Goal: Task Accomplishment & Management: Use online tool/utility

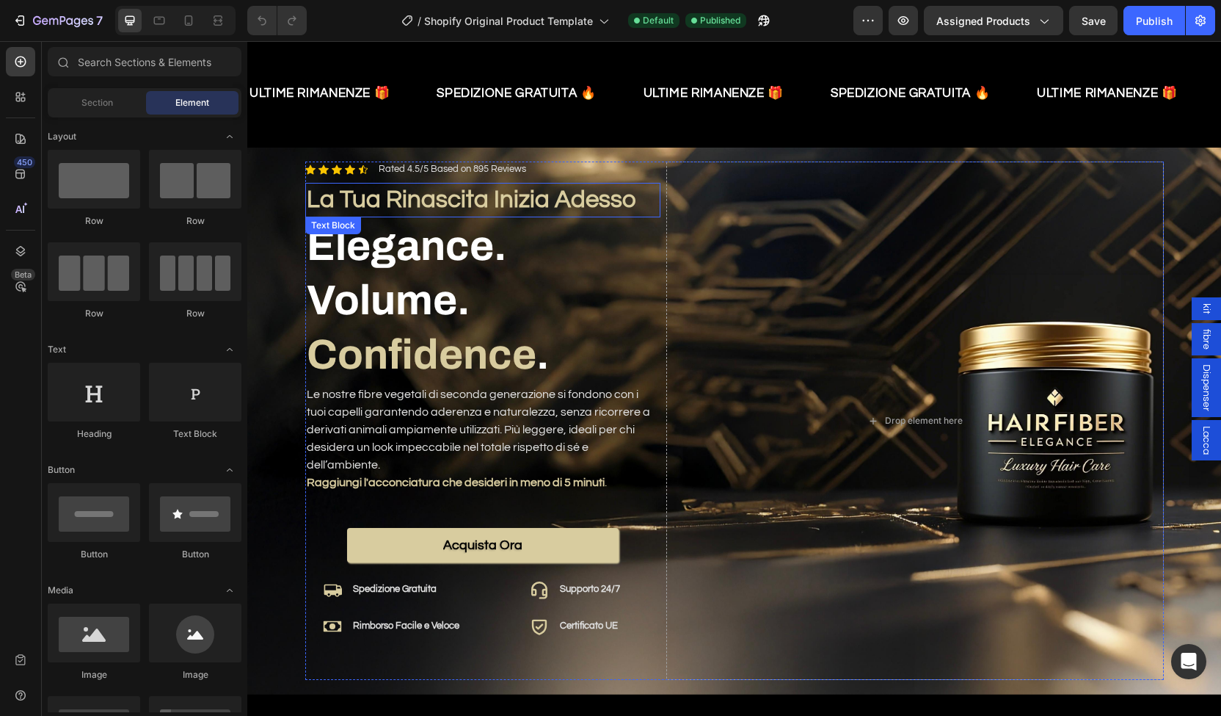
scroll to position [33, 0]
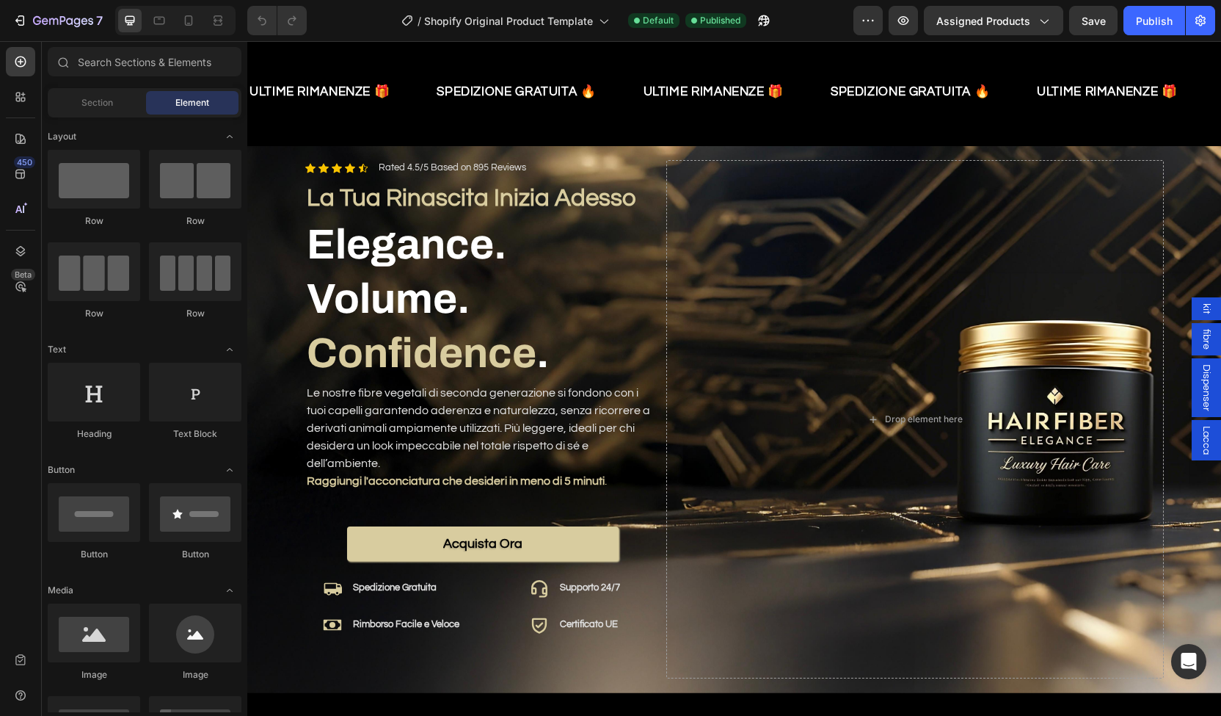
click at [1199, 305] on span "kit" at bounding box center [1206, 308] width 15 height 11
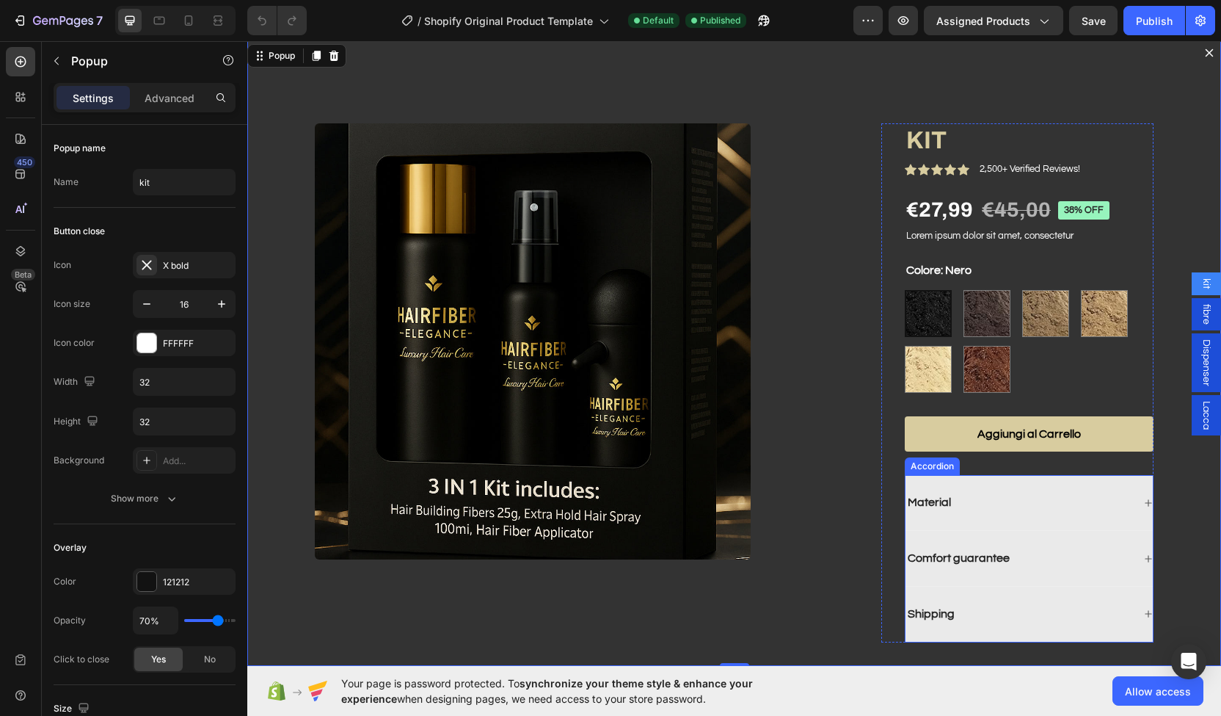
click at [934, 511] on div "Material" at bounding box center [930, 503] width 48 height 20
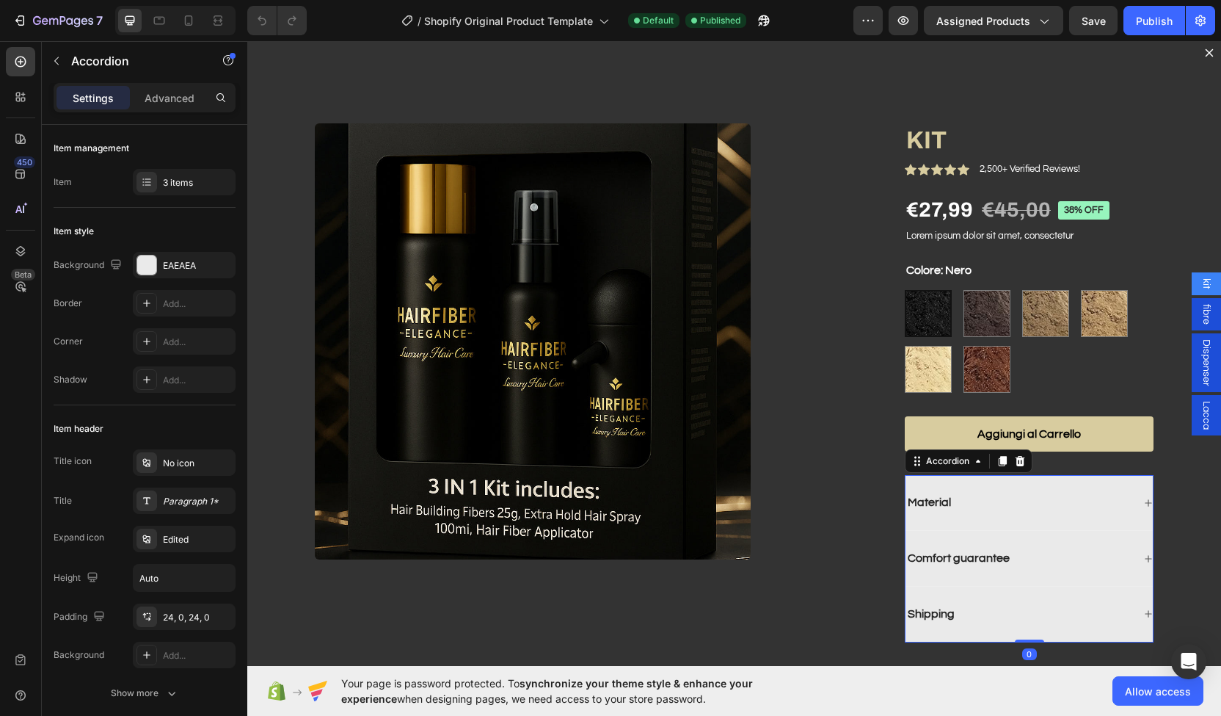
click at [1144, 500] on icon "Dialog body" at bounding box center [1148, 502] width 9 height 9
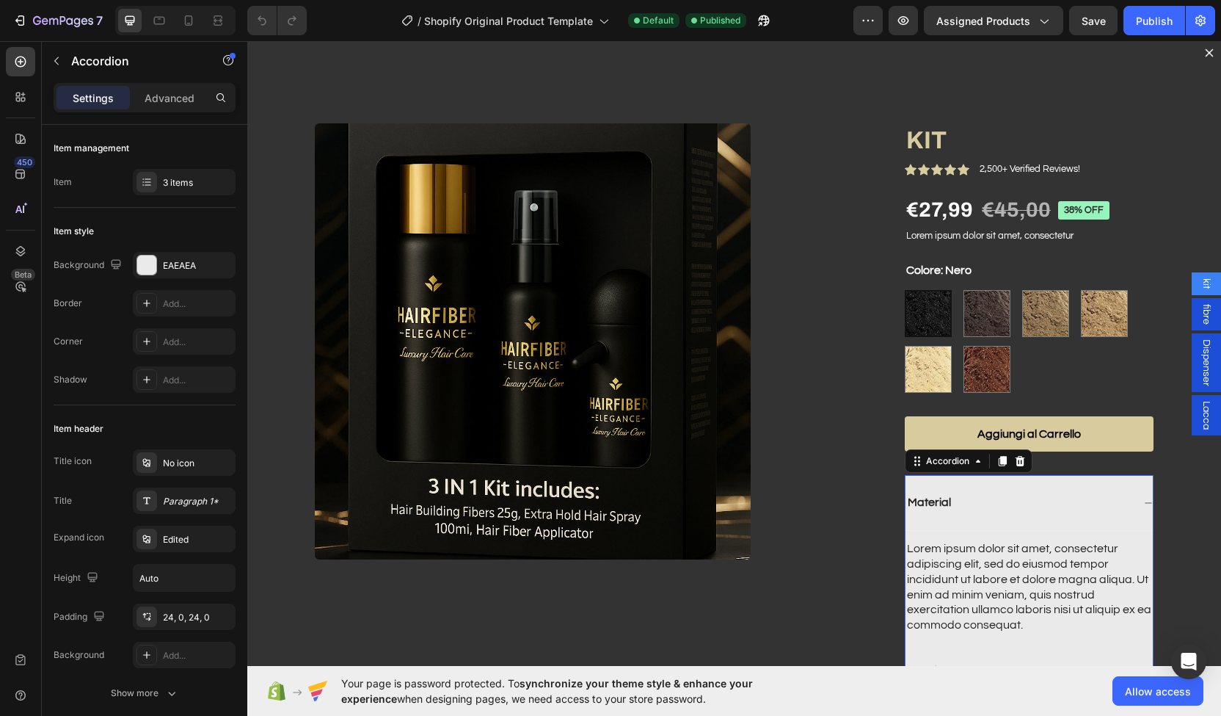
click at [1144, 500] on icon "Dialog body" at bounding box center [1148, 502] width 9 height 9
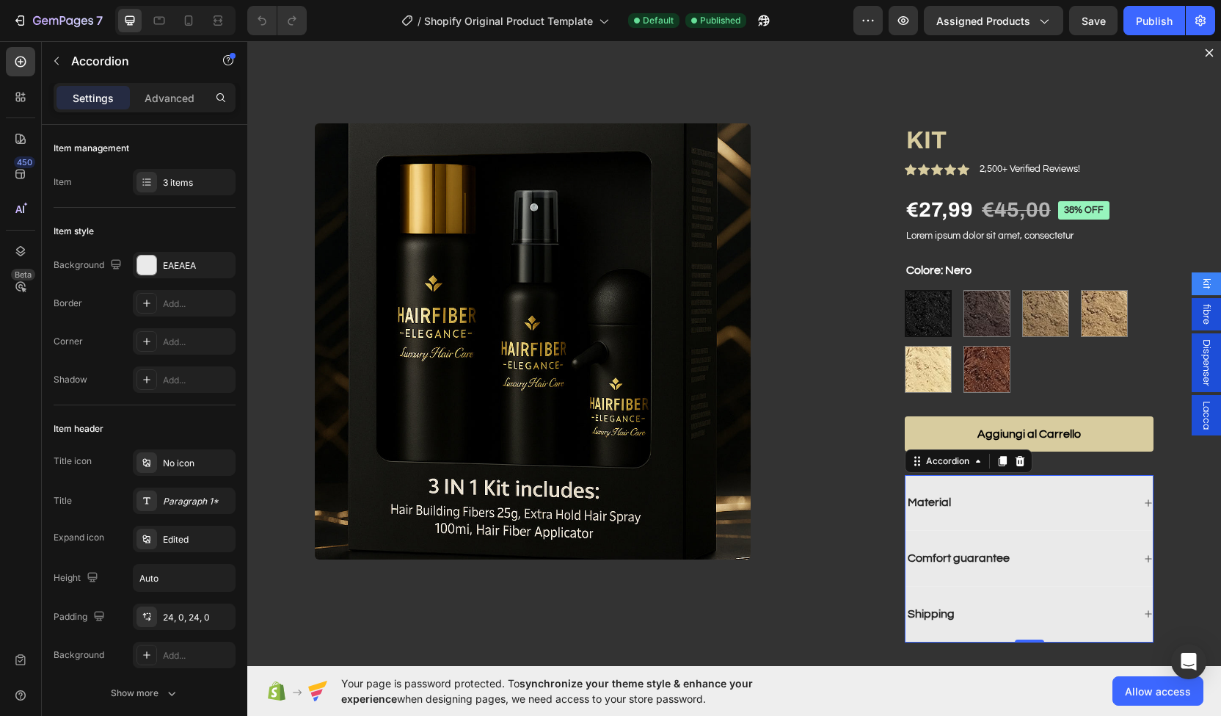
scroll to position [56, 0]
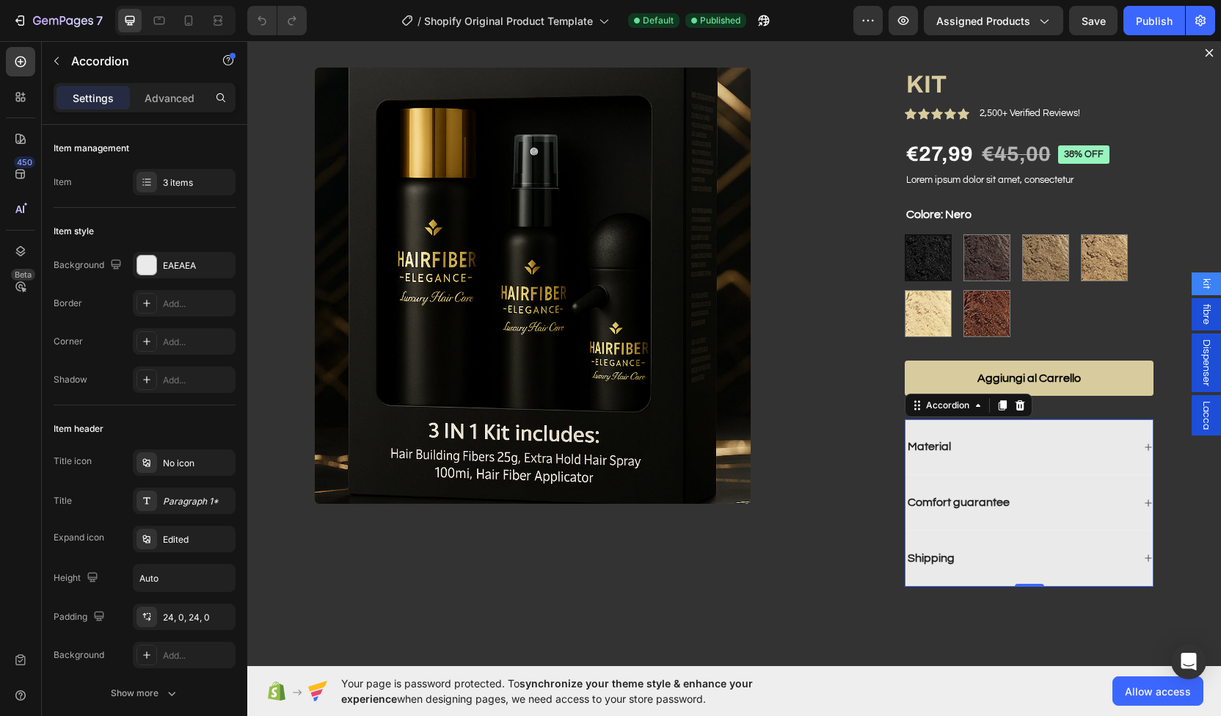
click at [951, 556] on div "Shipping" at bounding box center [1019, 558] width 227 height 20
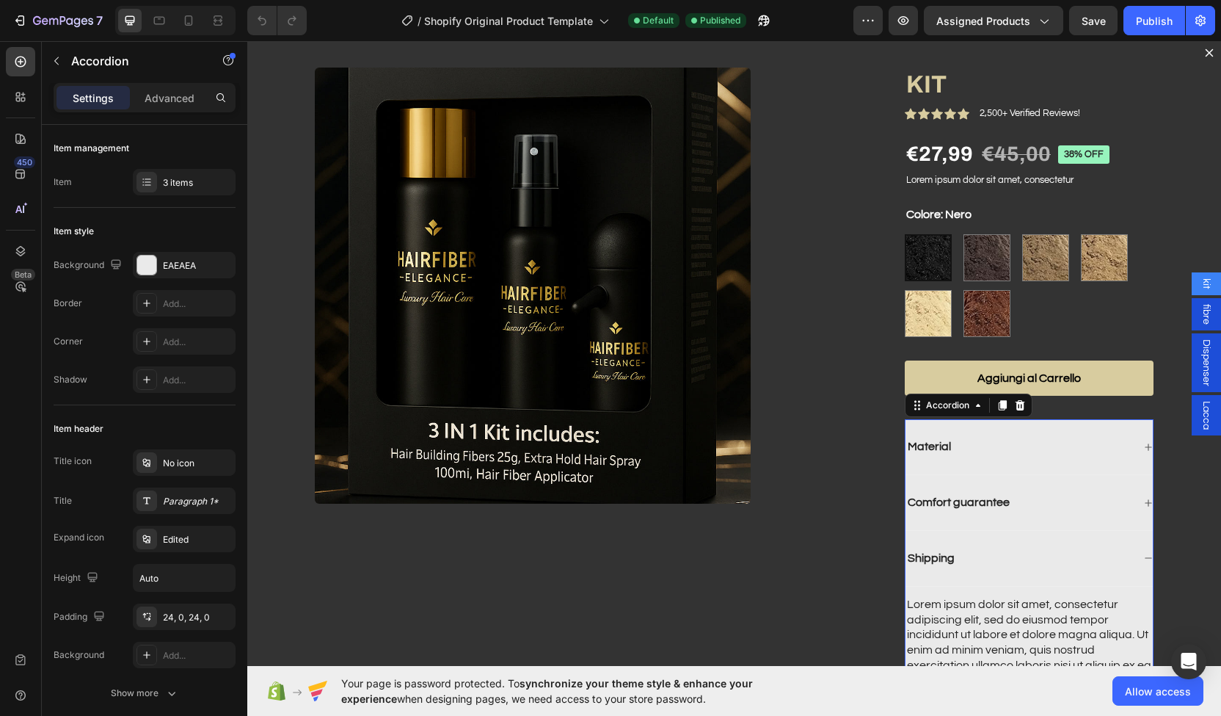
click at [951, 556] on div "Shipping" at bounding box center [1019, 558] width 227 height 20
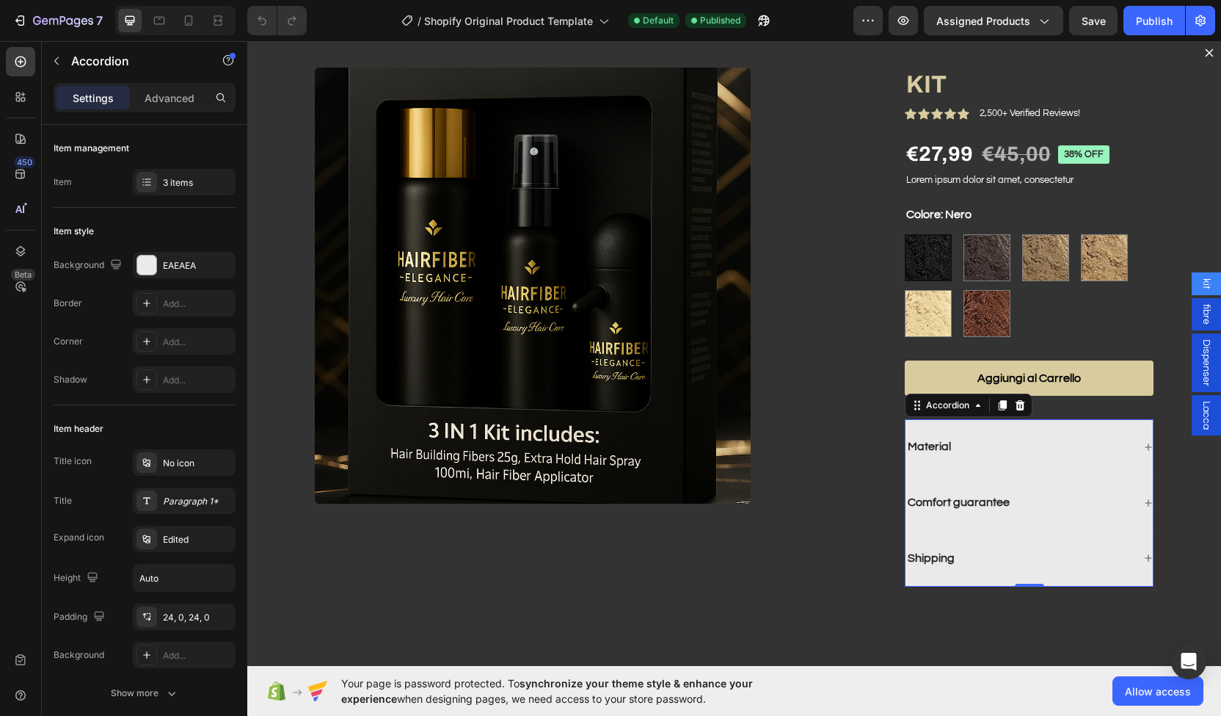
click at [951, 556] on div "Shipping" at bounding box center [1019, 558] width 227 height 20
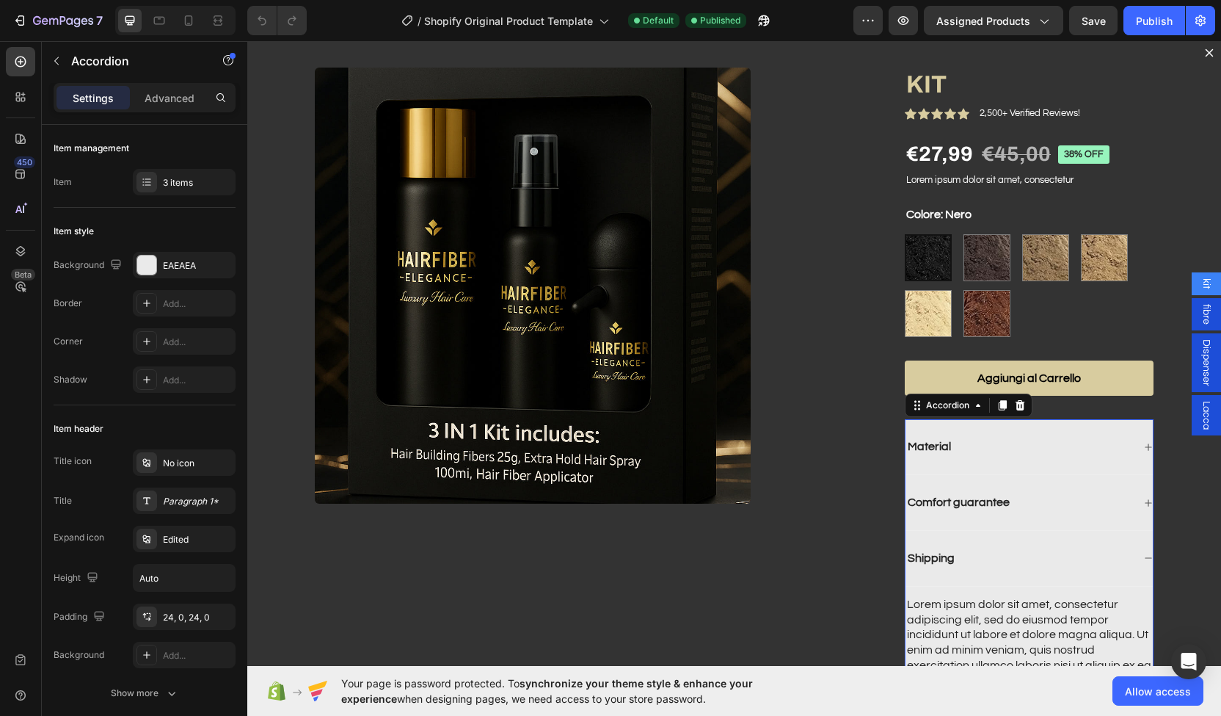
click at [929, 552] on p "Shipping" at bounding box center [931, 558] width 47 height 15
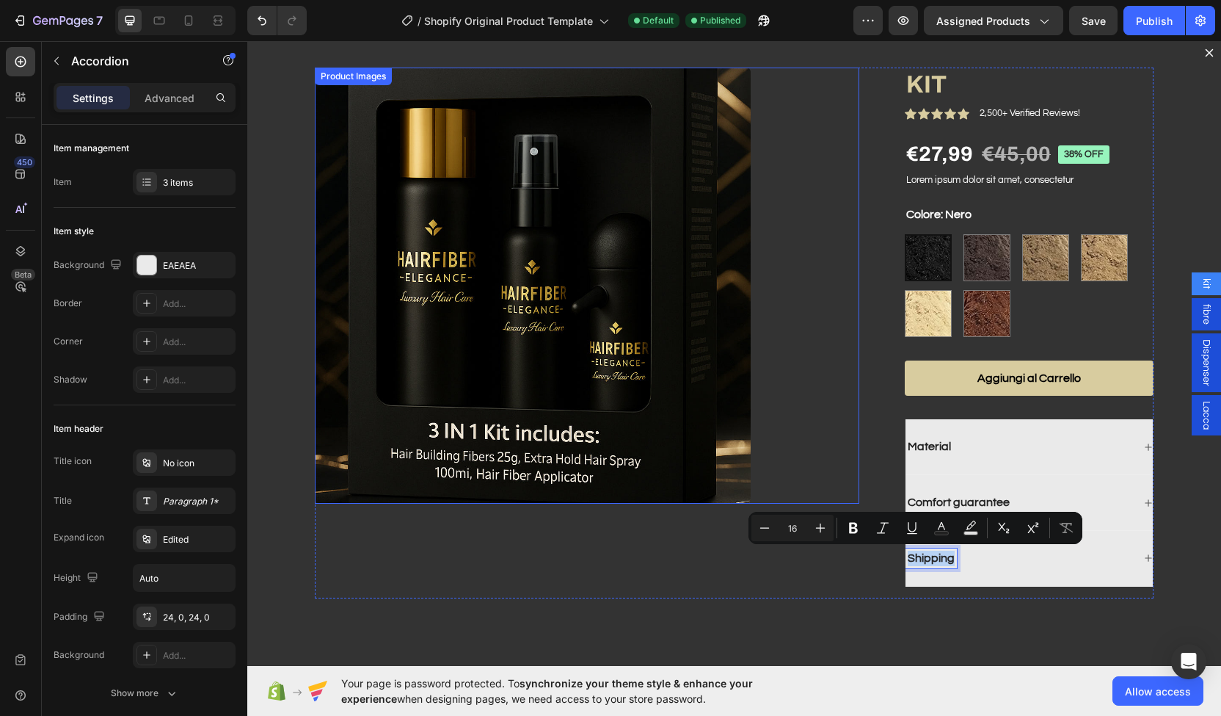
click at [837, 409] on div "Dialog body" at bounding box center [587, 286] width 545 height 436
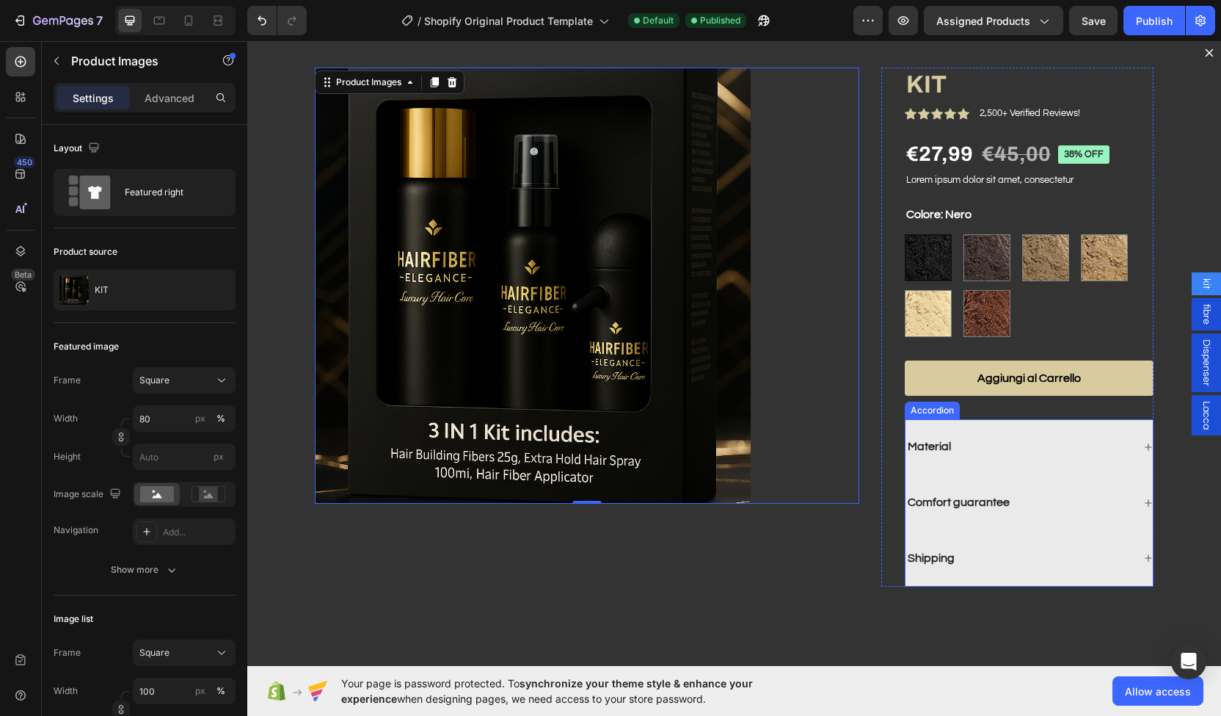
click at [911, 446] on p "Material" at bounding box center [929, 446] width 43 height 15
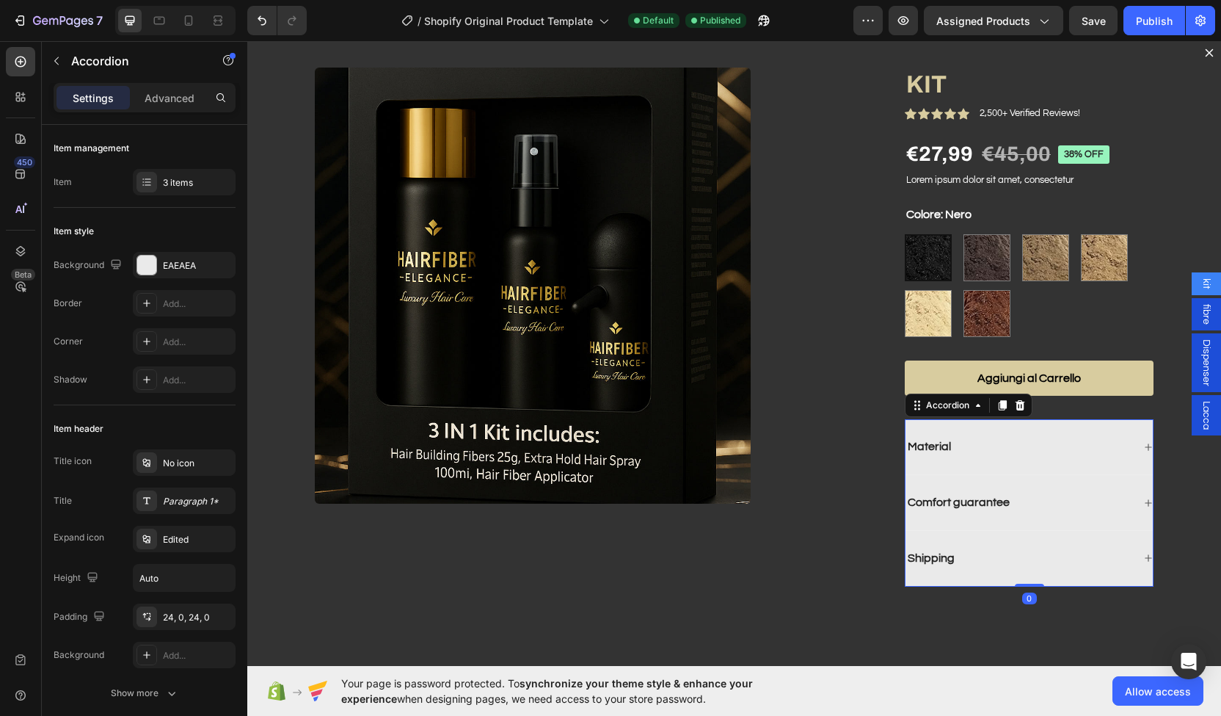
click at [982, 452] on div "Material" at bounding box center [1019, 447] width 227 height 20
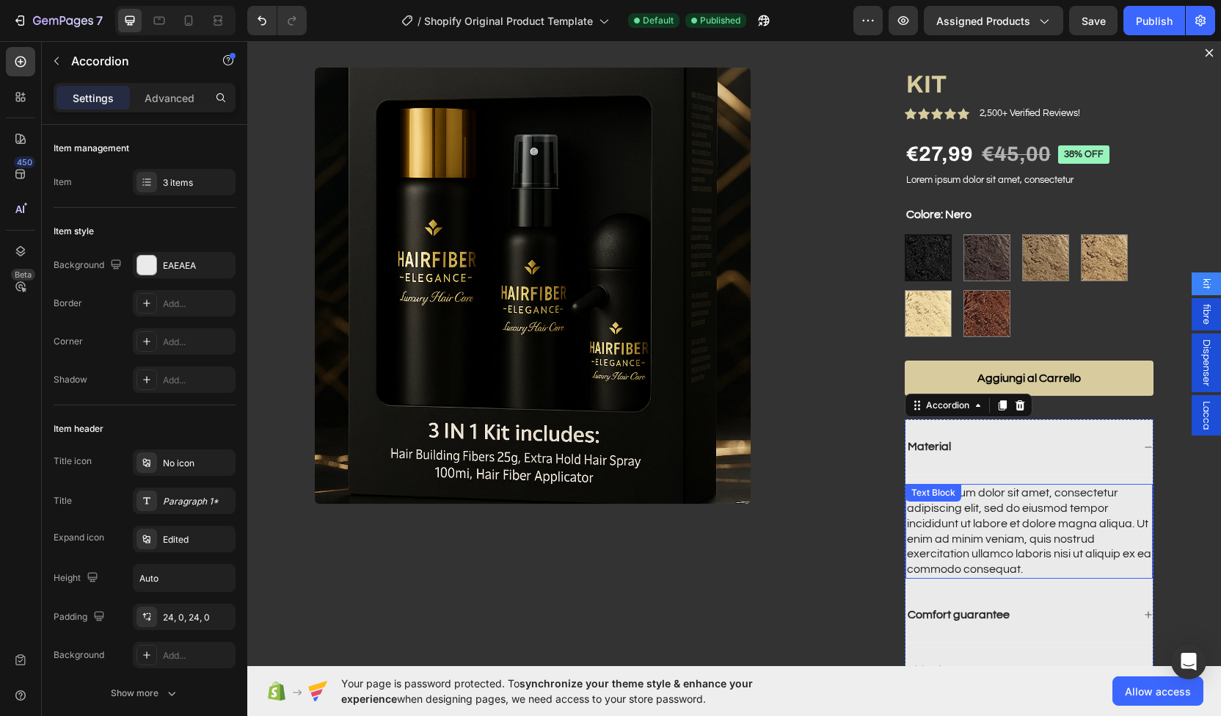
click at [982, 497] on div "Lorem ipsum dolor sit amet, consectetur adipiscing elit, sed do eiusmod tempor …" at bounding box center [1029, 531] width 247 height 95
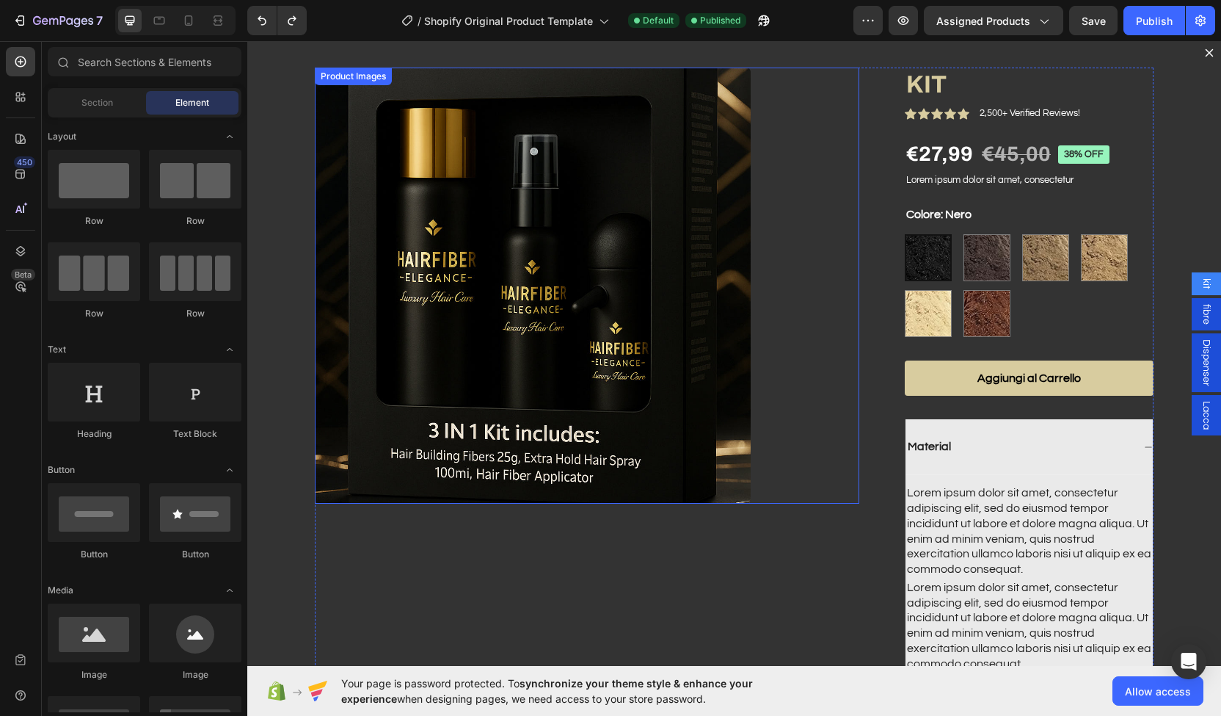
scroll to position [210, 0]
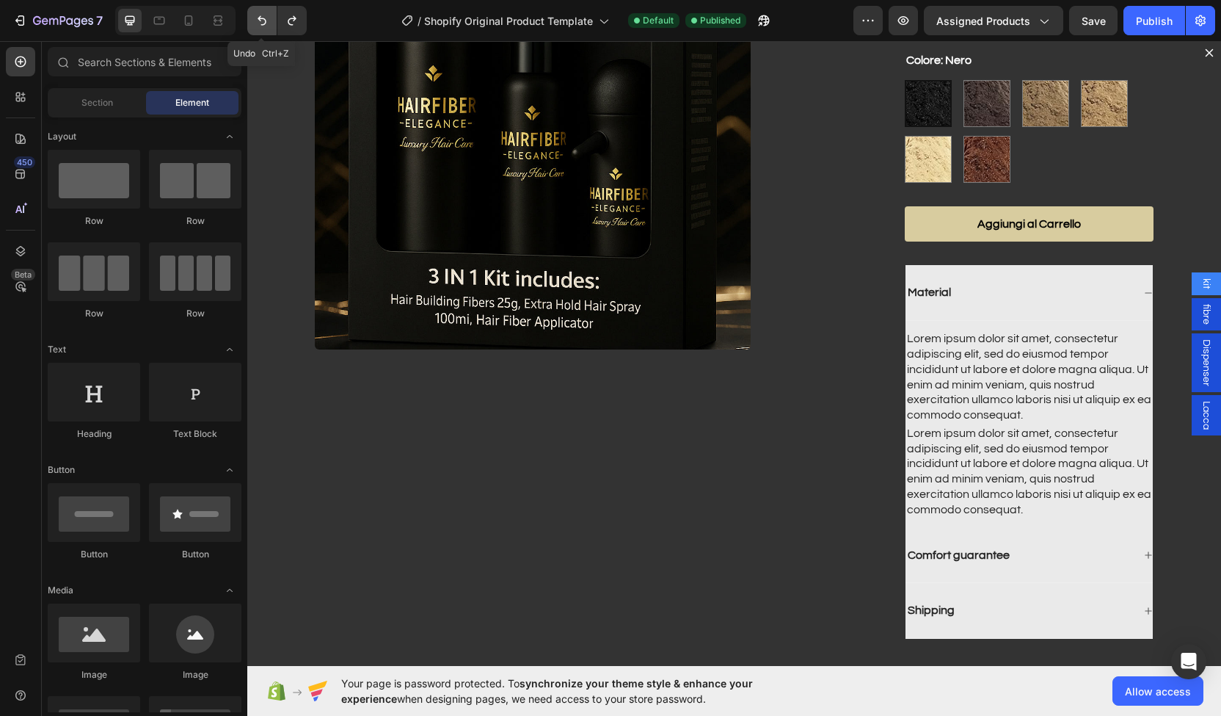
click at [266, 32] on button "Undo/Redo" at bounding box center [261, 20] width 29 height 29
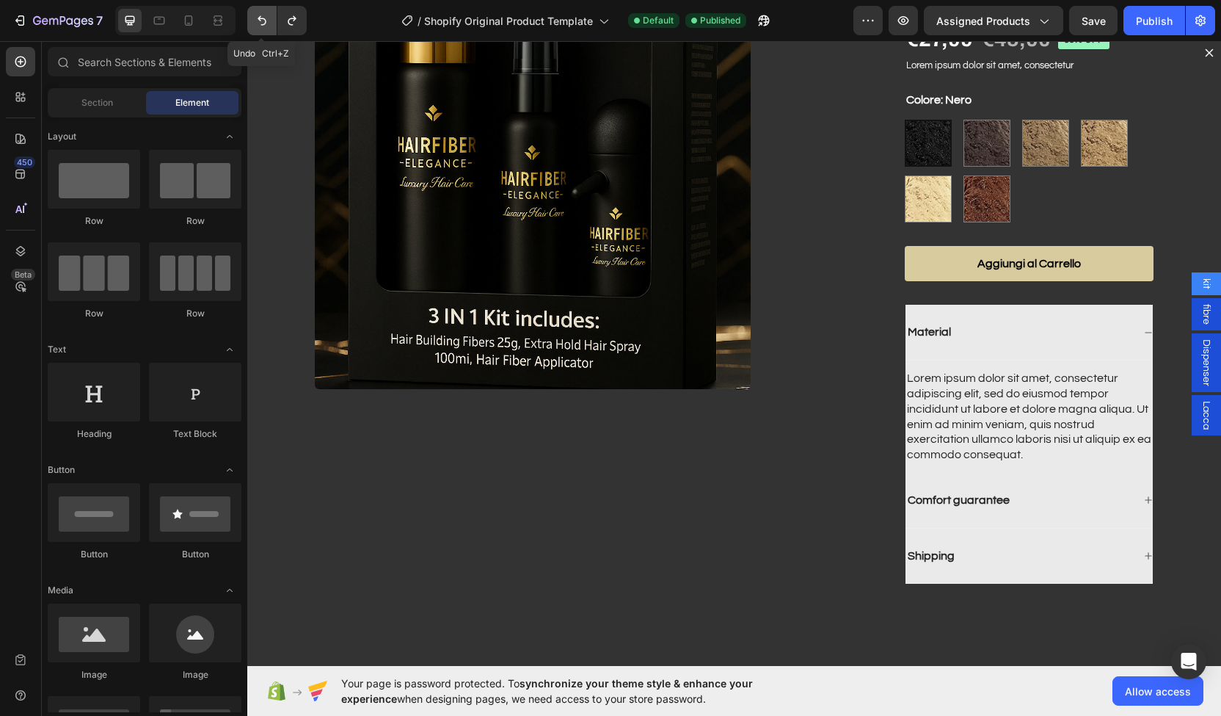
scroll to position [168, 0]
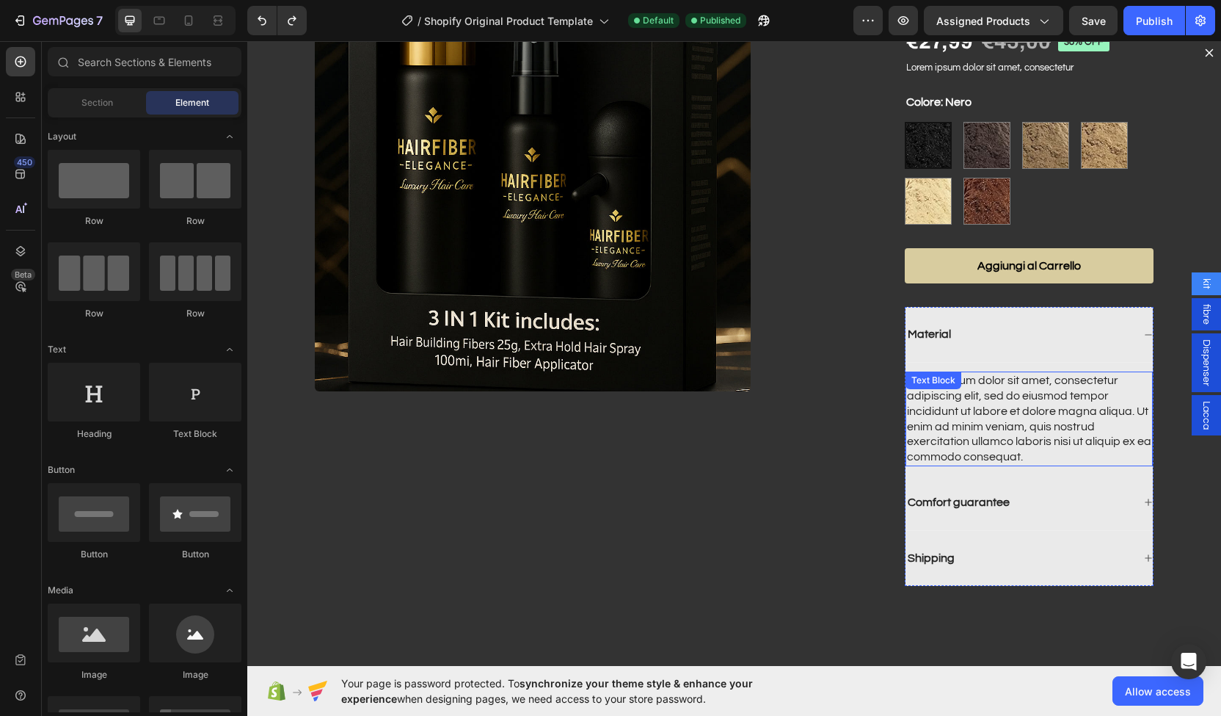
click at [996, 403] on div "Lorem ipsum dolor sit amet, consectetur adipiscing elit, sed do eiusmod tempor …" at bounding box center [1029, 418] width 247 height 95
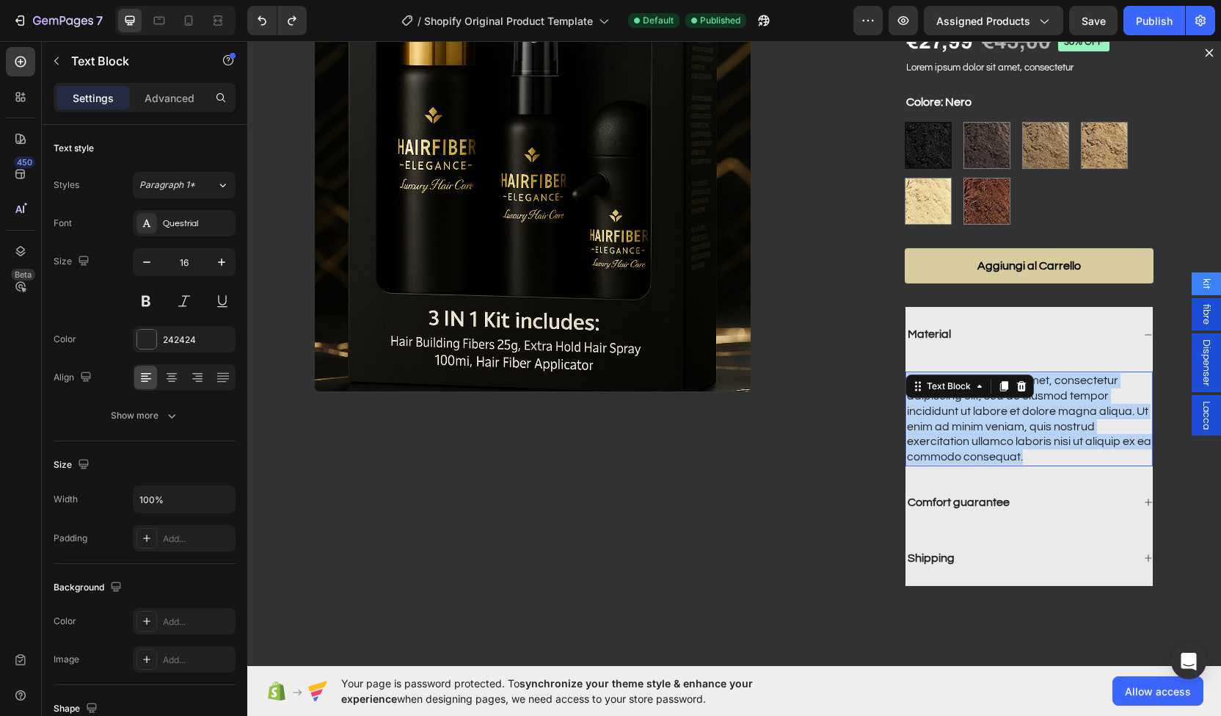
click at [996, 403] on p "Lorem ipsum dolor sit amet, consectetur adipiscing elit, sed do eiusmod tempor …" at bounding box center [1029, 419] width 244 height 92
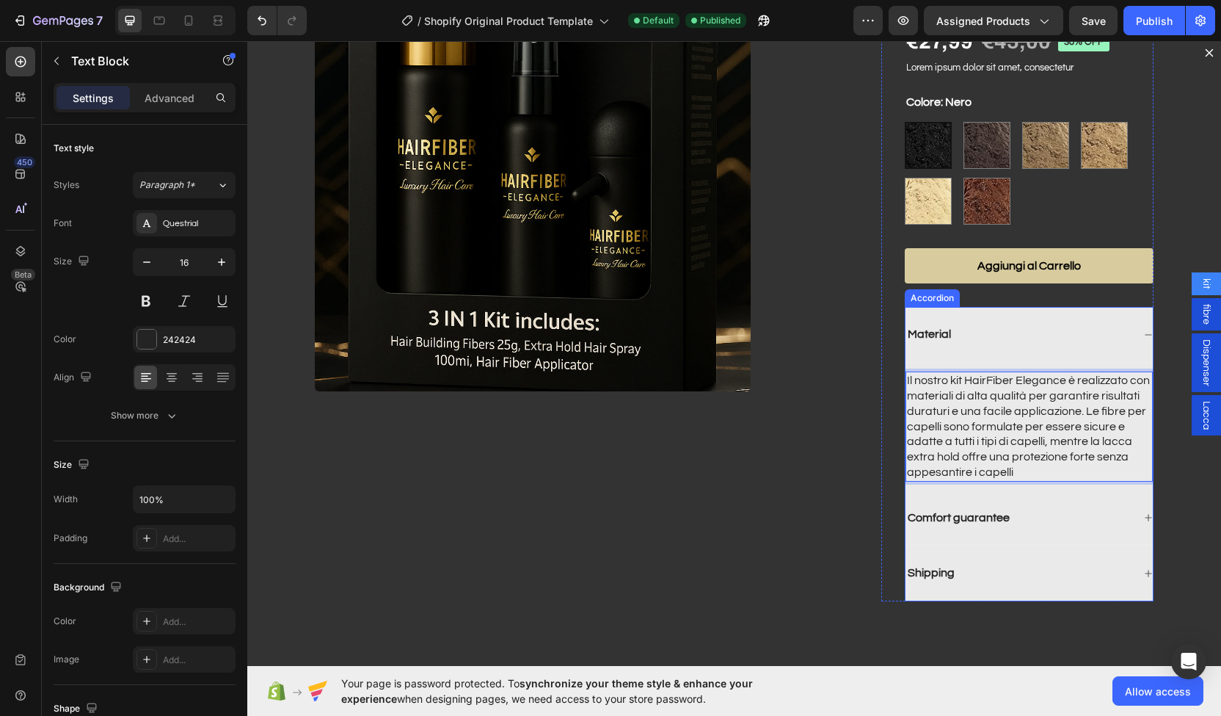
click at [1001, 346] on div "Material" at bounding box center [1029, 335] width 247 height 56
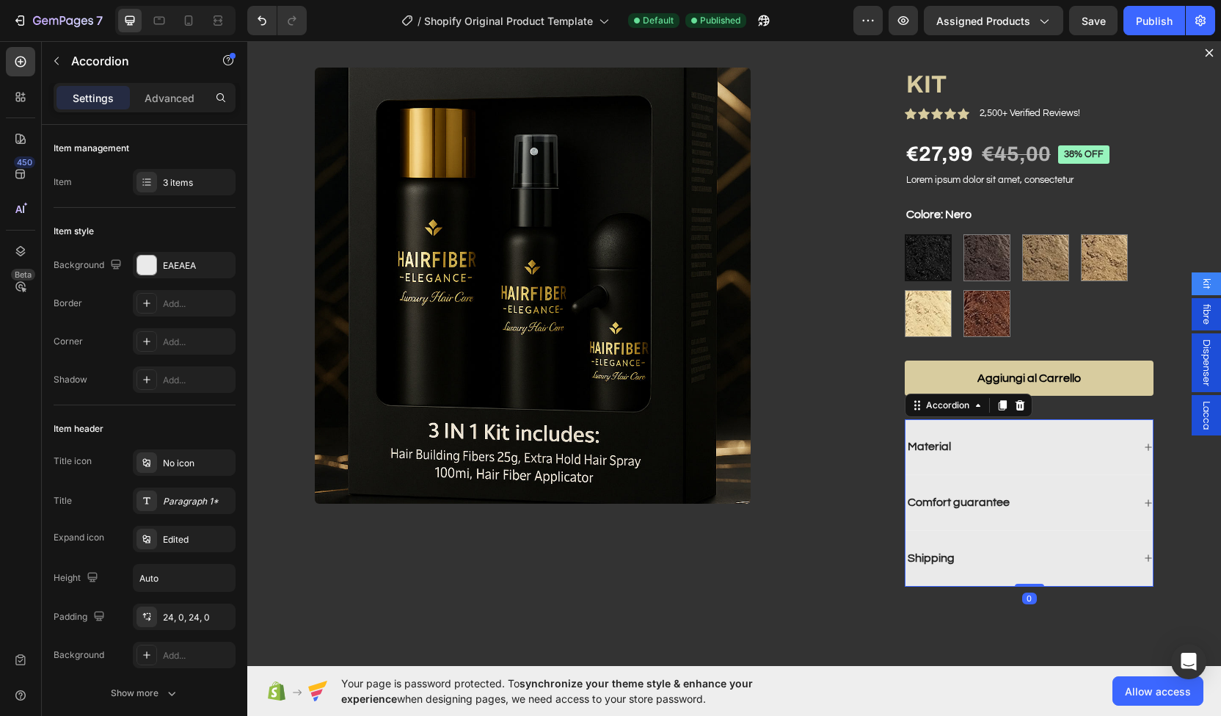
click at [951, 440] on div "Material" at bounding box center [1019, 447] width 227 height 20
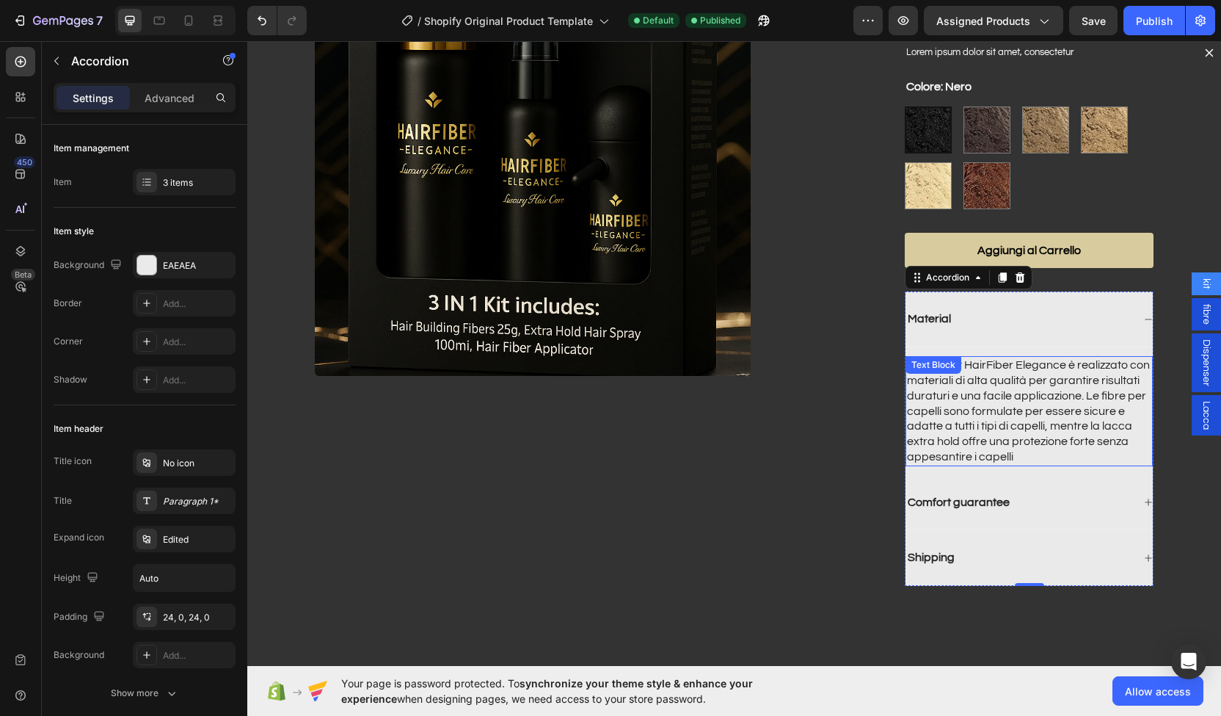
scroll to position [174, 0]
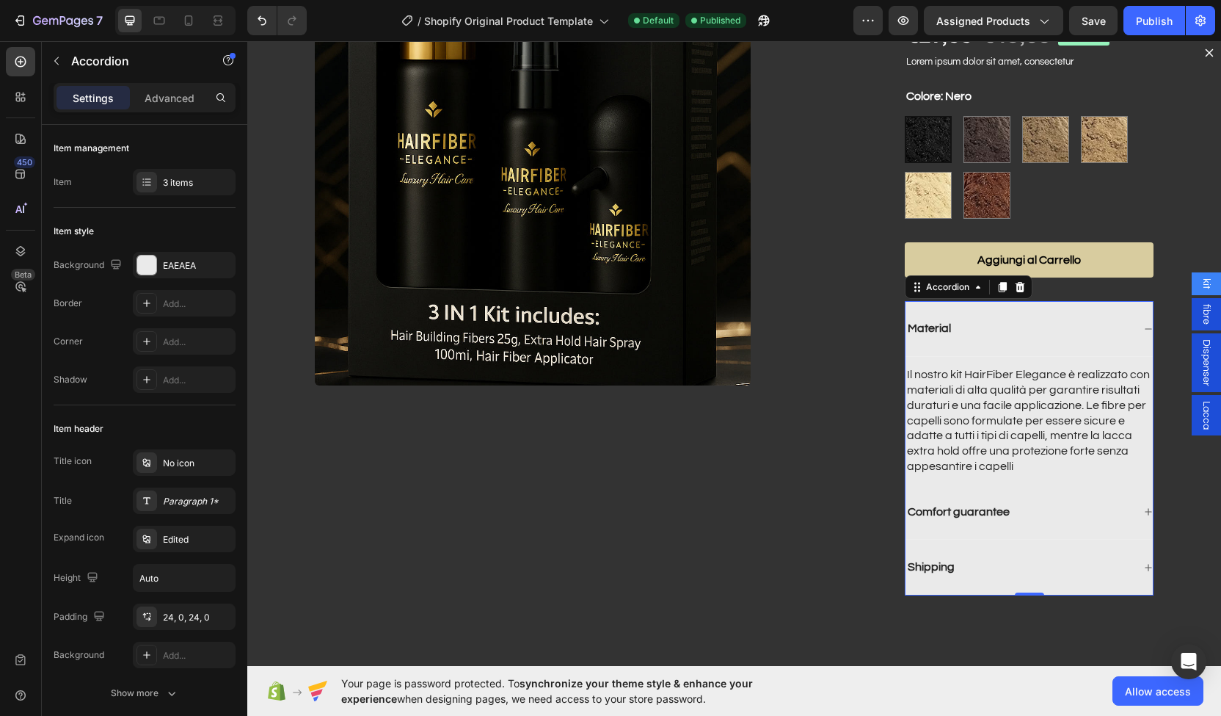
click at [974, 322] on div "Material" at bounding box center [1019, 329] width 227 height 20
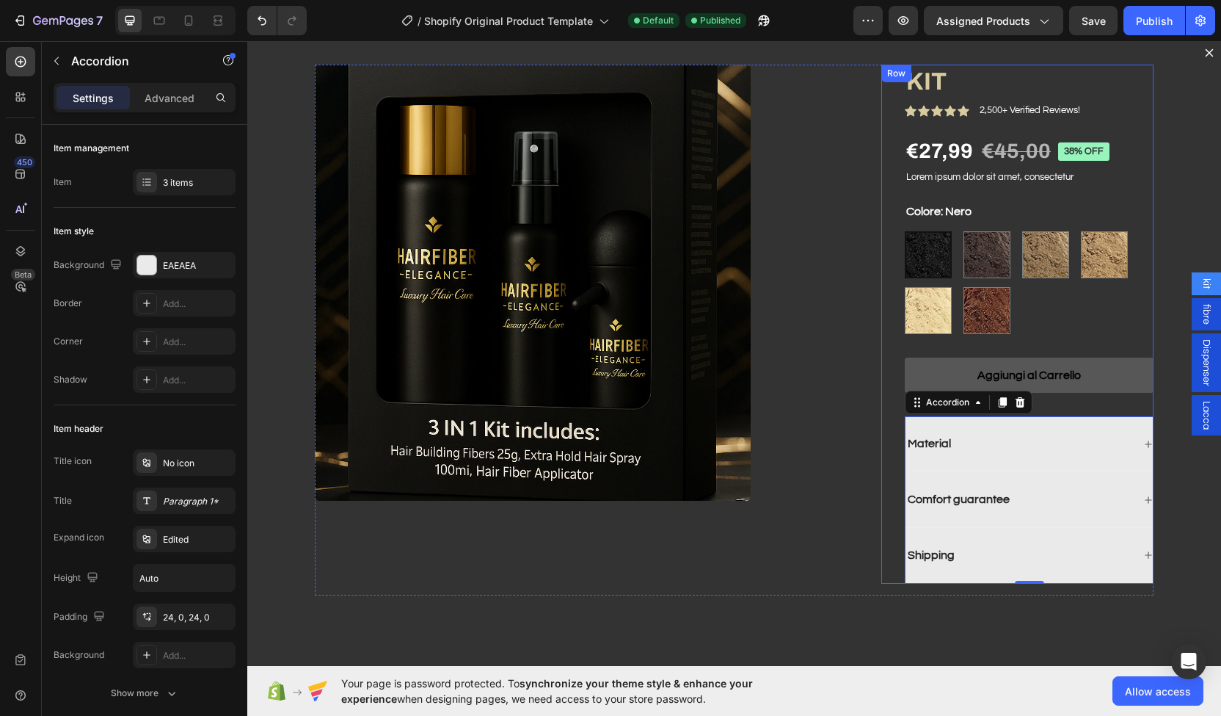
scroll to position [56, 0]
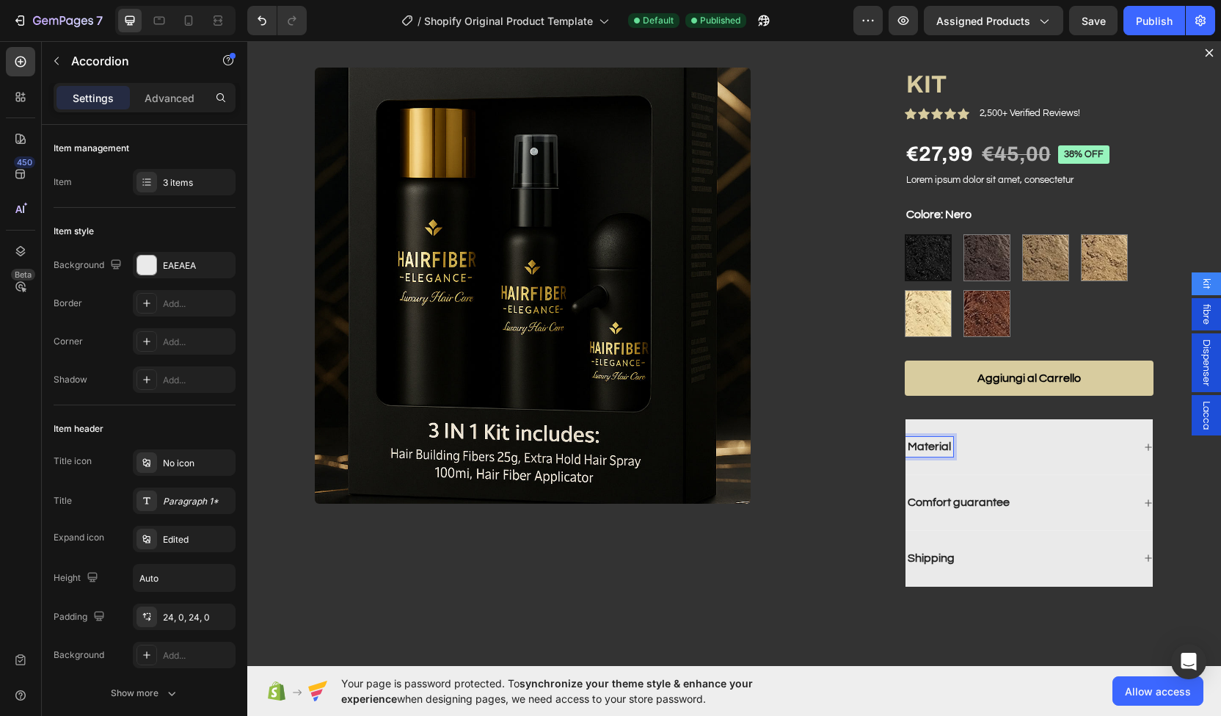
click at [972, 437] on div "Material" at bounding box center [1019, 447] width 227 height 20
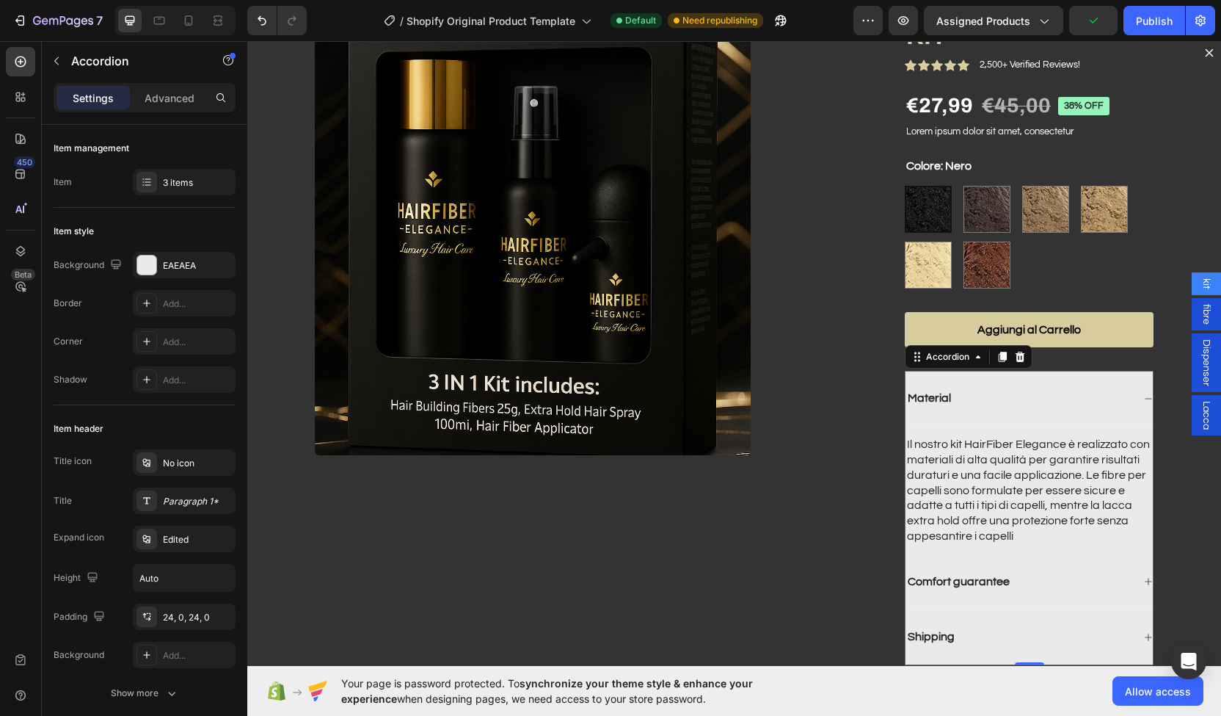
scroll to position [105, 0]
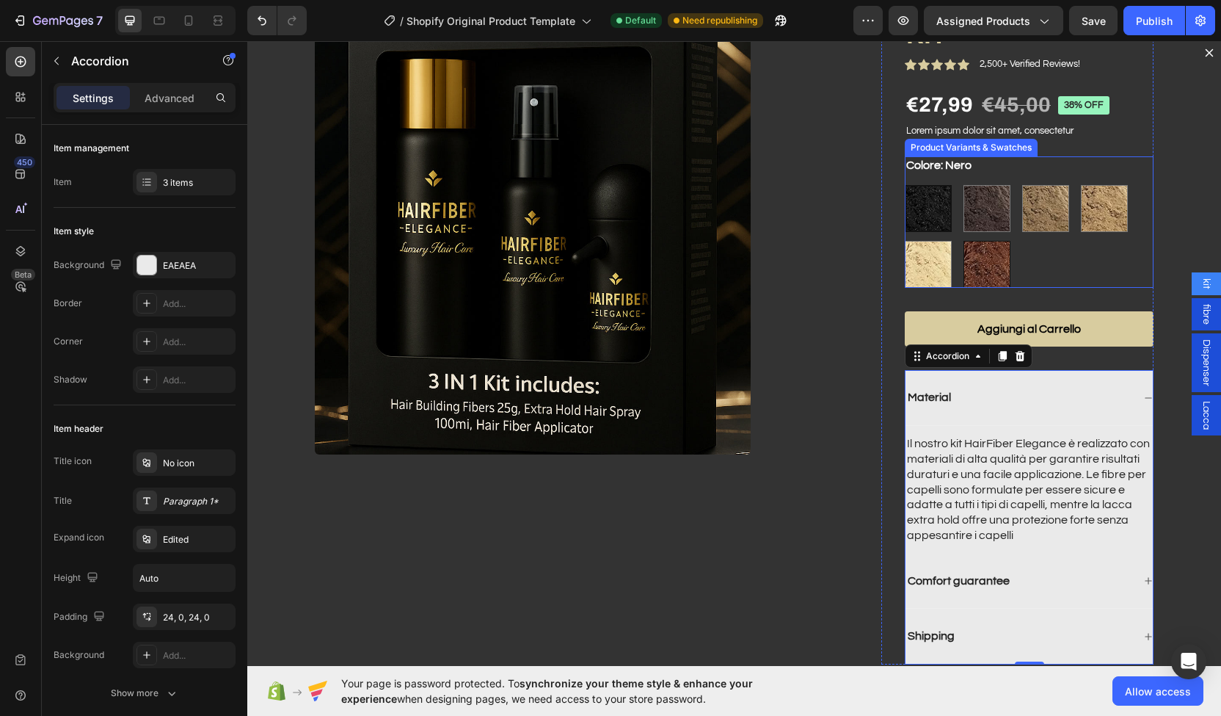
click at [979, 264] on img "Dialog body" at bounding box center [988, 264] width 46 height 46
click at [964, 241] on input "Rosso Rame Rosso Rame" at bounding box center [963, 240] width 1 height 1
radio input "true"
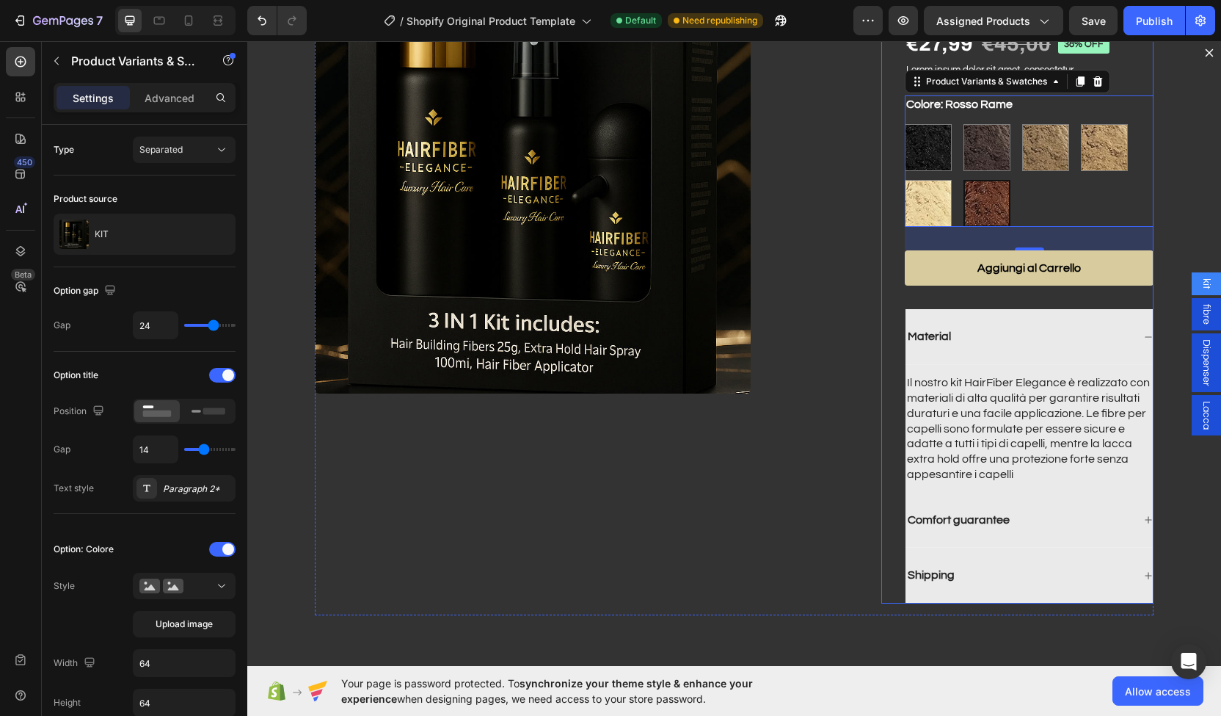
scroll to position [170, 0]
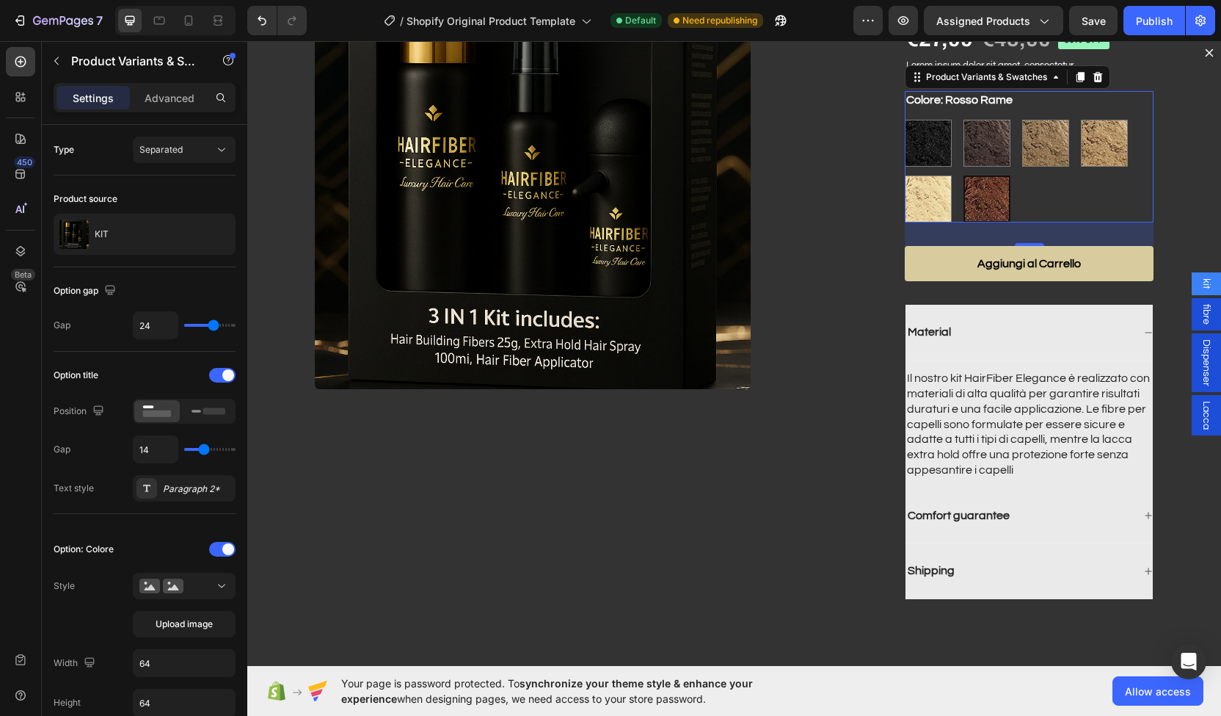
click at [981, 187] on img "Dialog body" at bounding box center [987, 199] width 44 height 44
click at [964, 175] on input "Rosso Rame Rosso Rame" at bounding box center [963, 175] width 1 height 1
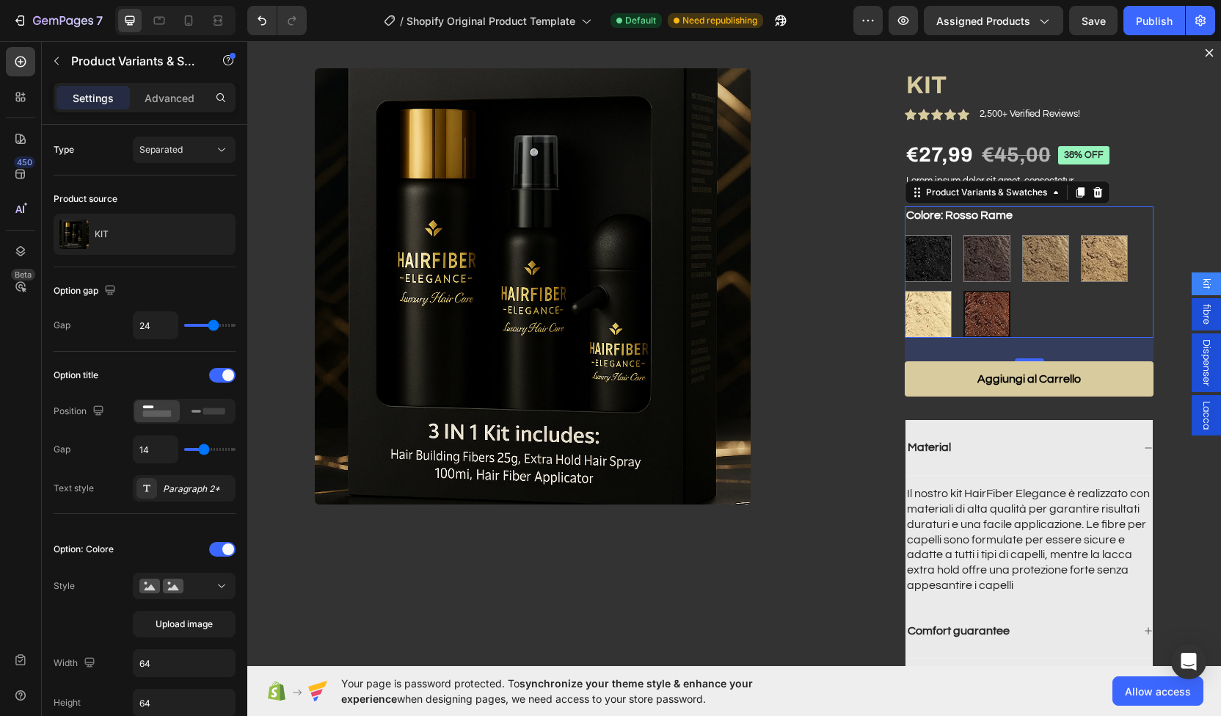
scroll to position [54, 0]
click at [923, 249] on img "Dialog body" at bounding box center [929, 259] width 46 height 46
click at [905, 236] on input "Nero Nero" at bounding box center [904, 235] width 1 height 1
radio input "true"
click at [978, 239] on img "Dialog body" at bounding box center [988, 259] width 46 height 46
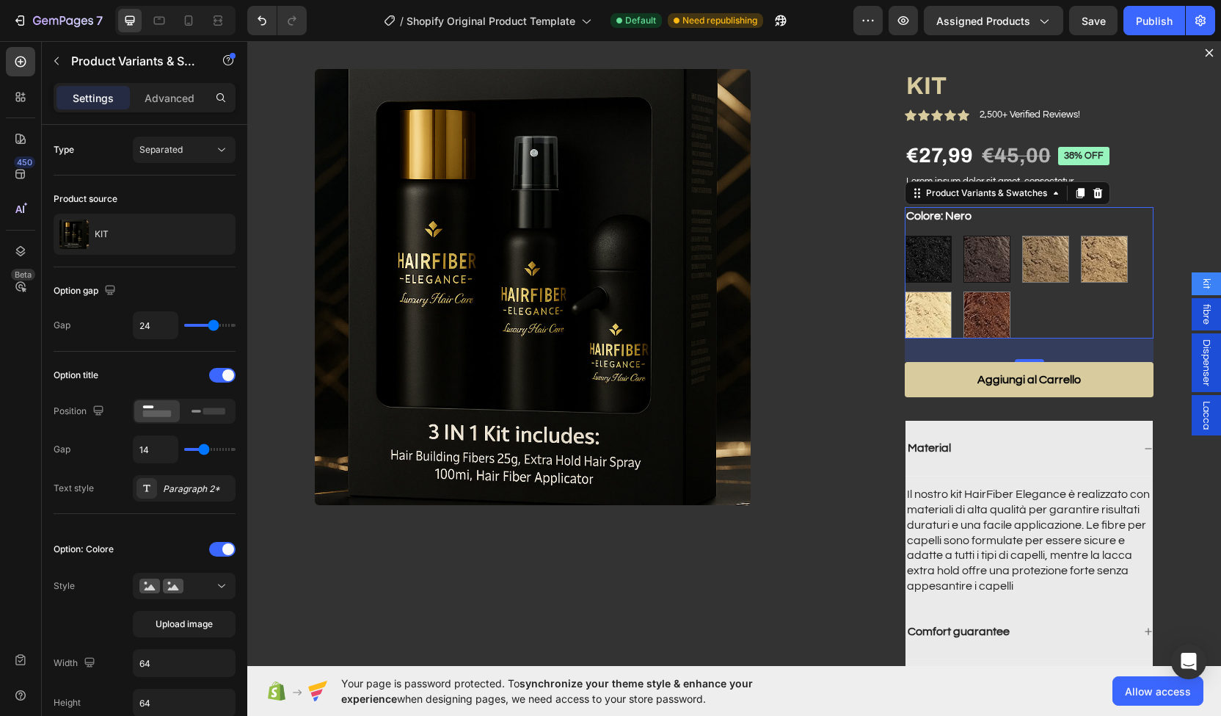
click at [964, 236] on input "Castano Scuro Castano Scuro" at bounding box center [963, 235] width 1 height 1
radio input "true"
click at [1050, 262] on img "Dialog body" at bounding box center [1046, 259] width 46 height 46
click at [1022, 236] on input "Castano [PERSON_NAME]" at bounding box center [1022, 235] width 1 height 1
radio input "true"
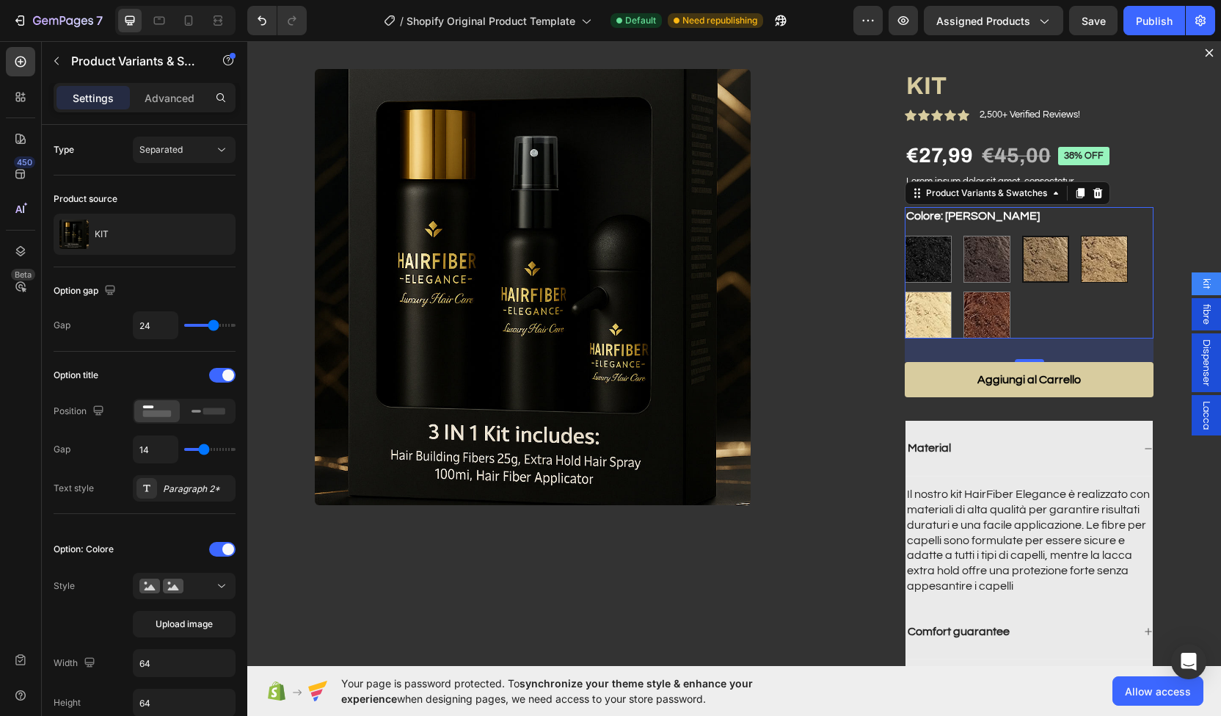
click at [1109, 272] on img "Dialog body" at bounding box center [1105, 259] width 46 height 46
click at [1081, 236] on input "Biondo Scuro Biondo Scuro" at bounding box center [1080, 235] width 1 height 1
radio input "true"
click at [965, 319] on img "Dialog body" at bounding box center [988, 315] width 46 height 46
click at [963, 291] on input "Rosso Rame Rosso Rame" at bounding box center [963, 291] width 1 height 1
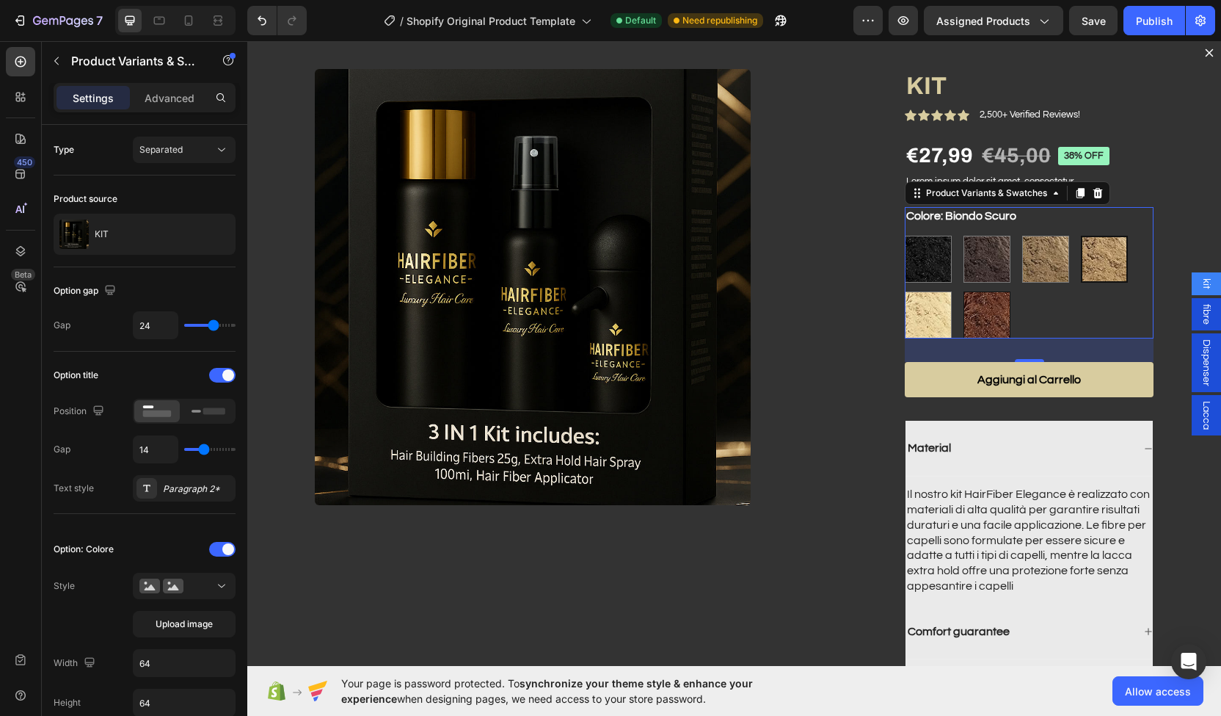
radio input "true"
click at [906, 325] on img "Dialog body" at bounding box center [929, 315] width 46 height 46
click at [904, 291] on input "Biondo Chiaro Biondo Chiaro" at bounding box center [904, 291] width 1 height 1
radio input "true"
click at [907, 325] on img "Dialog body" at bounding box center [929, 315] width 44 height 44
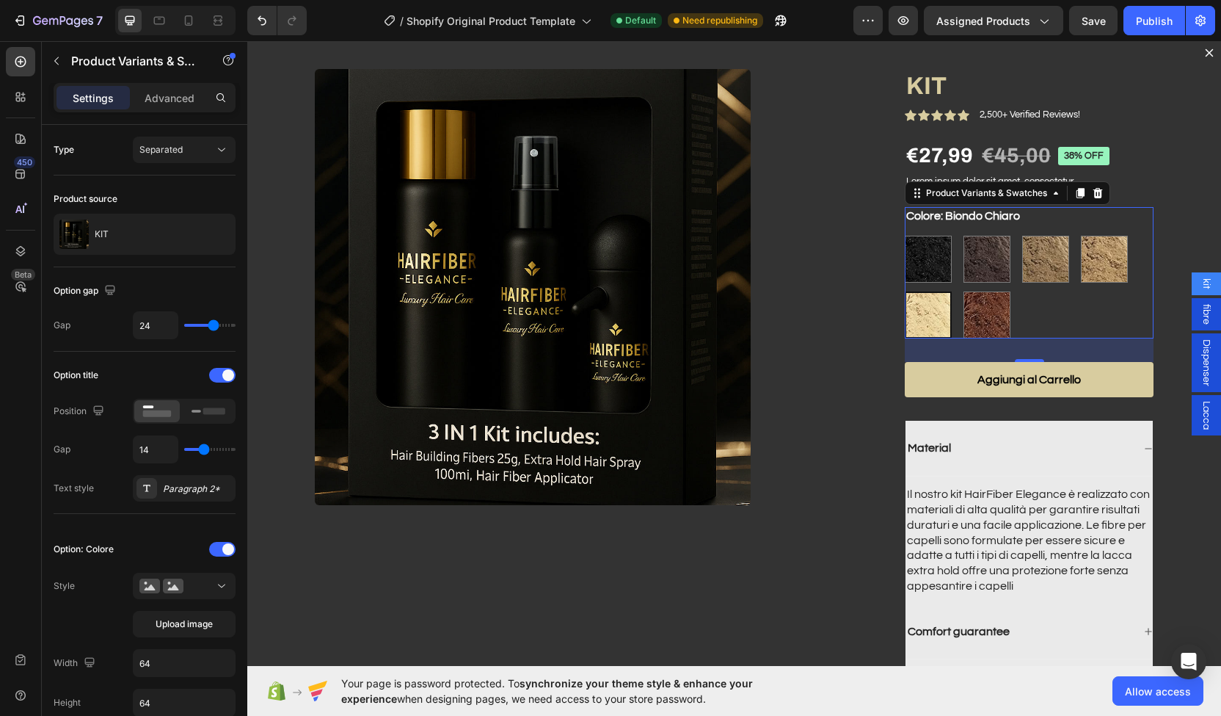
click at [904, 291] on input "Biondo Chiaro Biondo Chiaro" at bounding box center [904, 291] width 1 height 1
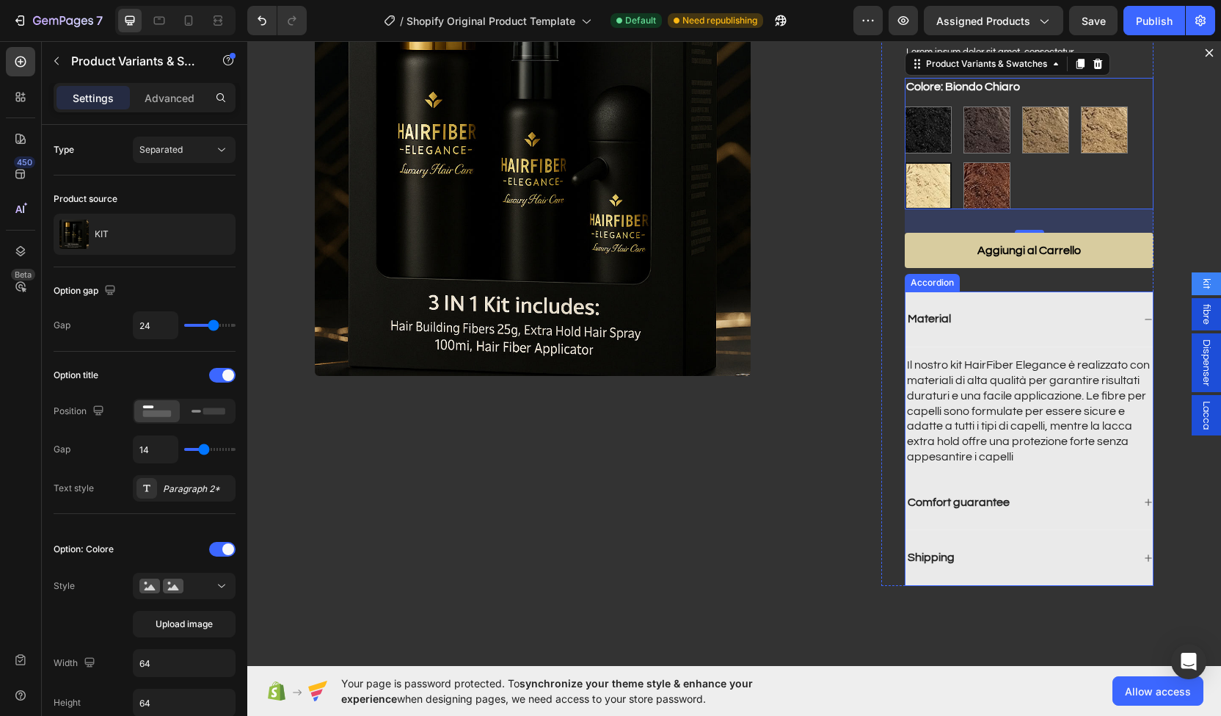
click at [932, 313] on p "Material" at bounding box center [929, 318] width 43 height 15
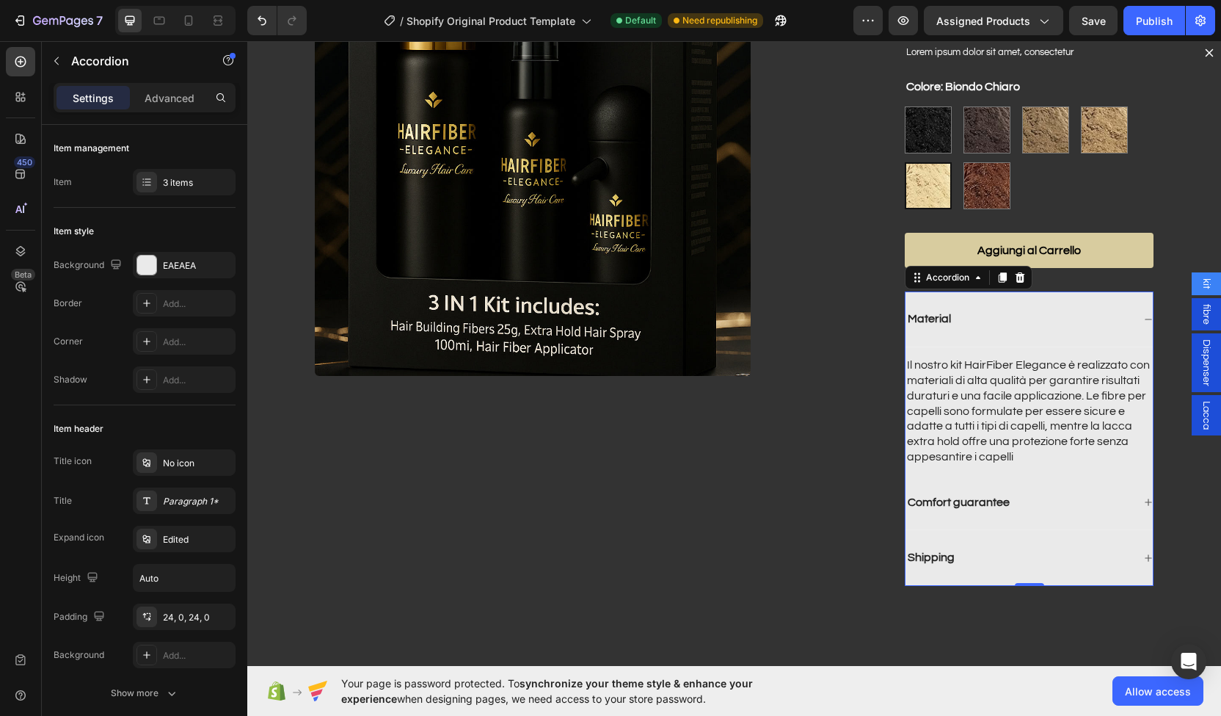
click at [1120, 316] on div "Material" at bounding box center [1029, 319] width 247 height 56
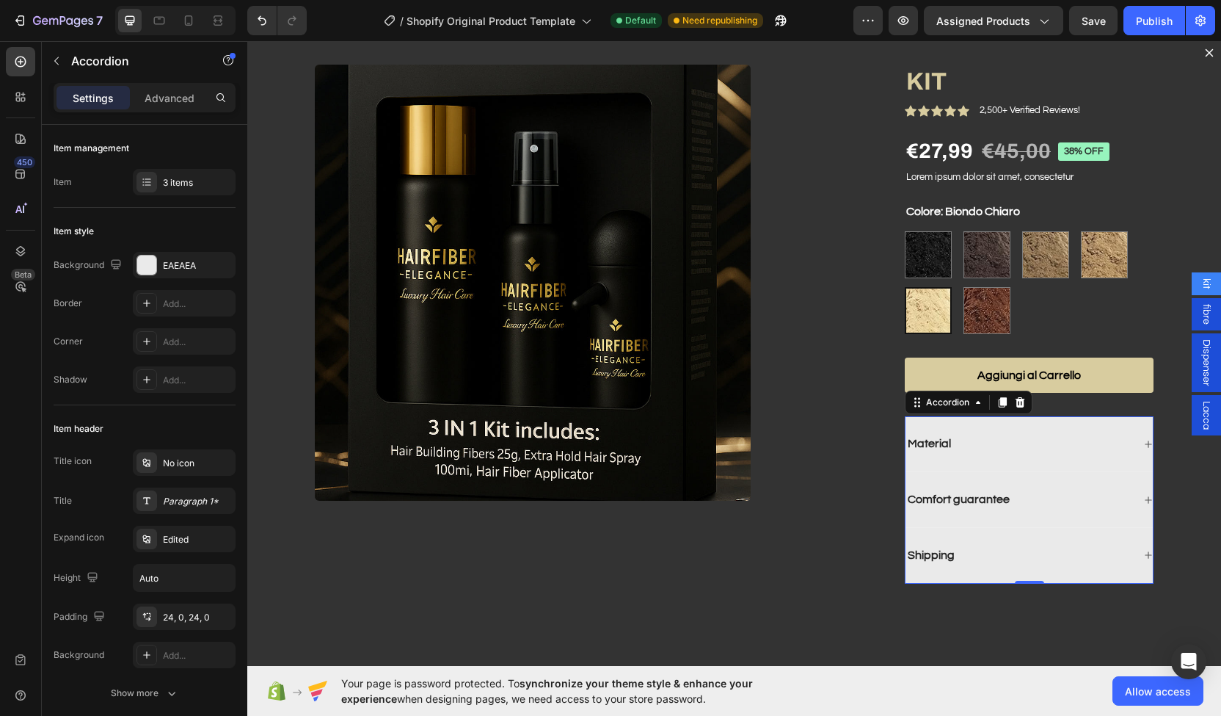
scroll to position [56, 0]
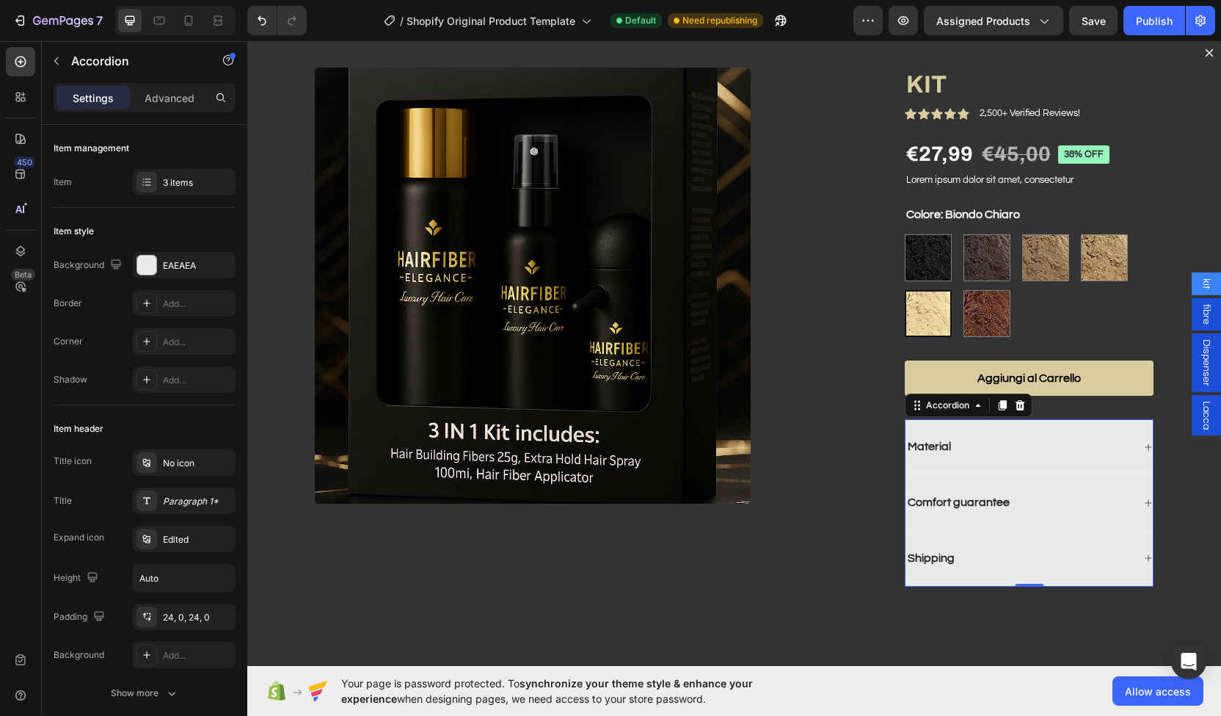
click at [1061, 497] on div "Comfort guarantee" at bounding box center [1019, 503] width 227 height 20
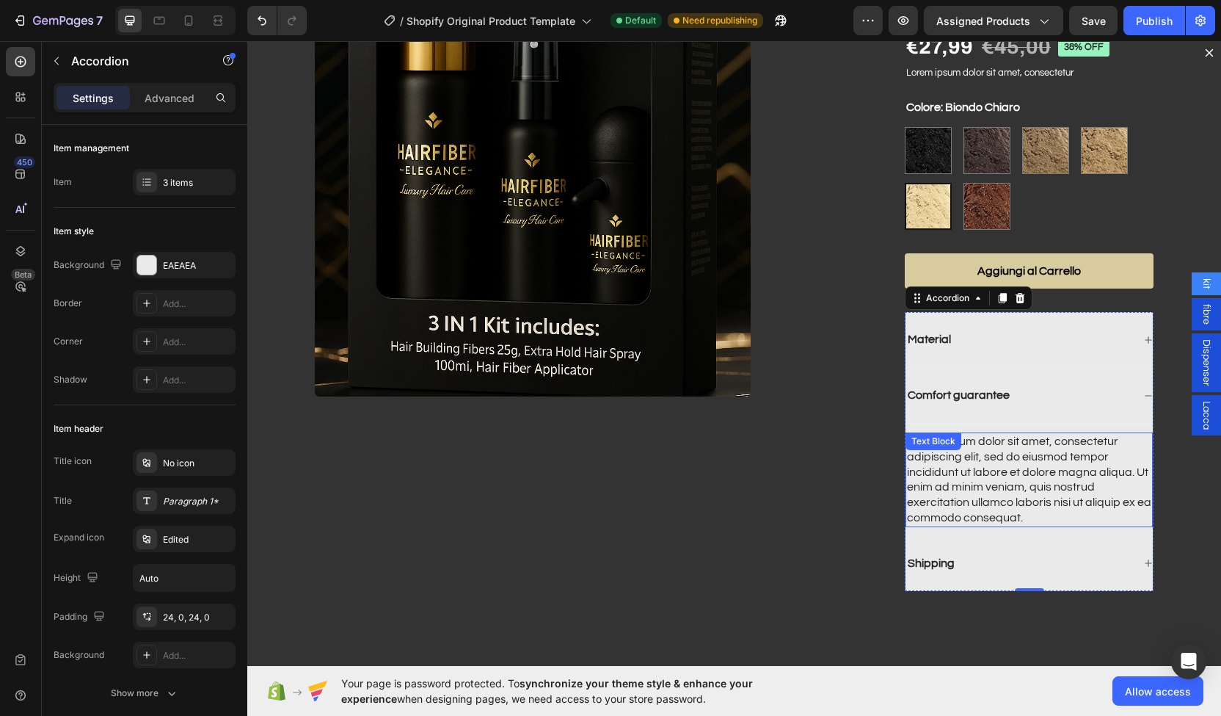
scroll to position [168, 0]
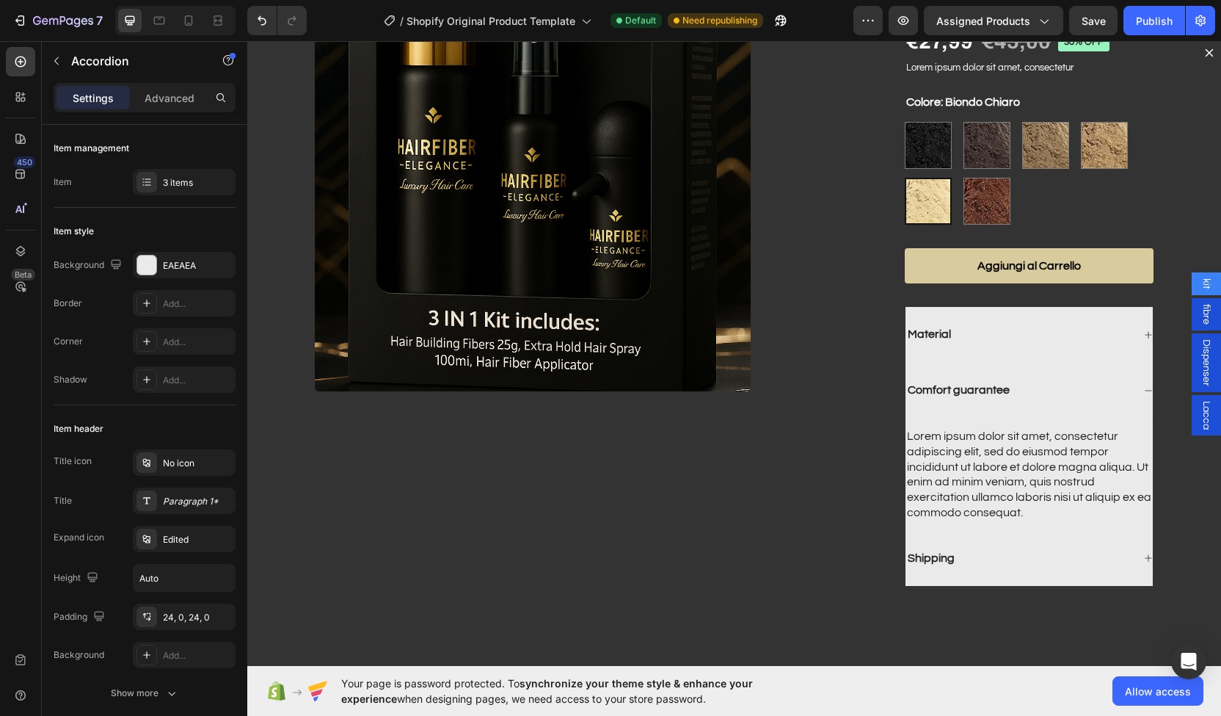
click at [1045, 396] on div "Comfort guarantee" at bounding box center [1019, 390] width 227 height 20
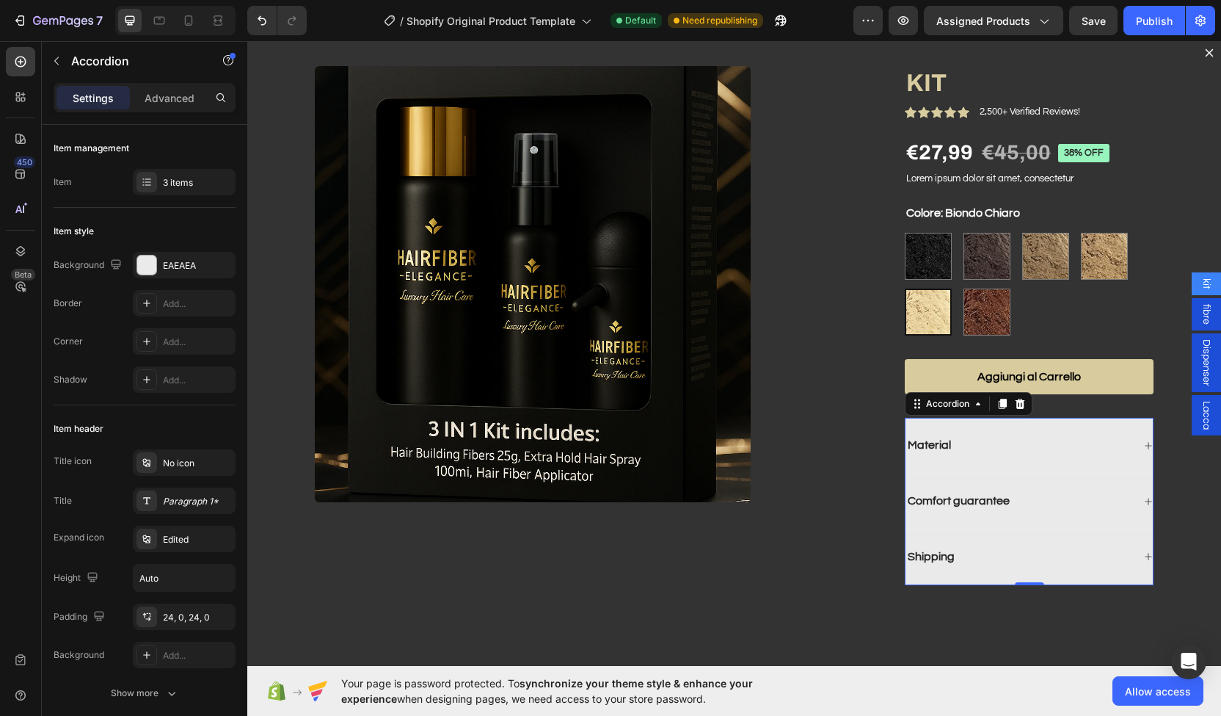
scroll to position [56, 0]
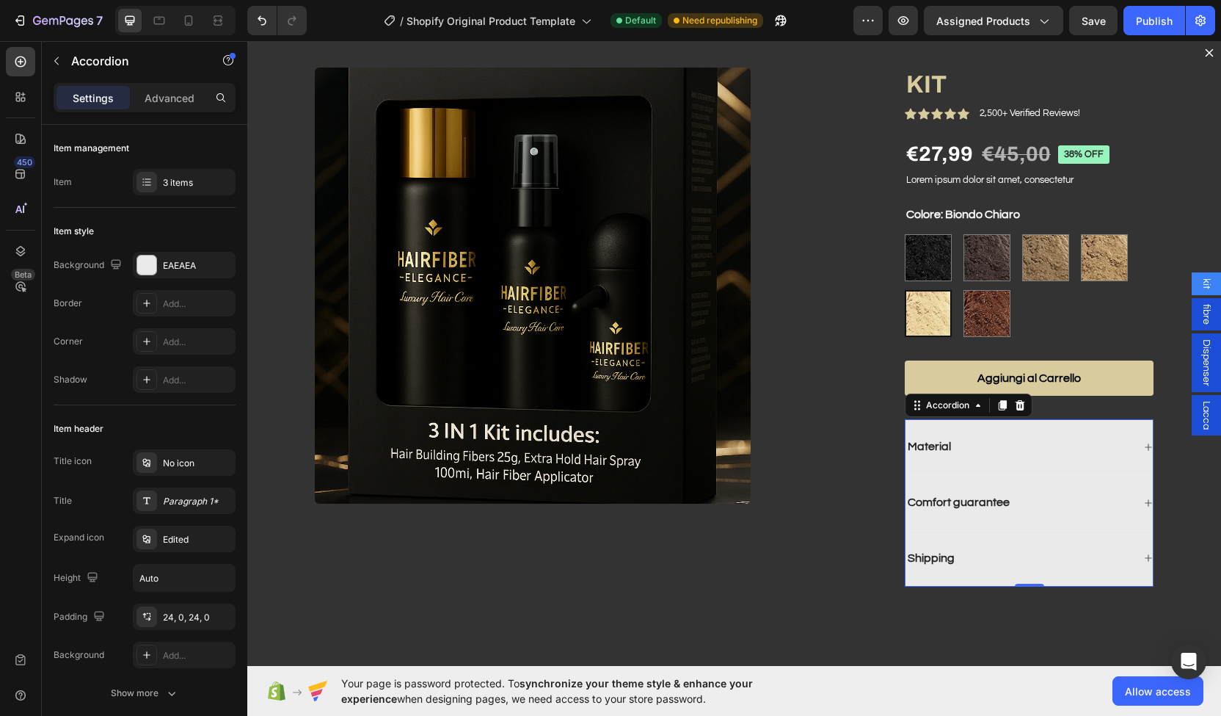
click at [998, 498] on div "Comfort guarantee" at bounding box center [1019, 503] width 227 height 20
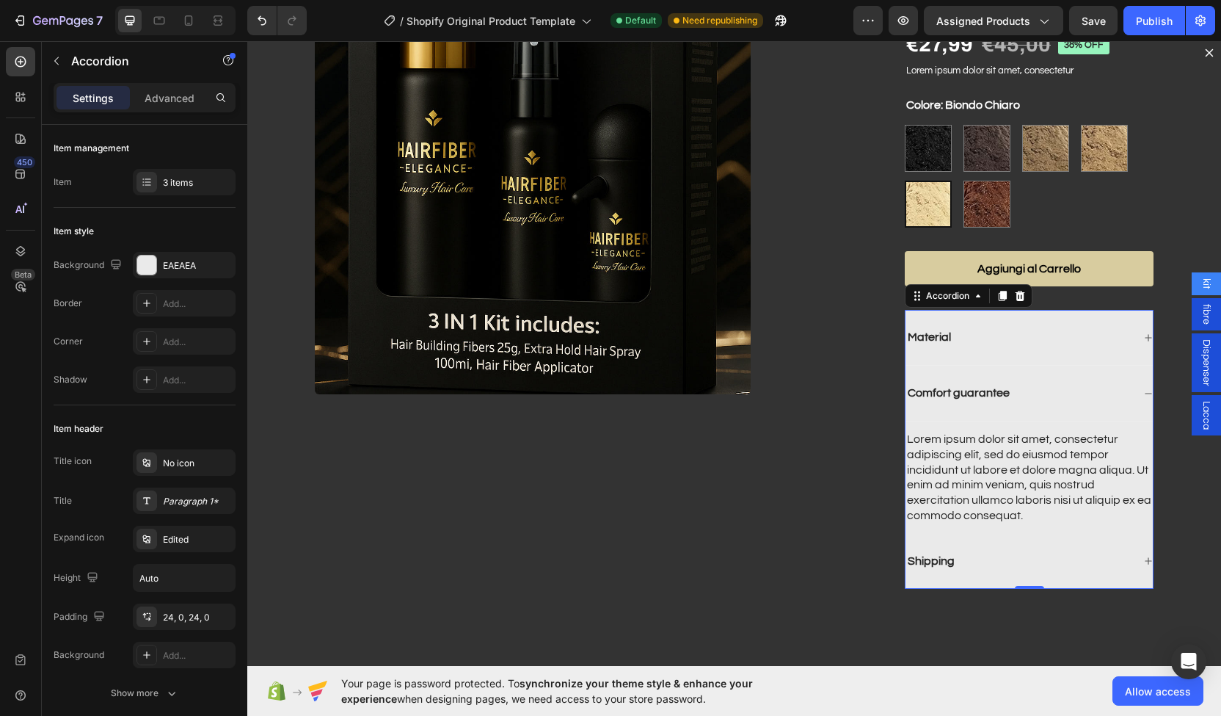
scroll to position [168, 0]
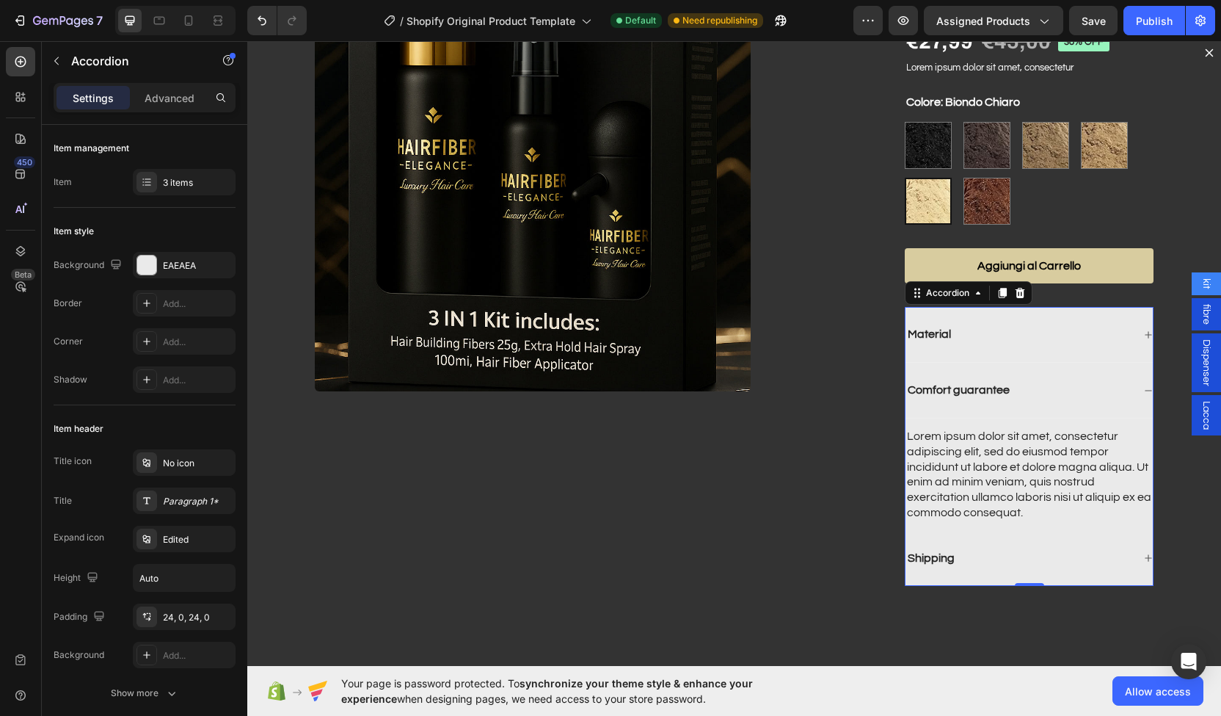
click at [962, 385] on p "Comfort guarantee" at bounding box center [959, 389] width 102 height 15
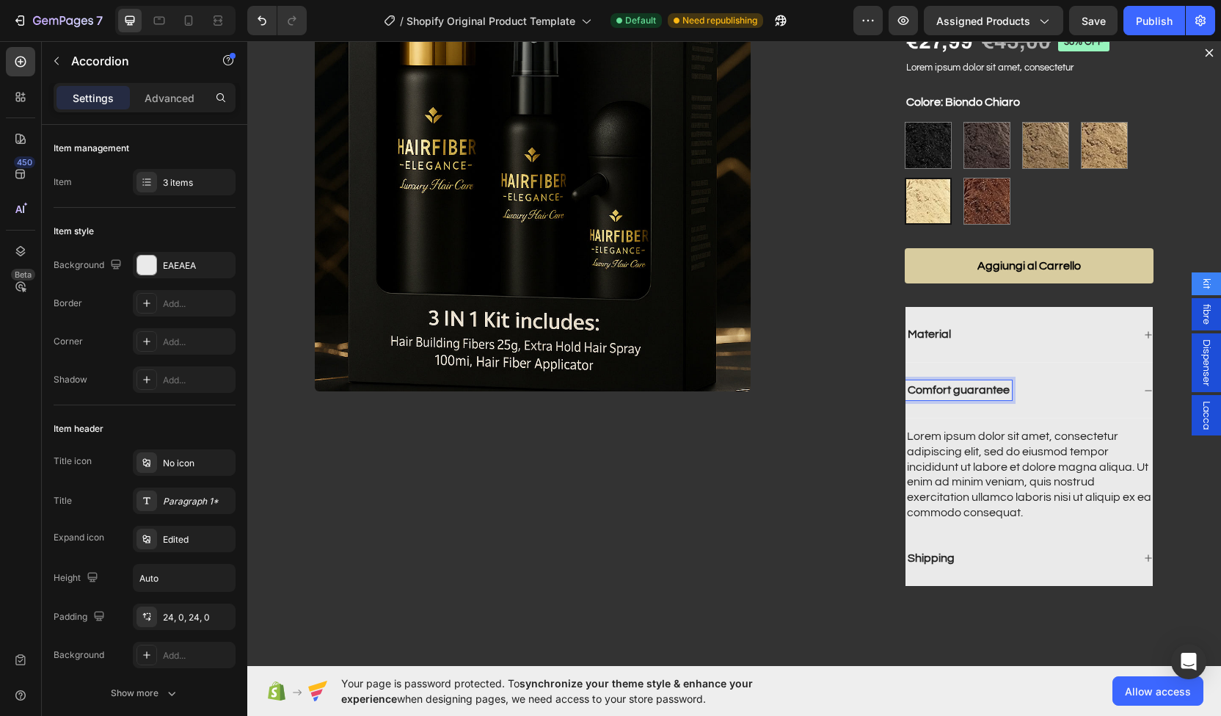
click at [962, 385] on p "Comfort guarantee" at bounding box center [959, 389] width 102 height 15
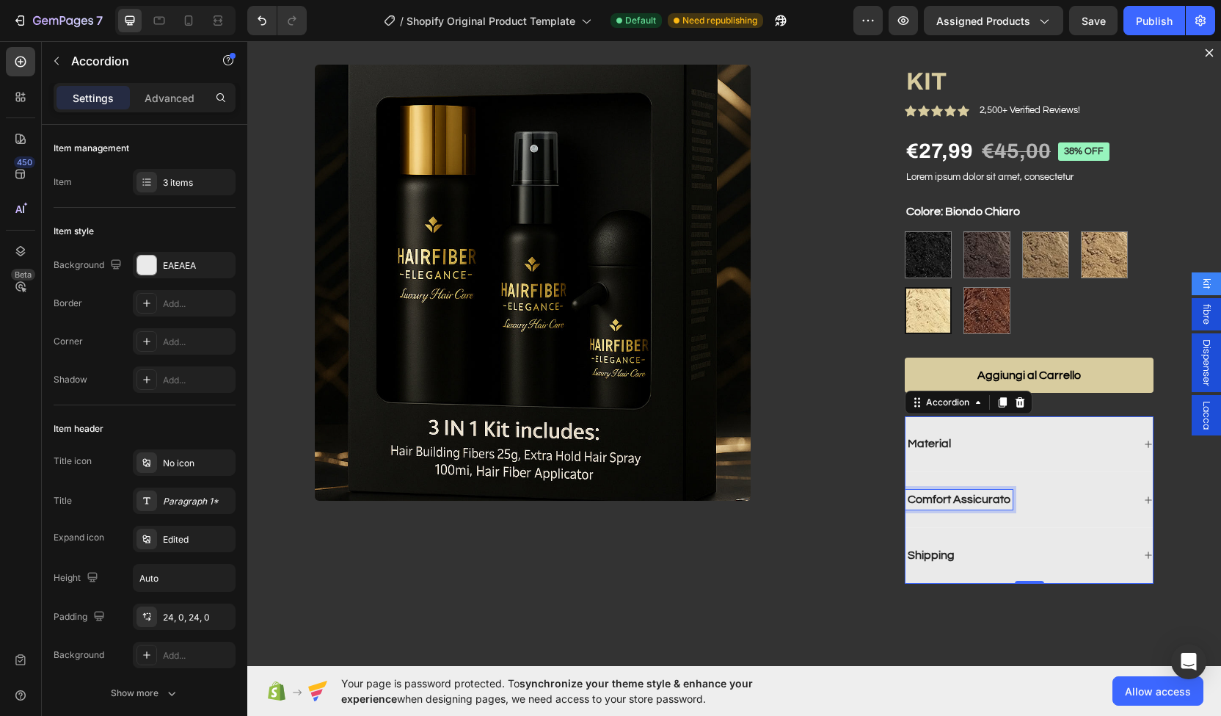
scroll to position [56, 0]
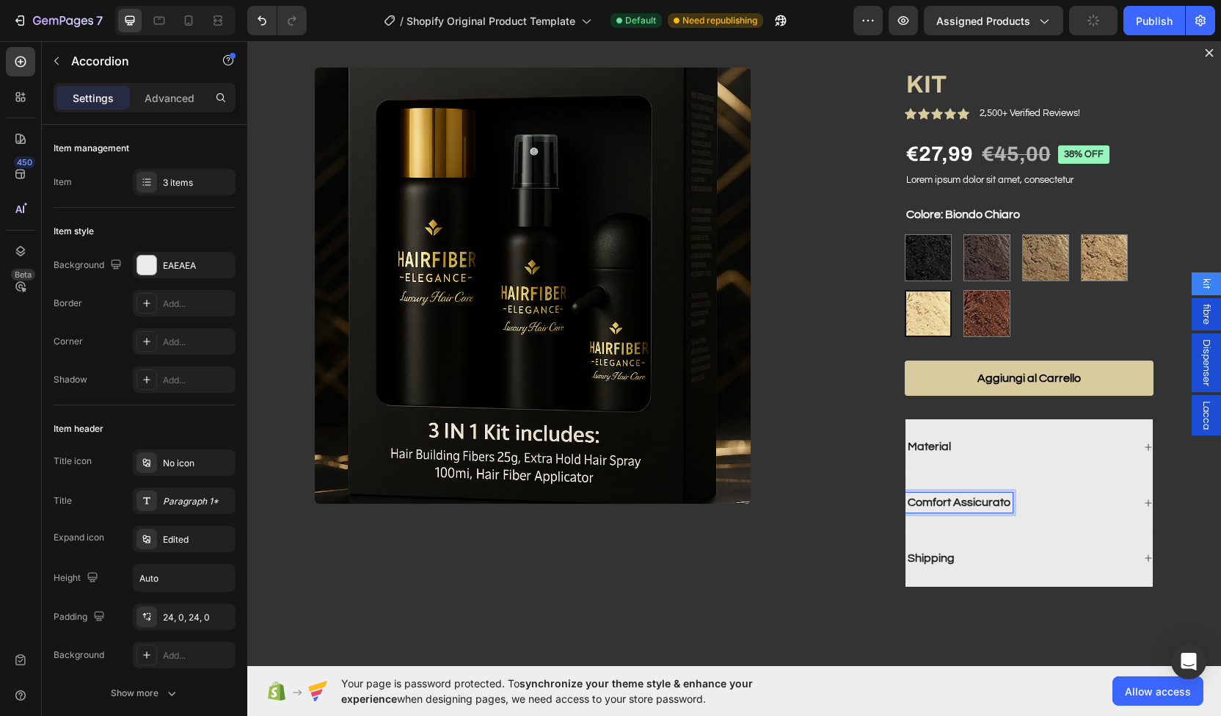
click at [1034, 508] on div "Comfort Assicurato" at bounding box center [1019, 503] width 227 height 20
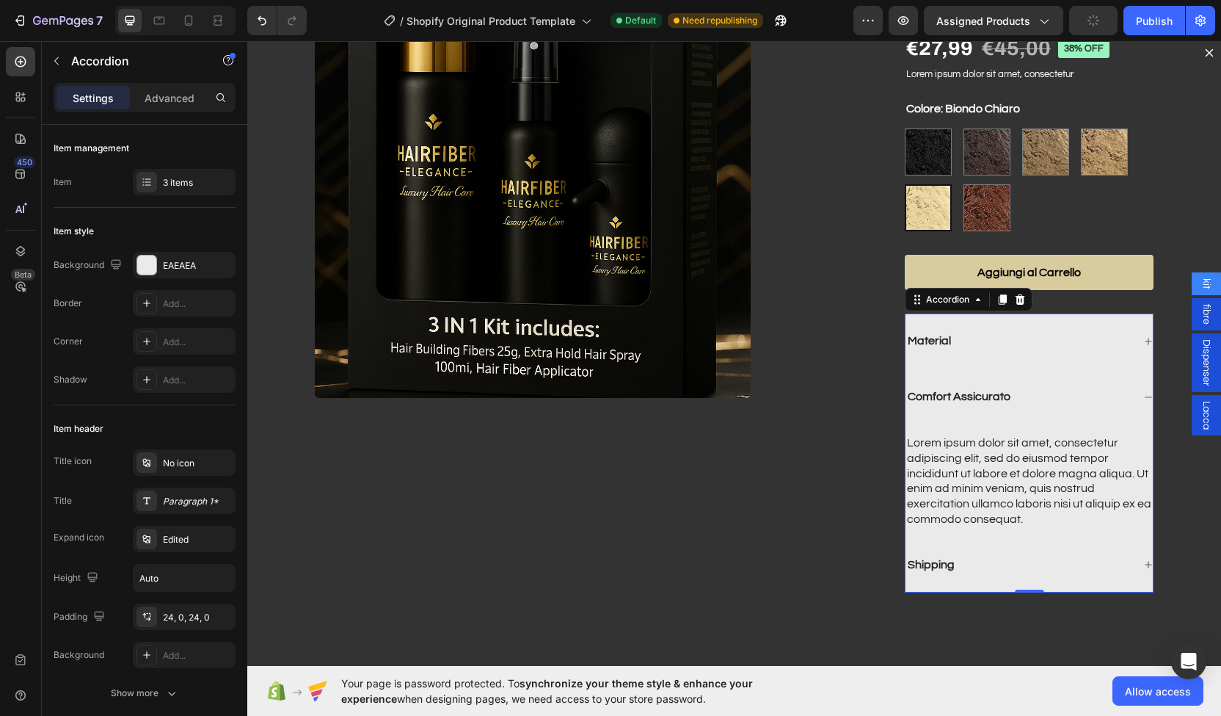
scroll to position [162, 0]
click at [996, 473] on div "Lorem ipsum dolor sit amet, consectetur adipiscing elit, sed do eiusmod tempor …" at bounding box center [1029, 480] width 247 height 95
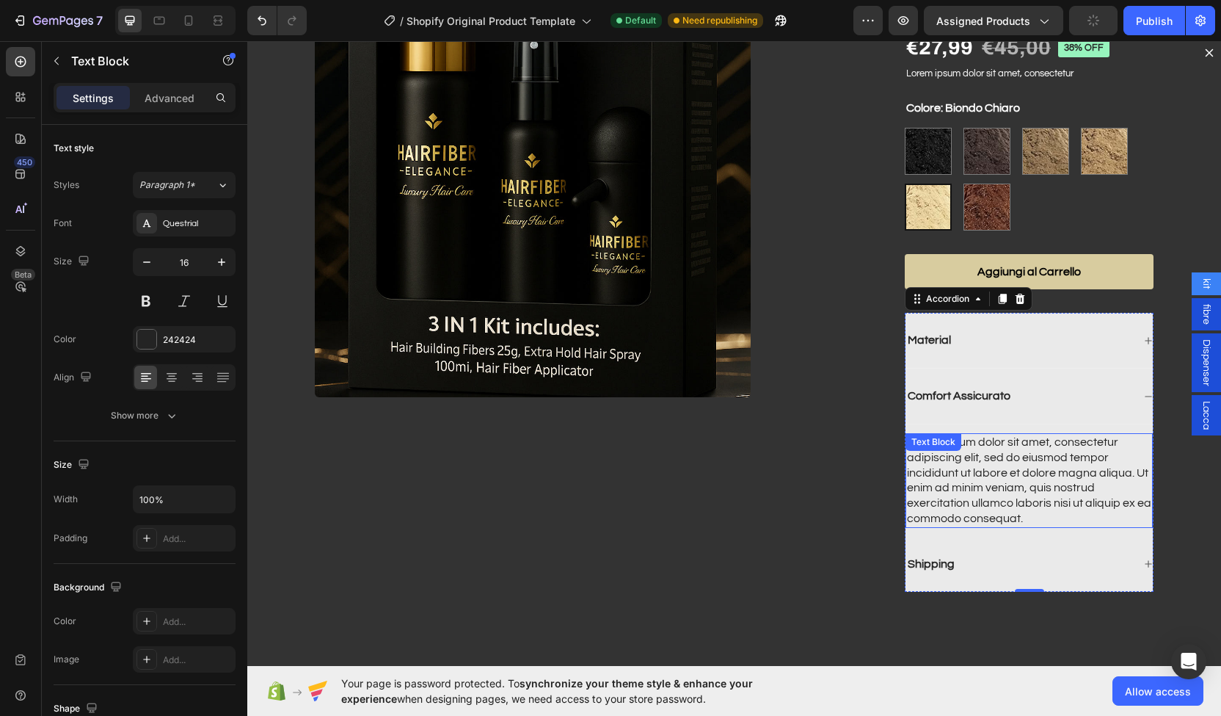
click at [996, 473] on div "Lorem ipsum dolor sit amet, consectetur adipiscing elit, sed do eiusmod tempor …" at bounding box center [1029, 480] width 247 height 95
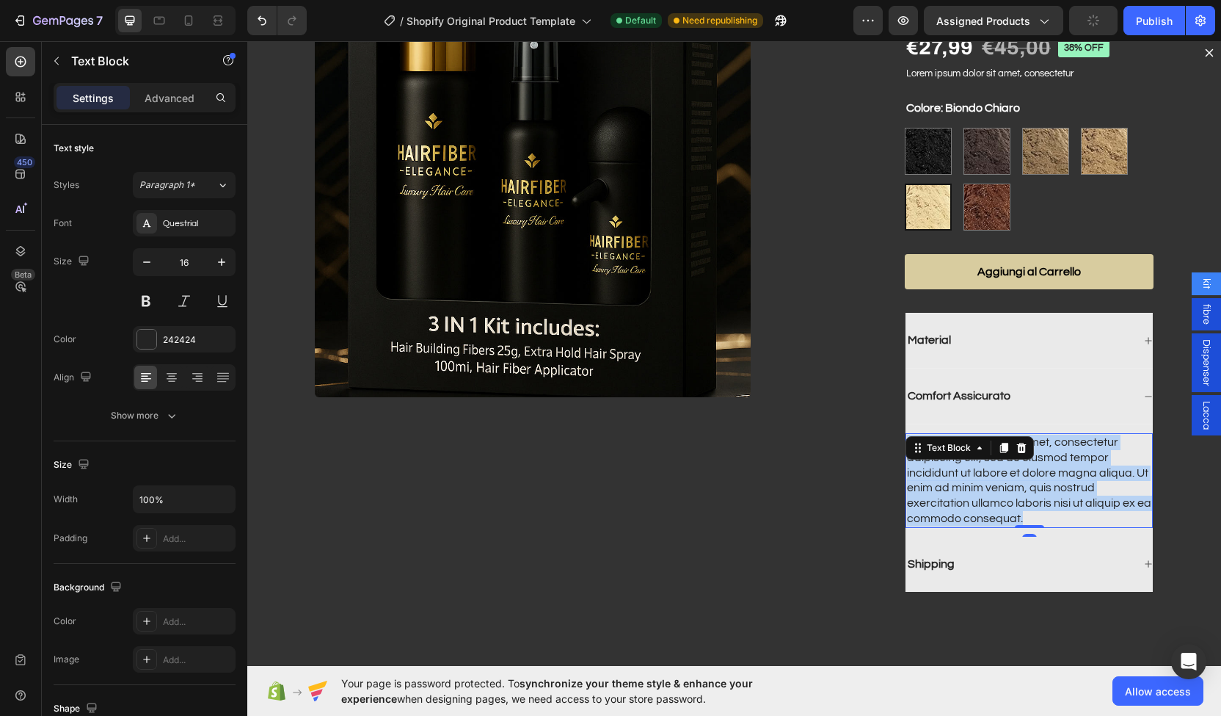
click at [996, 473] on p "Lorem ipsum dolor sit amet, consectetur adipiscing elit, sed do eiusmod tempor …" at bounding box center [1029, 481] width 244 height 92
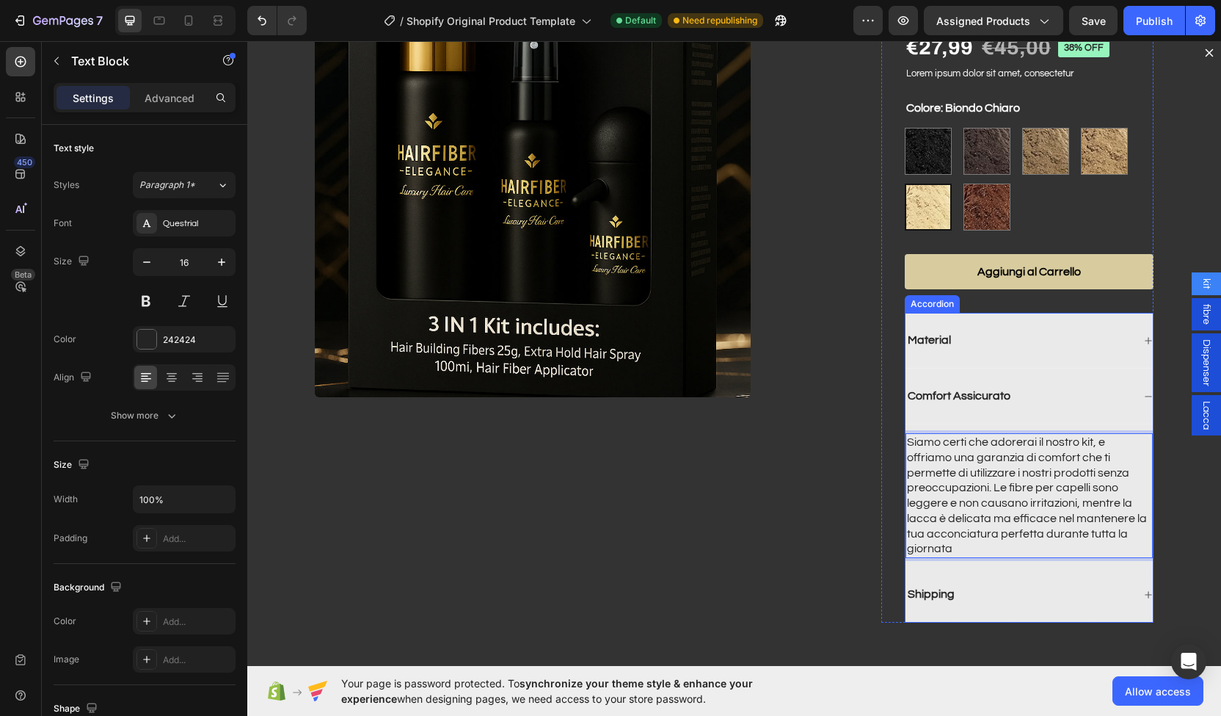
click at [1030, 391] on div "Comfort Assicurato" at bounding box center [1019, 396] width 227 height 20
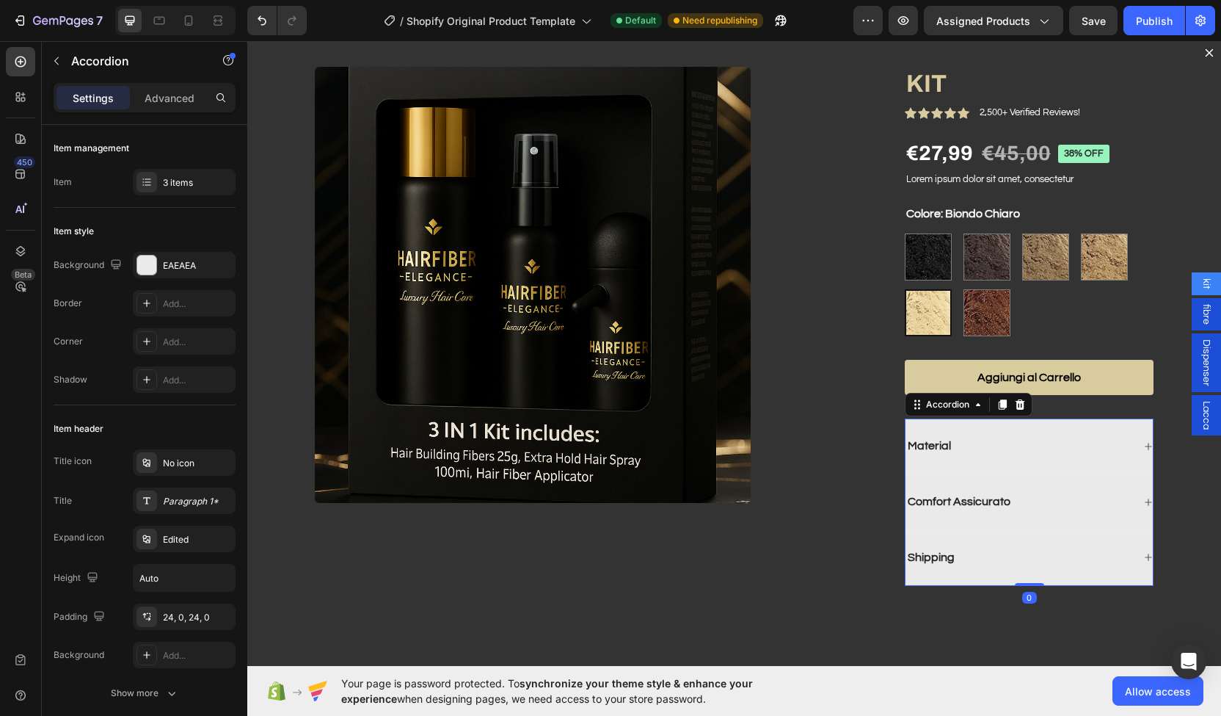
scroll to position [56, 0]
click at [937, 564] on div "Shipping" at bounding box center [931, 558] width 51 height 20
click at [1064, 553] on div "Shipping" at bounding box center [1019, 558] width 227 height 20
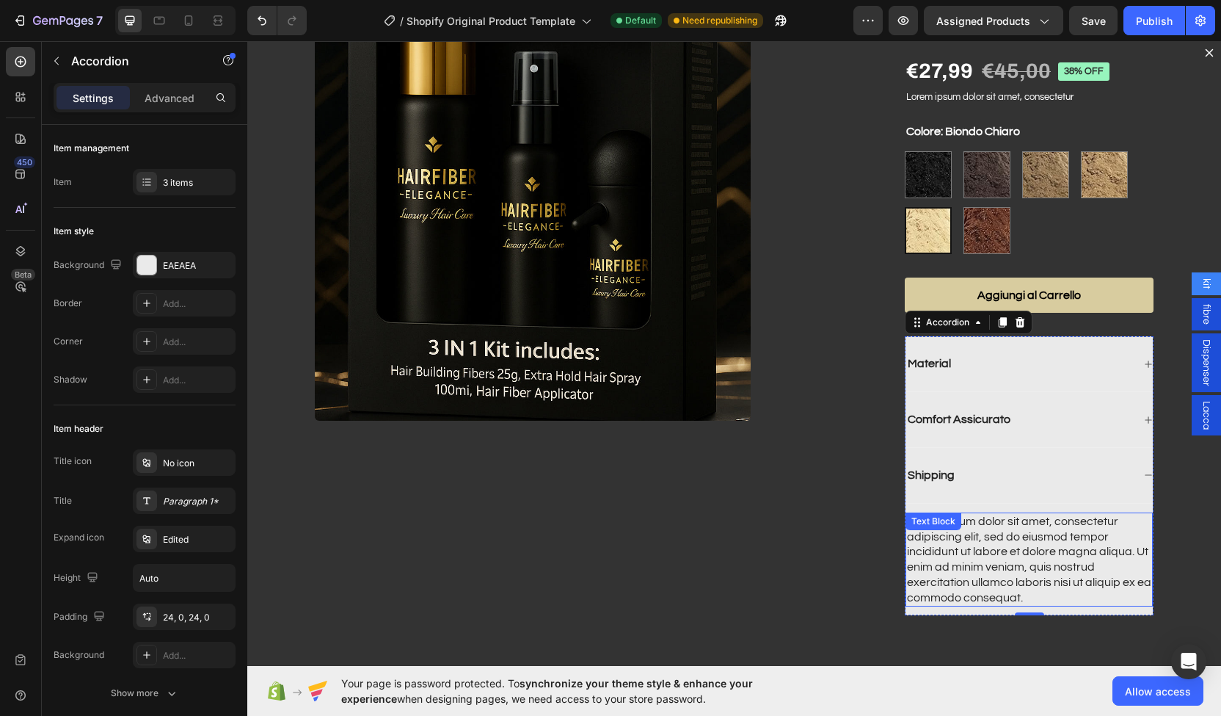
scroll to position [139, 0]
click at [937, 559] on div "Lorem ipsum dolor sit amet, consectetur adipiscing elit, sed do eiusmod tempor …" at bounding box center [1029, 559] width 247 height 95
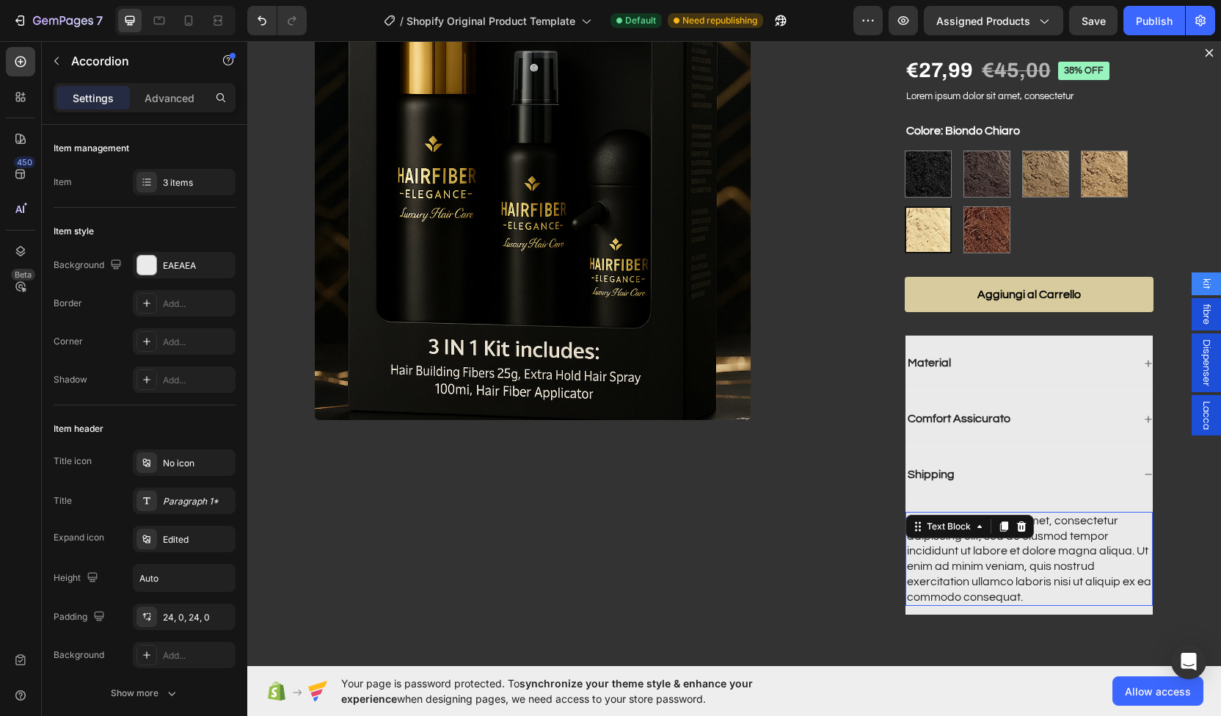
click at [937, 559] on div "Lorem ipsum dolor sit amet, consectetur adipiscing elit, sed do eiusmod tempor …" at bounding box center [1029, 559] width 247 height 95
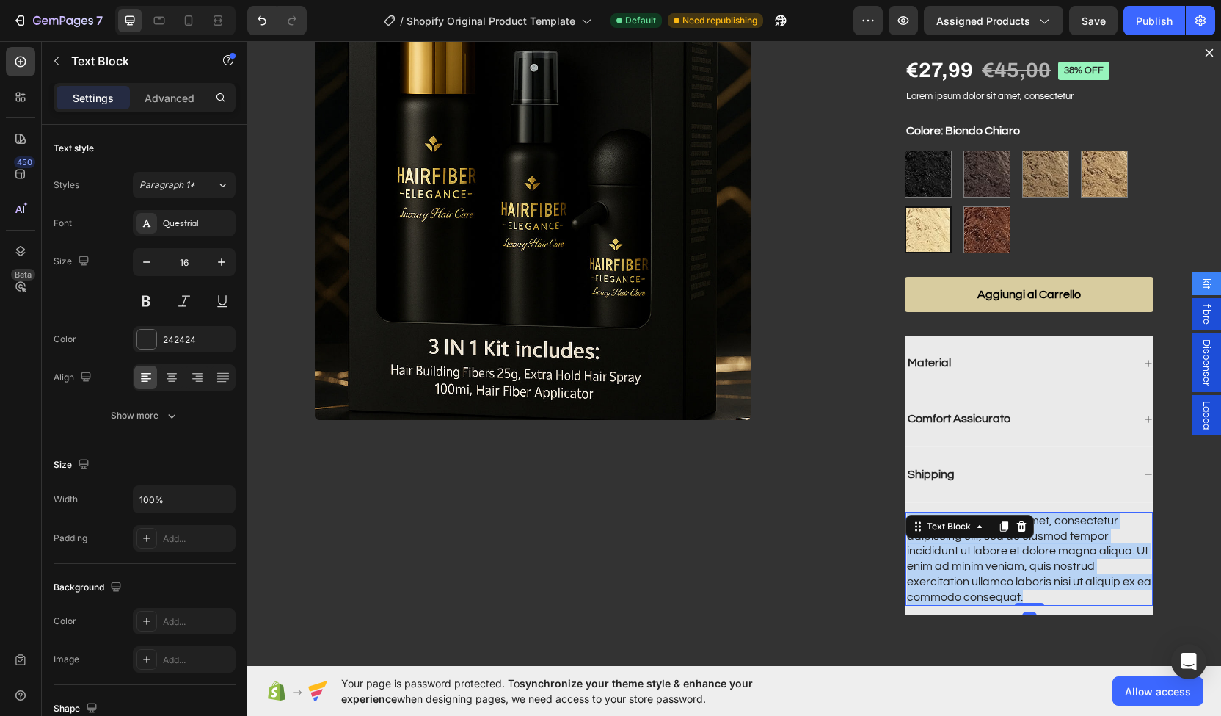
click at [937, 559] on p "Lorem ipsum dolor sit amet, consectetur adipiscing elit, sed do eiusmod tempor …" at bounding box center [1029, 559] width 244 height 92
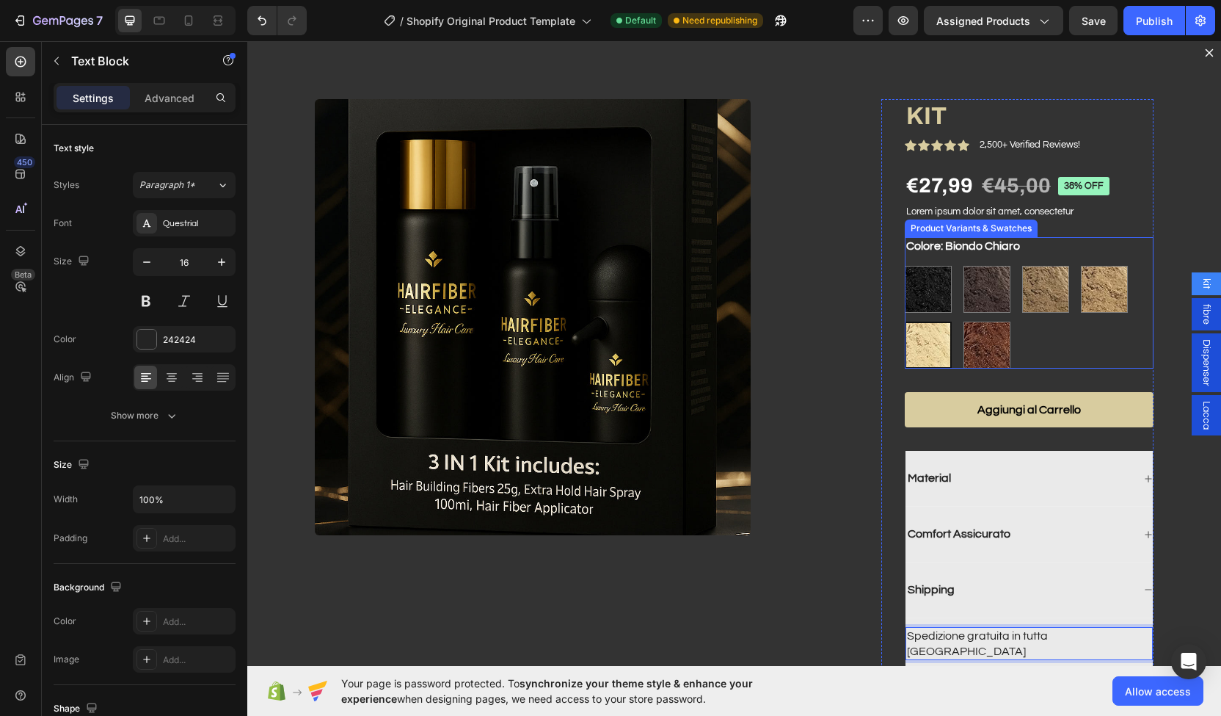
scroll to position [21, 0]
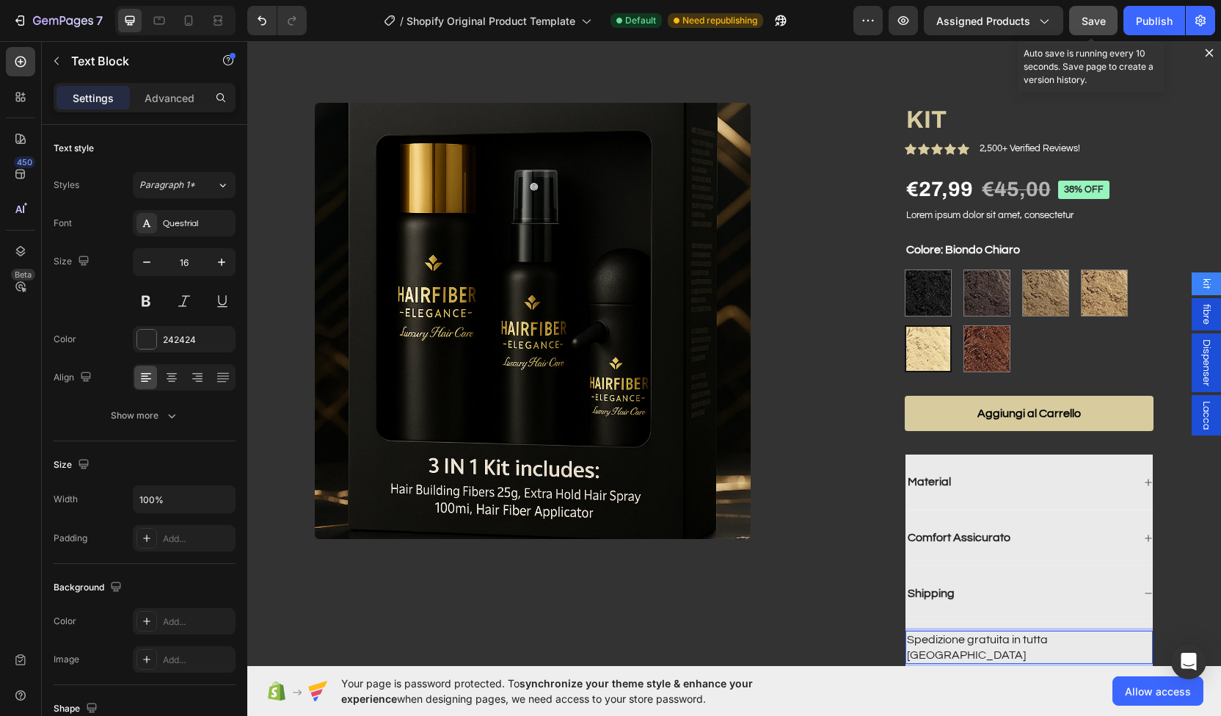
click at [1105, 31] on button "Save" at bounding box center [1093, 20] width 48 height 29
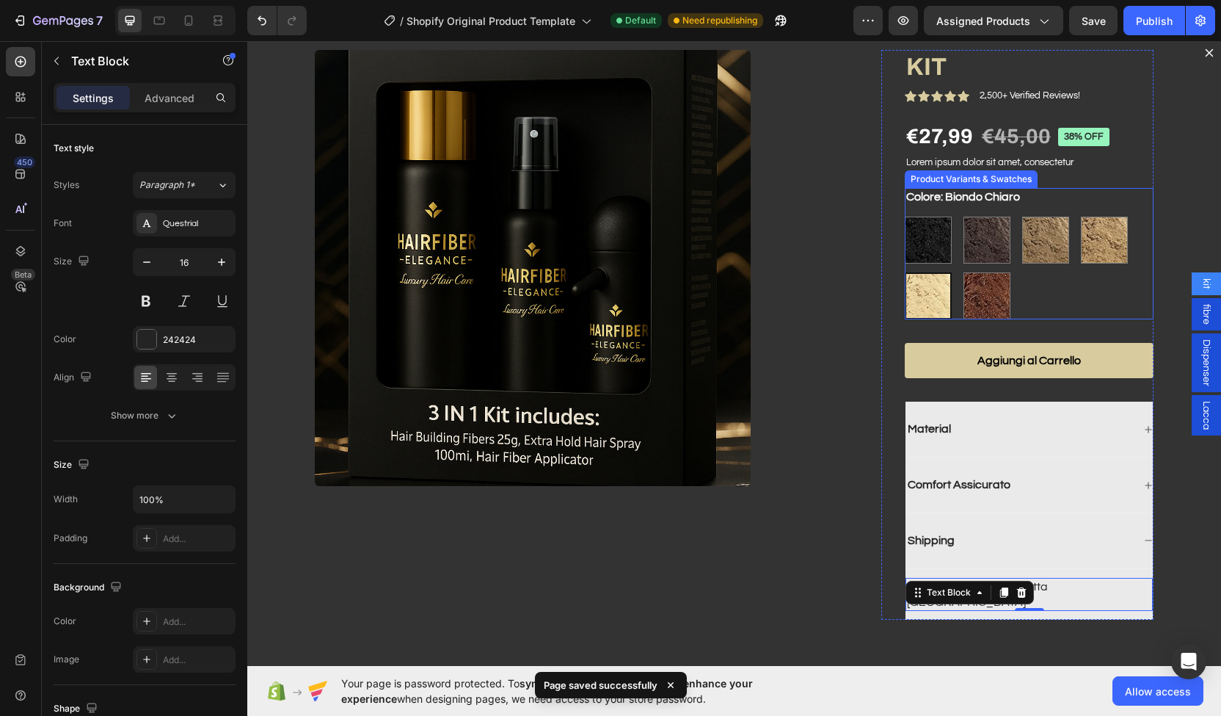
scroll to position [76, 0]
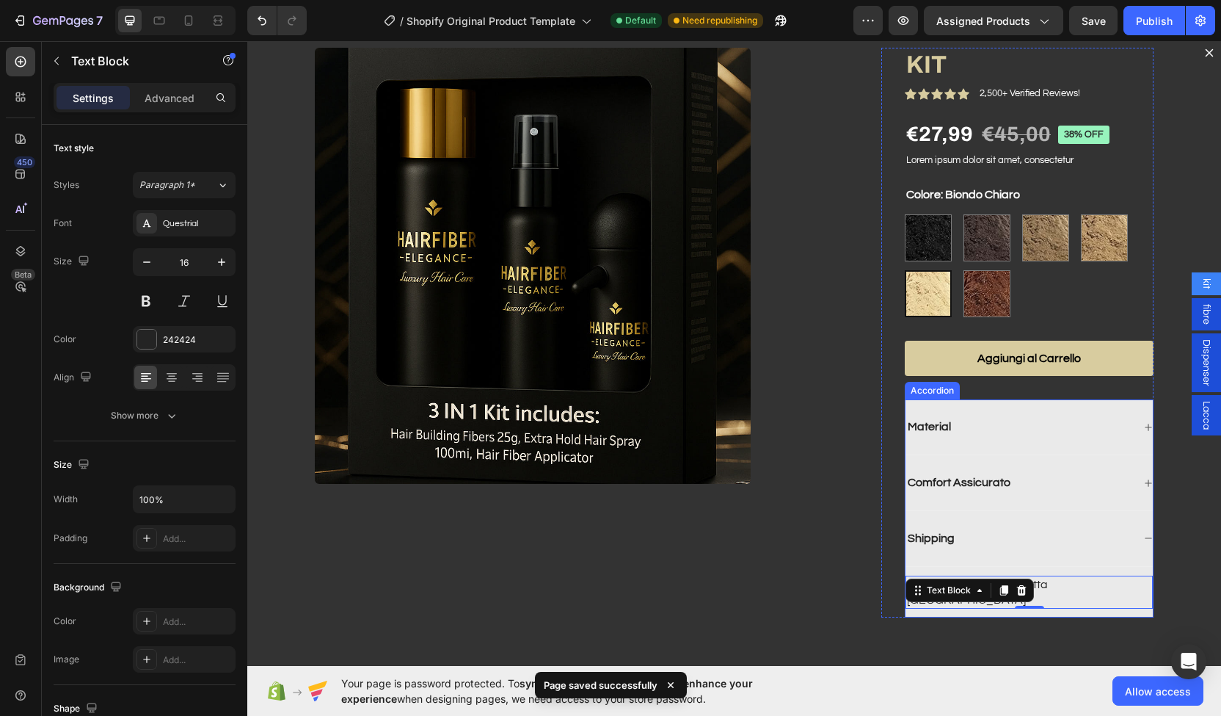
click at [908, 531] on p "Shipping" at bounding box center [931, 538] width 47 height 15
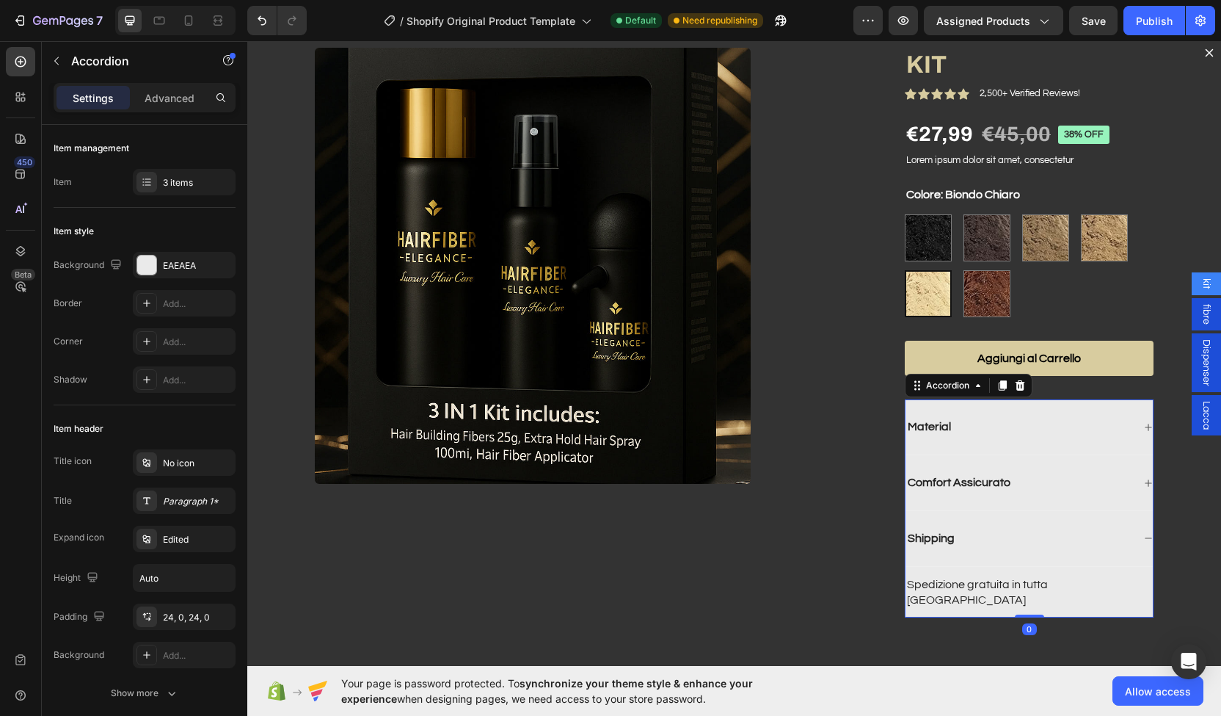
click at [1121, 528] on div "Shipping" at bounding box center [1029, 539] width 247 height 56
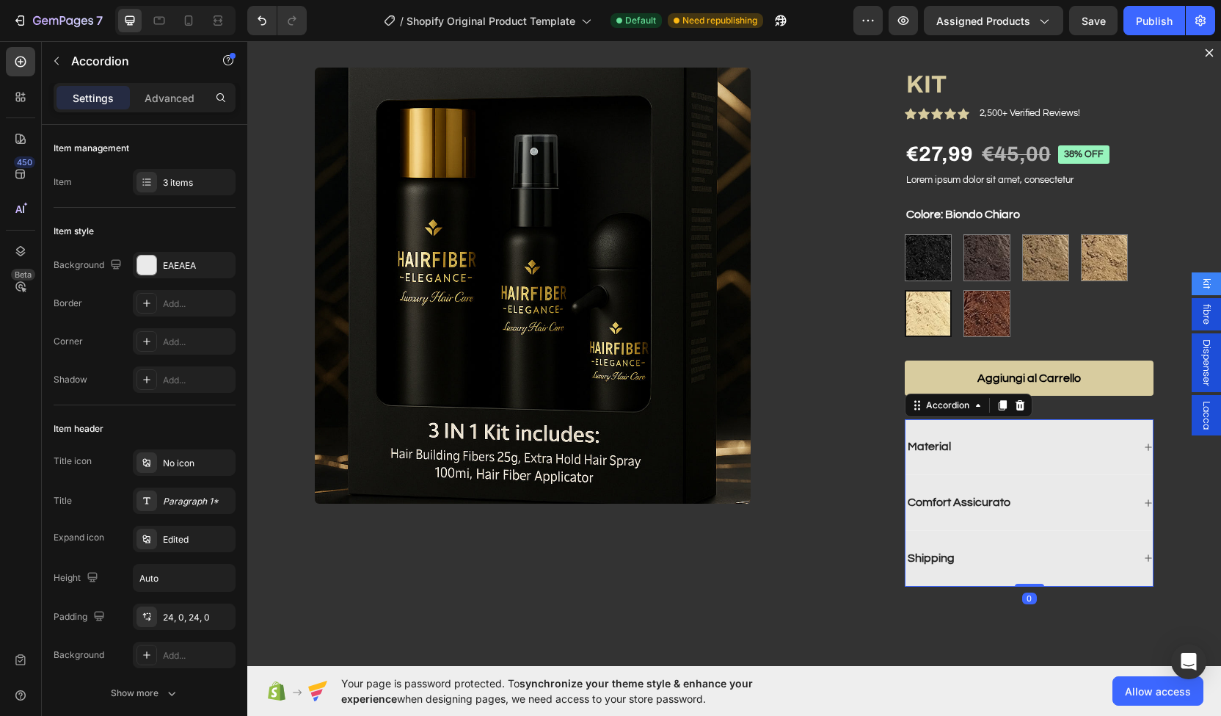
click at [1103, 507] on div "Comfort Assicurato" at bounding box center [1019, 503] width 227 height 20
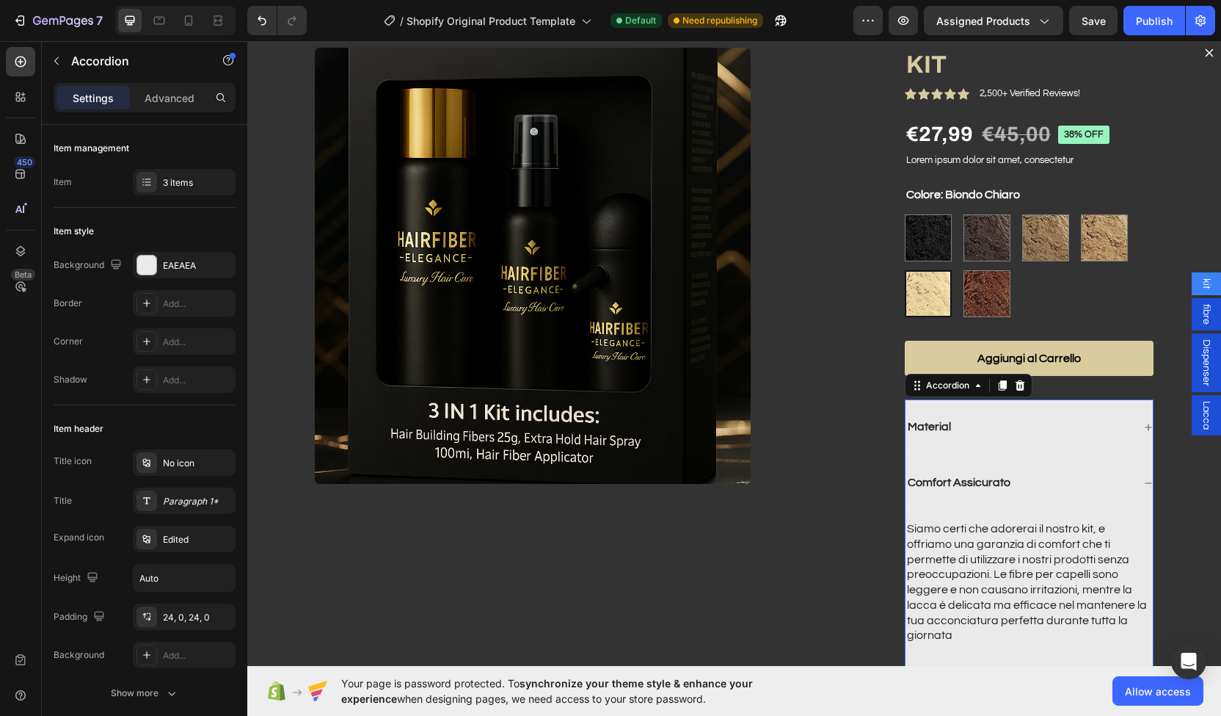
click at [1103, 507] on div "Comfort Assicurato" at bounding box center [1029, 483] width 247 height 56
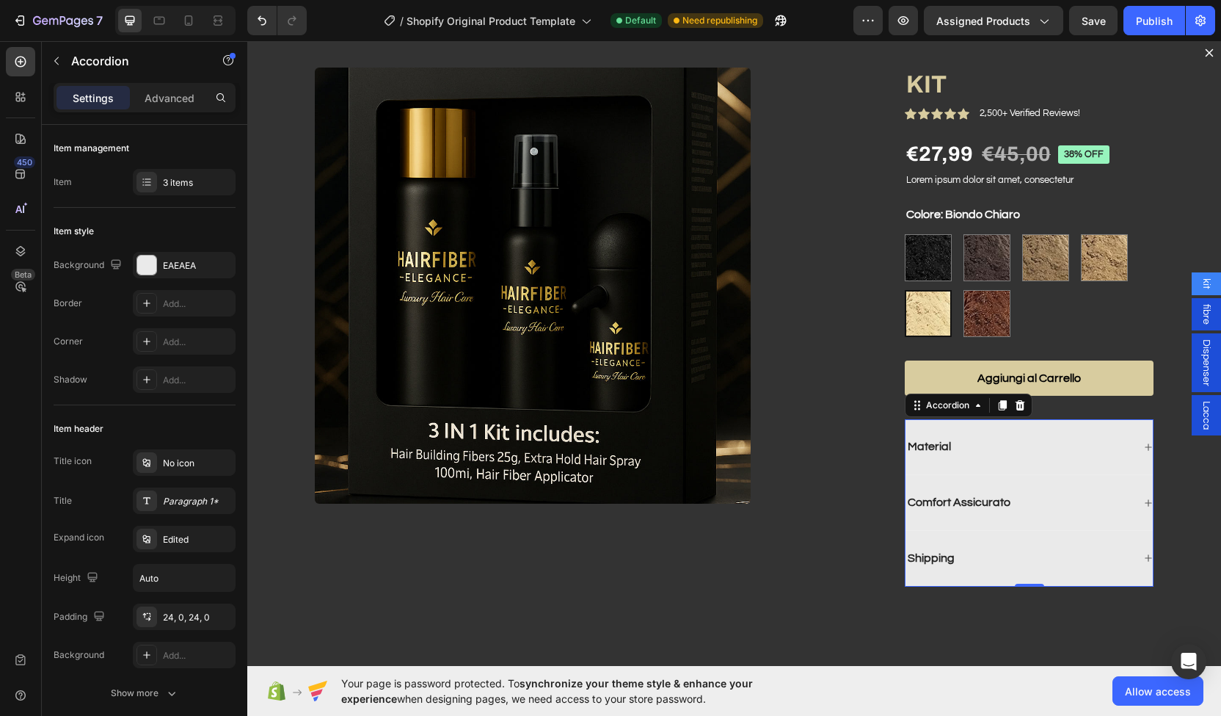
click at [1067, 431] on div "Material" at bounding box center [1029, 447] width 247 height 56
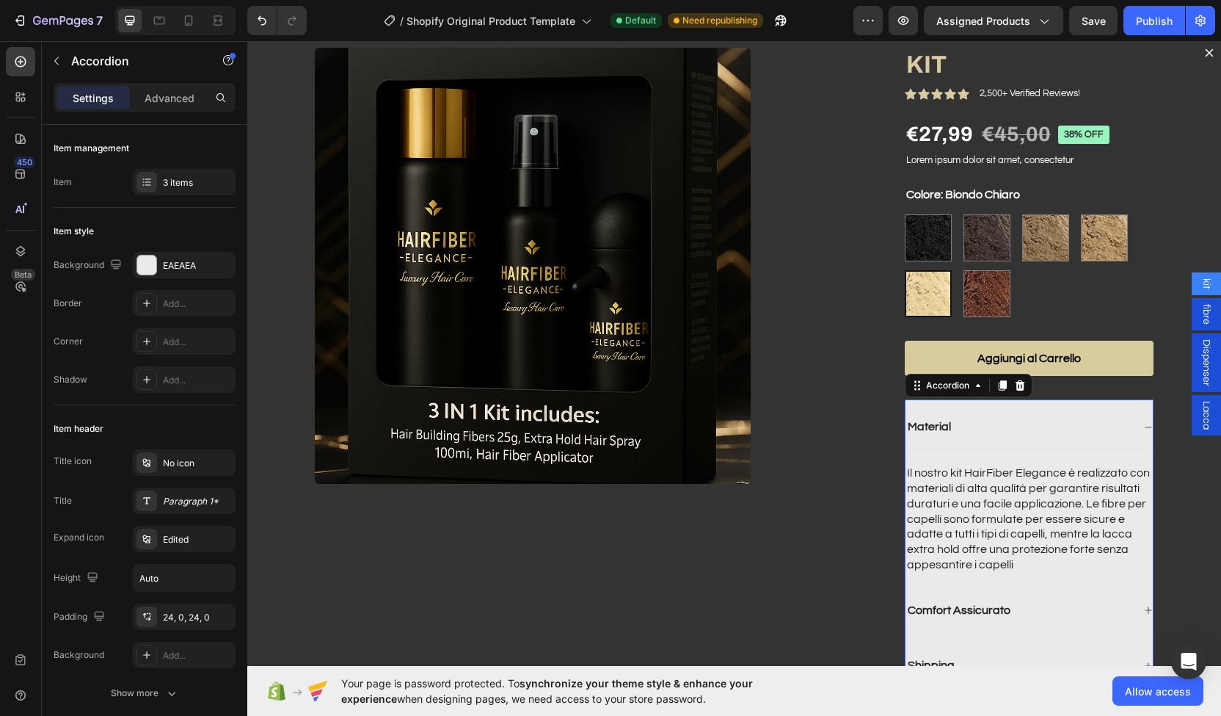
click at [1067, 431] on div "Material" at bounding box center [1019, 427] width 227 height 20
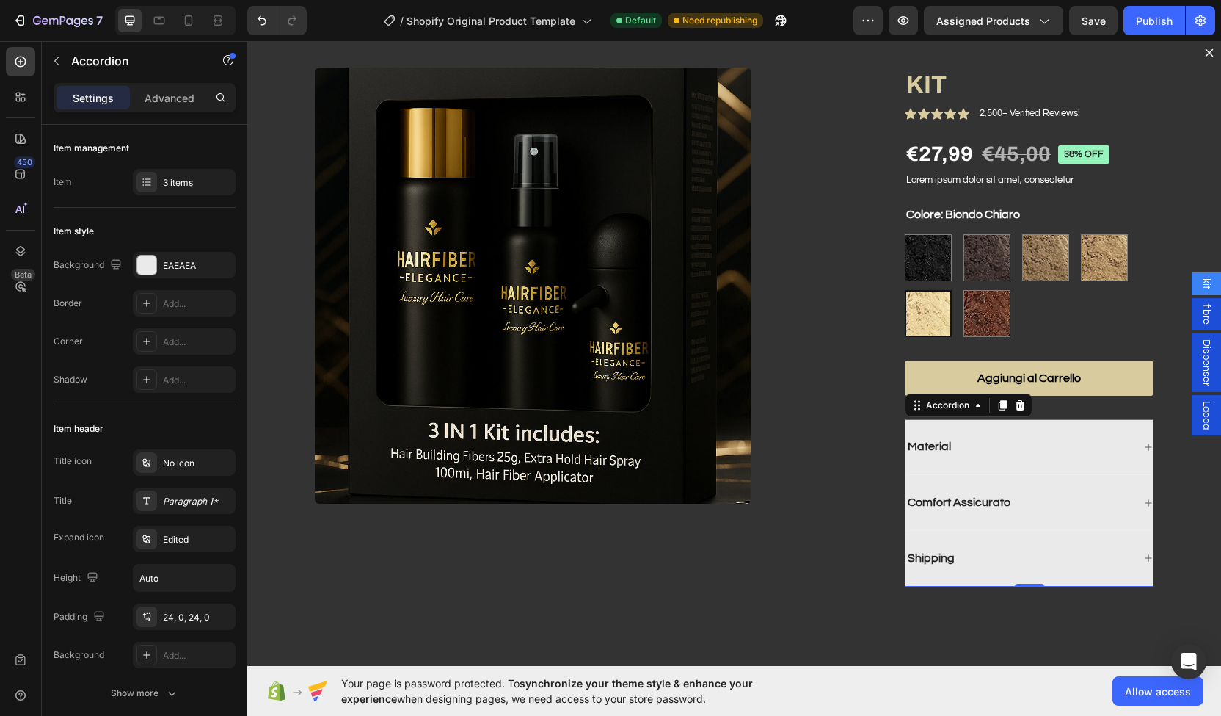
scroll to position [0, 0]
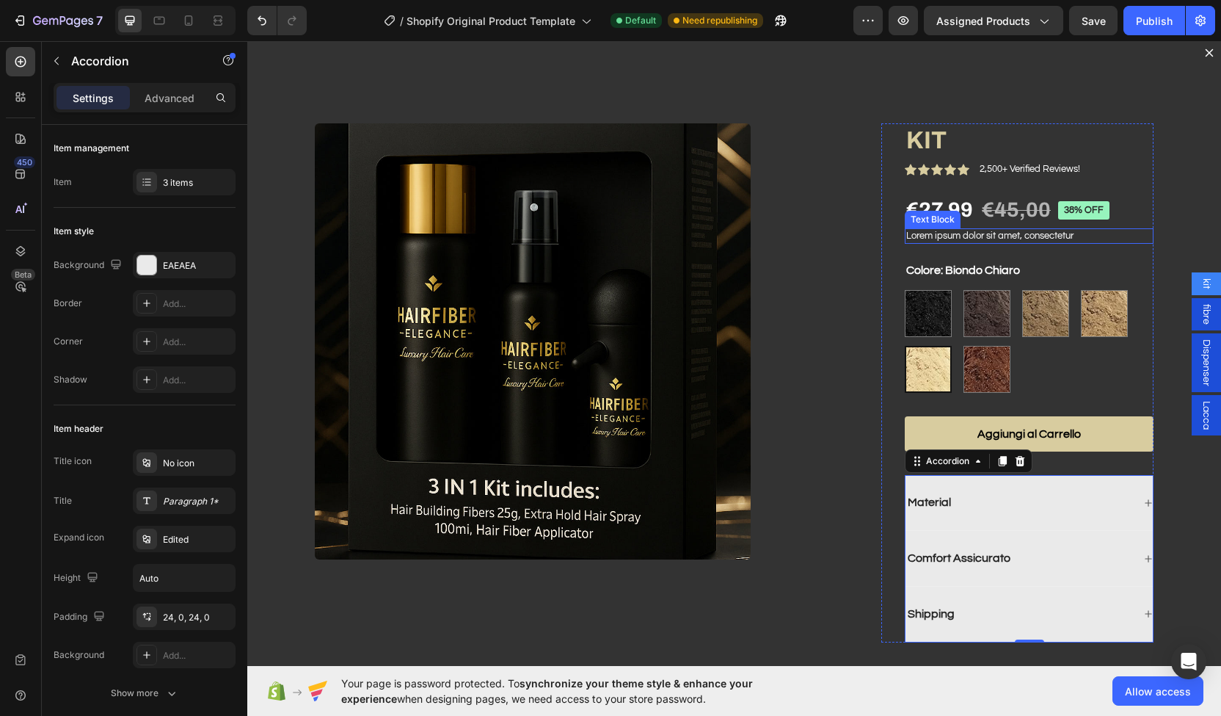
click at [907, 236] on p "Lorem ipsum dolor sit amet, consectetur" at bounding box center [1030, 236] width 246 height 12
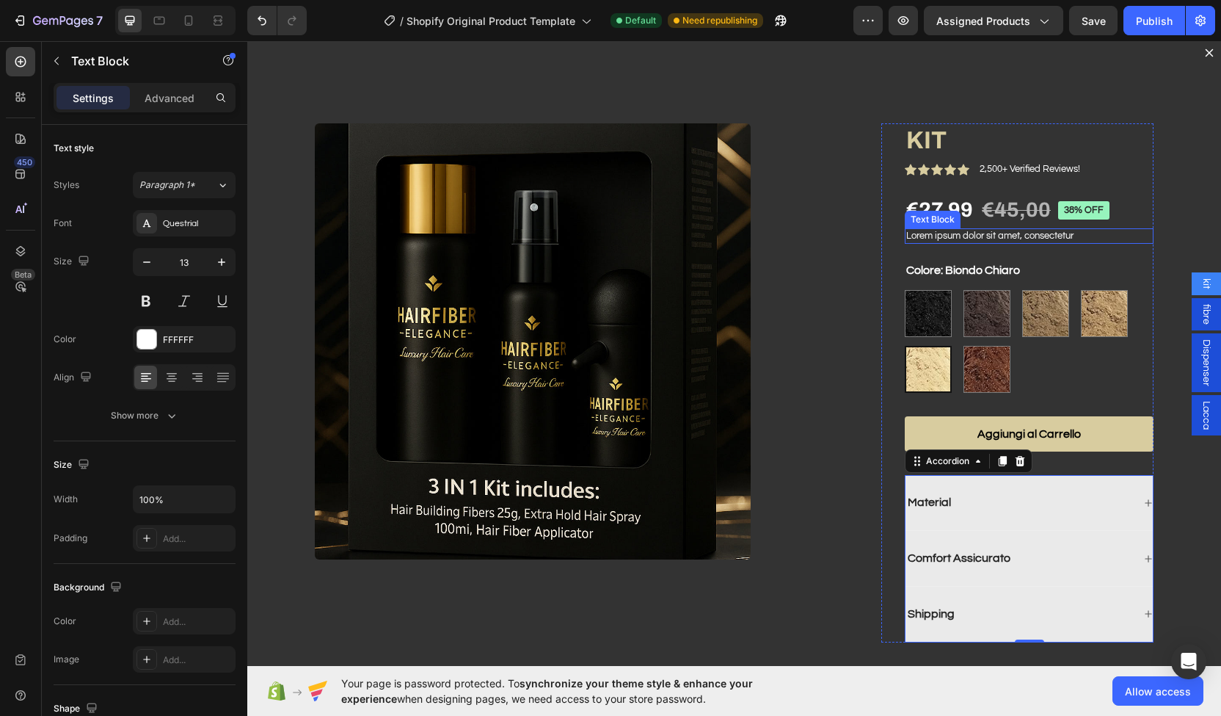
click at [907, 236] on p "Lorem ipsum dolor sit amet, consectetur" at bounding box center [1030, 236] width 246 height 12
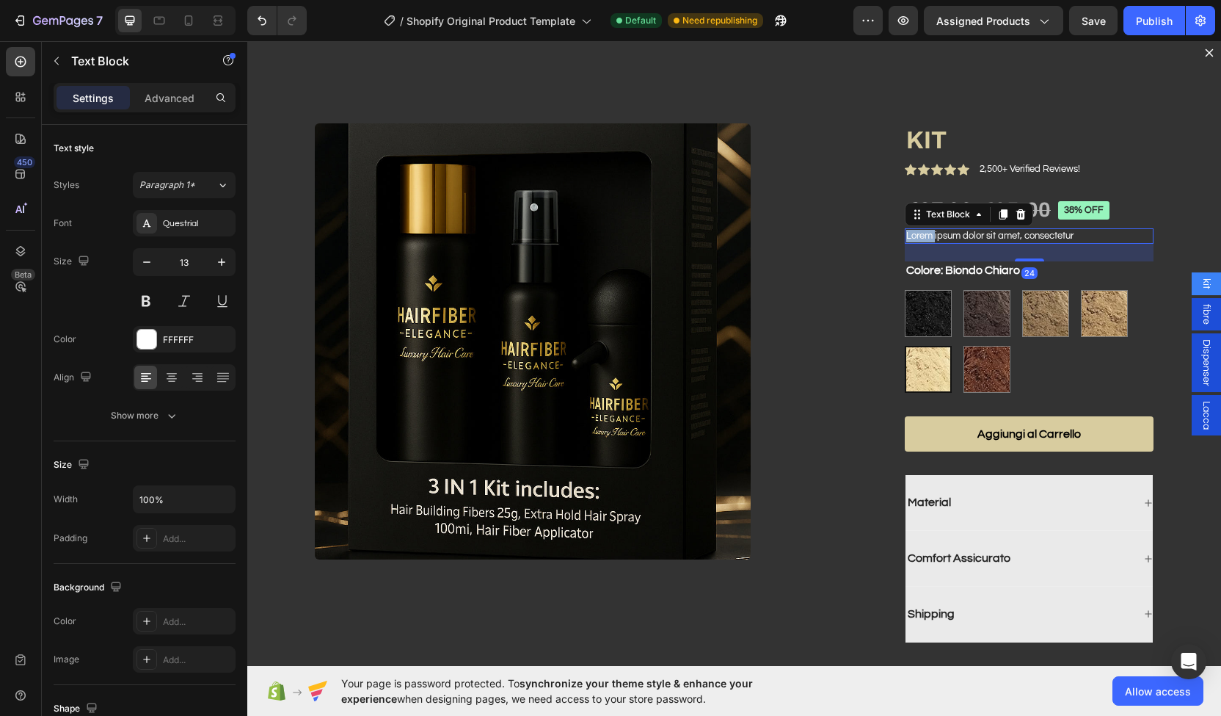
click at [907, 236] on p "Lorem ipsum dolor sit amet, consectetur" at bounding box center [1030, 236] width 246 height 12
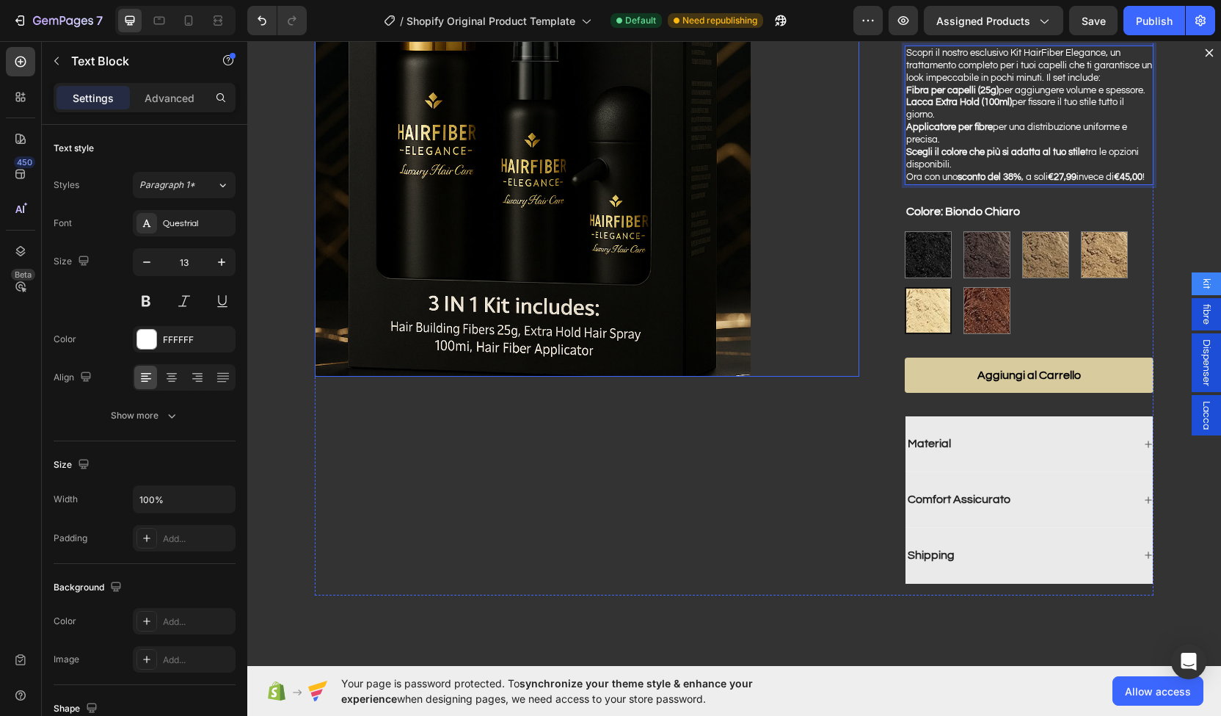
click at [802, 278] on div "Dialog body" at bounding box center [587, 159] width 545 height 436
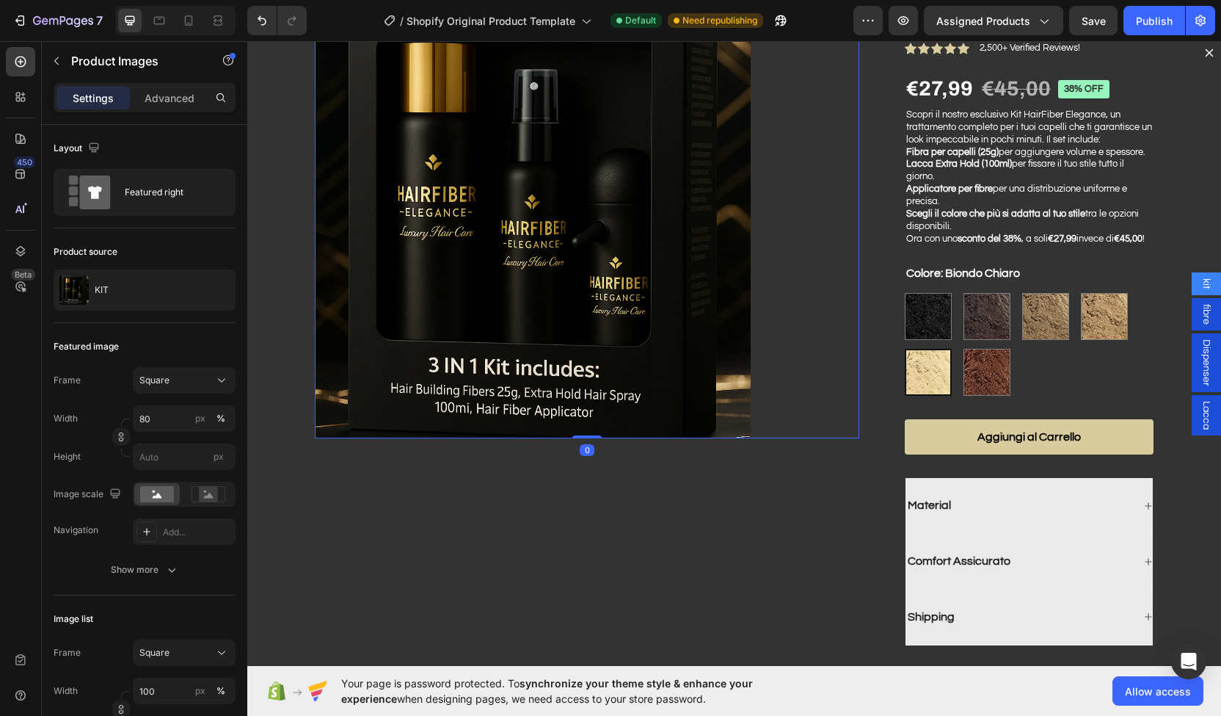
scroll to position [46, 0]
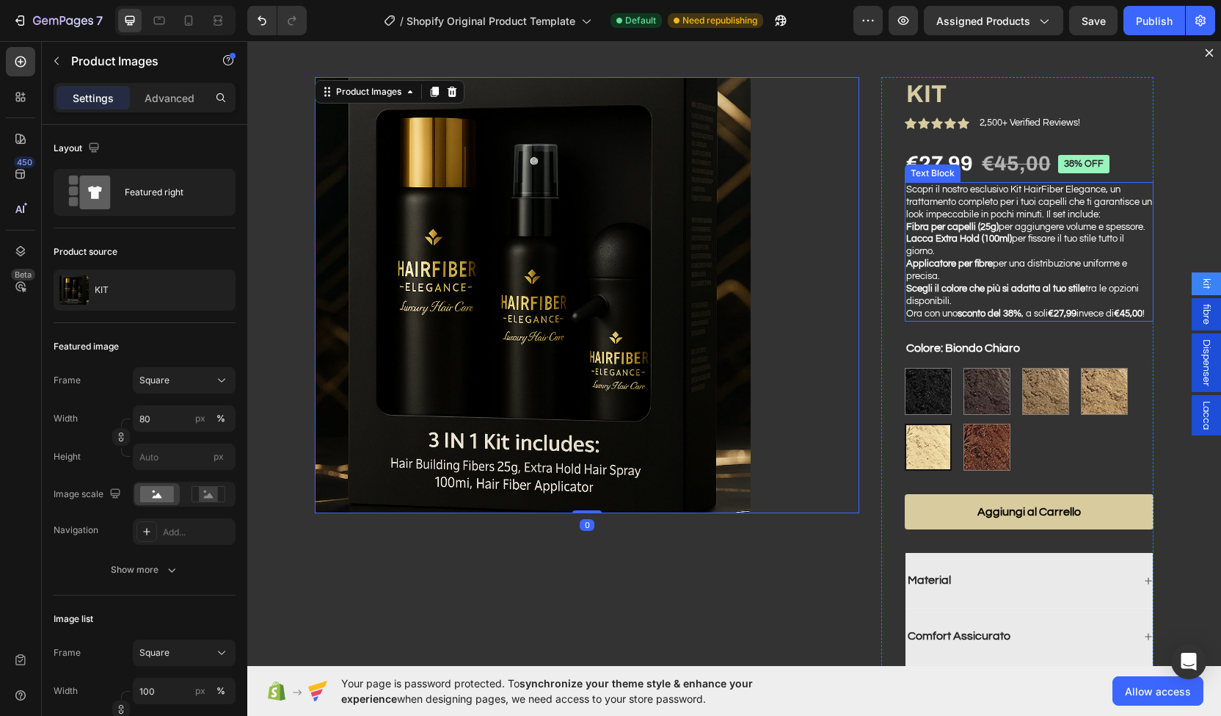
click at [907, 269] on strong "Applicatore per fibre" at bounding box center [950, 263] width 87 height 10
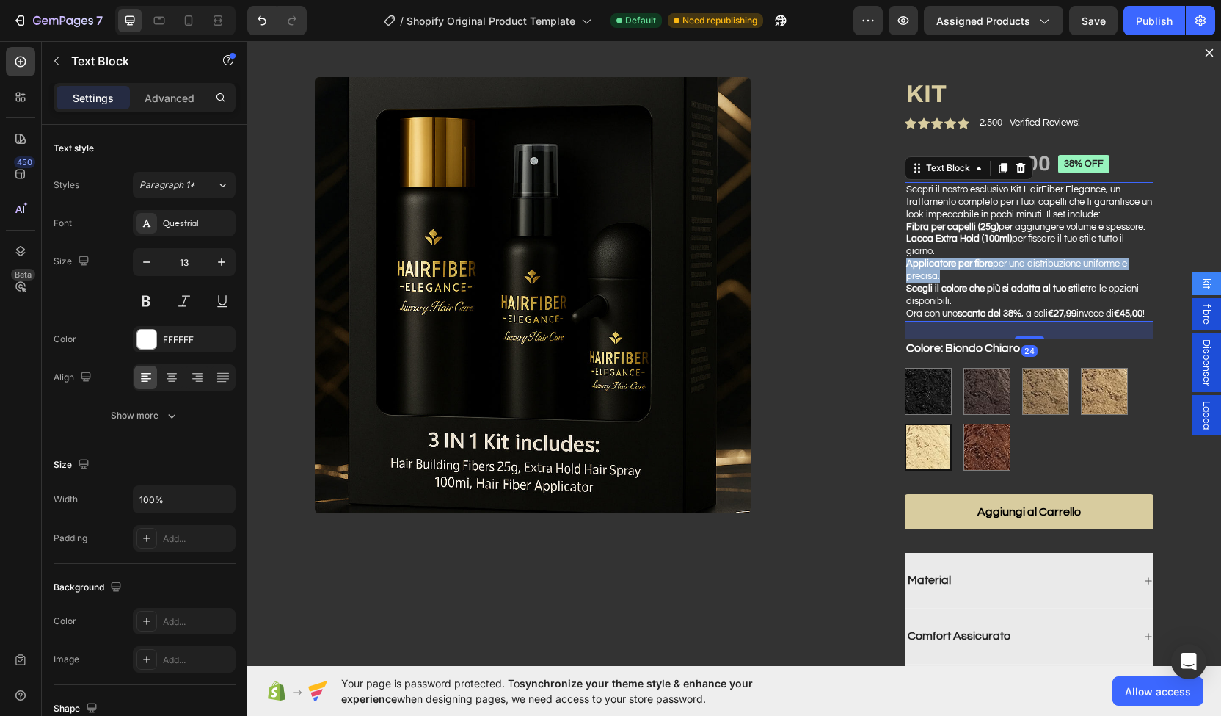
click at [907, 269] on strong "Applicatore per fibre" at bounding box center [950, 263] width 87 height 10
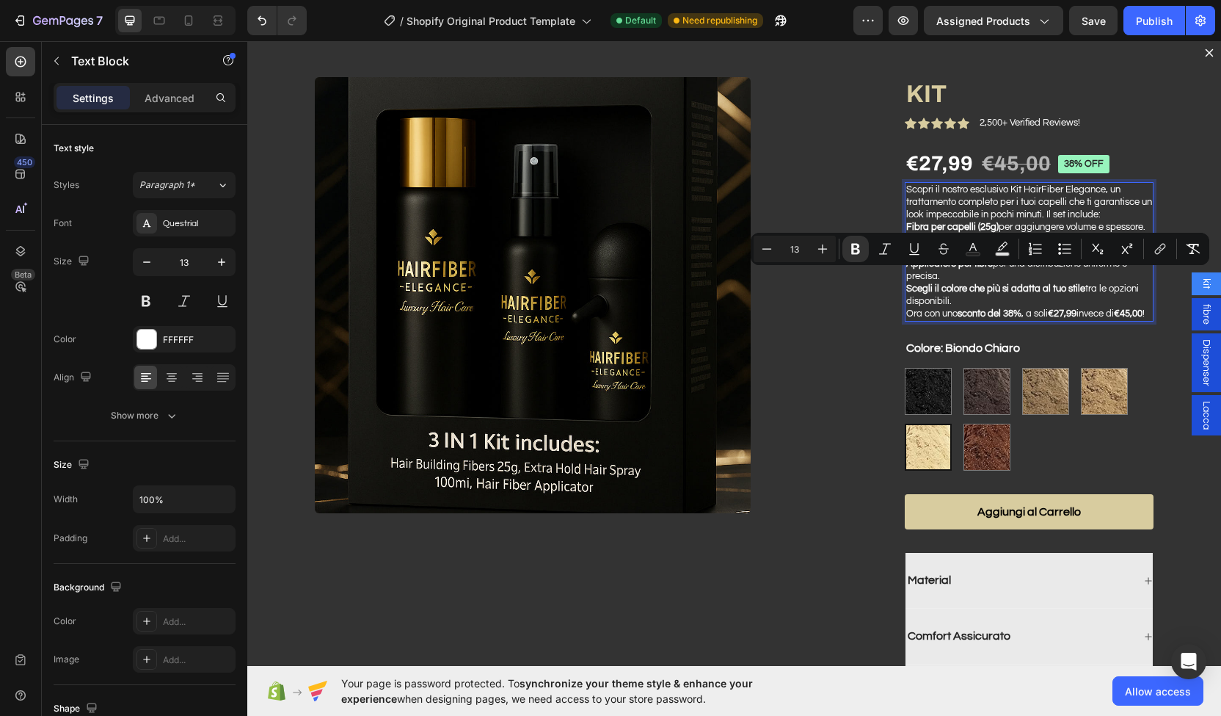
click at [931, 203] on p "Scopri il nostro esclusivo Kit HairFiber Elegance, un trattamento completo per …" at bounding box center [1030, 202] width 246 height 37
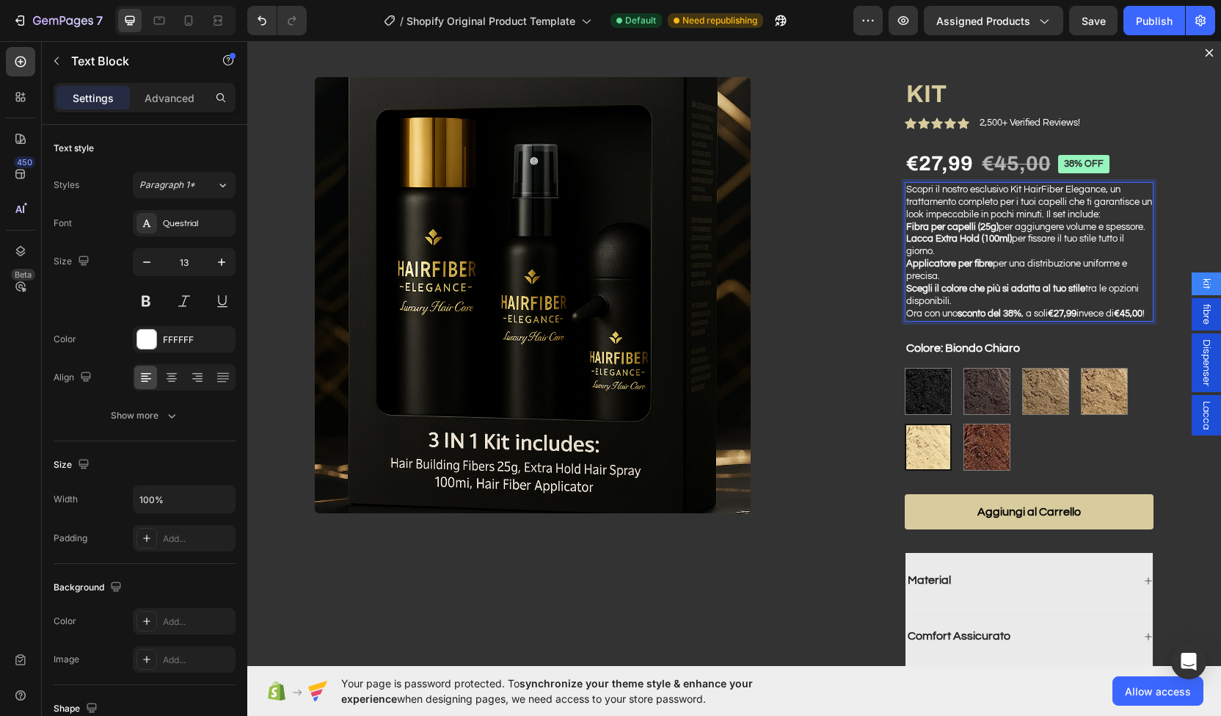
click at [929, 244] on strong "Lacca Extra Hold (100ml)" at bounding box center [960, 238] width 106 height 10
click at [1101, 216] on p "Scopri il nostro esclusivo Kit HairFiber Elegance, un trattamento completo per …" at bounding box center [1030, 202] width 246 height 37
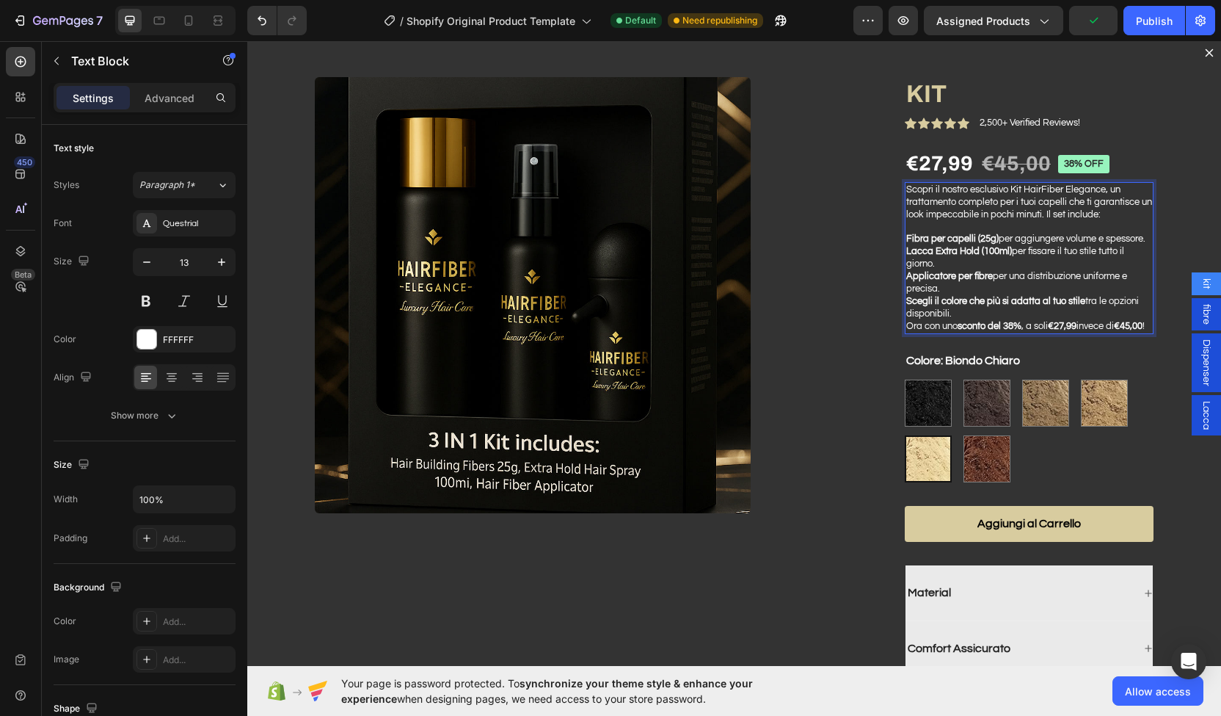
click at [979, 245] on p "Fibra per capelli (25g) per aggiungere volume e spessore." at bounding box center [1030, 239] width 246 height 12
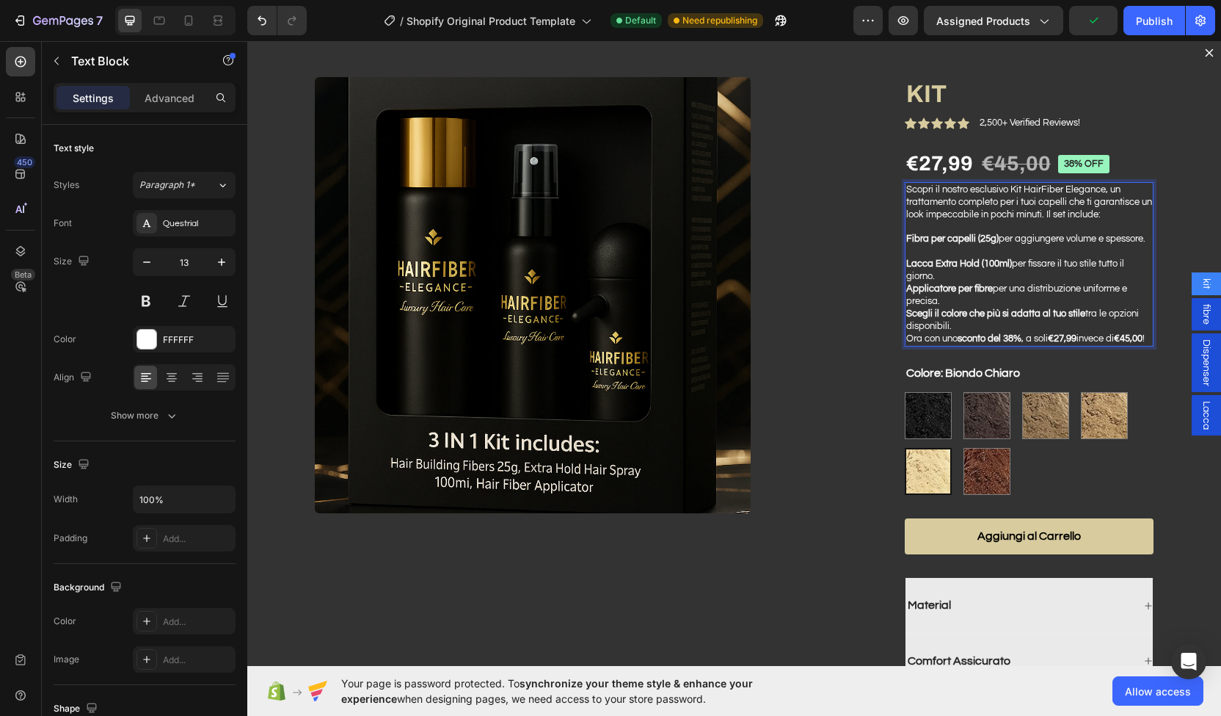
click at [945, 283] on p "Lacca Extra Hold (100ml) per fissare il tuo stile tutto il giorno." at bounding box center [1030, 270] width 246 height 25
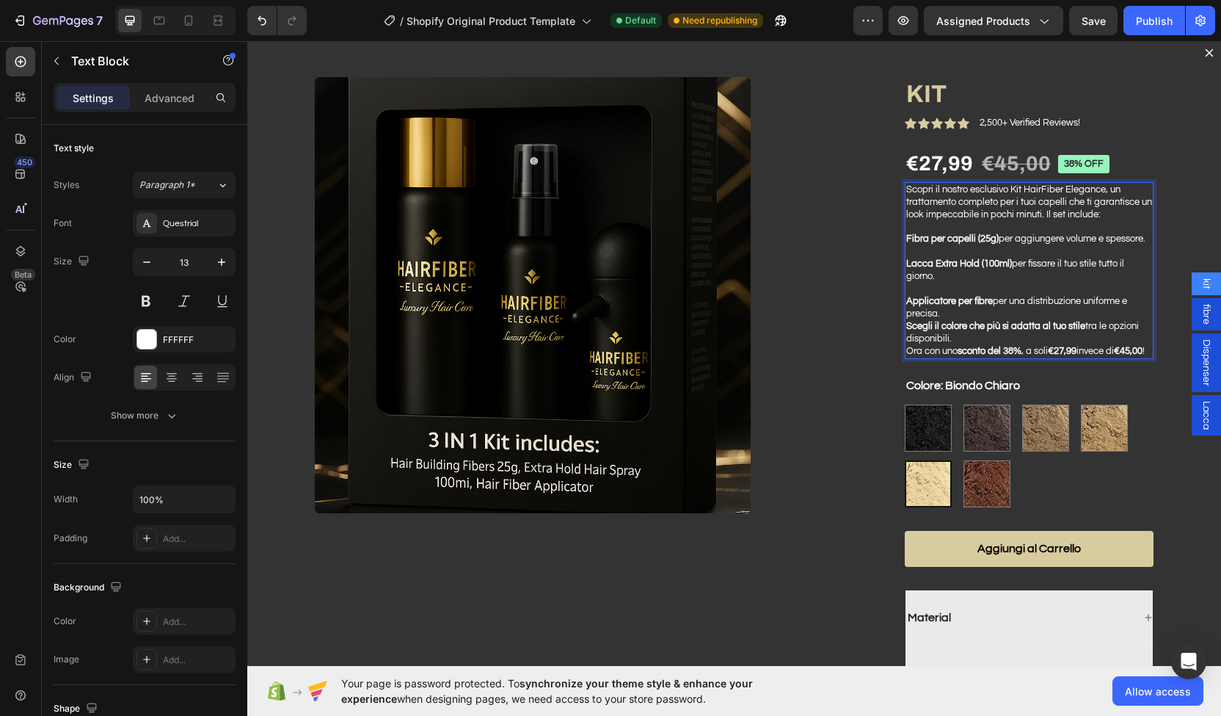
click at [947, 320] on p "Applicatore per fibre per una distribuzione uniforme e precisa." at bounding box center [1030, 307] width 246 height 25
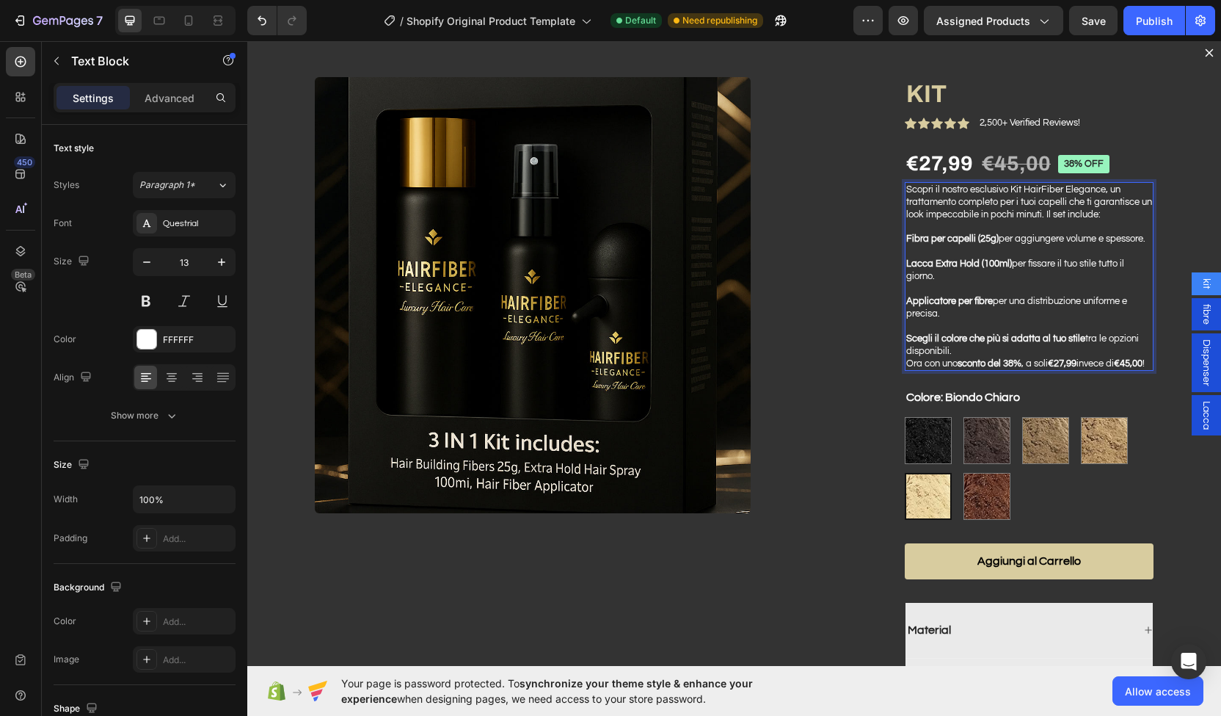
scroll to position [51, 0]
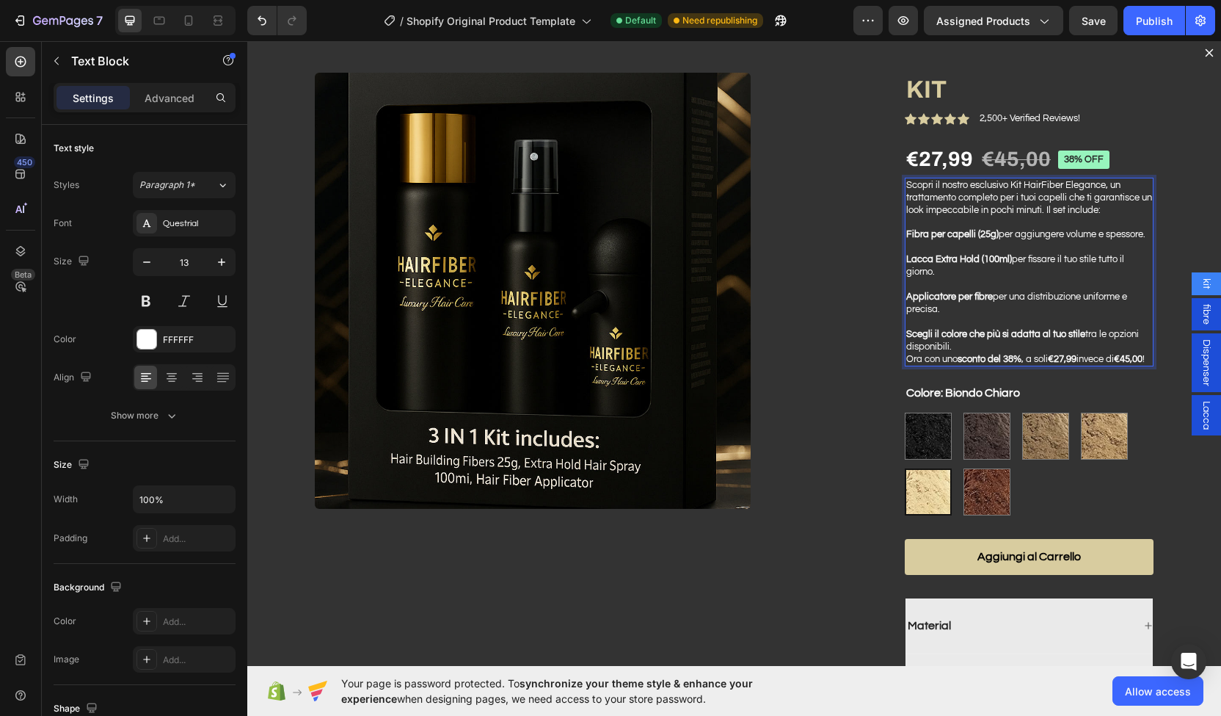
click at [945, 264] on strong "Lacca Extra Hold (100ml)" at bounding box center [960, 259] width 106 height 10
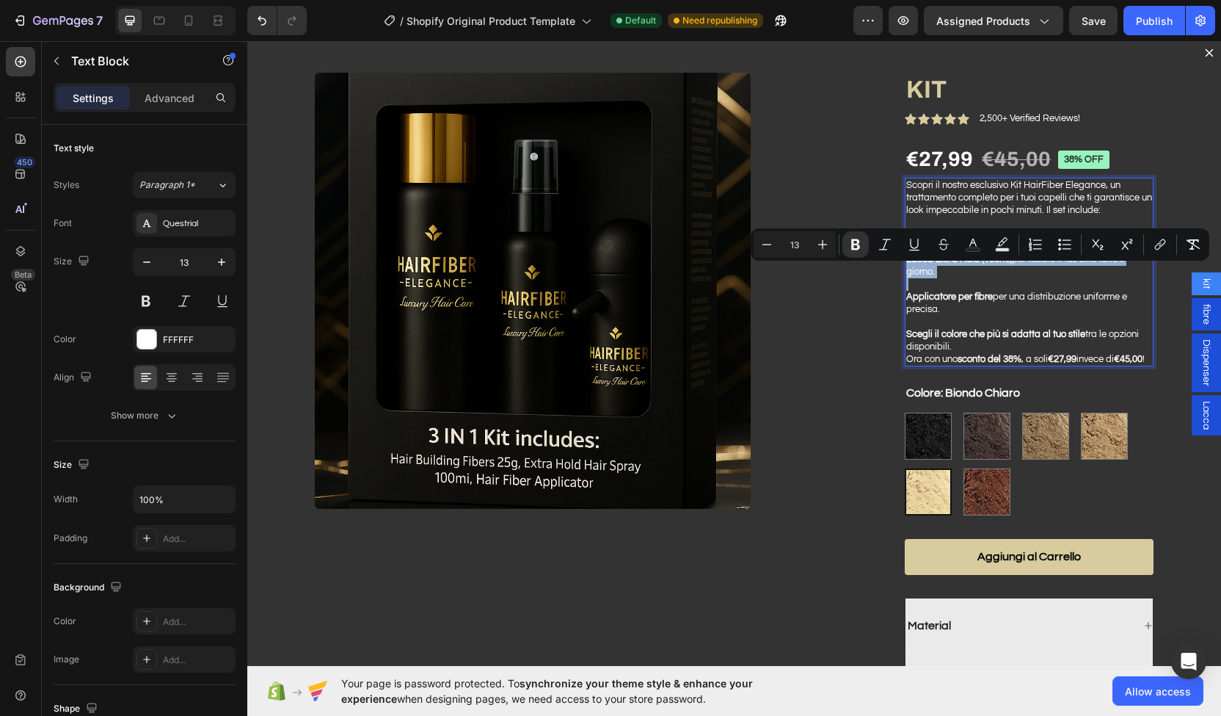
click at [945, 264] on strong "Lacca Extra Hold (100ml)" at bounding box center [960, 259] width 106 height 10
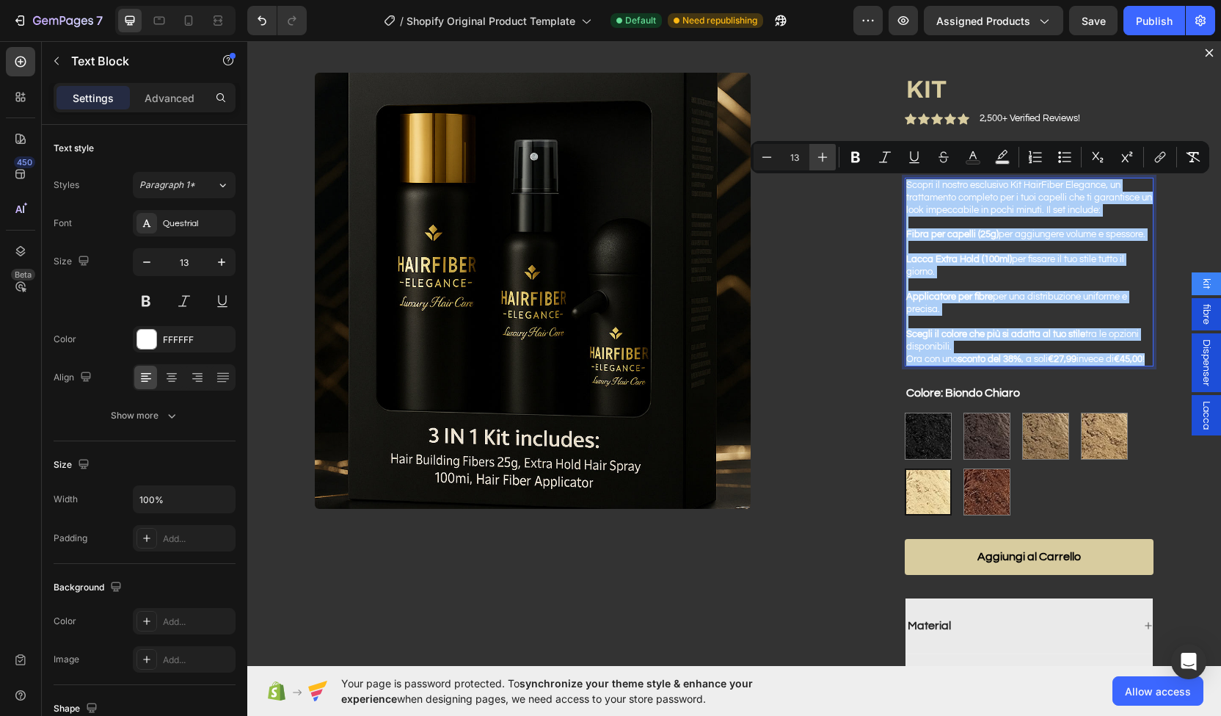
click at [821, 159] on icon "Editor contextual toolbar" at bounding box center [823, 157] width 15 height 15
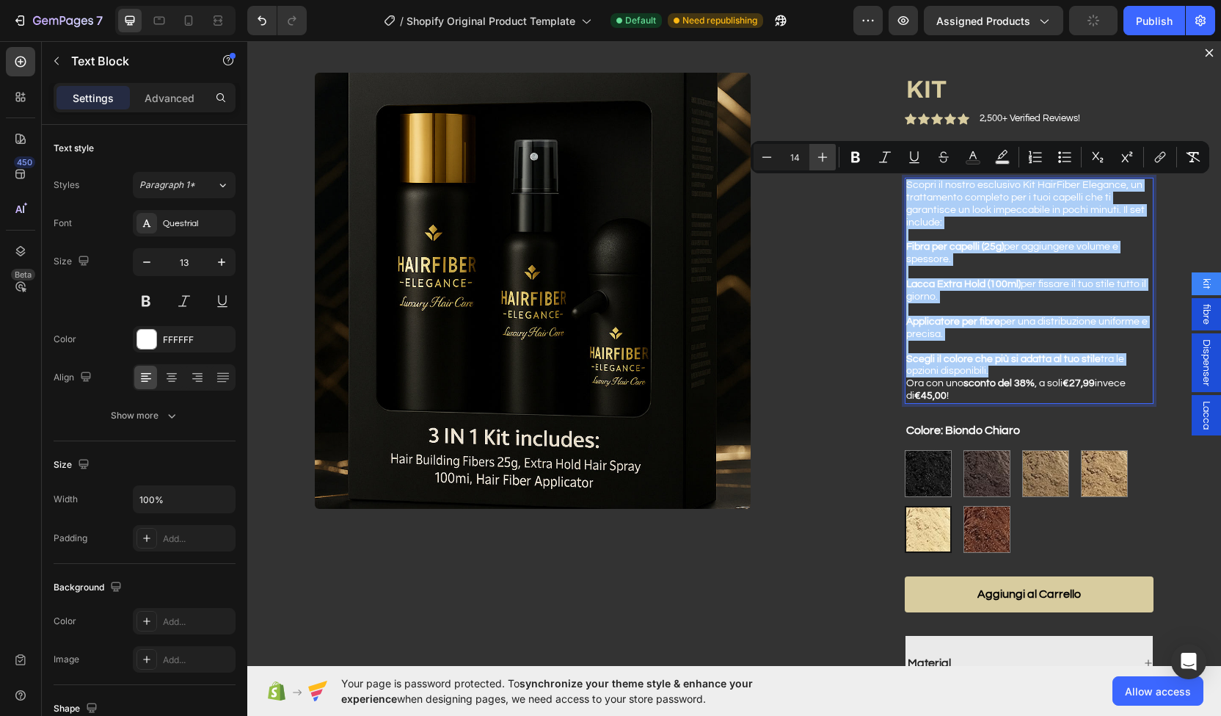
click at [821, 159] on icon "Editor contextual toolbar" at bounding box center [823, 157] width 15 height 15
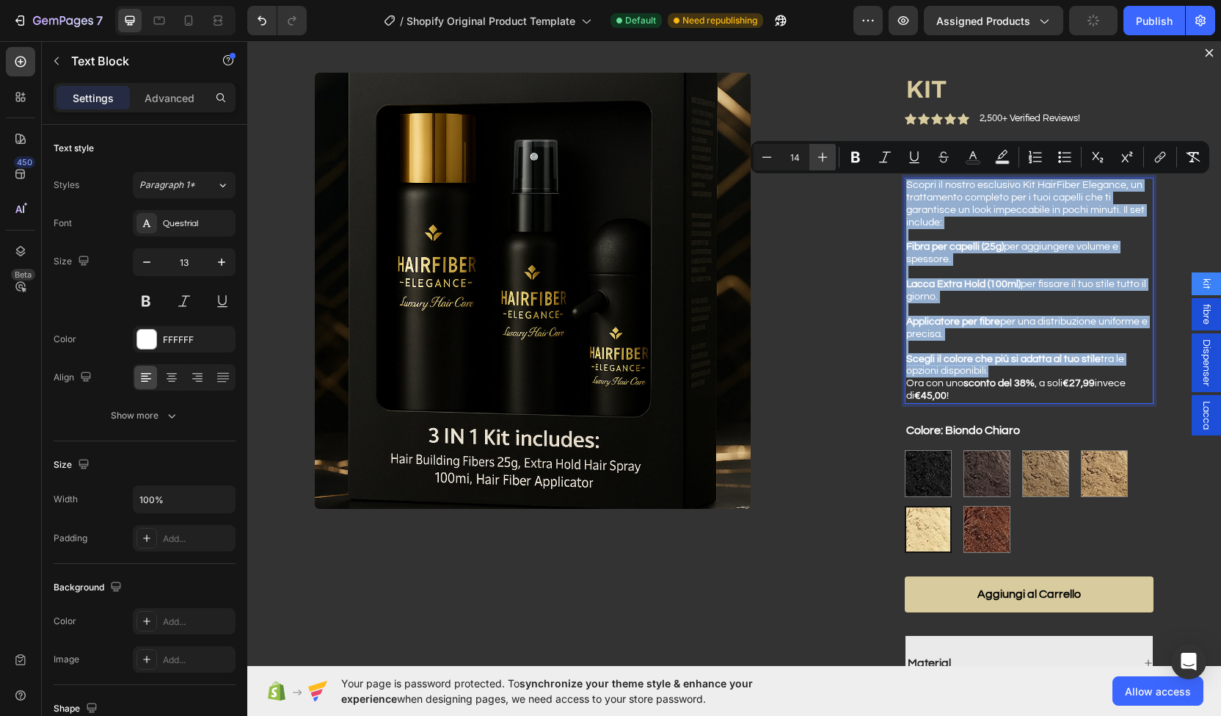
type input "15"
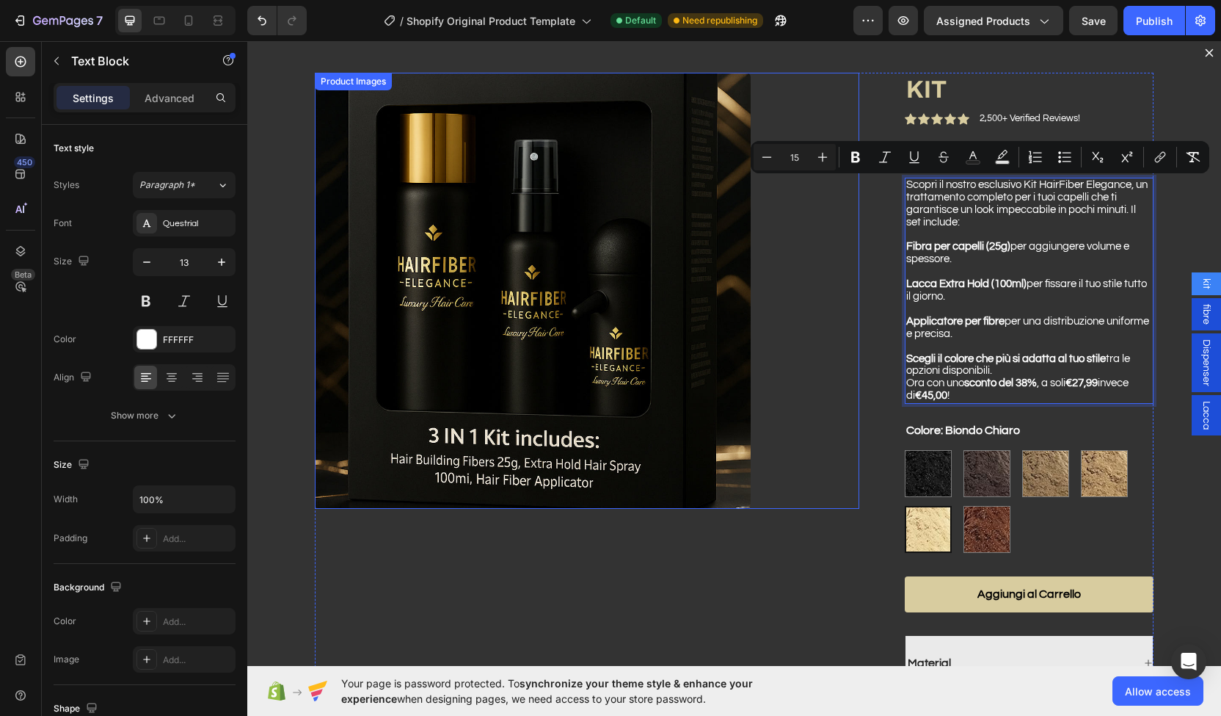
click at [838, 283] on div "Dialog body" at bounding box center [587, 291] width 545 height 436
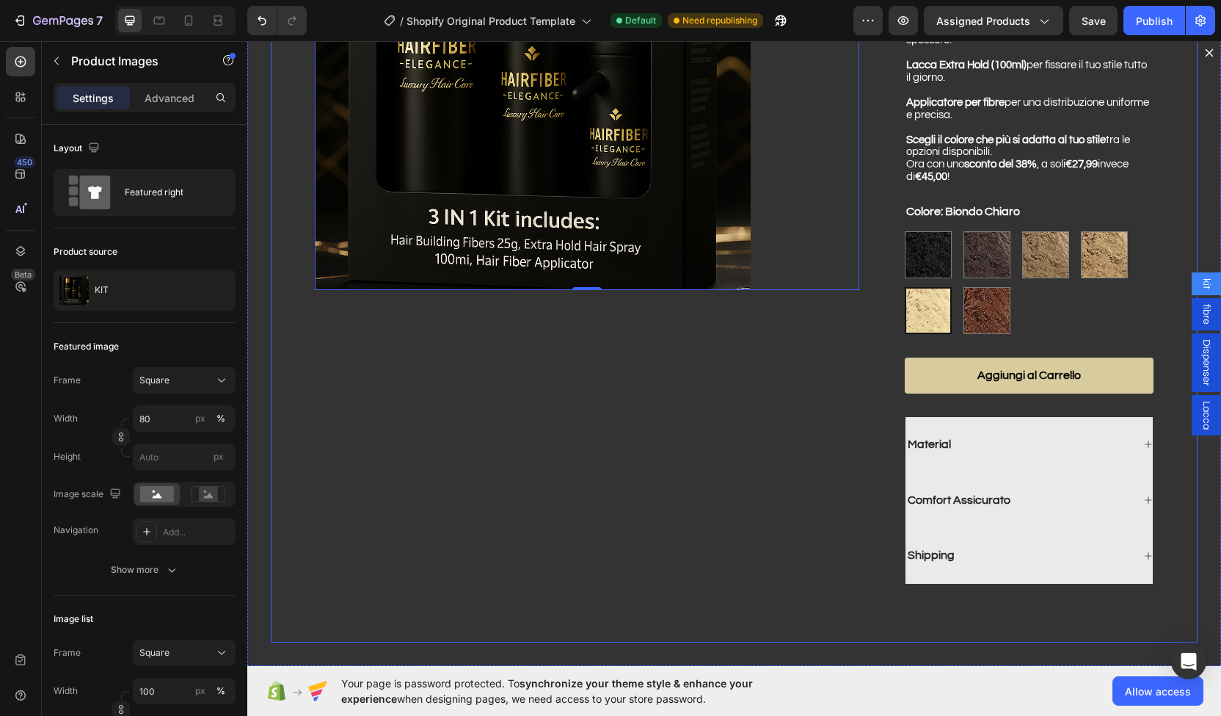
scroll to position [0, 0]
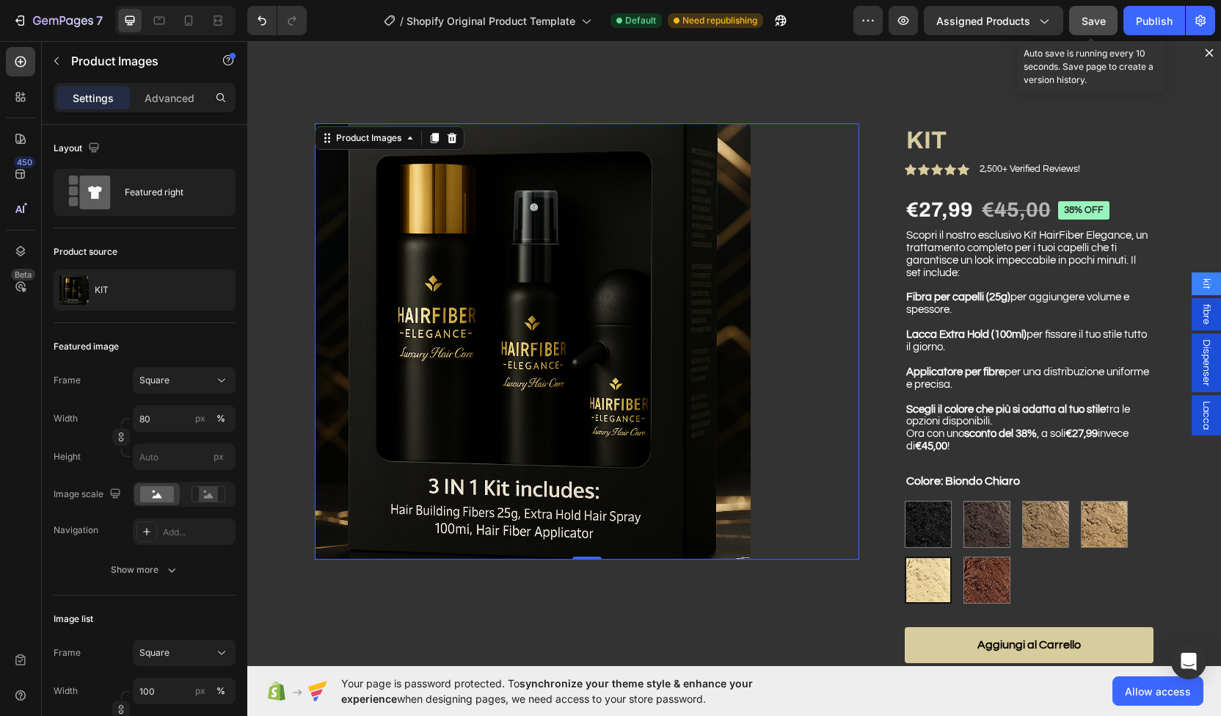
click at [1087, 29] on button "Save" at bounding box center [1093, 20] width 48 height 29
click at [1152, 14] on div "Publish" at bounding box center [1154, 20] width 37 height 15
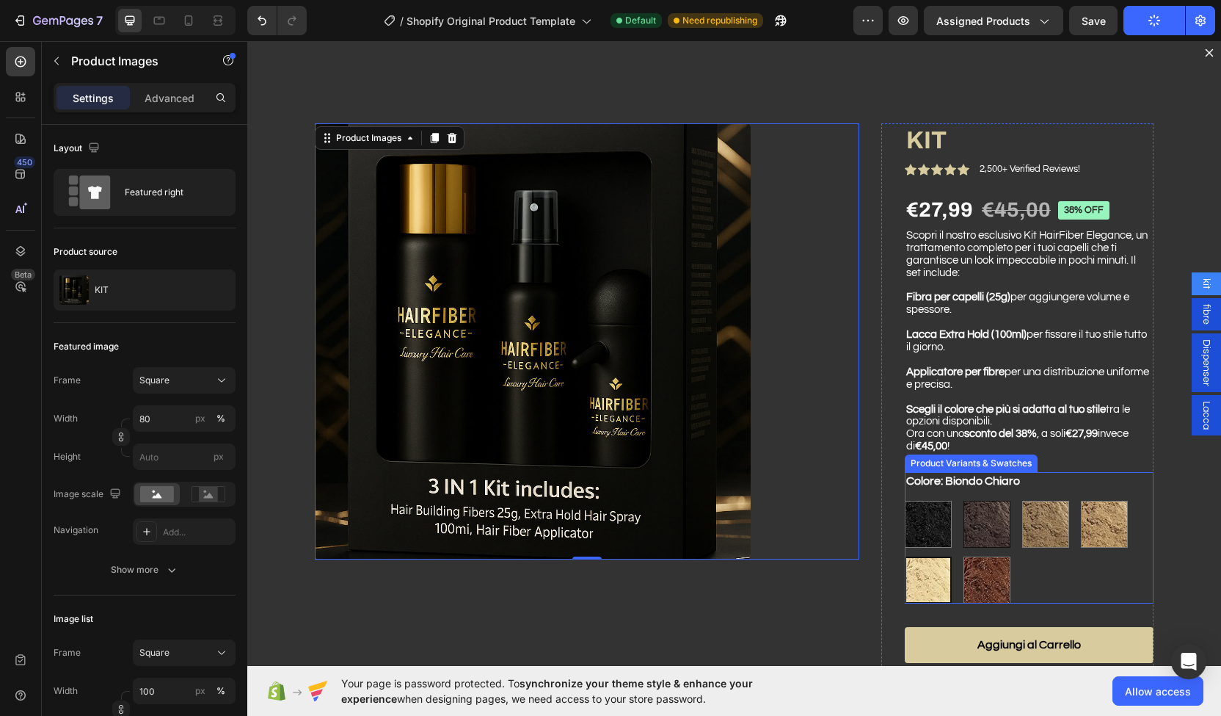
click at [976, 547] on img "Dialog body" at bounding box center [988, 524] width 46 height 46
click at [964, 501] on input "Castano Scuro Castano Scuro" at bounding box center [963, 500] width 1 height 1
radio input "true"
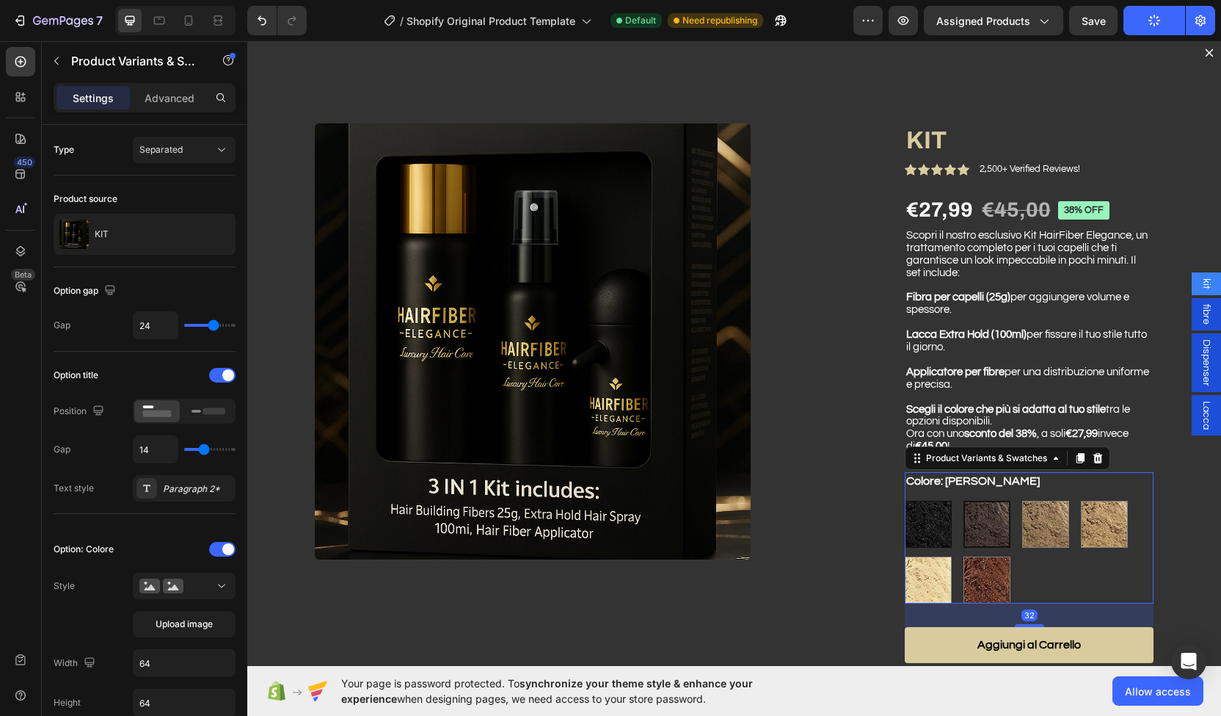
click at [923, 531] on img "Dialog body" at bounding box center [929, 524] width 46 height 46
click at [905, 501] on input "Nero Nero" at bounding box center [904, 500] width 1 height 1
radio input "true"
click at [1033, 534] on img "Dialog body" at bounding box center [1046, 524] width 46 height 46
click at [1022, 501] on input "Castano [PERSON_NAME]" at bounding box center [1022, 500] width 1 height 1
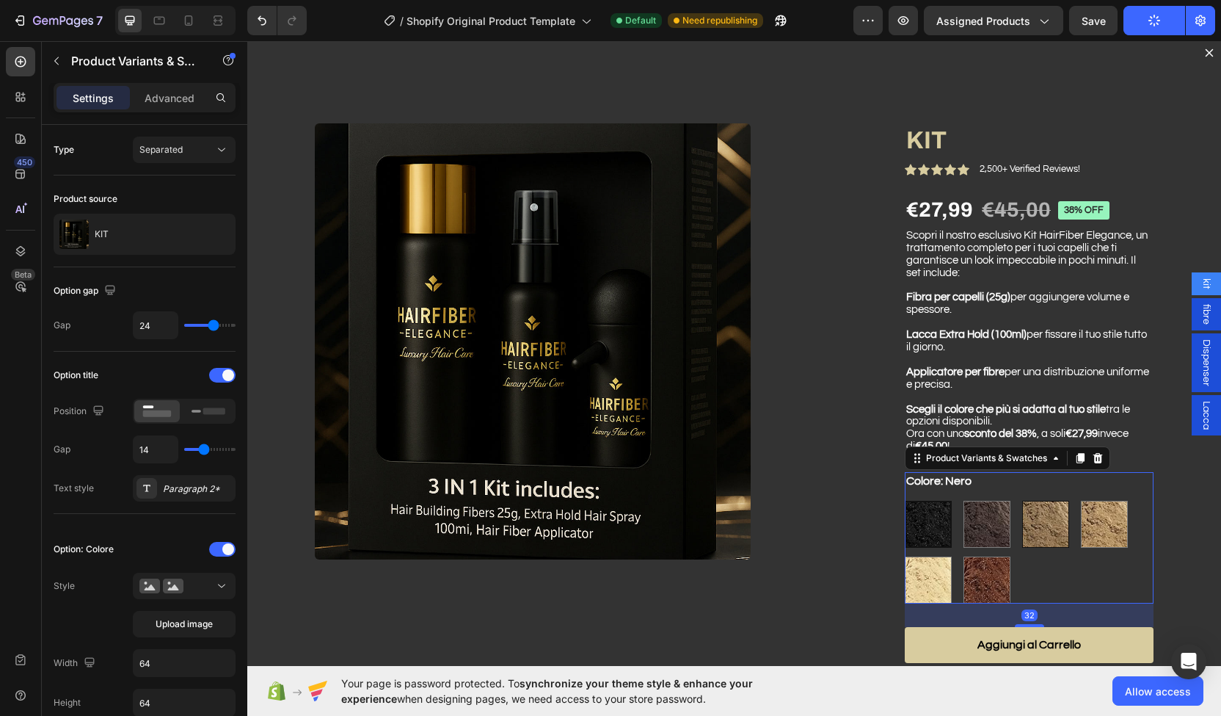
radio input "true"
click at [1082, 525] on img "Dialog body" at bounding box center [1105, 524] width 46 height 46
click at [1080, 501] on input "Biondo Scuro Biondo Scuro" at bounding box center [1080, 500] width 1 height 1
radio input "true"
click at [983, 576] on img "Dialog body" at bounding box center [988, 580] width 46 height 46
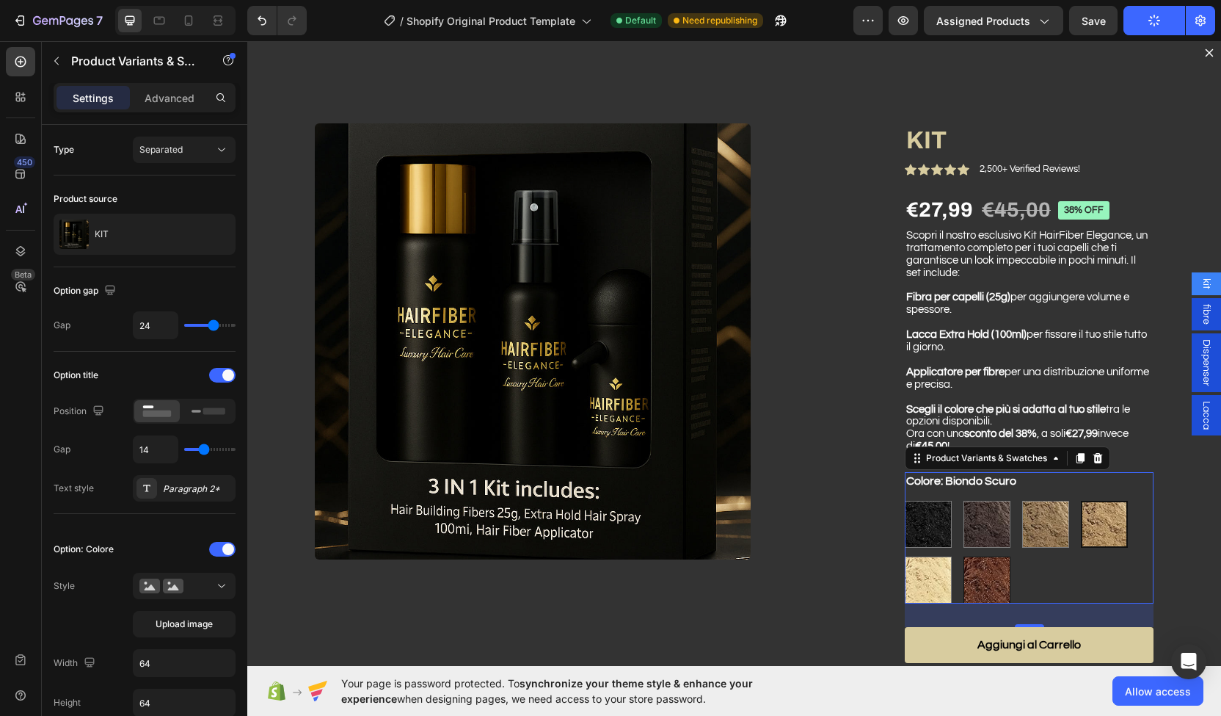
click at [964, 556] on input "Rosso Rame Rosso Rame" at bounding box center [963, 556] width 1 height 1
radio input "true"
click at [937, 575] on img "Dialog body" at bounding box center [929, 580] width 46 height 46
click at [905, 556] on input "Biondo Chiaro Biondo Chiaro" at bounding box center [904, 556] width 1 height 1
radio input "true"
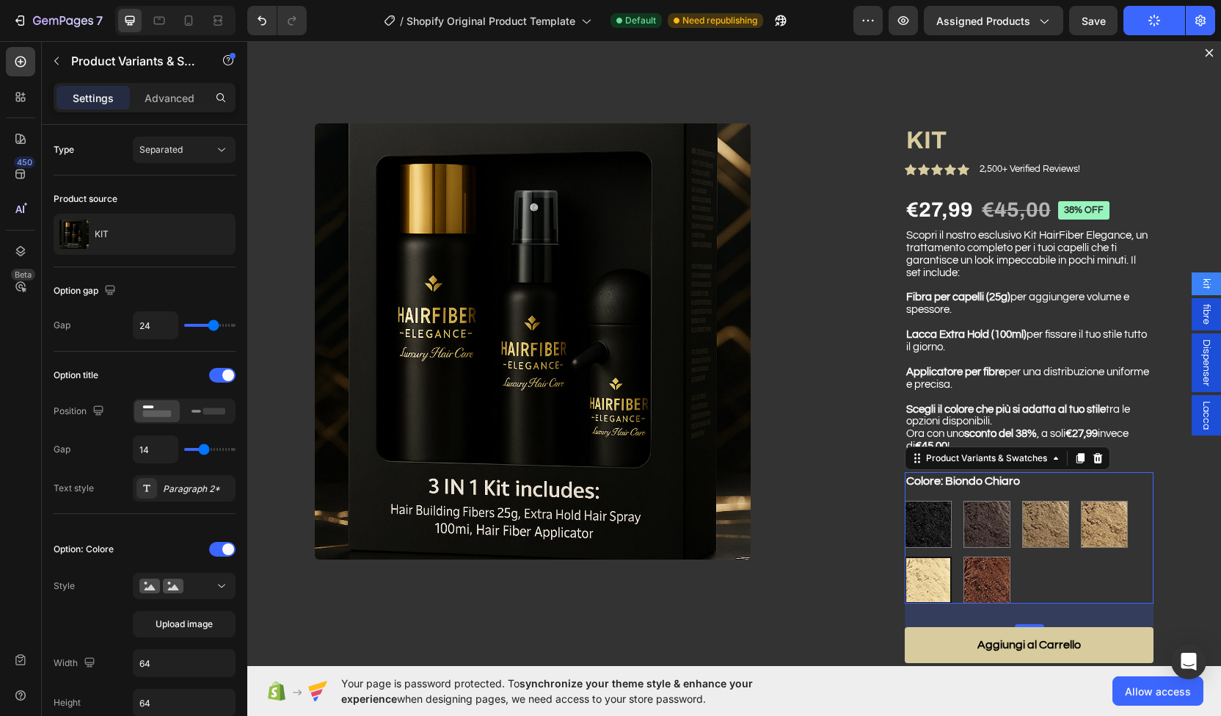
scroll to position [16, 0]
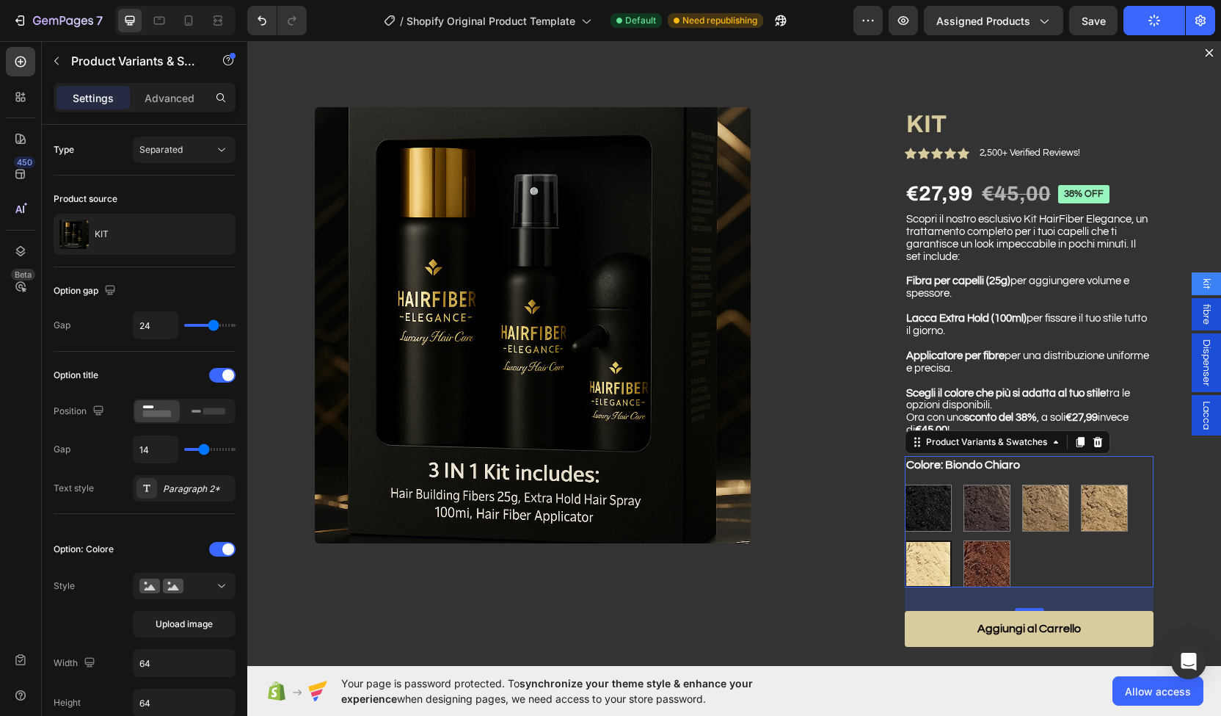
click at [1022, 531] on Chiaro "Dialog body" at bounding box center [1045, 507] width 47 height 47
click at [1022, 484] on input "Castano [PERSON_NAME]" at bounding box center [1022, 484] width 1 height 1
radio input "true"
click at [988, 514] on img "Dialog body" at bounding box center [988, 508] width 46 height 46
click at [964, 484] on input "Castano Scuro Castano Scuro" at bounding box center [963, 484] width 1 height 1
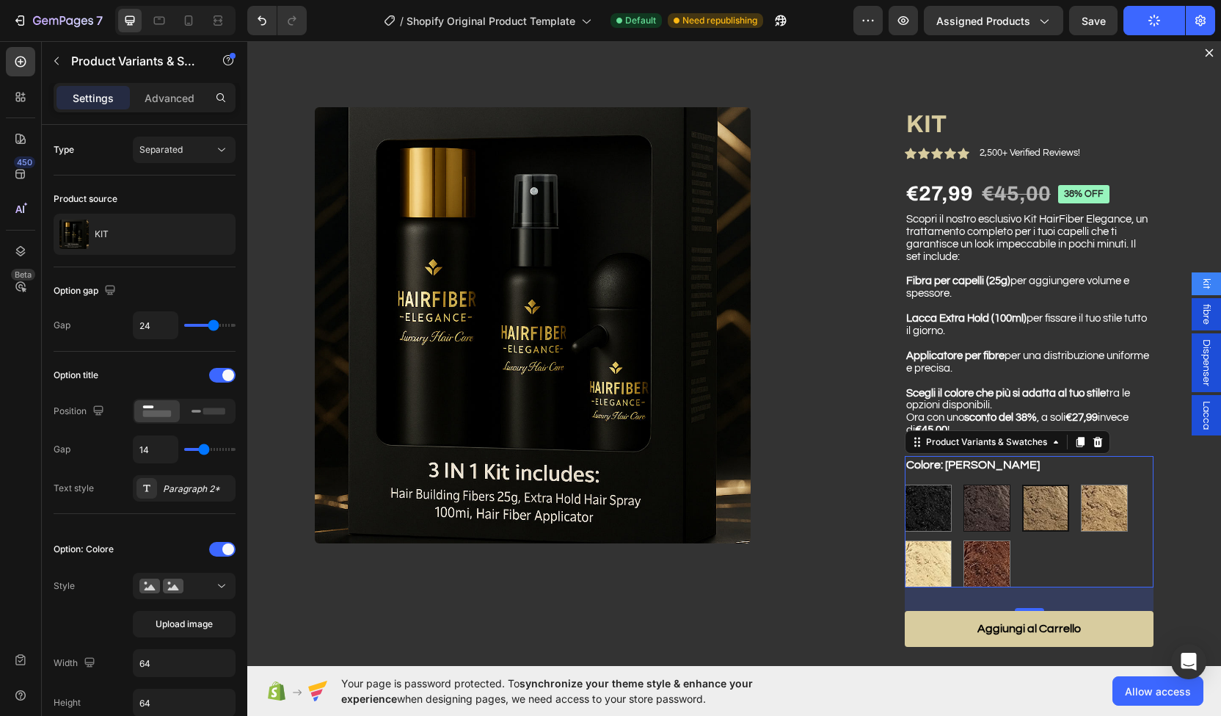
radio input "true"
click at [927, 507] on img "Dialog body" at bounding box center [929, 508] width 46 height 46
click at [905, 484] on input "Nero Nero" at bounding box center [904, 484] width 1 height 1
radio input "true"
click at [968, 545] on div "Nero Nero Castano Scuro Castano Scuro Castano Chiaro Castano Chiaro Biondo Scur…" at bounding box center [1029, 535] width 249 height 103
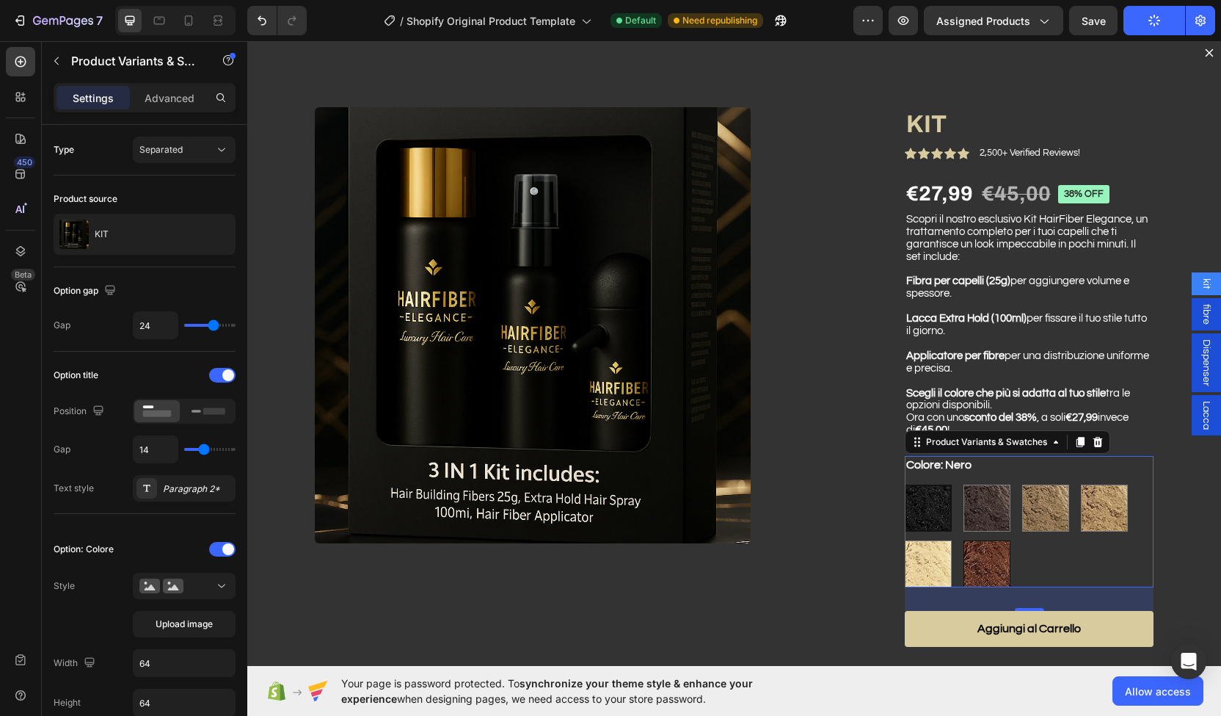
click at [967, 550] on img "Dialog body" at bounding box center [988, 564] width 46 height 46
click at [964, 540] on input "Rosso Rame Rosso Rame" at bounding box center [963, 540] width 1 height 1
radio input "true"
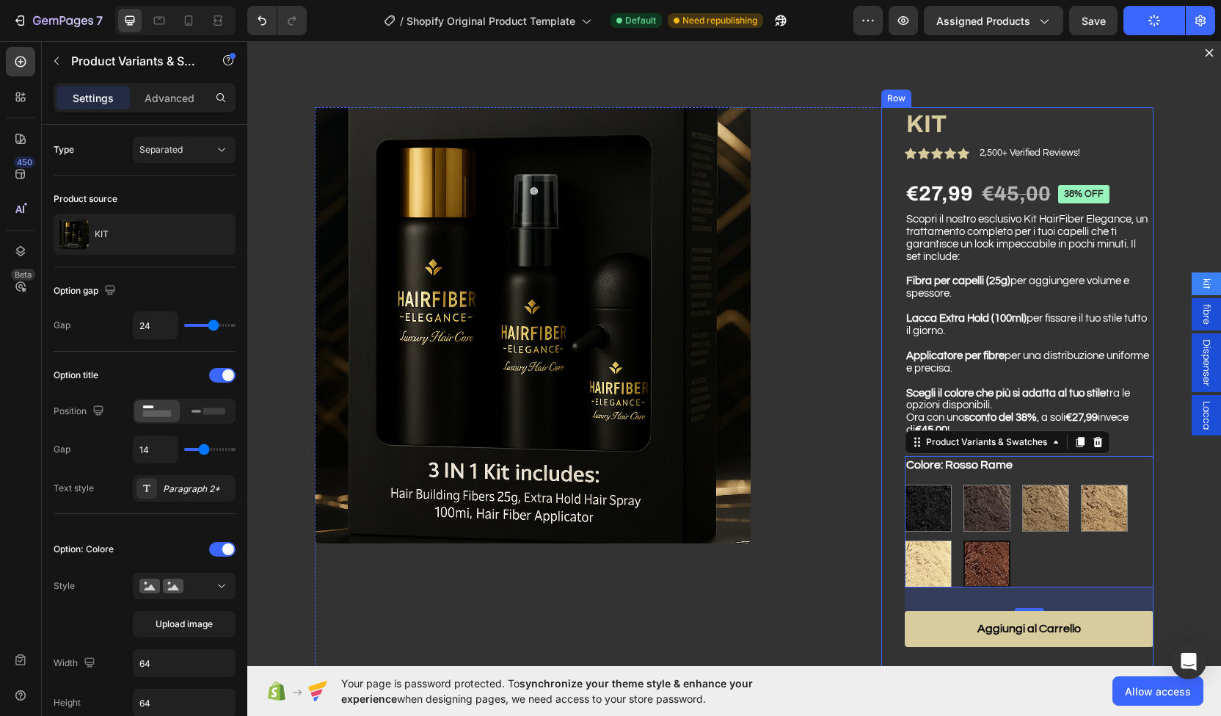
click at [882, 370] on div "KIT Product Title Icon Icon Icon Icon Icon Icon List 2,500+ Verified Reviews! T…" at bounding box center [1018, 472] width 272 height 730
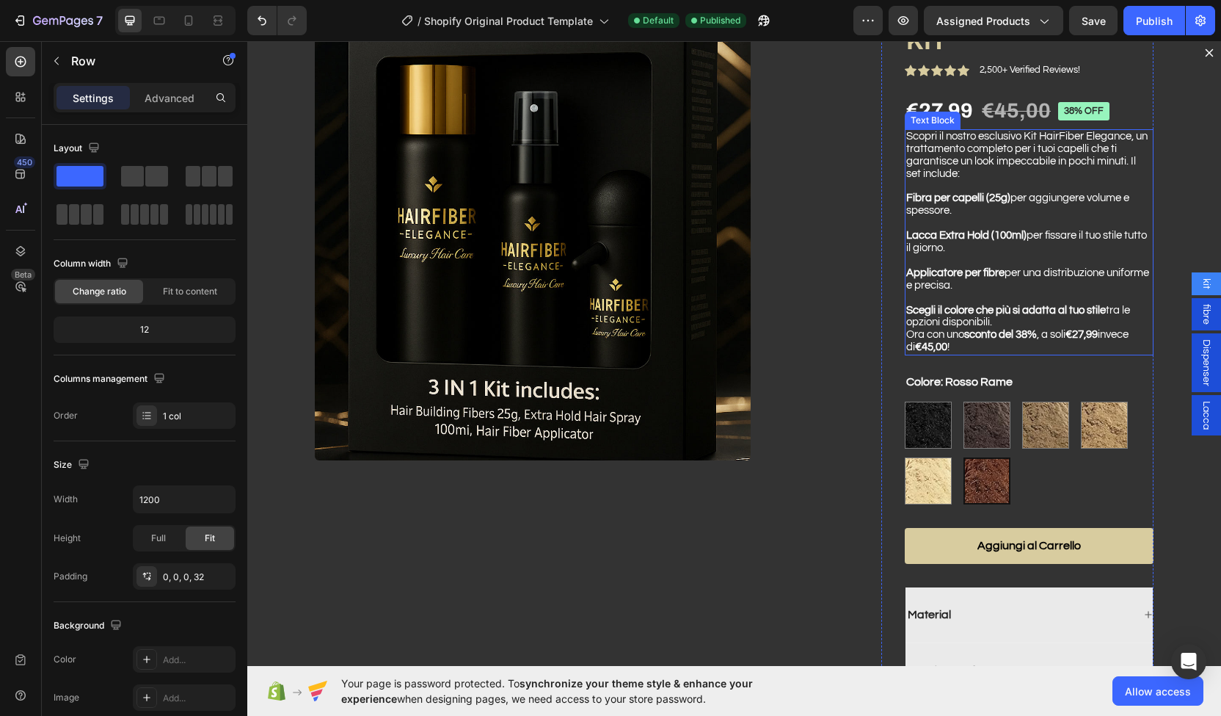
scroll to position [0, 0]
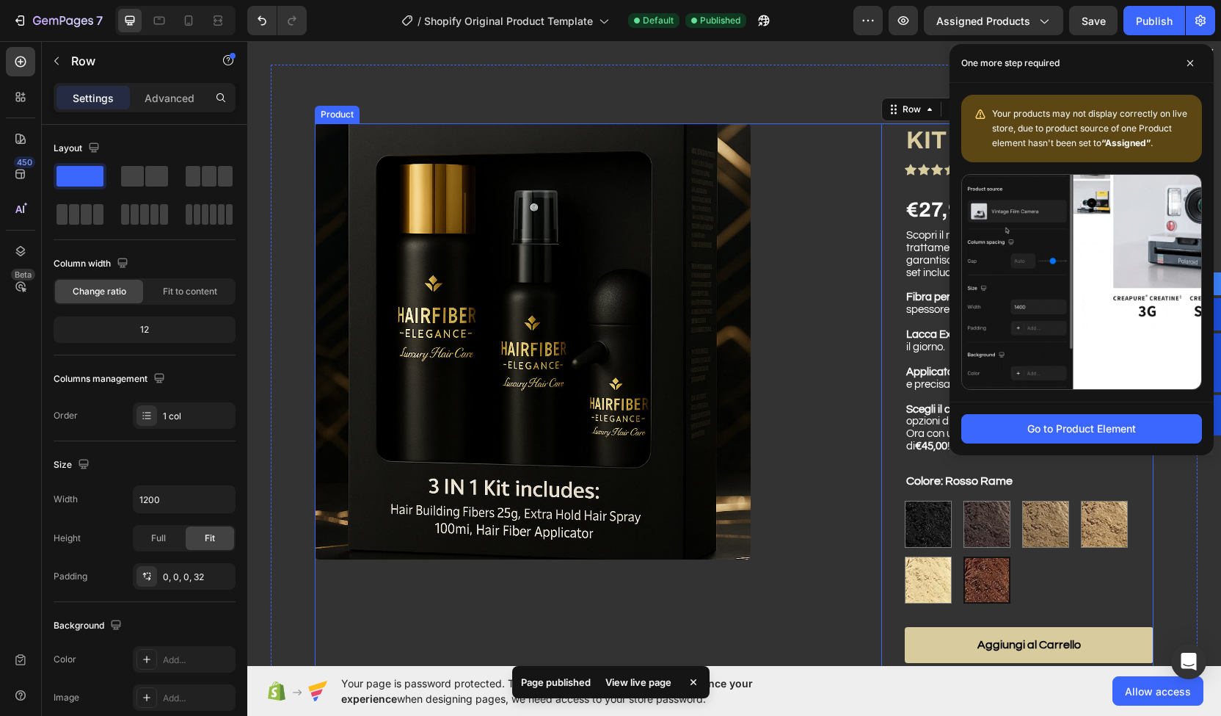
click at [854, 172] on div "Product Images KIT Product Title Icon Icon Icon Icon Icon Icon List 2,500+ Veri…" at bounding box center [734, 493] width 839 height 741
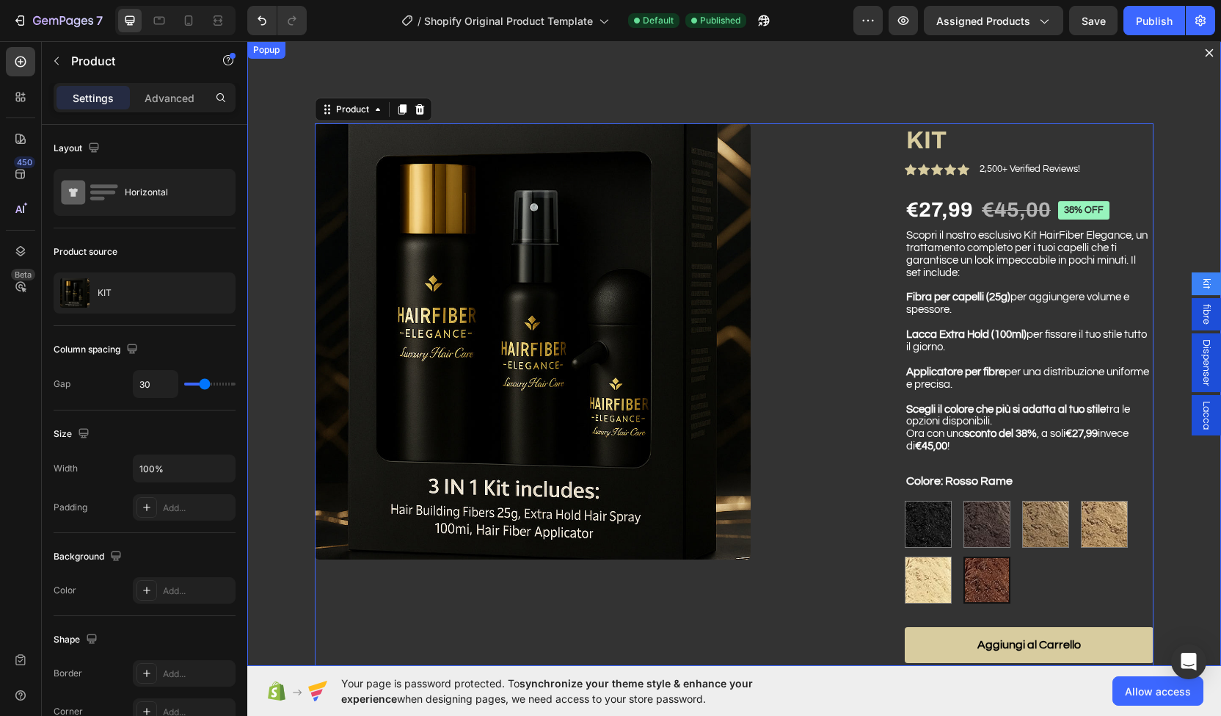
click at [1204, 51] on icon "Dialog content" at bounding box center [1210, 53] width 12 height 12
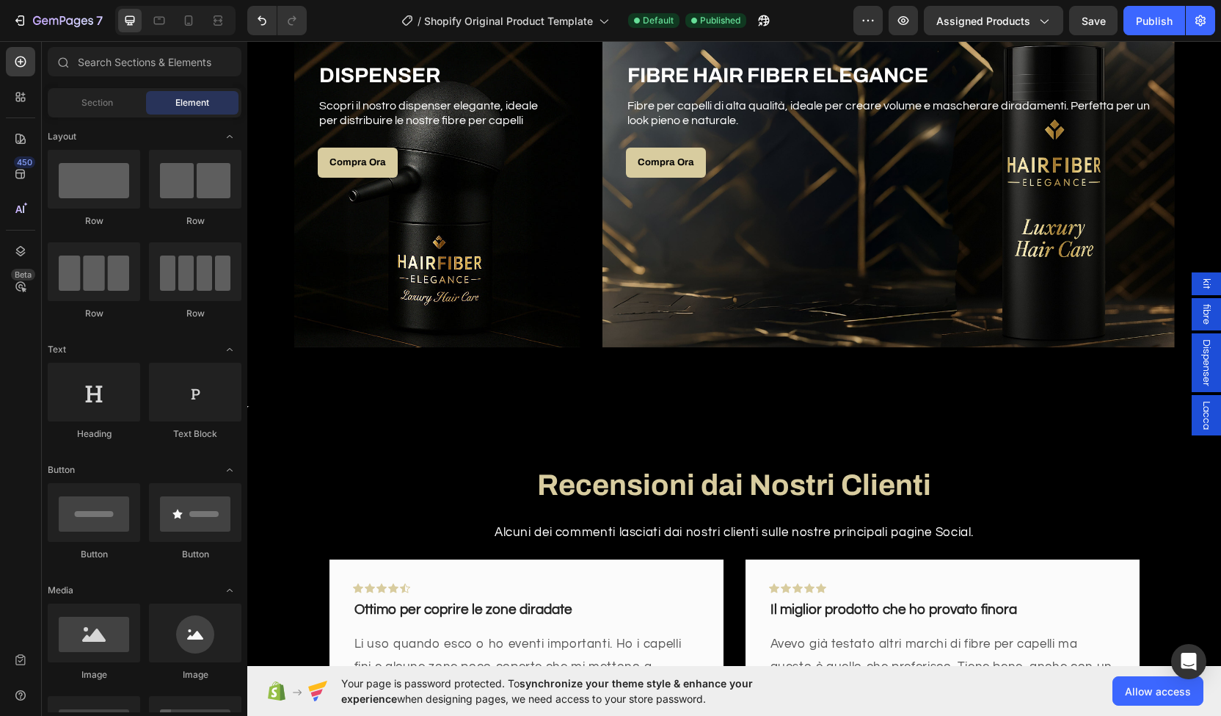
scroll to position [976, 0]
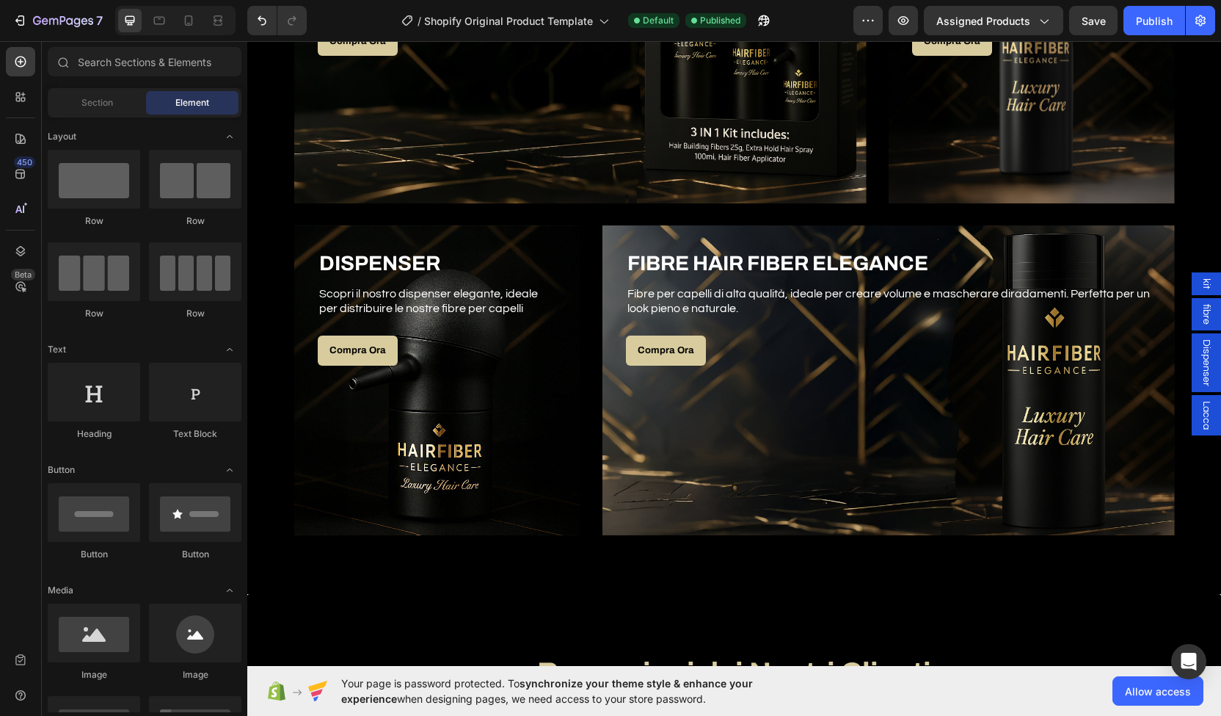
click at [937, 429] on div "Overlay" at bounding box center [889, 380] width 573 height 310
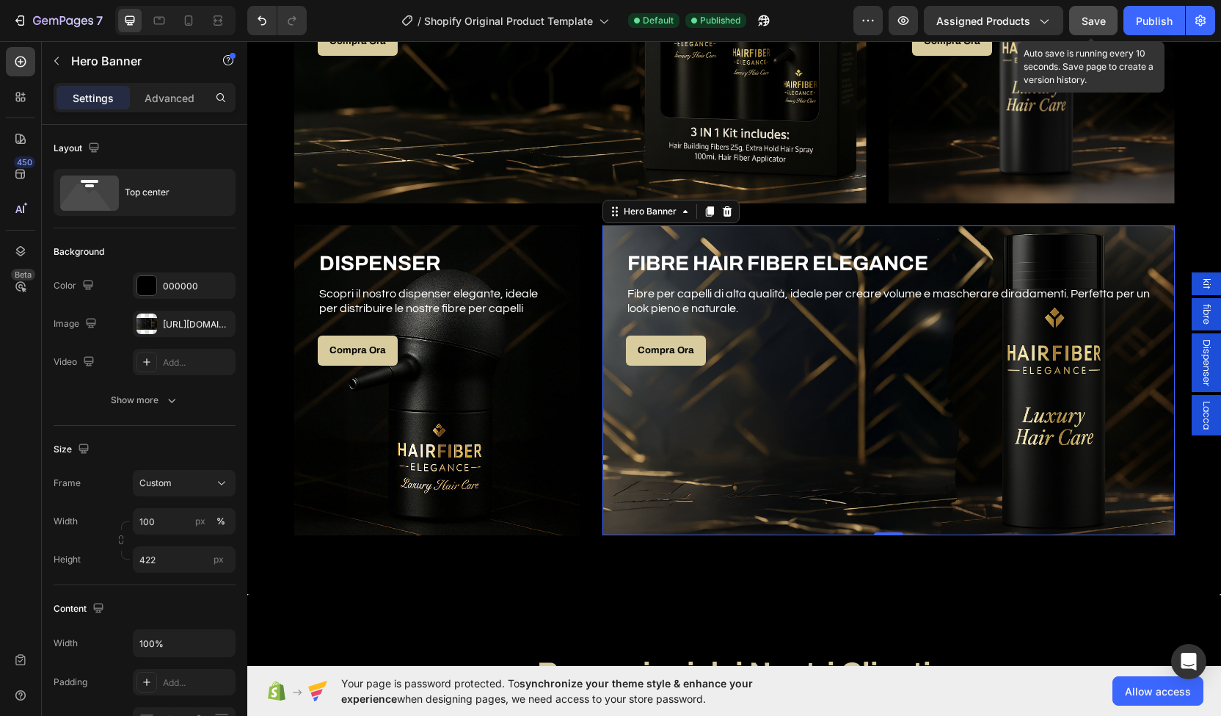
click at [1089, 27] on div "Save" at bounding box center [1094, 20] width 24 height 15
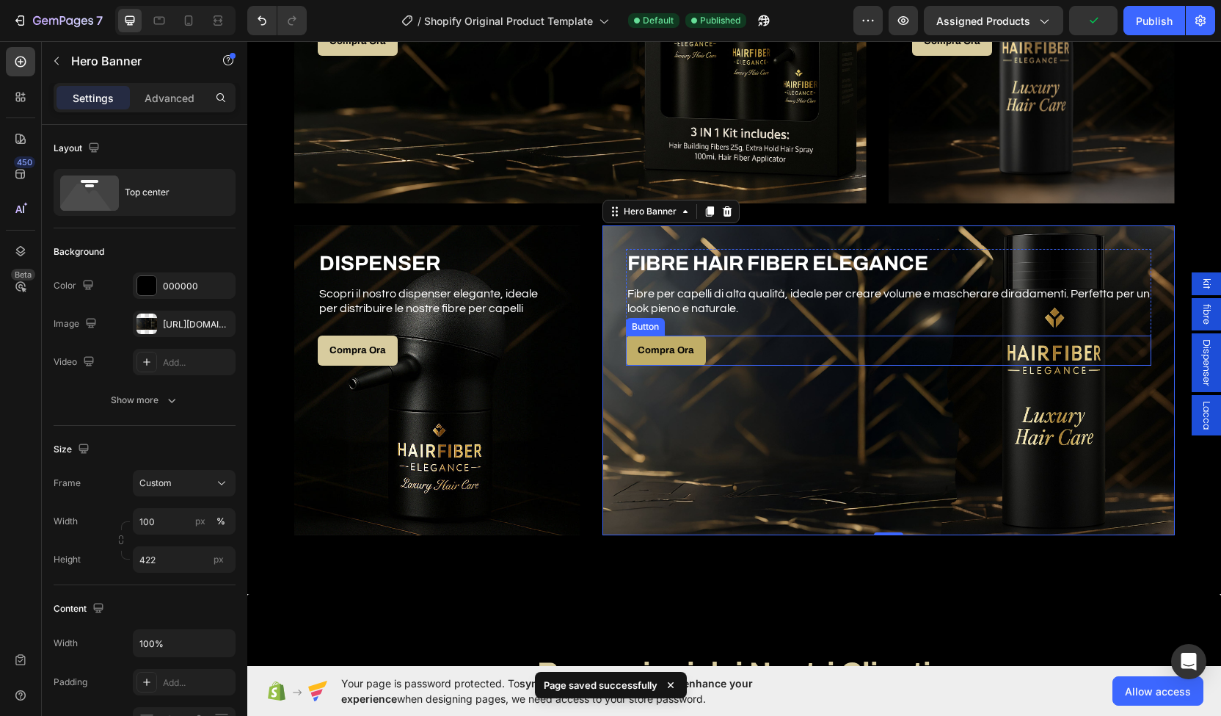
click at [669, 342] on link "Compra Ora" at bounding box center [666, 350] width 80 height 30
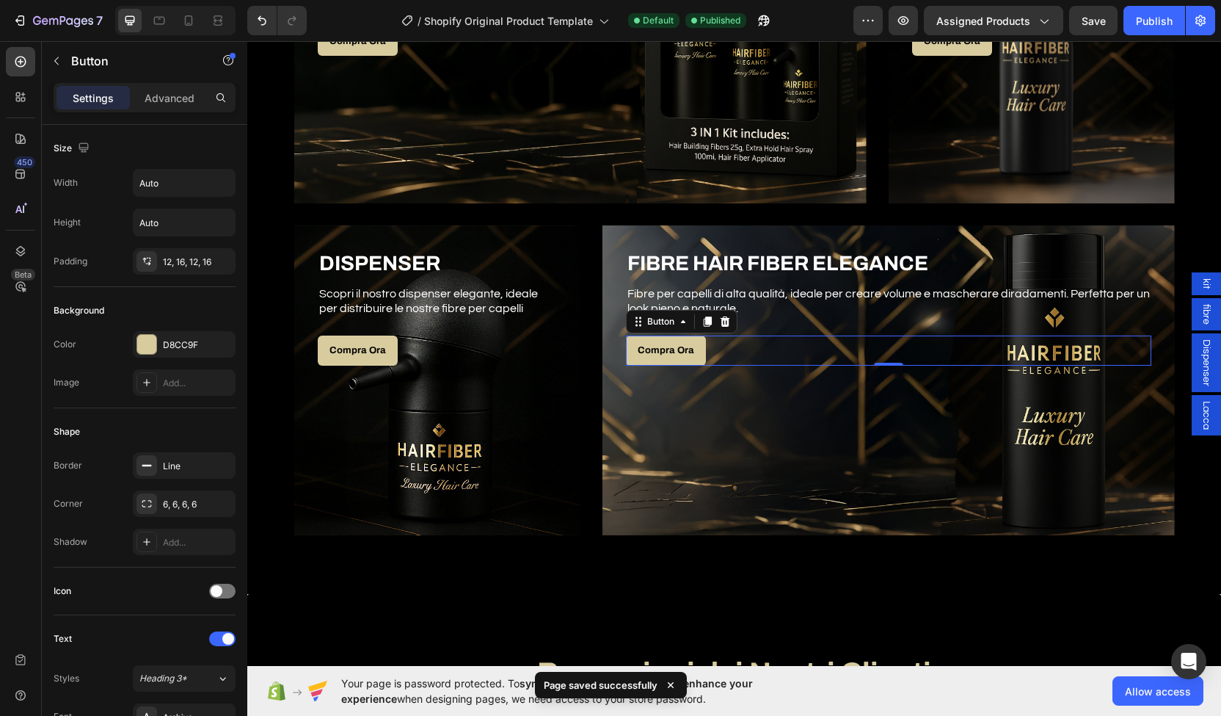
click at [1199, 308] on span "fibre" at bounding box center [1206, 314] width 15 height 21
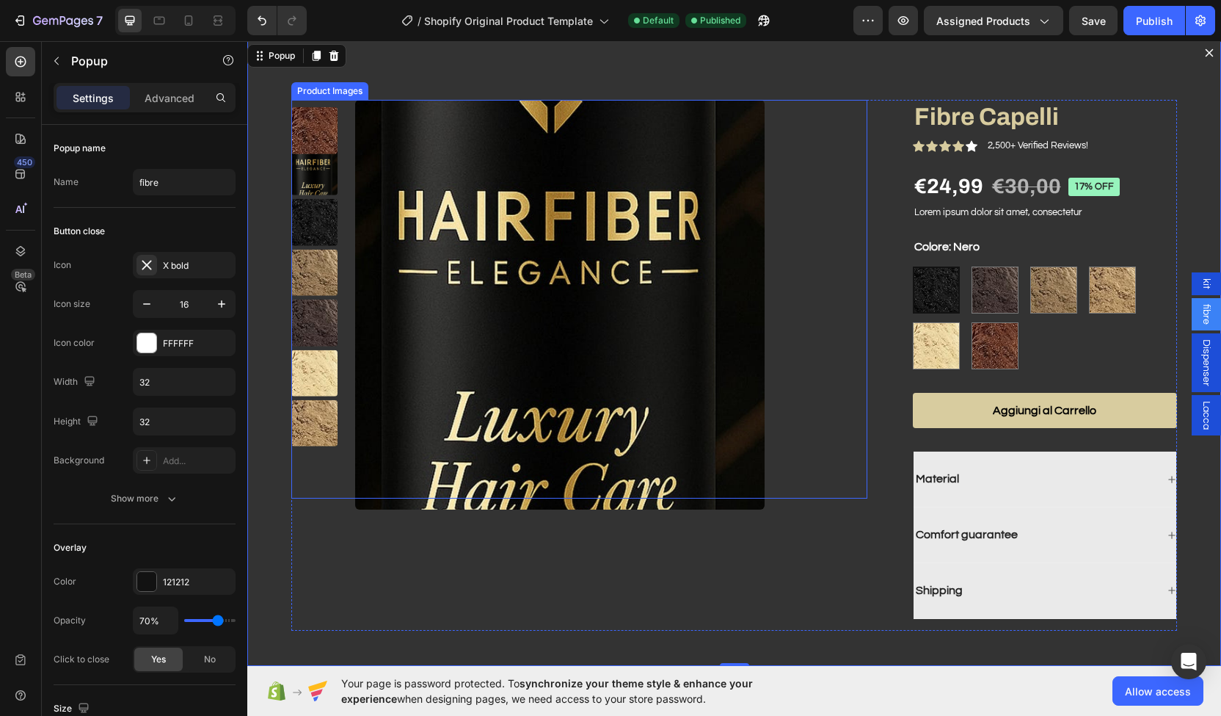
scroll to position [9, 0]
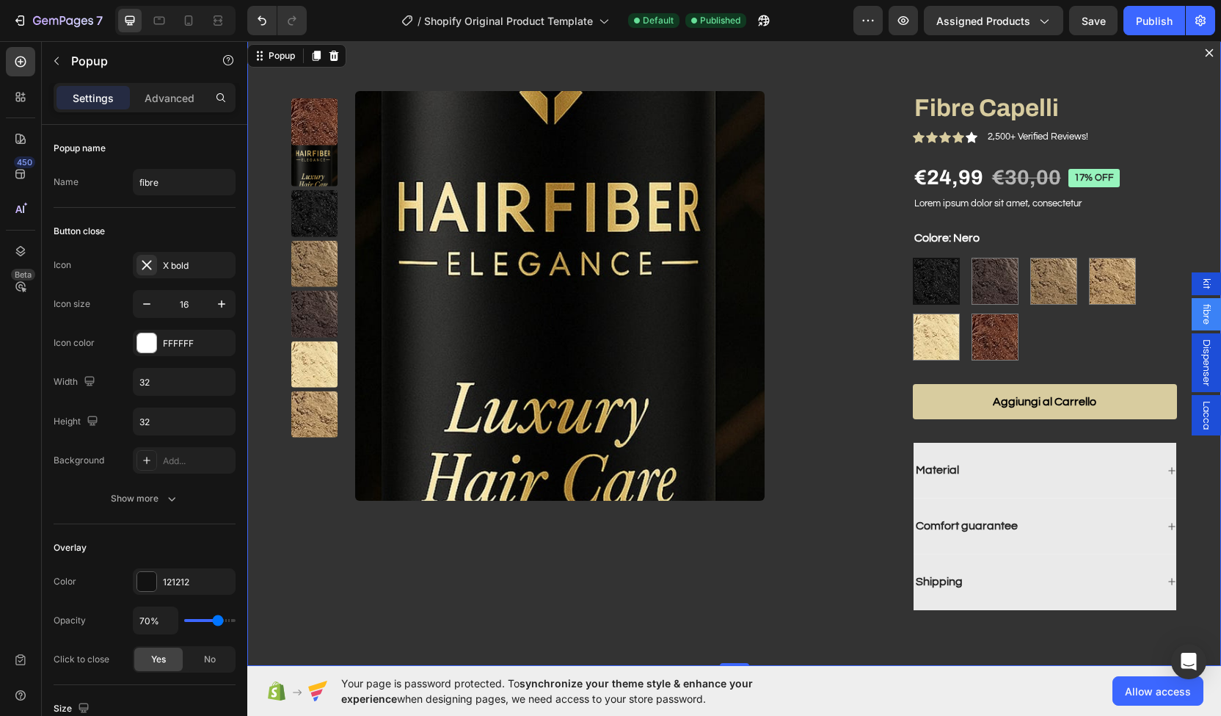
click at [1198, 52] on button "Dialog content" at bounding box center [1209, 52] width 23 height 23
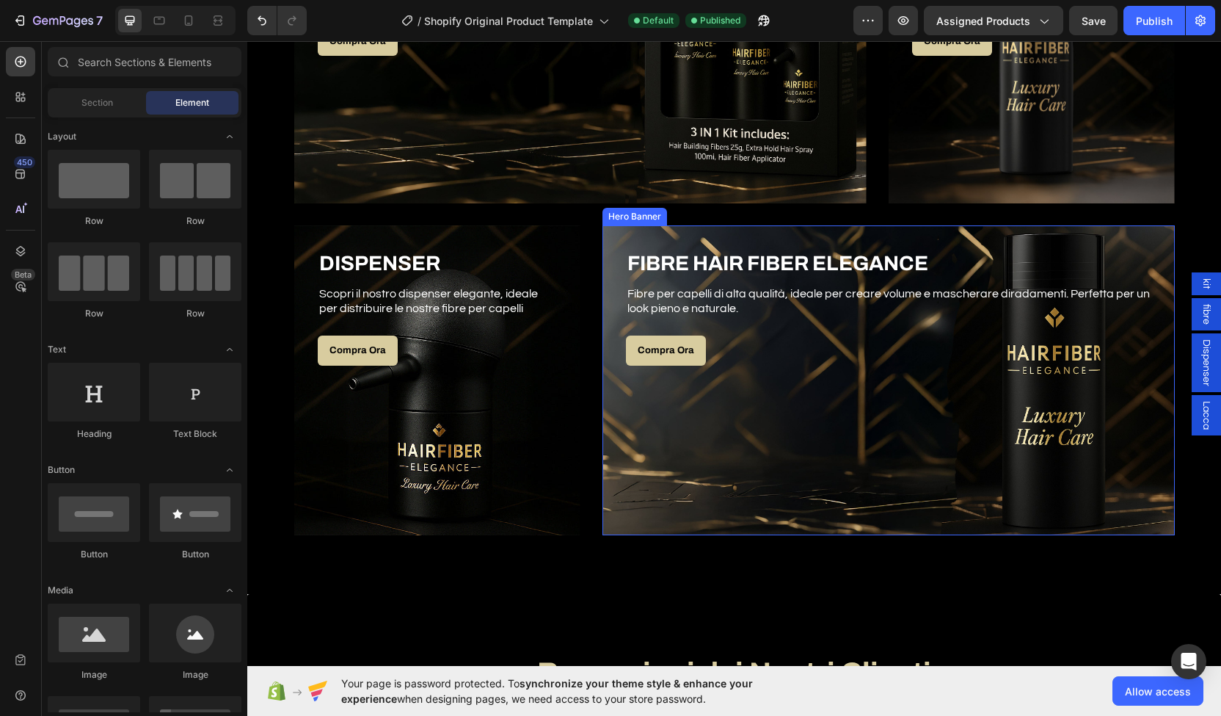
click at [1001, 378] on div "Overlay" at bounding box center [889, 380] width 573 height 310
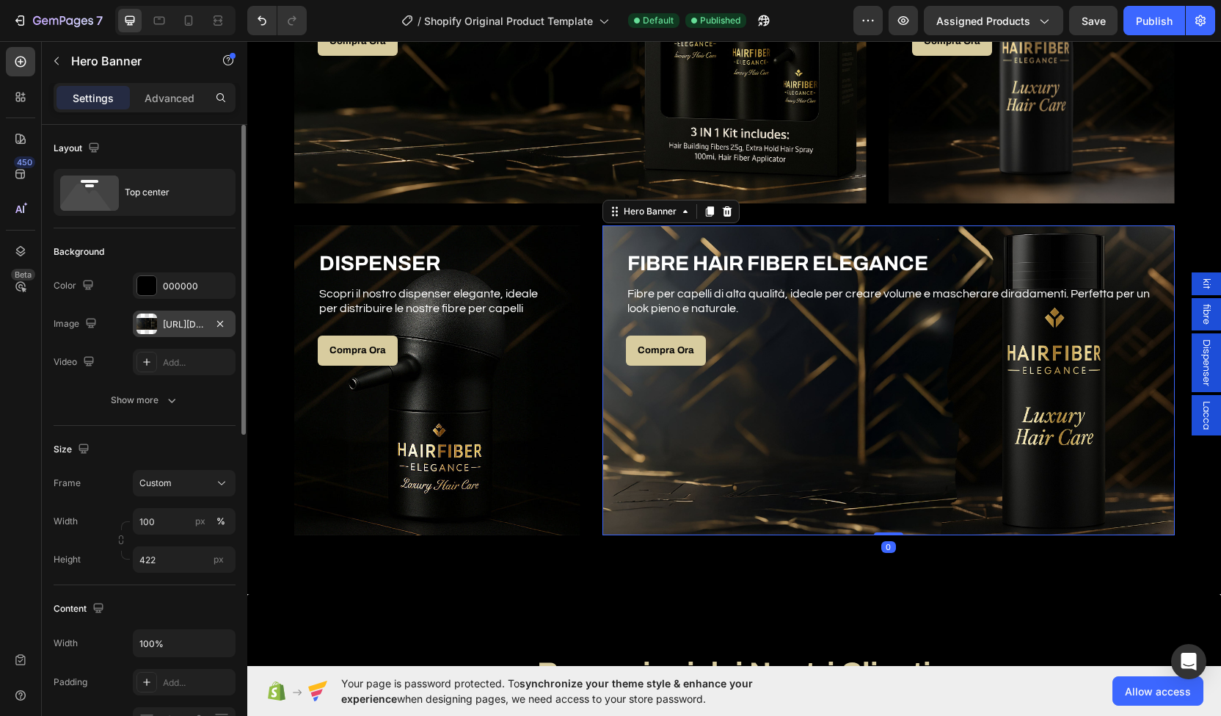
click at [181, 319] on div "[URL][DOMAIN_NAME]" at bounding box center [184, 324] width 43 height 13
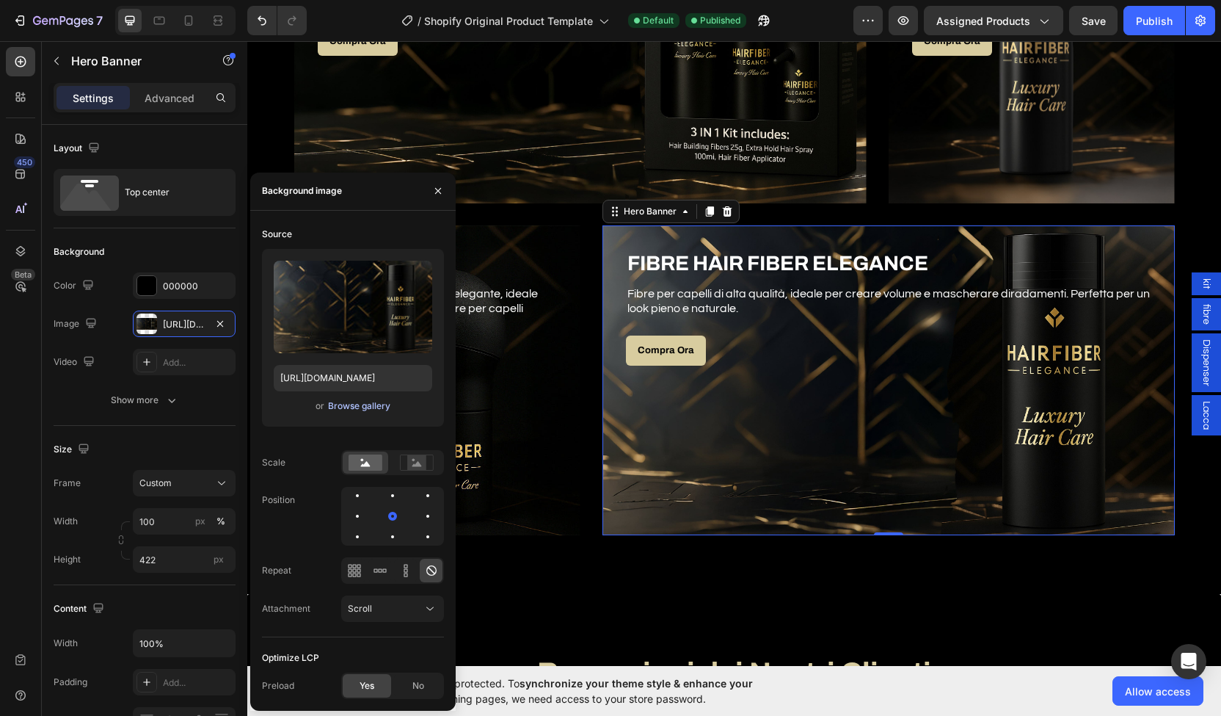
click at [353, 403] on div "Browse gallery" at bounding box center [359, 405] width 62 height 13
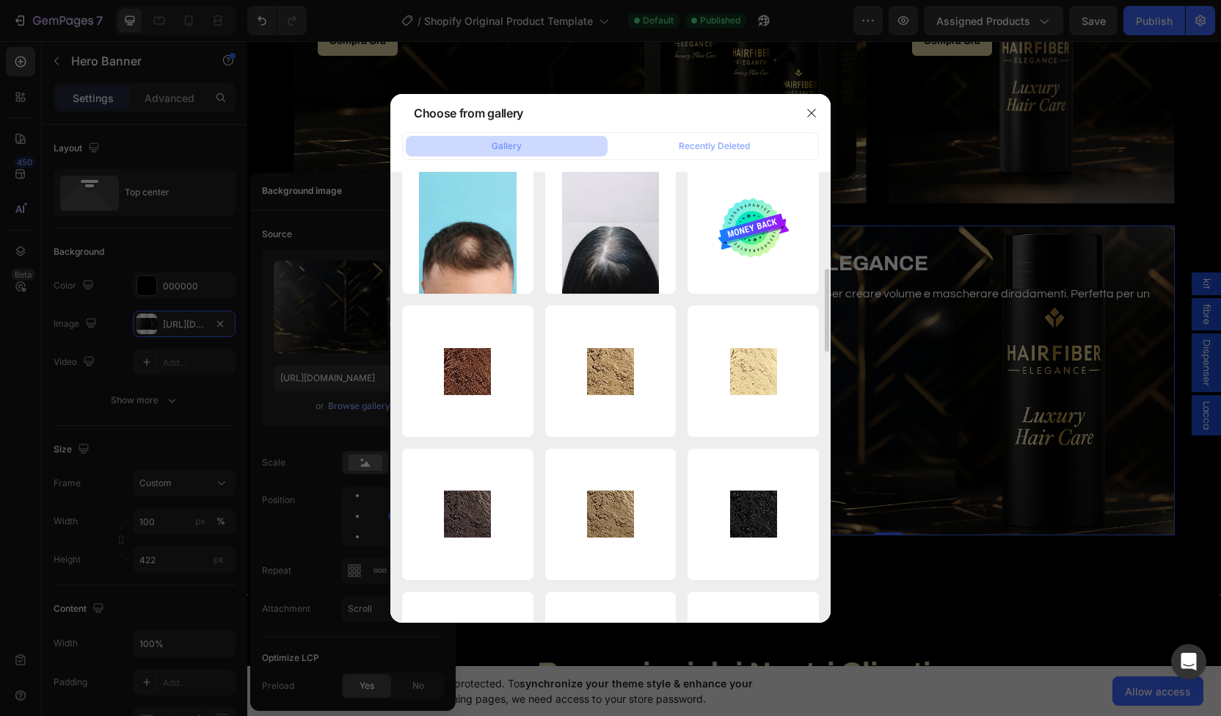
scroll to position [0, 0]
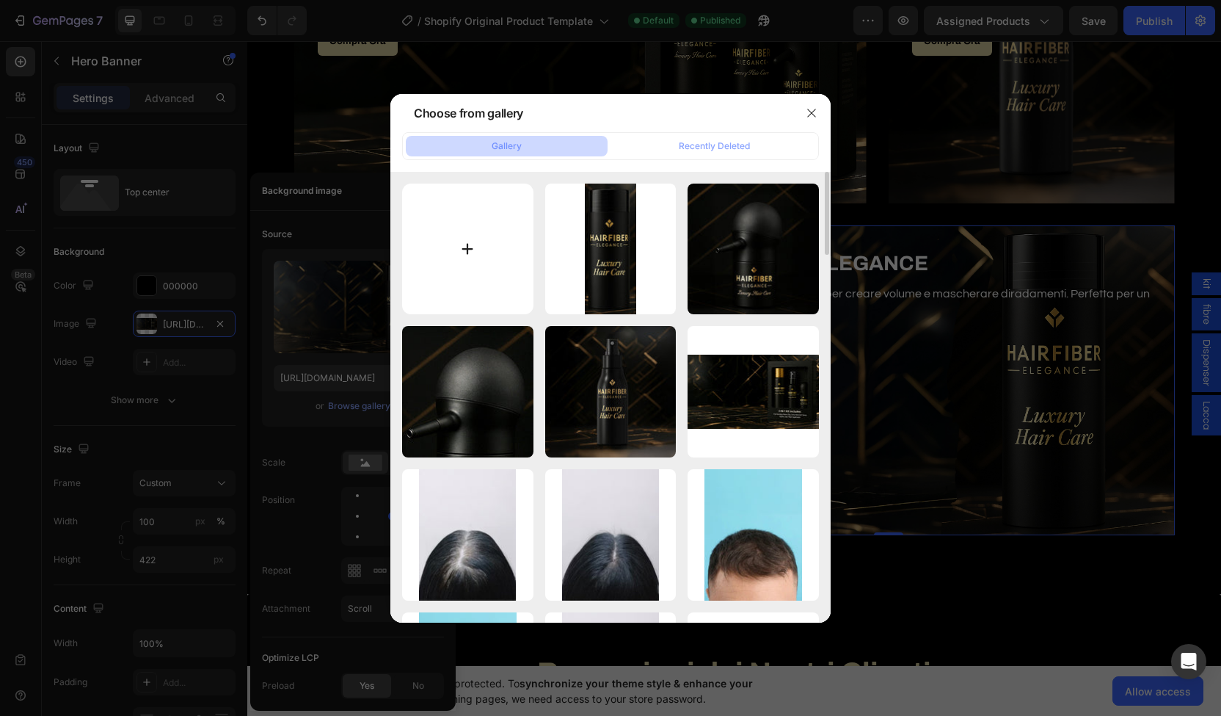
click at [462, 264] on input "file" at bounding box center [467, 249] width 131 height 131
type input "C:\fakepath\tappo nero.jpg"
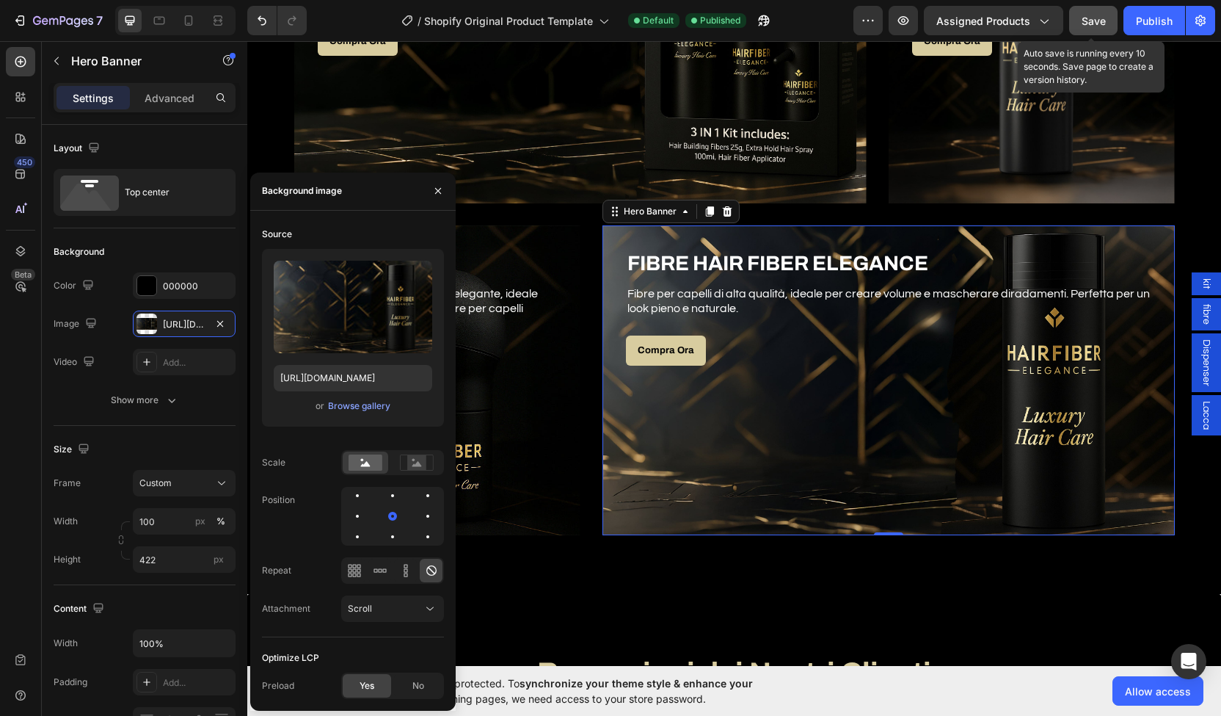
click at [1101, 10] on button "Save" at bounding box center [1093, 20] width 48 height 29
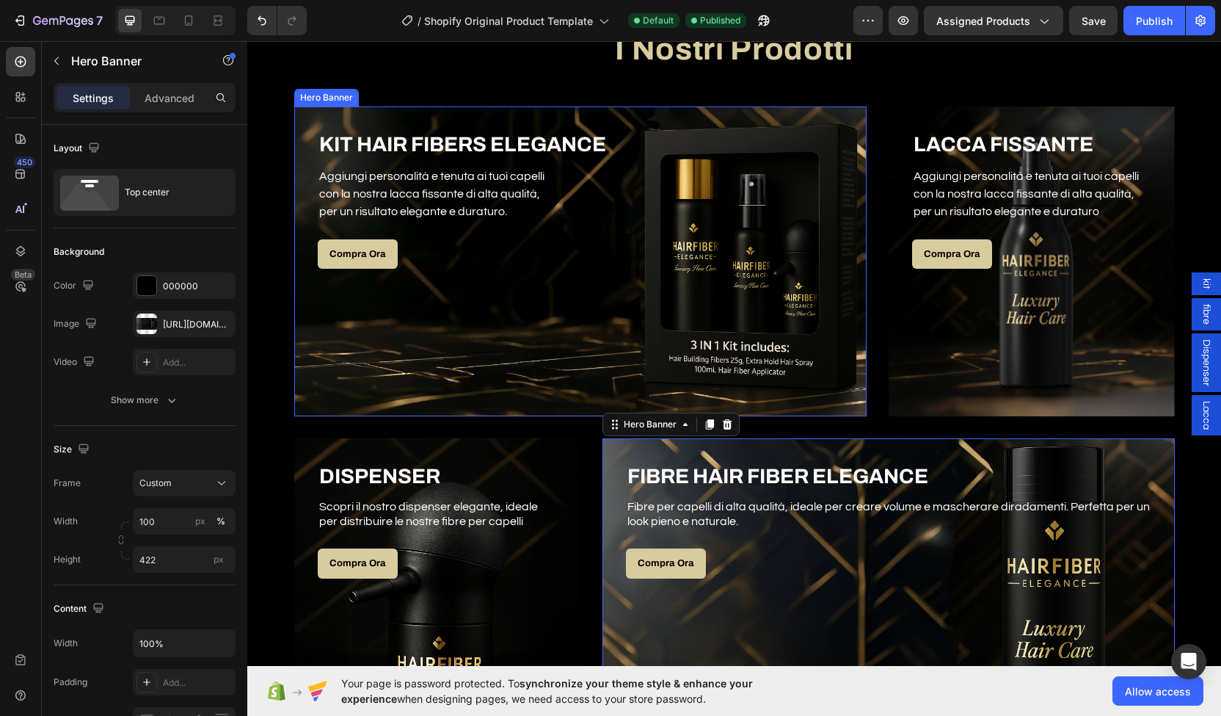
scroll to position [879, 0]
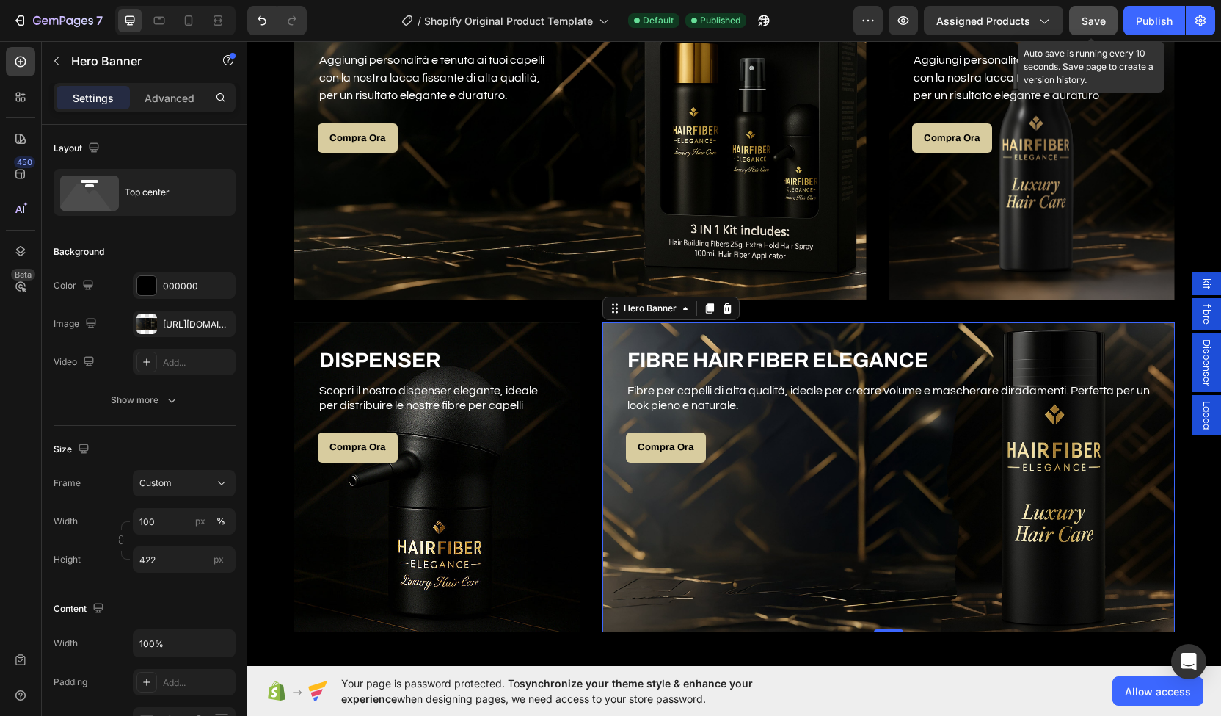
click at [1105, 18] on span "Save" at bounding box center [1094, 21] width 24 height 12
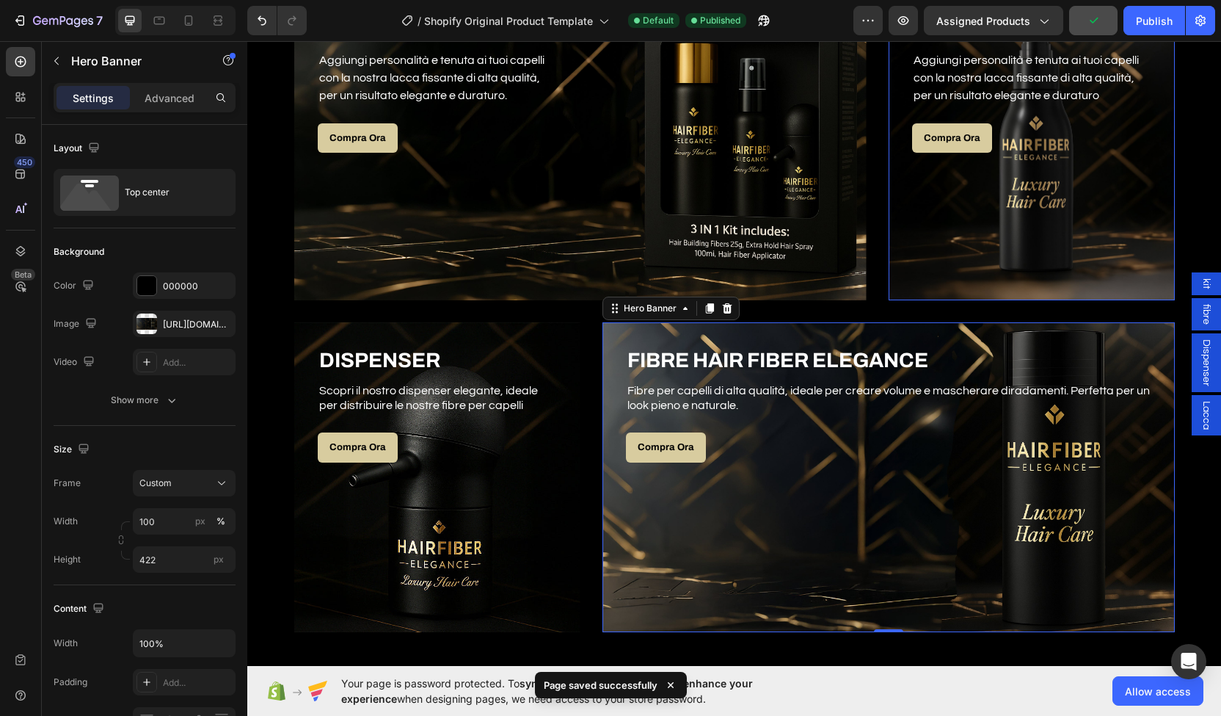
scroll to position [1122, 0]
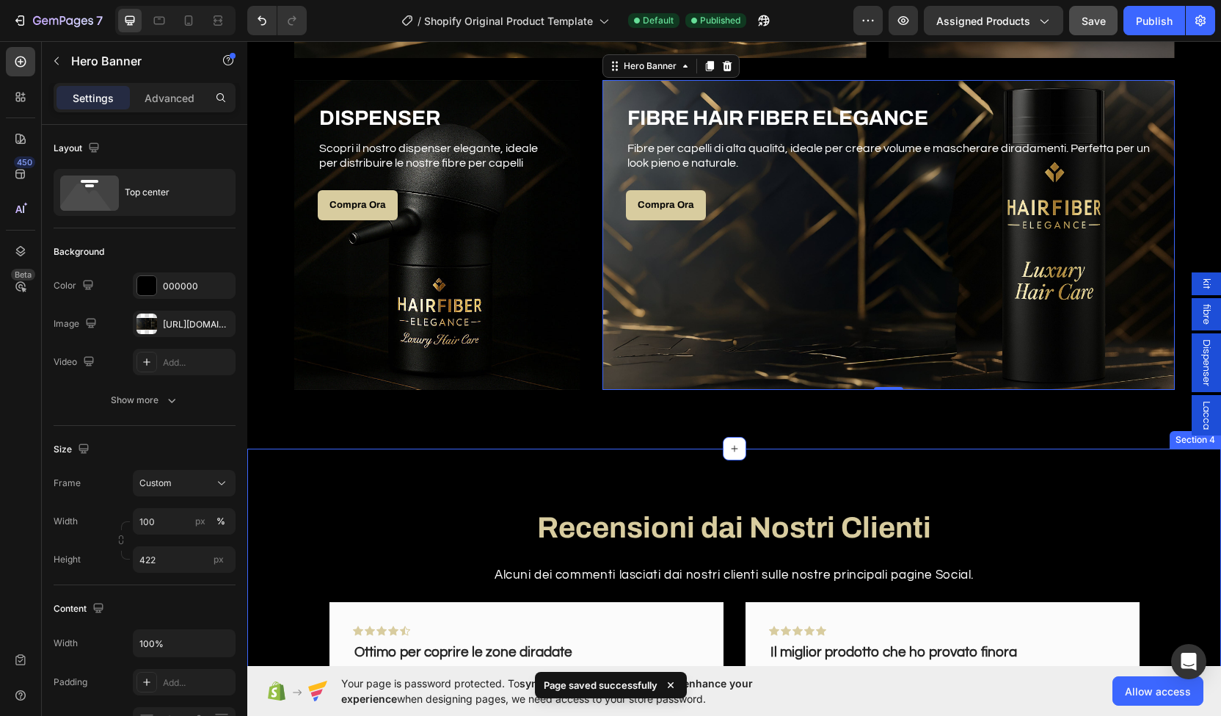
click at [896, 462] on div "Recensioni dai Nostri Clienti Heading Alcuni dei commenti lasciati dai nostri c…" at bounding box center [734, 726] width 974 height 556
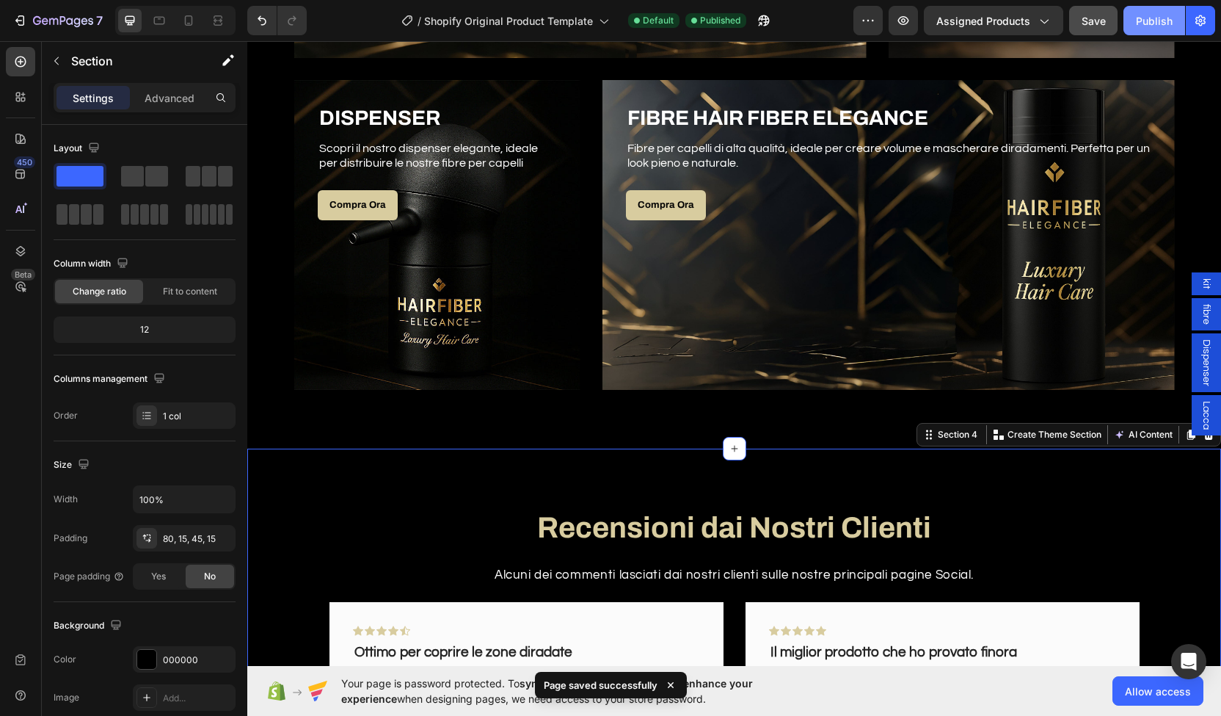
click at [1163, 15] on div "Publish" at bounding box center [1154, 20] width 37 height 15
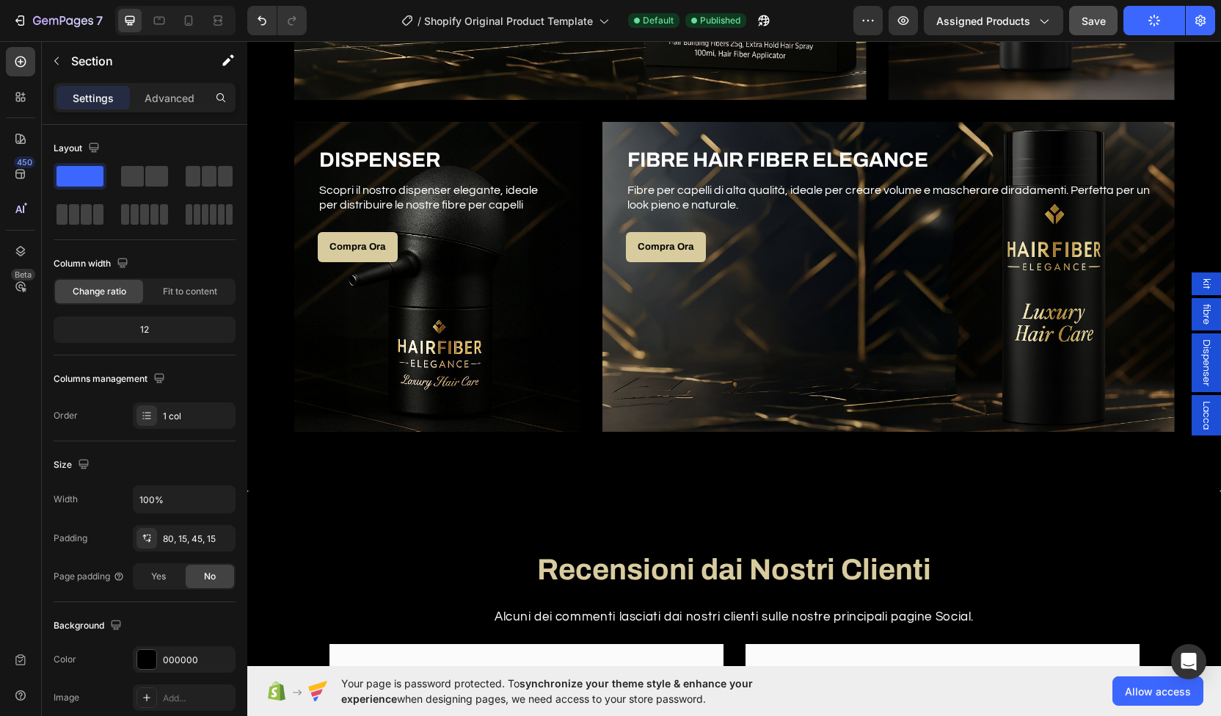
scroll to position [1080, 0]
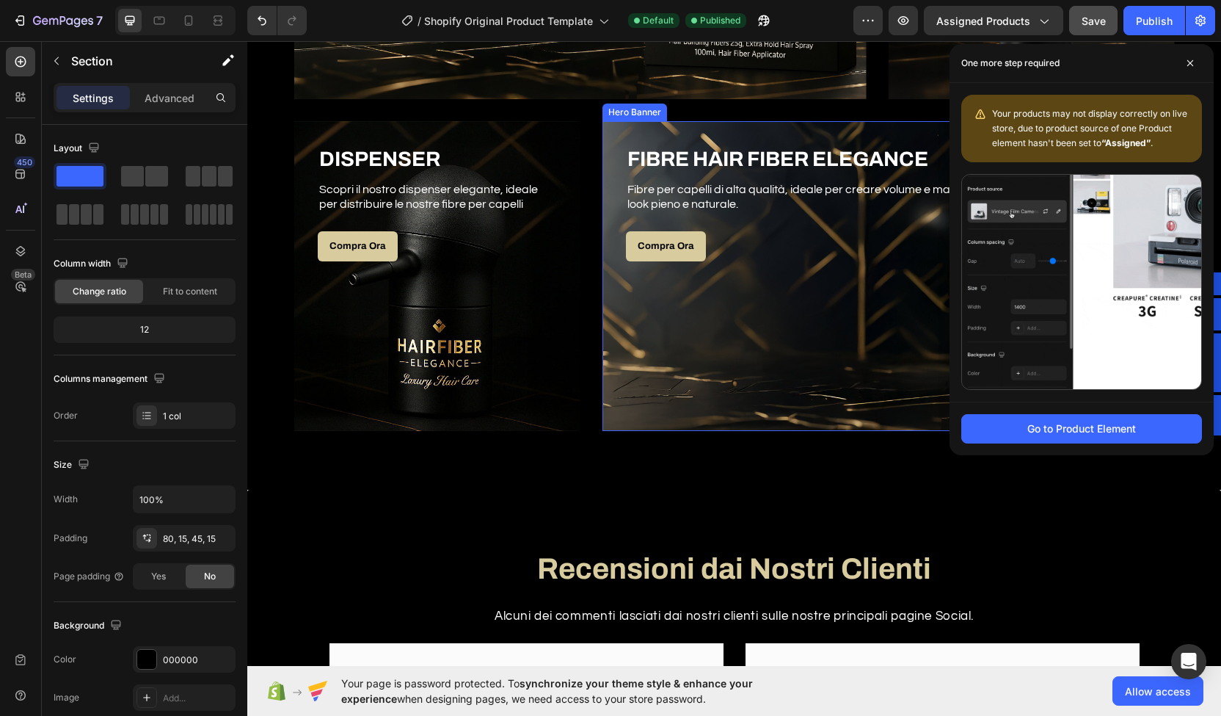
click at [718, 363] on div "Overlay" at bounding box center [889, 276] width 573 height 310
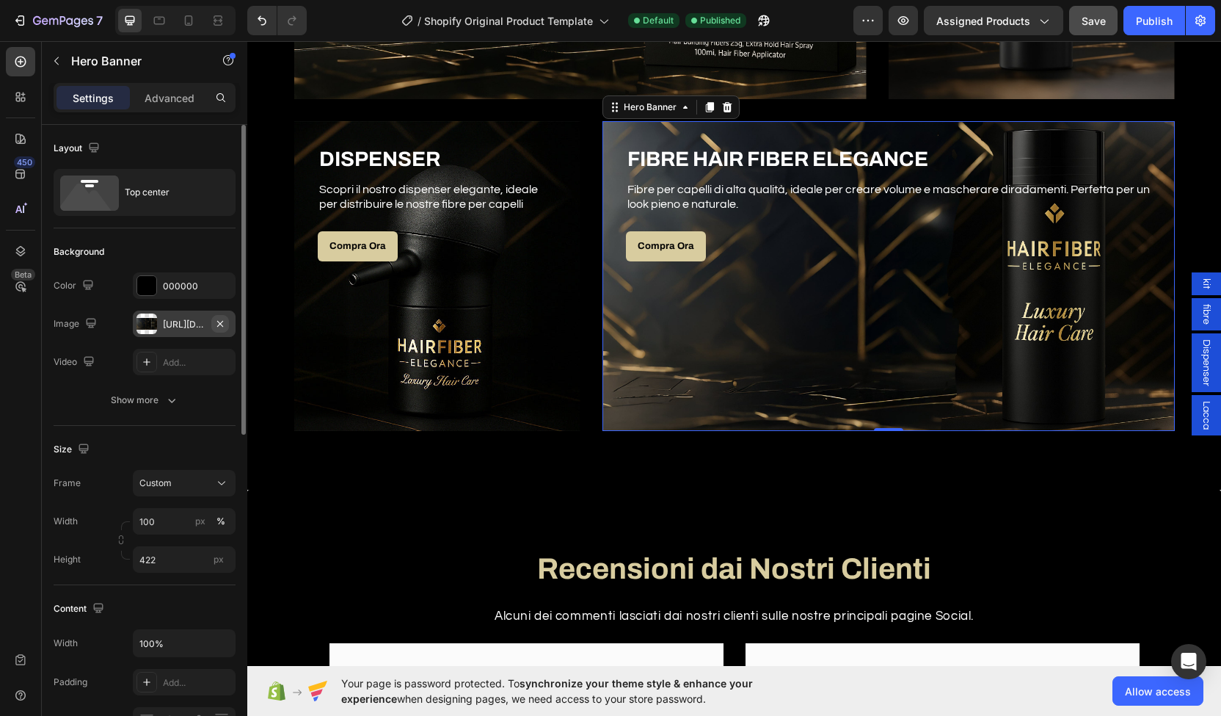
click at [228, 322] on button "button" at bounding box center [220, 324] width 18 height 18
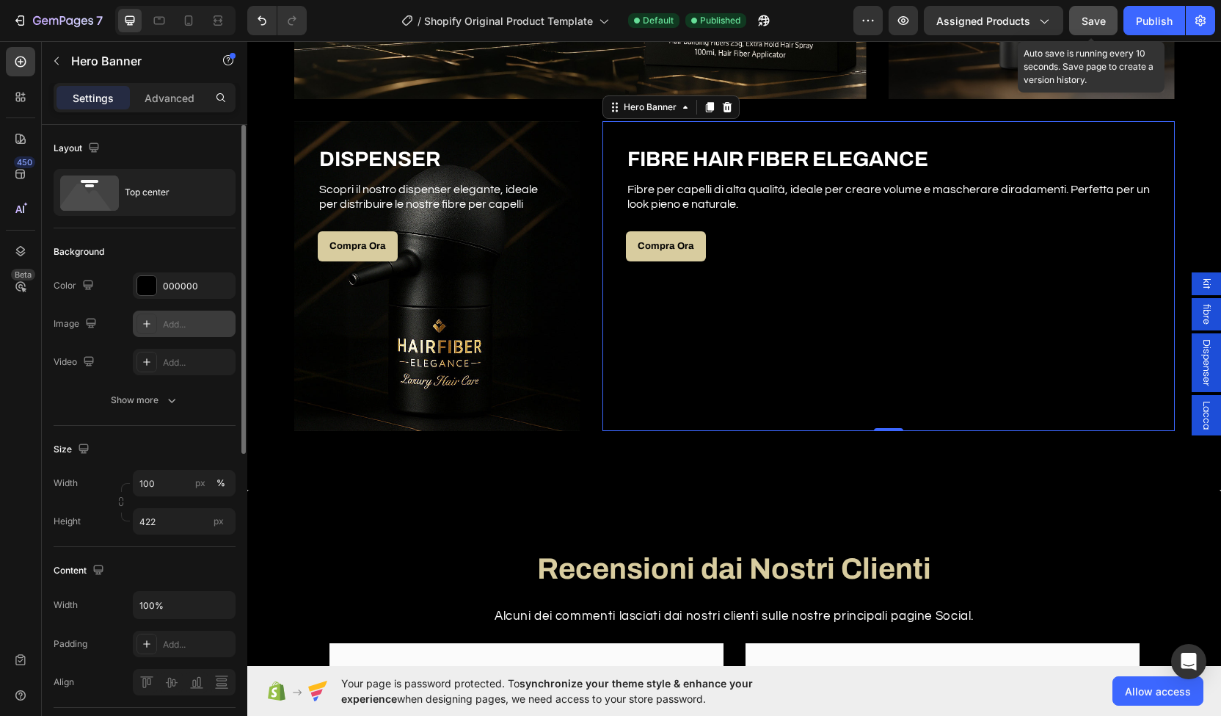
click at [1080, 29] on button "Save" at bounding box center [1093, 20] width 48 height 29
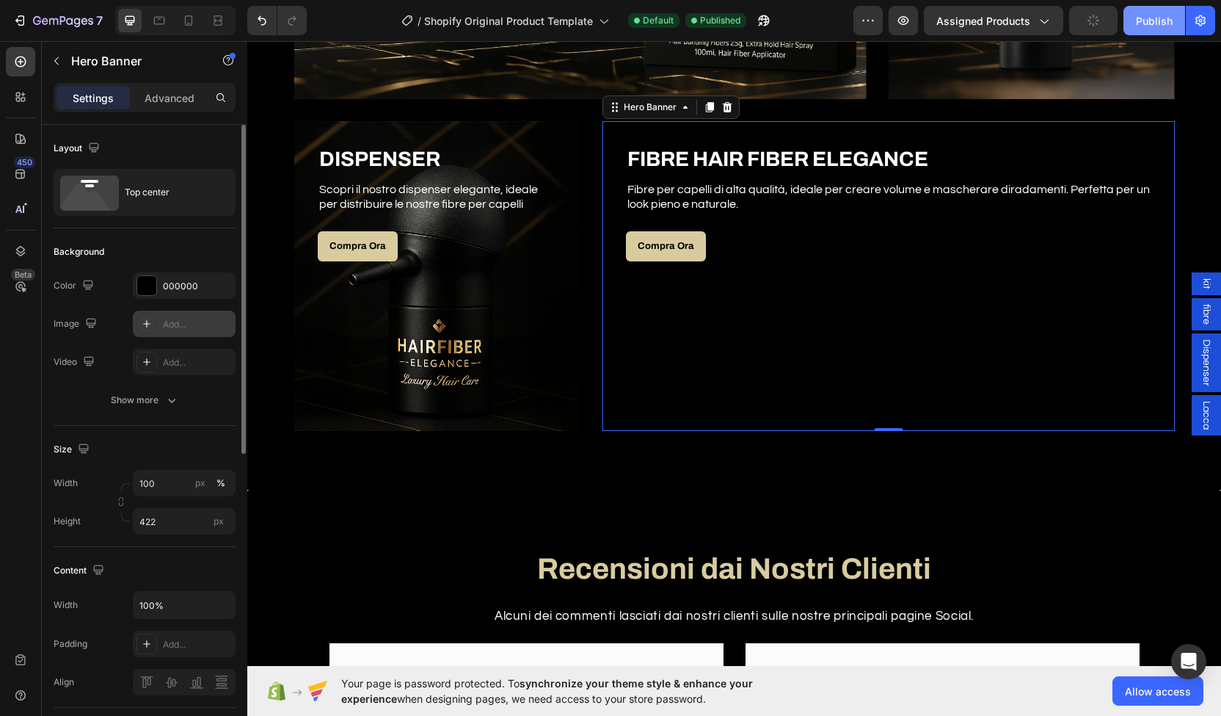
click at [1165, 26] on div "Publish" at bounding box center [1154, 20] width 37 height 15
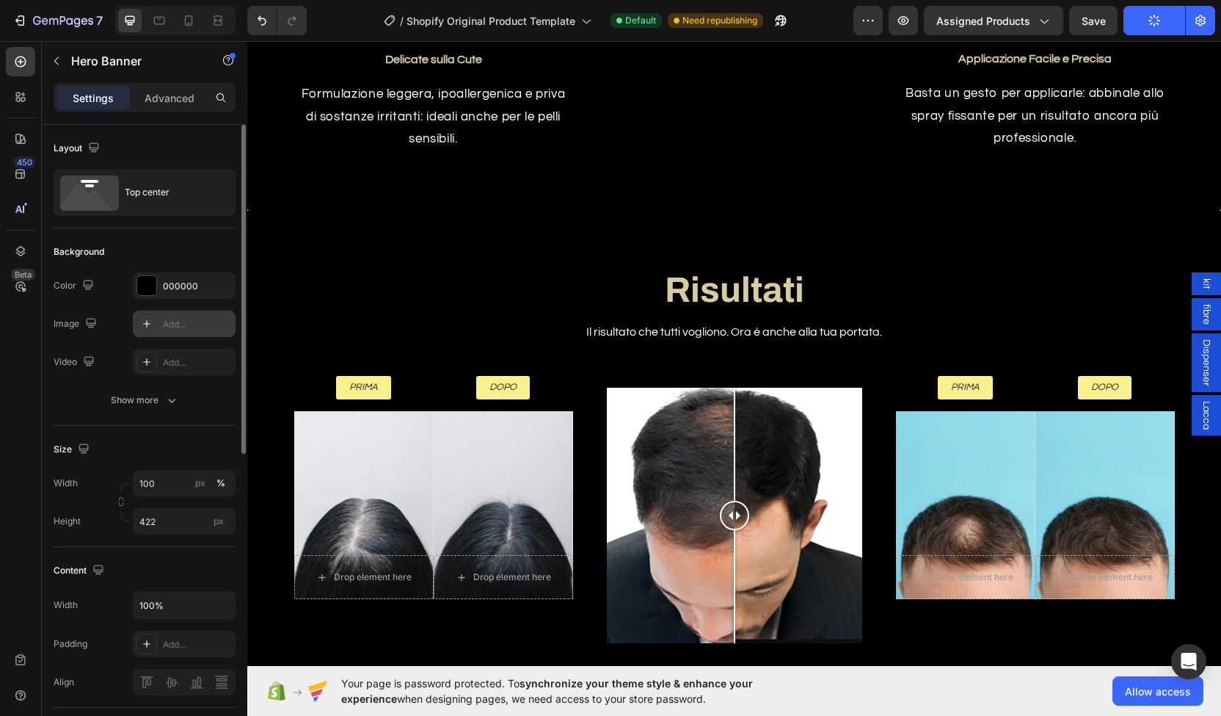
scroll to position [2596, 0]
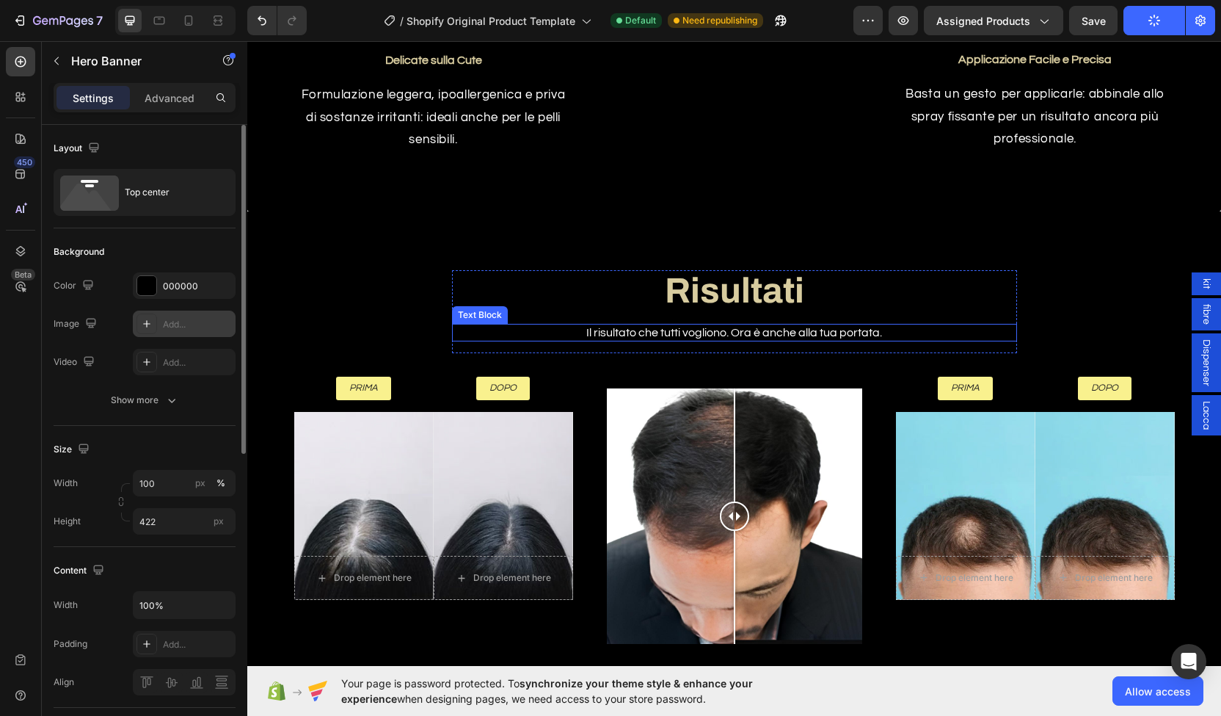
click at [456, 308] on div "Text Block" at bounding box center [480, 314] width 50 height 13
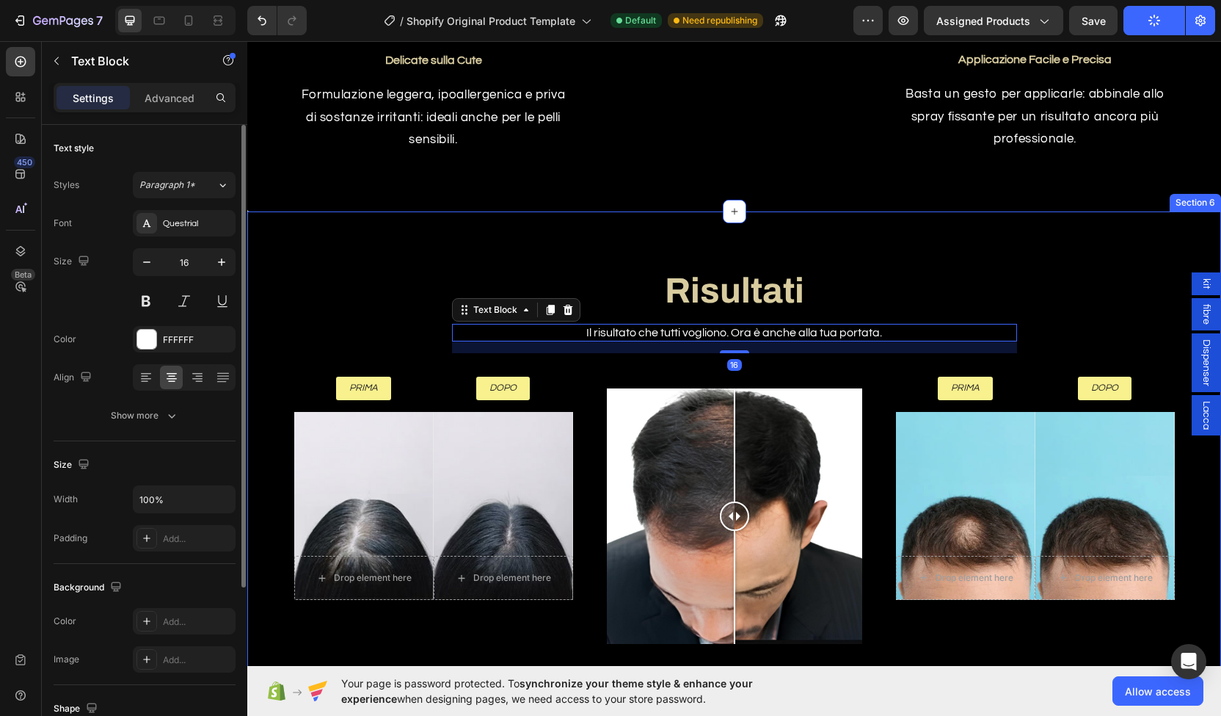
click at [418, 293] on div "Risultati Heading Il risultato che tutti vogliono. Ora è anche alla tua portata…" at bounding box center [734, 474] width 952 height 408
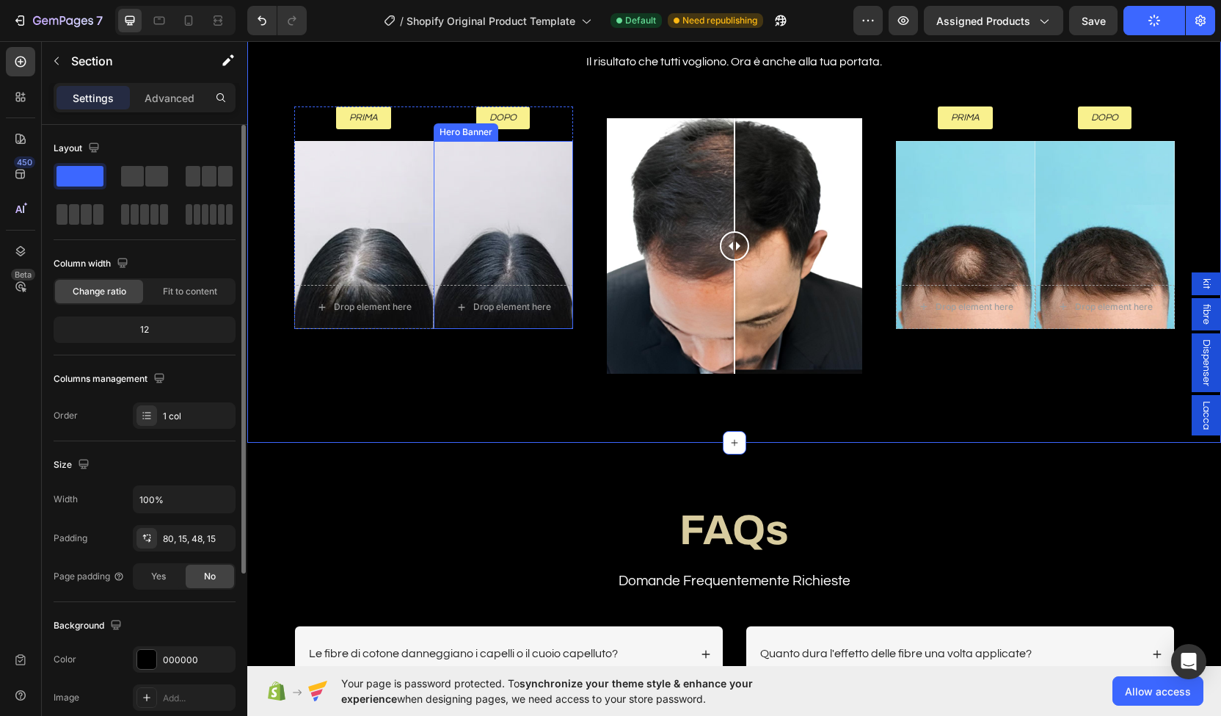
scroll to position [2866, 0]
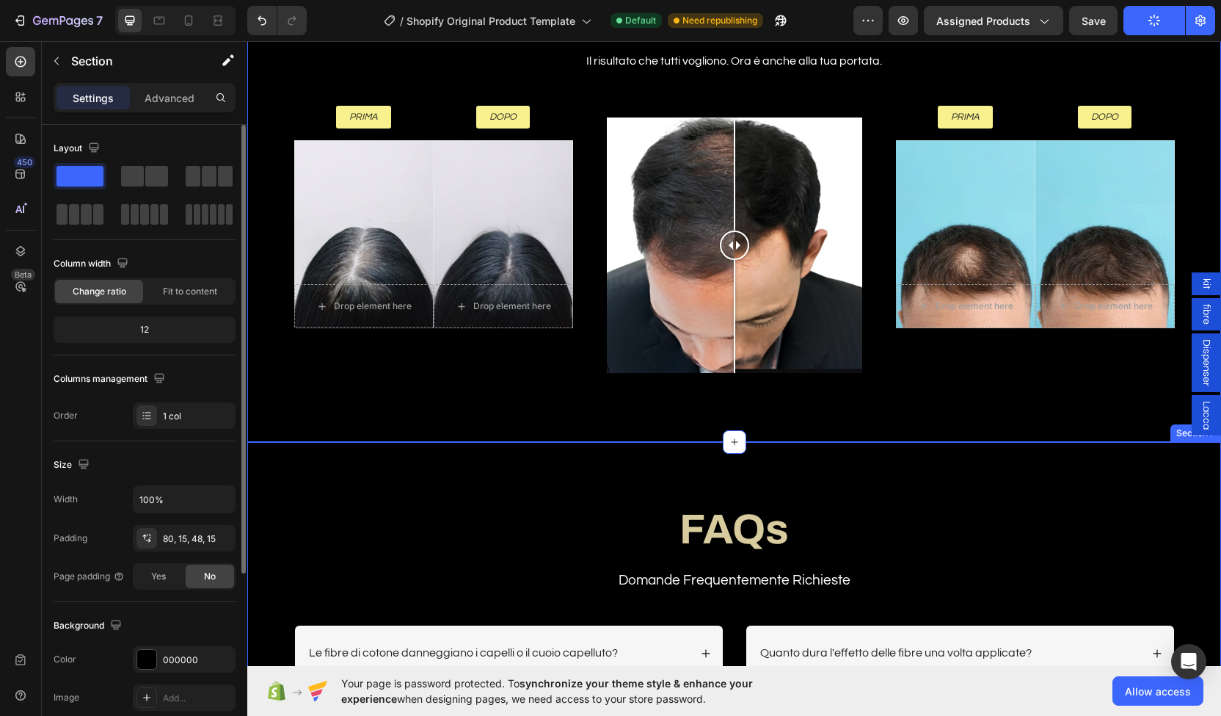
click at [559, 478] on div "FAQs Heading Domande Frequentemente Richieste Text Block Row Le fibre di cotone…" at bounding box center [734, 627] width 974 height 370
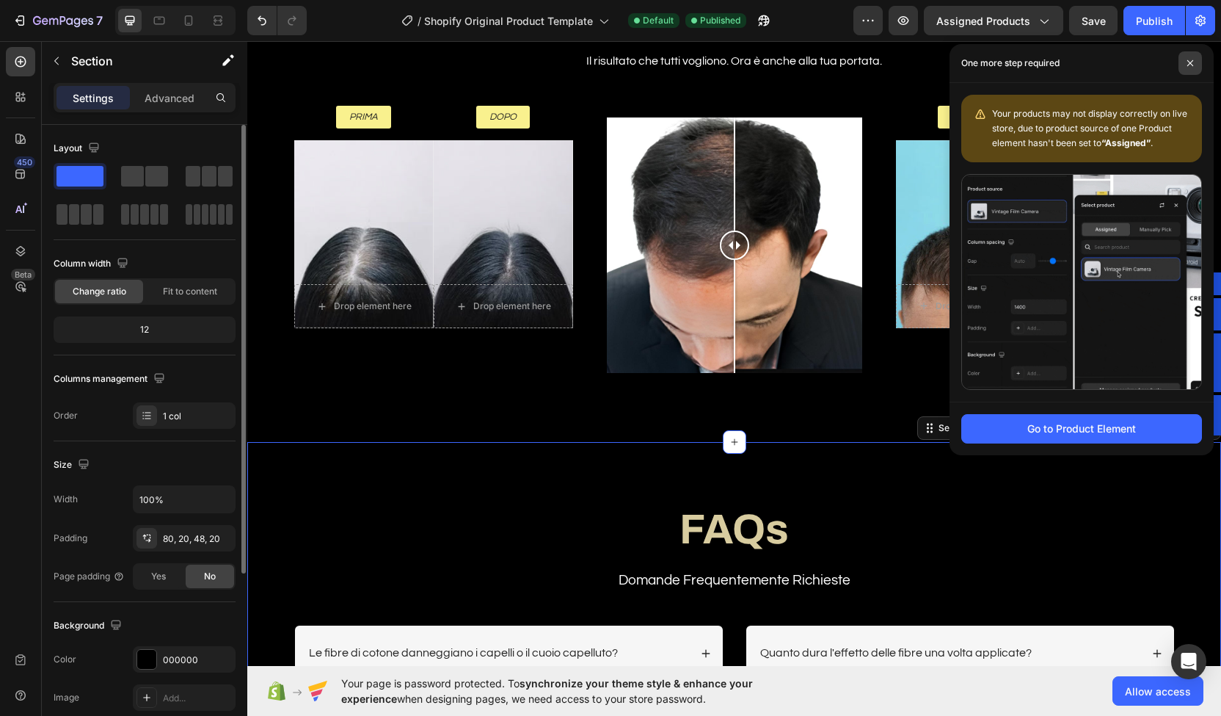
click at [1195, 57] on span at bounding box center [1190, 62] width 23 height 23
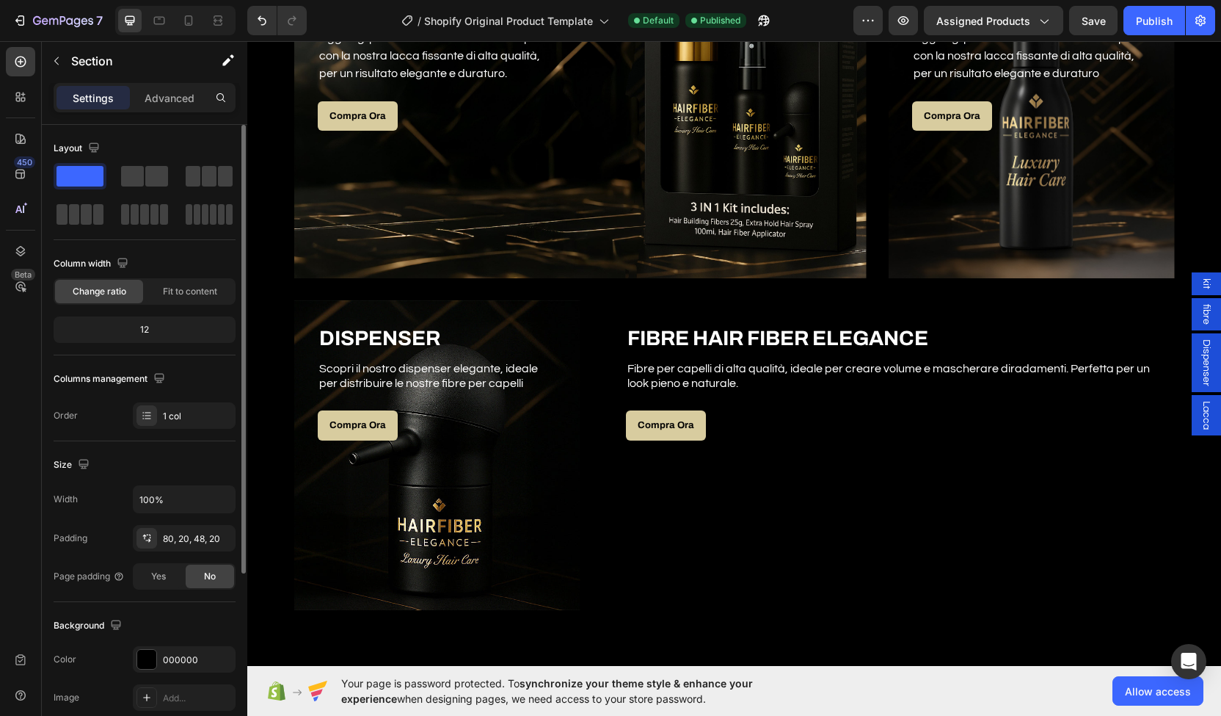
scroll to position [904, 0]
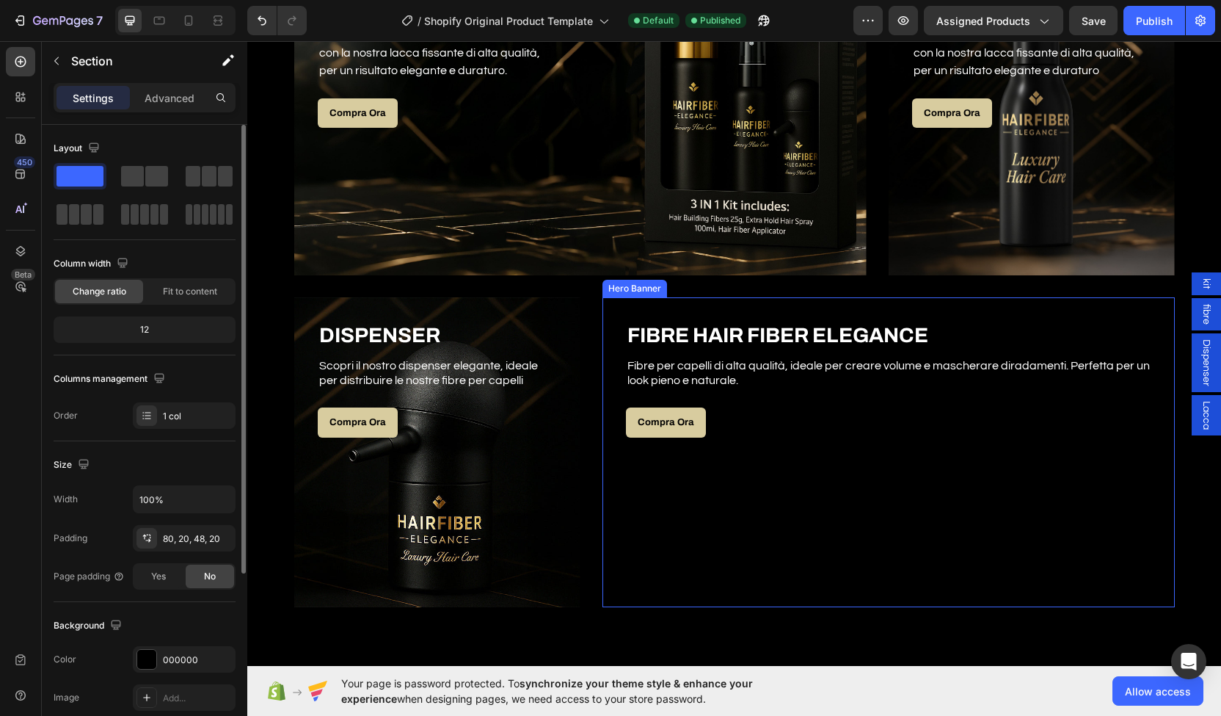
click at [858, 463] on div "Overlay" at bounding box center [889, 452] width 573 height 310
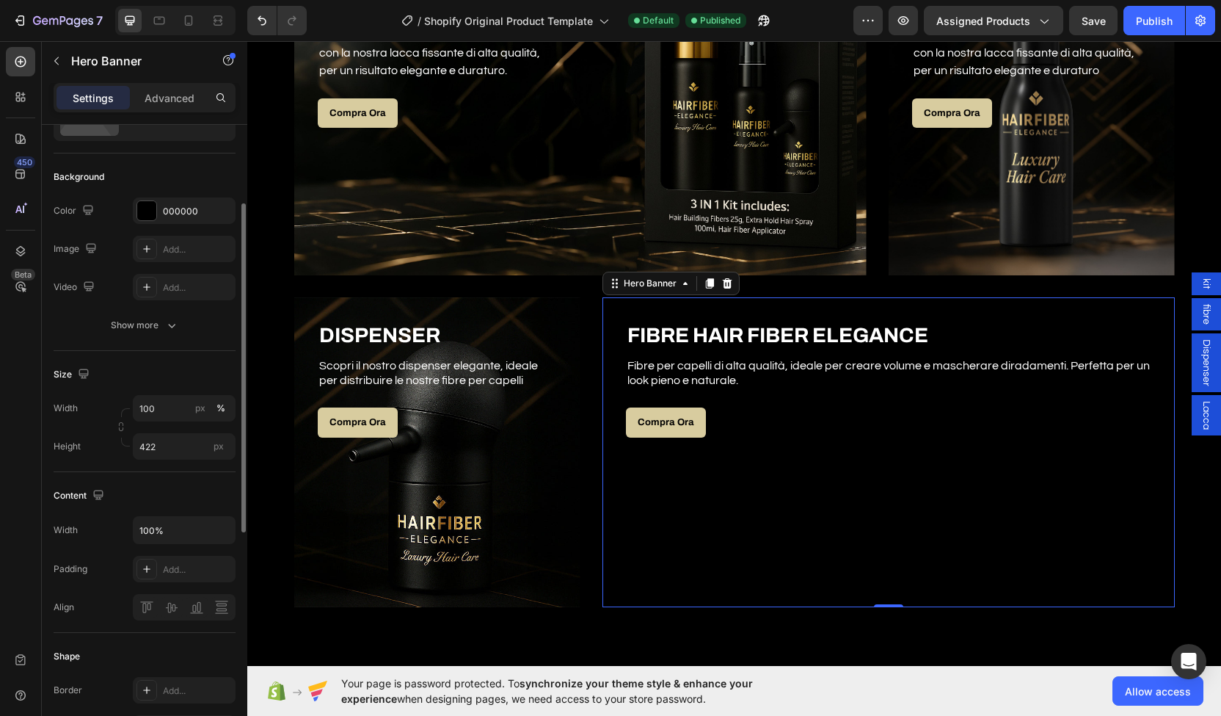
scroll to position [0, 0]
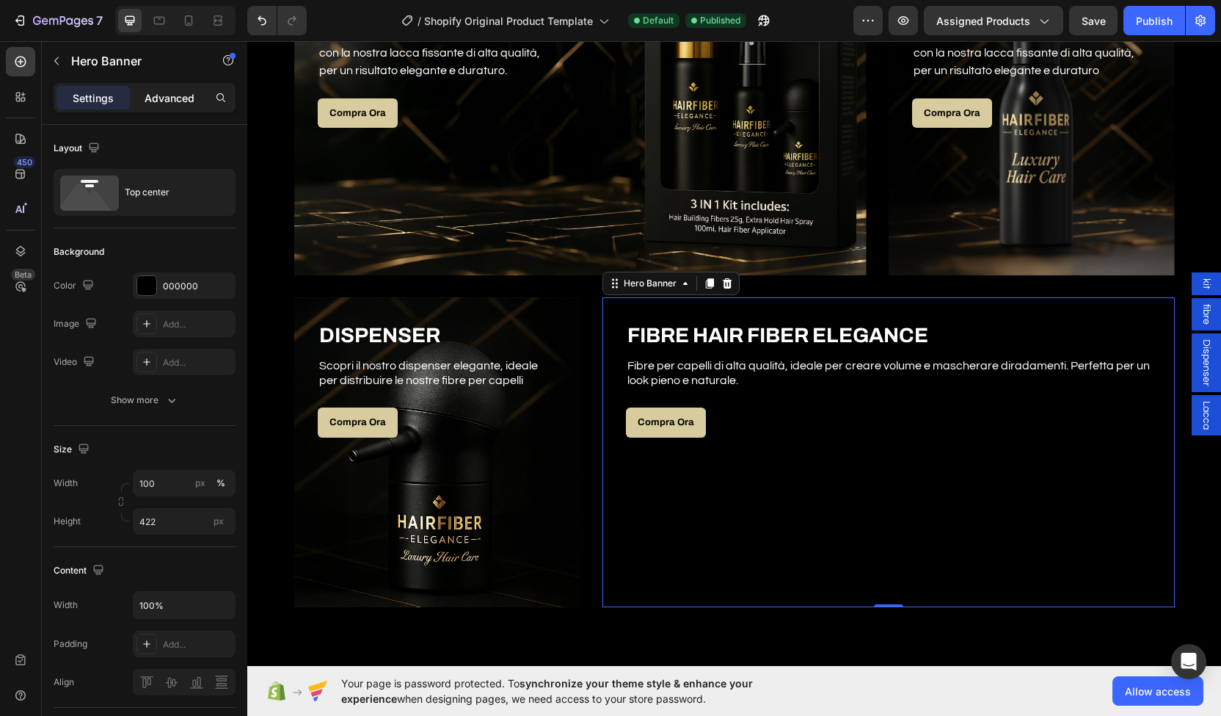
click at [190, 92] on p "Advanced" at bounding box center [170, 97] width 50 height 15
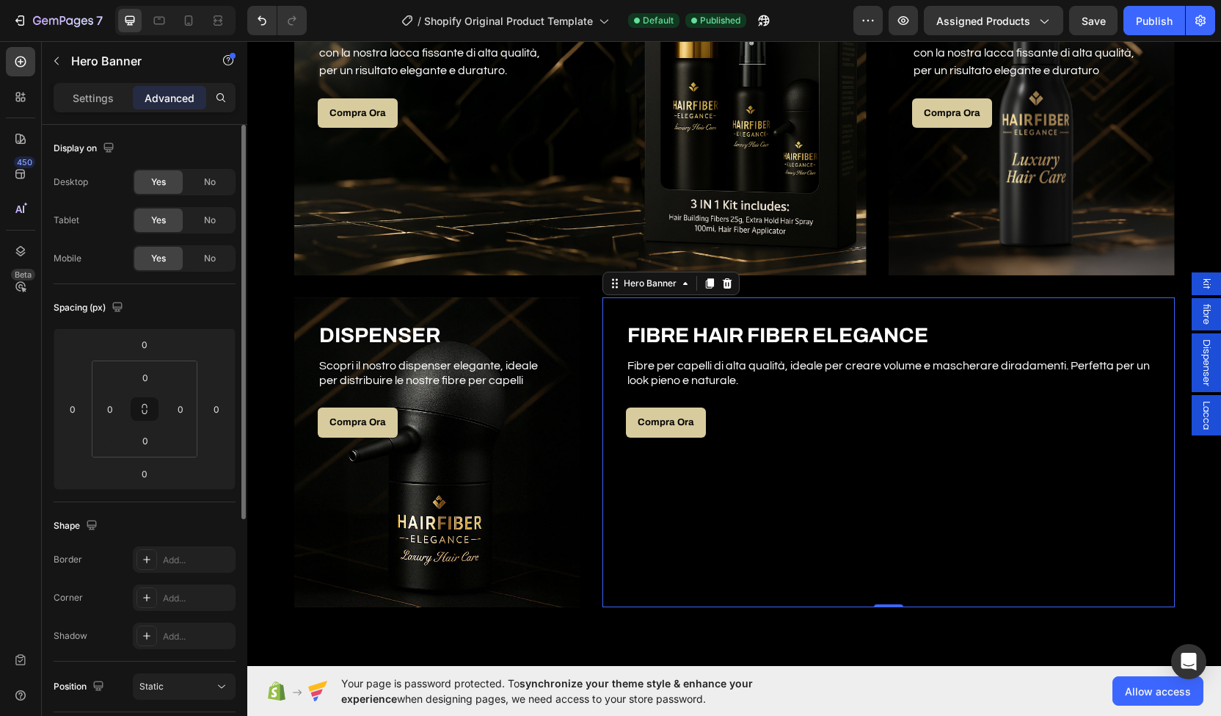
click at [738, 493] on div "Overlay" at bounding box center [889, 452] width 573 height 310
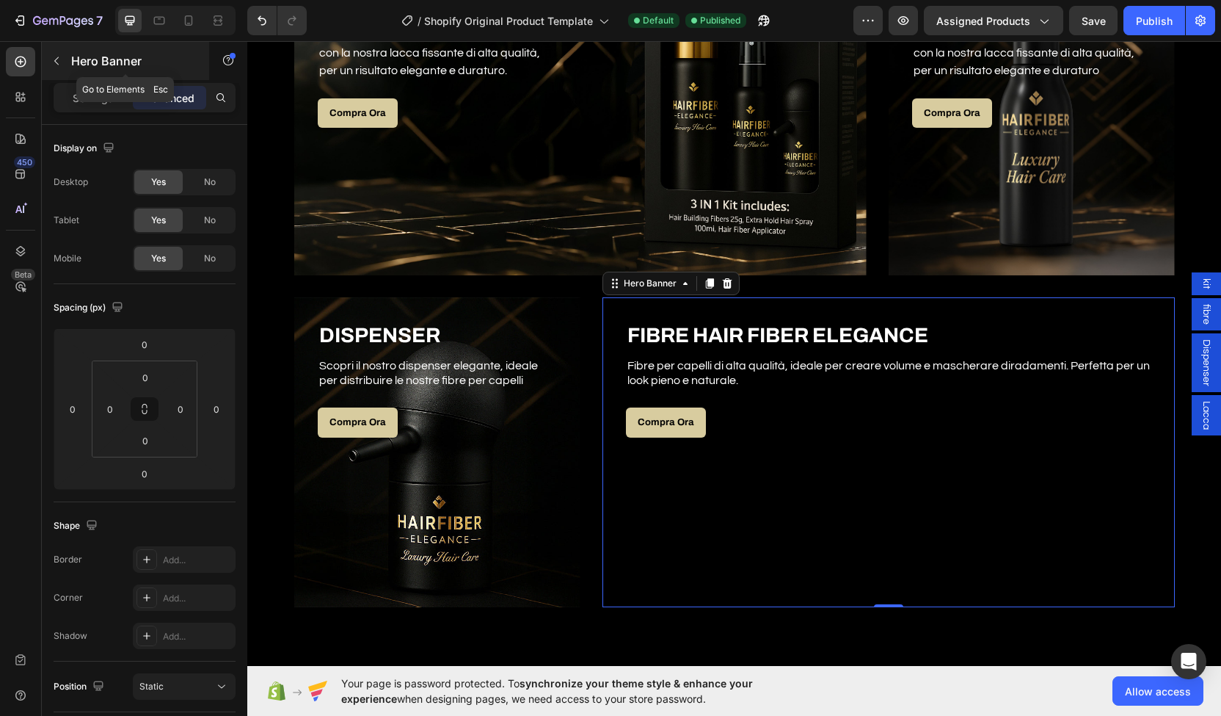
click at [68, 58] on button "button" at bounding box center [56, 60] width 23 height 23
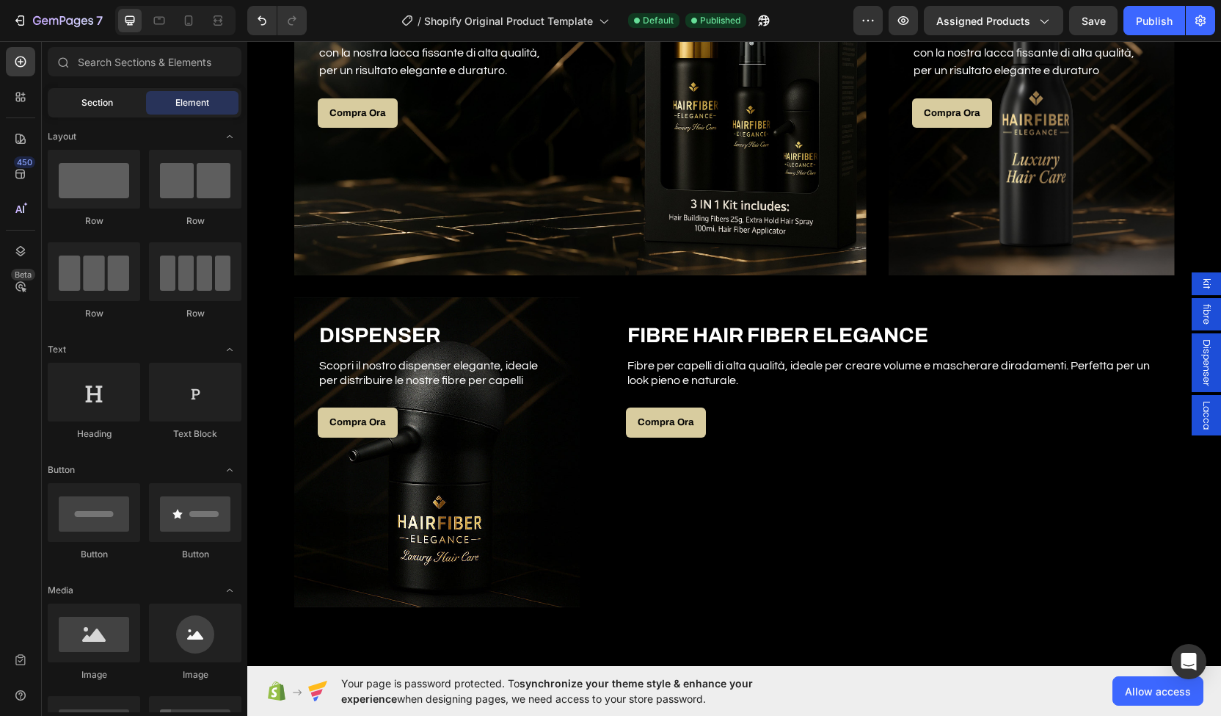
click at [95, 106] on span "Section" at bounding box center [97, 102] width 32 height 13
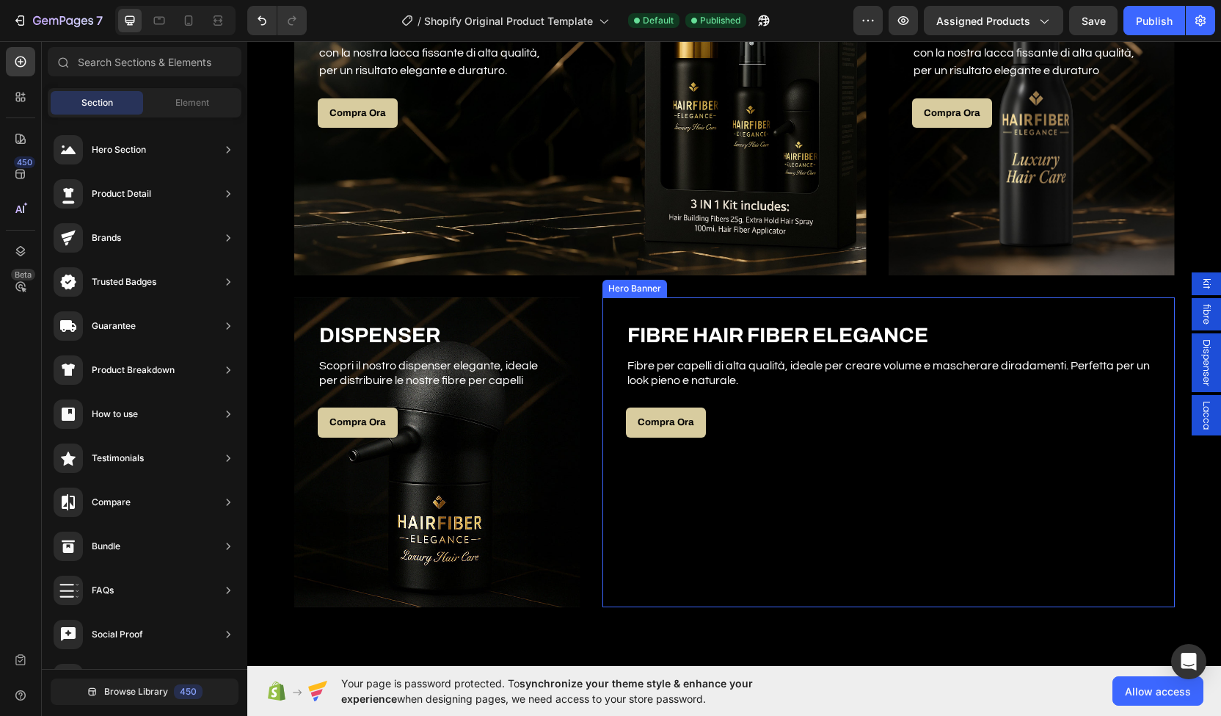
click at [885, 481] on div "Overlay" at bounding box center [889, 452] width 573 height 310
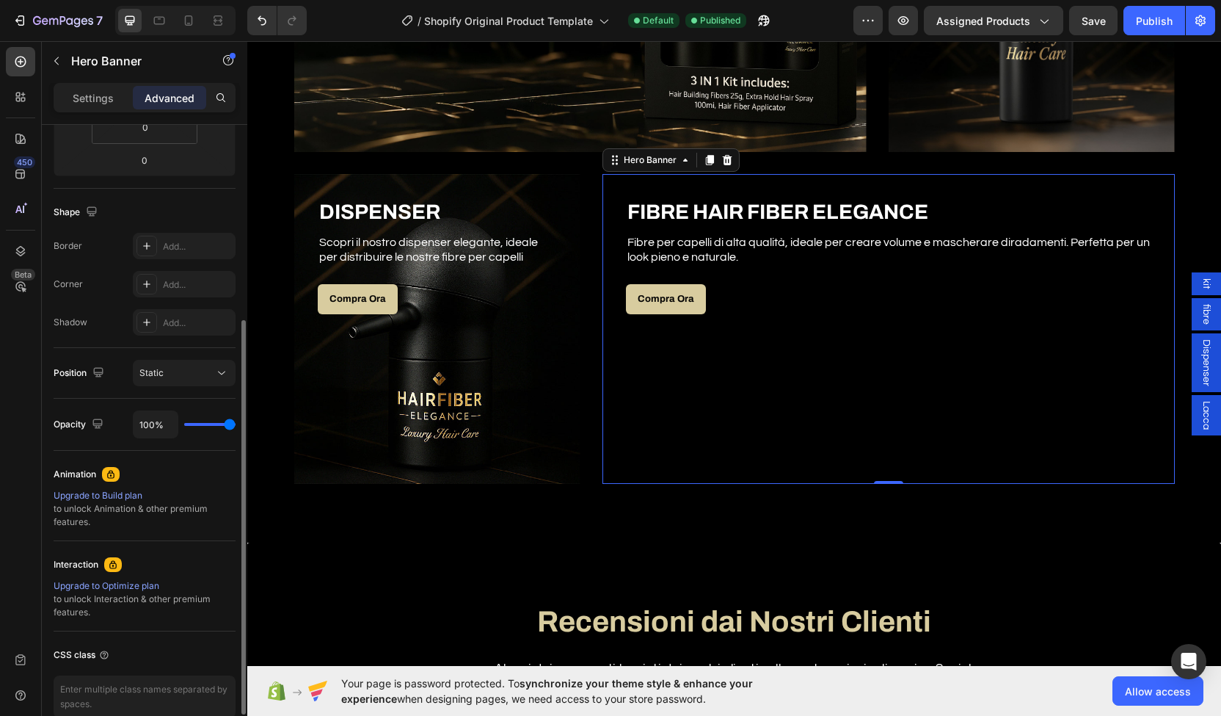
scroll to position [383, 0]
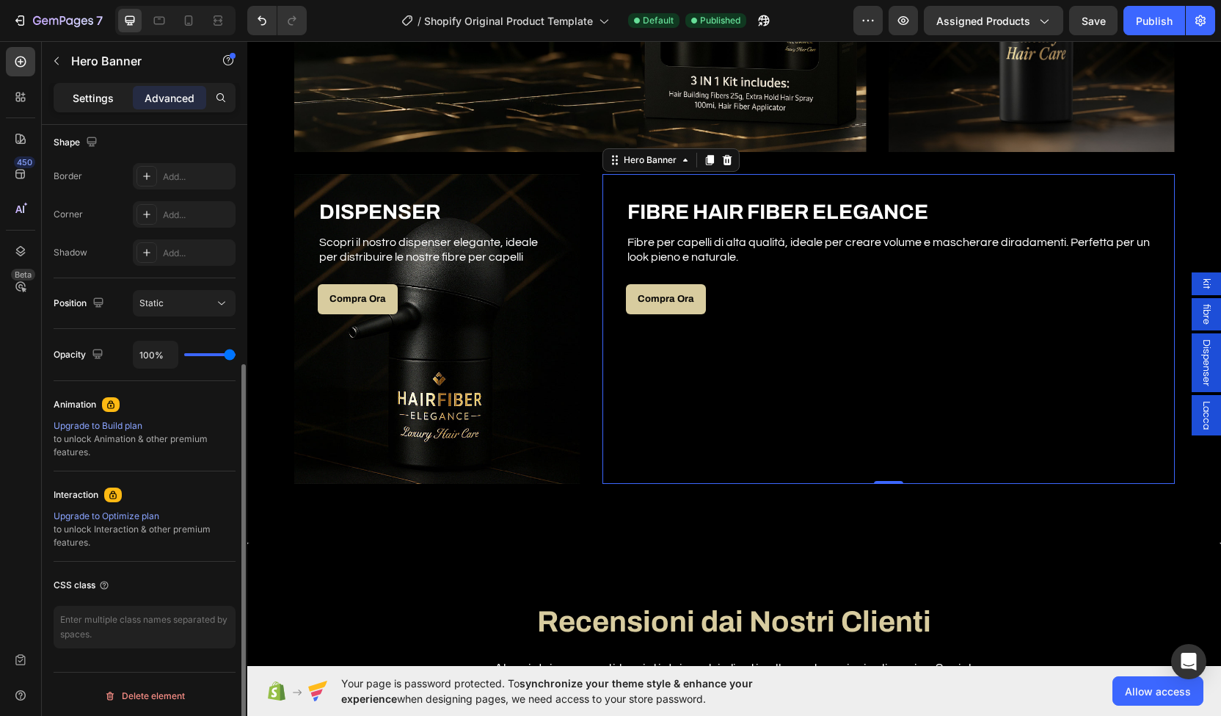
click at [91, 105] on div "Settings" at bounding box center [93, 97] width 73 height 23
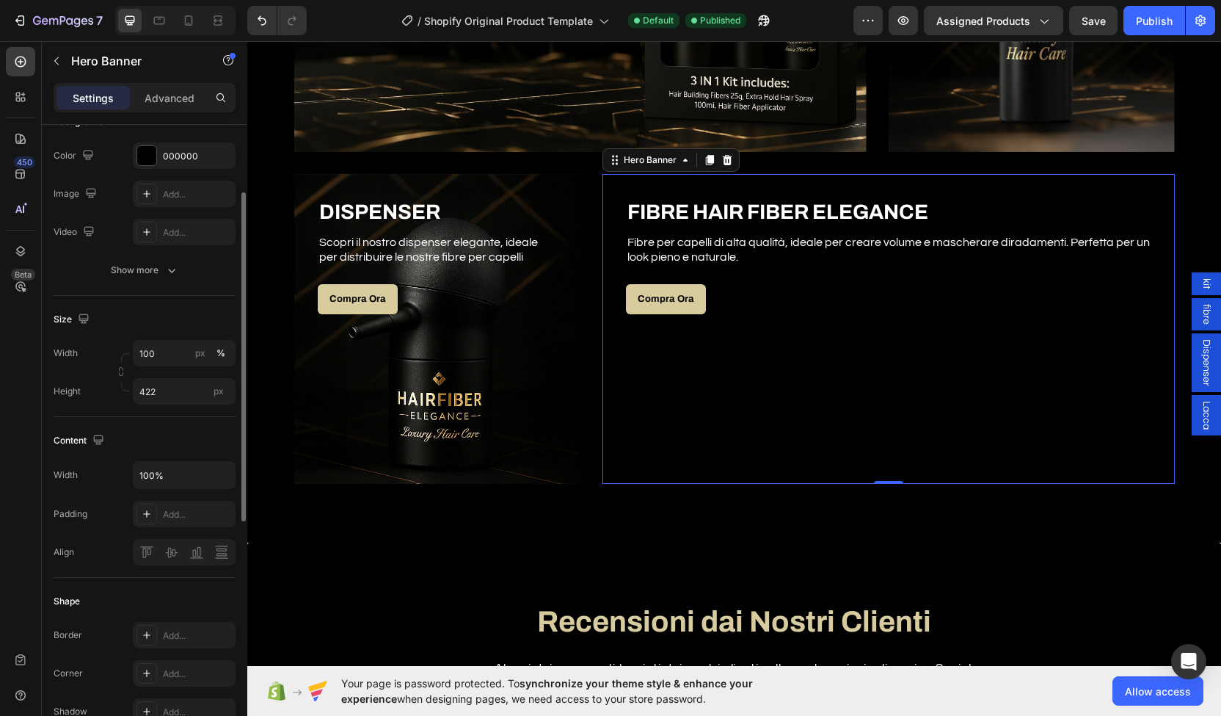
scroll to position [0, 0]
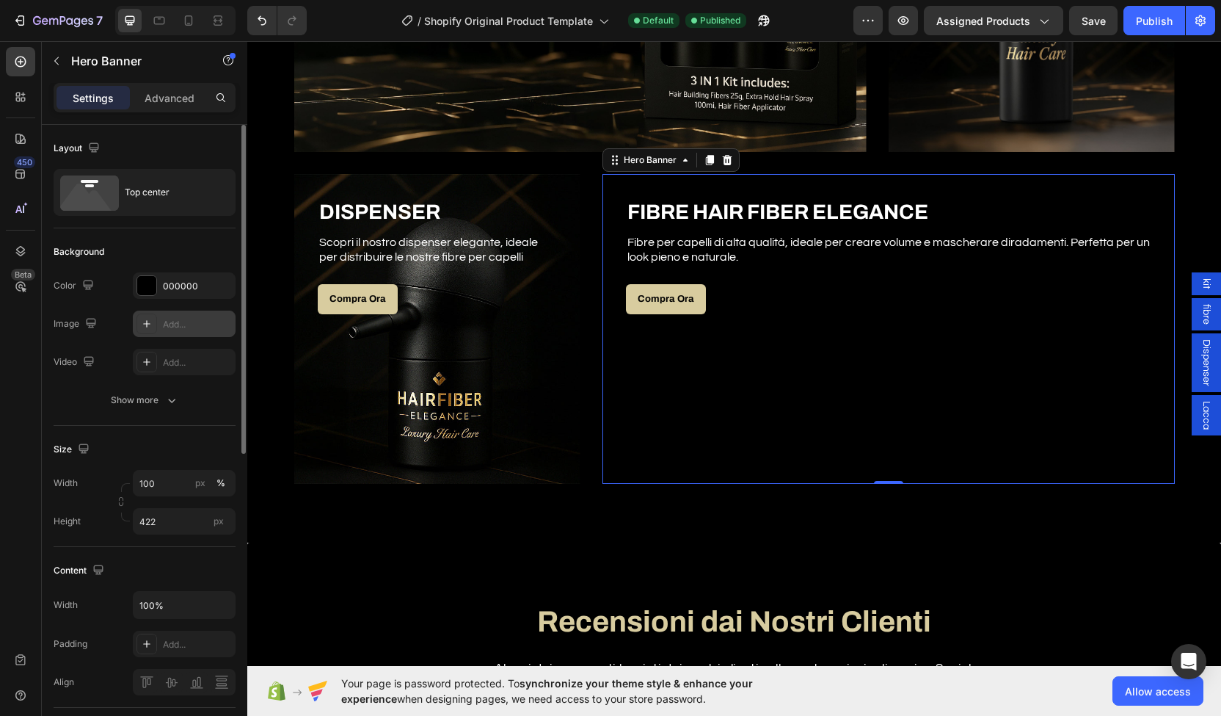
click at [172, 315] on div "Add..." at bounding box center [184, 323] width 103 height 26
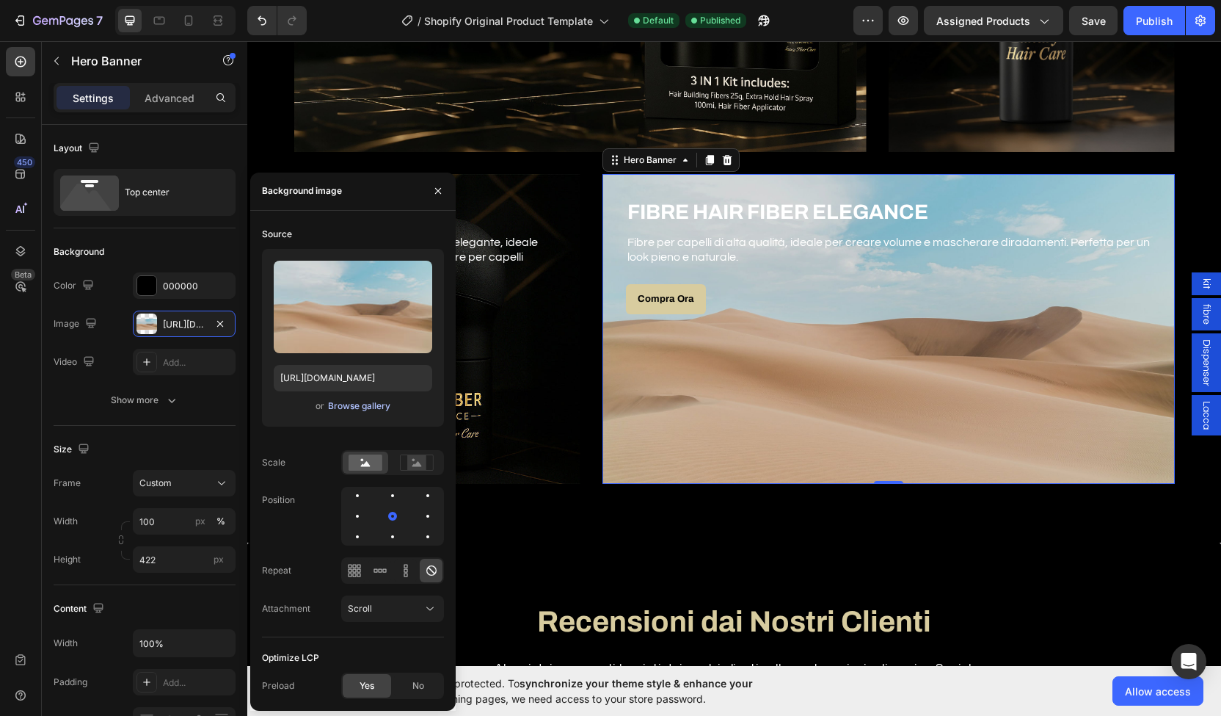
click at [345, 404] on div "Browse gallery" at bounding box center [359, 405] width 62 height 13
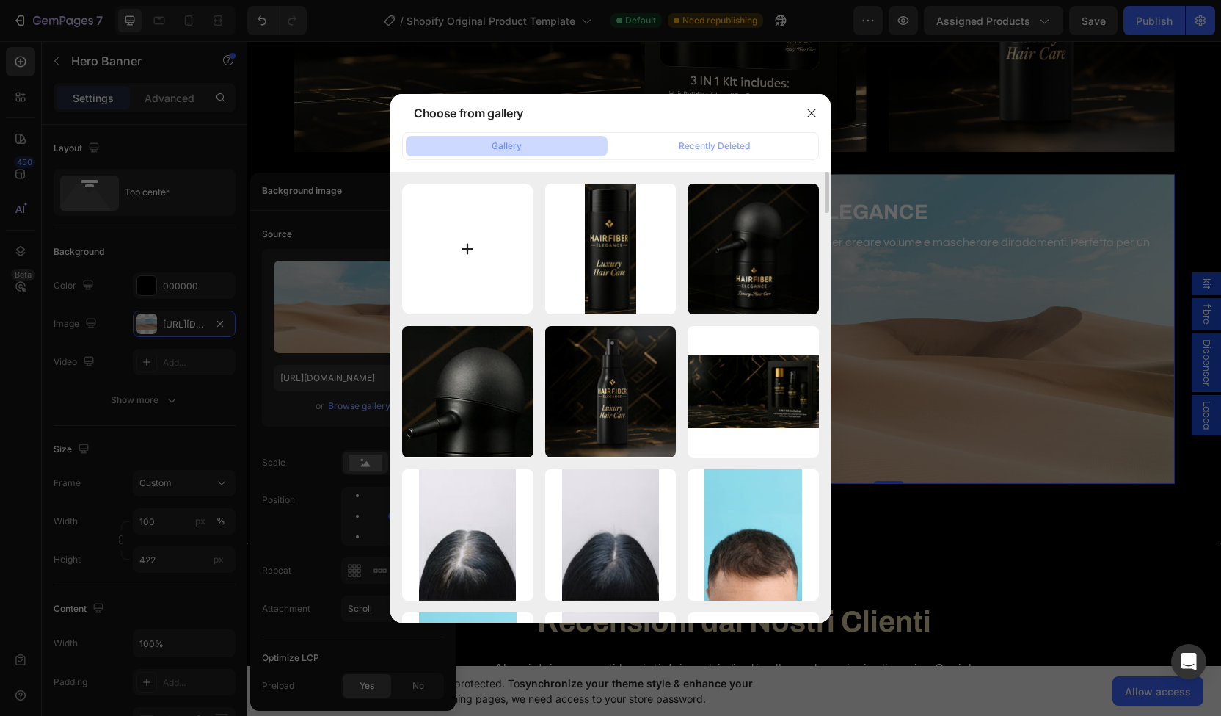
click at [518, 262] on input "file" at bounding box center [467, 249] width 131 height 131
type input "C:\fakepath\tappo nero.jpg"
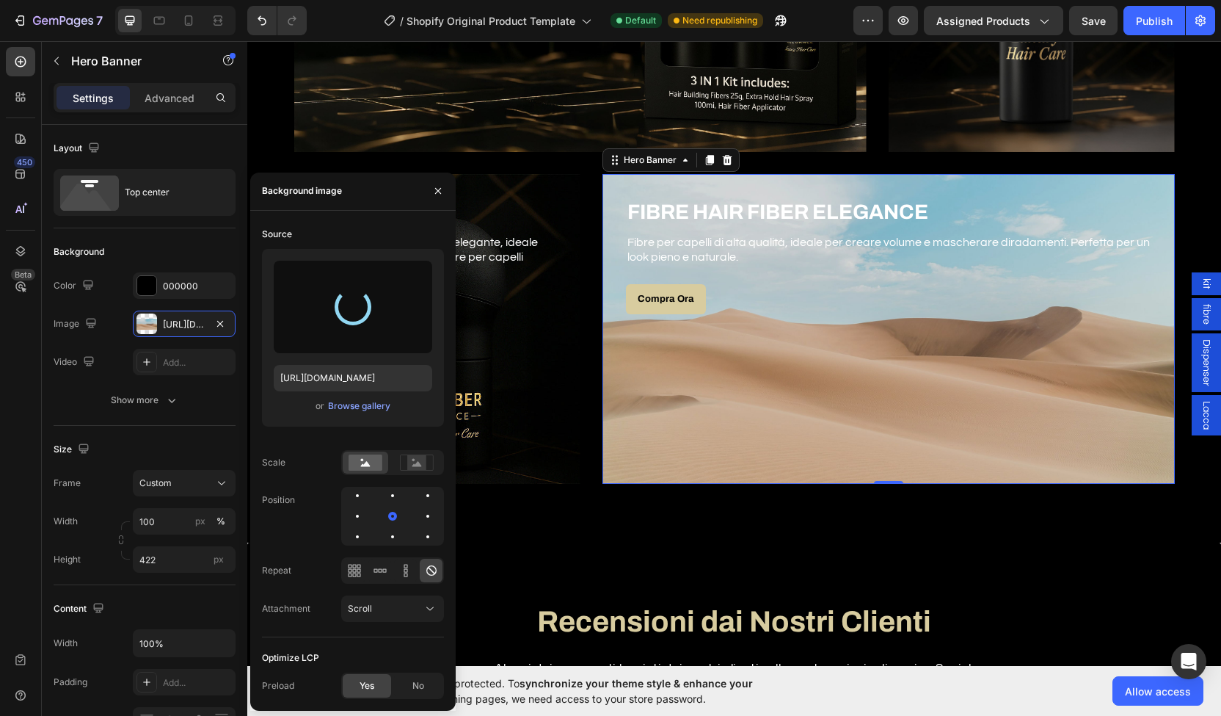
type input "[URL][DOMAIN_NAME]"
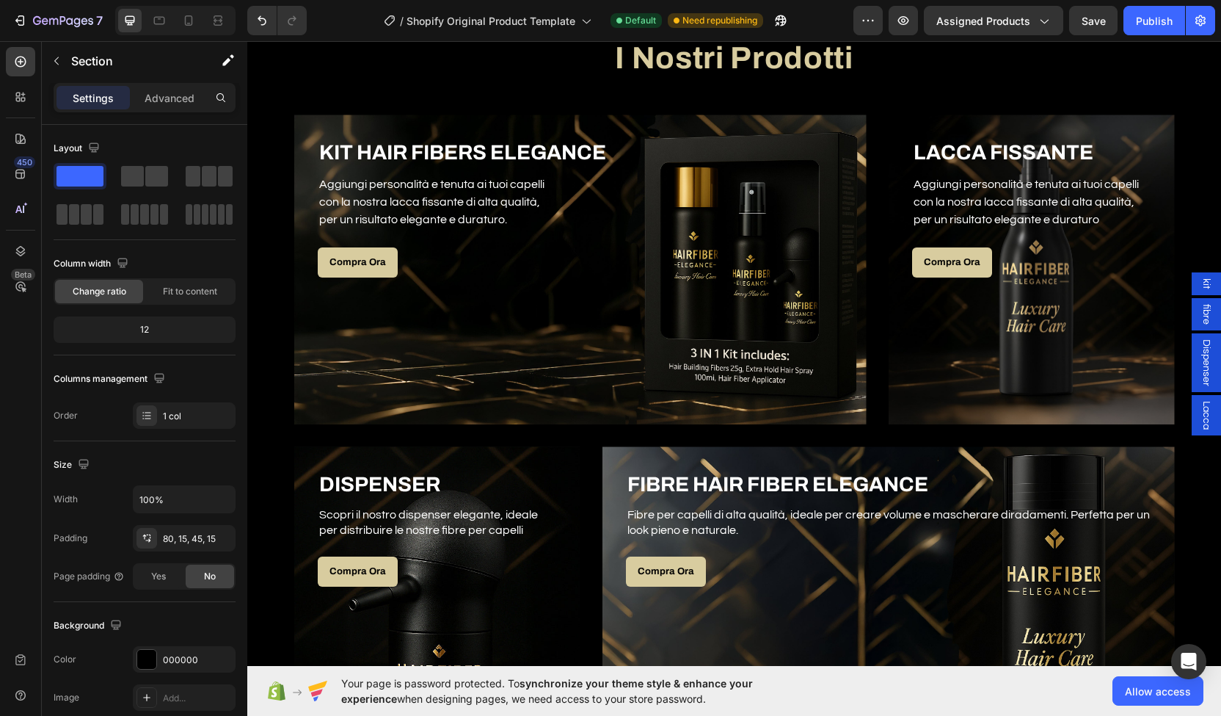
scroll to position [211, 0]
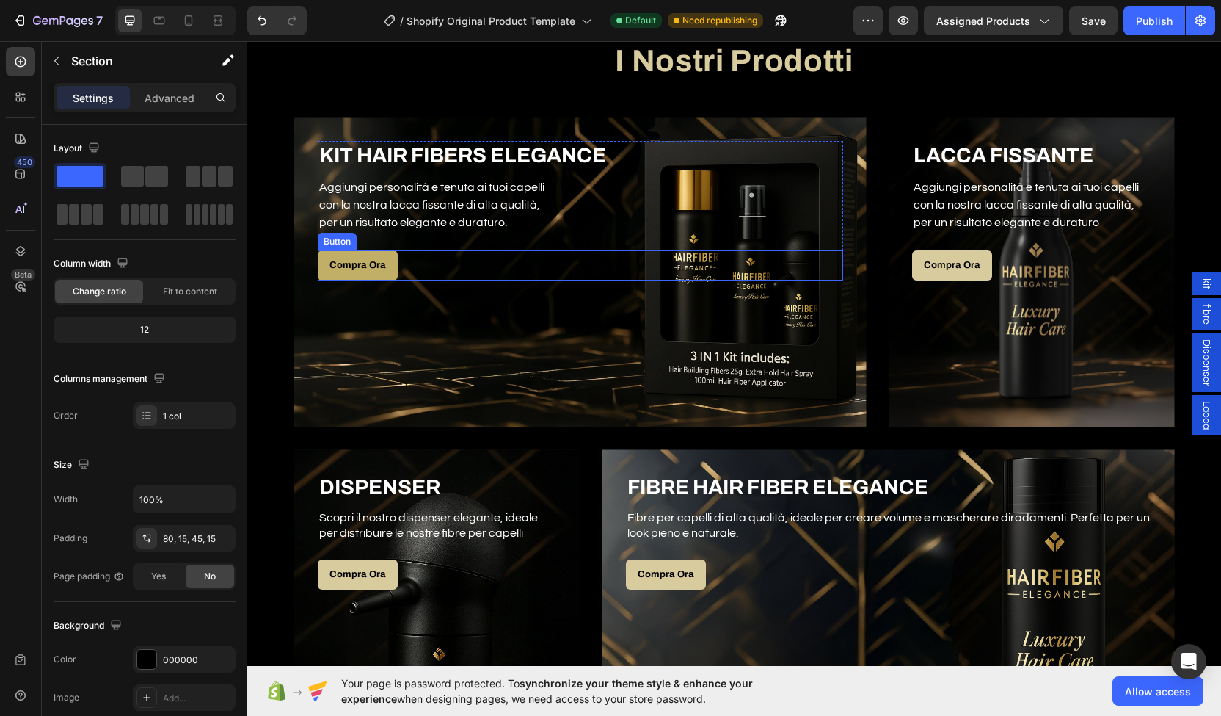
click at [338, 272] on link "Compra Ora" at bounding box center [358, 265] width 80 height 30
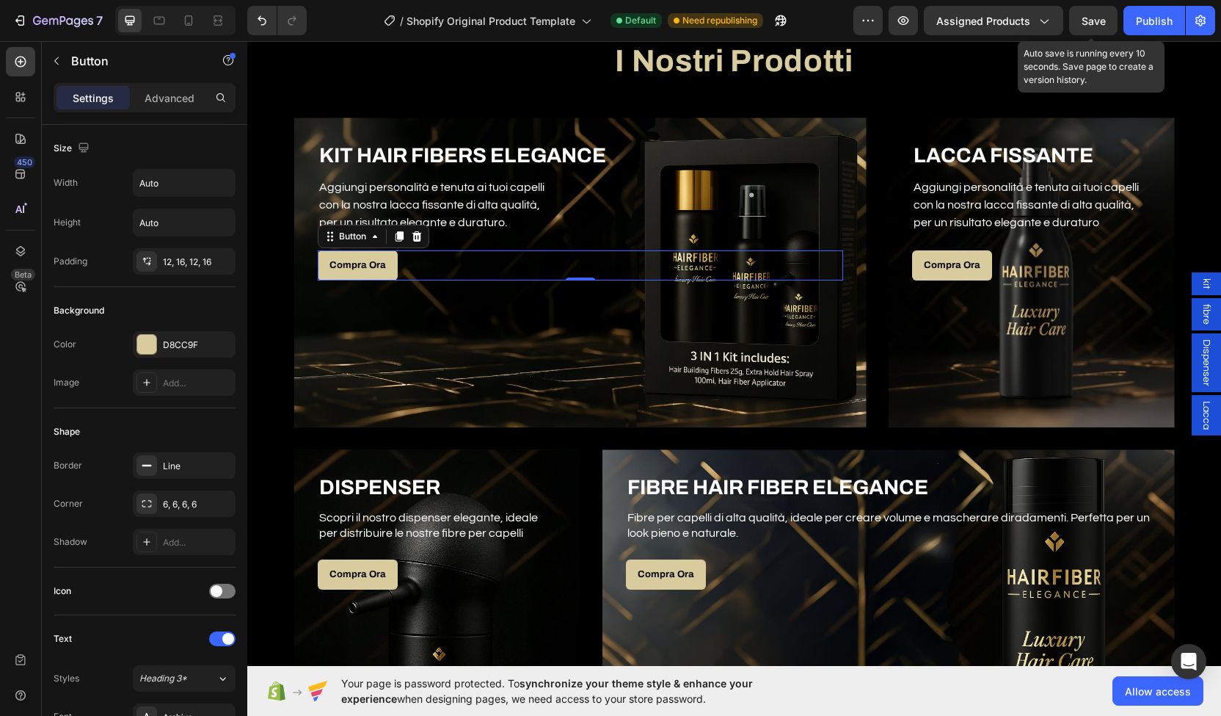
click at [1097, 13] on div "Save" at bounding box center [1094, 20] width 24 height 15
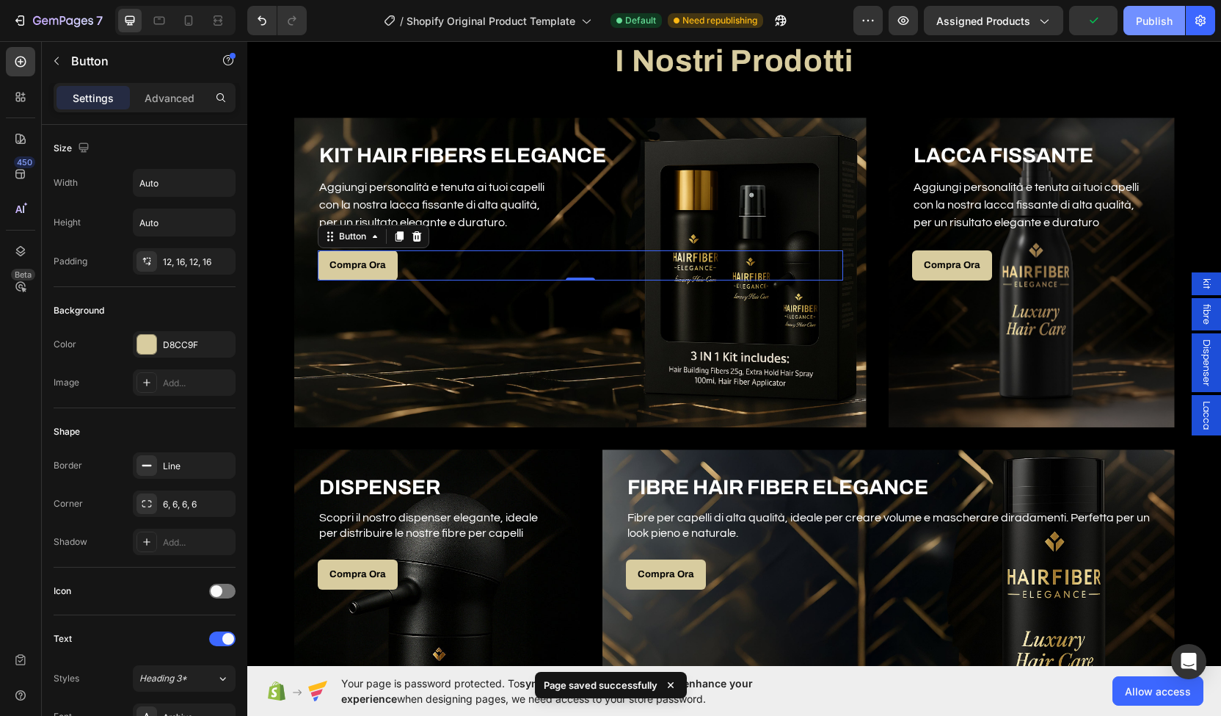
click at [1141, 23] on div "Publish" at bounding box center [1154, 20] width 37 height 15
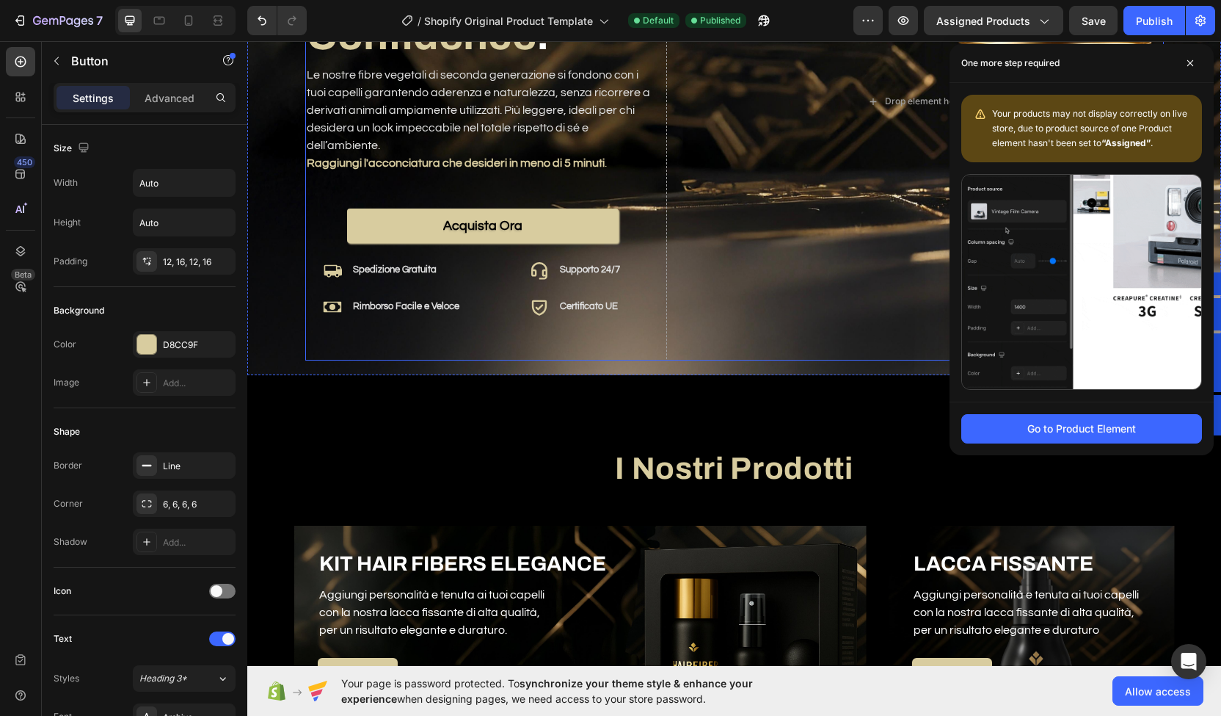
scroll to position [481, 0]
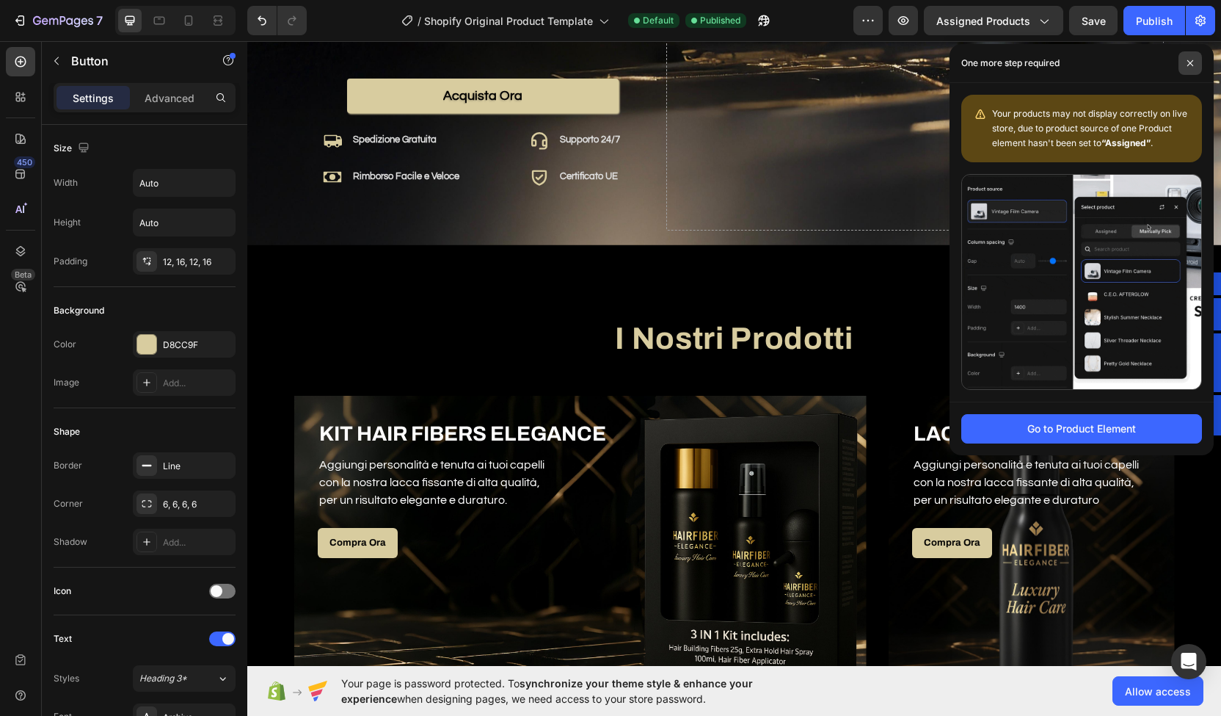
click at [1192, 57] on span at bounding box center [1190, 62] width 23 height 23
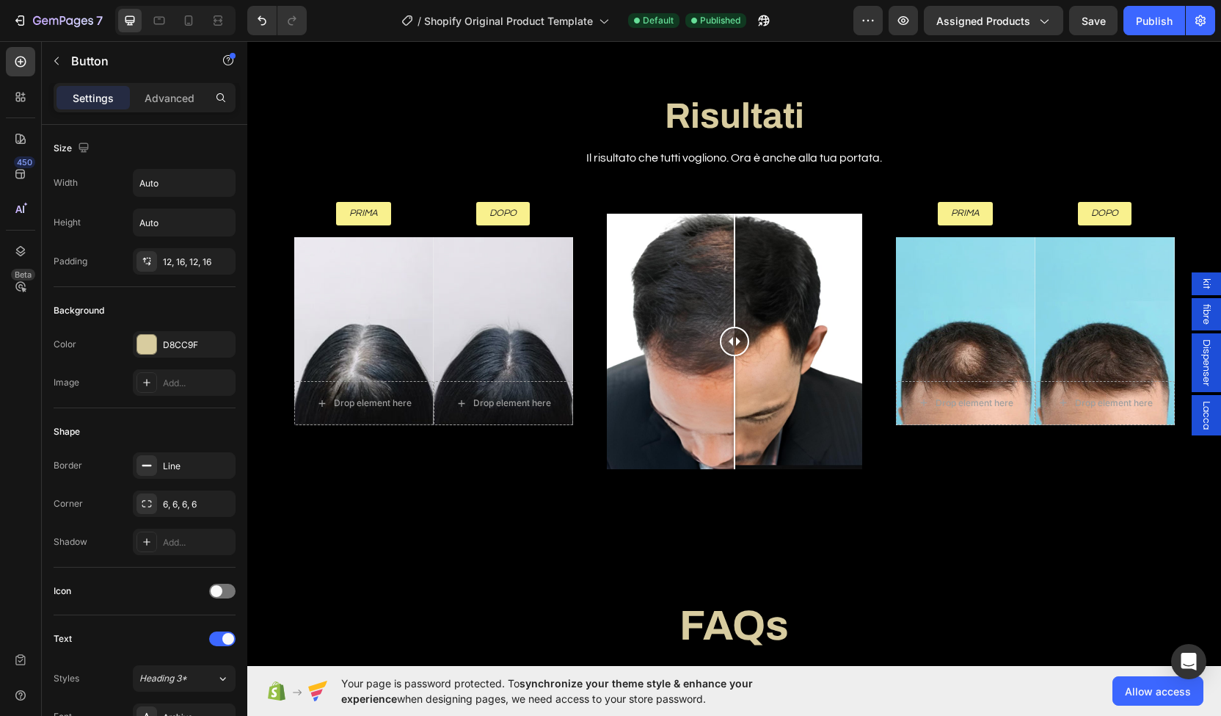
scroll to position [2745, 0]
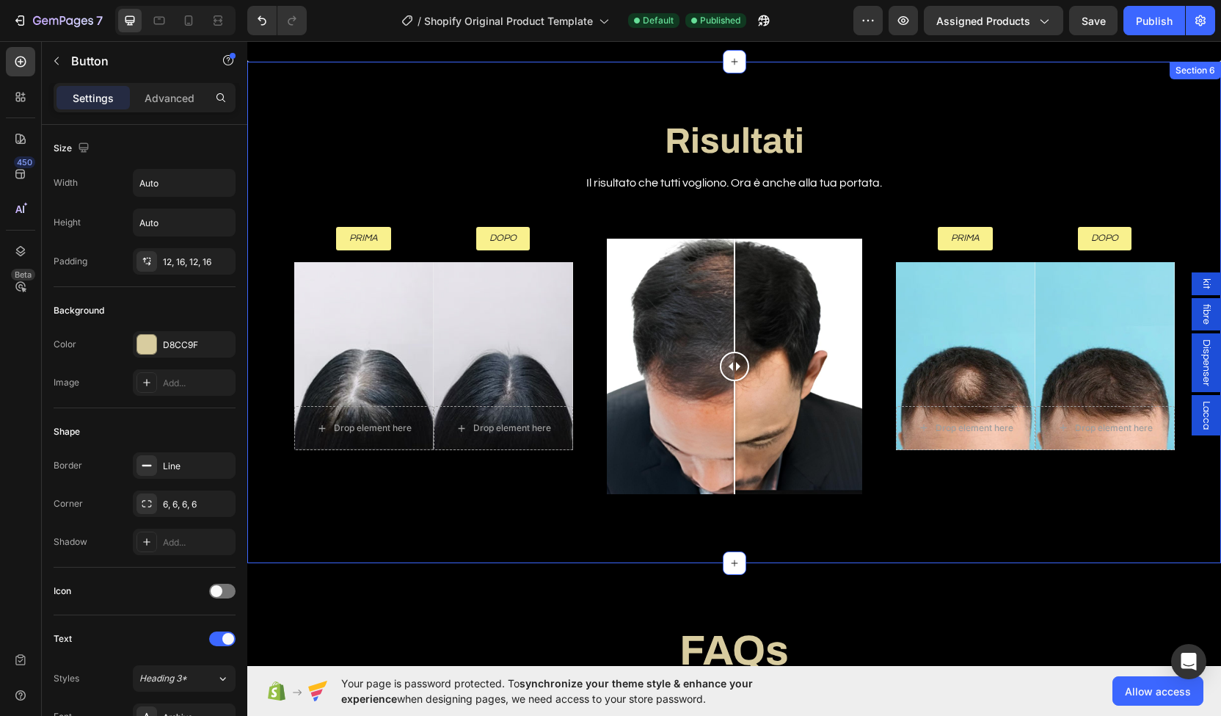
click at [622, 556] on div "Risultati Heading Il risultato che tutti vogliono. Ora è anche alla tua portata…" at bounding box center [734, 313] width 974 height 502
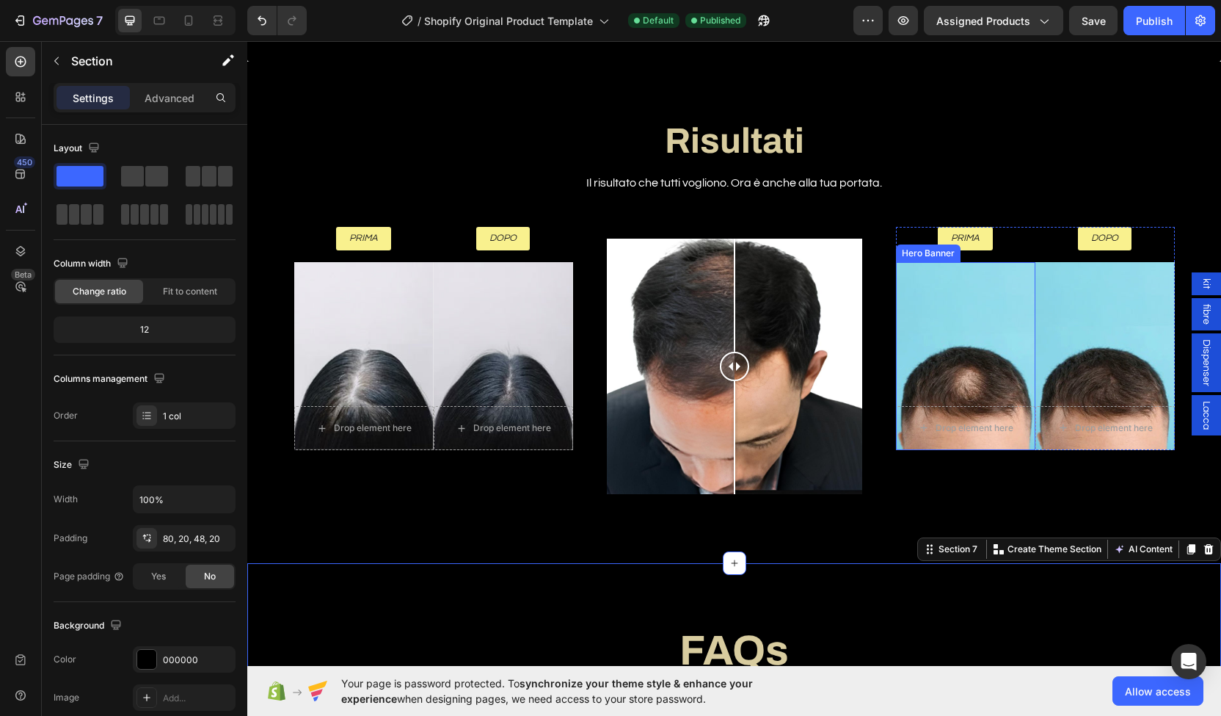
click at [968, 312] on div "Background Image" at bounding box center [965, 356] width 139 height 188
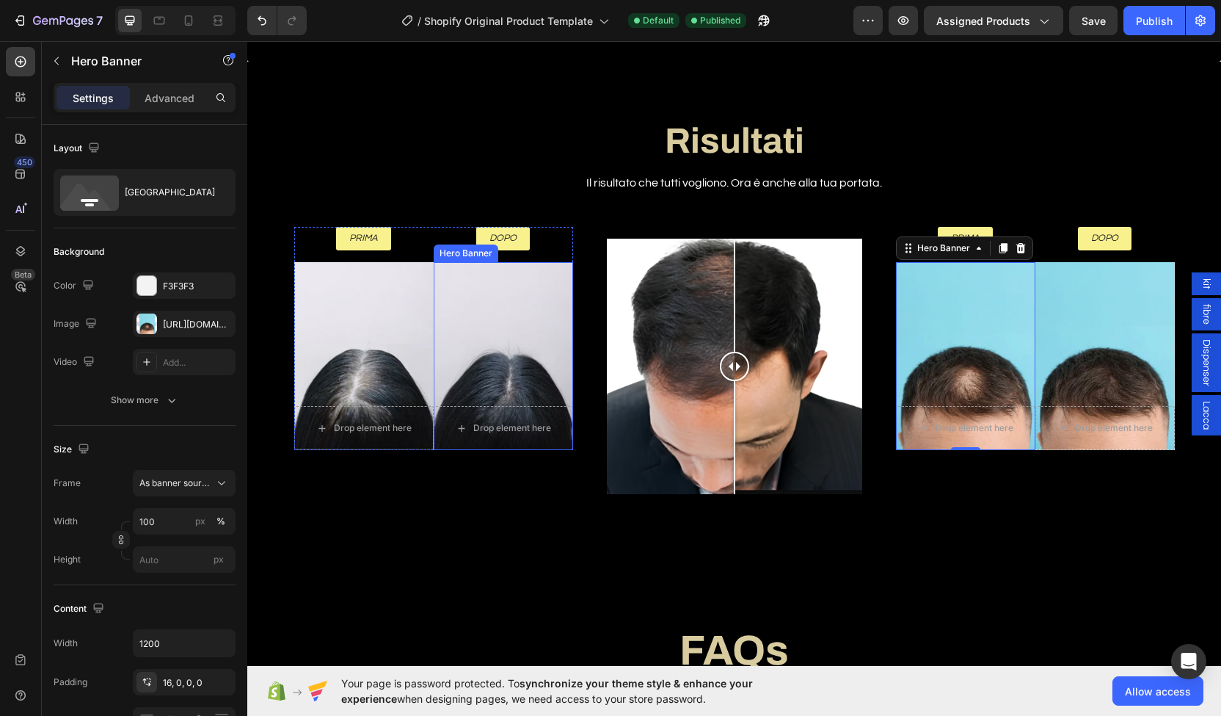
click at [496, 326] on div "Background Image" at bounding box center [503, 356] width 139 height 188
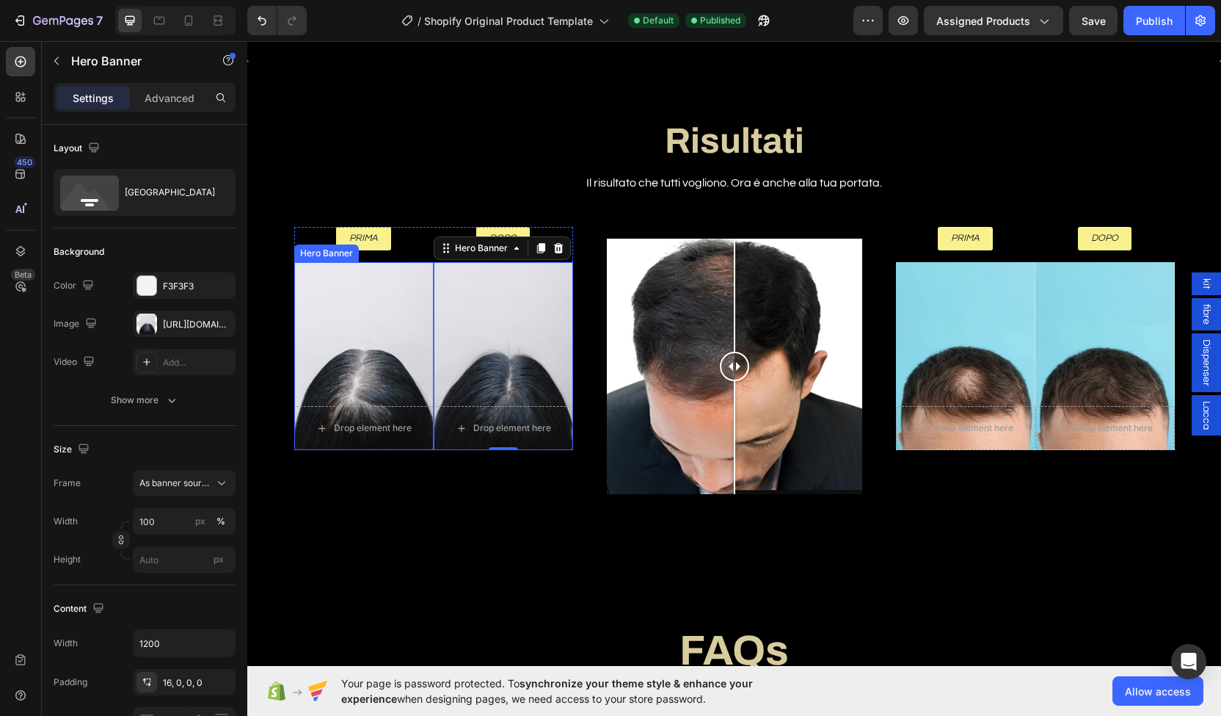
click at [358, 341] on div "Background Image" at bounding box center [363, 356] width 139 height 188
click at [524, 337] on div "Background Image" at bounding box center [503, 356] width 139 height 188
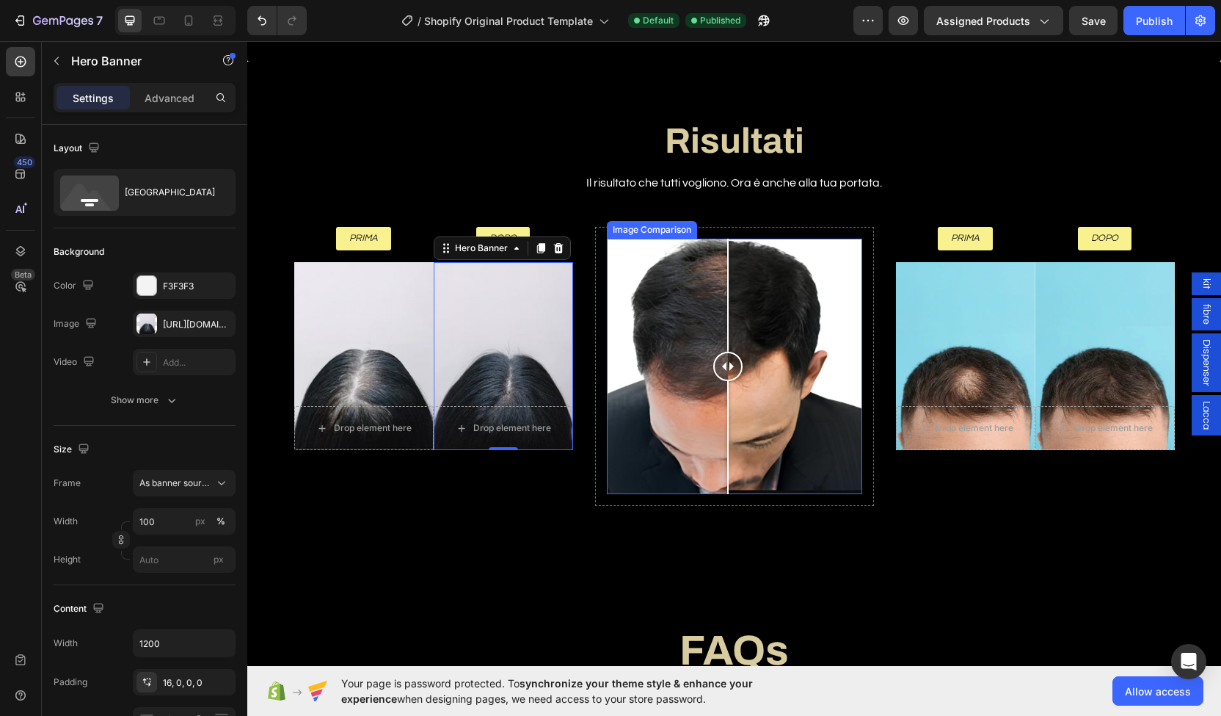
drag, startPoint x: 725, startPoint y: 365, endPoint x: 723, endPoint y: 349, distance: 15.6
click at [723, 349] on div at bounding box center [727, 366] width 29 height 255
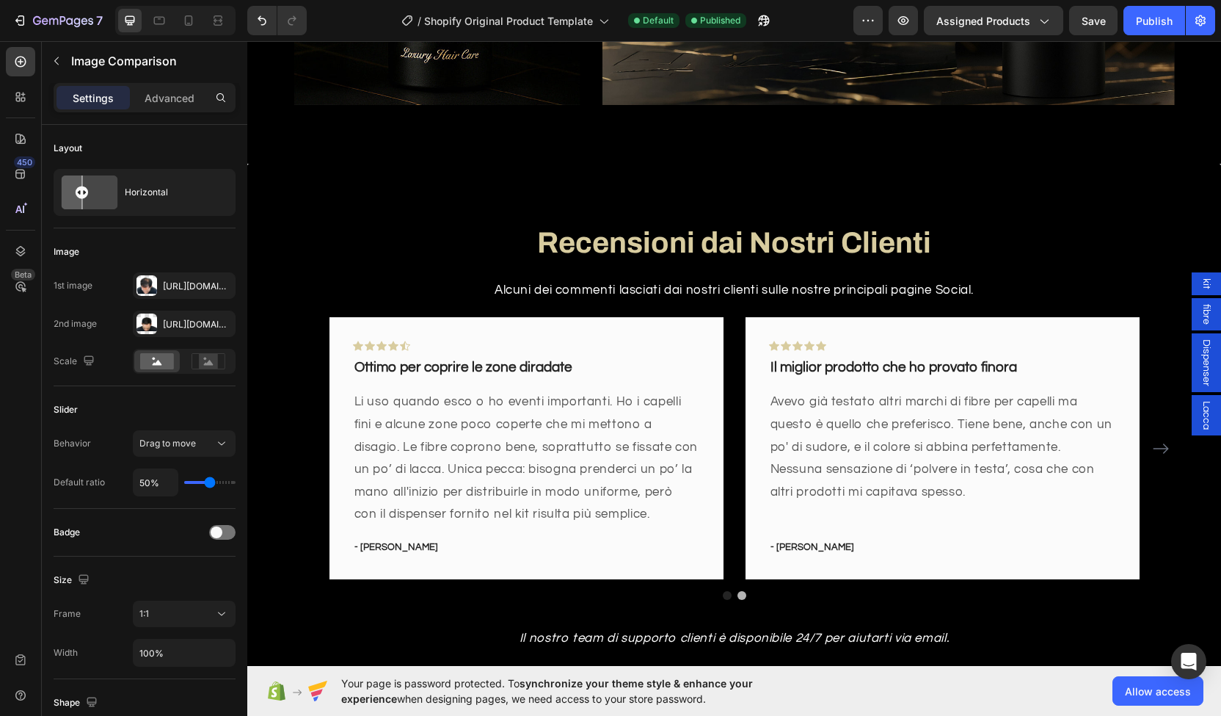
scroll to position [1405, 0]
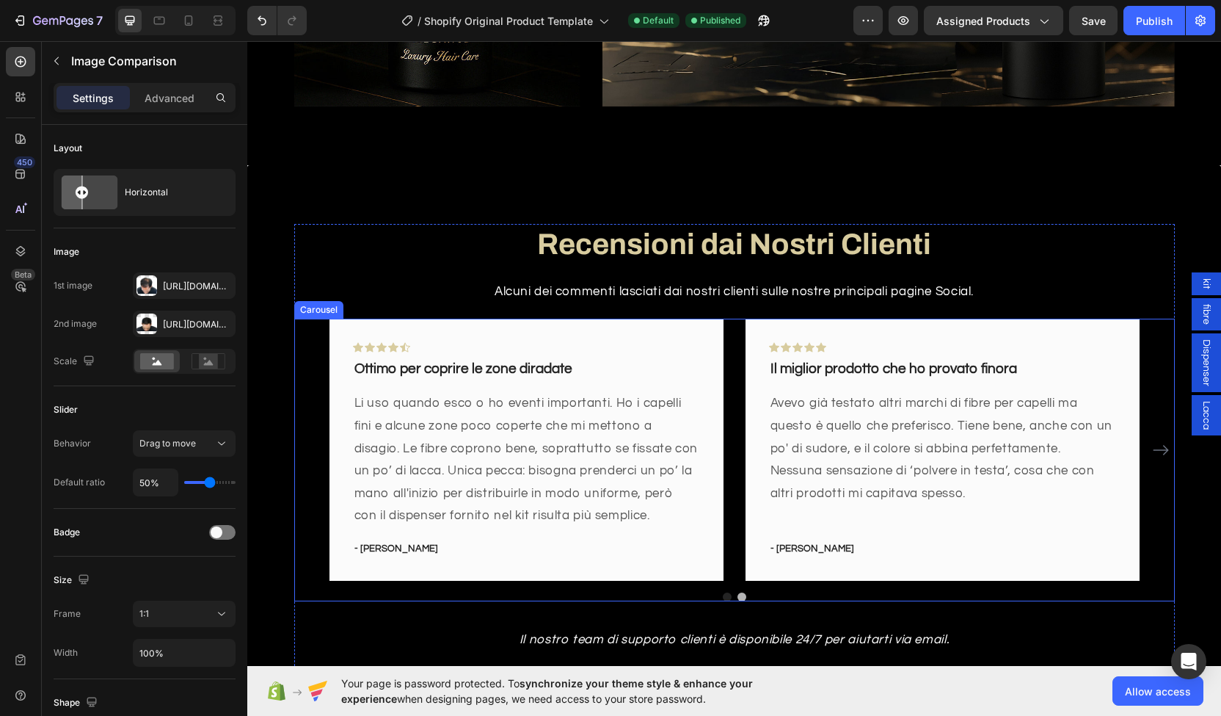
click at [1152, 441] on icon "Carousel Next Arrow" at bounding box center [1161, 450] width 18 height 18
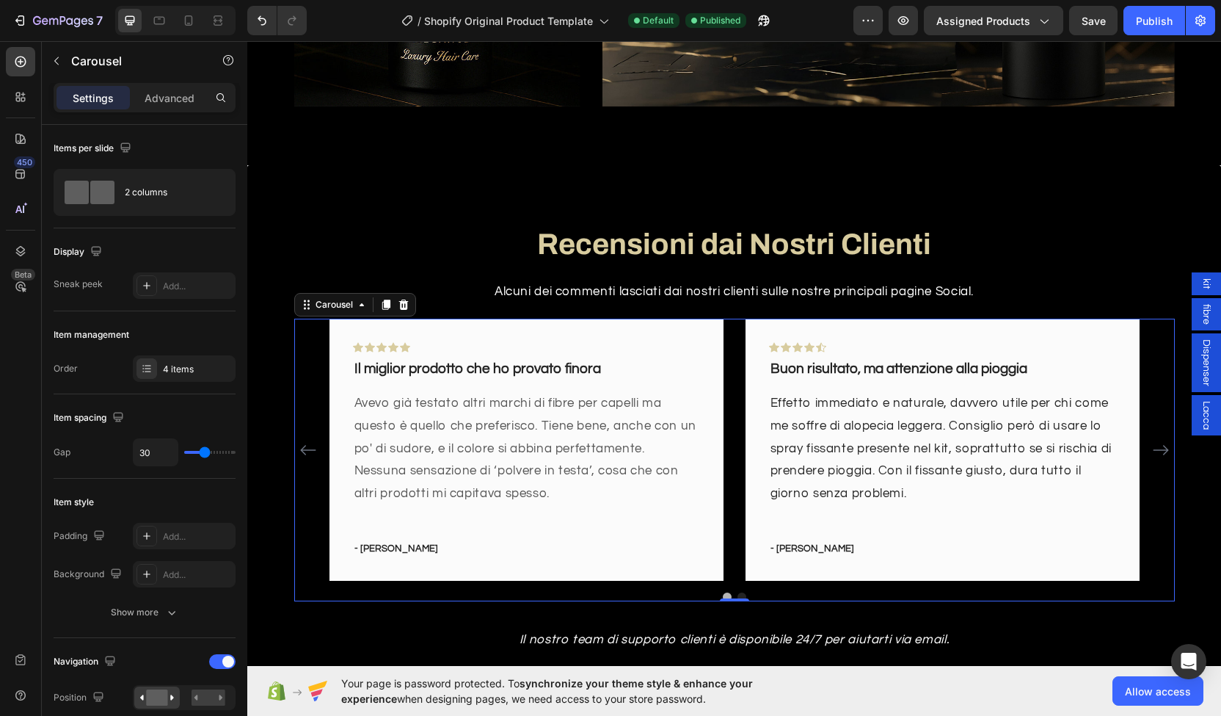
click at [1152, 441] on icon "Carousel Next Arrow" at bounding box center [1161, 450] width 18 height 18
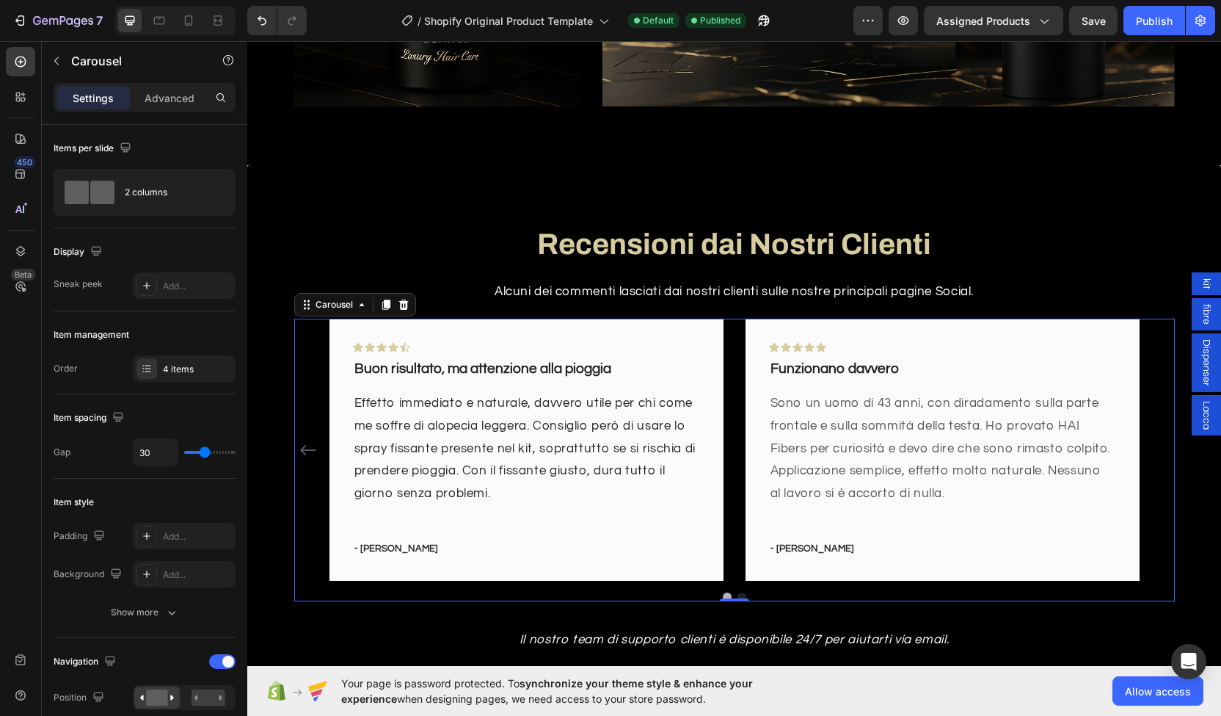
click at [1149, 441] on div "Icon Icon Icon Icon Icon Row Ottimo per coprire le zone diradate Text block Li …" at bounding box center [734, 450] width 881 height 263
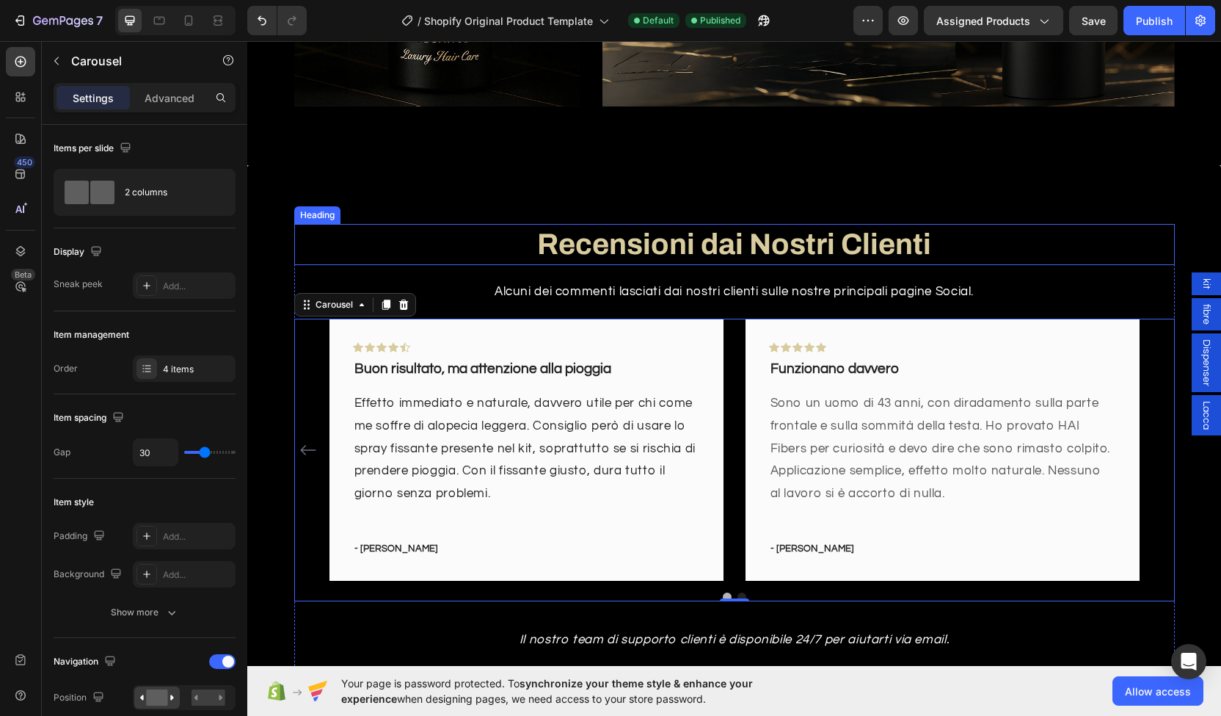
click at [1039, 224] on h2 "Recensioni dai Nostri Clienti" at bounding box center [734, 244] width 881 height 41
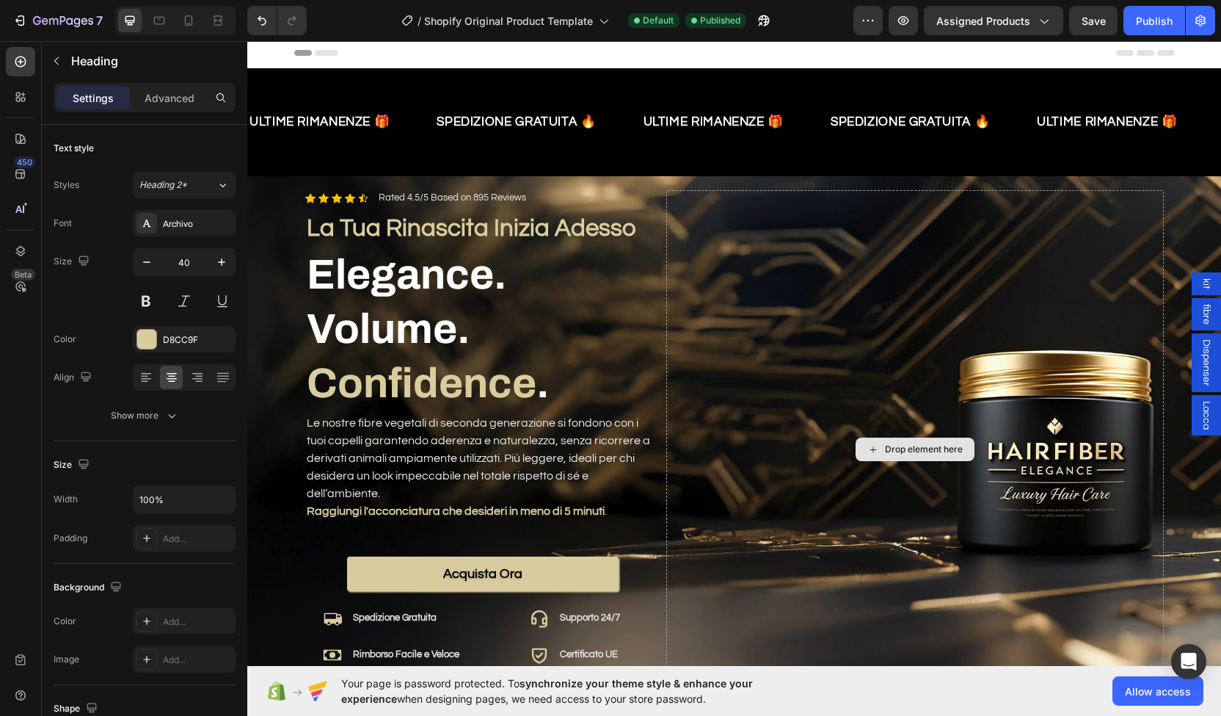
scroll to position [0, 0]
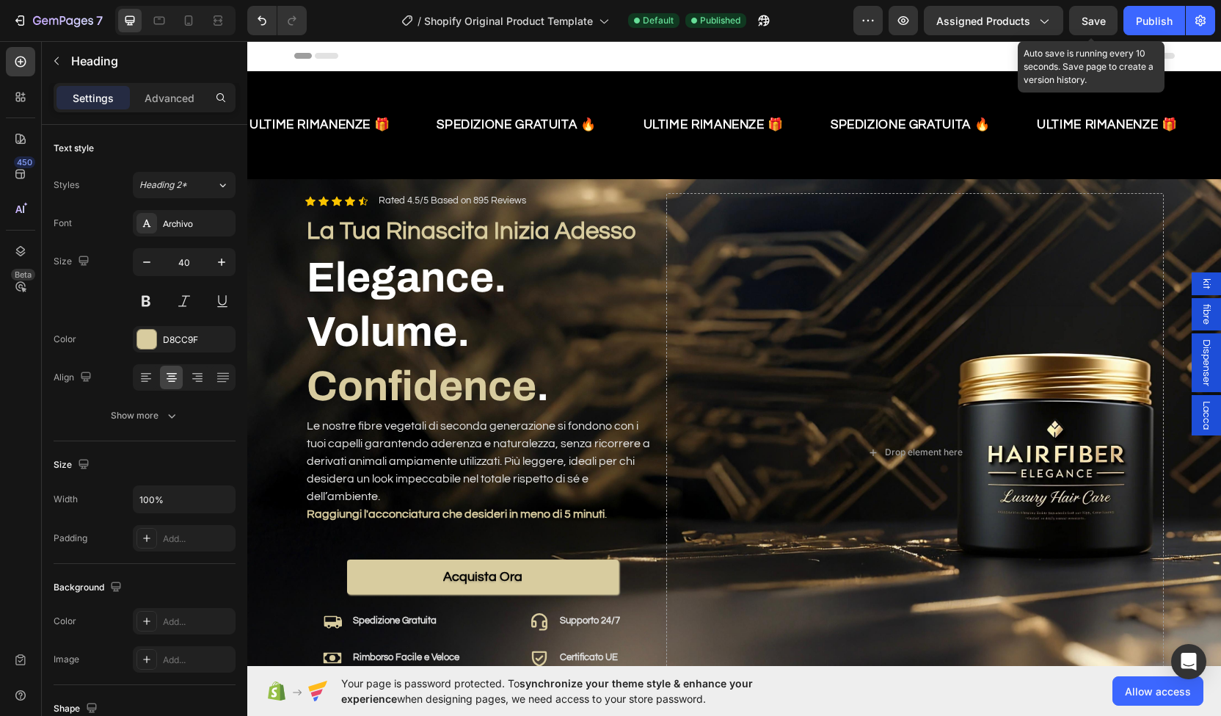
click at [1105, 26] on div "Save" at bounding box center [1094, 20] width 24 height 15
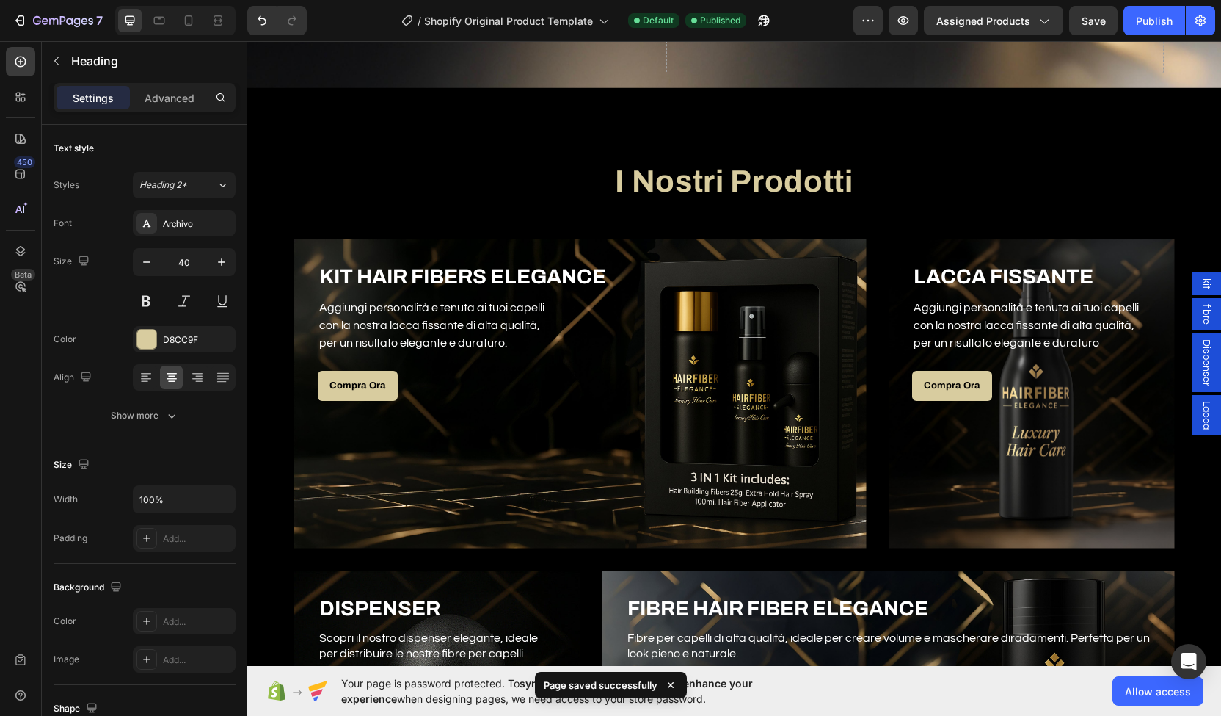
scroll to position [631, 0]
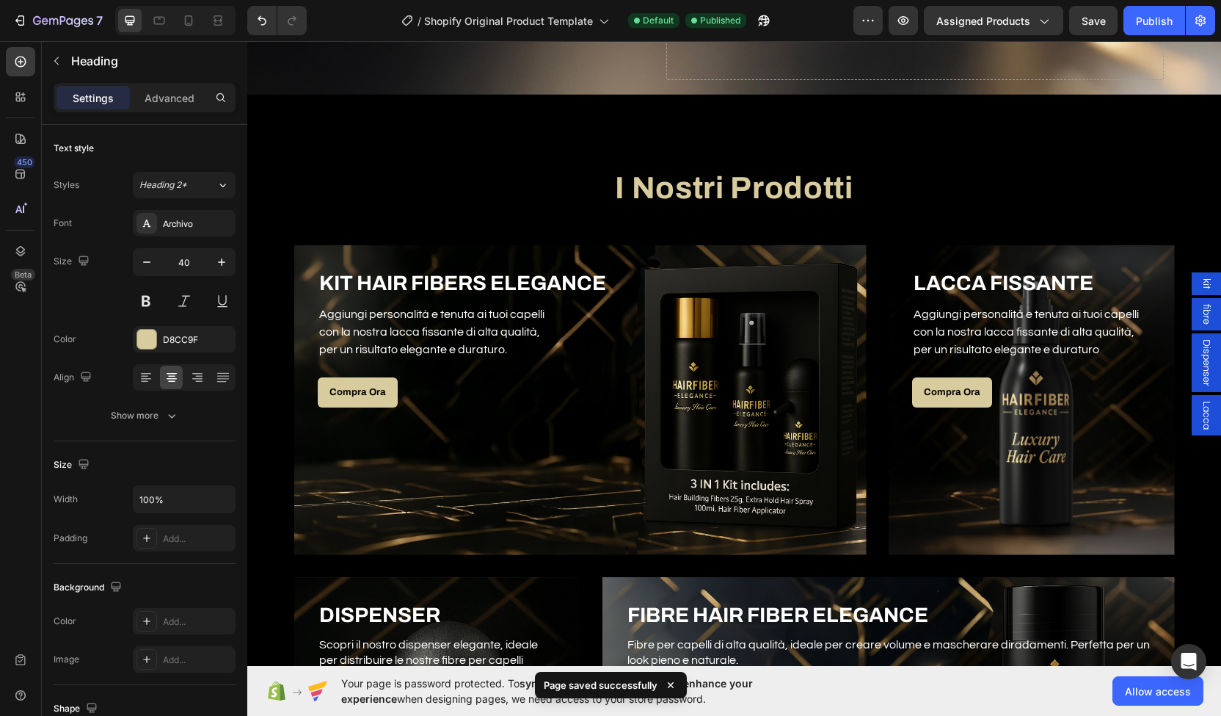
click at [1192, 276] on div "kit" at bounding box center [1206, 283] width 29 height 23
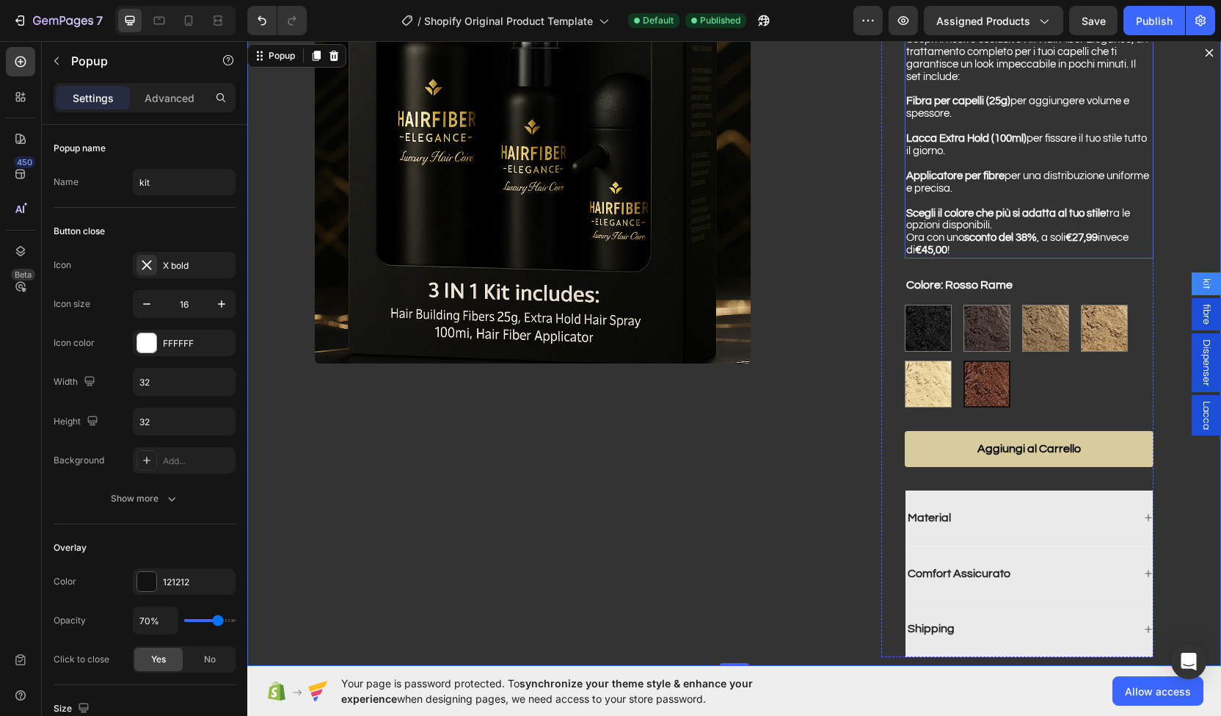
scroll to position [199, 0]
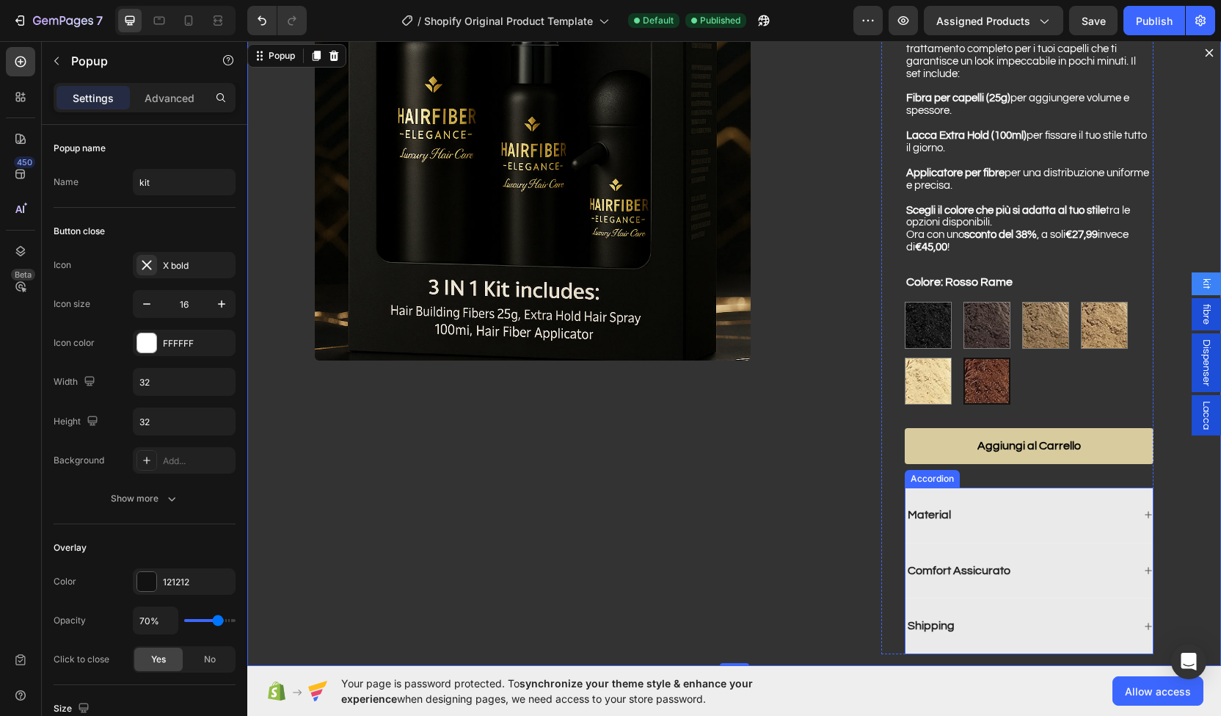
click at [940, 520] on div "Material" at bounding box center [1019, 515] width 227 height 20
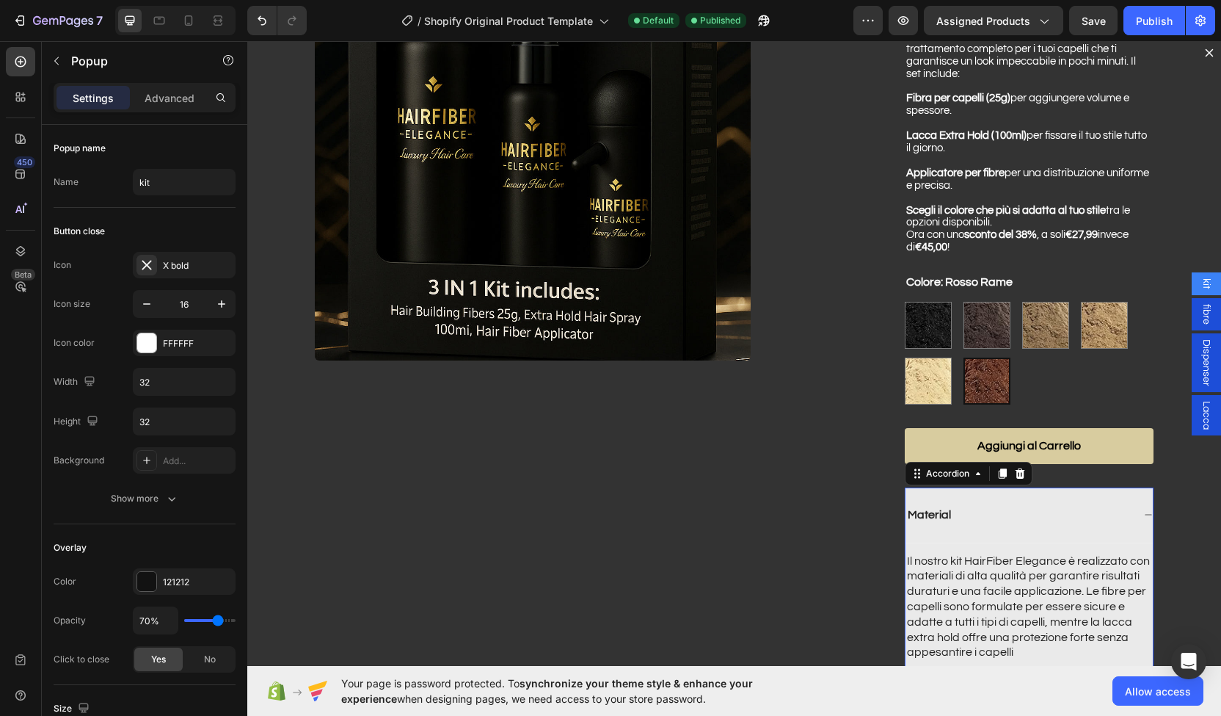
click at [940, 520] on div "Material" at bounding box center [1019, 515] width 227 height 20
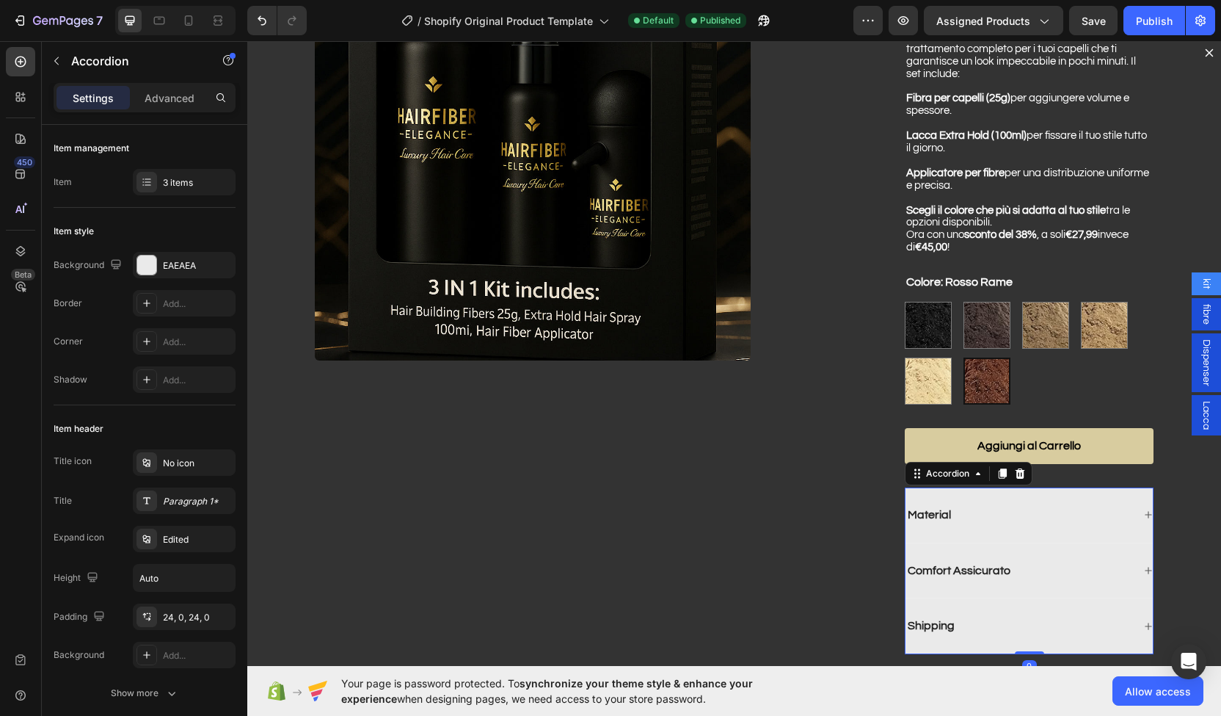
click at [940, 520] on div "Material" at bounding box center [1019, 515] width 227 height 20
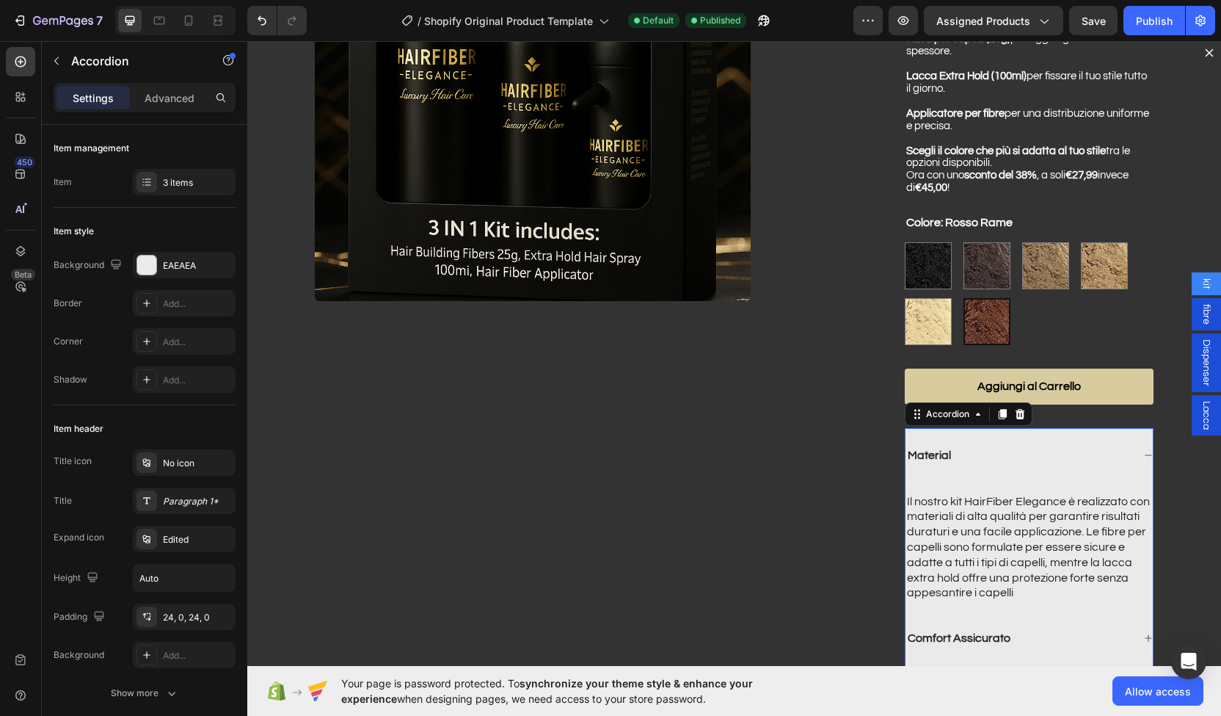
scroll to position [268, 0]
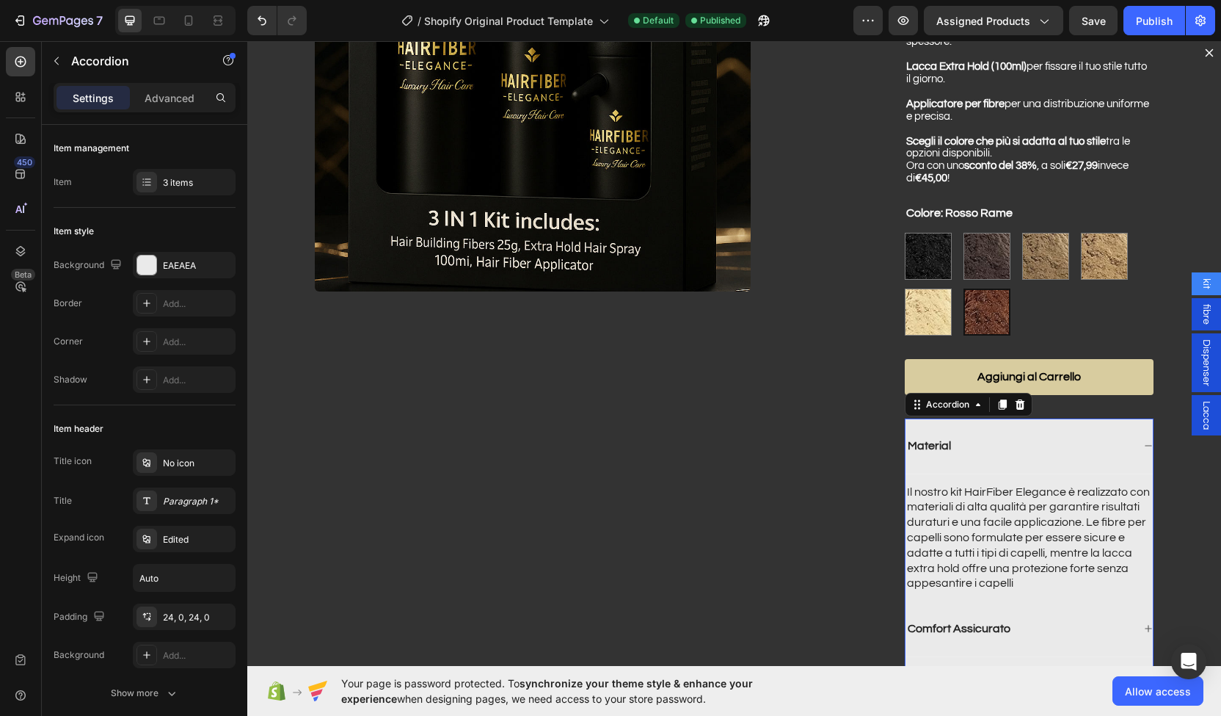
click at [930, 454] on p "Material" at bounding box center [929, 445] width 43 height 15
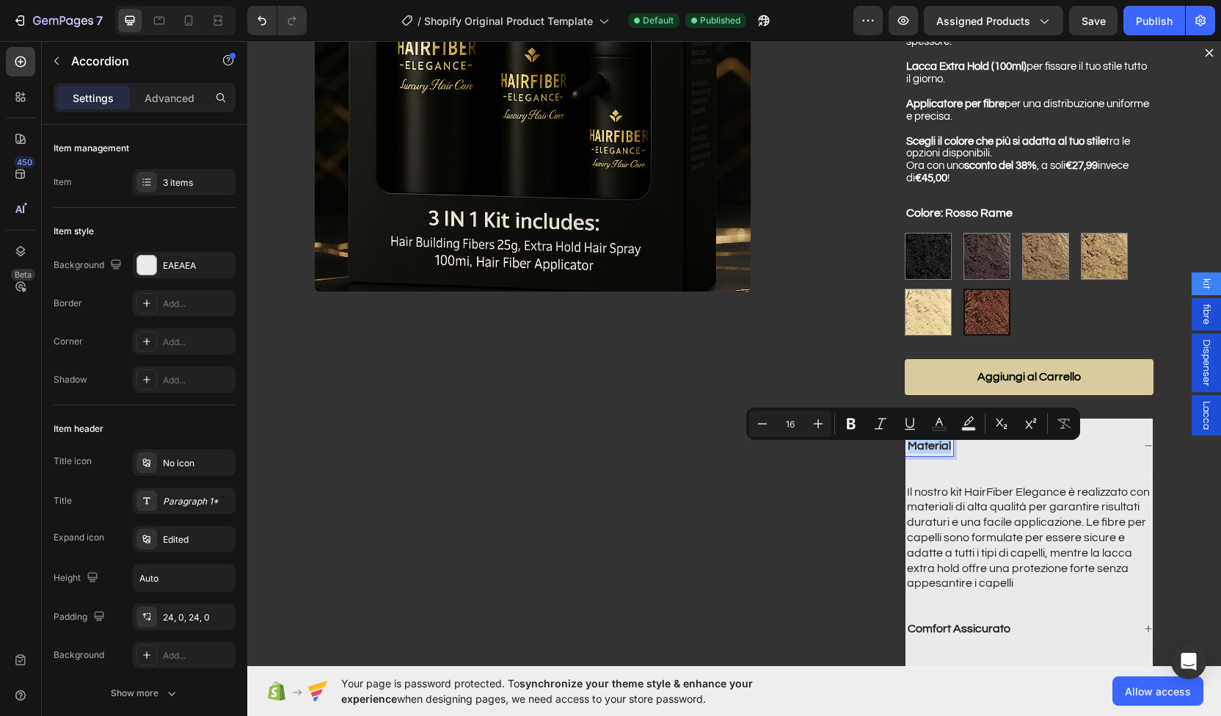
click at [934, 454] on p "Material" at bounding box center [929, 445] width 43 height 15
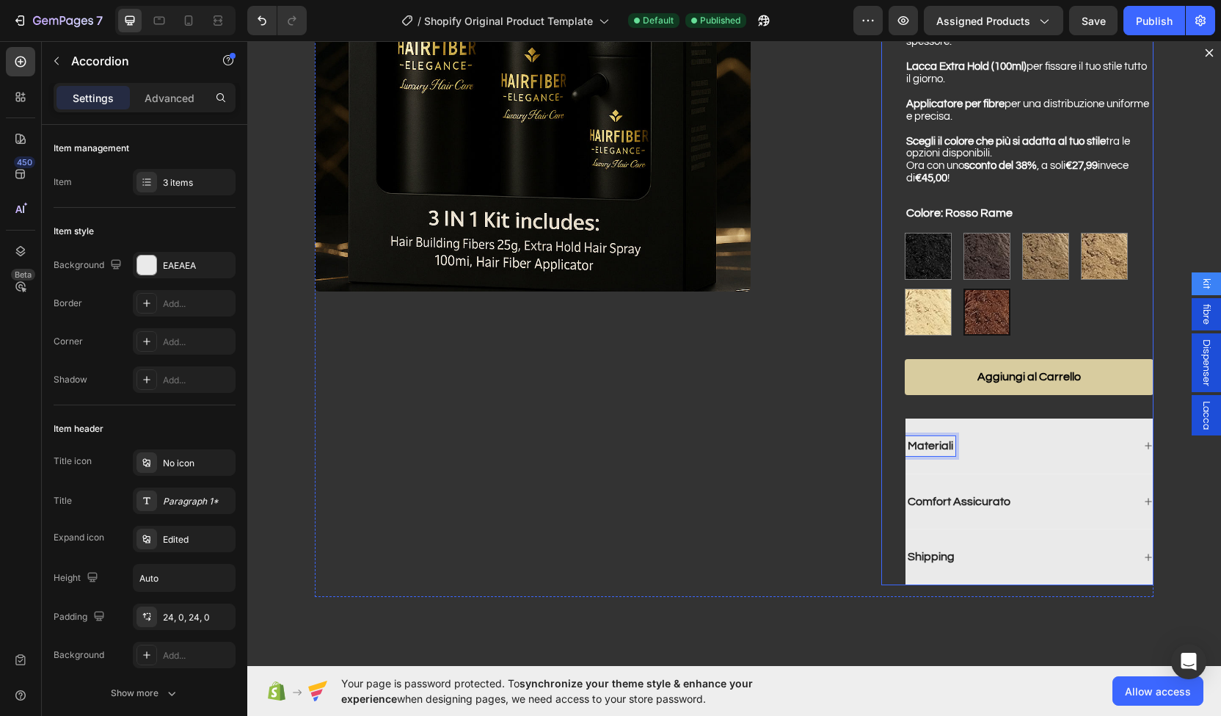
click at [816, 364] on div "Product Images" at bounding box center [587, 225] width 545 height 741
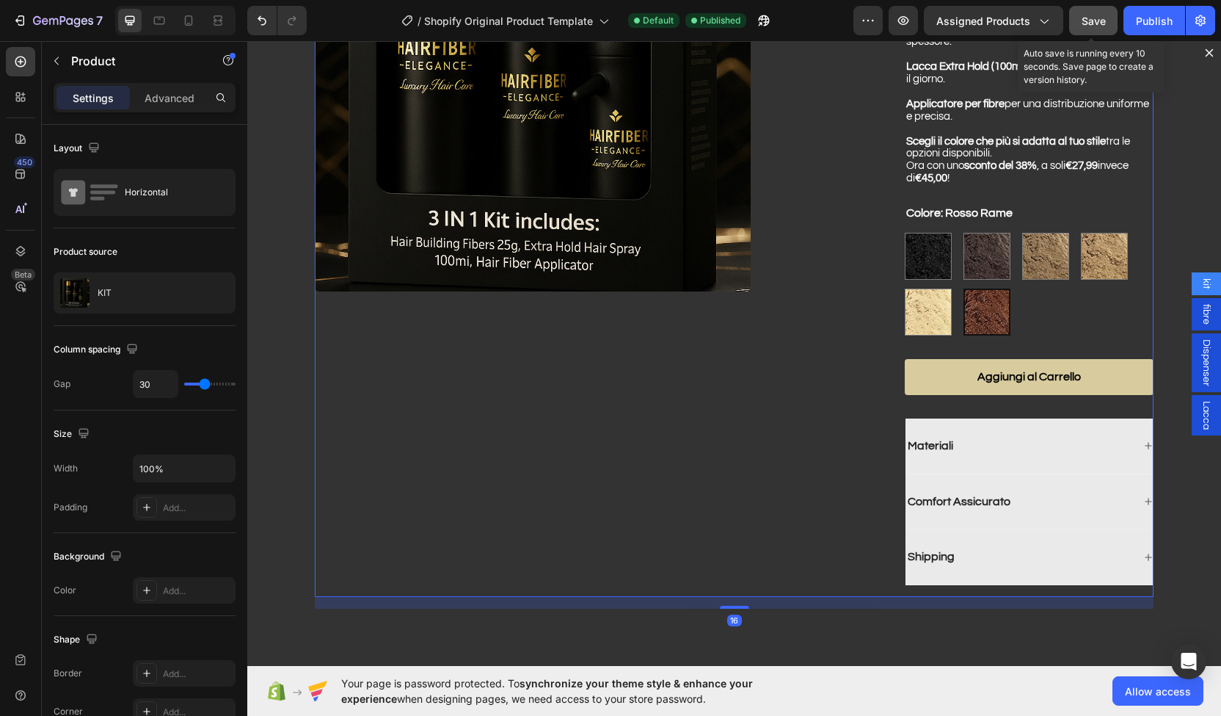
click at [1094, 29] on button "Save" at bounding box center [1093, 20] width 48 height 29
click at [1137, 30] on button "Publish" at bounding box center [1155, 20] width 62 height 29
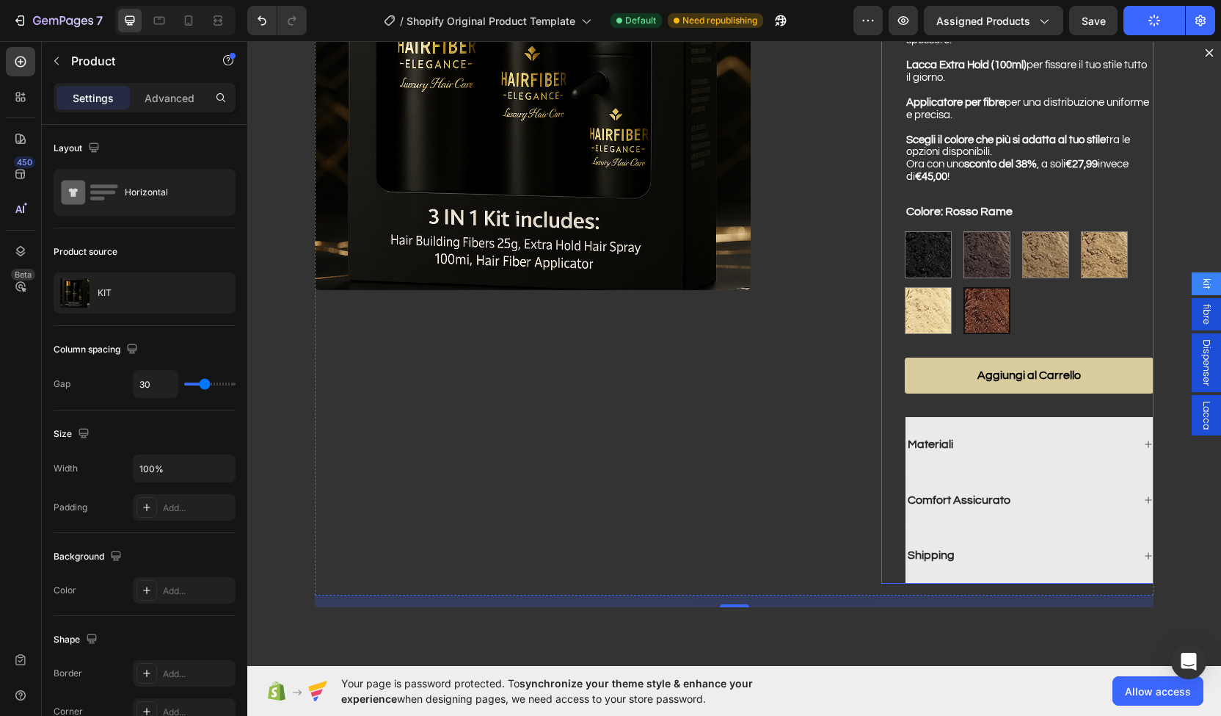
scroll to position [0, 0]
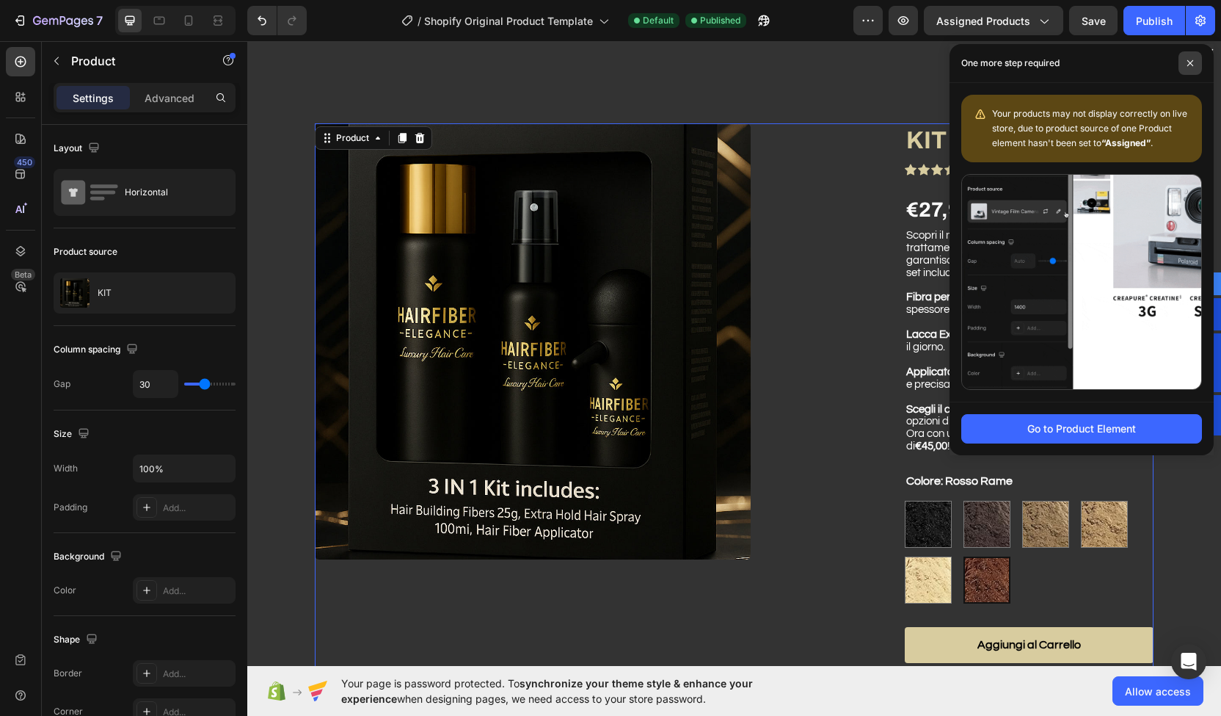
click at [1192, 53] on span at bounding box center [1190, 62] width 23 height 23
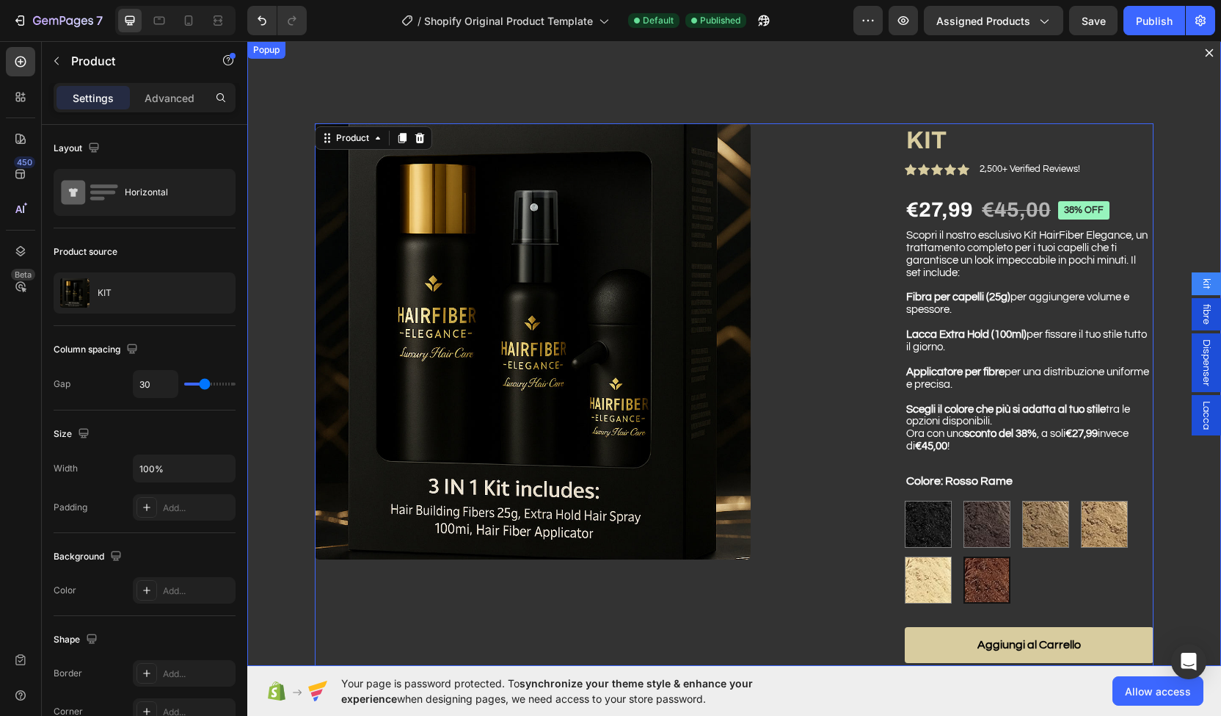
click at [1204, 54] on icon "Dialog content" at bounding box center [1210, 53] width 12 height 12
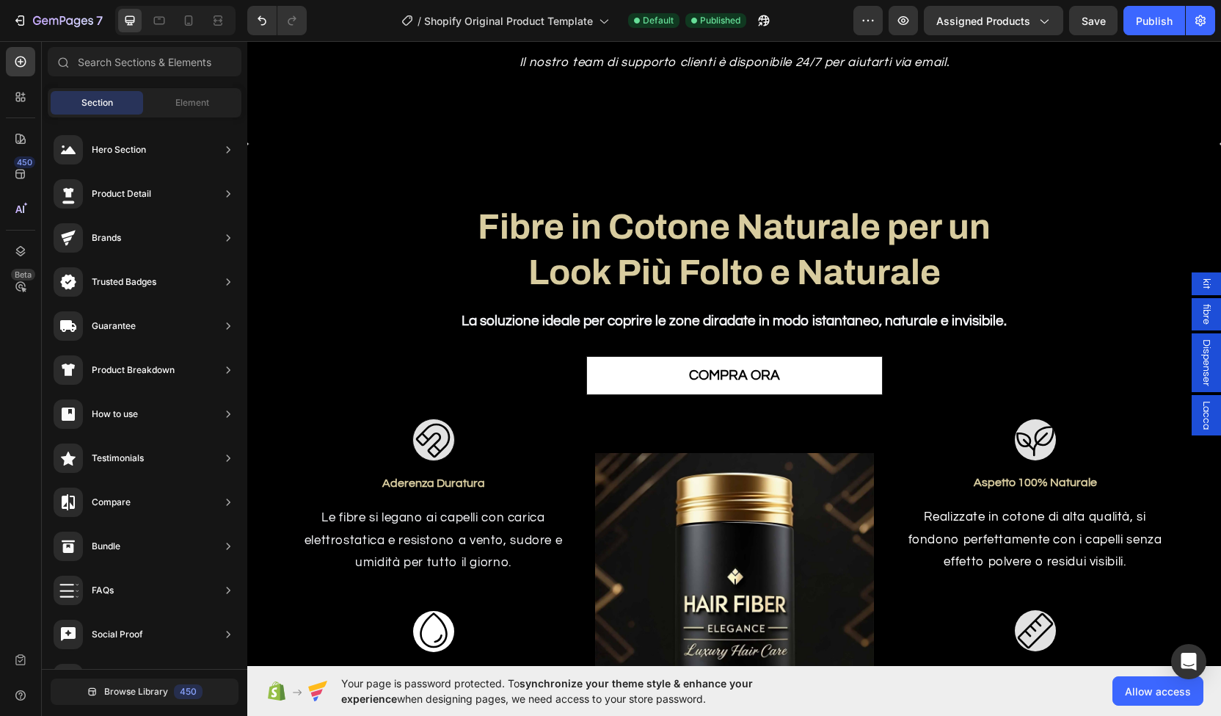
click at [744, 399] on div "Fibre in Cotone Naturale per un Look Più Folto e Naturale Heading La soluzione …" at bounding box center [734, 485] width 952 height 564
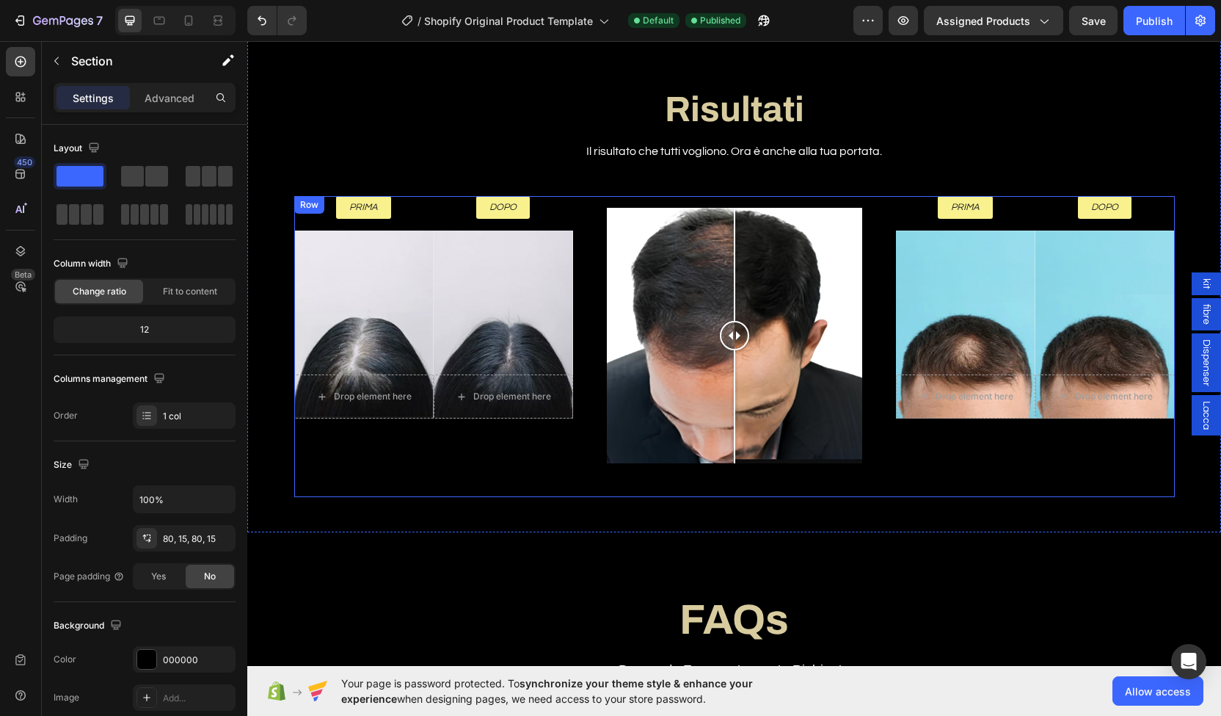
scroll to position [2775, 0]
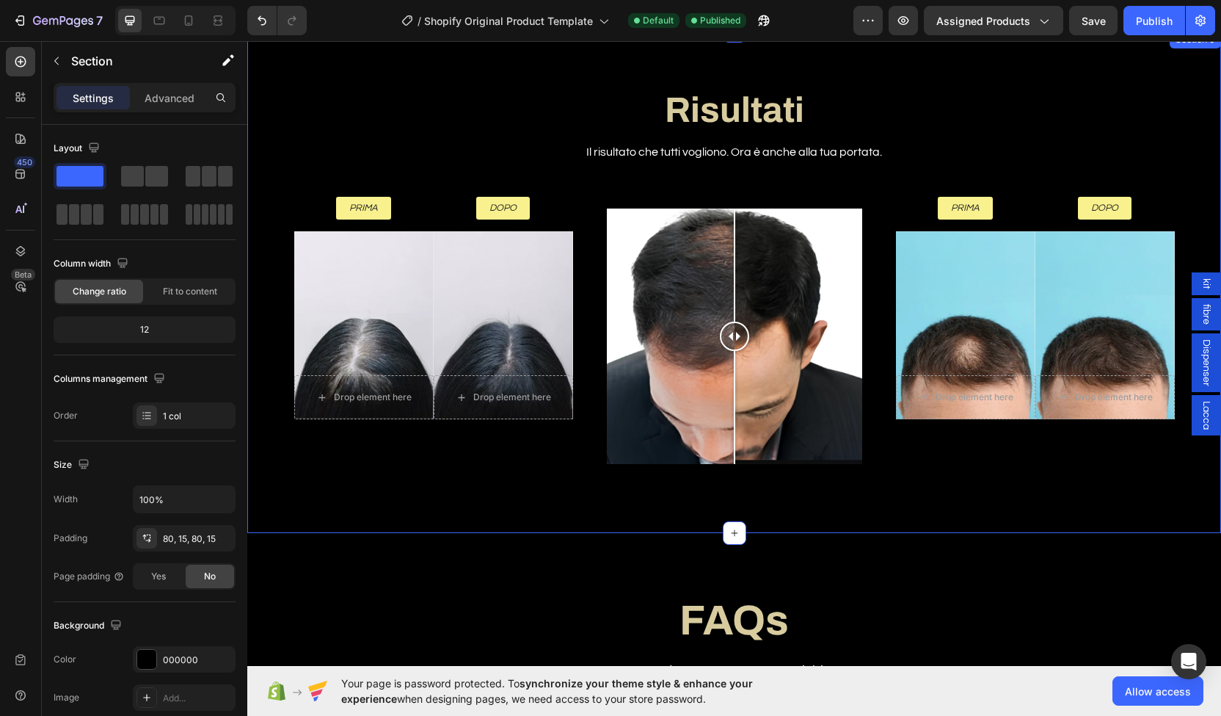
click at [396, 126] on div "Risultati Heading Il risultato che tutti vogliono. Ora è anche alla tua portata…" at bounding box center [734, 294] width 952 height 408
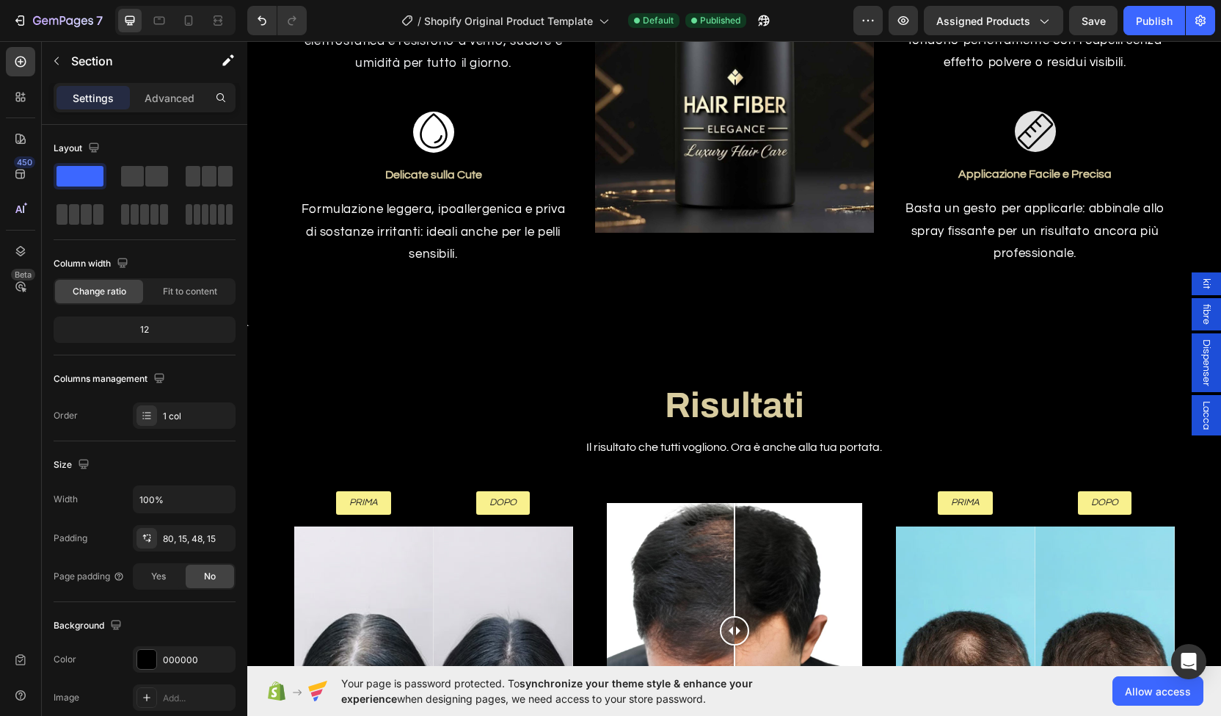
scroll to position [2478, 0]
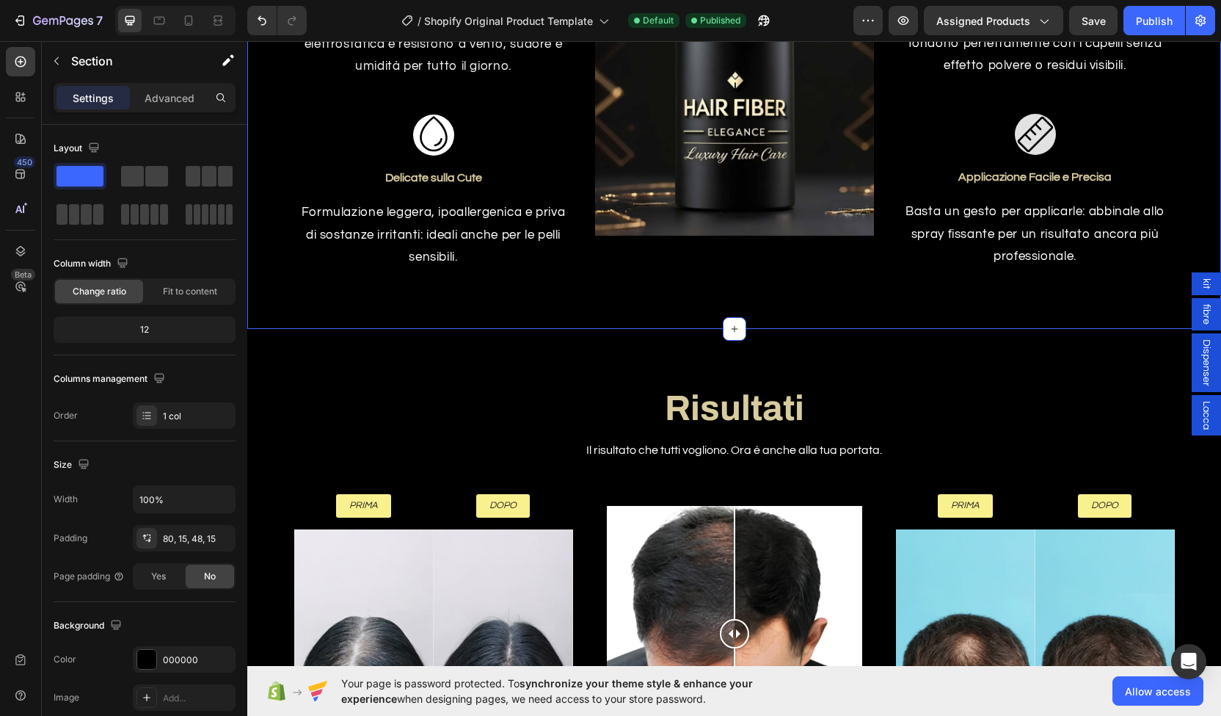
click at [468, 329] on div "Risultati Heading Il risultato che tutti vogliono. Ora è anche alla tua portata…" at bounding box center [734, 580] width 974 height 502
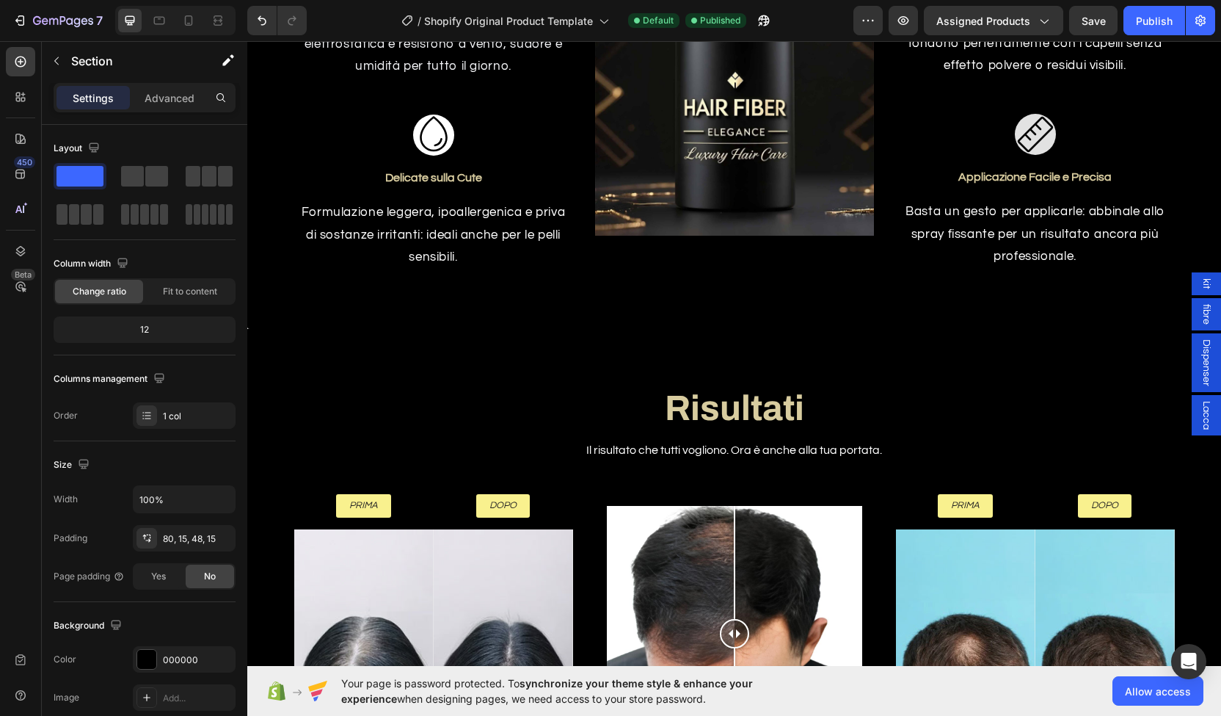
scroll to position [2778, 0]
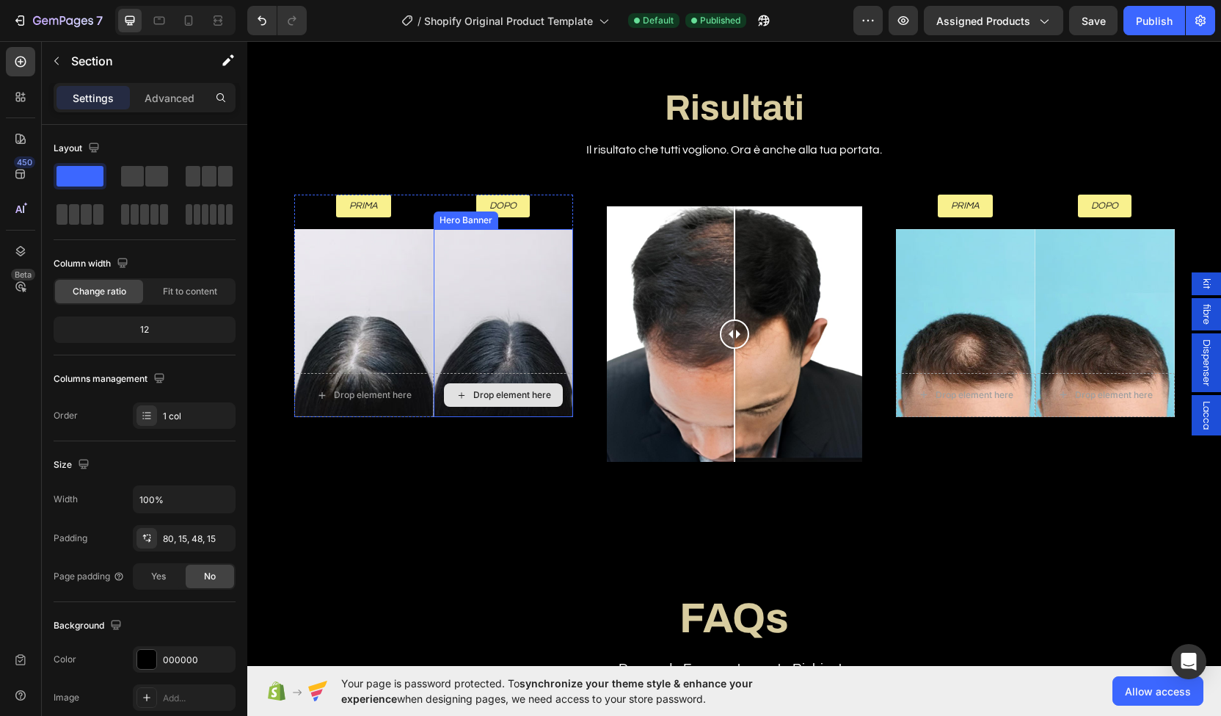
click at [483, 408] on div "Drop element here" at bounding box center [503, 395] width 139 height 44
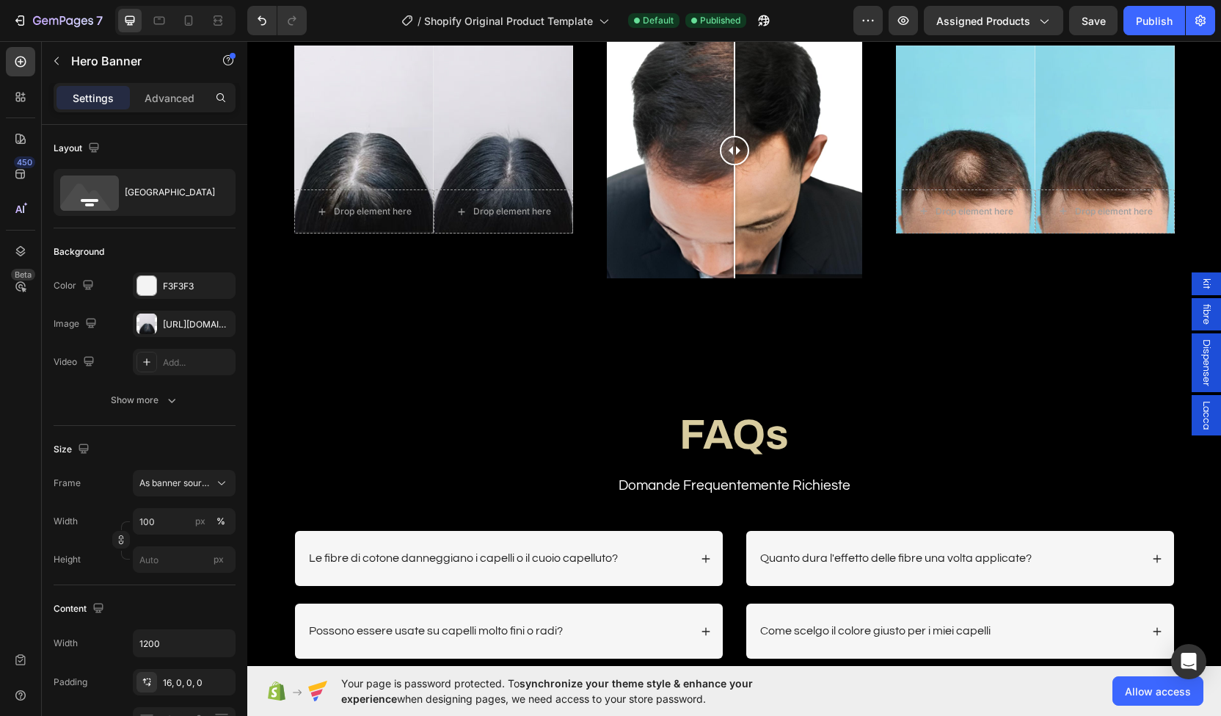
scroll to position [2935, 0]
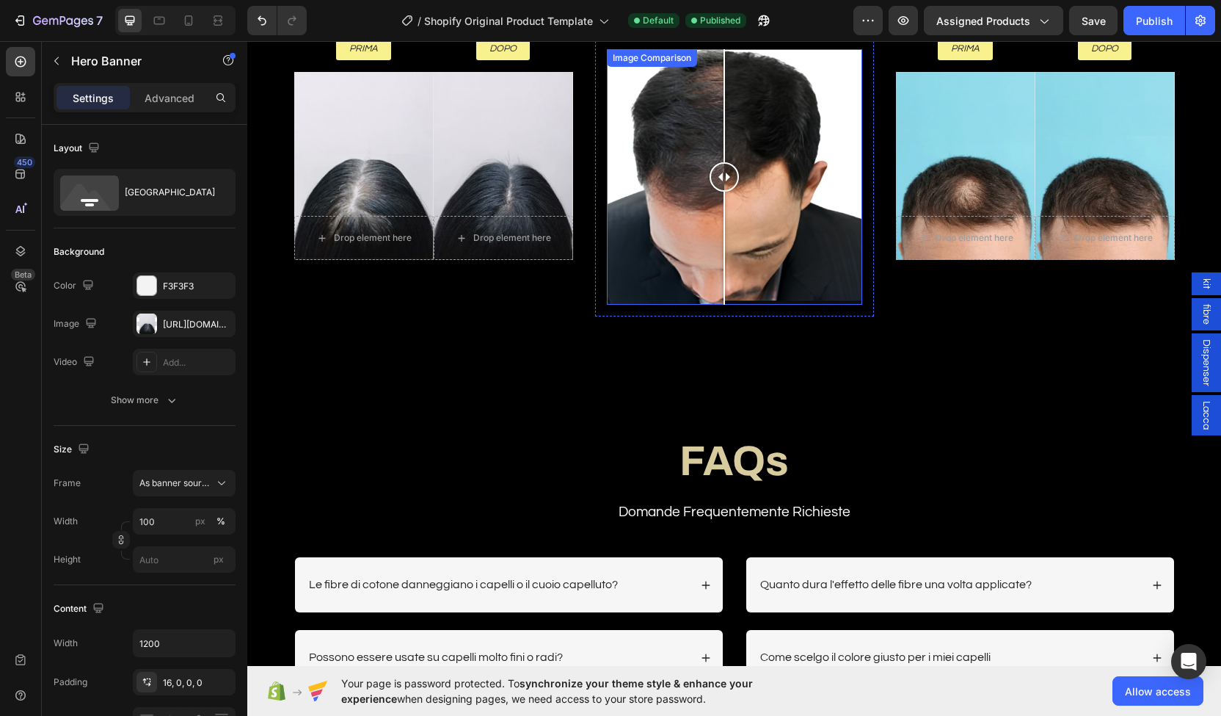
drag, startPoint x: 727, startPoint y: 173, endPoint x: 719, endPoint y: 120, distance: 53.5
click at [719, 120] on div at bounding box center [724, 176] width 29 height 255
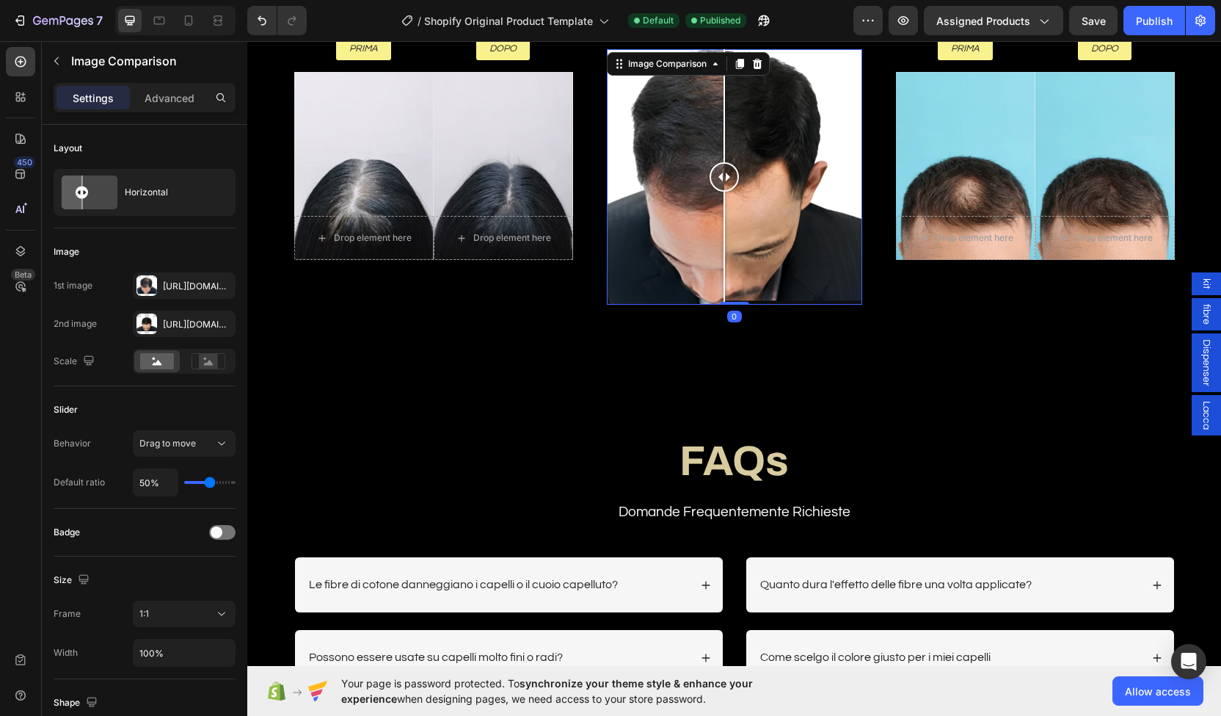
scroll to position [3186, 0]
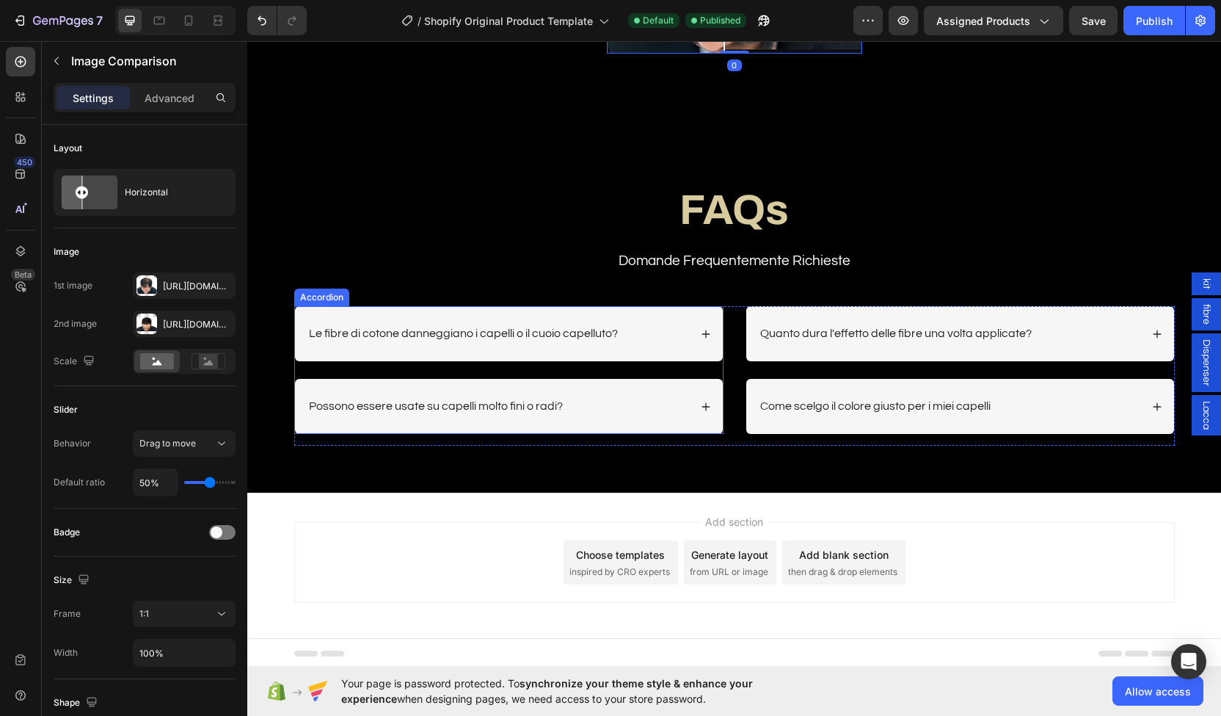
click at [702, 344] on div "Le fibre di cotone danneggiano i capelli o il cuoio capelluto?" at bounding box center [509, 333] width 428 height 55
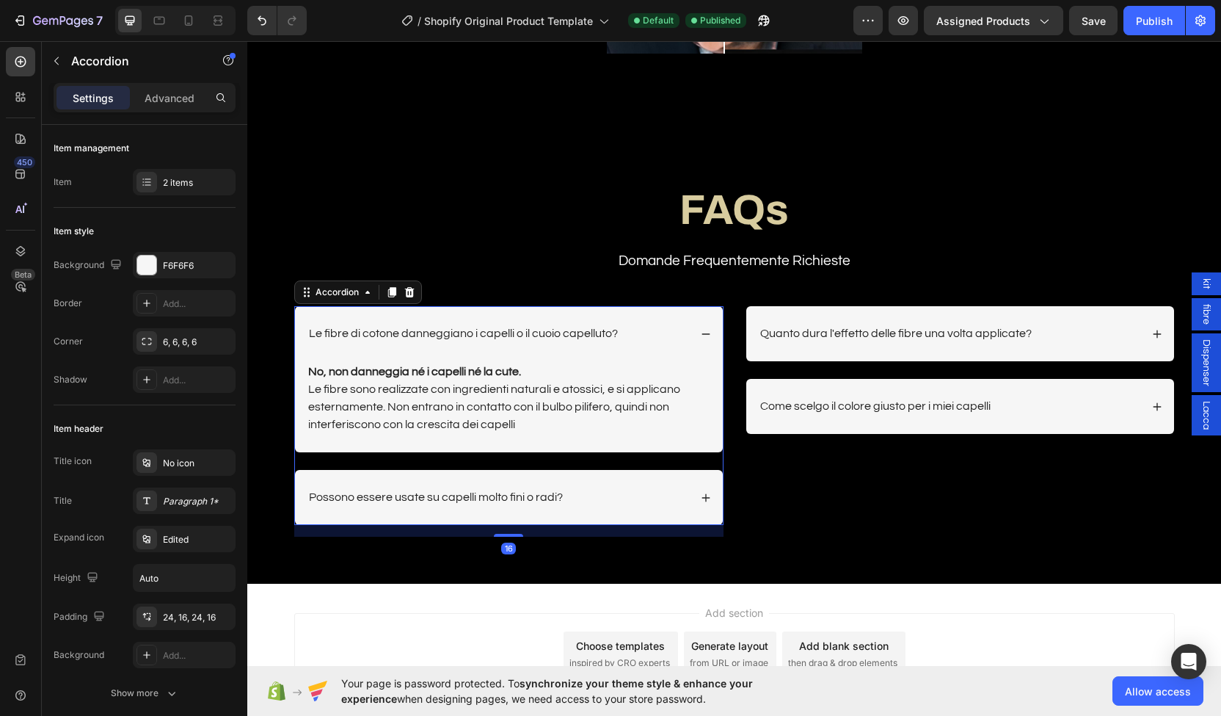
click at [705, 493] on icon at bounding box center [706, 498] width 10 height 10
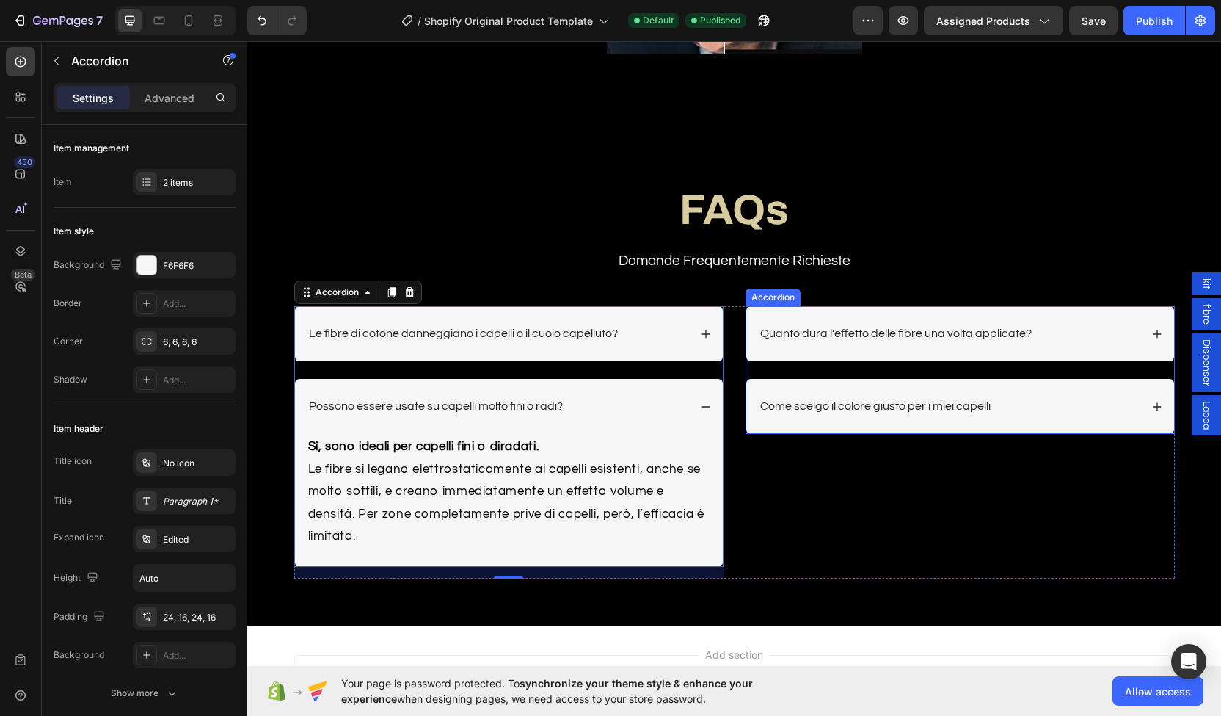
click at [1089, 340] on div "Quanto dura l'effetto delle fibre una volta applicate?" at bounding box center [949, 334] width 382 height 20
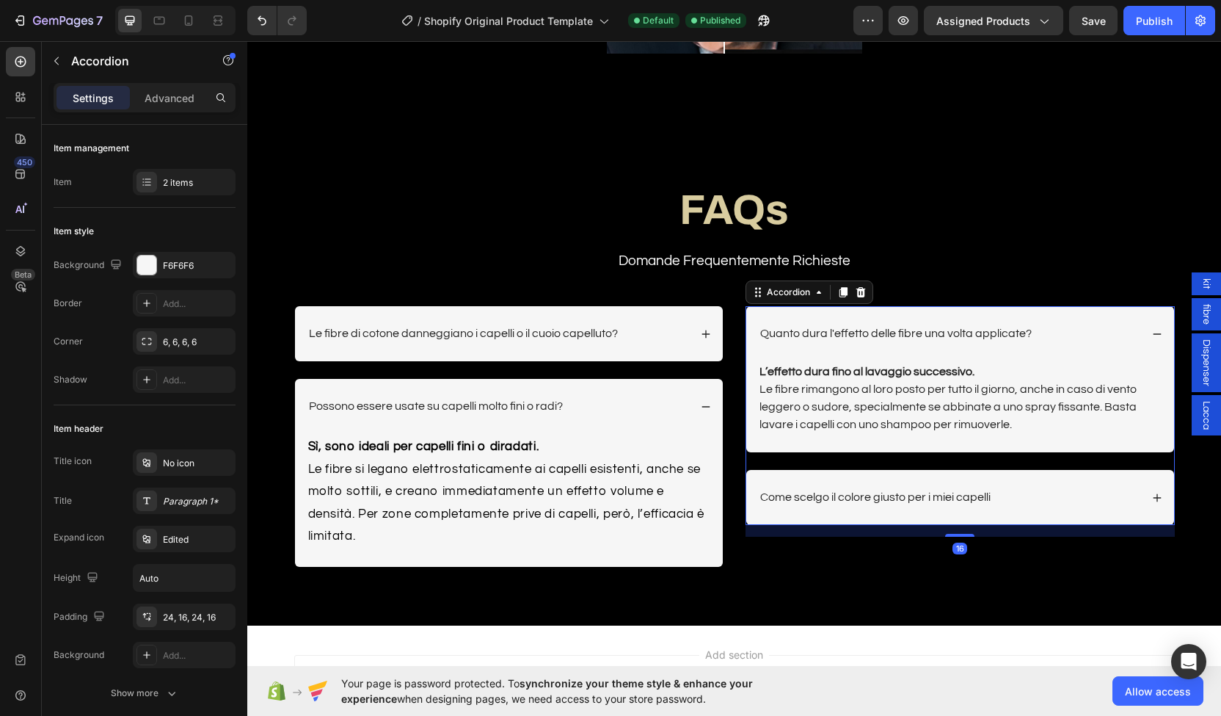
click at [1072, 497] on div "Come scelgo il colore giusto per i miei capelli" at bounding box center [949, 497] width 382 height 20
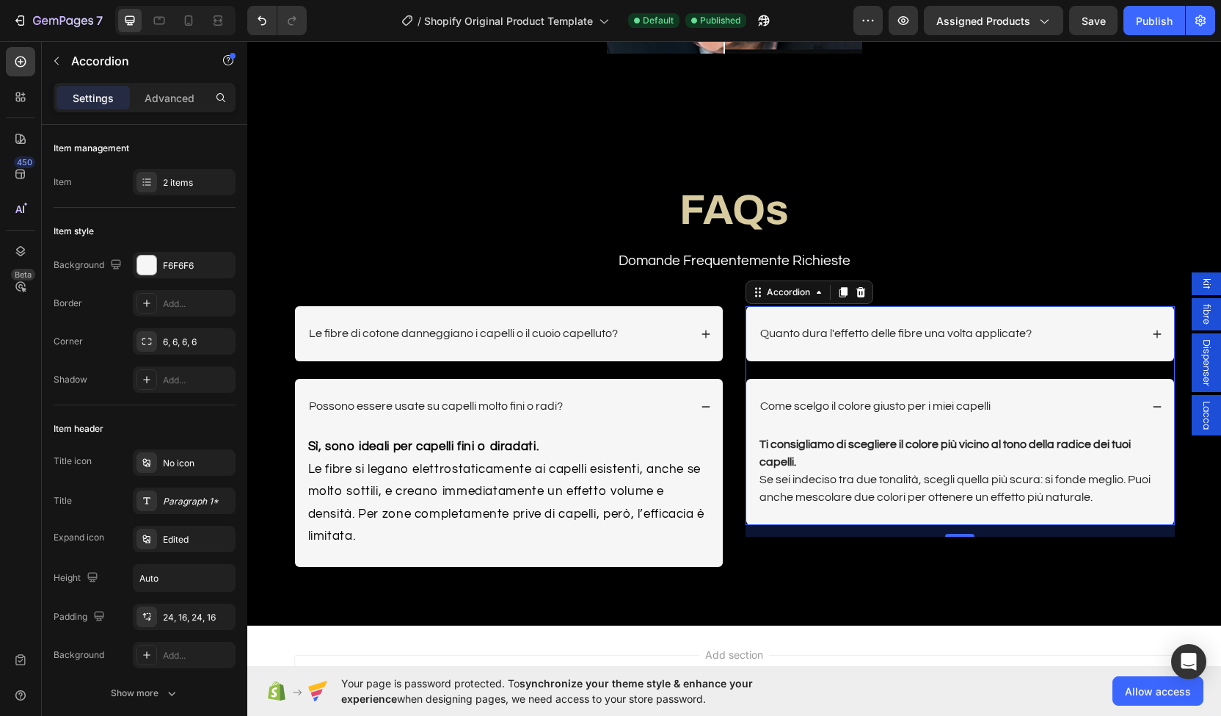
click at [1064, 409] on div "Come scelgo il colore giusto per i miei capelli" at bounding box center [949, 406] width 382 height 20
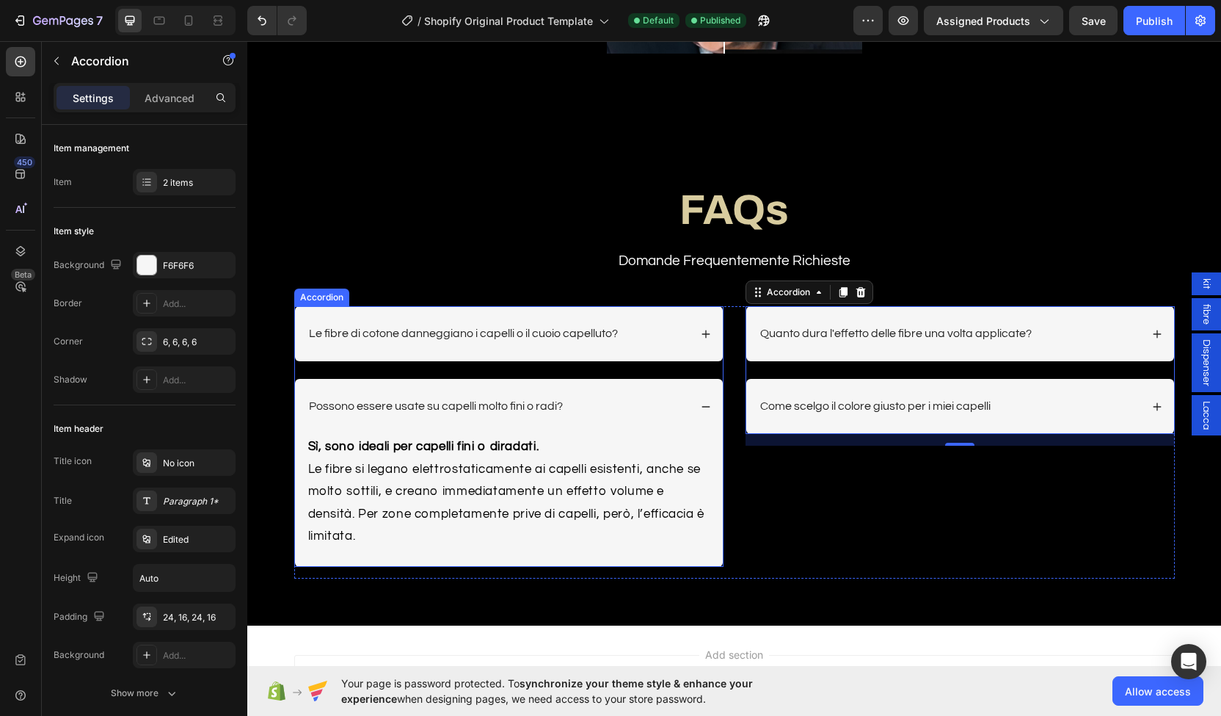
click at [647, 424] on div "Possono essere usate su capelli molto fini o radi?" at bounding box center [509, 406] width 428 height 55
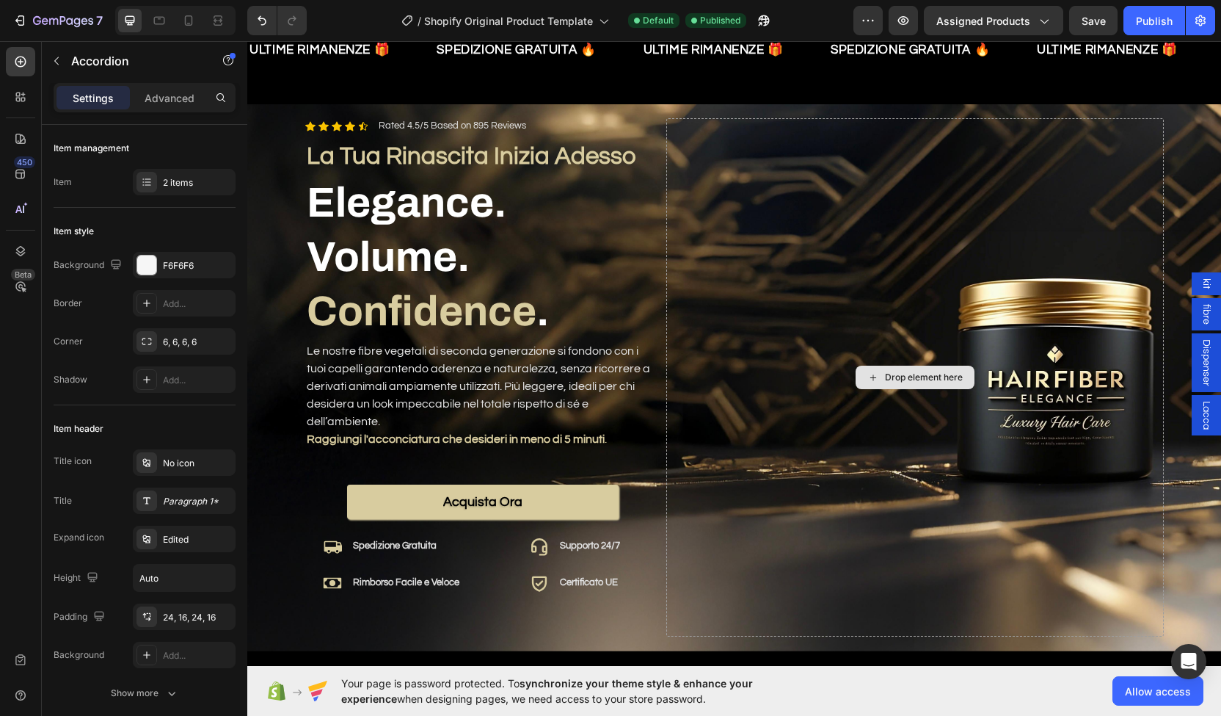
scroll to position [110, 0]
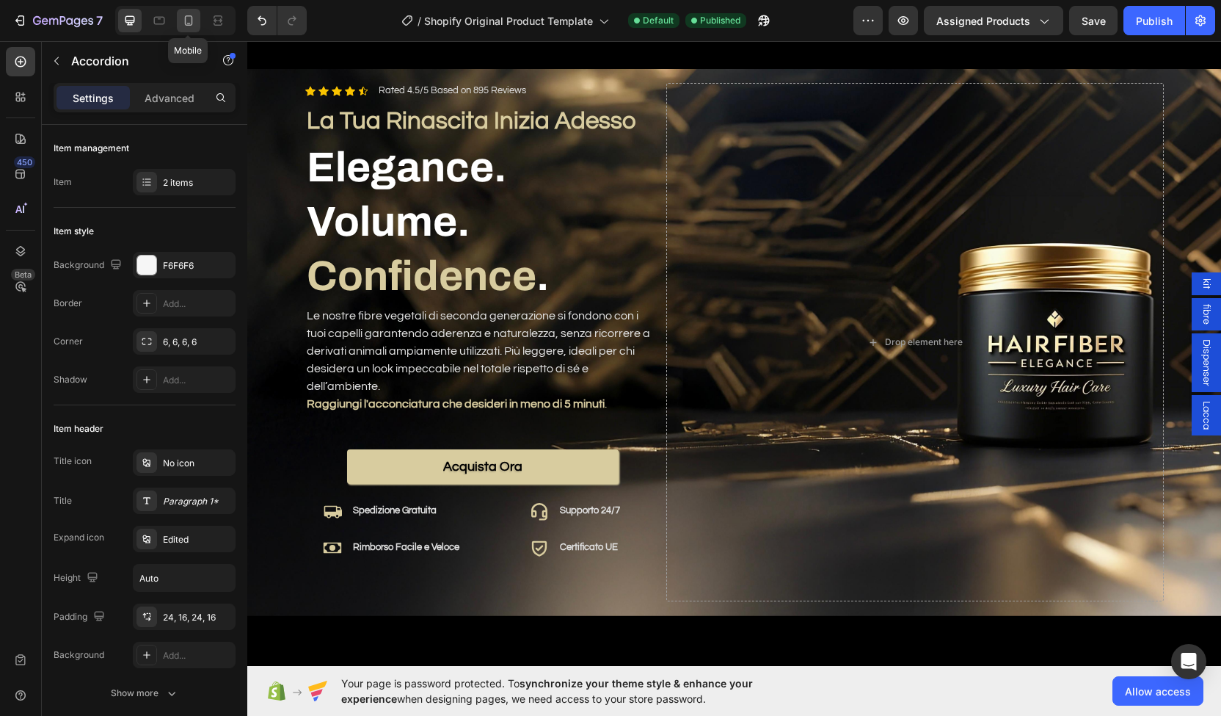
click at [186, 22] on icon at bounding box center [188, 20] width 15 height 15
type input "14"
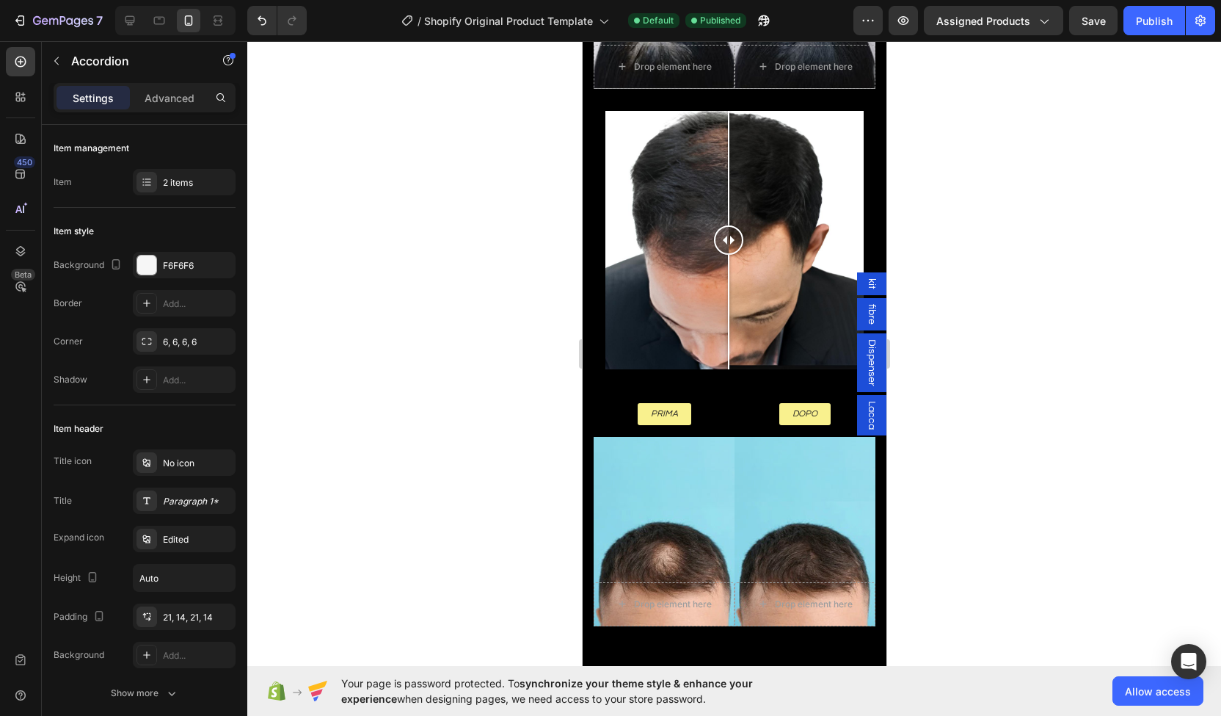
scroll to position [4262, 0]
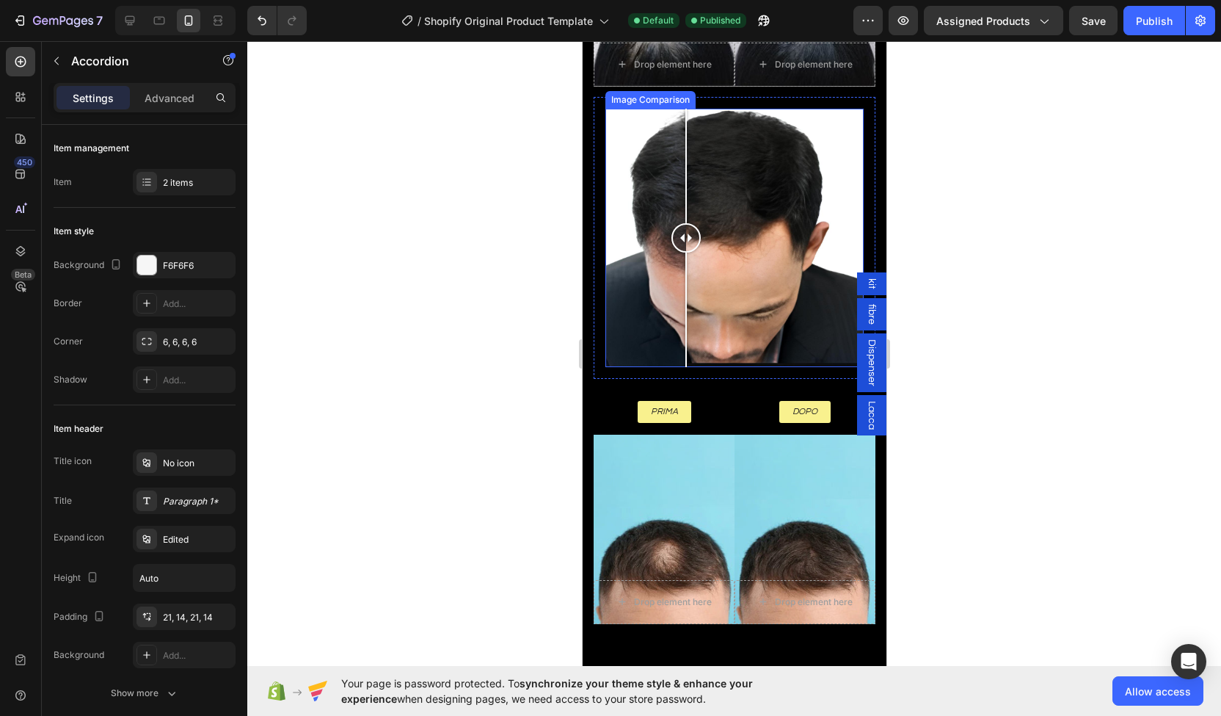
drag, startPoint x: 741, startPoint y: 227, endPoint x: 670, endPoint y: 161, distance: 96.6
click at [671, 161] on div at bounding box center [685, 238] width 29 height 258
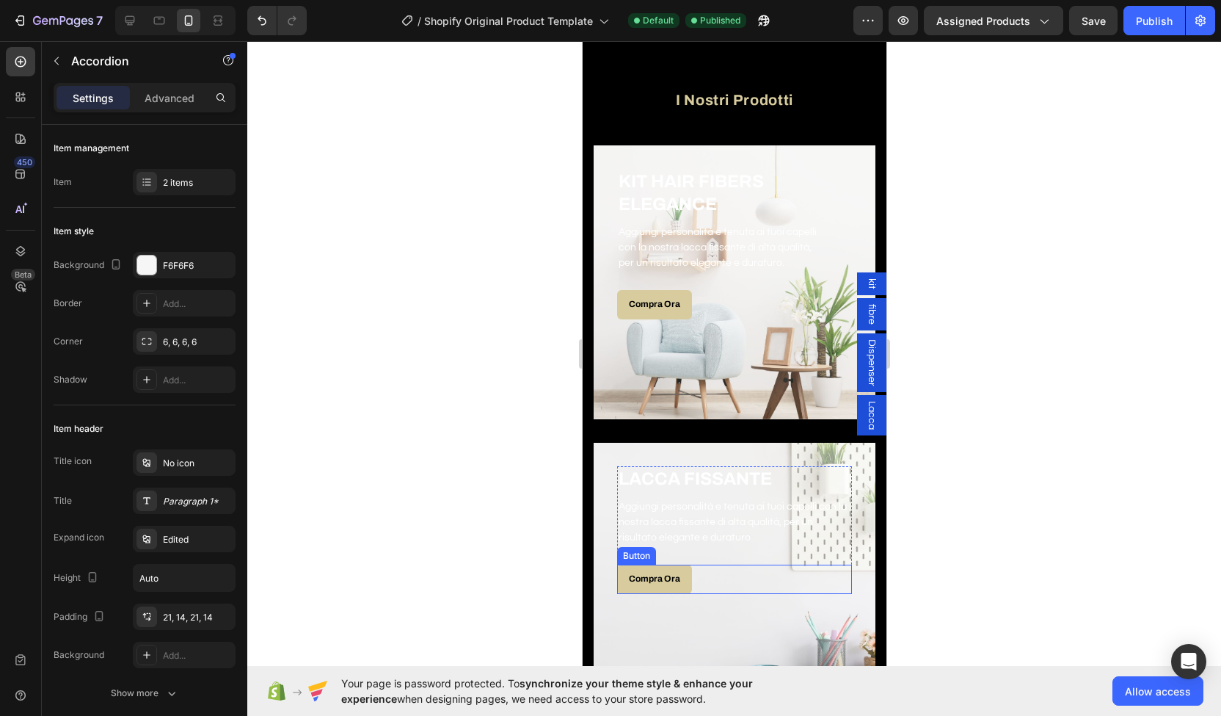
scroll to position [622, 0]
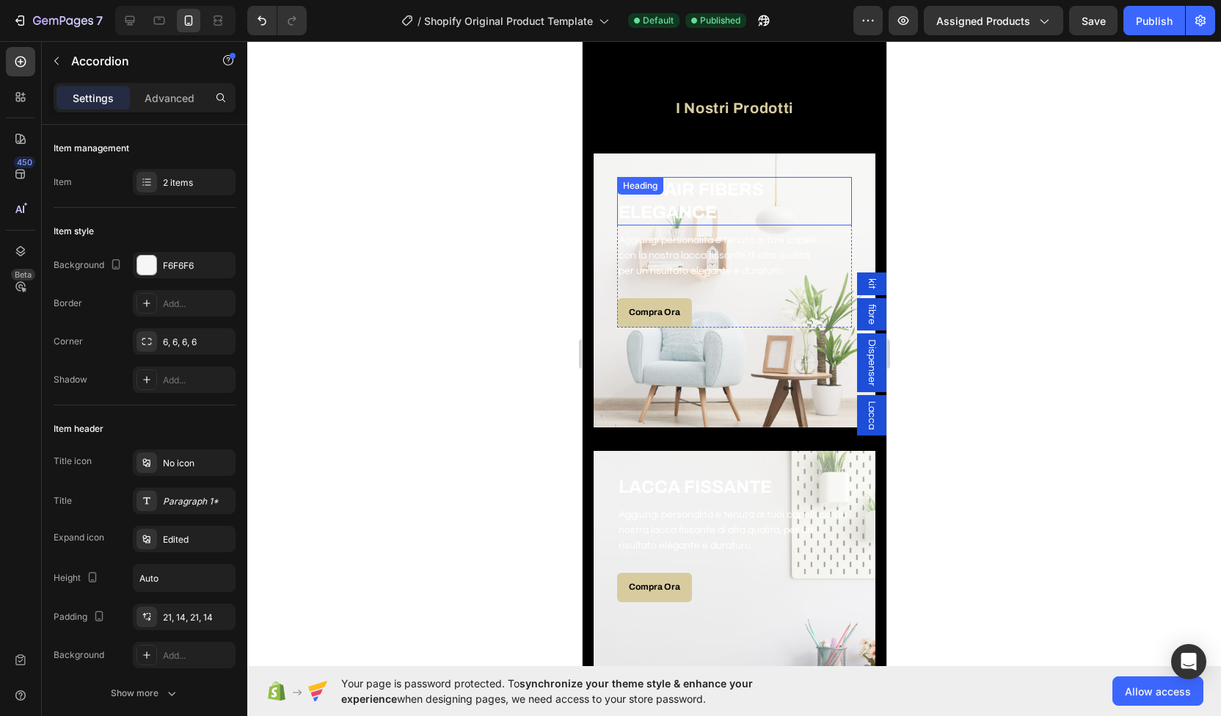
click at [820, 191] on h3 "KIT HAIR FIBERS ELEGANCE" at bounding box center [734, 201] width 235 height 48
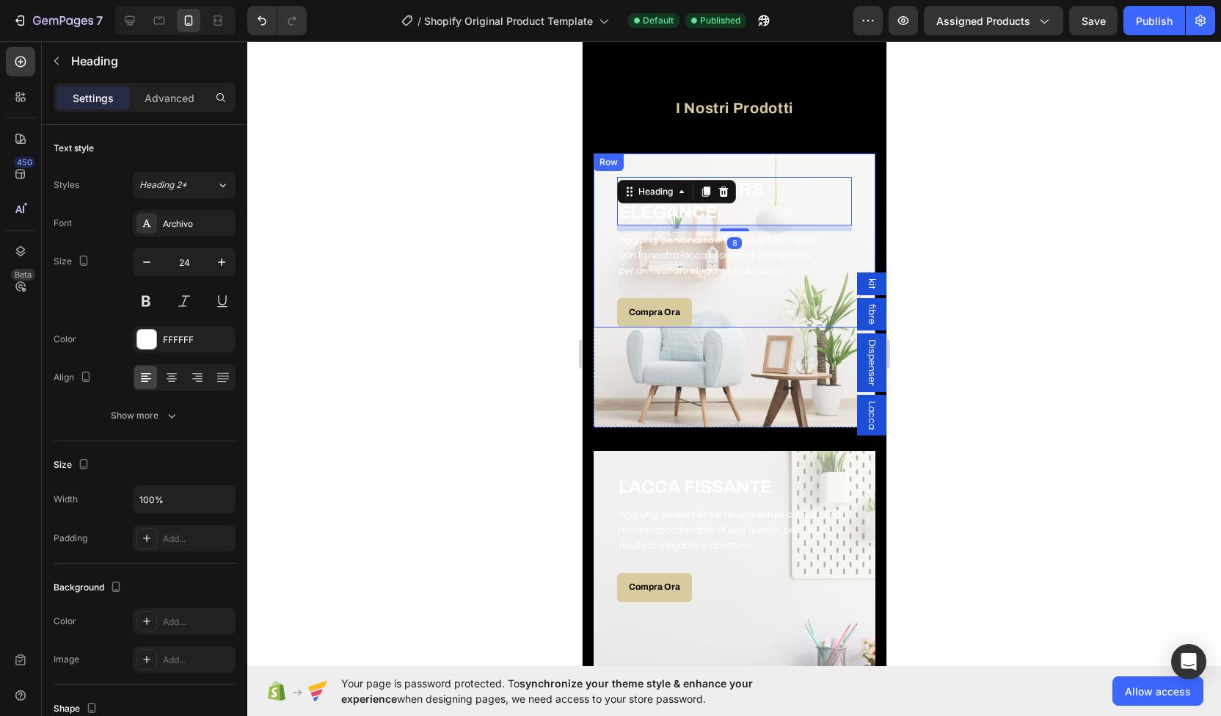
click at [777, 160] on div "KIT HAIR FIBERS ELEGANCE Heading 8 Aggiungi personalità e tenuta ai tuoi capell…" at bounding box center [734, 240] width 235 height 174
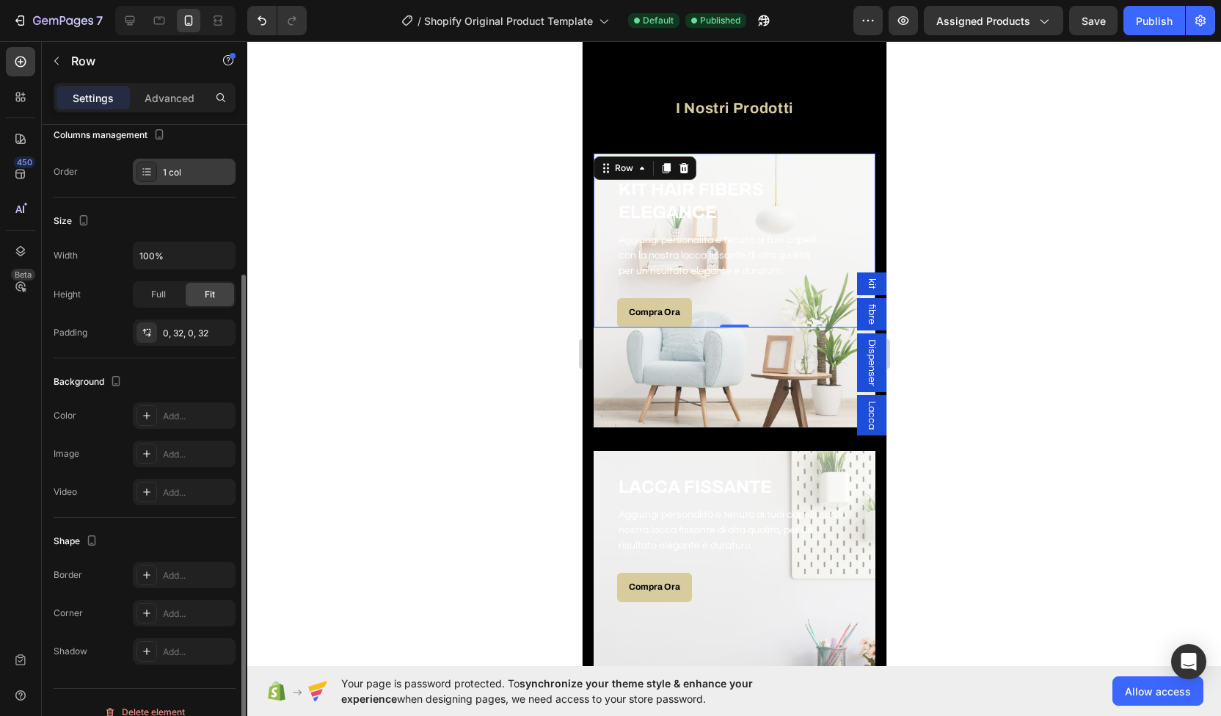
scroll to position [195, 0]
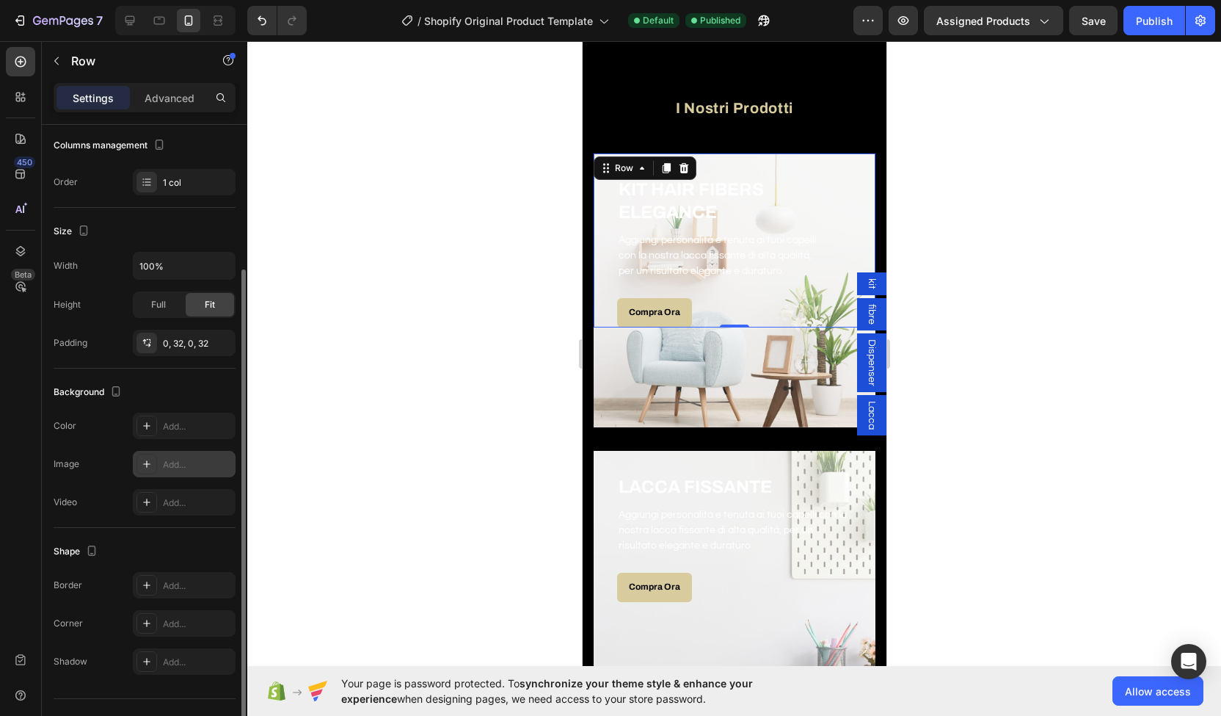
click at [182, 465] on div "Add..." at bounding box center [197, 464] width 69 height 13
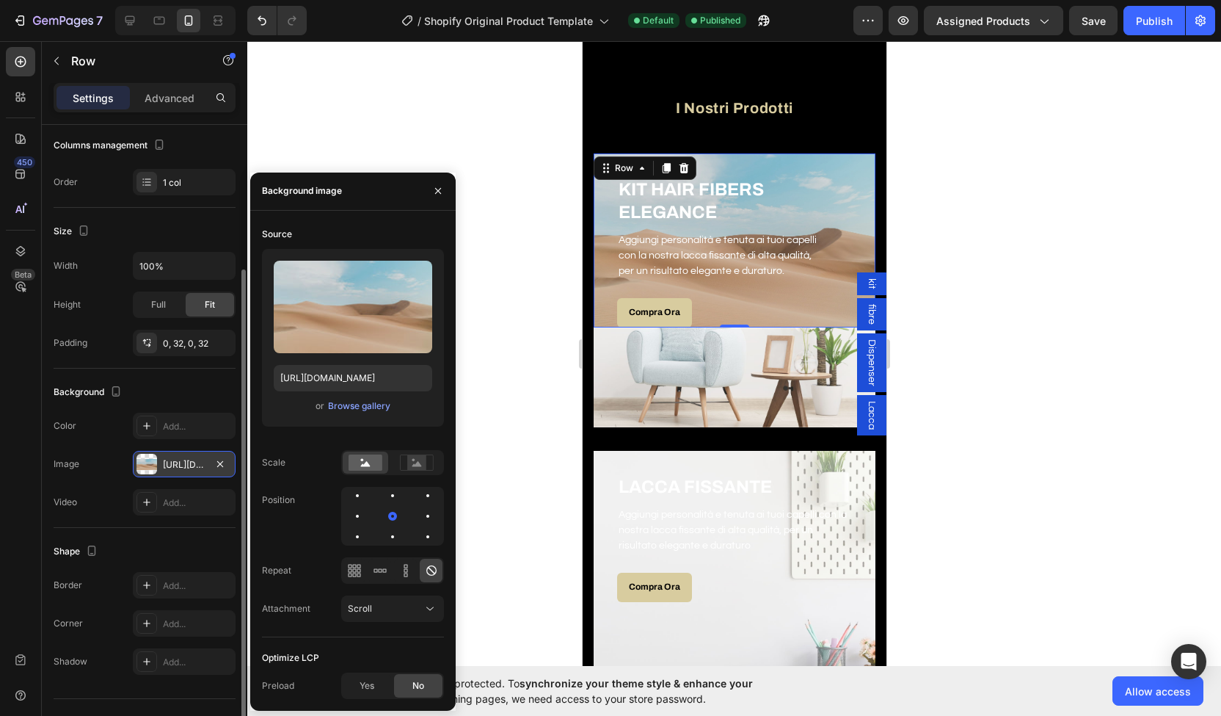
click at [346, 415] on div "Upload Image [URL][DOMAIN_NAME] or Browse gallery" at bounding box center [353, 338] width 182 height 178
click at [684, 388] on div "Overlay" at bounding box center [734, 290] width 282 height 274
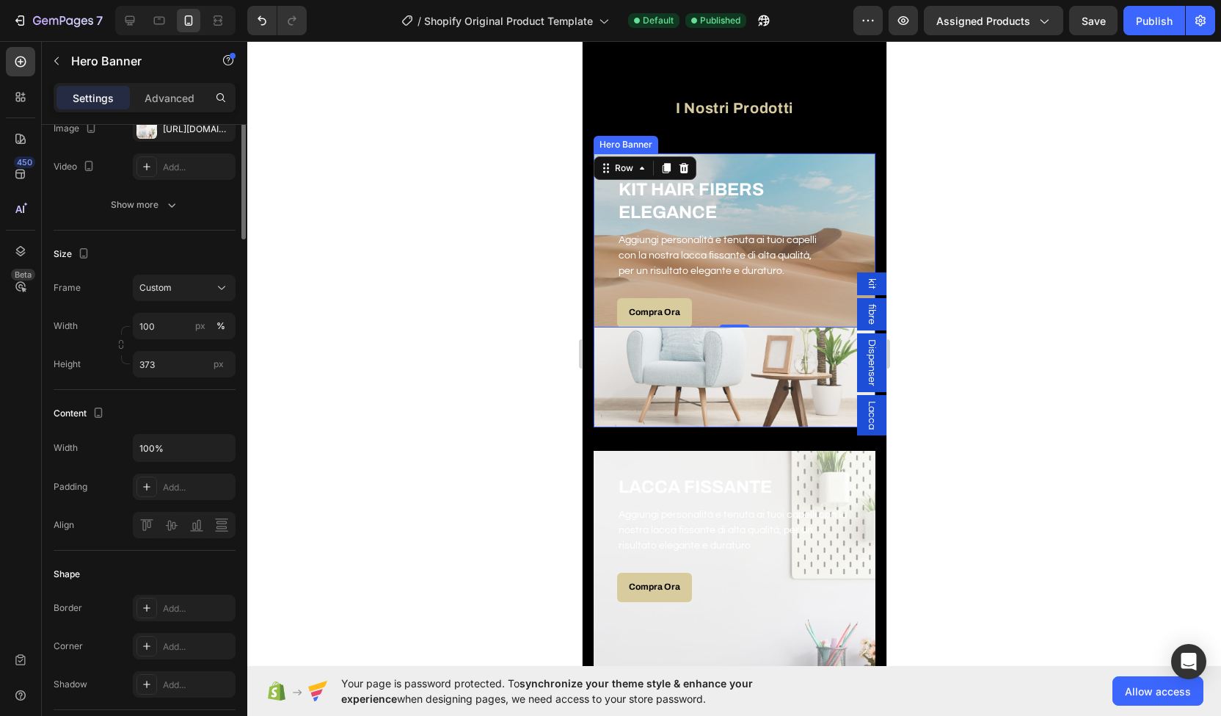
scroll to position [0, 0]
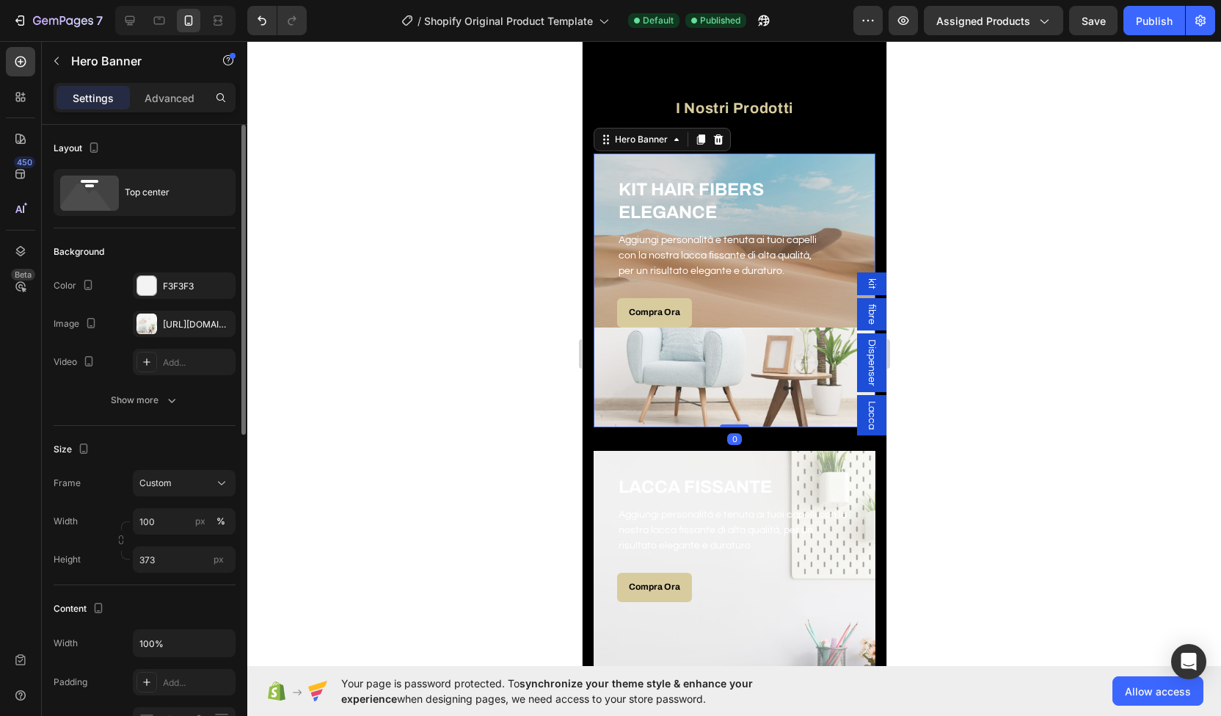
click at [650, 366] on div "Overlay" at bounding box center [734, 290] width 282 height 274
click at [165, 325] on div "[URL][DOMAIN_NAME]" at bounding box center [184, 324] width 43 height 13
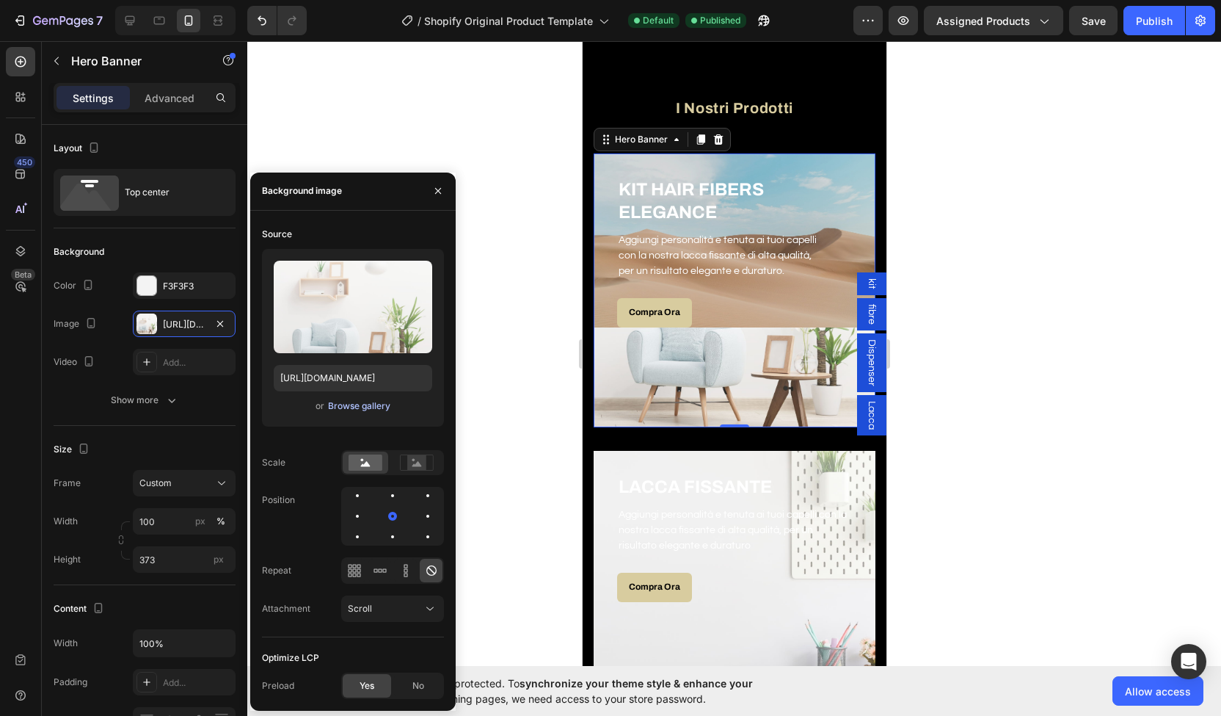
click at [352, 406] on div "Browse gallery" at bounding box center [359, 405] width 62 height 13
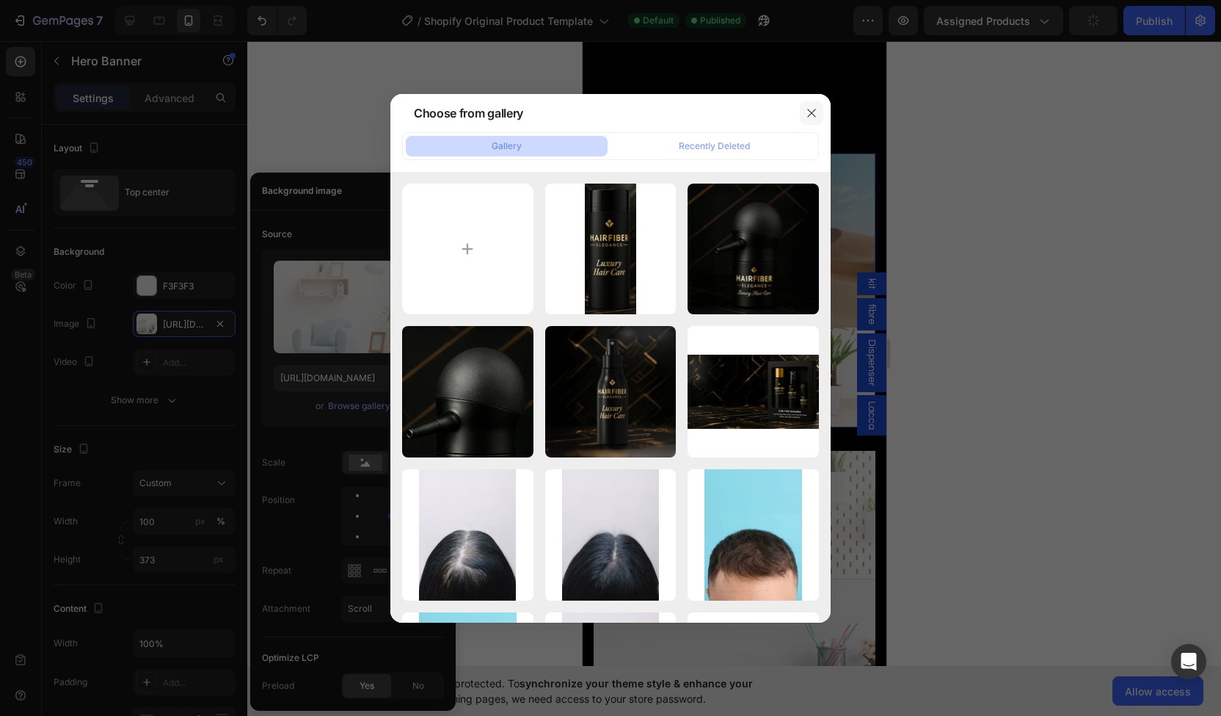
click at [812, 116] on icon "button" at bounding box center [812, 113] width 12 height 12
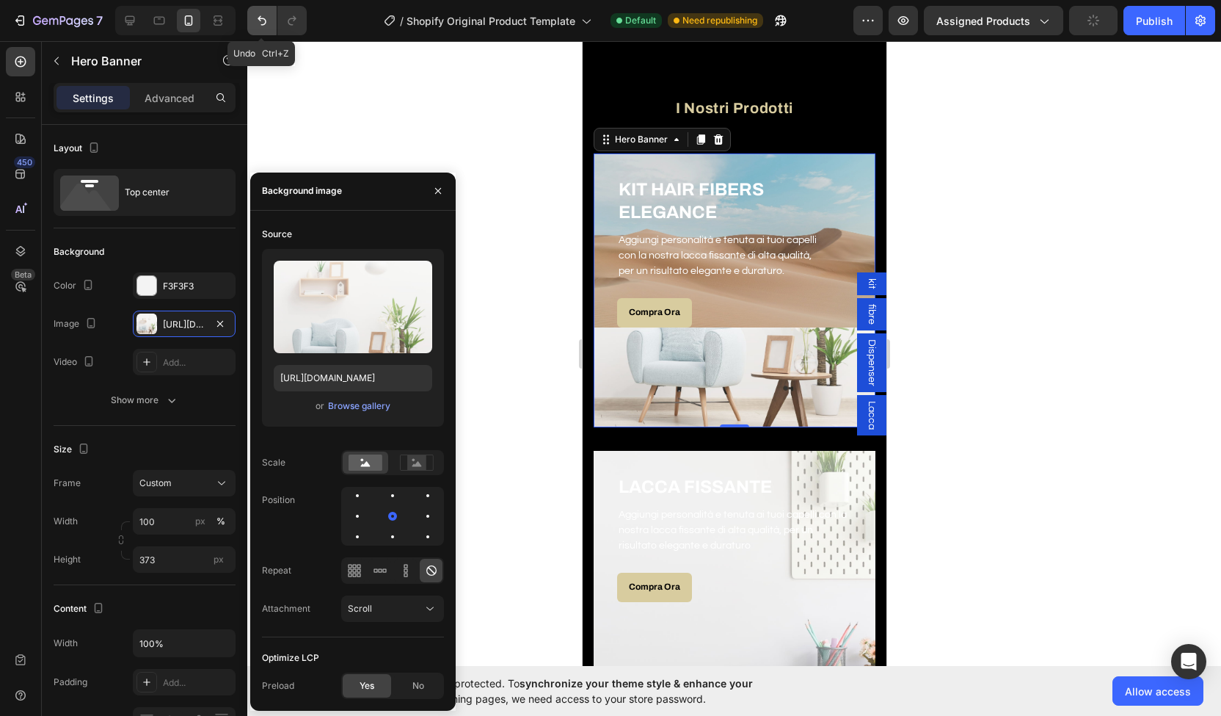
click at [258, 26] on icon "Undo/Redo" at bounding box center [262, 20] width 15 height 15
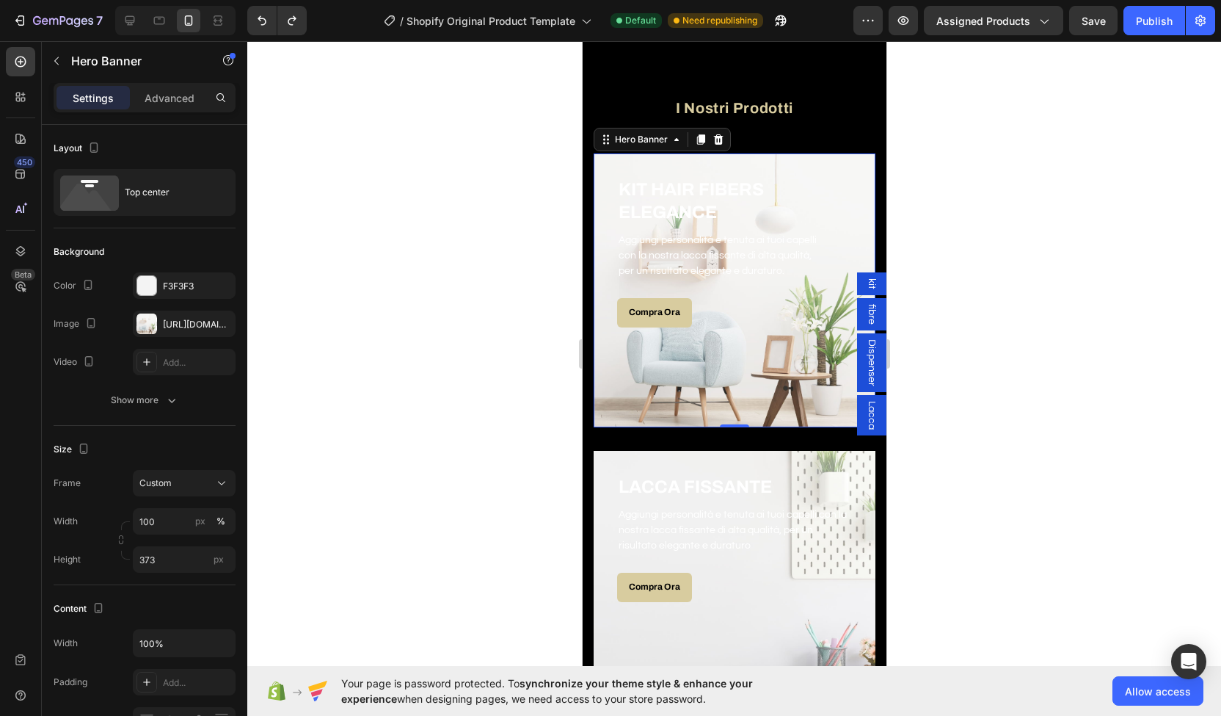
click at [611, 340] on div "Overlay" at bounding box center [734, 290] width 282 height 274
click at [164, 322] on div "[URL][DOMAIN_NAME]" at bounding box center [184, 324] width 43 height 13
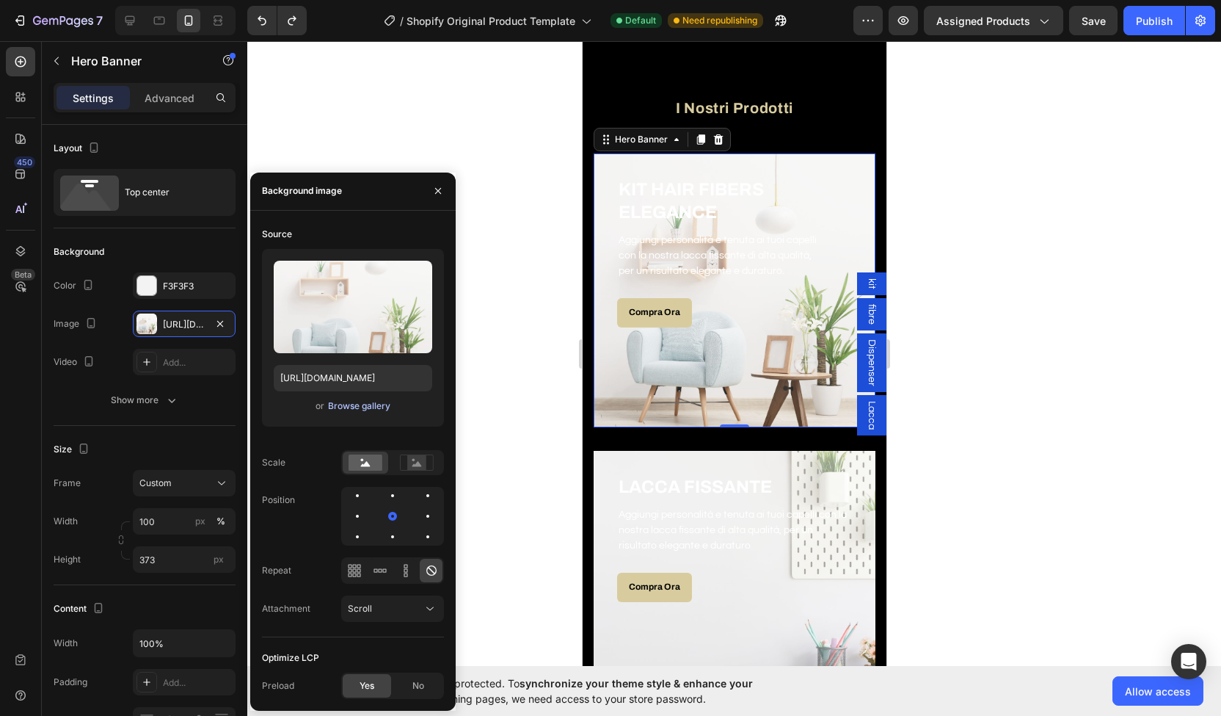
click at [355, 411] on div "Browse gallery" at bounding box center [359, 405] width 62 height 13
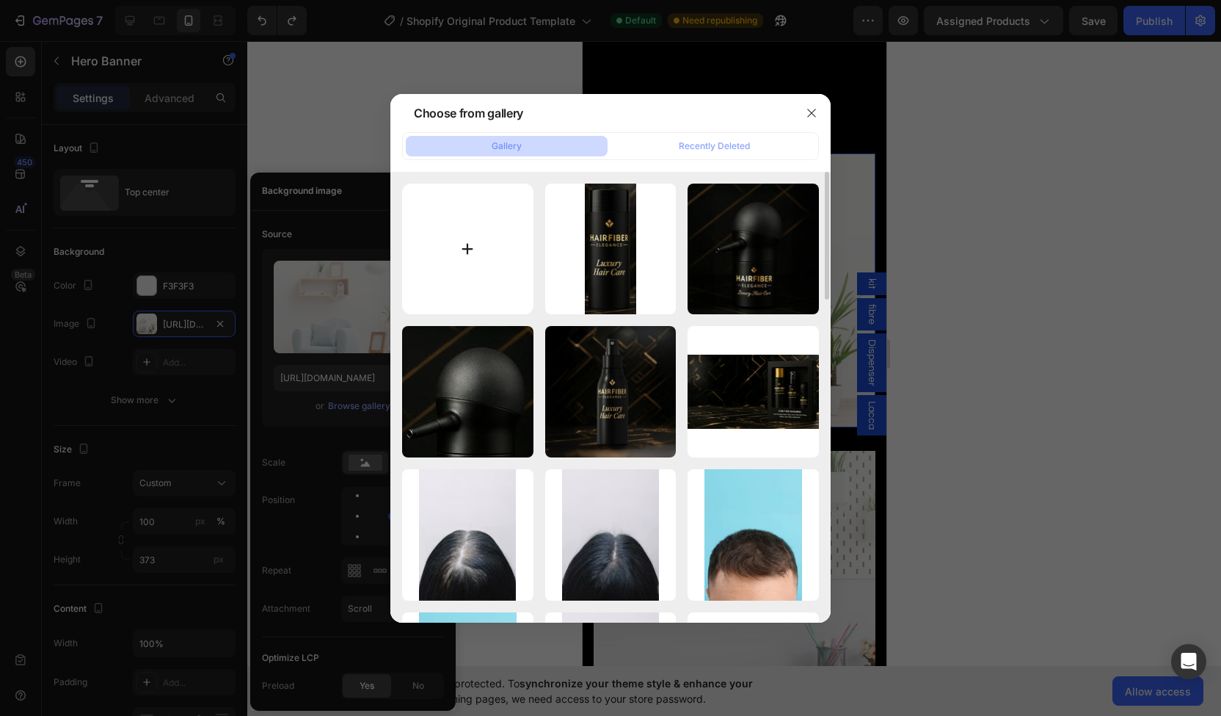
click at [471, 244] on input "file" at bounding box center [467, 249] width 131 height 131
type input "C:\fakepath\dundle con scatola.jpg"
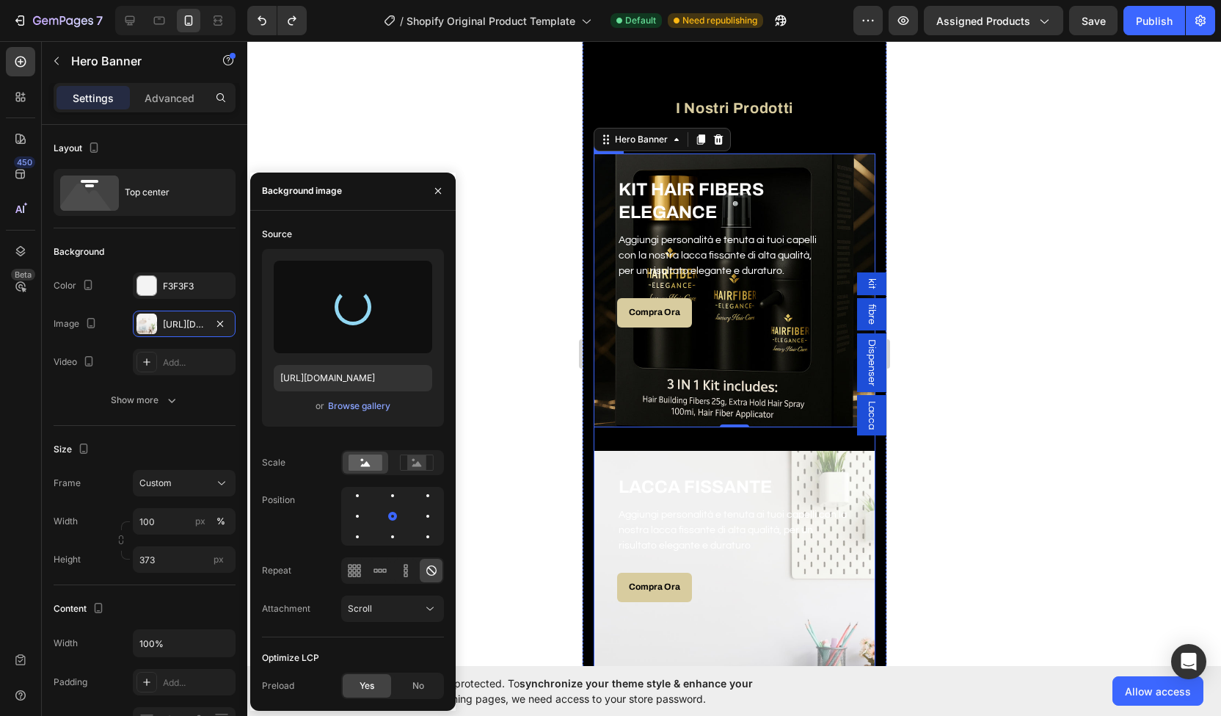
type input "[URL][DOMAIN_NAME]"
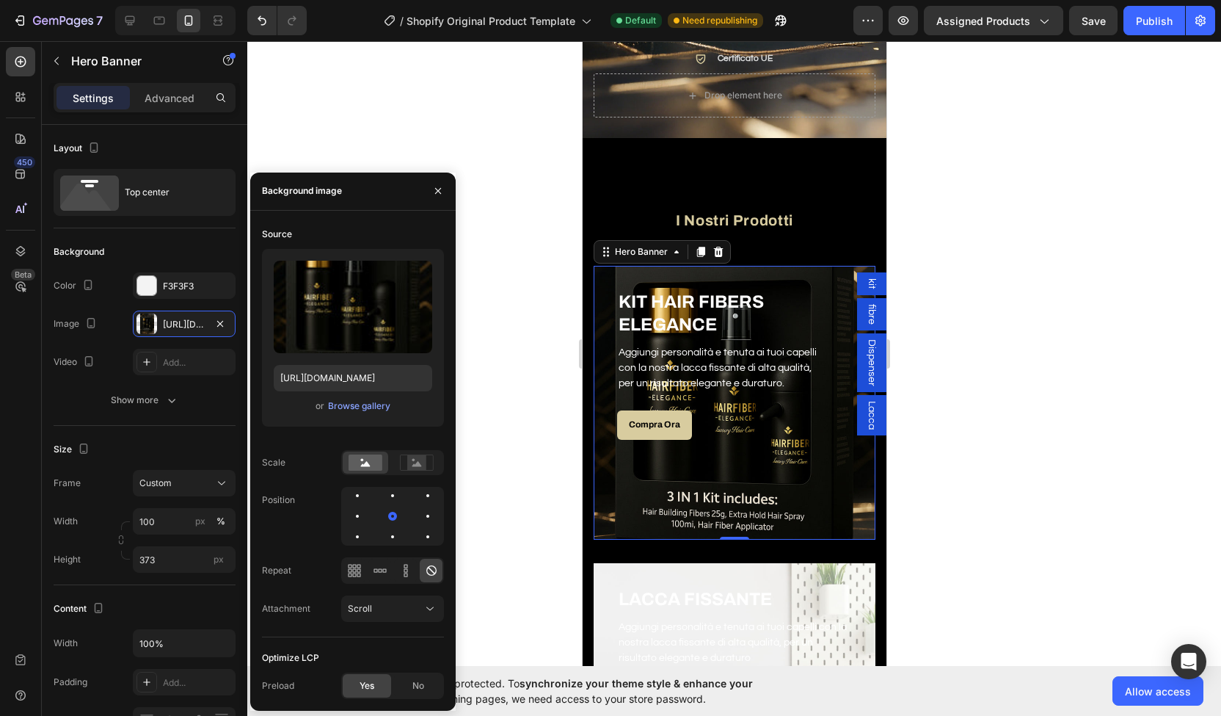
scroll to position [531, 0]
click at [740, 360] on p "con la nostra lacca fissante di alta qualità," at bounding box center [734, 367] width 232 height 15
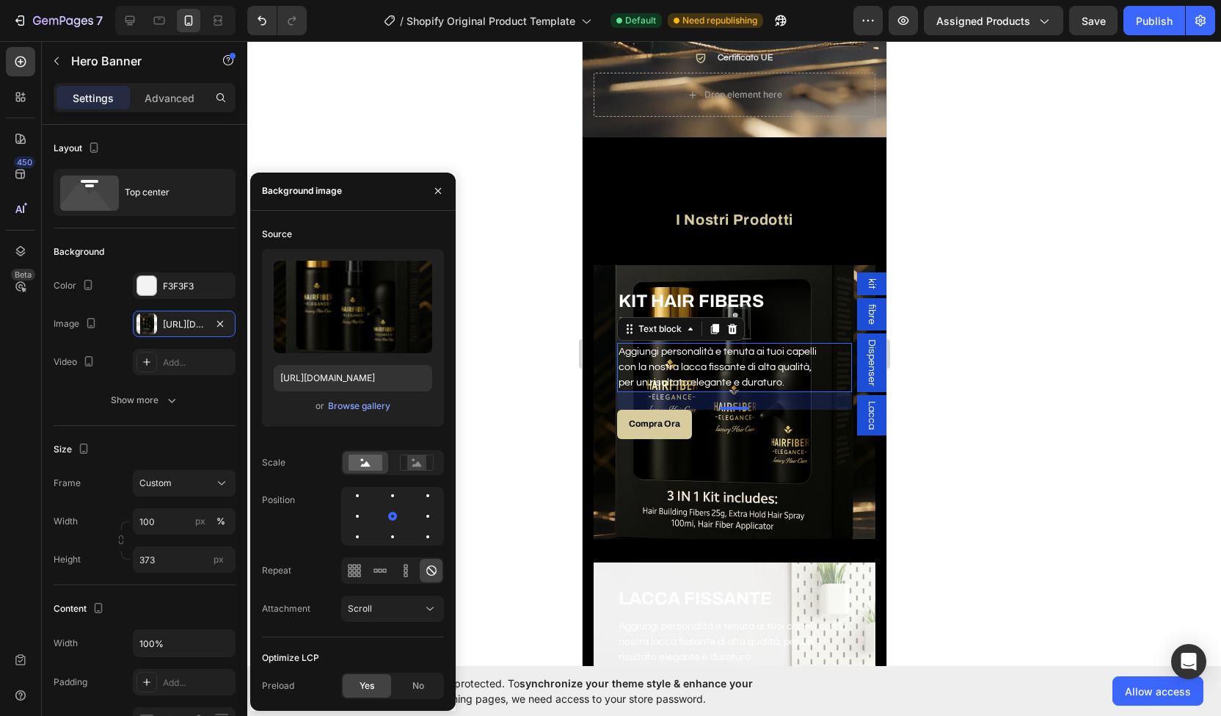
click at [740, 360] on p "con la nostra lacca fissante di alta qualità," at bounding box center [734, 367] width 232 height 15
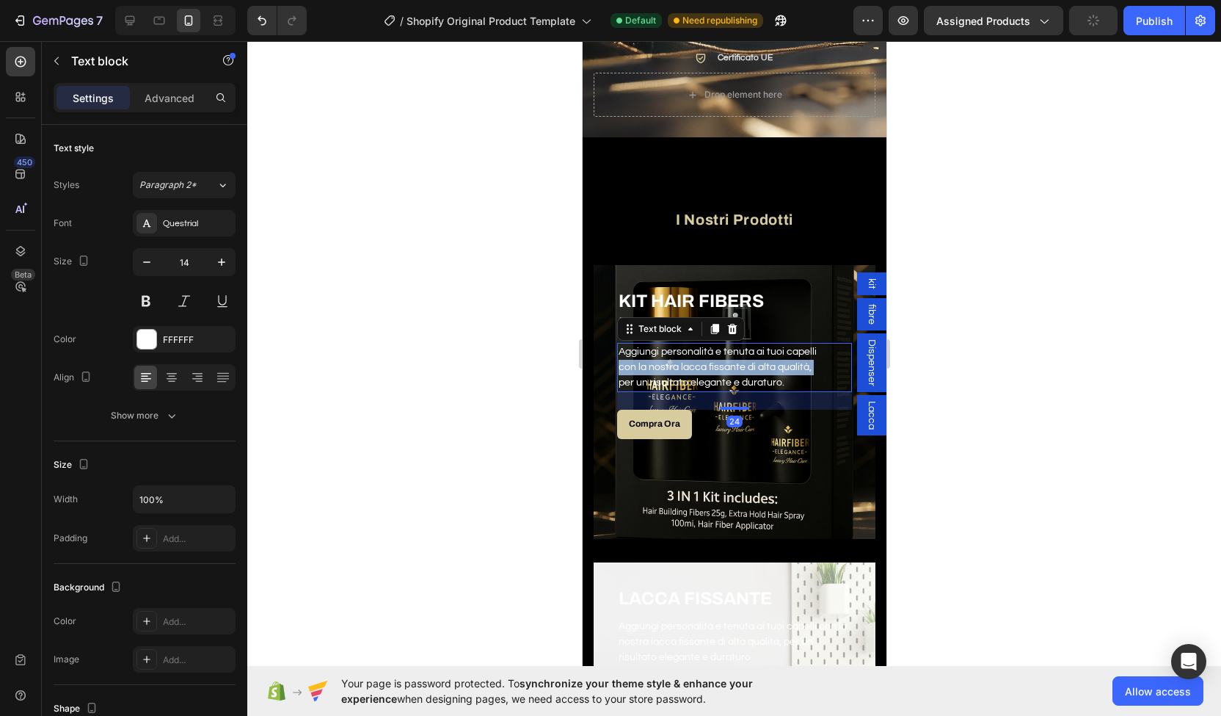
click at [740, 360] on p "con la nostra lacca fissante di alta qualità," at bounding box center [734, 367] width 232 height 15
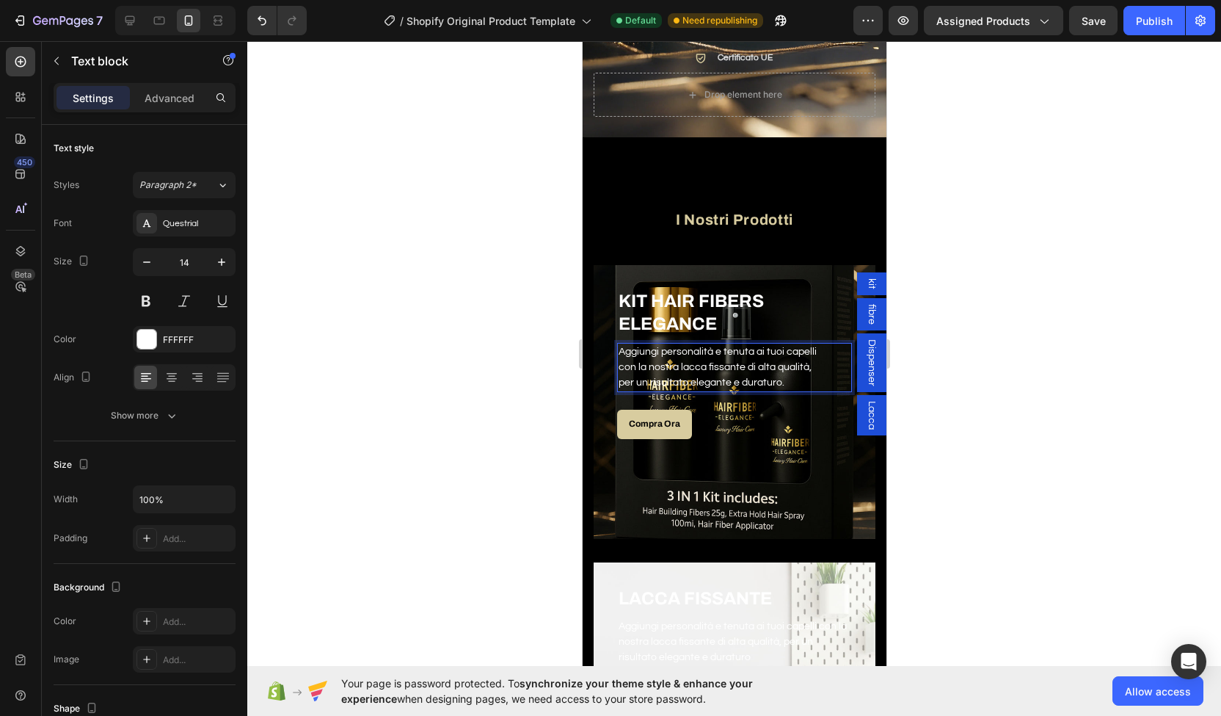
click at [787, 375] on p "per un risultato elegante e duraturo." at bounding box center [734, 382] width 232 height 15
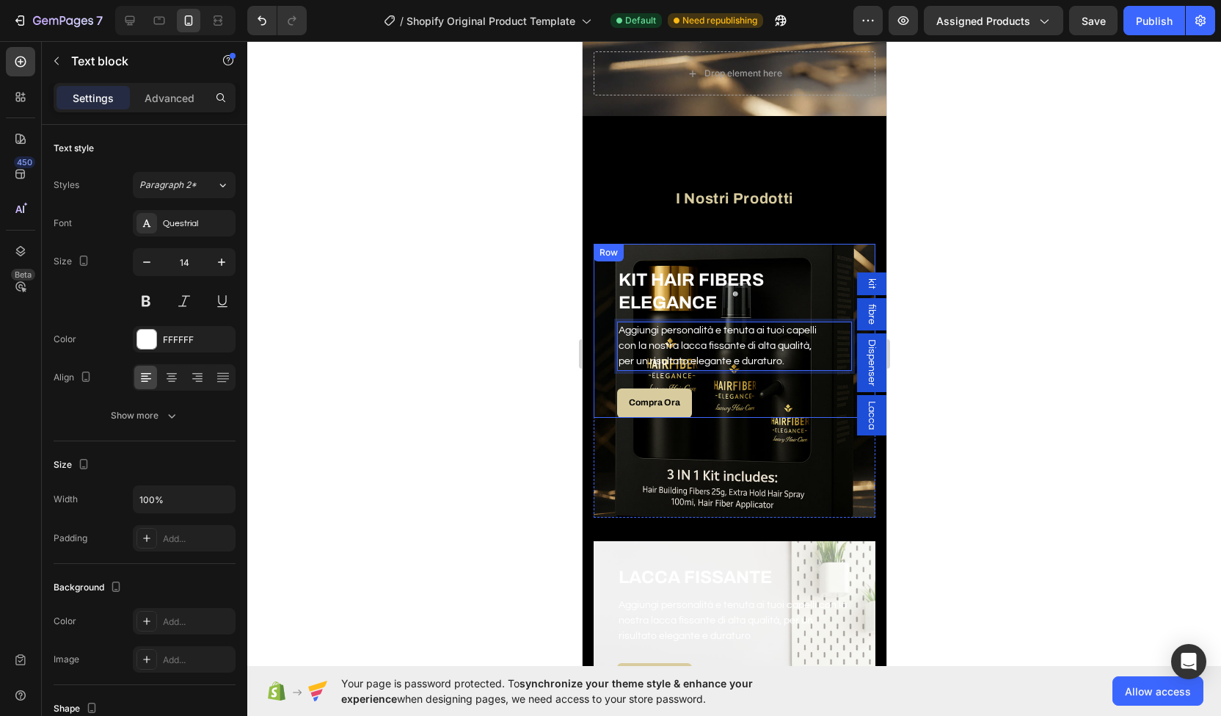
click at [600, 255] on div "KIT HAIR FIBERS ELEGANCE Heading Aggiungi personalità e tenuta ai tuoi capelli …" at bounding box center [734, 331] width 282 height 174
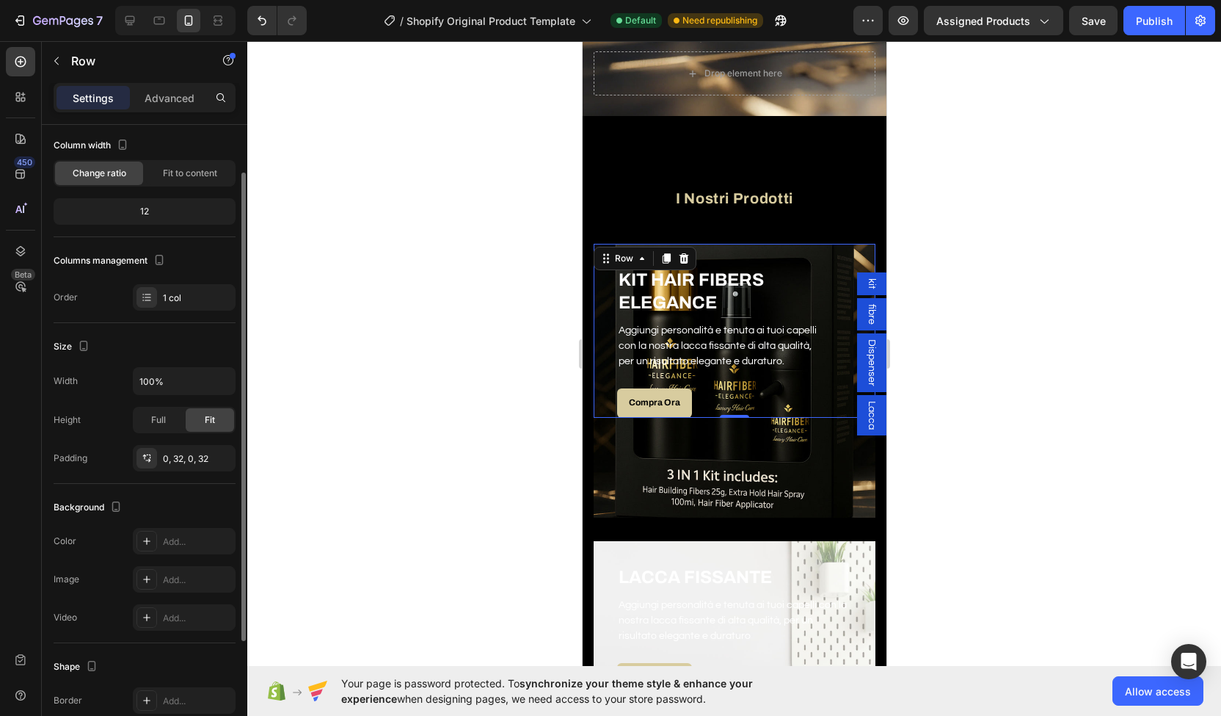
scroll to position [52, 0]
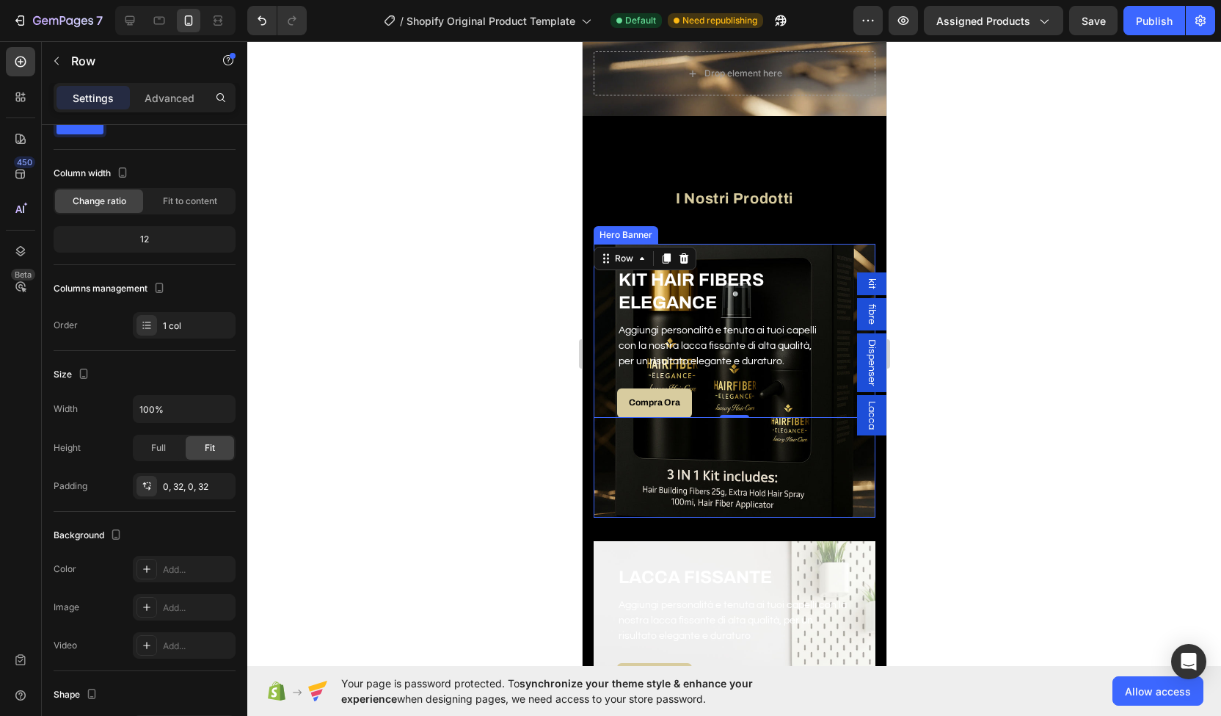
click at [618, 459] on div "Overlay" at bounding box center [734, 381] width 282 height 274
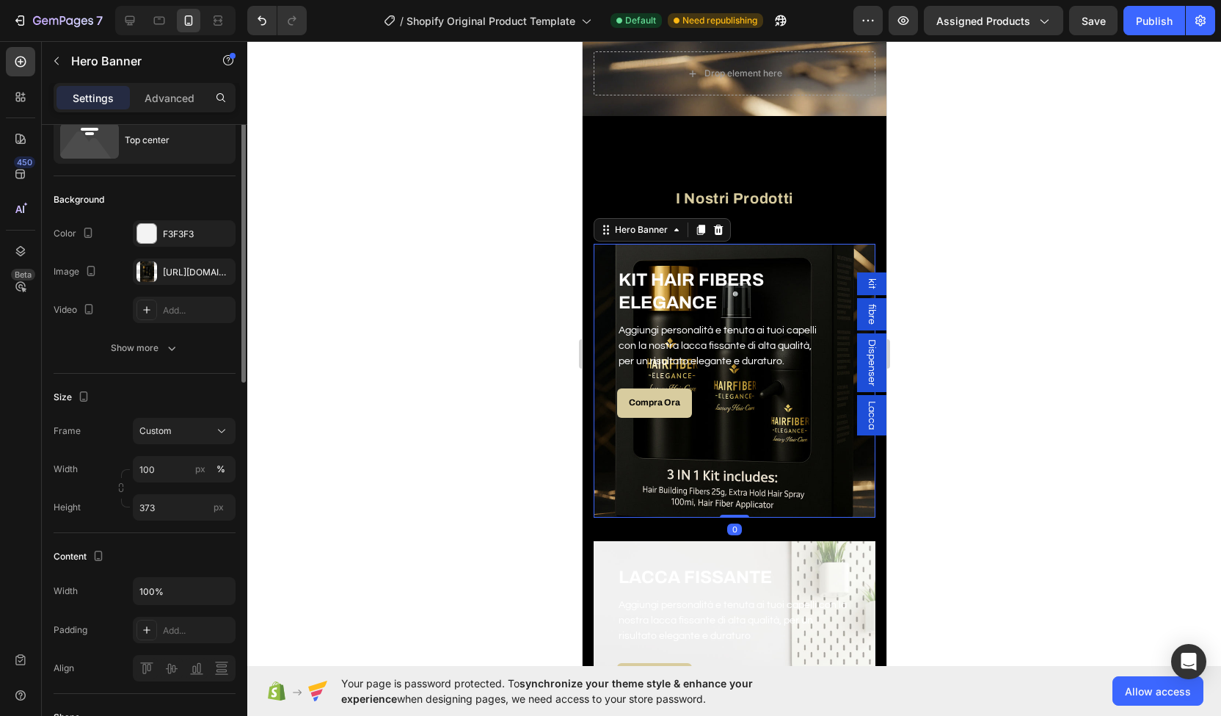
scroll to position [0, 0]
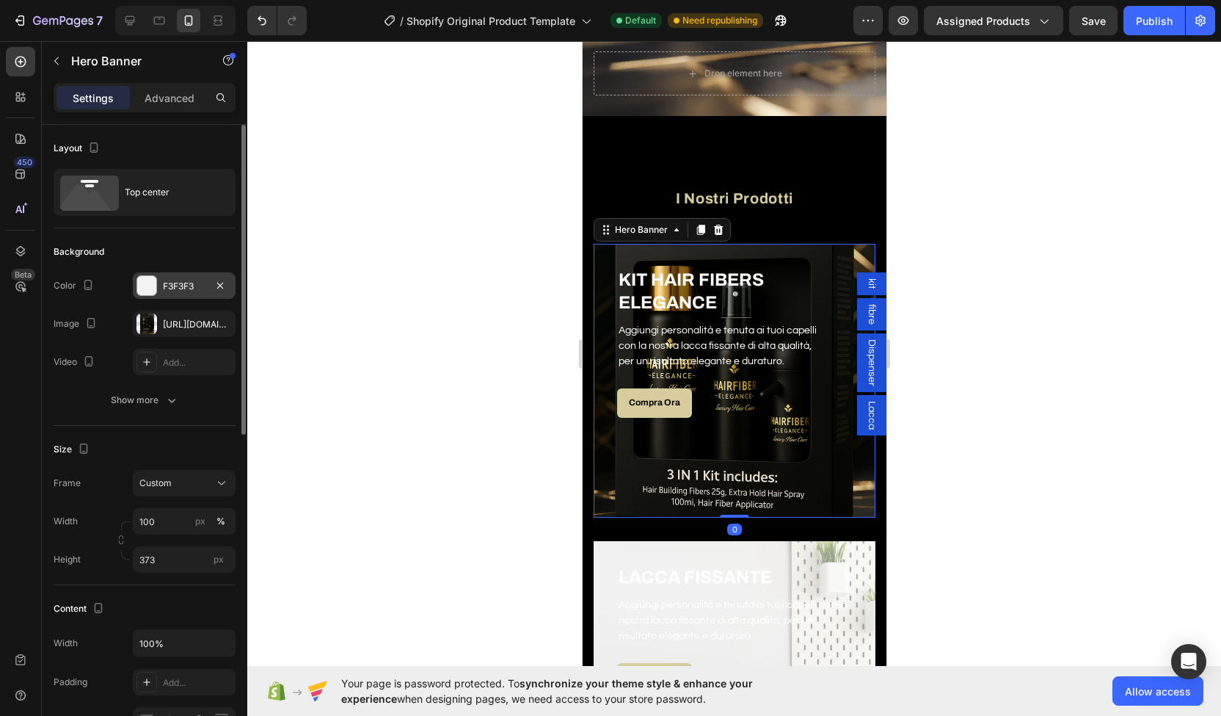
click at [148, 280] on div at bounding box center [146, 285] width 19 height 19
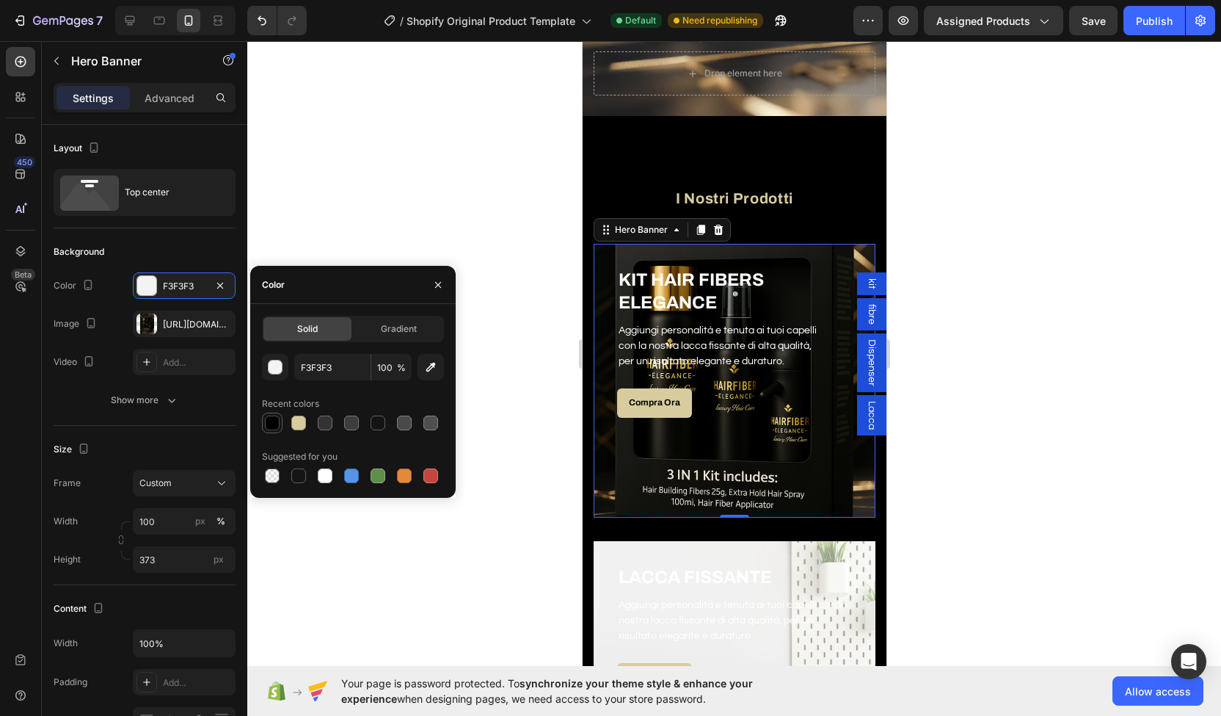
click at [273, 420] on div at bounding box center [272, 422] width 15 height 15
type input "000000"
click at [497, 424] on div at bounding box center [734, 378] width 974 height 675
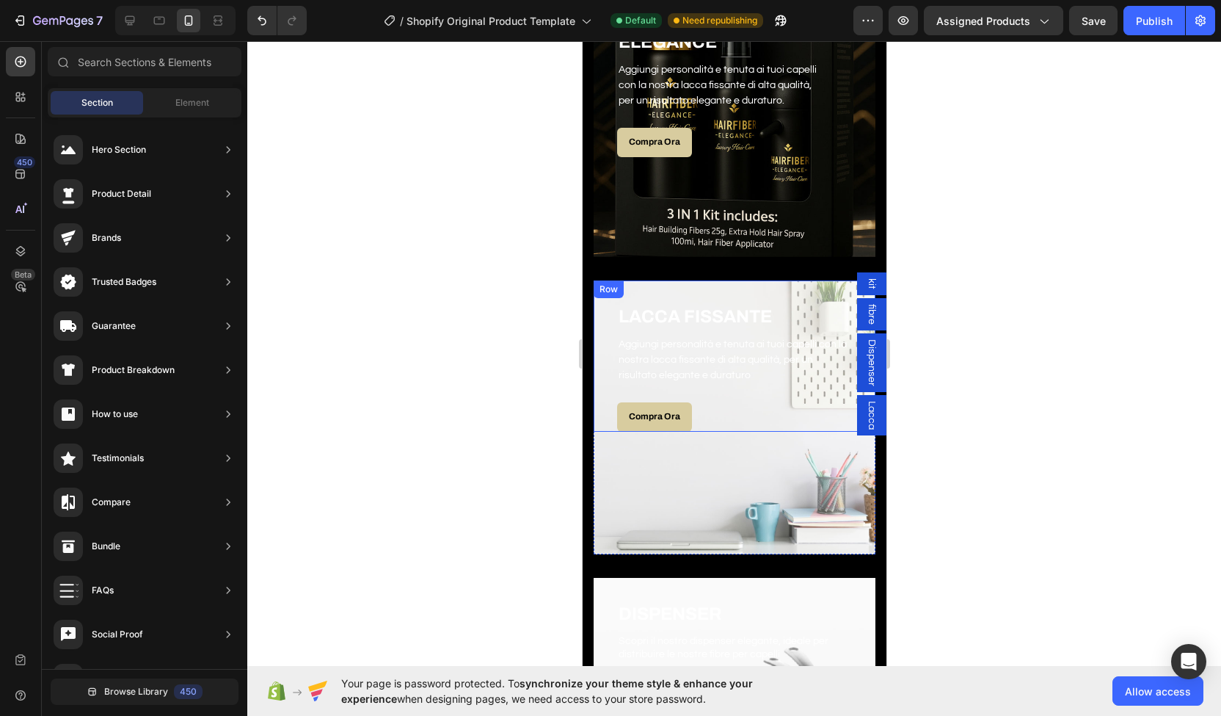
scroll to position [835, 0]
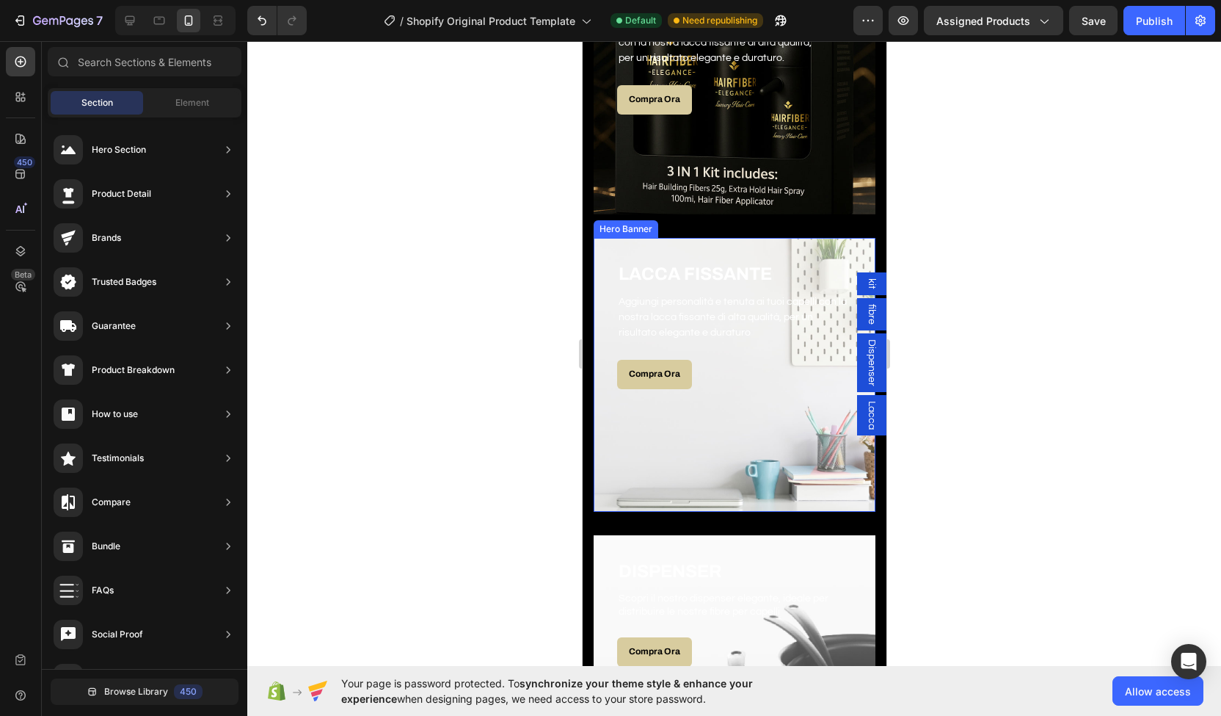
click at [639, 438] on div "Overlay" at bounding box center [734, 375] width 282 height 274
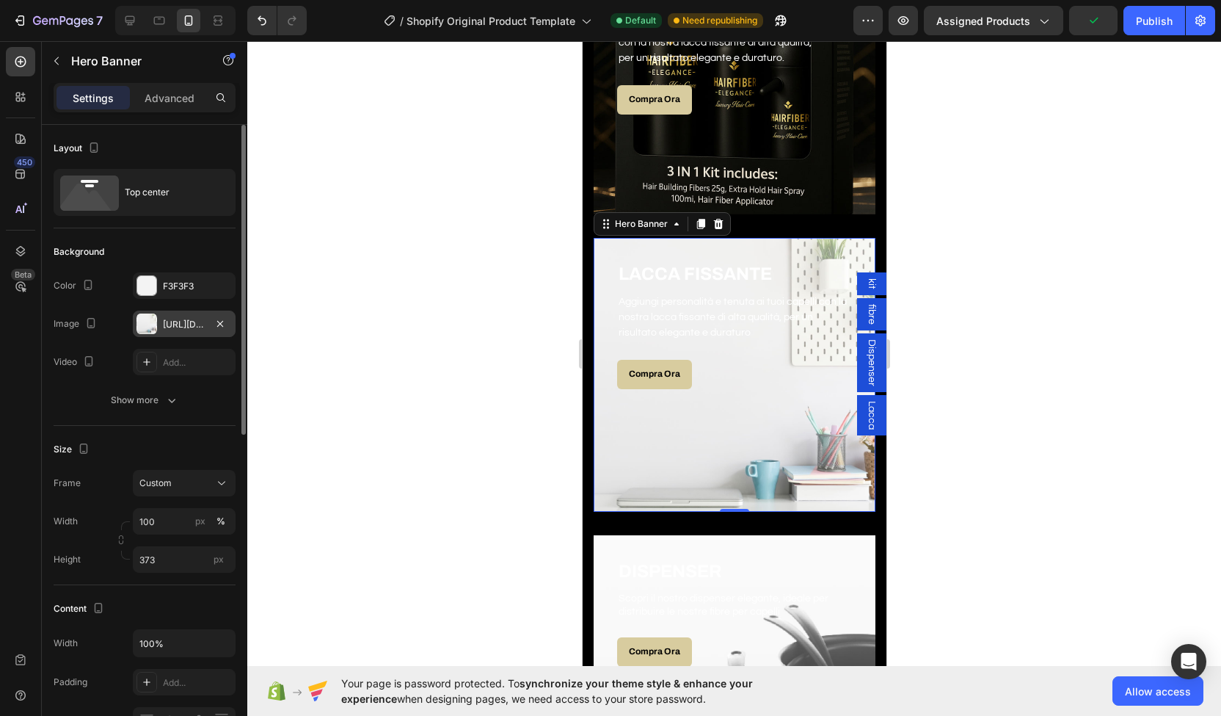
click at [173, 316] on div "[URL][DOMAIN_NAME]" at bounding box center [184, 323] width 103 height 26
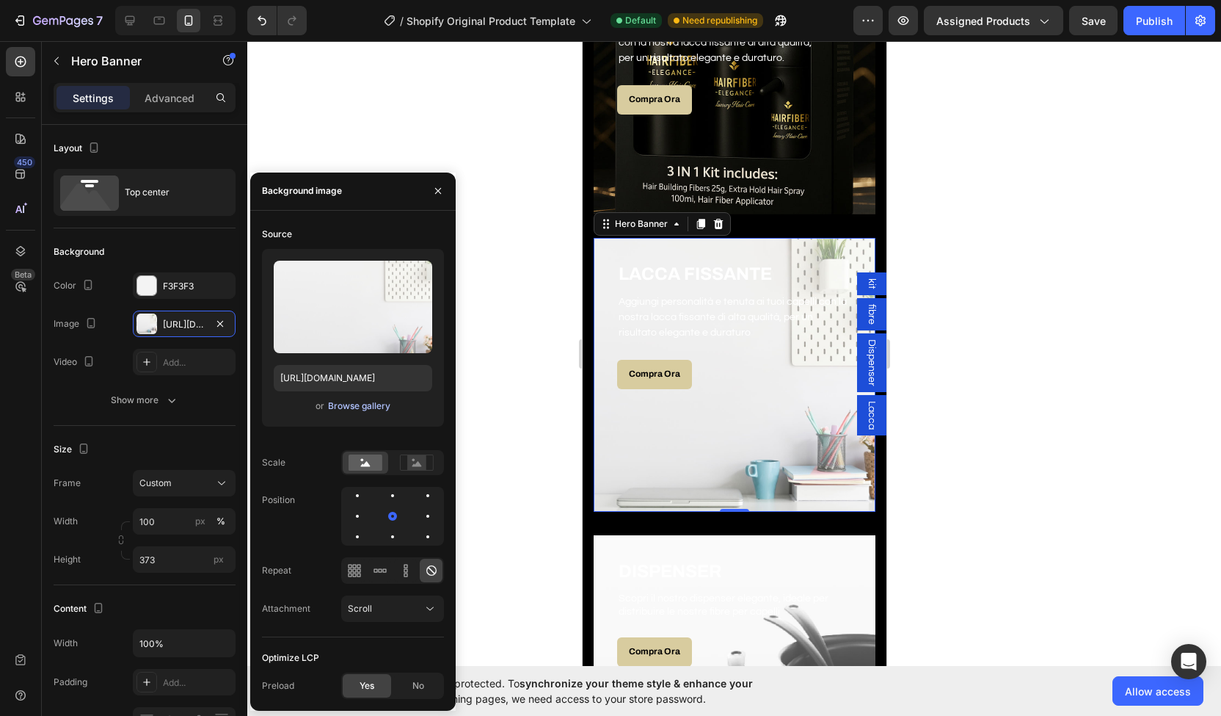
click at [351, 407] on div "Browse gallery" at bounding box center [359, 405] width 62 height 13
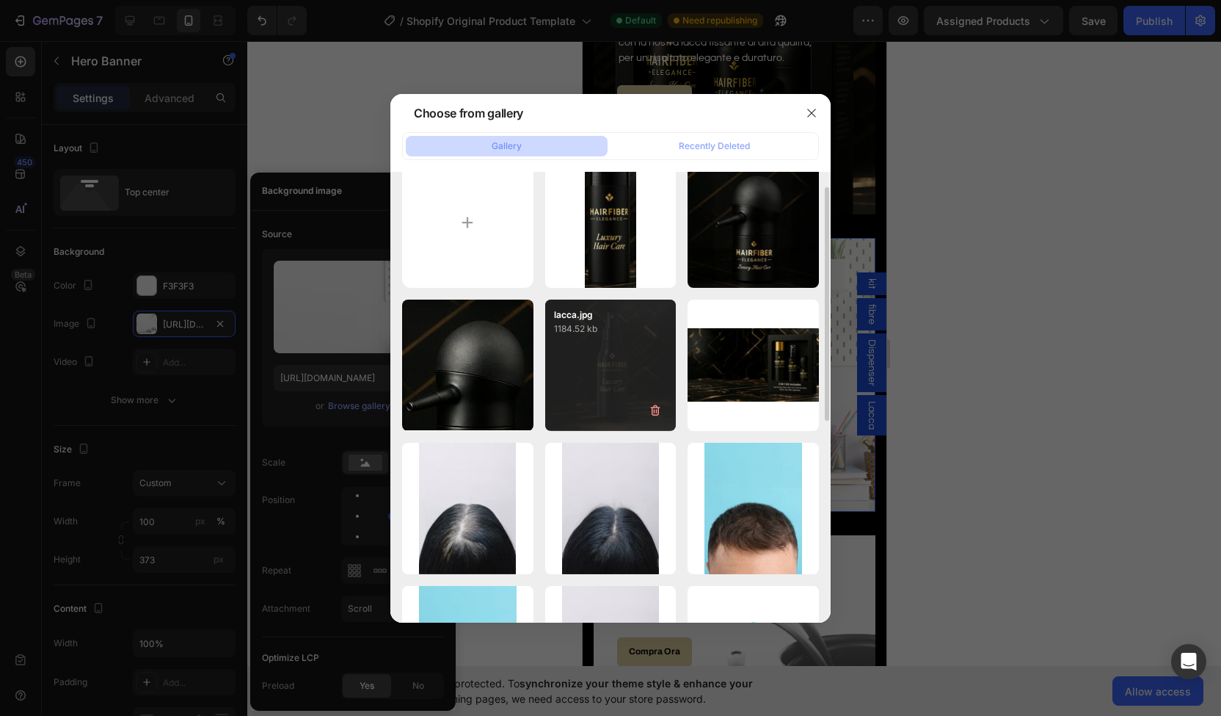
scroll to position [28, 0]
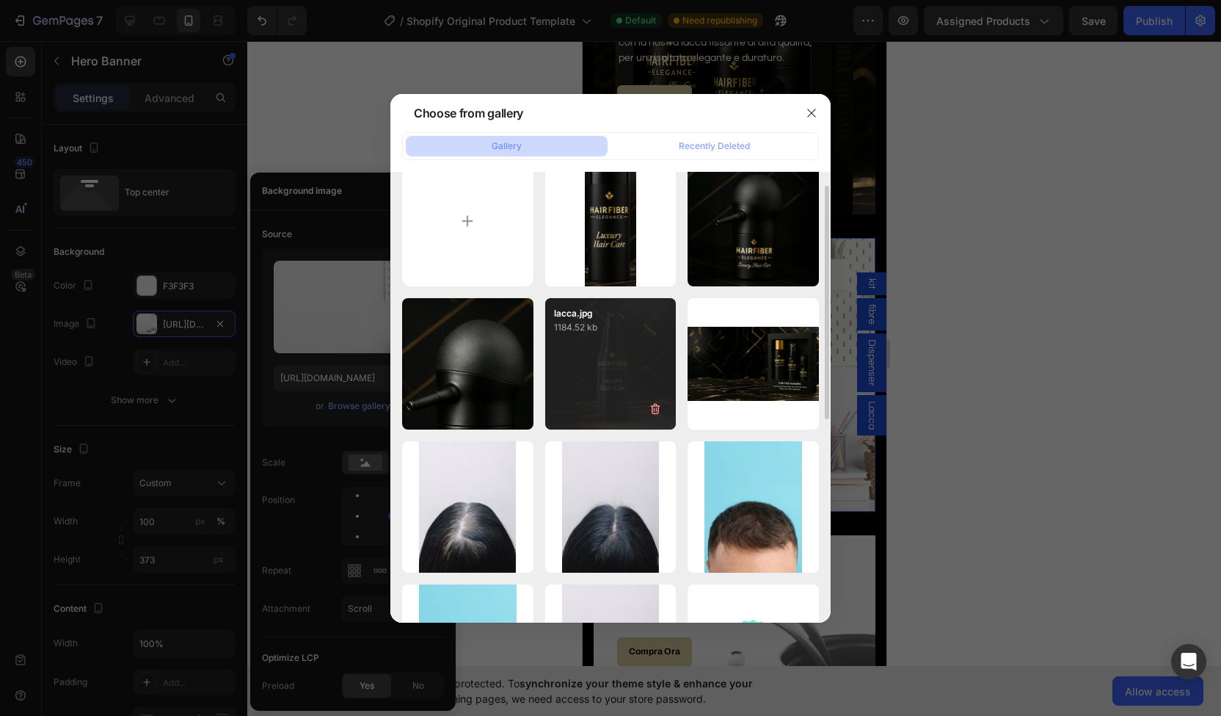
click at [603, 385] on div "lacca.jpg 1184.52 kb" at bounding box center [610, 363] width 131 height 131
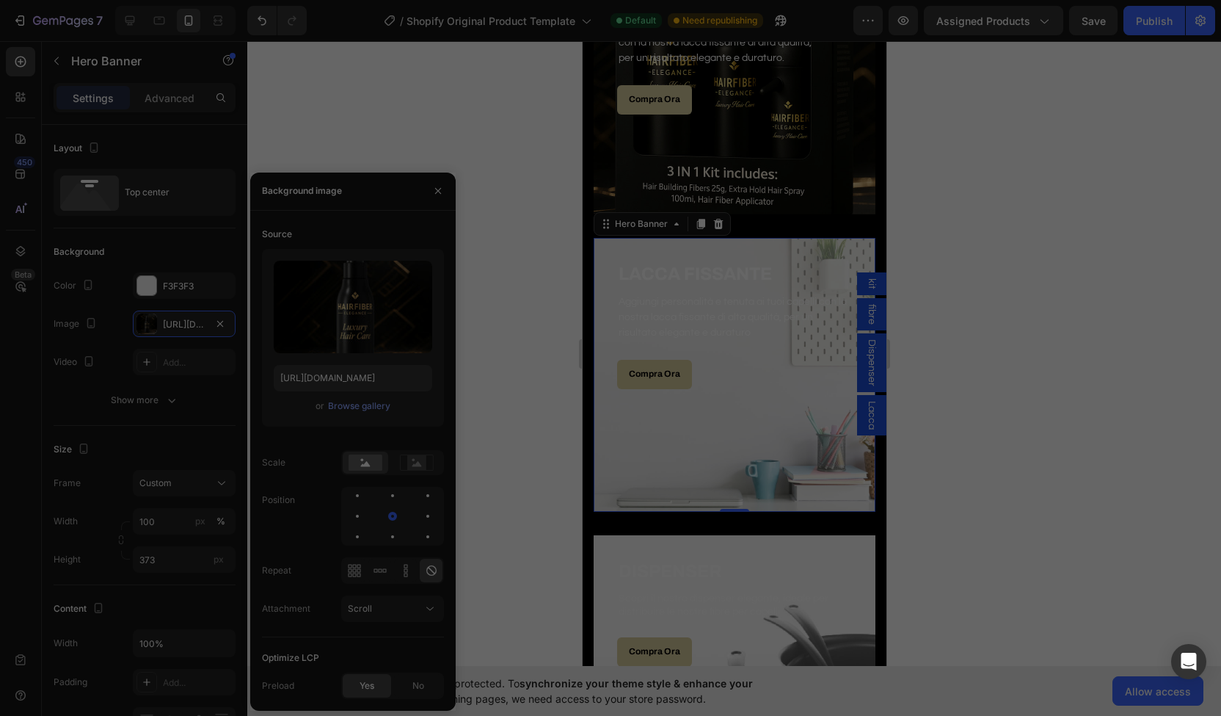
type input "[URL][DOMAIN_NAME]"
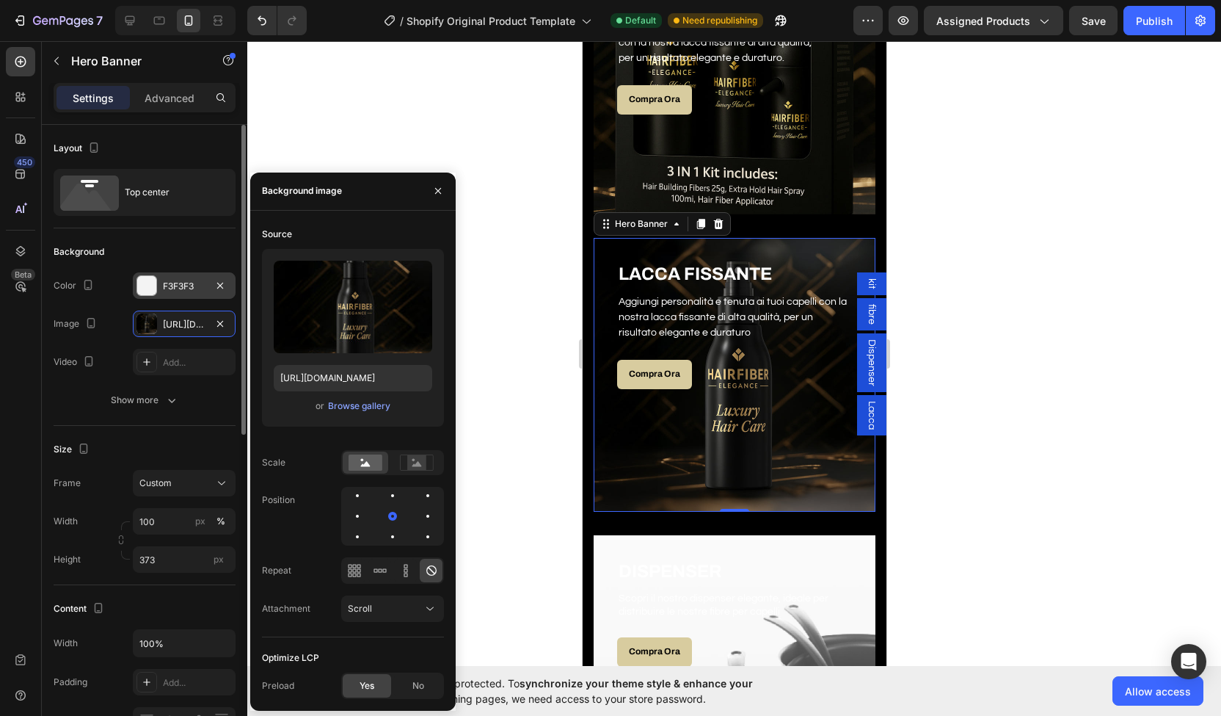
click at [160, 276] on div "F3F3F3" at bounding box center [184, 285] width 103 height 26
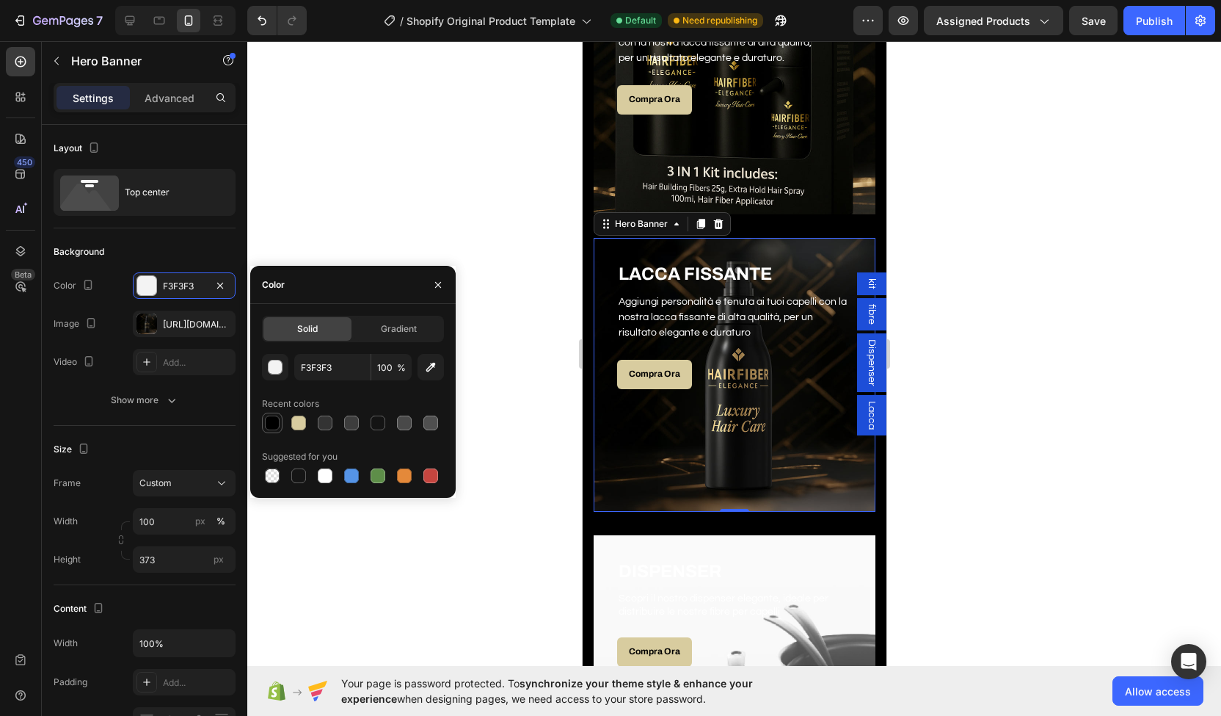
click at [274, 429] on div at bounding box center [272, 422] width 15 height 15
type input "000000"
click at [411, 206] on div at bounding box center [734, 378] width 974 height 675
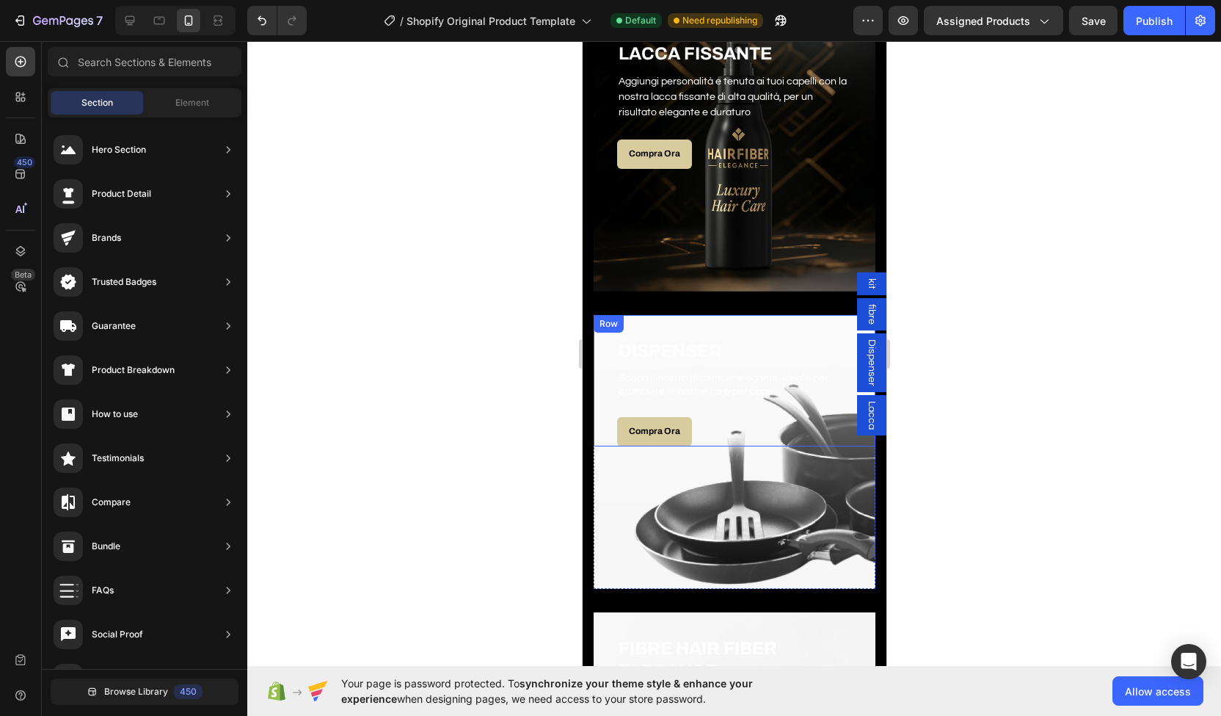
scroll to position [1108, 0]
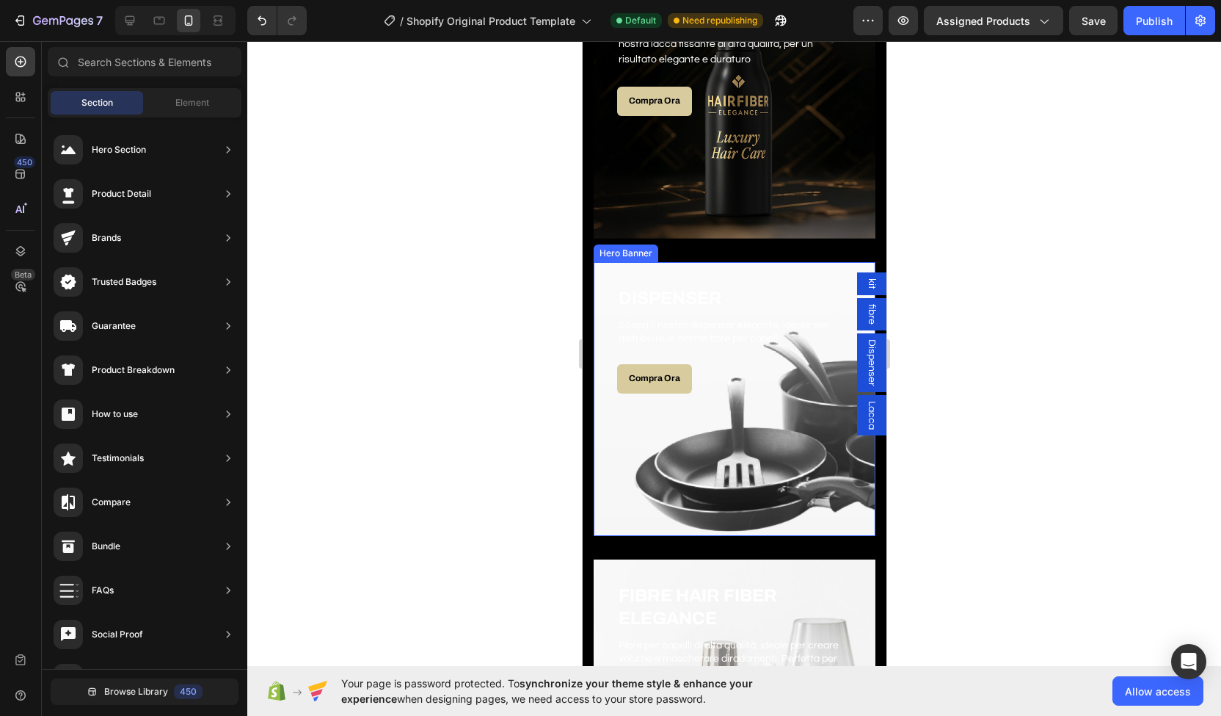
click at [644, 467] on div "Overlay" at bounding box center [734, 399] width 282 height 274
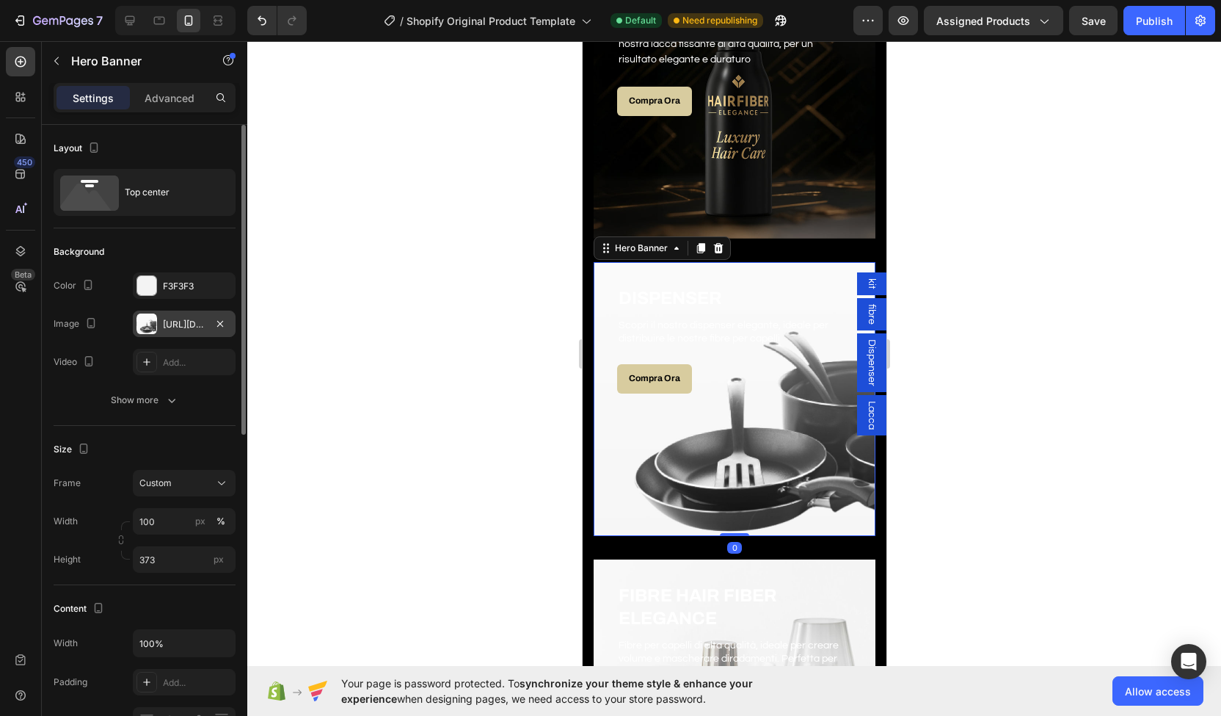
click at [176, 325] on div "[URL][DOMAIN_NAME]" at bounding box center [184, 324] width 43 height 13
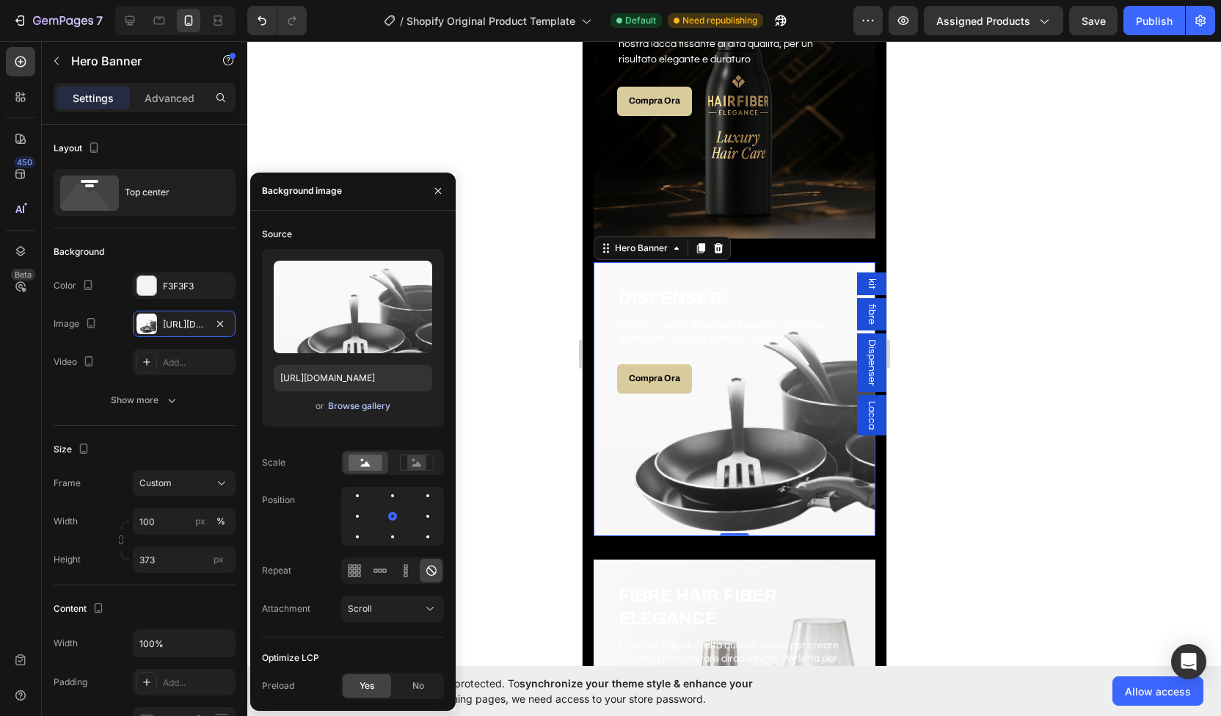
click at [348, 407] on div "Browse gallery" at bounding box center [359, 405] width 62 height 13
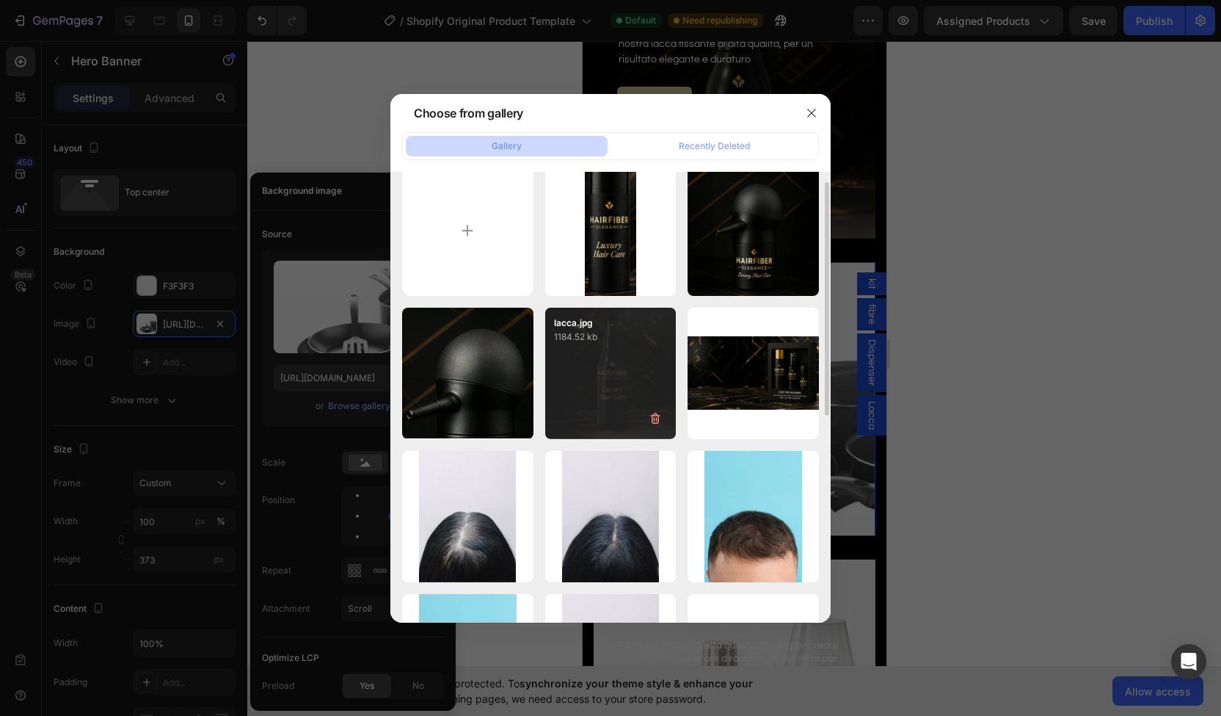
scroll to position [21, 0]
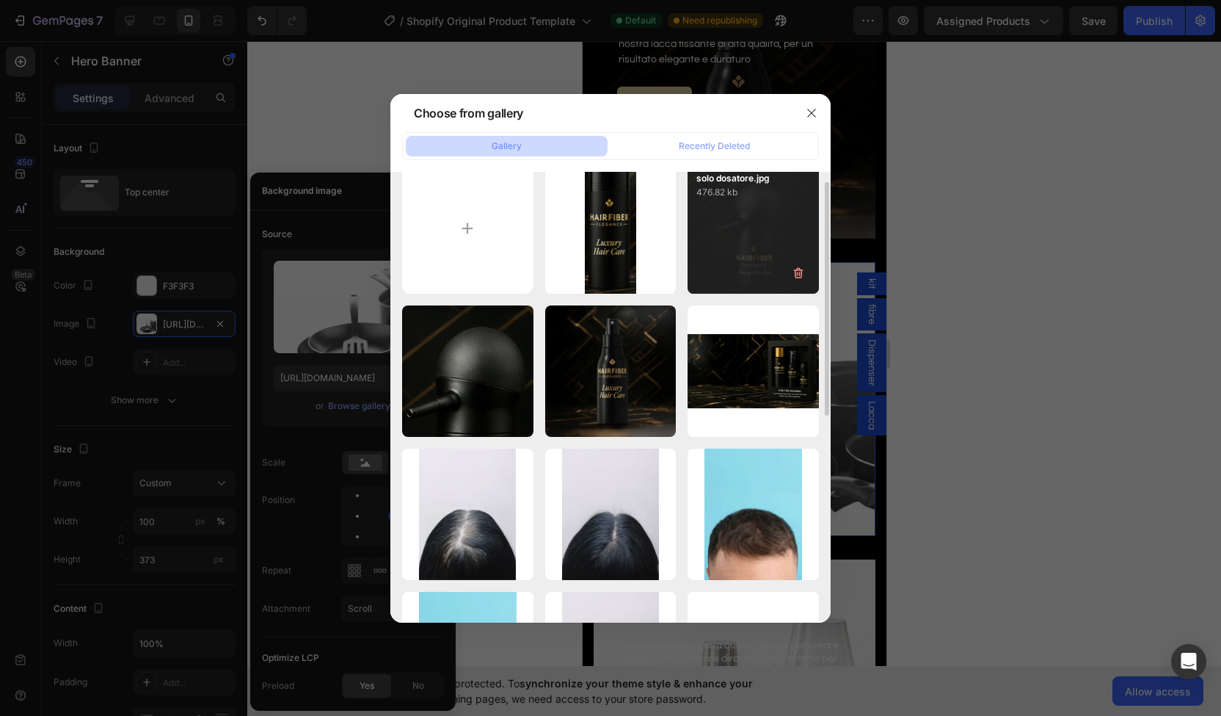
click at [750, 250] on div "solo dosatore.jpg 476.82 kb" at bounding box center [753, 228] width 131 height 131
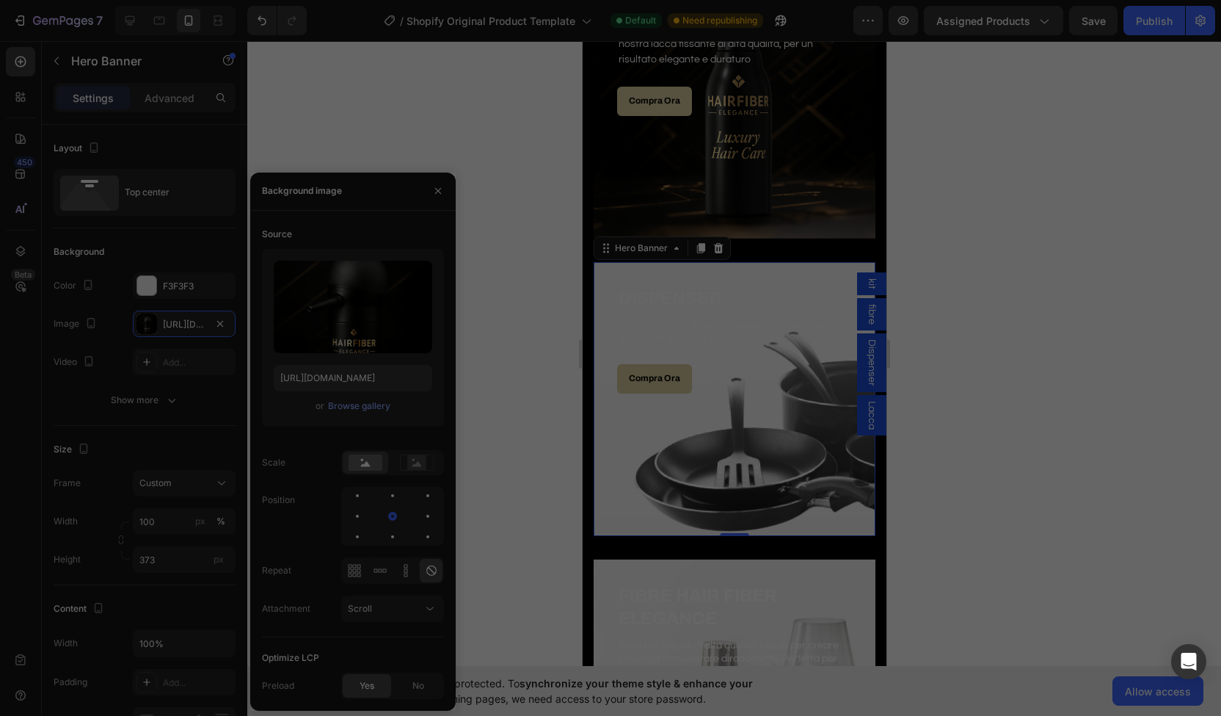
type input "[URL][DOMAIN_NAME]"
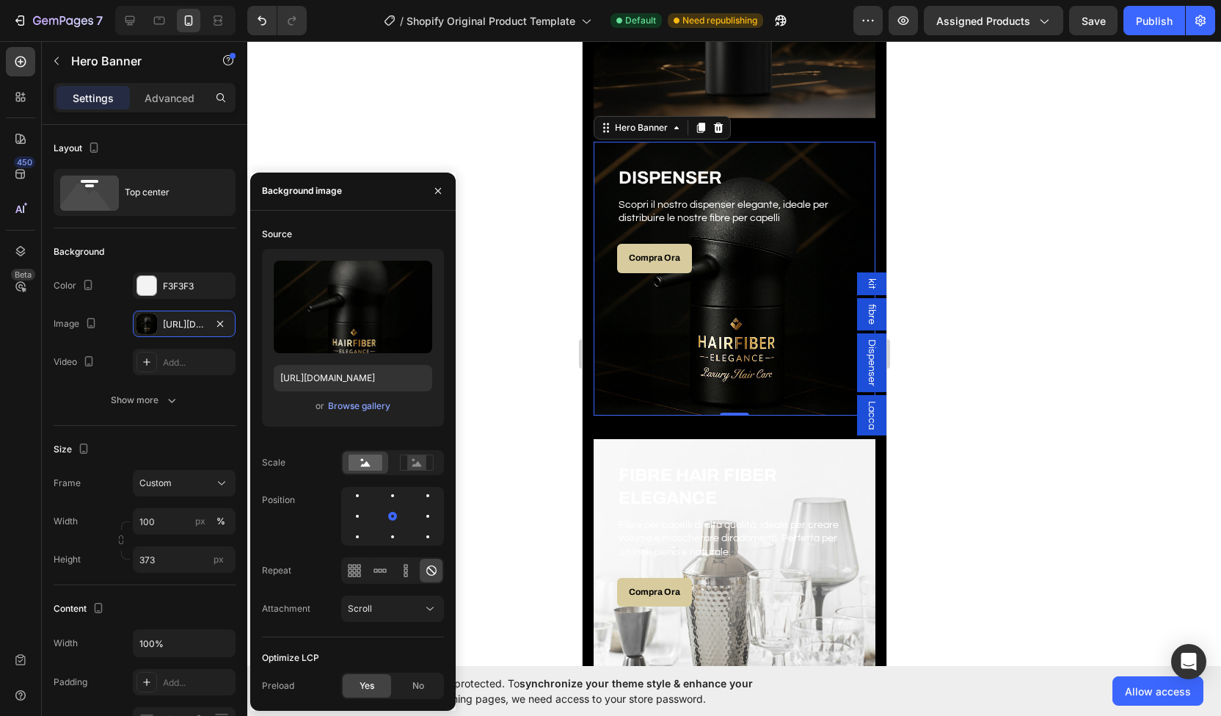
scroll to position [1340, 0]
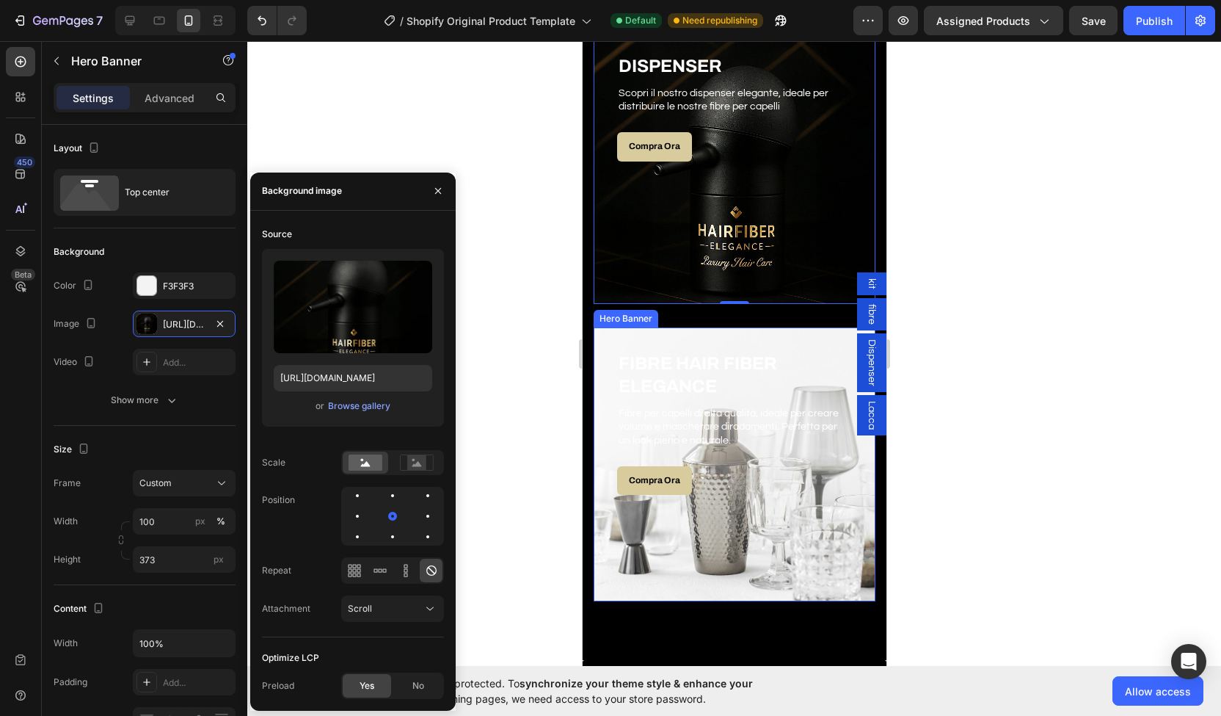
click at [614, 537] on div "Overlay" at bounding box center [734, 464] width 282 height 274
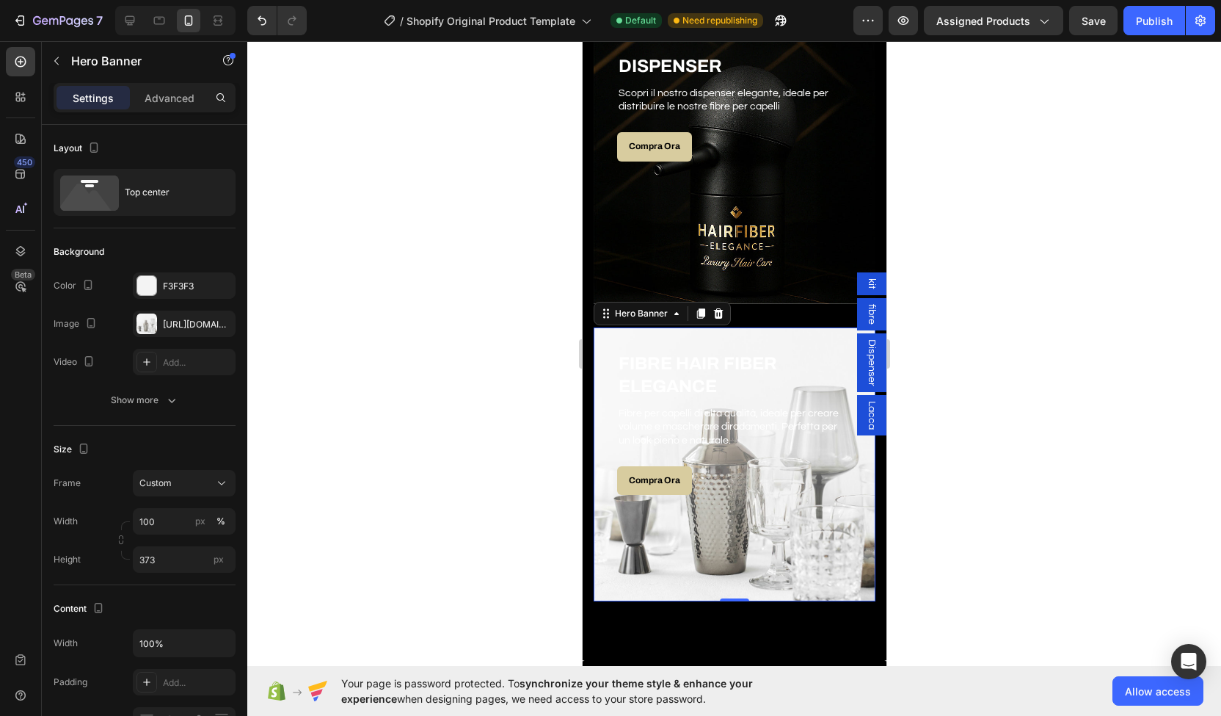
click at [621, 520] on div "Overlay" at bounding box center [734, 464] width 282 height 274
click at [182, 326] on div "[URL][DOMAIN_NAME]" at bounding box center [184, 324] width 43 height 13
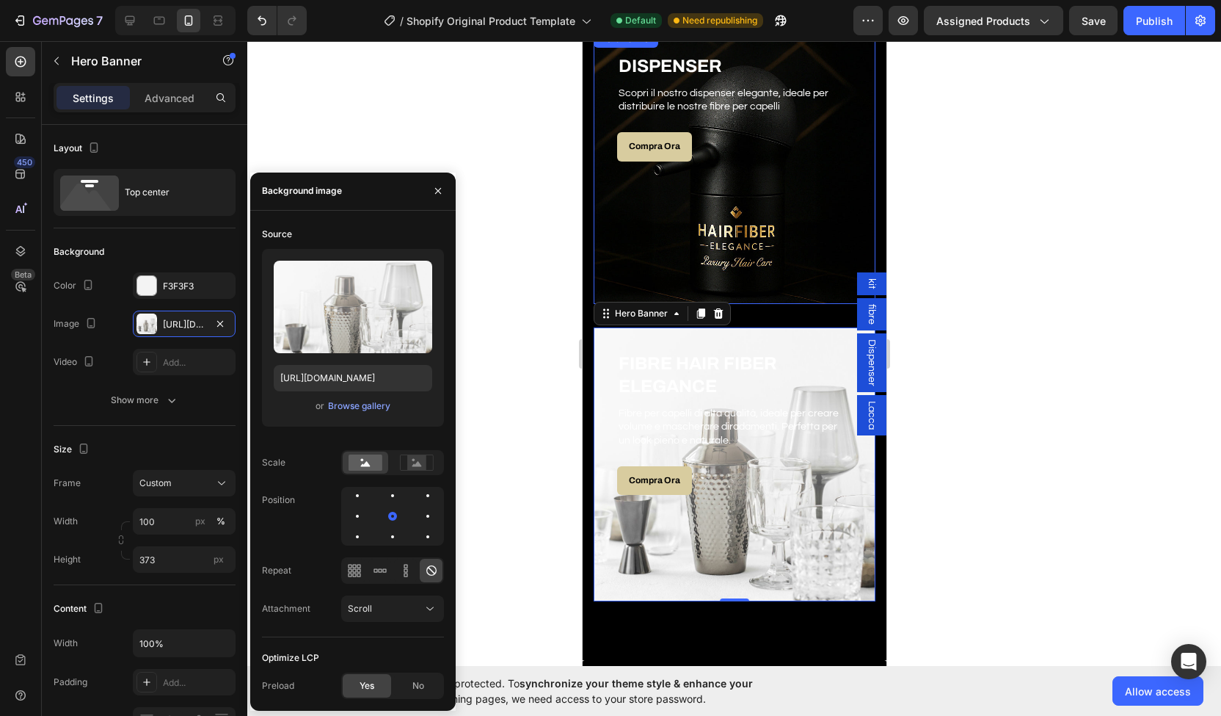
click at [633, 225] on div "Overlay" at bounding box center [734, 167] width 282 height 274
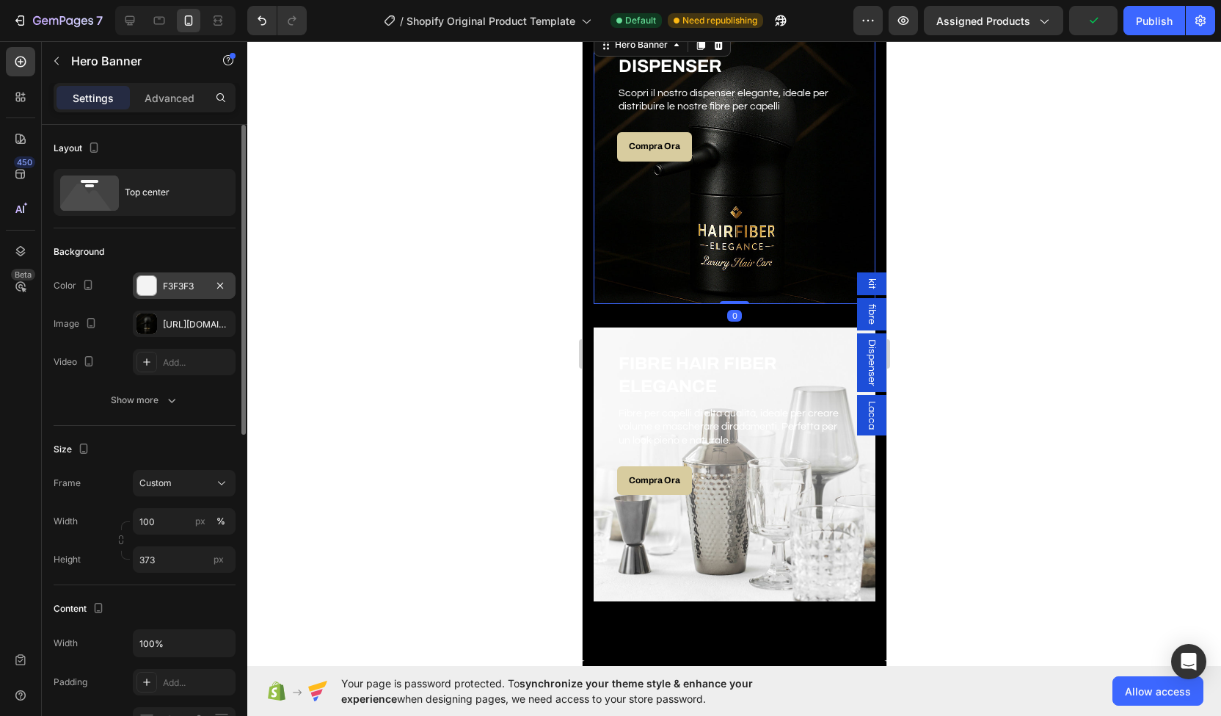
click at [156, 279] on div at bounding box center [146, 285] width 19 height 19
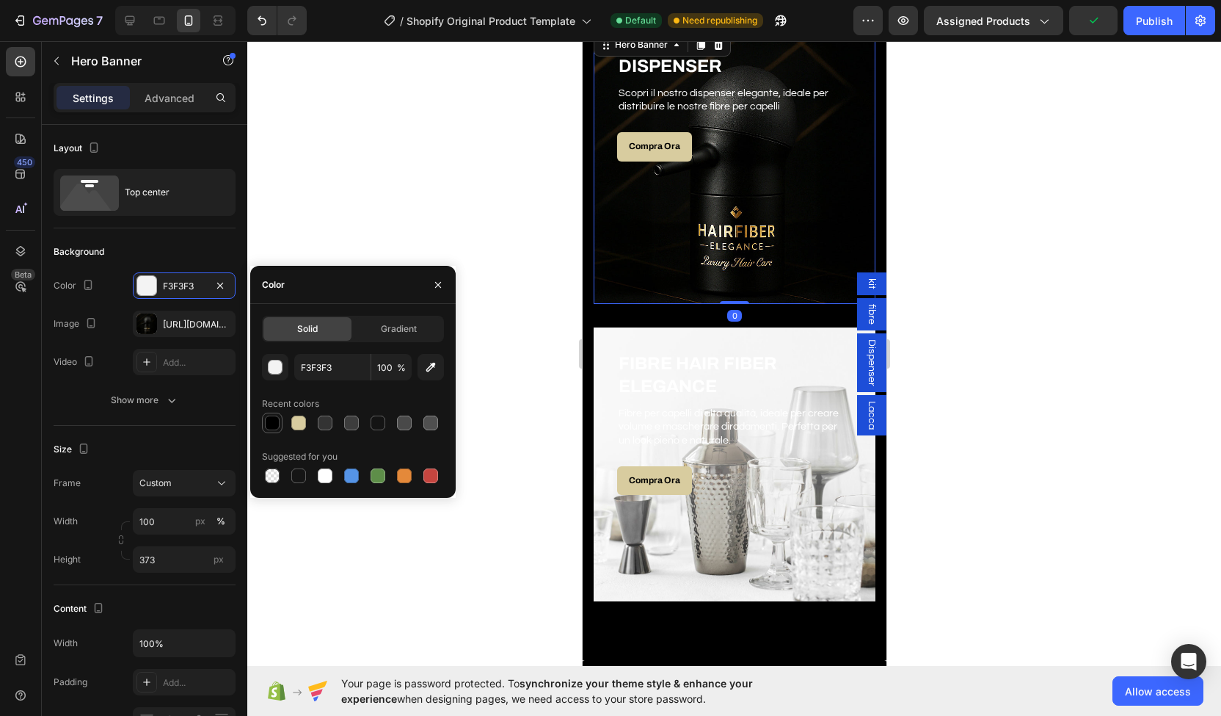
click at [277, 429] on div at bounding box center [272, 422] width 15 height 15
type input "000000"
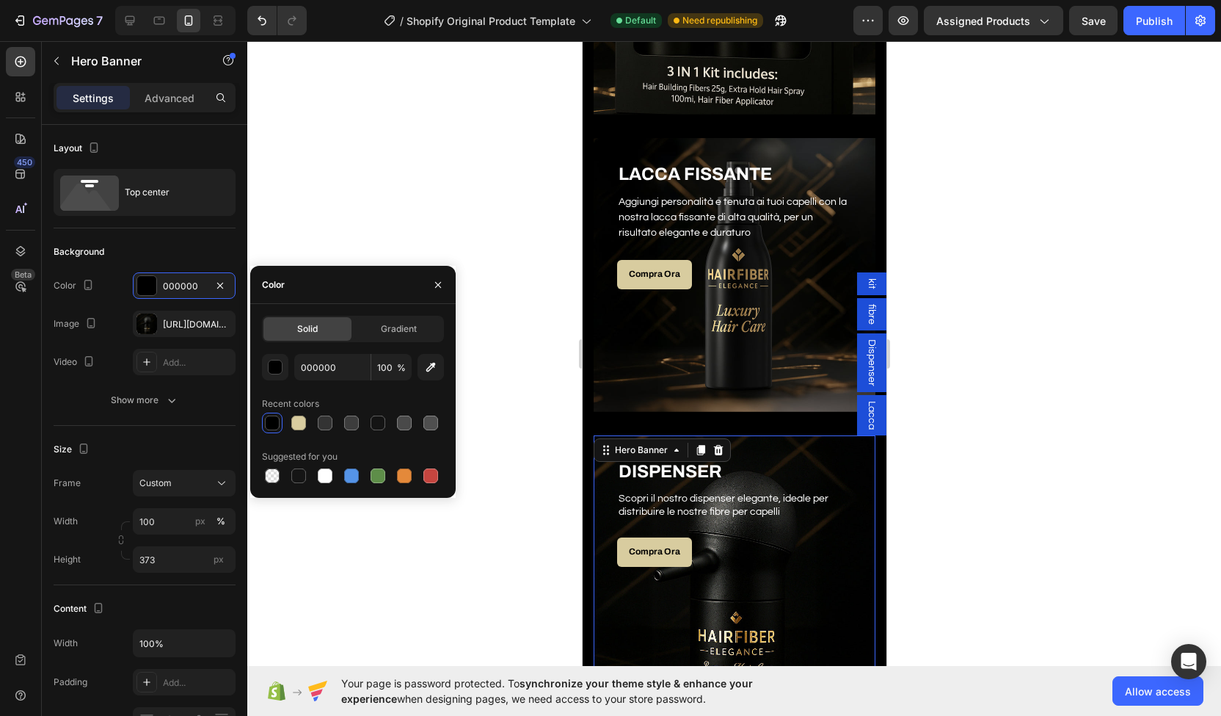
scroll to position [935, 0]
click at [644, 313] on div "Overlay" at bounding box center [734, 275] width 282 height 274
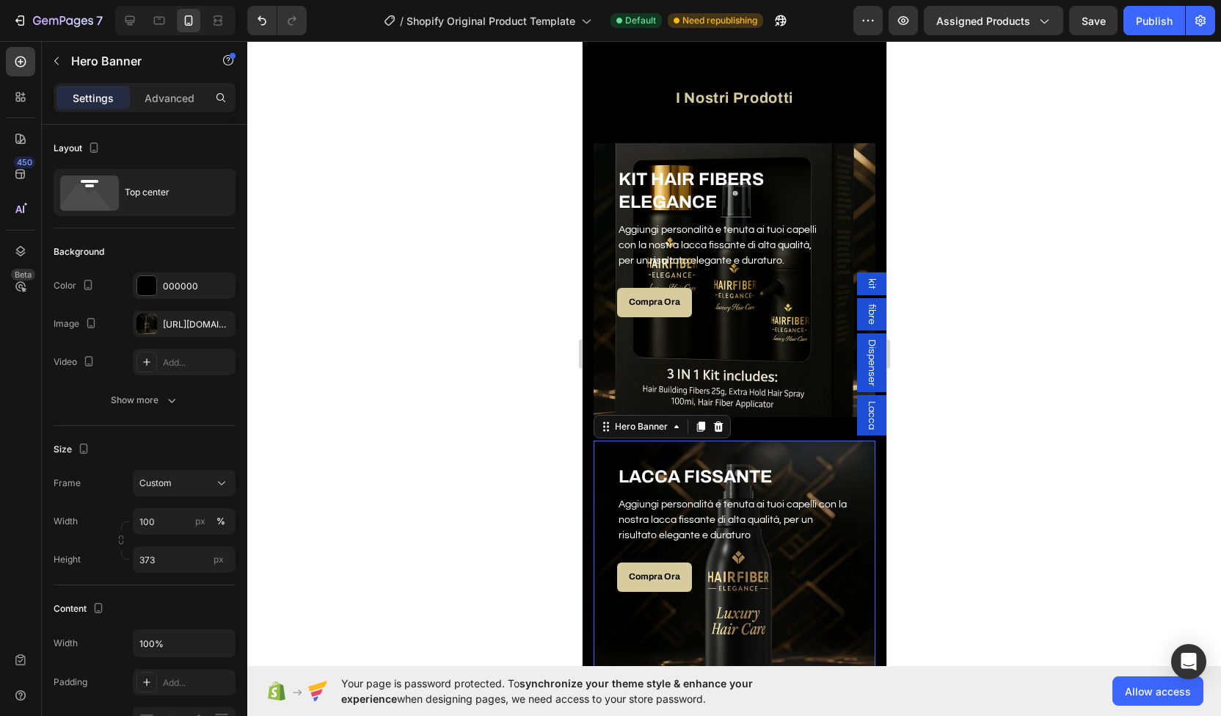
scroll to position [583, 0]
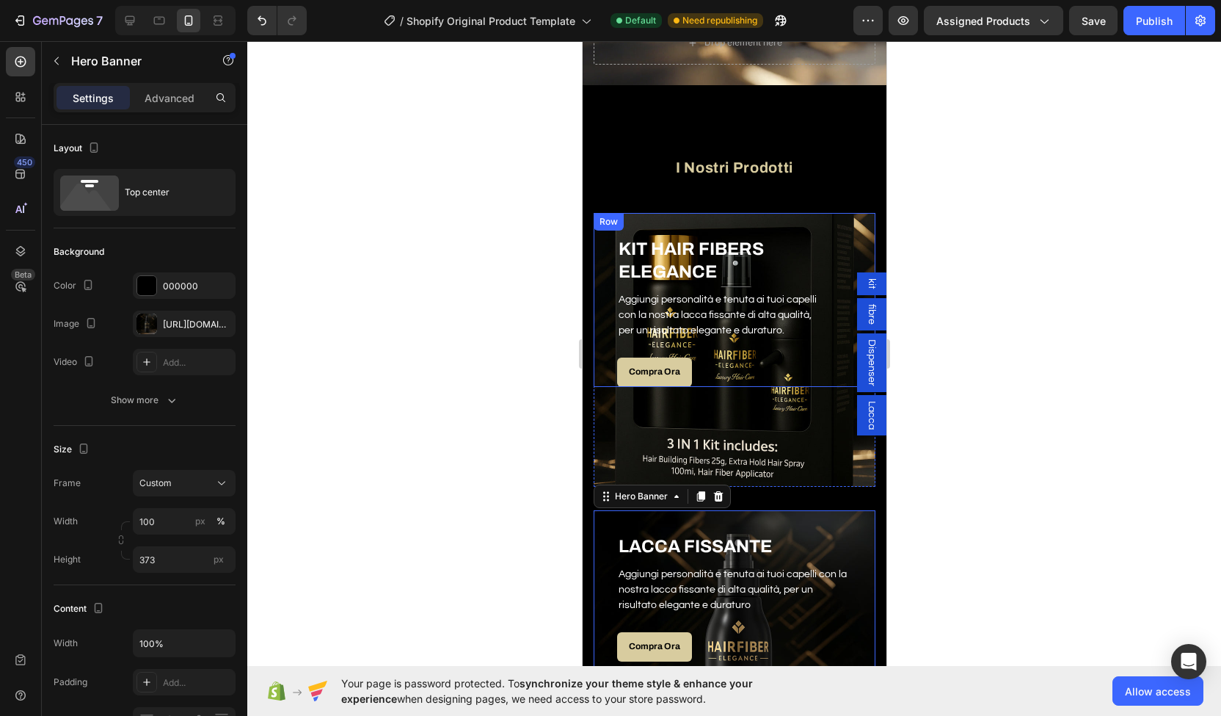
click at [605, 304] on div "KIT HAIR FIBERS ELEGANCE Heading Aggiungi personalità e tenuta ai tuoi capelli …" at bounding box center [734, 300] width 282 height 174
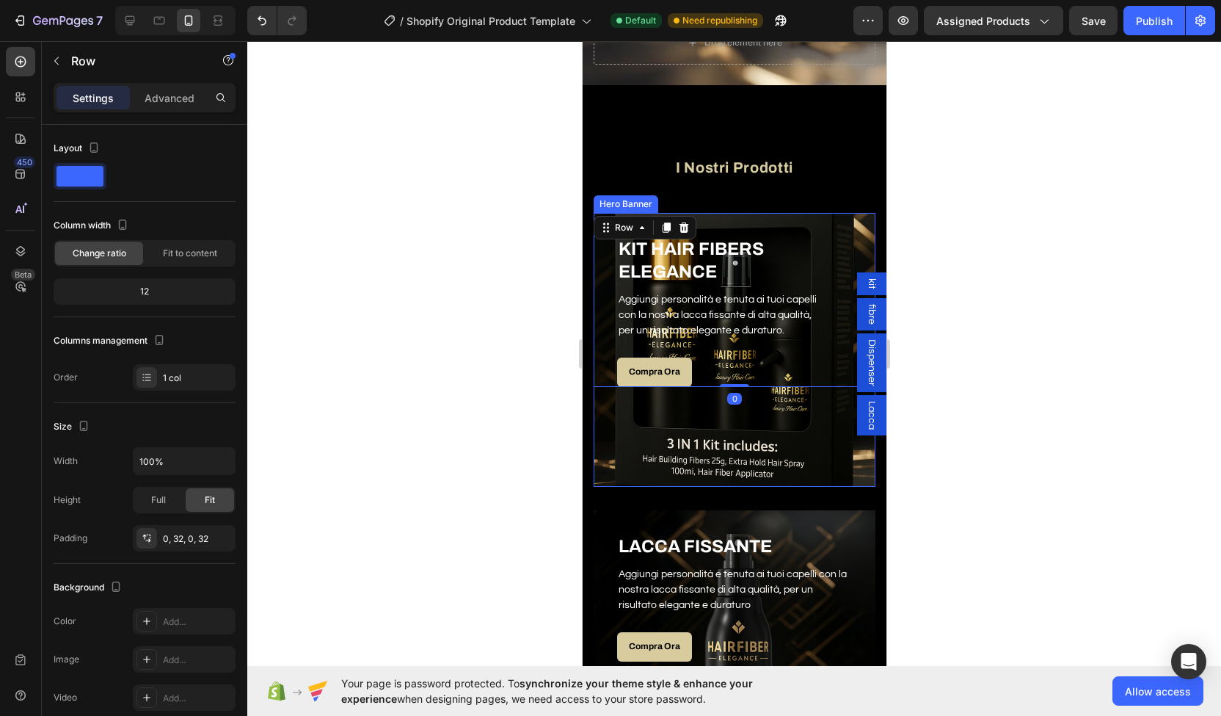
click at [621, 409] on div "Overlay" at bounding box center [734, 350] width 282 height 274
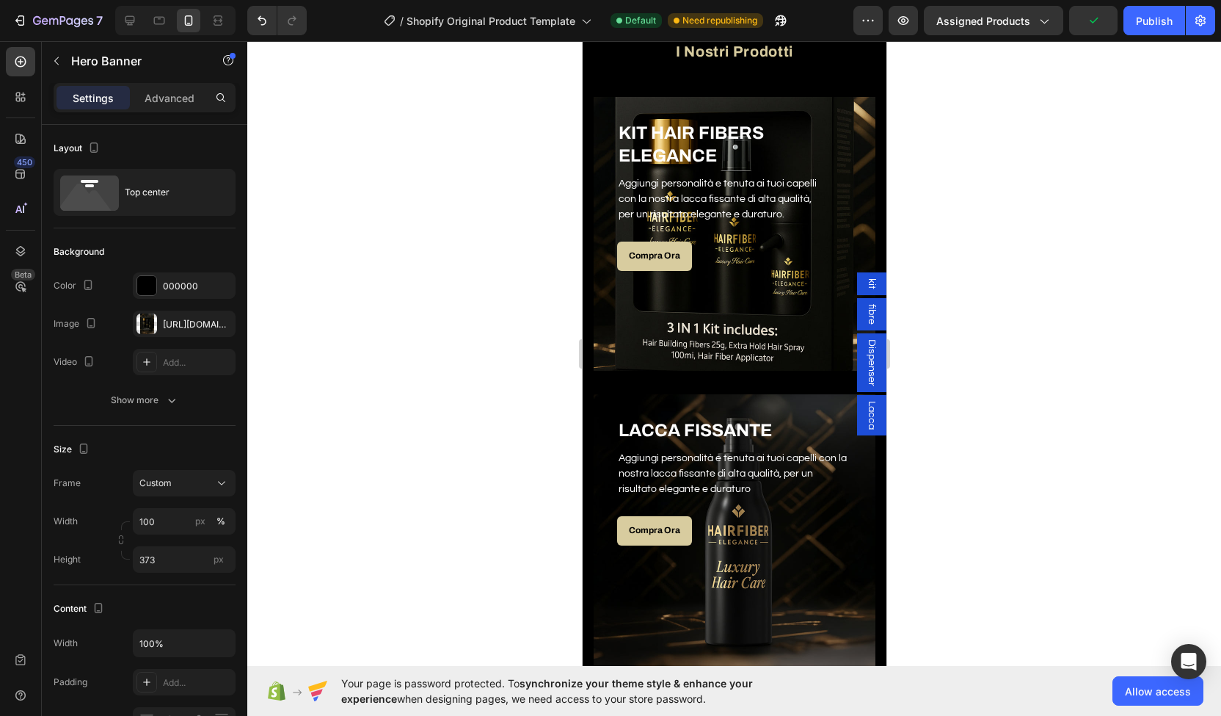
scroll to position [304, 0]
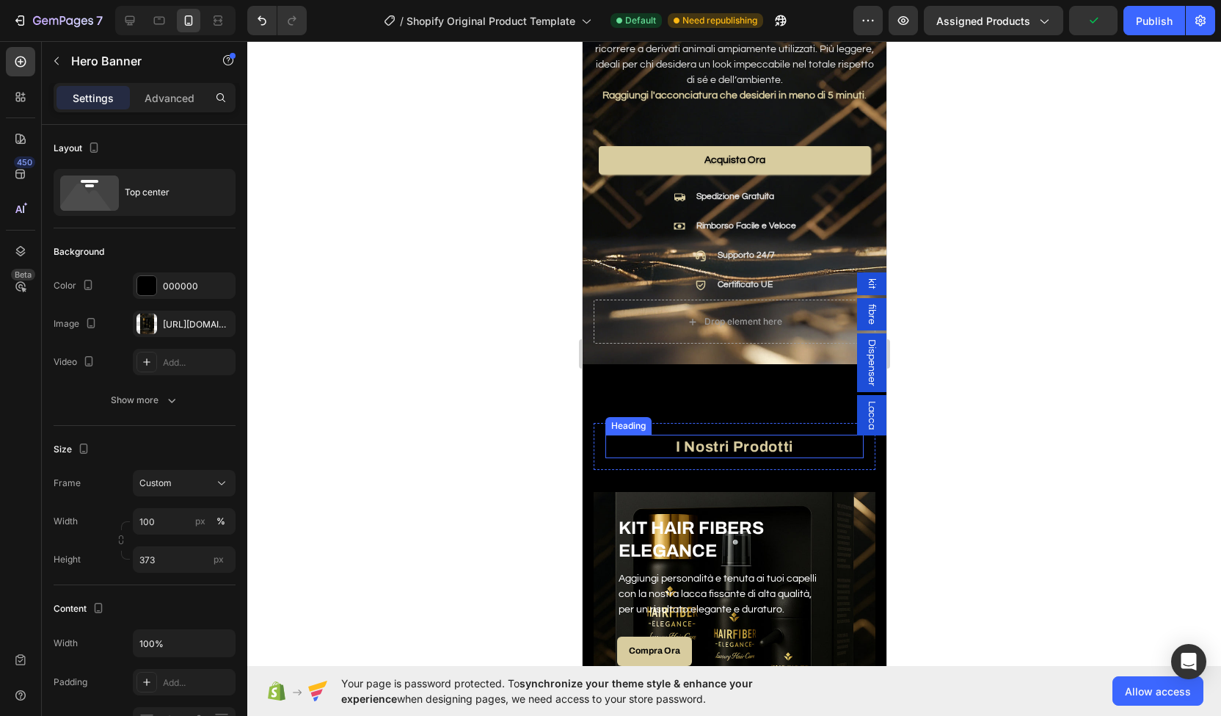
click at [726, 435] on h2 "I Nostri Prodotti" at bounding box center [734, 446] width 258 height 23
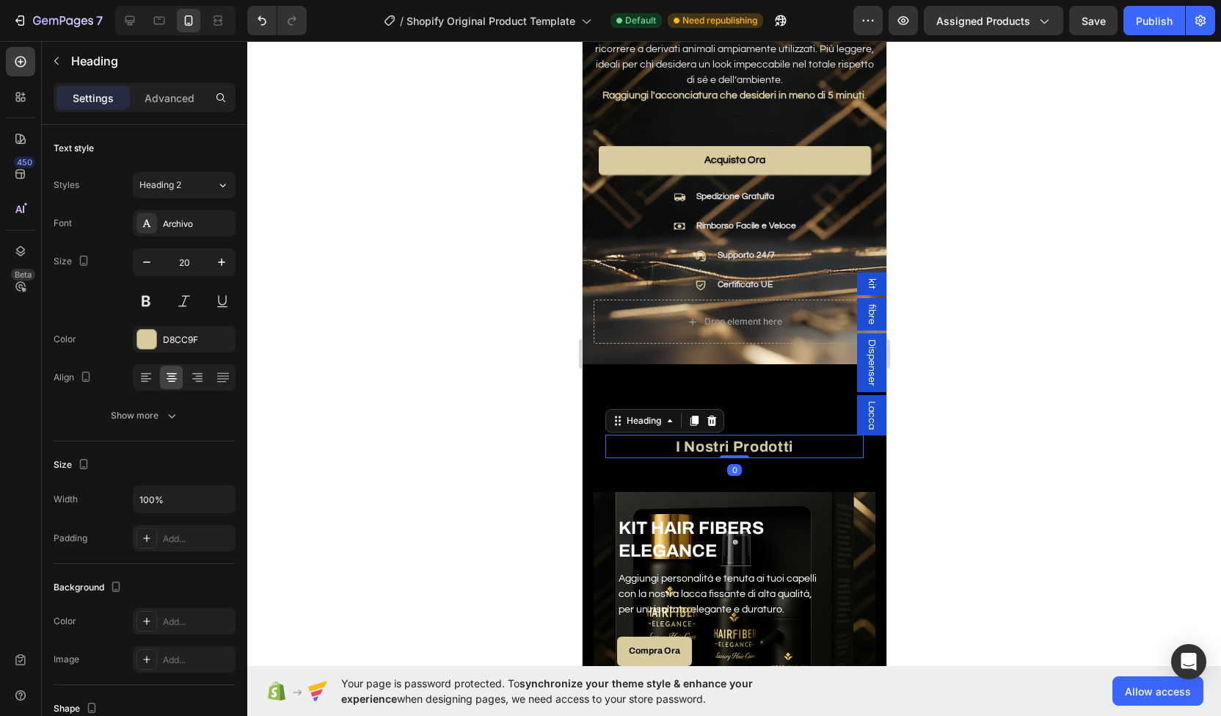
click at [726, 455] on div at bounding box center [733, 456] width 29 height 3
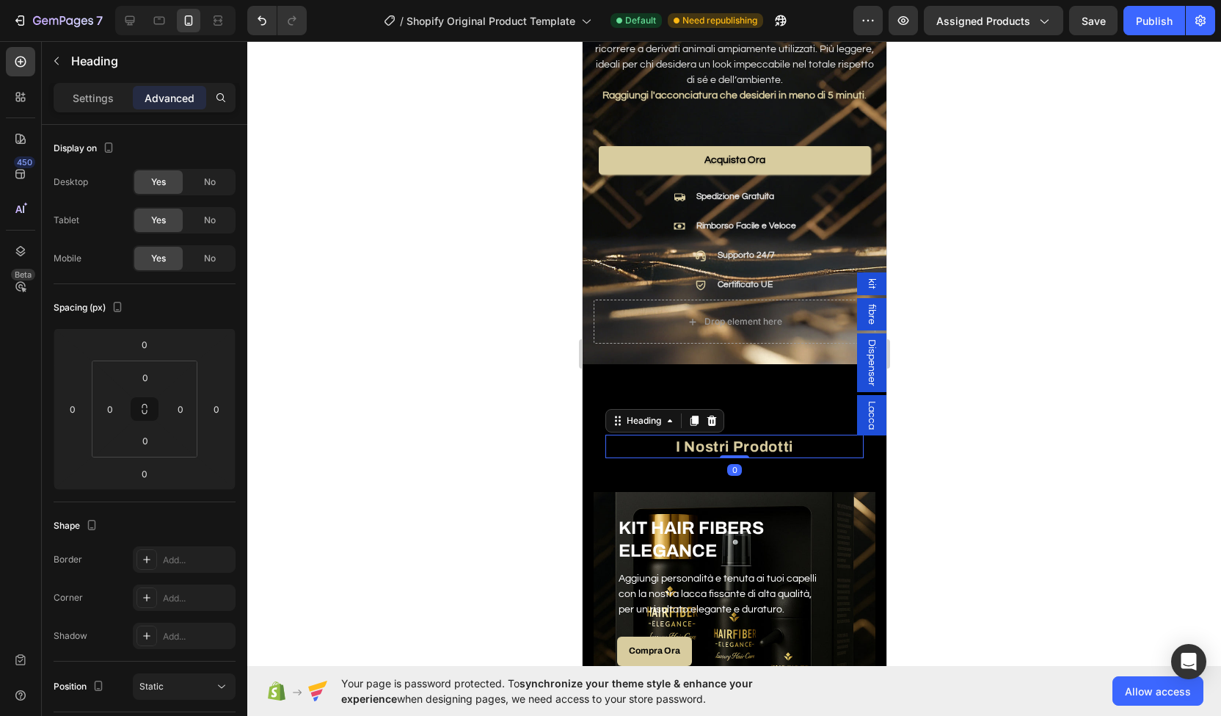
click at [726, 455] on div at bounding box center [733, 456] width 29 height 3
click at [726, 454] on div at bounding box center [733, 456] width 29 height 4
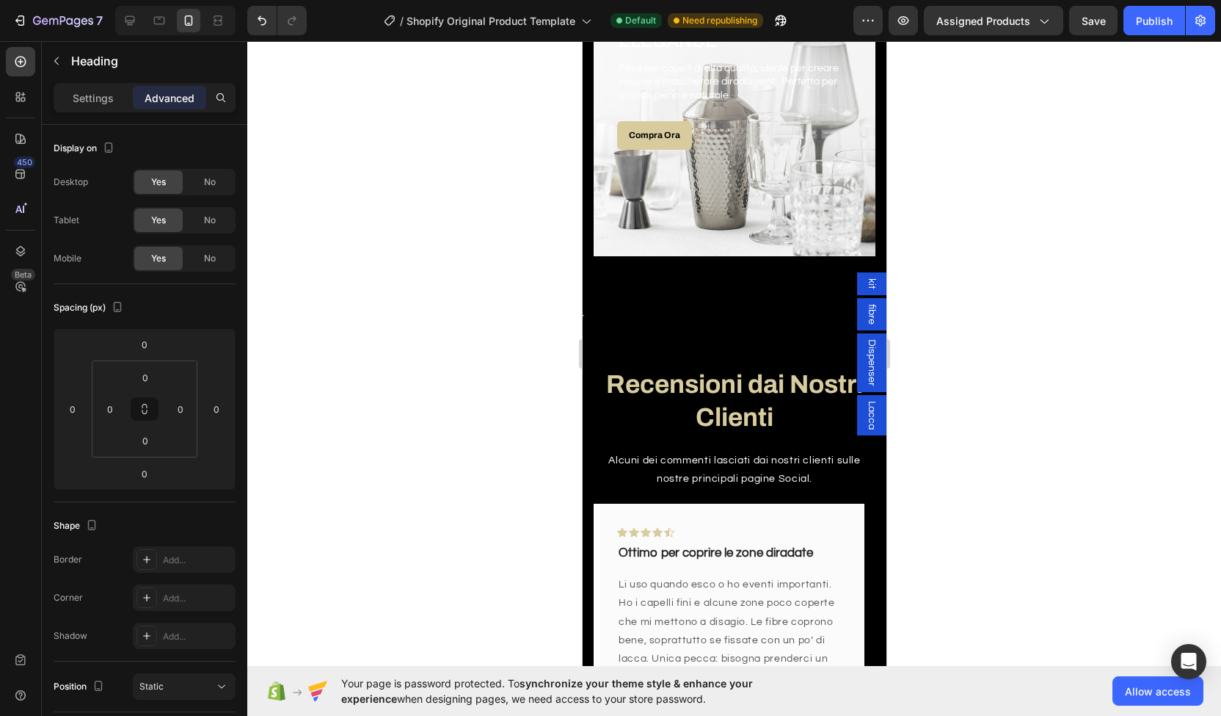
scroll to position [1795, 0]
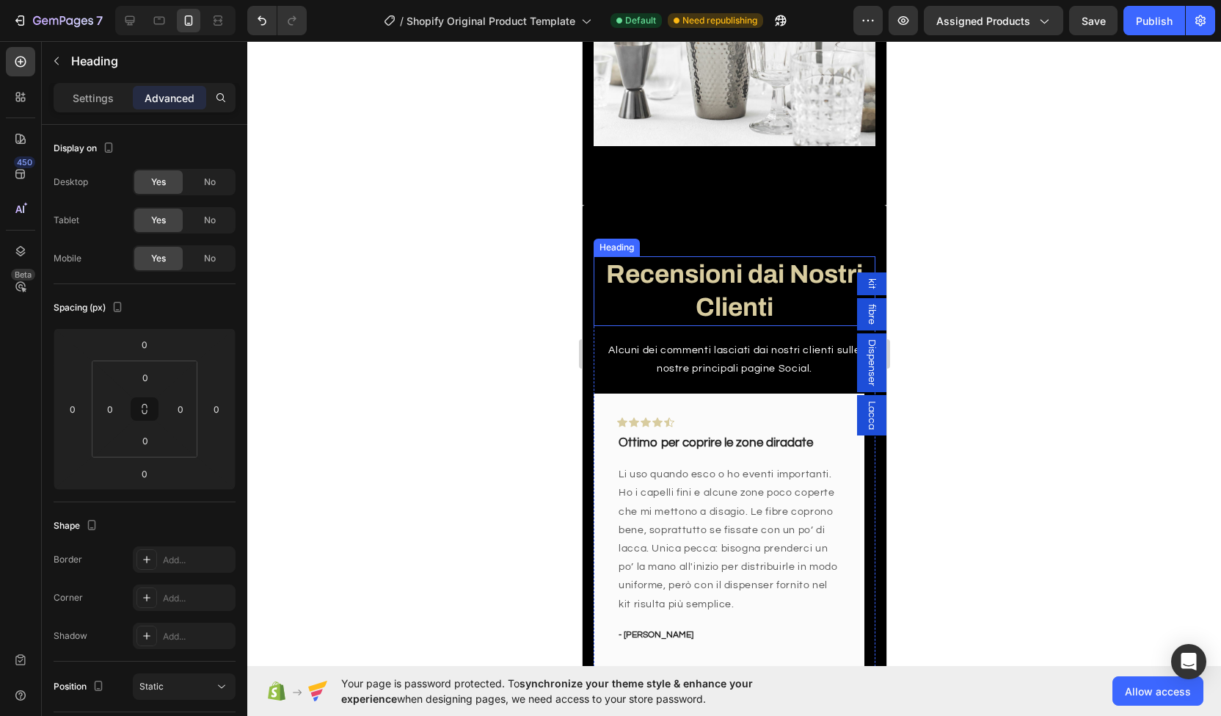
click at [701, 277] on strong "Recensioni dai Nostri Clienti" at bounding box center [734, 291] width 257 height 62
click at [86, 90] on p "Settings" at bounding box center [93, 97] width 41 height 15
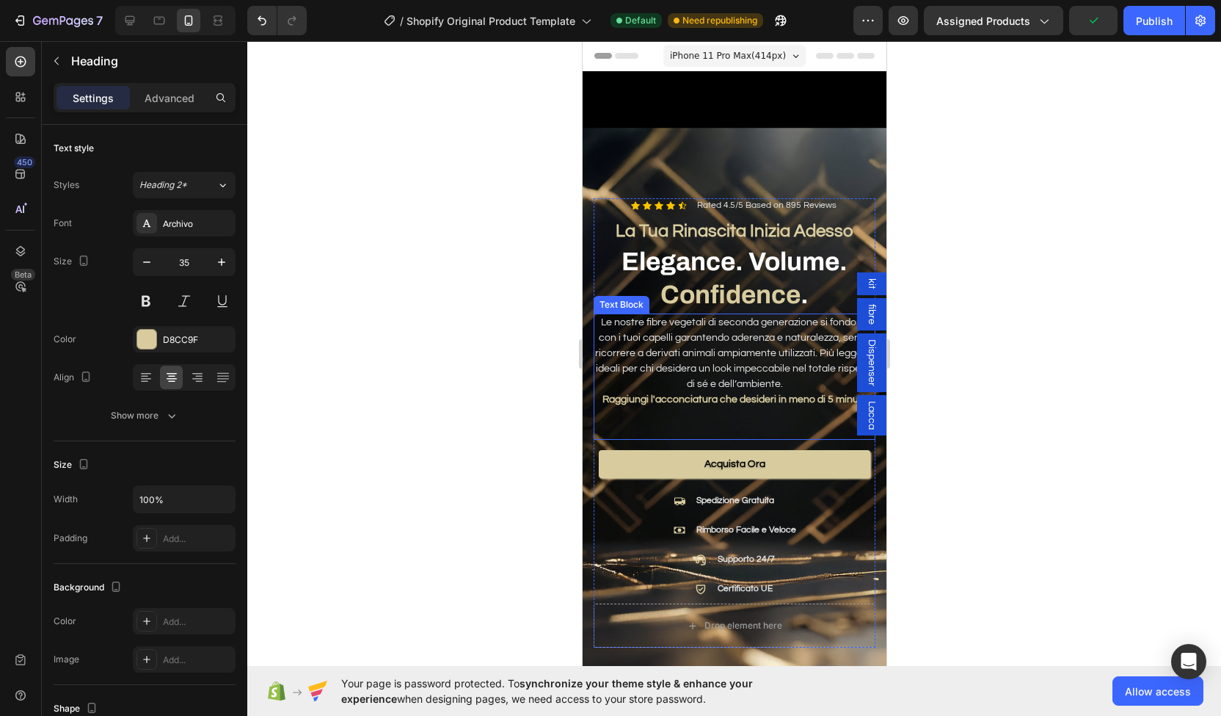
scroll to position [282, 0]
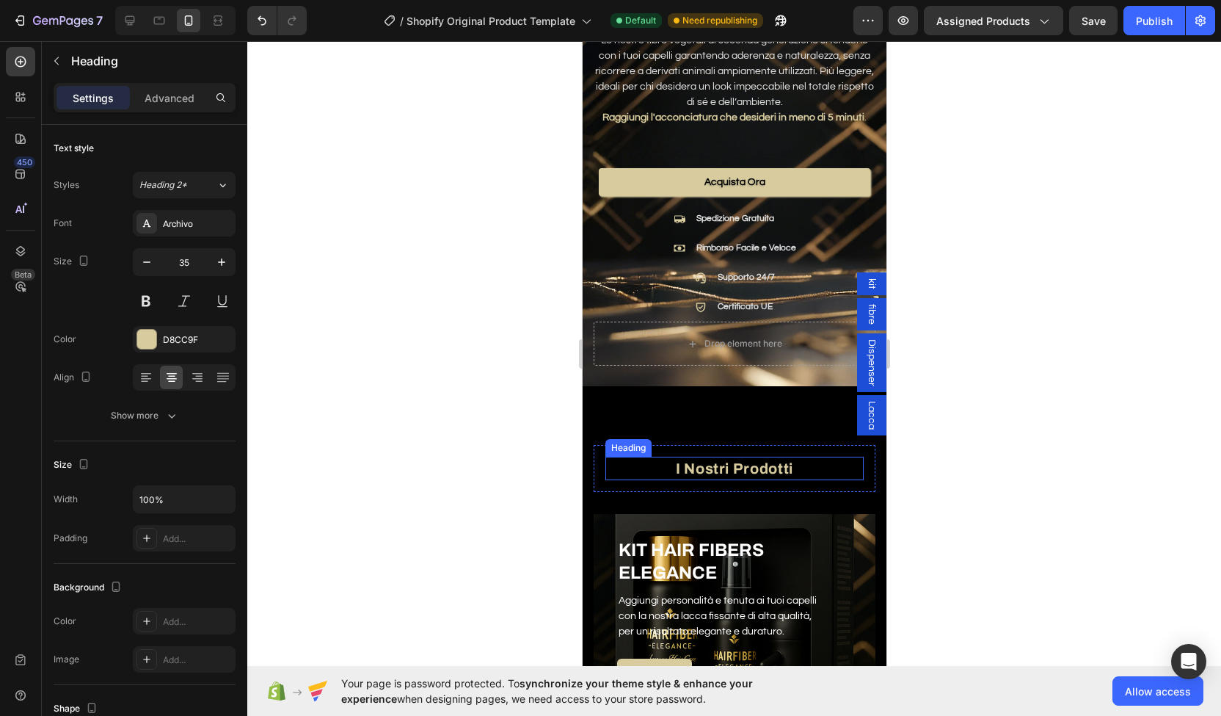
click at [713, 457] on h2 "I Nostri Prodotti" at bounding box center [734, 468] width 258 height 23
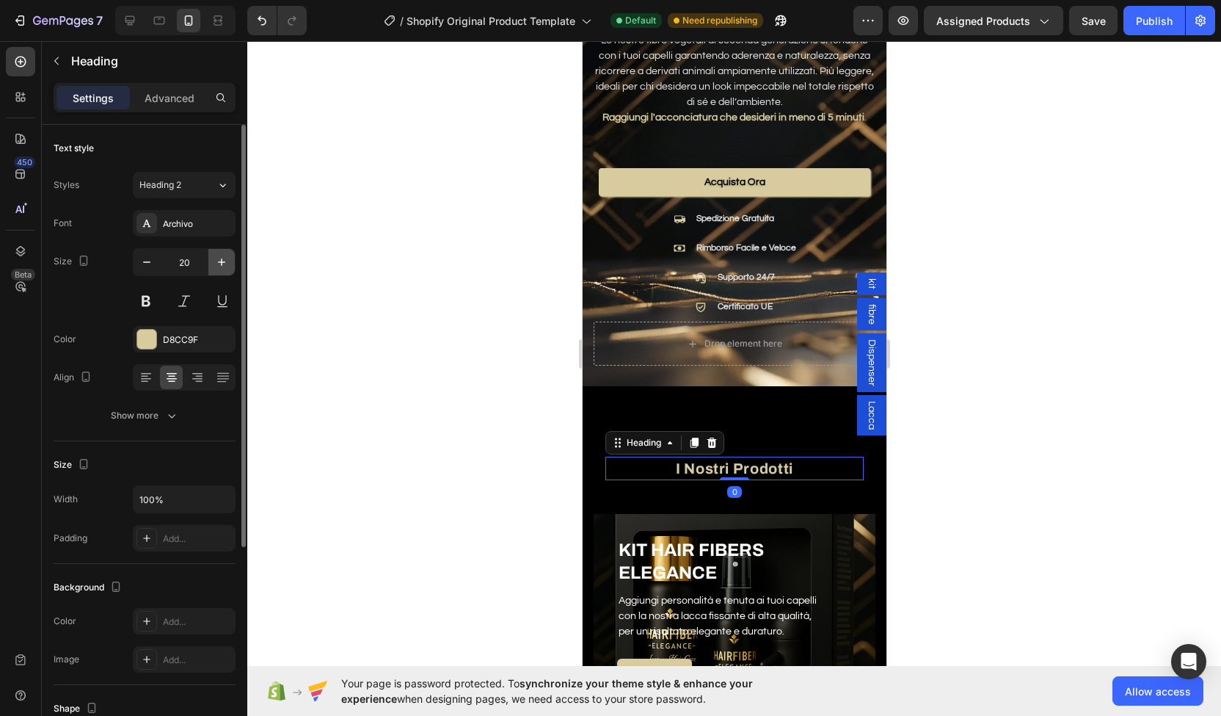
click at [227, 261] on icon "button" at bounding box center [221, 262] width 15 height 15
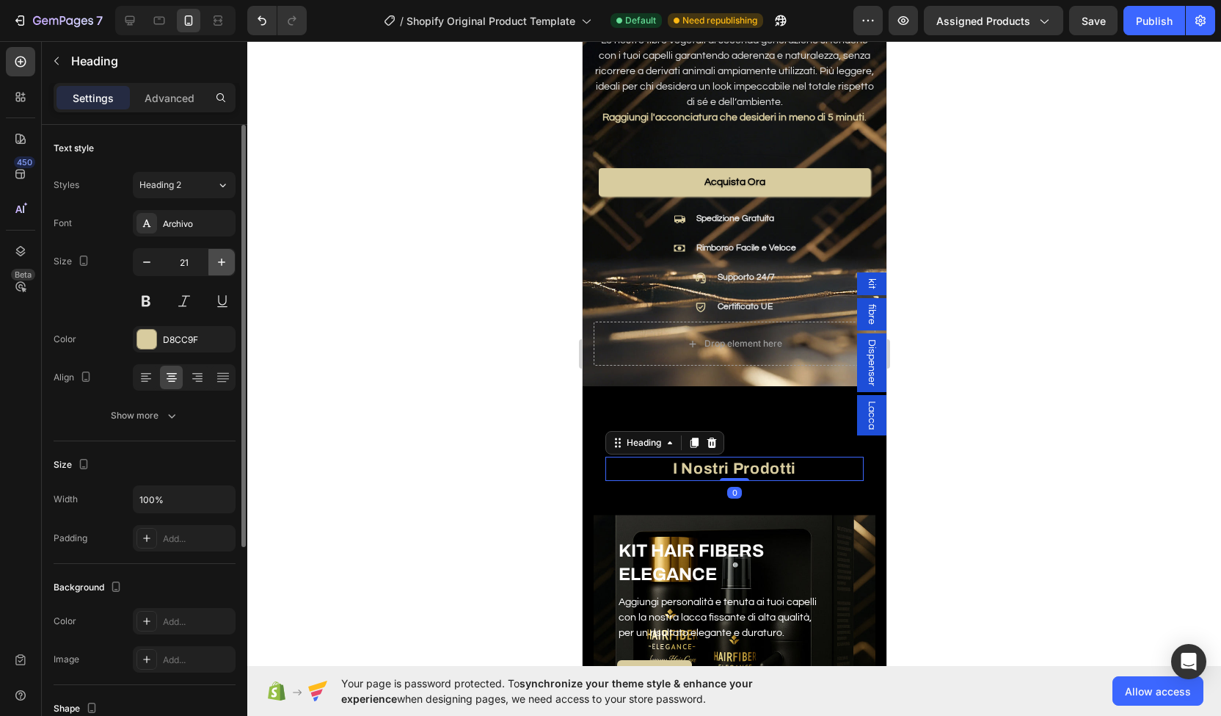
click at [227, 261] on icon "button" at bounding box center [221, 262] width 15 height 15
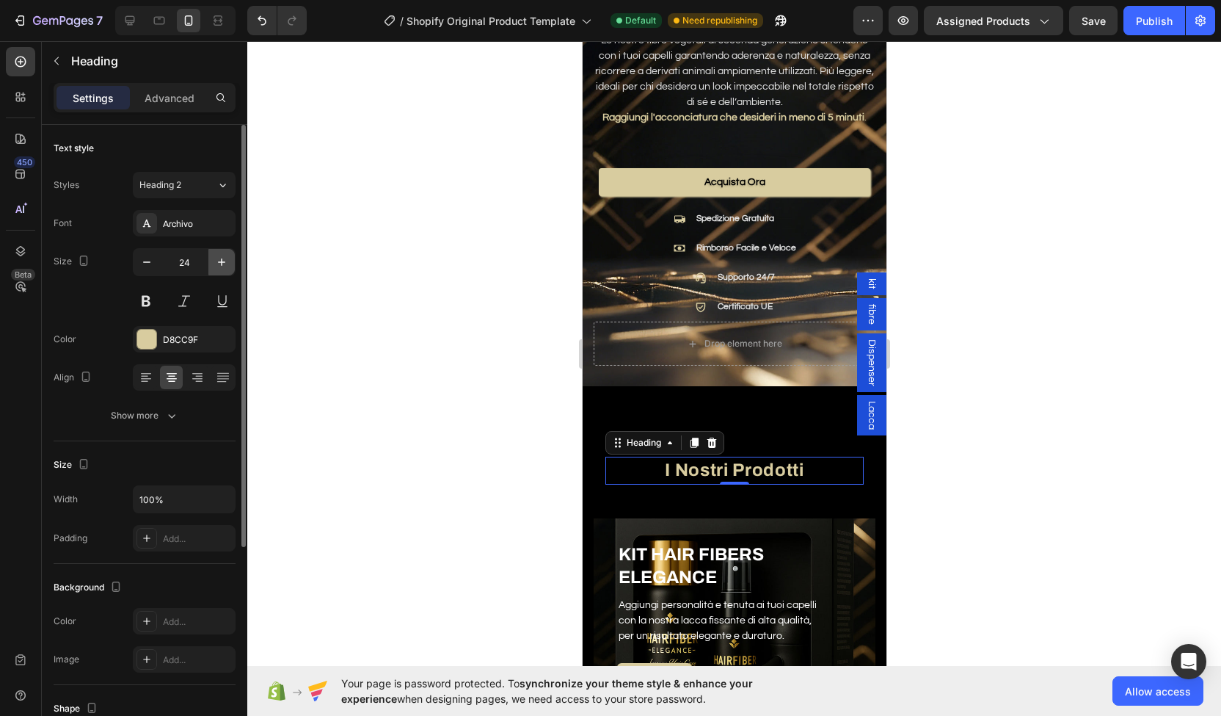
click at [227, 261] on icon "button" at bounding box center [221, 262] width 15 height 15
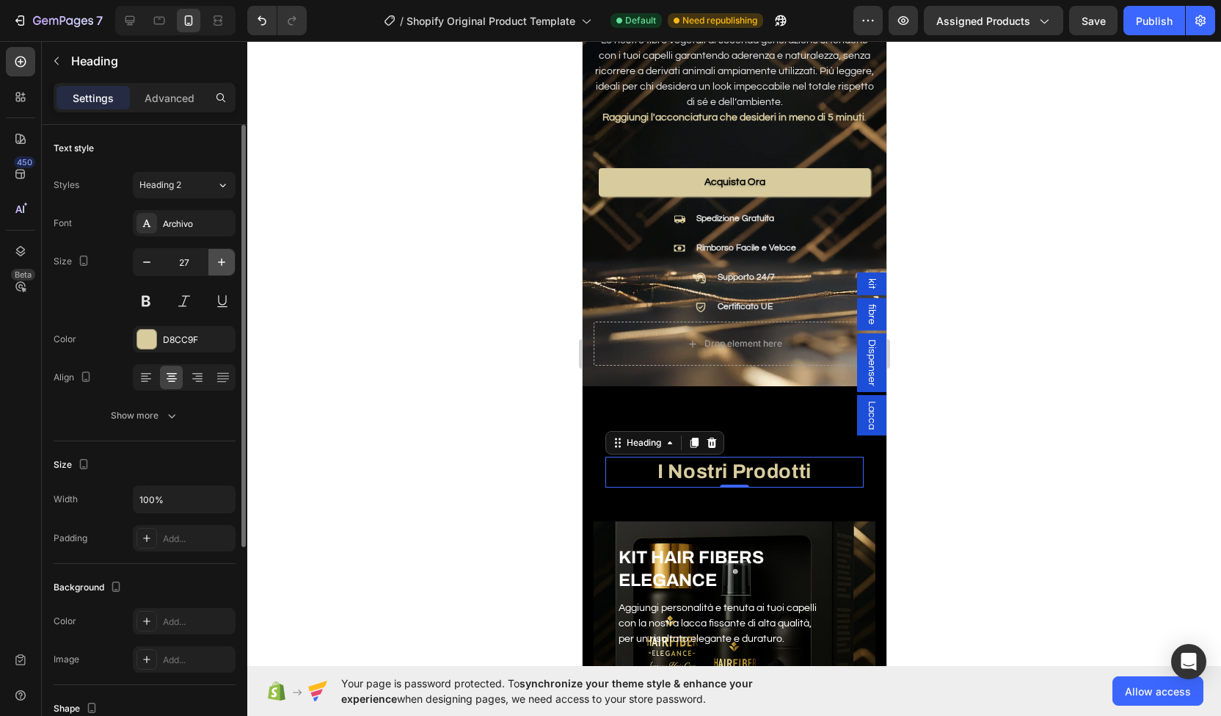
click at [227, 261] on icon "button" at bounding box center [221, 262] width 15 height 15
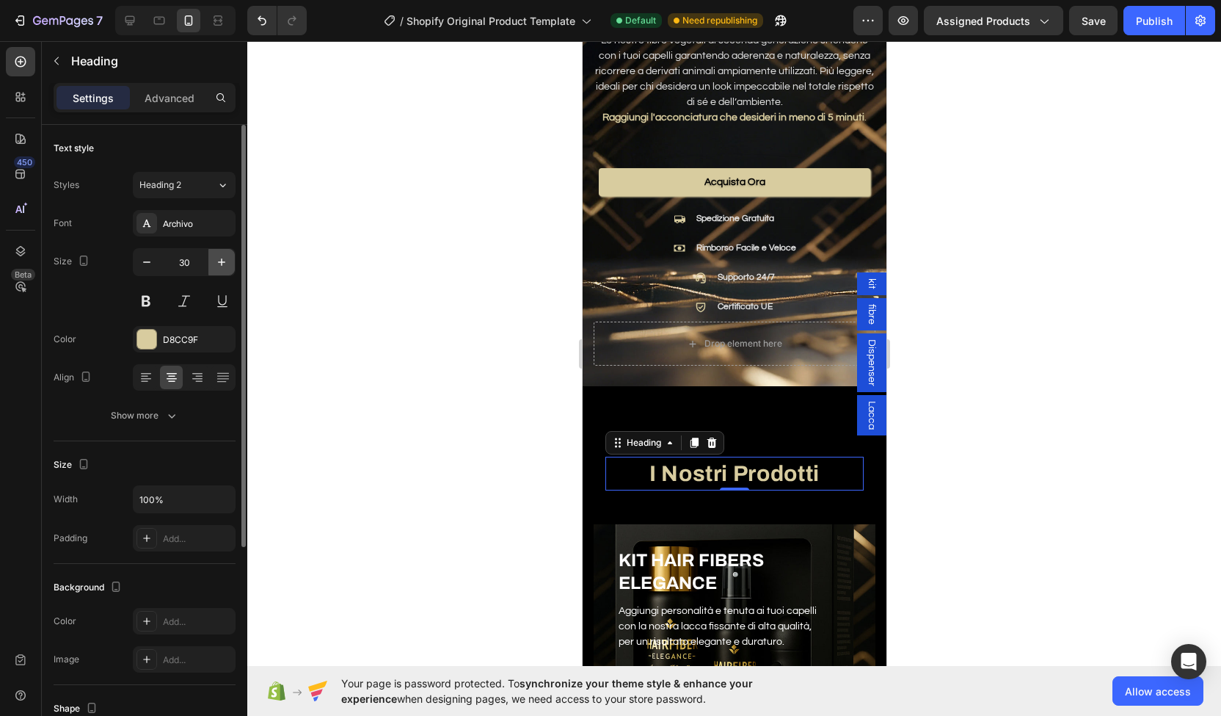
click at [227, 261] on icon "button" at bounding box center [221, 262] width 15 height 15
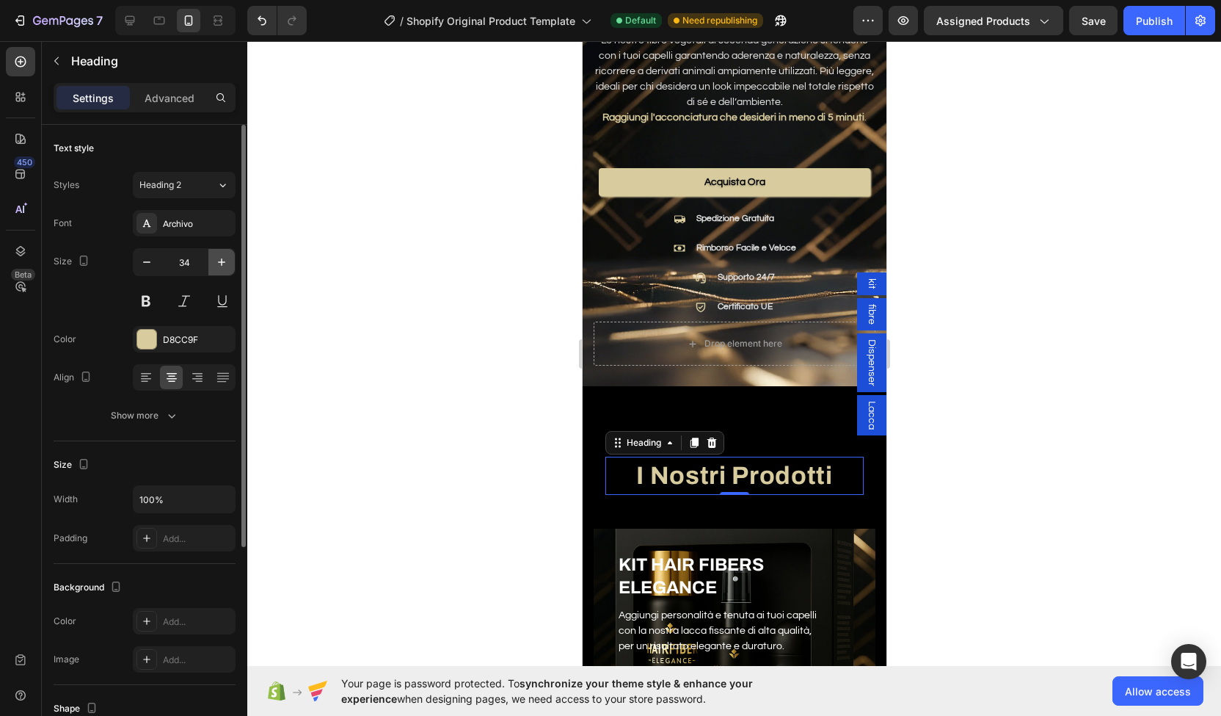
click at [227, 261] on icon "button" at bounding box center [221, 262] width 15 height 15
type input "35"
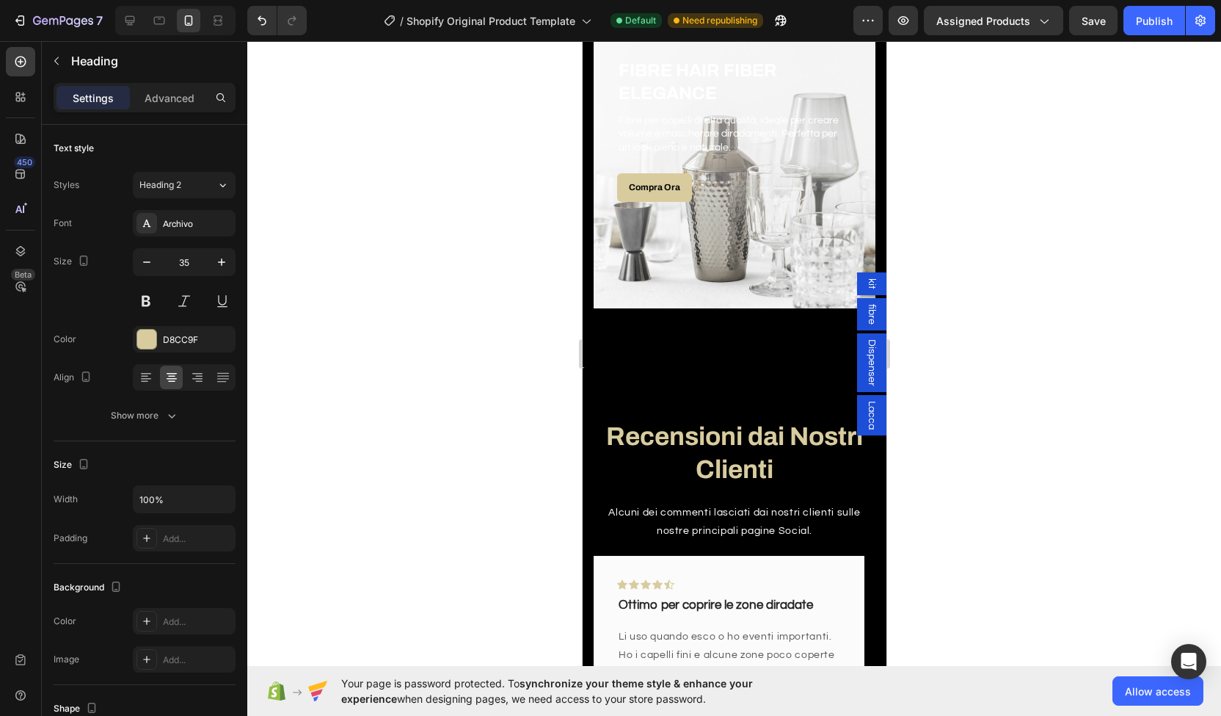
scroll to position [1646, 0]
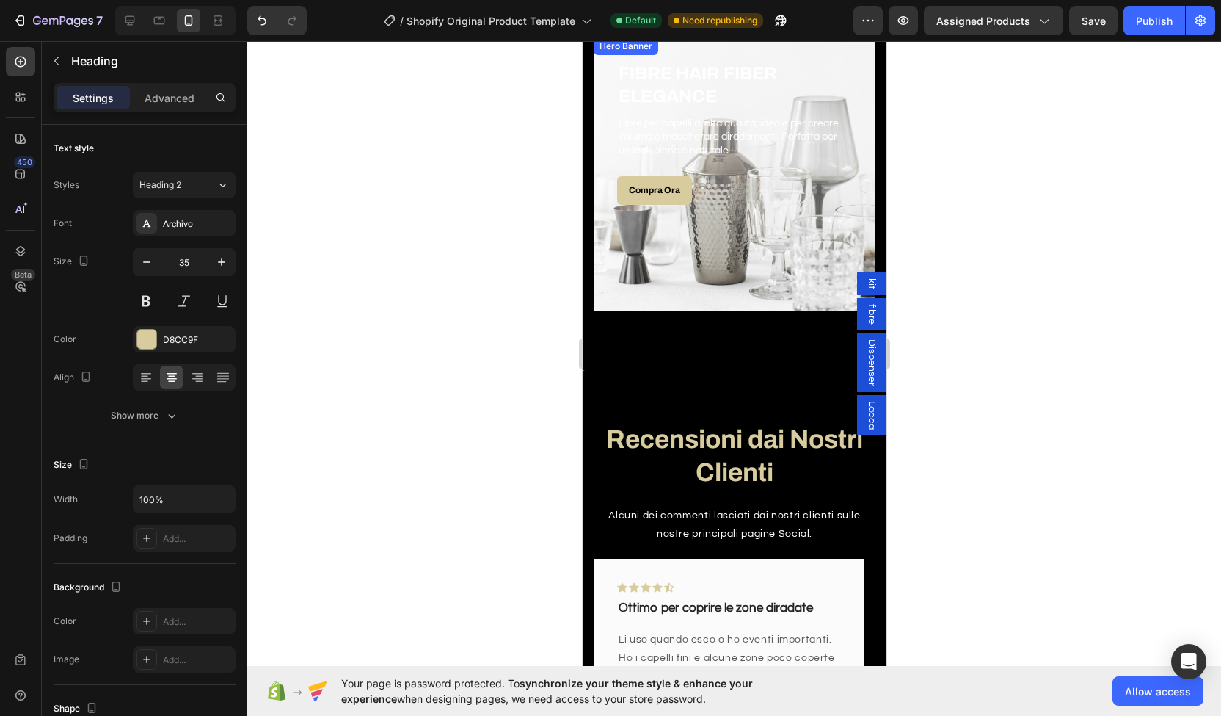
click at [675, 299] on div "Overlay" at bounding box center [734, 174] width 282 height 274
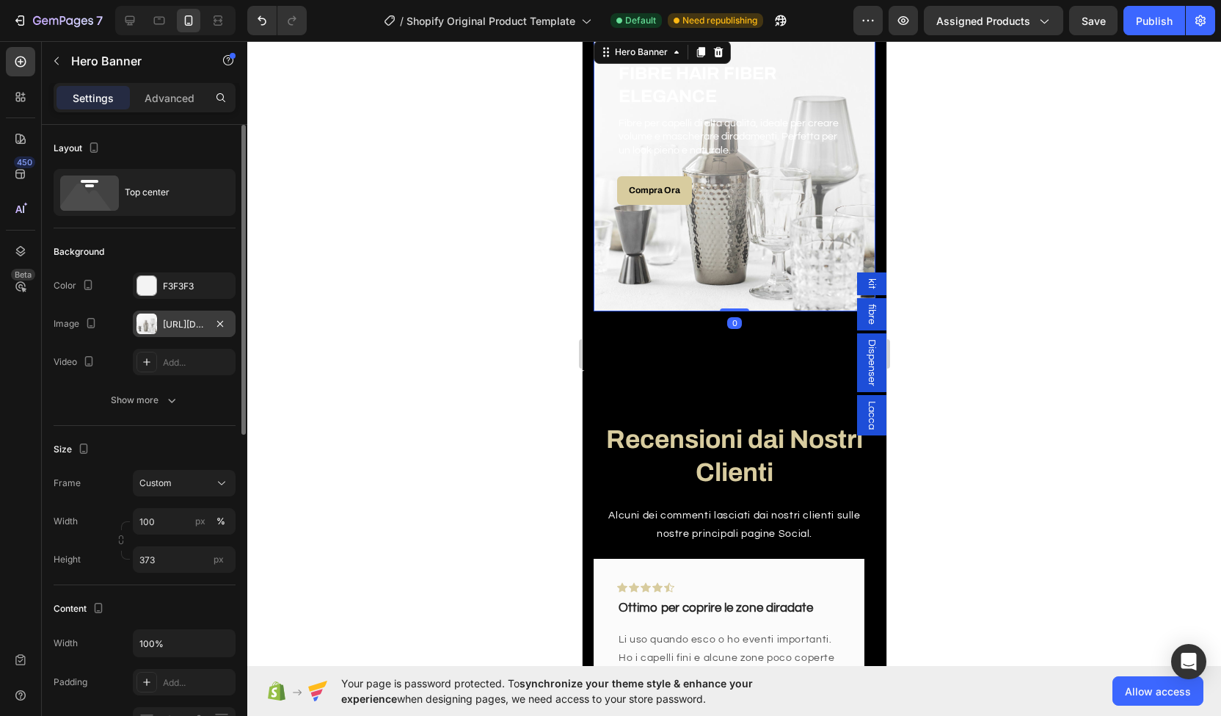
click at [163, 328] on div "[URL][DOMAIN_NAME]" at bounding box center [184, 324] width 43 height 13
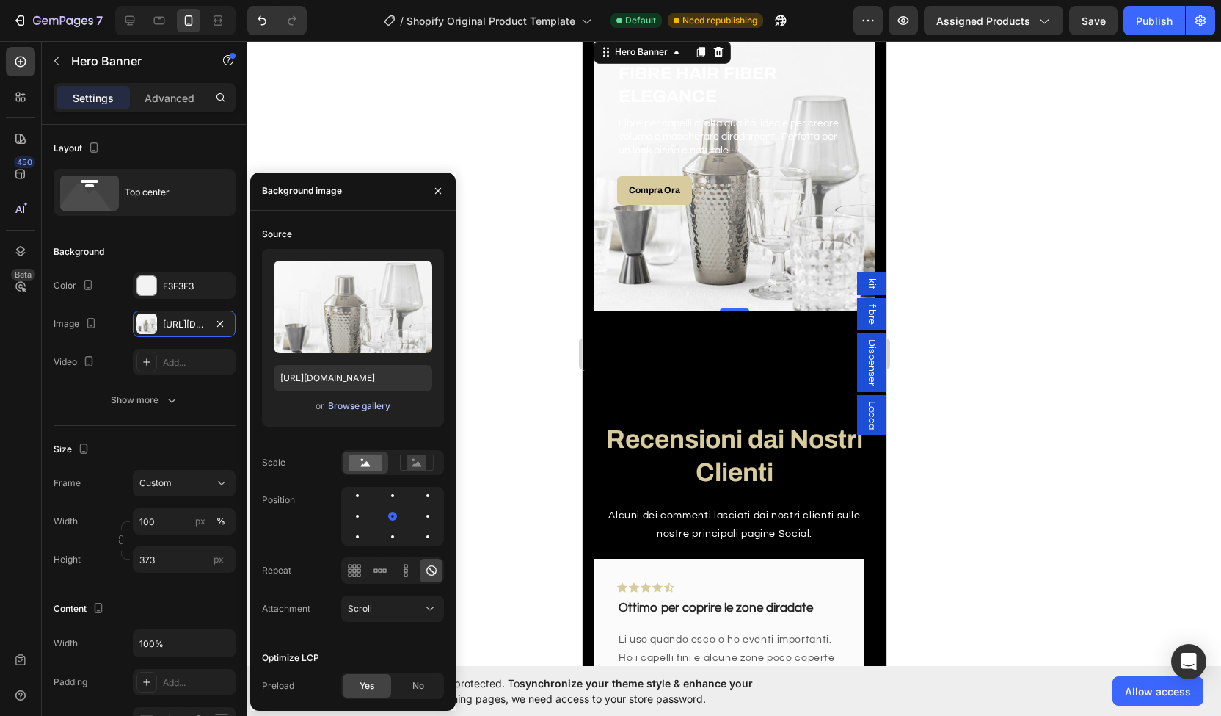
click at [371, 399] on div "Browse gallery" at bounding box center [359, 405] width 62 height 13
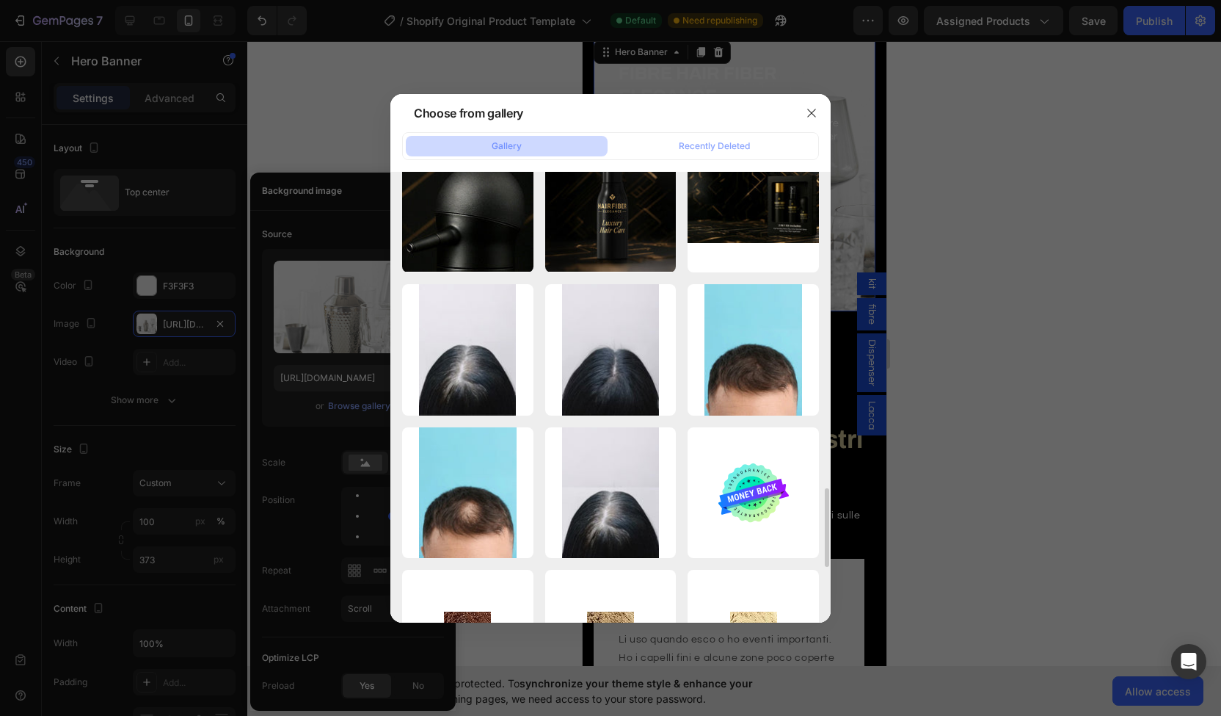
scroll to position [0, 0]
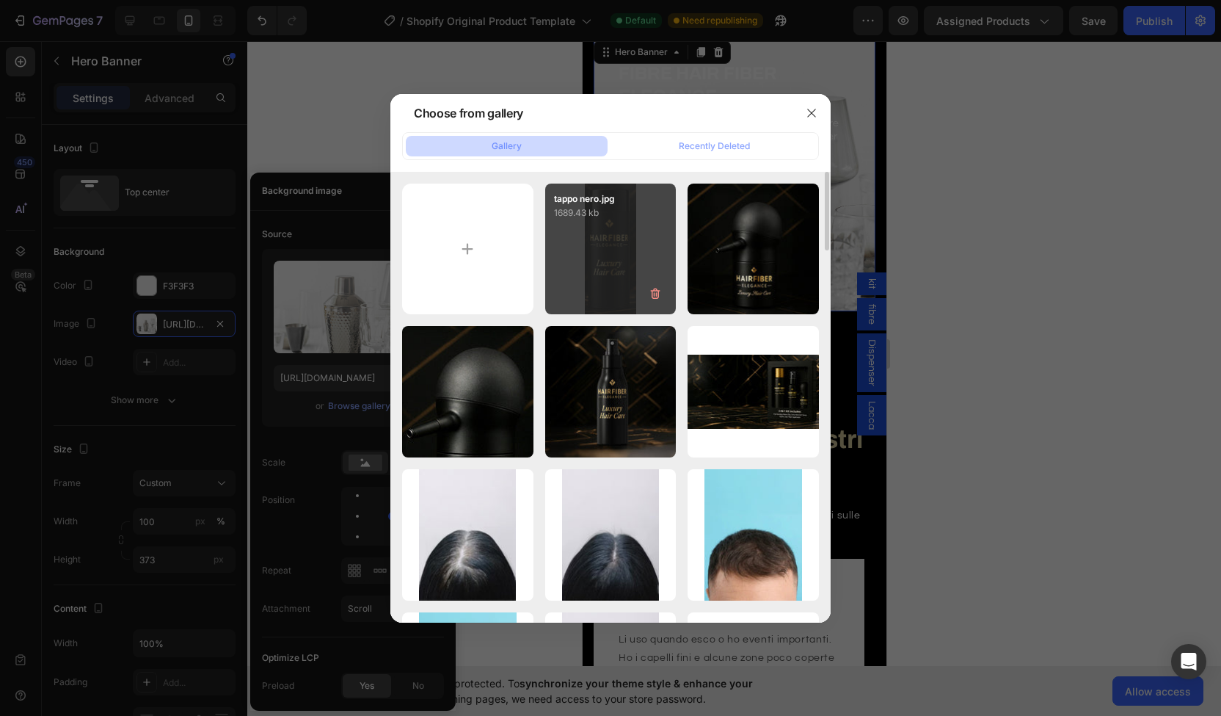
click at [586, 238] on div "tappo nero.jpg 1689.43 kb" at bounding box center [610, 249] width 131 height 131
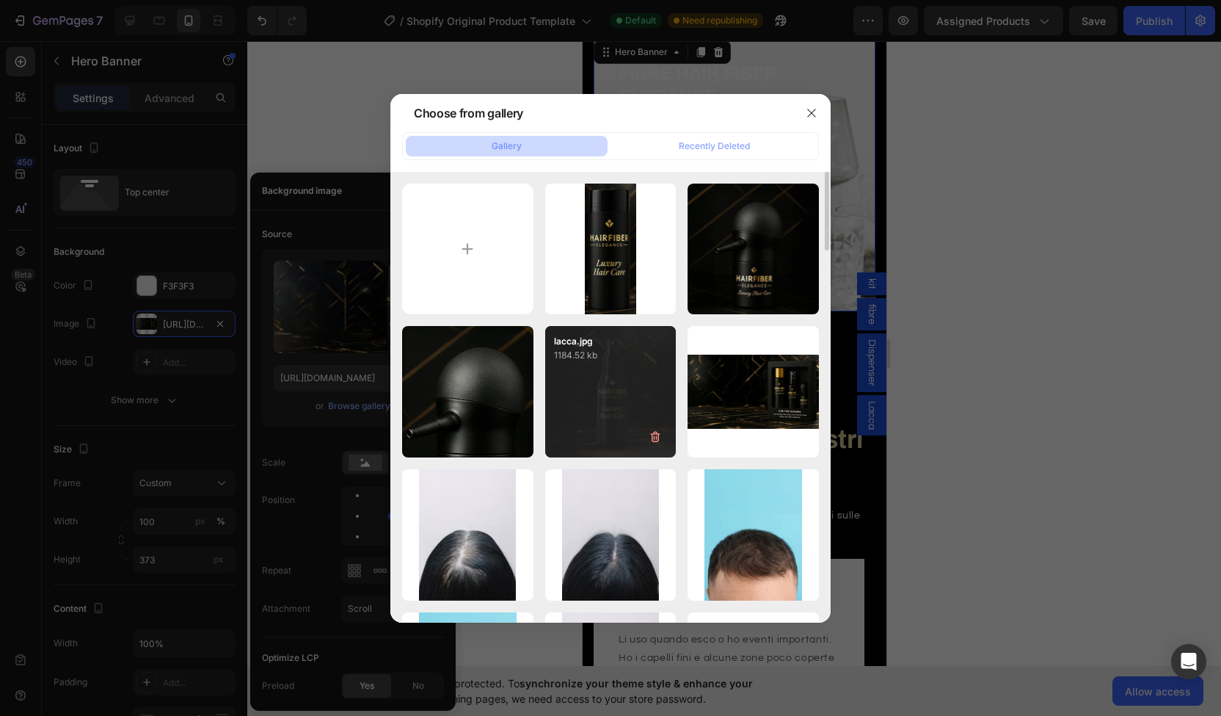
type input "[URL][DOMAIN_NAME]"
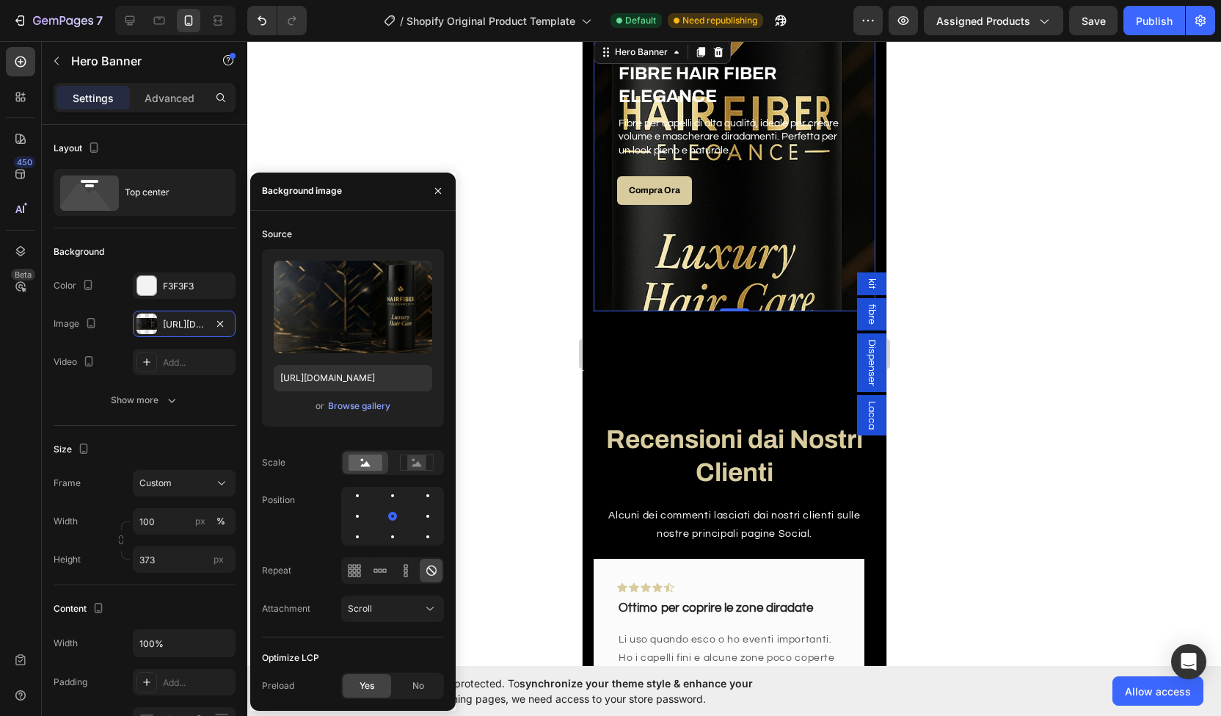
scroll to position [1451, 0]
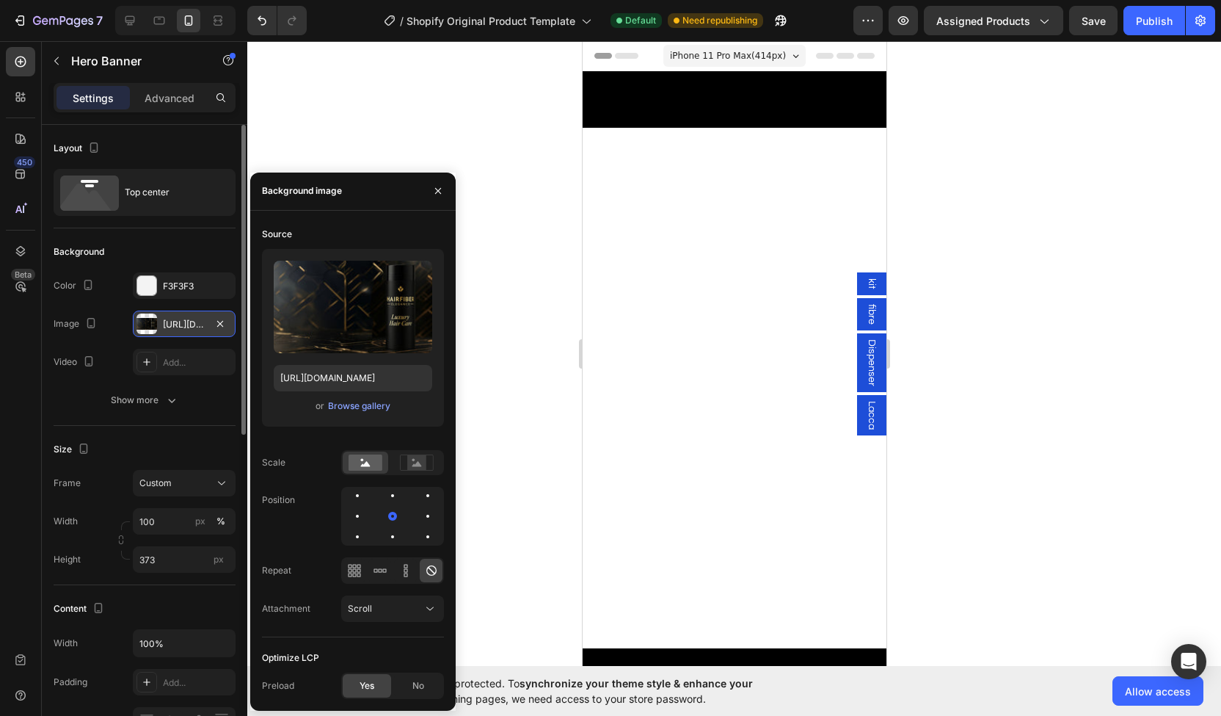
scroll to position [1451, 0]
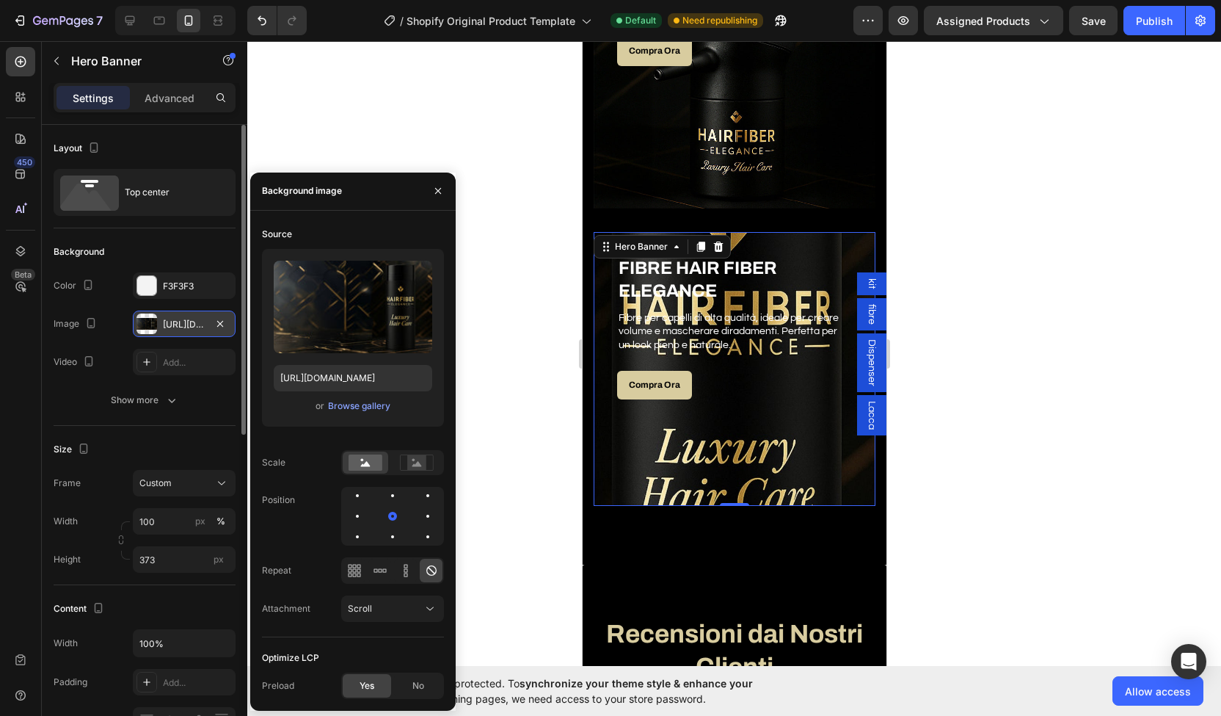
click at [193, 324] on div "[URL][DOMAIN_NAME]" at bounding box center [184, 324] width 43 height 13
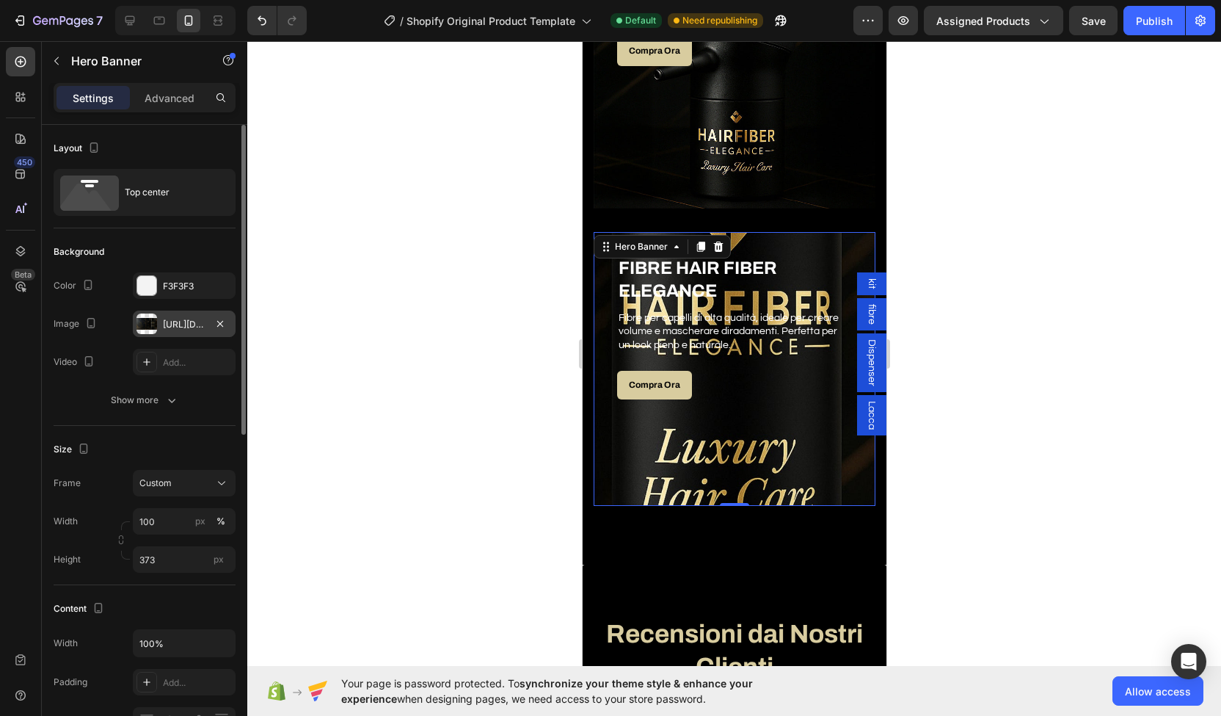
click at [195, 319] on div "[URL][DOMAIN_NAME]" at bounding box center [184, 324] width 43 height 13
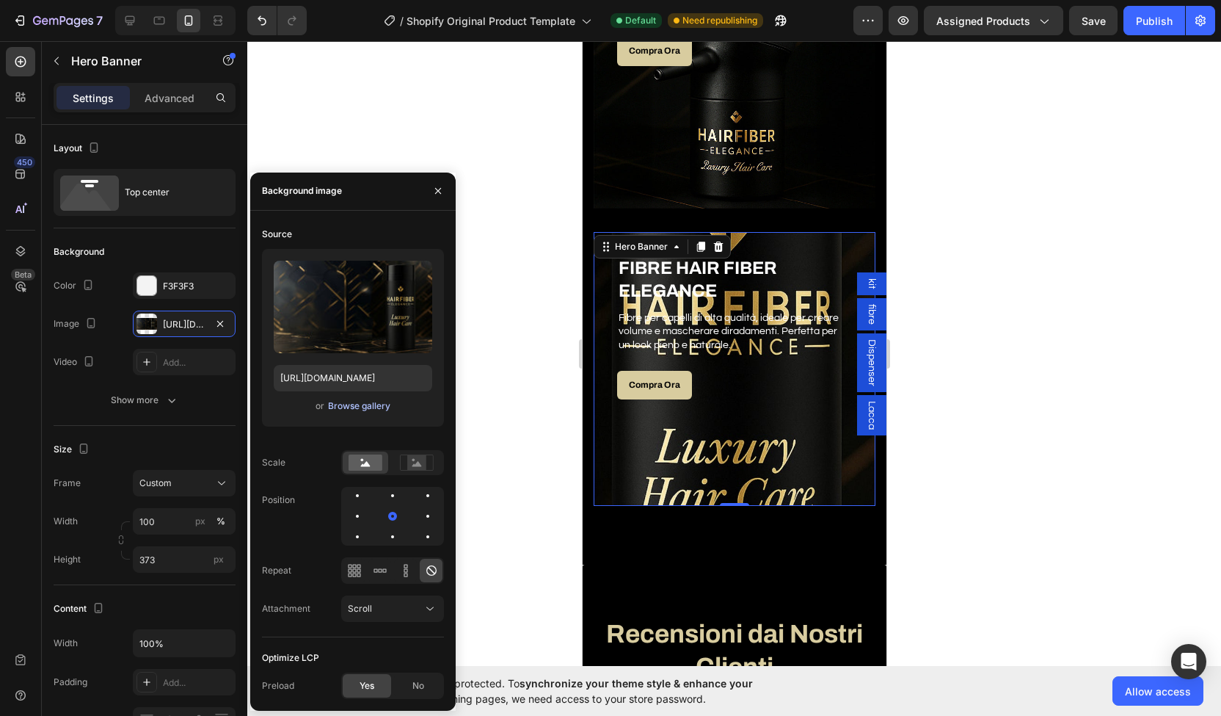
click at [338, 402] on div "Browse gallery" at bounding box center [359, 405] width 62 height 13
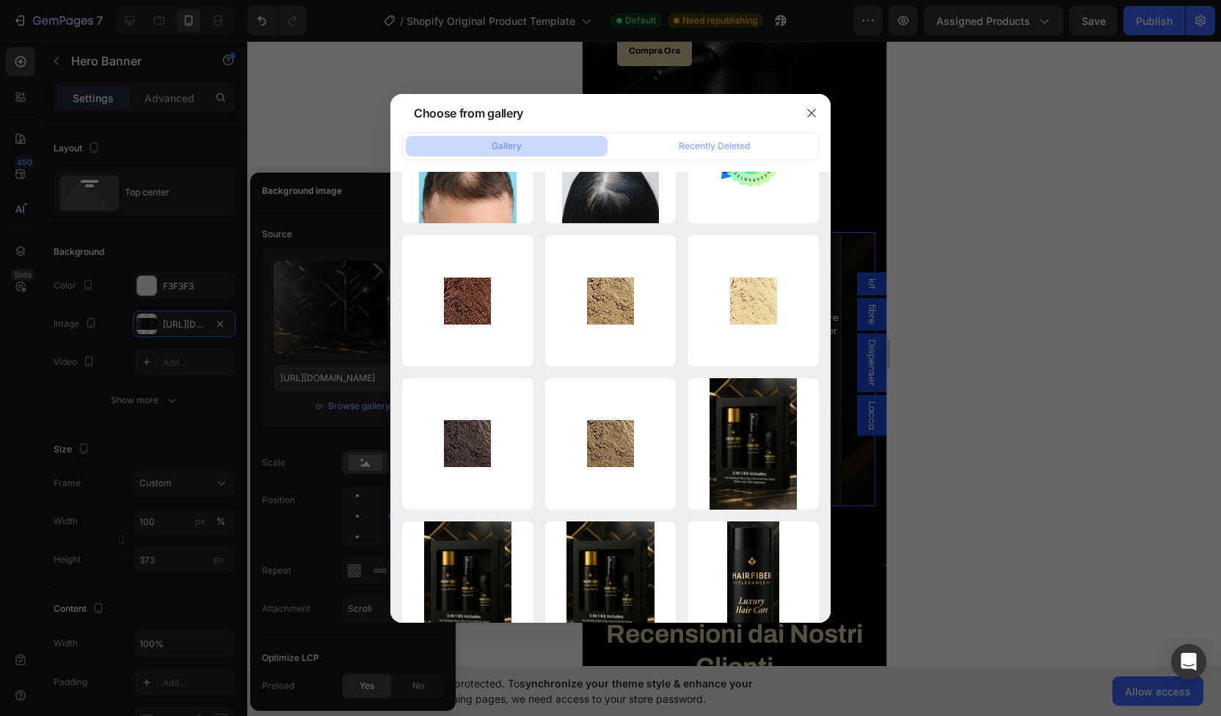
scroll to position [0, 0]
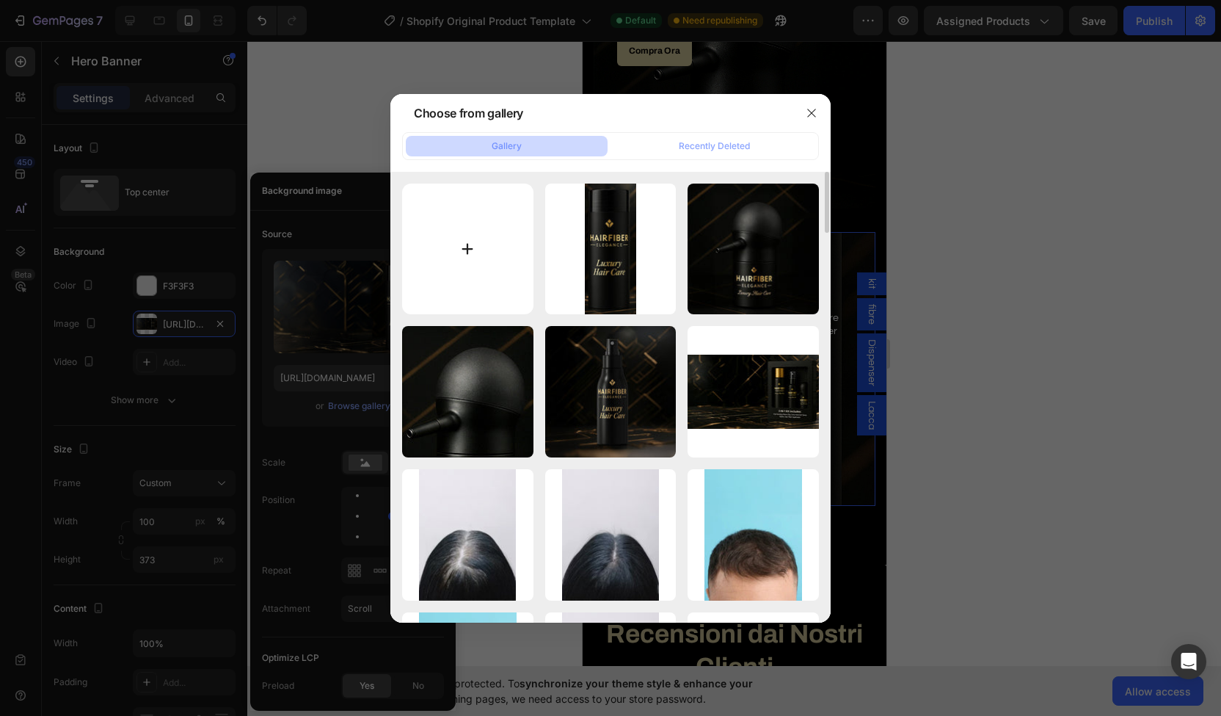
click at [503, 260] on input "file" at bounding box center [467, 249] width 131 height 131
type input "C:\fakepath\tappo dorato.jpg"
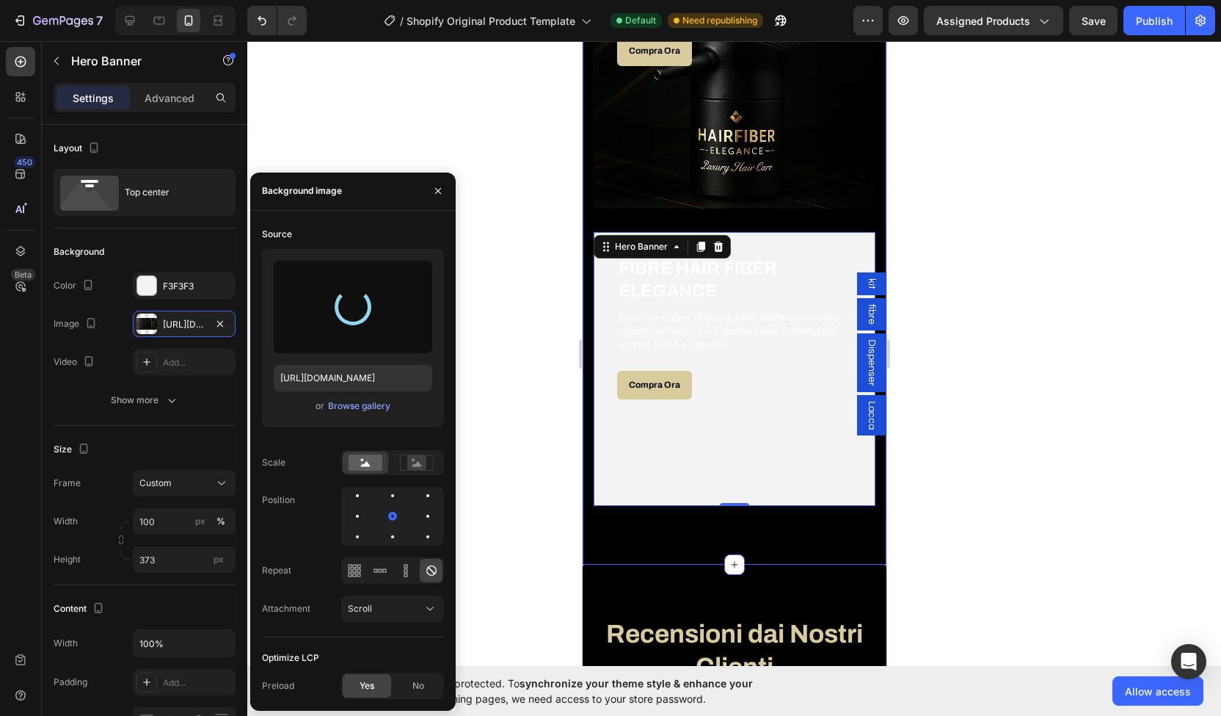
type input "https://cdn.shopify.com/s/files/1/0945/8591/3692/files/gempages_581090283073045…"
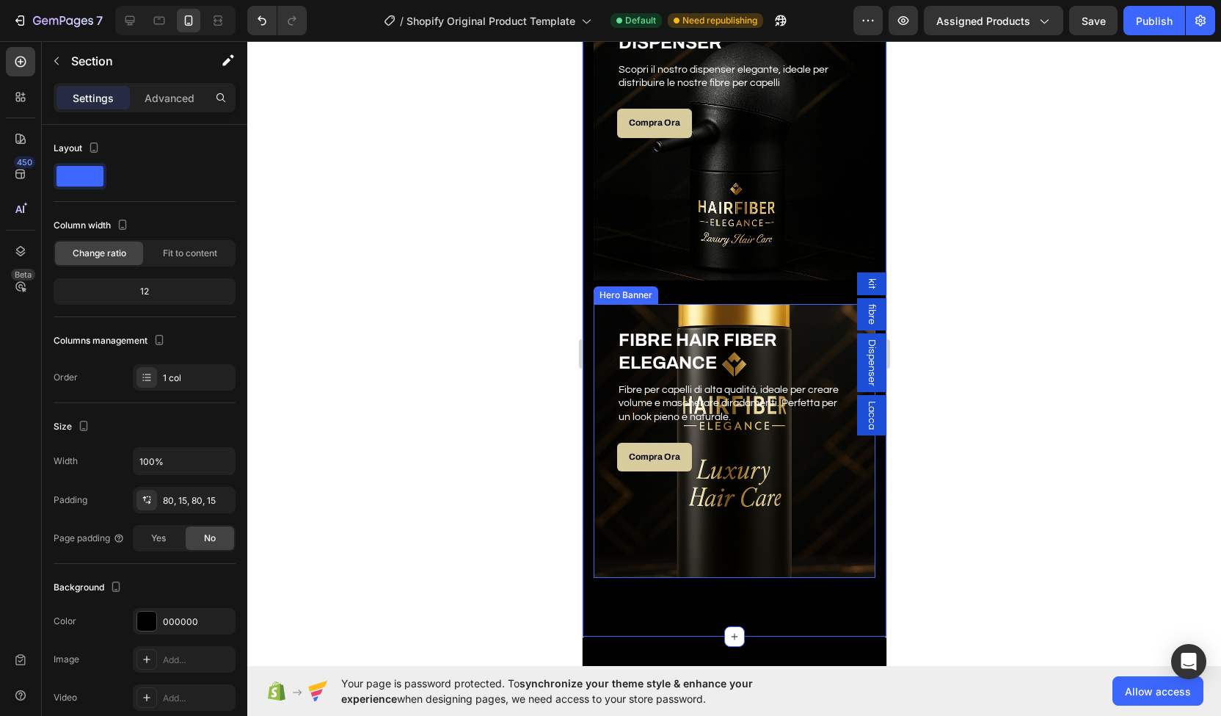
scroll to position [1411, 0]
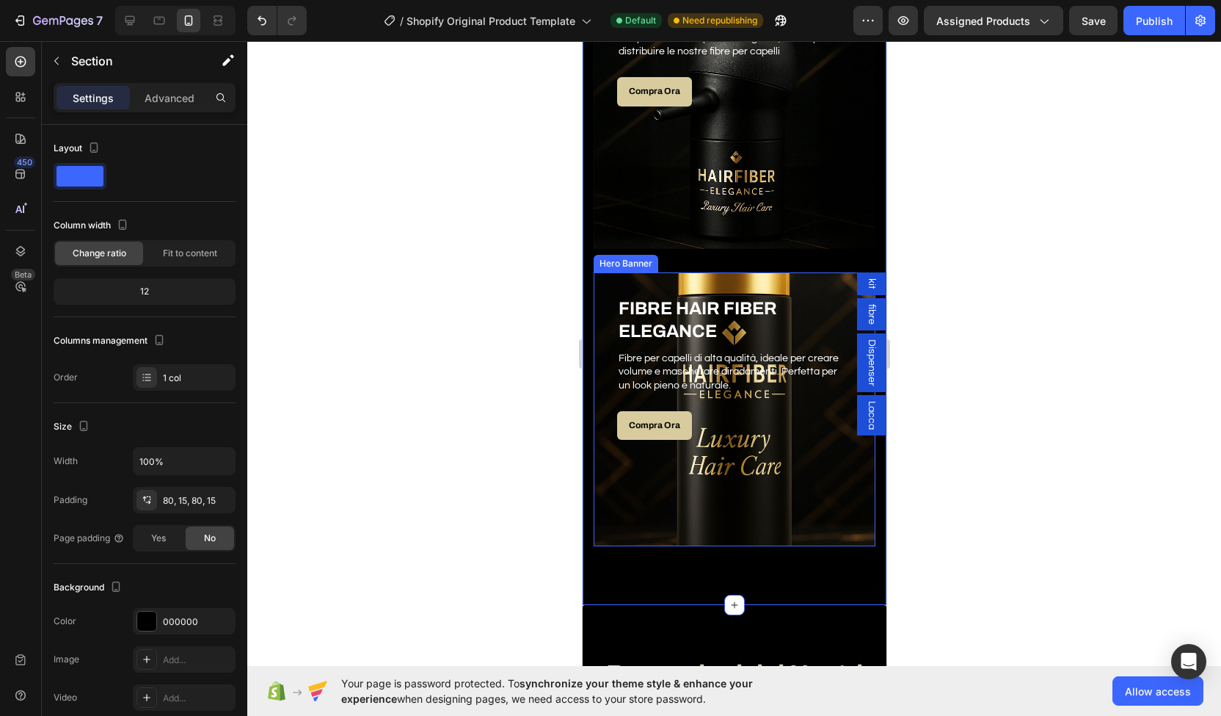
click at [737, 465] on div "Overlay" at bounding box center [734, 409] width 282 height 274
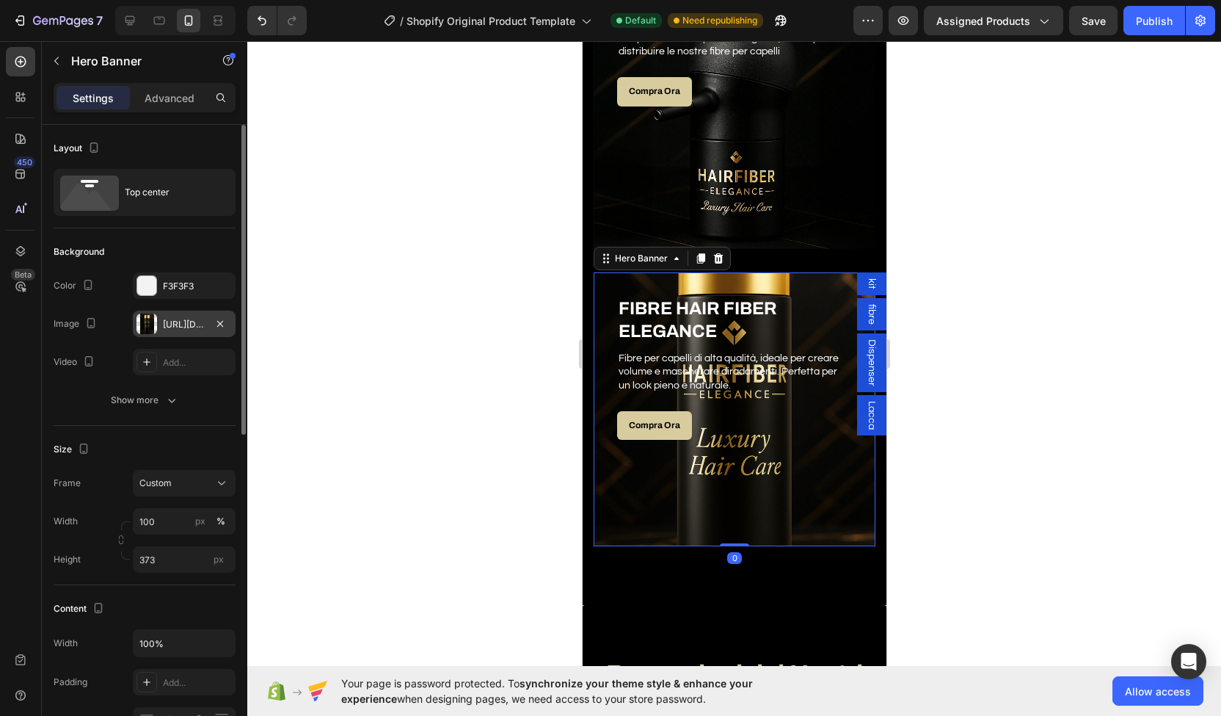
click at [189, 320] on div "https://cdn.shopify.com/s/files/1/0945/8591/3692/files/gempages_581090283073045…" at bounding box center [184, 324] width 43 height 13
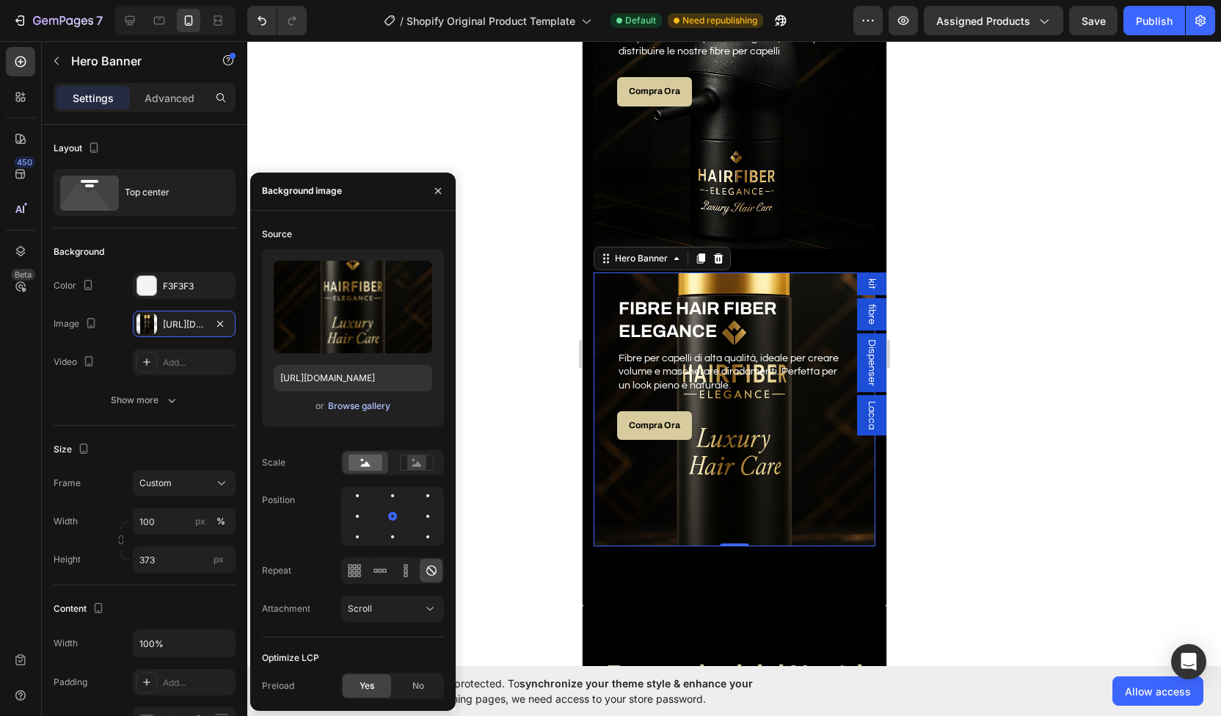
click at [364, 410] on div "Browse gallery" at bounding box center [359, 405] width 62 height 13
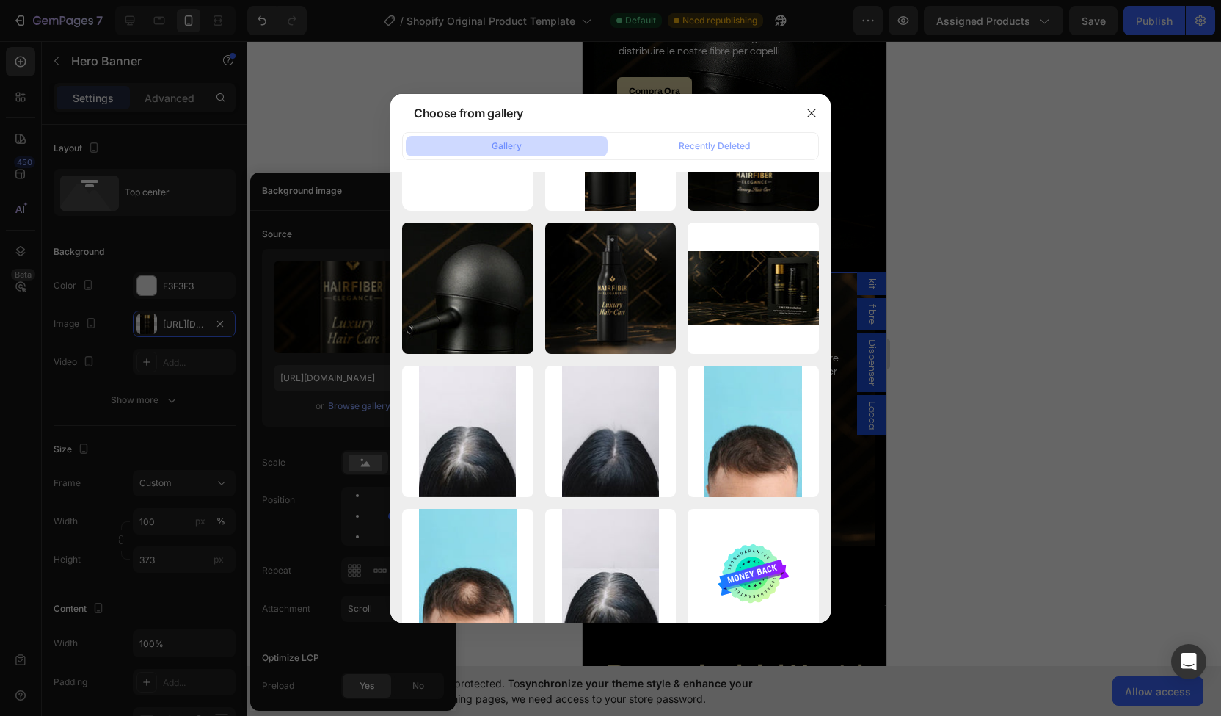
scroll to position [0, 0]
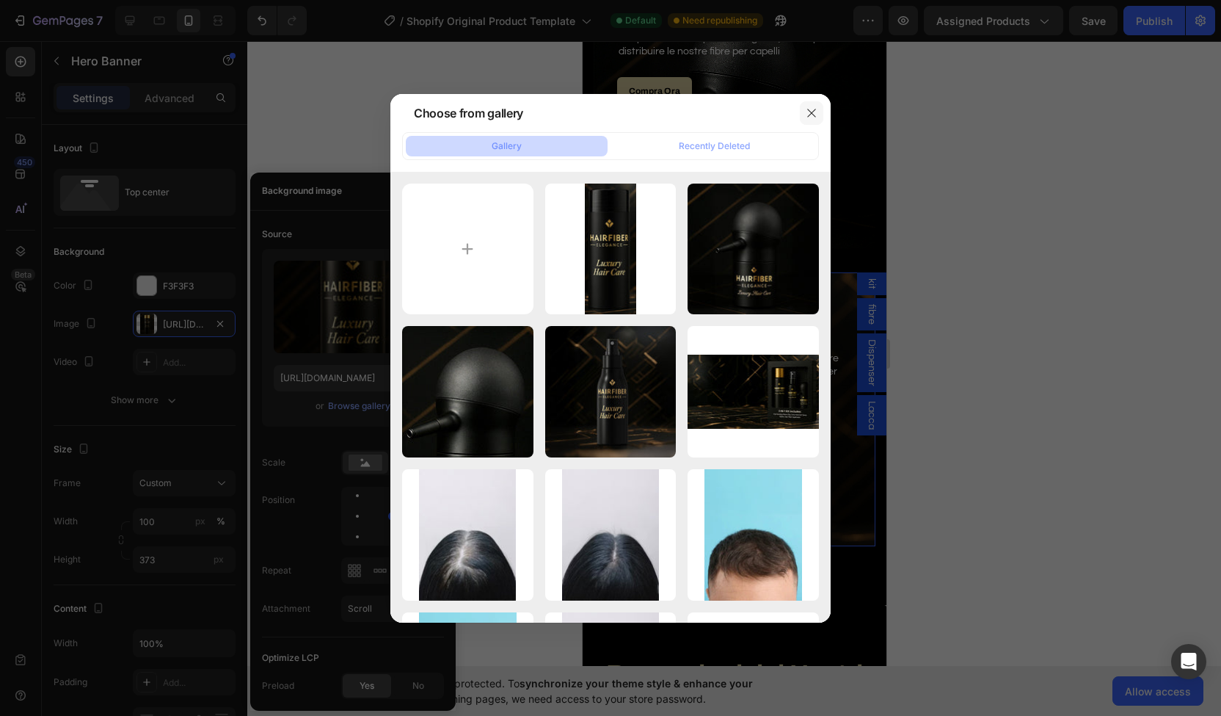
click at [806, 109] on icon "button" at bounding box center [812, 113] width 12 height 12
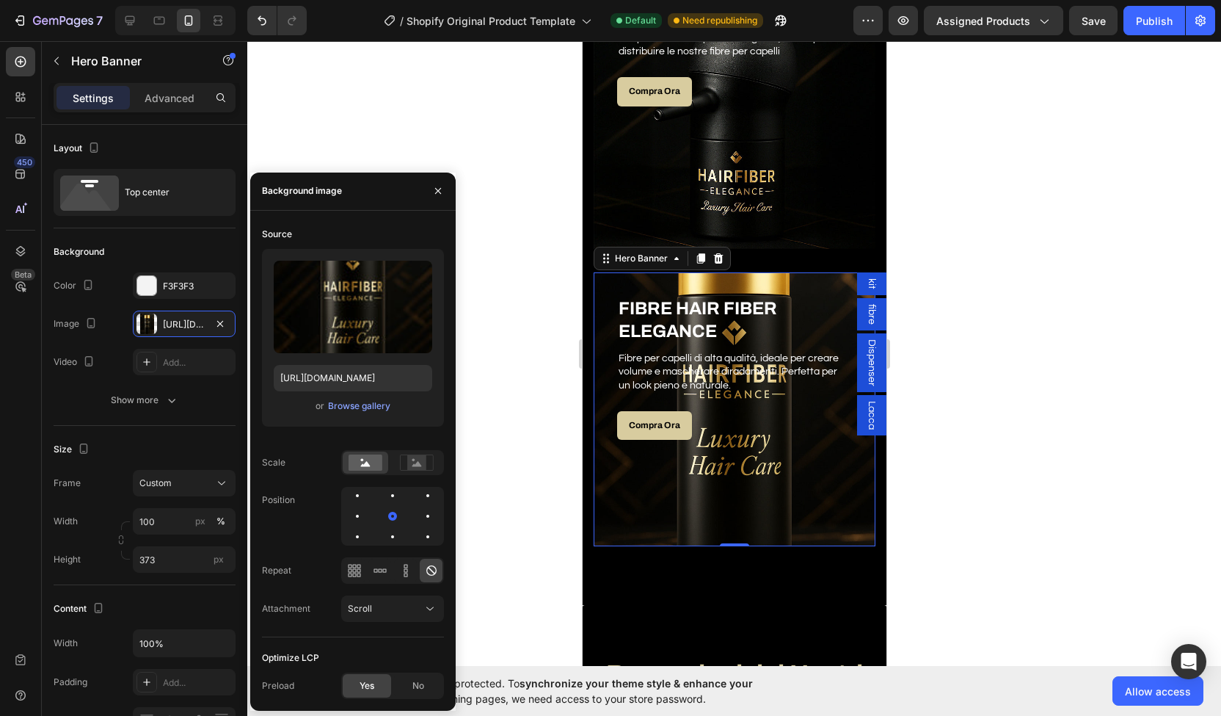
click at [940, 226] on div at bounding box center [734, 378] width 974 height 675
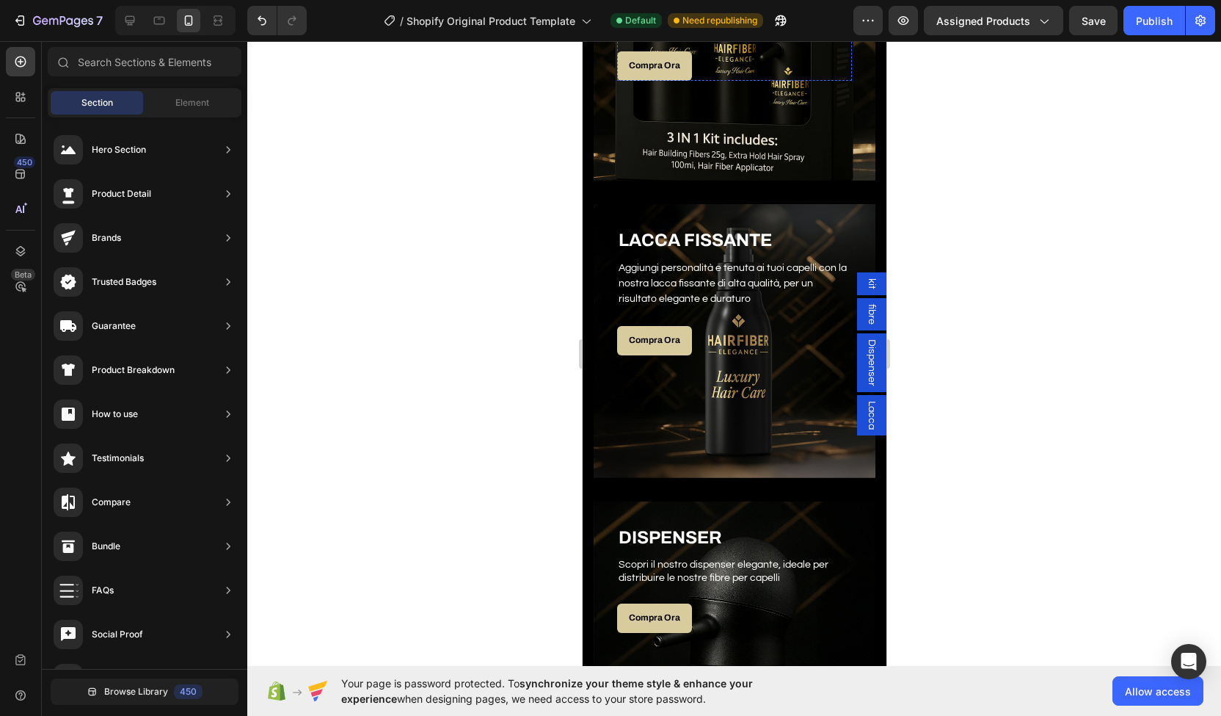
scroll to position [881, 0]
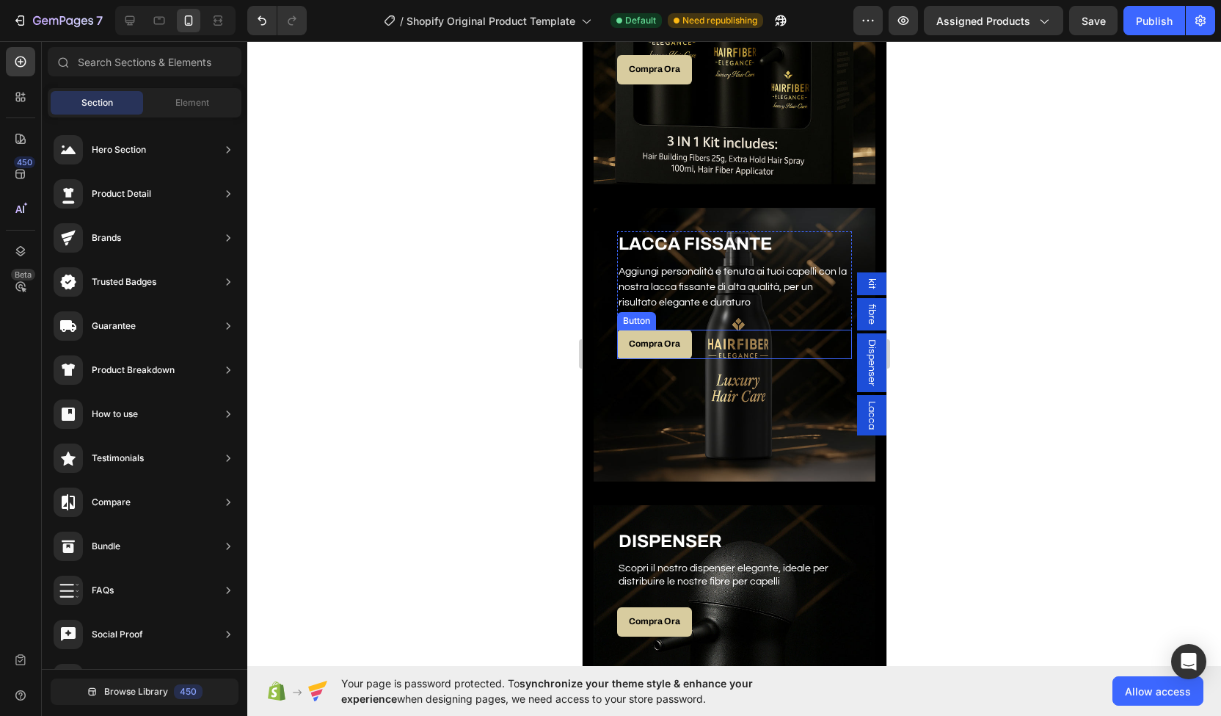
click at [716, 346] on div "Compra Ora Button" at bounding box center [734, 344] width 235 height 29
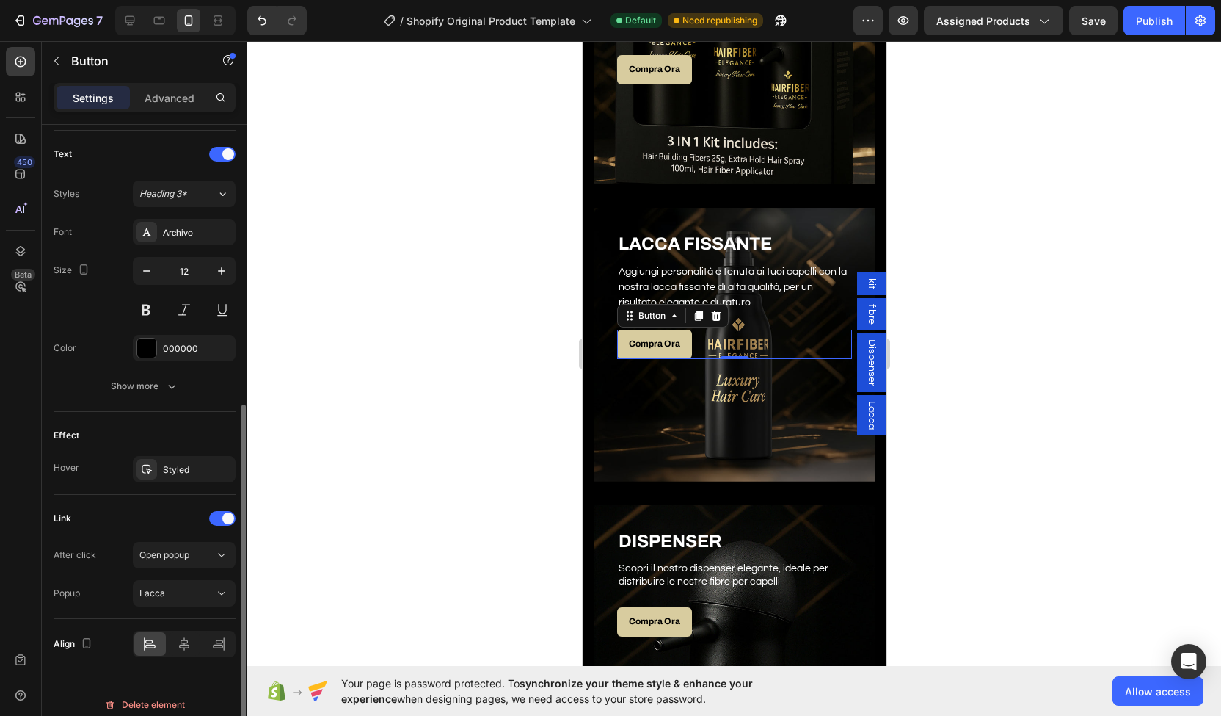
scroll to position [493, 0]
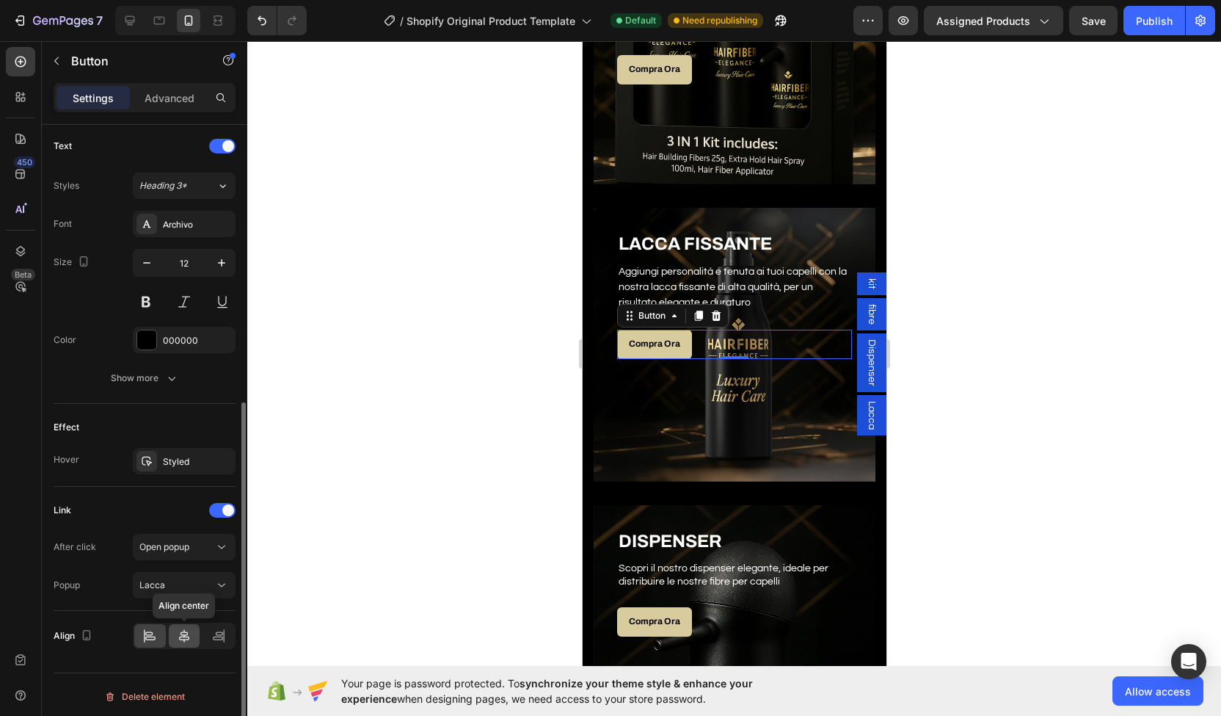
click at [188, 628] on icon at bounding box center [184, 635] width 15 height 15
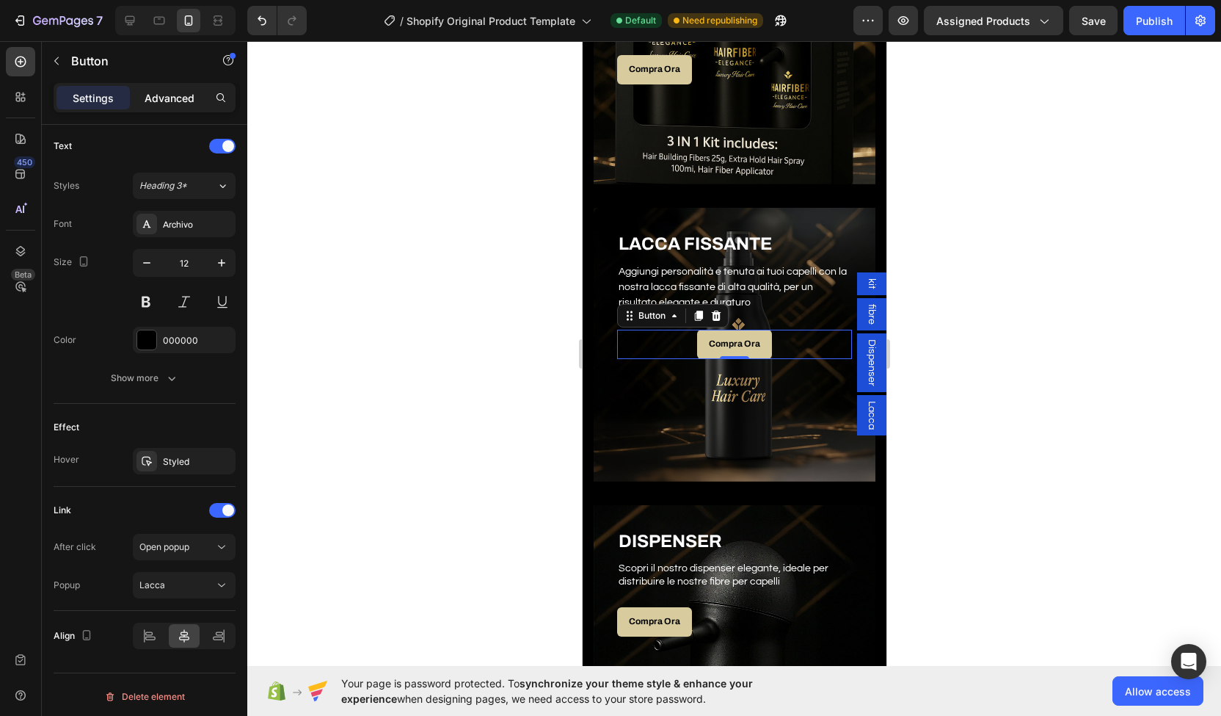
click at [169, 88] on div "Advanced" at bounding box center [169, 97] width 73 height 23
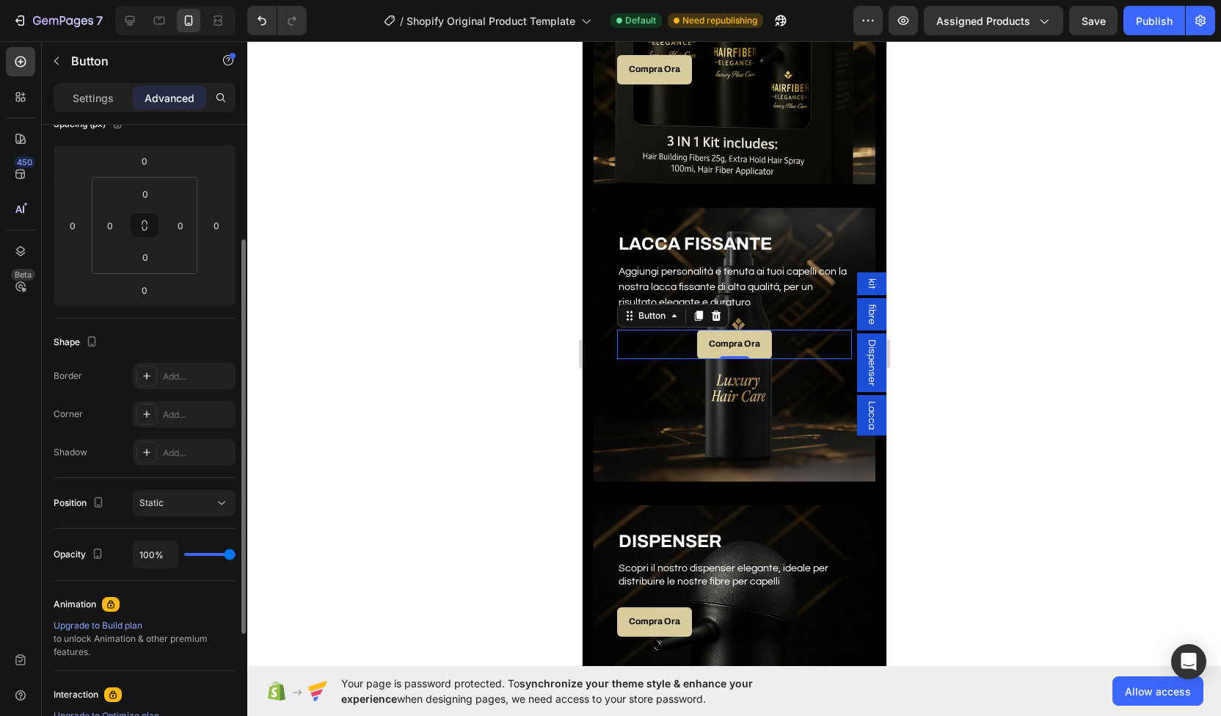
scroll to position [0, 0]
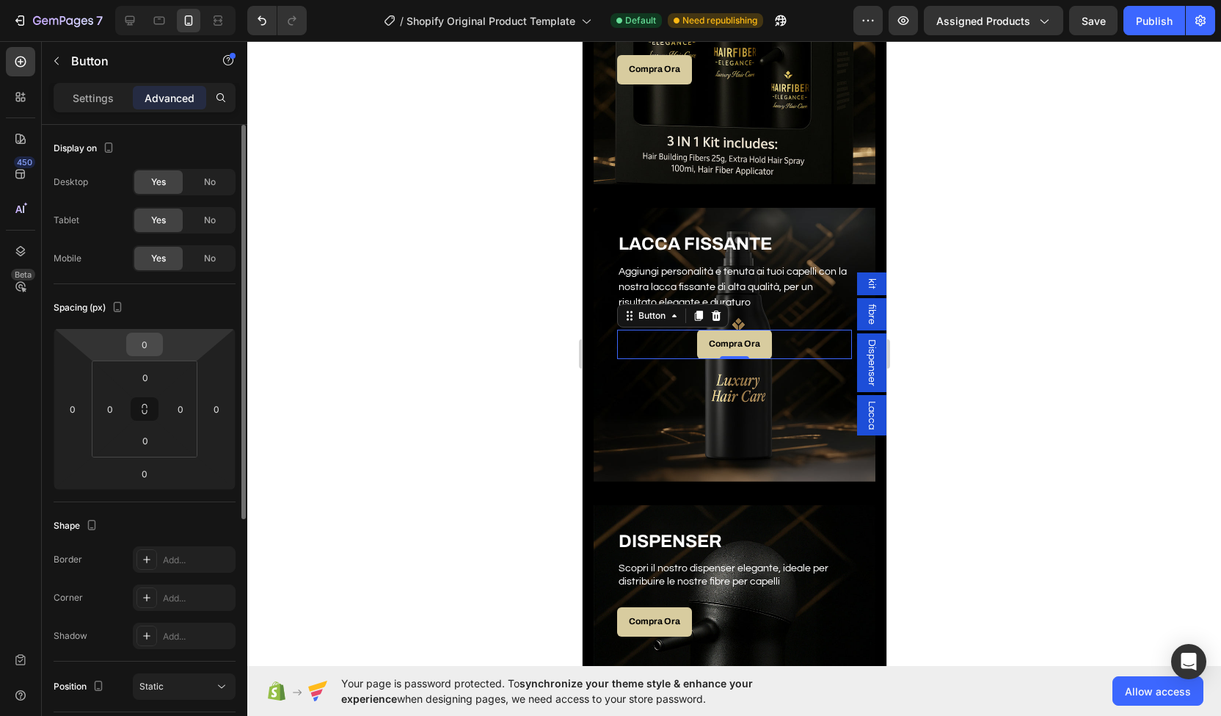
click at [155, 348] on input "0" at bounding box center [144, 344] width 29 height 22
type input "2"
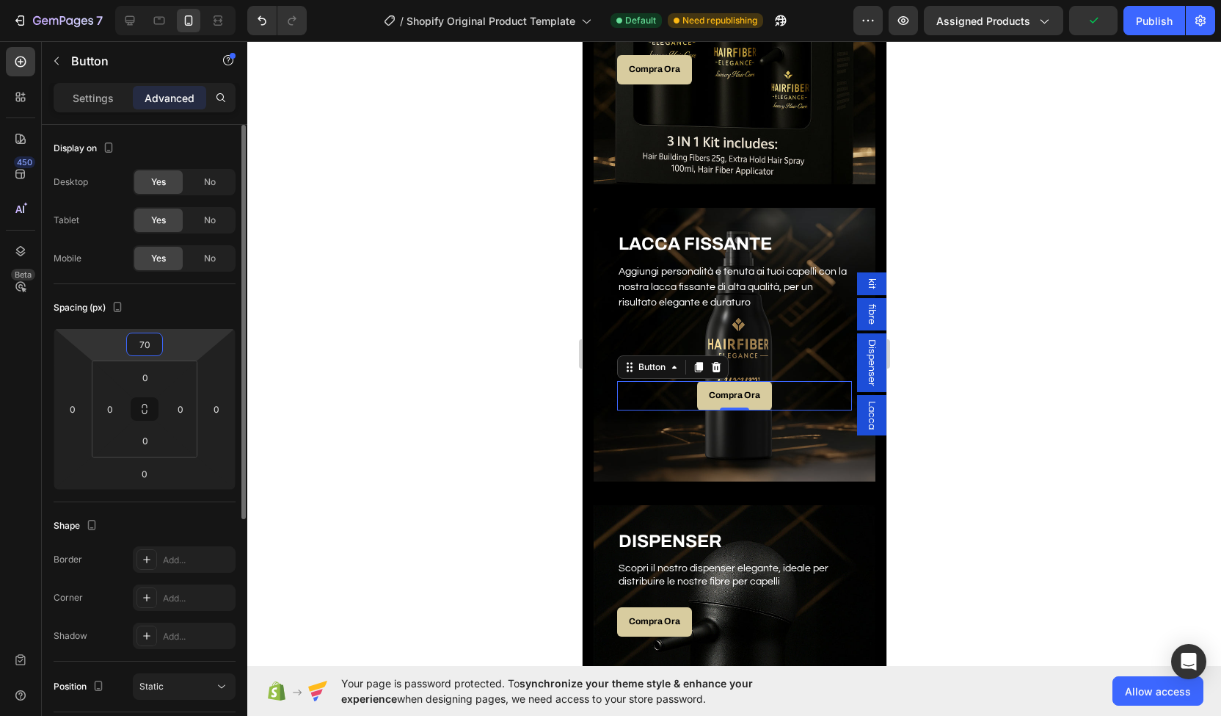
type input "7"
type input "8"
type input "9"
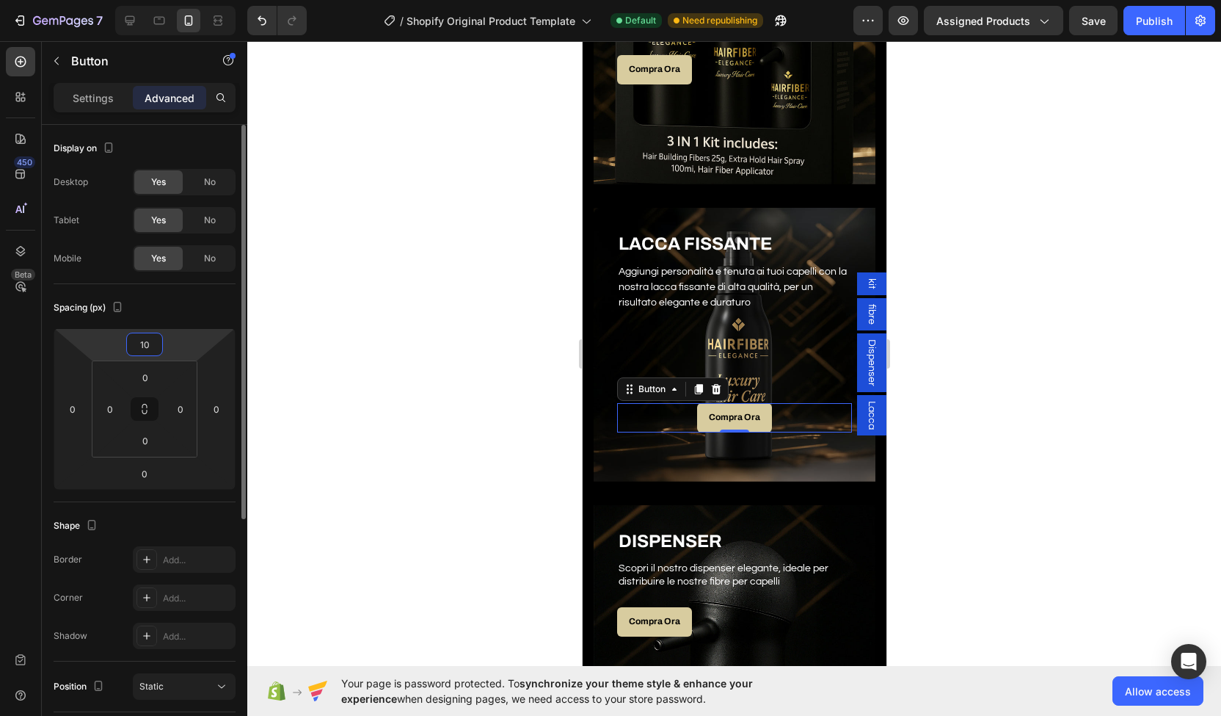
type input "1"
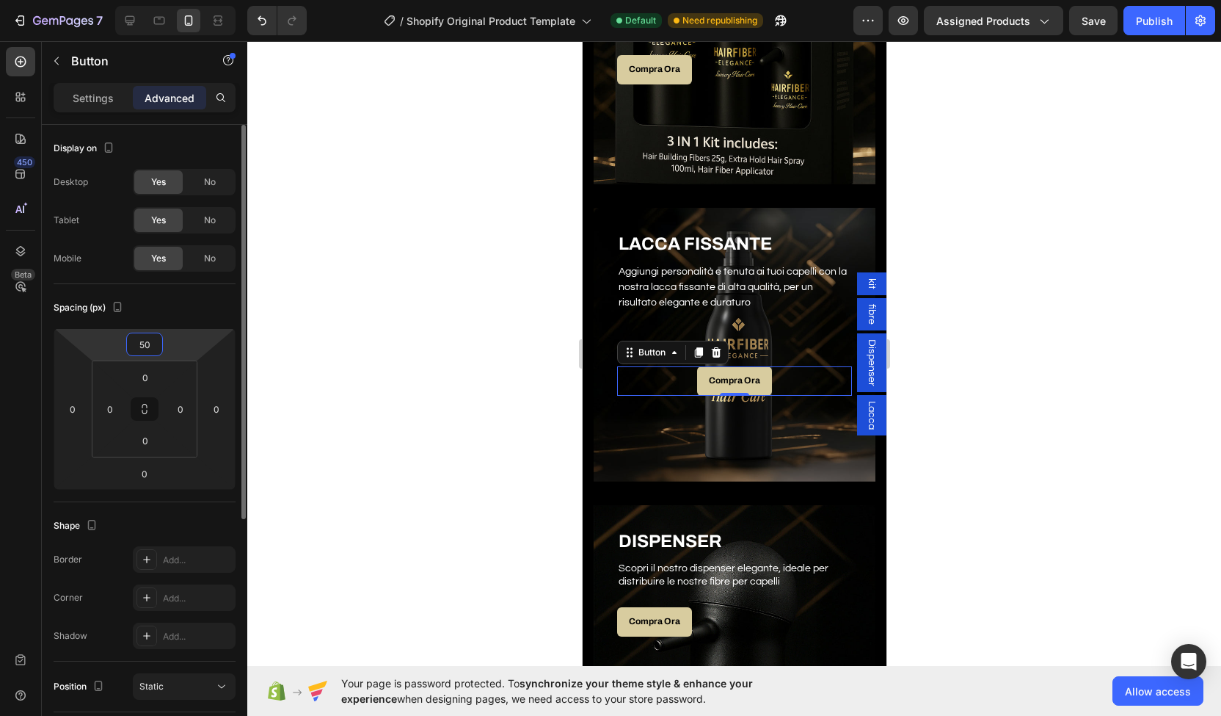
type input "5"
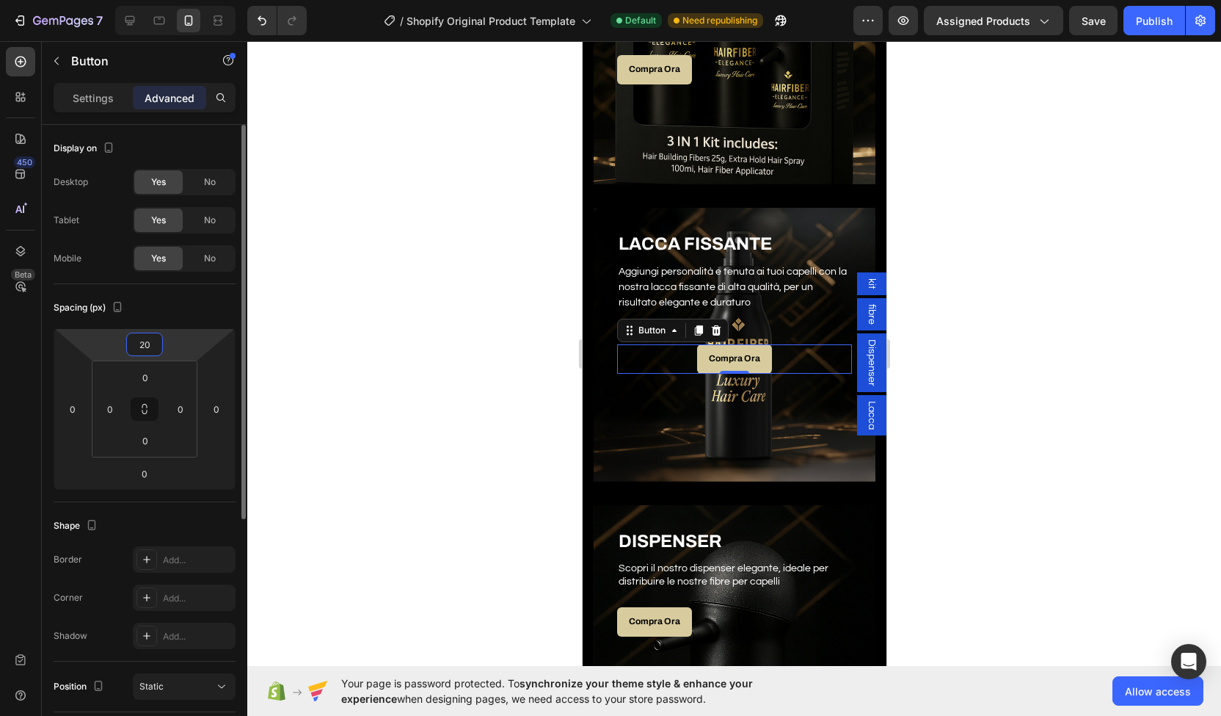
type input "2"
type input "1"
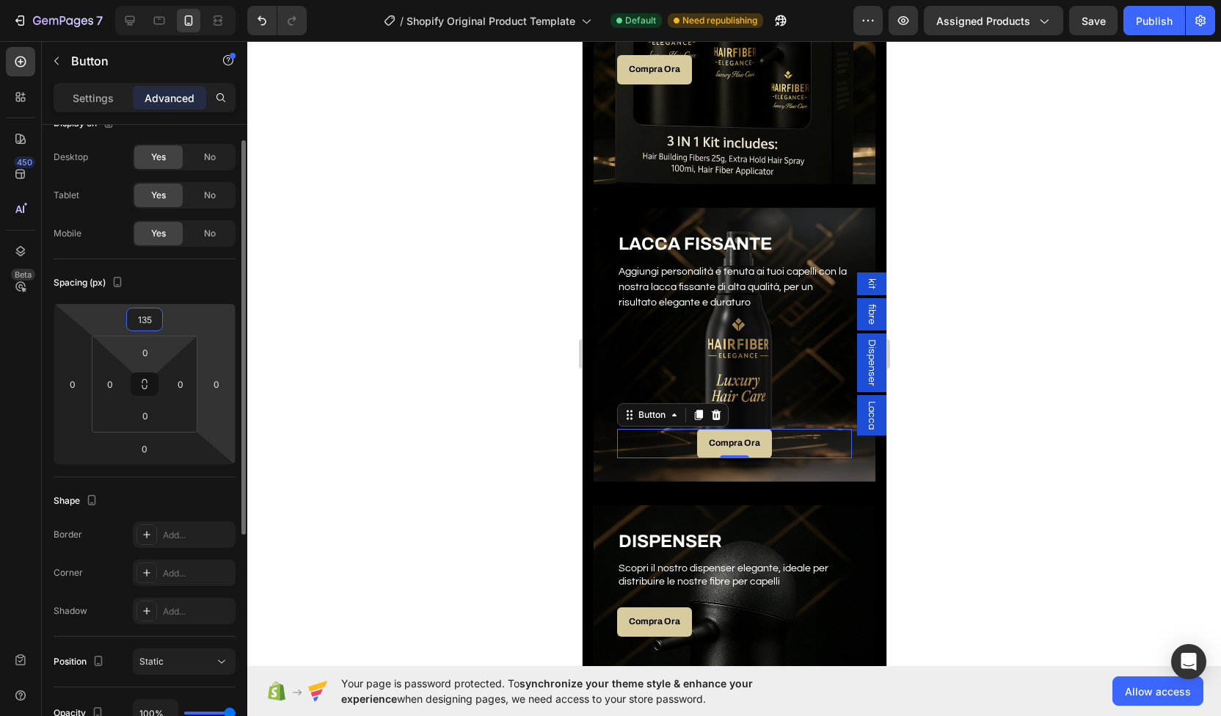
scroll to position [25, 0]
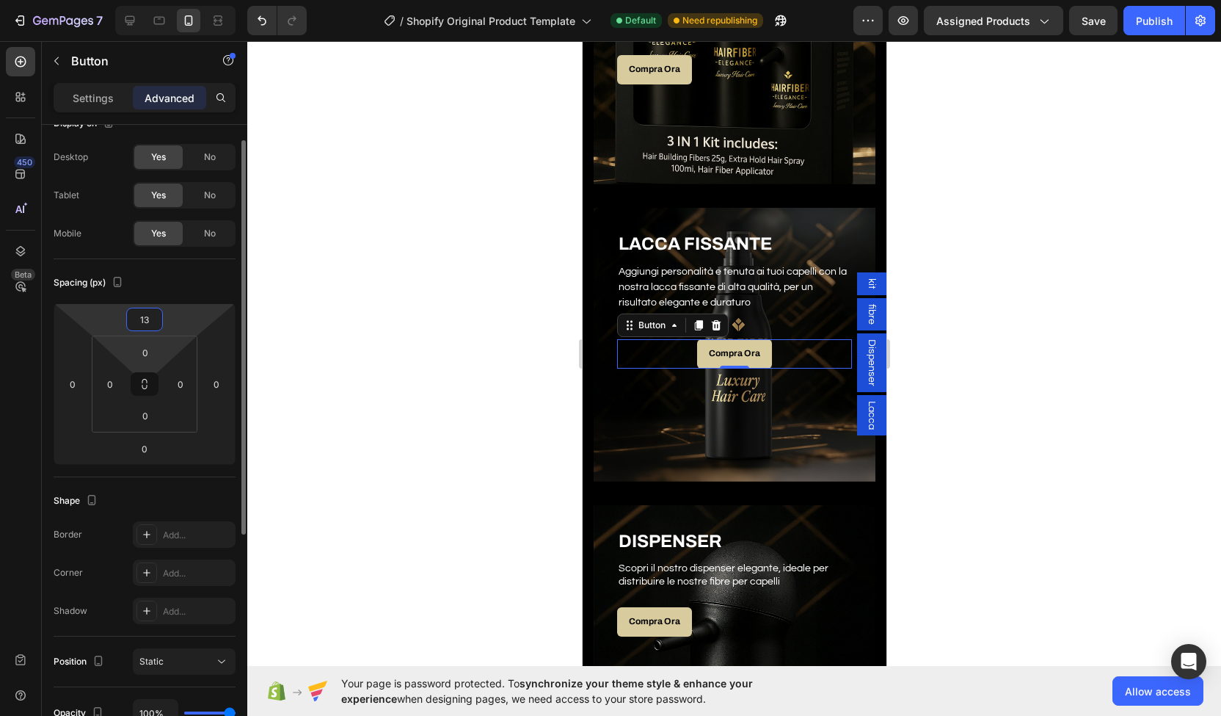
type input "130"
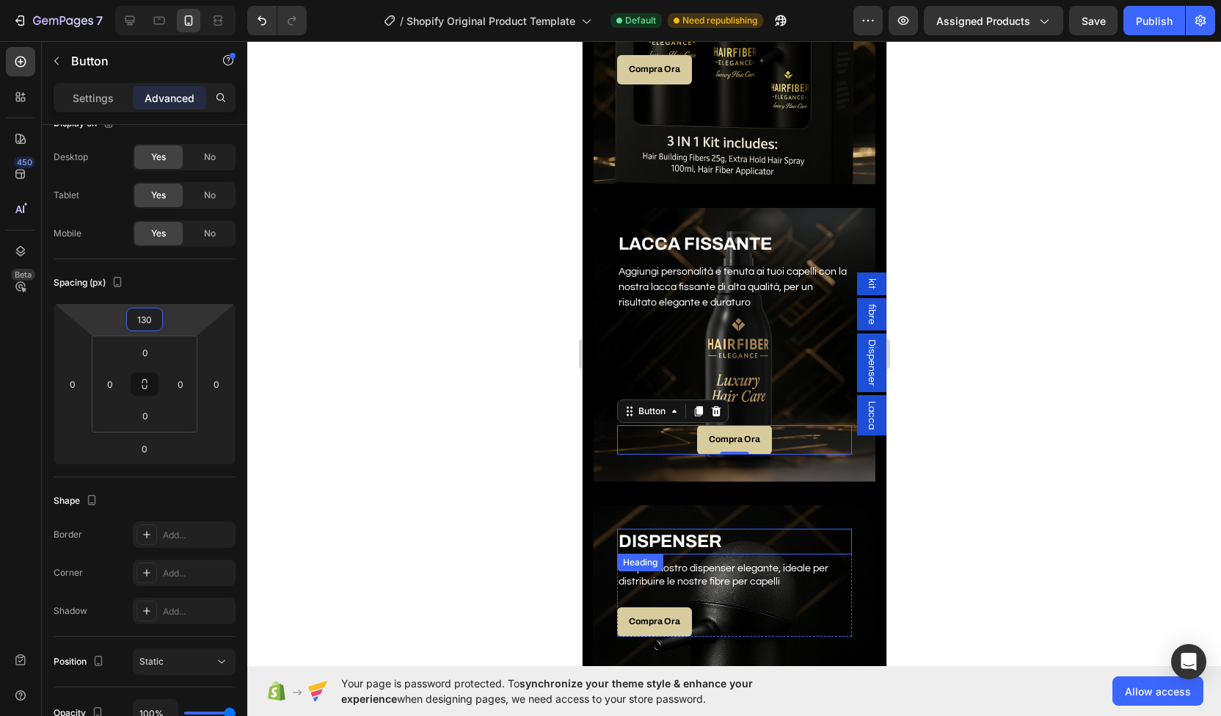
scroll to position [981, 0]
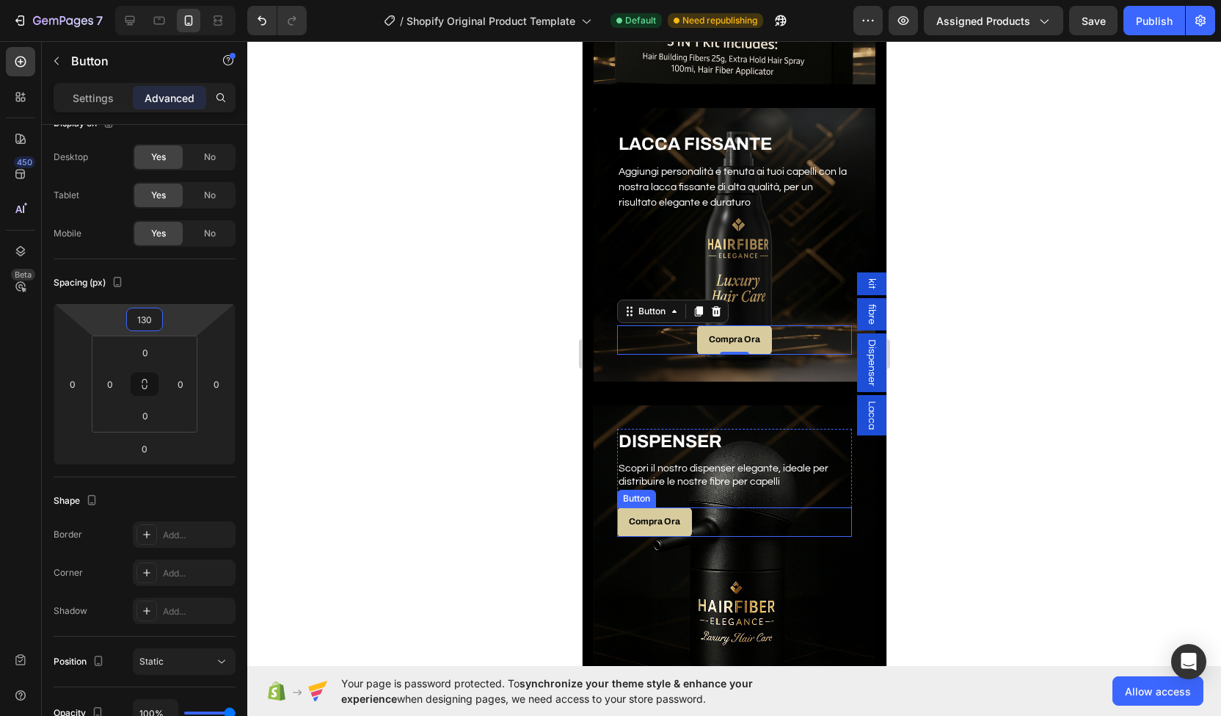
click at [735, 513] on div "Compra Ora Button" at bounding box center [734, 521] width 235 height 29
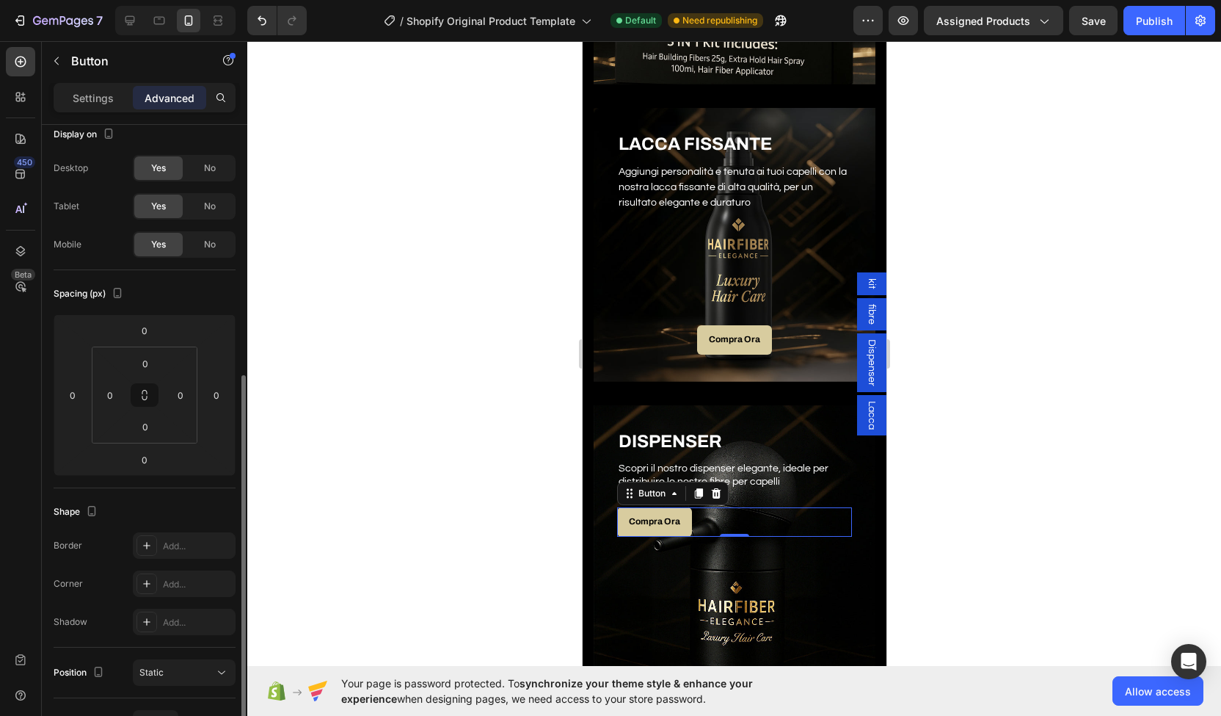
scroll to position [0, 0]
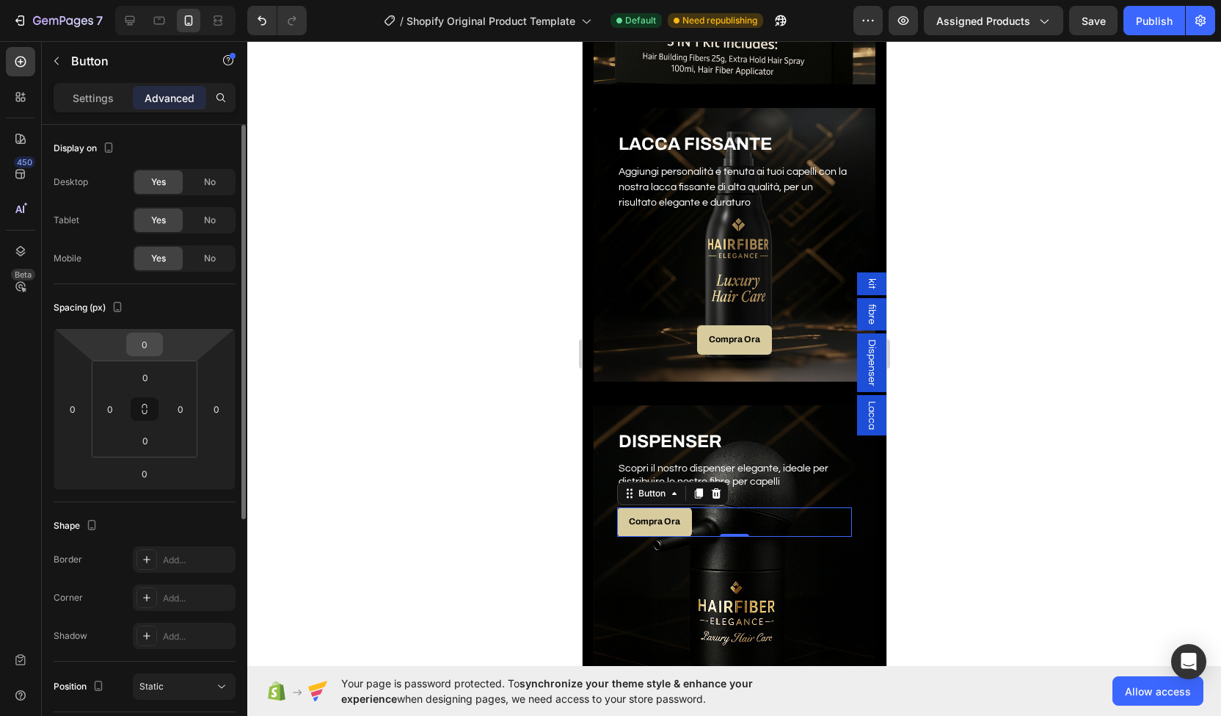
click at [150, 351] on input "0" at bounding box center [144, 344] width 29 height 22
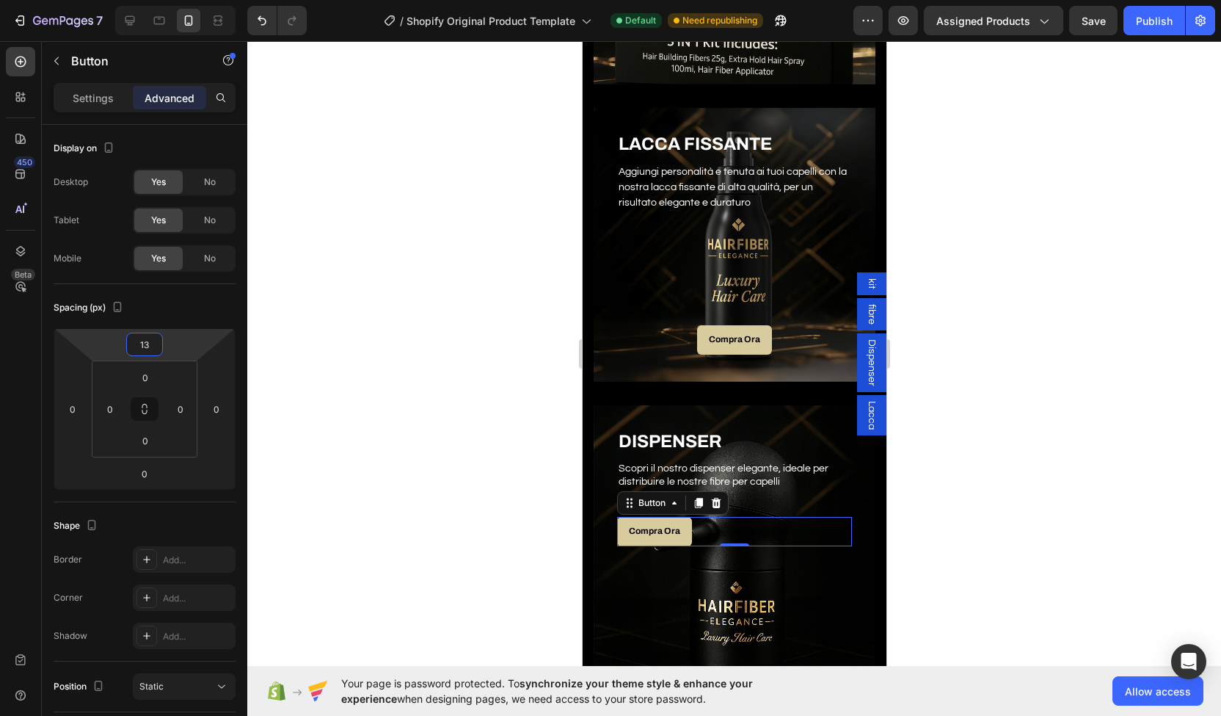
type input "130"
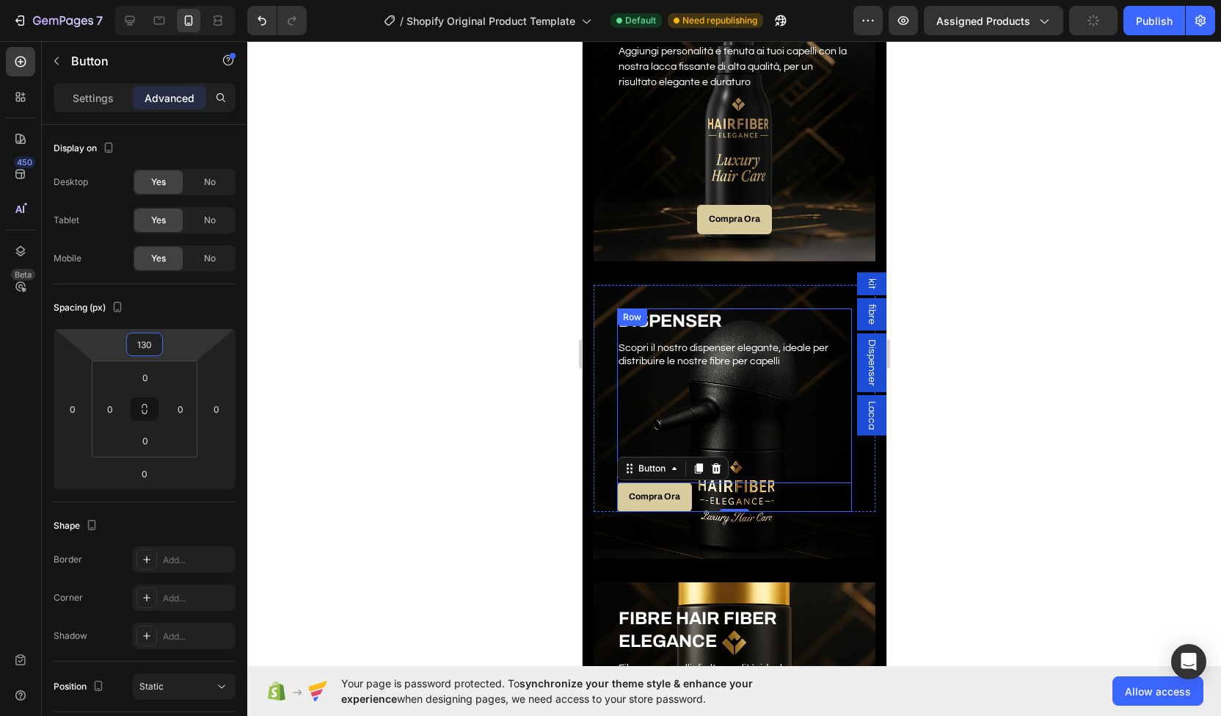
scroll to position [1100, 0]
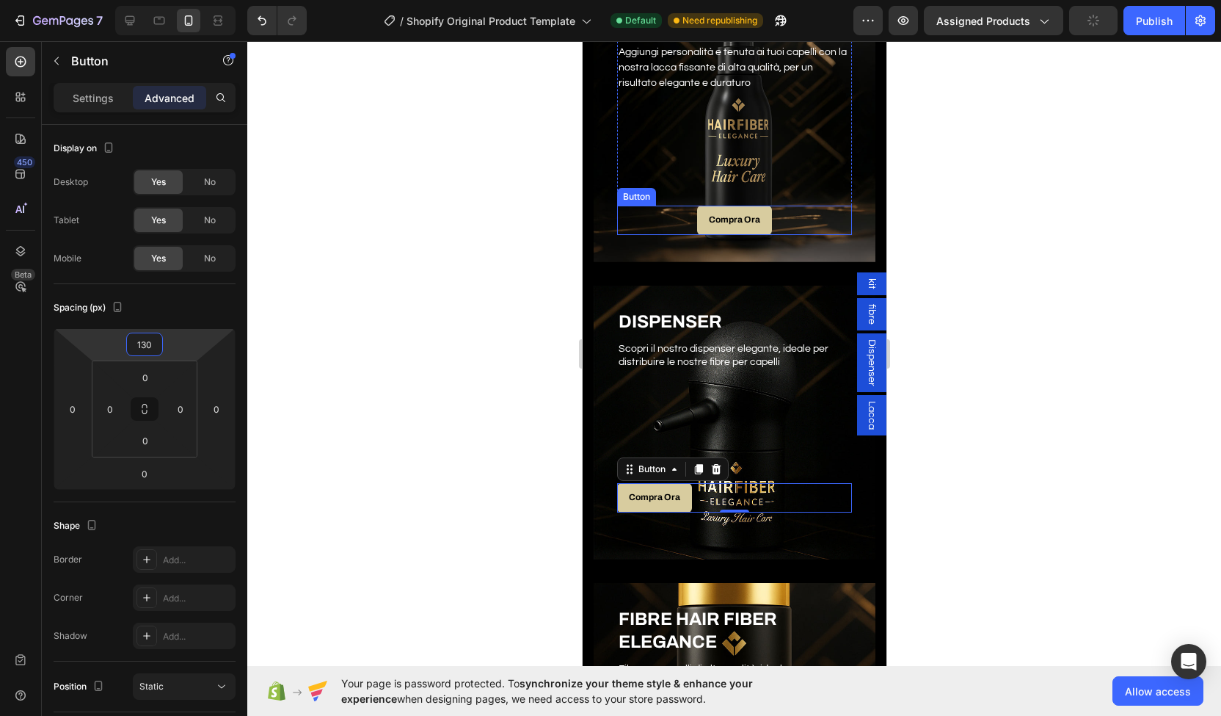
click at [678, 221] on div "Compra Ora Button" at bounding box center [734, 220] width 235 height 29
click at [737, 493] on div "Compra Ora Button" at bounding box center [734, 497] width 235 height 29
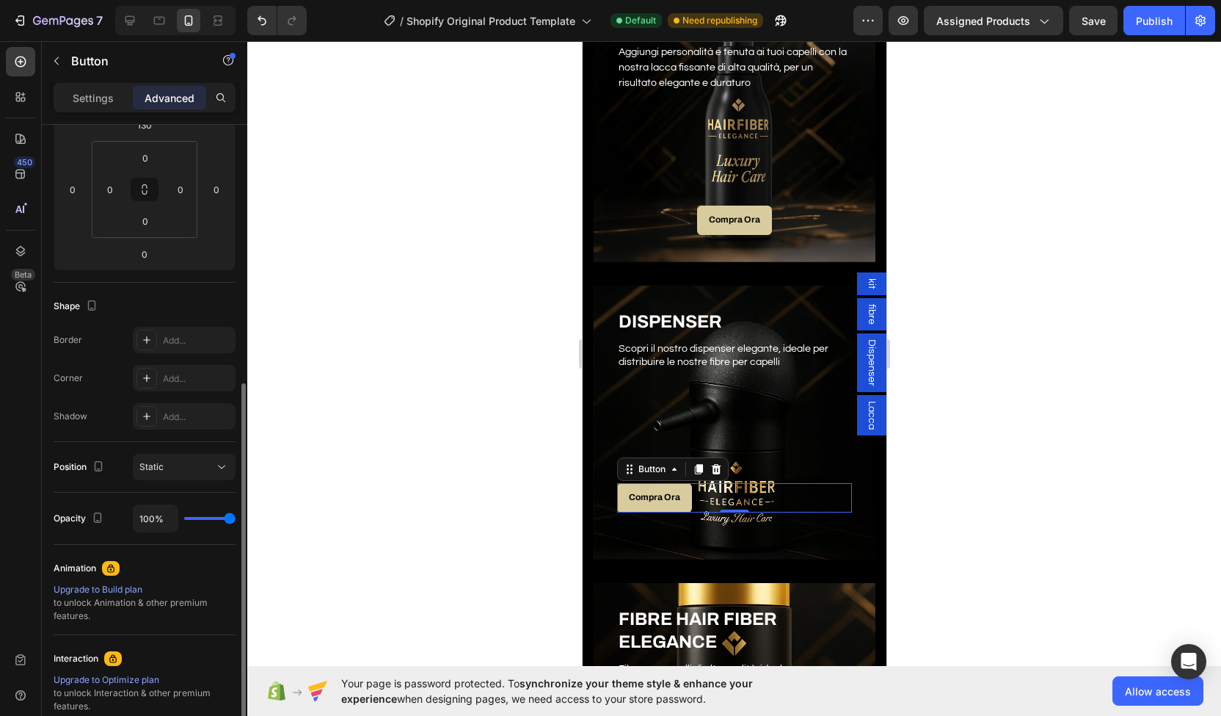
scroll to position [0, 0]
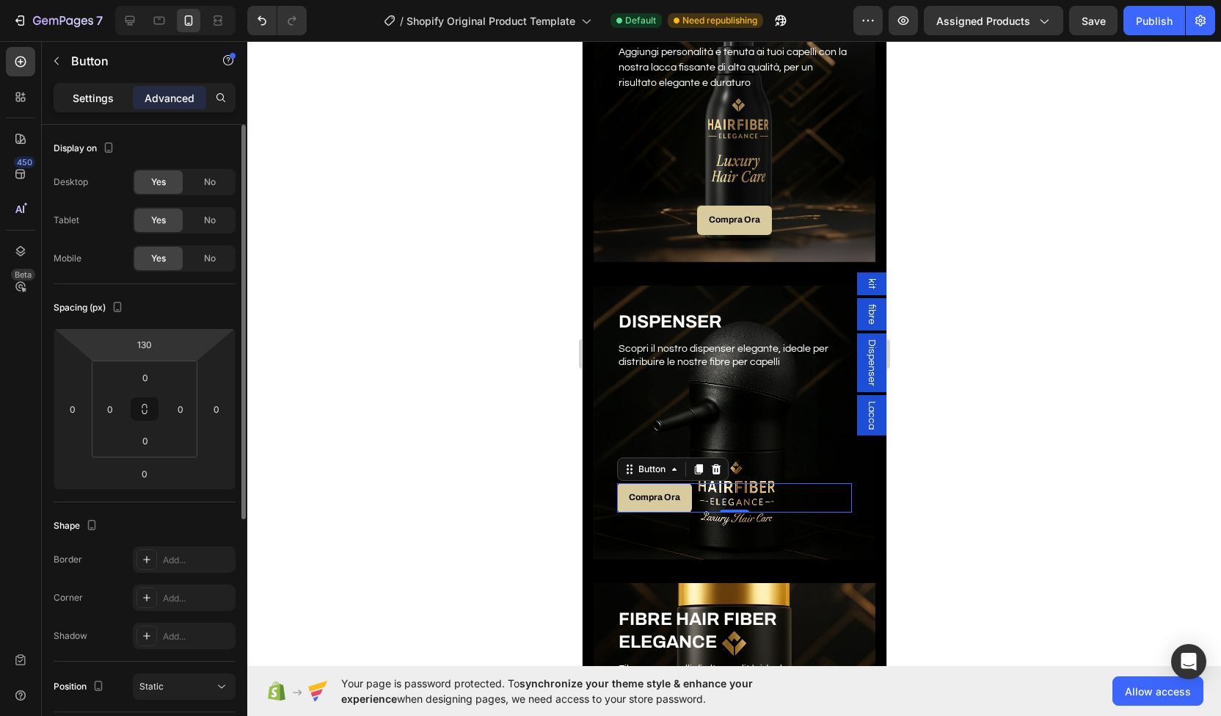
click at [98, 106] on div "Settings" at bounding box center [93, 97] width 73 height 23
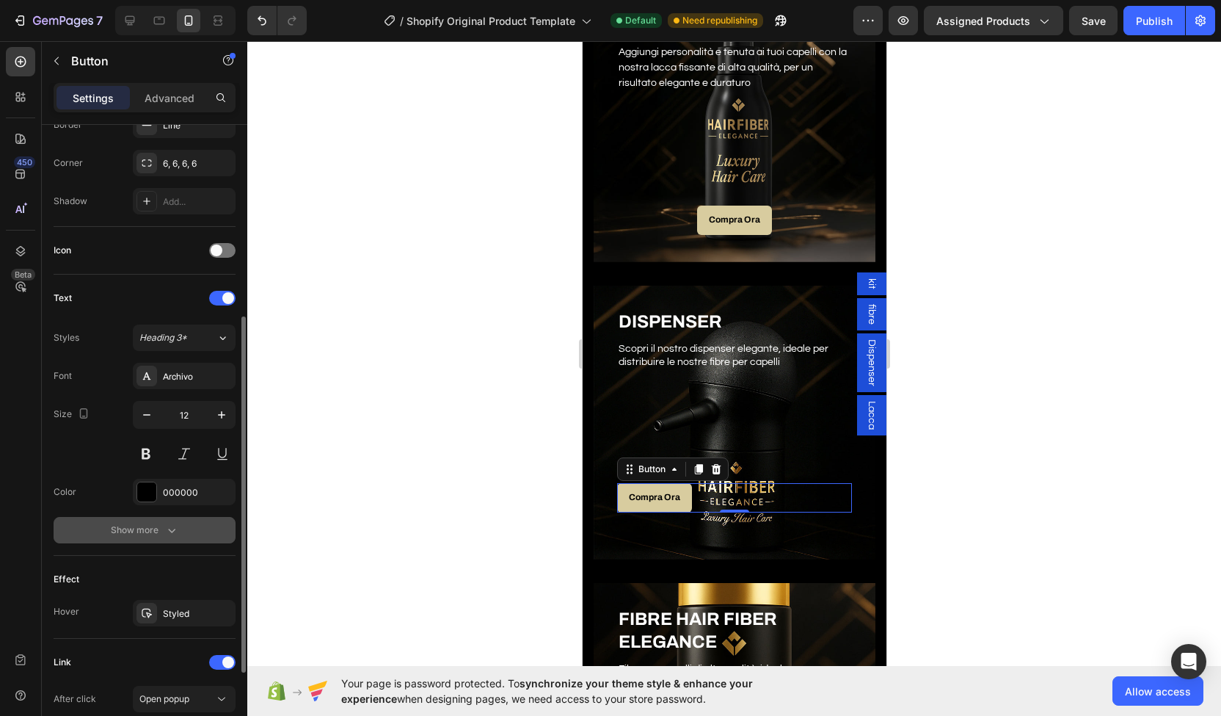
scroll to position [493, 0]
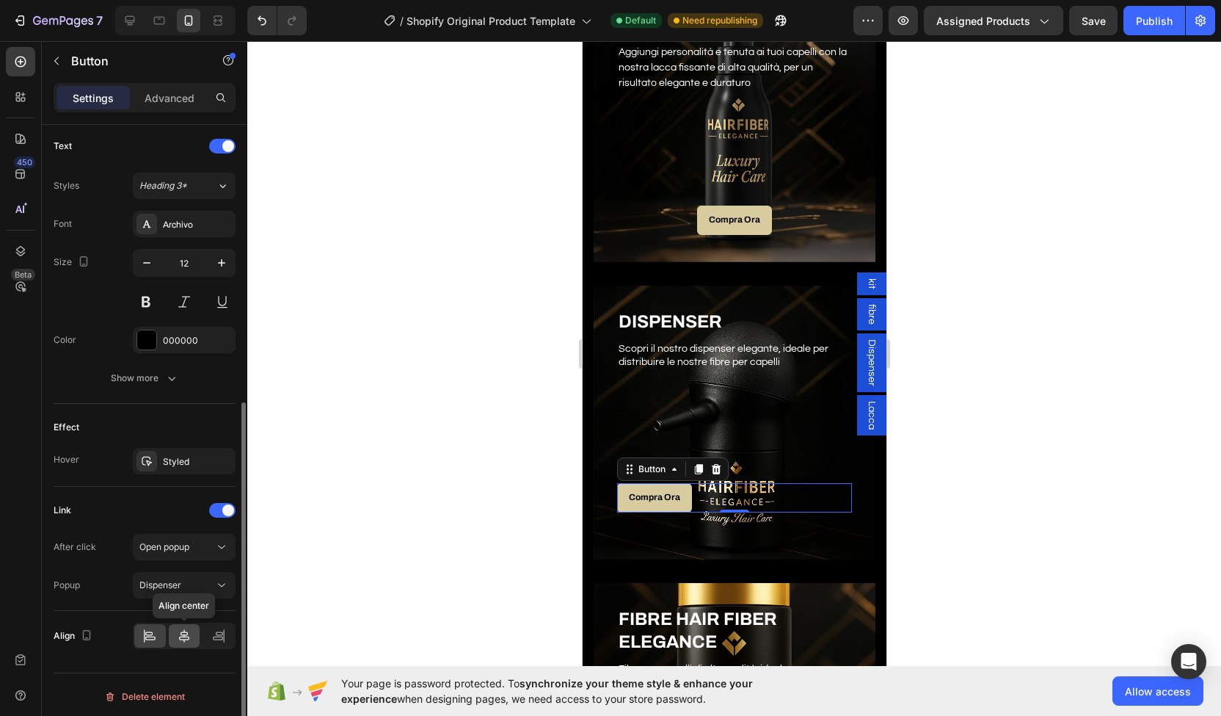
click at [196, 632] on div at bounding box center [185, 635] width 32 height 23
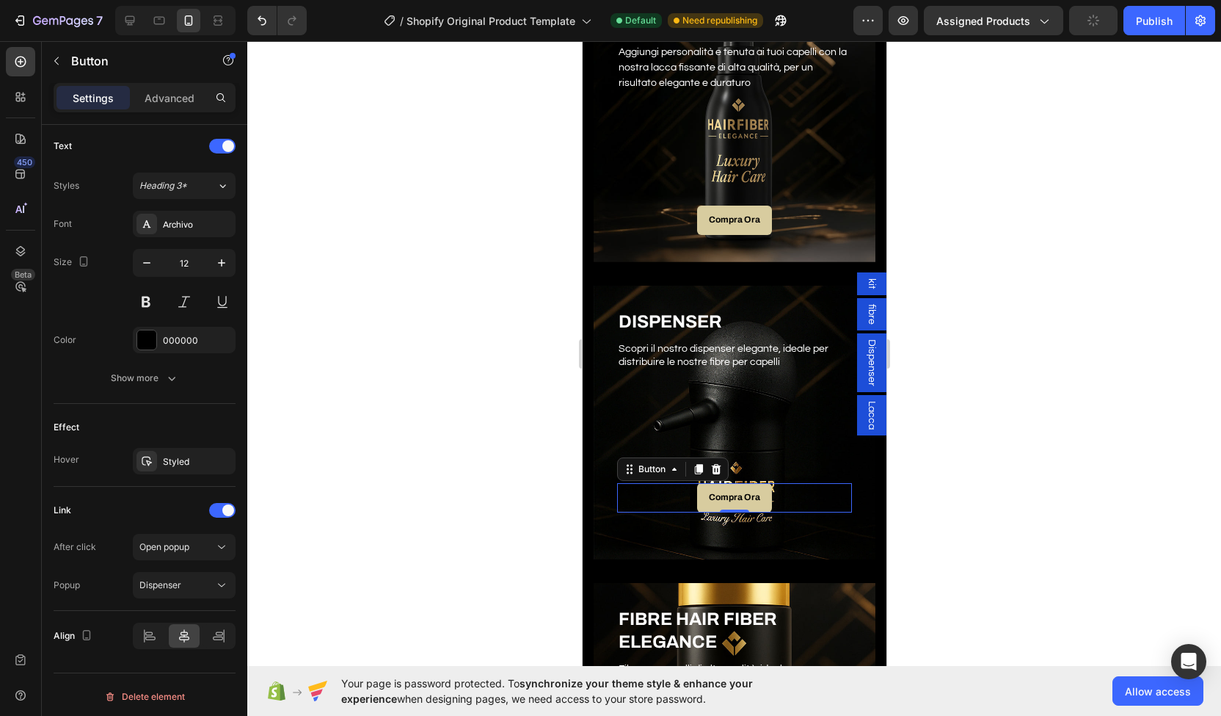
click at [972, 411] on div at bounding box center [734, 378] width 974 height 675
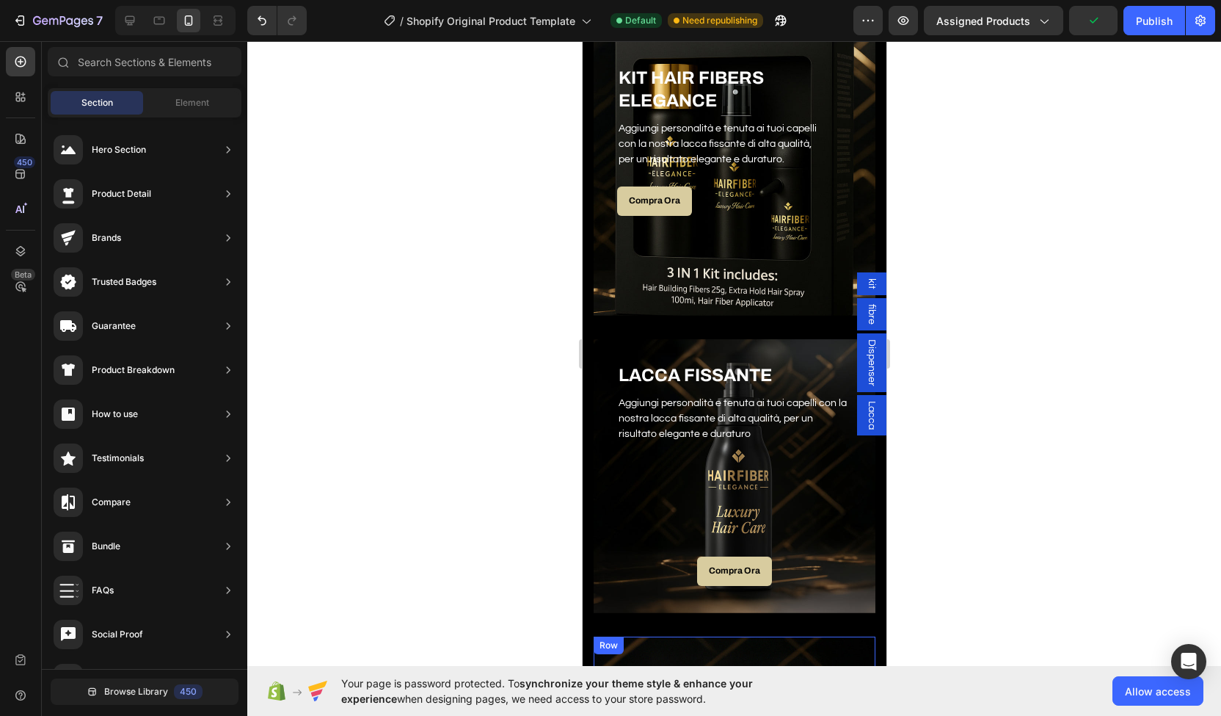
scroll to position [610, 0]
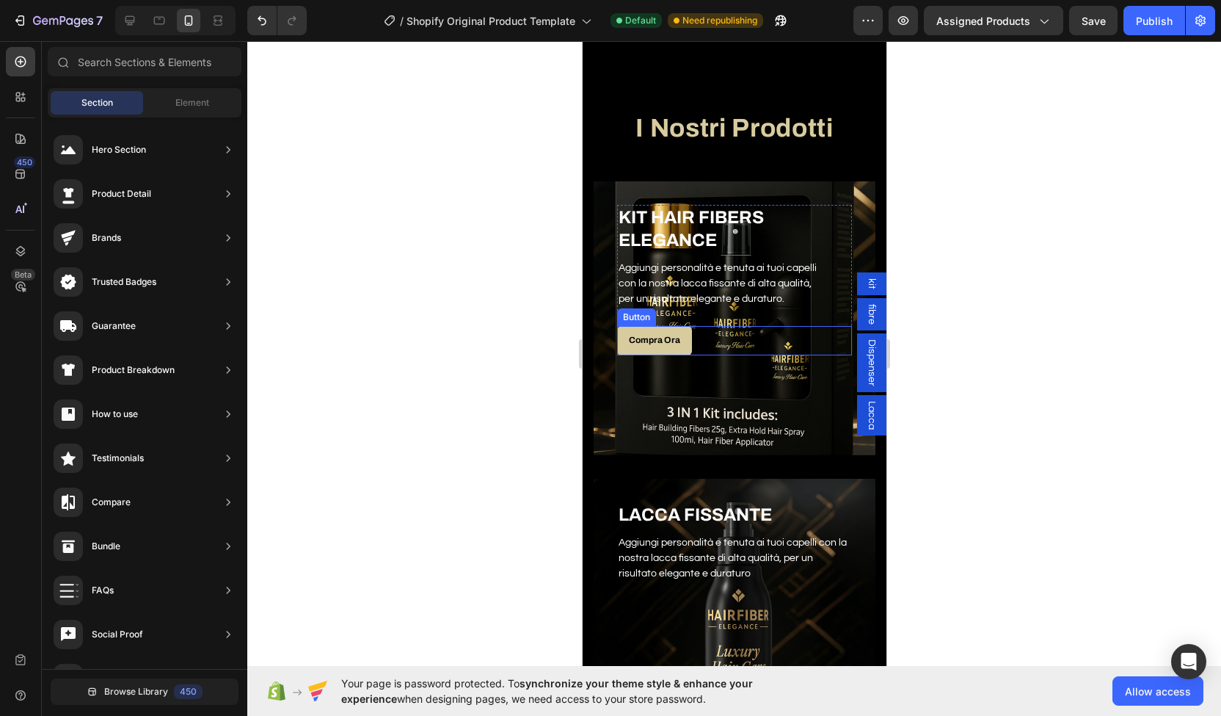
click at [696, 338] on div "Compra Ora Button" at bounding box center [734, 340] width 235 height 29
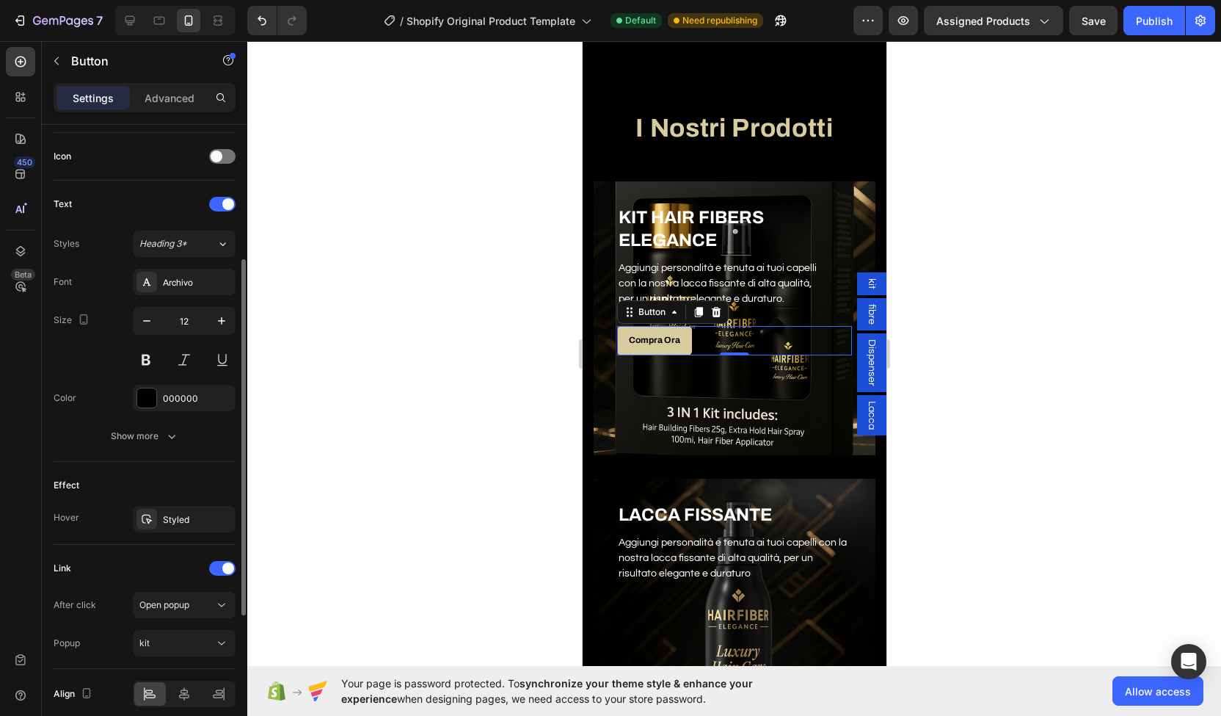
scroll to position [478, 0]
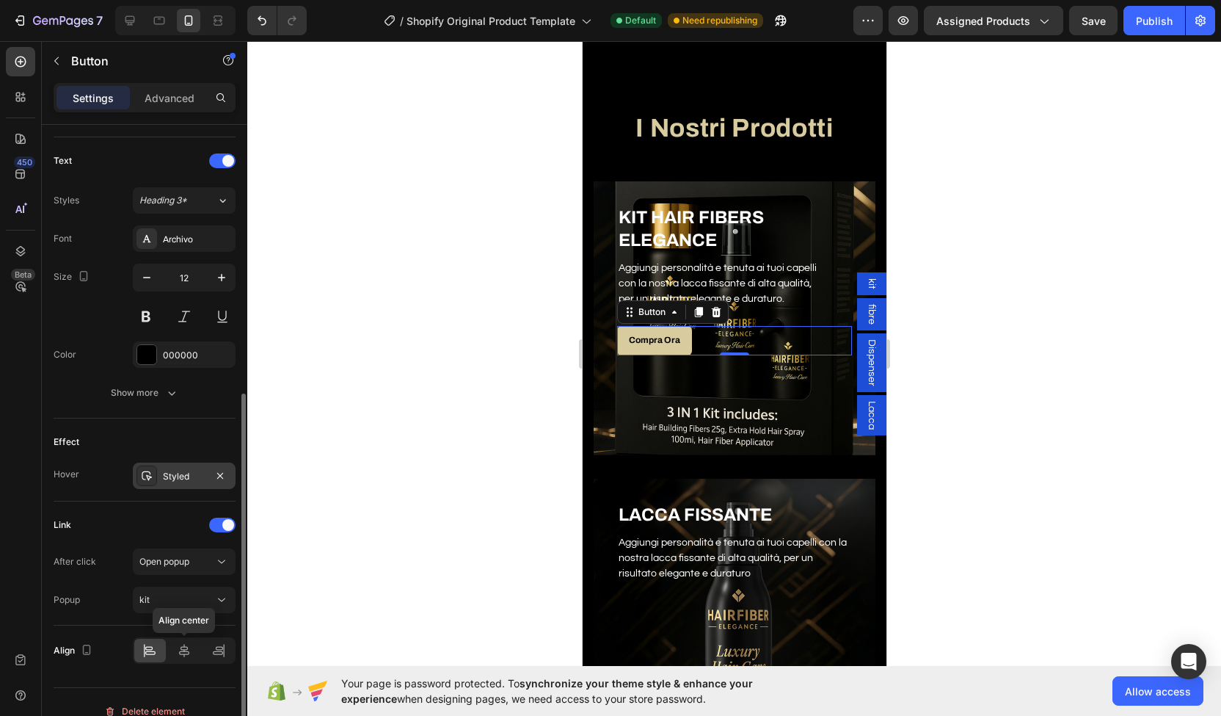
drag, startPoint x: 185, startPoint y: 645, endPoint x: 194, endPoint y: 476, distance: 169.8
click at [185, 645] on icon at bounding box center [184, 650] width 10 height 13
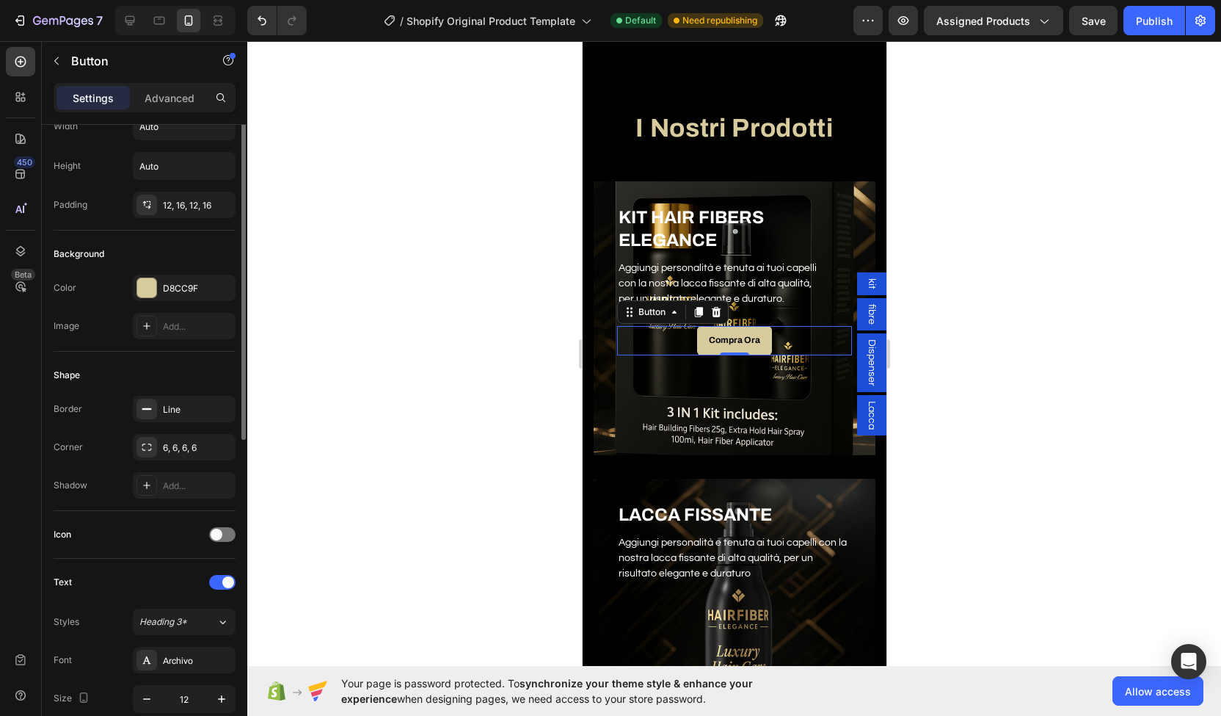
scroll to position [0, 0]
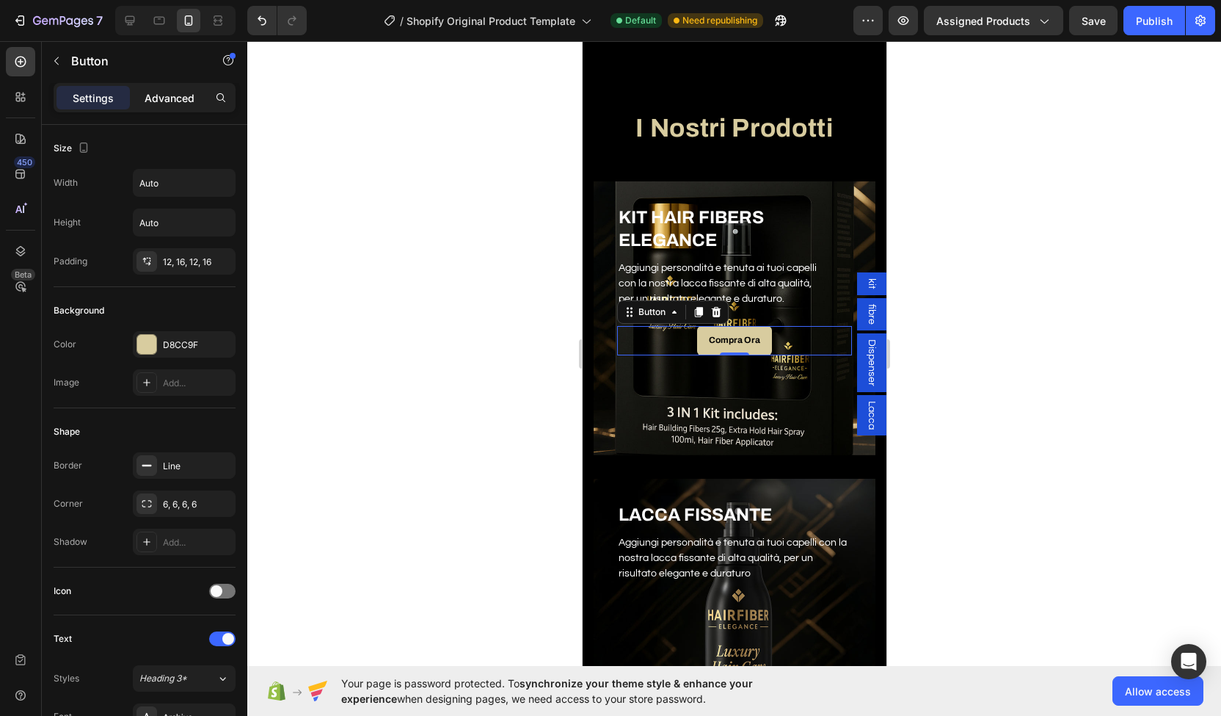
click at [163, 86] on div "Advanced" at bounding box center [169, 97] width 73 height 23
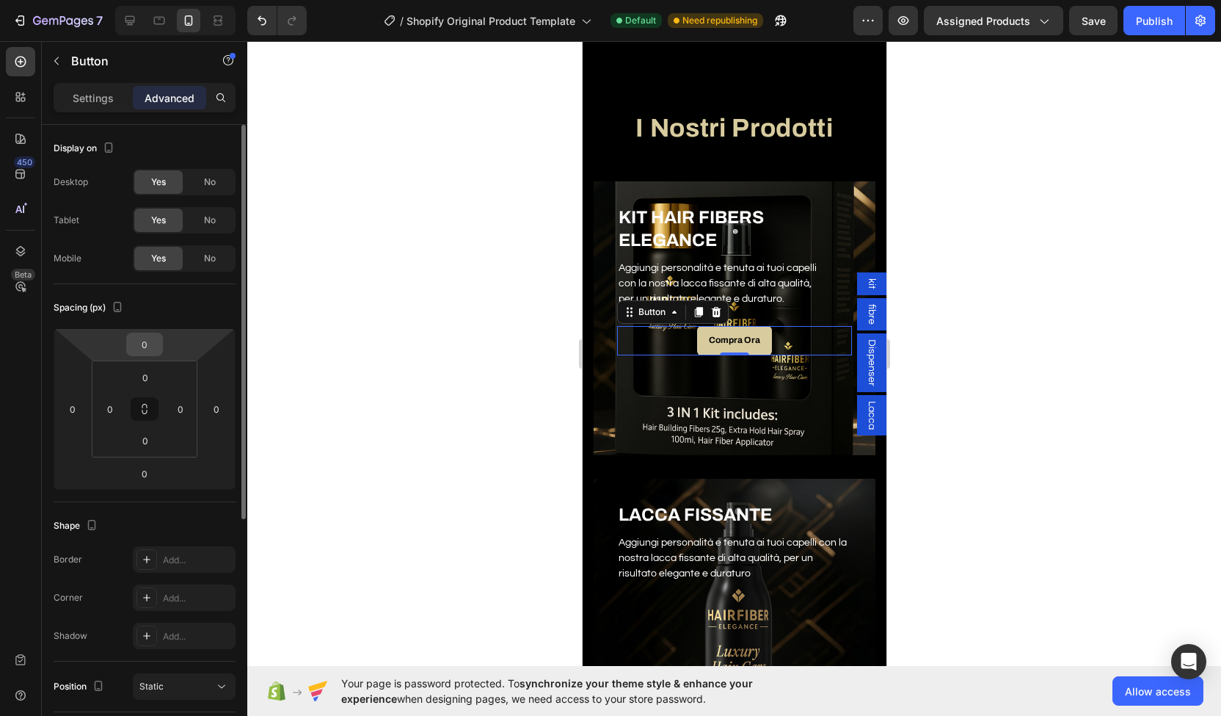
click at [154, 346] on input "0" at bounding box center [144, 344] width 29 height 22
type input "130"
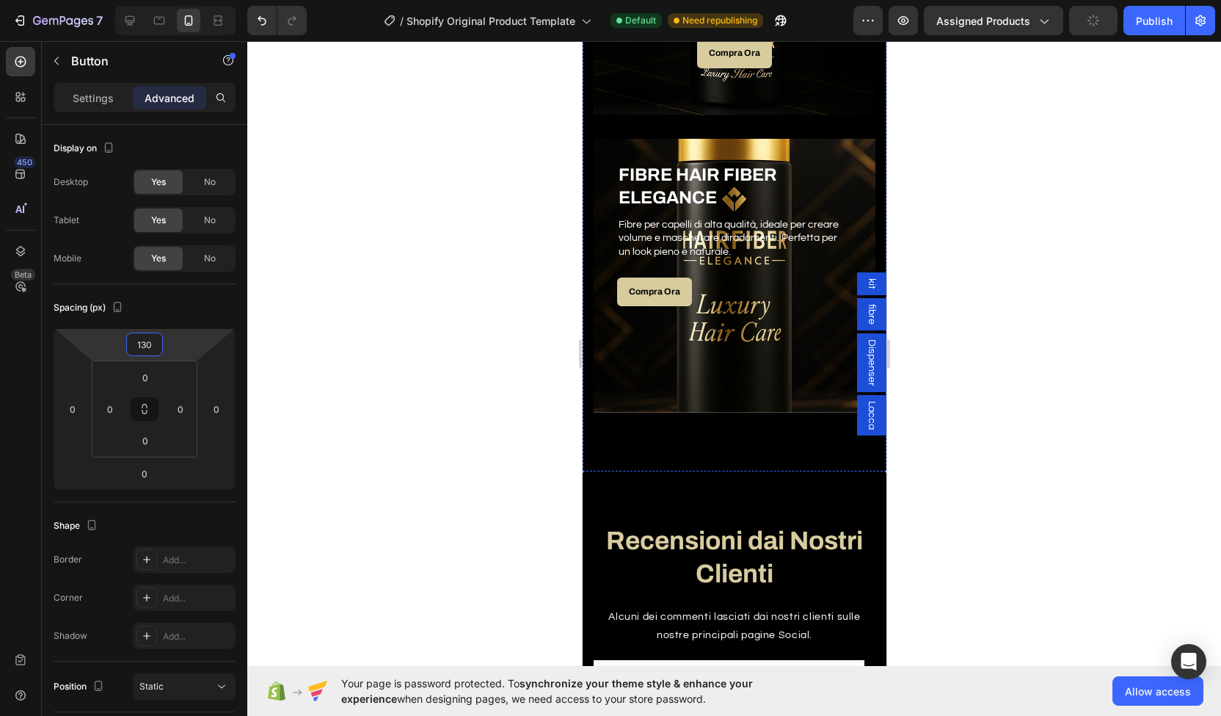
scroll to position [1443, 0]
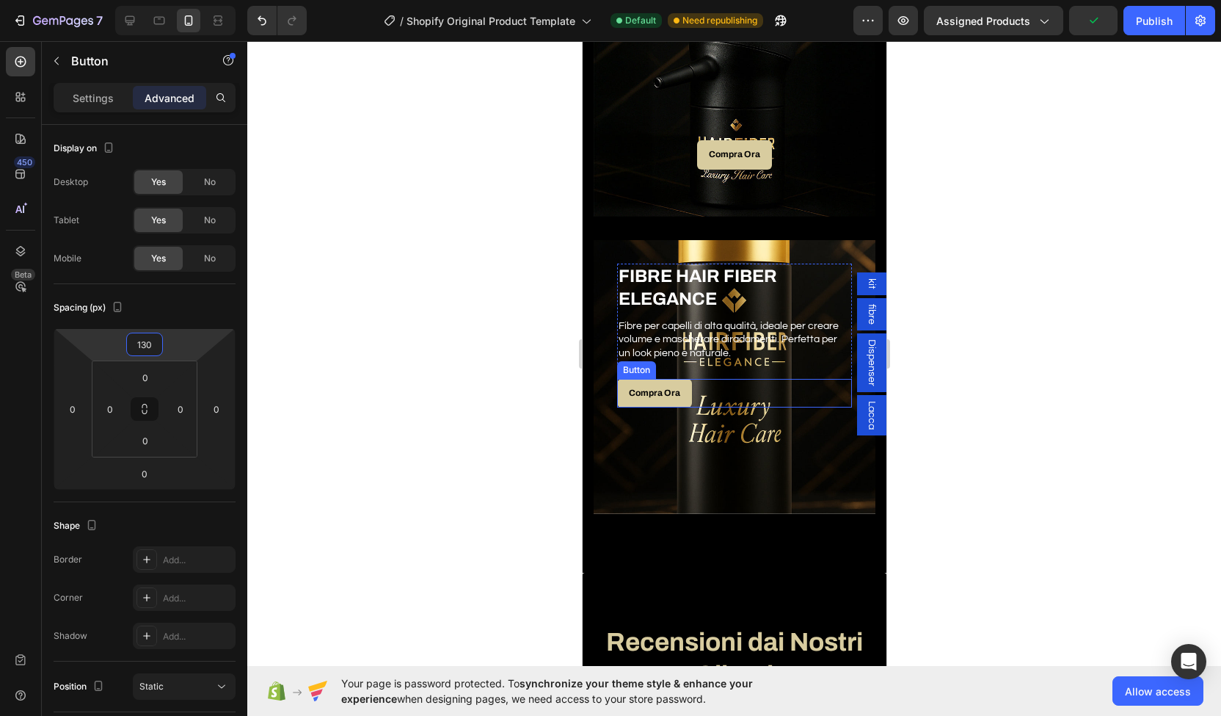
click at [721, 393] on div "Compra Ora Button" at bounding box center [734, 393] width 235 height 29
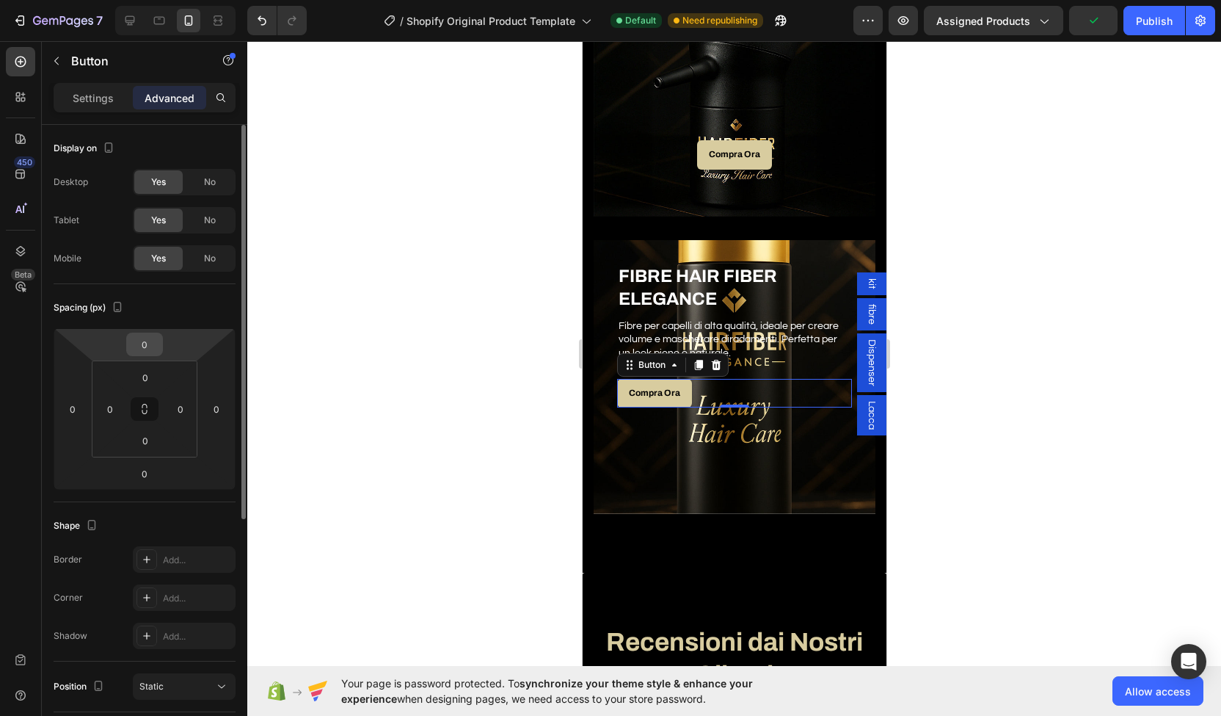
click at [144, 353] on input "0" at bounding box center [144, 344] width 29 height 22
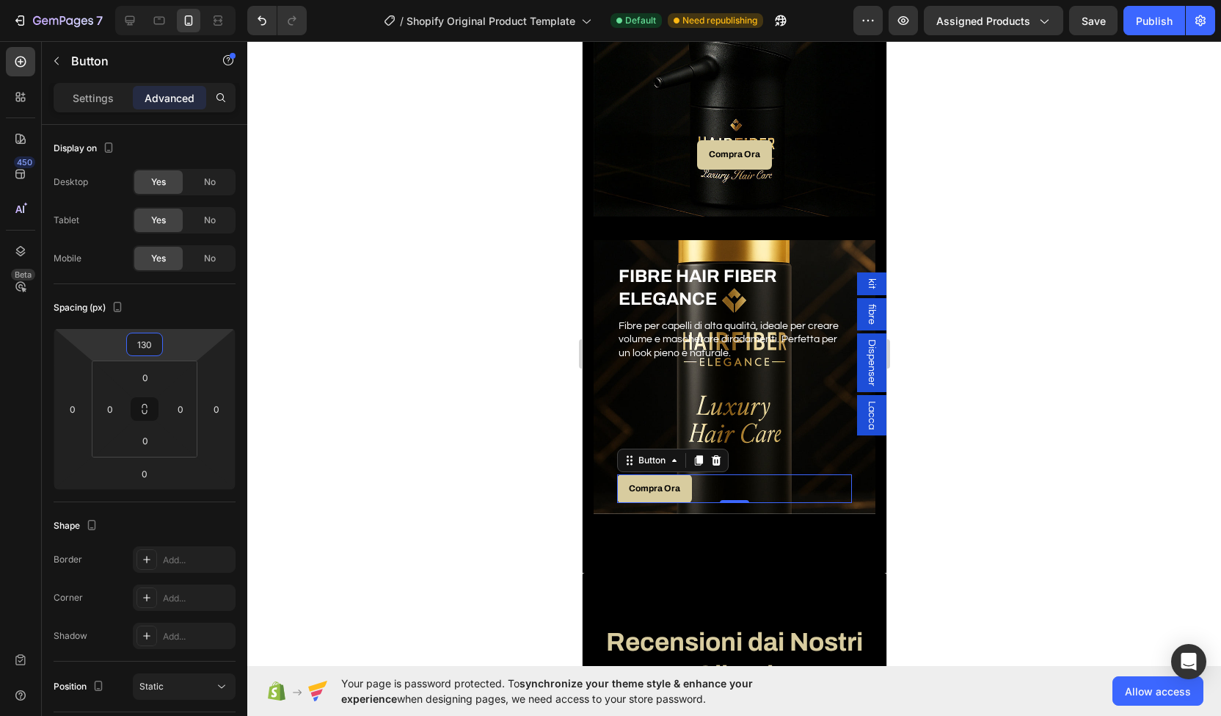
type input "130"
click at [81, 84] on div "Settings Advanced" at bounding box center [145, 97] width 182 height 29
click at [81, 86] on div "Settings" at bounding box center [93, 97] width 73 height 23
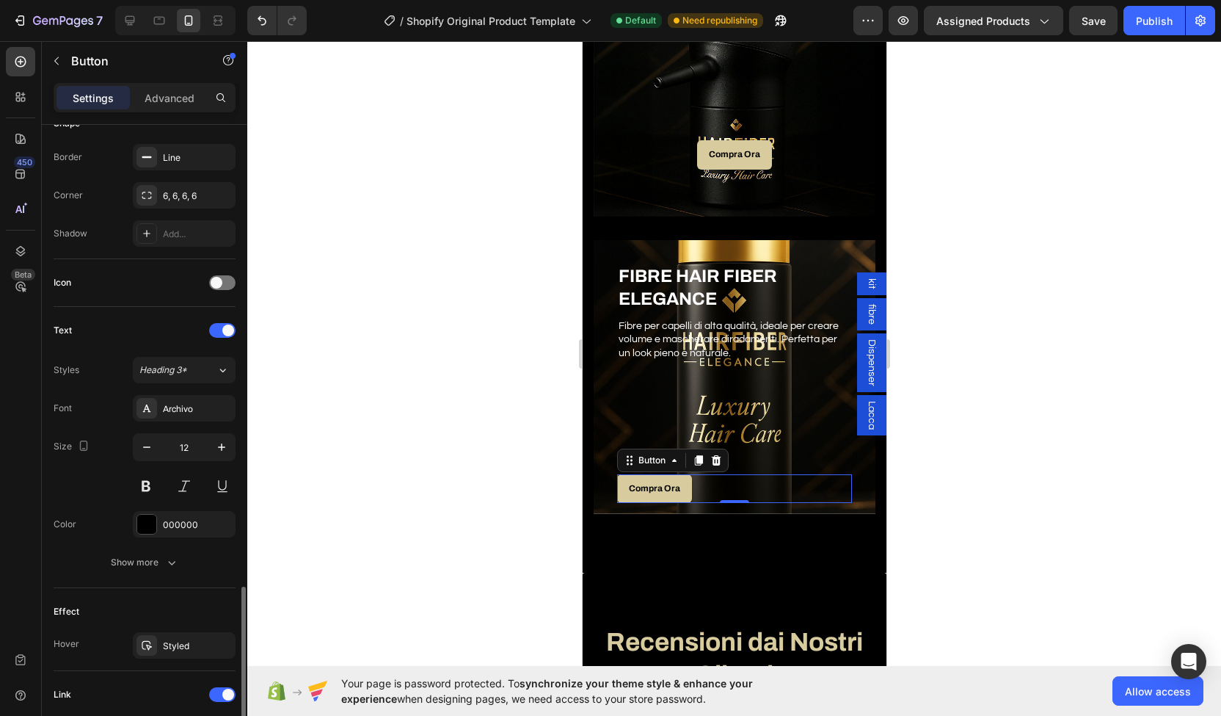
scroll to position [493, 0]
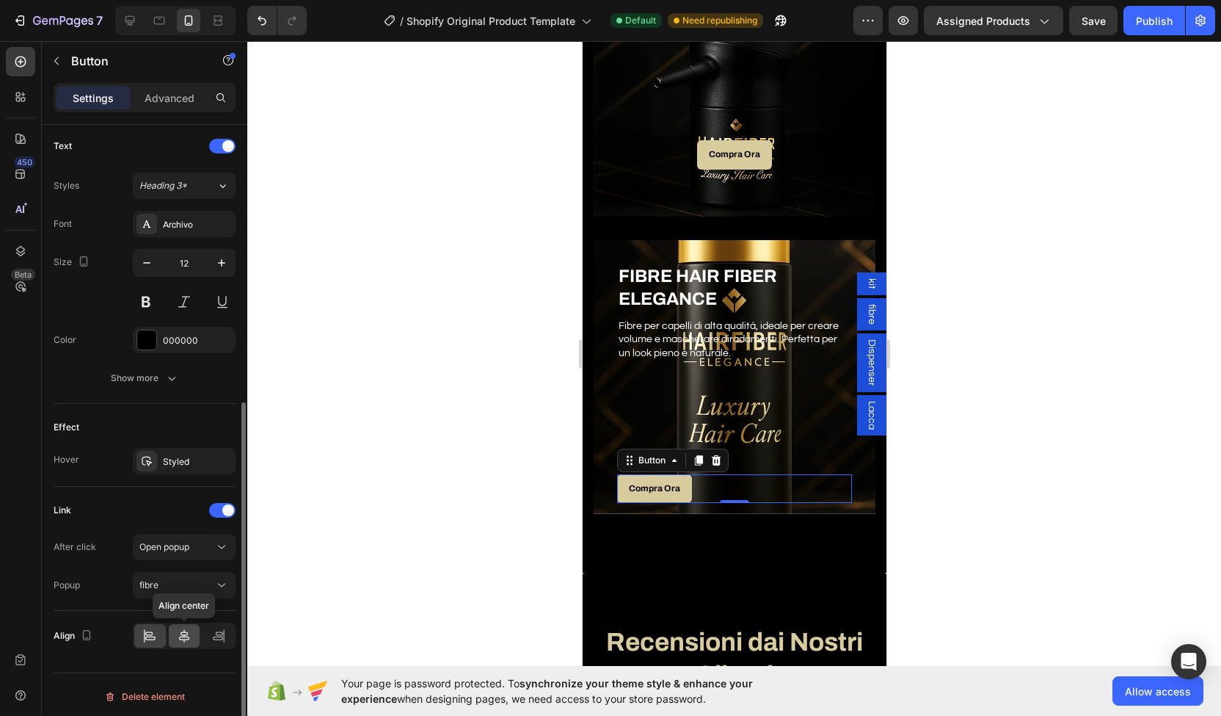
click at [191, 635] on icon at bounding box center [184, 635] width 15 height 15
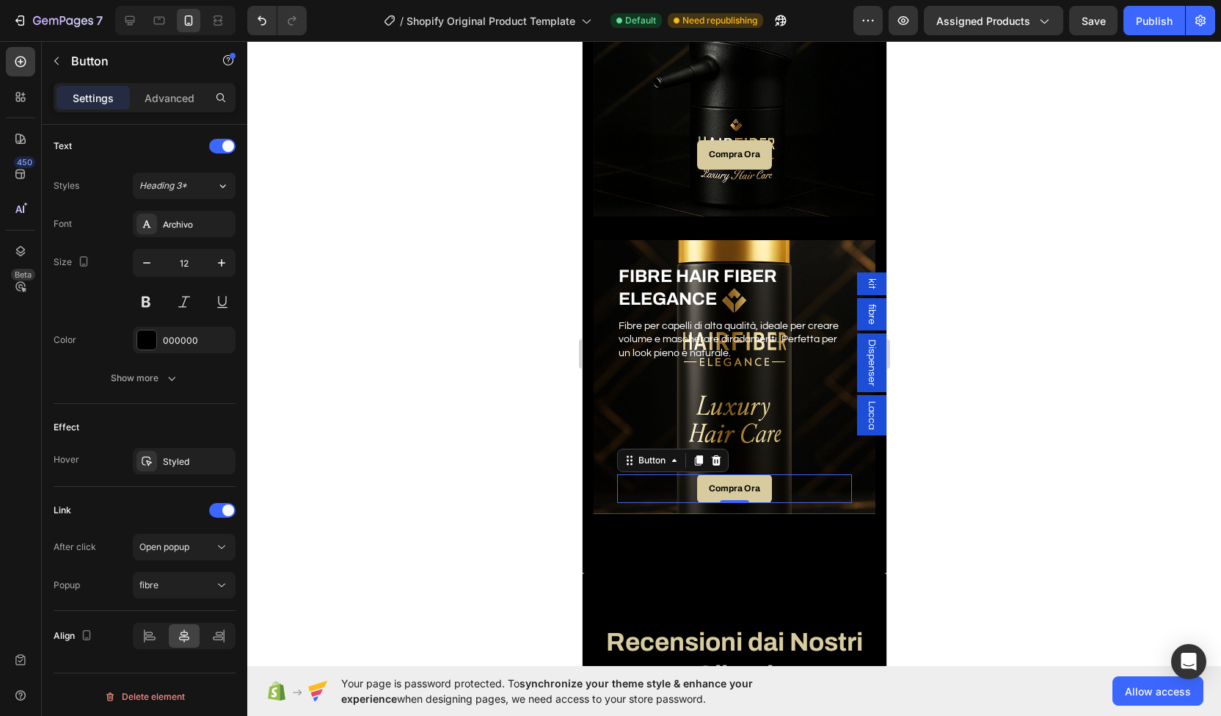
click at [934, 516] on div at bounding box center [734, 378] width 974 height 675
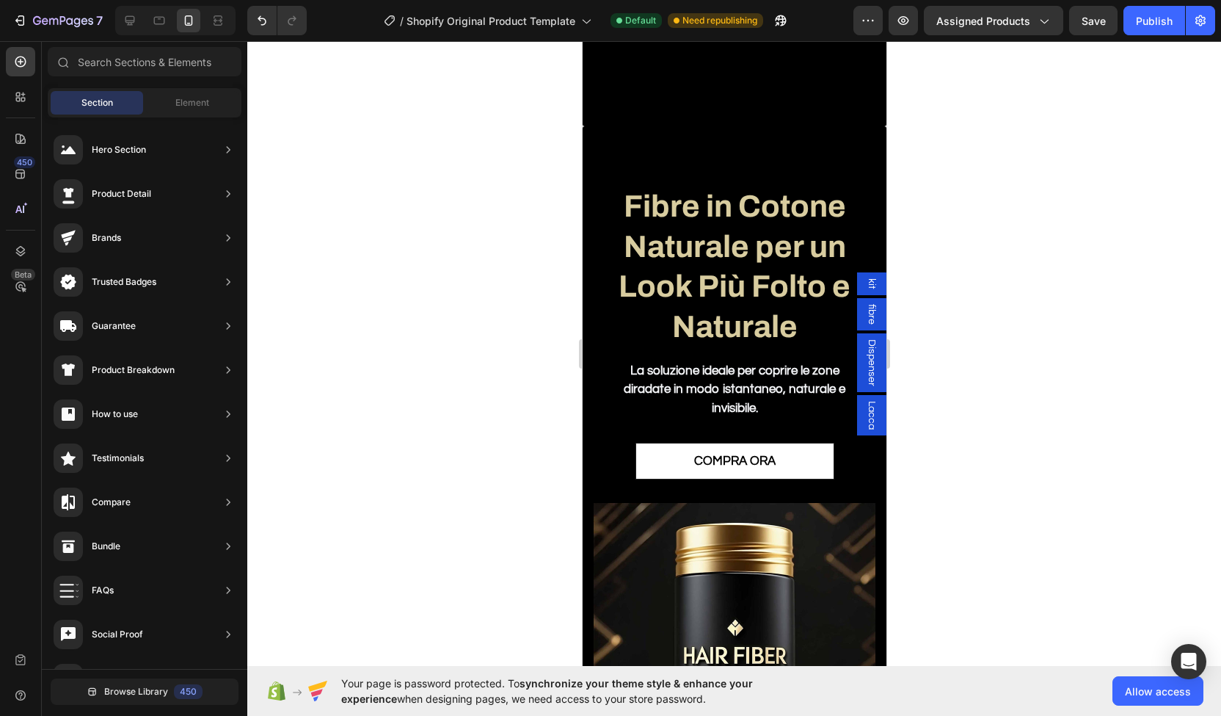
scroll to position [2525, 0]
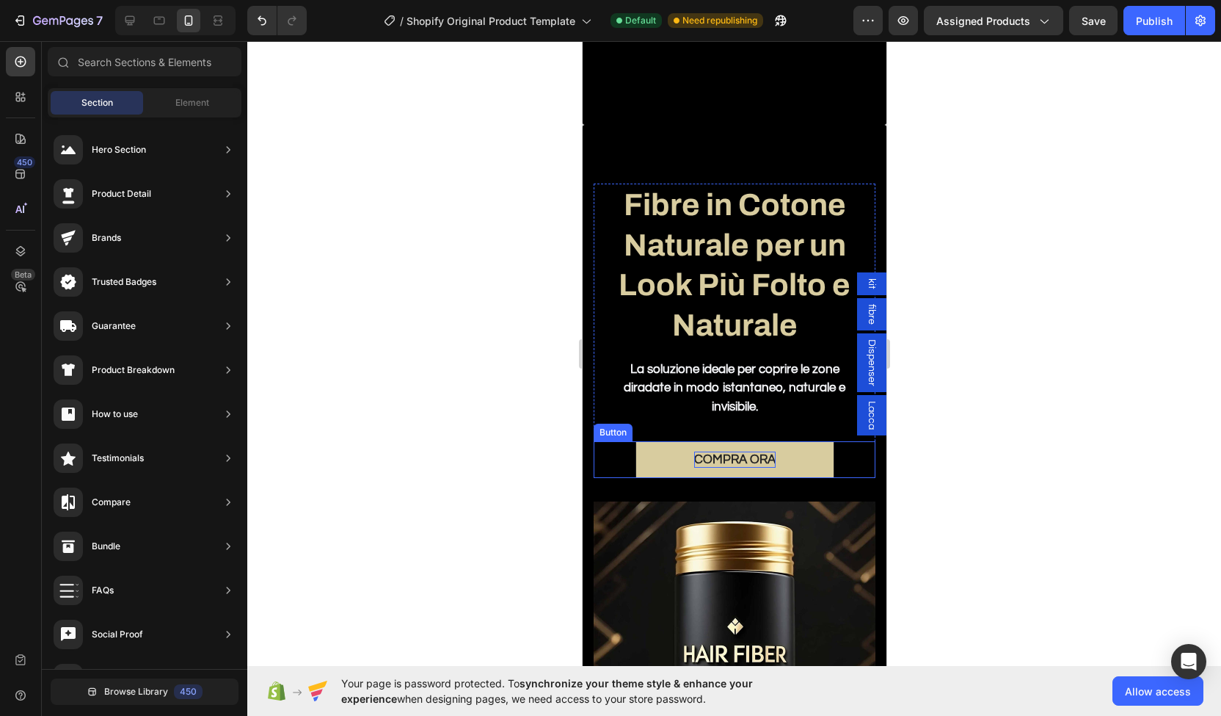
click at [741, 463] on p "COMPRA ORA" at bounding box center [734, 459] width 81 height 16
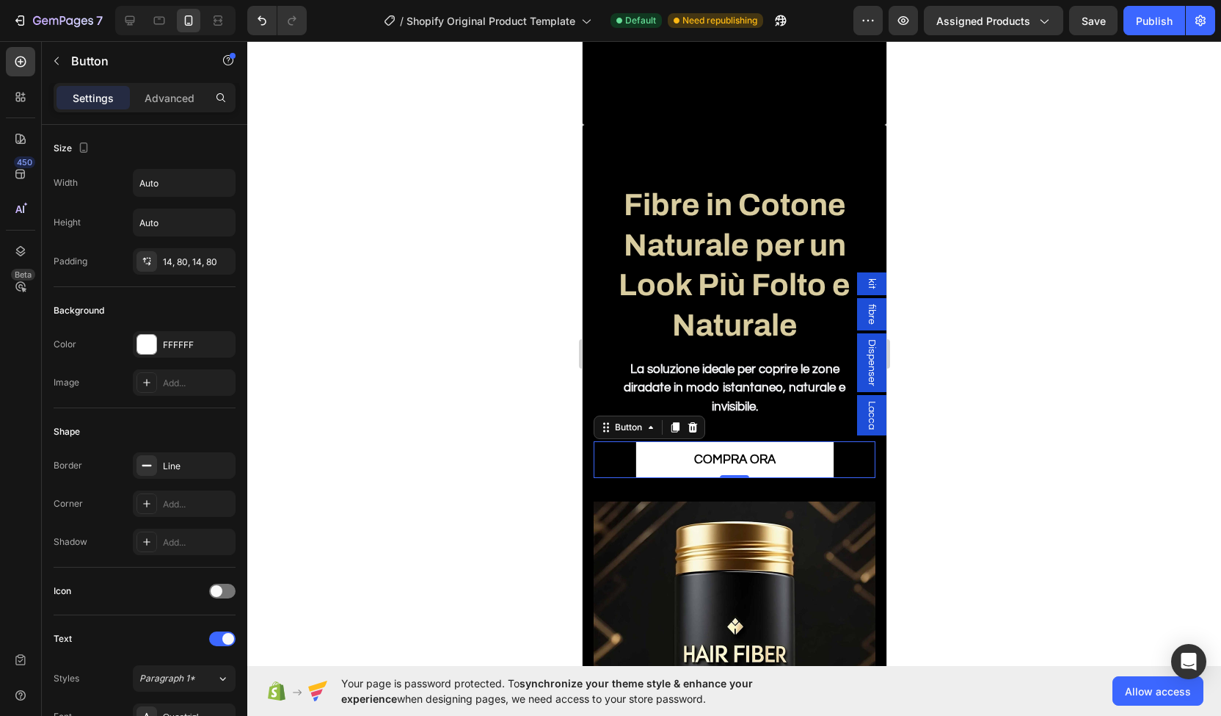
click at [1101, 35] on div "7 / Shopify Original Product Template Default Need republishing Preview Assigne…" at bounding box center [610, 21] width 1221 height 42
click at [1100, 29] on button "Save" at bounding box center [1093, 20] width 48 height 29
click at [1146, 17] on div "Publish" at bounding box center [1154, 20] width 37 height 15
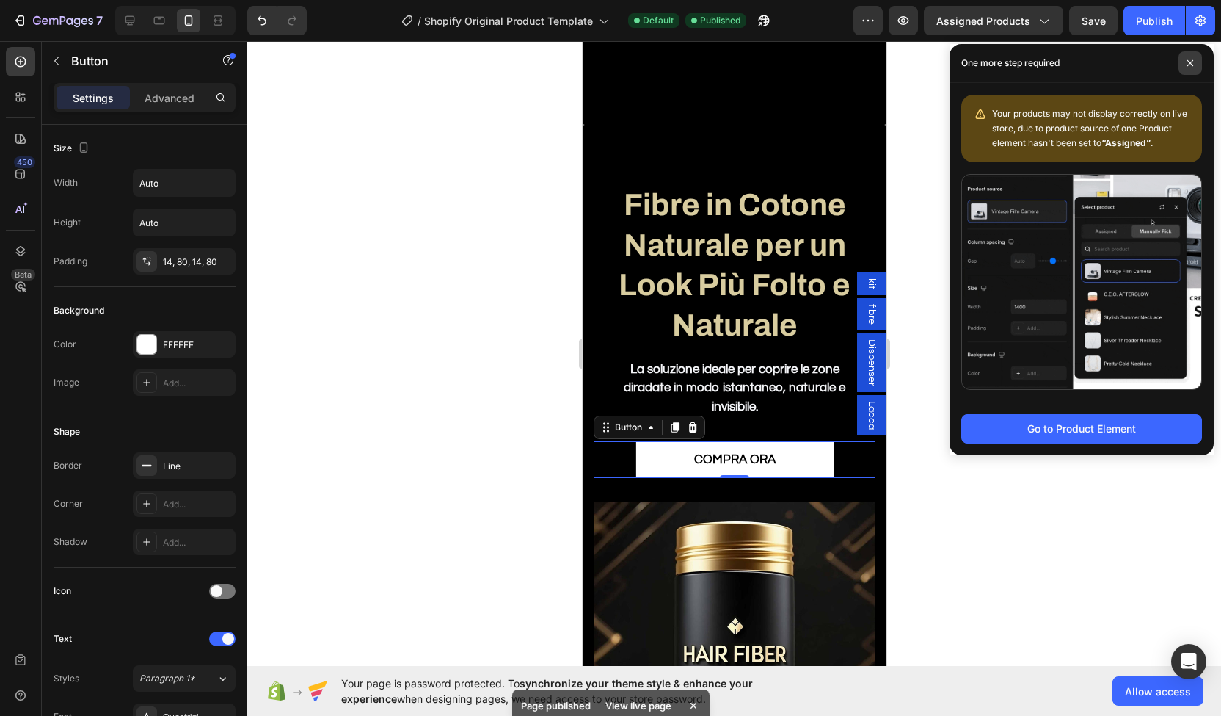
click at [1187, 59] on icon at bounding box center [1190, 62] width 7 height 7
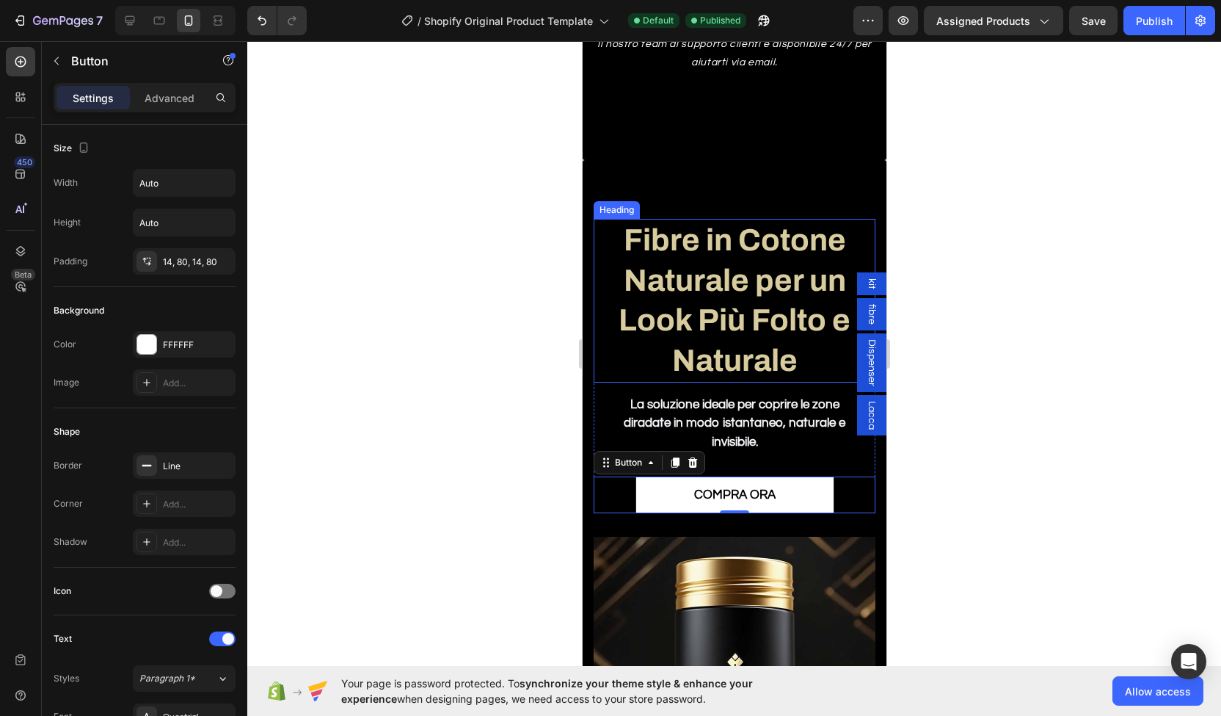
scroll to position [2488, 0]
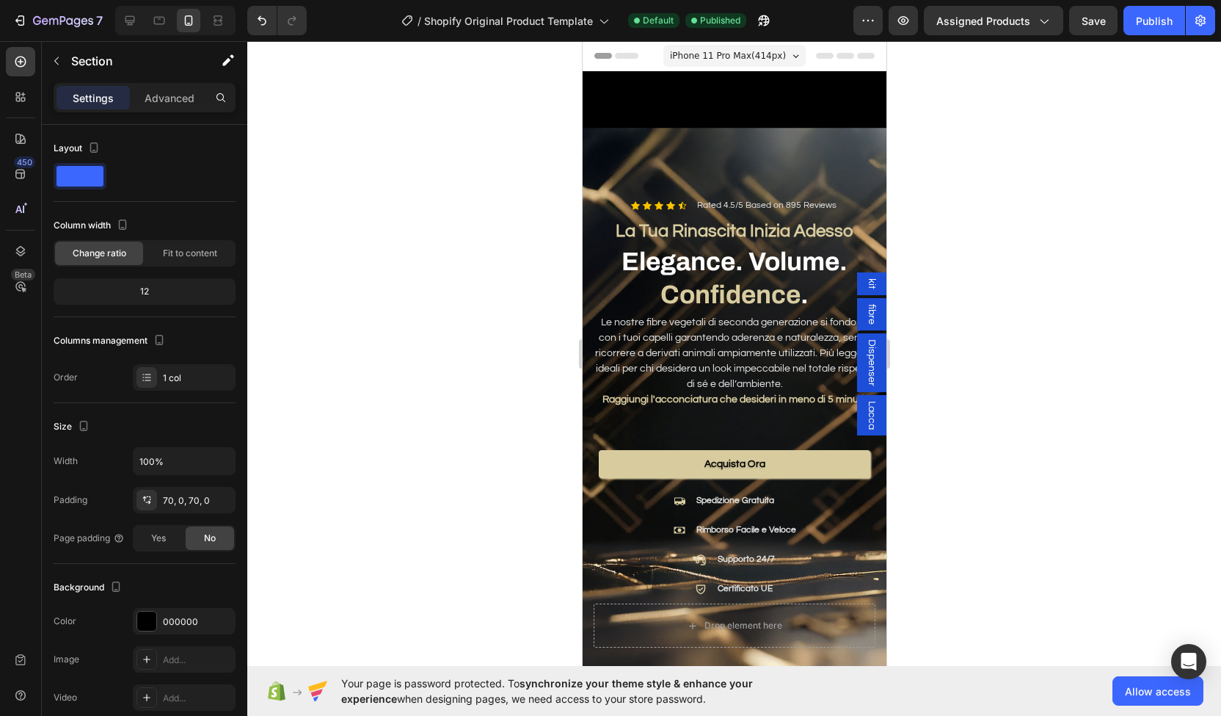
scroll to position [104, 0]
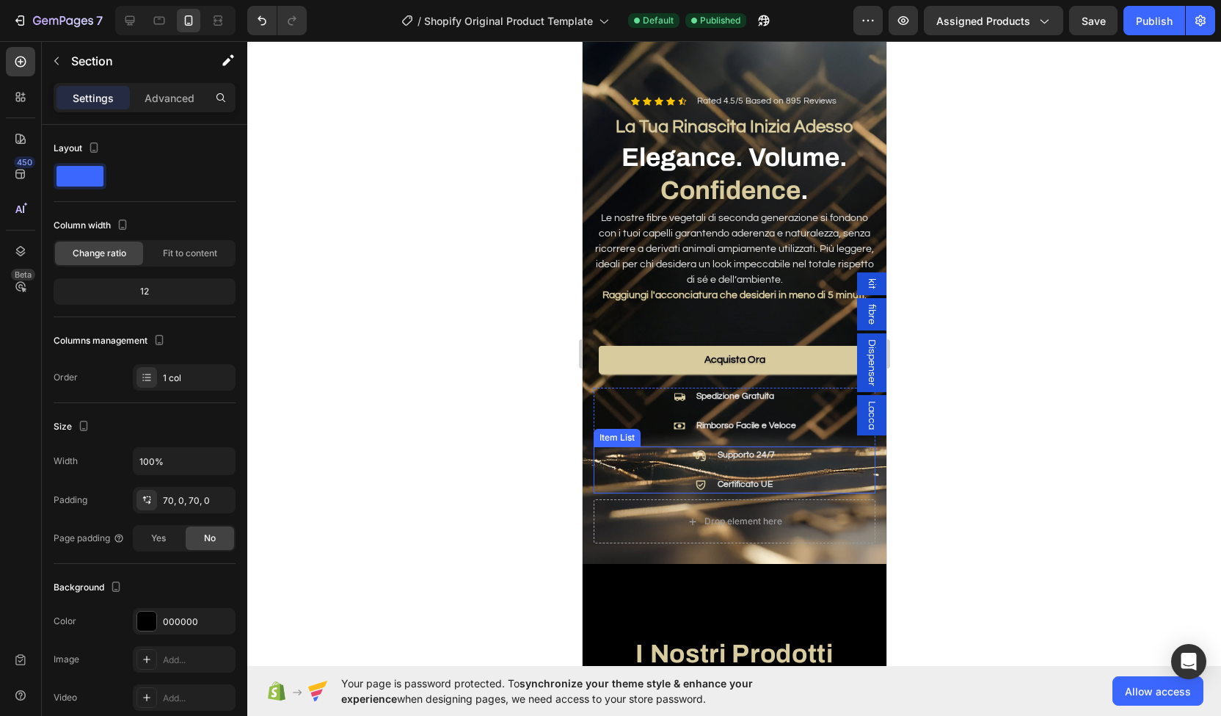
click at [708, 446] on div "Supporto 24/7" at bounding box center [733, 455] width 85 height 18
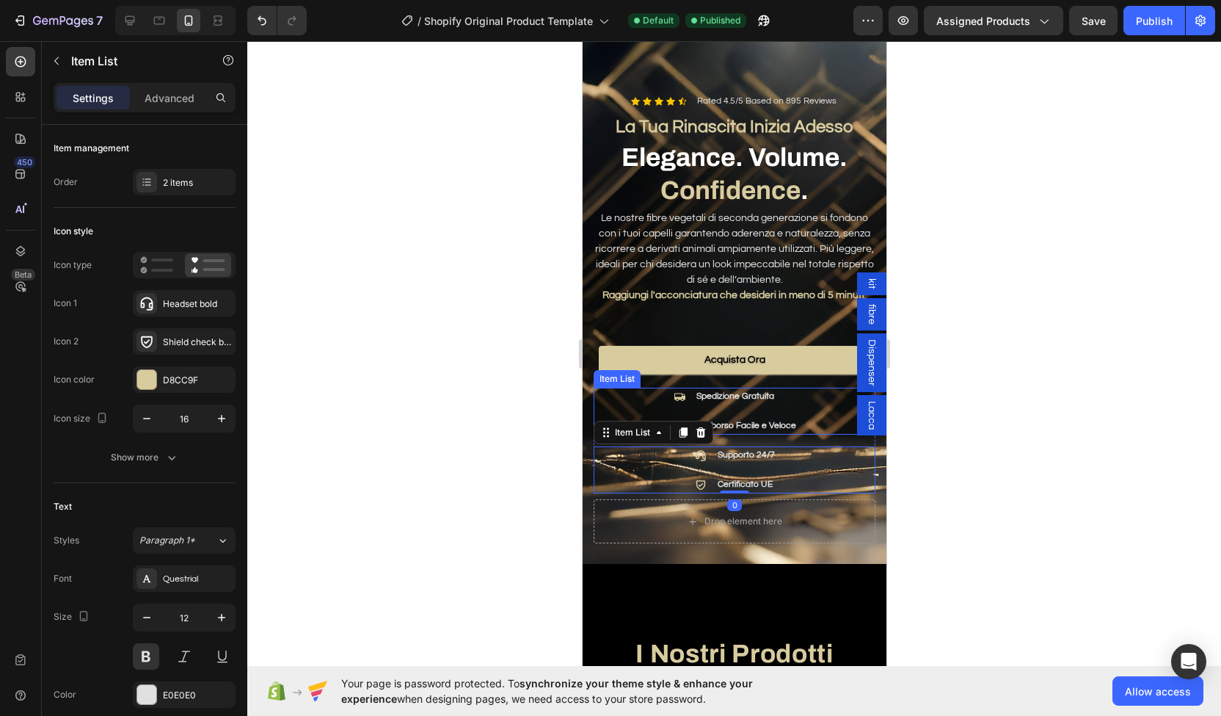
click at [650, 388] on div "Spedizione Gratuita Rimborso Facile e Veloce" at bounding box center [734, 411] width 282 height 47
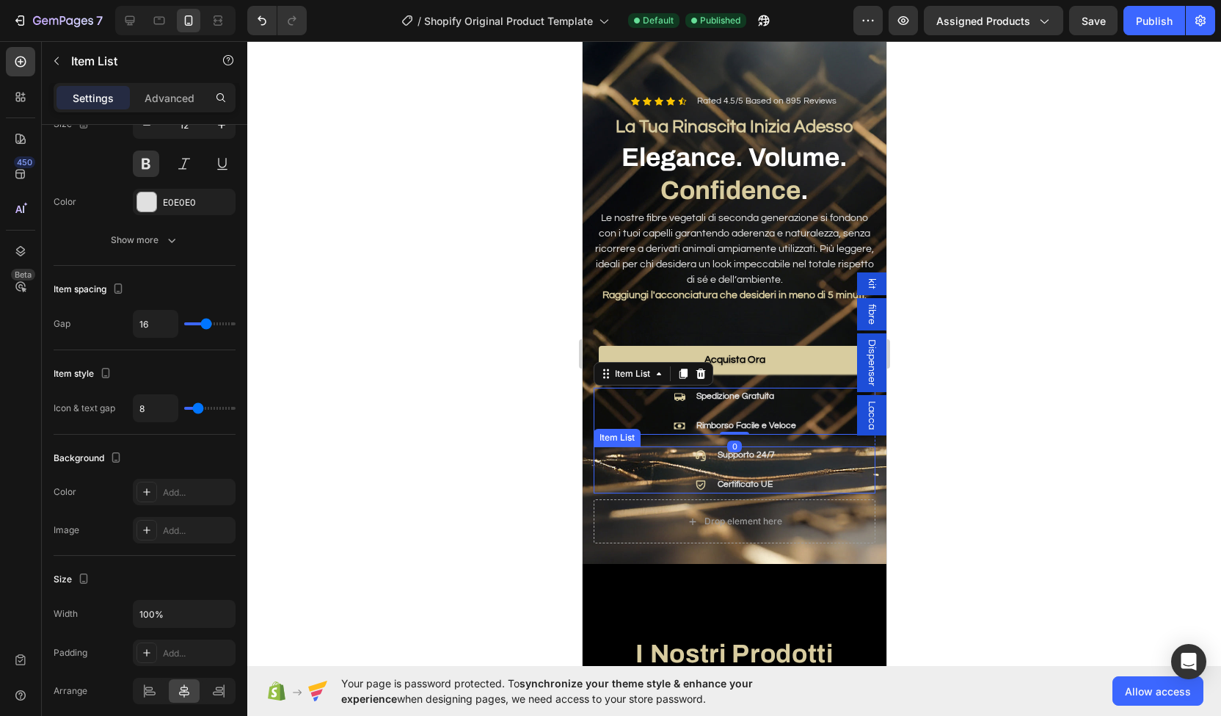
click at [648, 446] on div "Supporto 24/7 Certificato UE" at bounding box center [734, 469] width 282 height 47
click at [642, 388] on div "Spedizione Gratuita Rimborso Facile e Veloce" at bounding box center [734, 411] width 282 height 47
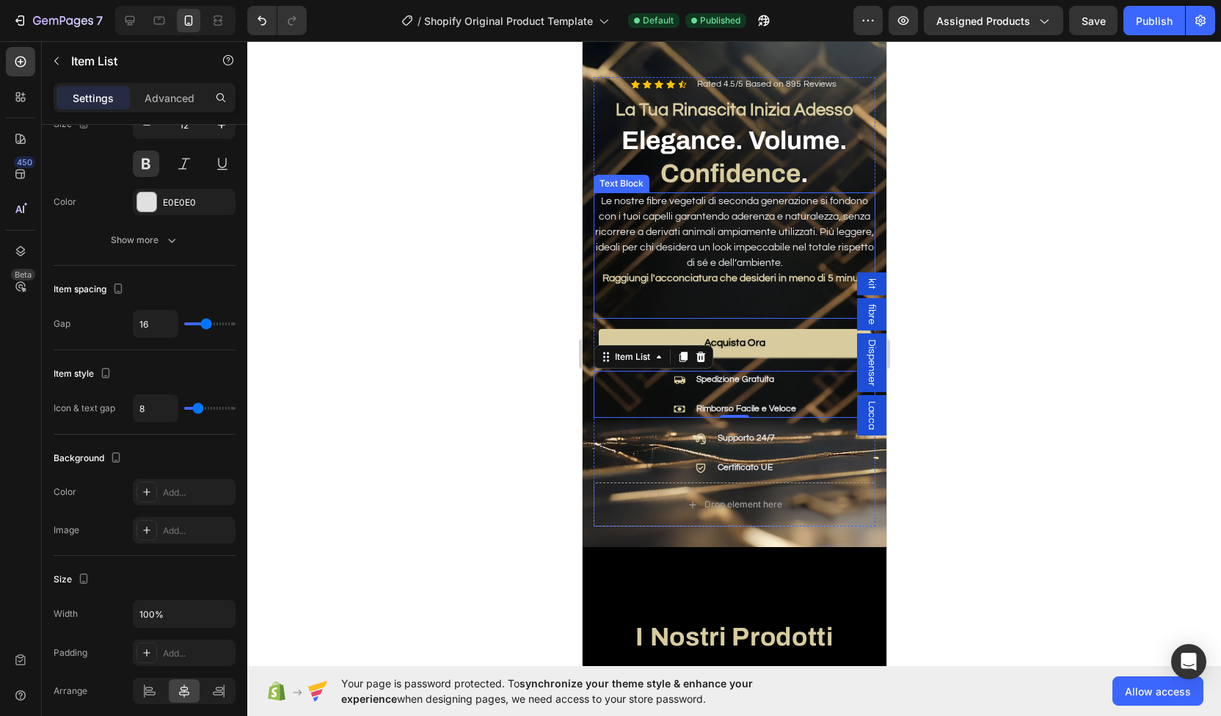
scroll to position [0, 0]
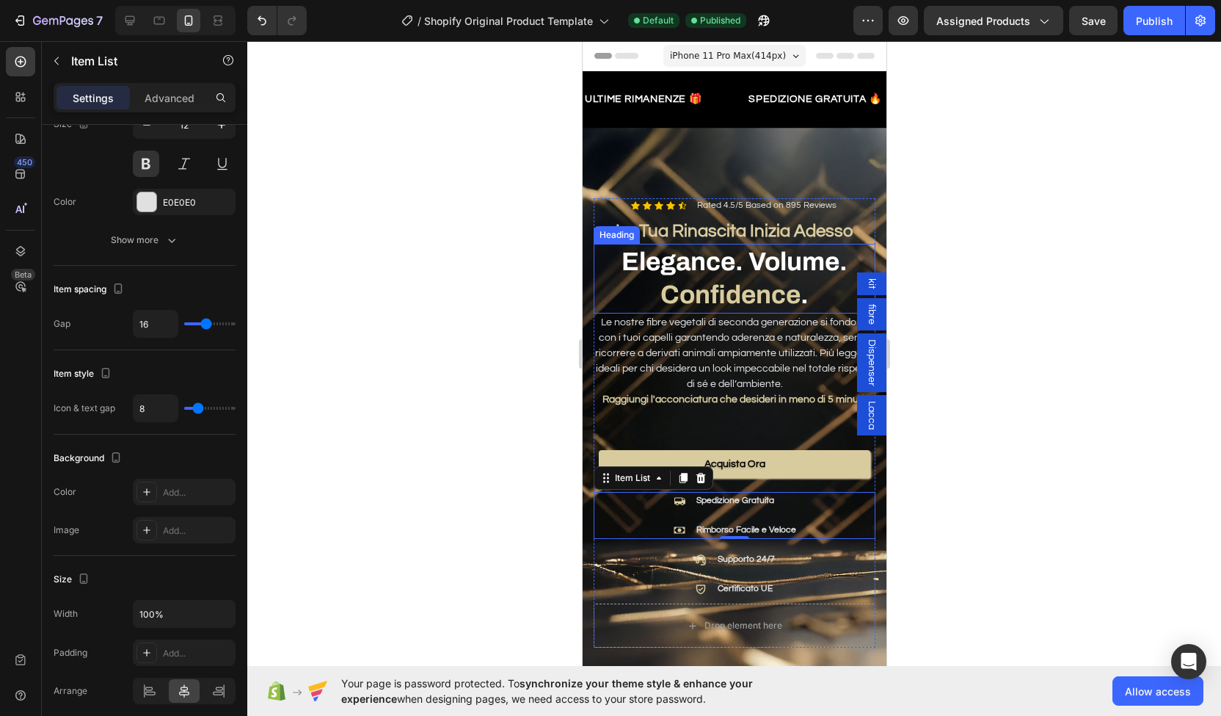
click at [671, 244] on h2 "Elegance. Volume. Confidence ." at bounding box center [734, 279] width 282 height 70
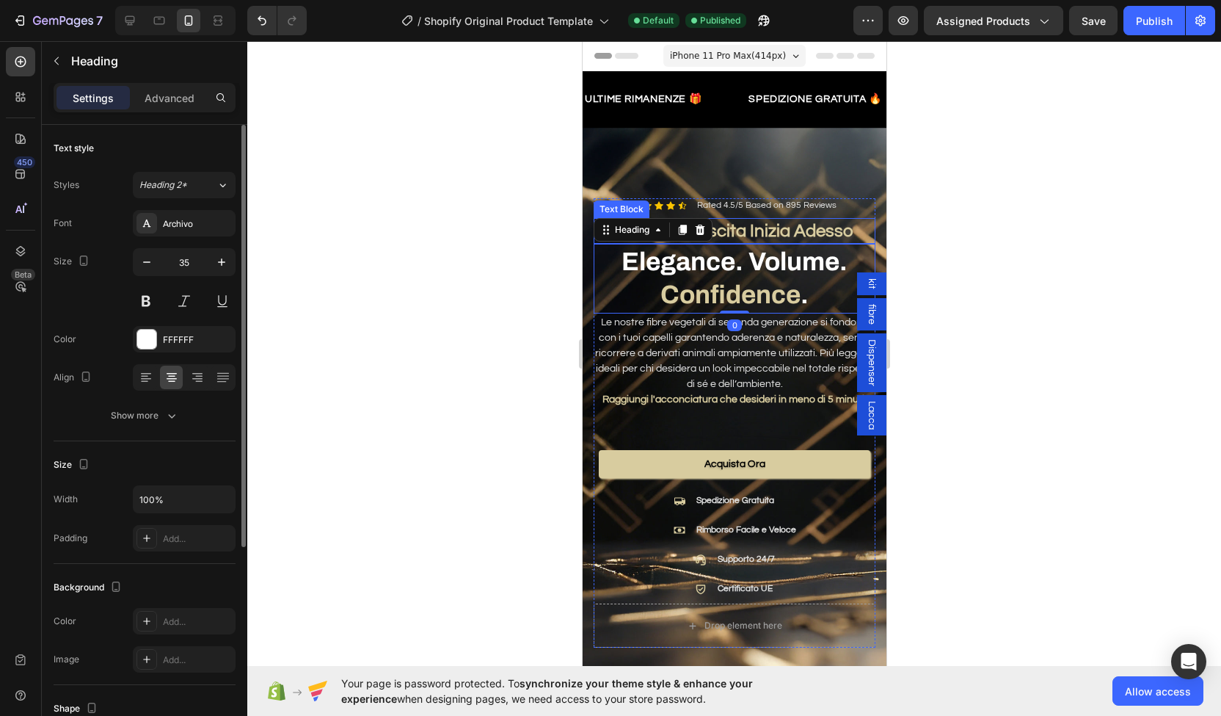
click at [759, 222] on span "La Tua Rinascita Inizia Adesso" at bounding box center [734, 231] width 238 height 18
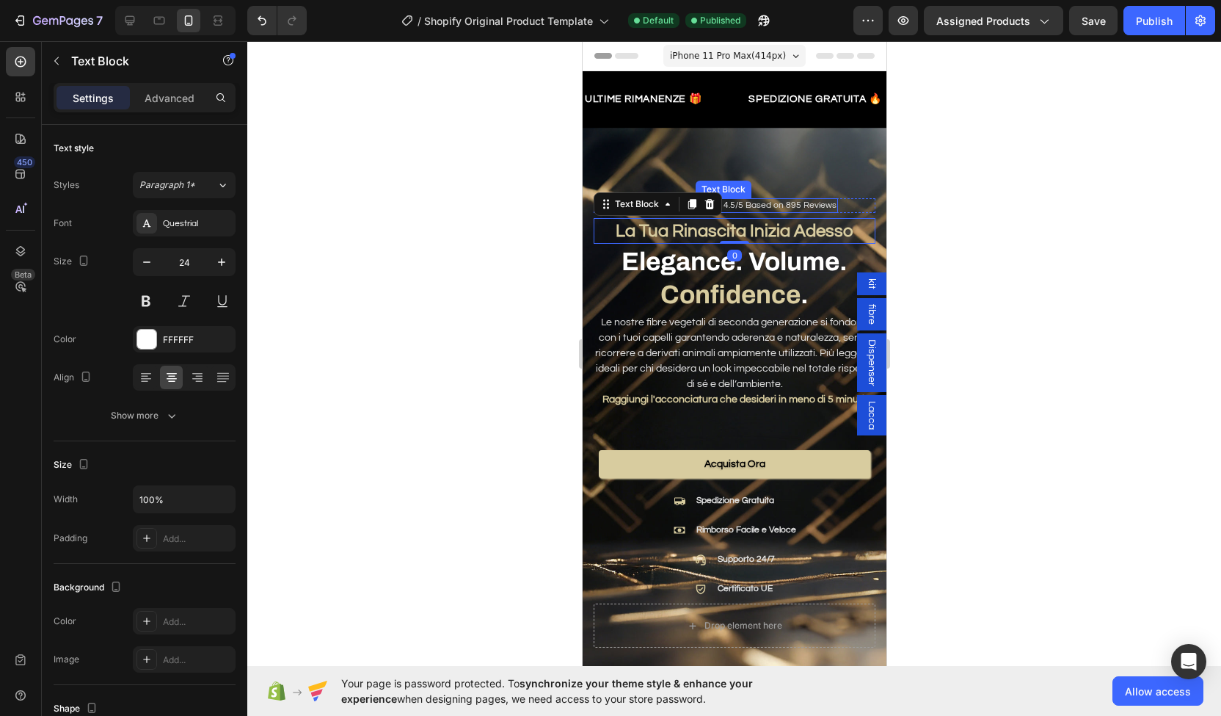
click at [790, 198] on div "Rated 4.5/5 Based on 895 Reviews" at bounding box center [766, 205] width 142 height 15
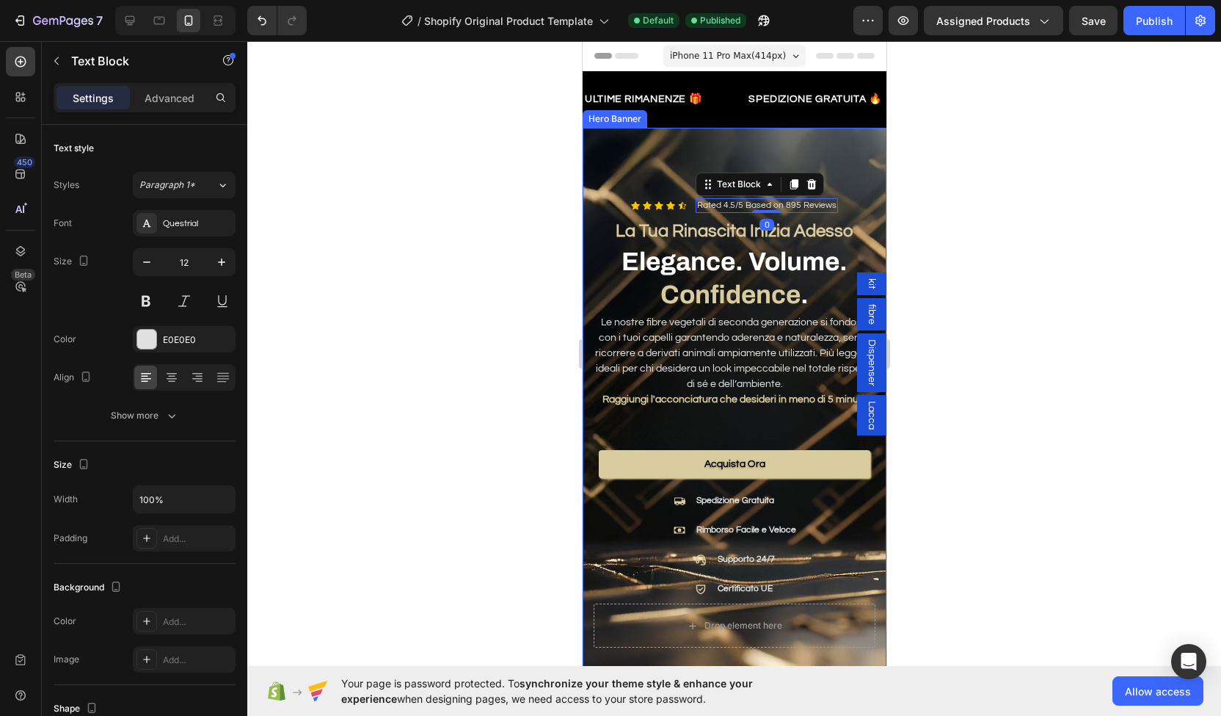
click at [700, 139] on div "Background Image" at bounding box center [734, 398] width 304 height 540
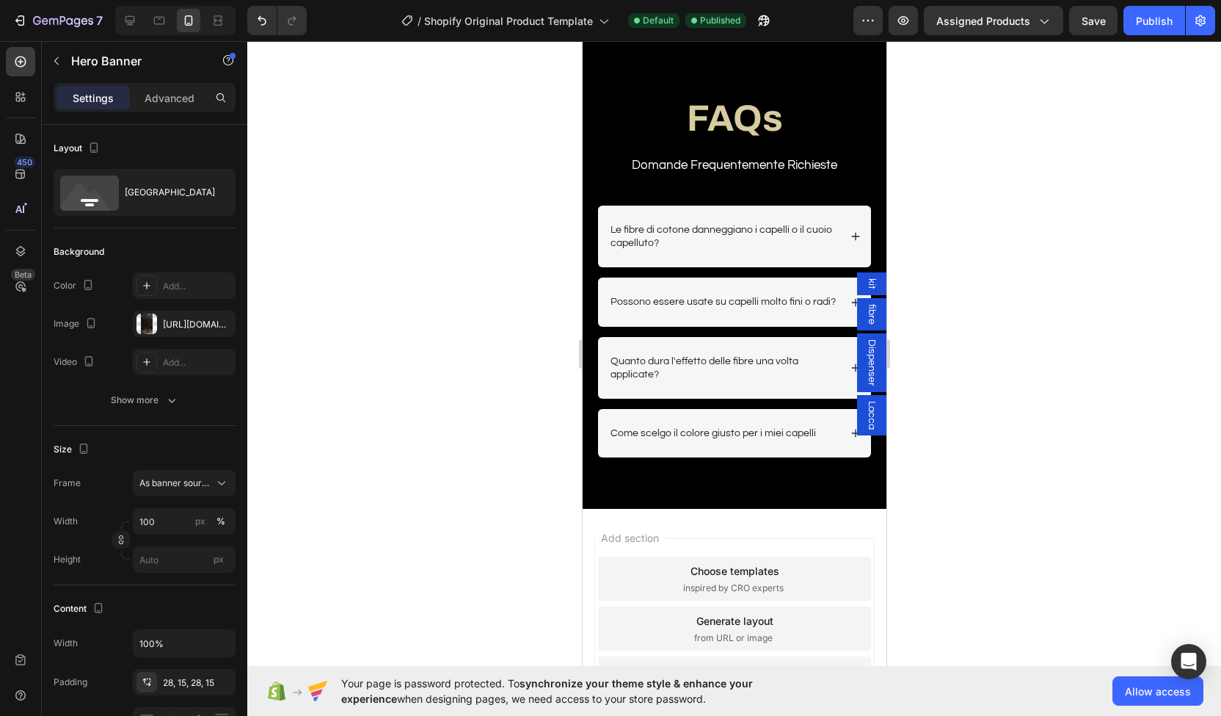
scroll to position [4734, 0]
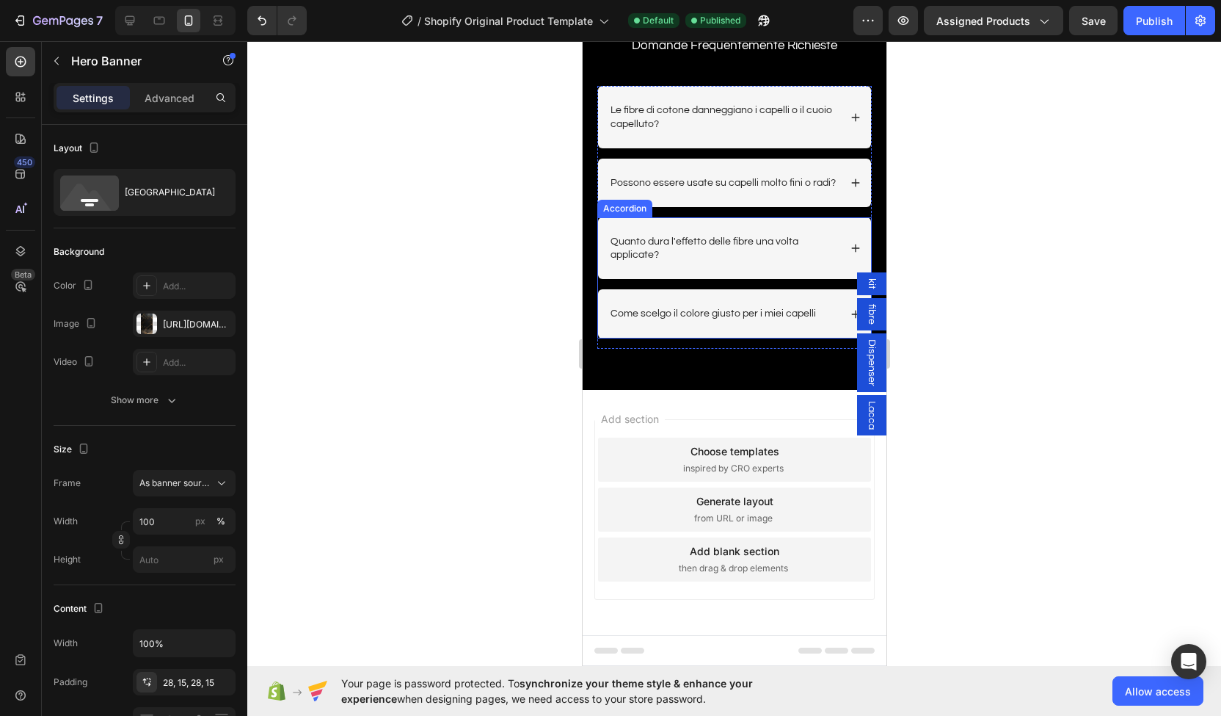
click at [691, 320] on p "Come scelgo il colore giusto per i miei capelli" at bounding box center [713, 313] width 206 height 13
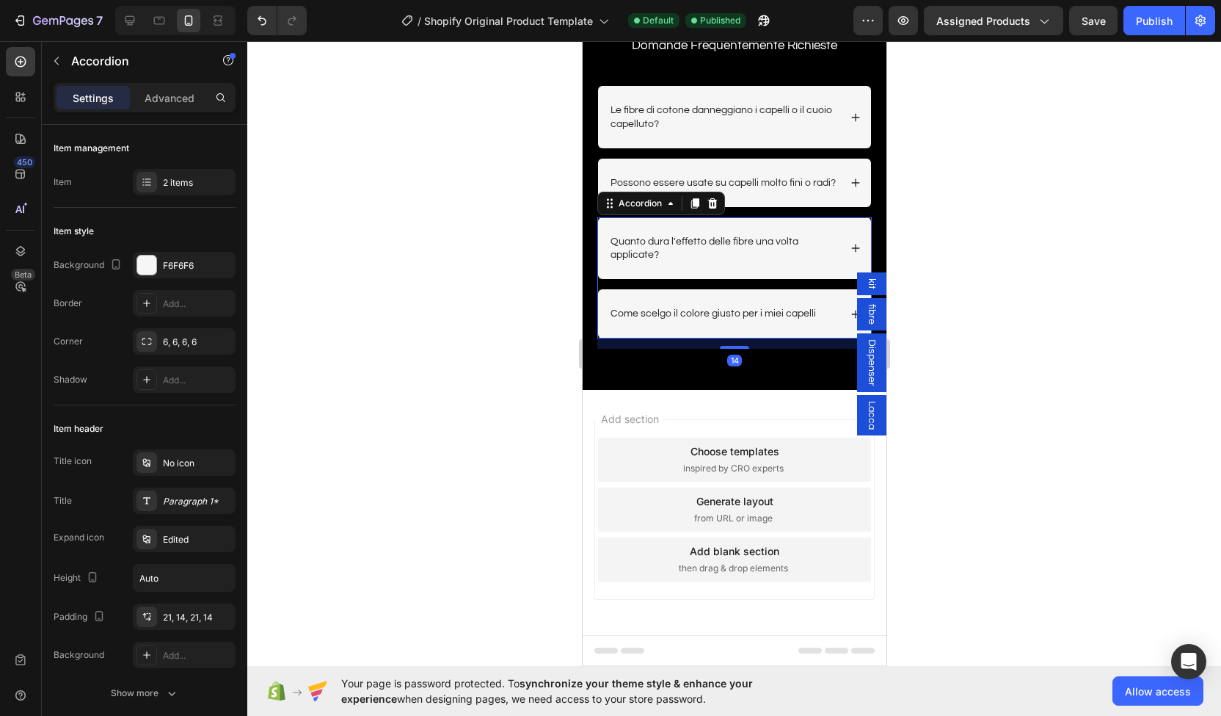
click at [816, 319] on div "Come scelgo il colore giusto per i miei capelli" at bounding box center [723, 314] width 230 height 18
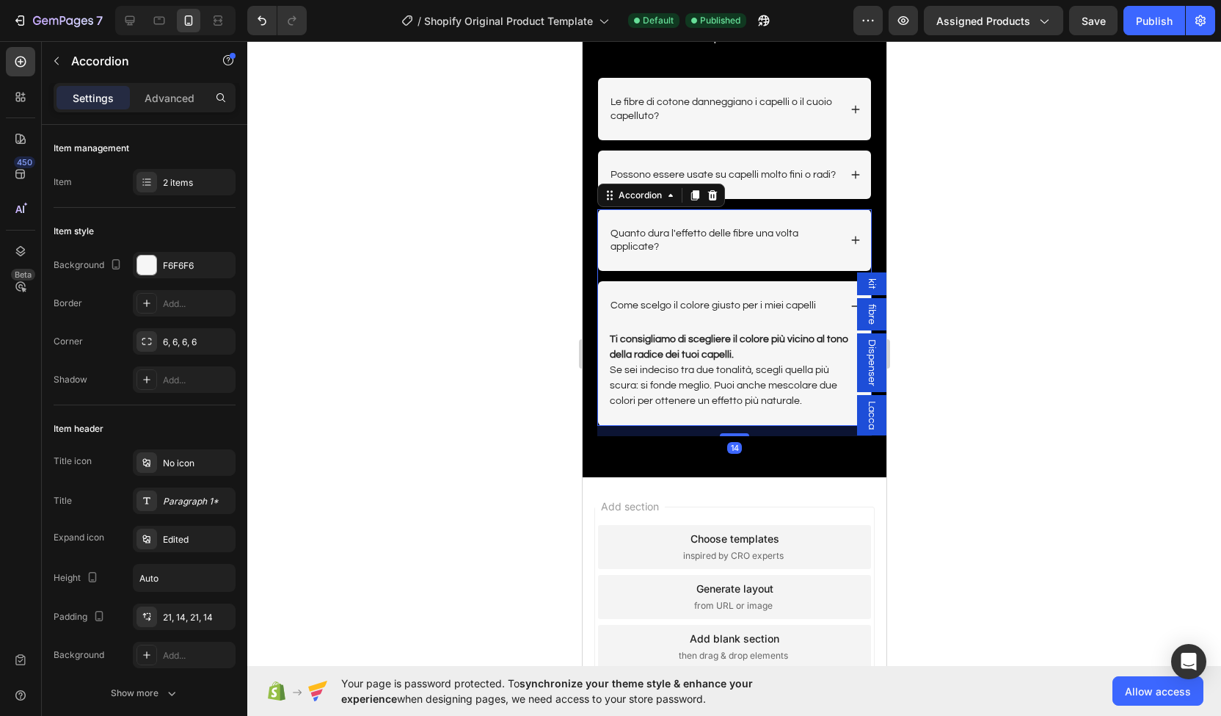
click at [816, 314] on div "Come scelgo il colore giusto per i miei capelli" at bounding box center [723, 306] width 230 height 18
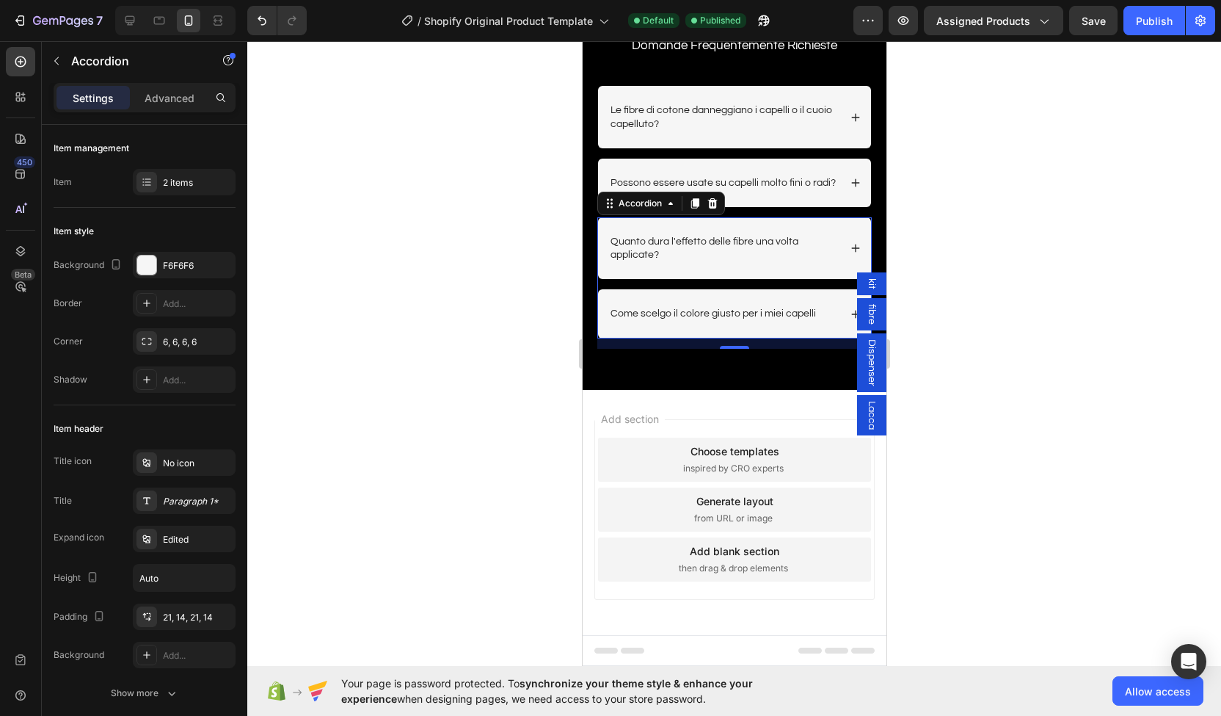
click at [840, 258] on div "Quanto dura l'effetto delle fibre una volta applicate?" at bounding box center [733, 248] width 273 height 62
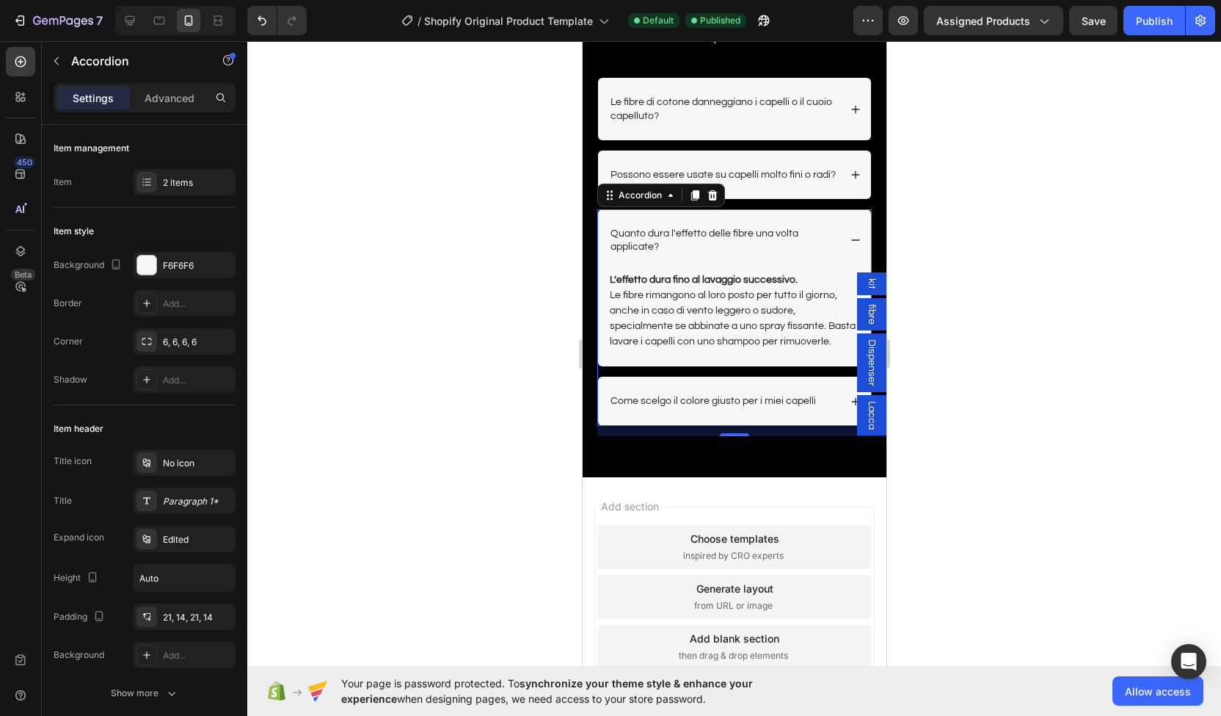
click at [840, 258] on div "Quanto dura l'effetto delle fibre una volta applicate?" at bounding box center [733, 240] width 273 height 62
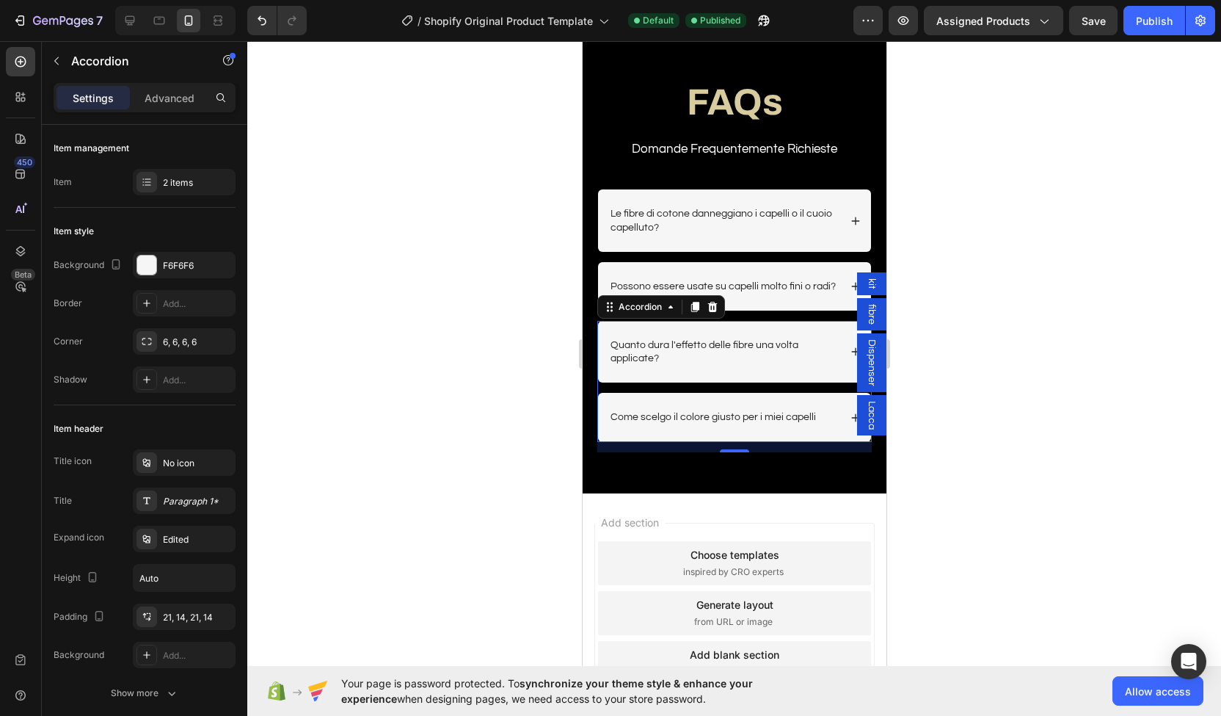
scroll to position [4621, 0]
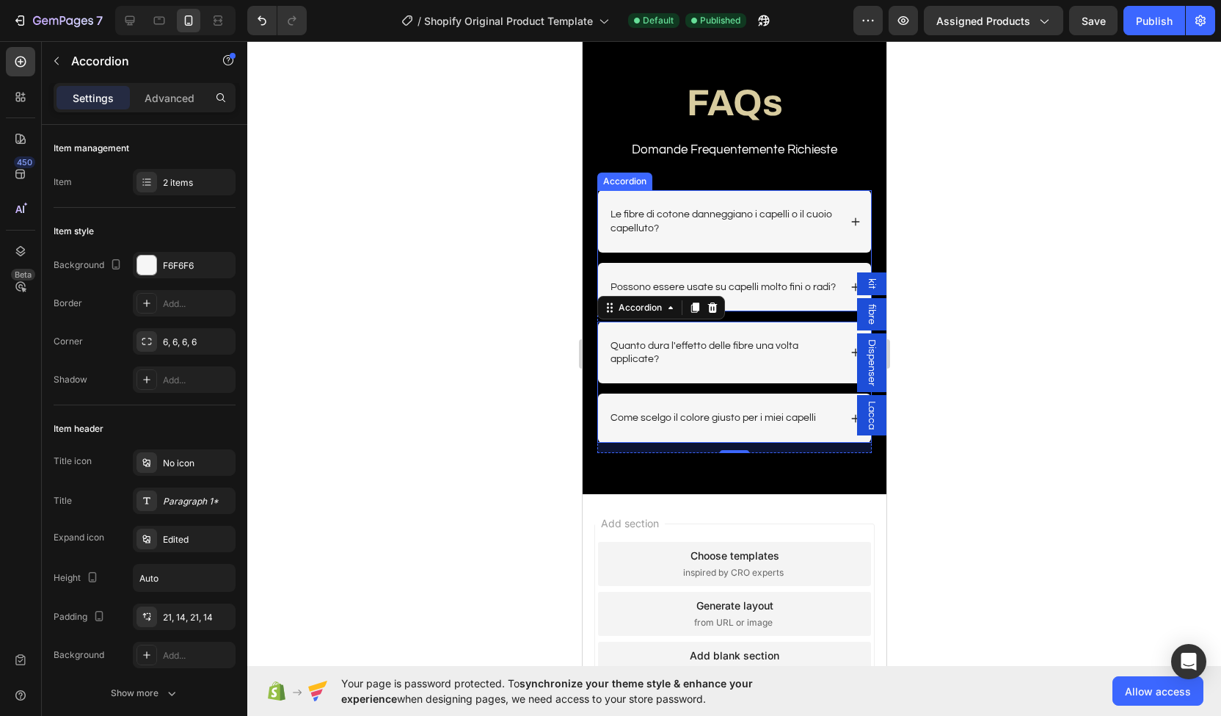
click at [836, 287] on div "Possono essere usate su capelli molto fini o radi?" at bounding box center [733, 287] width 273 height 48
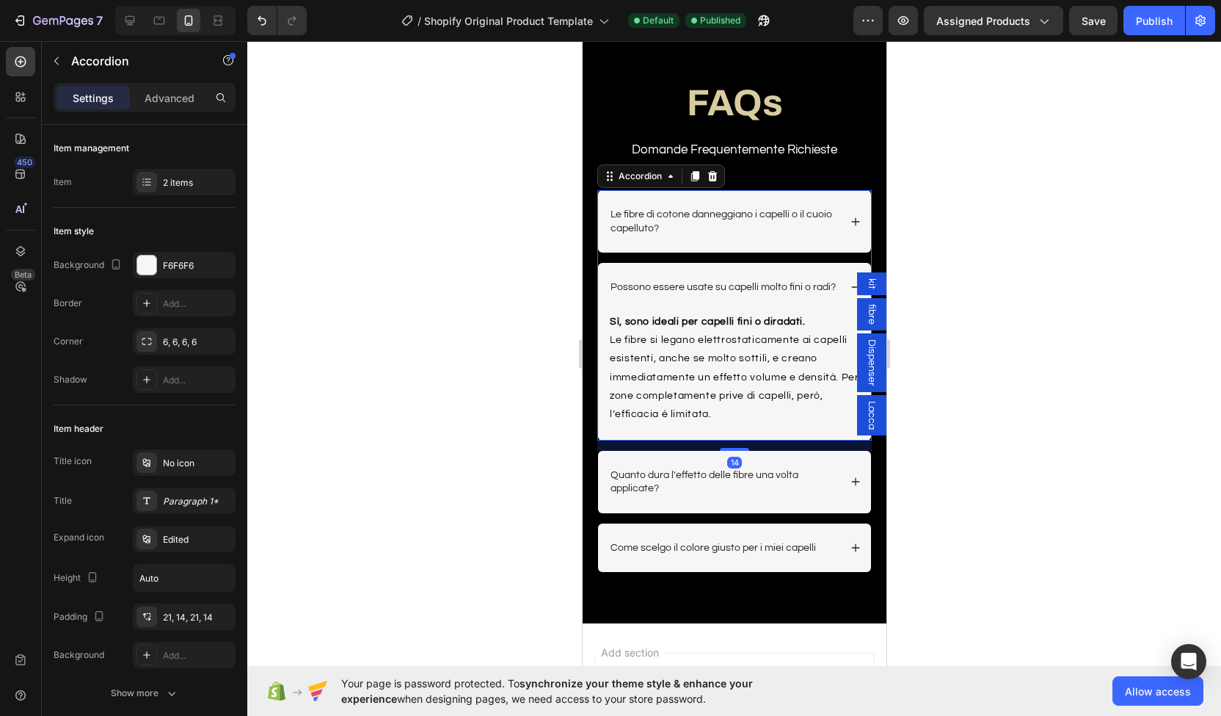
click at [824, 287] on p "Possono essere usate su capelli molto fini o radi?" at bounding box center [722, 286] width 225 height 13
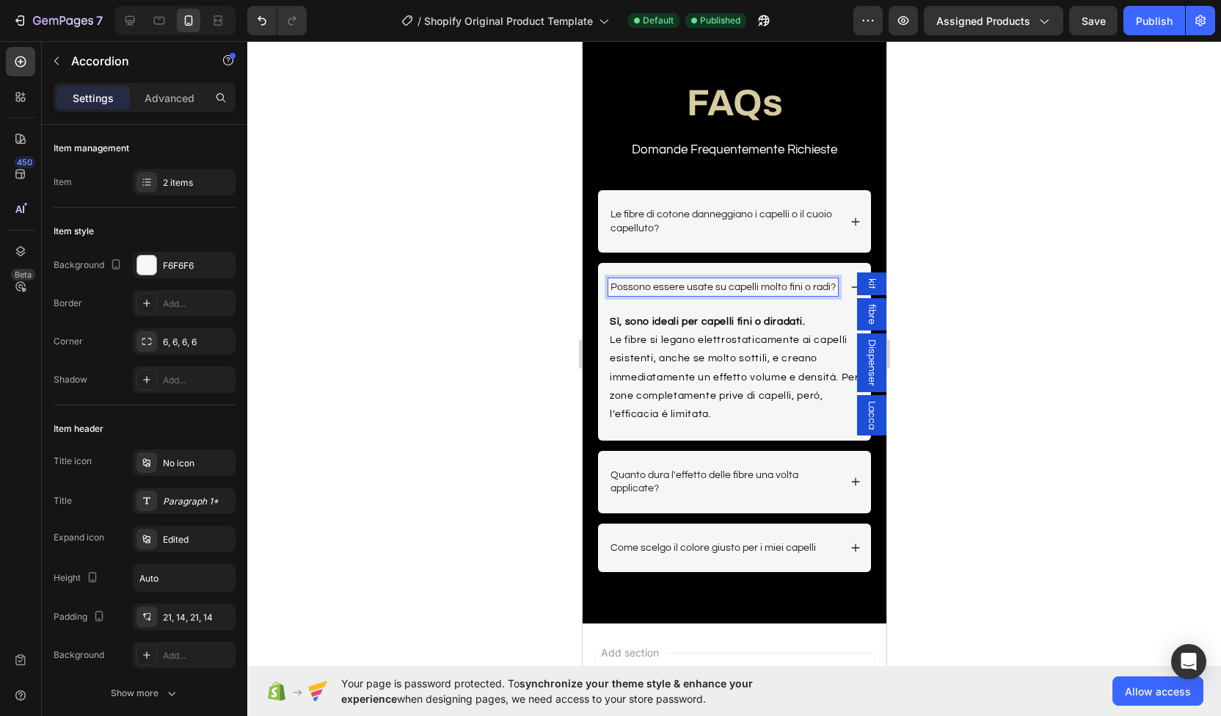
click at [831, 288] on div "Possono essere usate su capelli molto fini o radi?" at bounding box center [733, 287] width 273 height 48
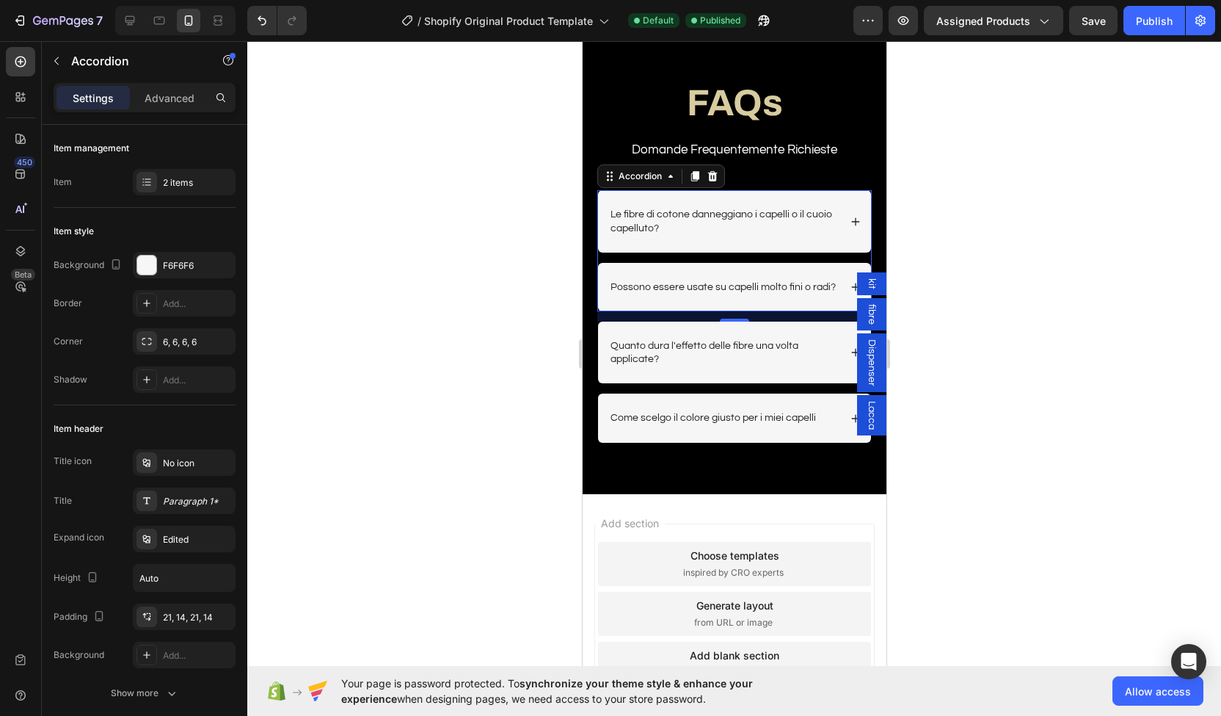
click at [838, 213] on div "Le fibre di cotone danneggiano i capelli o il cuoio capelluto?" at bounding box center [733, 221] width 273 height 62
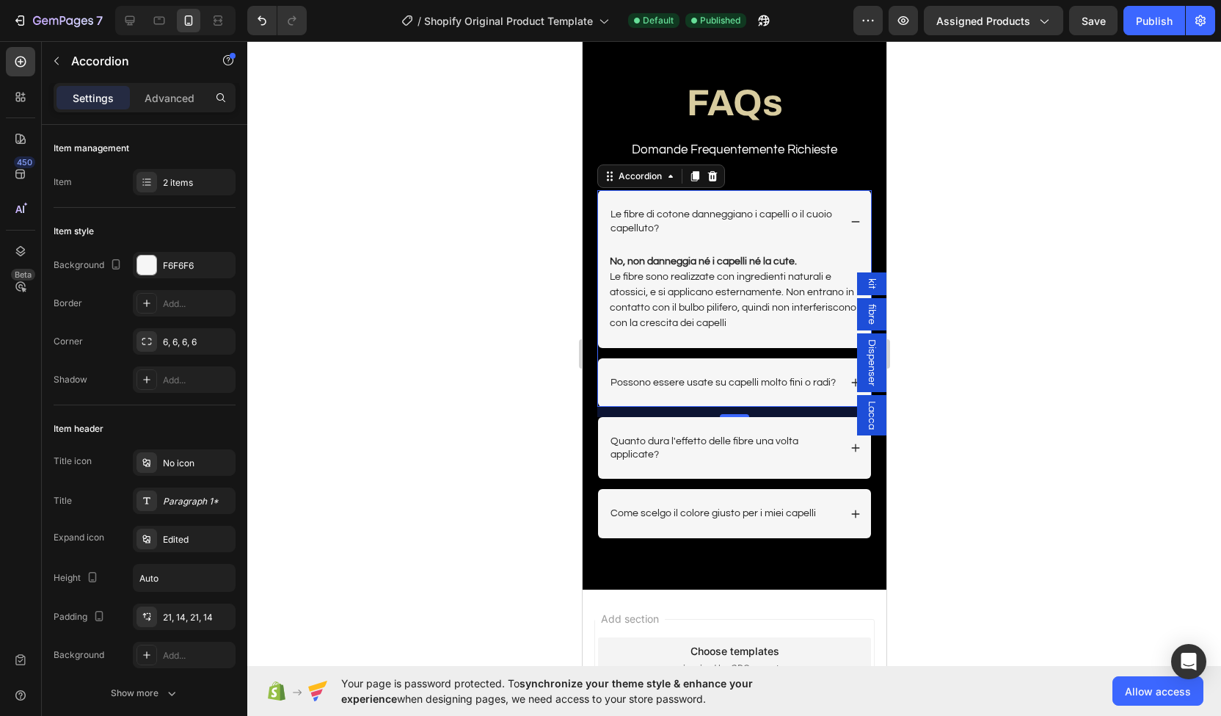
click at [838, 213] on div "Le fibre di cotone danneggiano i capelli o il cuoio capelluto?" at bounding box center [733, 221] width 273 height 62
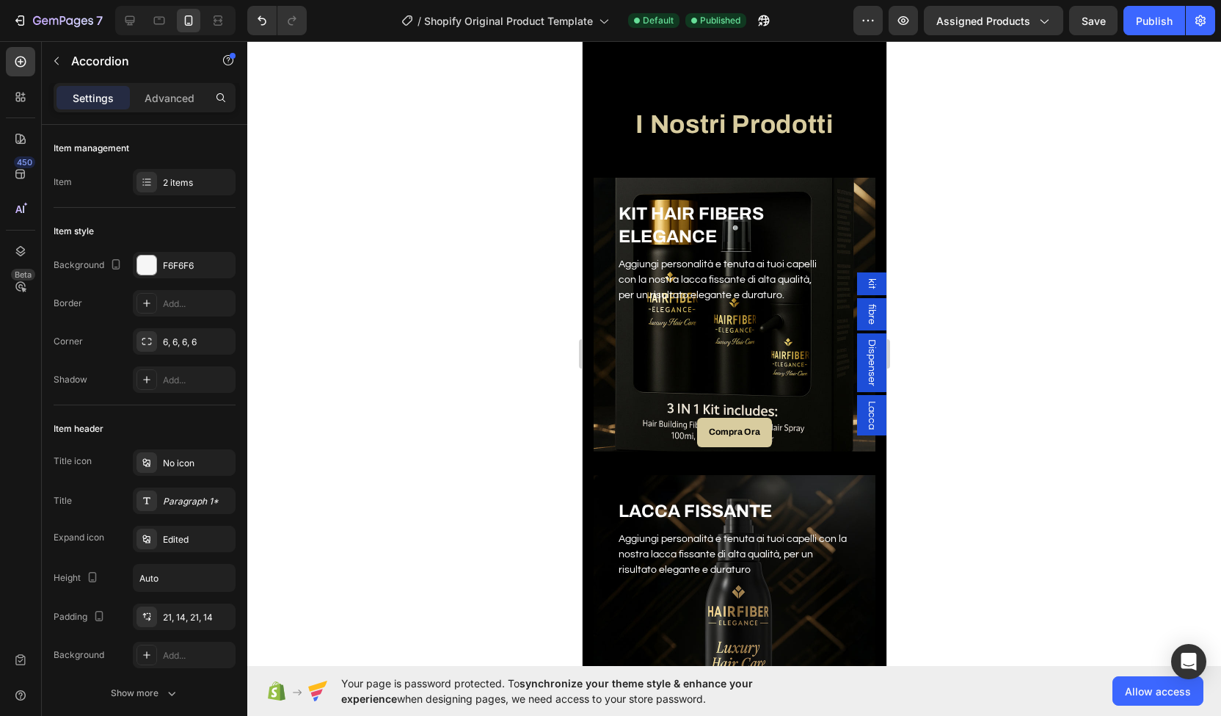
scroll to position [614, 0]
click at [745, 433] on p "Compra Ora" at bounding box center [733, 432] width 51 height 12
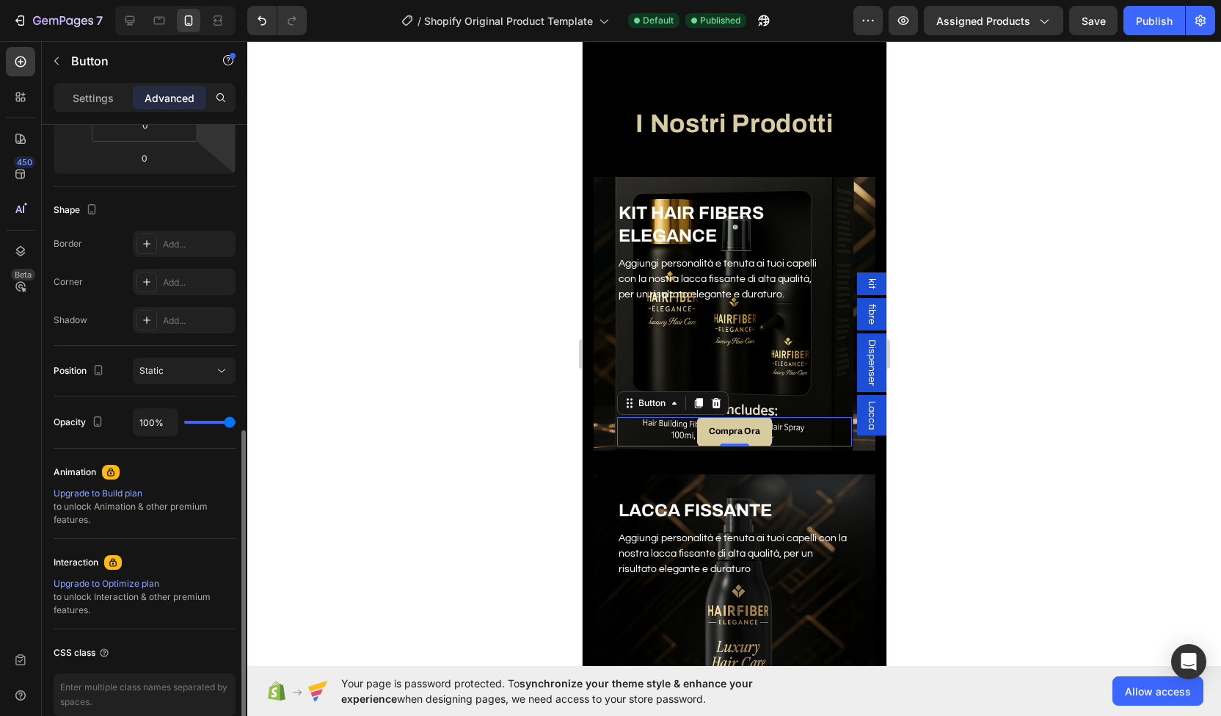
scroll to position [0, 0]
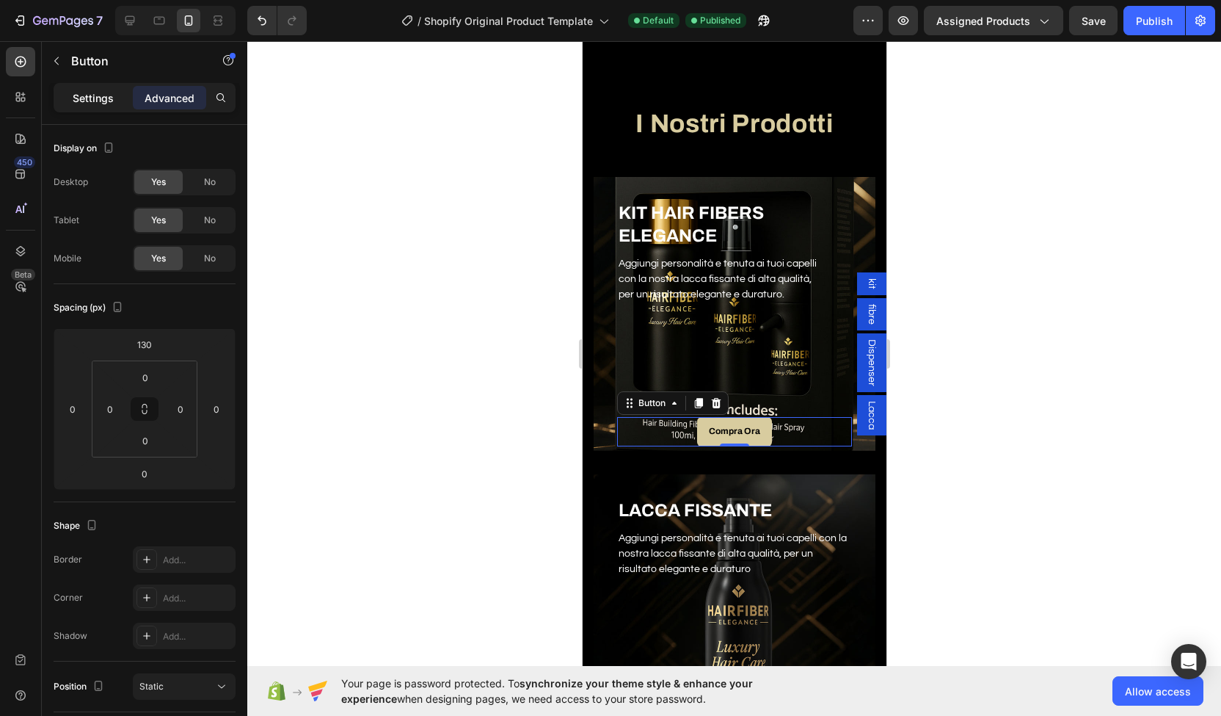
click at [88, 100] on p "Settings" at bounding box center [93, 97] width 41 height 15
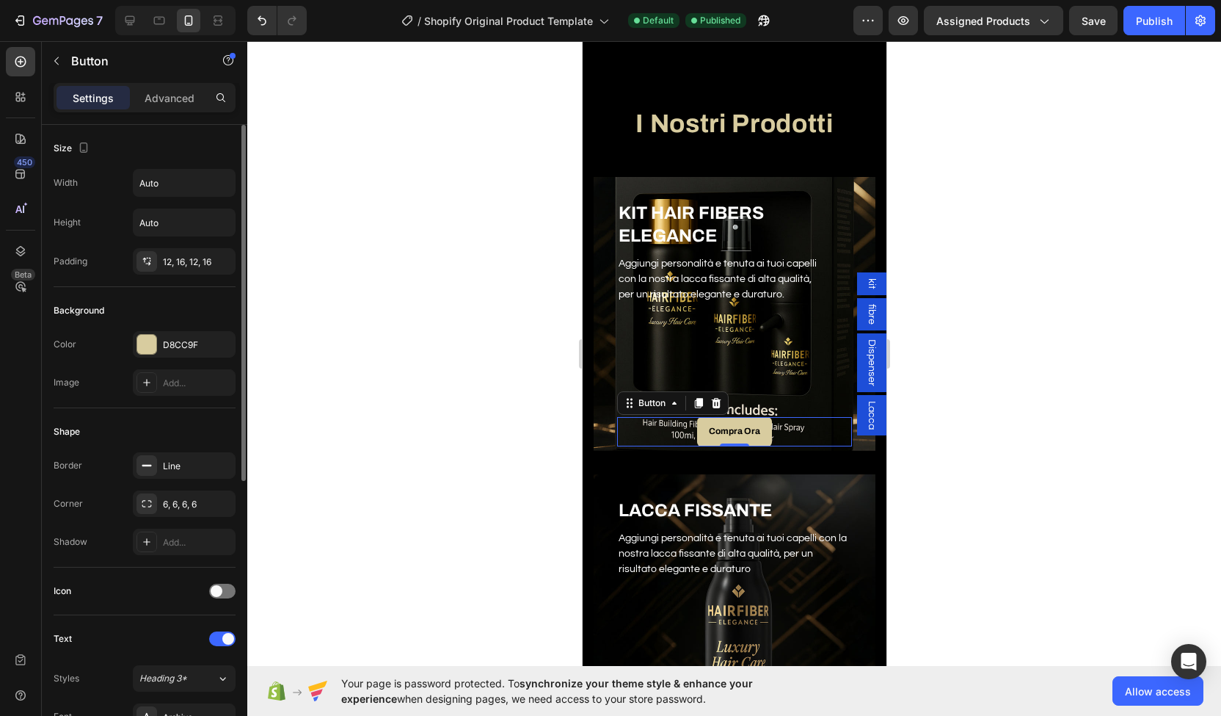
click at [303, 224] on div at bounding box center [734, 378] width 974 height 675
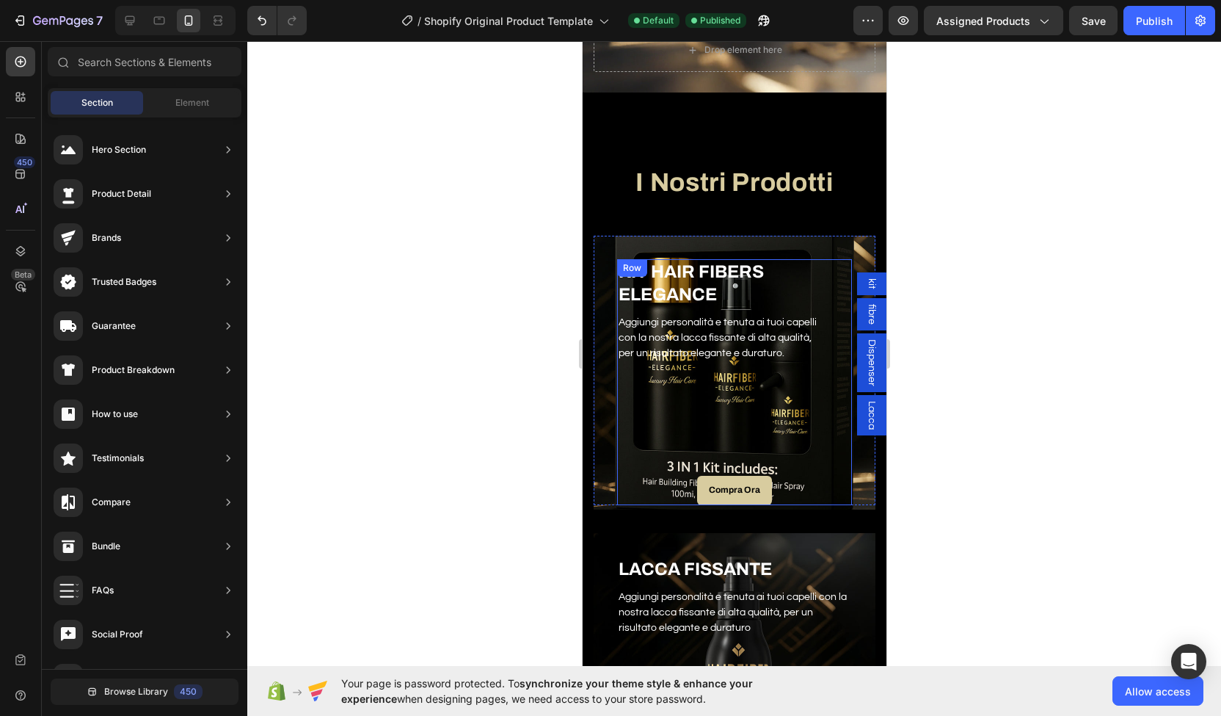
scroll to position [541, 0]
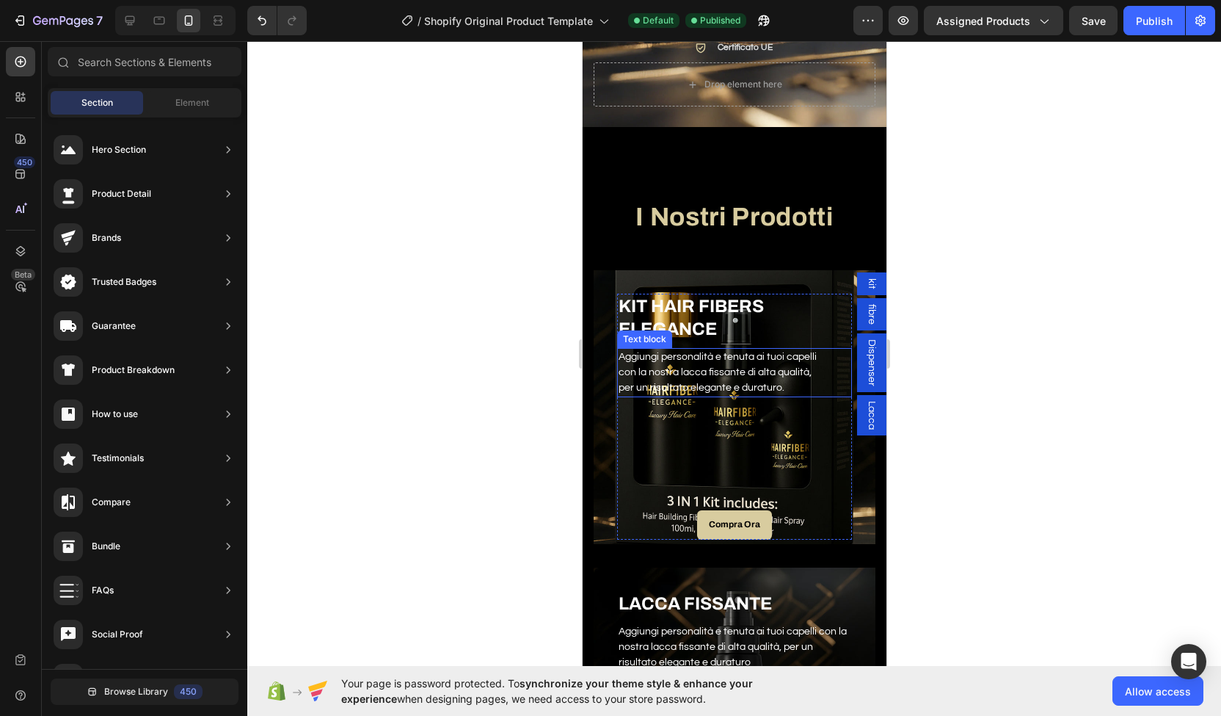
click at [688, 365] on p "con la nostra lacca fissante di alta qualità," at bounding box center [734, 372] width 232 height 15
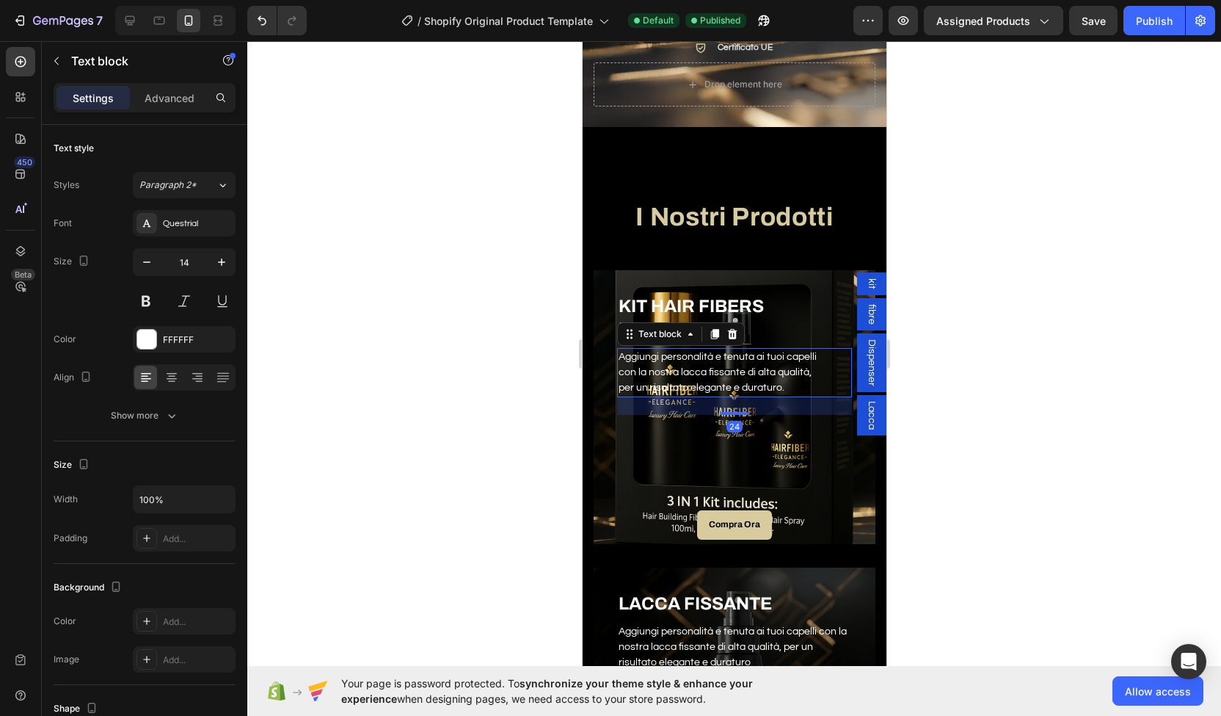
click at [688, 365] on p "con la nostra lacca fissante di alta qualità," at bounding box center [734, 372] width 232 height 15
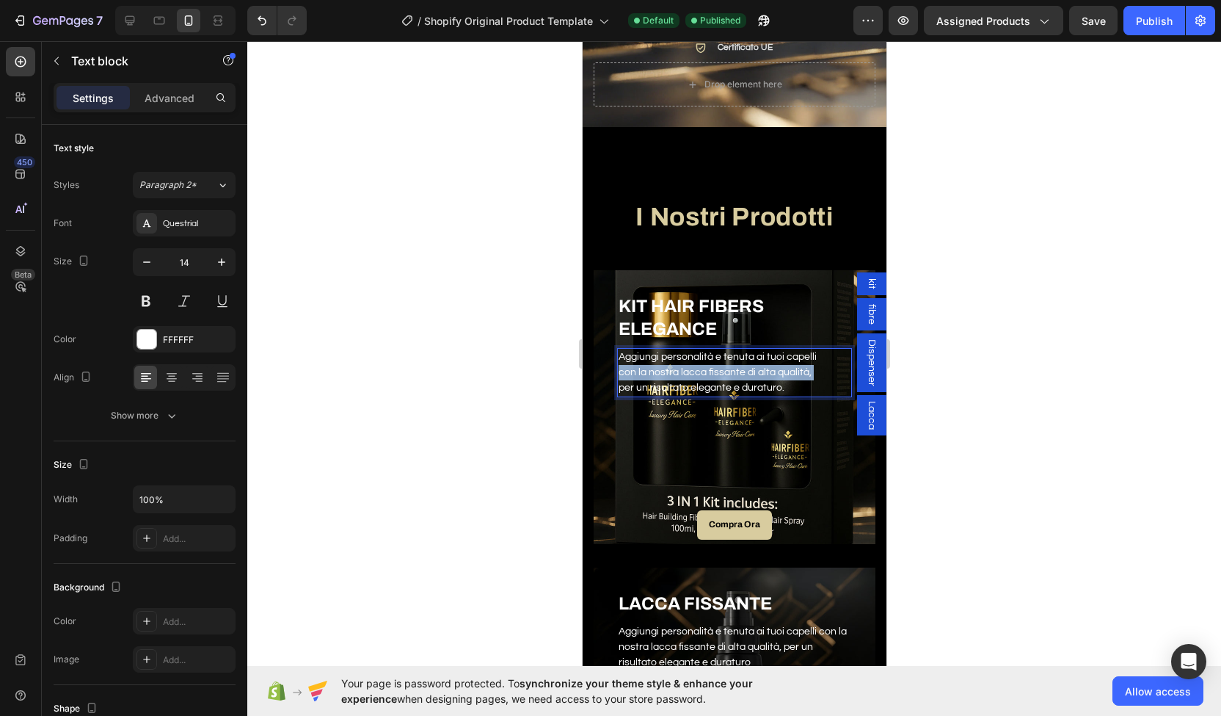
click at [688, 365] on p "con la nostra lacca fissante di alta qualità," at bounding box center [734, 372] width 232 height 15
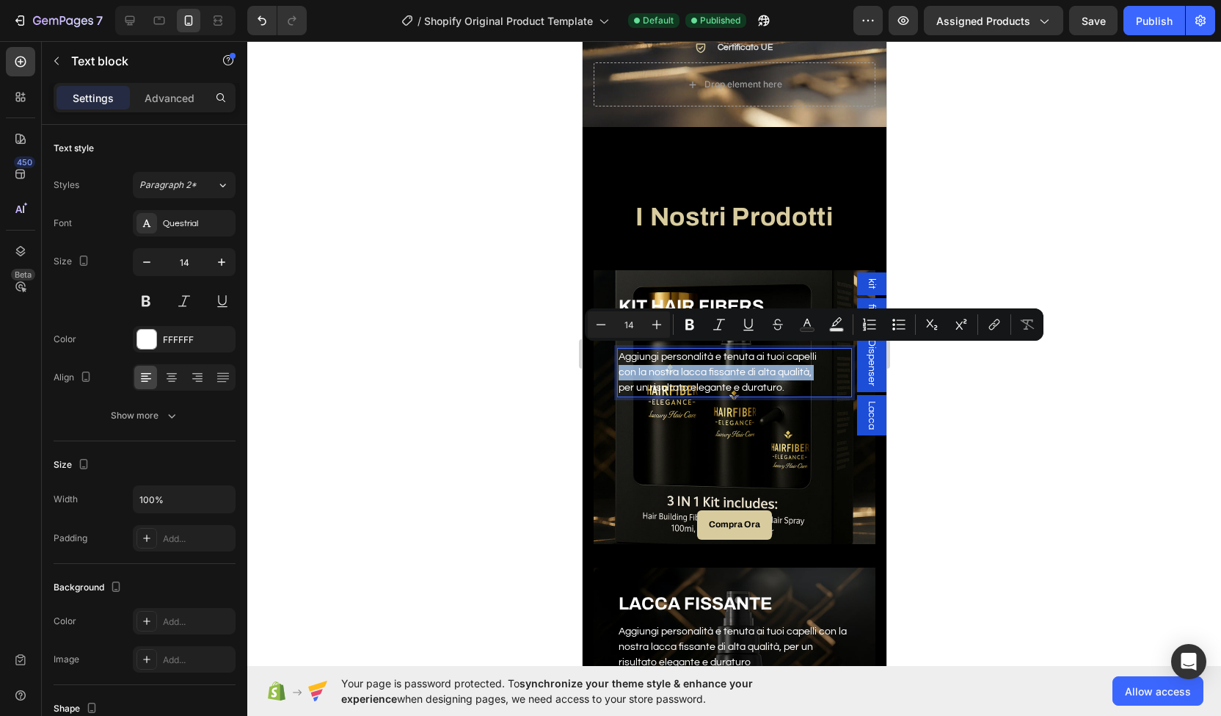
click at [689, 365] on p "con la nostra lacca fissante di alta qualità," at bounding box center [734, 372] width 232 height 15
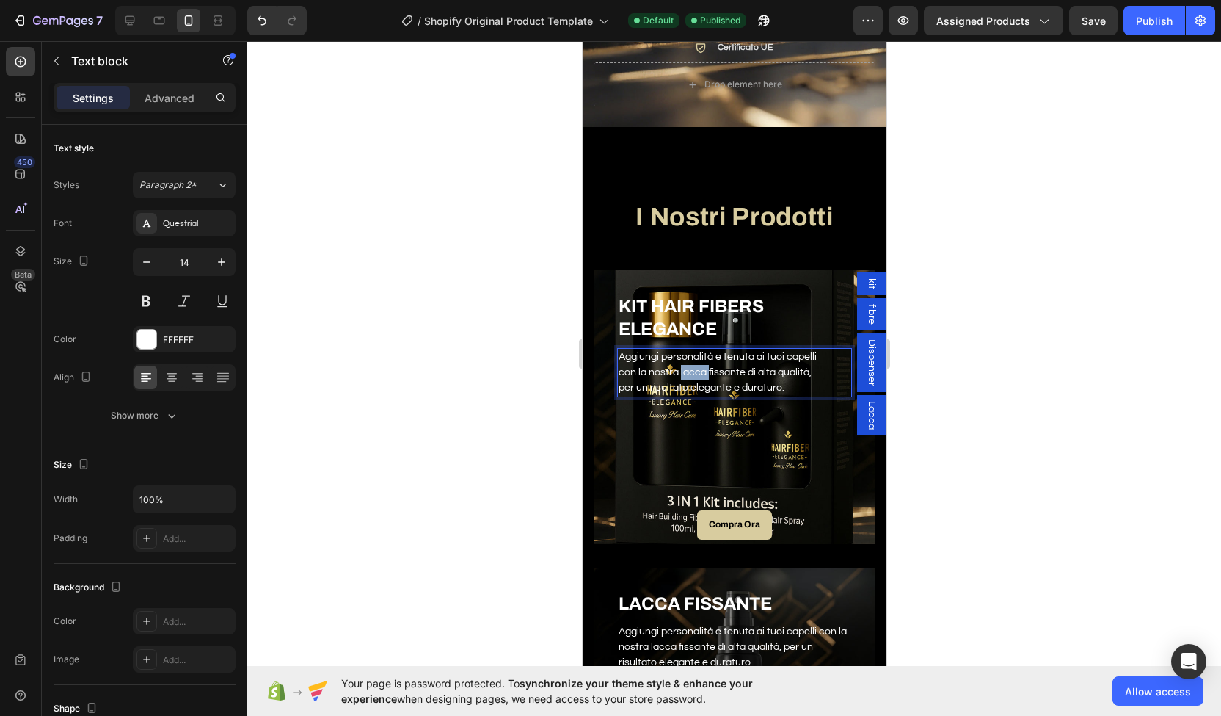
click at [689, 365] on p "con la nostra lacca fissante di alta qualità," at bounding box center [734, 372] width 232 height 15
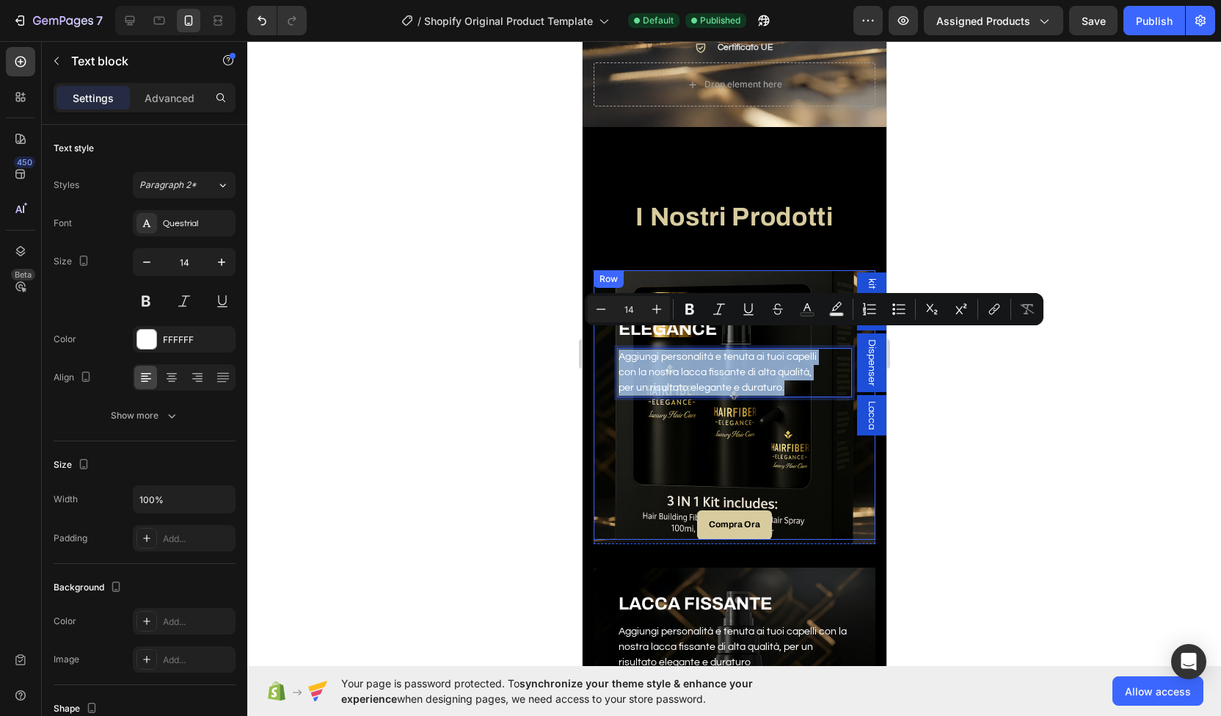
drag, startPoint x: 782, startPoint y: 369, endPoint x: 603, endPoint y: 338, distance: 181.9
click at [603, 338] on div "KIT HAIR FIBERS ELEGANCE Heading Aggiungi personalità e tenuta ai tuoi capelli …" at bounding box center [734, 404] width 282 height 269
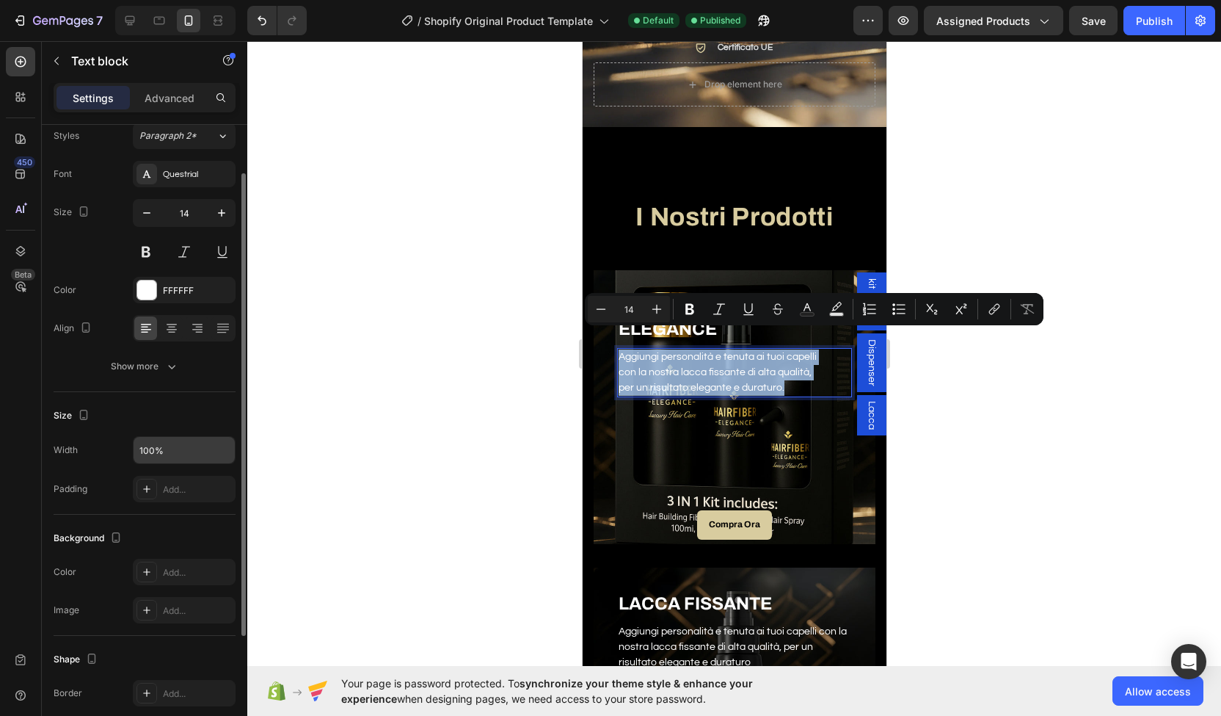
scroll to position [70, 0]
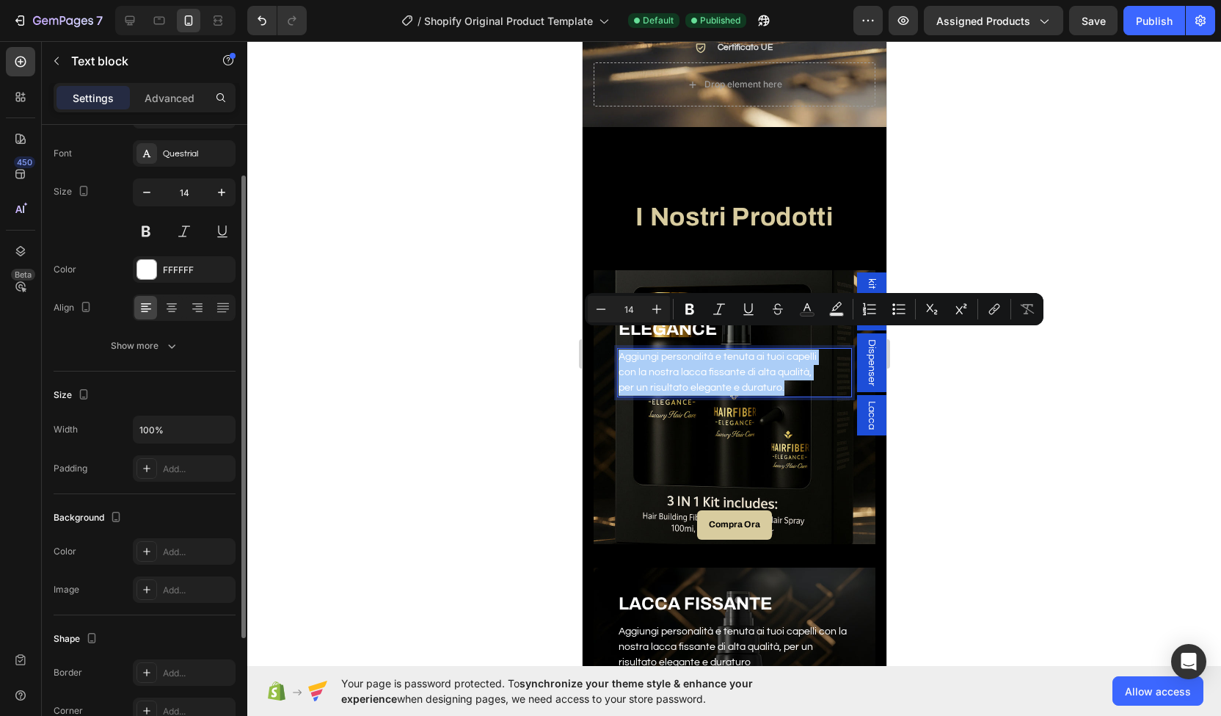
click at [520, 515] on div at bounding box center [734, 378] width 974 height 675
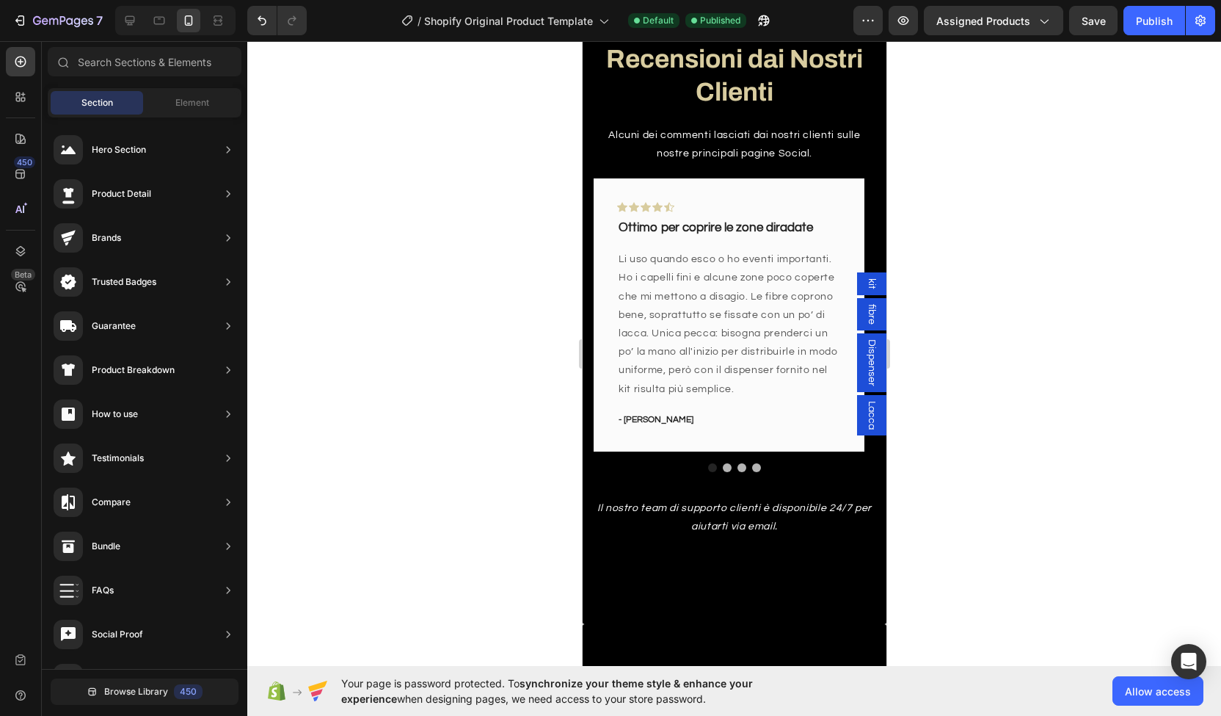
scroll to position [2022, 0]
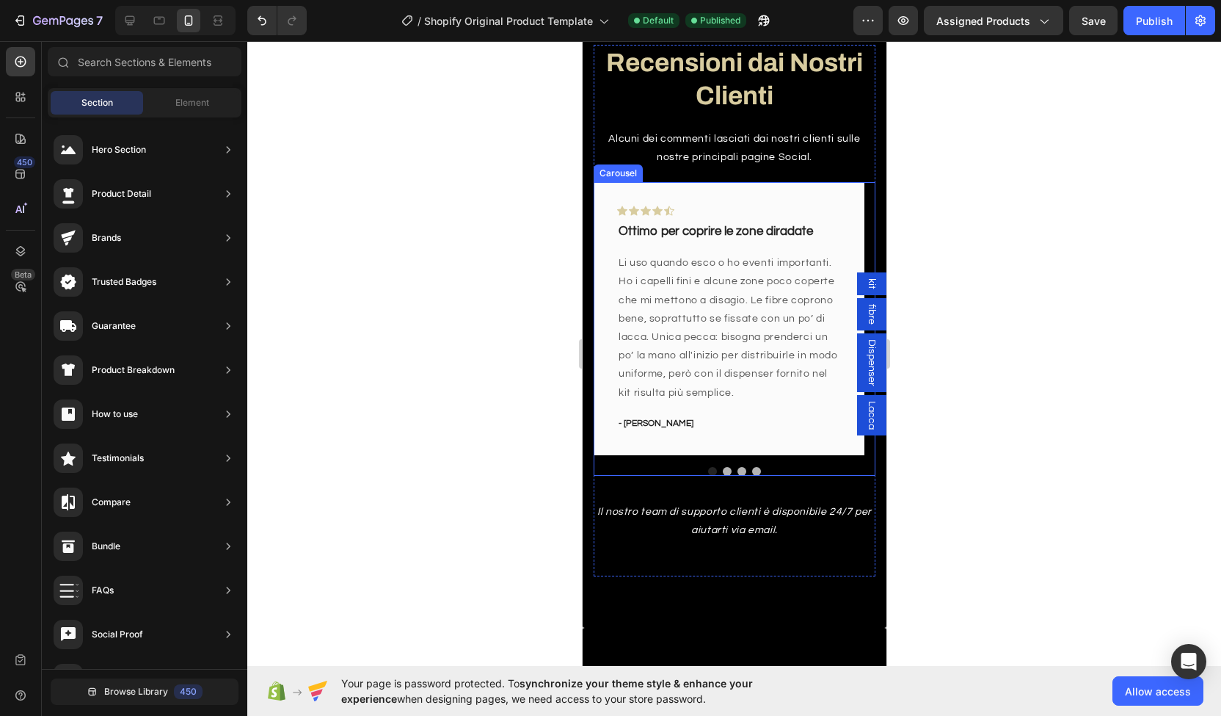
click at [708, 471] on button "Dot" at bounding box center [712, 471] width 9 height 9
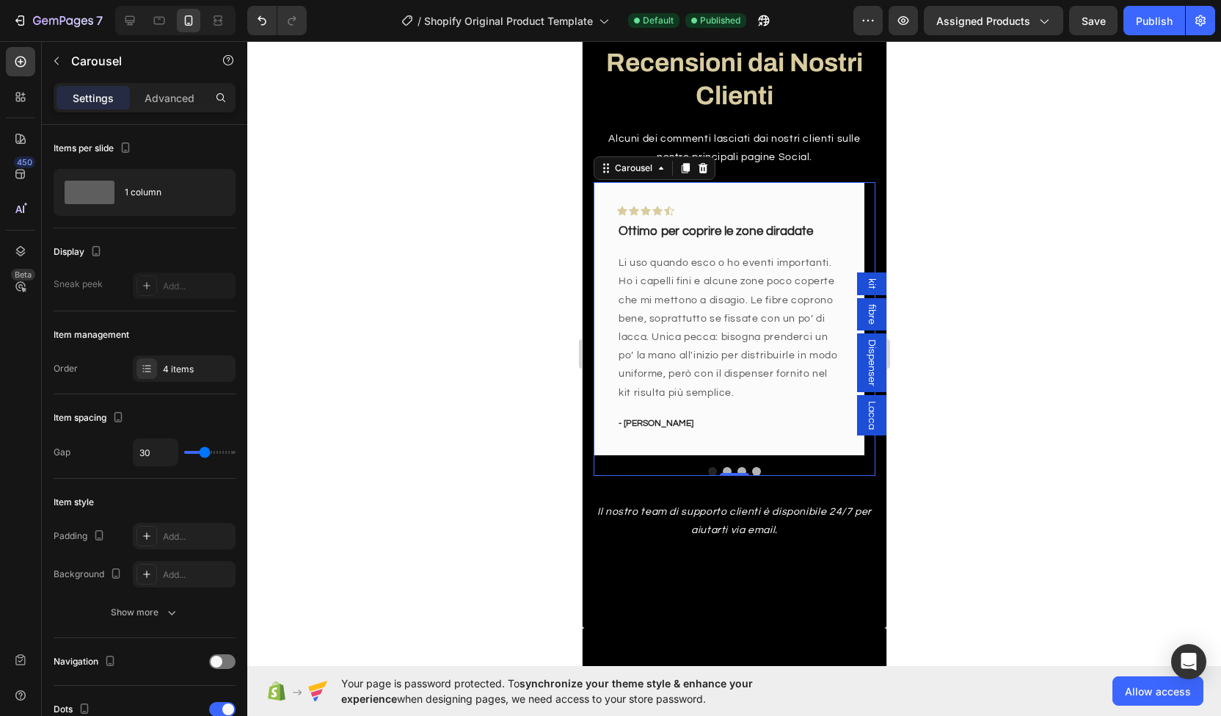
click at [708, 470] on button "Dot" at bounding box center [712, 471] width 9 height 9
click at [722, 468] on button "Dot" at bounding box center [726, 471] width 9 height 9
click at [738, 468] on button "Dot" at bounding box center [741, 471] width 9 height 9
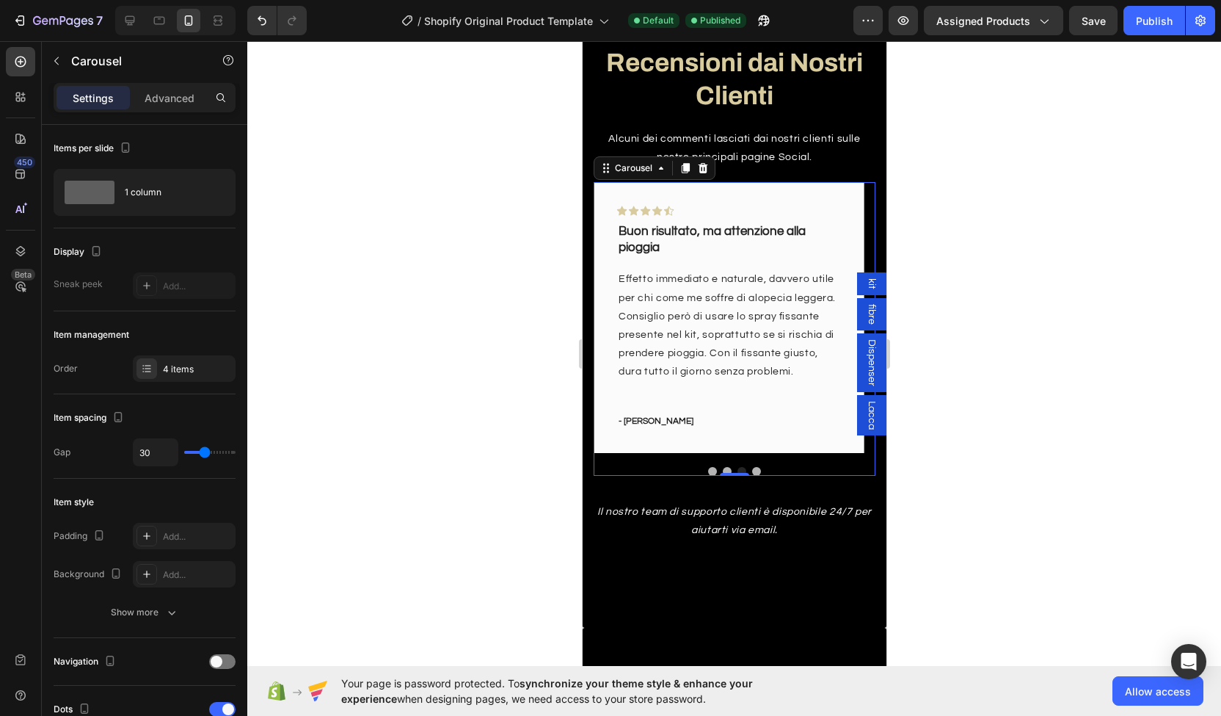
click at [752, 467] on button "Dot" at bounding box center [756, 471] width 9 height 9
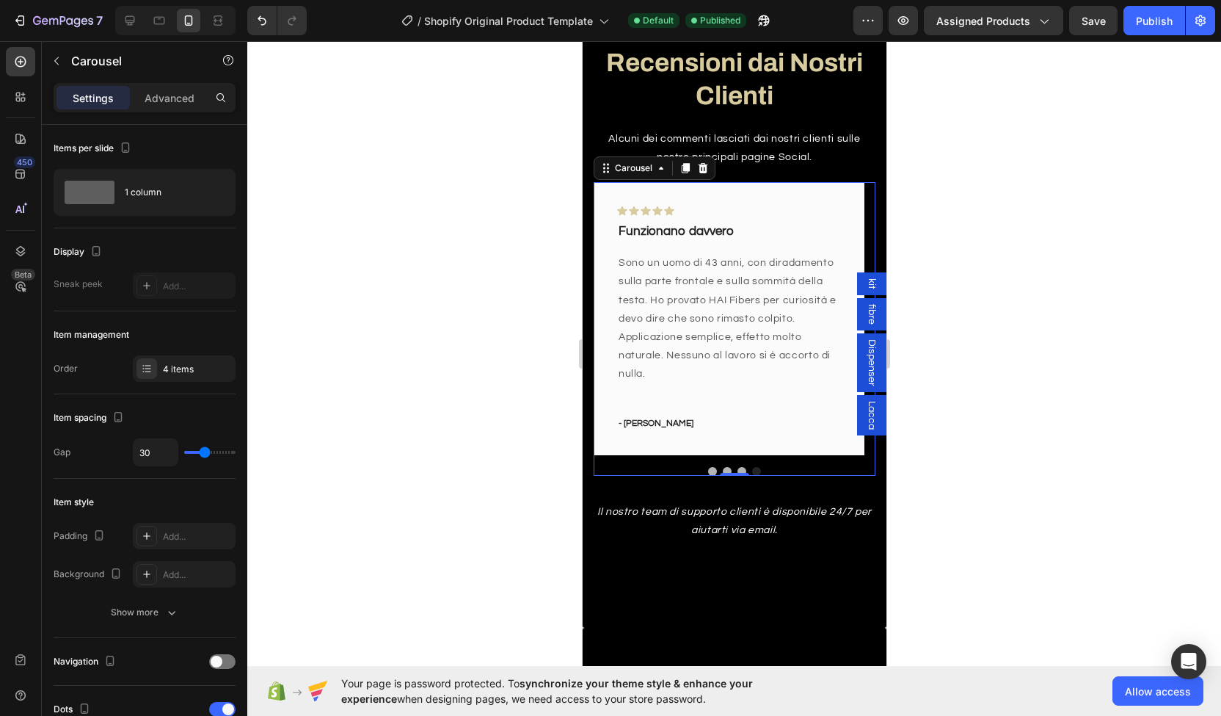
click at [702, 468] on div at bounding box center [734, 471] width 282 height 9
click at [708, 468] on button "Dot" at bounding box center [712, 471] width 9 height 9
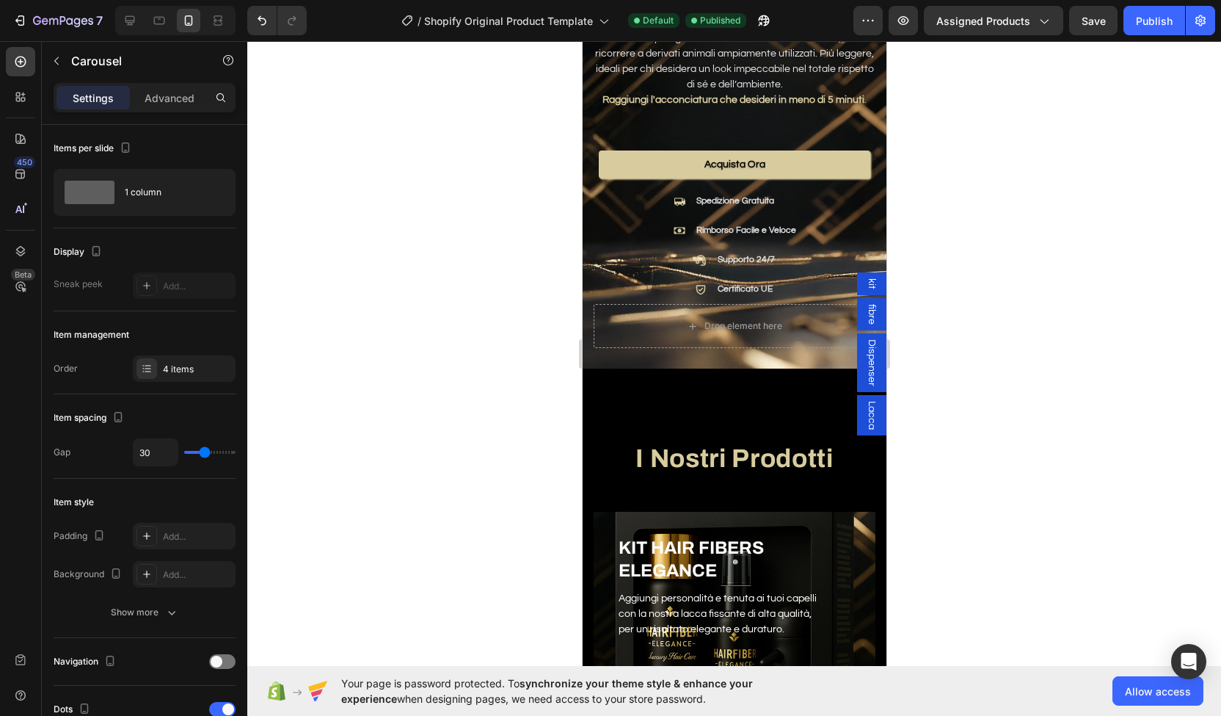
scroll to position [0, 0]
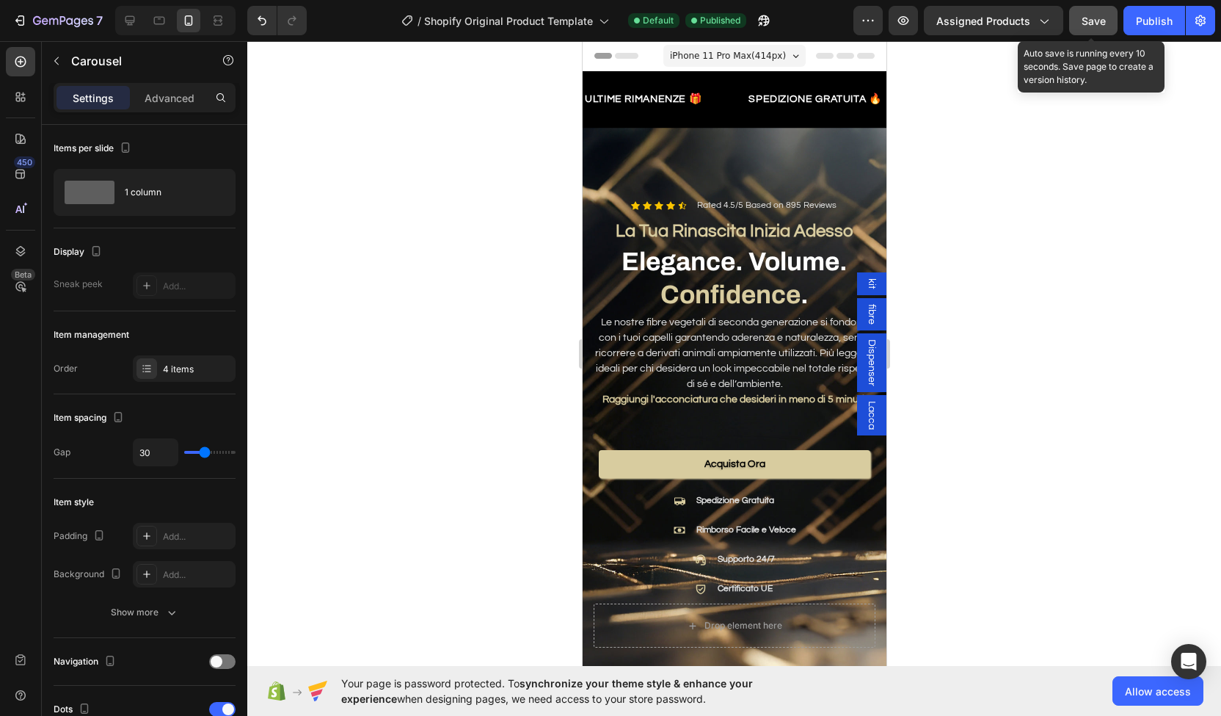
click at [1101, 15] on span "Save" at bounding box center [1094, 21] width 24 height 12
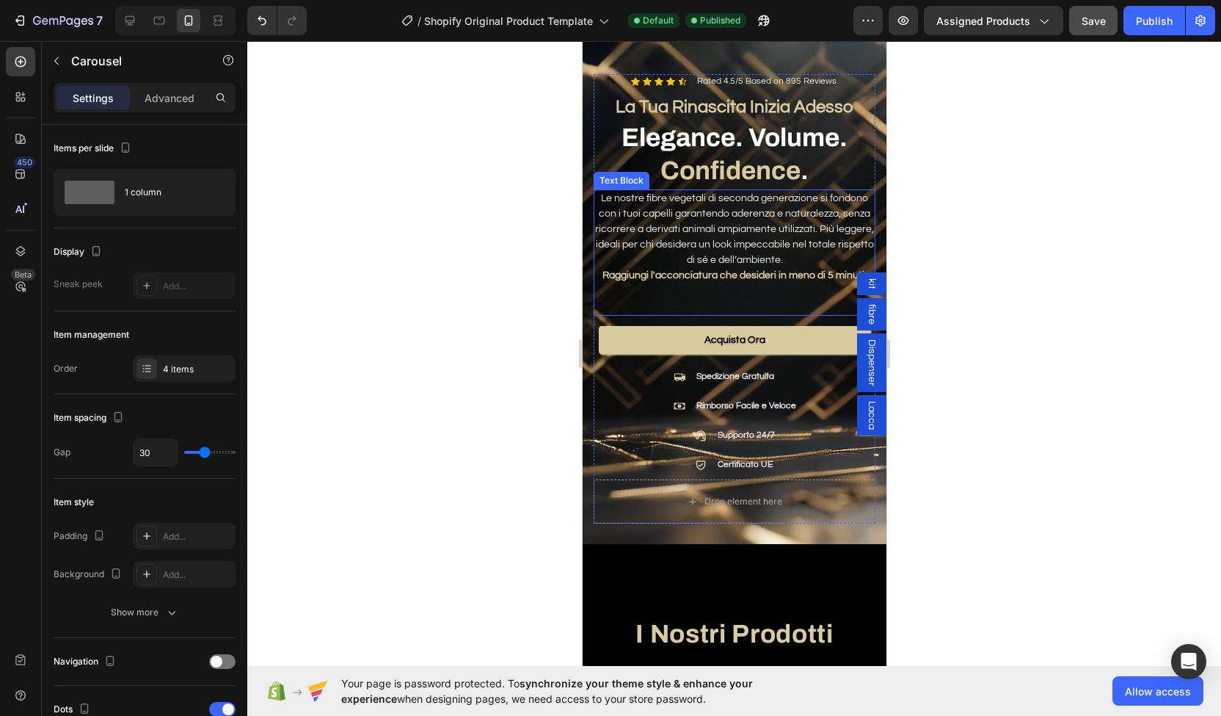
scroll to position [164, 0]
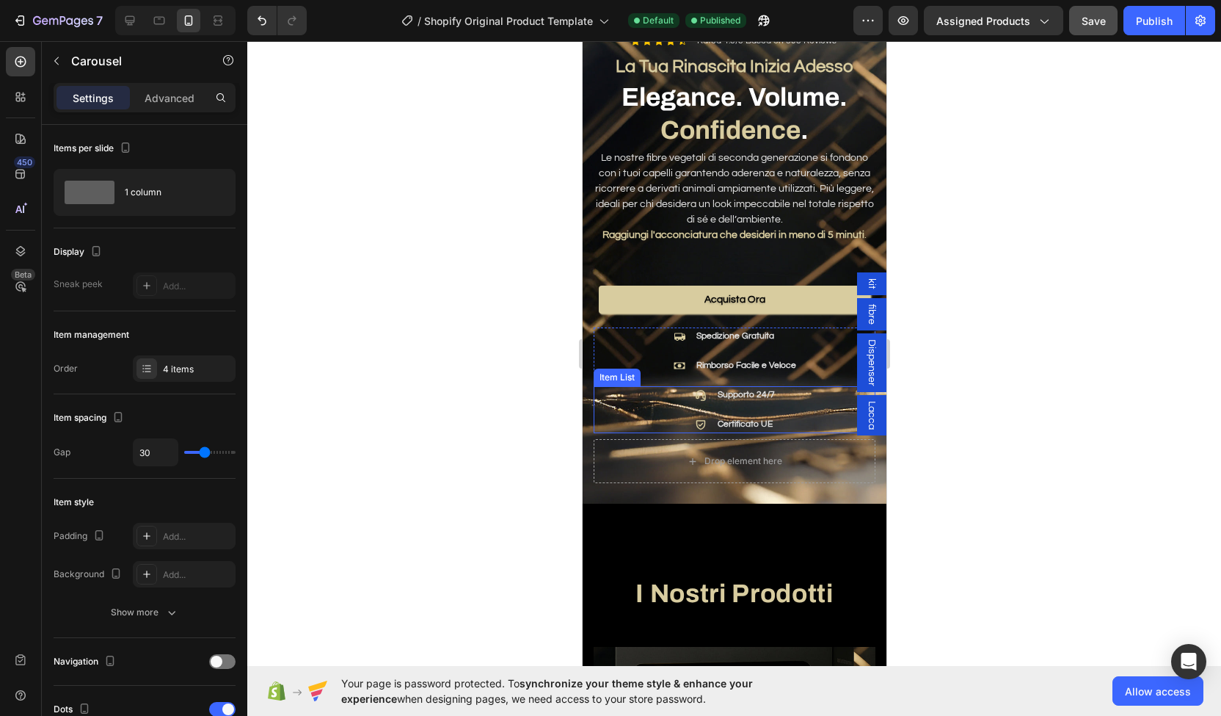
click at [659, 386] on div "Supporto 24/7 Certificato UE" at bounding box center [734, 409] width 282 height 47
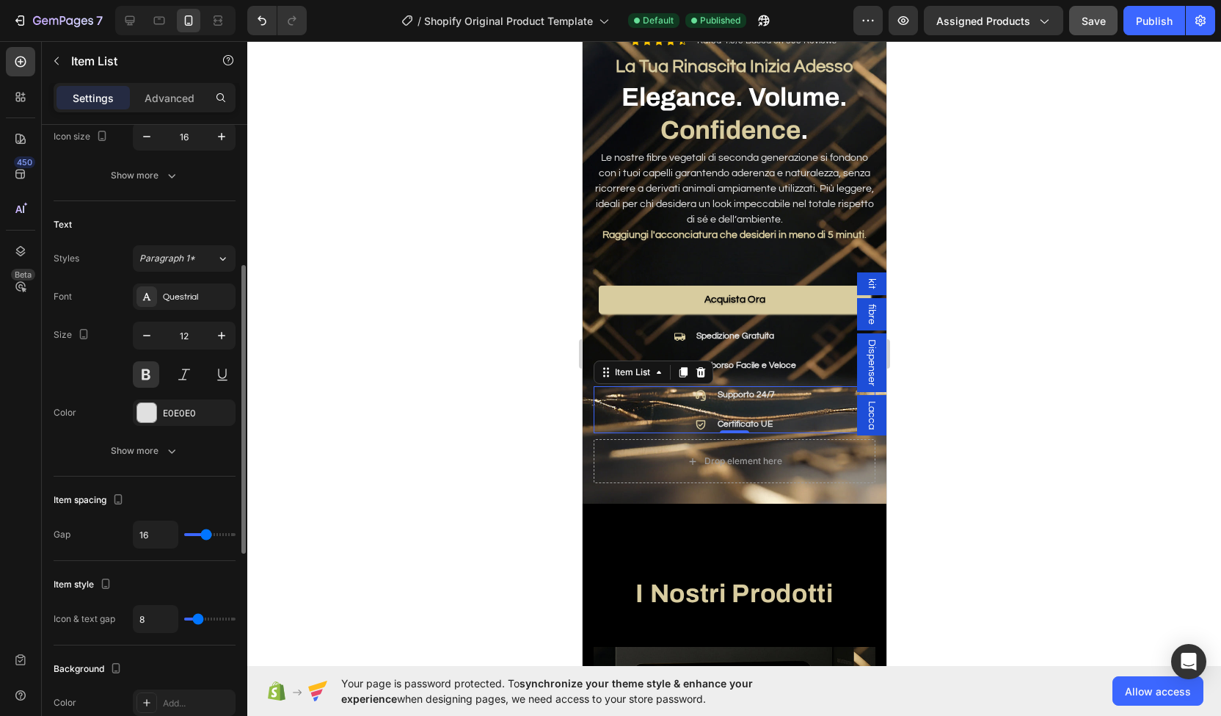
scroll to position [304, 0]
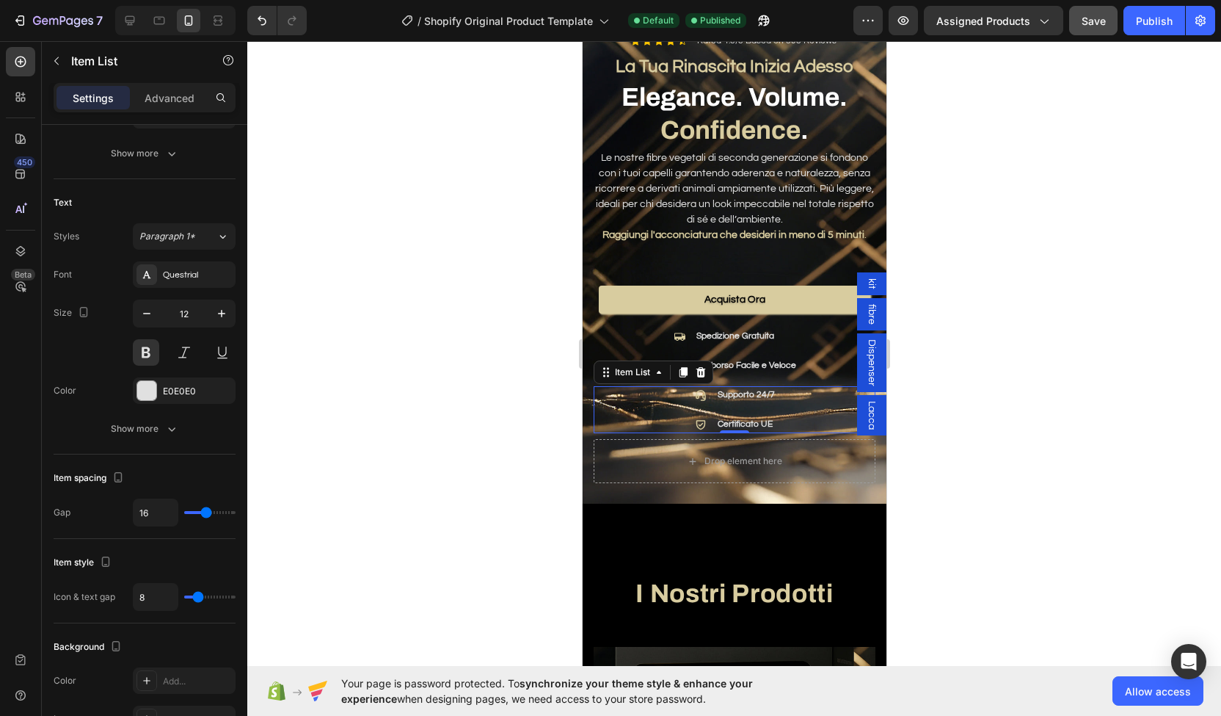
click at [437, 415] on div at bounding box center [734, 378] width 974 height 675
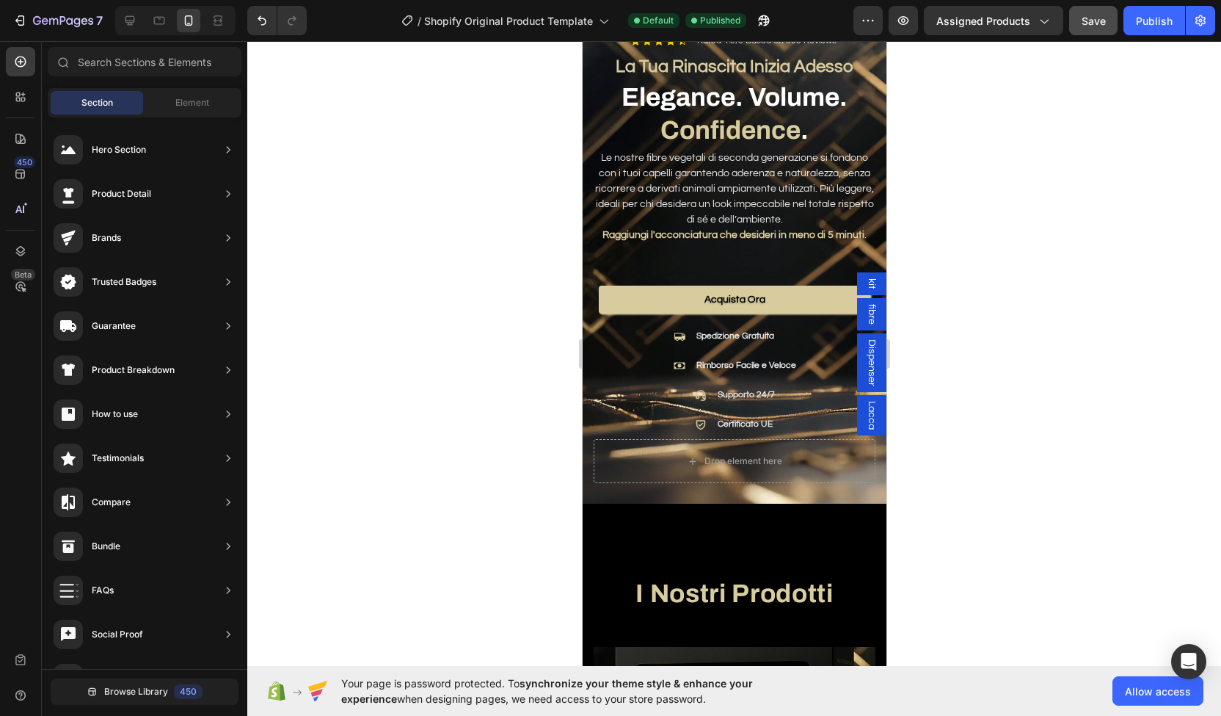
click at [437, 415] on div at bounding box center [734, 378] width 974 height 675
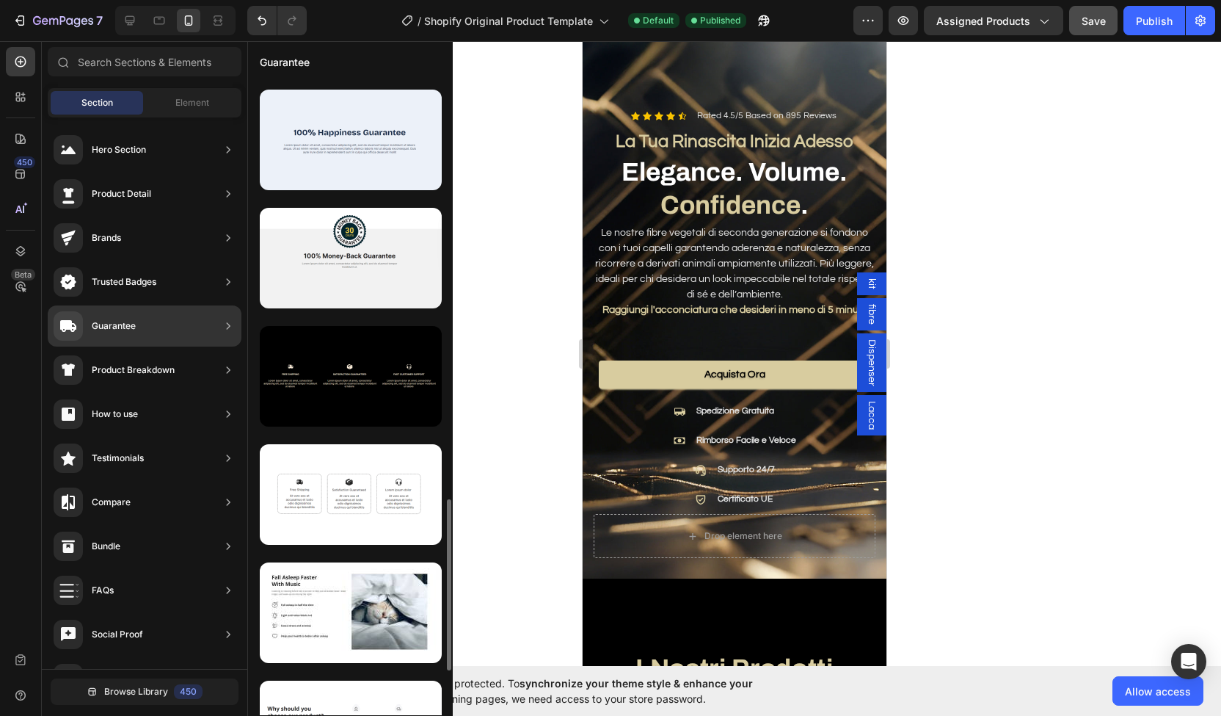
scroll to position [1536, 0]
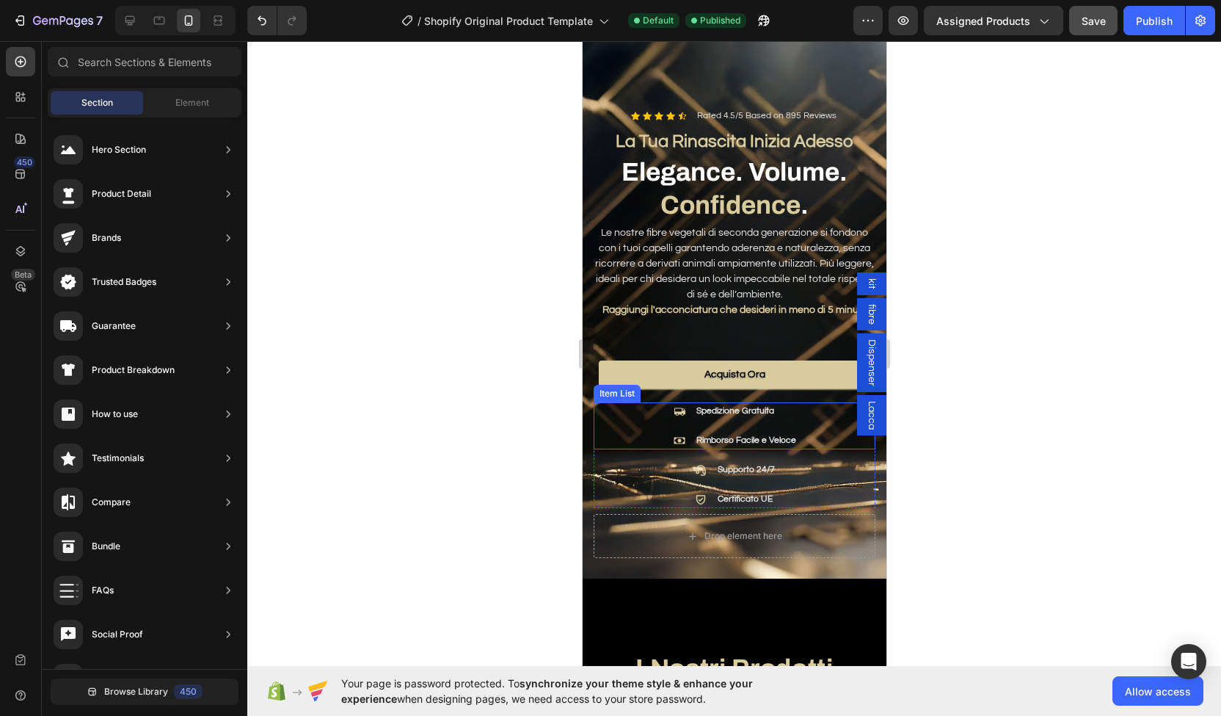
click at [719, 434] on p "Rimborso Facile e Veloce" at bounding box center [746, 440] width 100 height 13
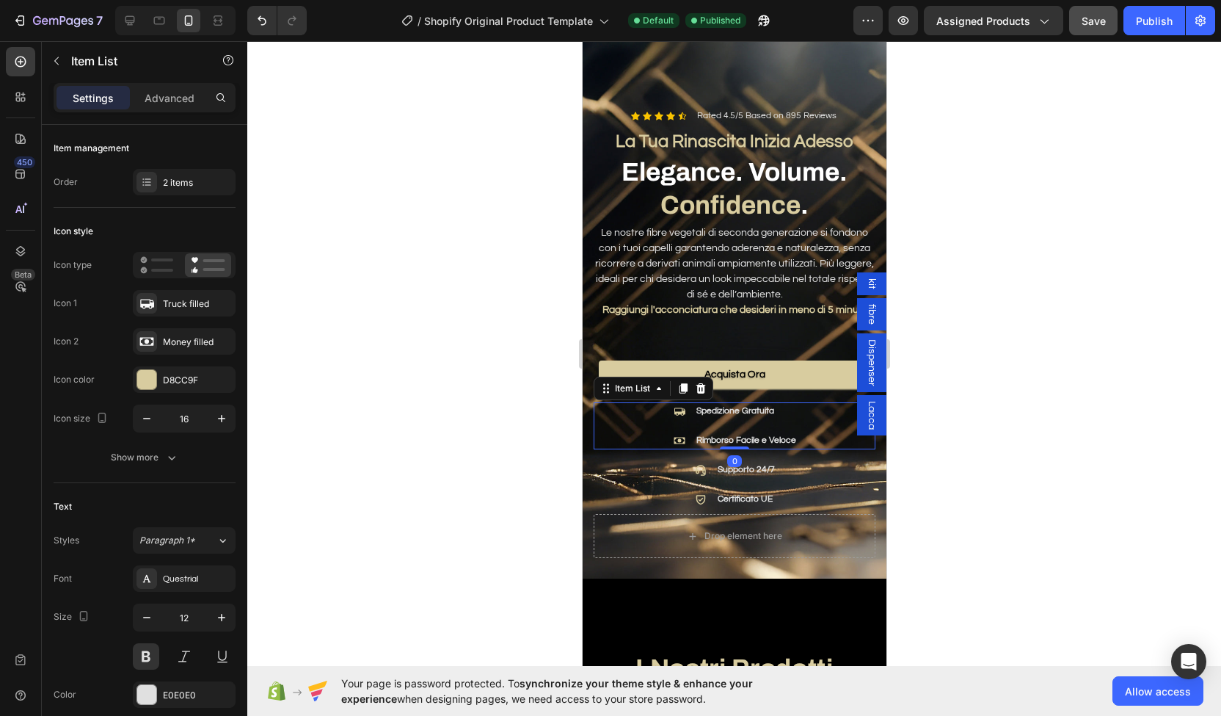
click at [729, 404] on p "Spedizione Gratuita" at bounding box center [746, 410] width 100 height 13
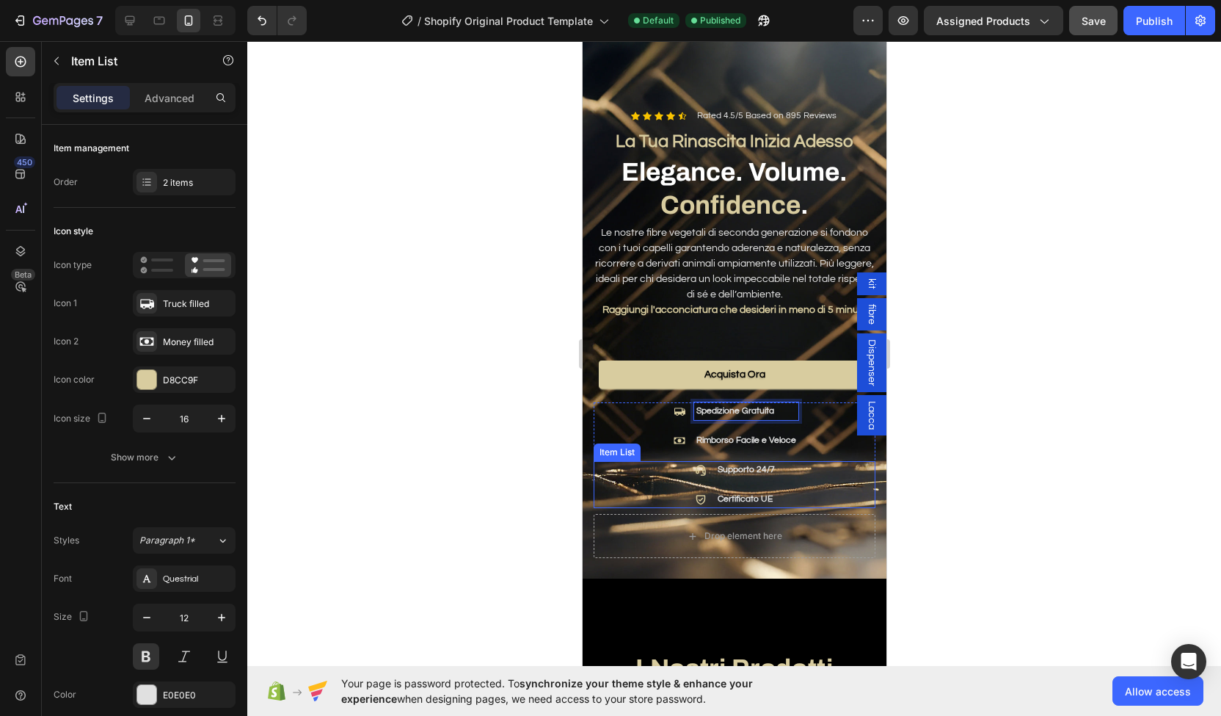
click at [694, 464] on icon at bounding box center [700, 470] width 12 height 12
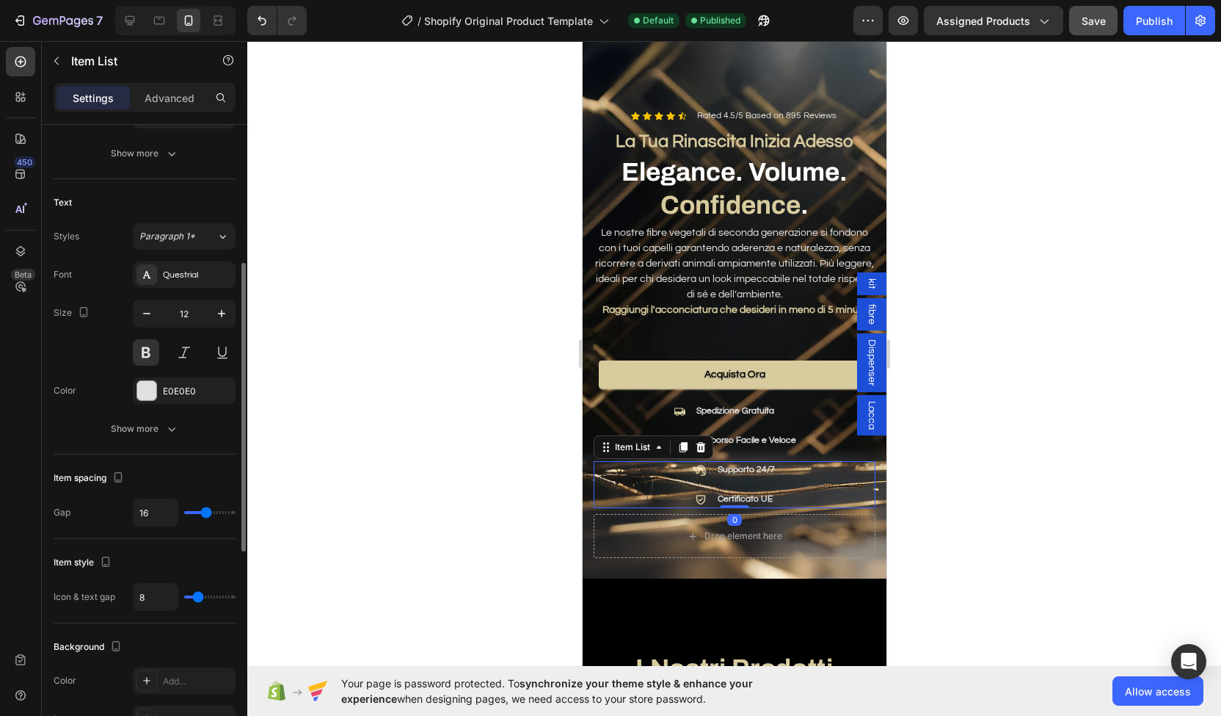
click at [694, 464] on icon at bounding box center [700, 470] width 12 height 12
click at [738, 463] on p "Supporto 24/7" at bounding box center [745, 469] width 57 height 13
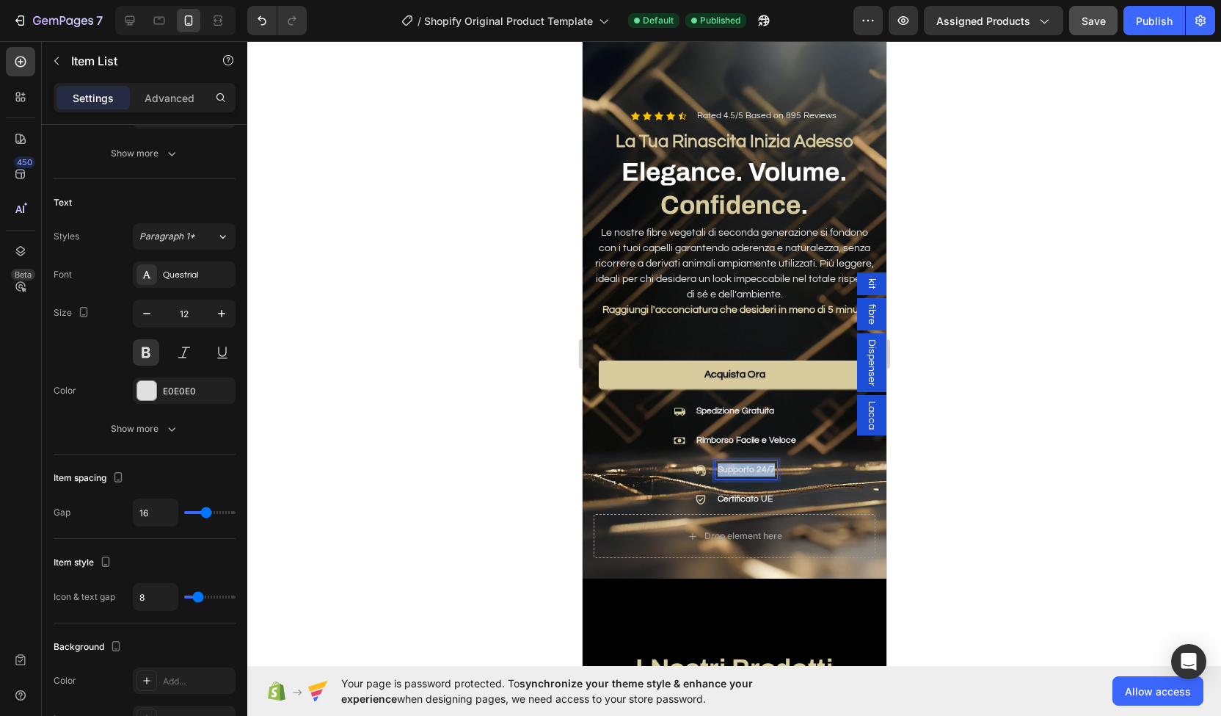
click at [738, 463] on p "Supporto 24/7" at bounding box center [745, 469] width 57 height 13
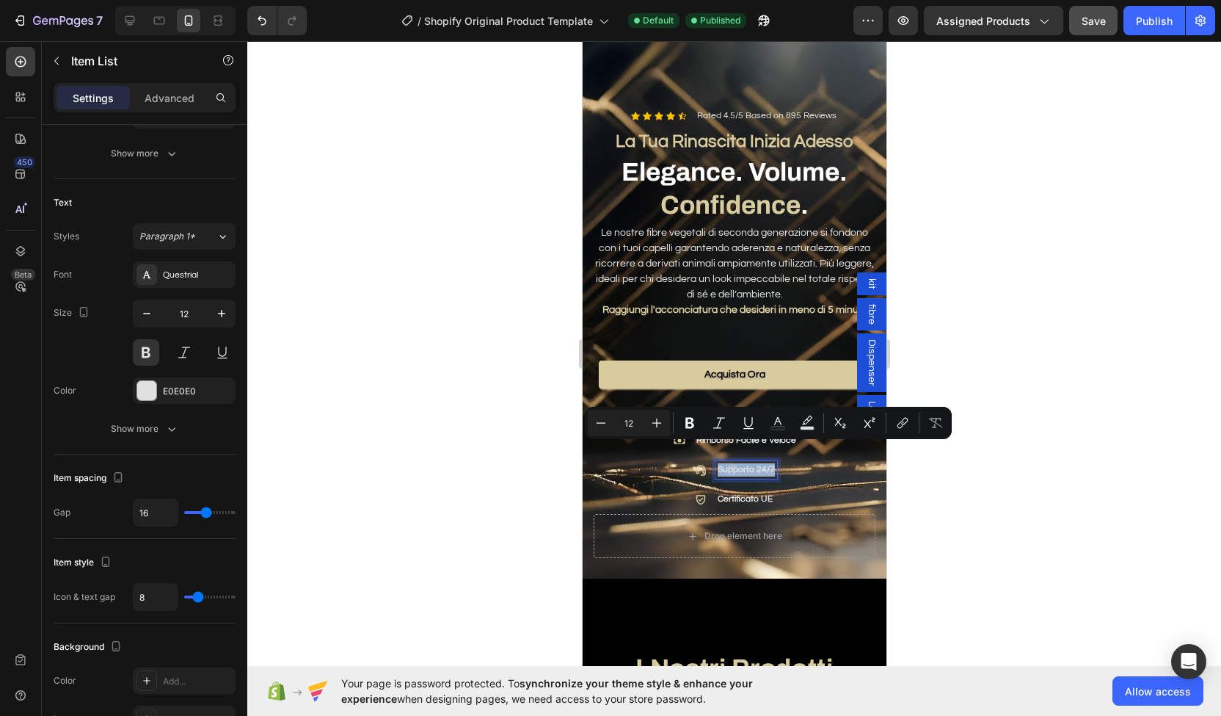
click at [693, 461] on div "Supporto 24/7 Certificato UE" at bounding box center [733, 484] width 85 height 47
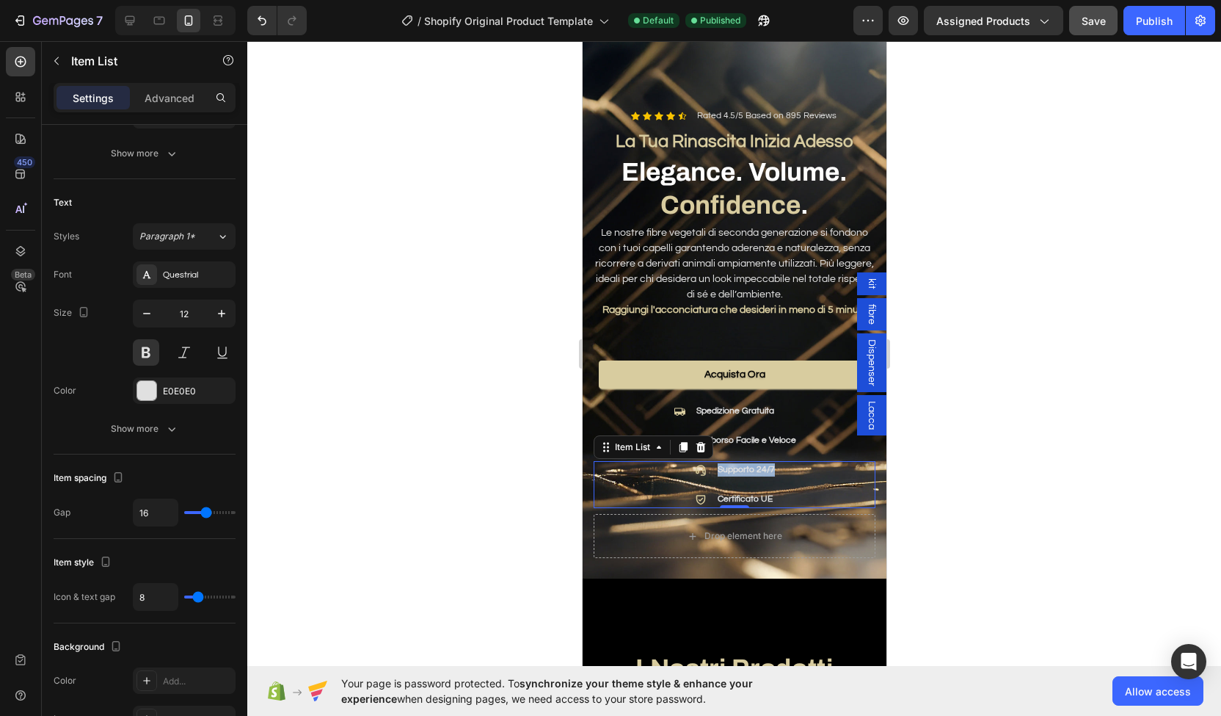
click at [694, 461] on div at bounding box center [700, 470] width 18 height 18
click at [684, 461] on div "Supporto 24/7 Certificato UE" at bounding box center [734, 484] width 282 height 47
click at [625, 371] on div "Acquista Ora Button" at bounding box center [734, 376] width 282 height 33
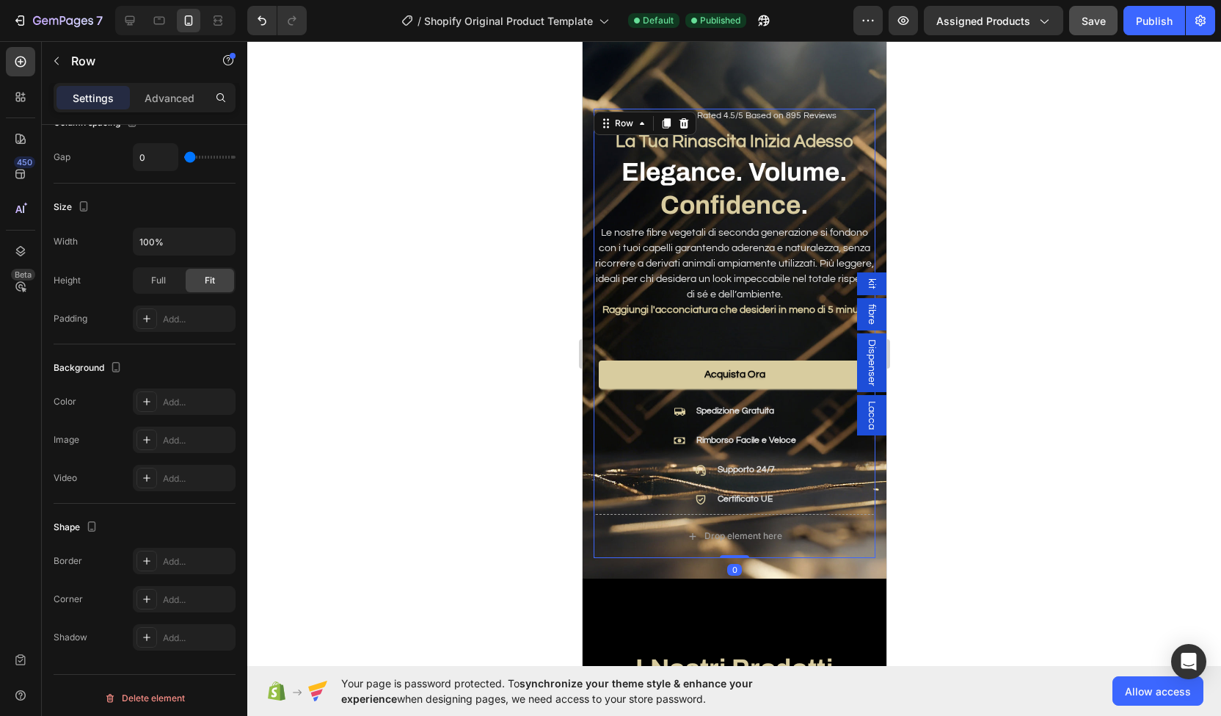
scroll to position [0, 0]
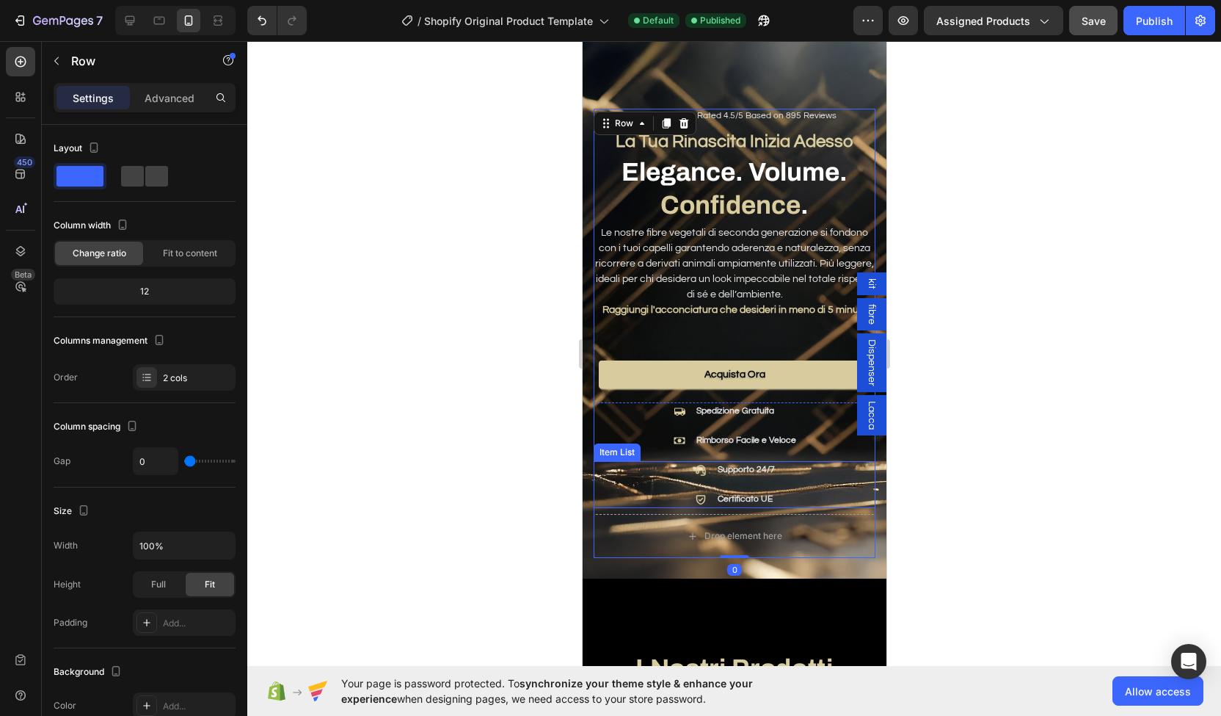
click at [696, 464] on icon at bounding box center [700, 470] width 12 height 12
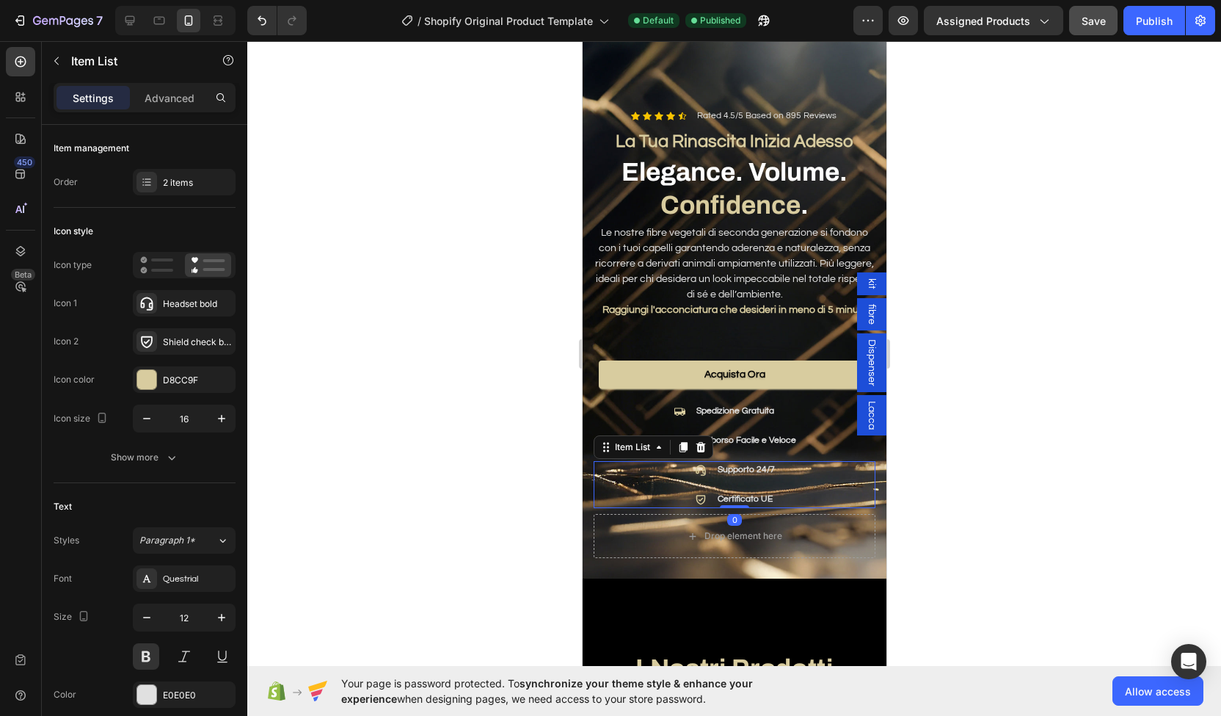
click at [696, 464] on icon at bounding box center [700, 470] width 12 height 12
click at [717, 463] on p "Supporto 24/7" at bounding box center [745, 469] width 57 height 13
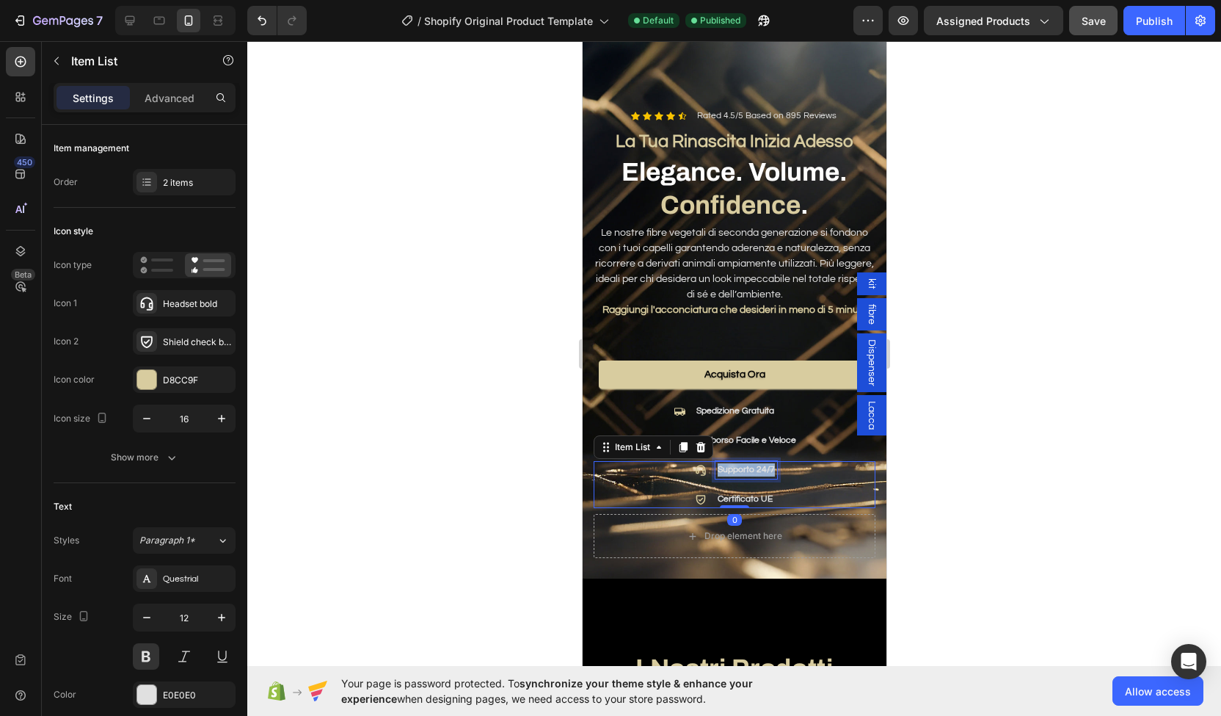
click at [717, 463] on p "Supporto 24/7" at bounding box center [745, 469] width 57 height 13
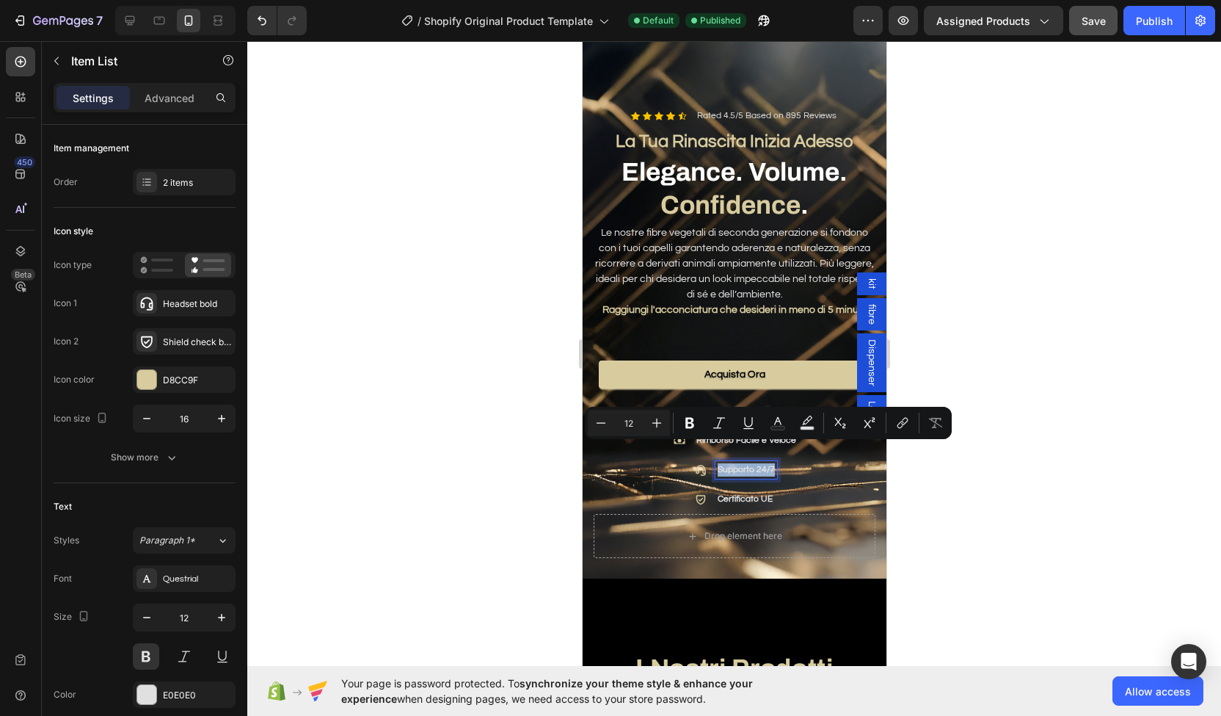
click at [691, 461] on div "Supporto 24/7 Certificato UE" at bounding box center [733, 484] width 85 height 47
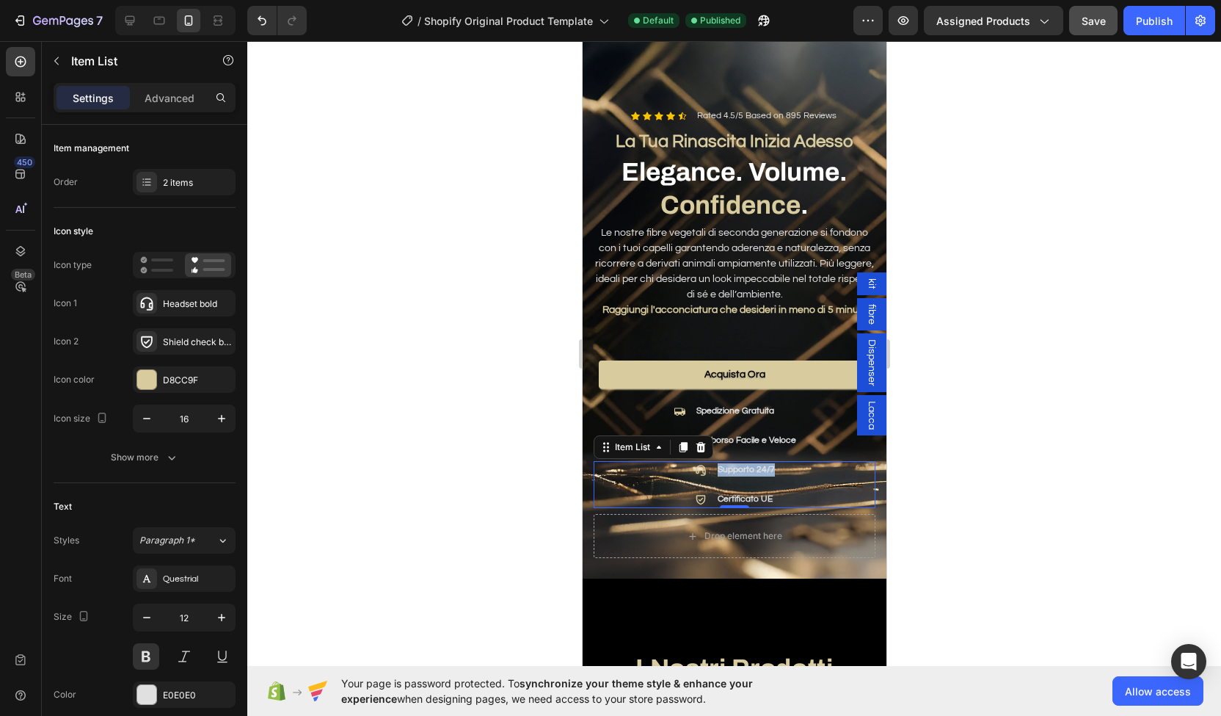
click at [694, 464] on icon at bounding box center [700, 470] width 12 height 12
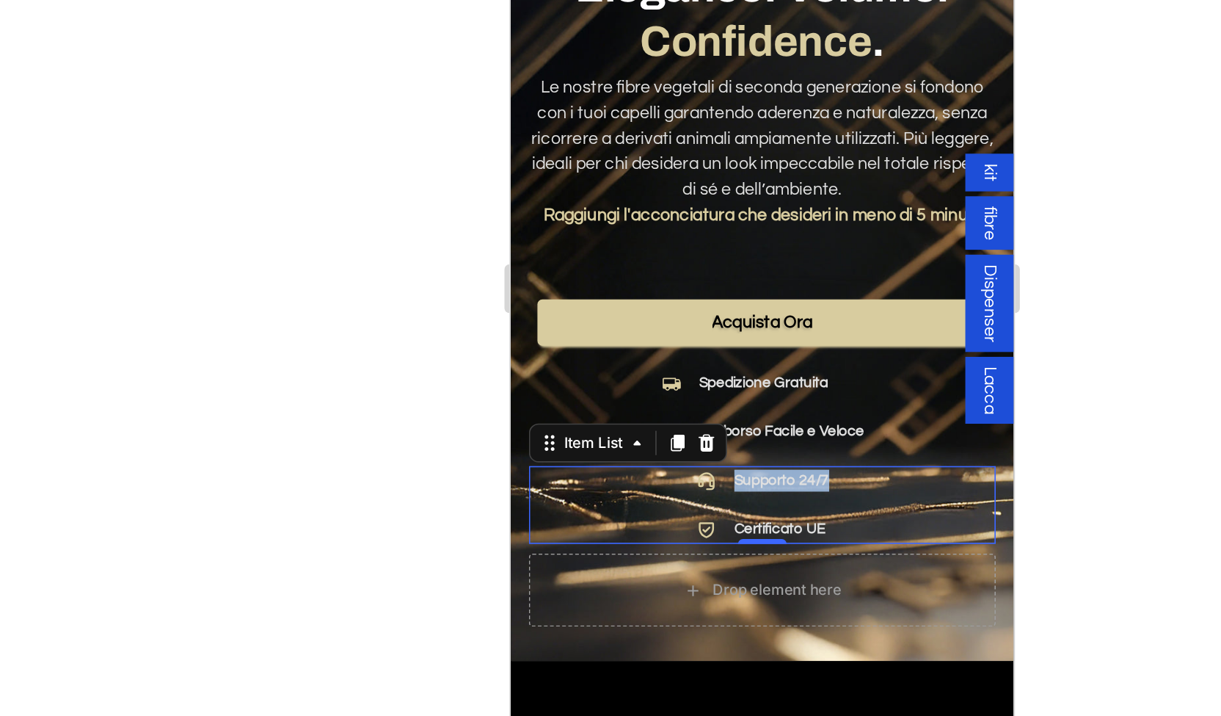
click at [626, 195] on icon at bounding box center [627, 200] width 10 height 11
click at [646, 193] on p "Supporto 24/7" at bounding box center [672, 199] width 57 height 13
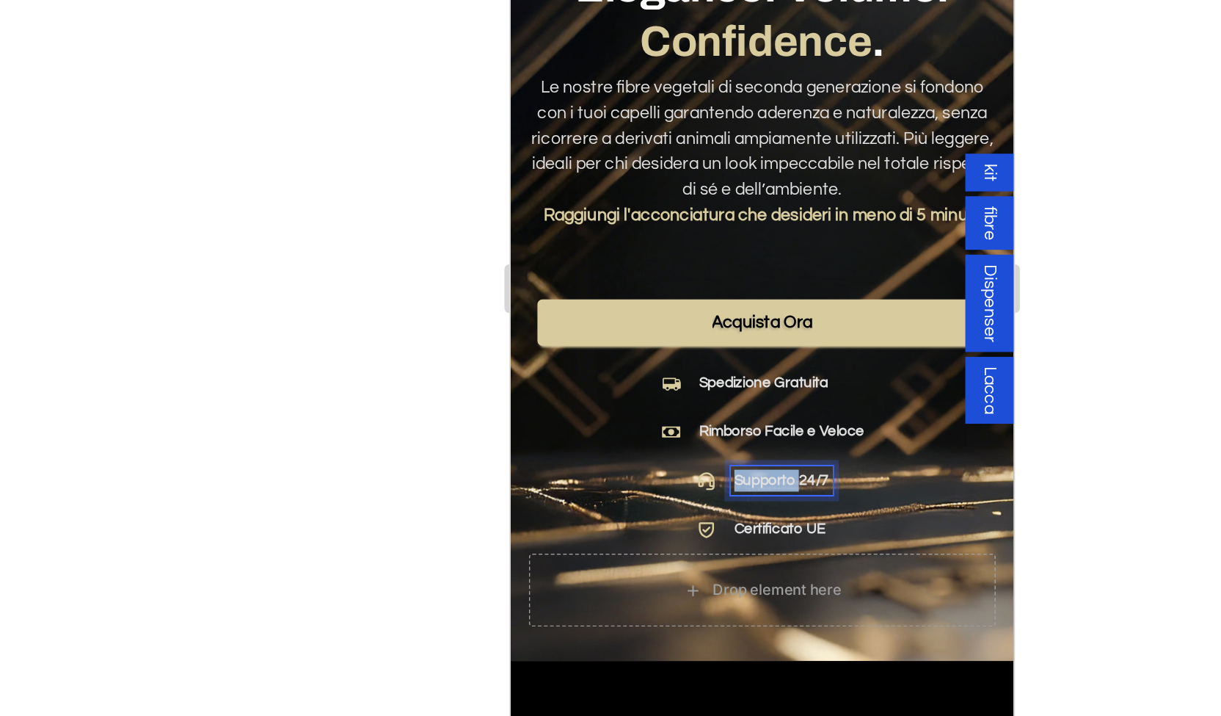
click at [646, 193] on p "Supporto 24/7" at bounding box center [672, 199] width 57 height 13
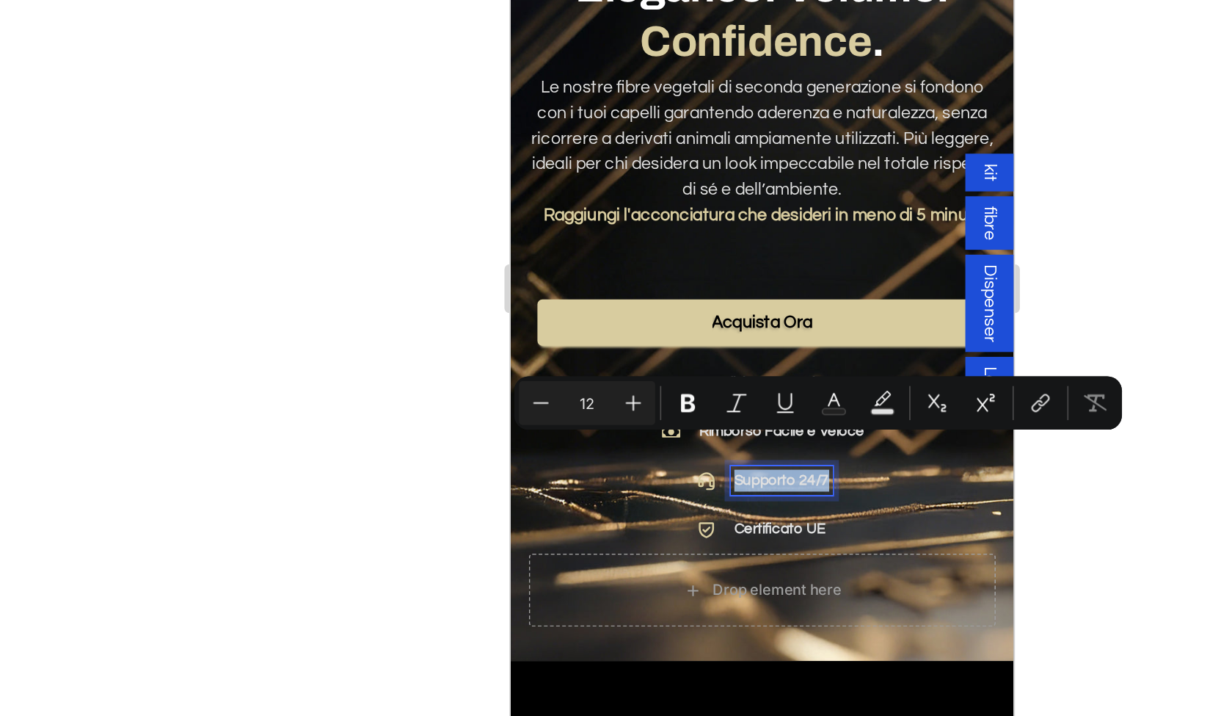
click at [619, 191] on div at bounding box center [628, 200] width 18 height 18
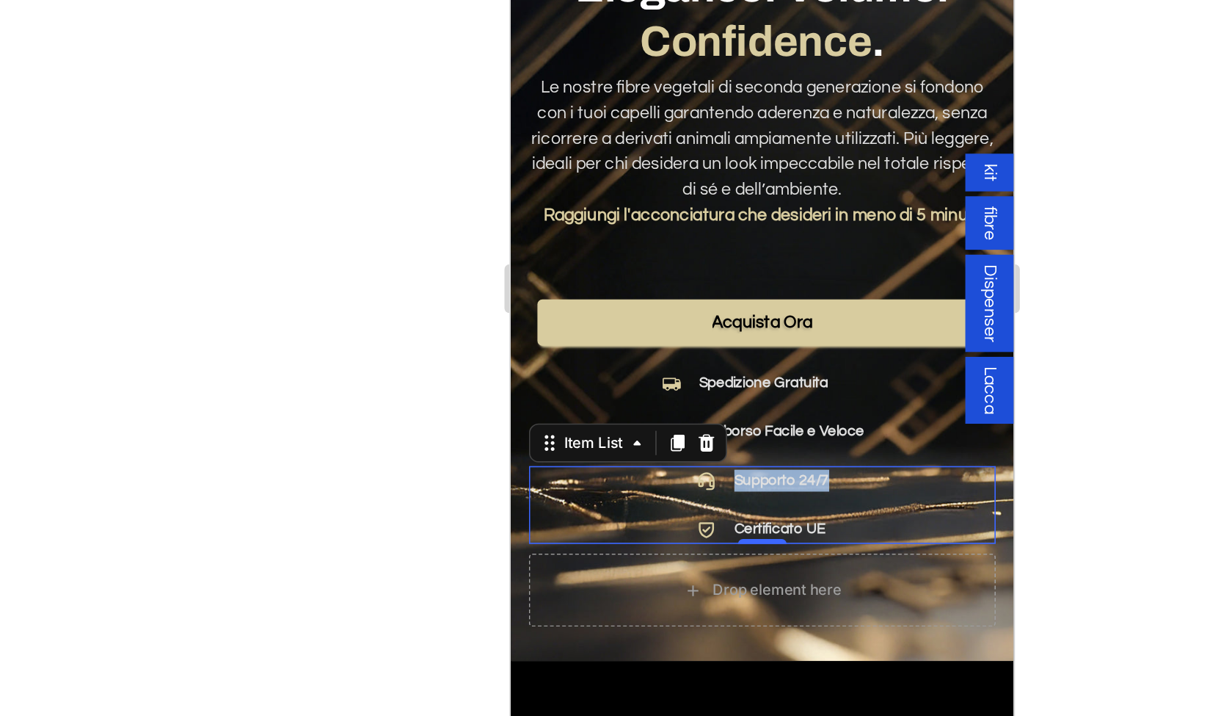
click at [622, 194] on icon at bounding box center [628, 200] width 12 height 12
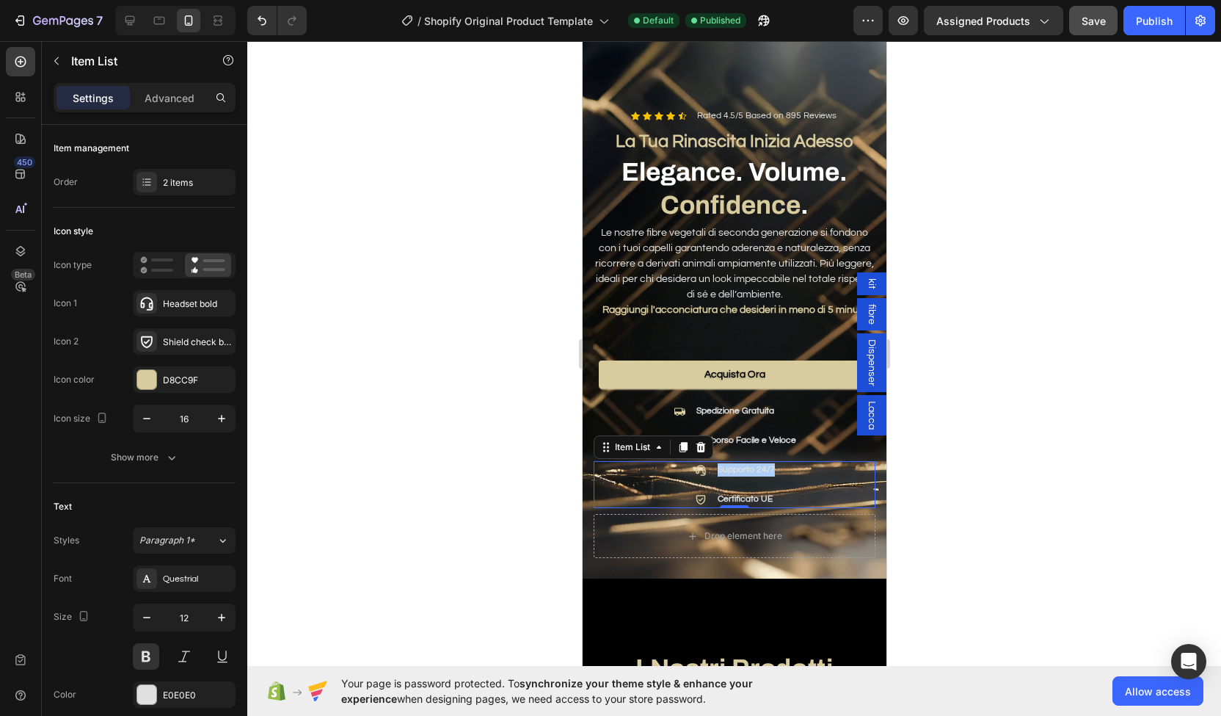
click at [512, 364] on div at bounding box center [734, 378] width 974 height 675
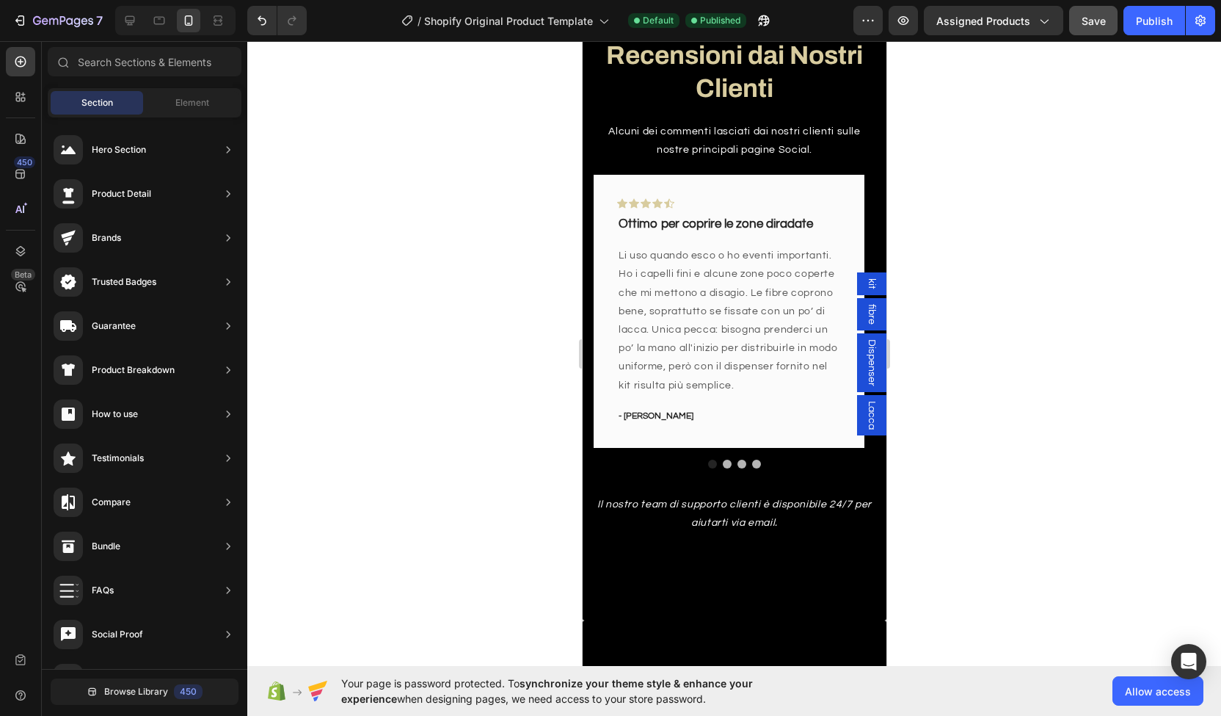
scroll to position [2062, 0]
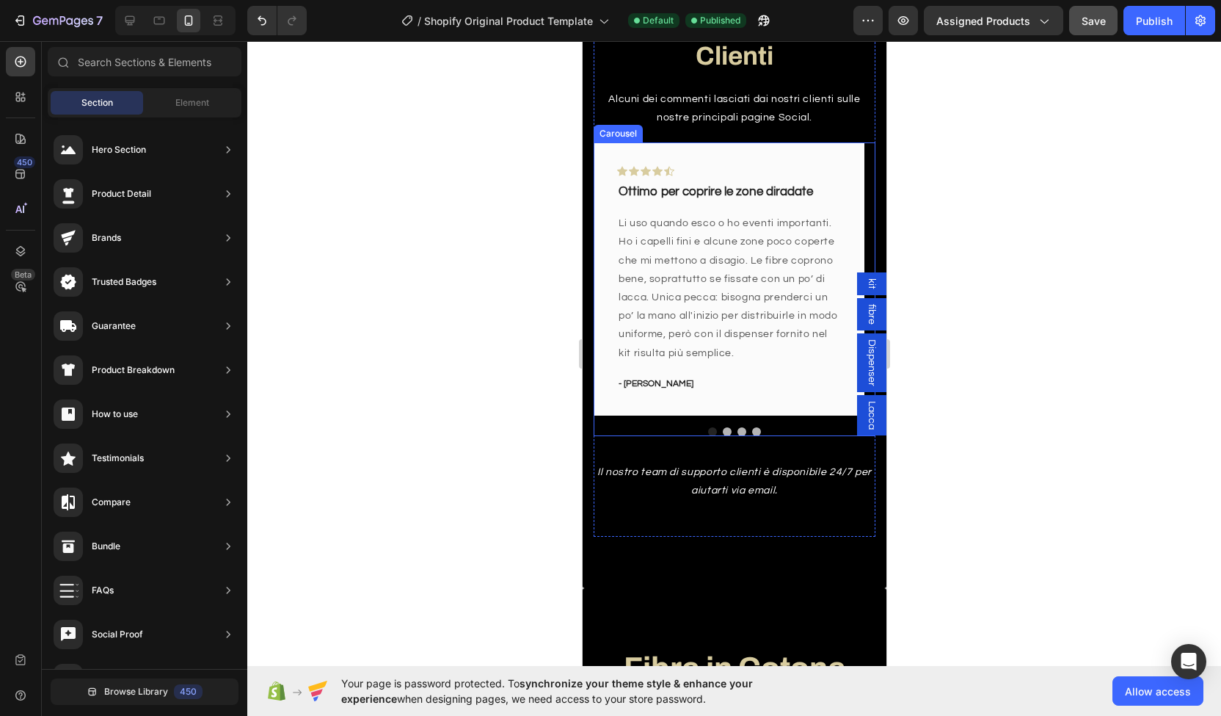
click at [723, 432] on button "Dot" at bounding box center [726, 431] width 9 height 9
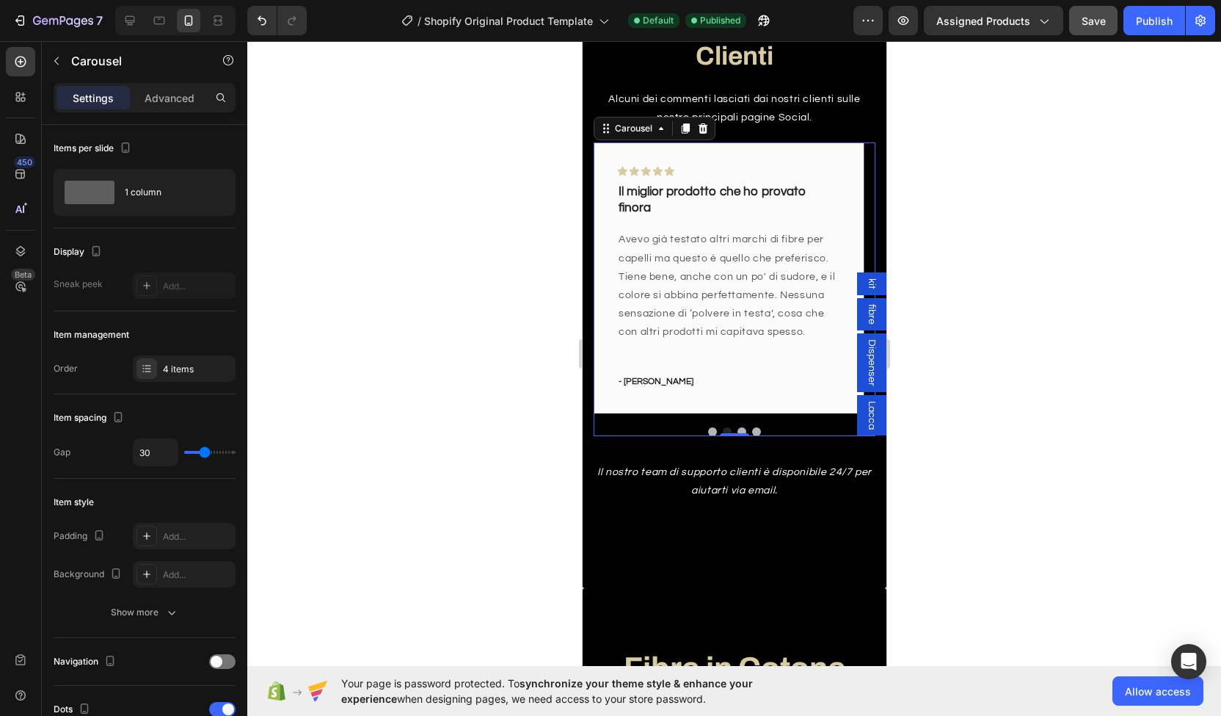
click at [738, 424] on div "Icon Icon Icon Icon Icon Row Ottimo per coprire le zone diradate Text block Li …" at bounding box center [734, 289] width 282 height 294
click at [737, 427] on button "Dot" at bounding box center [741, 431] width 9 height 9
click at [752, 432] on button "Dot" at bounding box center [756, 431] width 9 height 9
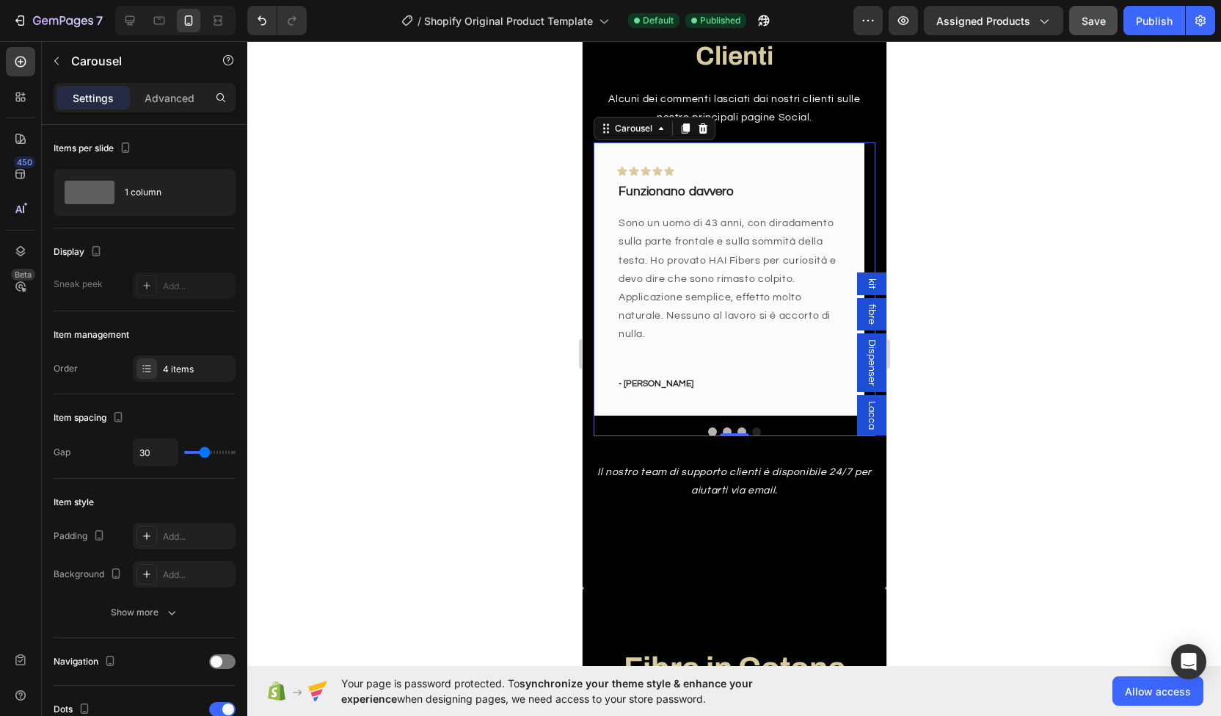
click at [708, 427] on button "Dot" at bounding box center [712, 431] width 9 height 9
click at [722, 427] on button "Dot" at bounding box center [726, 431] width 9 height 9
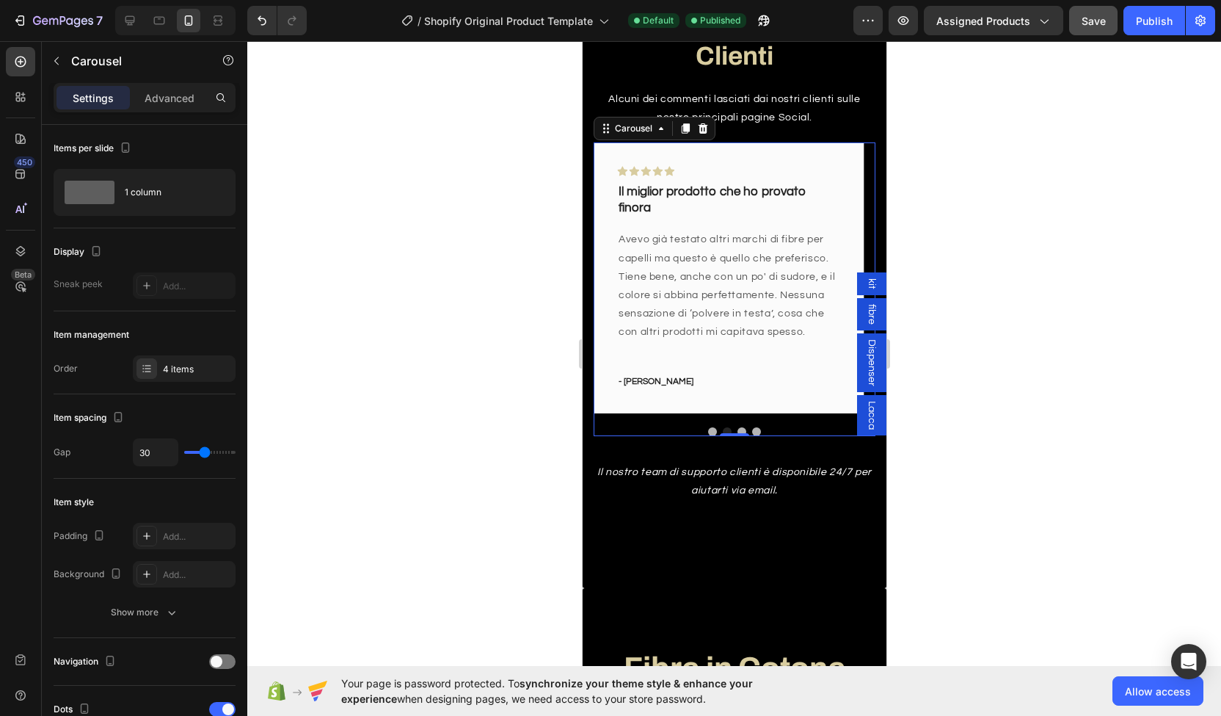
click at [737, 429] on button "Dot" at bounding box center [741, 431] width 9 height 9
click at [752, 430] on button "Dot" at bounding box center [756, 431] width 9 height 9
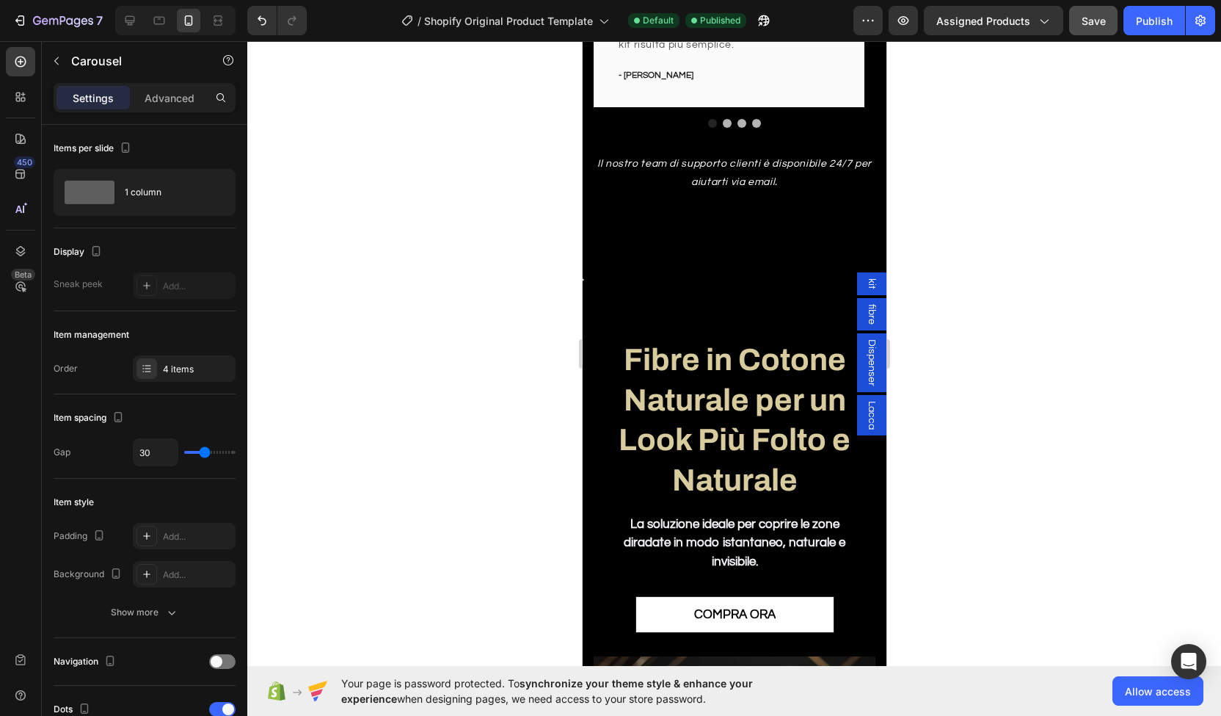
scroll to position [2363, 0]
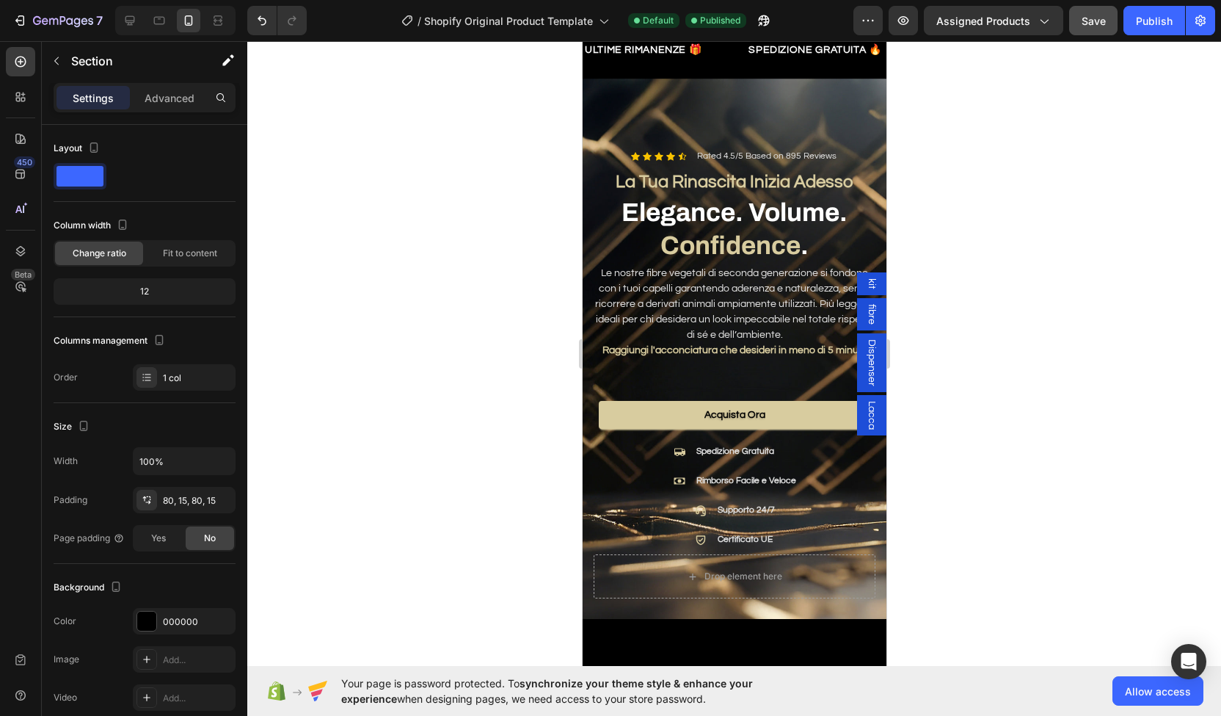
scroll to position [46, 0]
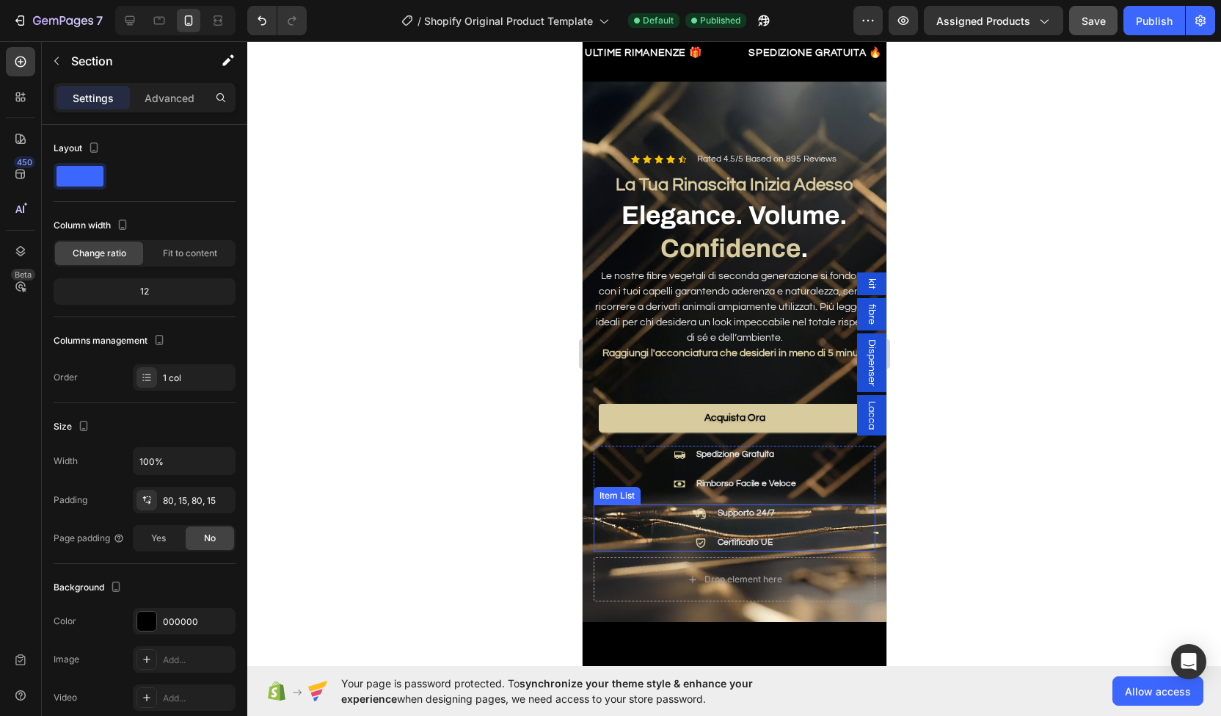
click at [724, 506] on p "Supporto 24/7" at bounding box center [745, 512] width 57 height 13
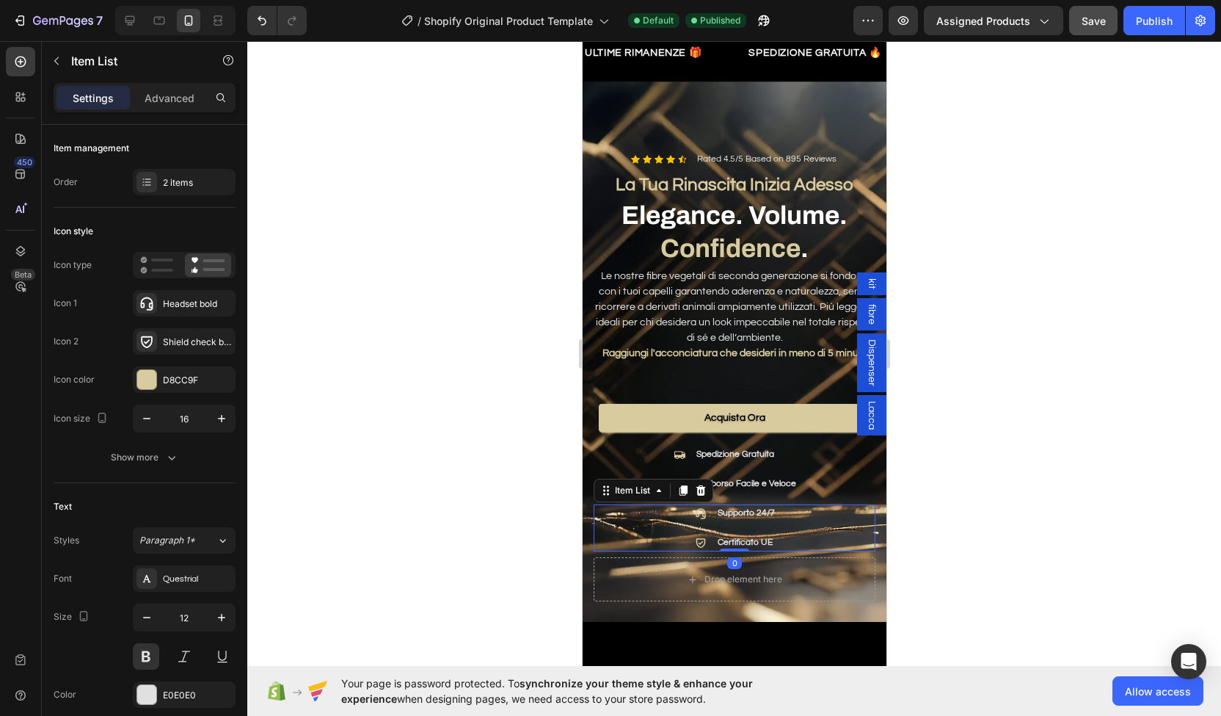
click at [702, 504] on div at bounding box center [700, 513] width 18 height 18
click at [164, 93] on p "Advanced" at bounding box center [170, 97] width 50 height 15
type input "100%"
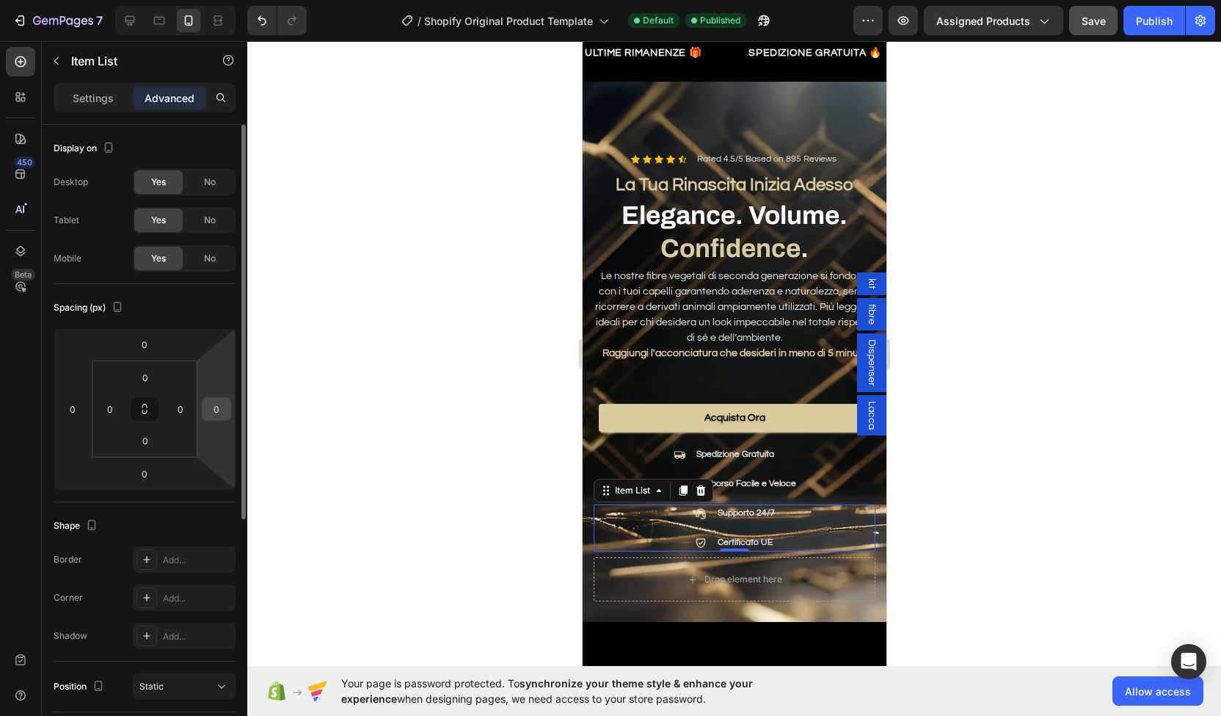
click at [225, 406] on input "0" at bounding box center [217, 409] width 22 height 22
type input "1"
type input "4"
type input "50"
click at [964, 238] on div at bounding box center [734, 378] width 974 height 675
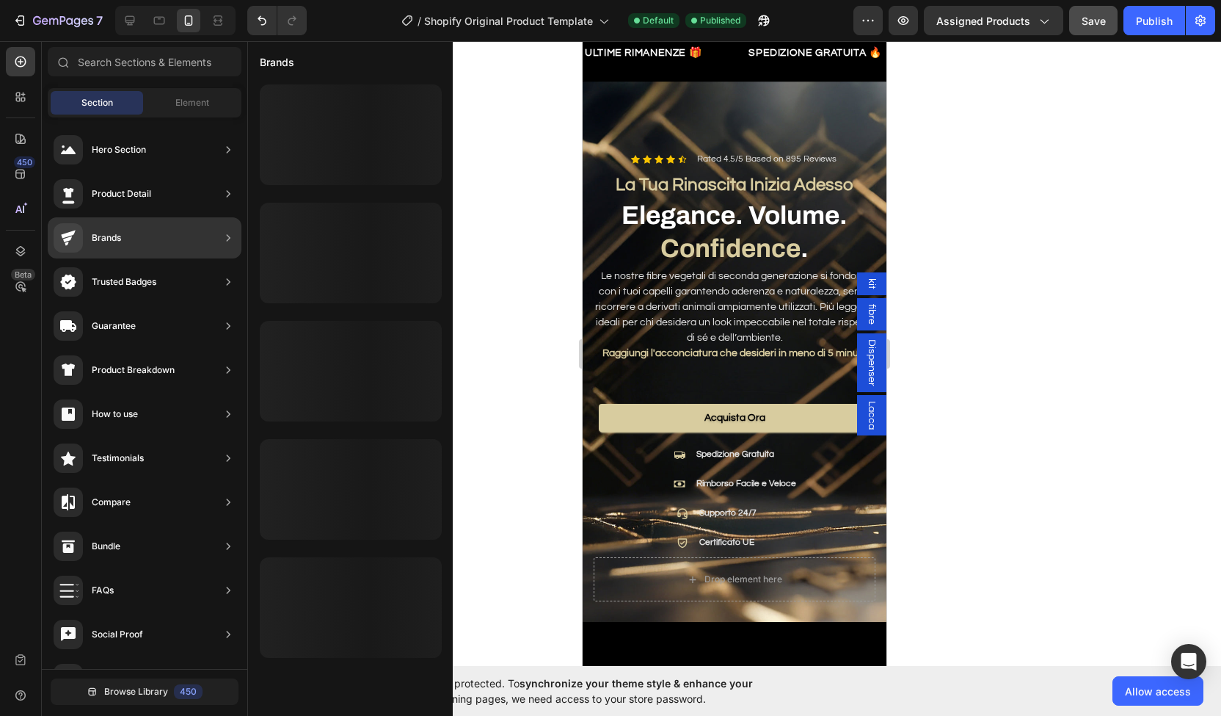
scroll to position [0, 0]
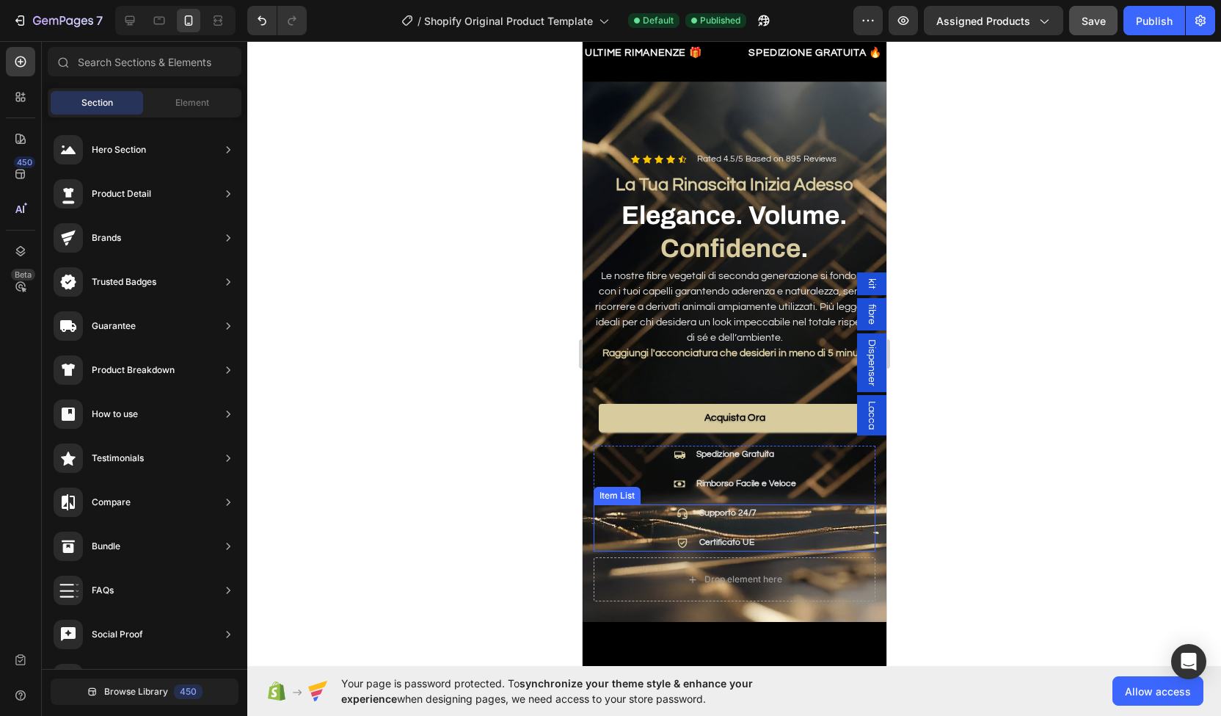
click at [788, 512] on div "Supporto 24/7 Certificato UE" at bounding box center [715, 527] width 245 height 47
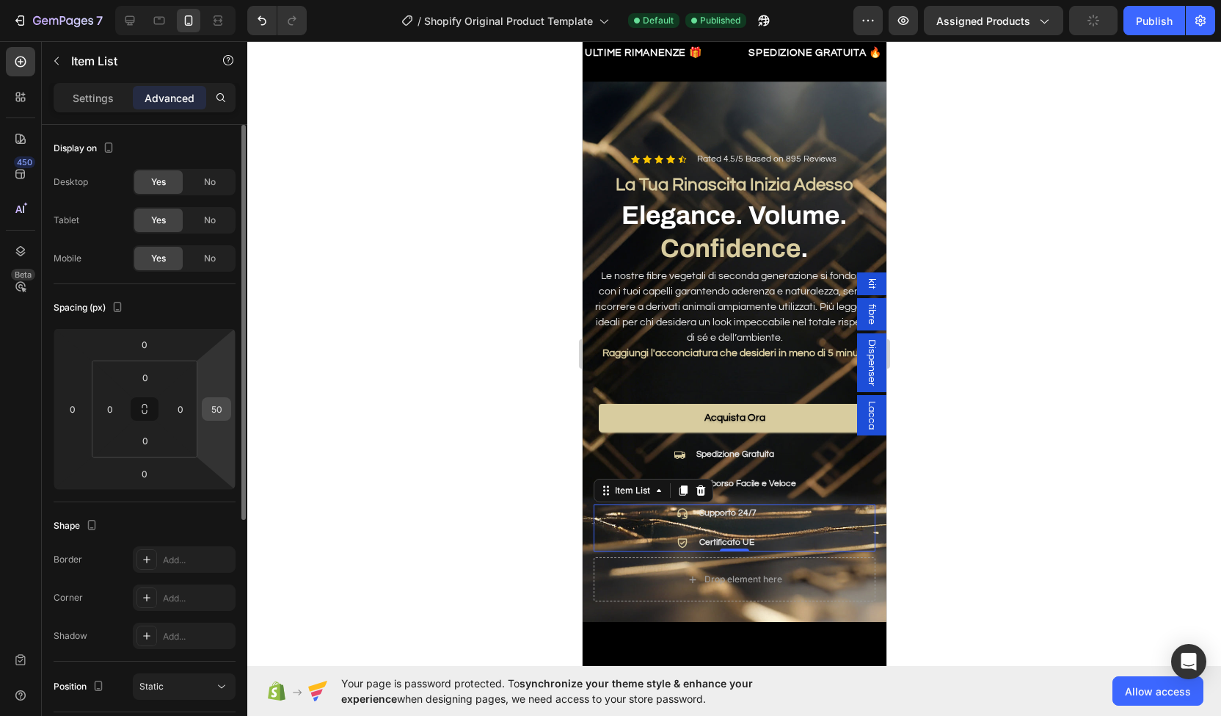
click at [208, 403] on input "50" at bounding box center [217, 409] width 22 height 22
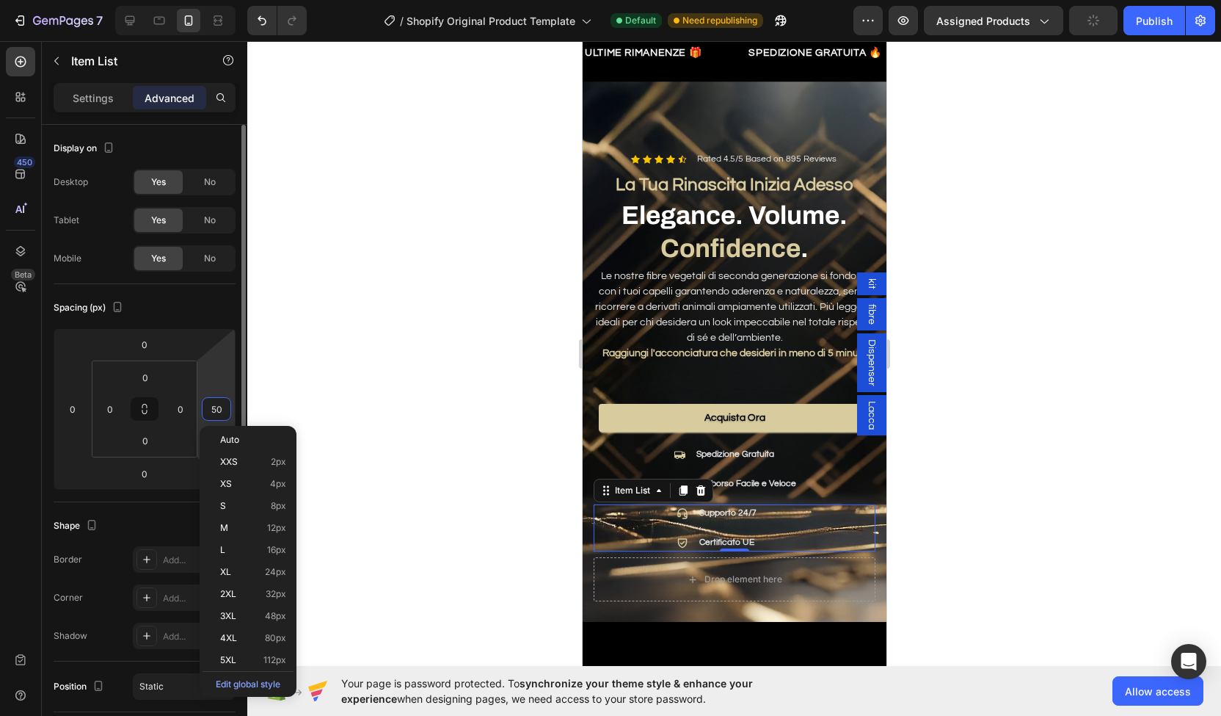
type input "5"
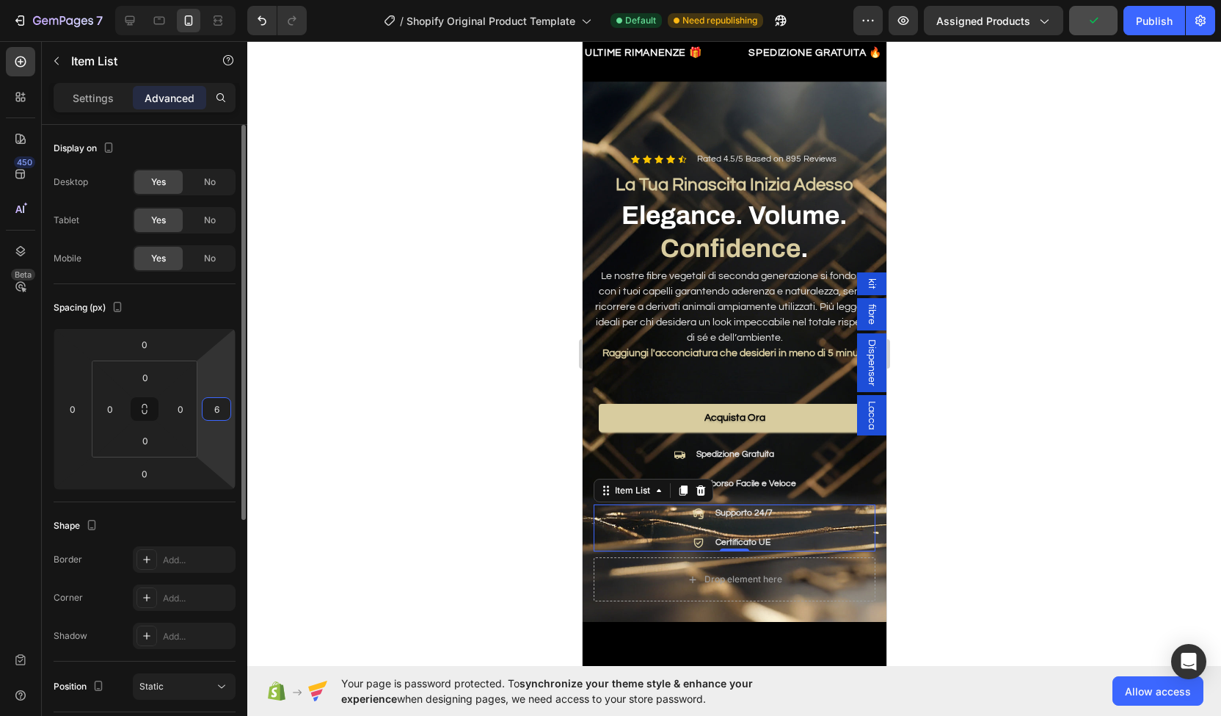
type input "60"
click at [487, 389] on div at bounding box center [734, 378] width 974 height 675
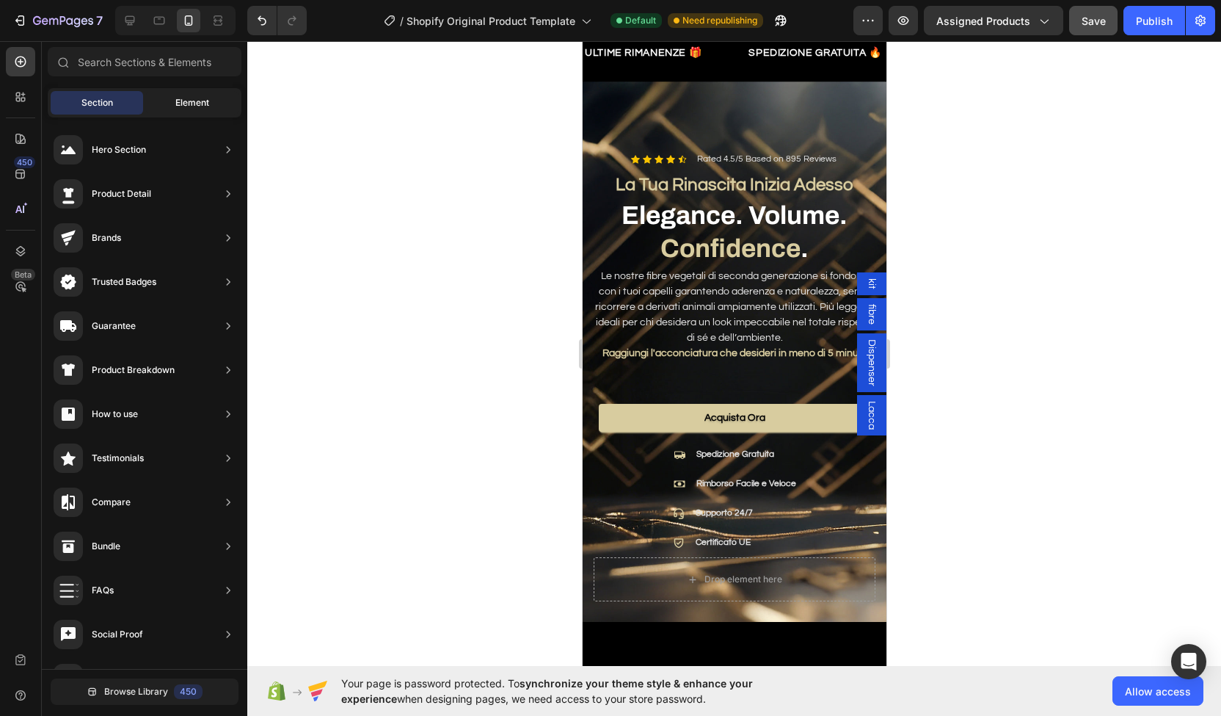
click at [186, 98] on span "Element" at bounding box center [192, 102] width 34 height 13
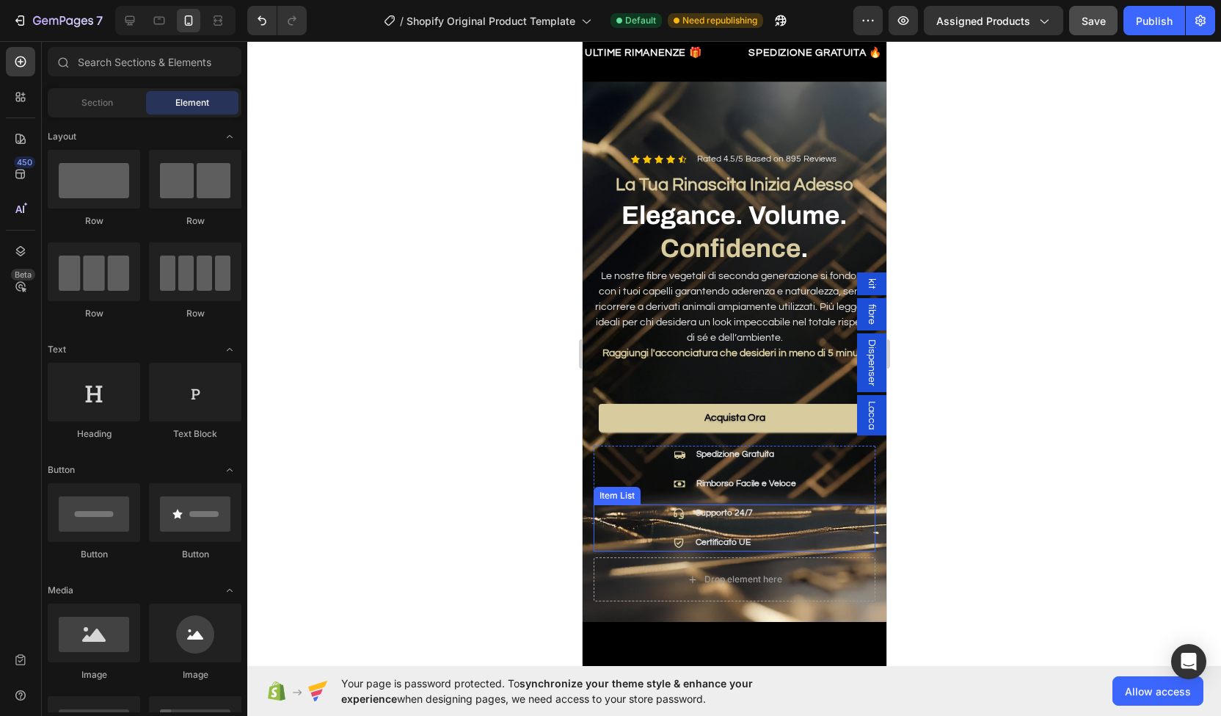
click at [804, 512] on div "Supporto 24/7 Certificato UE" at bounding box center [712, 527] width 238 height 47
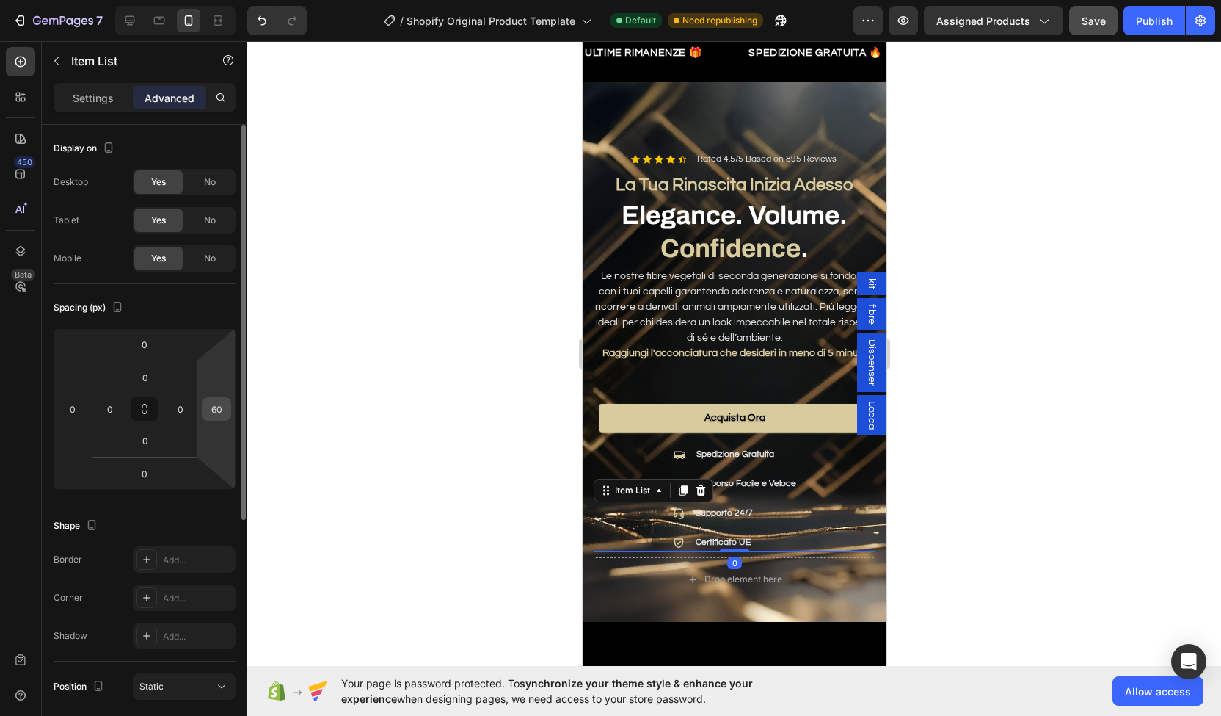
click at [219, 407] on input "60" at bounding box center [217, 409] width 22 height 22
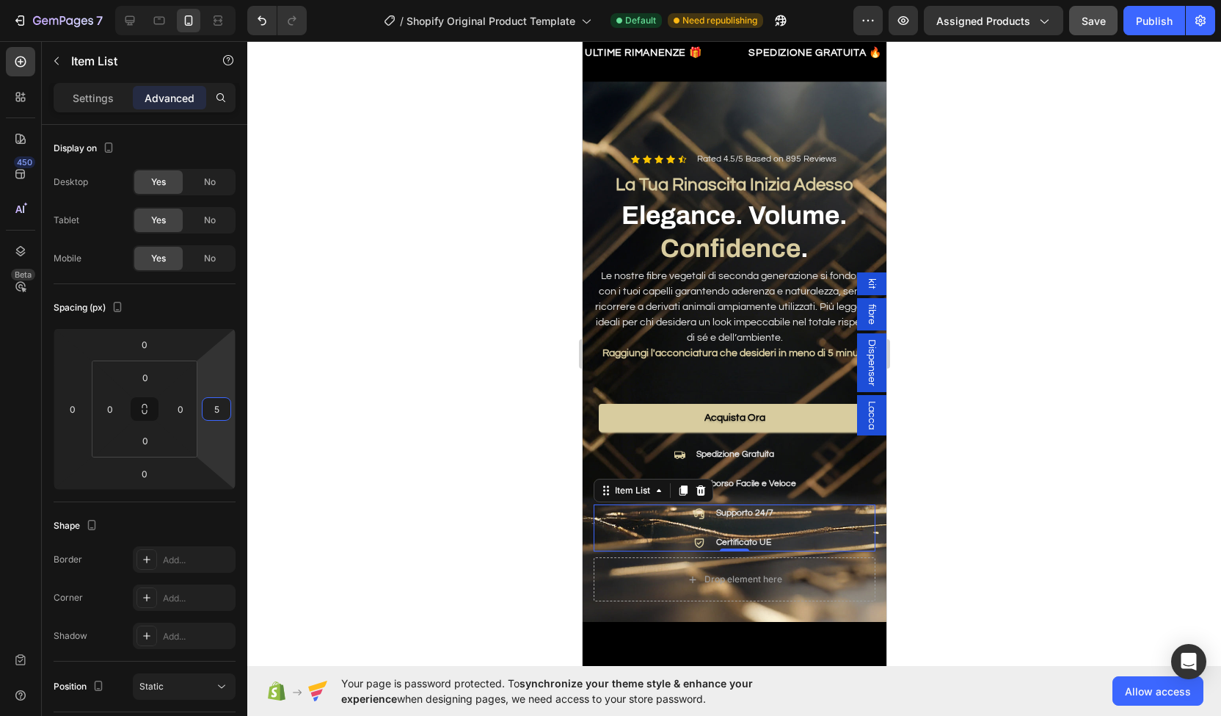
type input "59"
click at [344, 476] on div at bounding box center [734, 378] width 974 height 675
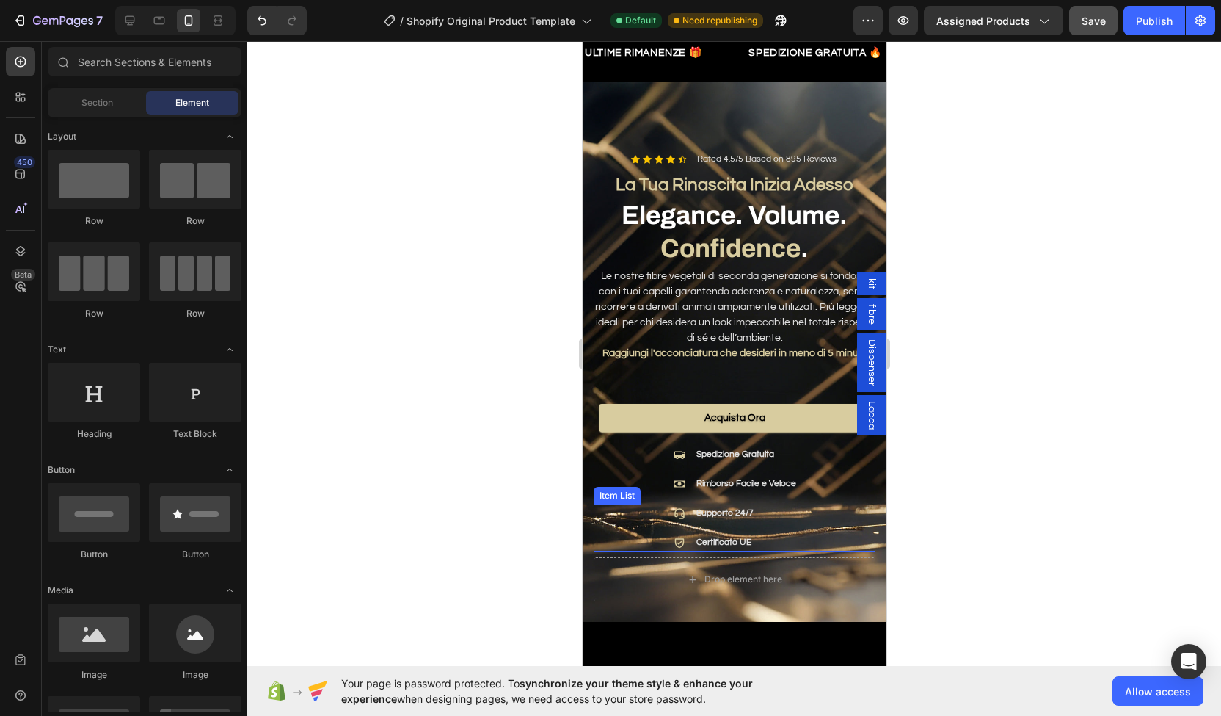
click at [642, 524] on div "Supporto 24/7 Certificato UE" at bounding box center [712, 527] width 239 height 47
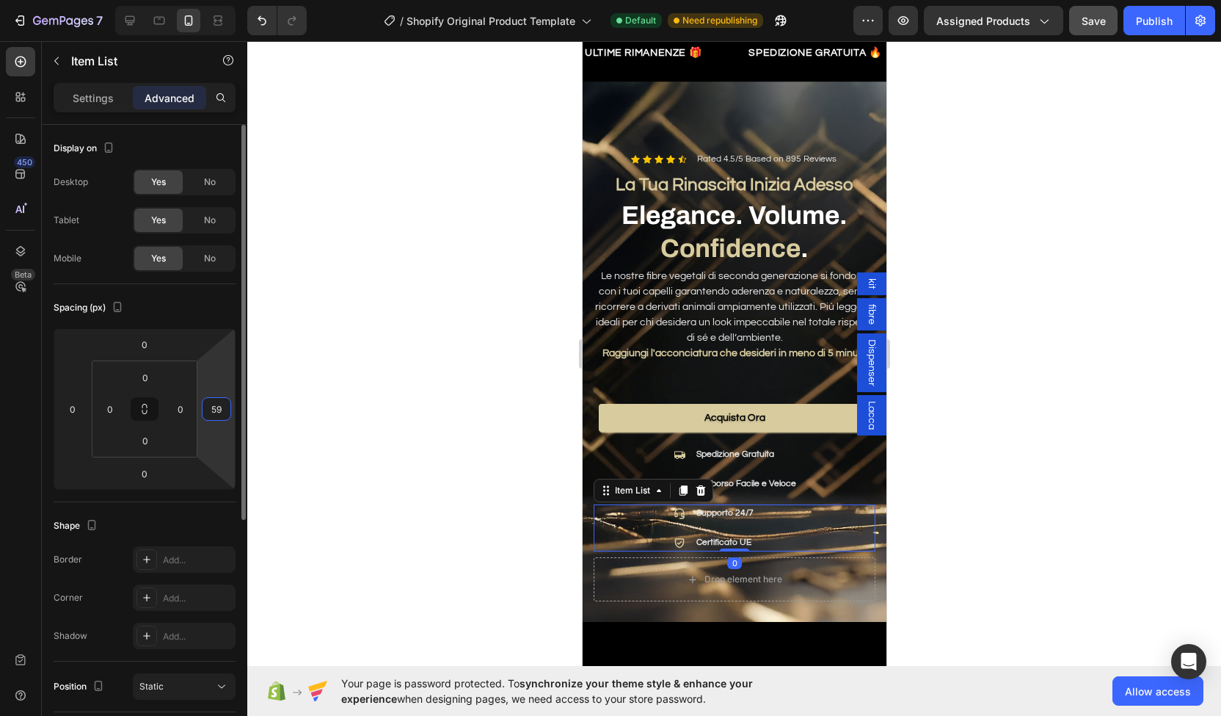
click at [216, 413] on input "59" at bounding box center [217, 409] width 22 height 22
type input "58"
click at [216, 416] on input "58" at bounding box center [217, 409] width 22 height 22
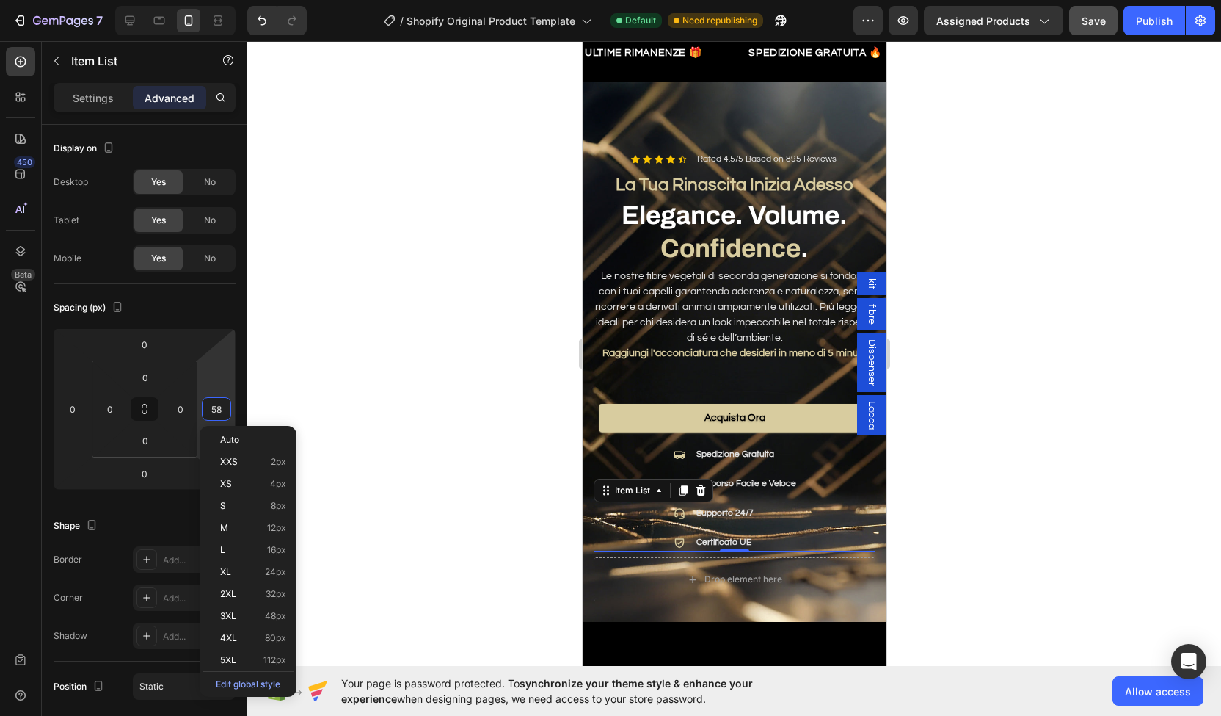
click at [297, 347] on div at bounding box center [734, 378] width 974 height 675
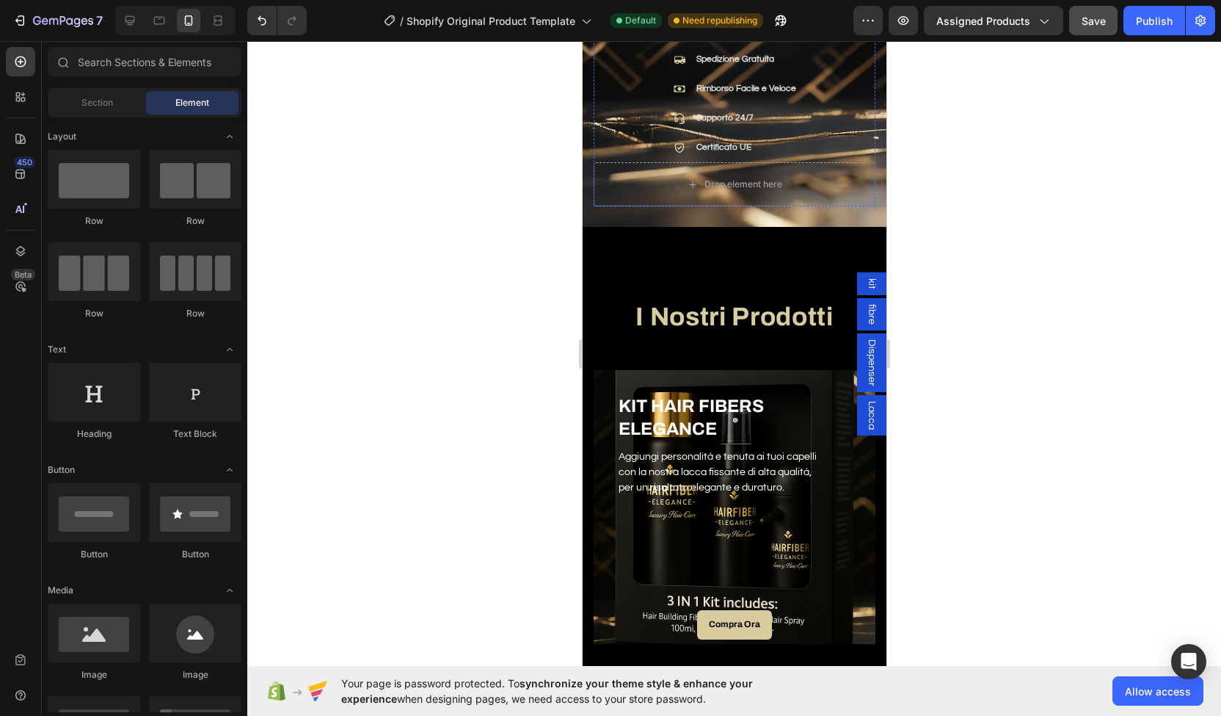
scroll to position [184, 0]
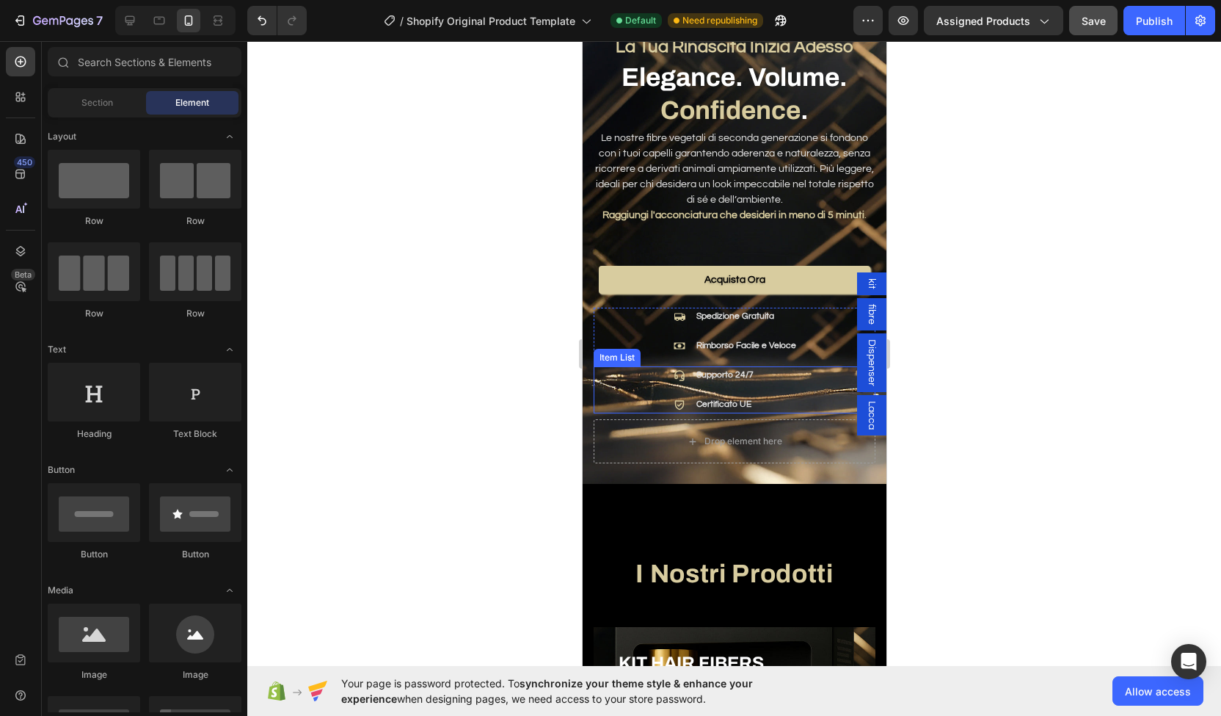
click at [674, 369] on icon at bounding box center [679, 375] width 12 height 12
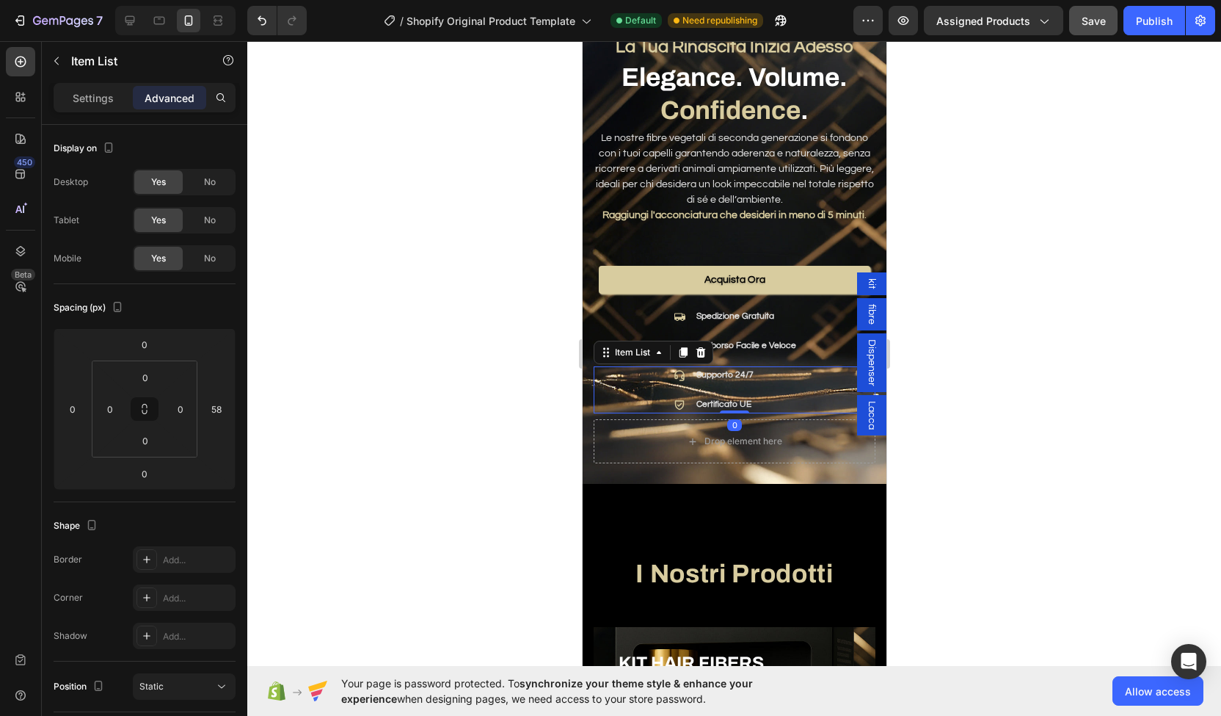
click at [717, 368] on p "Supporto 24/7" at bounding box center [724, 374] width 57 height 13
click at [702, 398] on p "Certificato UE" at bounding box center [724, 404] width 57 height 13
click at [707, 368] on p "Supporto 24/7" at bounding box center [724, 374] width 57 height 13
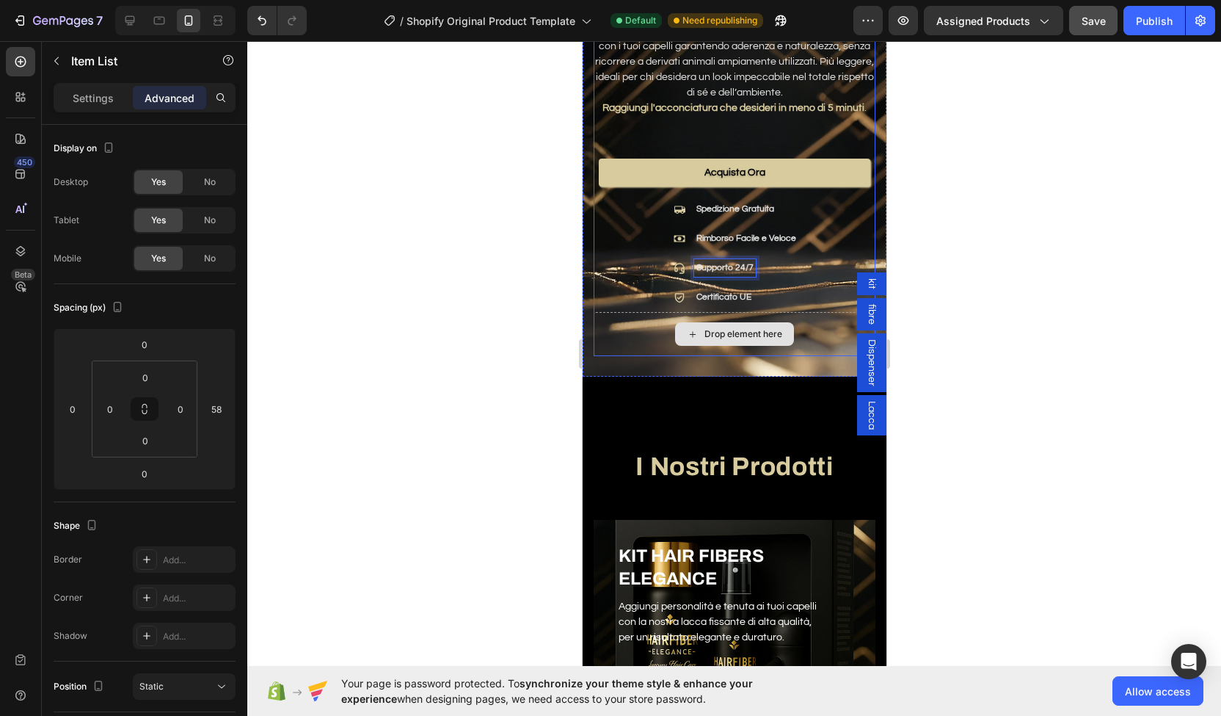
scroll to position [0, 0]
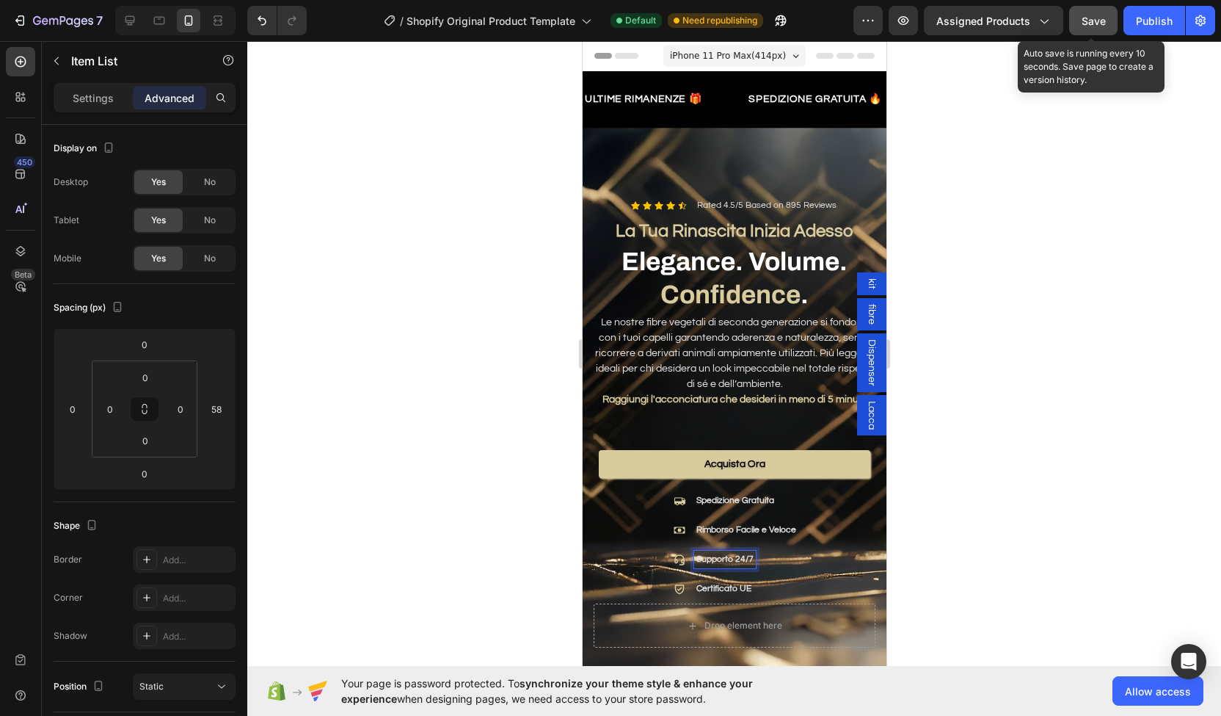
click at [1097, 21] on span "Save" at bounding box center [1094, 21] width 24 height 12
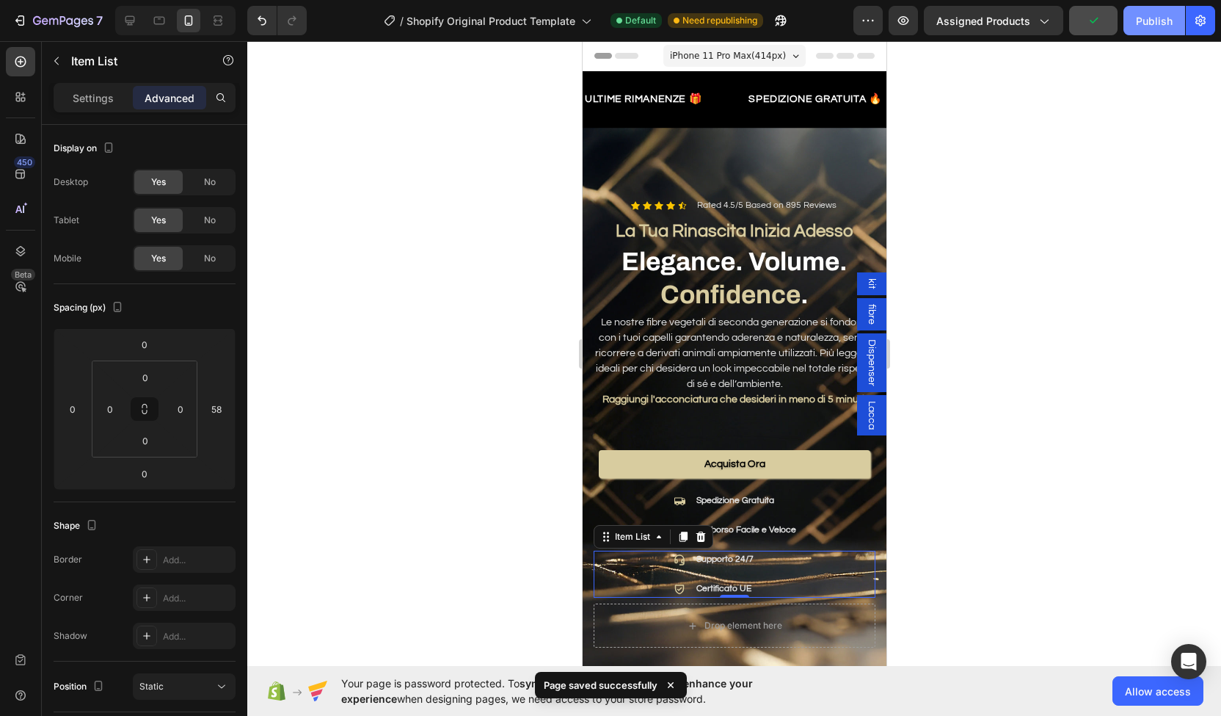
click at [1158, 21] on div "Publish" at bounding box center [1154, 20] width 37 height 15
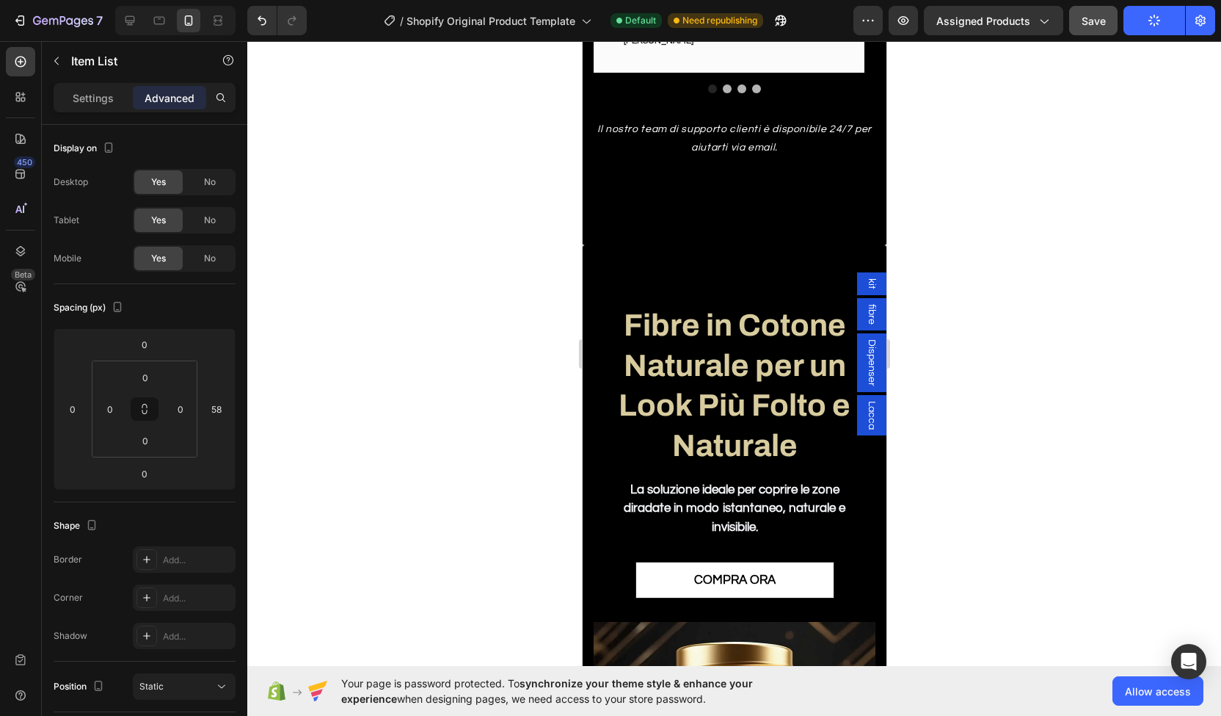
scroll to position [2398, 0]
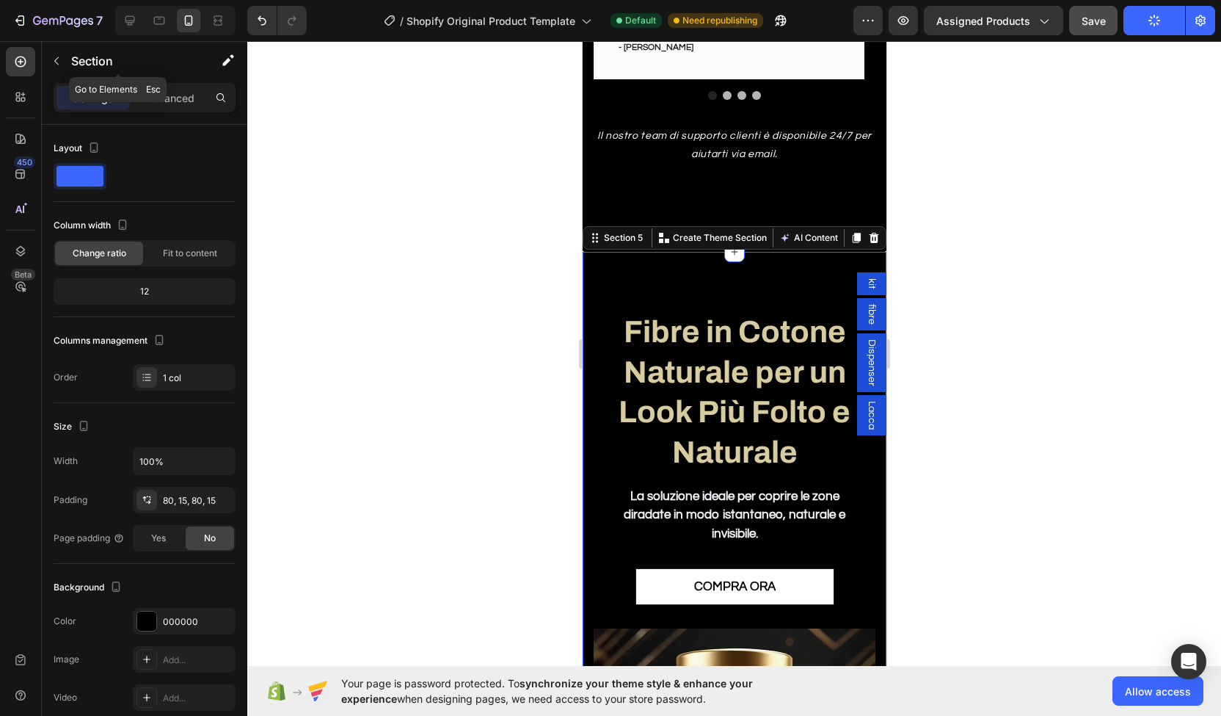
click at [167, 81] on div "Section" at bounding box center [118, 62] width 153 height 42
click at [164, 89] on div "Advanced" at bounding box center [169, 97] width 73 height 23
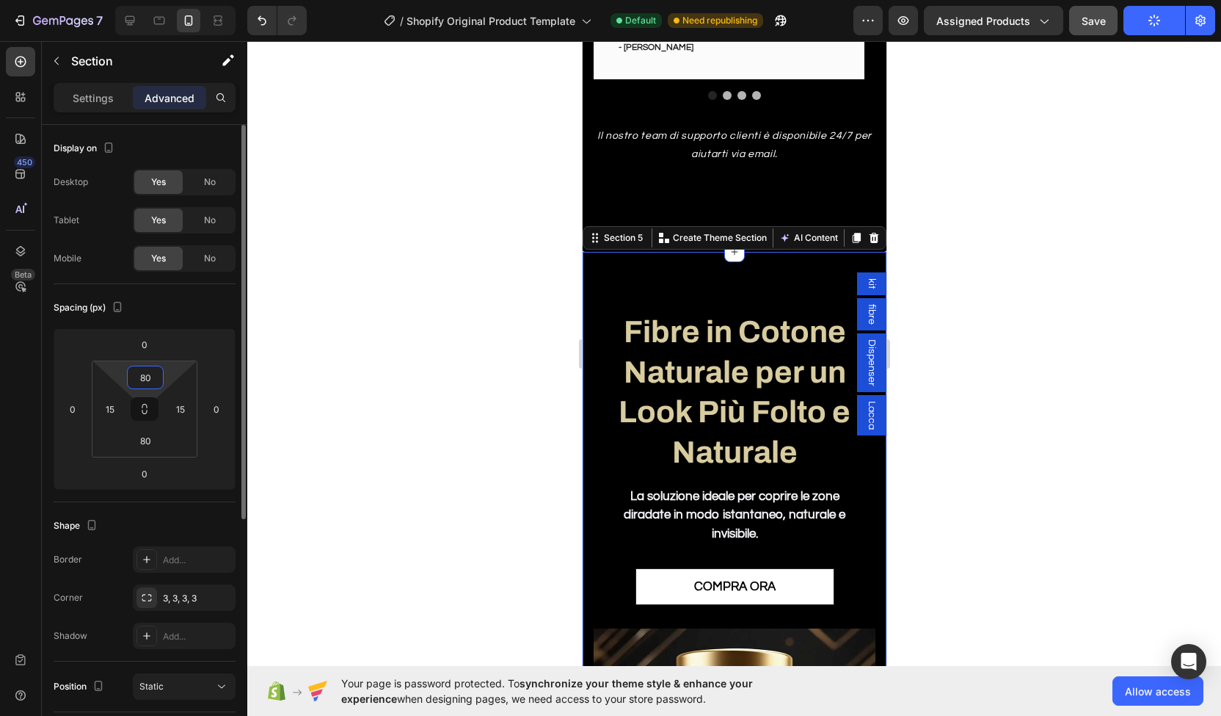
click at [147, 378] on input "80" at bounding box center [145, 377] width 29 height 22
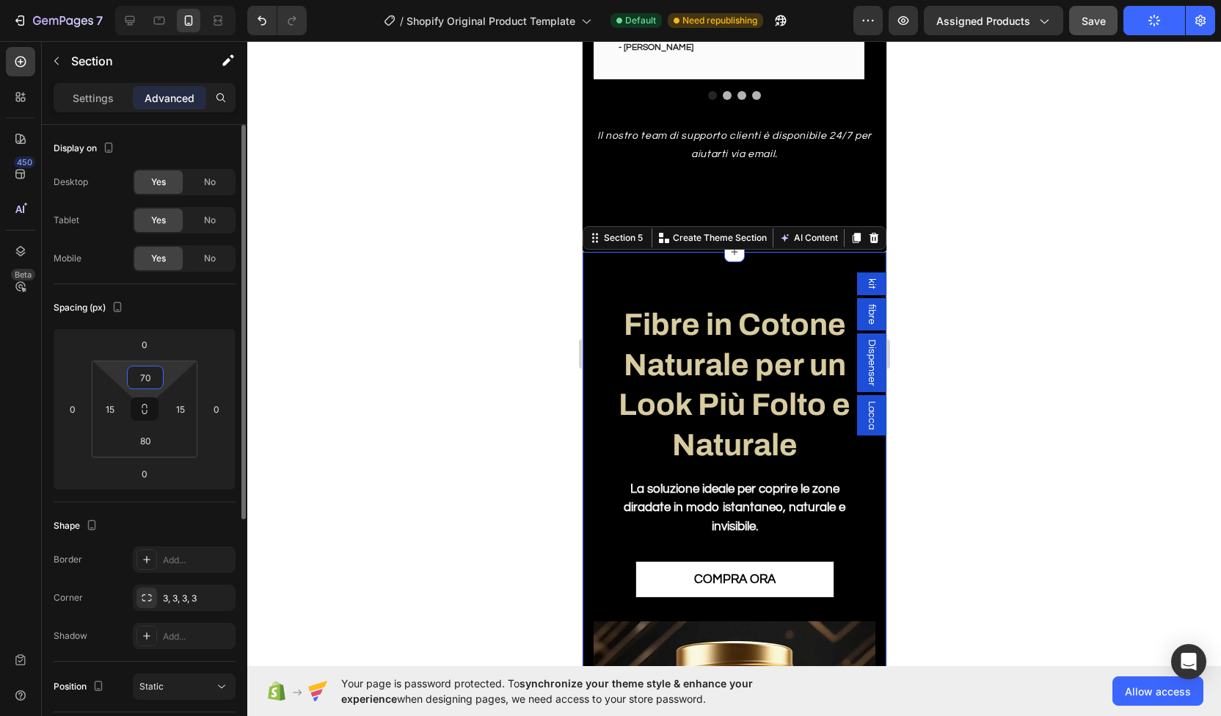
type input "7"
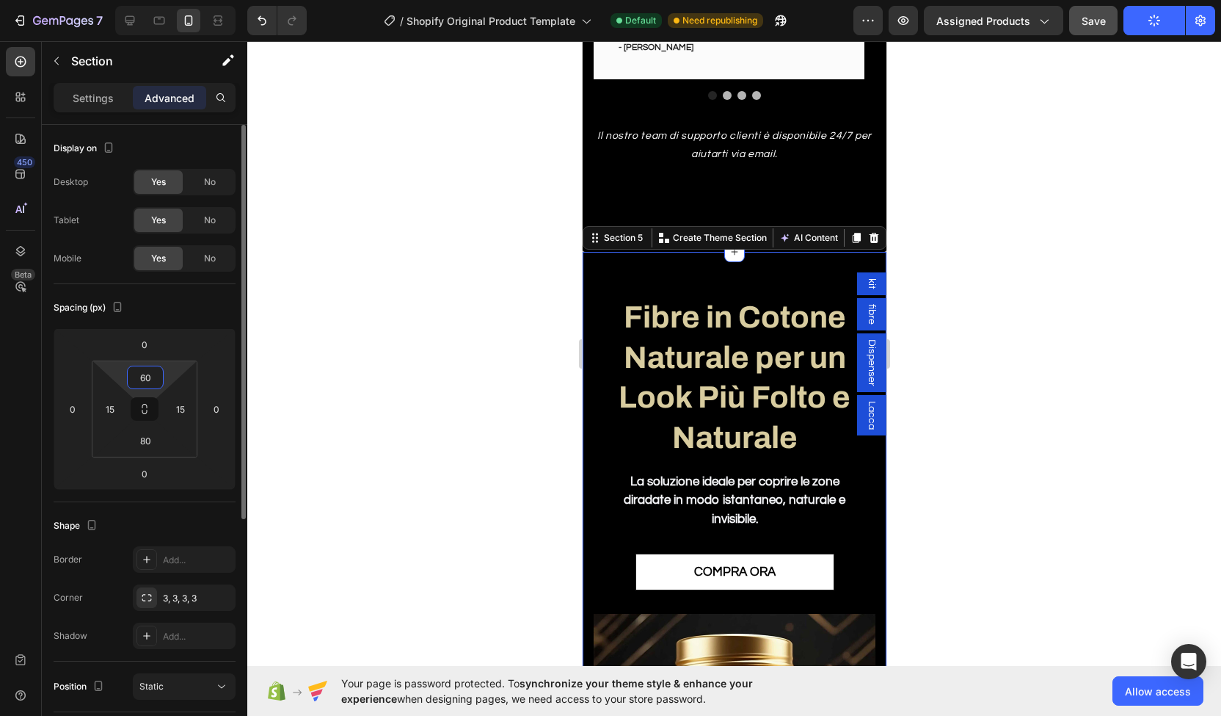
type input "6"
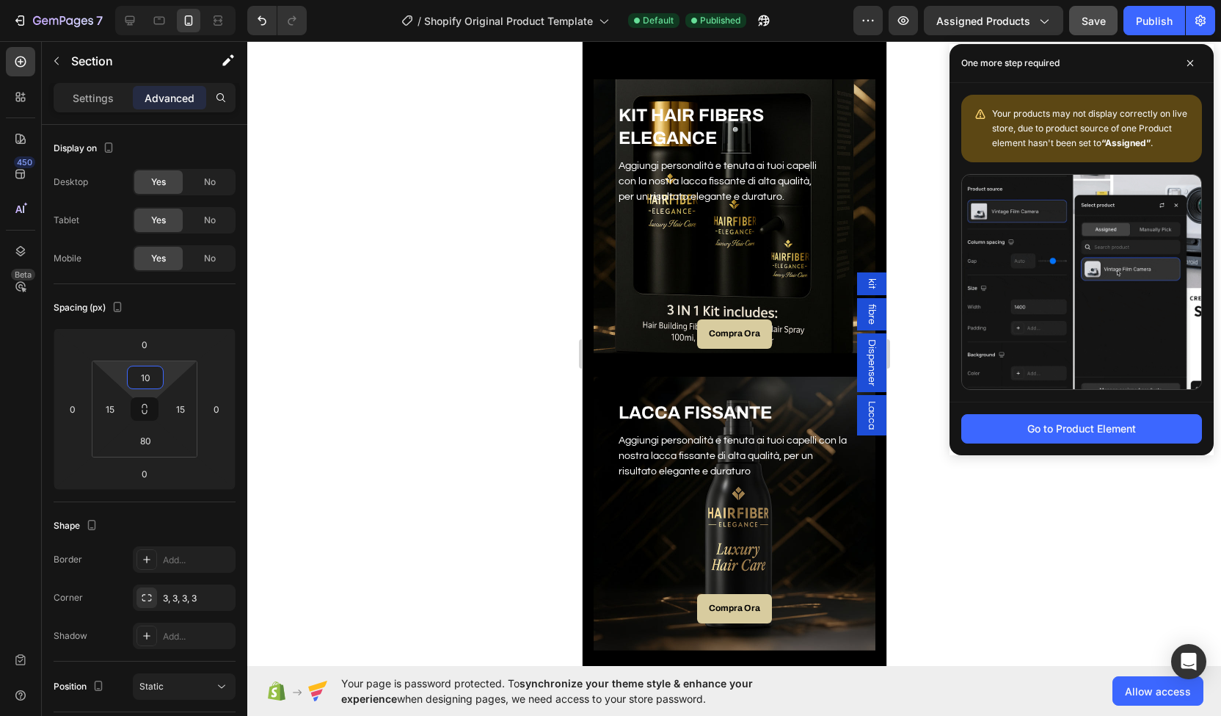
scroll to position [711, 0]
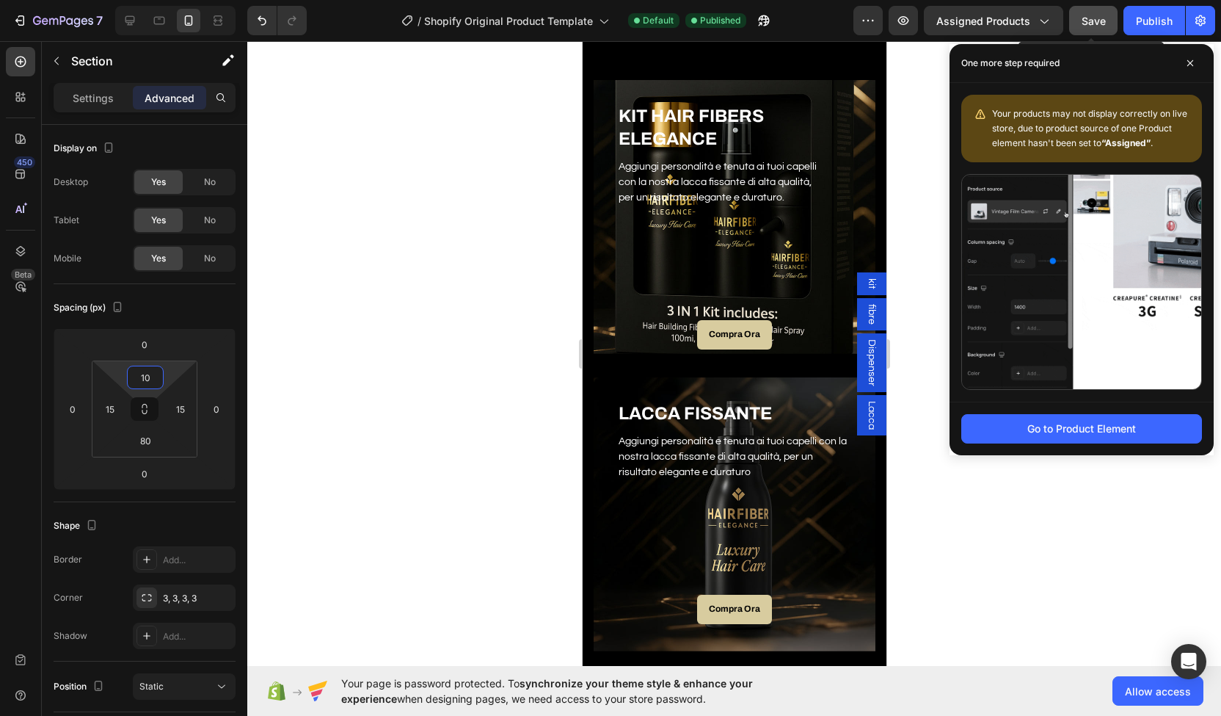
type input "10"
click at [1096, 19] on span "Save" at bounding box center [1094, 21] width 24 height 12
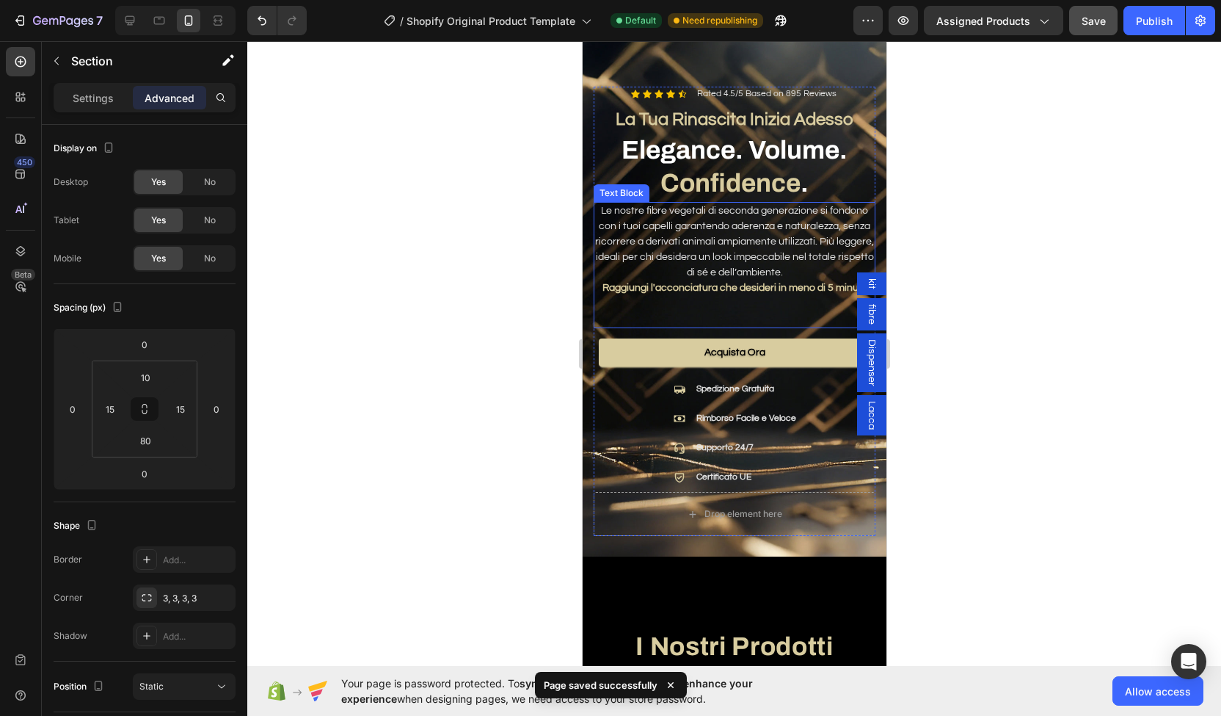
scroll to position [29, 0]
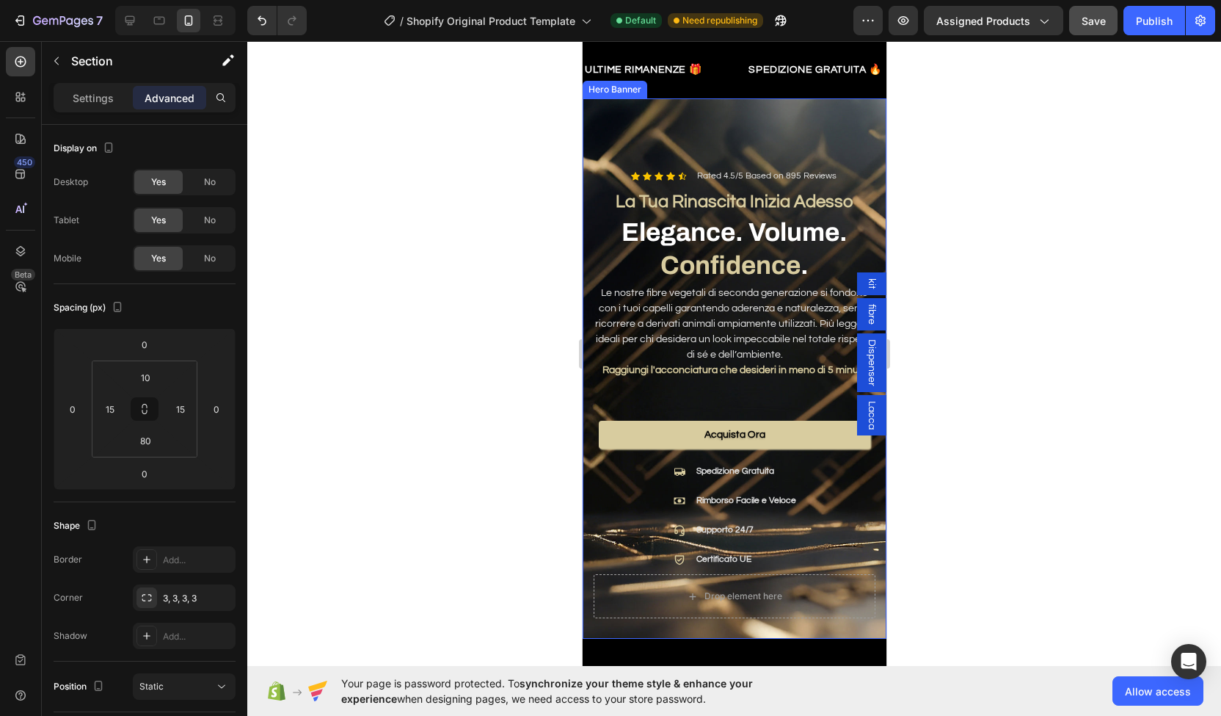
click at [1067, 258] on div at bounding box center [734, 378] width 974 height 675
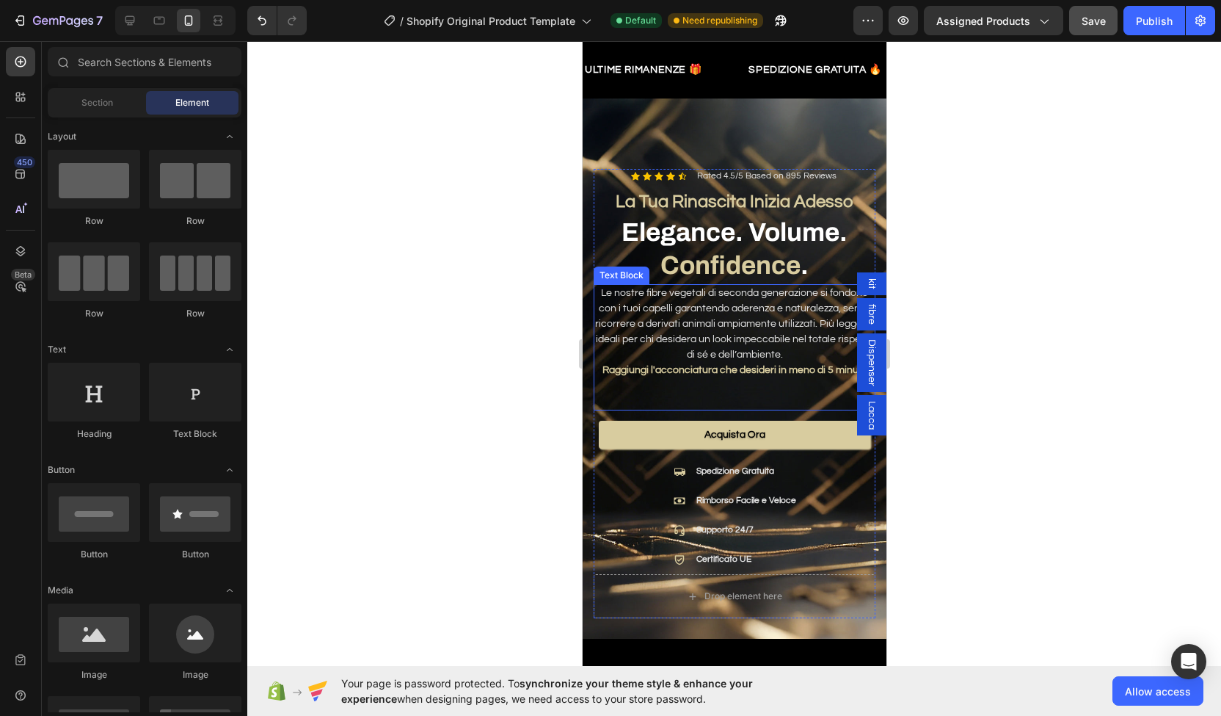
click at [725, 316] on p "Le nostre fibre vegetali di seconda generazione si fondono con i tuoi capelli g…" at bounding box center [734, 324] width 279 height 77
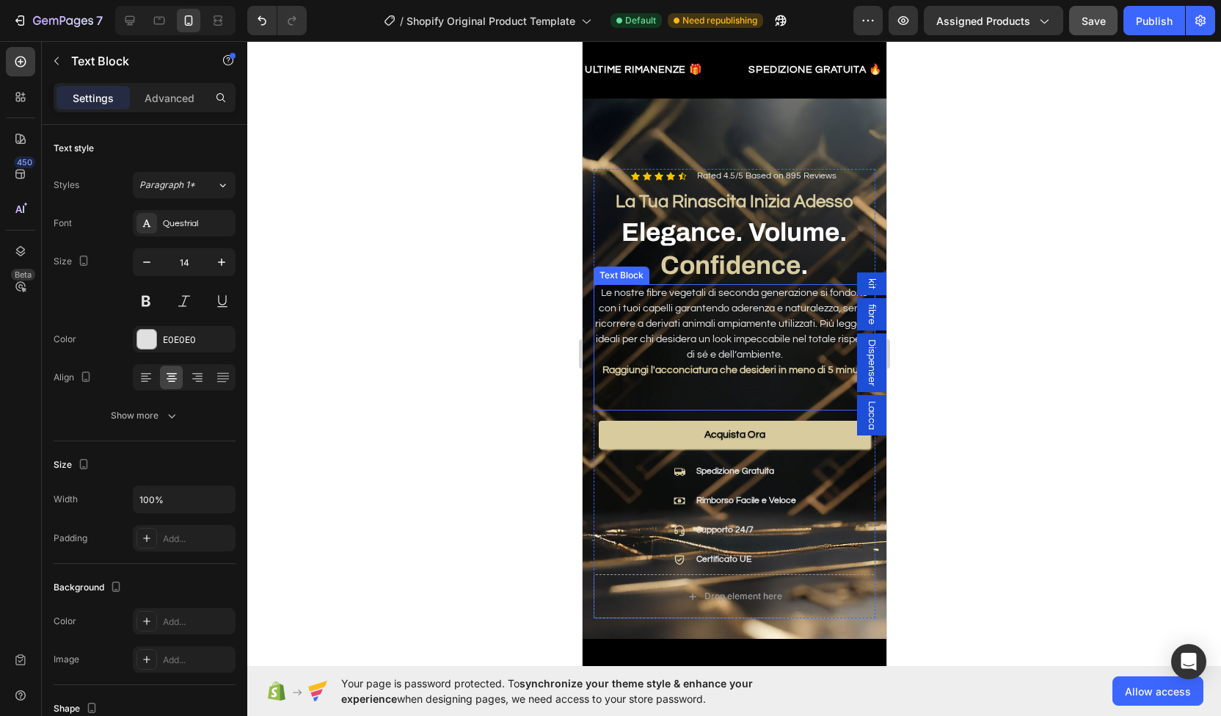
click at [725, 316] on p "Le nostre fibre vegetali di seconda generazione si fondono con i tuoi capelli g…" at bounding box center [734, 324] width 279 height 77
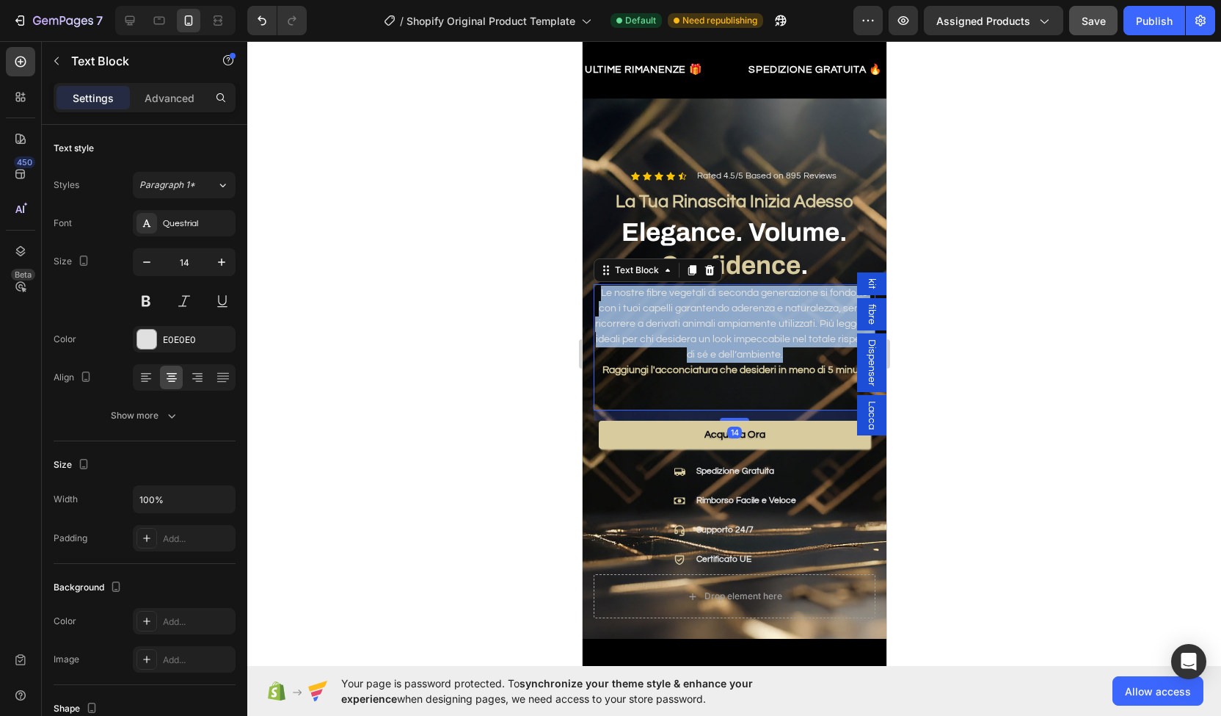
click at [725, 316] on p "Le nostre fibre vegetali di seconda generazione si fondono con i tuoi capelli g…" at bounding box center [734, 324] width 279 height 77
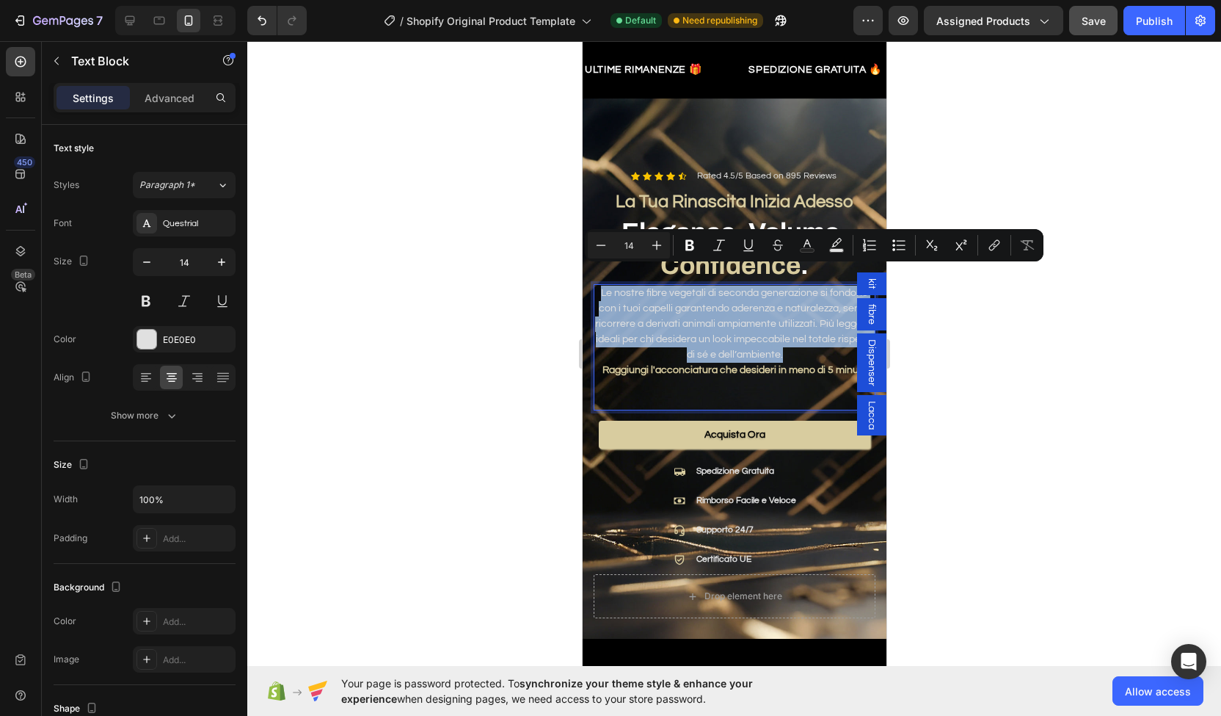
click at [725, 316] on p "Le nostre fibre vegetali di seconda generazione si fondono con i tuoi capelli g…" at bounding box center [734, 324] width 279 height 77
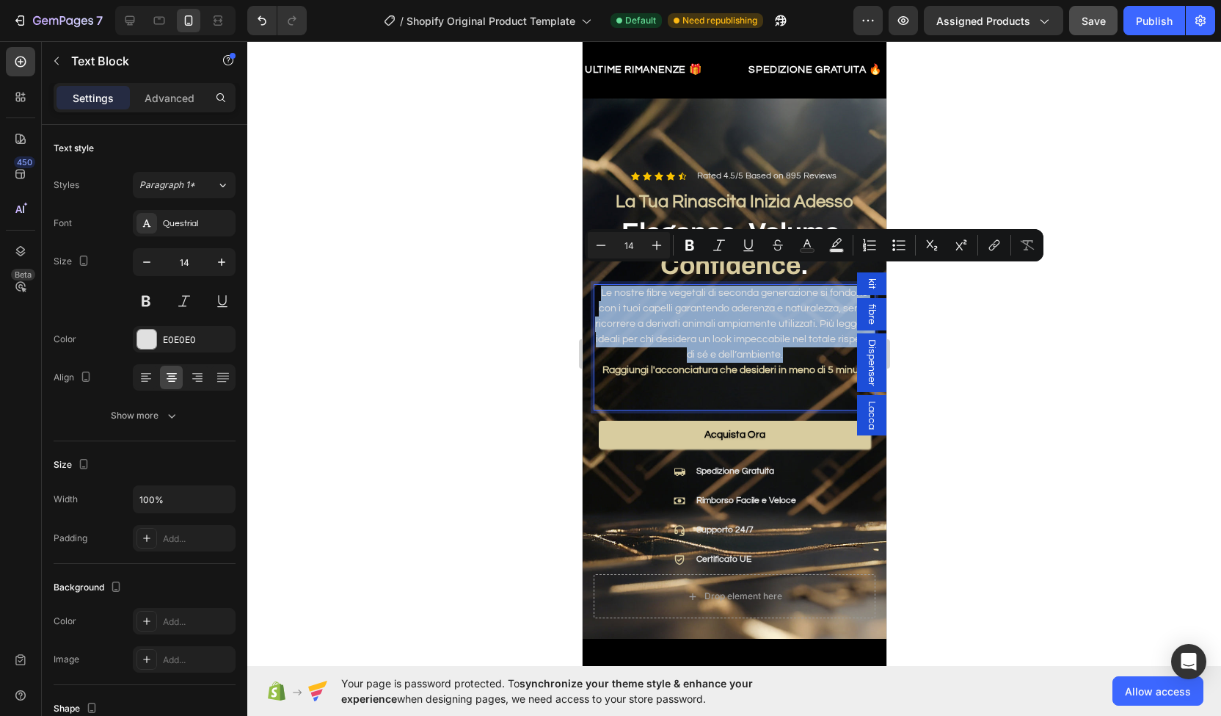
click at [725, 316] on p "Le nostre fibre vegetali di seconda generazione si fondono con i tuoi capelli g…" at bounding box center [734, 324] width 279 height 77
click at [750, 328] on p "Le nostre fibre vegetali di seconda generazione si fondono con i tuoi capelli g…" at bounding box center [734, 324] width 279 height 77
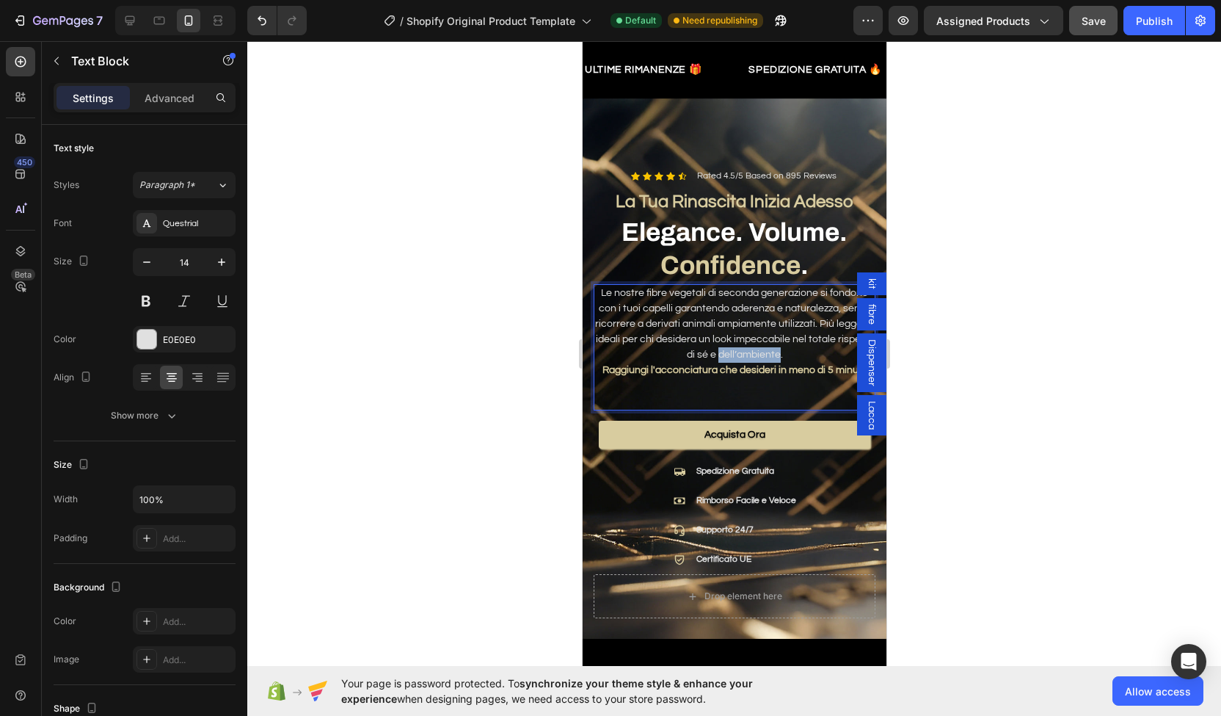
click at [750, 328] on p "Le nostre fibre vegetali di seconda generazione si fondono con i tuoi capelli g…" at bounding box center [734, 324] width 279 height 77
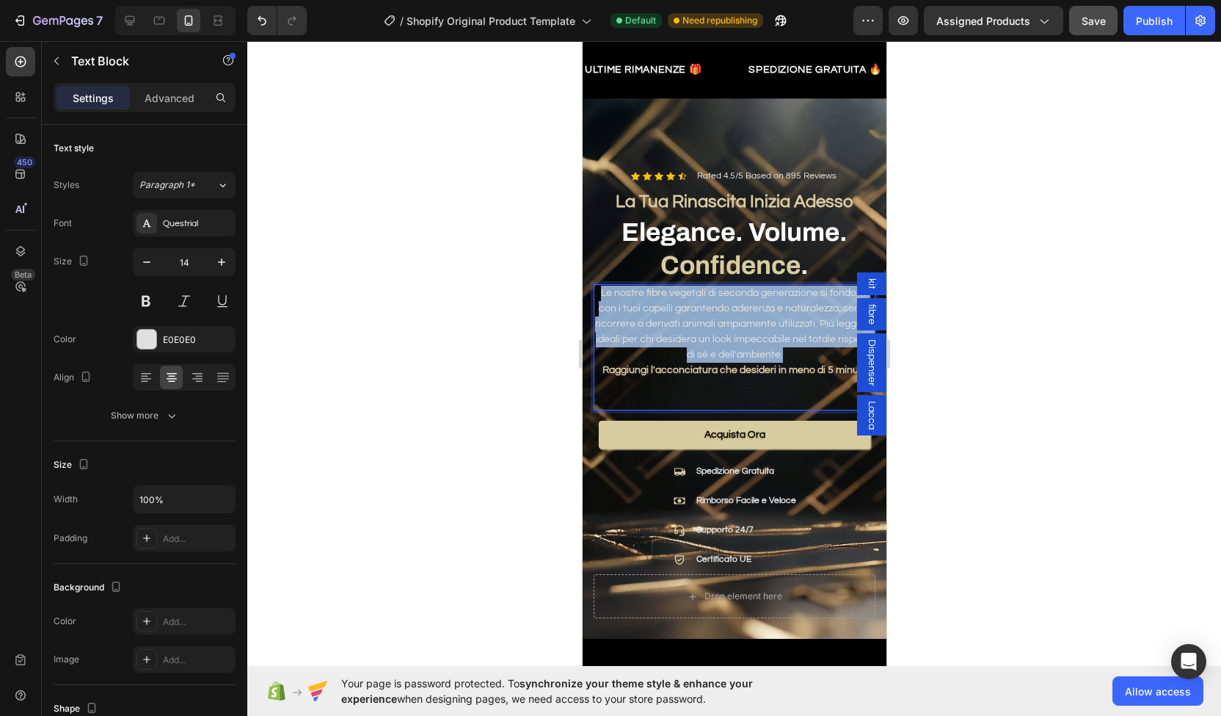
click at [750, 328] on p "Le nostre fibre vegetali di seconda generazione si fondono con i tuoi capelli g…" at bounding box center [734, 324] width 279 height 77
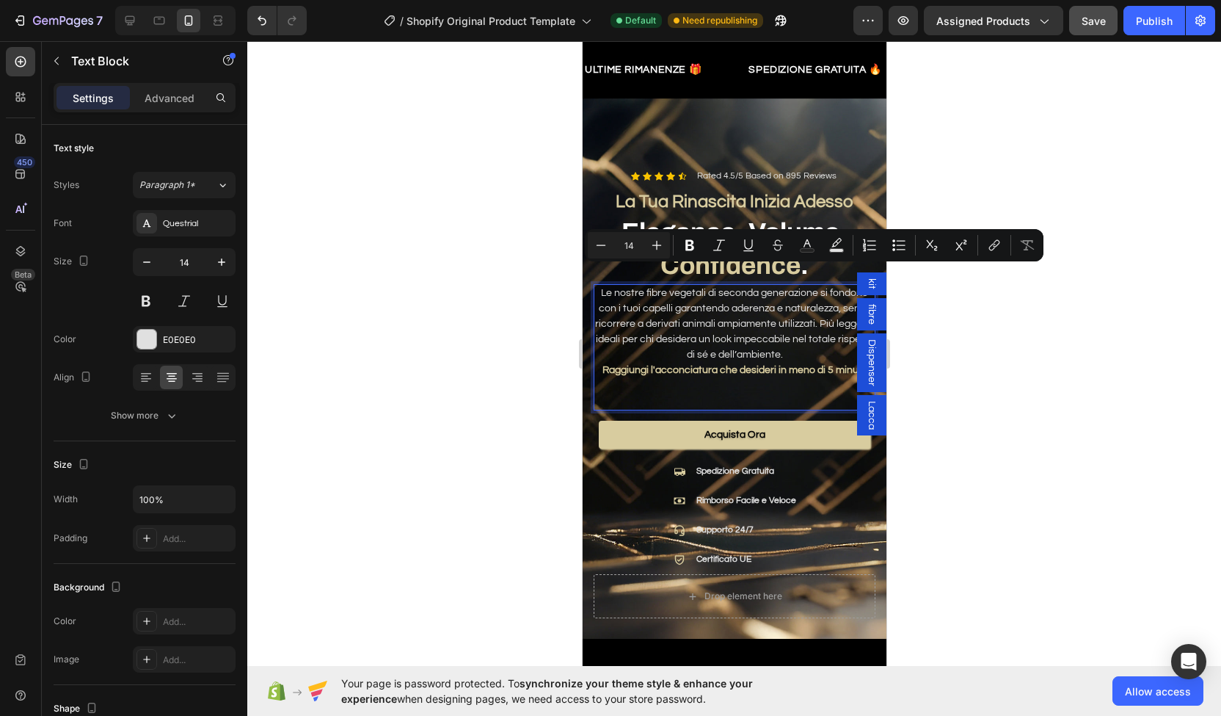
click at [829, 365] on strong "Raggiungi l'acconciatura che desideri in meno di 5 minuti" at bounding box center [733, 370] width 262 height 10
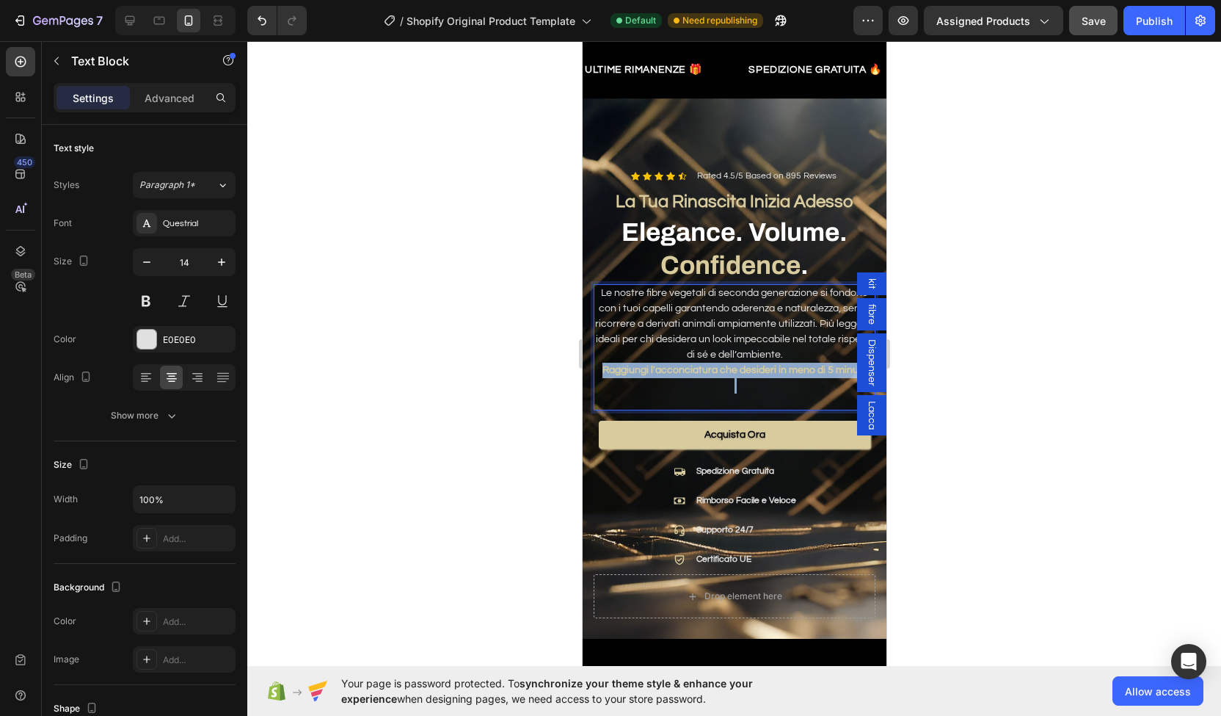
click at [829, 365] on strong "Raggiungi l'acconciatura che desideri in meno di 5 minuti" at bounding box center [733, 370] width 262 height 10
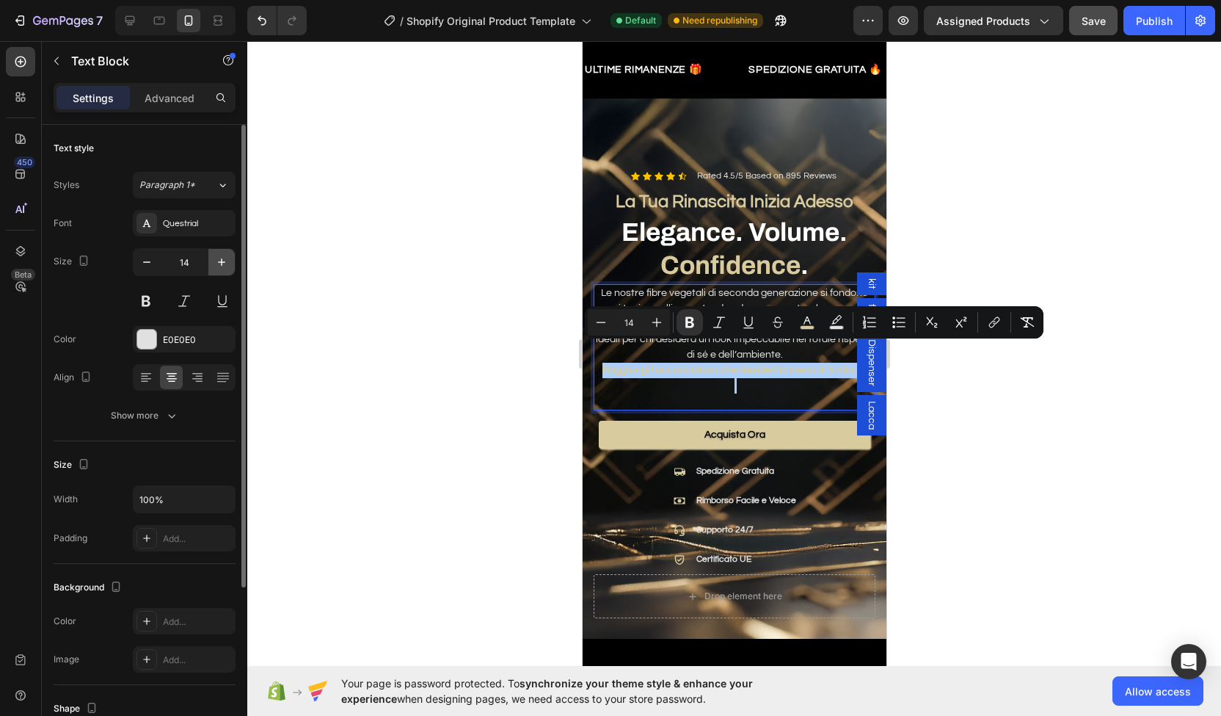
click at [228, 268] on icon "button" at bounding box center [221, 262] width 15 height 15
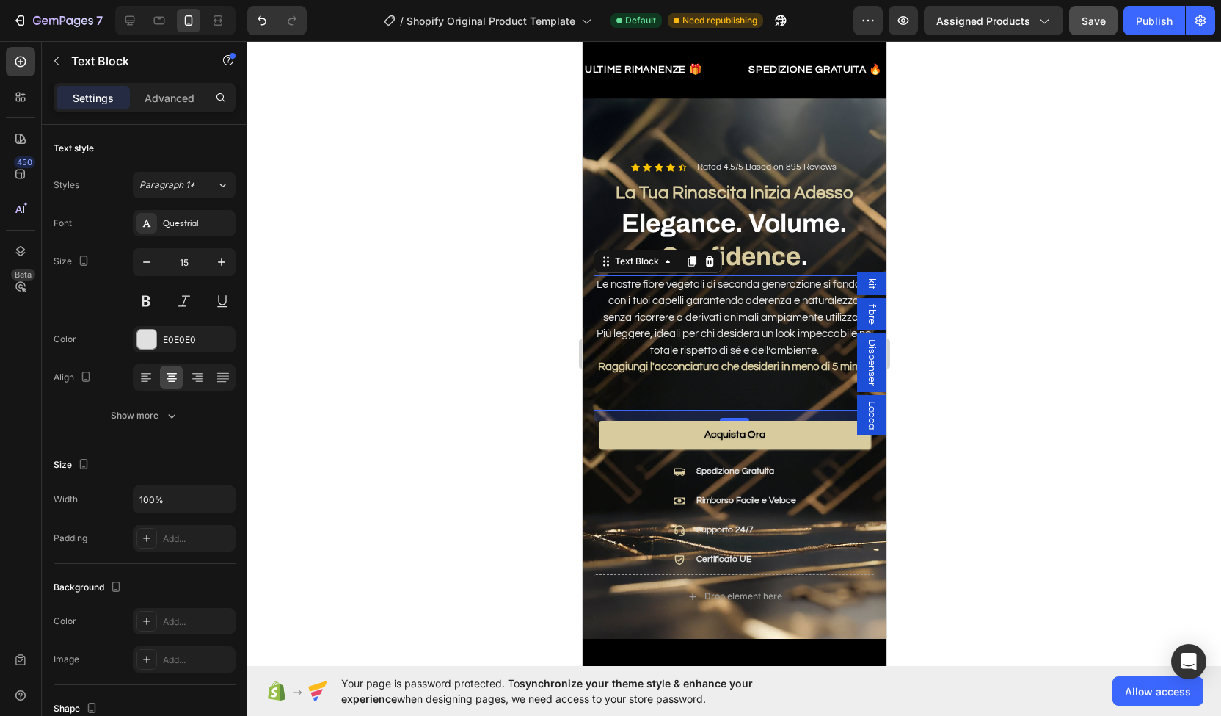
click at [703, 277] on p "Le nostre fibre vegetali di seconda generazione si fondono con i tuoi capelli g…" at bounding box center [734, 318] width 279 height 83
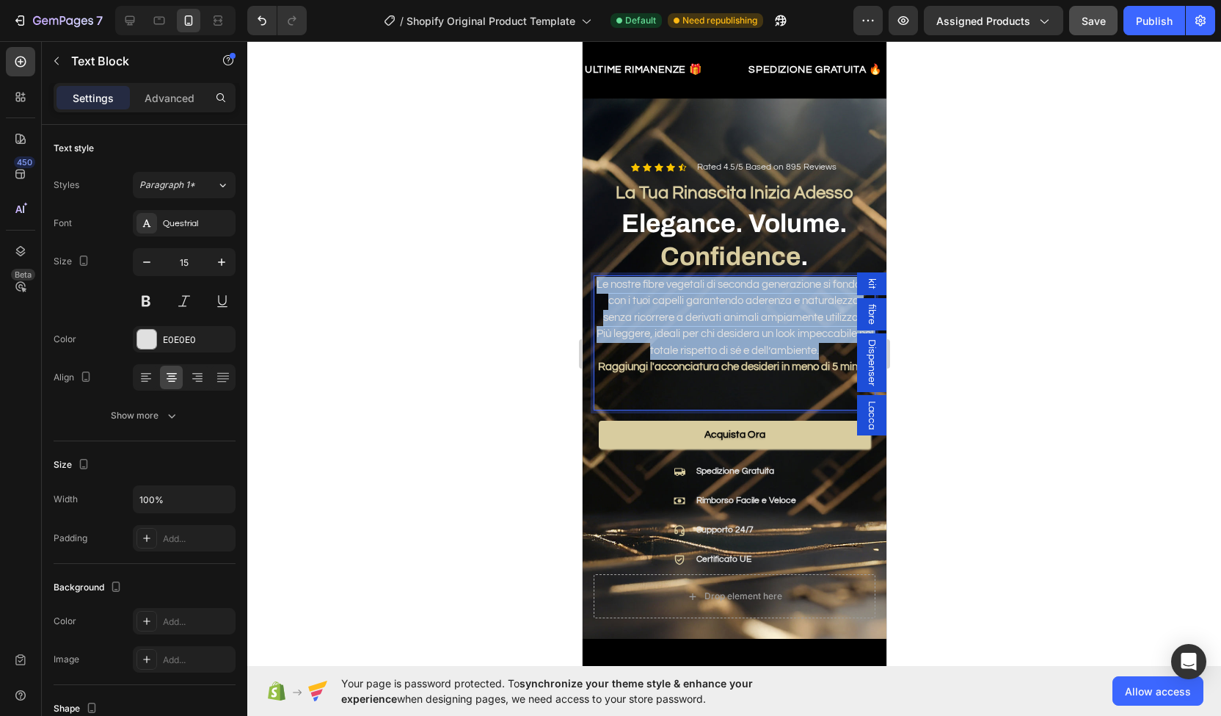
click at [703, 277] on p "Le nostre fibre vegetali di seconda generazione si fondono con i tuoi capelli g…" at bounding box center [734, 318] width 279 height 83
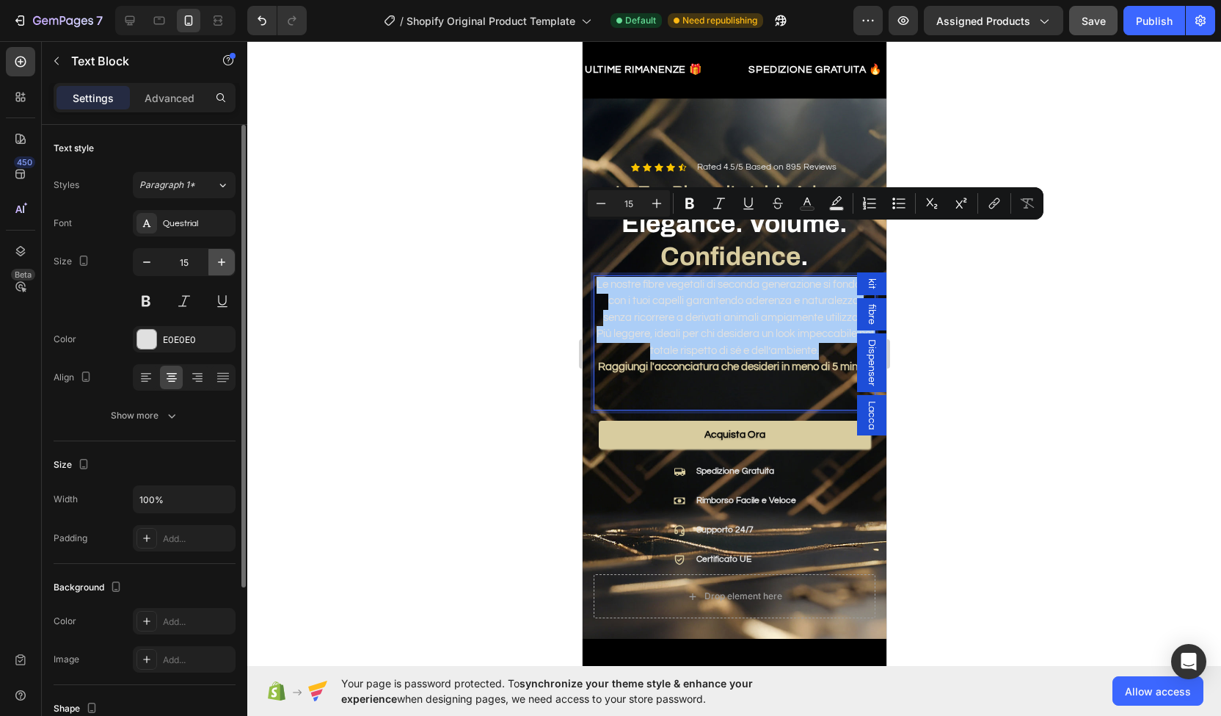
click at [223, 260] on icon "button" at bounding box center [221, 262] width 15 height 15
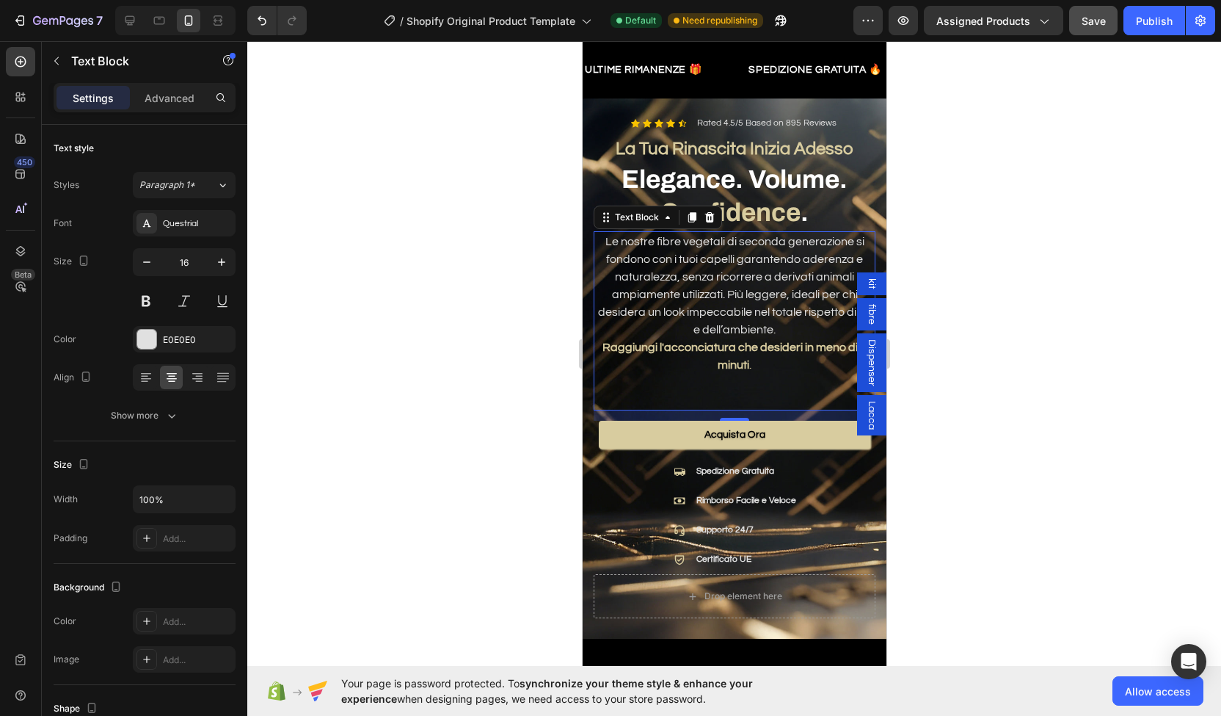
click at [715, 341] on strong "Raggiungi l'acconciatura che desideri in meno di 5 minuti" at bounding box center [734, 355] width 264 height 29
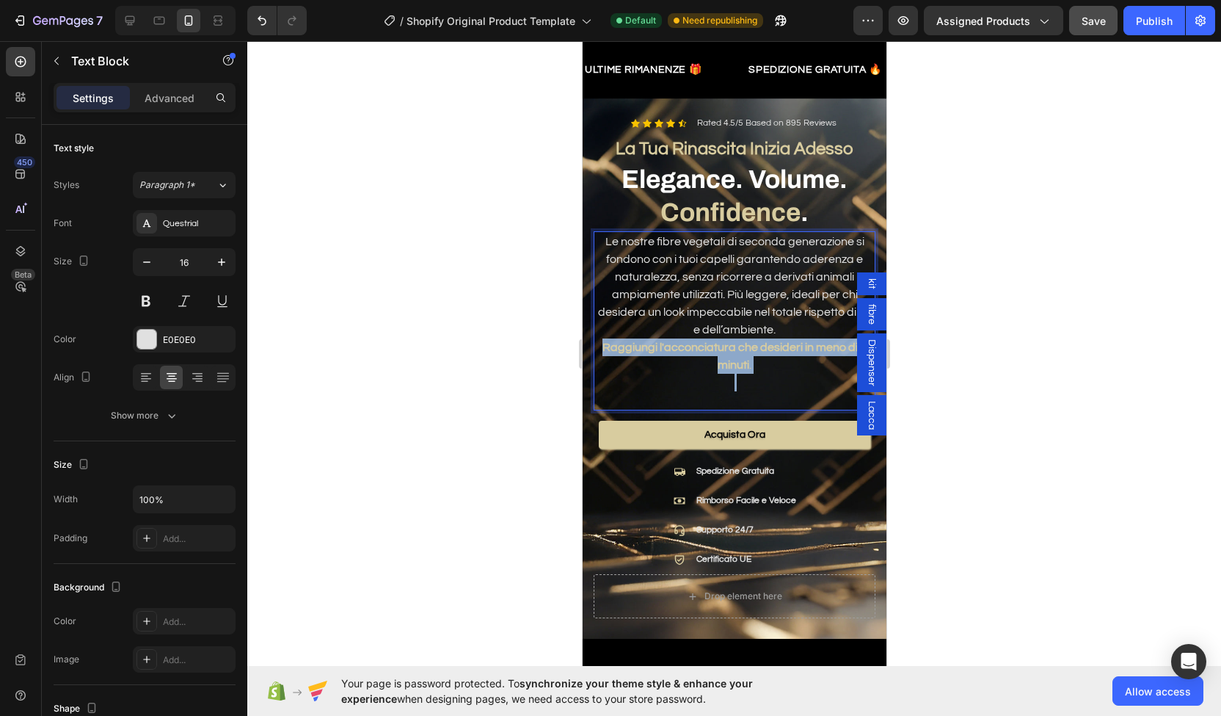
click at [715, 341] on strong "Raggiungi l'acconciatura che desideri in meno di 5 minuti" at bounding box center [734, 355] width 264 height 29
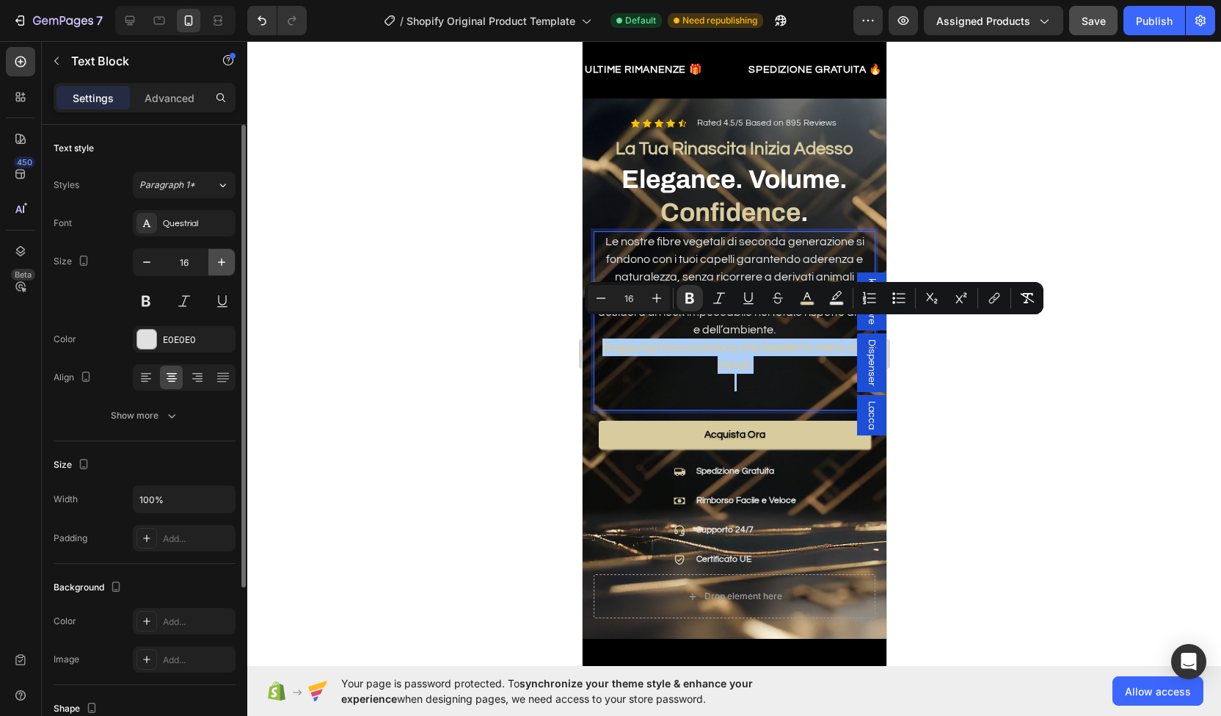
click at [233, 258] on button "button" at bounding box center [221, 262] width 26 height 26
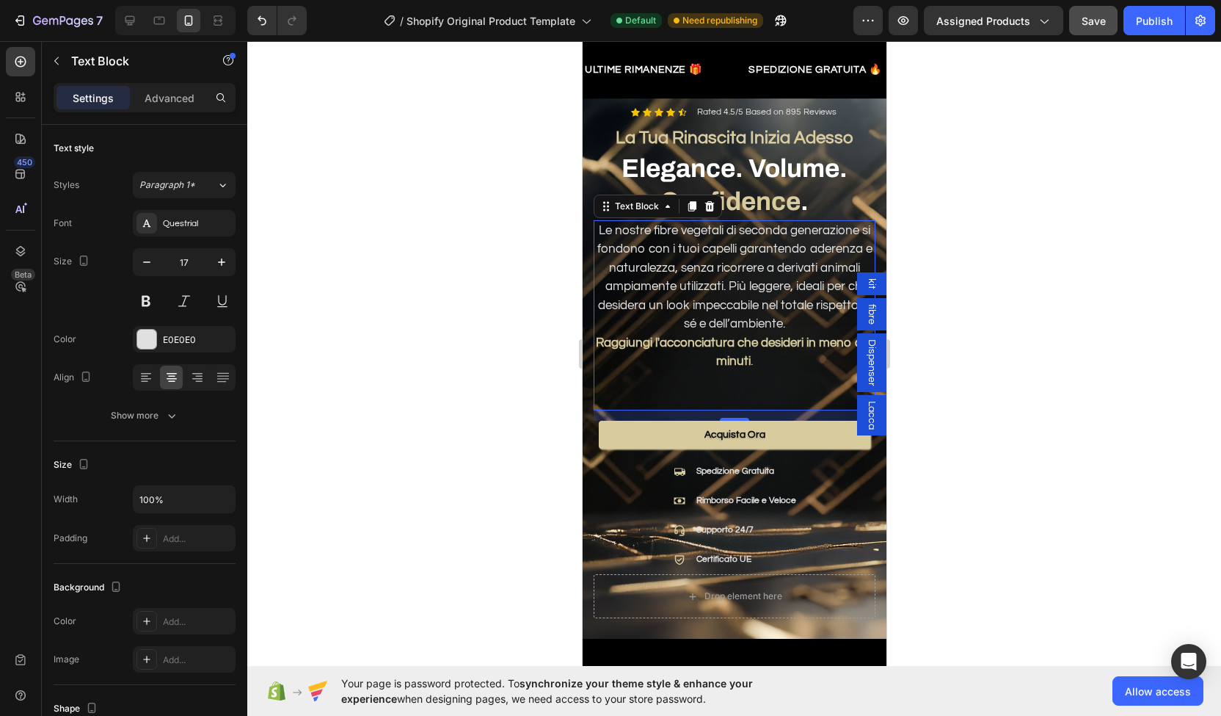
click at [639, 371] on p "Rich Text Editor. Editing area: main" at bounding box center [734, 380] width 279 height 19
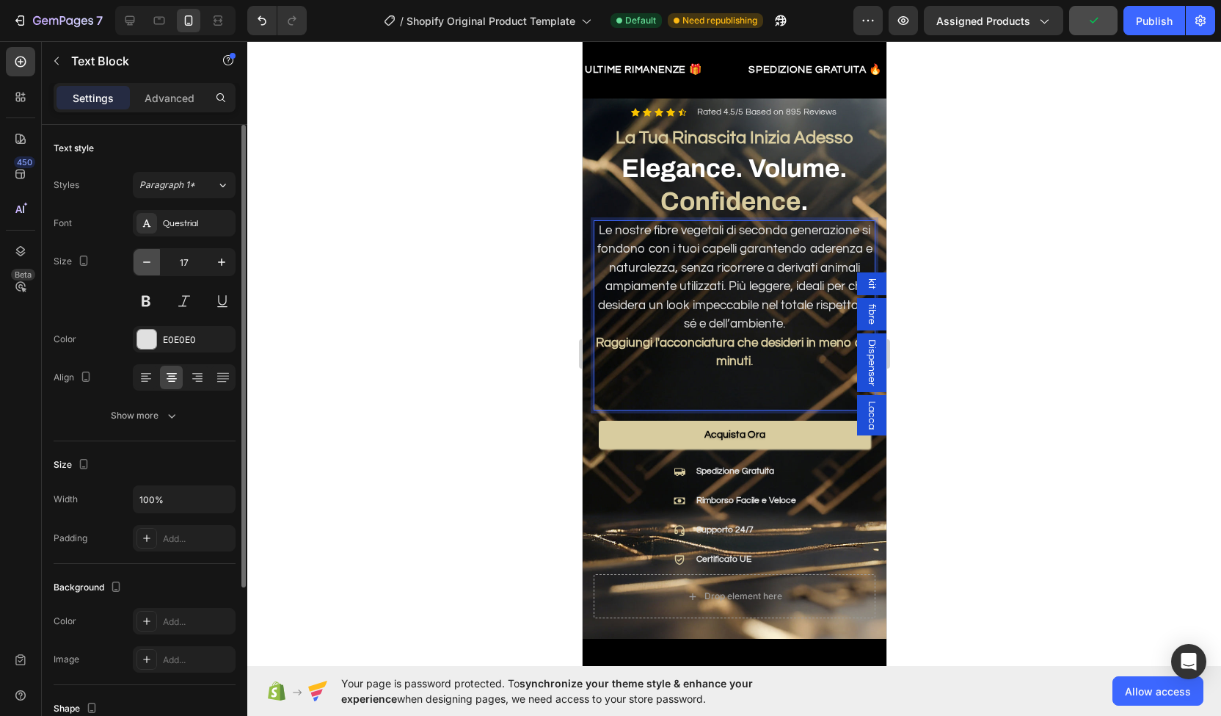
click at [140, 258] on icon "button" at bounding box center [146, 262] width 15 height 15
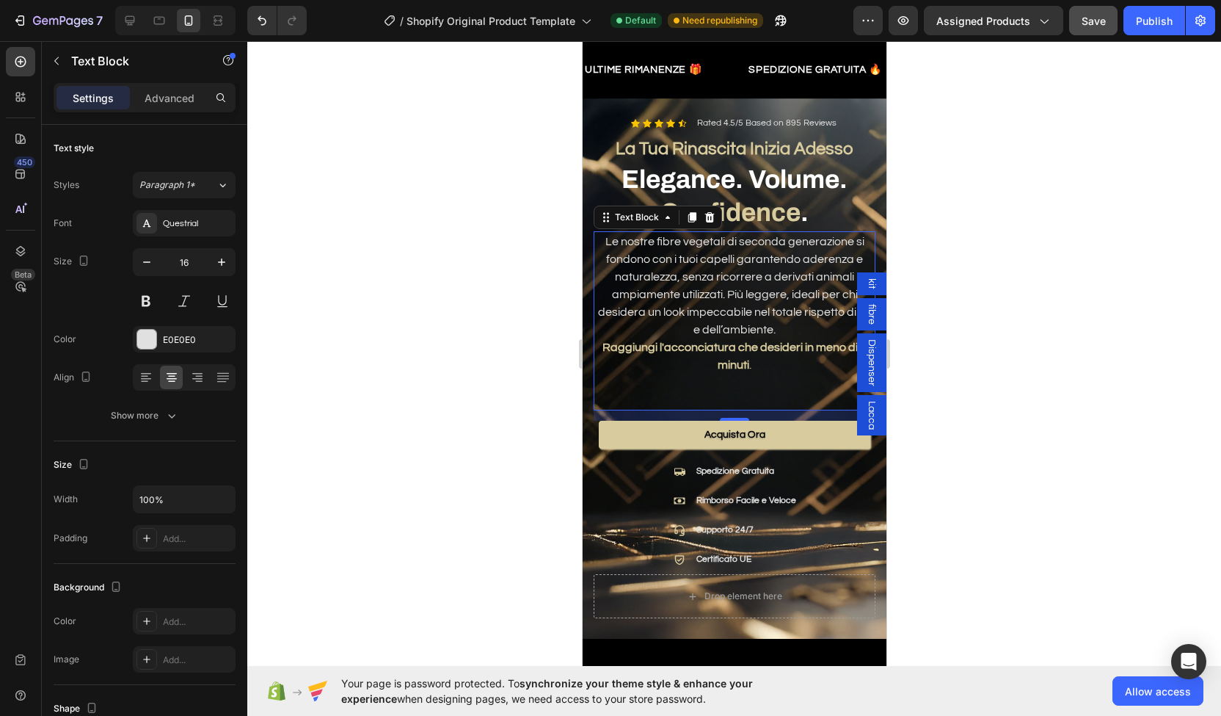
click at [617, 243] on p "Le nostre fibre vegetali di seconda generazione si fondono con i tuoi capelli g…" at bounding box center [734, 286] width 279 height 106
click at [647, 248] on p "Le nostre fibre vegetali di seconda generazione si fondono con i tuoi capelli g…" at bounding box center [734, 286] width 279 height 106
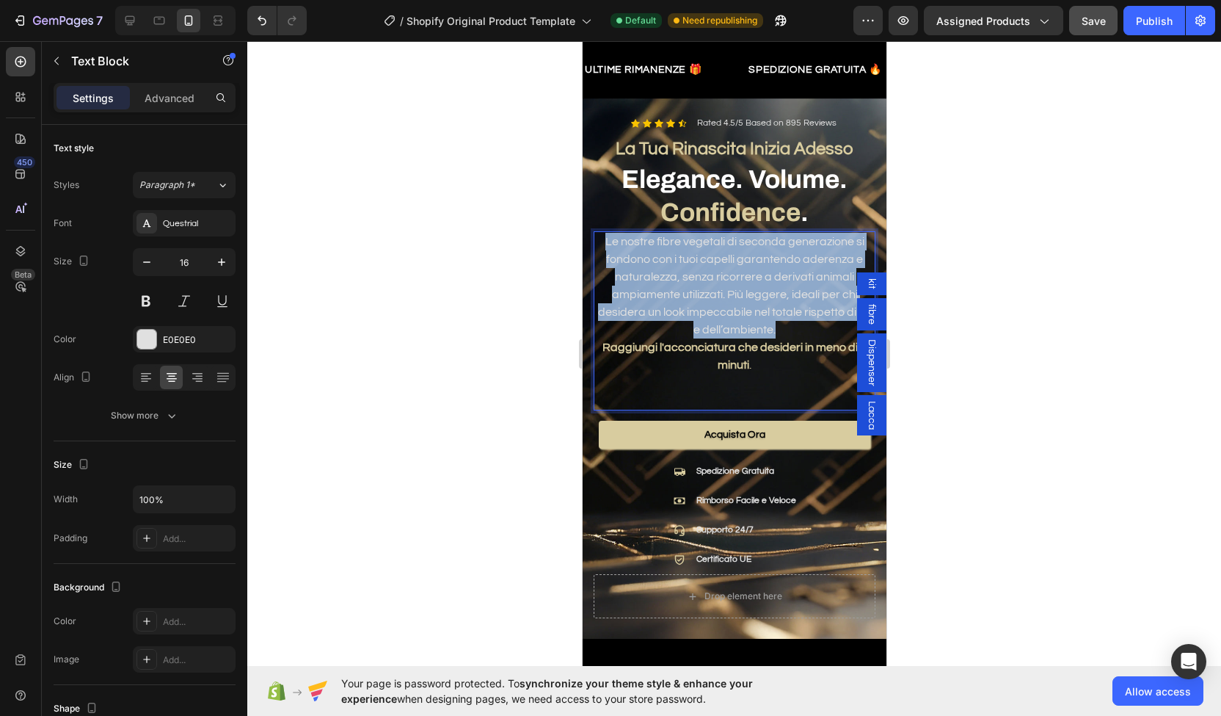
click at [647, 248] on p "Le nostre fibre vegetali di seconda generazione si fondono con i tuoi capelli g…" at bounding box center [734, 286] width 279 height 106
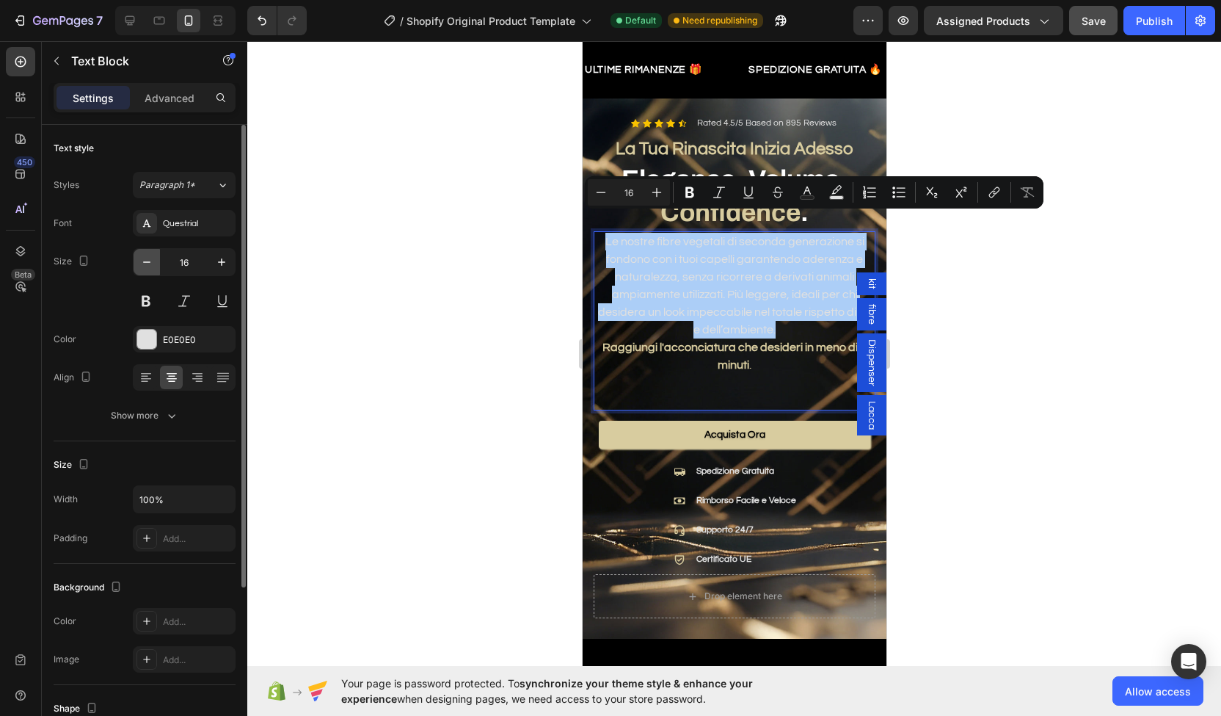
click at [148, 255] on icon "button" at bounding box center [146, 262] width 15 height 15
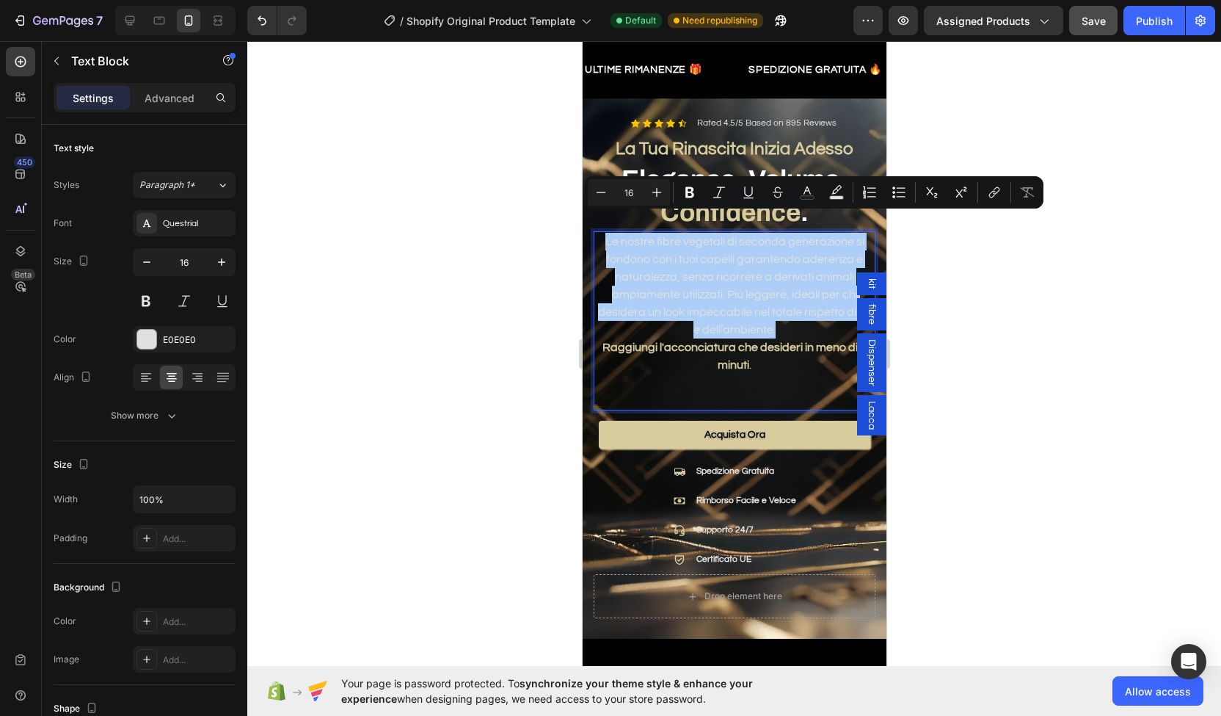
type input "15"
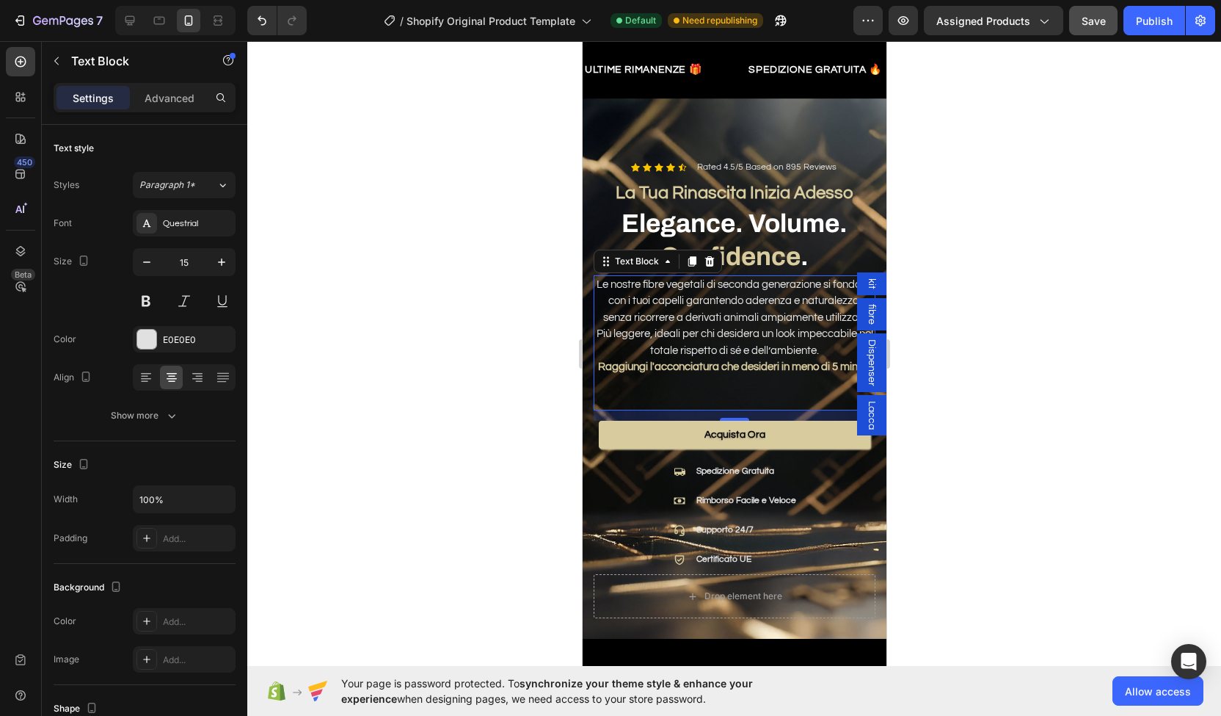
click at [519, 351] on div at bounding box center [734, 378] width 974 height 675
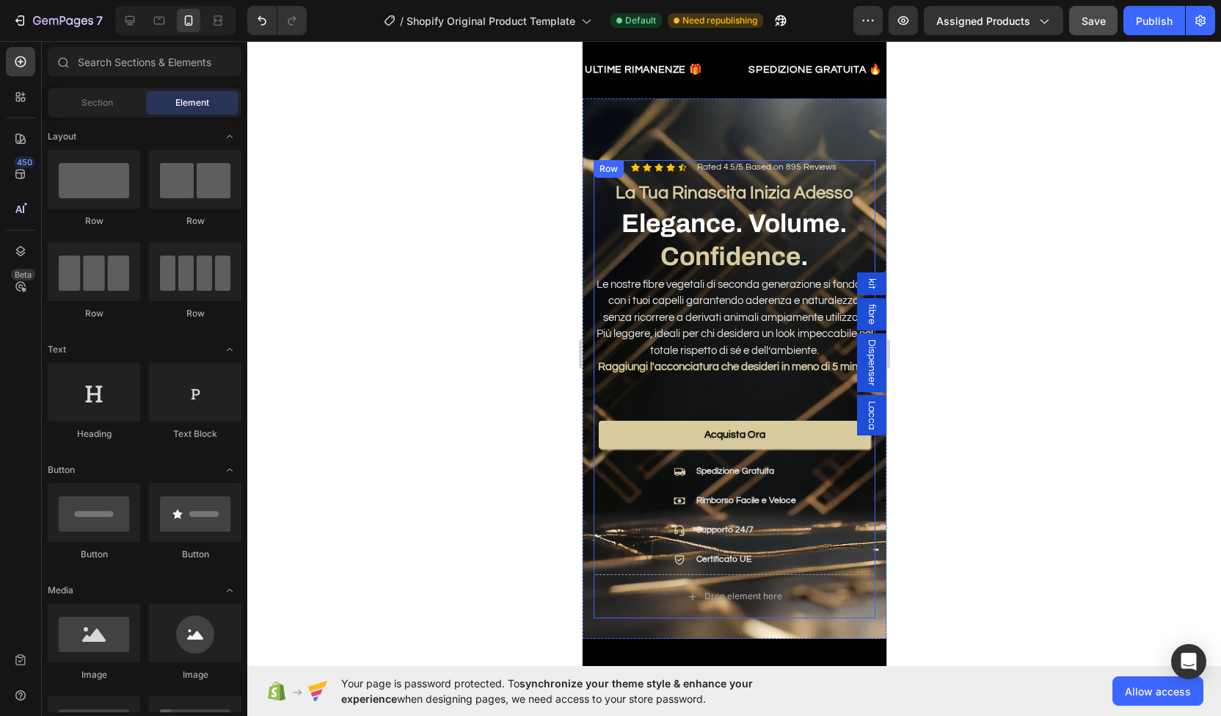
scroll to position [76, 0]
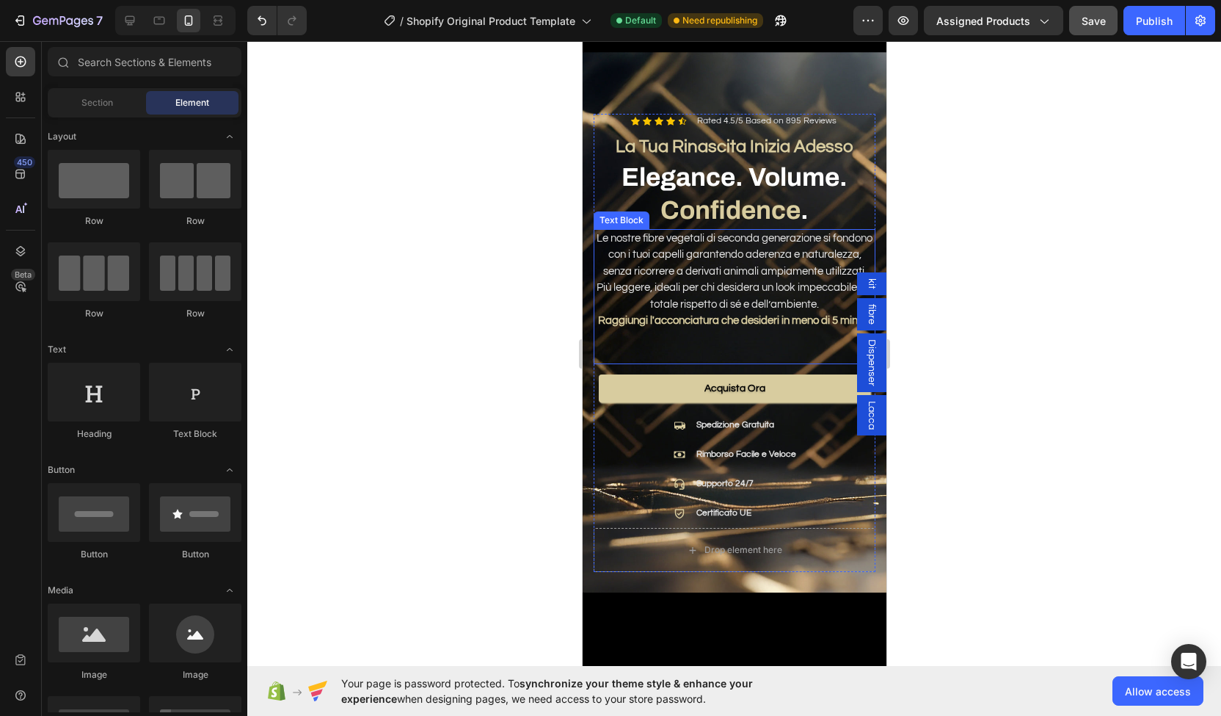
click at [719, 244] on p "Le nostre fibre vegetali di seconda generazione si fondono con i tuoi capelli g…" at bounding box center [734, 271] width 279 height 83
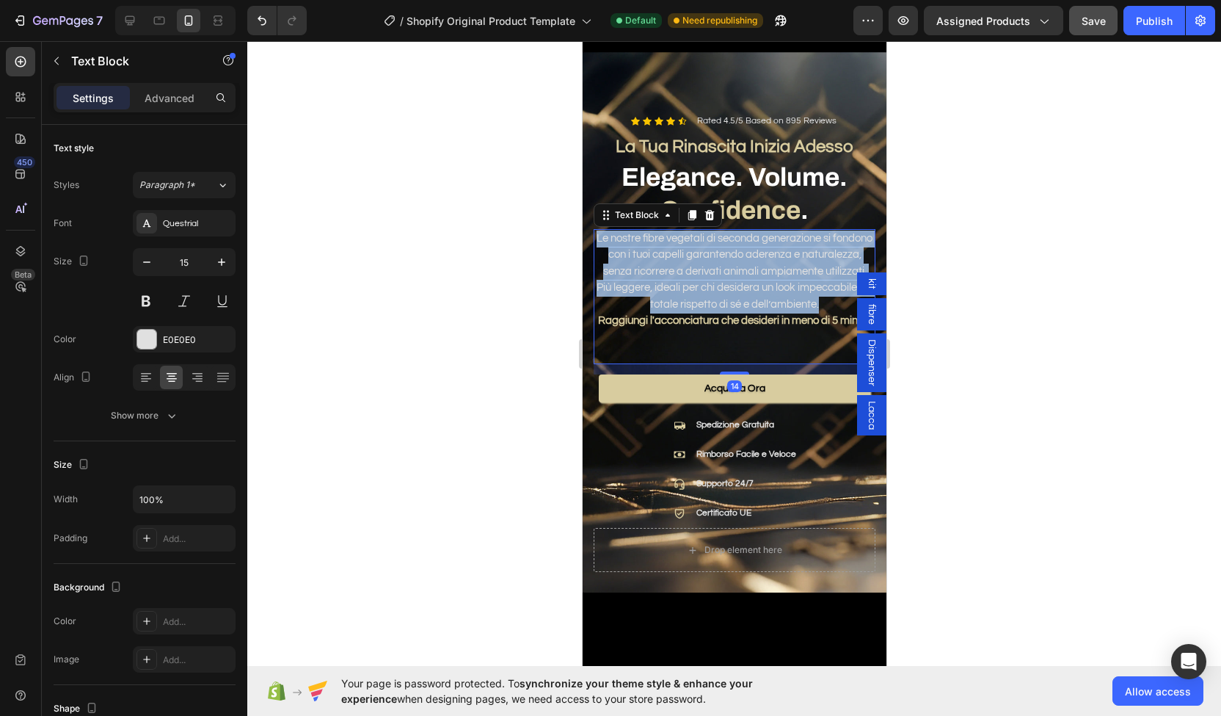
click at [719, 244] on p "Le nostre fibre vegetali di seconda generazione si fondono con i tuoi capelli g…" at bounding box center [734, 271] width 279 height 83
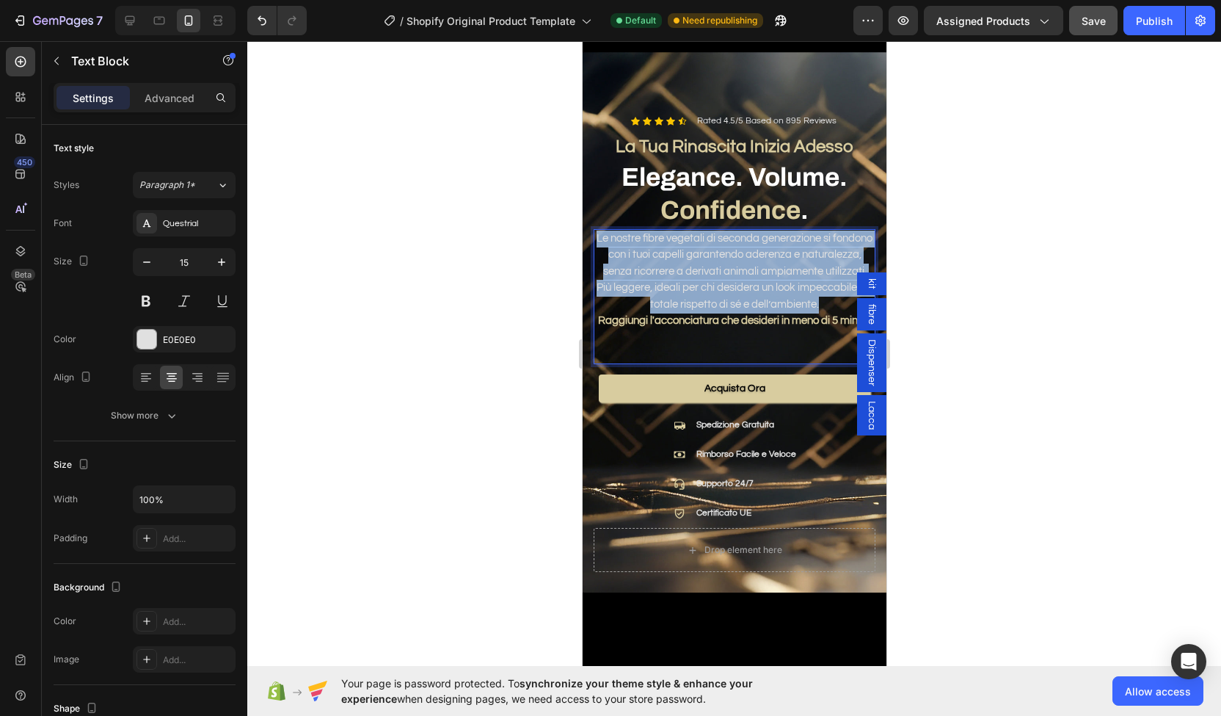
click at [719, 244] on p "Le nostre fibre vegetali di seconda generazione si fondono con i tuoi capelli g…" at bounding box center [734, 271] width 279 height 83
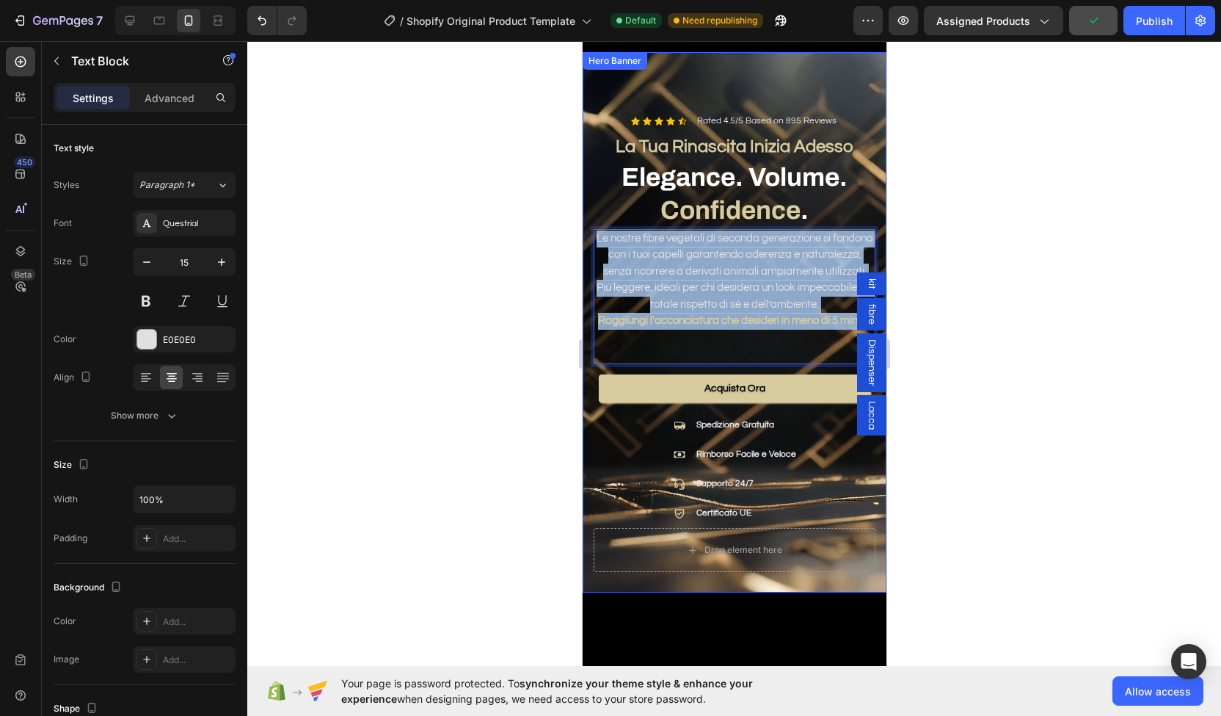
drag, startPoint x: 755, startPoint y: 308, endPoint x: 586, endPoint y: 188, distance: 207.3
click at [586, 188] on div "Icon Icon Icon Icon Icon Icon List Rated 4.5/5 Based on 895 Reviews Text Block …" at bounding box center [734, 342] width 304 height 499
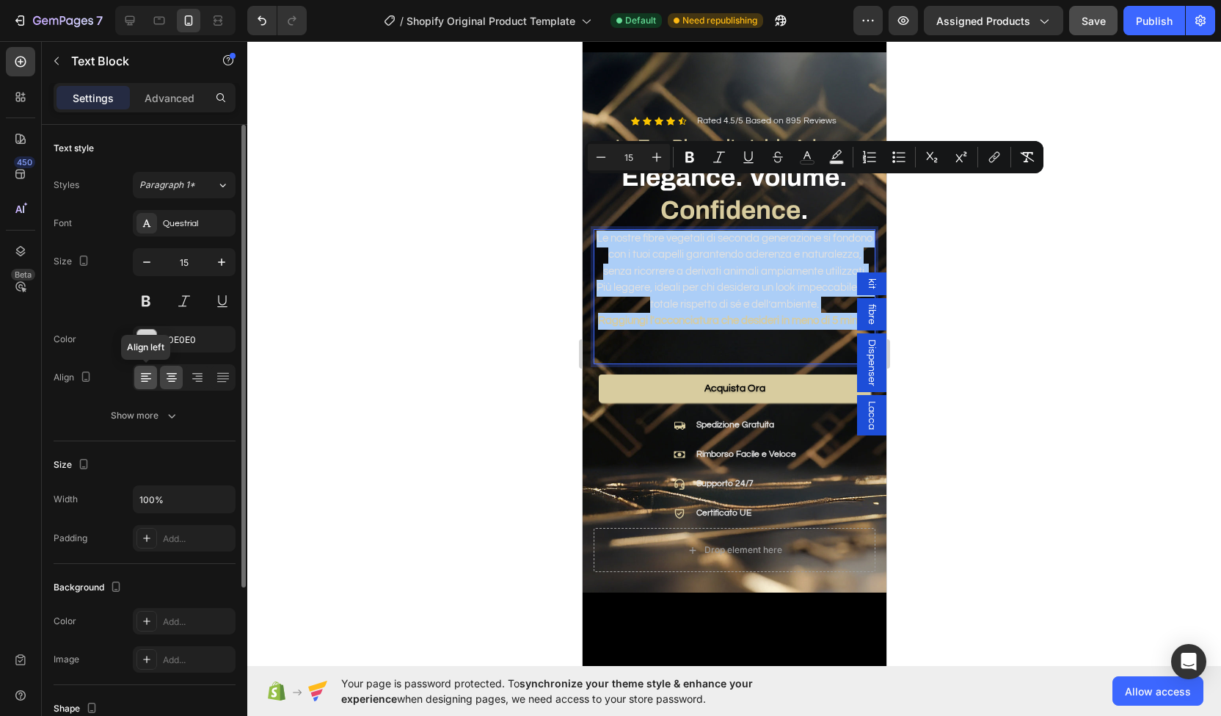
click at [139, 382] on icon at bounding box center [146, 377] width 15 height 15
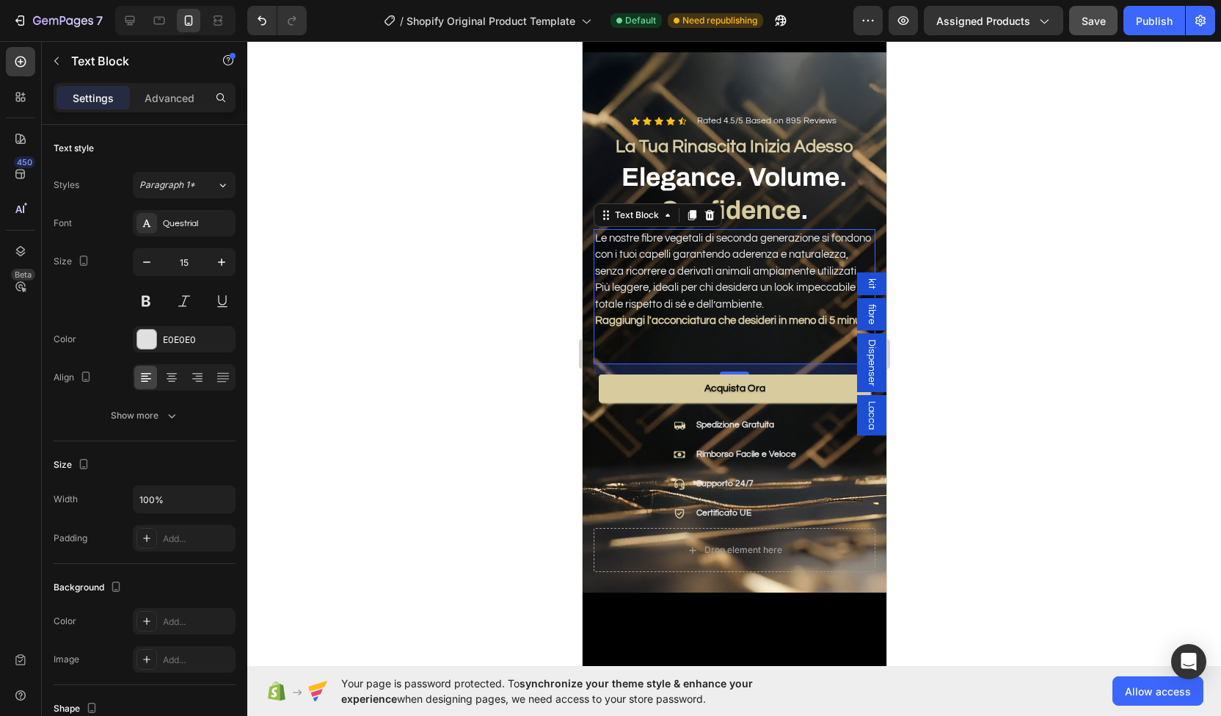
click at [504, 366] on div at bounding box center [734, 378] width 974 height 675
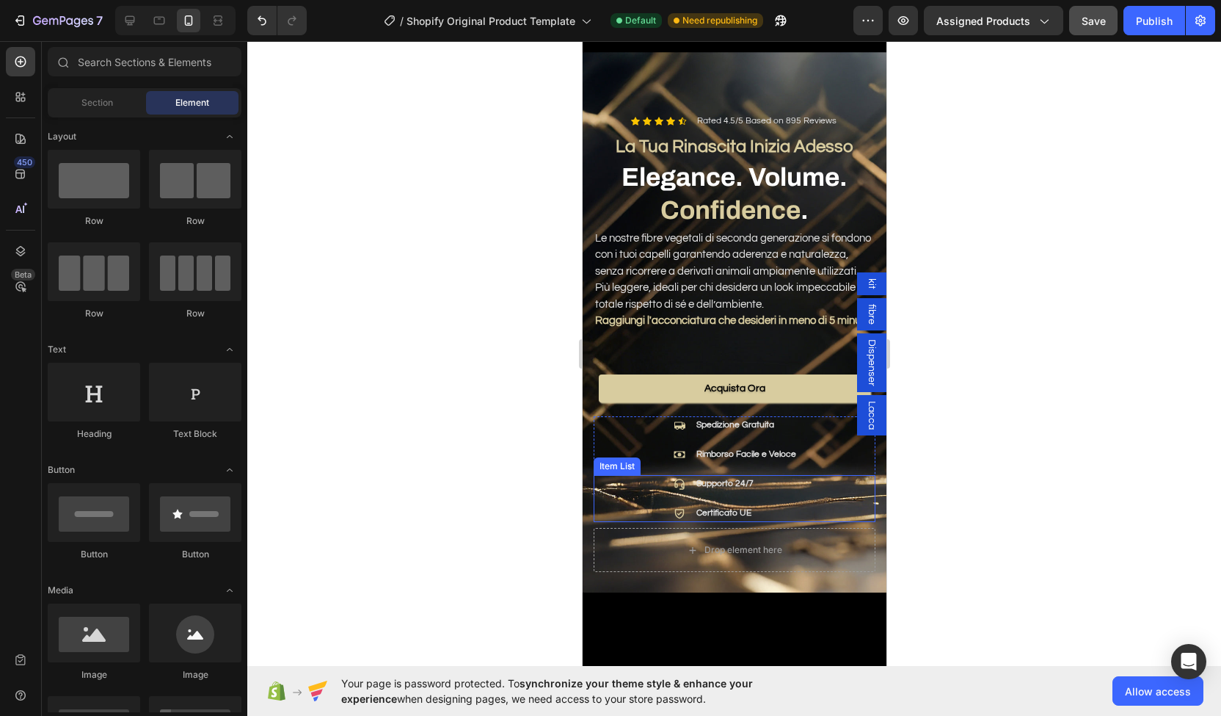
scroll to position [0, 0]
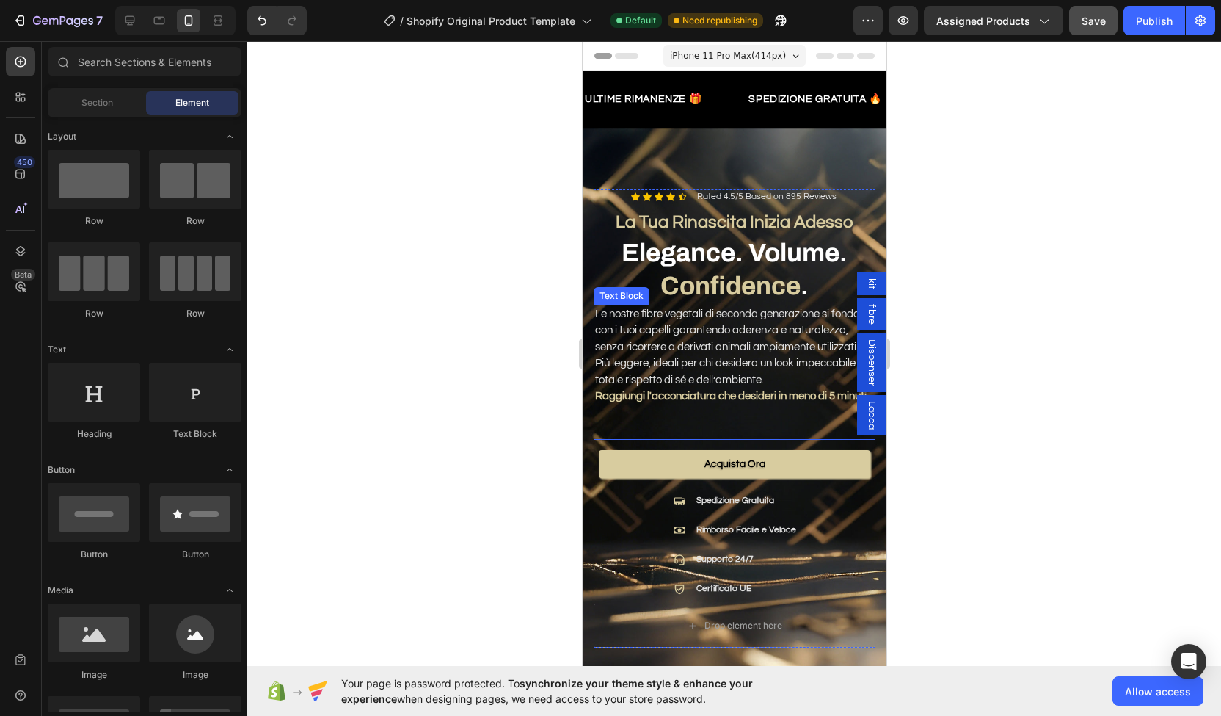
click at [643, 388] on p "Raggiungi l'acconciatura che desideri in meno di 5 minuti ." at bounding box center [734, 396] width 279 height 17
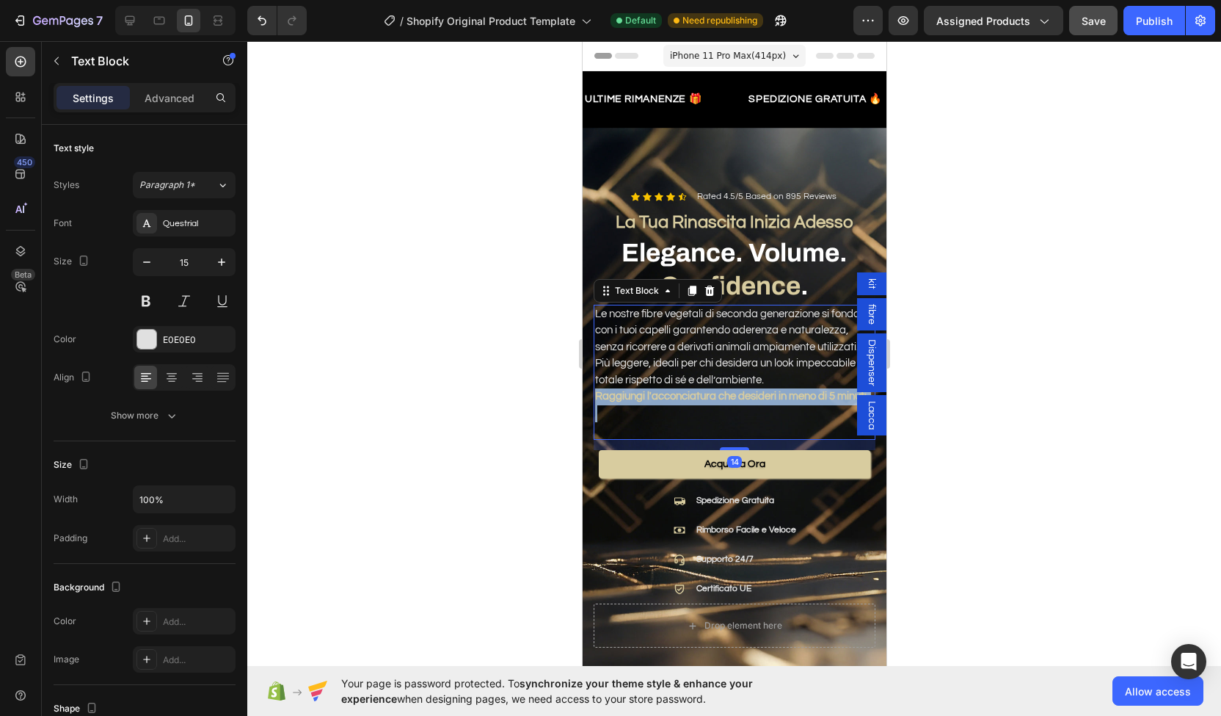
click at [643, 388] on p "Raggiungi l'acconciatura che desideri in meno di 5 minuti ." at bounding box center [734, 396] width 279 height 17
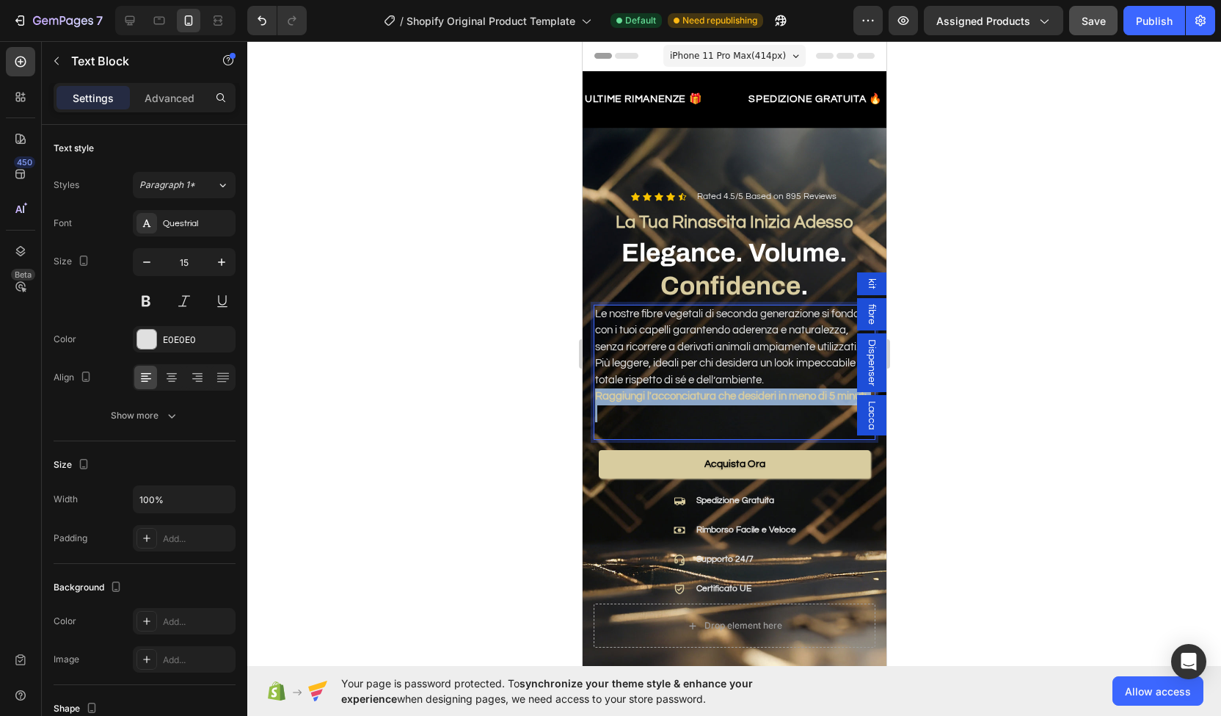
click at [643, 388] on p "Raggiungi l'acconciatura che desideri in meno di 5 minuti ." at bounding box center [734, 396] width 279 height 17
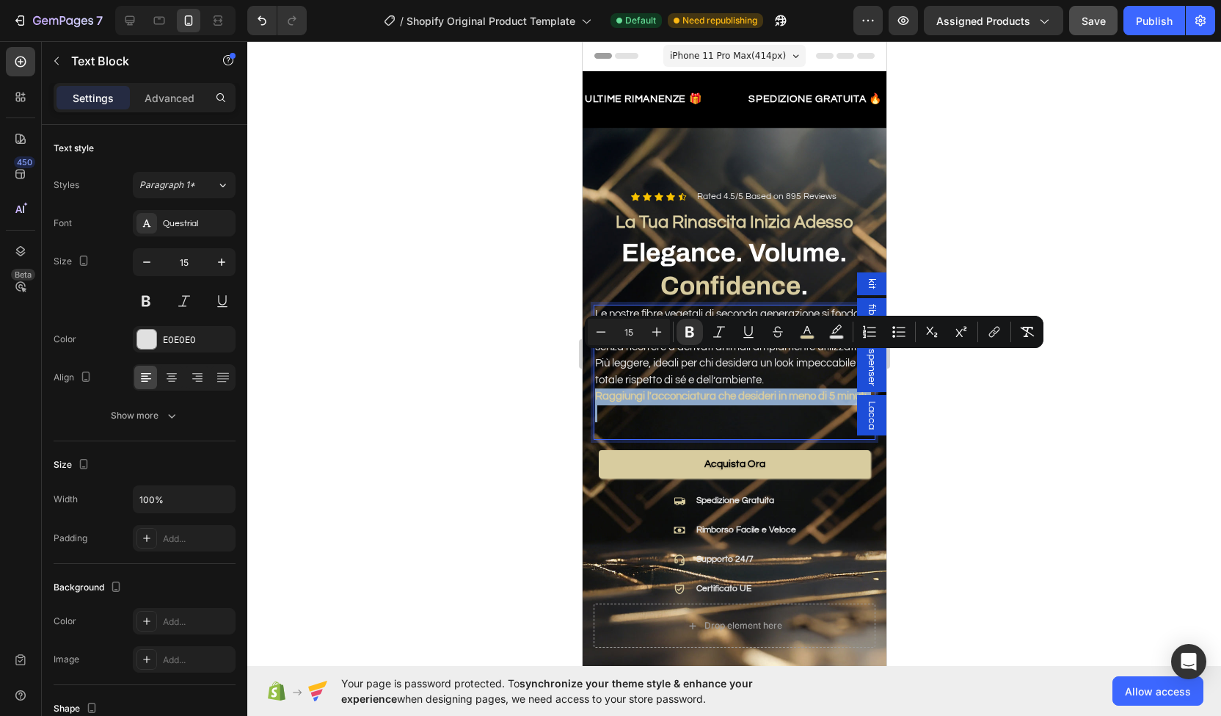
click at [643, 388] on p "Raggiungi l'acconciatura che desideri in meno di 5 minuti ." at bounding box center [734, 396] width 279 height 17
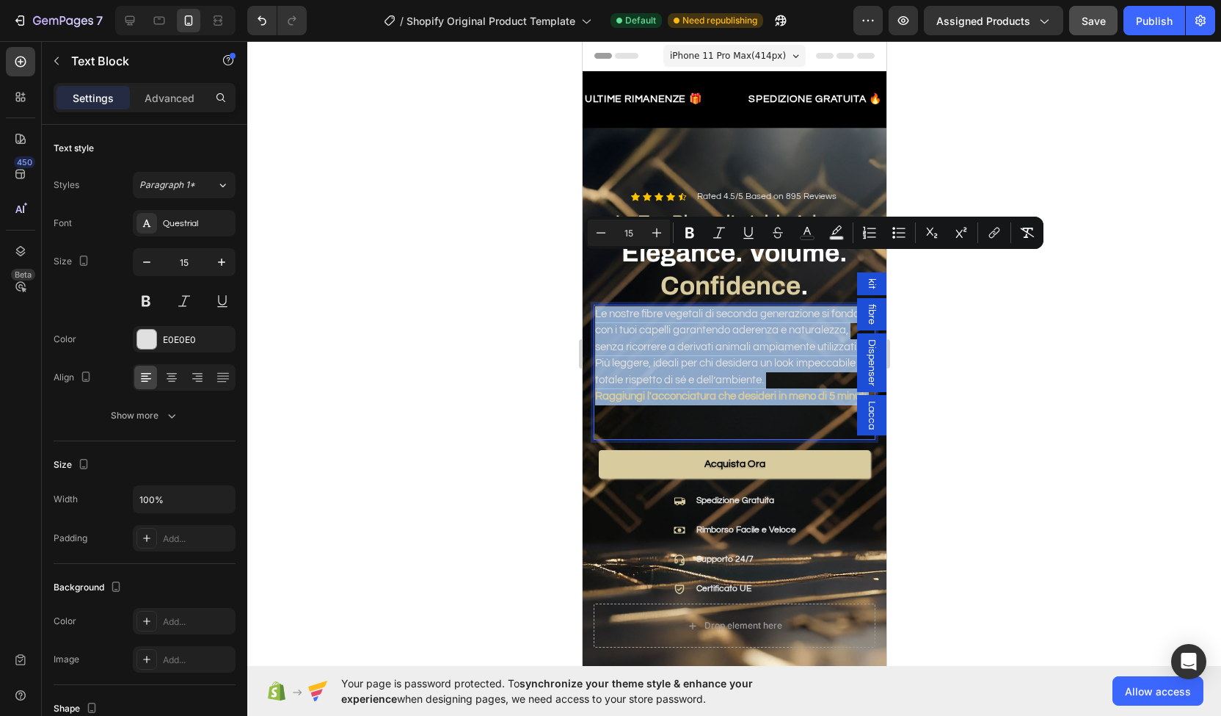
drag, startPoint x: 634, startPoint y: 375, endPoint x: 1141, endPoint y: 255, distance: 521.3
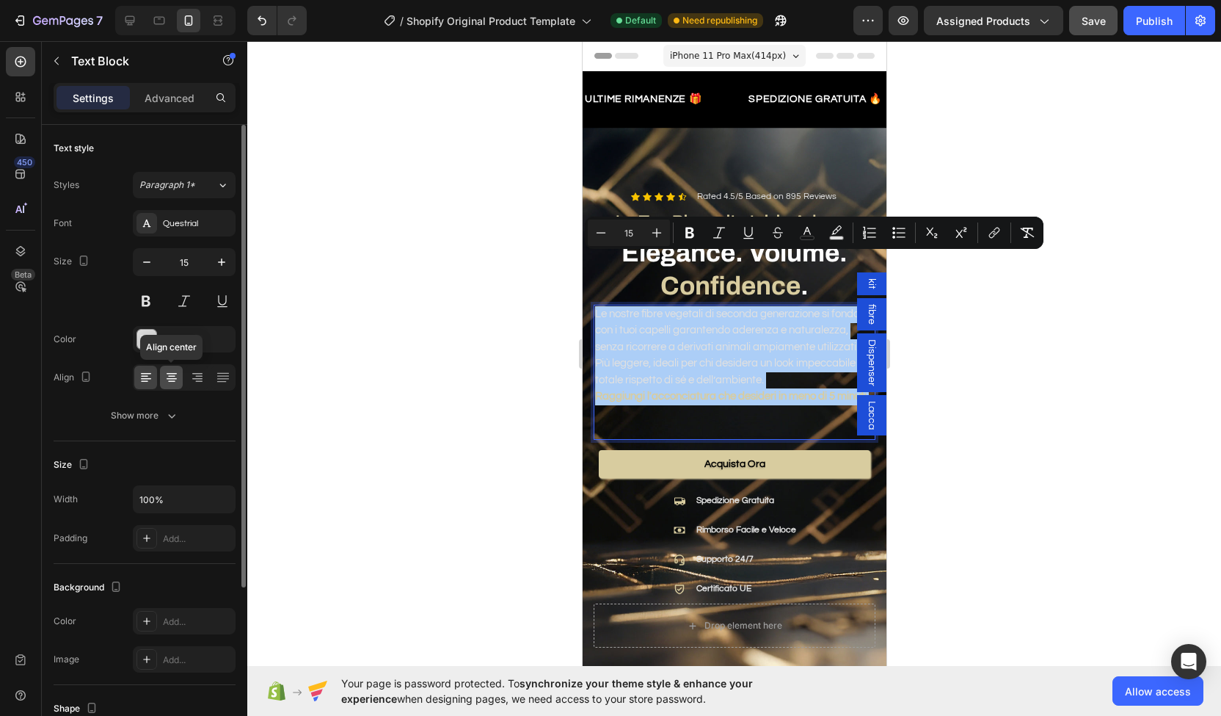
click at [180, 382] on div at bounding box center [171, 377] width 23 height 23
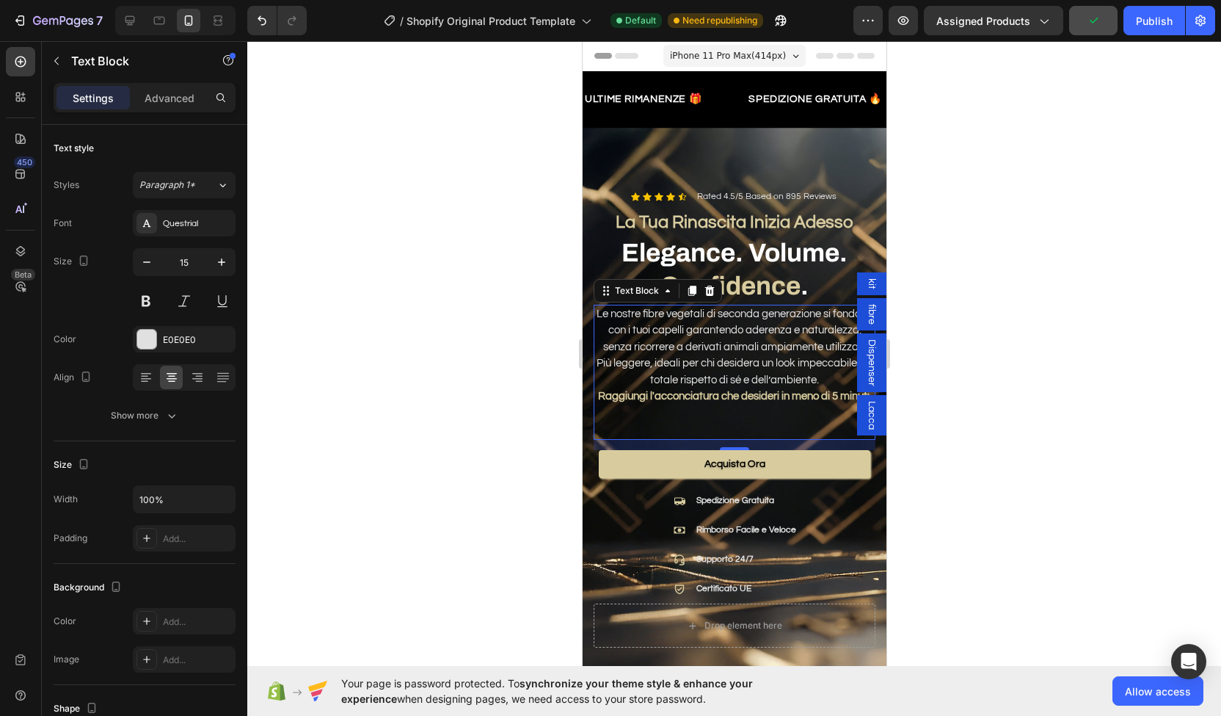
click at [473, 422] on div at bounding box center [734, 378] width 974 height 675
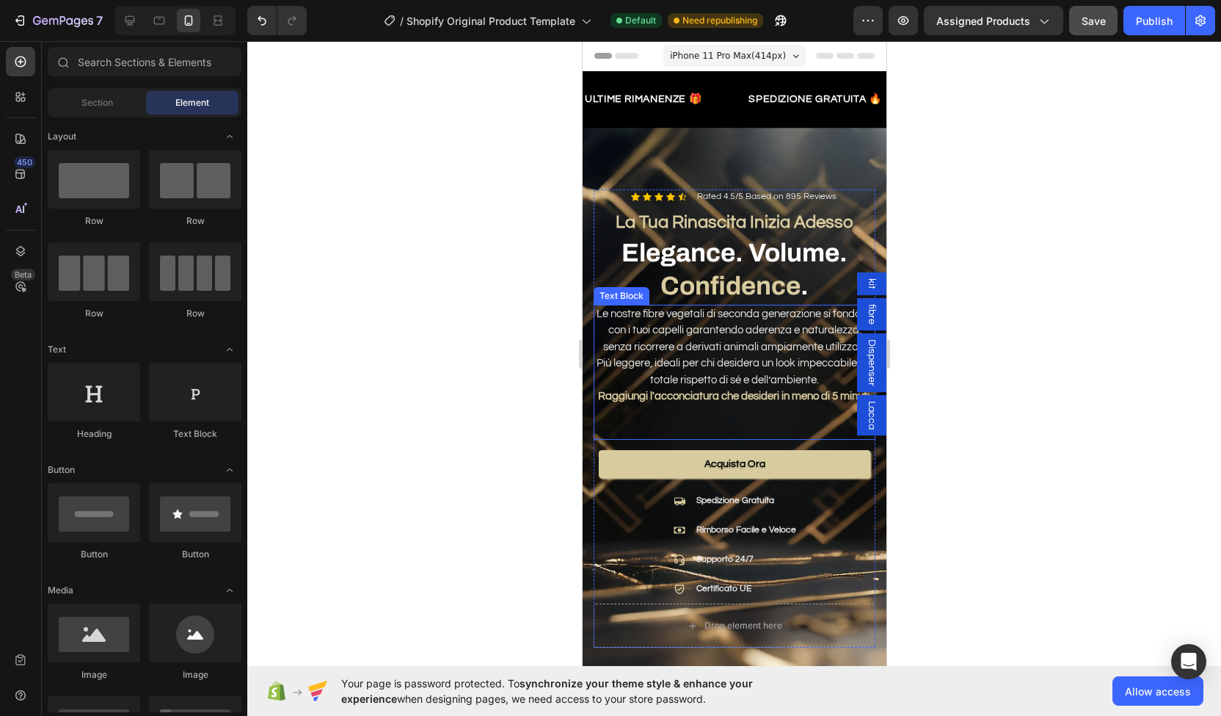
click at [678, 421] on p "Rich Text Editor. Editing area: main" at bounding box center [734, 429] width 279 height 17
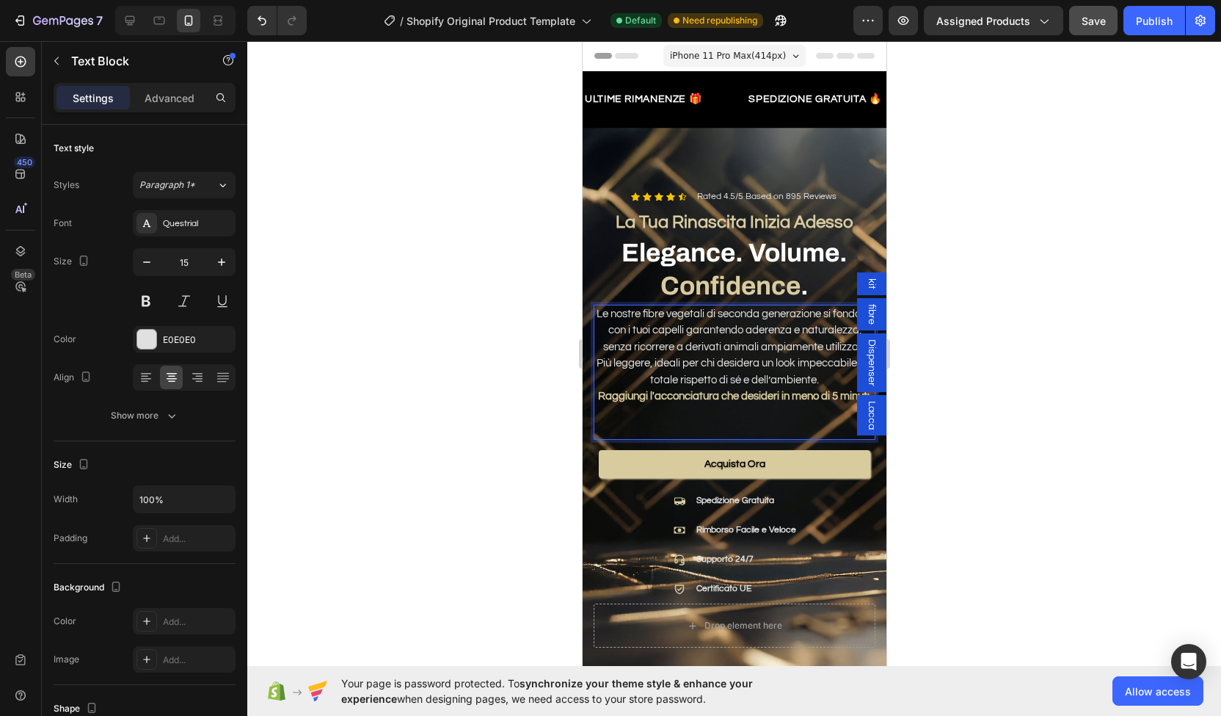
click at [671, 405] on p "Rich Text Editor. Editing area: main" at bounding box center [734, 413] width 279 height 17
click at [670, 421] on p "Rich Text Editor. Editing area: main" at bounding box center [734, 429] width 279 height 17
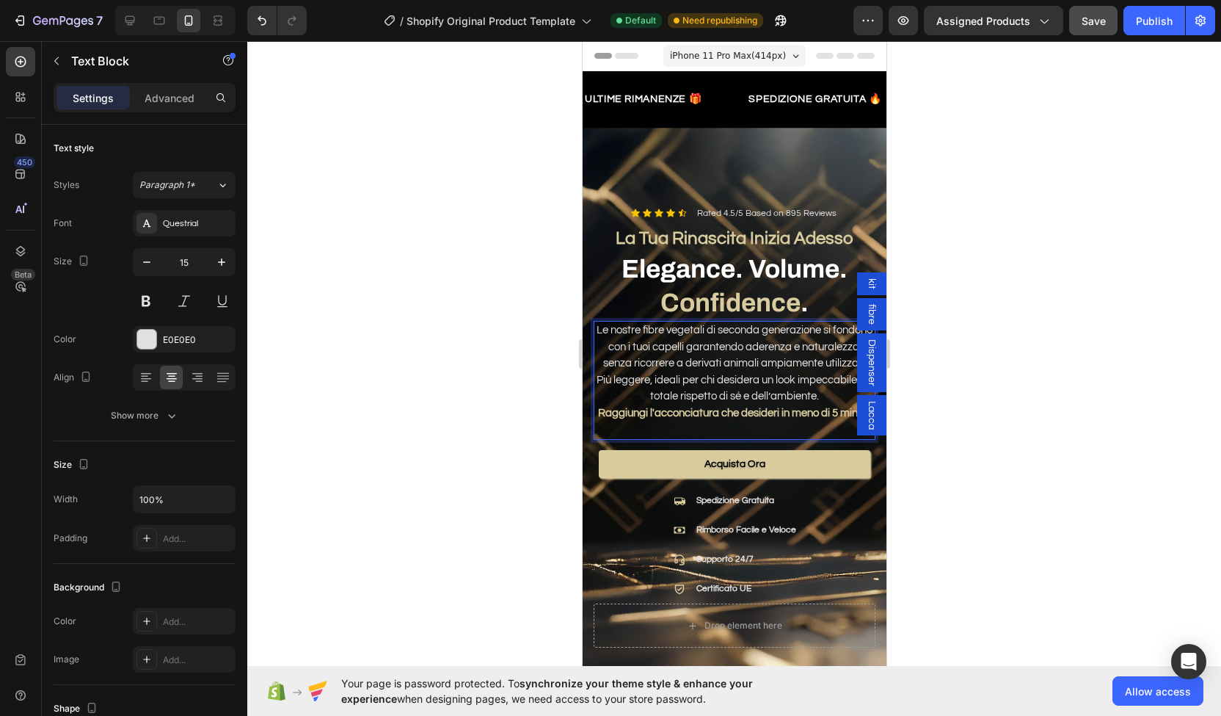
click at [1051, 323] on div at bounding box center [734, 378] width 974 height 675
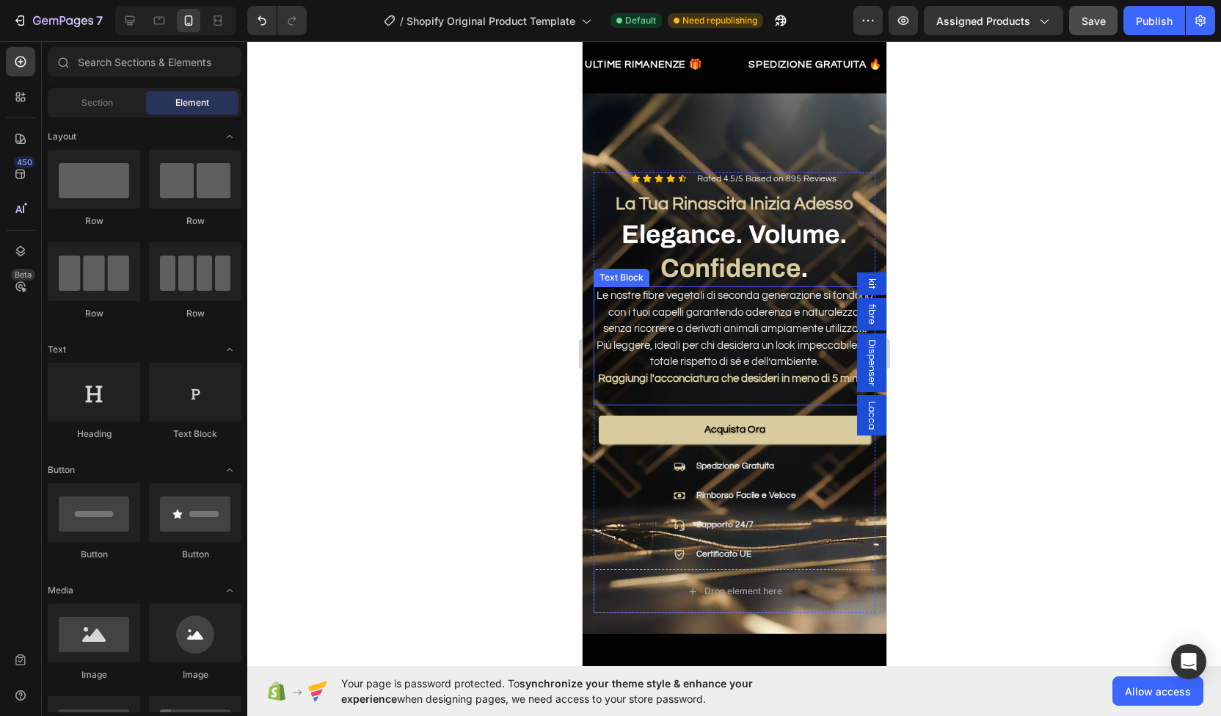
scroll to position [70, 0]
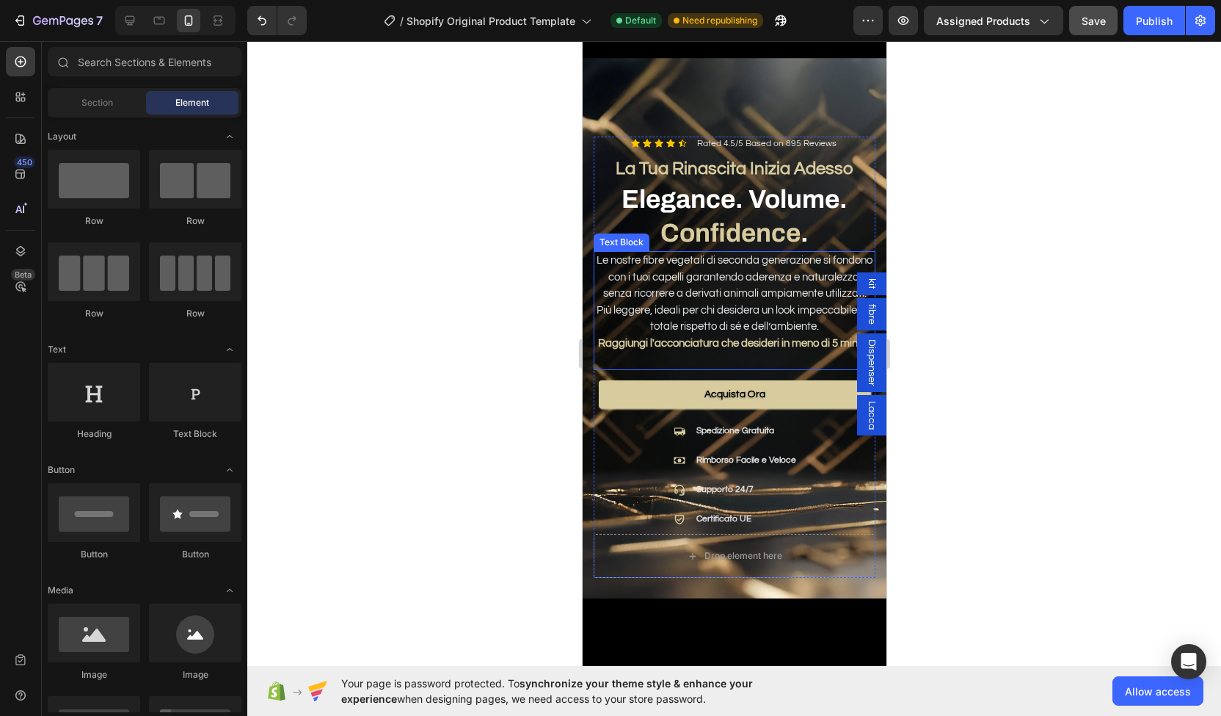
click at [713, 338] on strong "Raggiungi l'acconciatura che desideri in meno di 5 minuti" at bounding box center [733, 343] width 272 height 11
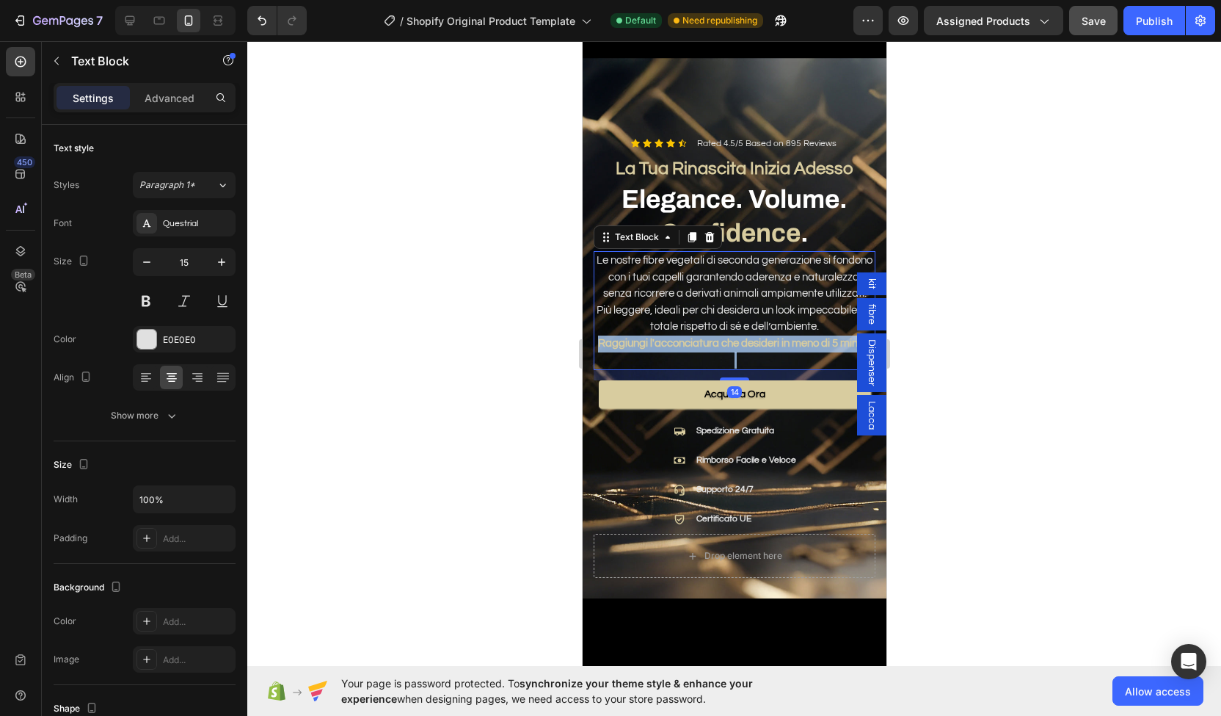
click at [713, 338] on strong "Raggiungi l'acconciatura che desideri in meno di 5 minuti" at bounding box center [733, 343] width 272 height 11
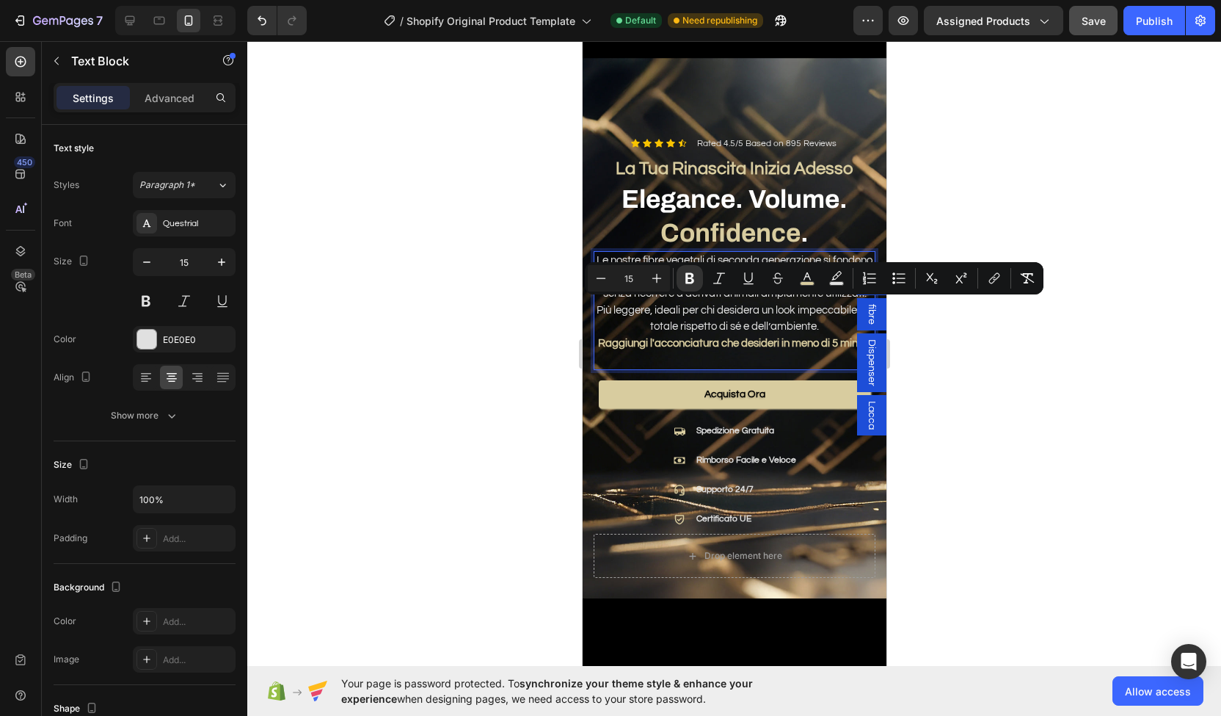
click at [660, 253] on p "Le nostre fibre vegetali di seconda generazione si fondono con i tuoi capelli g…" at bounding box center [734, 294] width 279 height 83
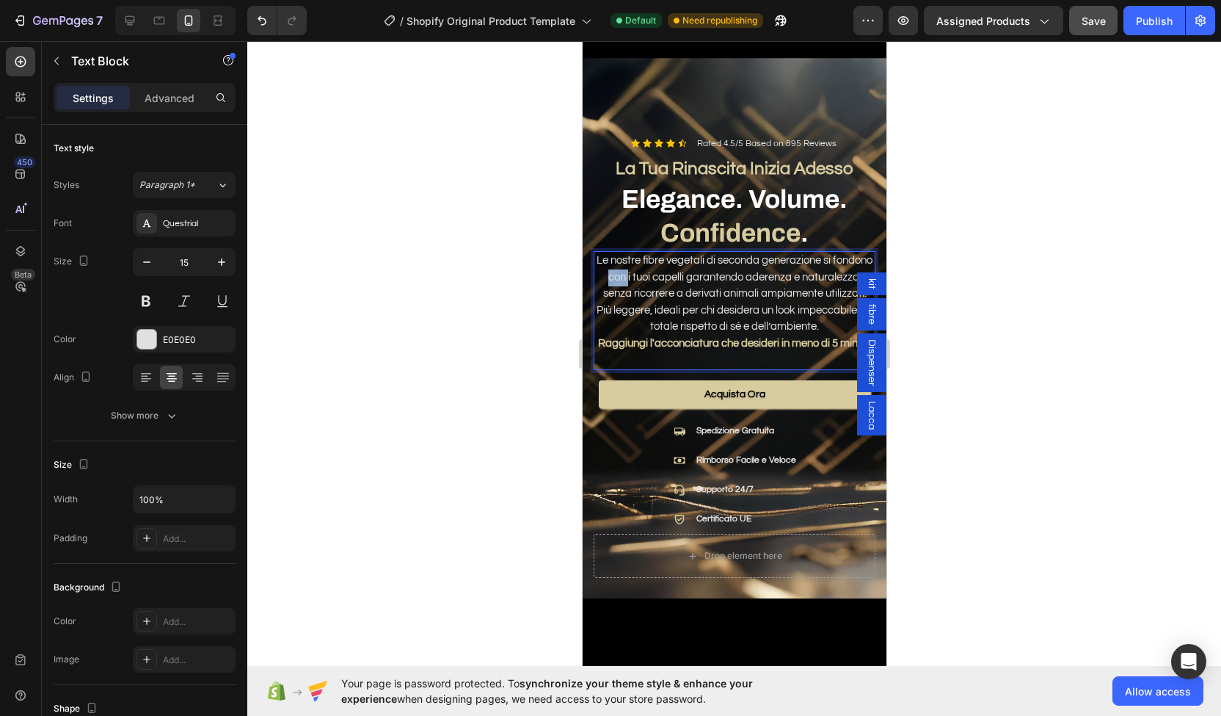
click at [660, 253] on p "Le nostre fibre vegetali di seconda generazione si fondono con i tuoi capelli g…" at bounding box center [734, 294] width 279 height 83
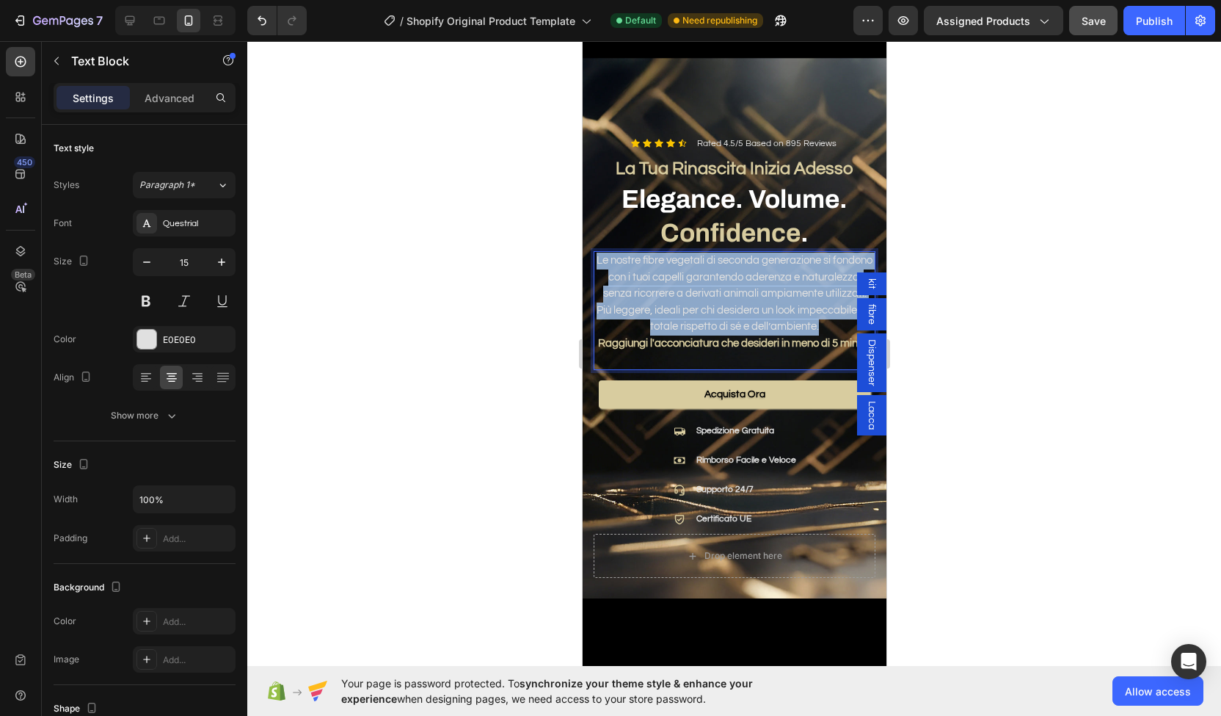
click at [660, 253] on p "Le nostre fibre vegetali di seconda generazione si fondono con i tuoi capelli g…" at bounding box center [734, 294] width 279 height 83
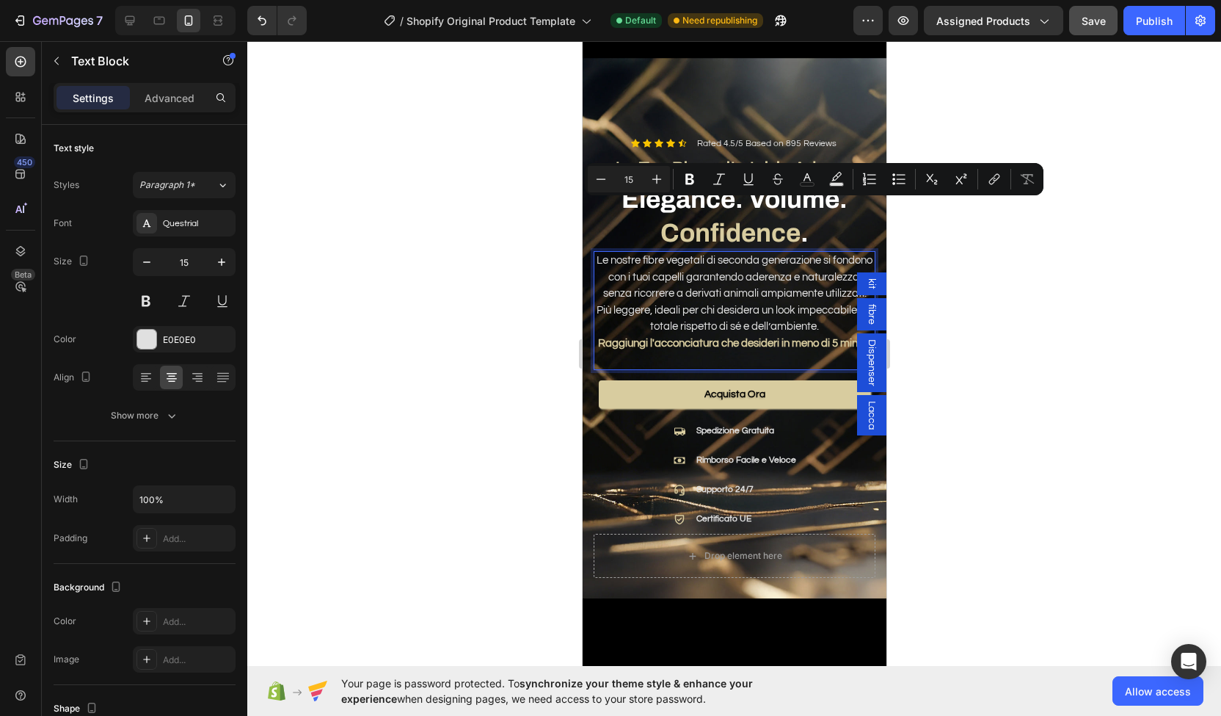
click at [689, 338] on strong "Raggiungi l'acconciatura che desideri in meno di 5 minuti" at bounding box center [733, 343] width 272 height 11
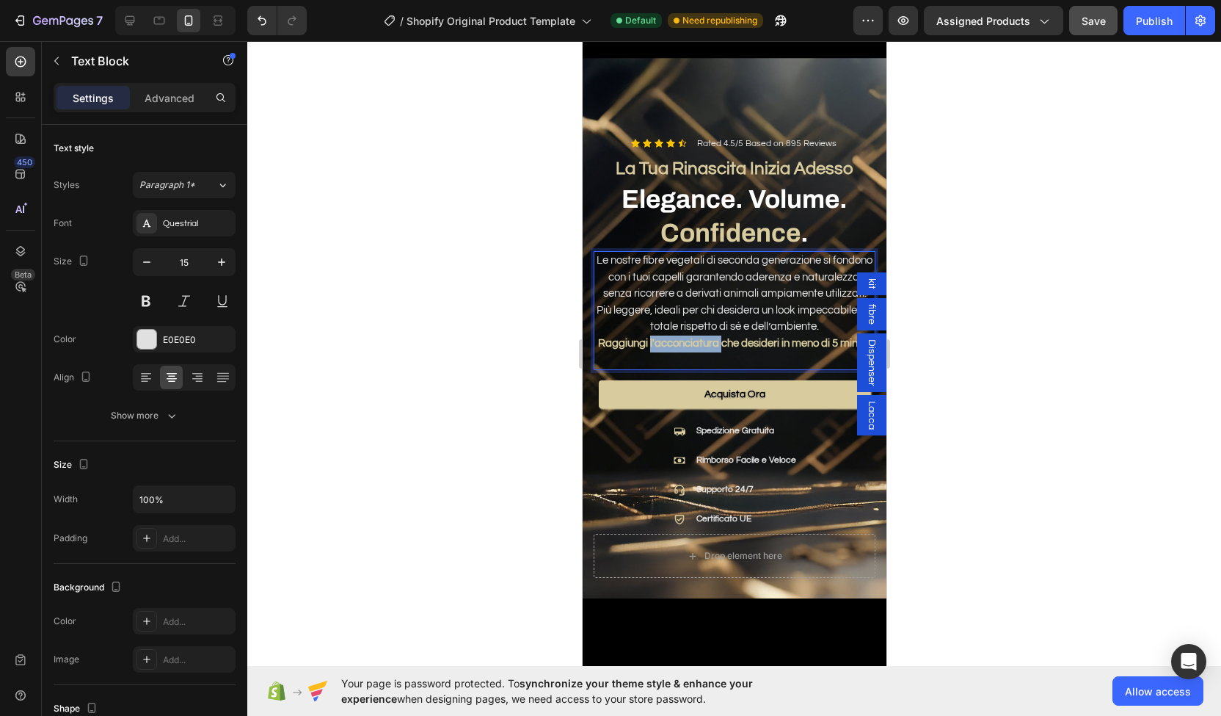
click at [689, 338] on strong "Raggiungi l'acconciatura che desideri in meno di 5 minuti" at bounding box center [733, 343] width 272 height 11
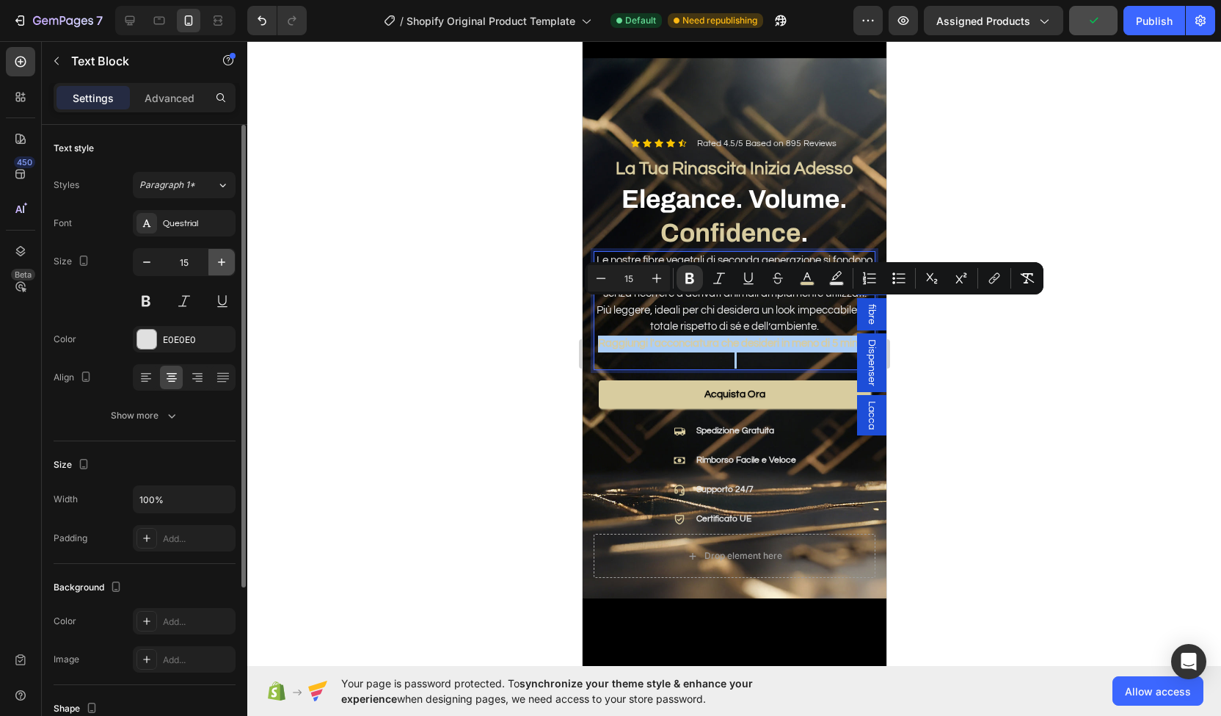
click at [223, 261] on icon "button" at bounding box center [221, 261] width 7 height 7
type input "16"
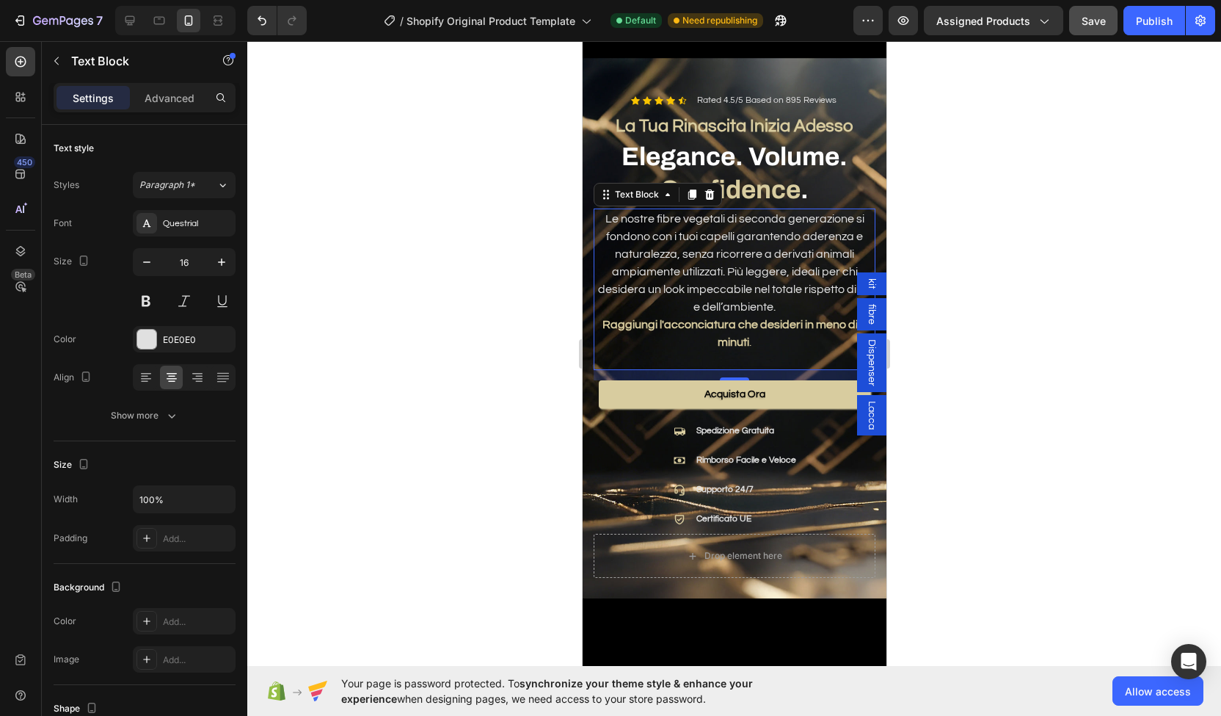
click at [467, 313] on div at bounding box center [734, 378] width 974 height 675
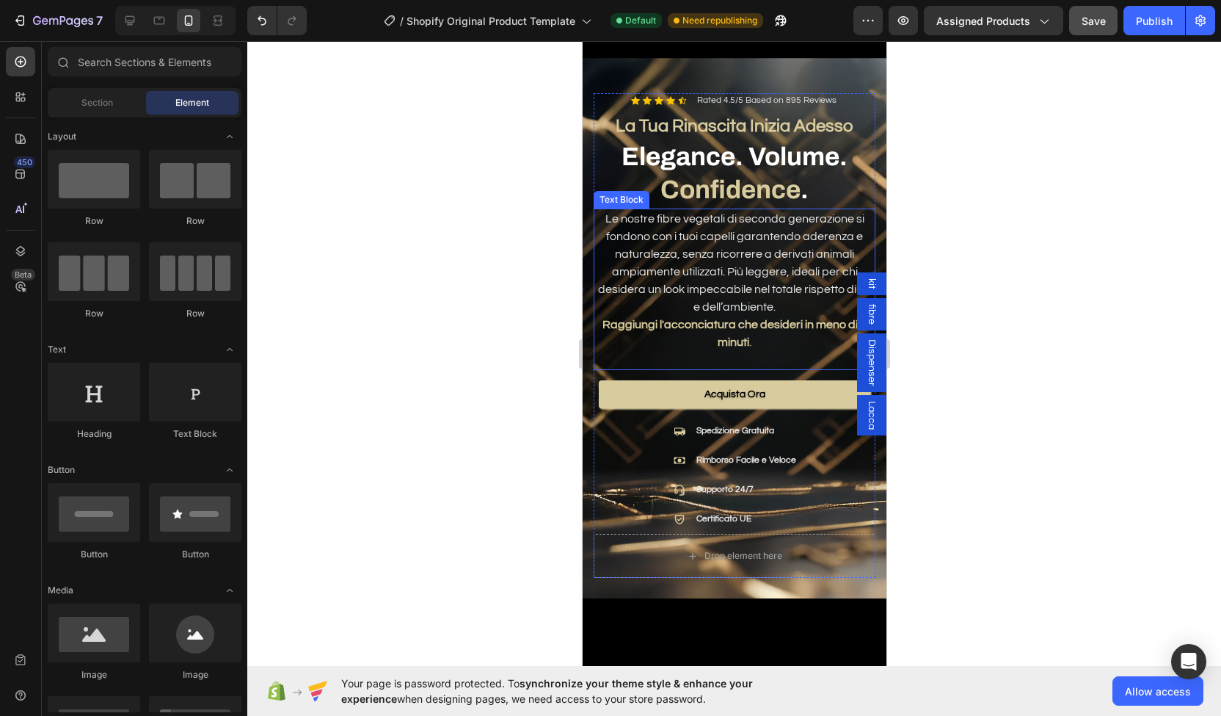
scroll to position [0, 0]
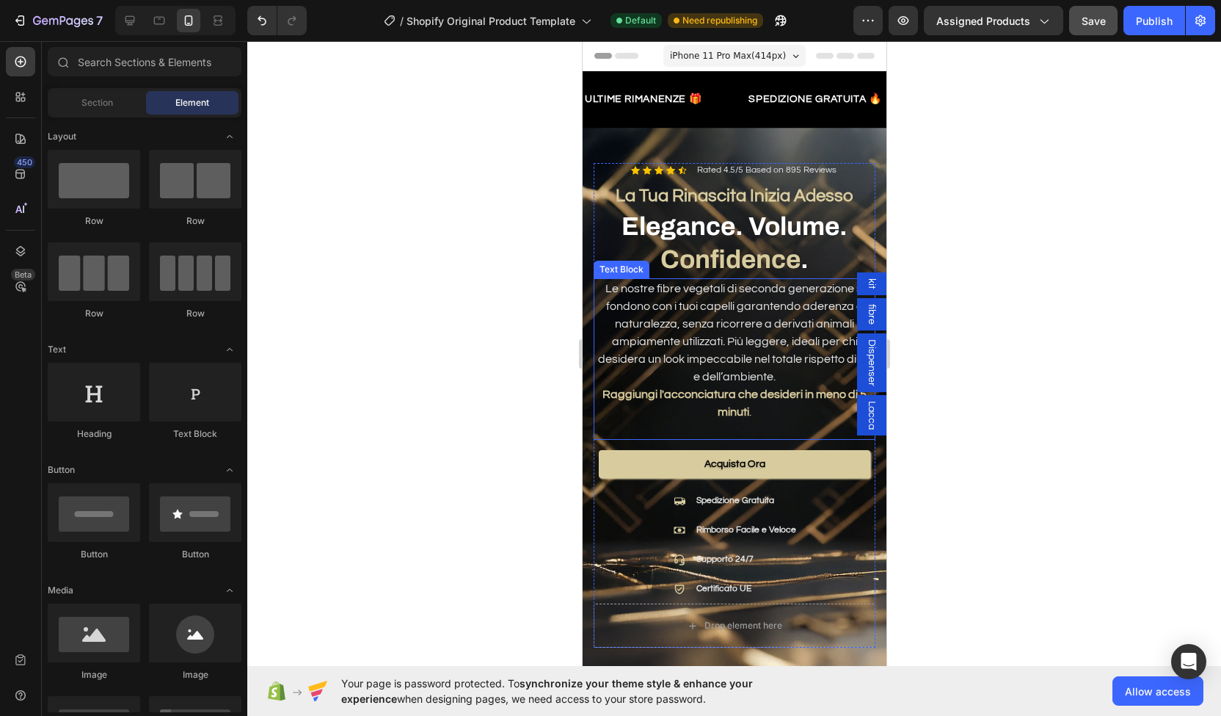
click at [696, 280] on p "Le nostre fibre vegetali di seconda generazione si fondono con i tuoi capelli g…" at bounding box center [734, 333] width 279 height 106
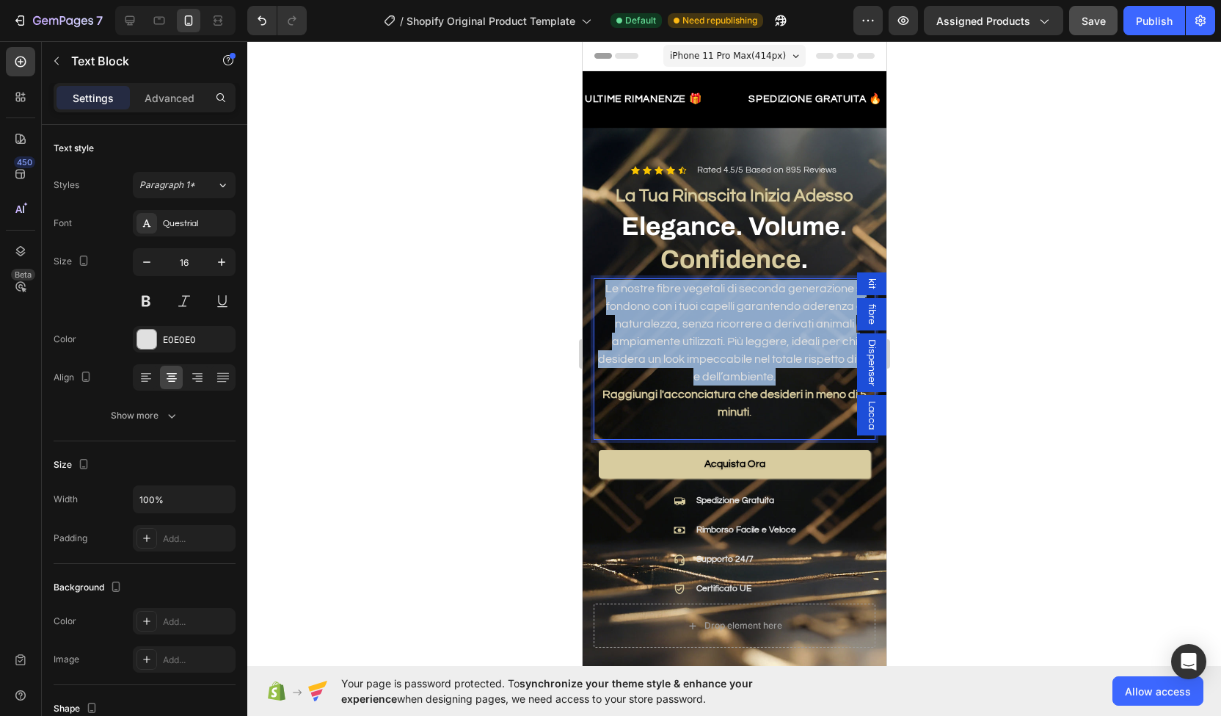
click at [696, 280] on p "Le nostre fibre vegetali di seconda generazione si fondono con i tuoi capelli g…" at bounding box center [734, 333] width 279 height 106
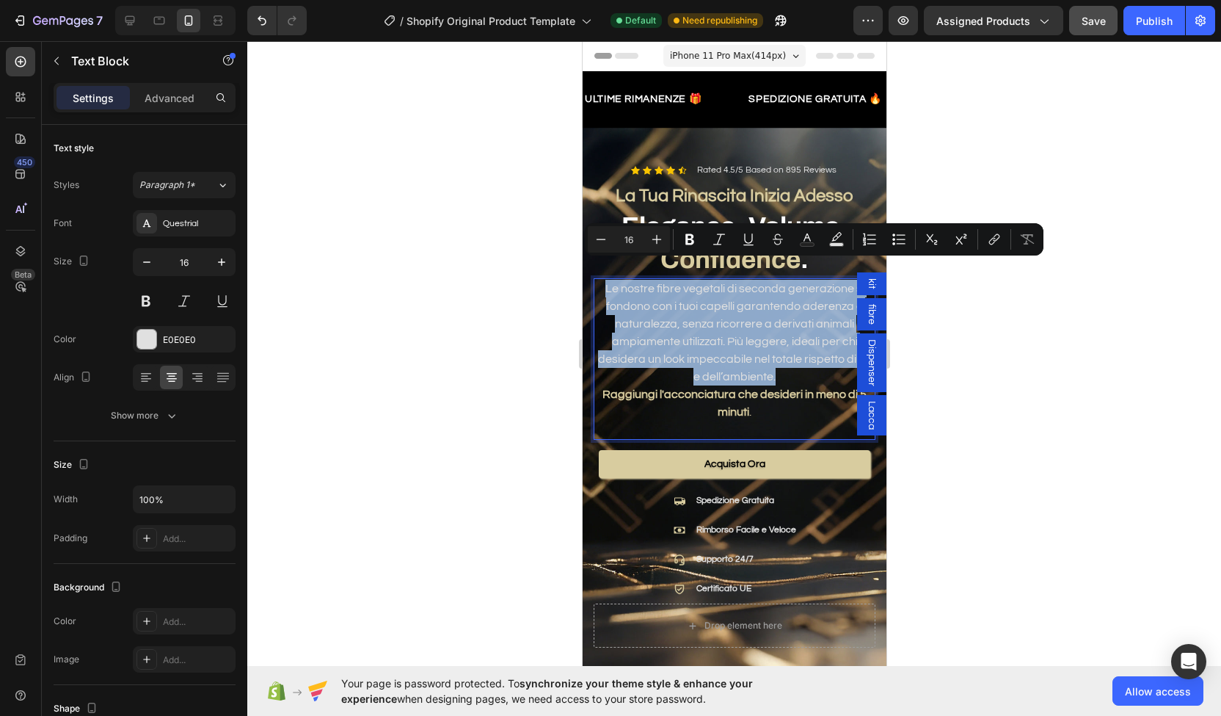
click at [606, 280] on p "Le nostre fibre vegetali di seconda generazione si fondono con i tuoi capelli g…" at bounding box center [734, 333] width 279 height 106
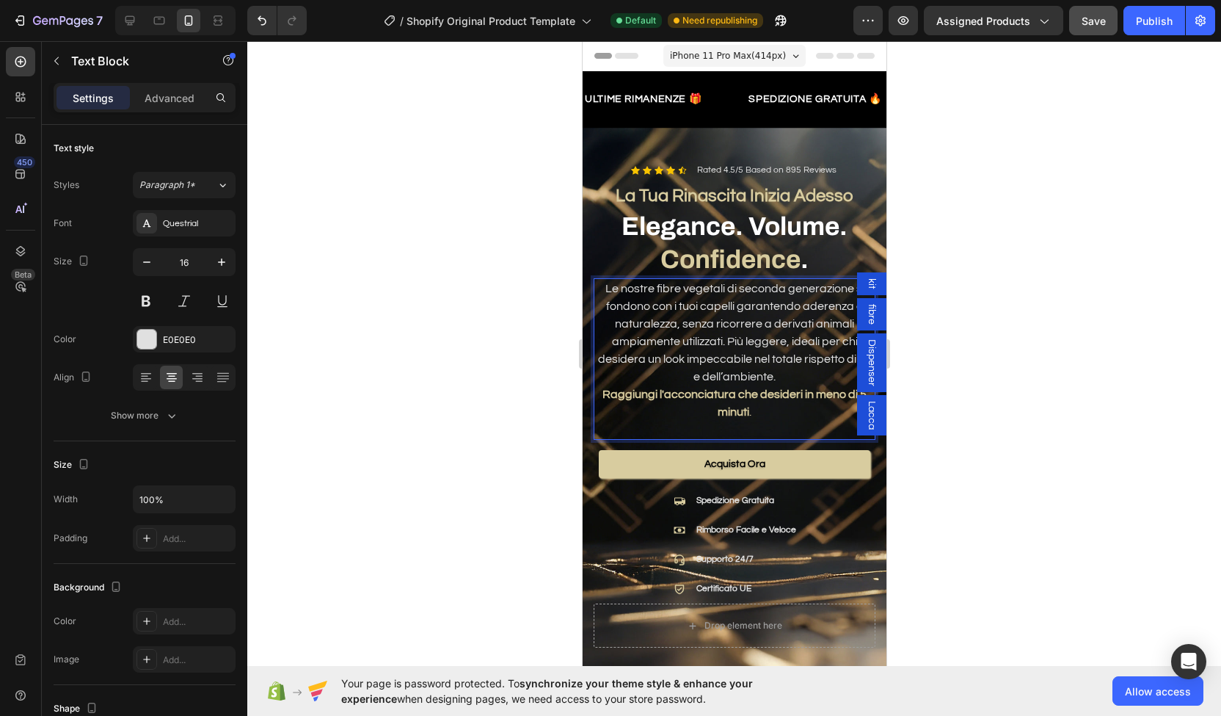
click at [599, 280] on p "Le nostre fibre vegetali di seconda generazione si fondono con i tuoi capelli g…" at bounding box center [734, 333] width 279 height 106
click at [528, 313] on div at bounding box center [734, 378] width 974 height 675
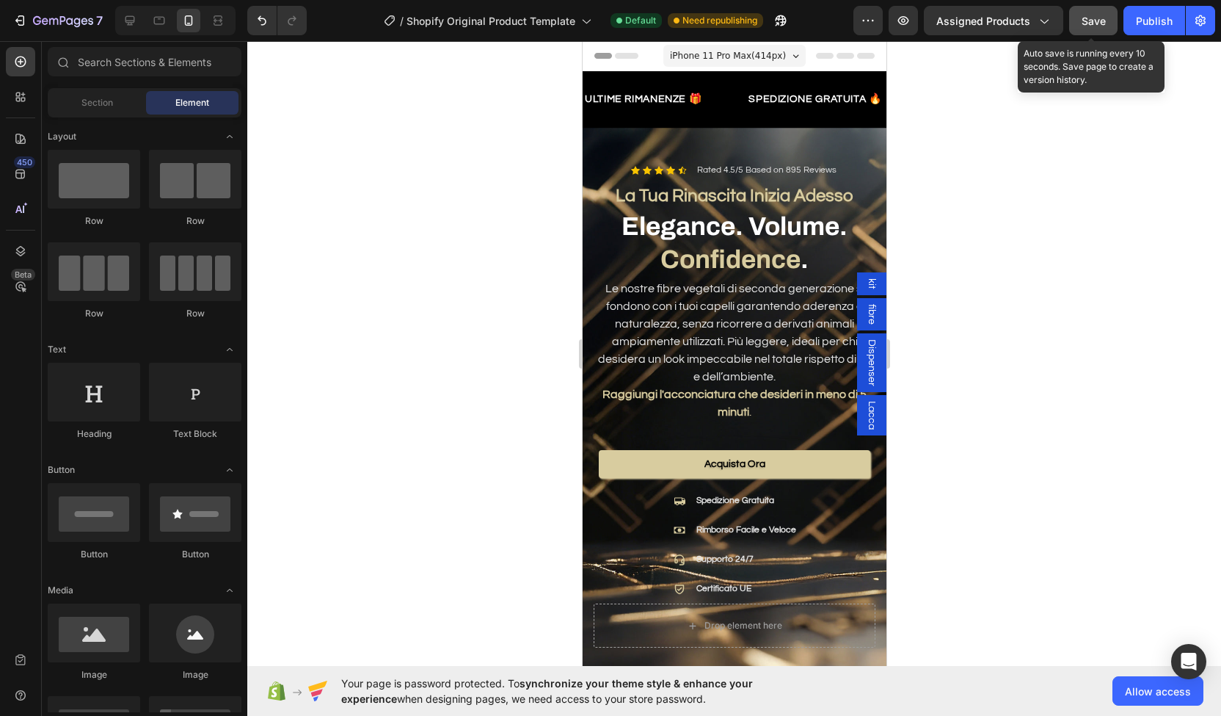
click at [1080, 23] on button "Save" at bounding box center [1093, 20] width 48 height 29
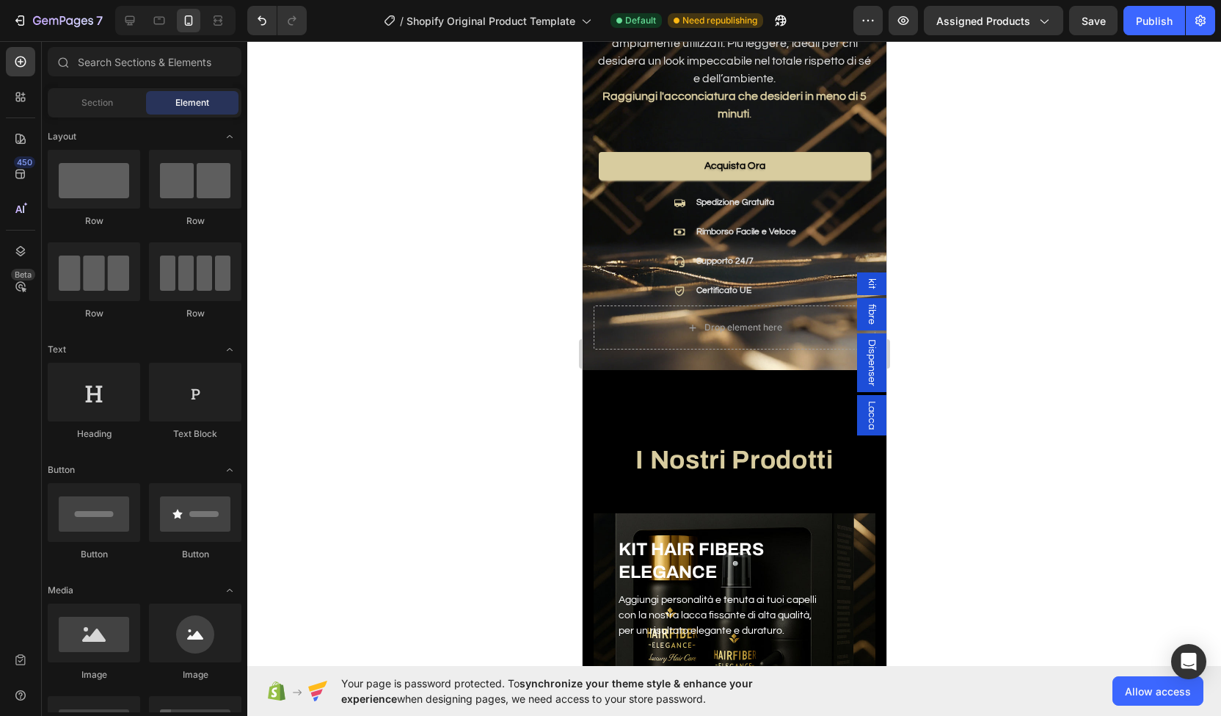
scroll to position [297, 0]
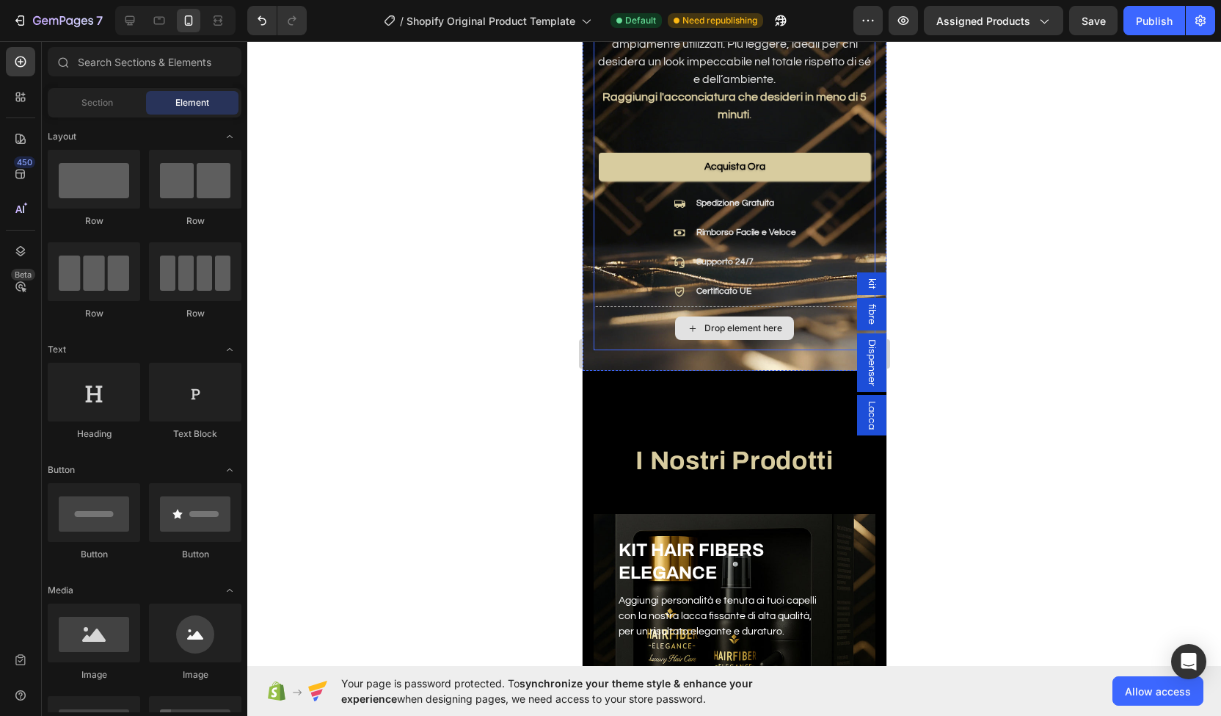
click at [746, 306] on div "Drop element here" at bounding box center [734, 328] width 282 height 44
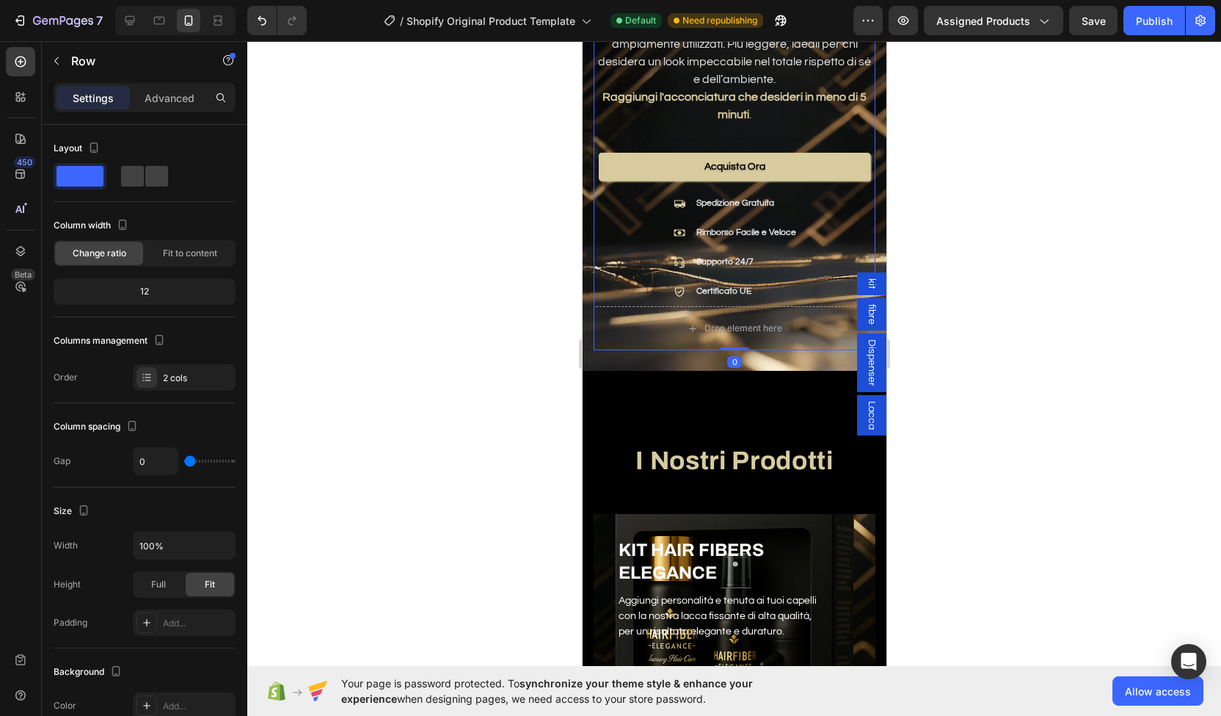
click at [484, 379] on div at bounding box center [734, 378] width 974 height 675
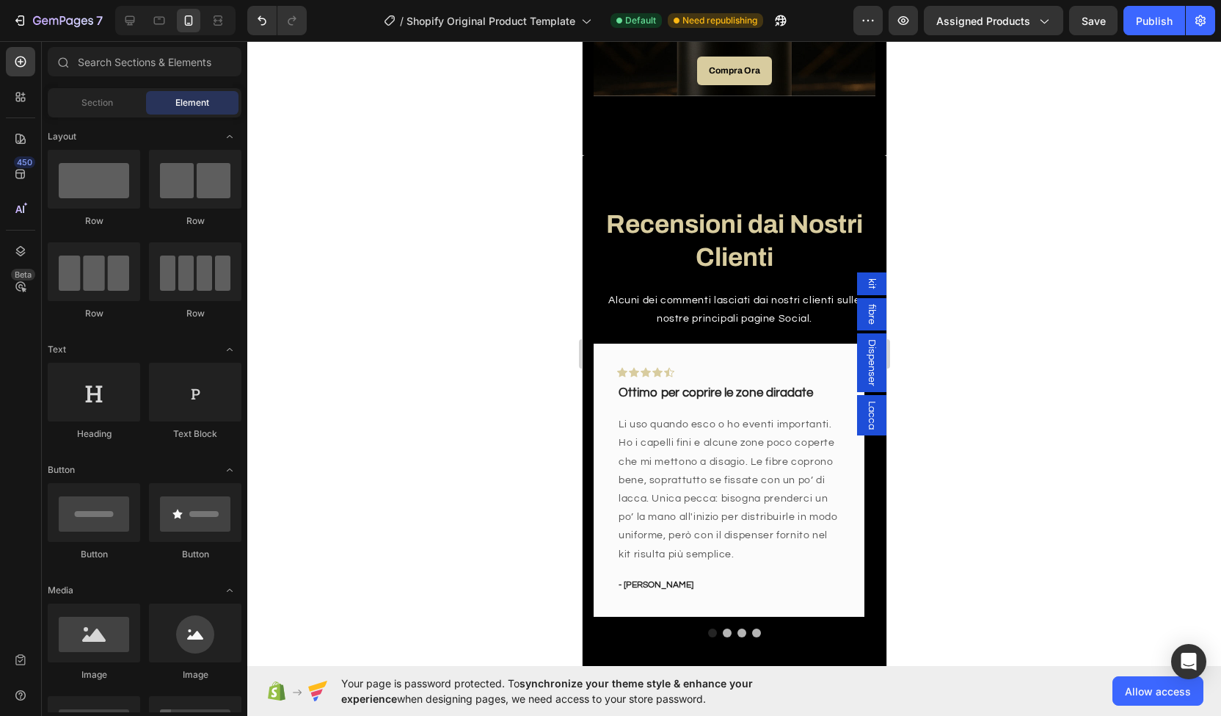
scroll to position [1694, 0]
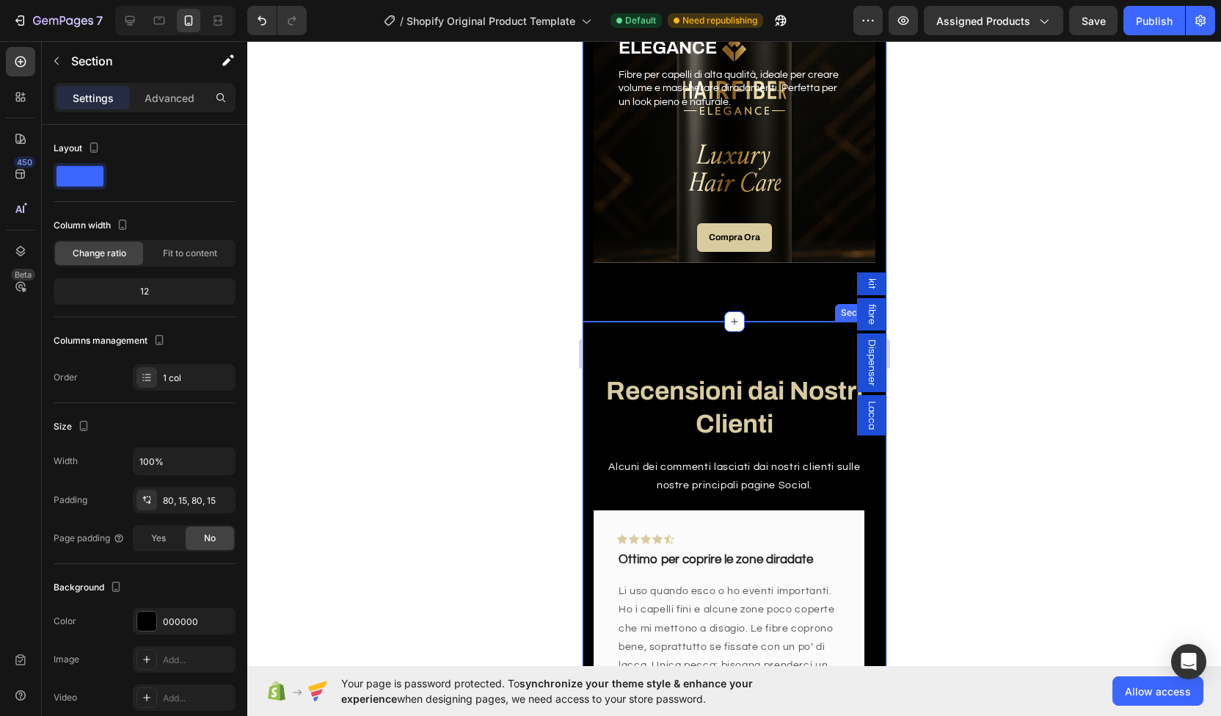
click at [666, 330] on div "Recensioni dai Nostri Clienti Heading Alcuni dei commenti lasciati dai nostri c…" at bounding box center [734, 639] width 304 height 635
click at [170, 107] on div "Advanced" at bounding box center [169, 97] width 73 height 23
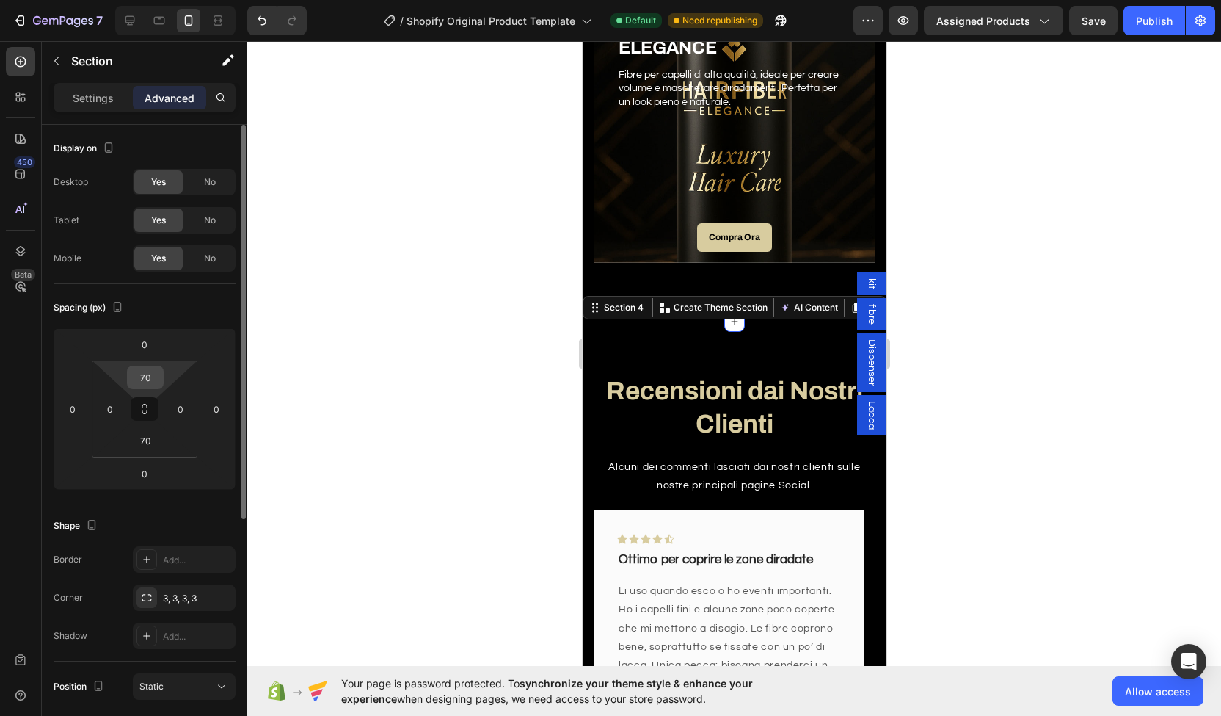
click at [150, 377] on input "70" at bounding box center [145, 377] width 29 height 22
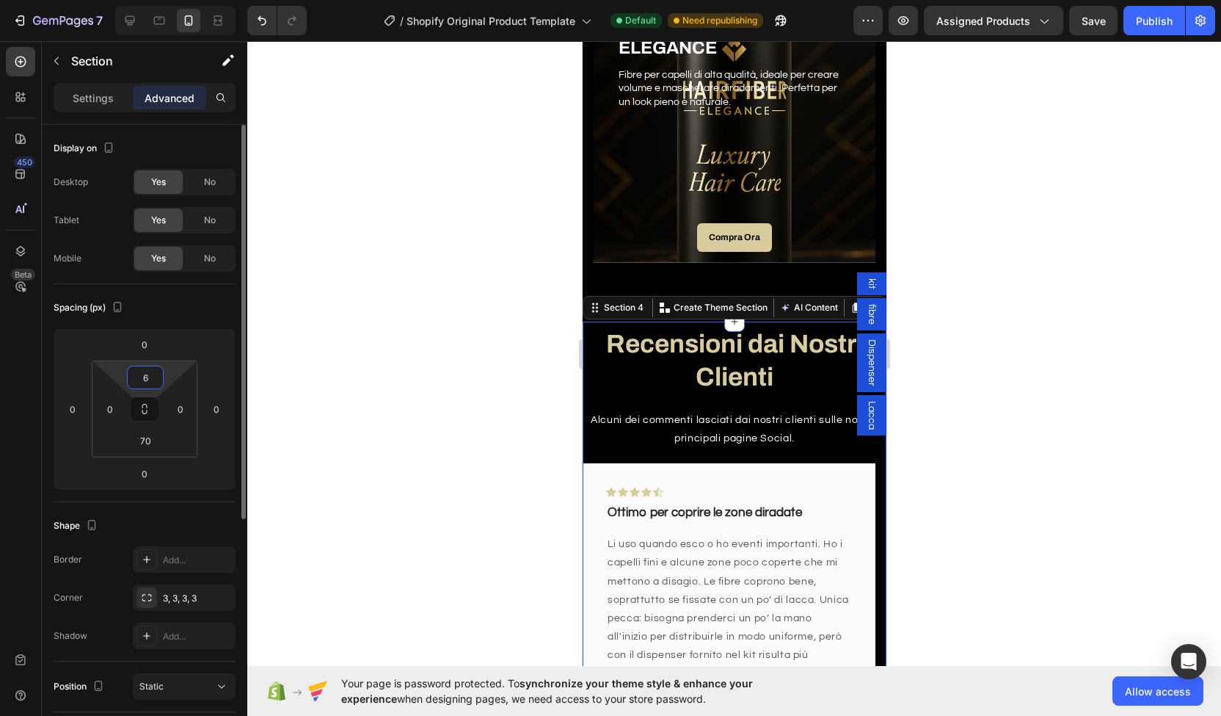
type input "60"
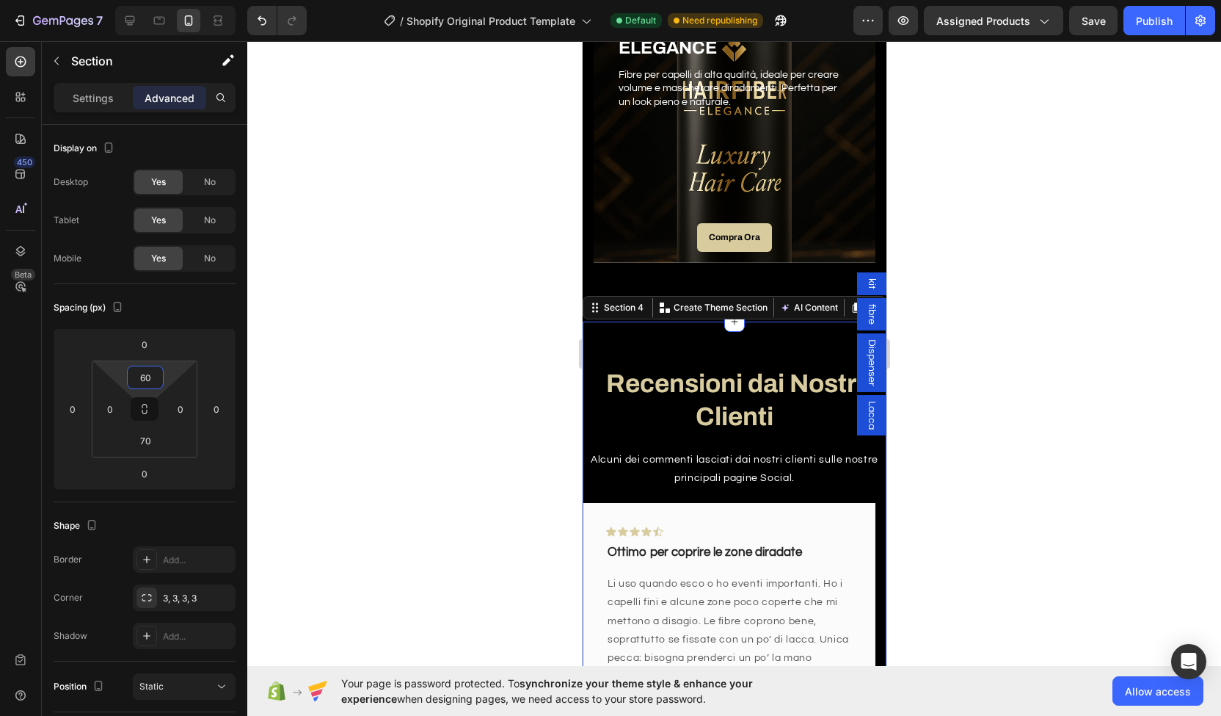
click at [474, 479] on div at bounding box center [734, 378] width 974 height 675
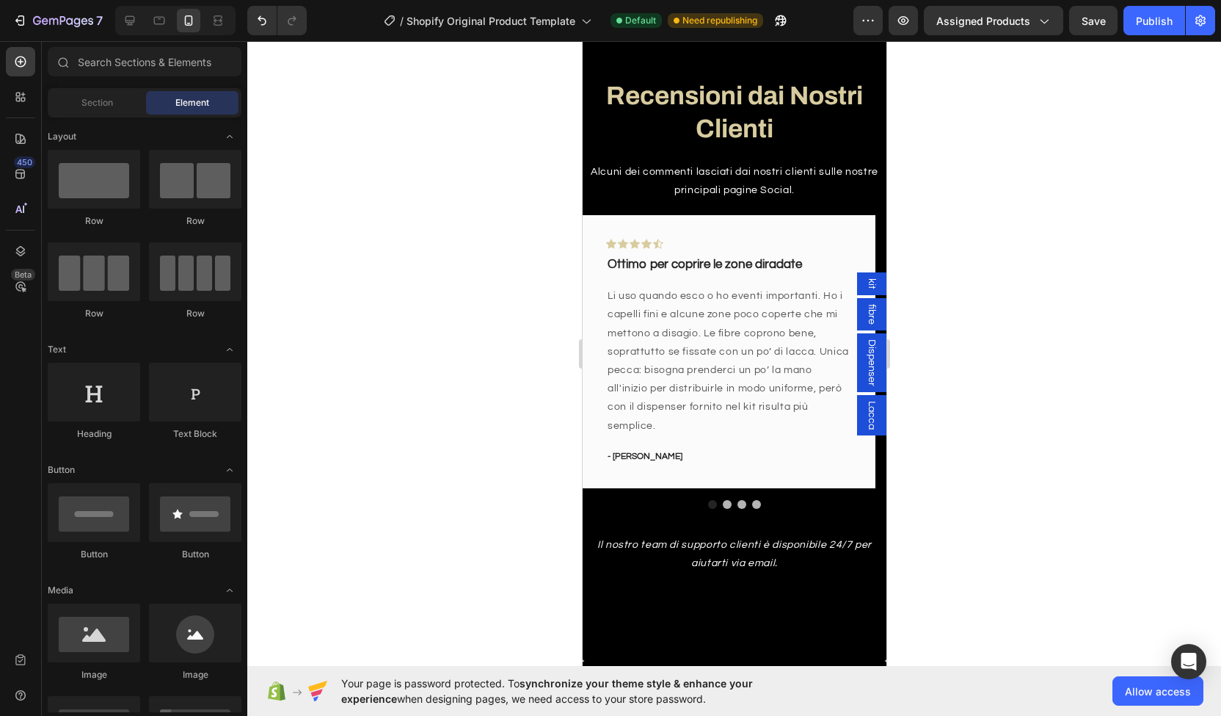
scroll to position [1978, 0]
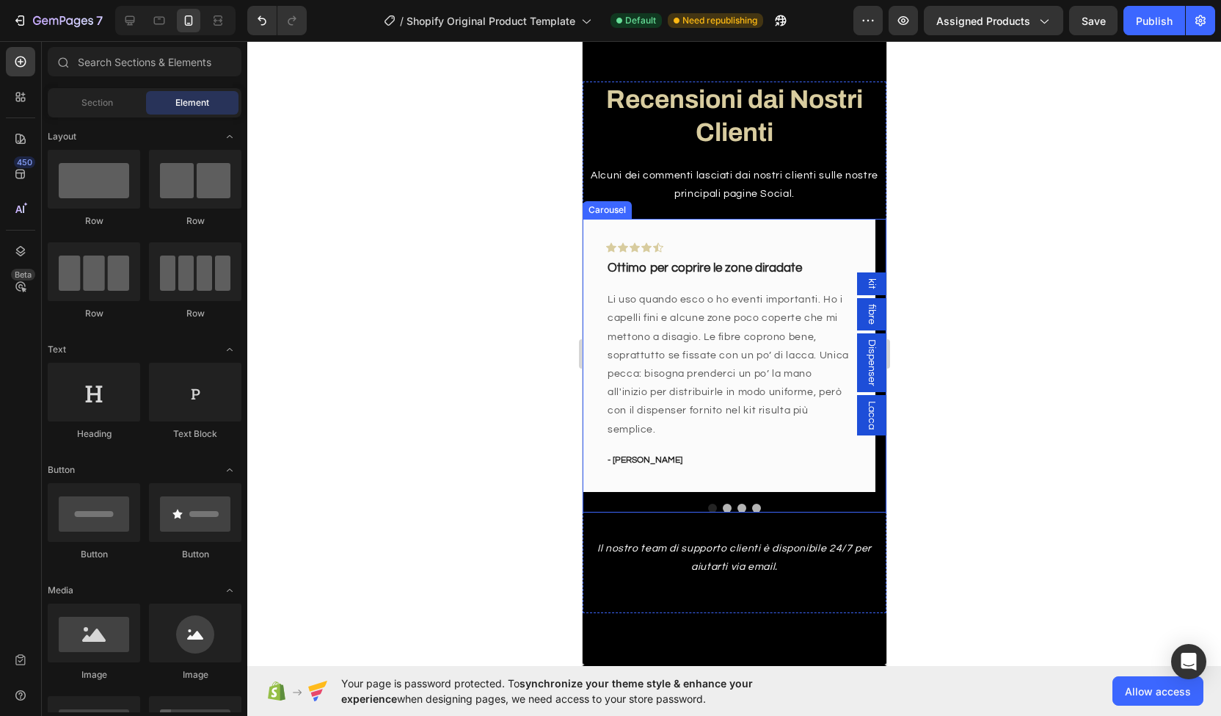
click at [722, 506] on button "Dot" at bounding box center [726, 508] width 9 height 9
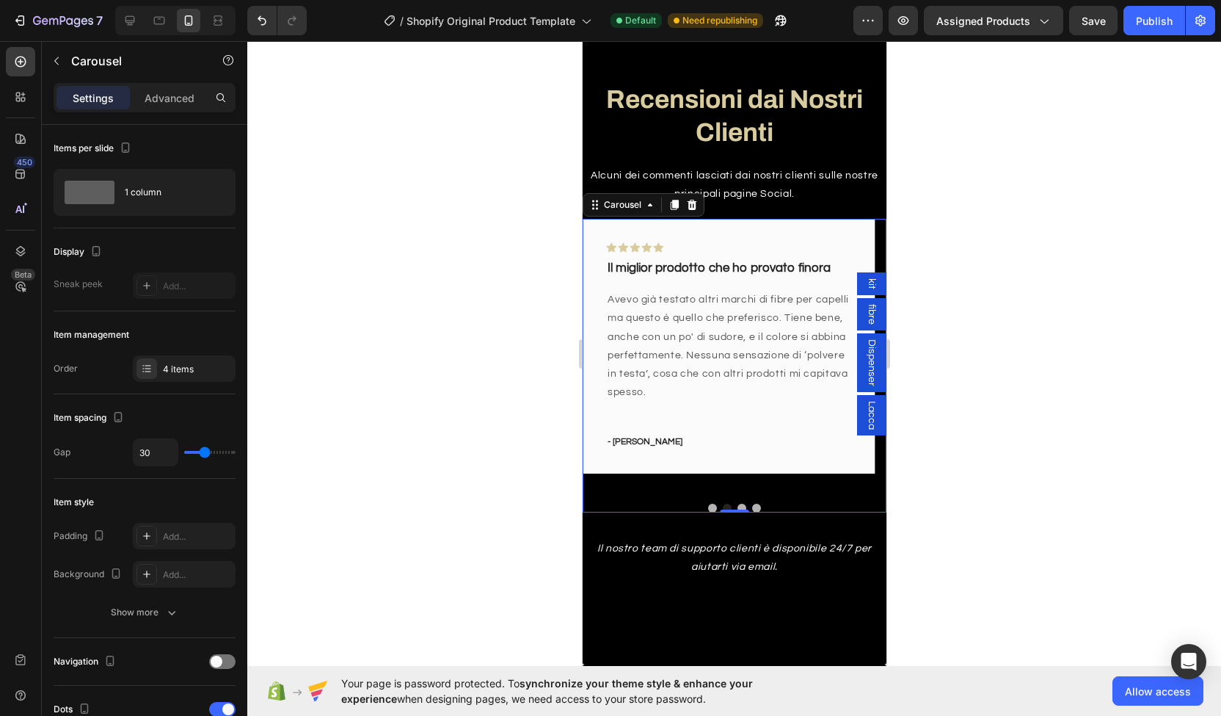
click at [737, 504] on button "Dot" at bounding box center [741, 508] width 9 height 9
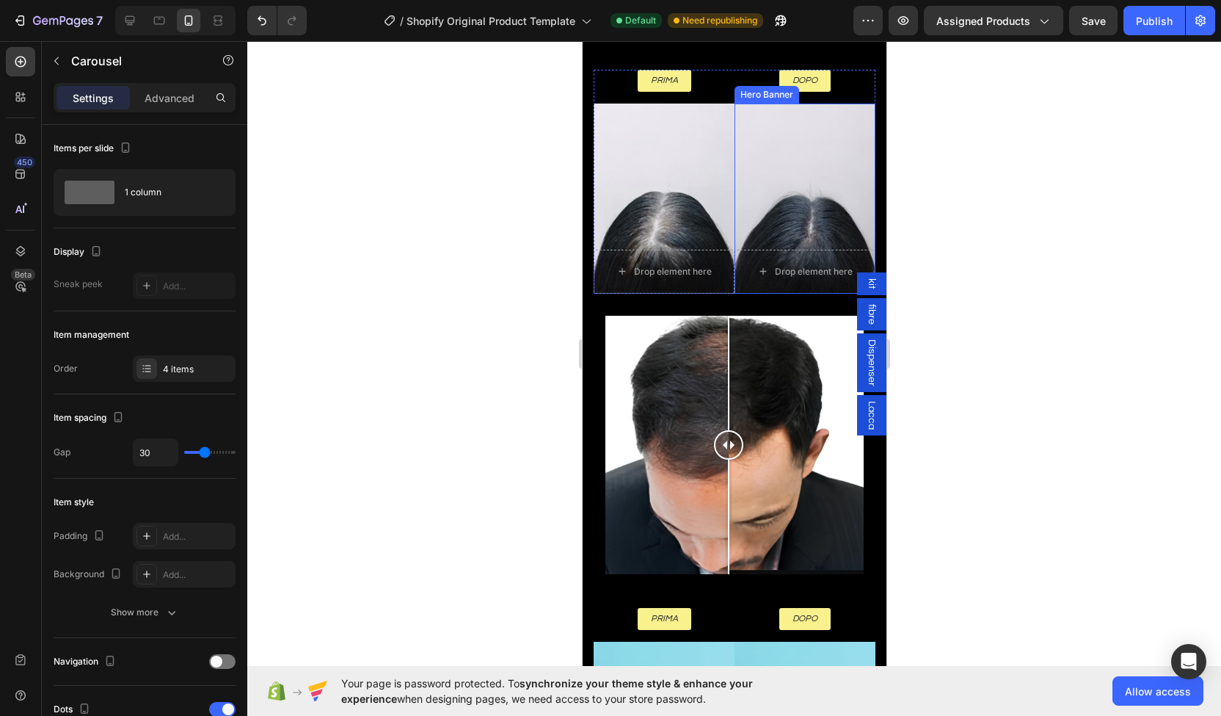
scroll to position [4050, 0]
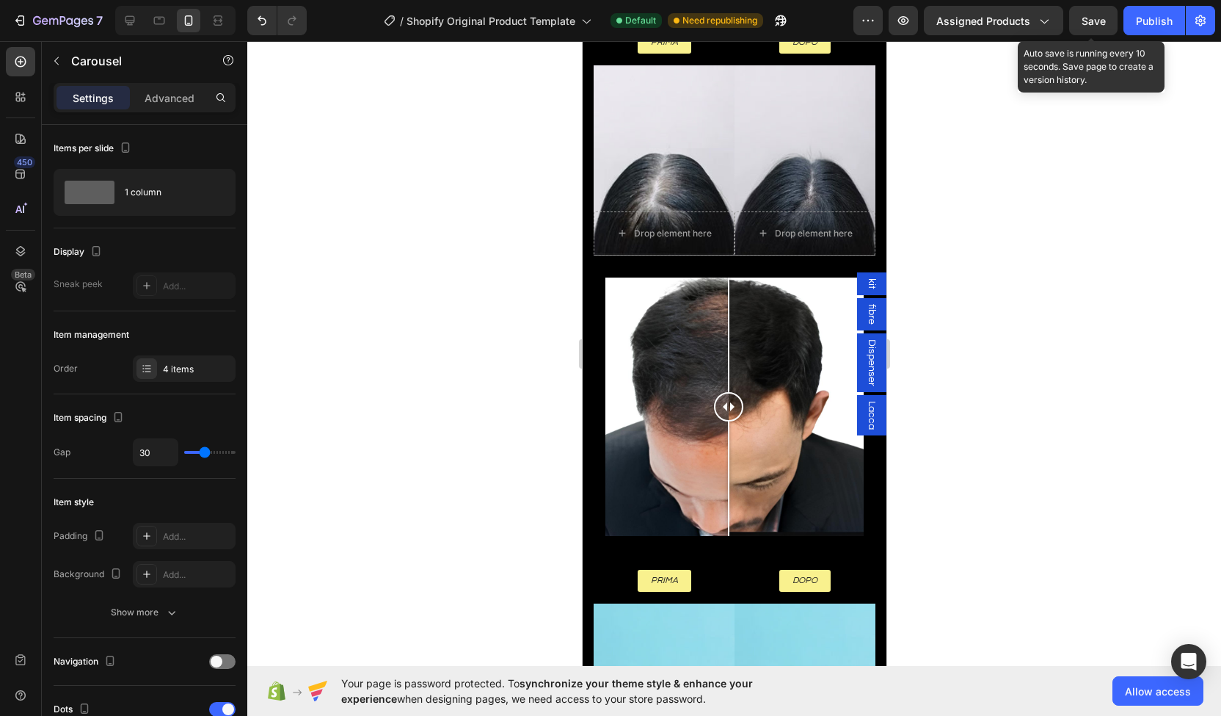
click at [1105, 18] on span "Save" at bounding box center [1094, 21] width 24 height 12
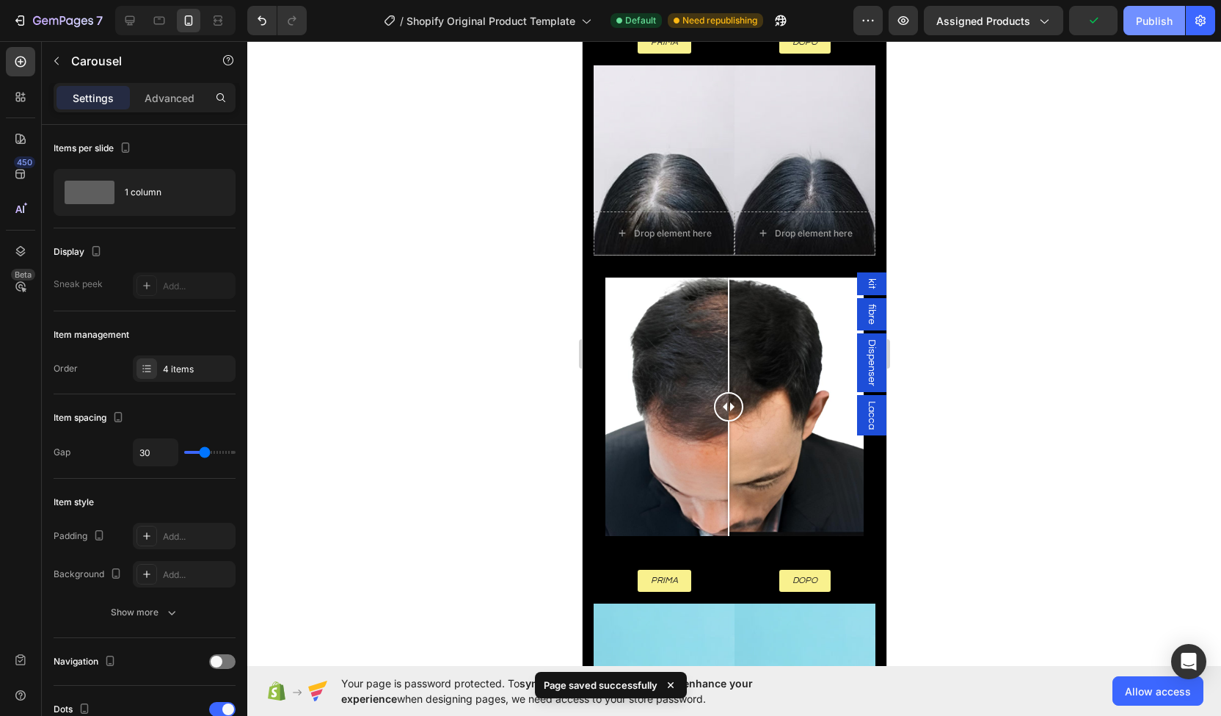
click at [1152, 34] on button "Publish" at bounding box center [1155, 20] width 62 height 29
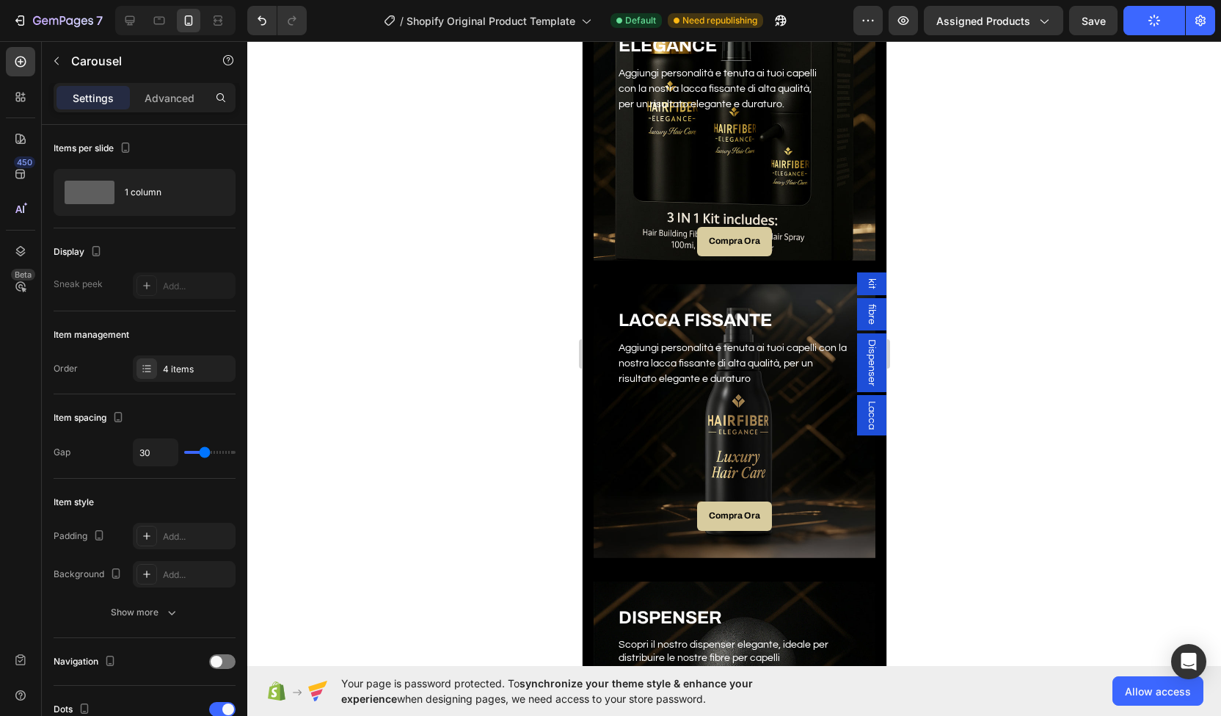
scroll to position [615, 0]
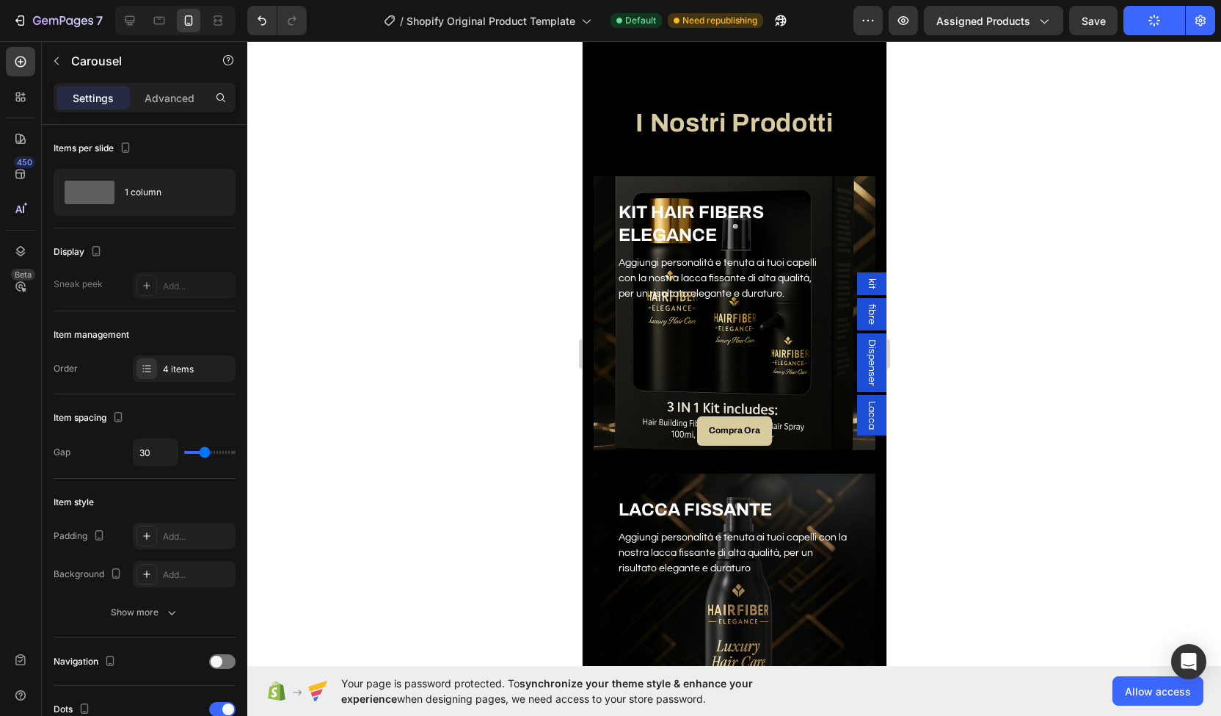
click at [134, 33] on div at bounding box center [175, 20] width 120 height 29
click at [131, 25] on icon at bounding box center [131, 21] width 10 height 10
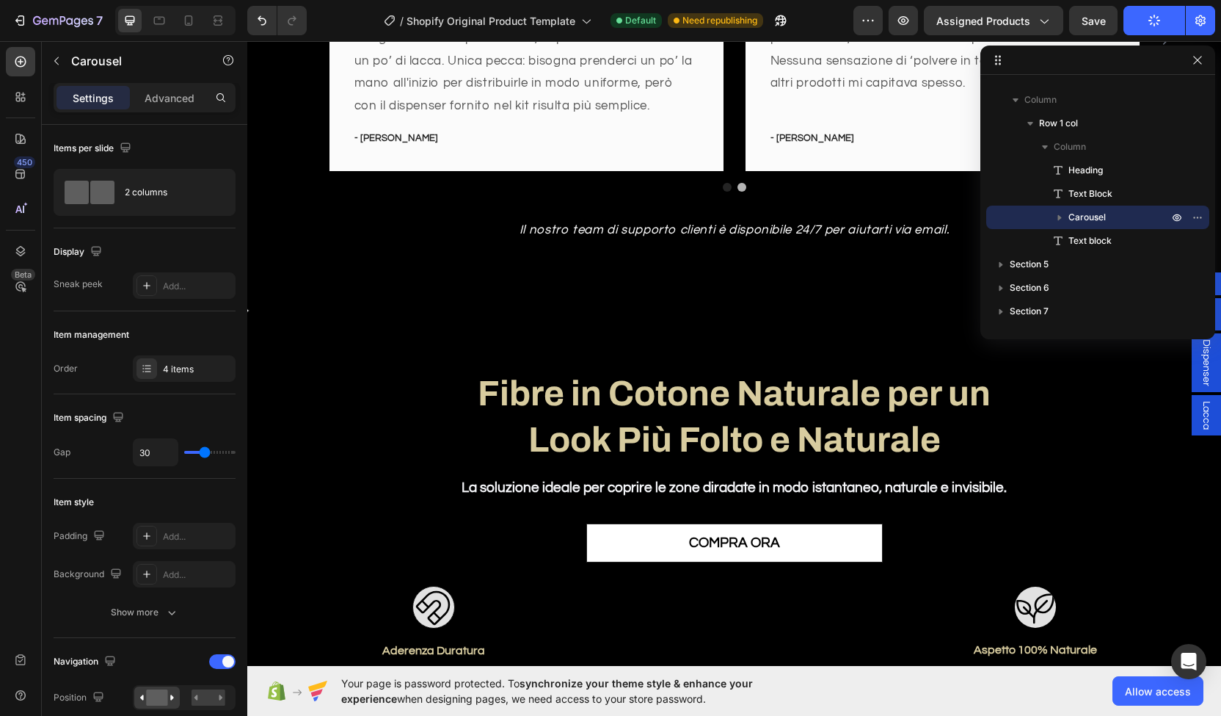
scroll to position [1791, 0]
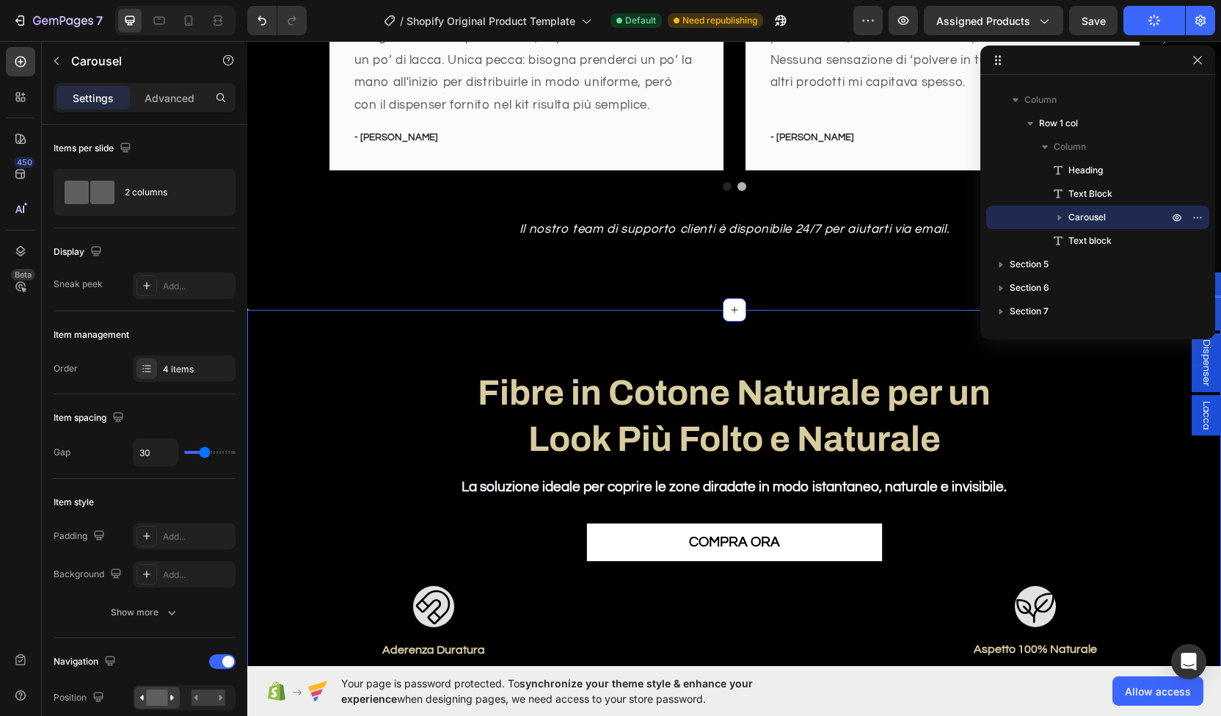
click at [777, 322] on div "Fibre in Cotone Naturale per un Look Più Folto e Naturale Heading La soluzione …" at bounding box center [734, 650] width 974 height 681
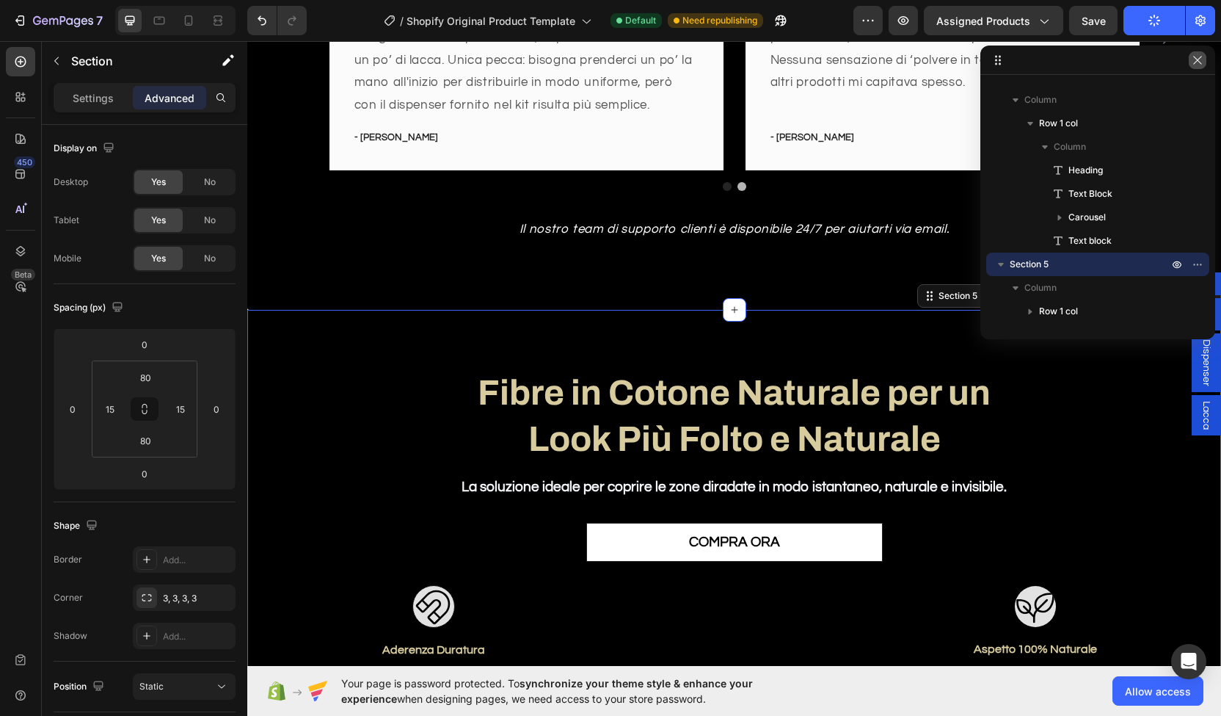
click at [1195, 67] on button "button" at bounding box center [1198, 60] width 18 height 18
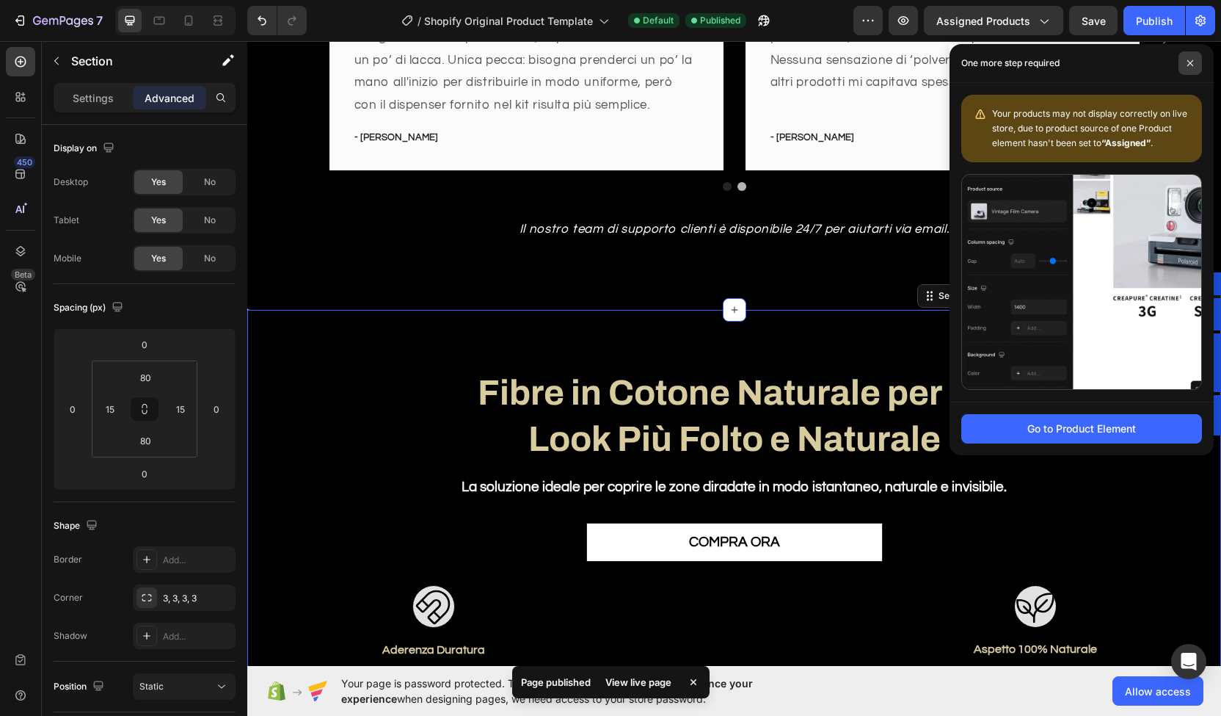
click at [1185, 59] on span at bounding box center [1190, 62] width 23 height 23
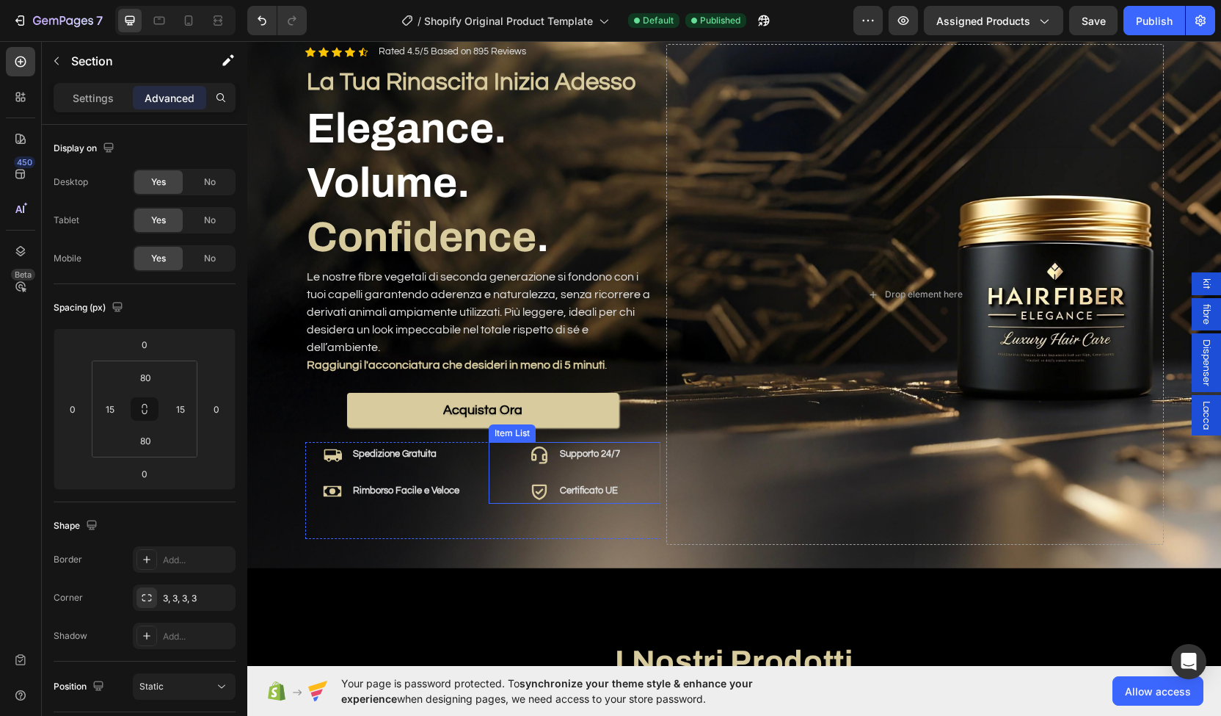
scroll to position [140, 0]
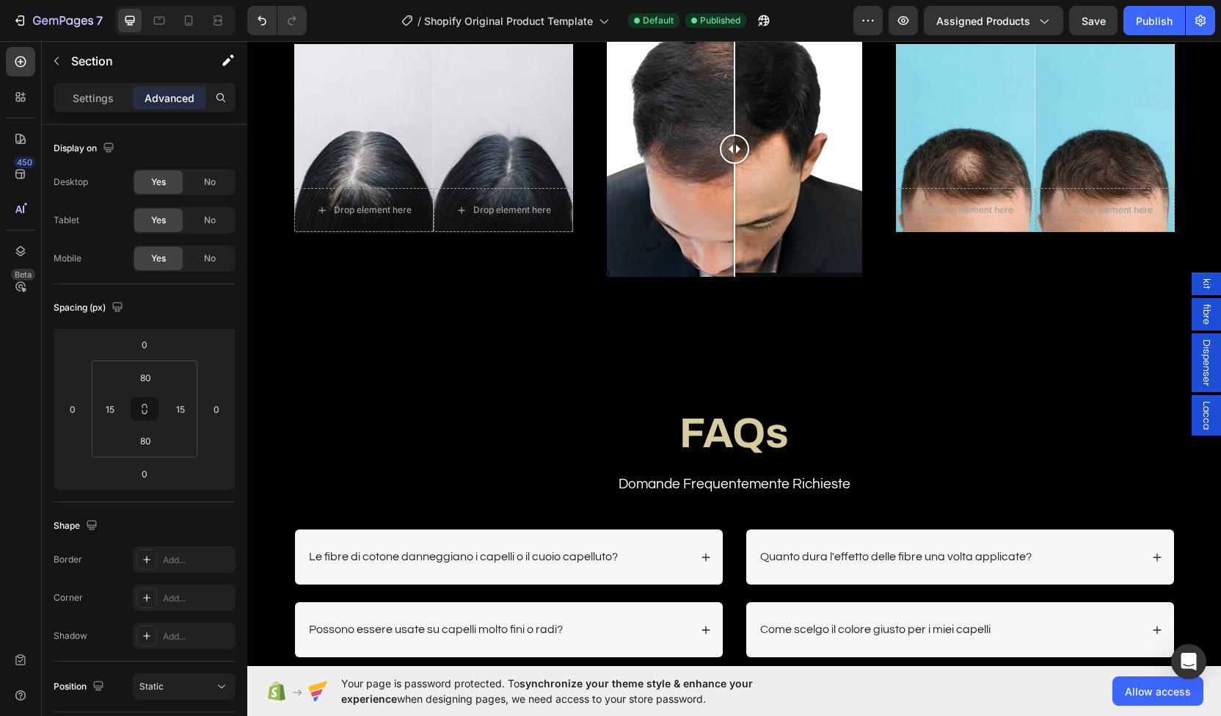
scroll to position [2961, 0]
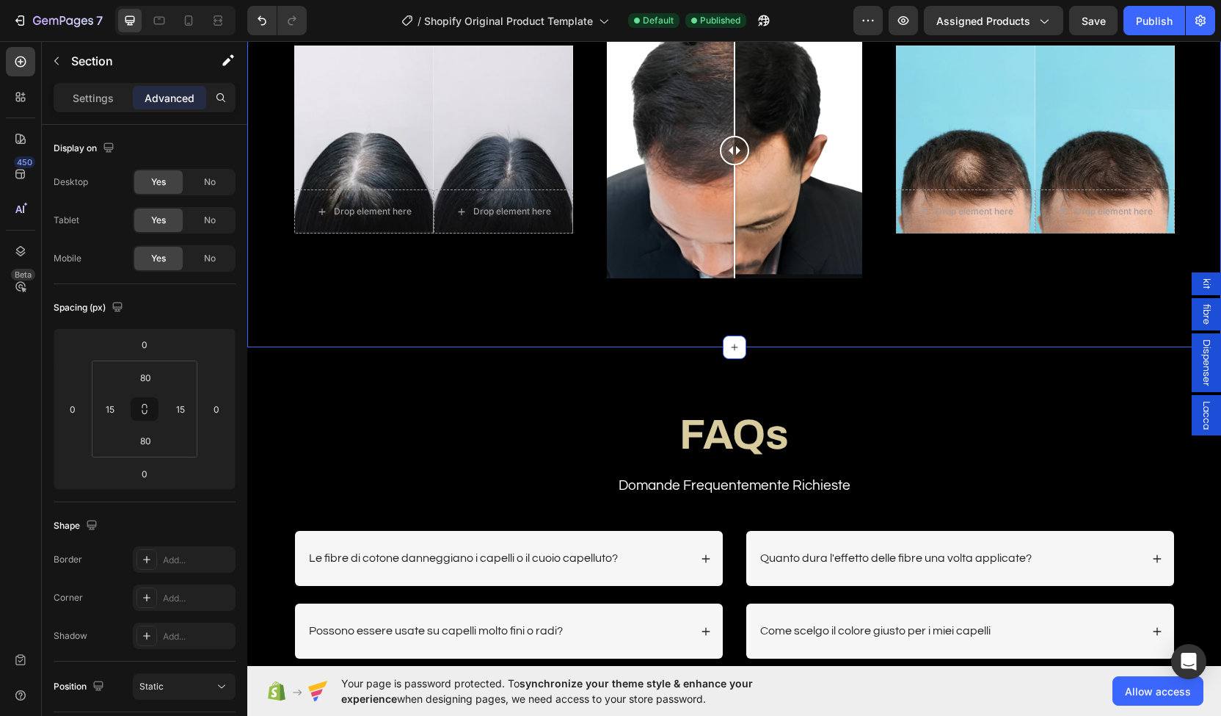
click at [678, 334] on div "Risultati Heading Il risultato che tutti vogliono. Ora è anche alla tua portata…" at bounding box center [734, 96] width 974 height 502
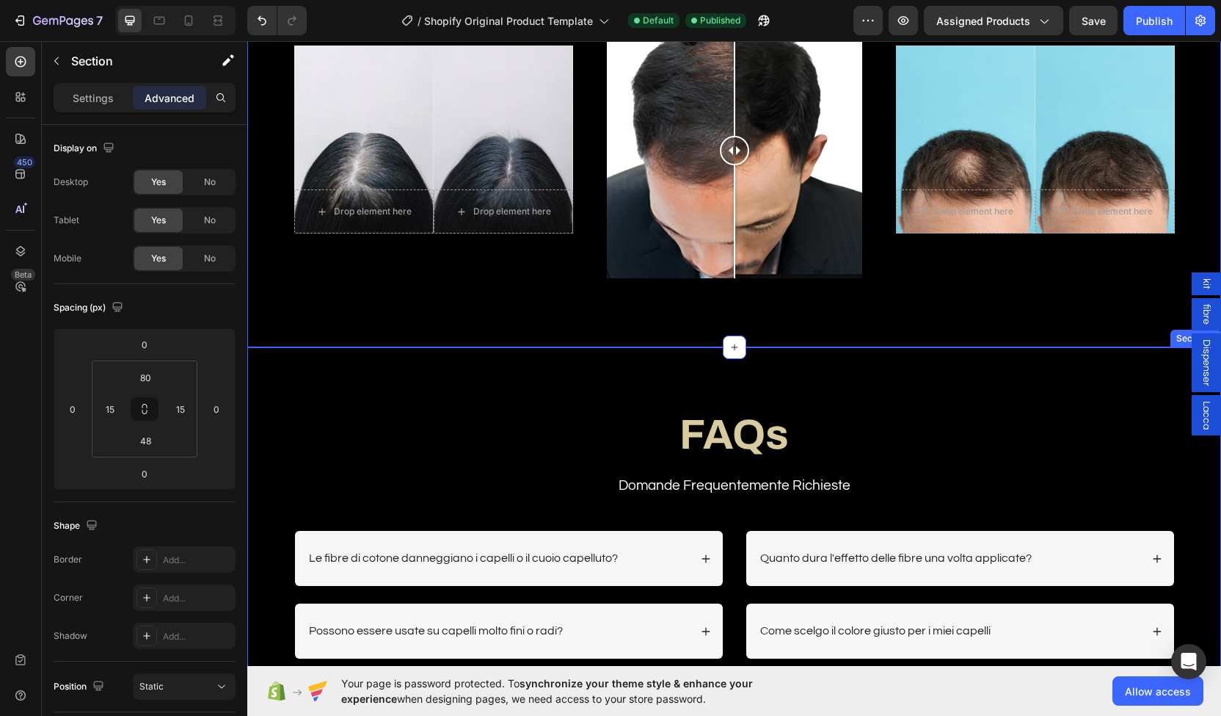
click at [673, 373] on div "FAQs Heading Domande Frequentemente Richieste Text Block Row Le fibre di cotone…" at bounding box center [734, 532] width 974 height 370
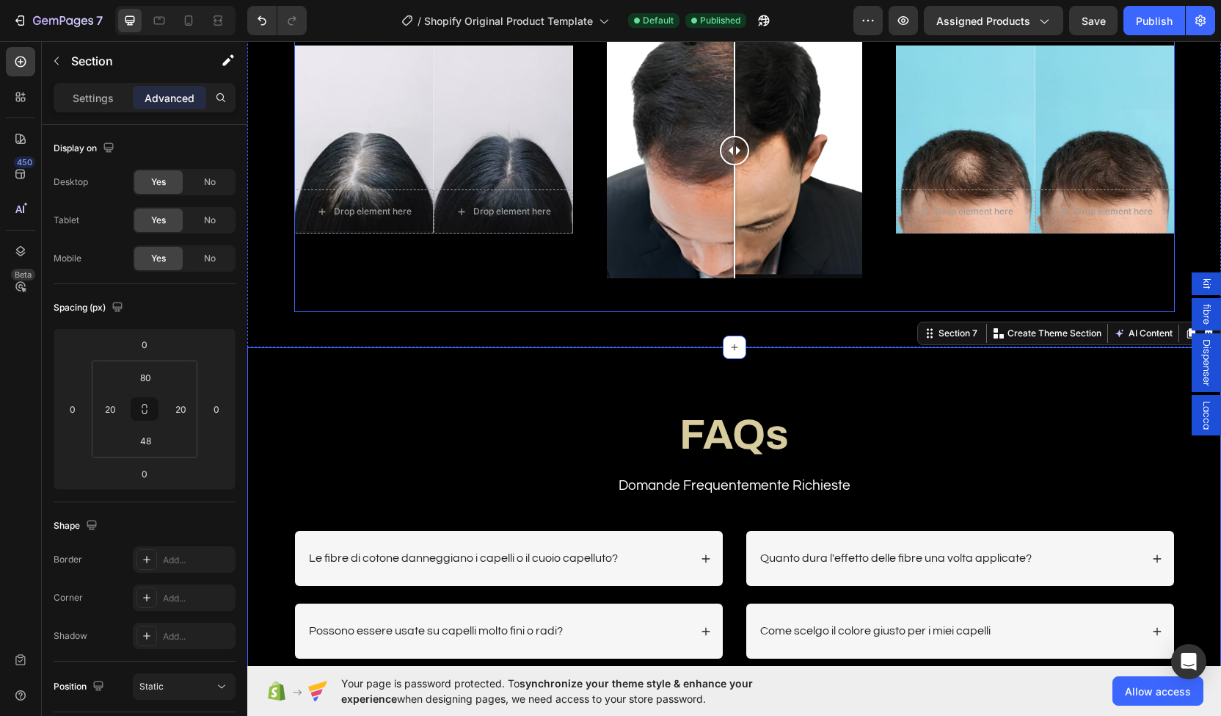
click at [652, 307] on div "Image Comparison Row" at bounding box center [734, 161] width 279 height 301
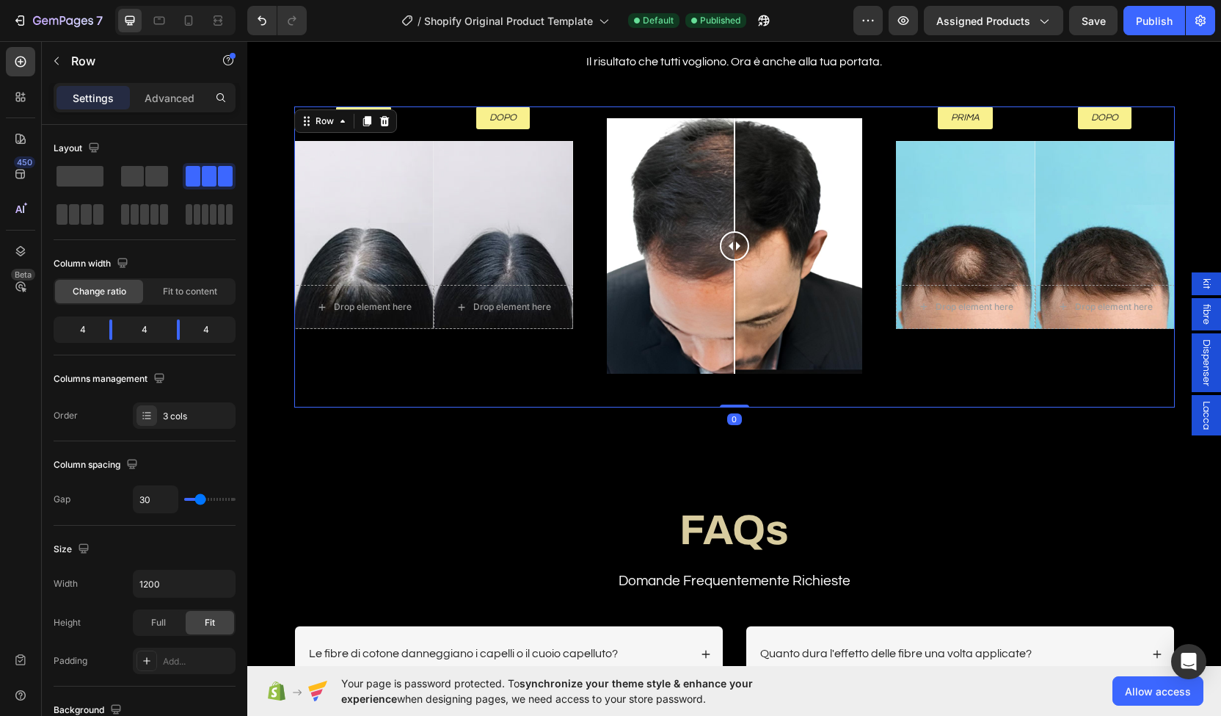
scroll to position [2864, 0]
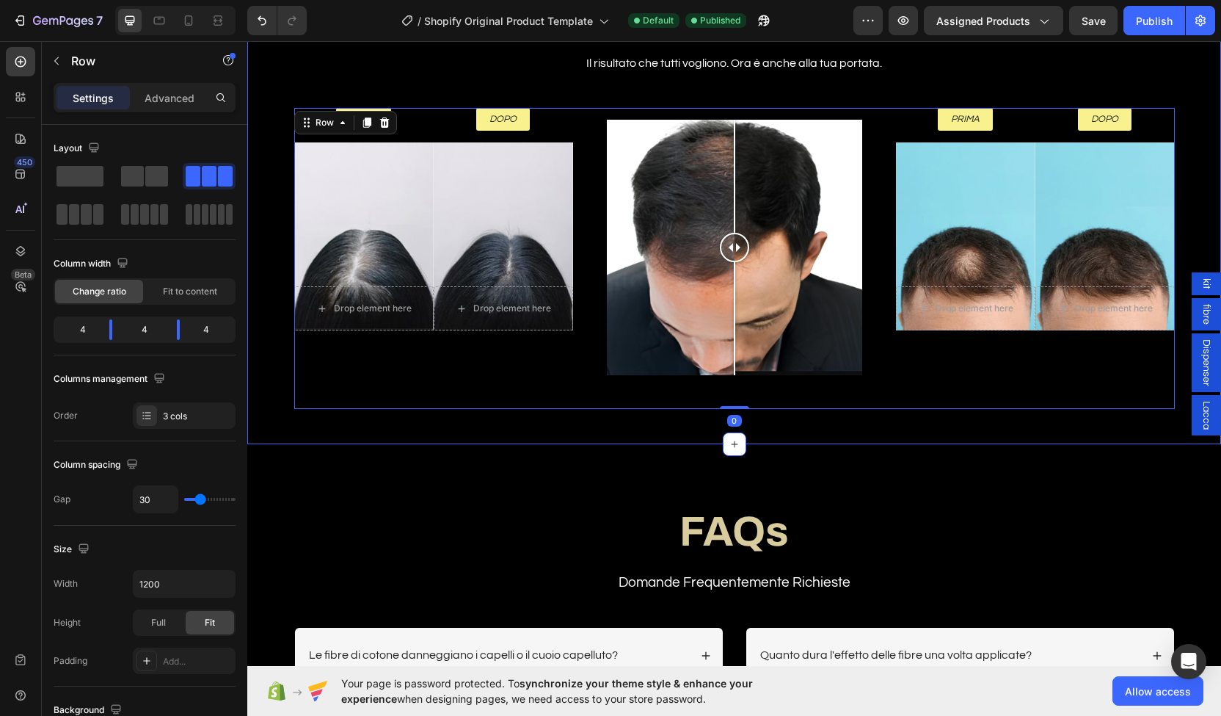
click at [616, 428] on div "Risultati Heading Il risultato che tutti vogliono. Ora è anche alla tua portata…" at bounding box center [734, 193] width 974 height 502
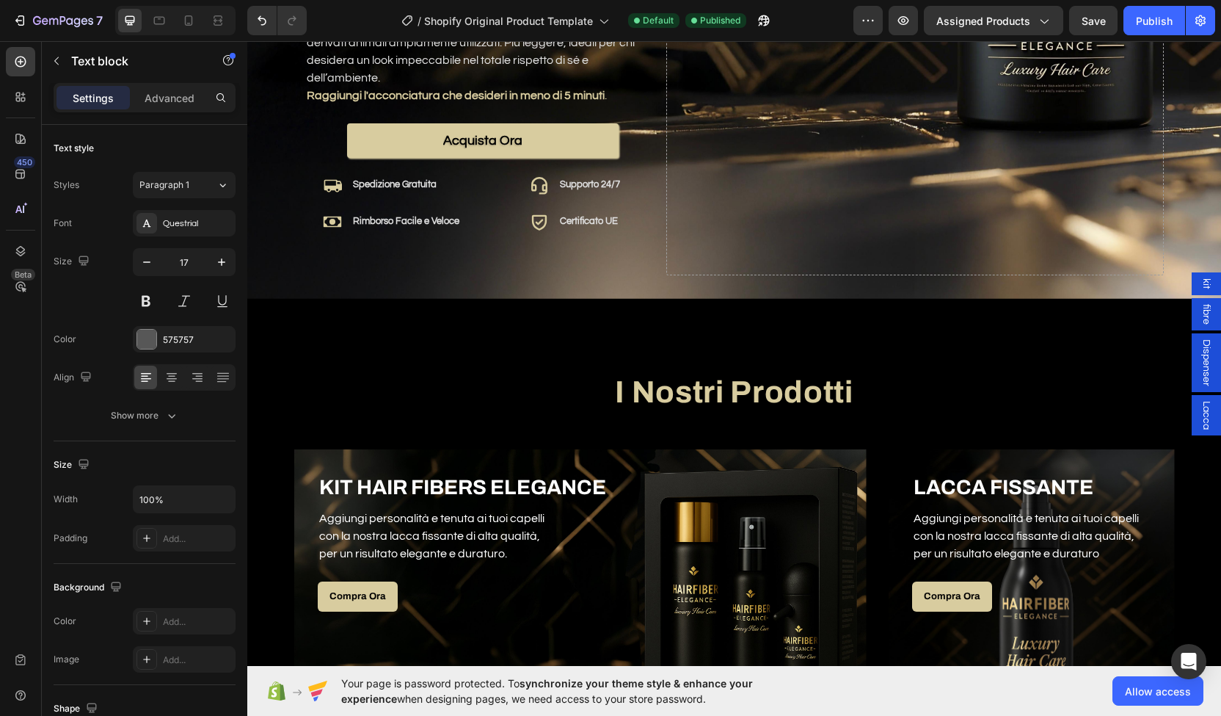
scroll to position [471, 0]
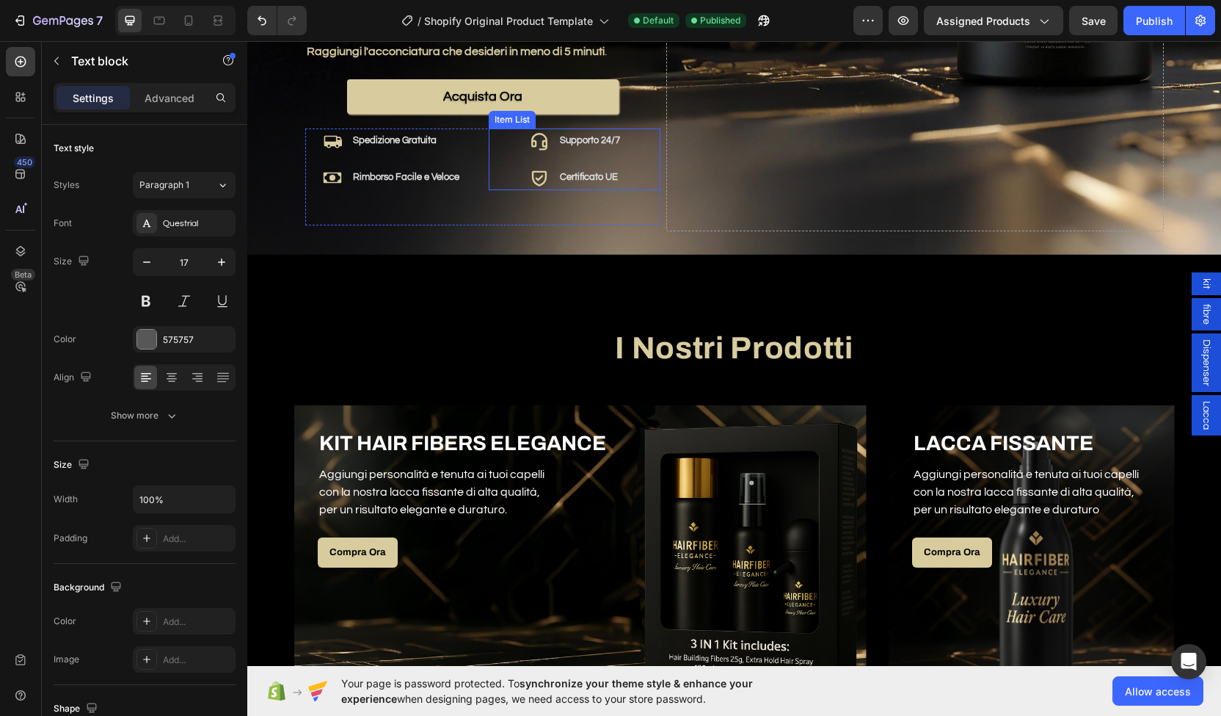
click at [402, 131] on div "Spedizione Gratuita" at bounding box center [406, 140] width 111 height 19
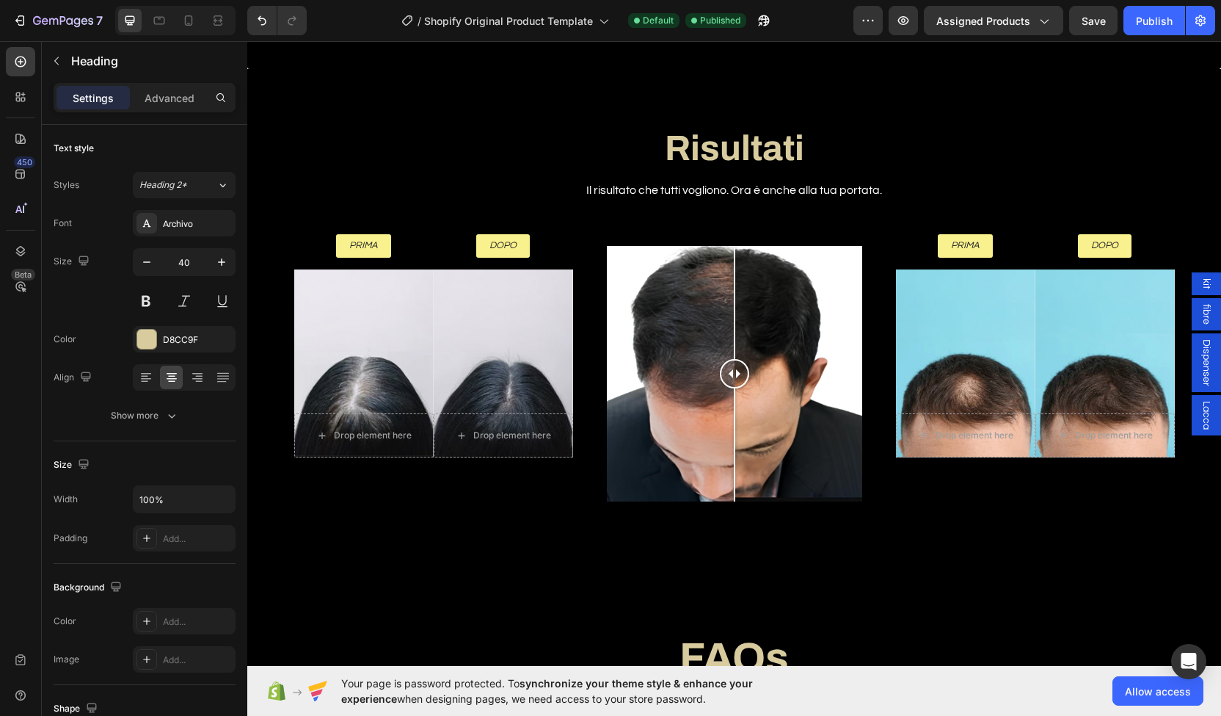
scroll to position [3186, 0]
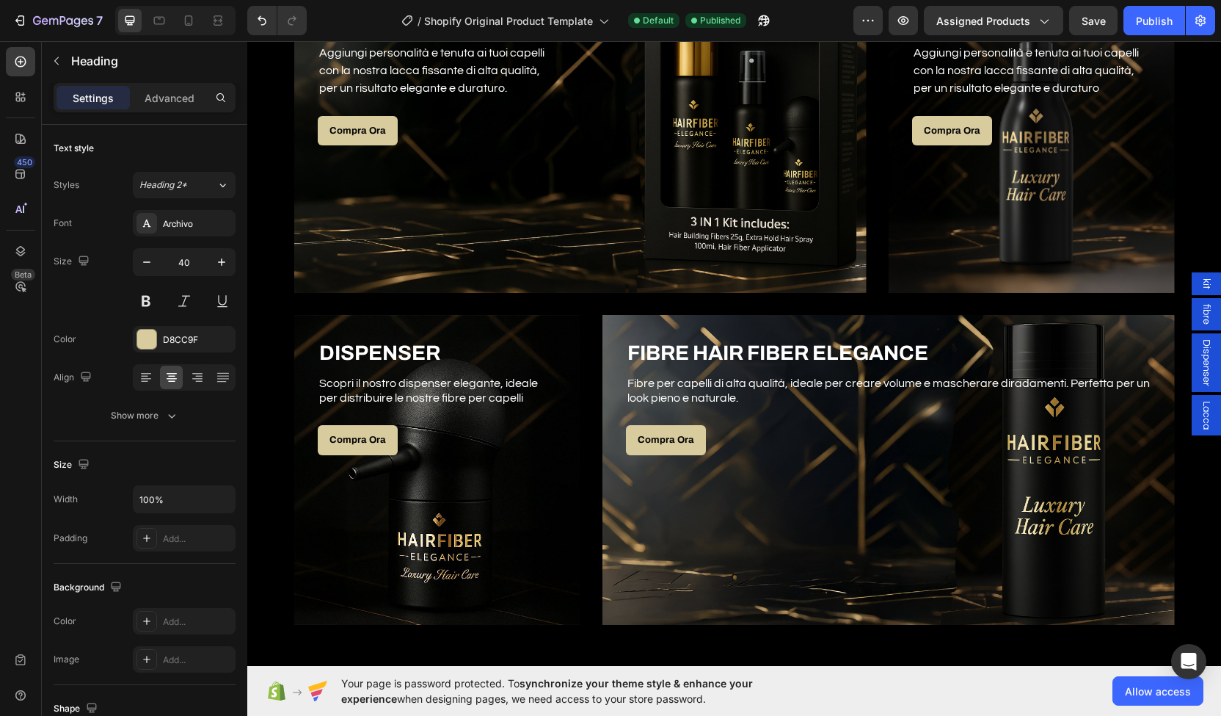
scroll to position [890, 0]
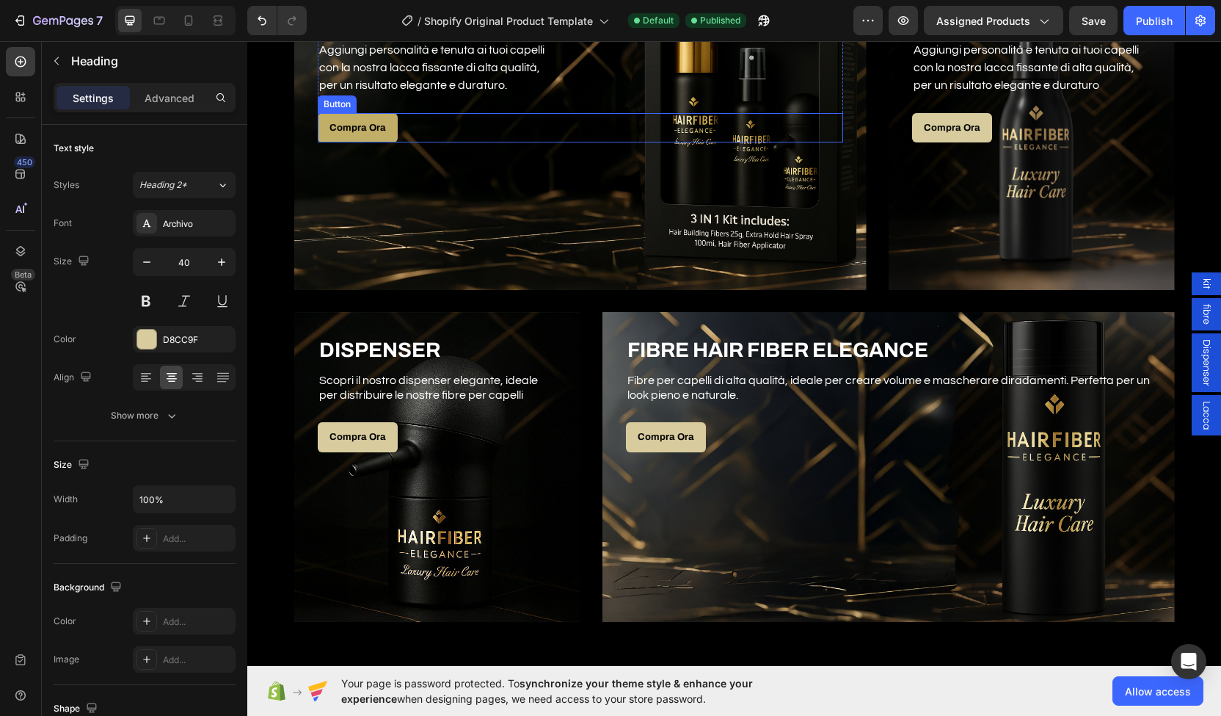
click at [336, 140] on link "Compra Ora" at bounding box center [358, 128] width 80 height 30
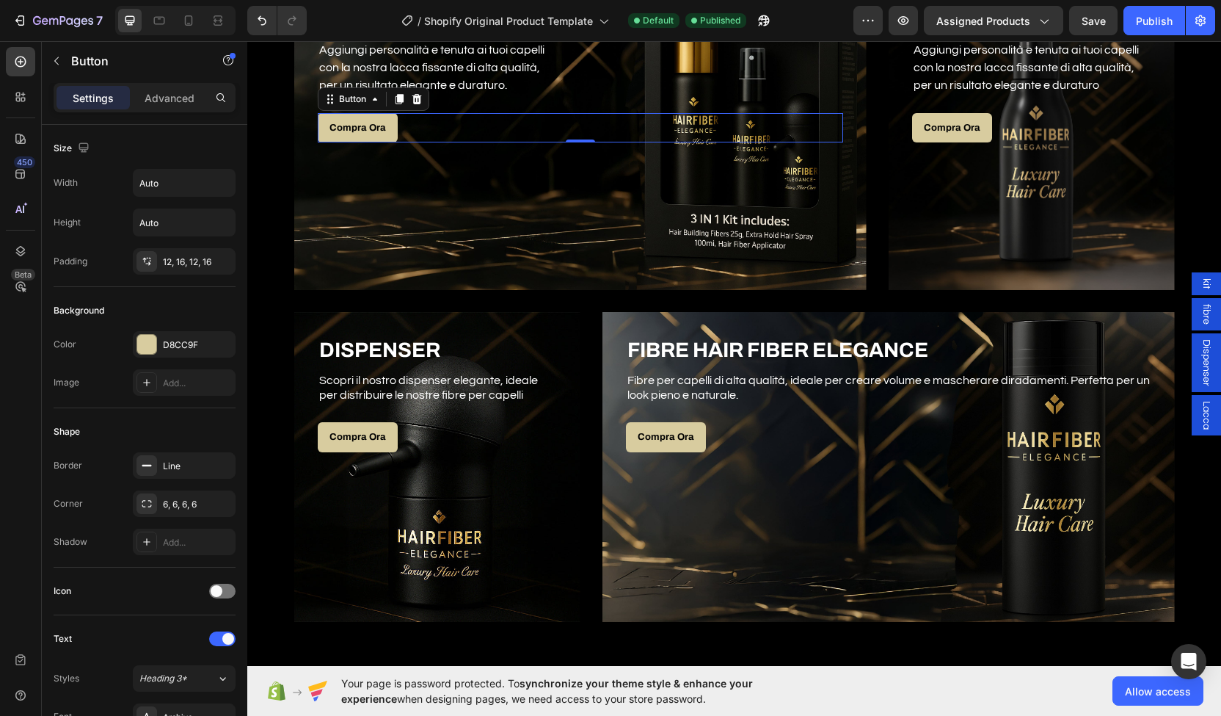
click at [1199, 281] on span "kit" at bounding box center [1206, 283] width 15 height 11
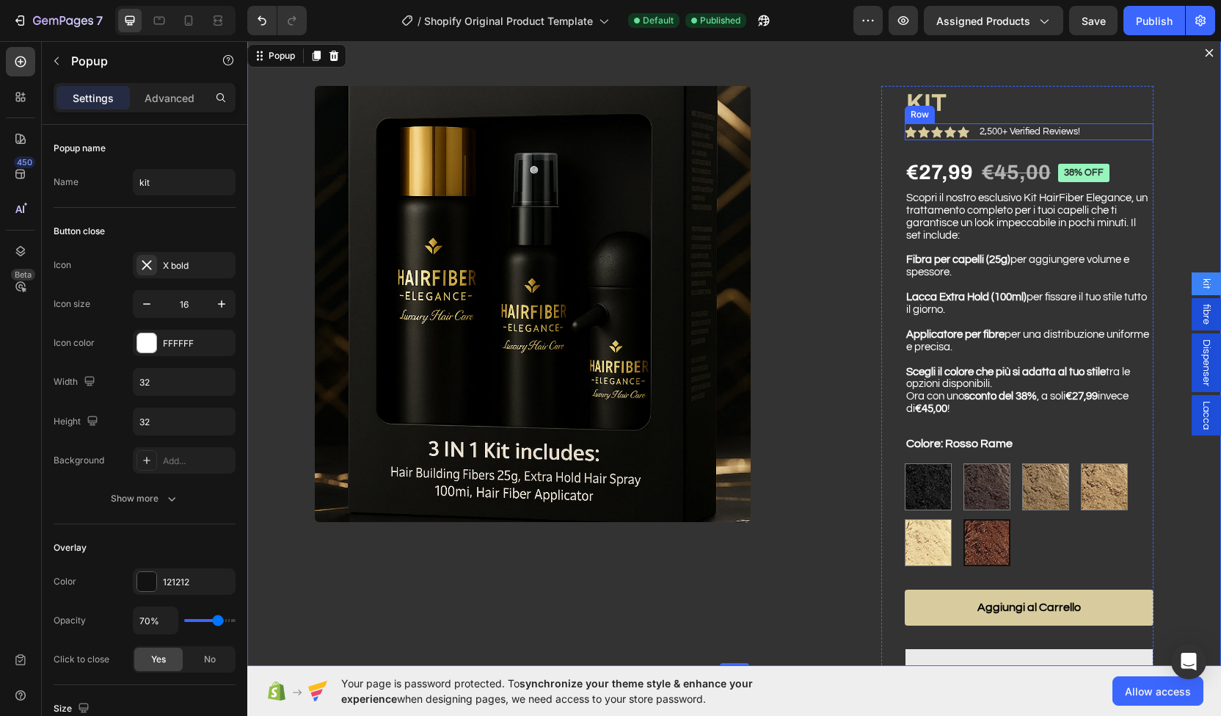
scroll to position [30, 0]
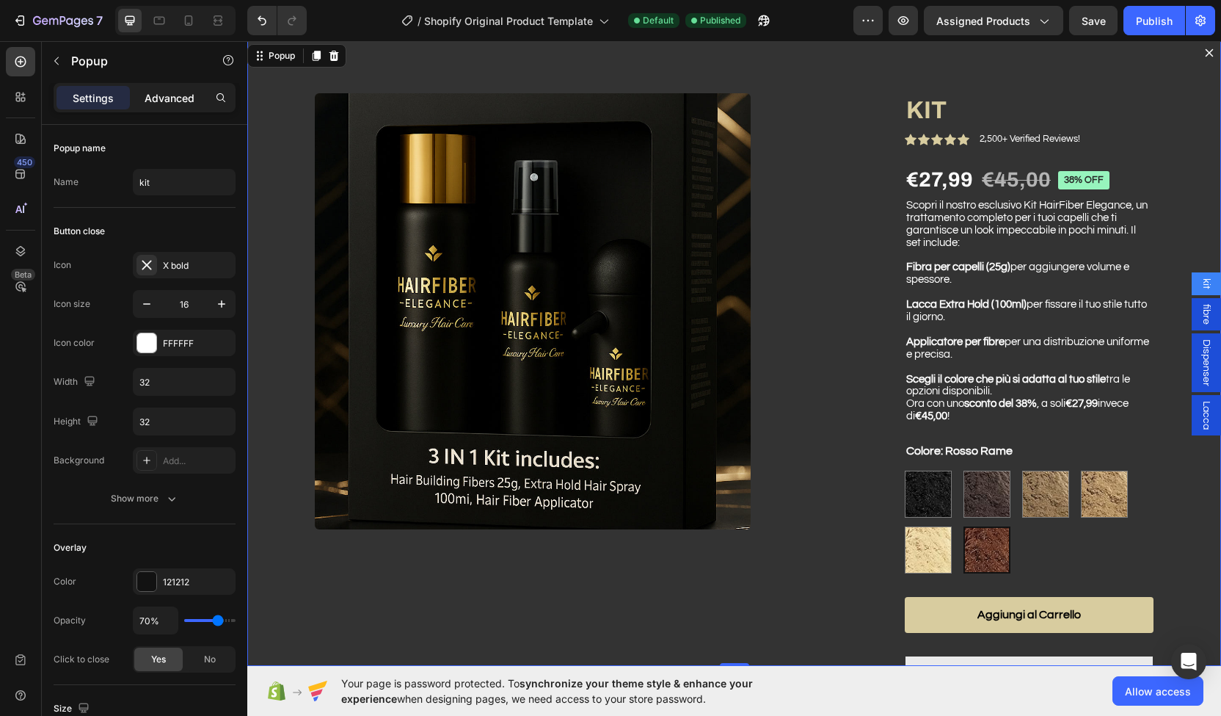
click at [165, 89] on div "Advanced" at bounding box center [169, 97] width 73 height 23
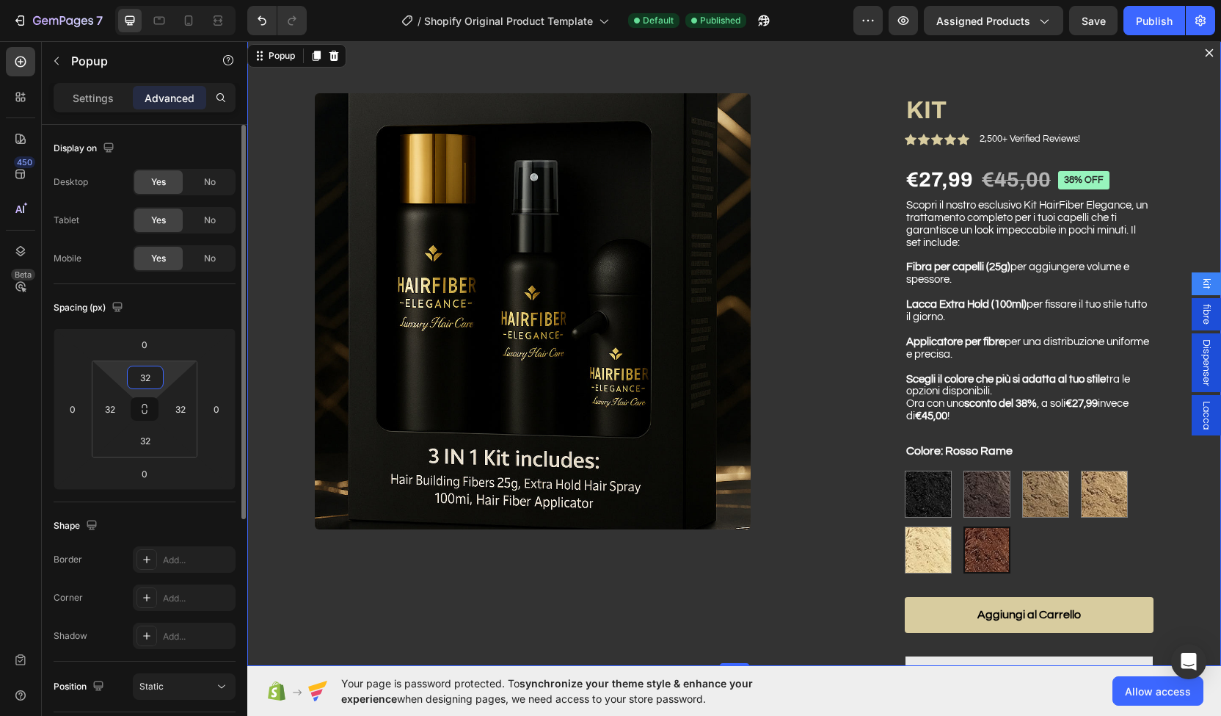
click at [140, 375] on input "32" at bounding box center [145, 377] width 29 height 22
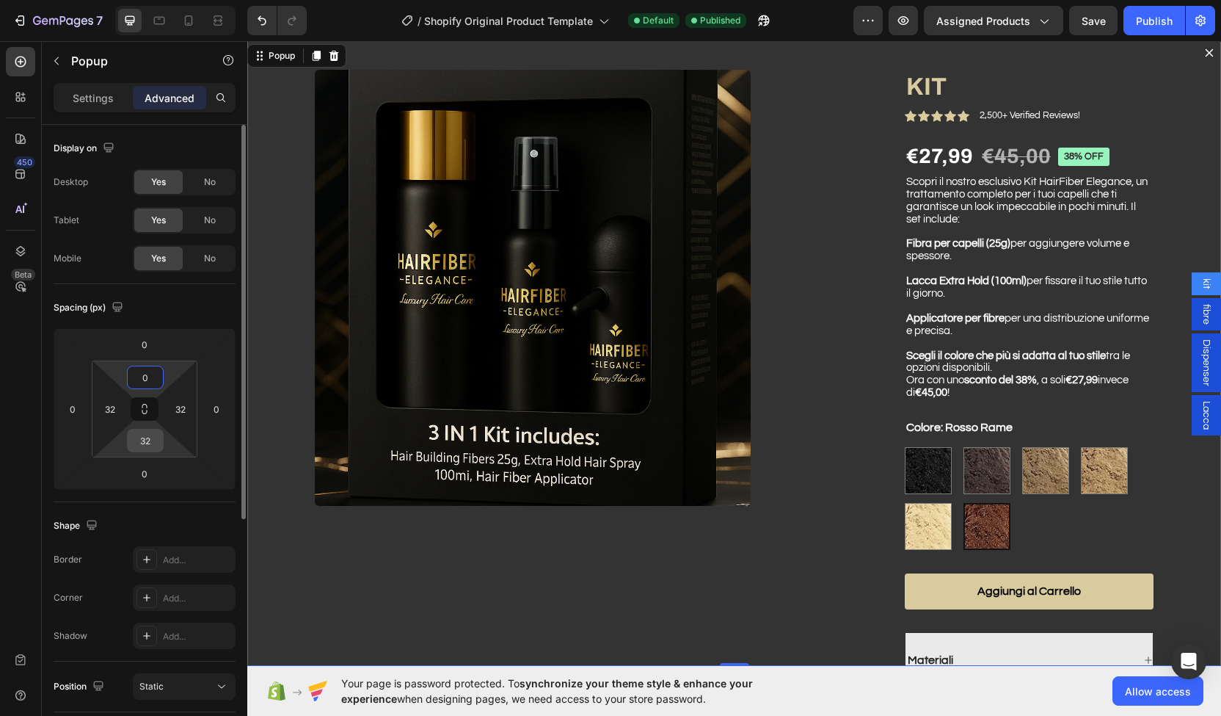
type input "0"
click at [139, 432] on input "32" at bounding box center [145, 440] width 29 height 22
type input "0"
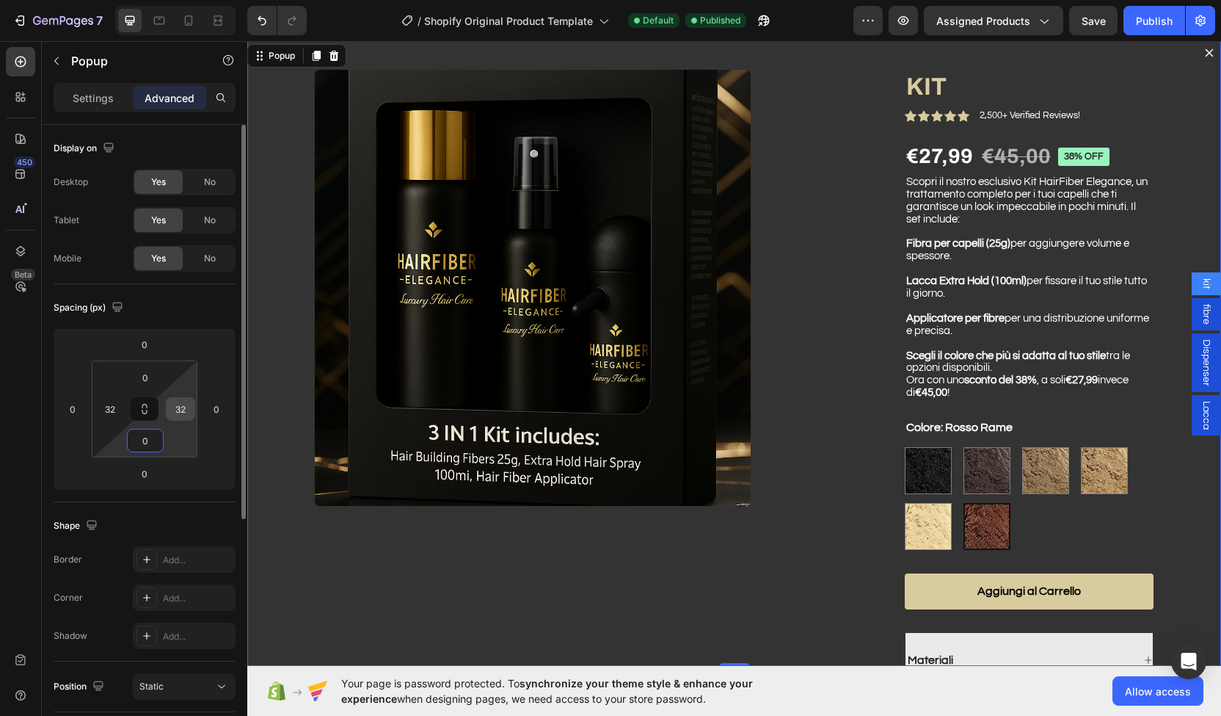
click at [177, 418] on input "32" at bounding box center [181, 409] width 22 height 22
type input "0"
click at [110, 411] on input "32" at bounding box center [110, 409] width 22 height 22
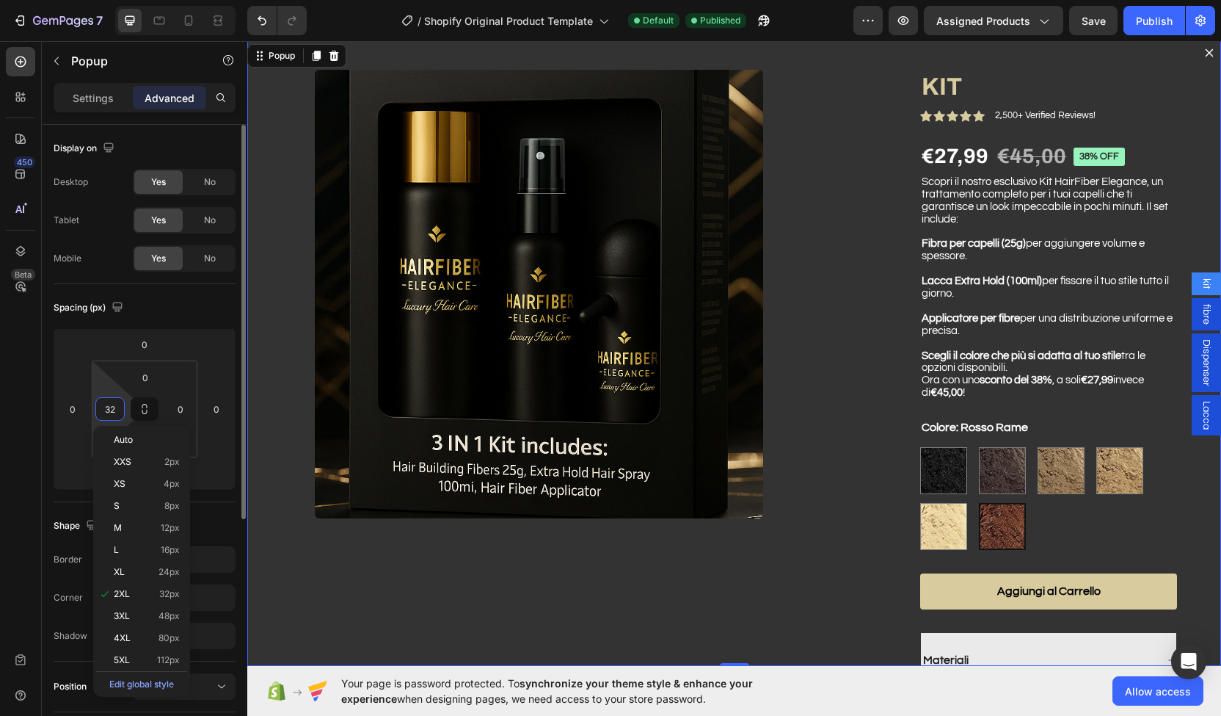
click at [110, 411] on input "32" at bounding box center [110, 409] width 22 height 22
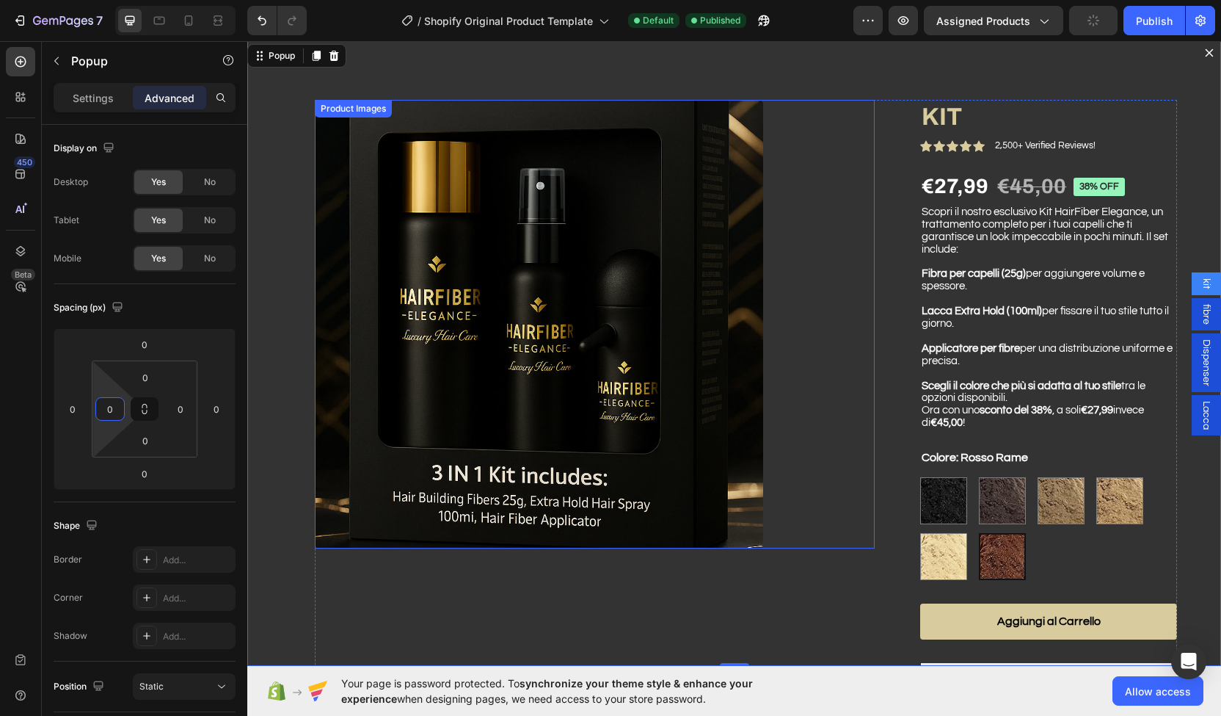
scroll to position [0, 0]
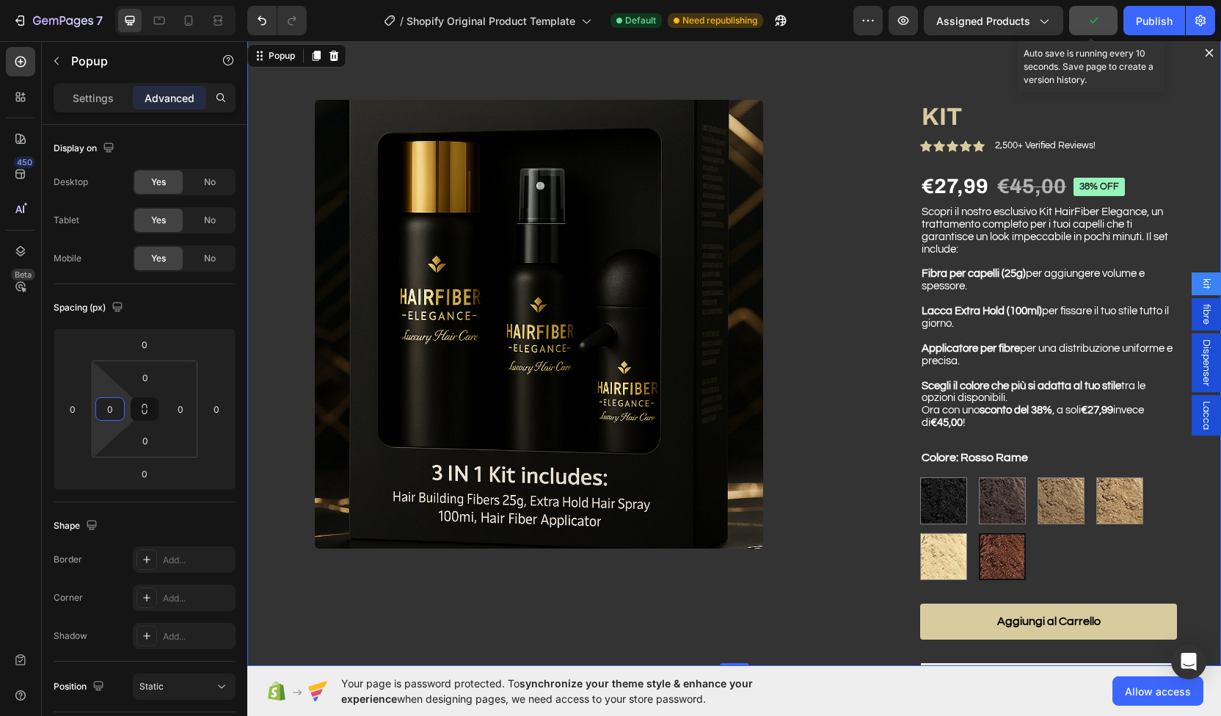
type input "0"
click at [1097, 30] on button "button" at bounding box center [1093, 20] width 48 height 29
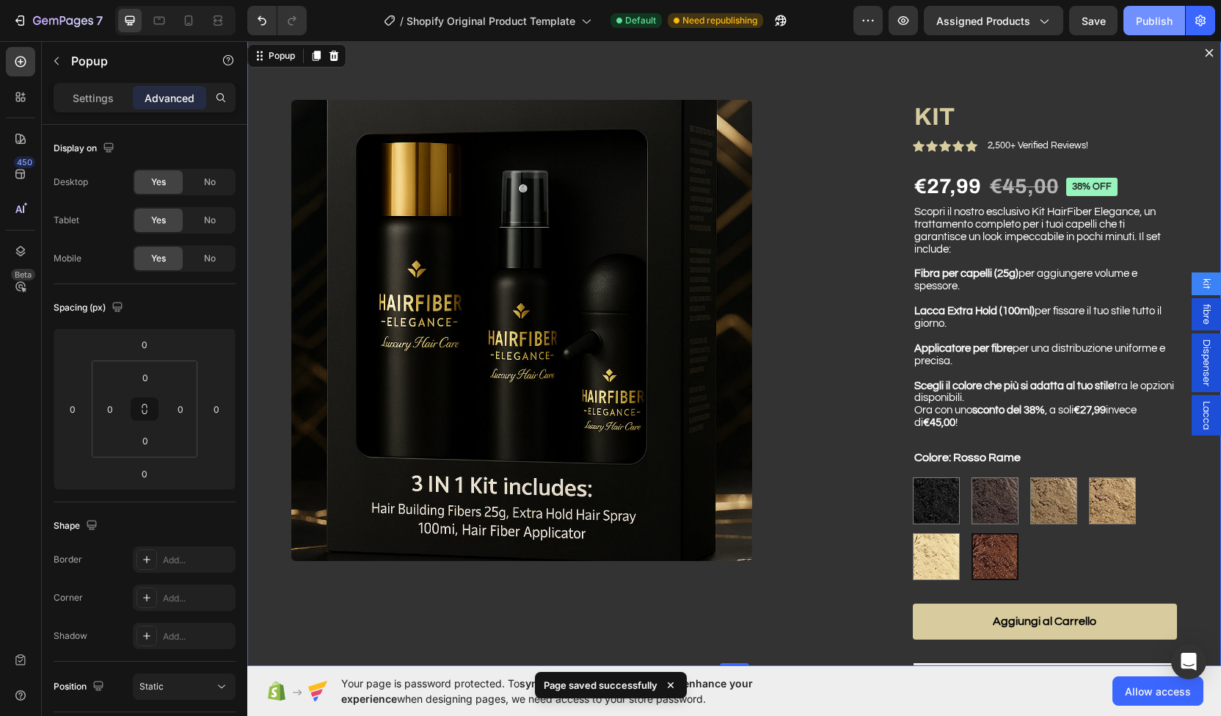
click at [1152, 24] on div "Publish" at bounding box center [1154, 20] width 37 height 15
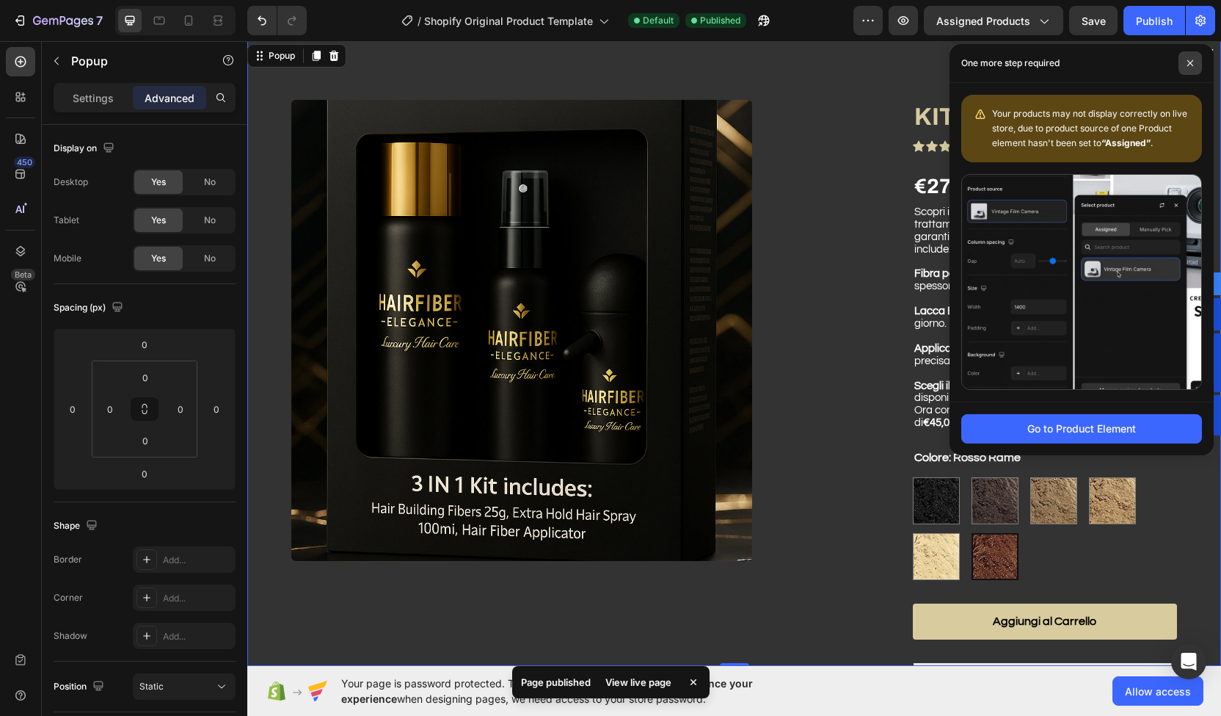
click at [1194, 63] on span at bounding box center [1190, 62] width 23 height 23
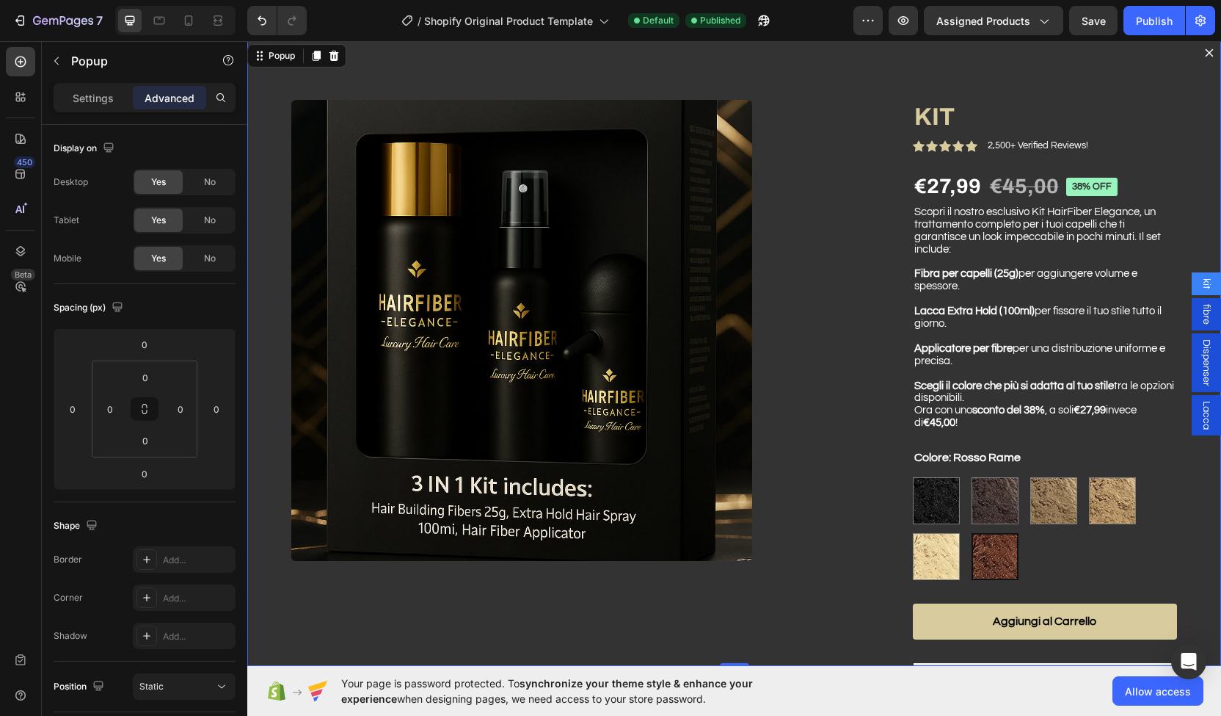
click at [1204, 57] on icon "Dialog content" at bounding box center [1210, 53] width 12 height 12
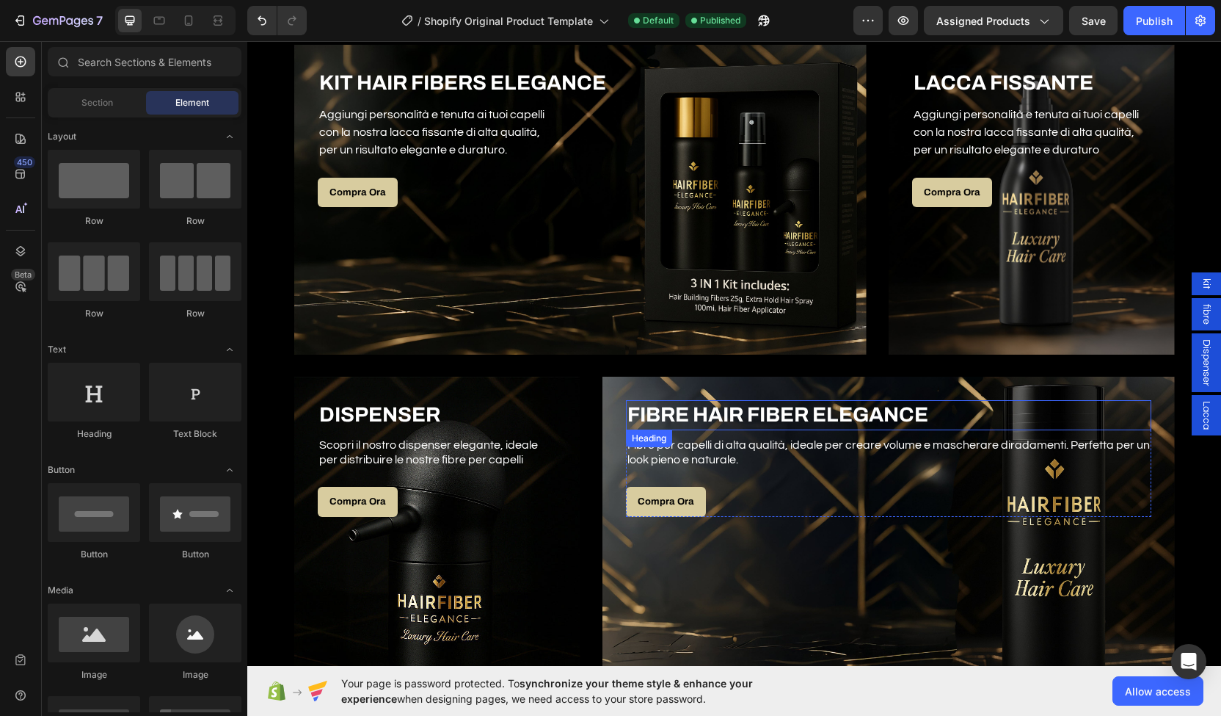
scroll to position [825, 0]
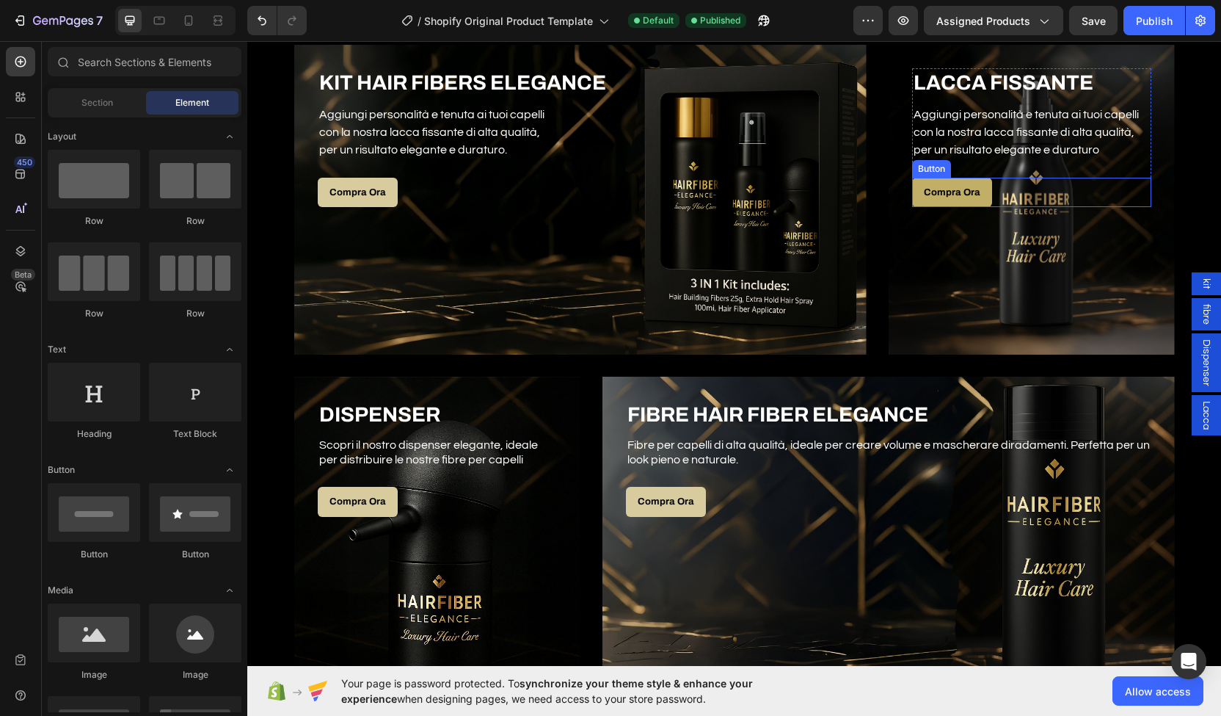
click at [957, 200] on link "Compra Ora" at bounding box center [952, 193] width 80 height 30
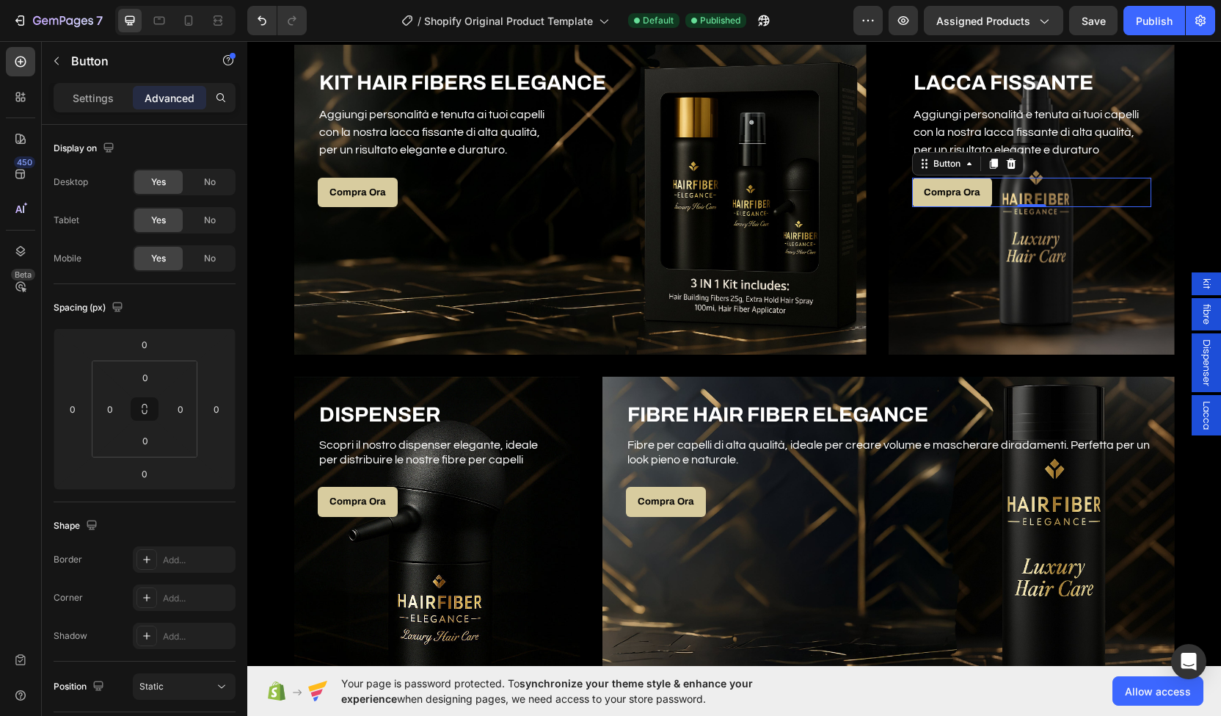
click at [1199, 415] on span "Lacca" at bounding box center [1206, 415] width 15 height 29
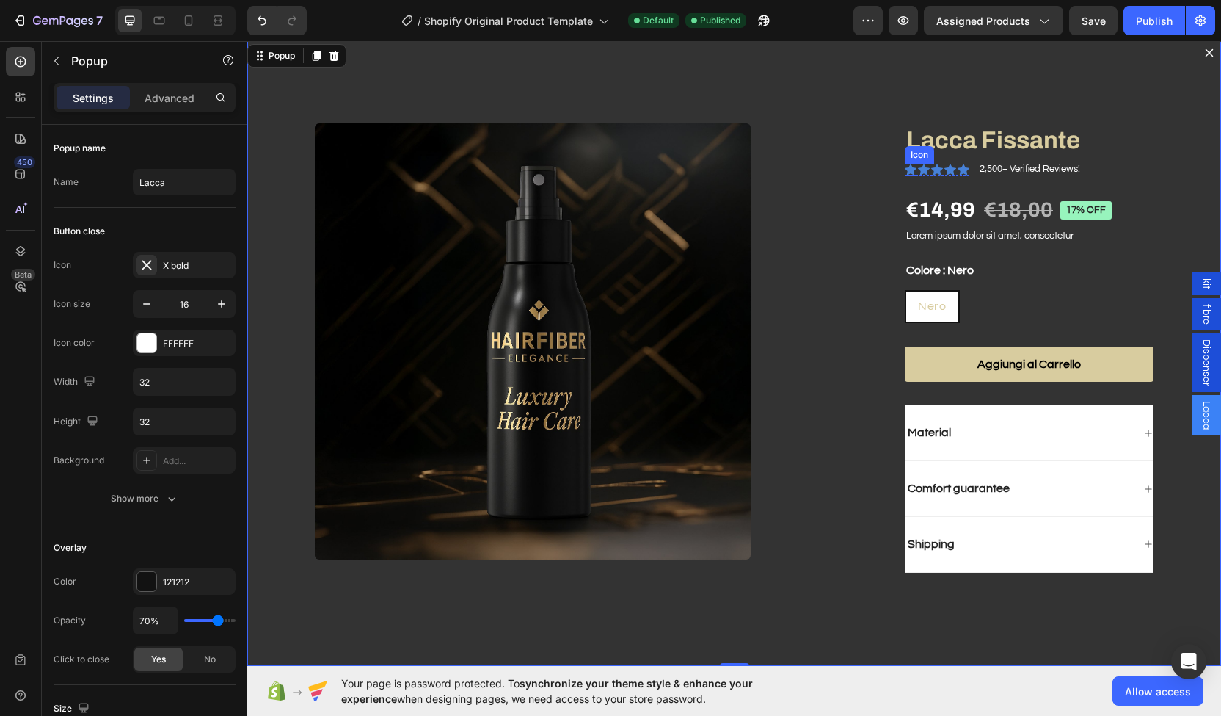
click at [905, 175] on icon "Dialog body" at bounding box center [911, 170] width 12 height 12
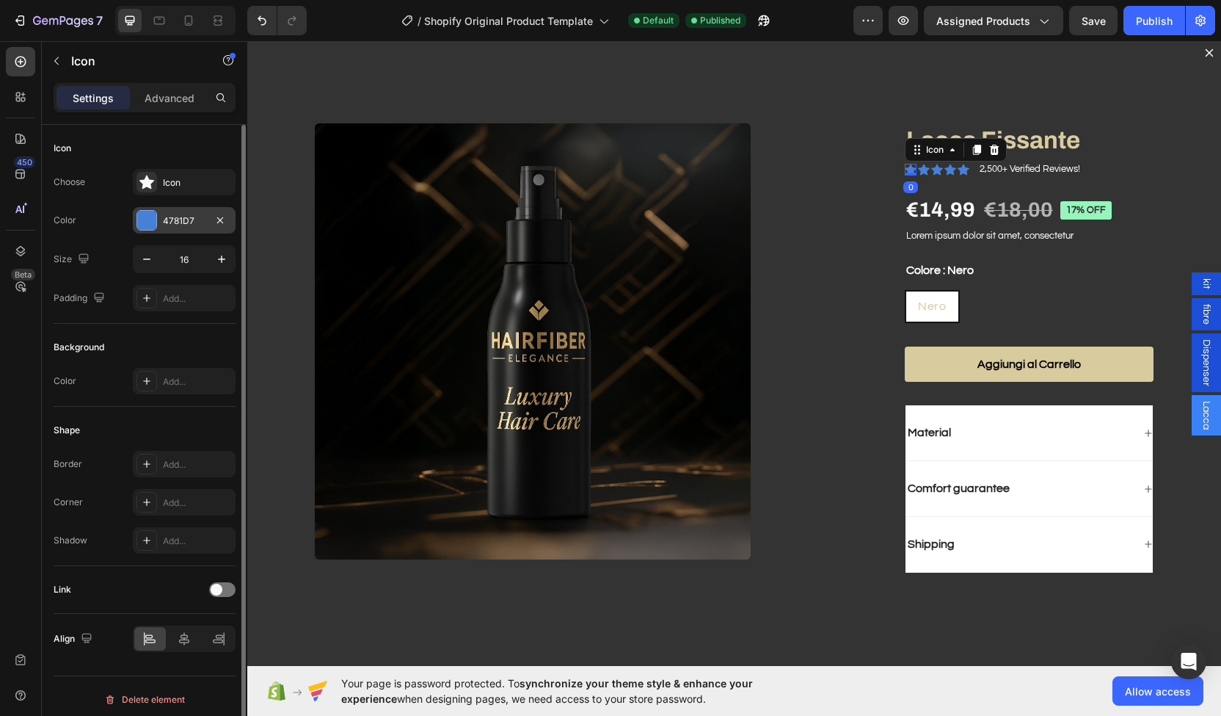
click at [152, 214] on div at bounding box center [146, 220] width 19 height 19
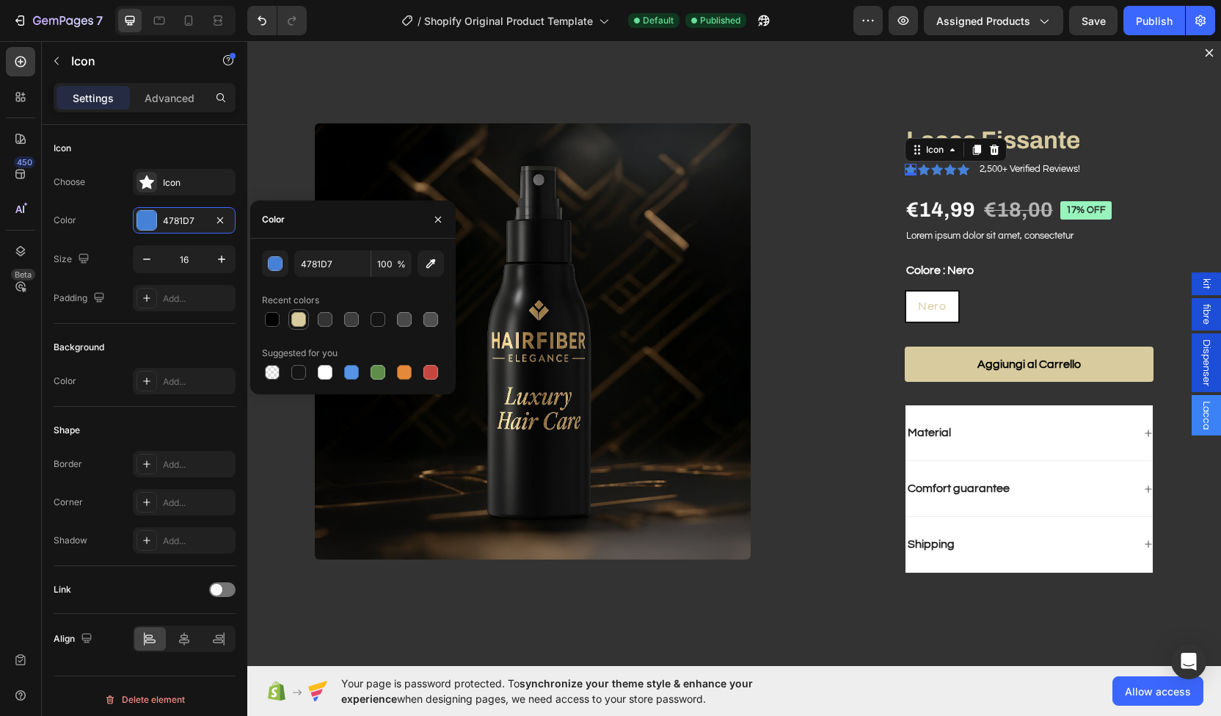
click at [299, 316] on div at bounding box center [298, 319] width 15 height 15
type input "D8CC9F"
click at [918, 173] on icon "Dialog body" at bounding box center [924, 170] width 12 height 12
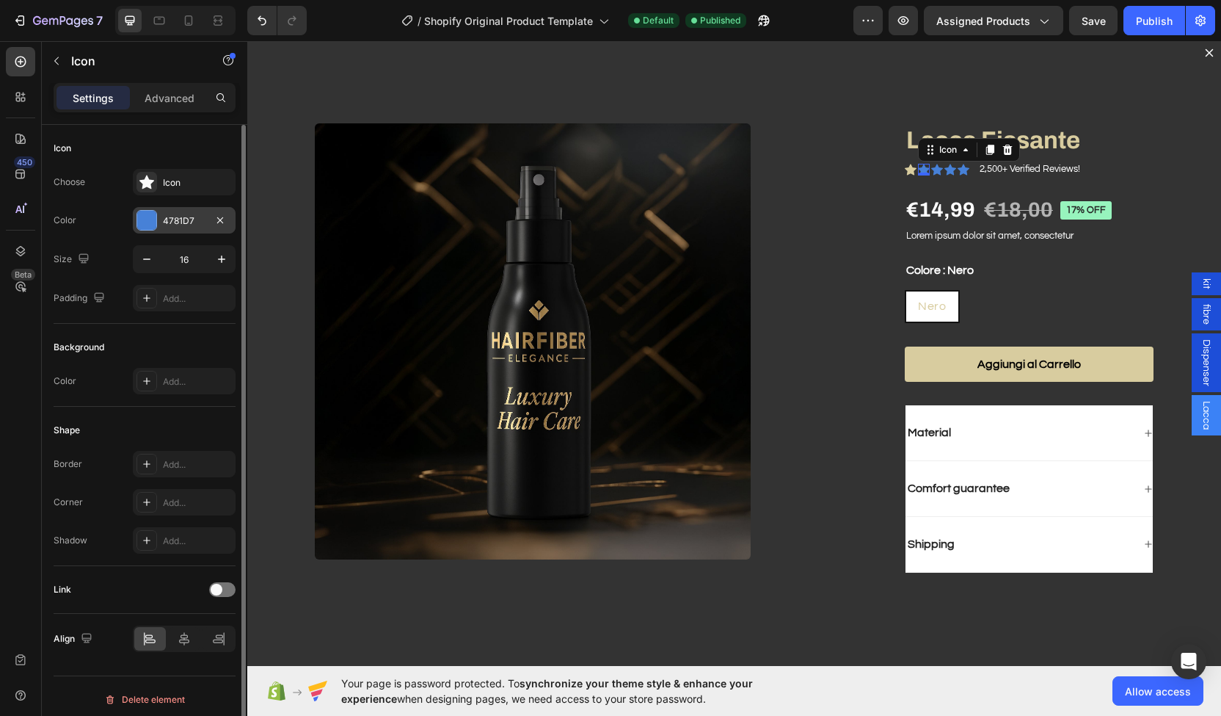
click at [181, 218] on div "4781D7" at bounding box center [184, 220] width 43 height 13
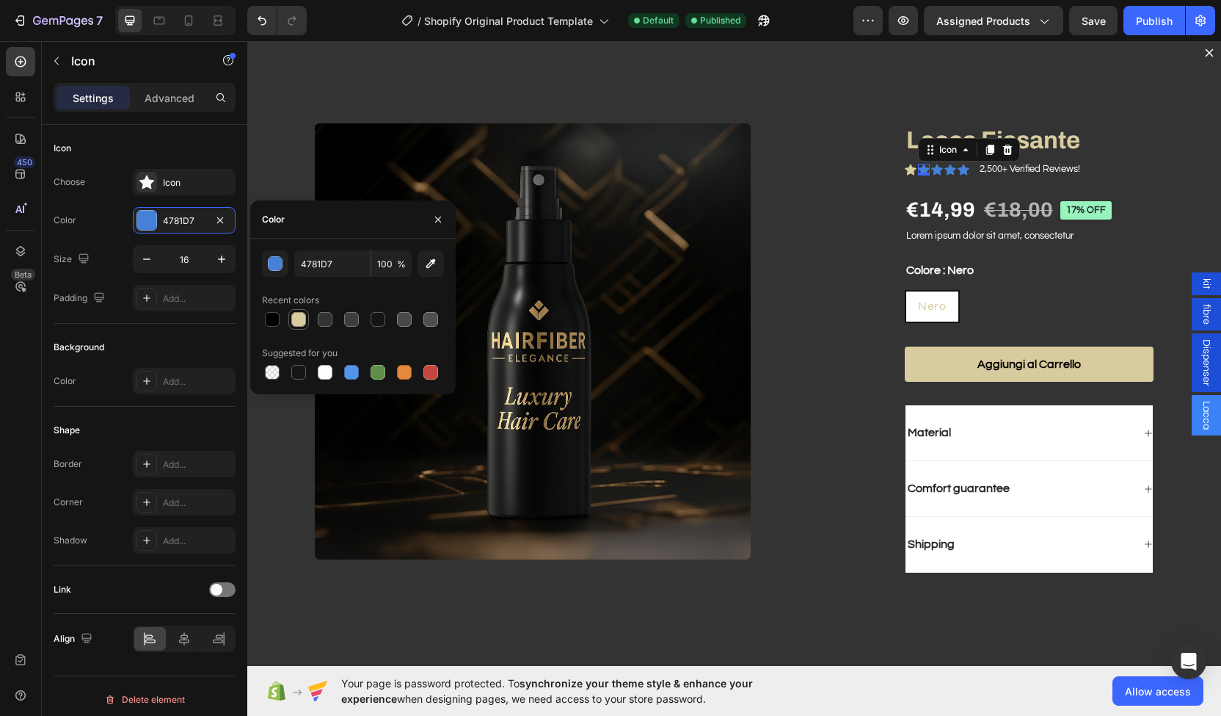
click at [301, 313] on div at bounding box center [298, 319] width 15 height 15
type input "D8CC9F"
click at [931, 173] on div "Icon" at bounding box center [937, 170] width 12 height 12
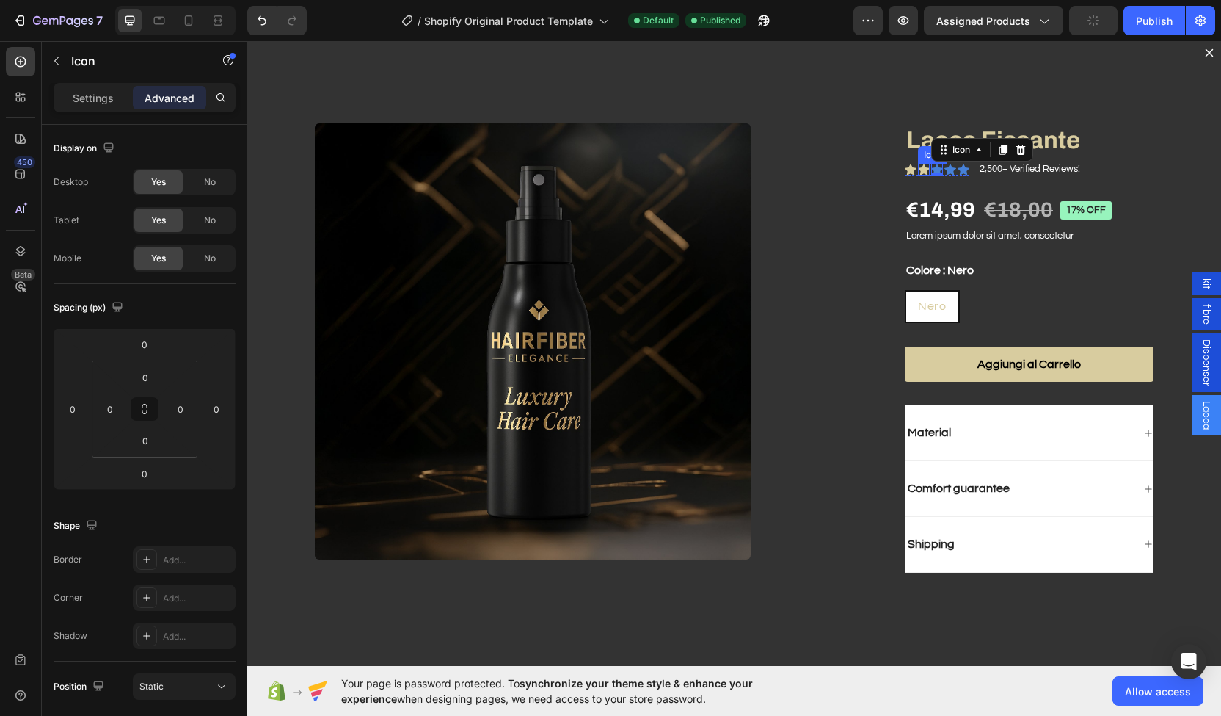
click at [918, 169] on icon "Dialog body" at bounding box center [924, 169] width 12 height 11
click at [931, 166] on icon "Dialog body" at bounding box center [937, 170] width 12 height 12
click at [102, 102] on p "Settings" at bounding box center [93, 97] width 41 height 15
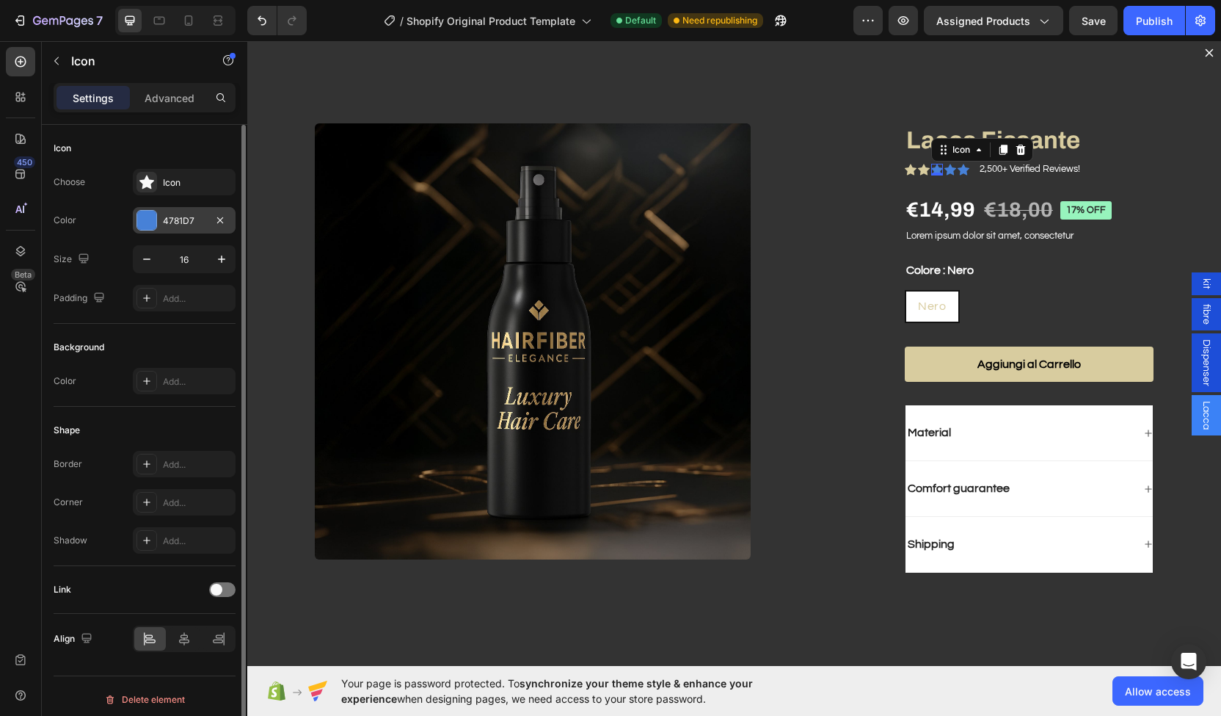
click at [178, 214] on div "4781D7" at bounding box center [184, 220] width 43 height 13
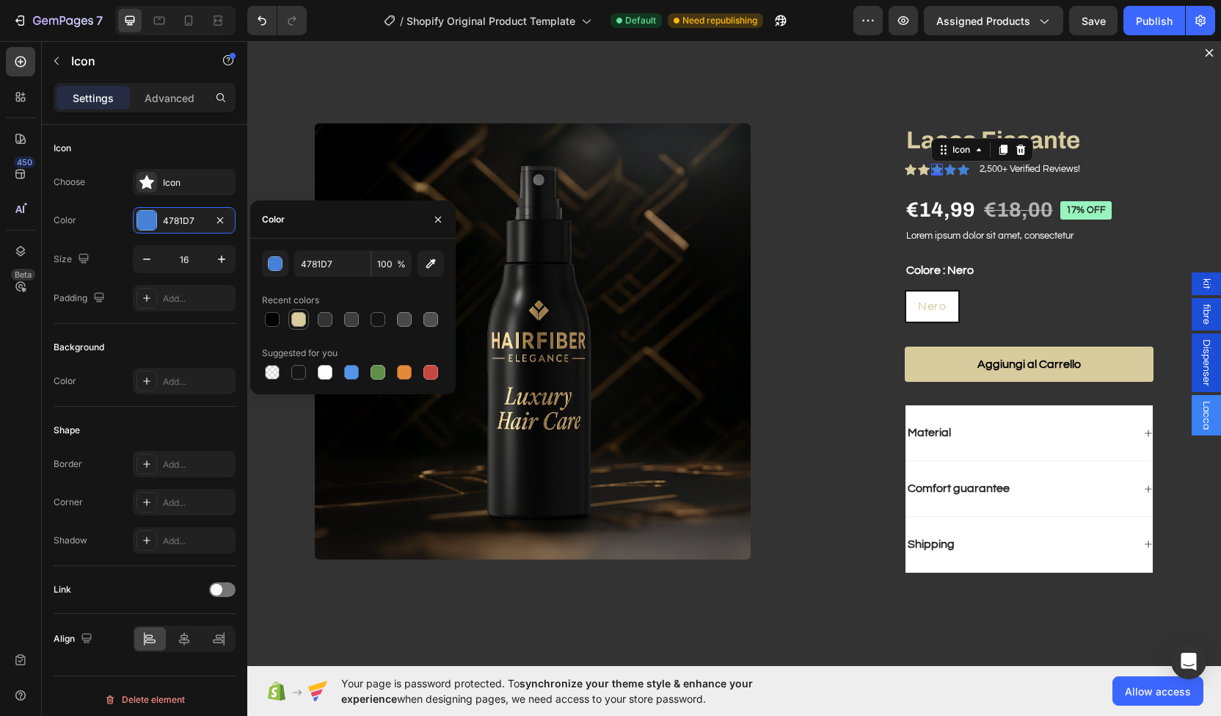
click at [288, 326] on div at bounding box center [298, 319] width 21 height 21
type input "D8CC9F"
click at [945, 172] on icon "Dialog body" at bounding box center [951, 169] width 12 height 11
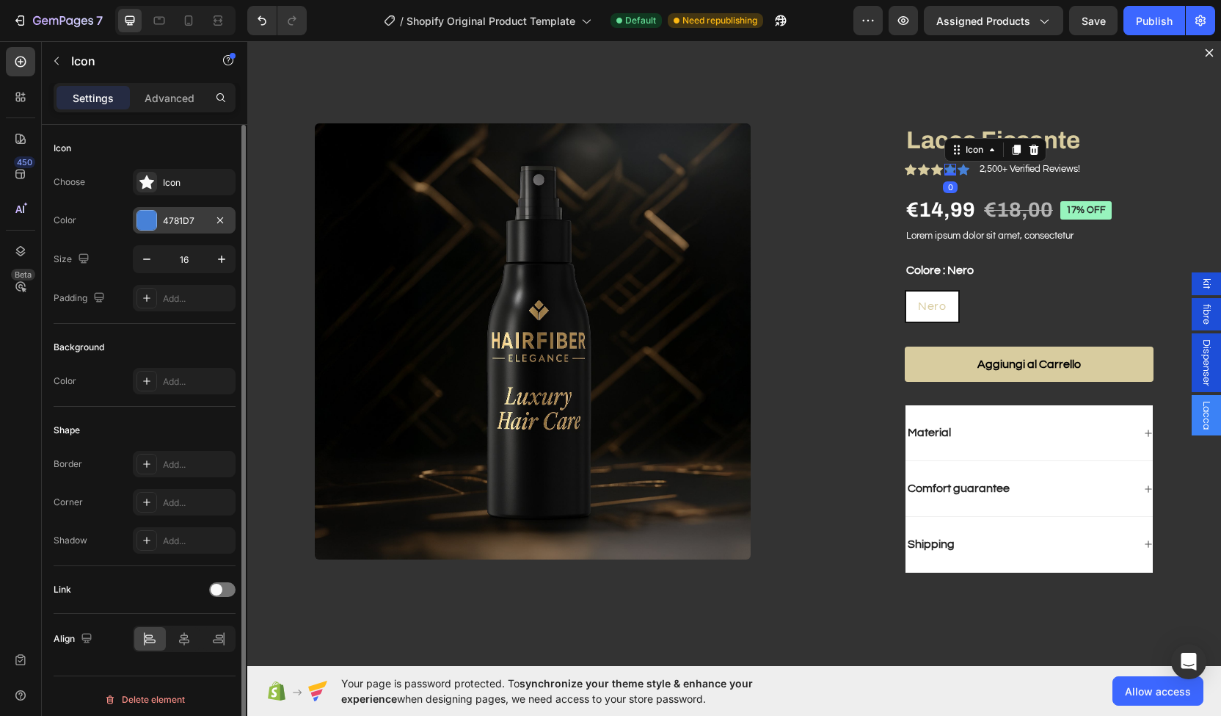
click at [159, 217] on div "4781D7" at bounding box center [184, 220] width 103 height 26
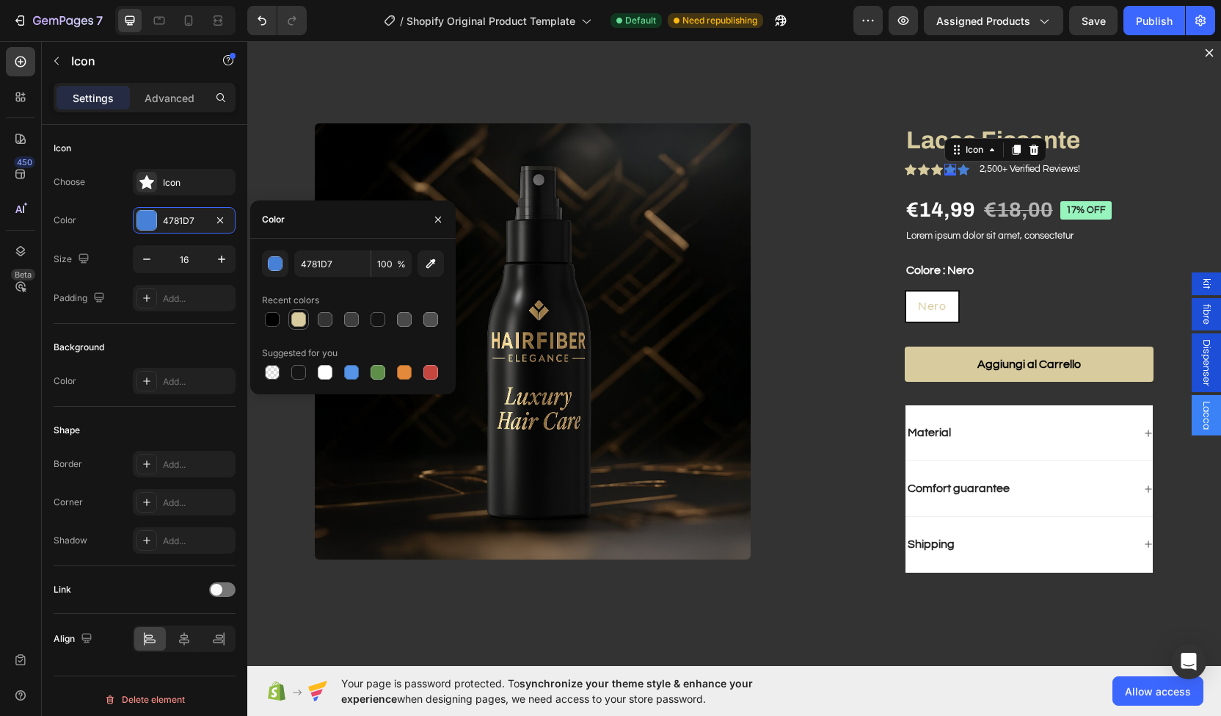
click at [299, 322] on div at bounding box center [298, 319] width 15 height 15
type input "D8CC9F"
click at [963, 173] on div "Icon Icon Icon Icon 0 Icon Icon List 2,500+ Verified Reviews! Text Block Row" at bounding box center [1029, 170] width 249 height 18
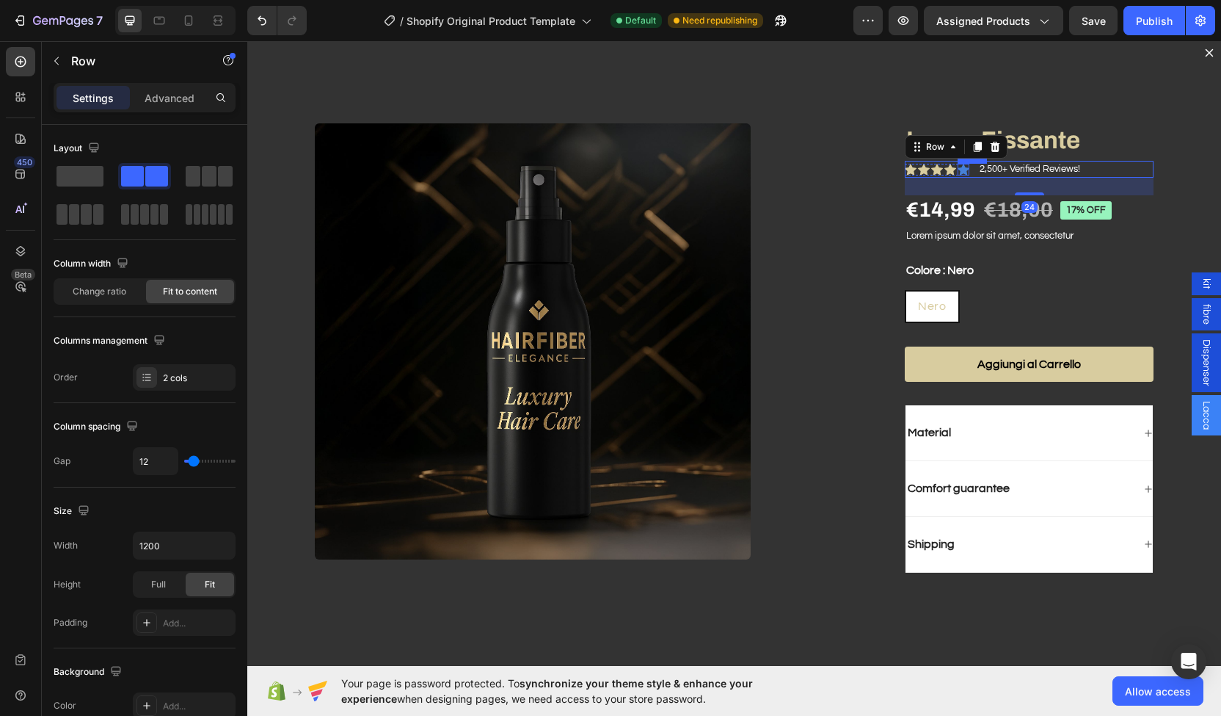
click at [958, 171] on icon "Dialog body" at bounding box center [964, 169] width 12 height 11
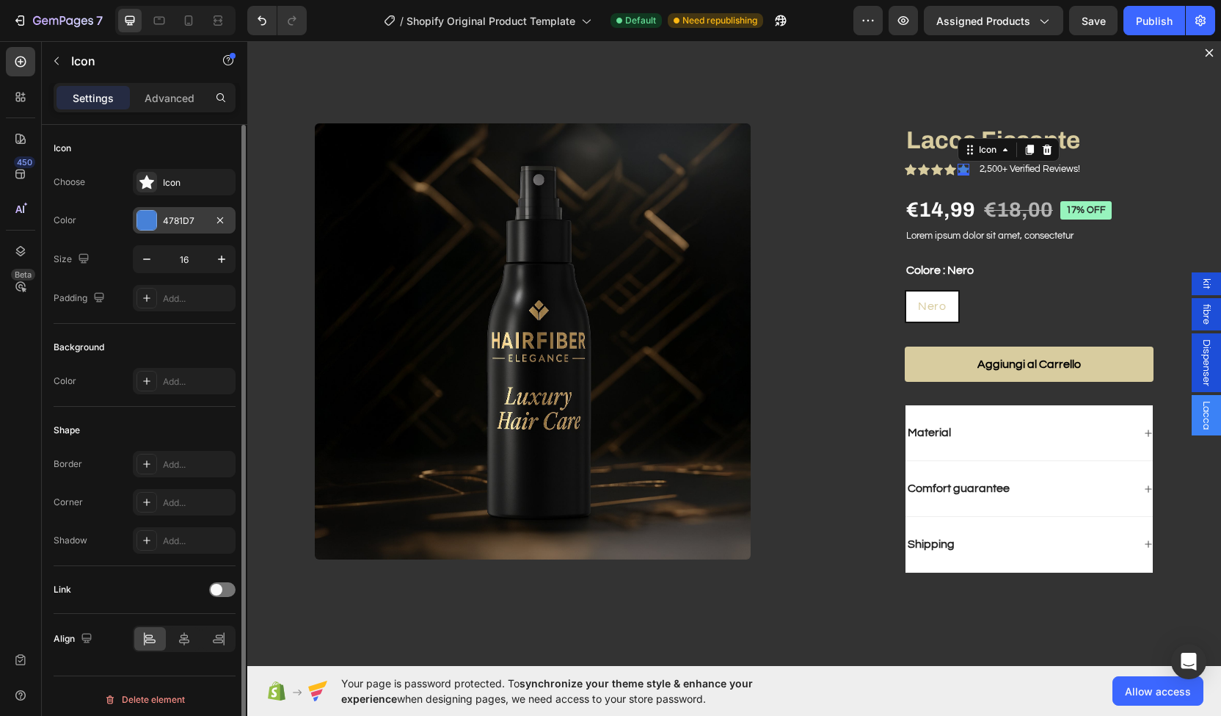
click at [188, 221] on div "4781D7" at bounding box center [184, 220] width 43 height 13
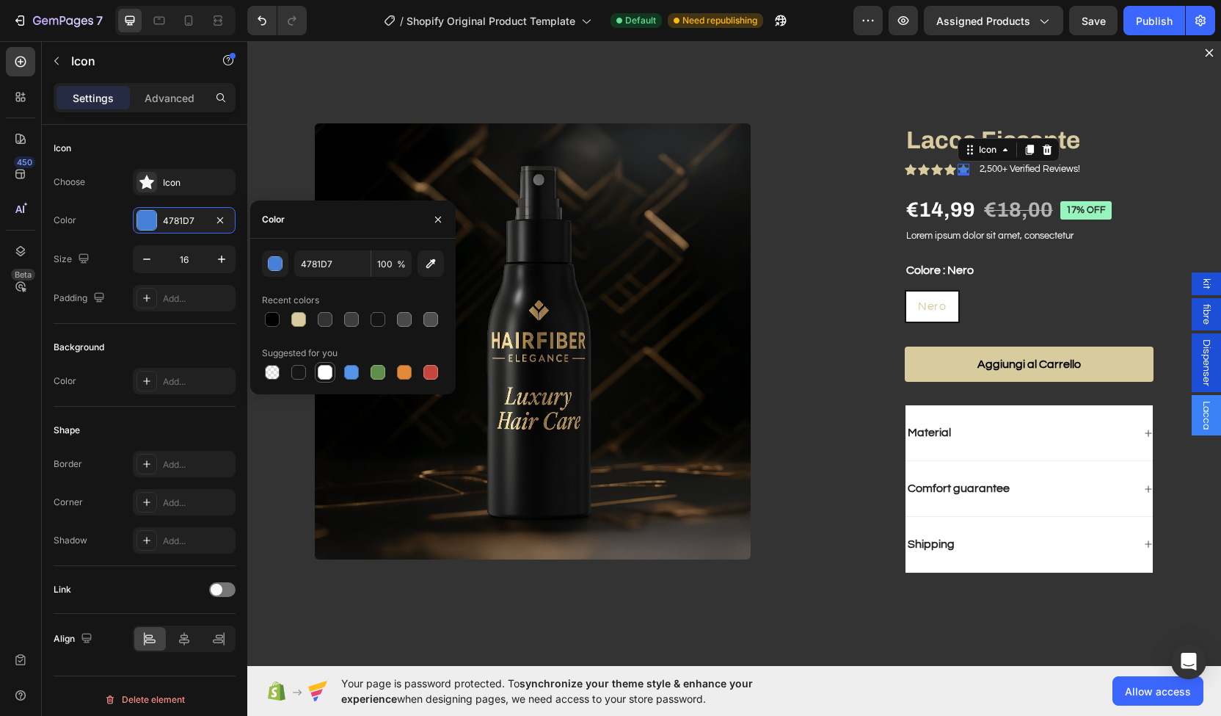
click at [318, 376] on div at bounding box center [325, 372] width 15 height 15
type input "FFFFFF"
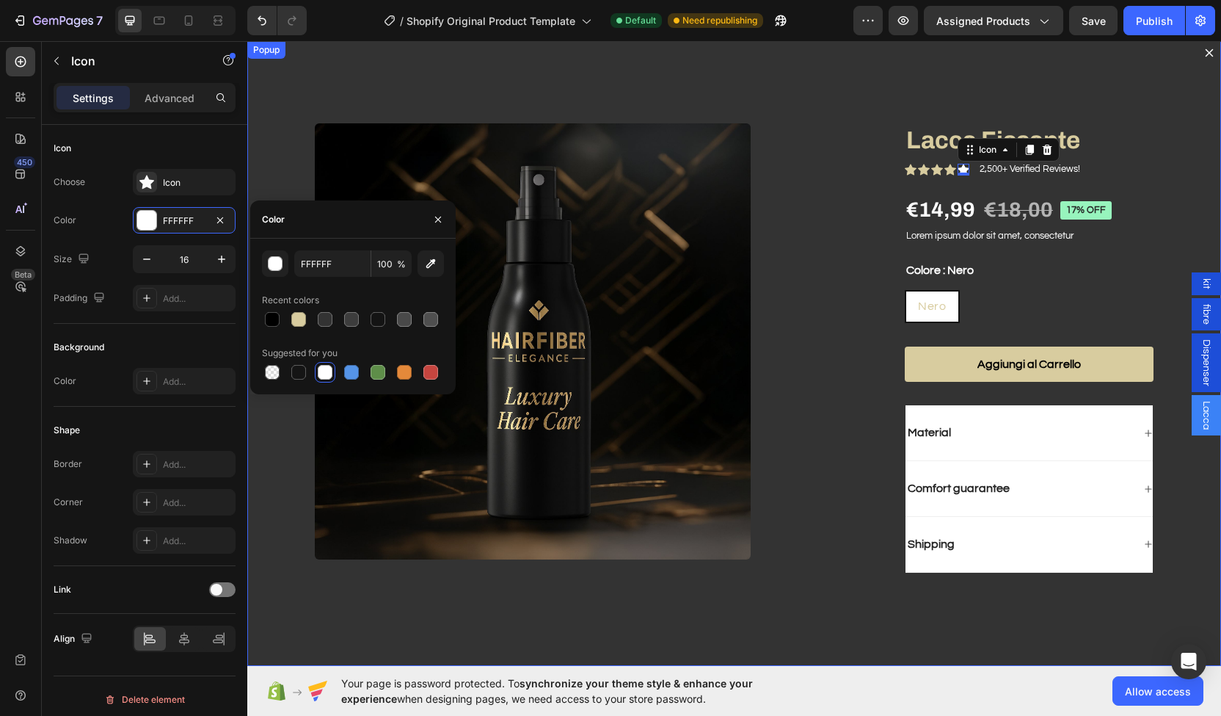
click at [804, 62] on div "Product Images Lacca Fissante Product Title Icon Icon Icon Icon Icon 0 Icon Lis…" at bounding box center [734, 353] width 974 height 625
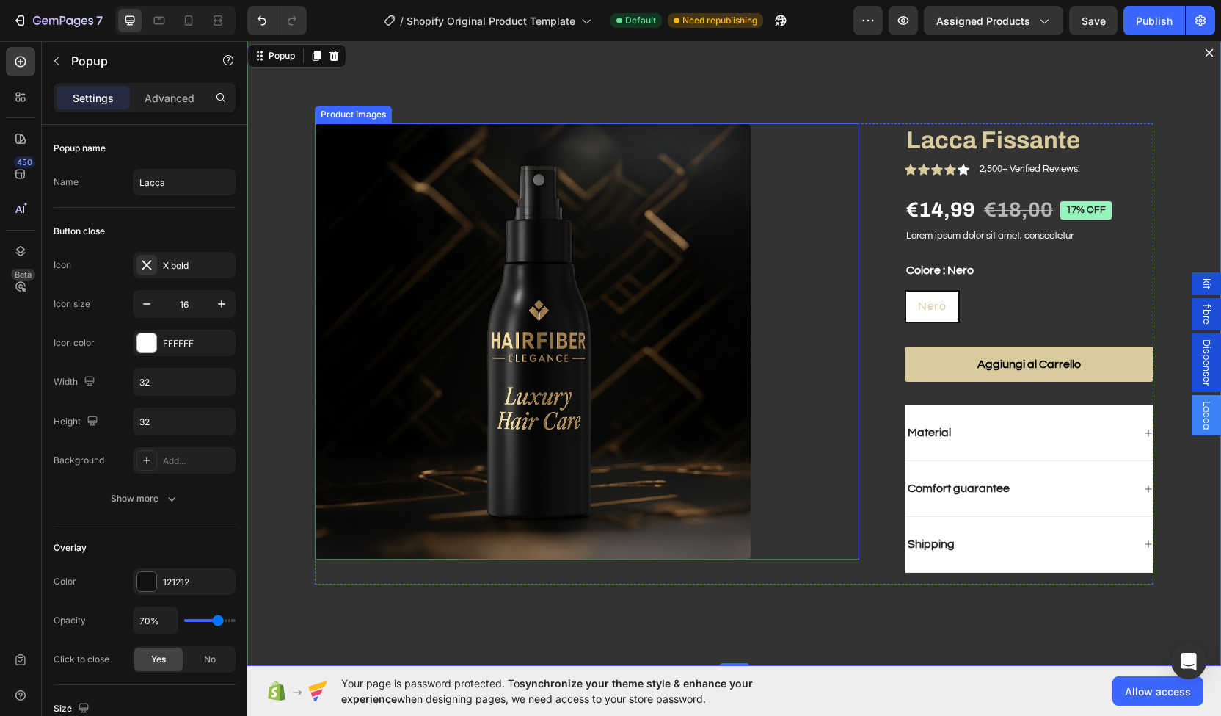
scroll to position [794, 0]
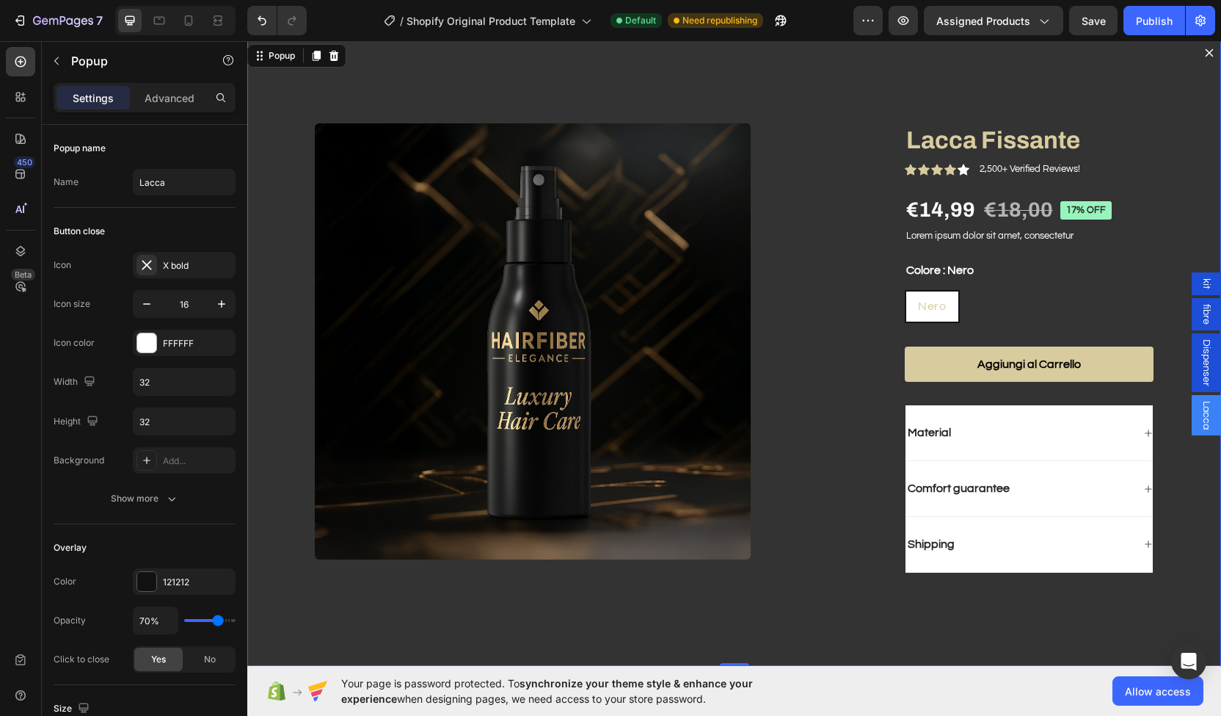
click at [1198, 62] on button "Dialog content" at bounding box center [1209, 52] width 23 height 23
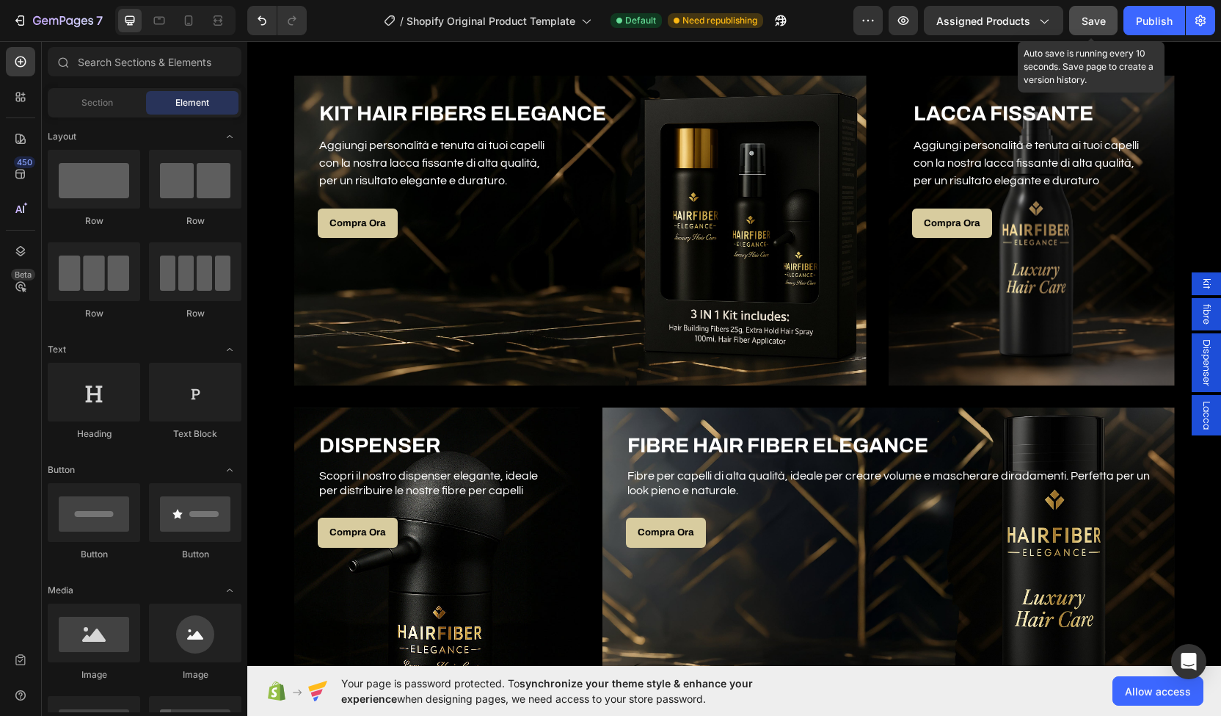
click at [1091, 31] on button "Save" at bounding box center [1093, 20] width 48 height 29
click at [1152, 30] on button "Publish" at bounding box center [1155, 20] width 62 height 29
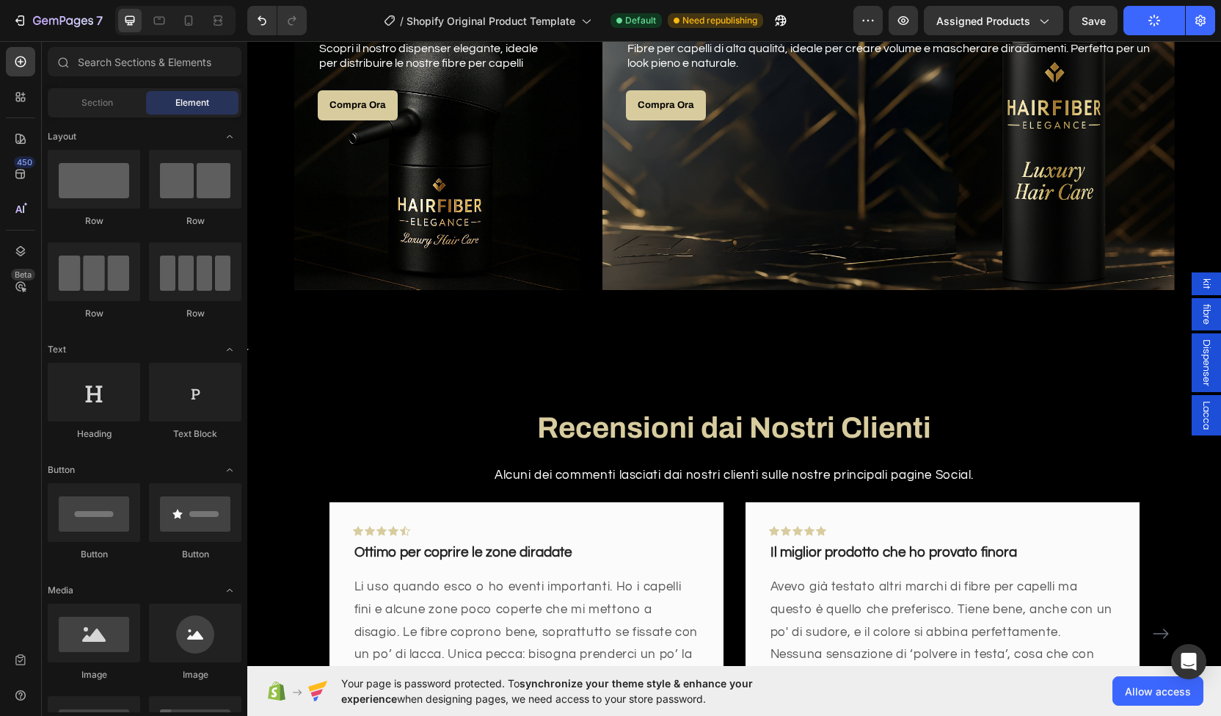
scroll to position [1136, 0]
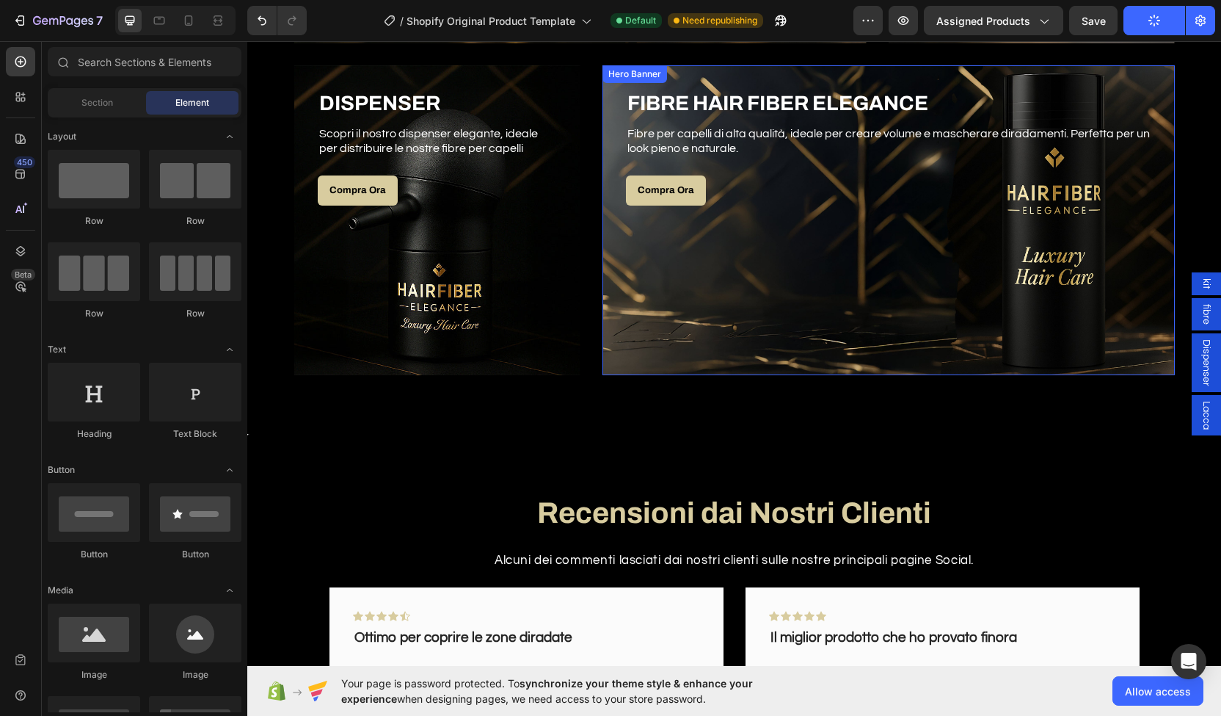
click at [828, 288] on div "Overlay" at bounding box center [889, 220] width 573 height 310
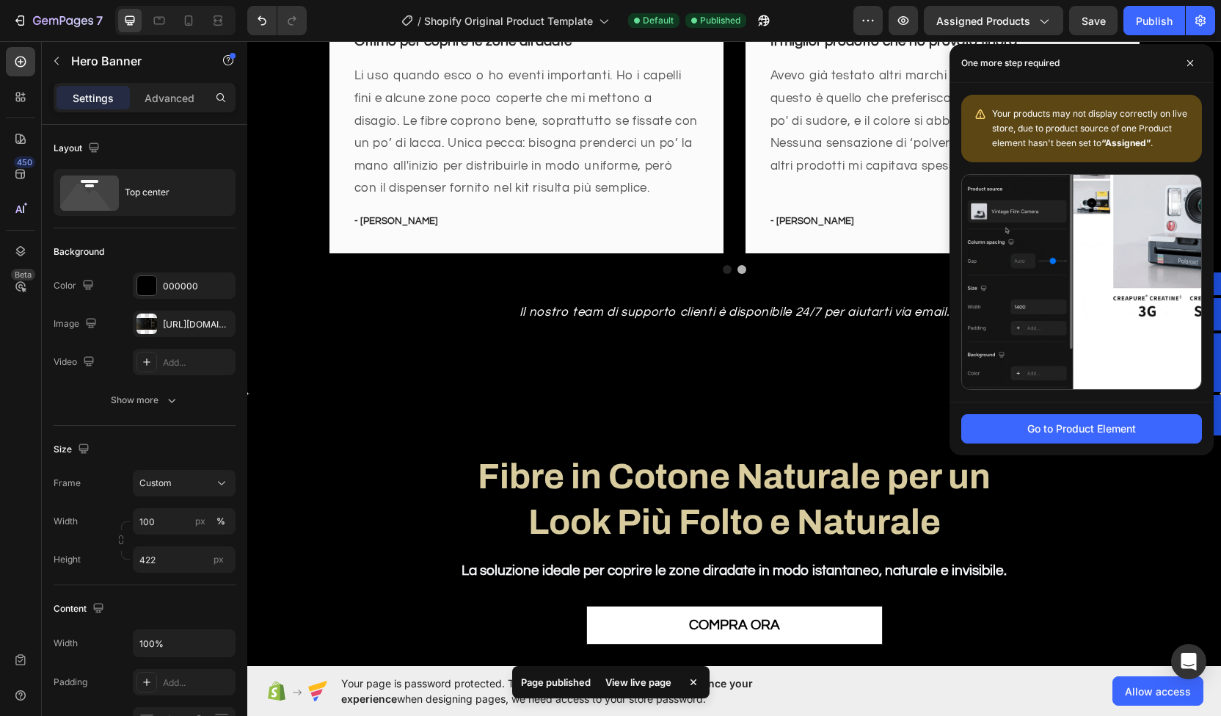
scroll to position [1731, 0]
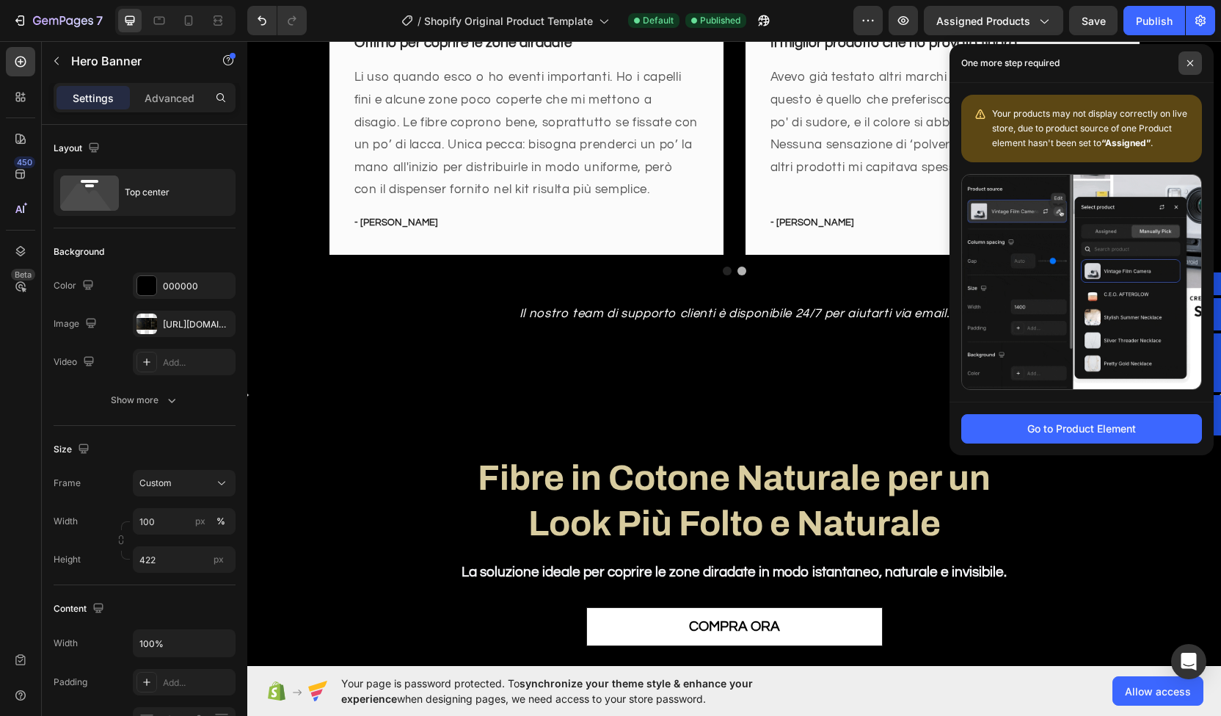
click at [1193, 73] on span at bounding box center [1190, 62] width 23 height 23
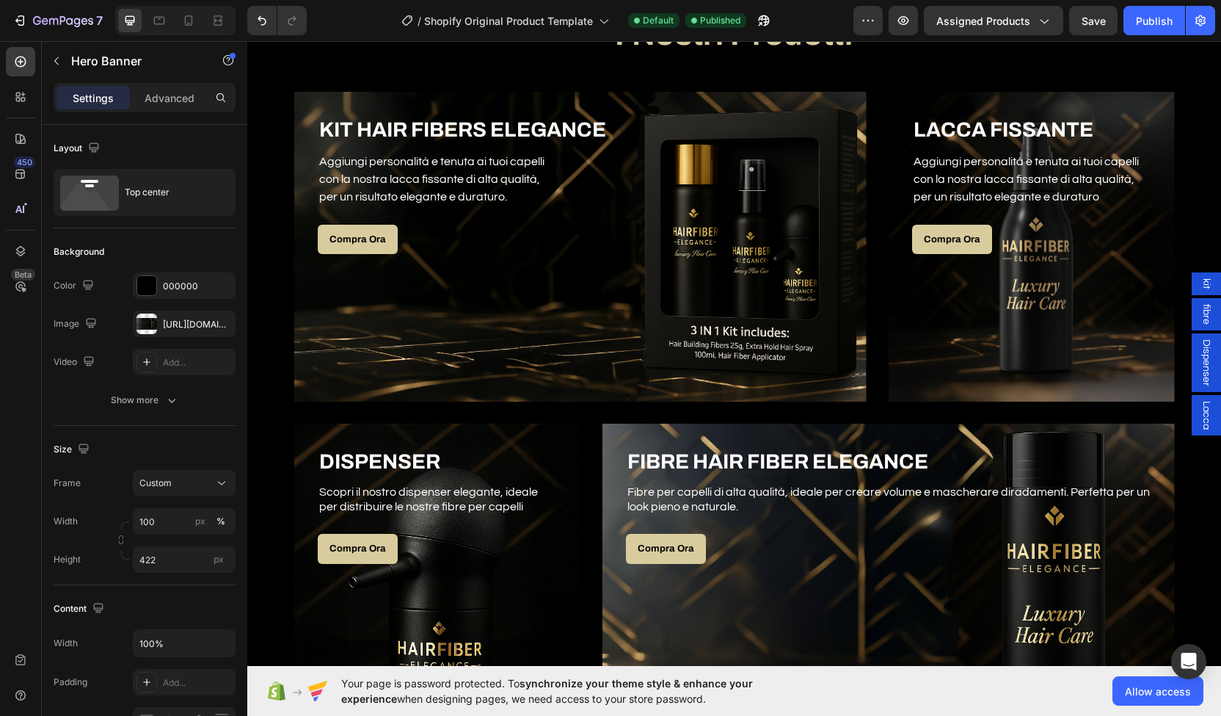
scroll to position [777, 0]
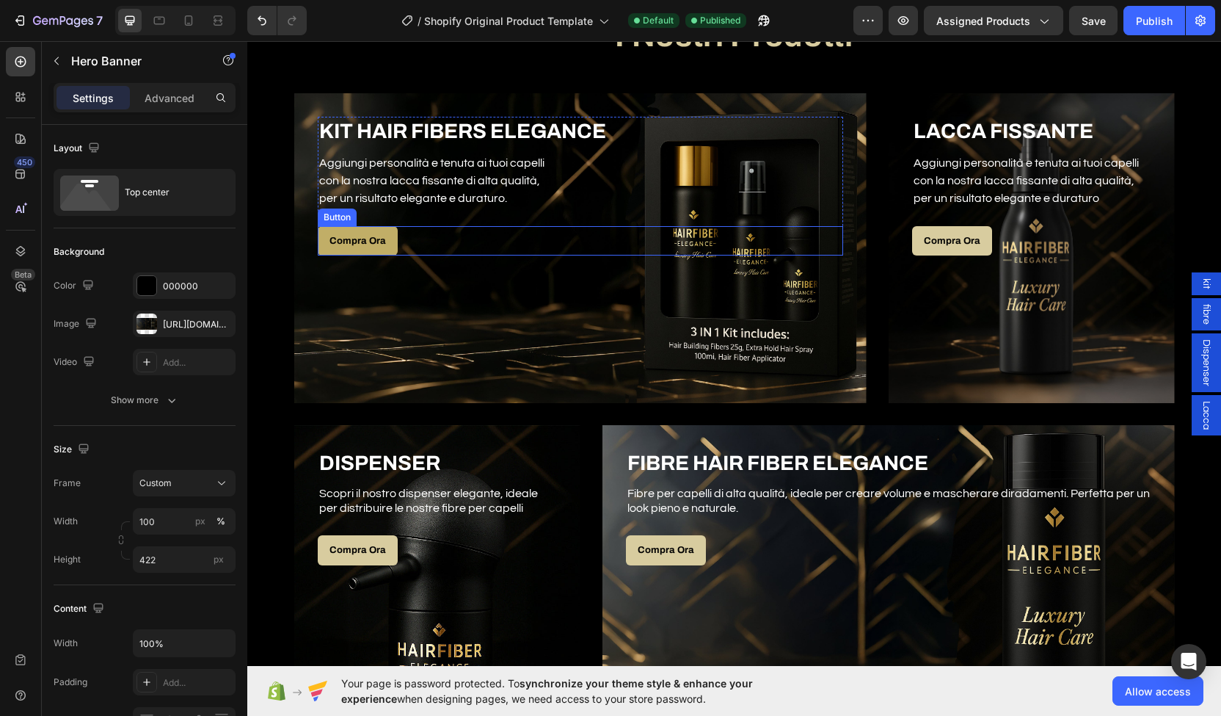
click at [352, 247] on link "Compra Ora" at bounding box center [358, 241] width 80 height 30
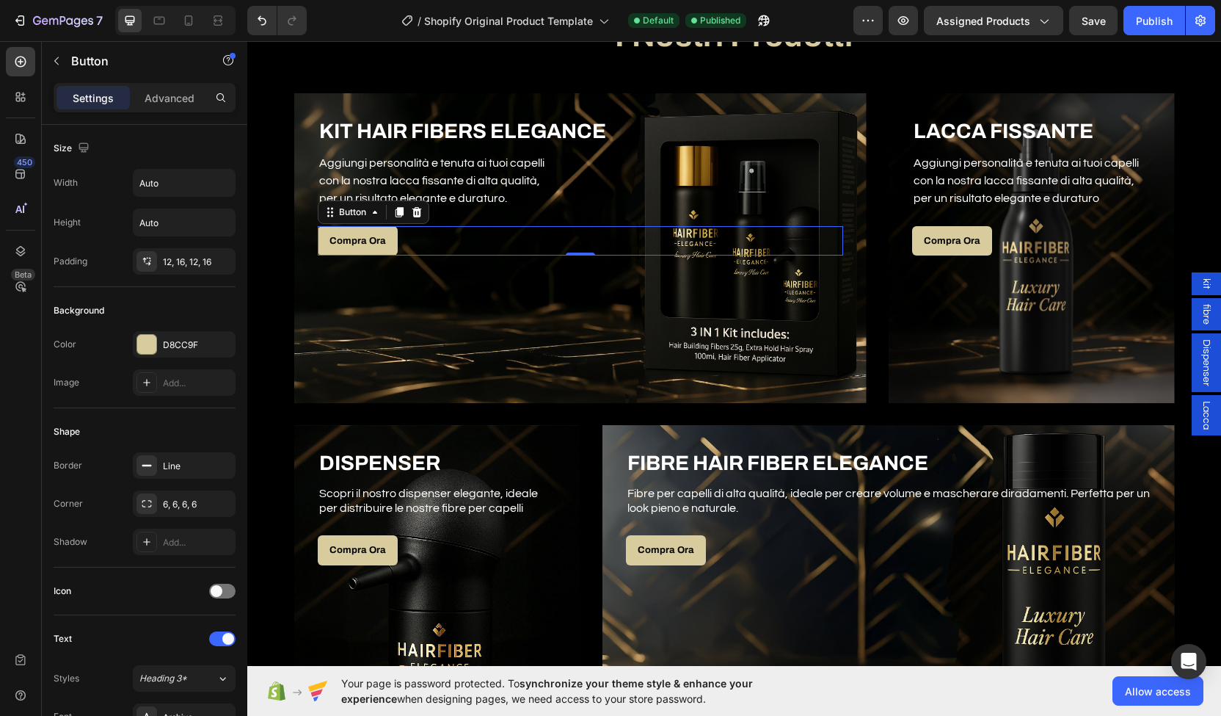
click at [1199, 287] on span "kit" at bounding box center [1206, 283] width 15 height 11
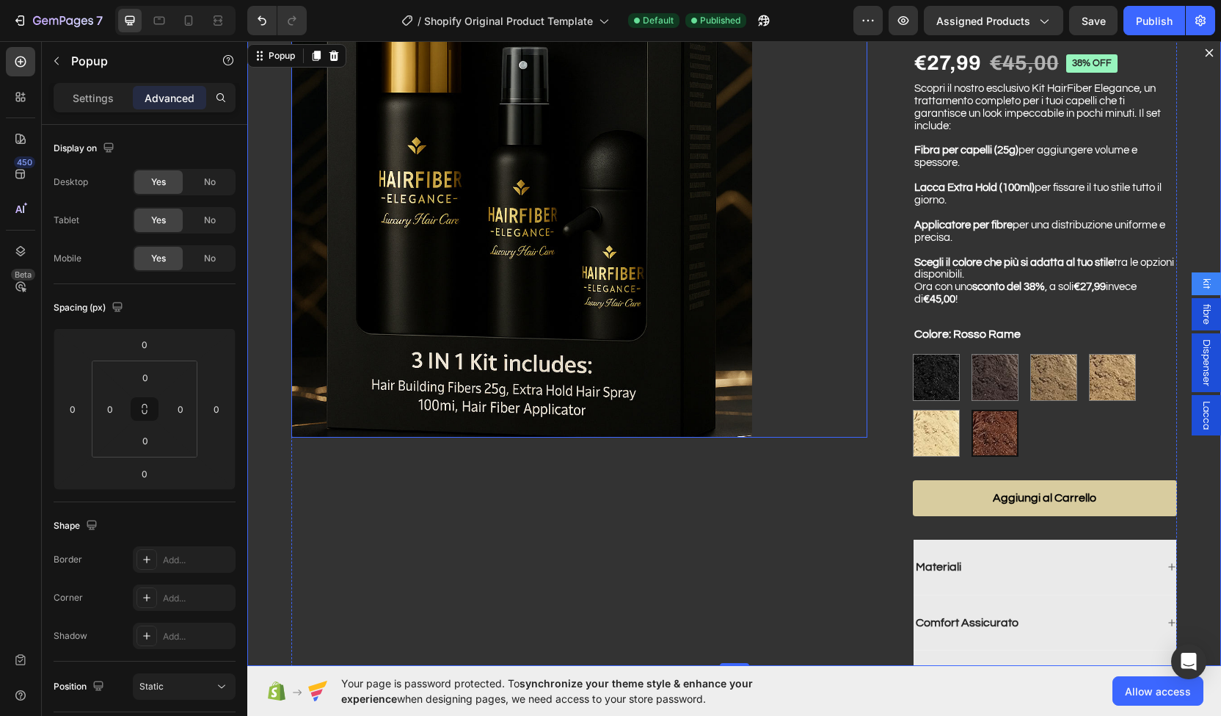
scroll to position [0, 0]
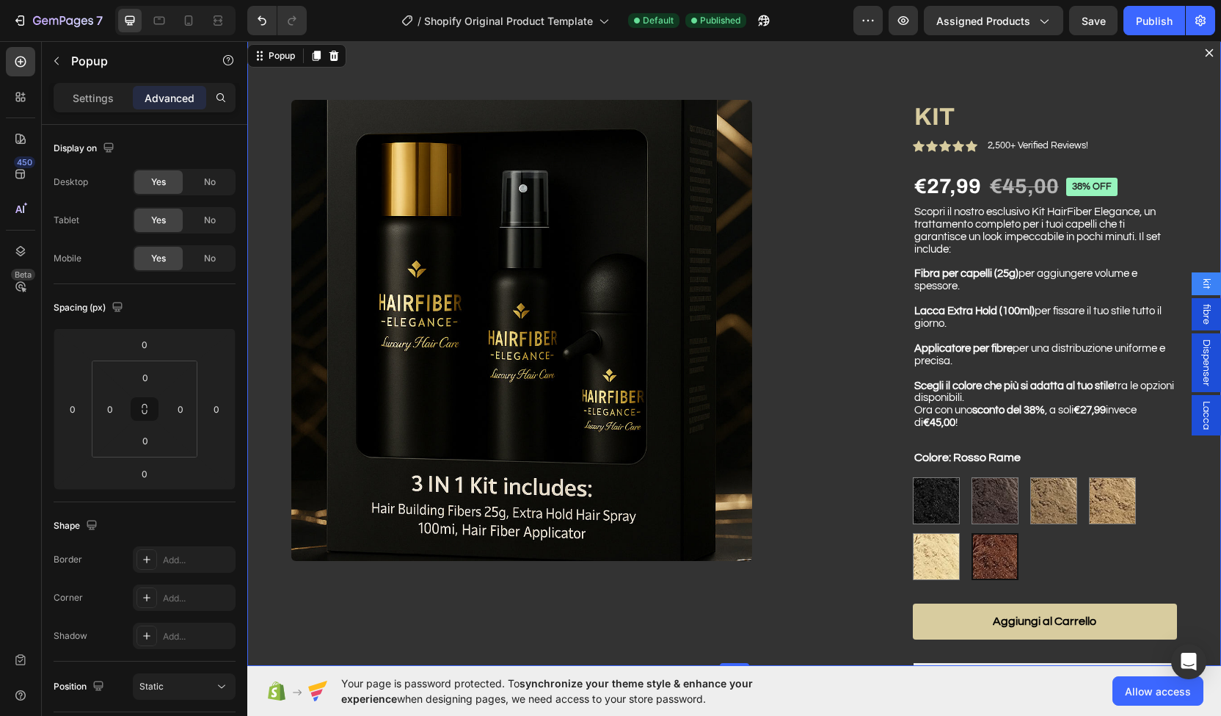
click at [1204, 57] on icon "Dialog content" at bounding box center [1210, 53] width 12 height 12
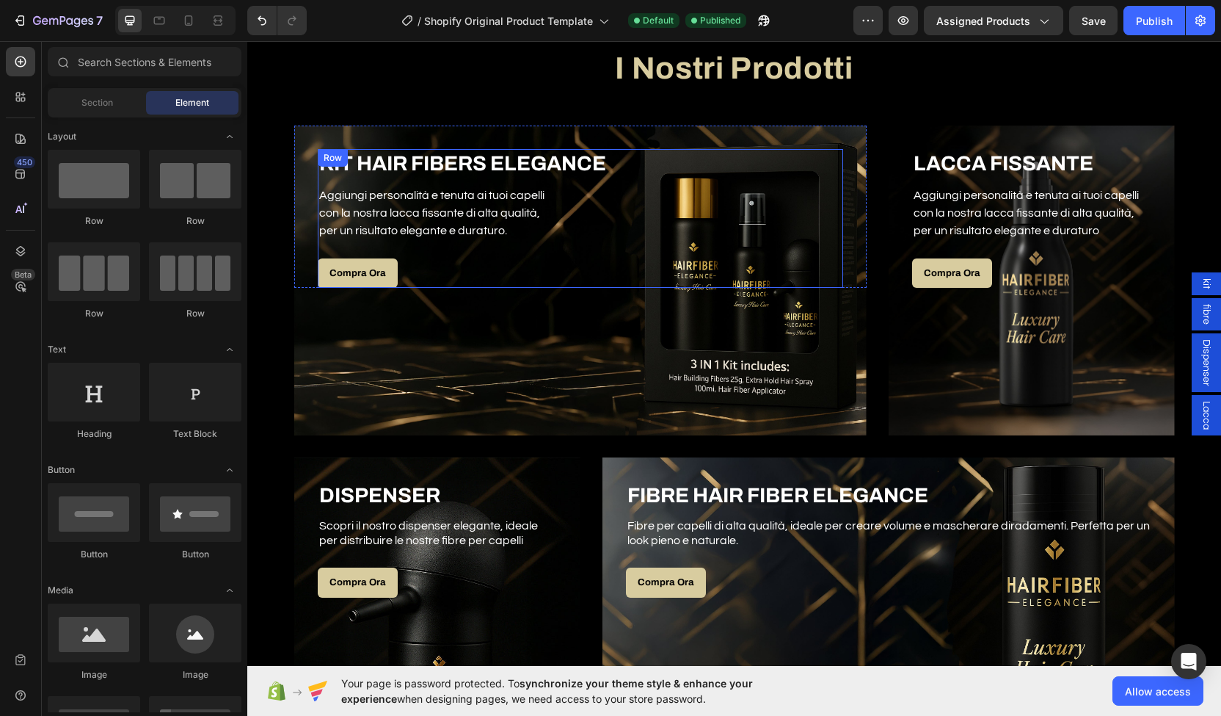
scroll to position [743, 0]
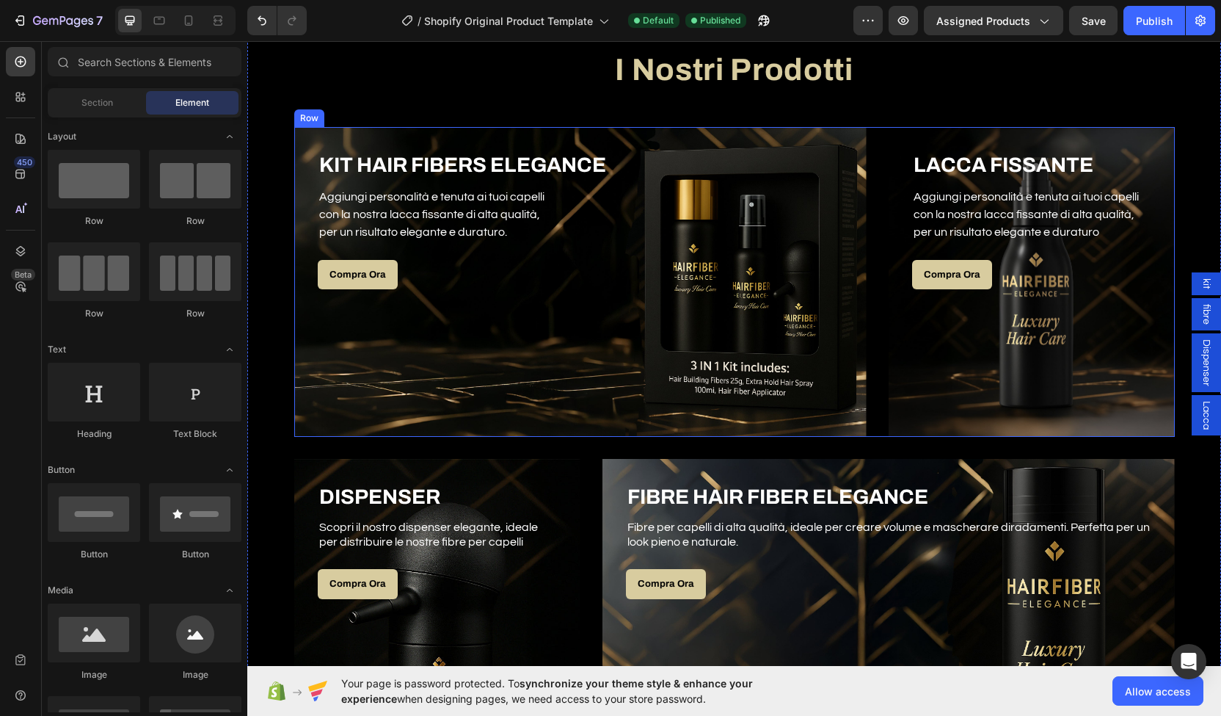
click at [881, 158] on div "KIT HAIR FIBERS ELEGANCE Heading Aggiungi personalità e tenuta ai tuoi capelli …" at bounding box center [734, 282] width 881 height 310
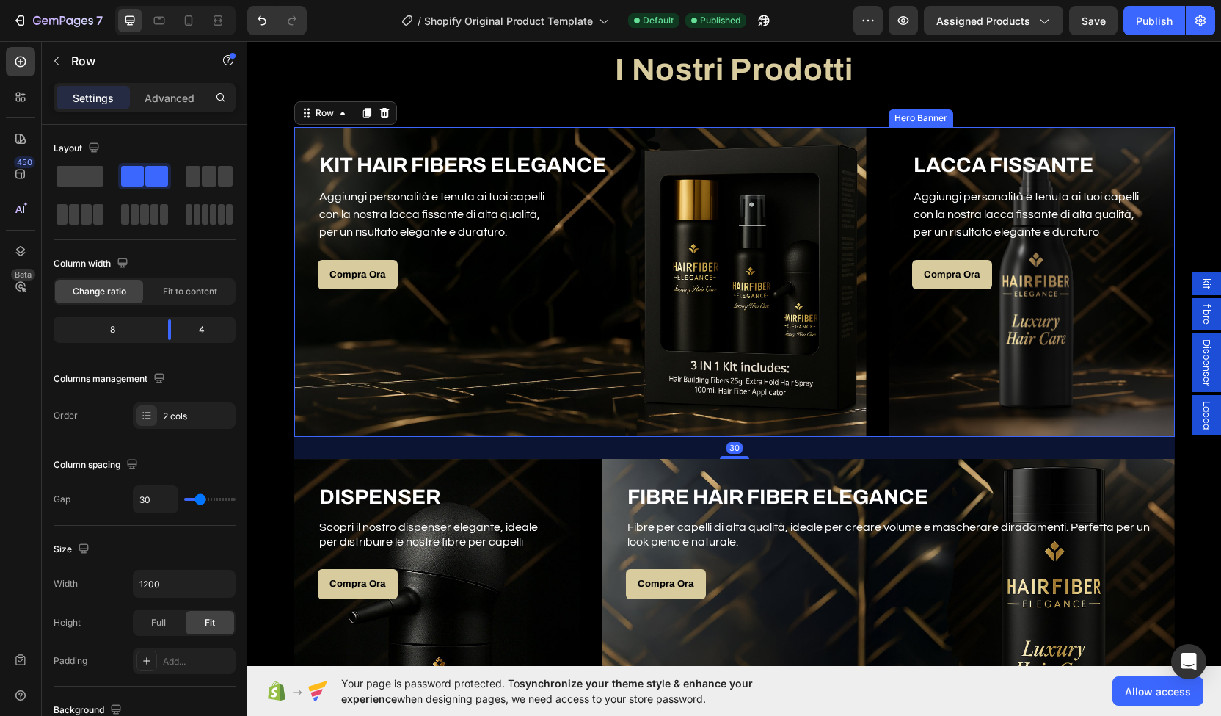
click at [952, 334] on div "Overlay" at bounding box center [1032, 282] width 286 height 310
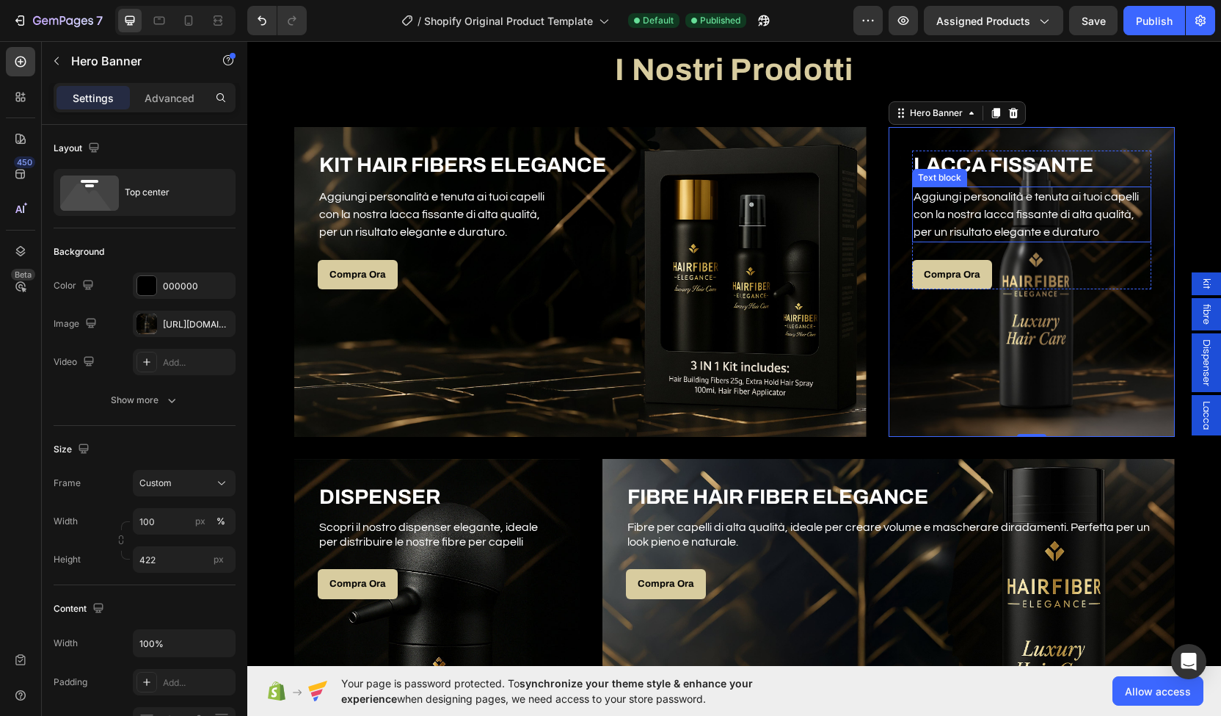
click at [1010, 230] on p "Aggiungi personalità e tenuta ai tuoi capelli con la nostra lacca fissante di a…" at bounding box center [1032, 214] width 236 height 53
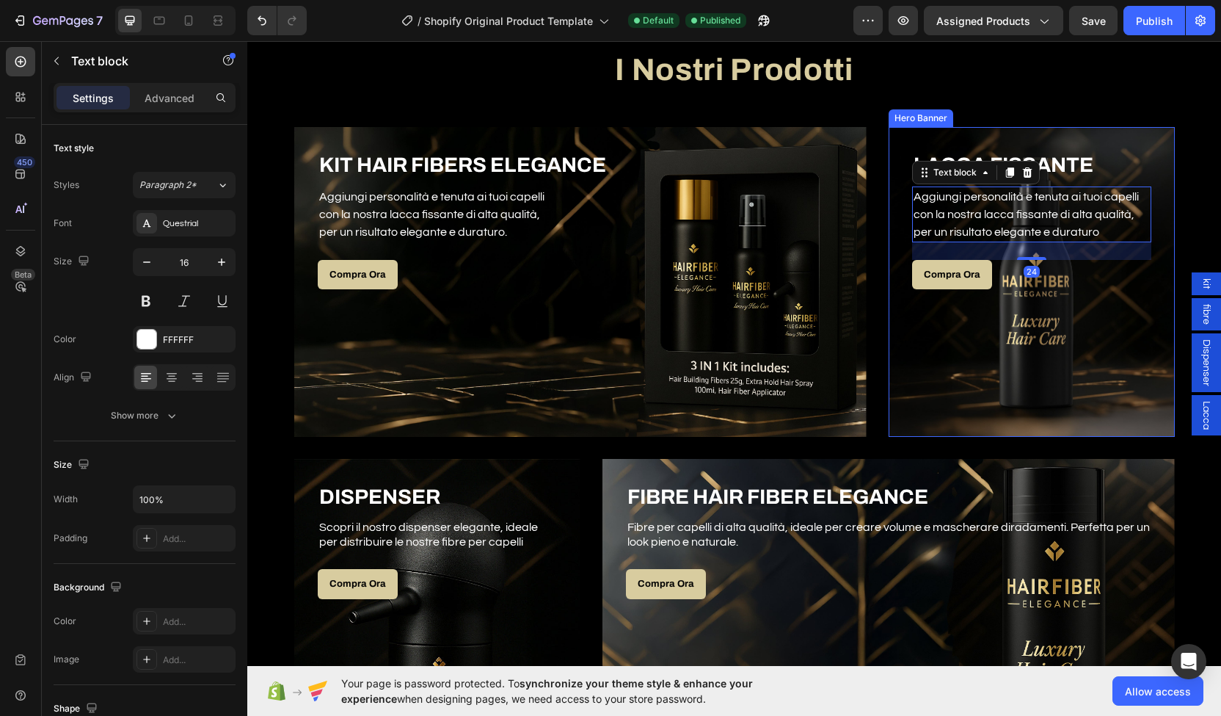
click at [979, 340] on div "Overlay" at bounding box center [1032, 282] width 286 height 310
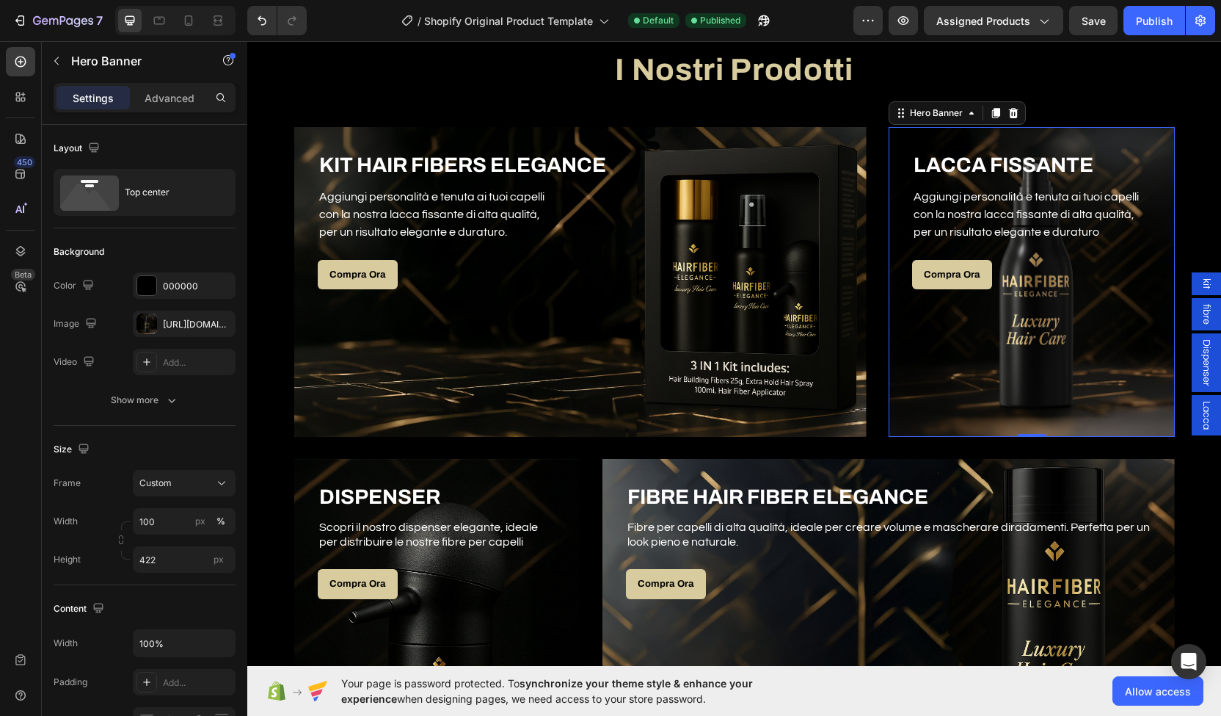
click at [983, 342] on div "Overlay" at bounding box center [1032, 282] width 286 height 310
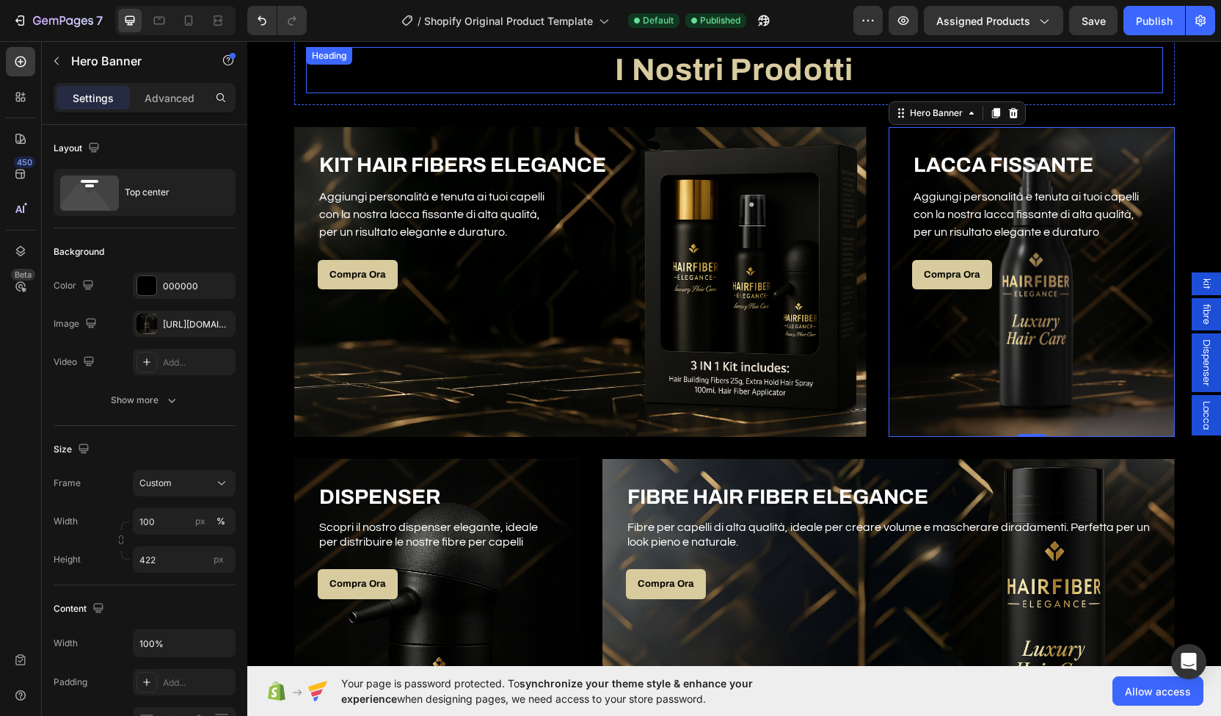
click at [515, 91] on h2 "I Nostri Prodotti" at bounding box center [734, 70] width 857 height 46
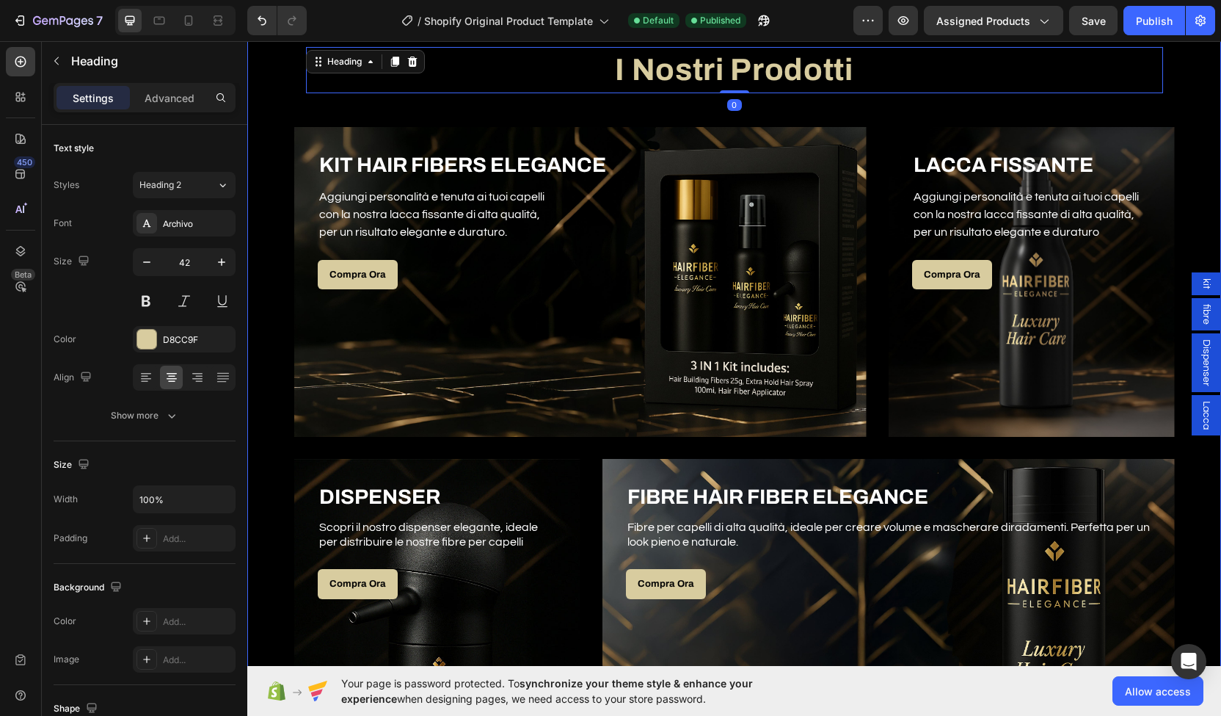
click at [568, 111] on div "I Nostri Prodotti Heading 0 Row KIT HAIR FIBERS ELEGANCE Heading Aggiungi perso…" at bounding box center [734, 401] width 952 height 733
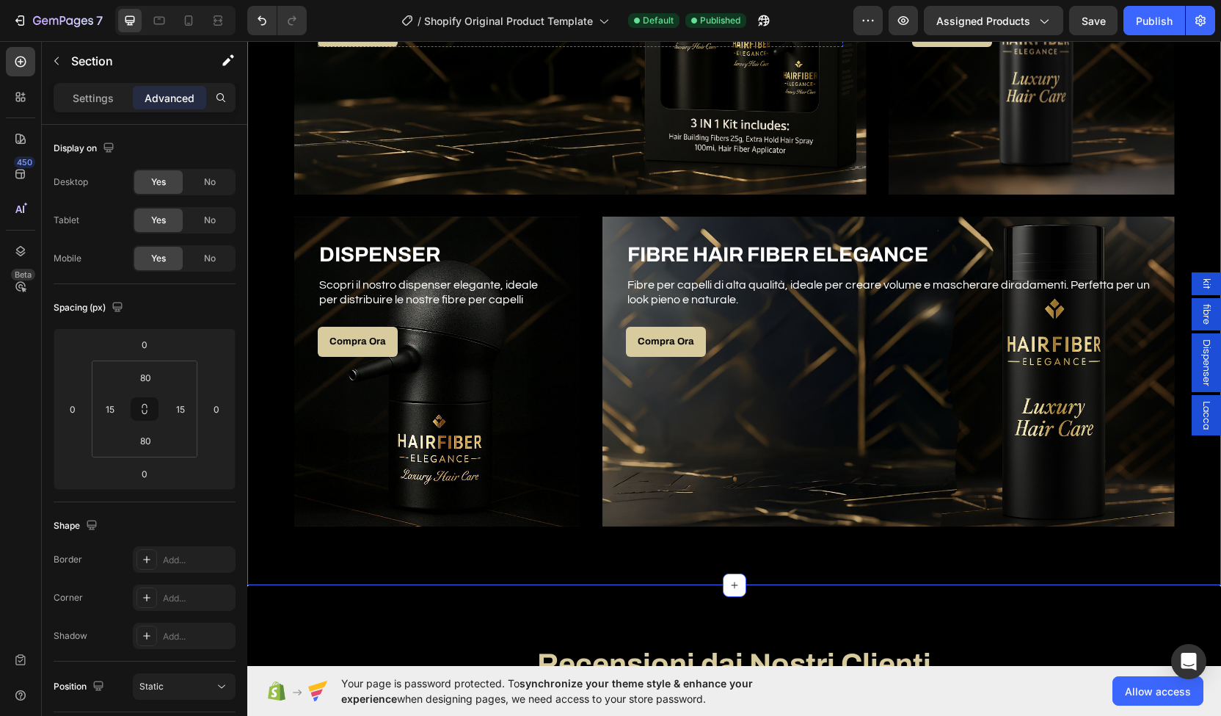
scroll to position [984, 0]
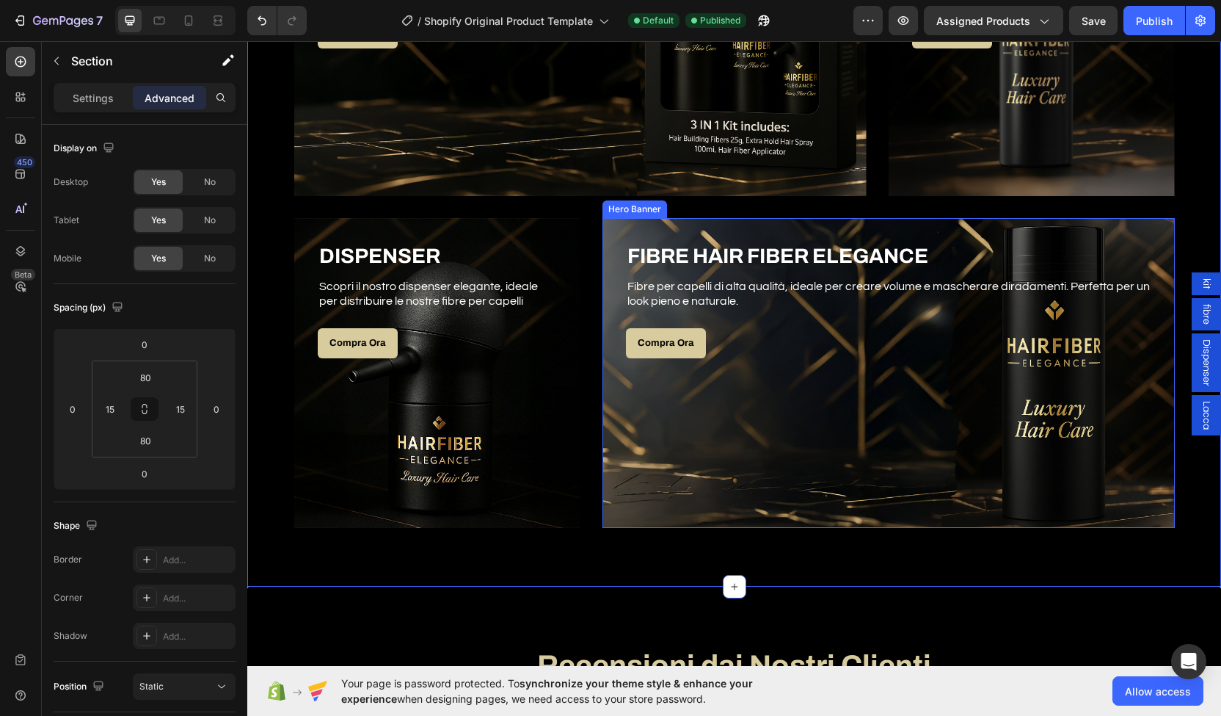
click at [847, 381] on div "Overlay" at bounding box center [889, 373] width 573 height 310
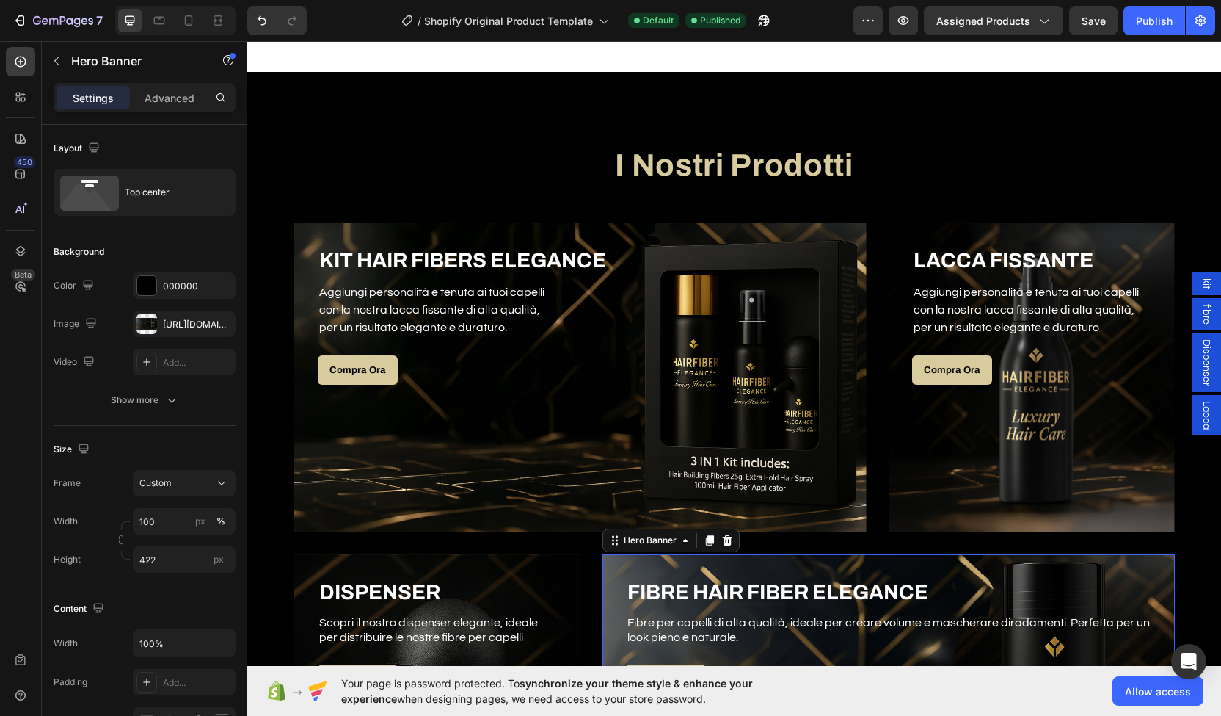
scroll to position [681, 0]
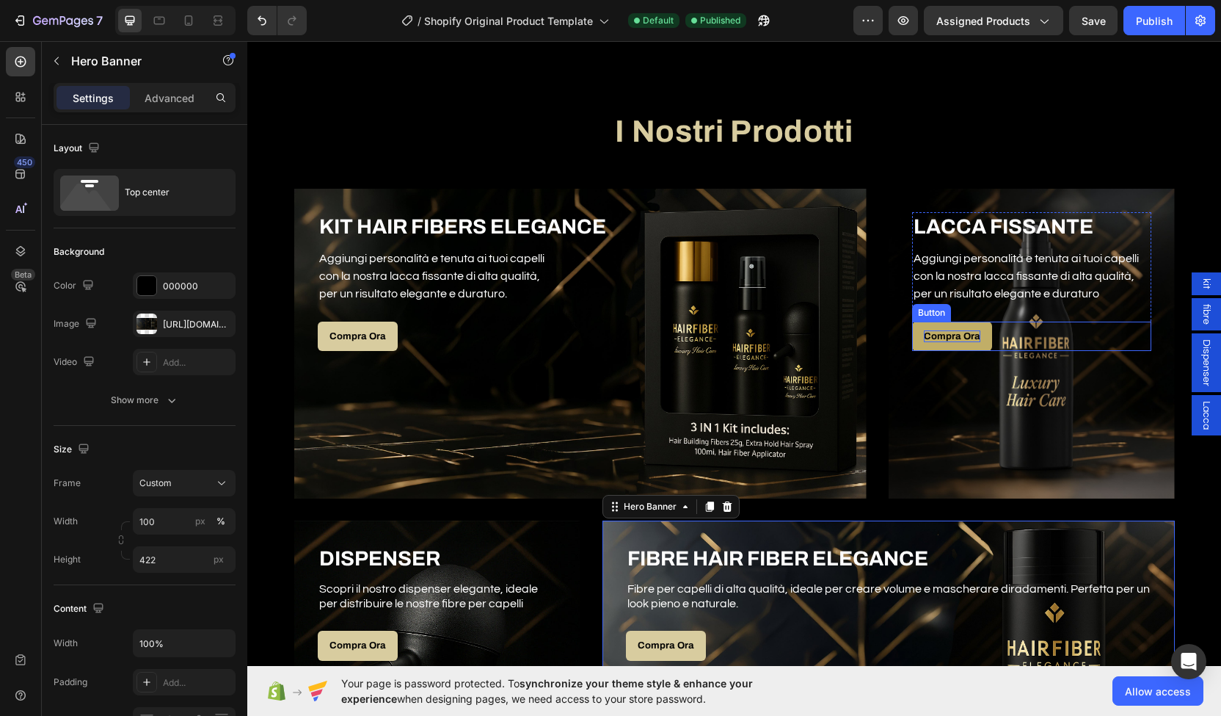
click at [933, 339] on p "Compra Ora" at bounding box center [952, 336] width 57 height 12
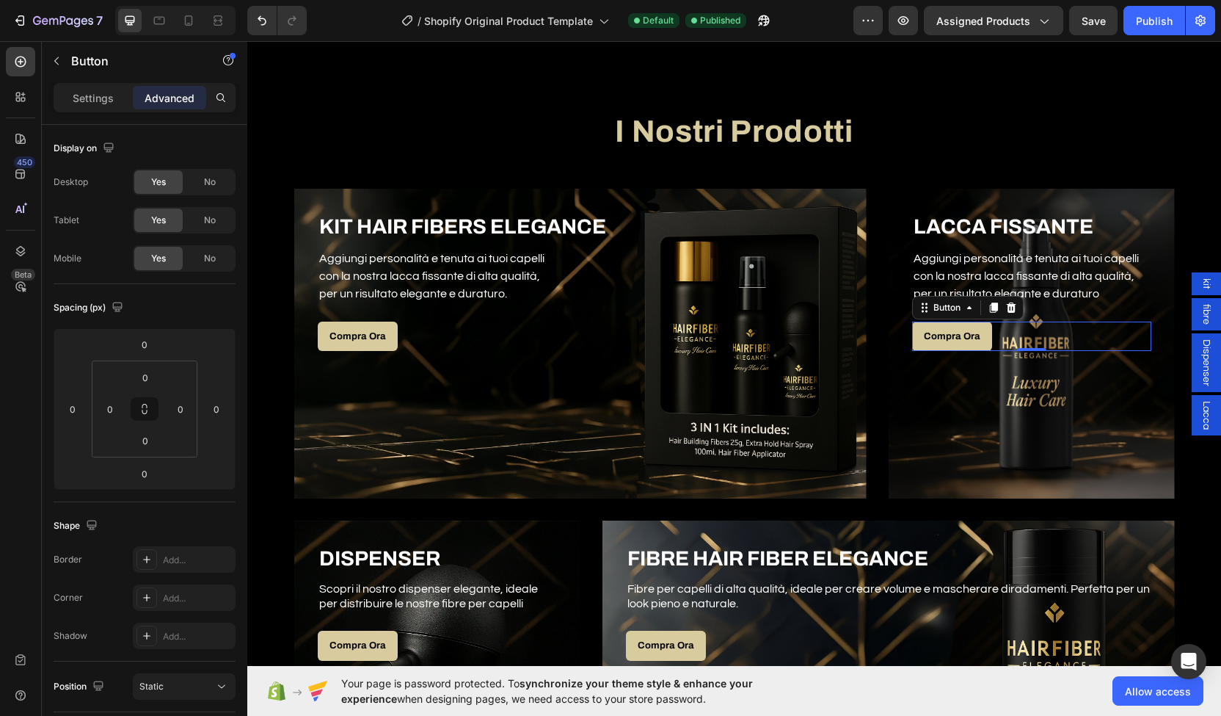
click at [1207, 285] on div "kit" at bounding box center [1206, 283] width 29 height 23
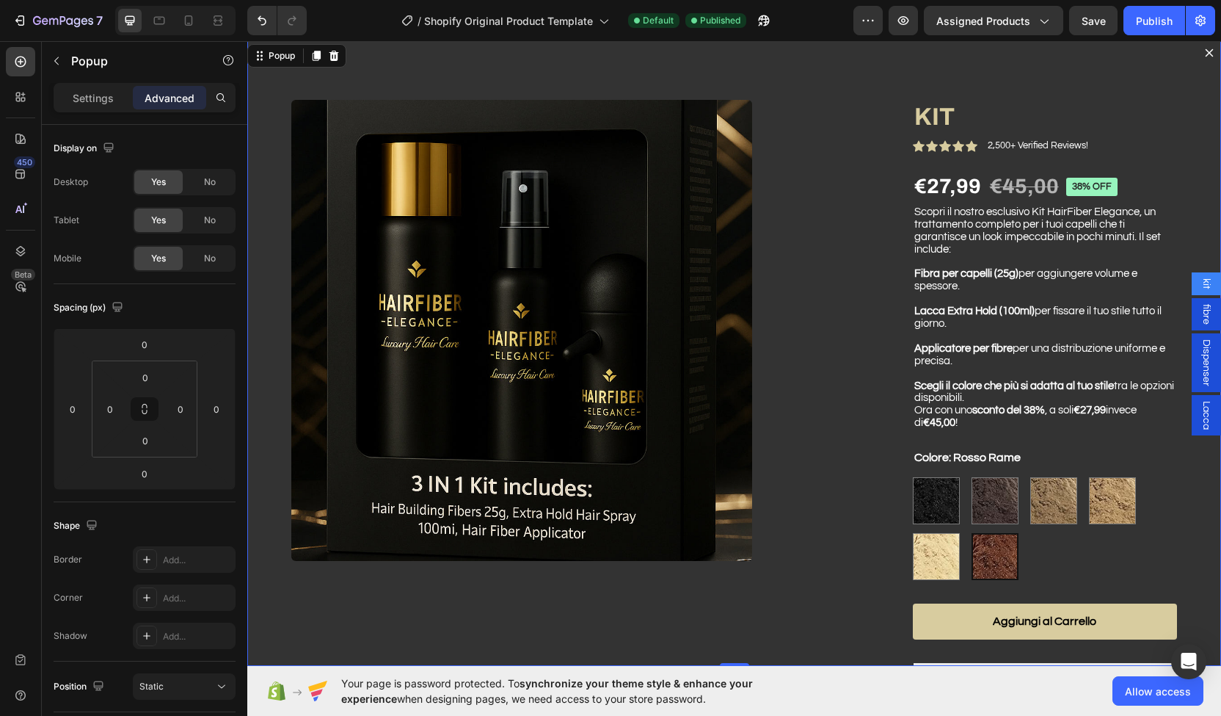
click at [1199, 313] on span "fibre" at bounding box center [1206, 314] width 15 height 21
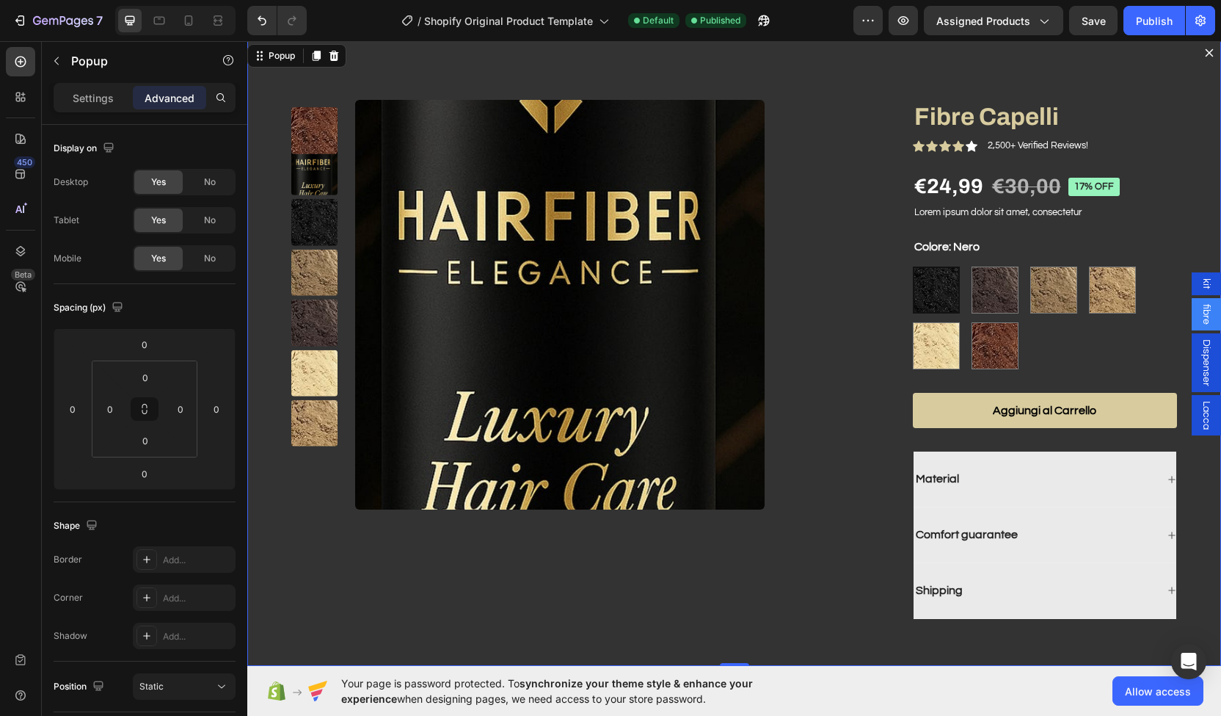
click at [1192, 292] on div "kit" at bounding box center [1206, 283] width 29 height 23
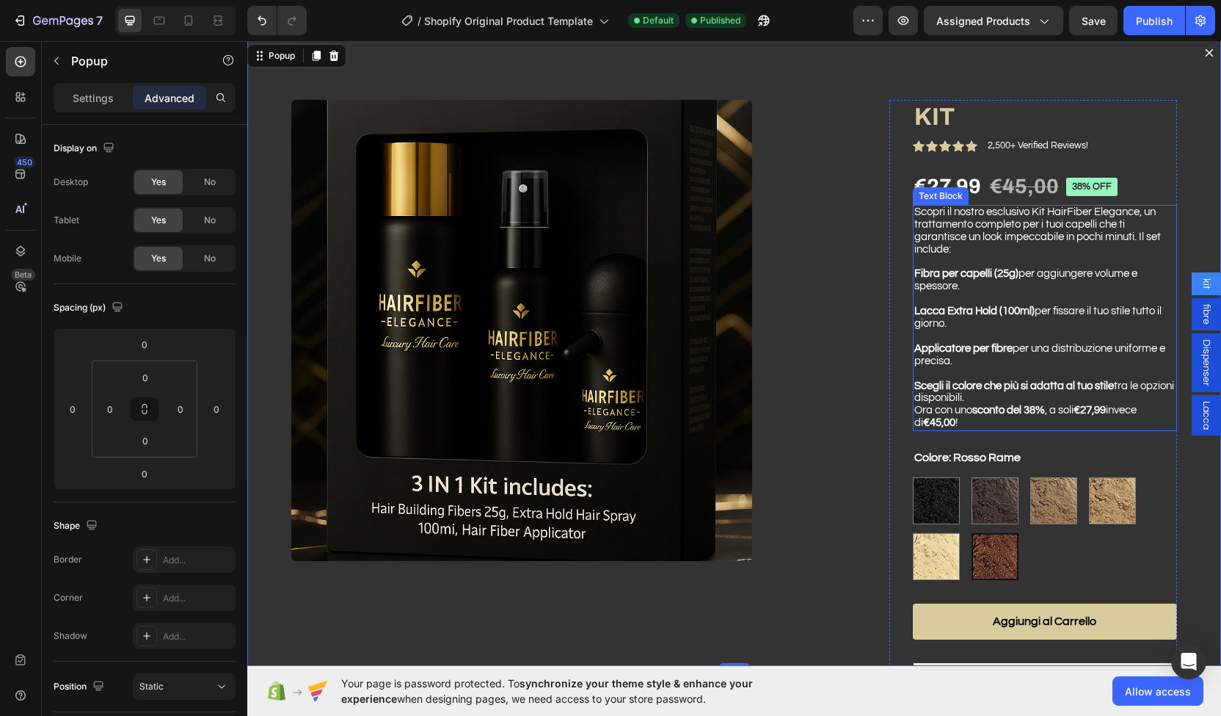
click at [931, 287] on span "Fibra per capelli (25g) per aggiungere volume e spessore." at bounding box center [1026, 279] width 223 height 23
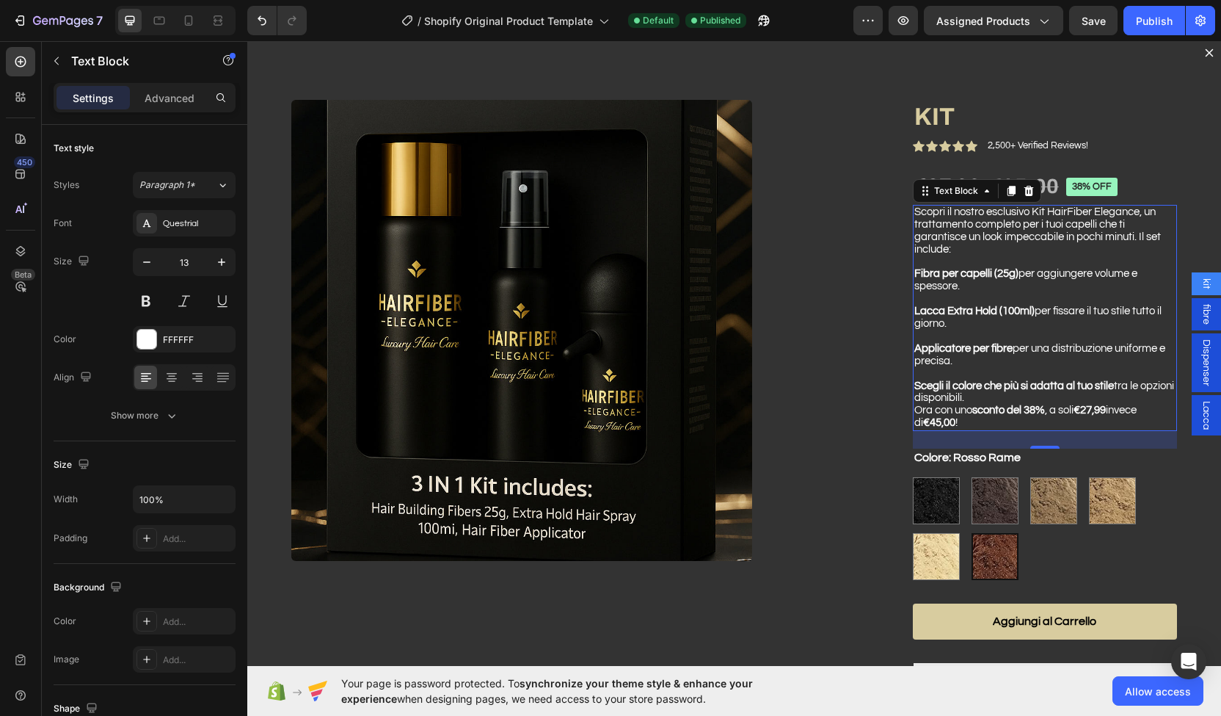
click at [1199, 317] on span "fibre" at bounding box center [1206, 314] width 15 height 21
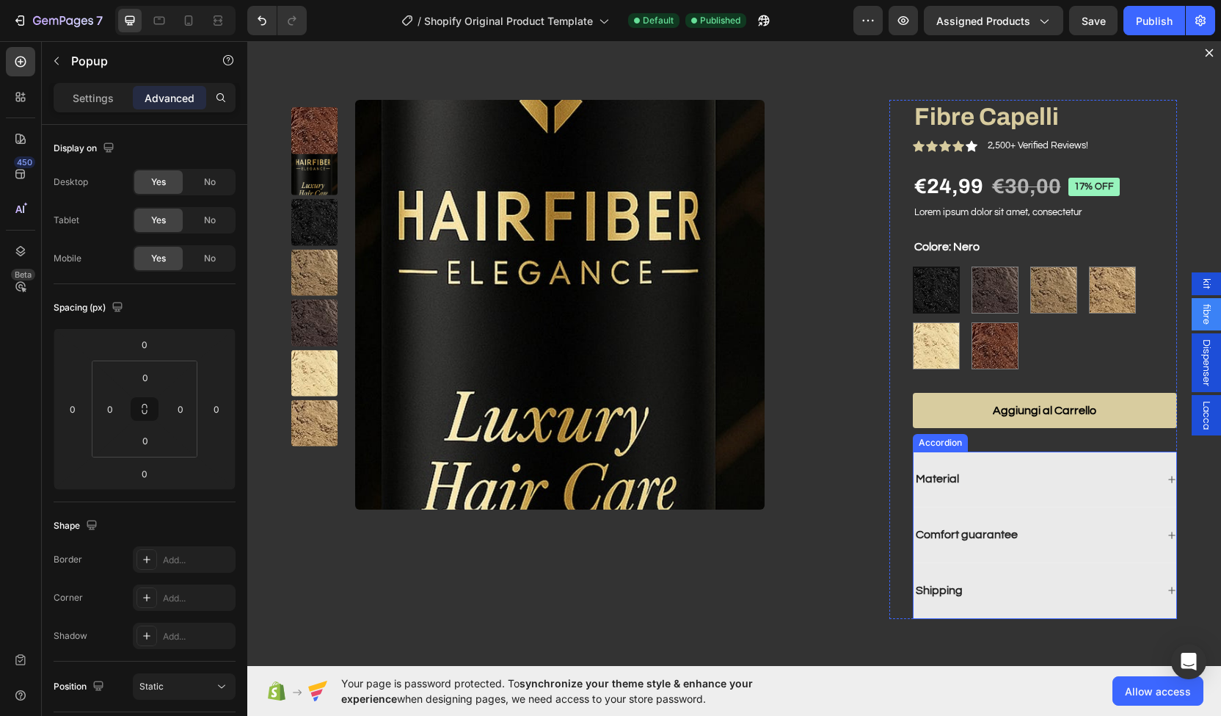
click at [973, 480] on div "Material" at bounding box center [1035, 479] width 242 height 20
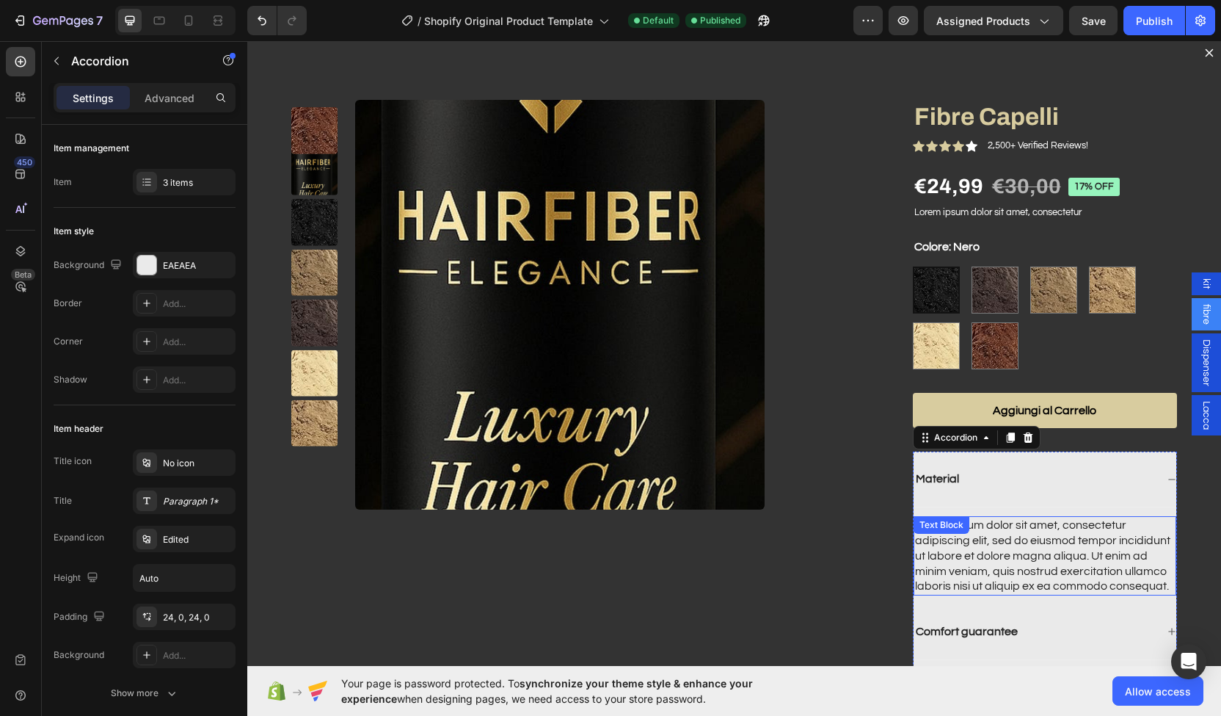
click at [925, 552] on div "Lorem ipsum dolor sit amet, consectetur adipiscing elit, sed do eiusmod tempor …" at bounding box center [1045, 555] width 263 height 79
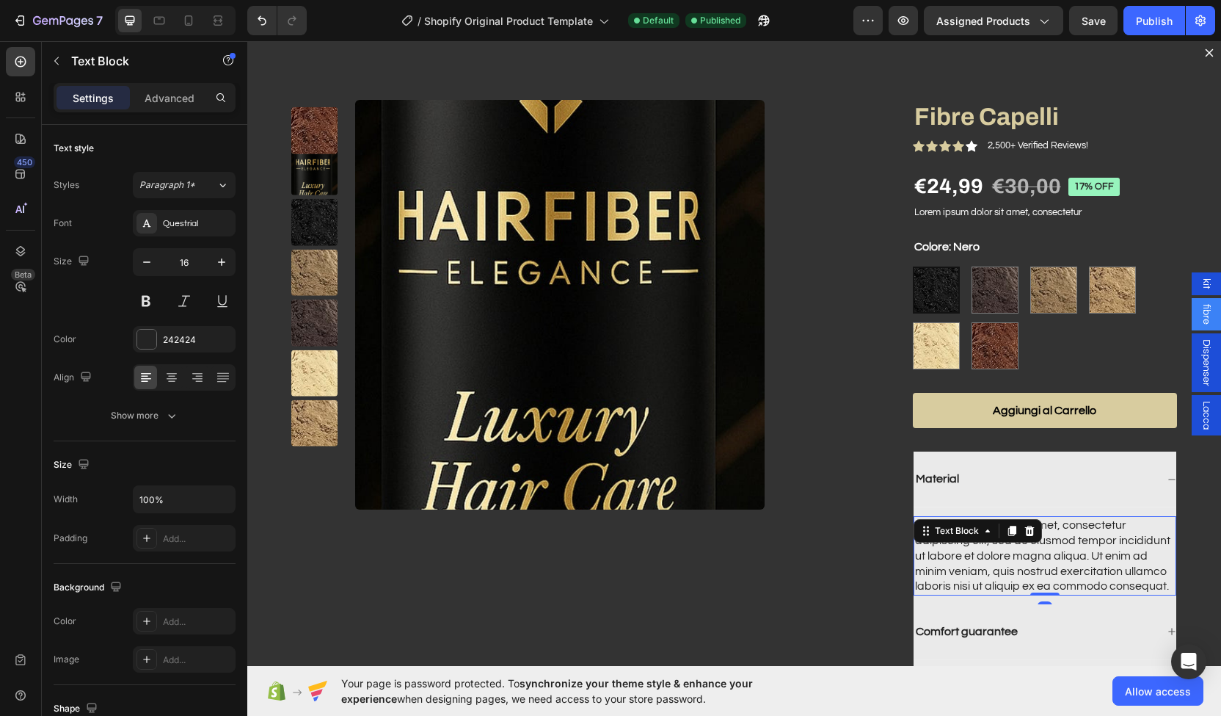
click at [925, 552] on div "Lorem ipsum dolor sit amet, consectetur adipiscing elit, sed do eiusmod tempor …" at bounding box center [1045, 555] width 263 height 79
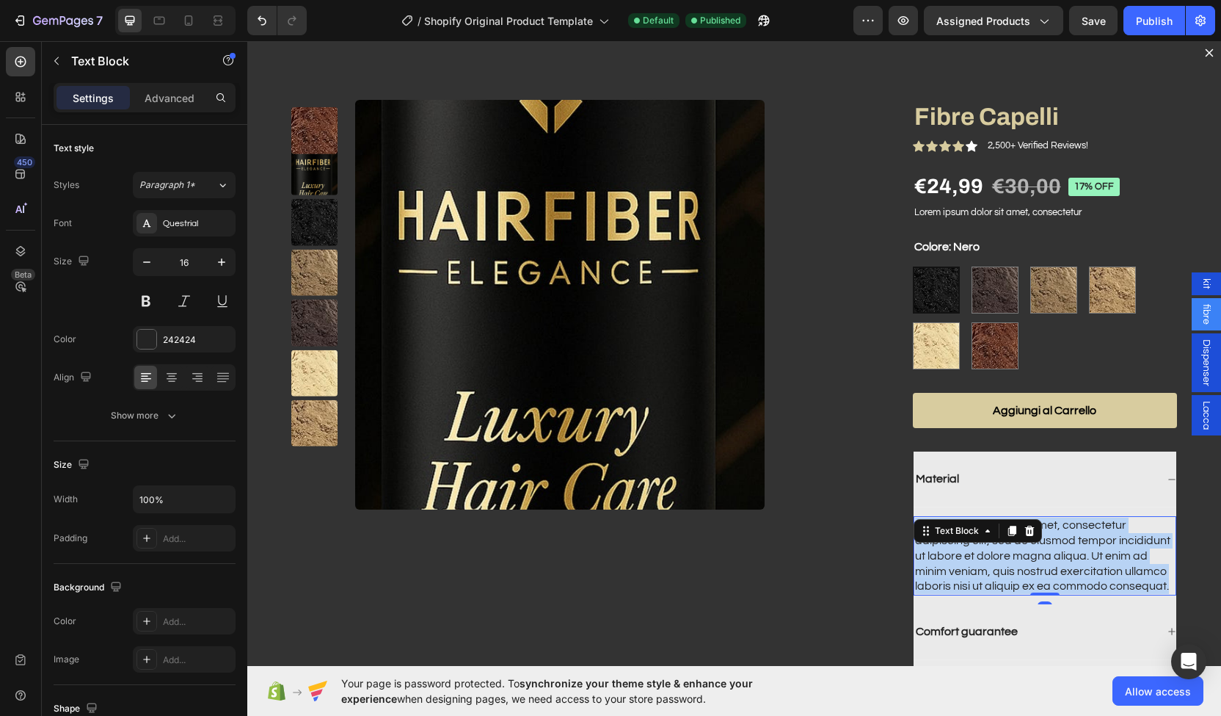
click at [925, 552] on p "Lorem ipsum dolor sit amet, consectetur adipiscing elit, sed do eiusmod tempor …" at bounding box center [1045, 555] width 260 height 76
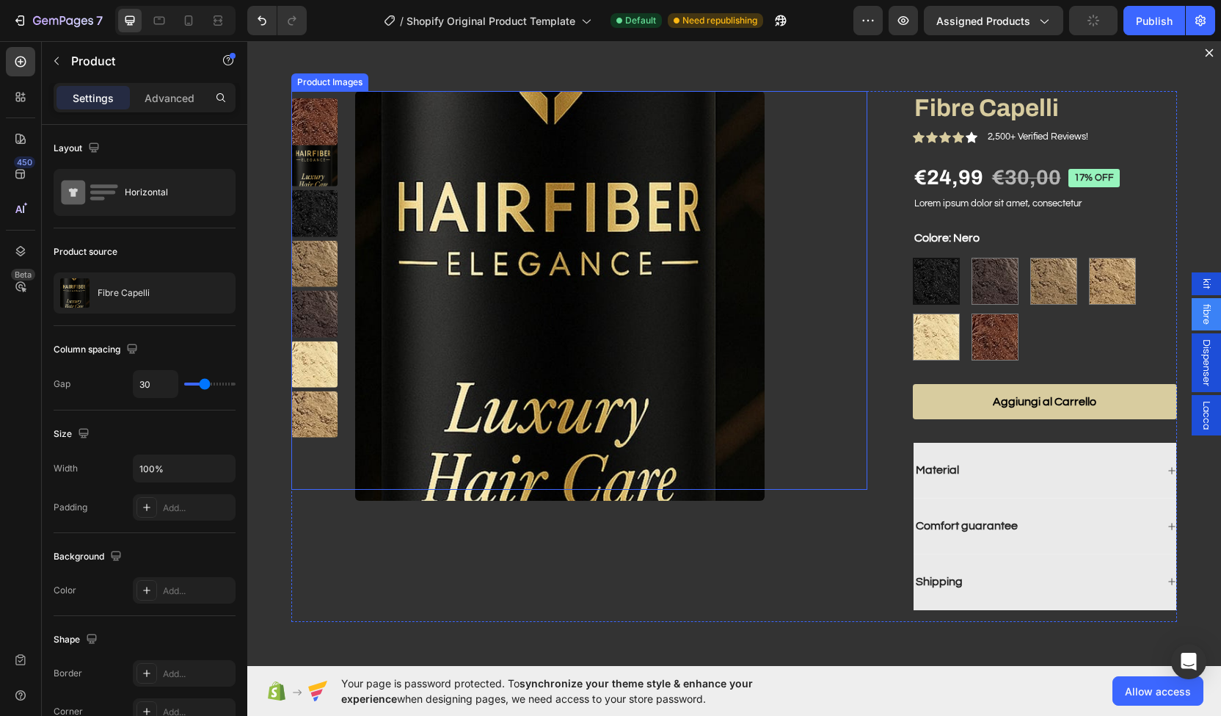
scroll to position [737, 0]
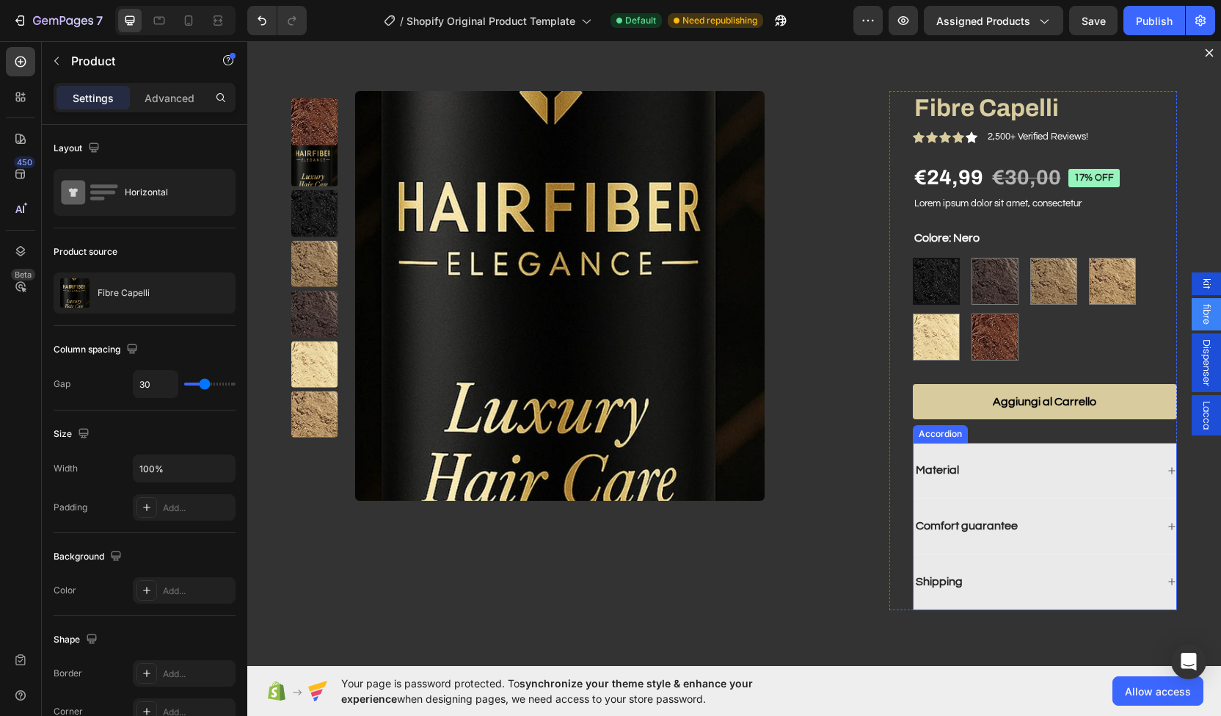
click at [972, 528] on p "Comfort guarantee" at bounding box center [967, 525] width 102 height 15
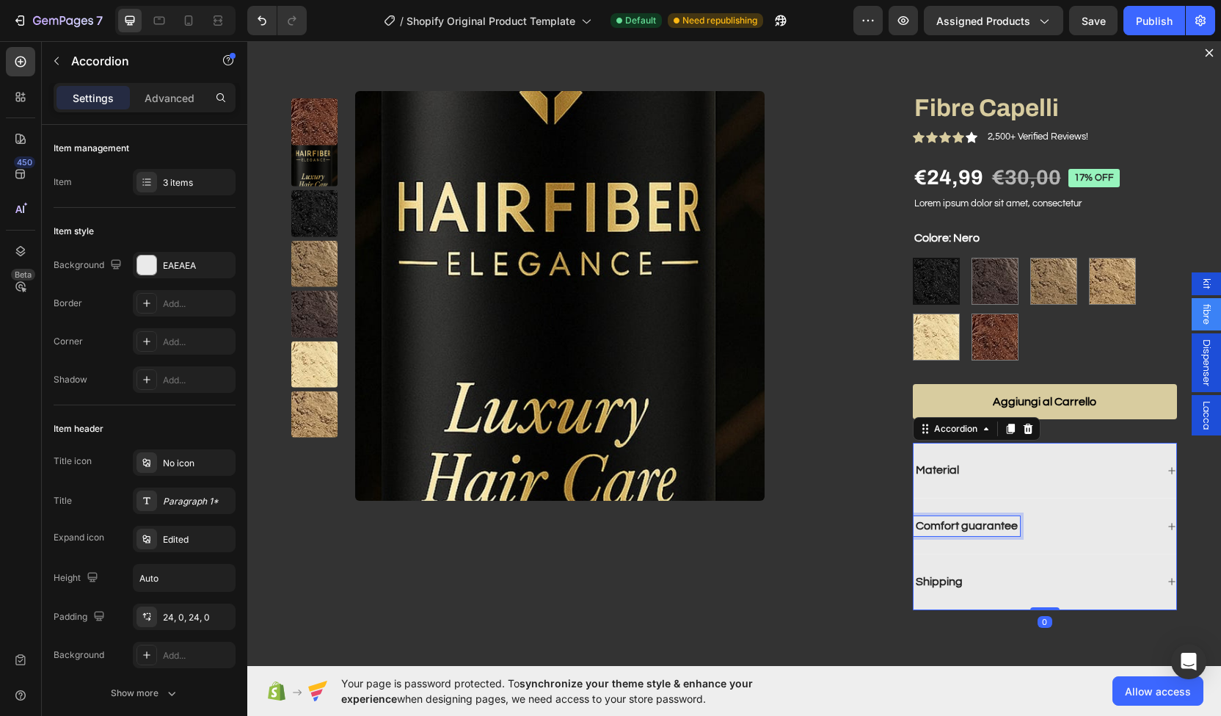
click at [972, 528] on p "Comfort guarantee" at bounding box center [967, 525] width 102 height 15
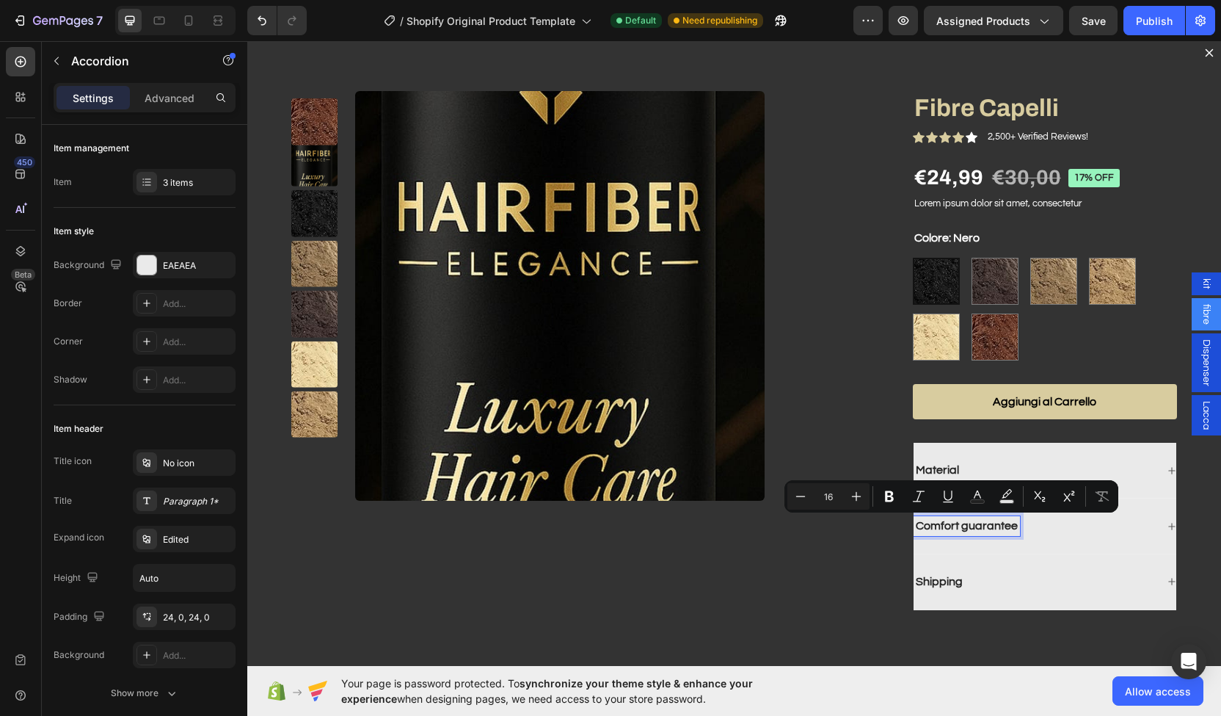
click at [983, 523] on p "Comfort guarantee" at bounding box center [967, 525] width 102 height 15
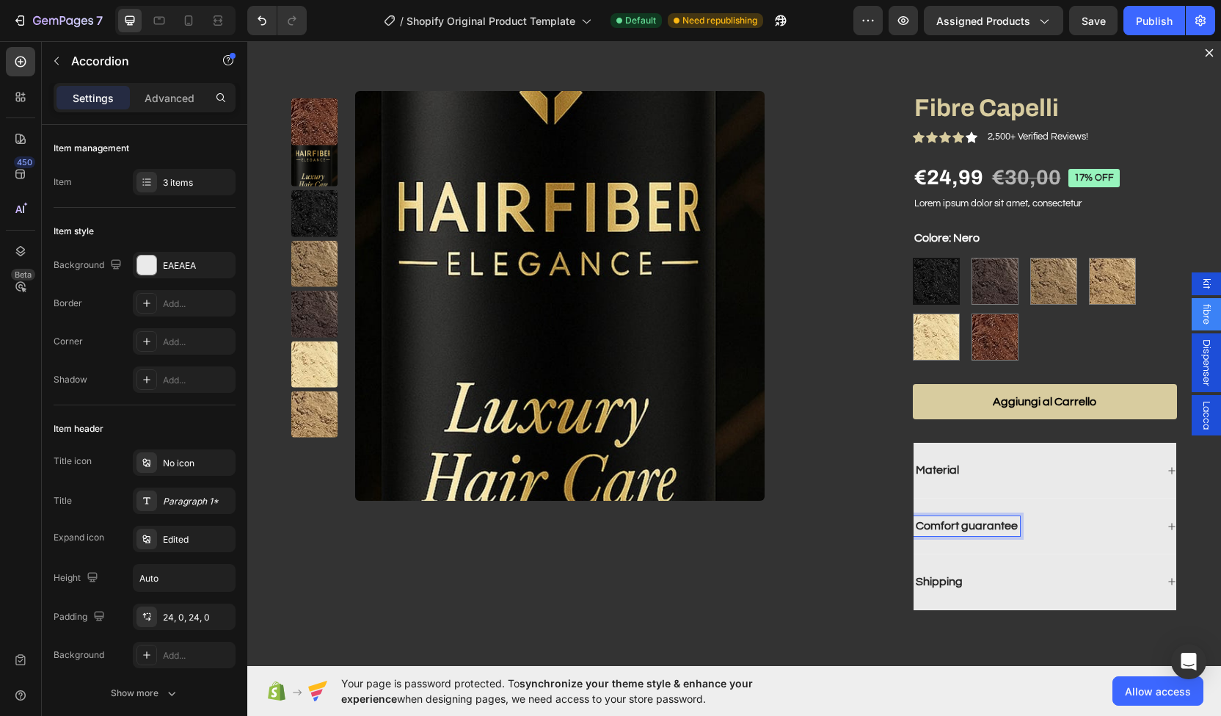
click at [983, 523] on p "Comfort guarantee" at bounding box center [967, 525] width 102 height 15
click at [1142, 525] on div "Comfort Assicurato" at bounding box center [1045, 526] width 263 height 56
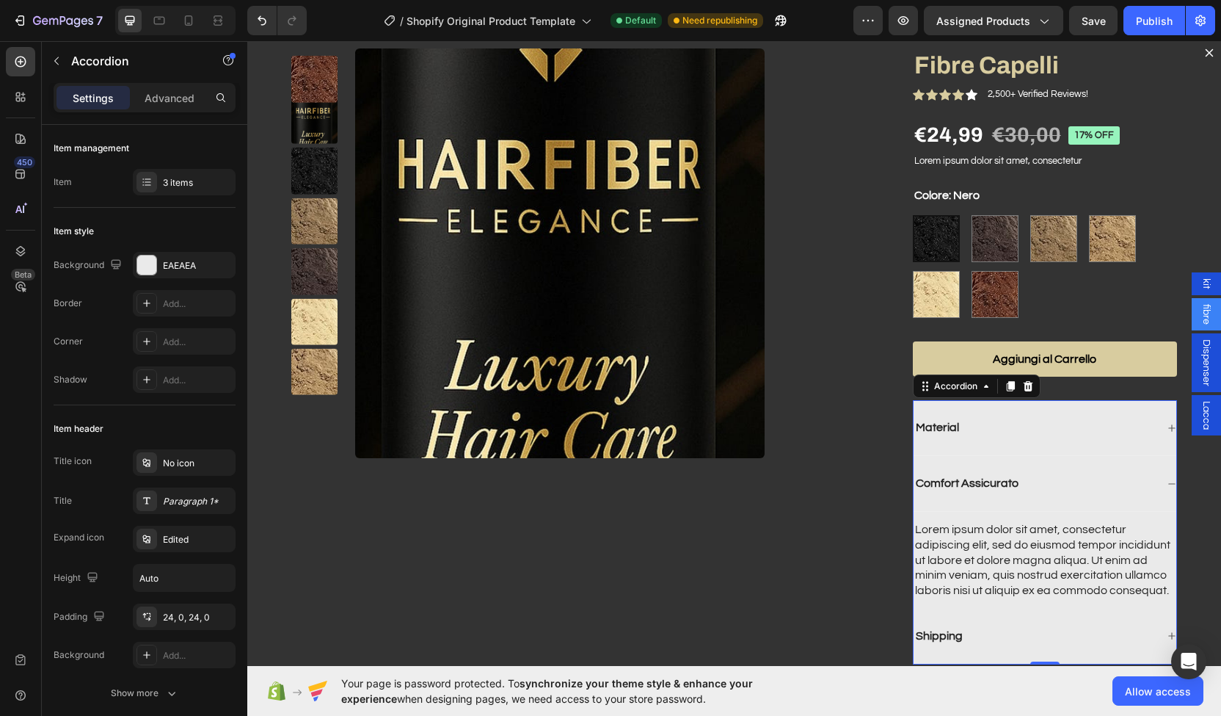
scroll to position [53, 0]
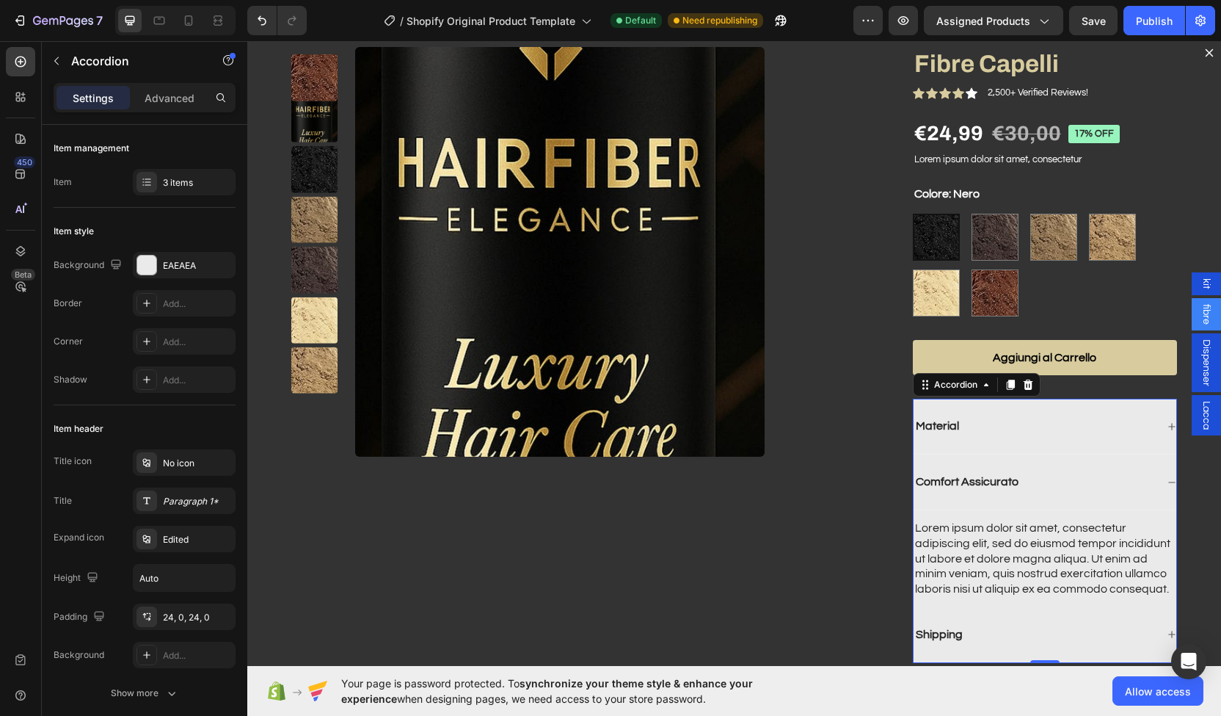
click at [1014, 515] on div "Lorem ipsum dolor sit amet, consectetur adipiscing elit, sed do eiusmod tempor …" at bounding box center [1045, 558] width 263 height 97
click at [993, 538] on div "Lorem ipsum dolor sit amet, consectetur adipiscing elit, sed do eiusmod tempor …" at bounding box center [1045, 558] width 263 height 79
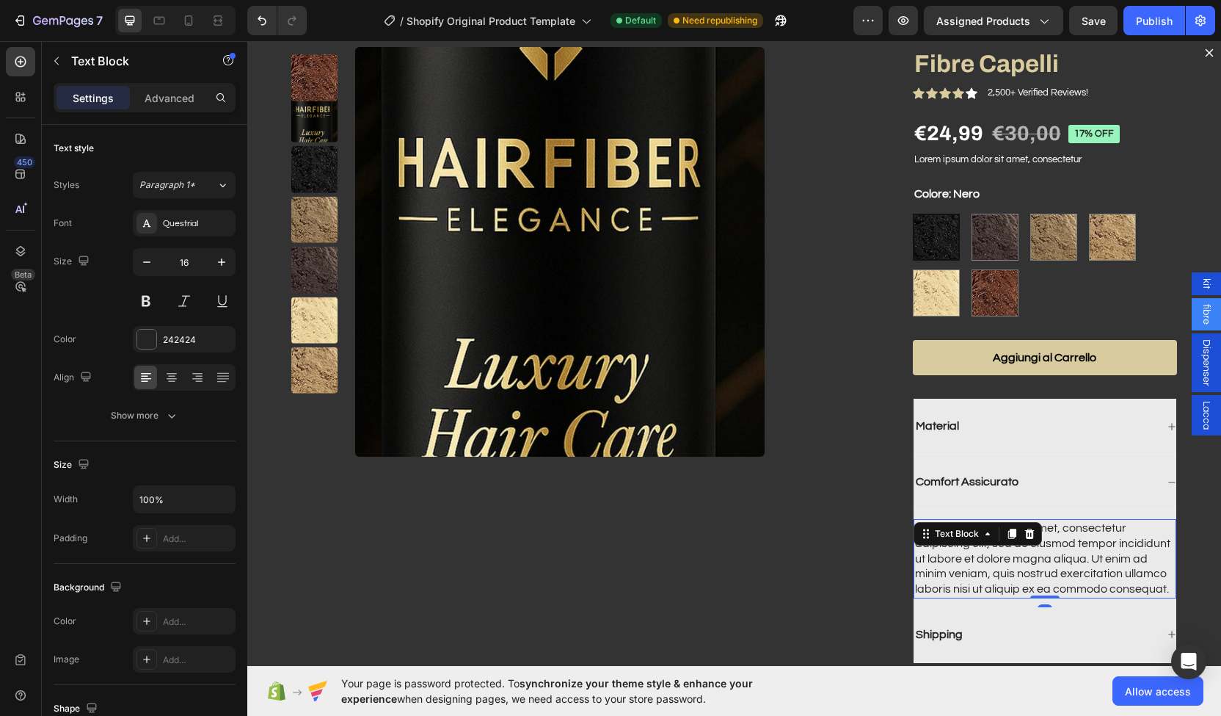
click at [1003, 538] on div "Dialog body" at bounding box center [1012, 534] width 18 height 18
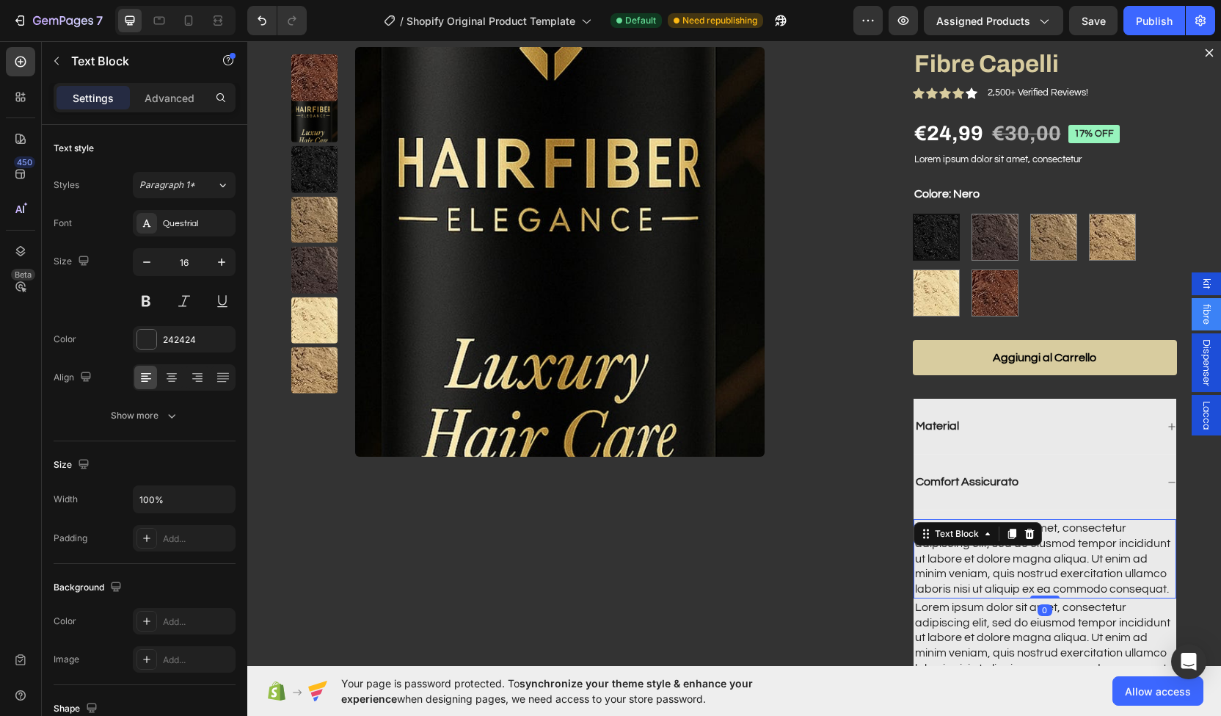
click at [1003, 538] on div "Dialog body" at bounding box center [1012, 534] width 18 height 18
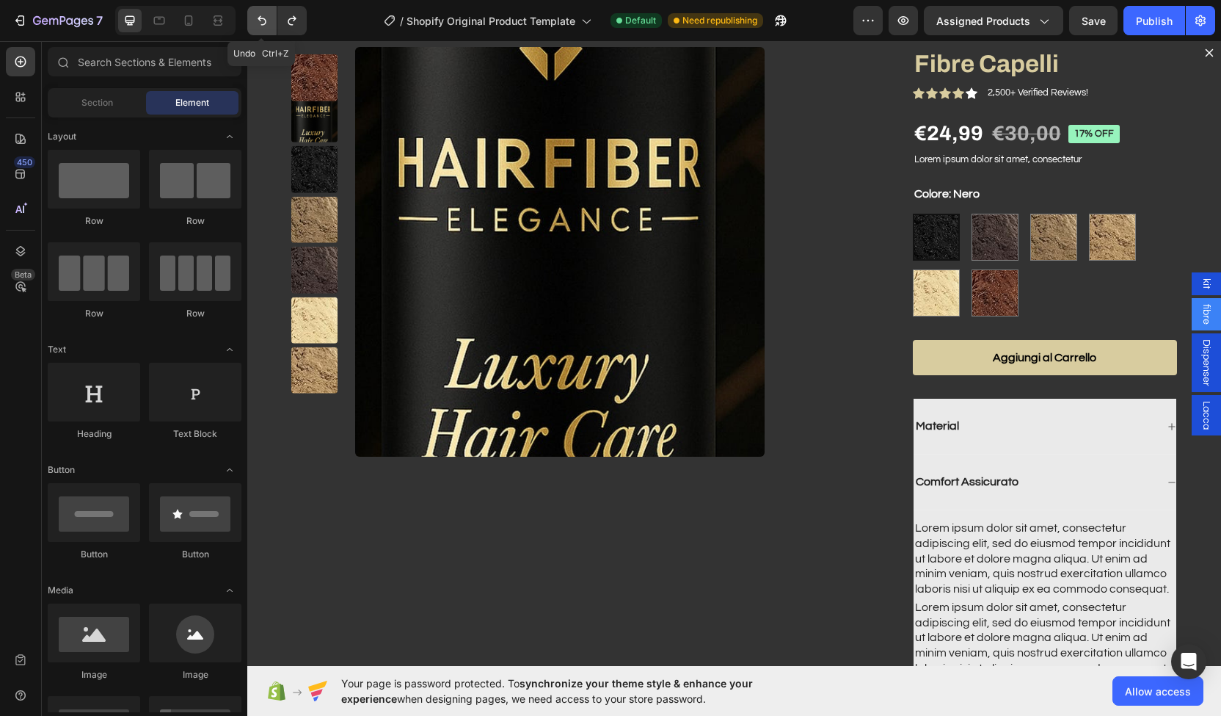
click at [260, 18] on icon "Undo/Redo" at bounding box center [262, 21] width 9 height 10
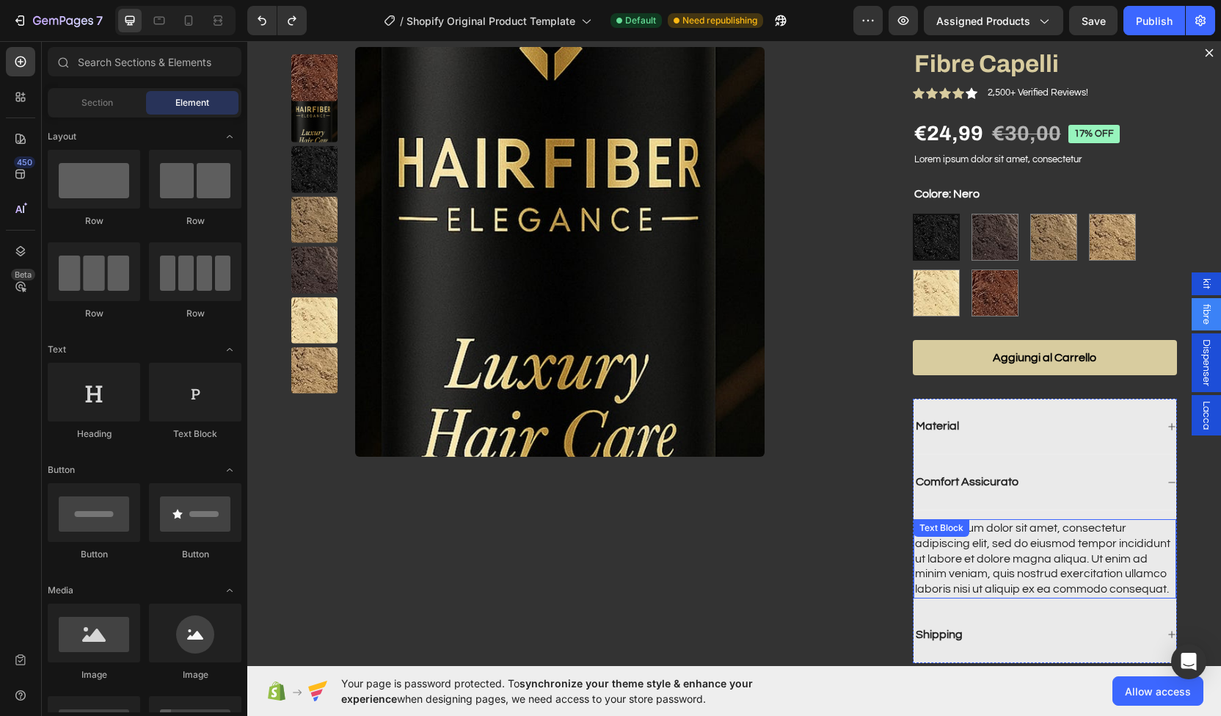
click at [920, 581] on div "Lorem ipsum dolor sit amet, consectetur adipiscing elit, sed do eiusmod tempor …" at bounding box center [1045, 558] width 263 height 79
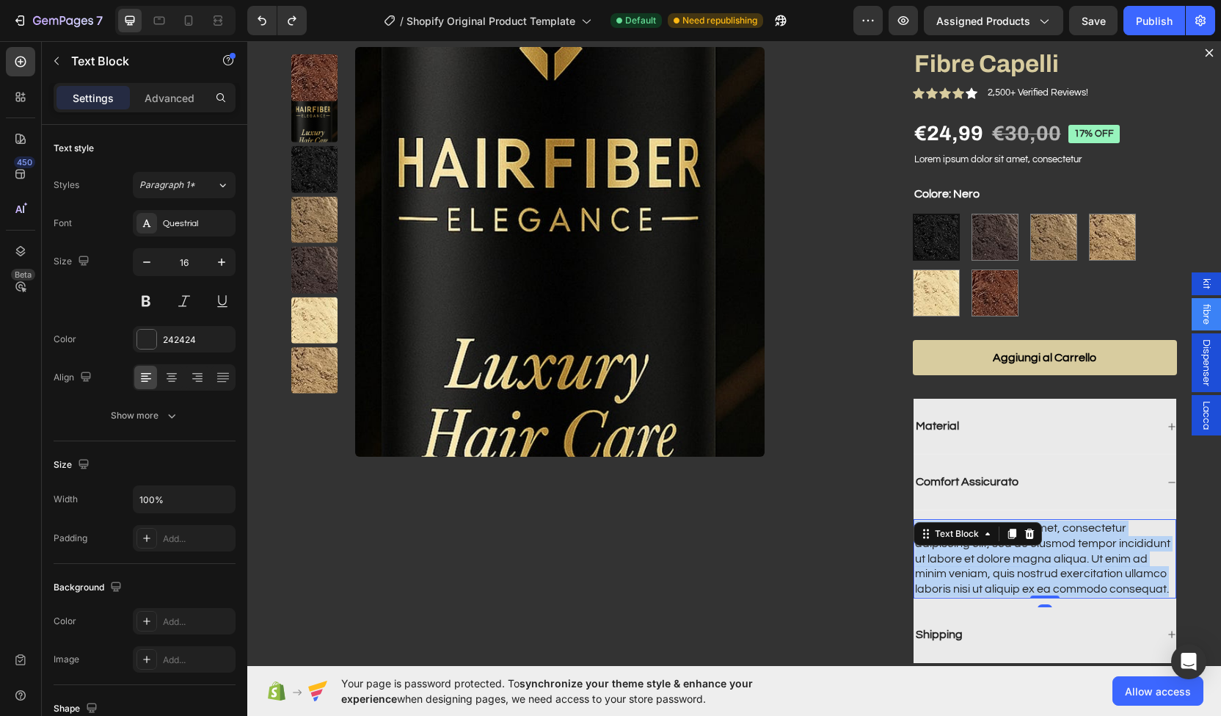
click at [920, 581] on p "Lorem ipsum dolor sit amet, consectetur adipiscing elit, sed do eiusmod tempor …" at bounding box center [1045, 558] width 260 height 76
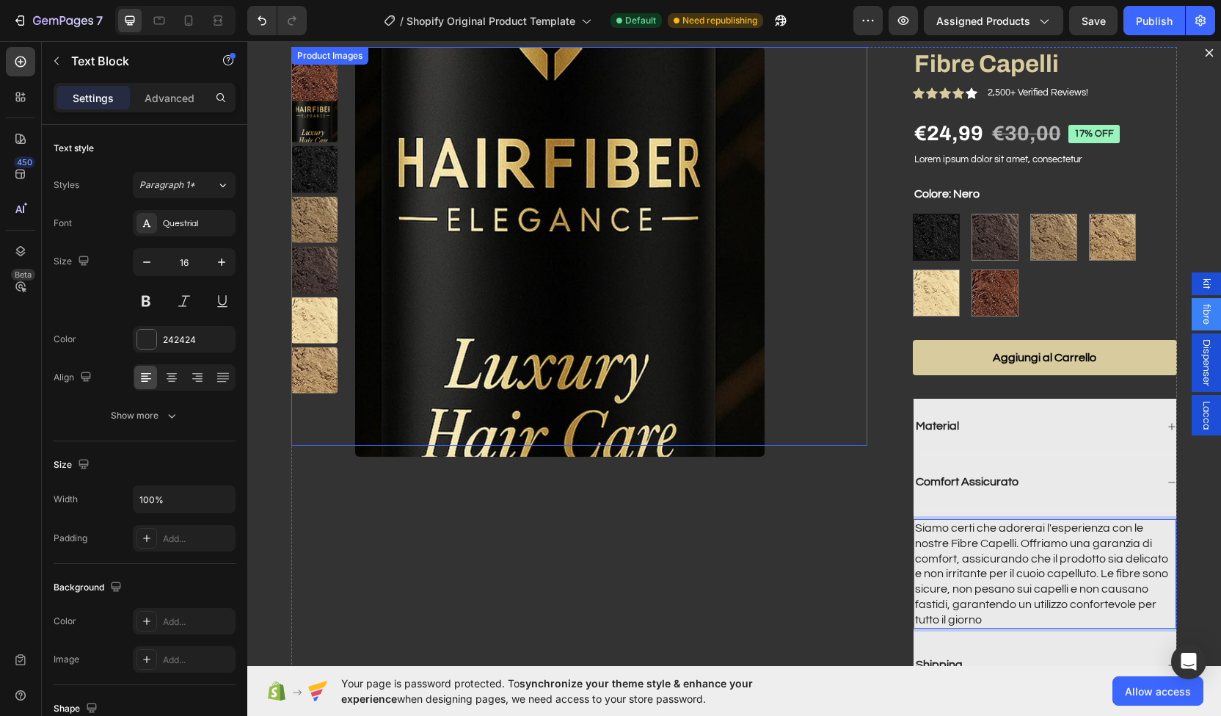
click at [731, 419] on img "Dialog body" at bounding box center [560, 252] width 410 height 410
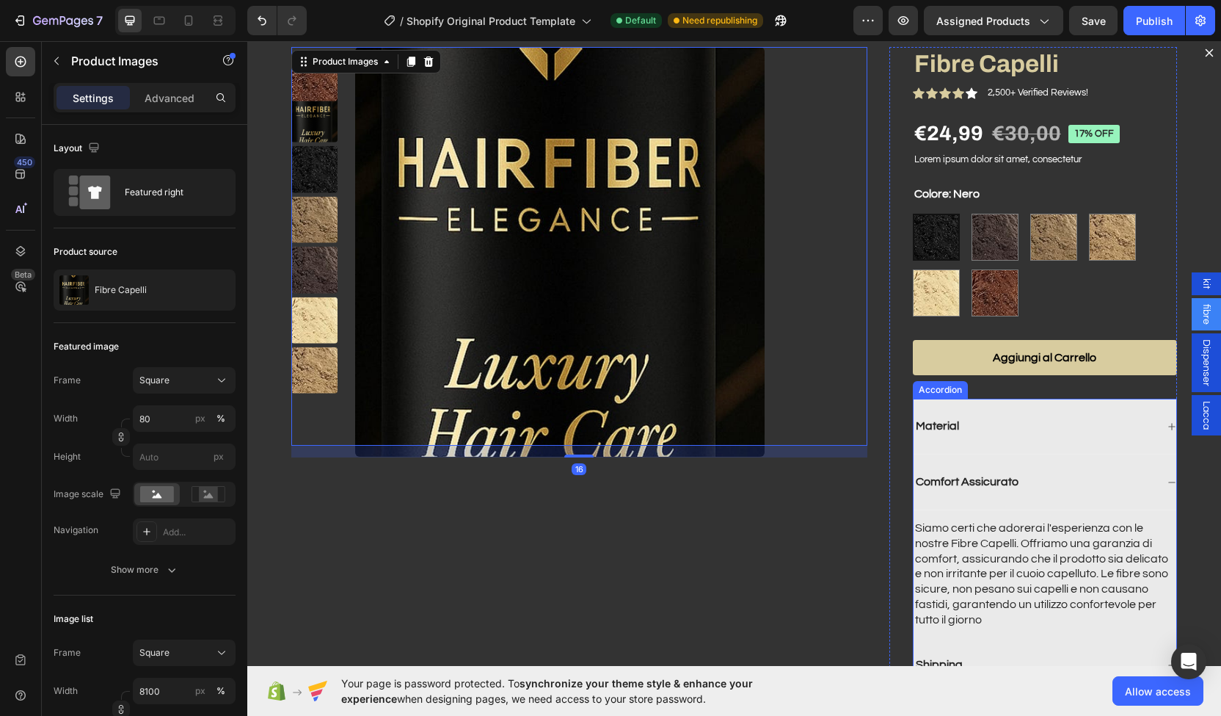
click at [953, 484] on p "Comfort Assicurato" at bounding box center [967, 481] width 103 height 15
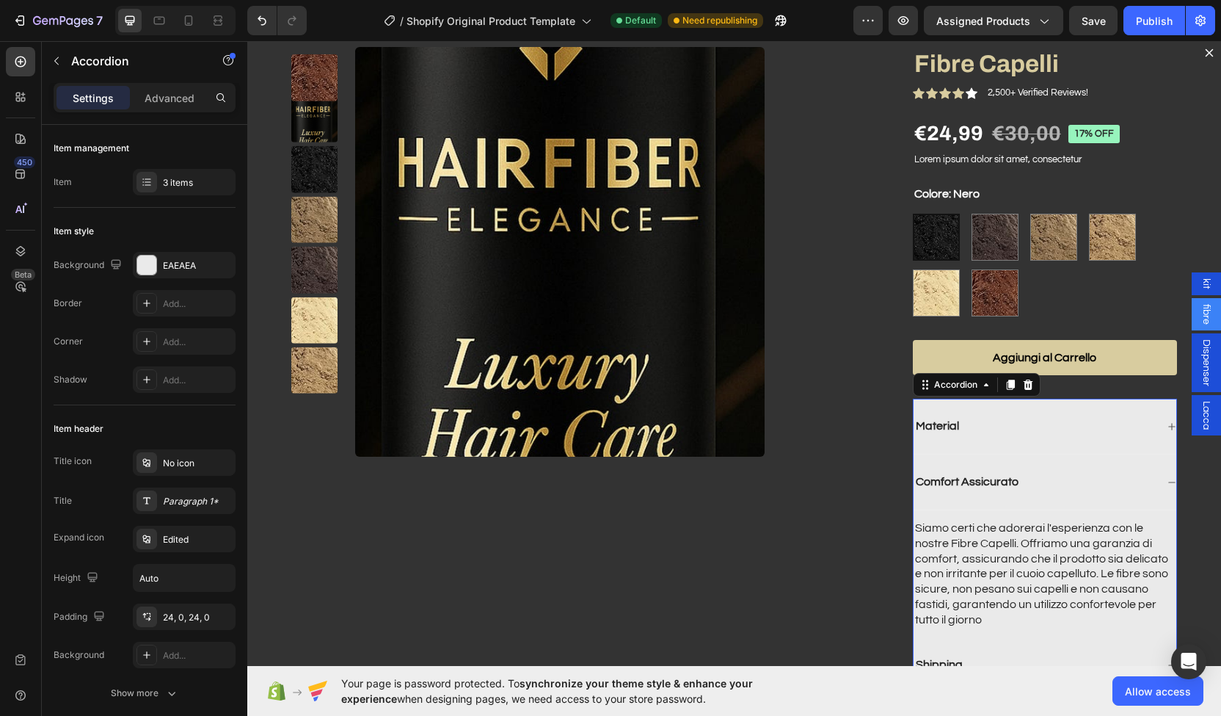
click at [1133, 472] on div "Comfort Assicurato" at bounding box center [1035, 482] width 242 height 20
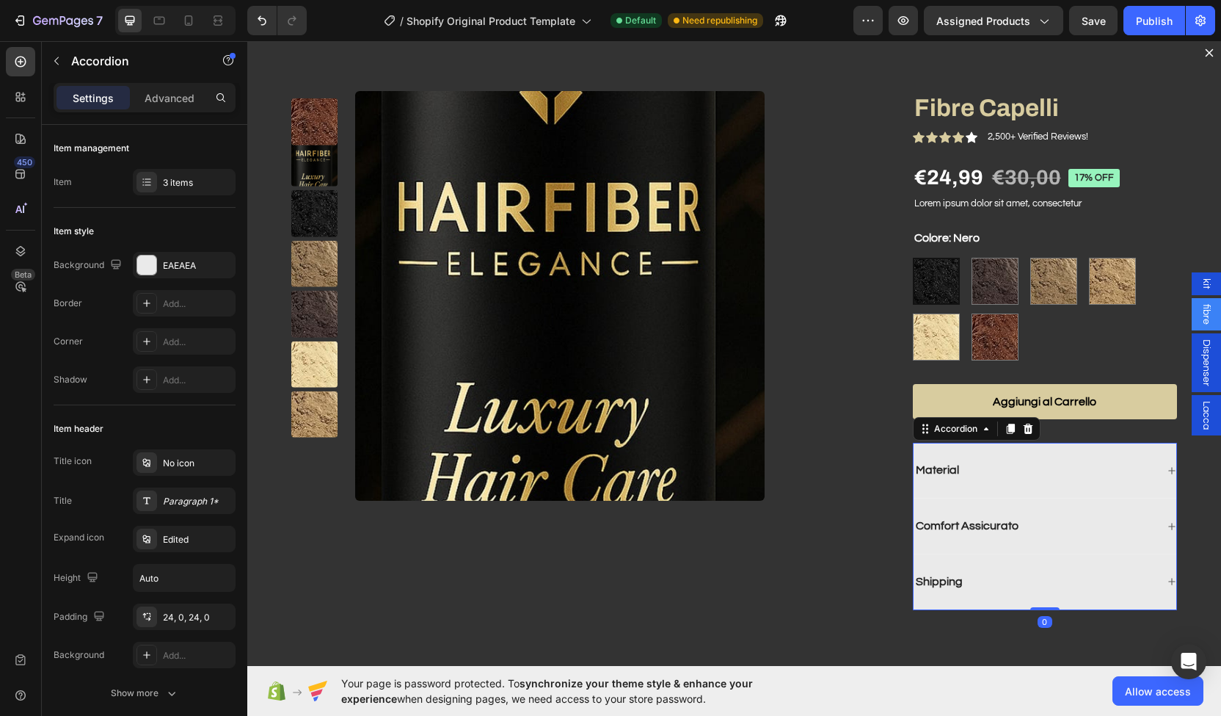
scroll to position [1654, 0]
click at [926, 590] on div "Shipping" at bounding box center [1045, 582] width 263 height 56
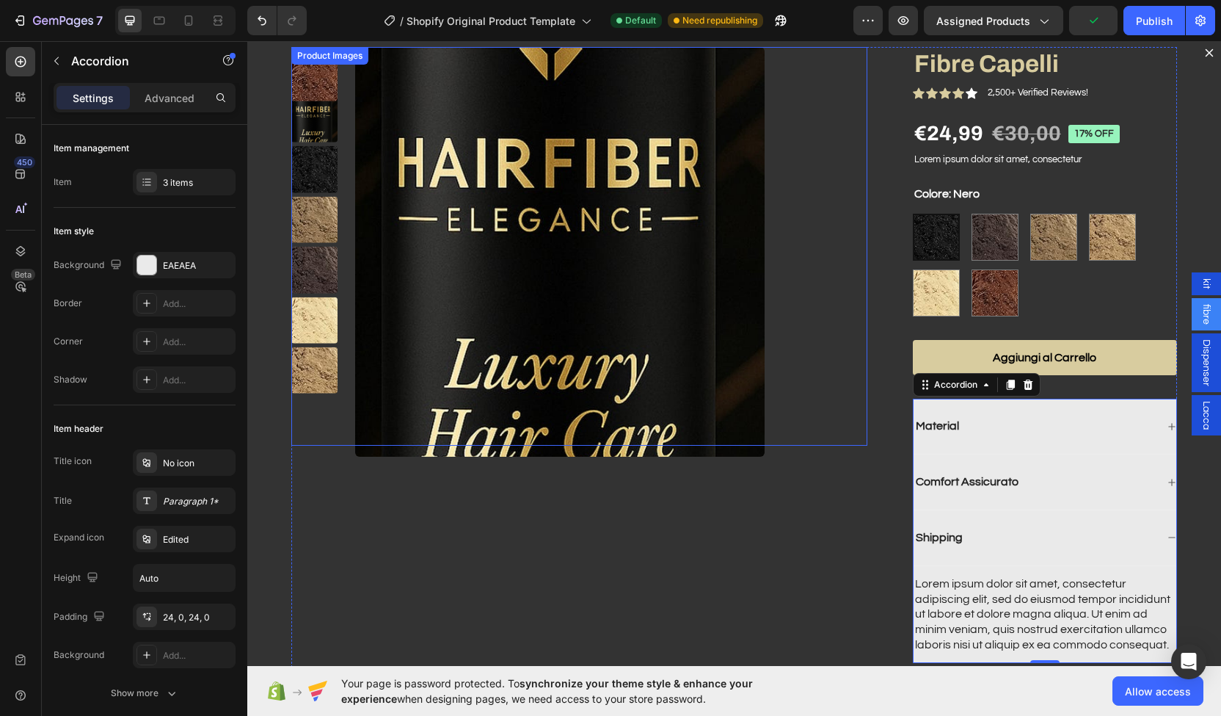
scroll to position [121, 0]
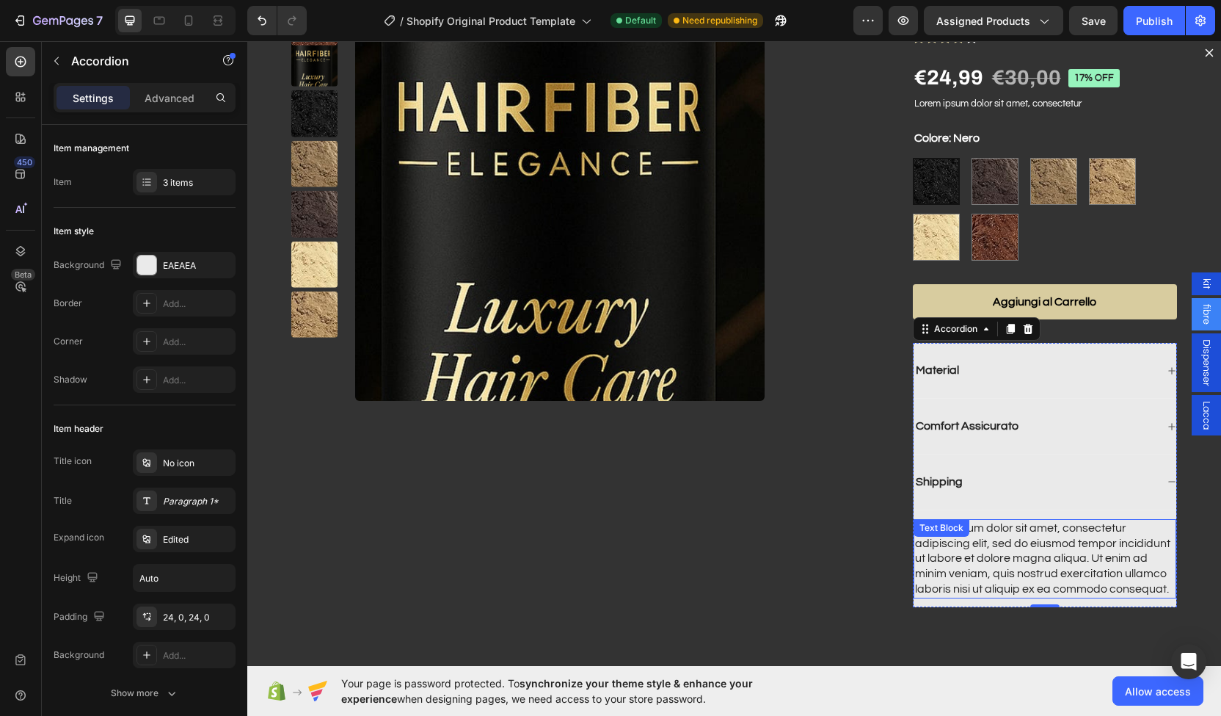
click at [984, 547] on div "Lorem ipsum dolor sit amet, consectetur adipiscing elit, sed do eiusmod tempor …" at bounding box center [1045, 558] width 263 height 79
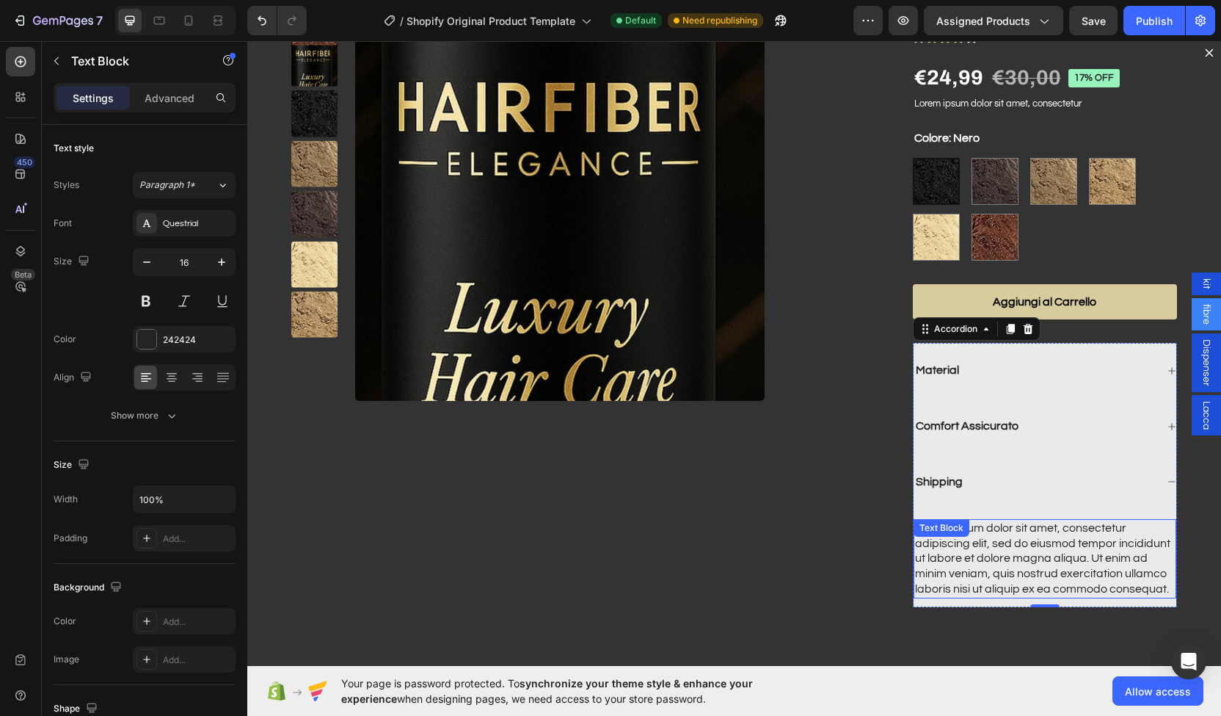
click at [984, 547] on div "Lorem ipsum dolor sit amet, consectetur adipiscing elit, sed do eiusmod tempor …" at bounding box center [1045, 558] width 263 height 79
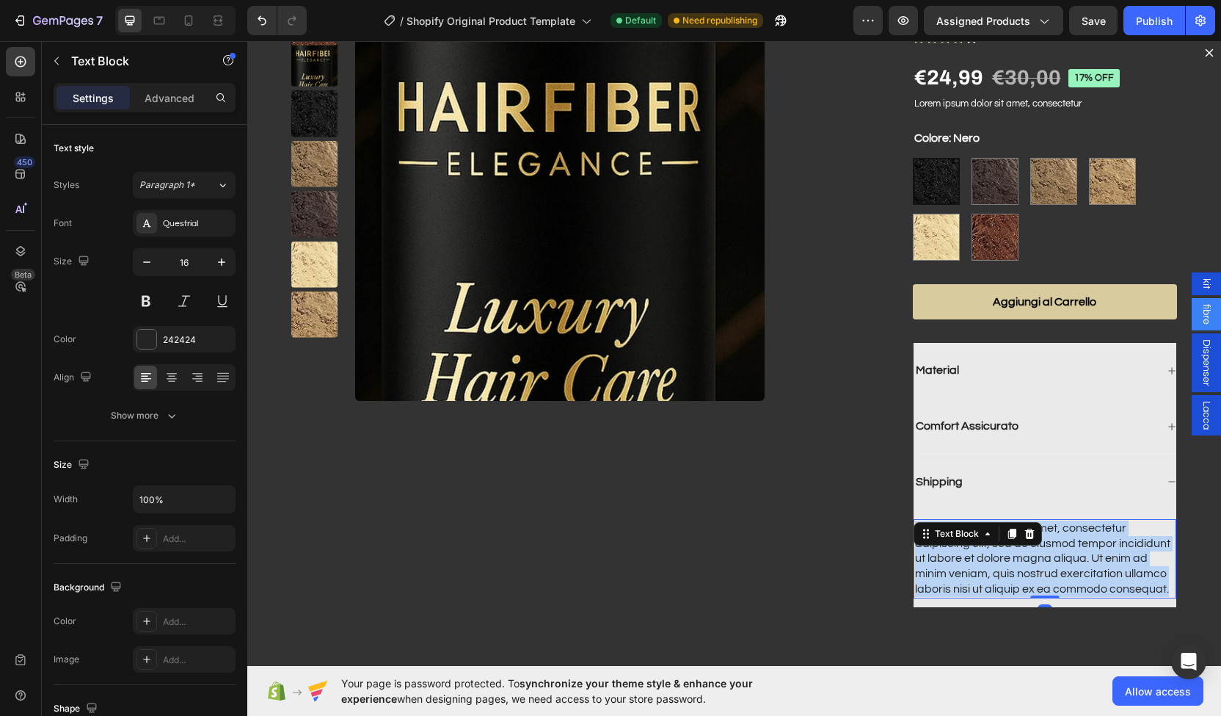
click at [984, 547] on p "Lorem ipsum dolor sit amet, consectetur adipiscing elit, sed do eiusmod tempor …" at bounding box center [1045, 558] width 260 height 76
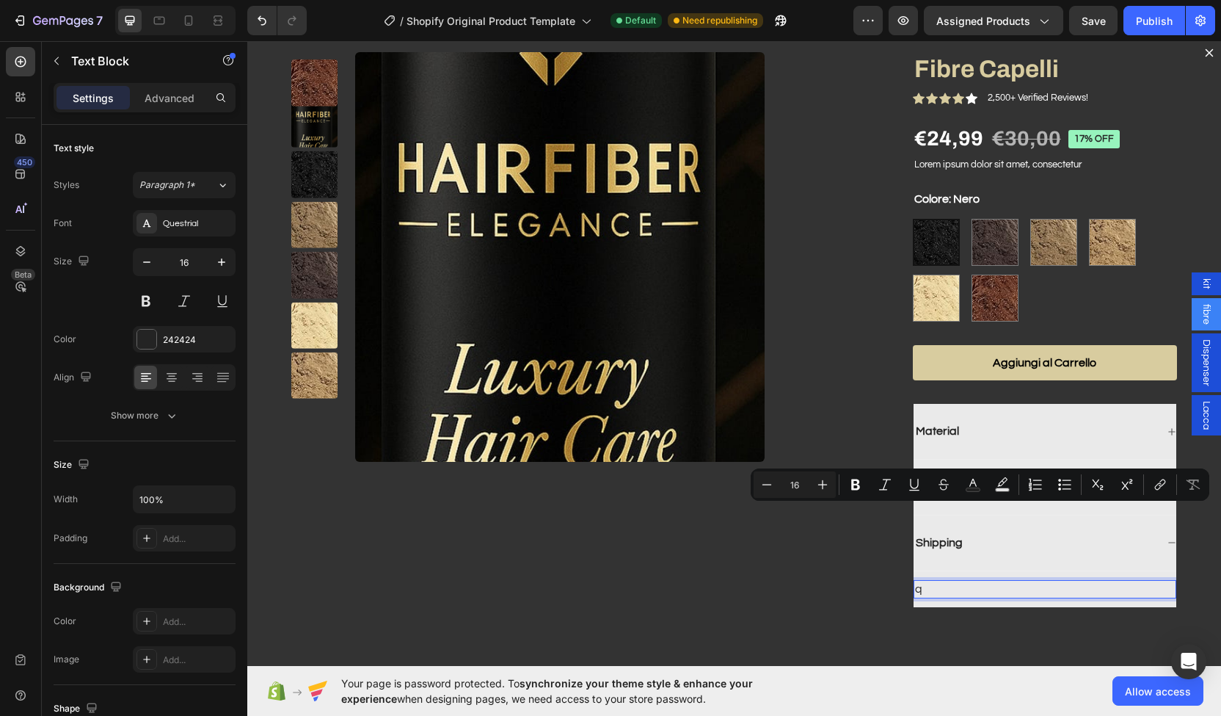
scroll to position [45, 0]
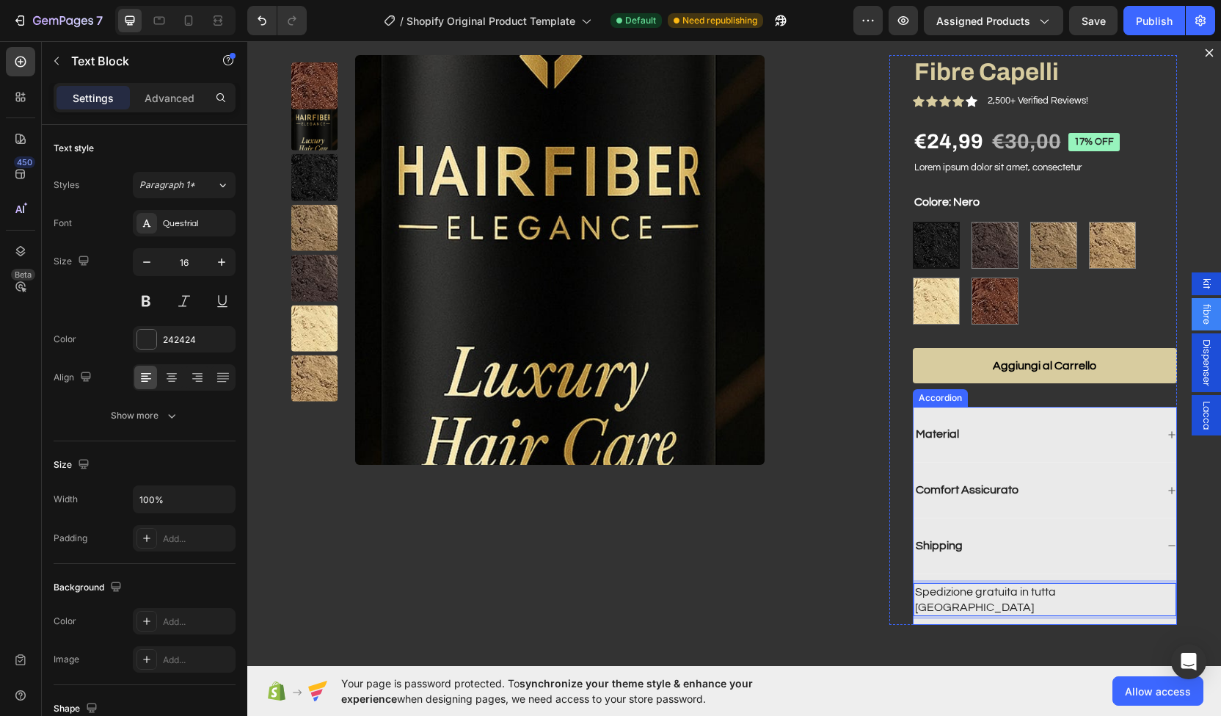
click at [971, 544] on div "Shipping" at bounding box center [1035, 546] width 242 height 20
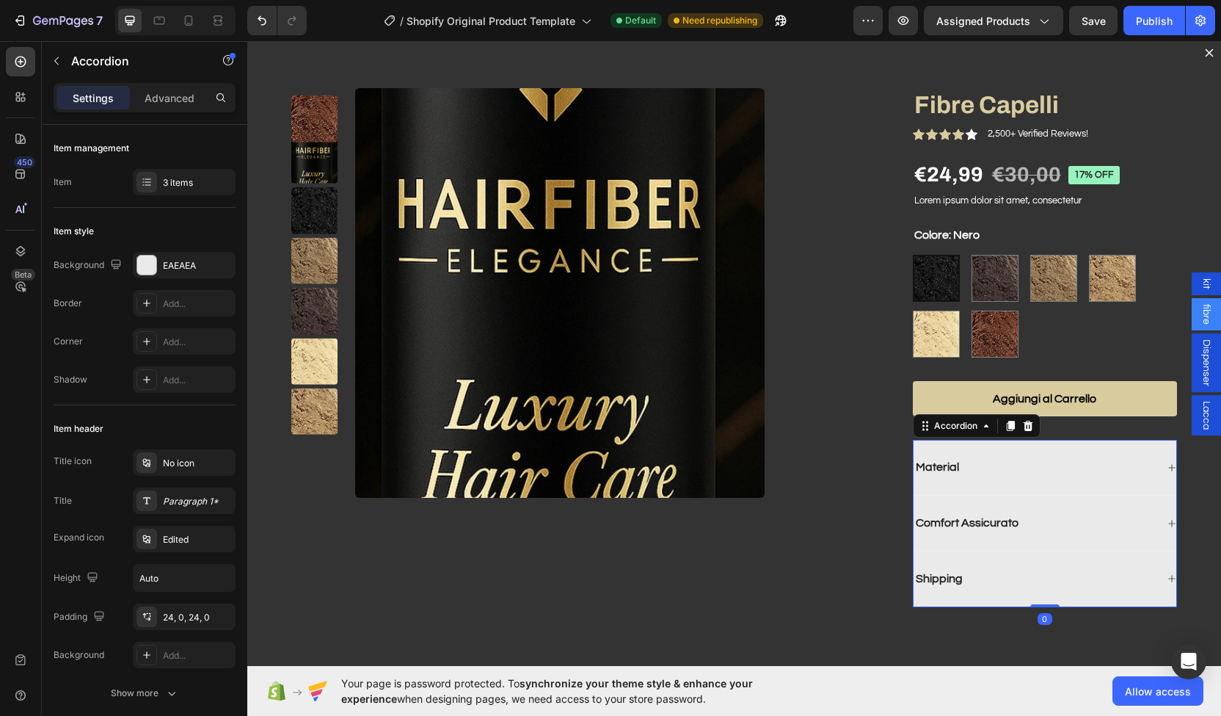
click at [971, 544] on div "Comfort Assicurato" at bounding box center [1045, 523] width 263 height 56
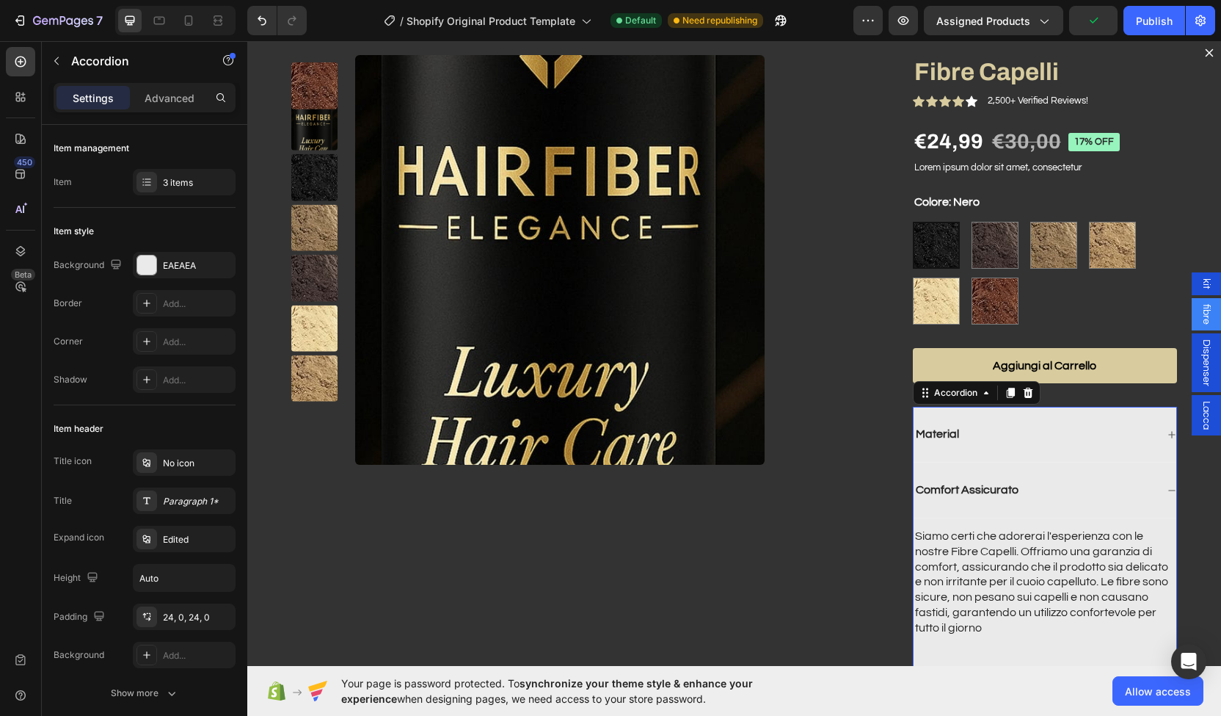
click at [973, 476] on div "Comfort Assicurato" at bounding box center [1045, 490] width 263 height 56
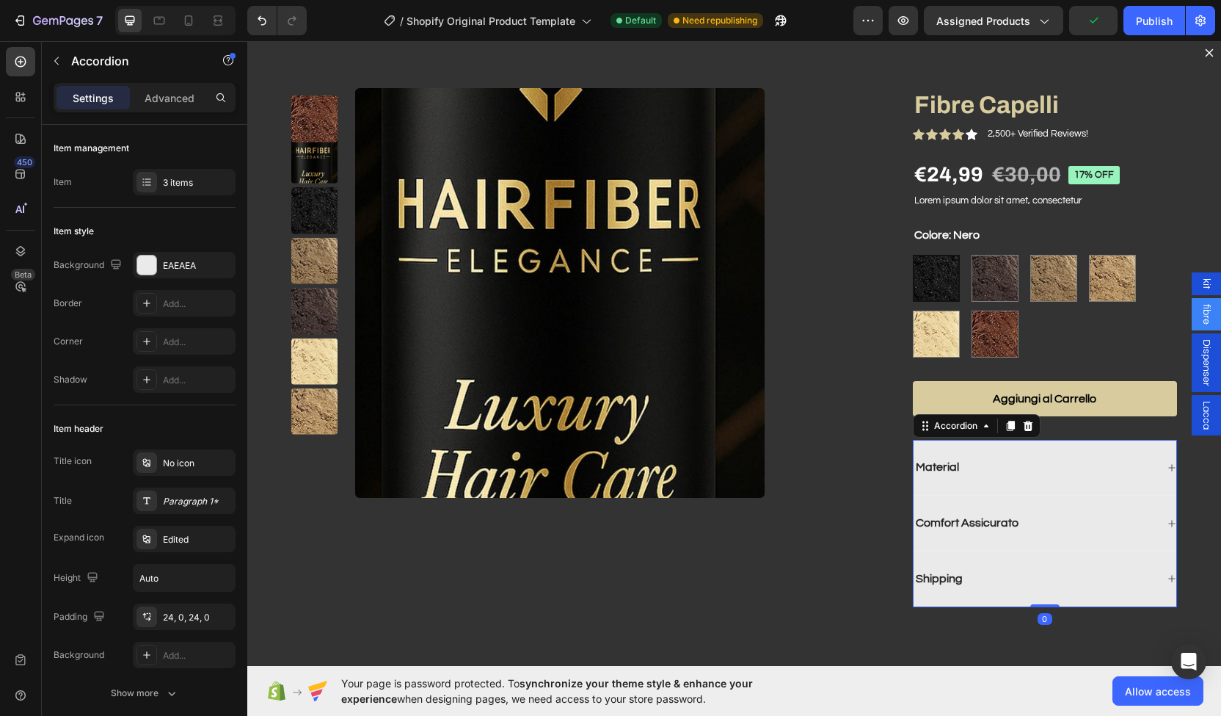
scroll to position [9, 0]
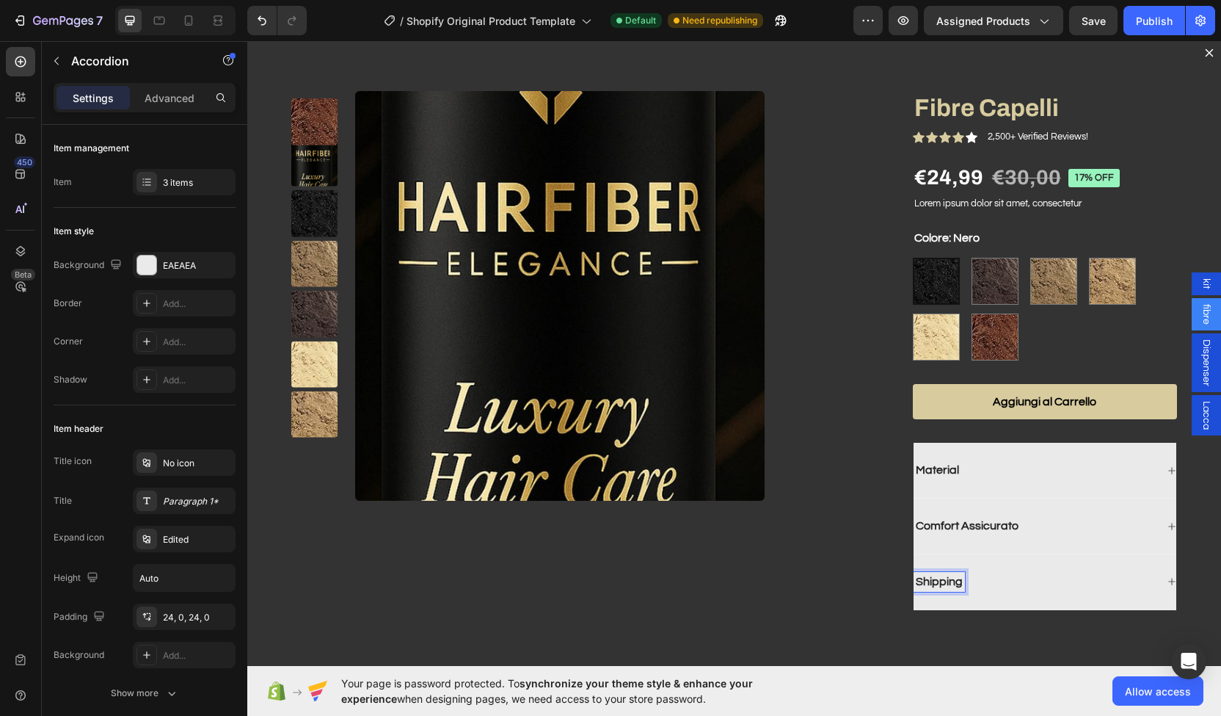
click at [962, 572] on div "Shipping" at bounding box center [1035, 582] width 242 height 20
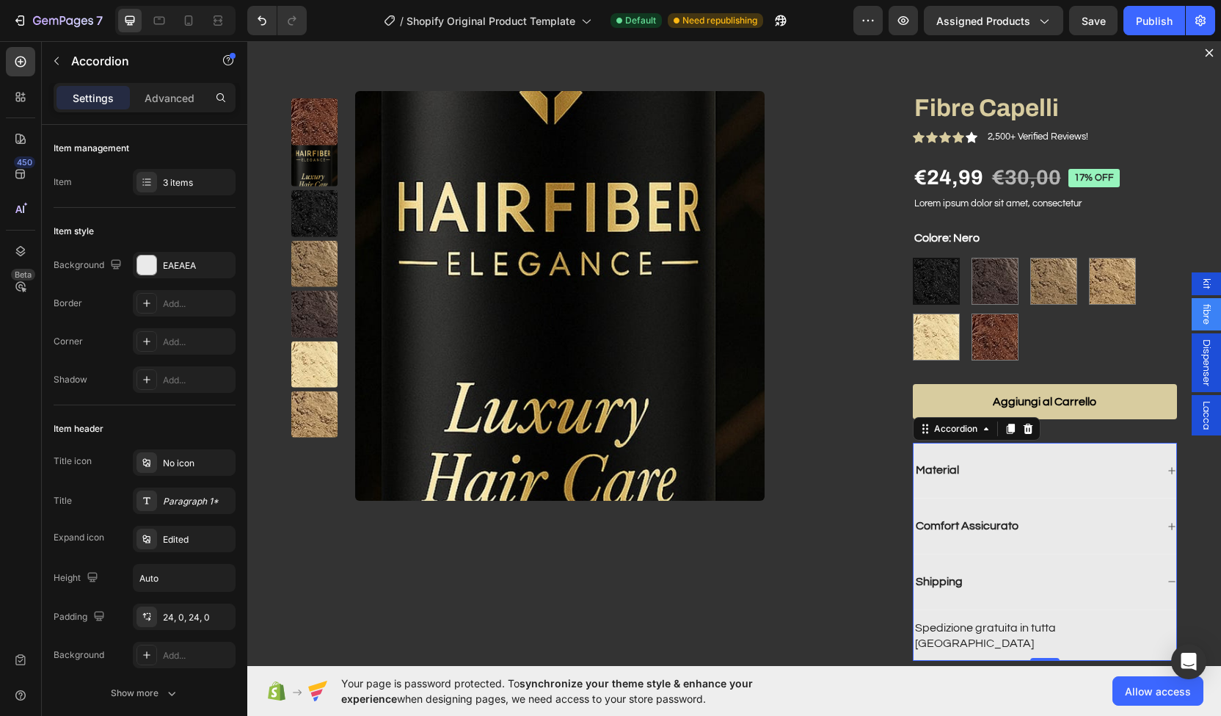
click at [962, 573] on div "Shipping" at bounding box center [1035, 582] width 242 height 20
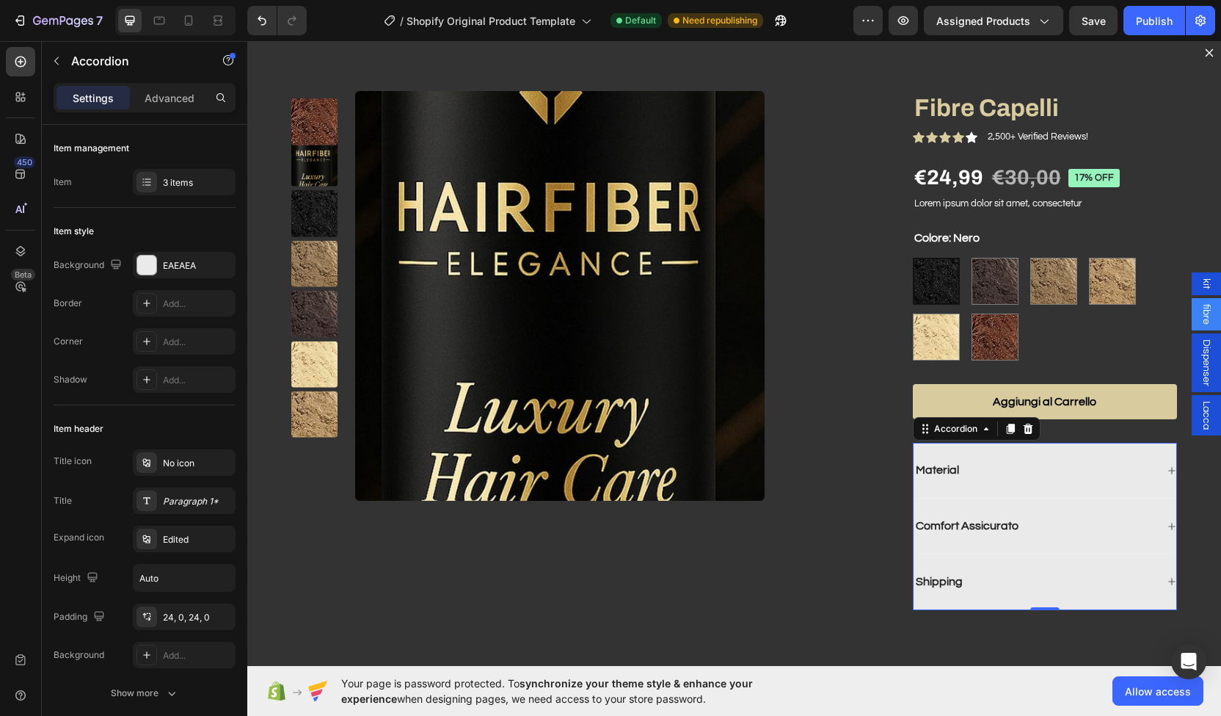
click at [971, 478] on div "Material" at bounding box center [1035, 470] width 242 height 20
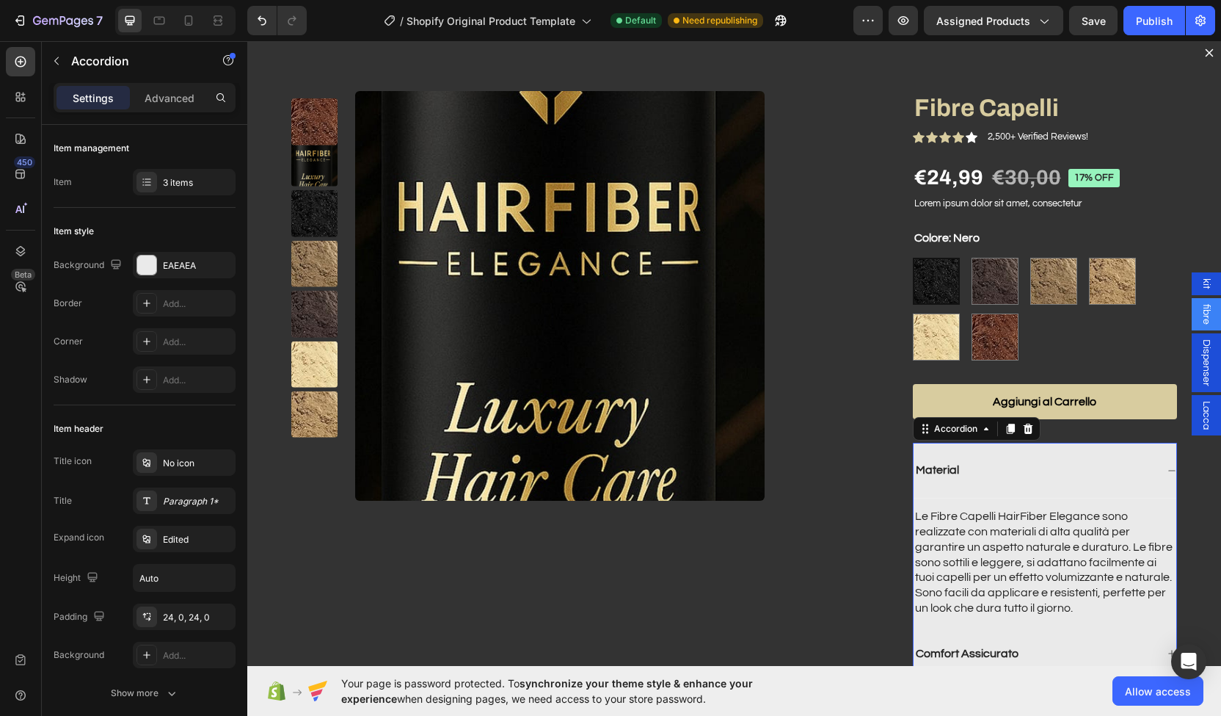
click at [971, 478] on div "Material" at bounding box center [1035, 470] width 242 height 20
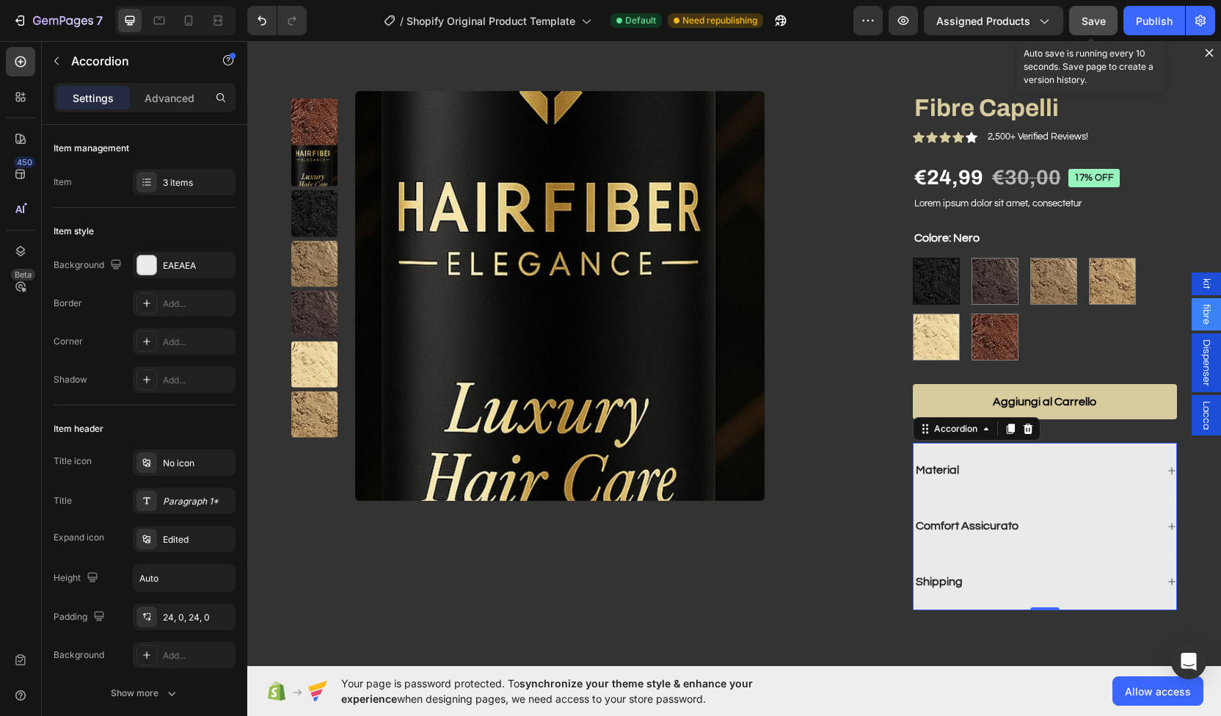
click at [1110, 31] on button "Save" at bounding box center [1093, 20] width 48 height 29
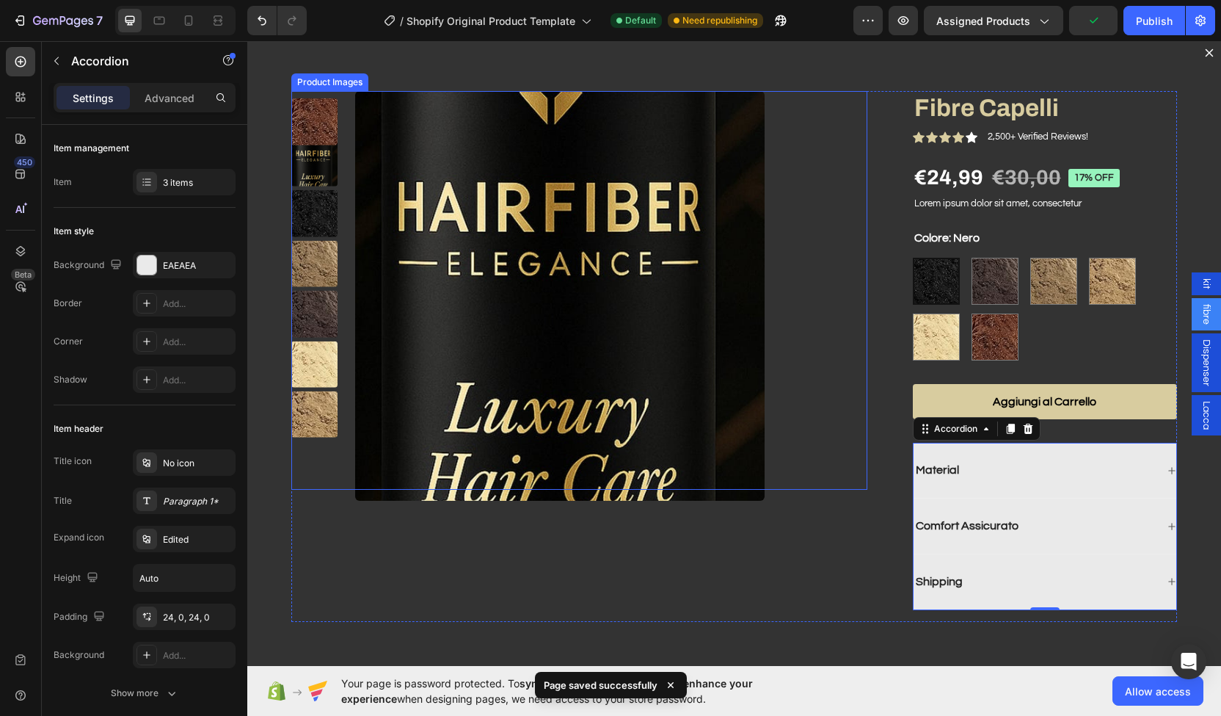
scroll to position [1759, 0]
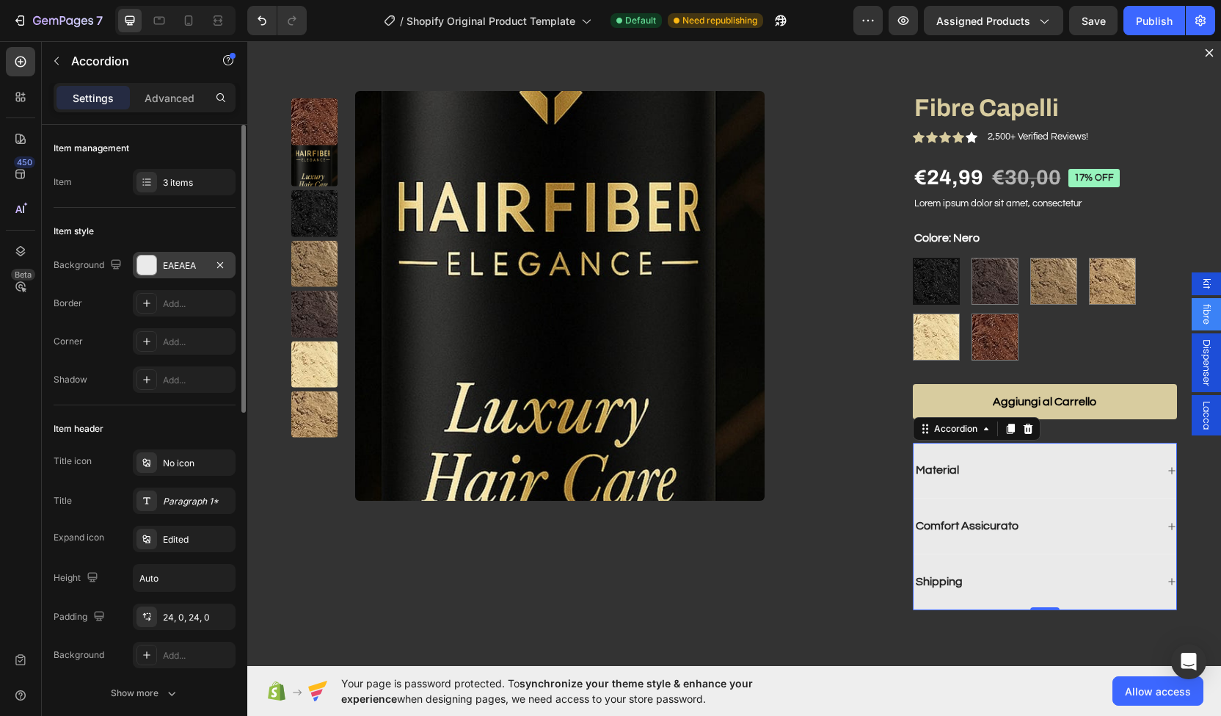
click at [163, 266] on div "EAEAEA" at bounding box center [184, 265] width 43 height 13
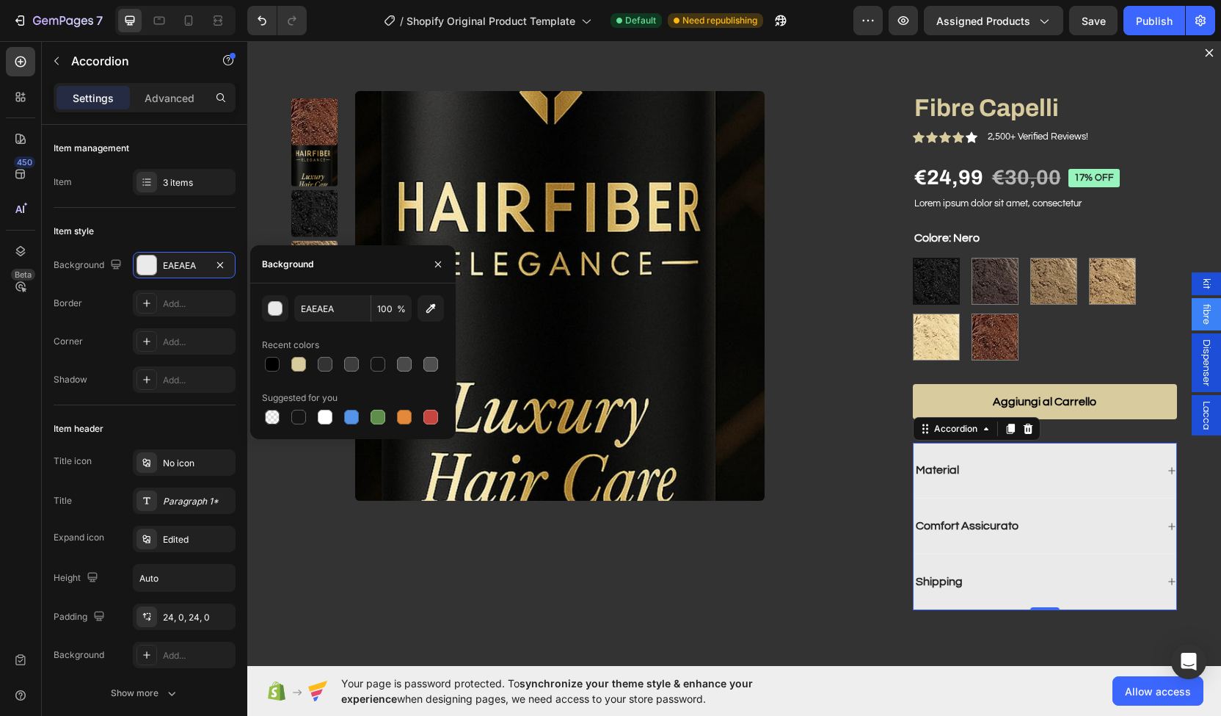
click at [291, 344] on div "Recent colors" at bounding box center [290, 344] width 57 height 13
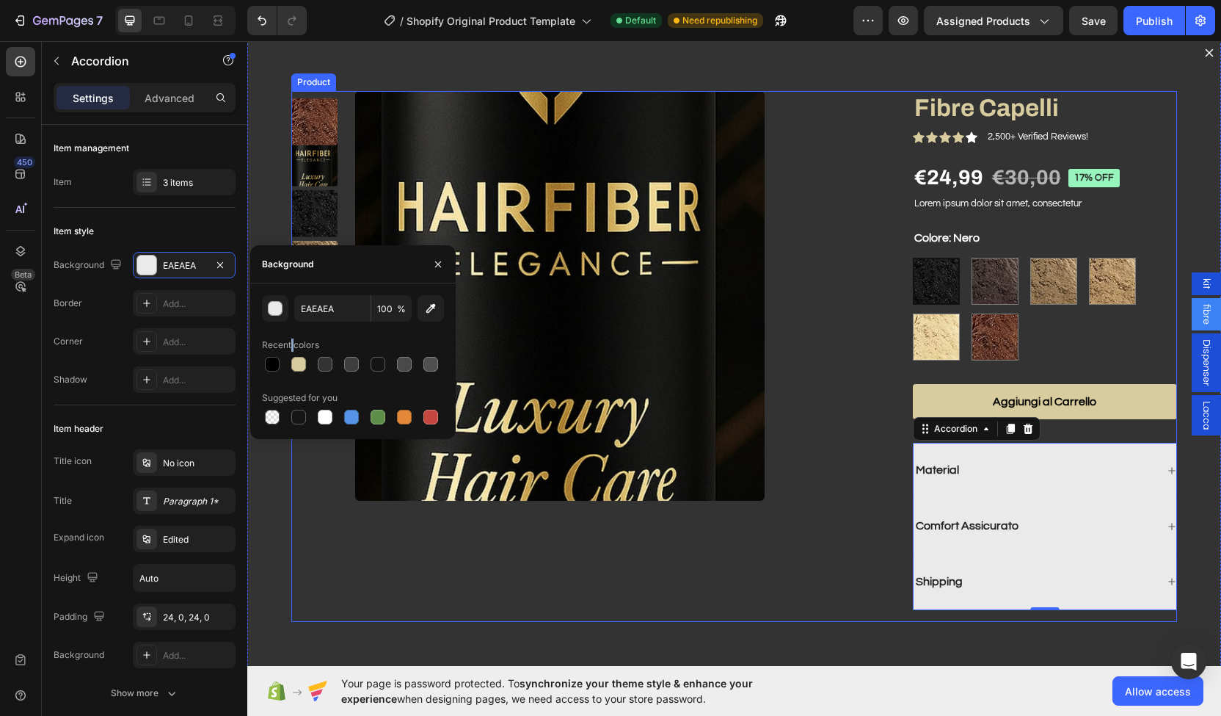
click at [437, 569] on div "Product Images" at bounding box center [579, 356] width 576 height 531
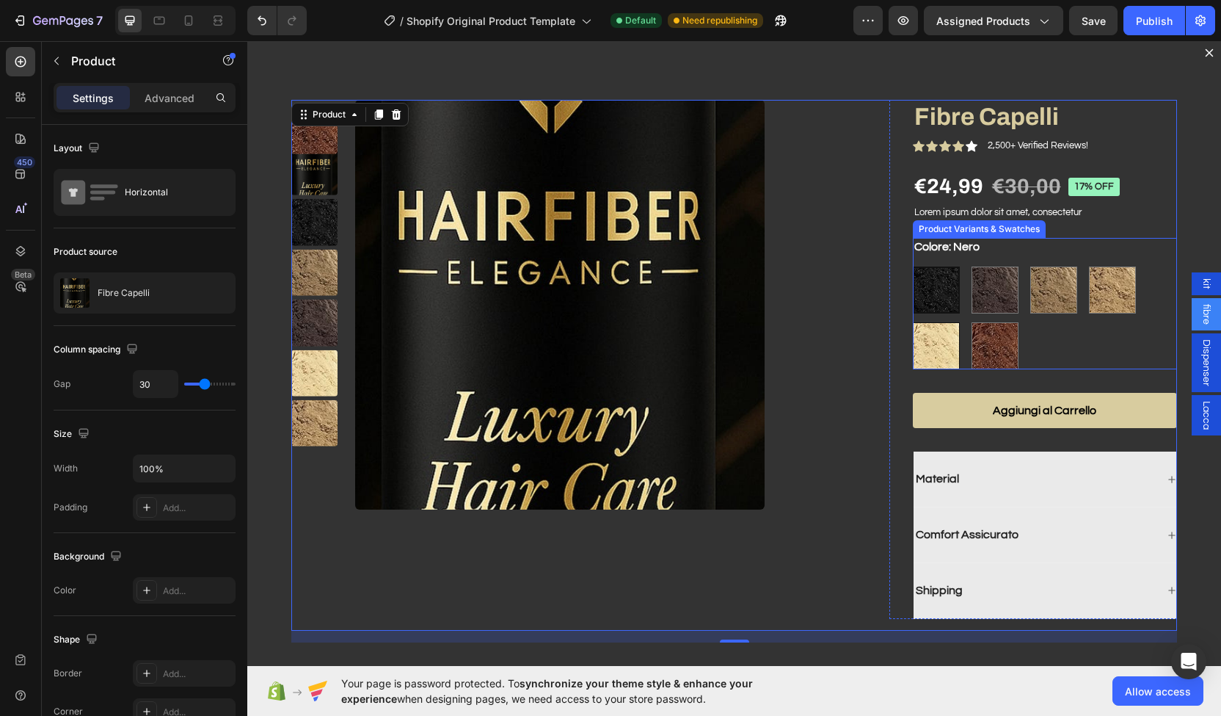
scroll to position [1583, 0]
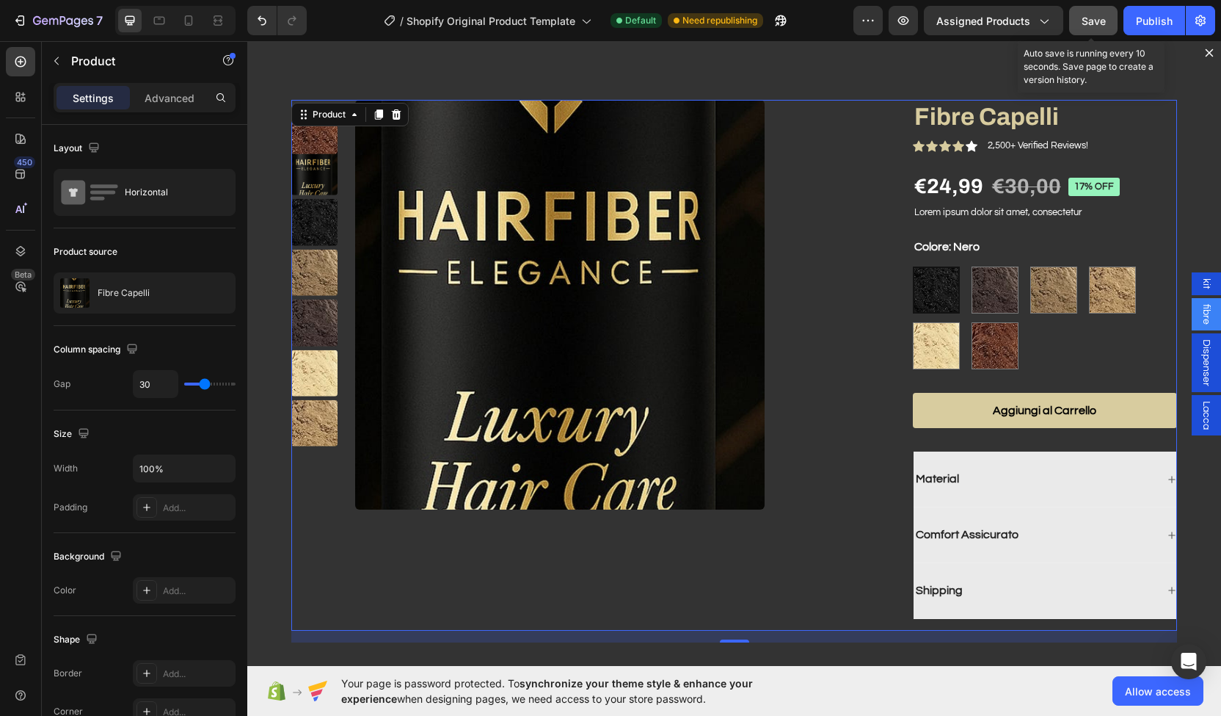
click at [1103, 15] on span "Save" at bounding box center [1094, 21] width 24 height 12
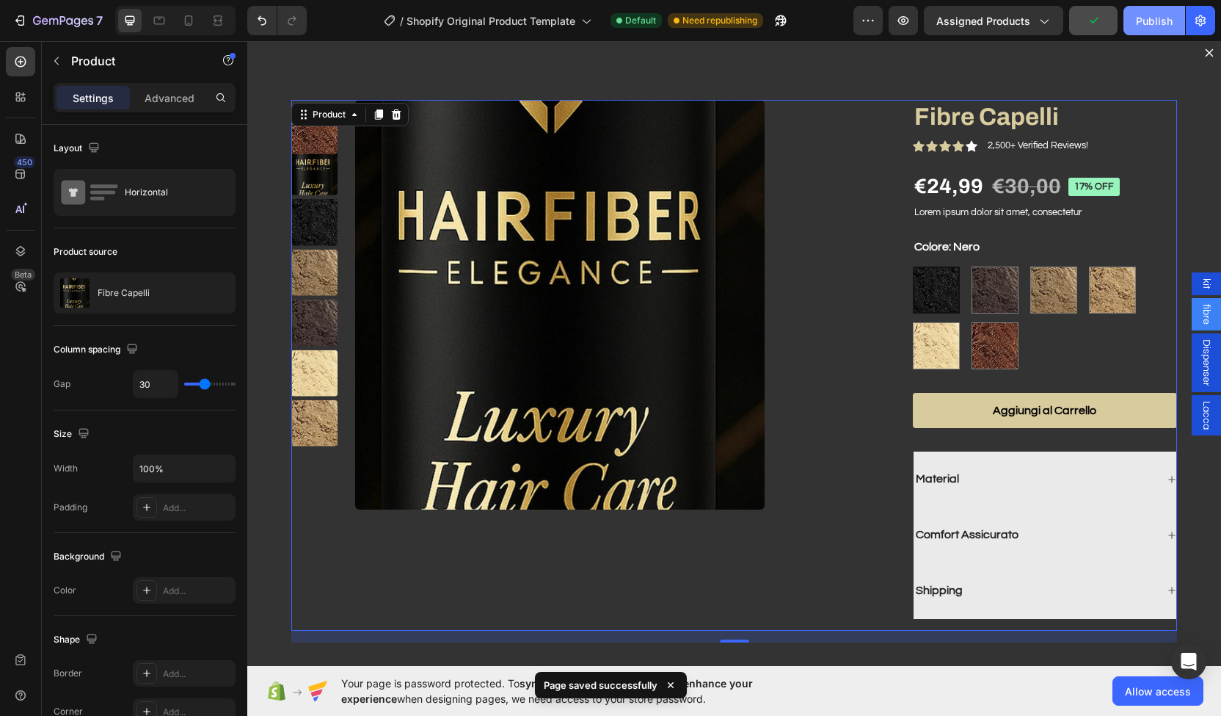
click at [1141, 21] on div "Publish" at bounding box center [1154, 20] width 37 height 15
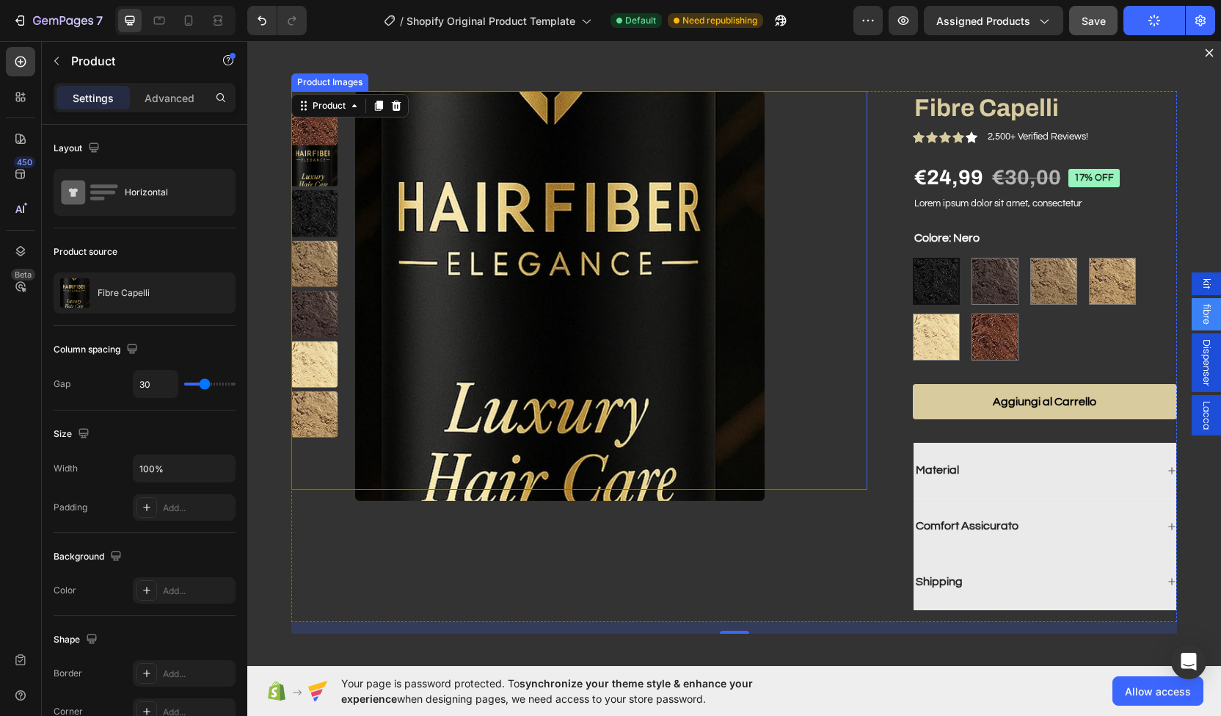
scroll to position [0, 0]
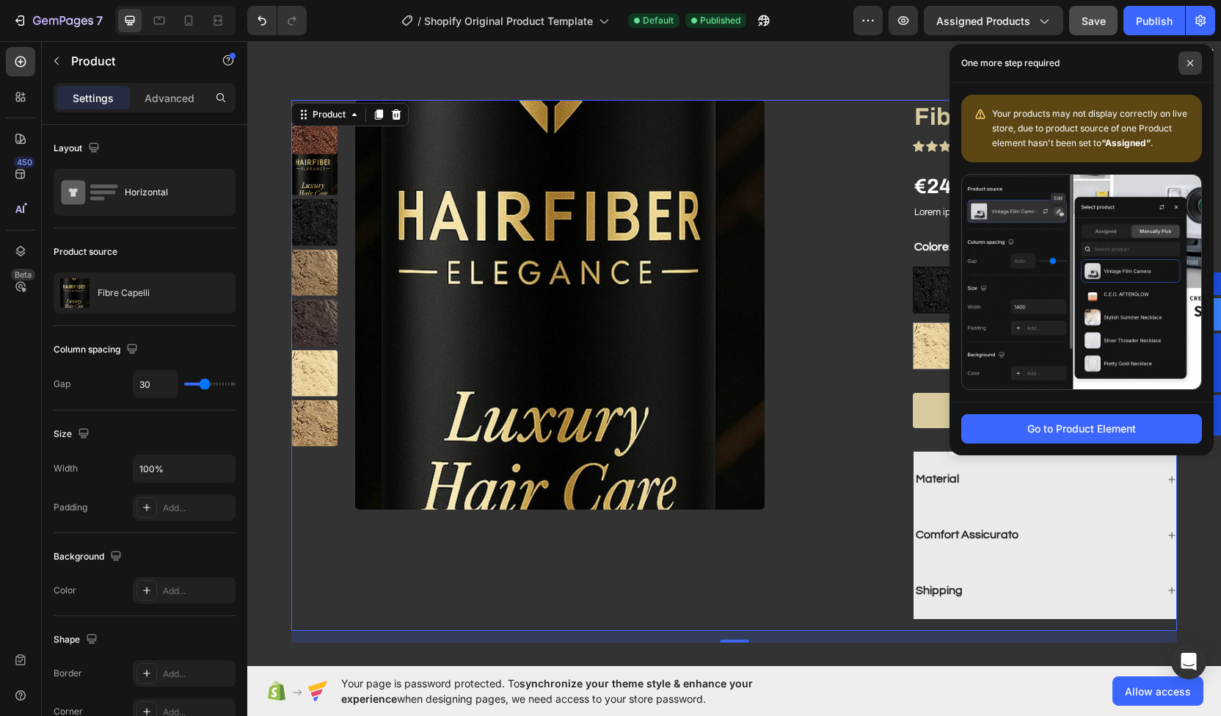
click at [1191, 62] on icon at bounding box center [1190, 62] width 7 height 7
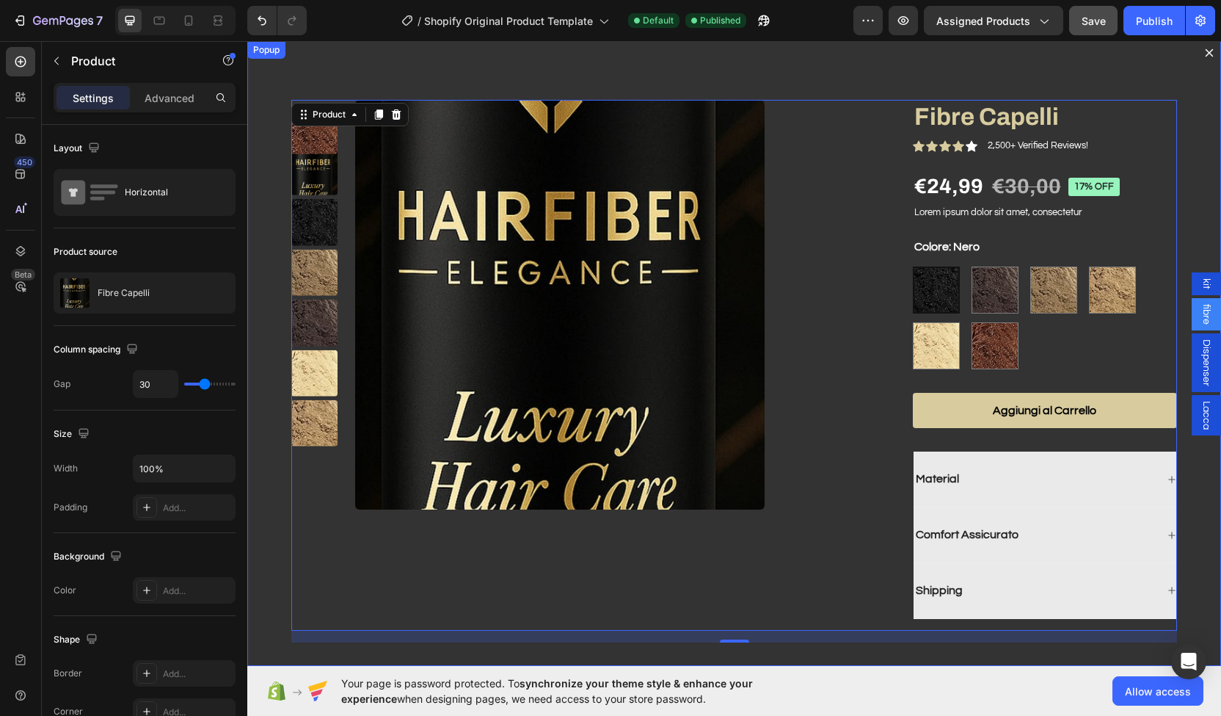
click at [1198, 57] on button "Dialog content" at bounding box center [1209, 52] width 23 height 23
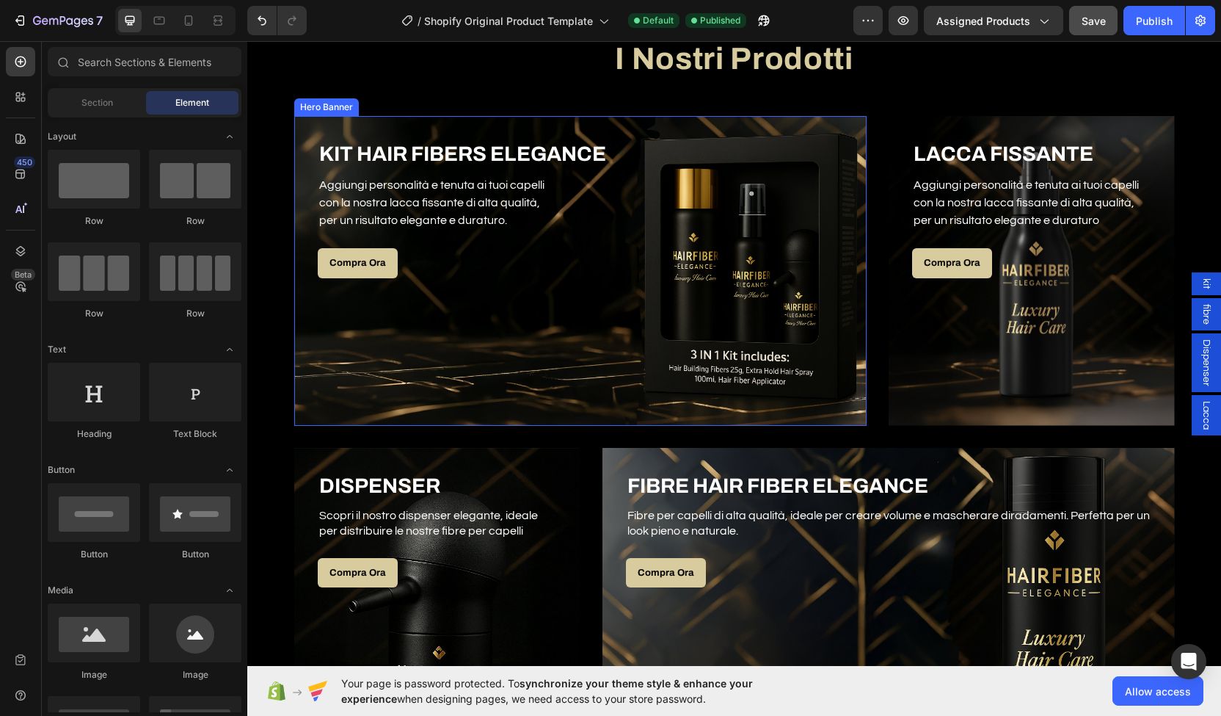
scroll to position [586, 0]
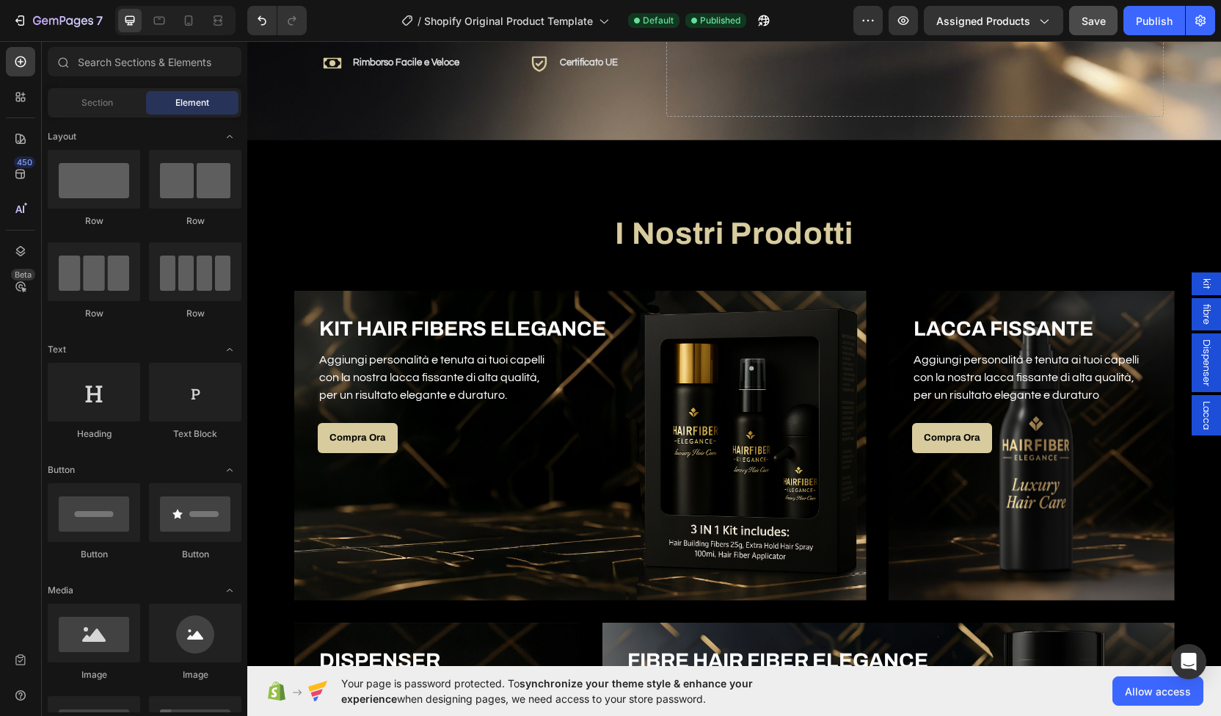
click at [1199, 283] on span "kit" at bounding box center [1206, 283] width 15 height 11
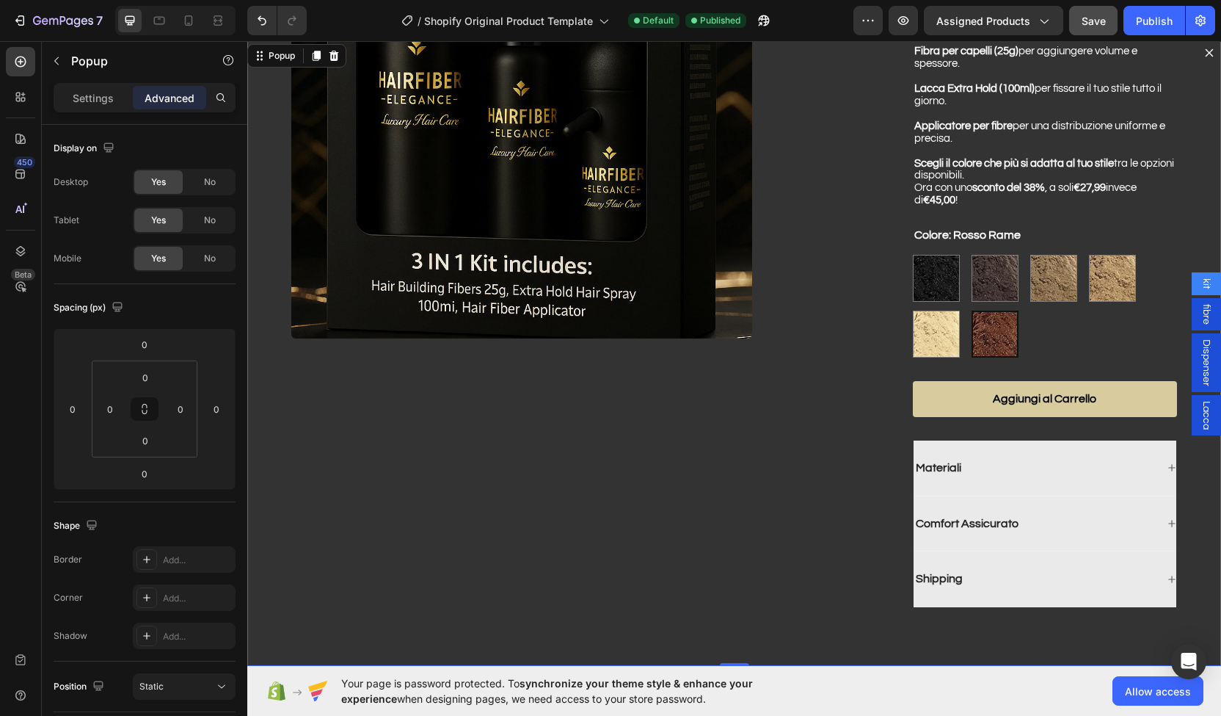
scroll to position [0, 0]
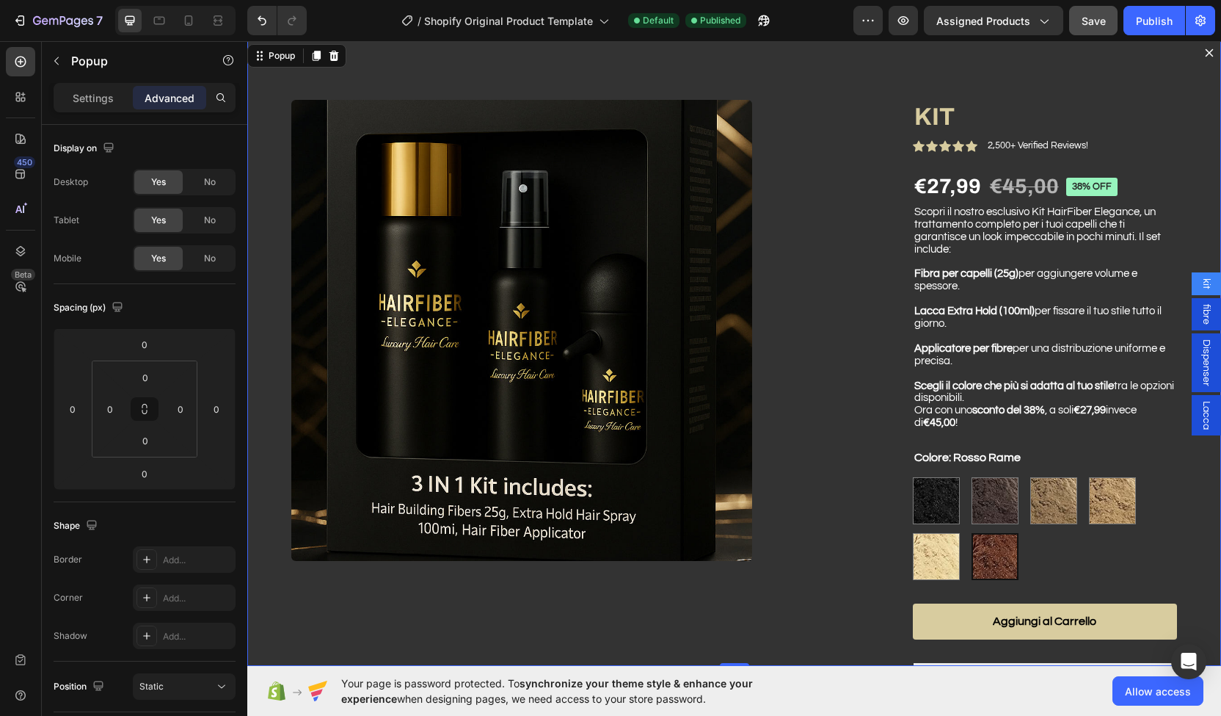
click at [1204, 49] on icon "Dialog content" at bounding box center [1210, 53] width 12 height 12
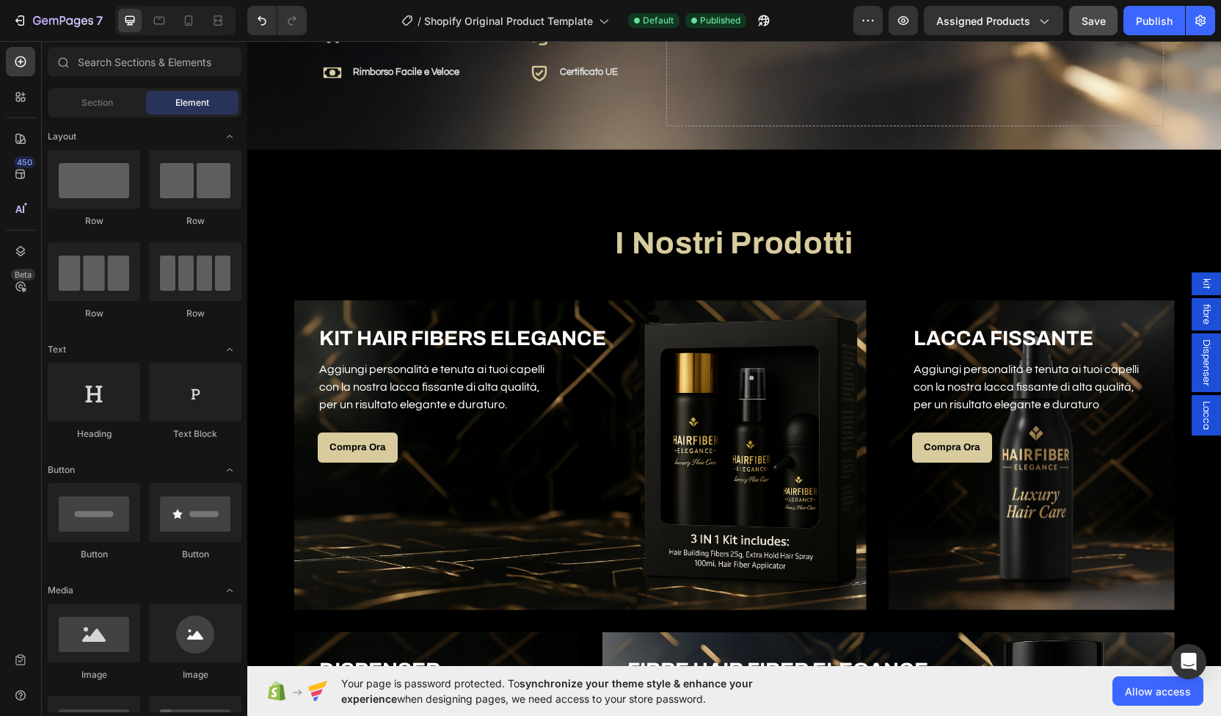
click at [1199, 324] on span "fibre" at bounding box center [1206, 314] width 15 height 21
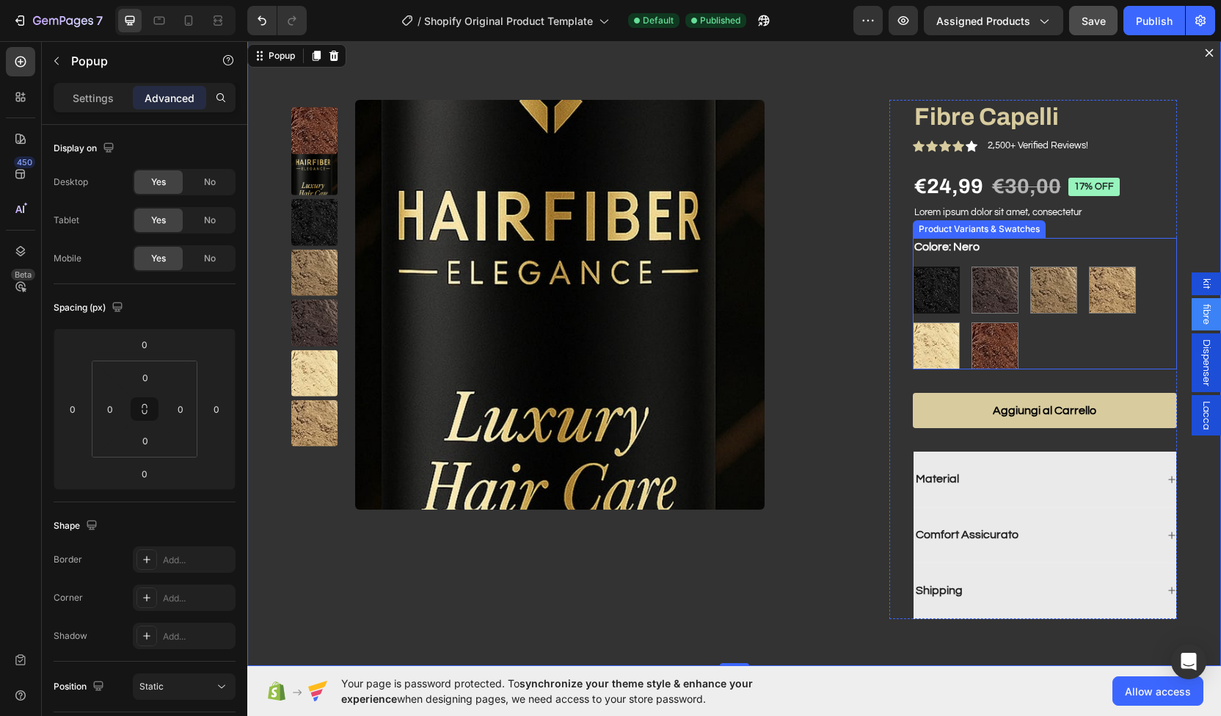
scroll to position [176, 0]
click at [1198, 52] on button "Dialog content" at bounding box center [1209, 52] width 23 height 23
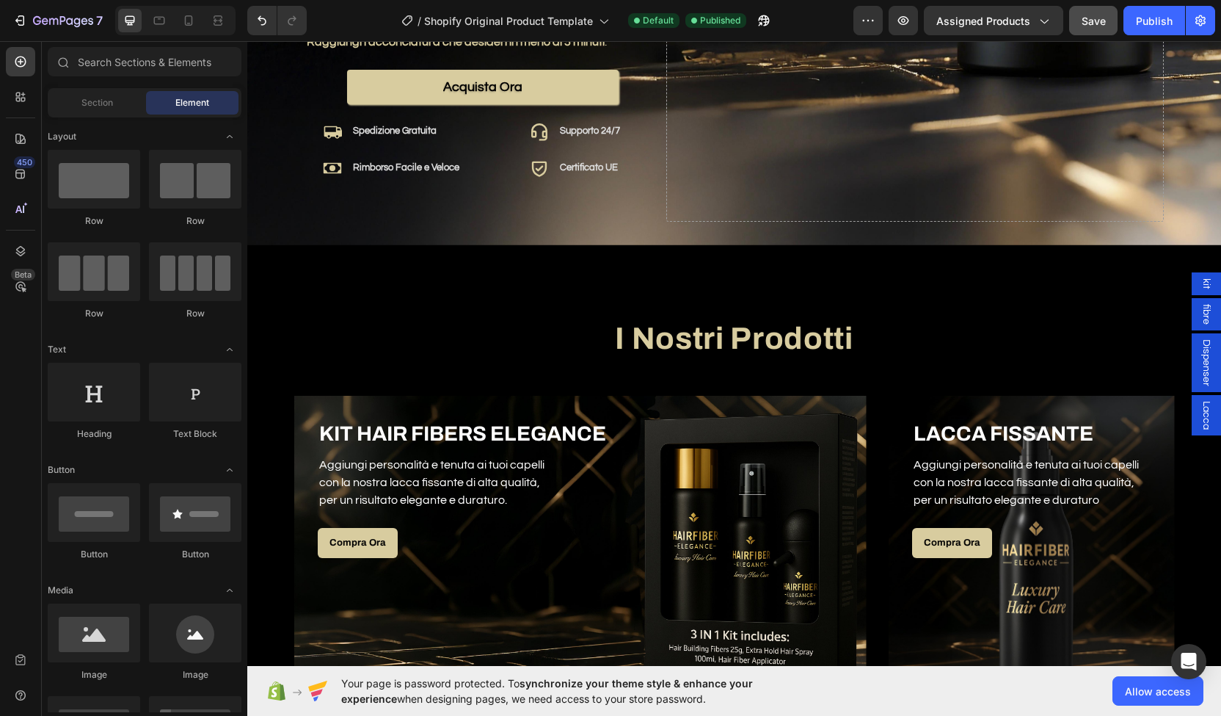
scroll to position [483, 0]
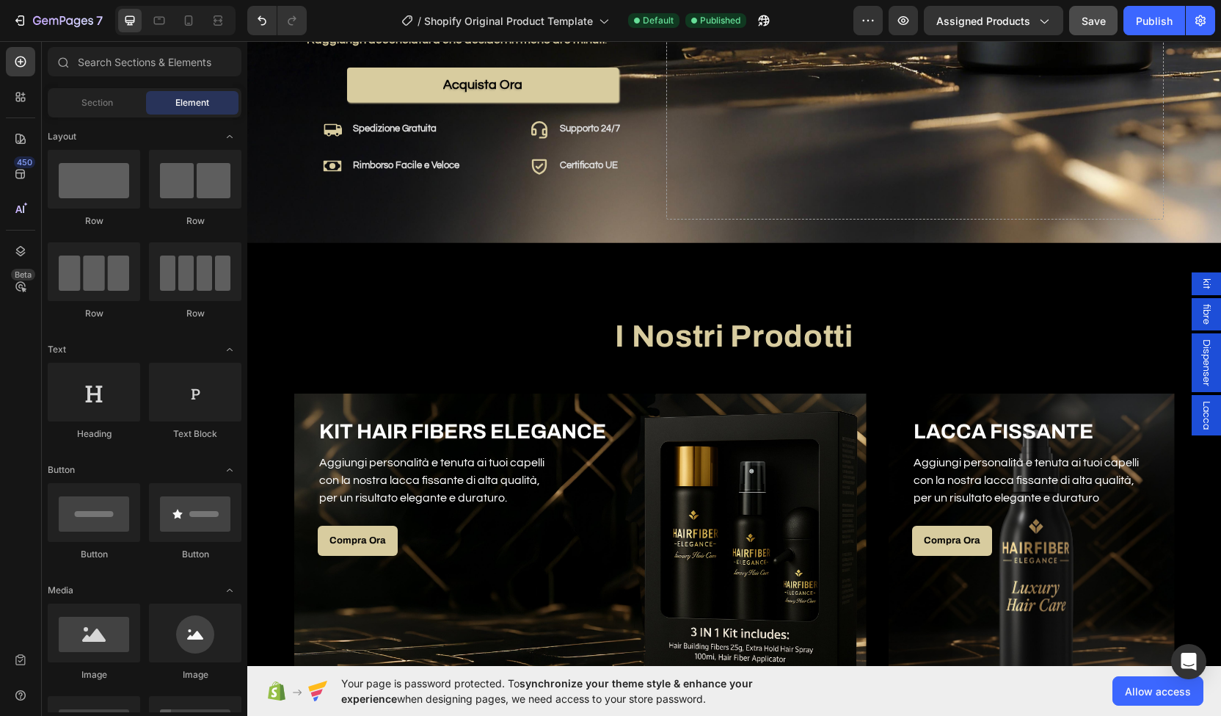
click at [1199, 318] on span "fibre" at bounding box center [1206, 314] width 15 height 21
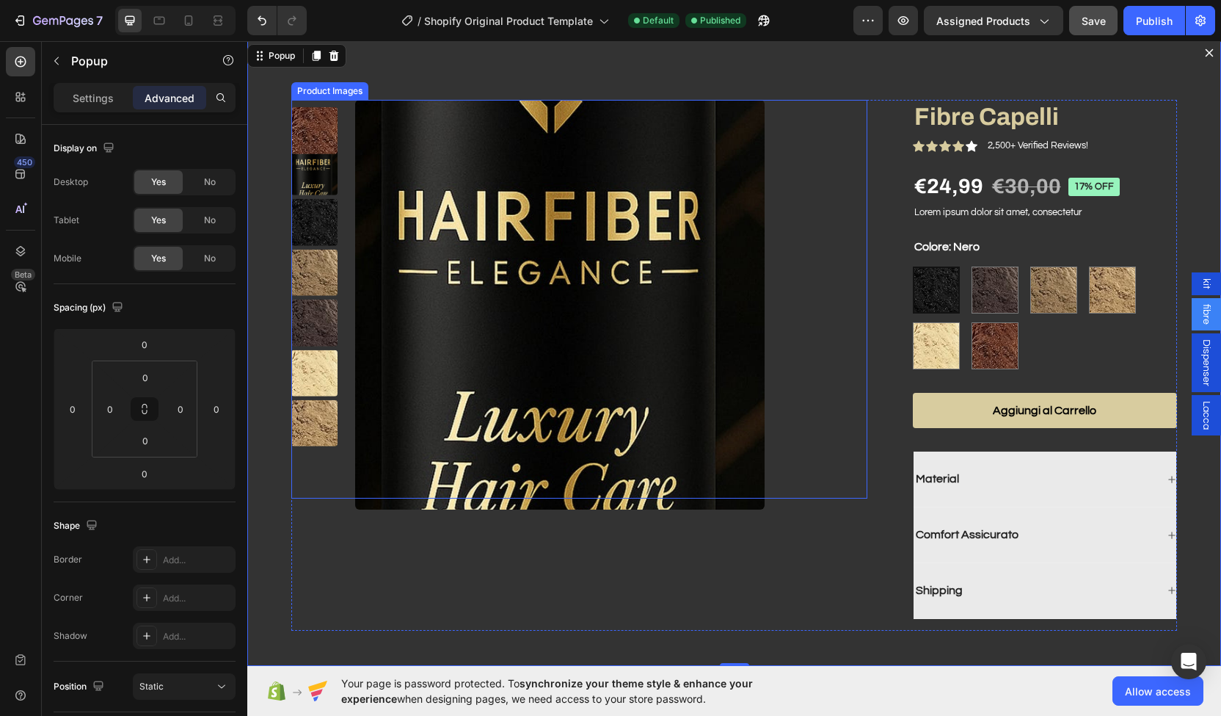
scroll to position [392, 0]
click at [1076, 54] on div "Product Images Fibre Capelli Product Title Icon Icon Icon Icon Icon Icon List 2…" at bounding box center [734, 359] width 974 height 636
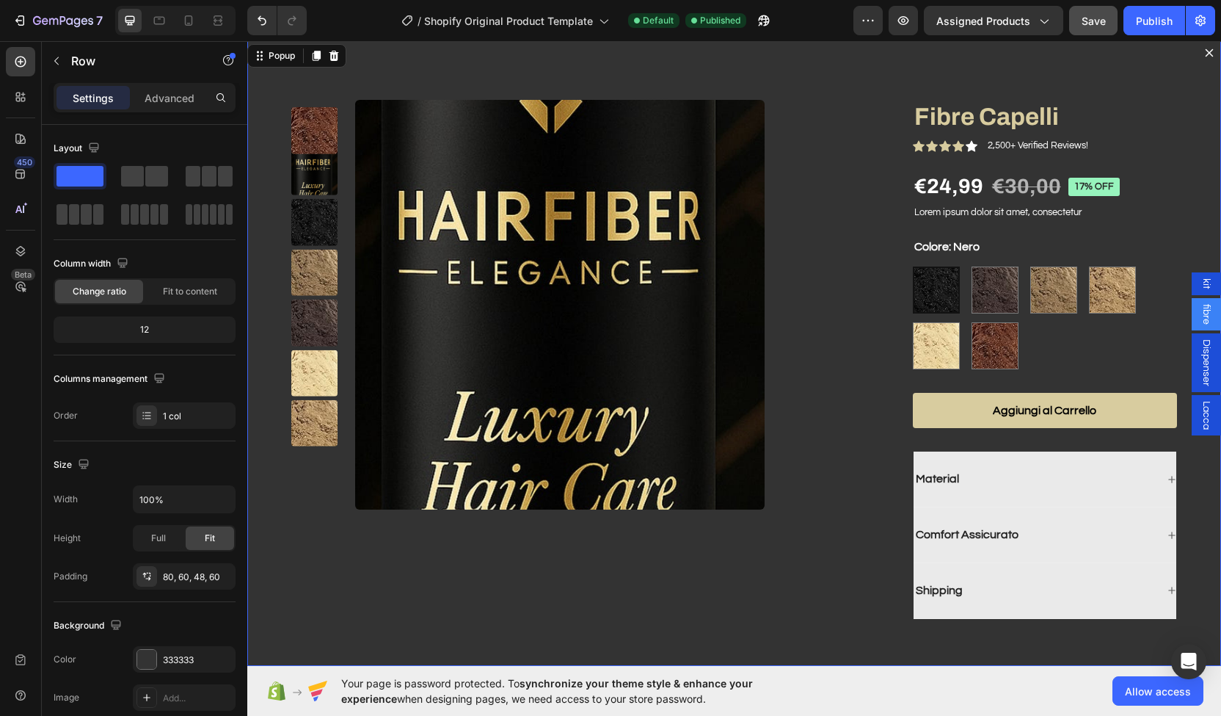
click at [1204, 49] on icon "Dialog content" at bounding box center [1210, 53] width 12 height 12
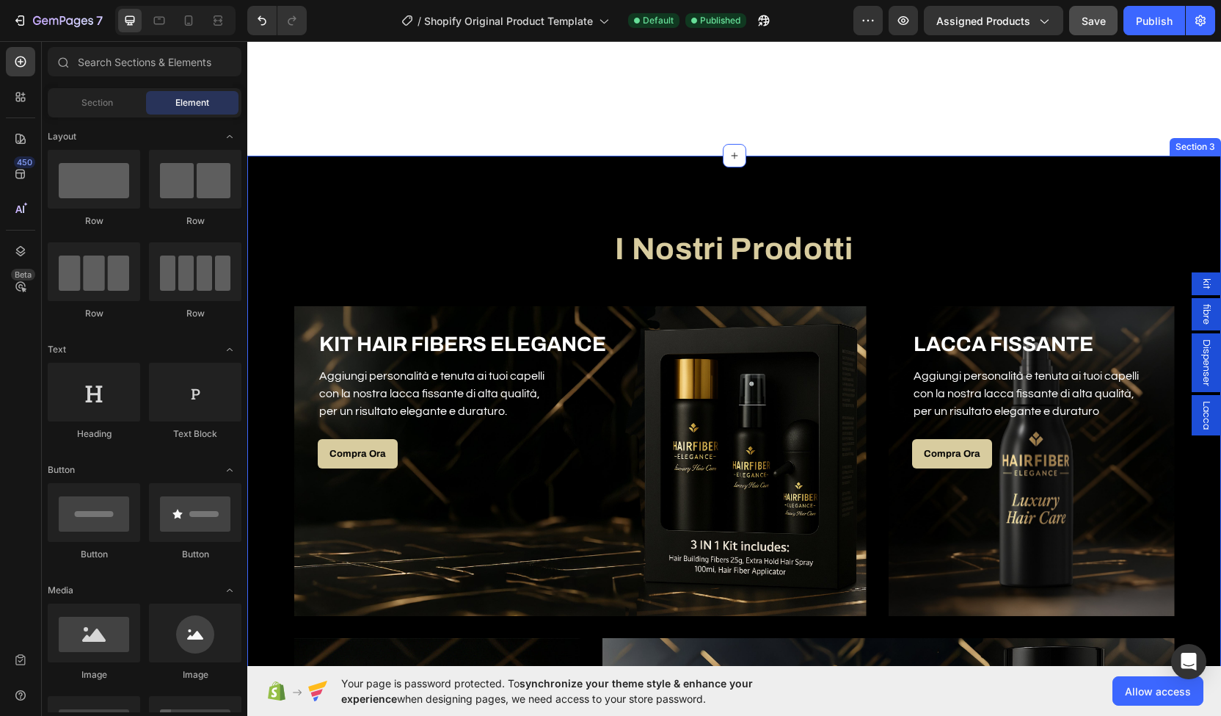
scroll to position [756, 0]
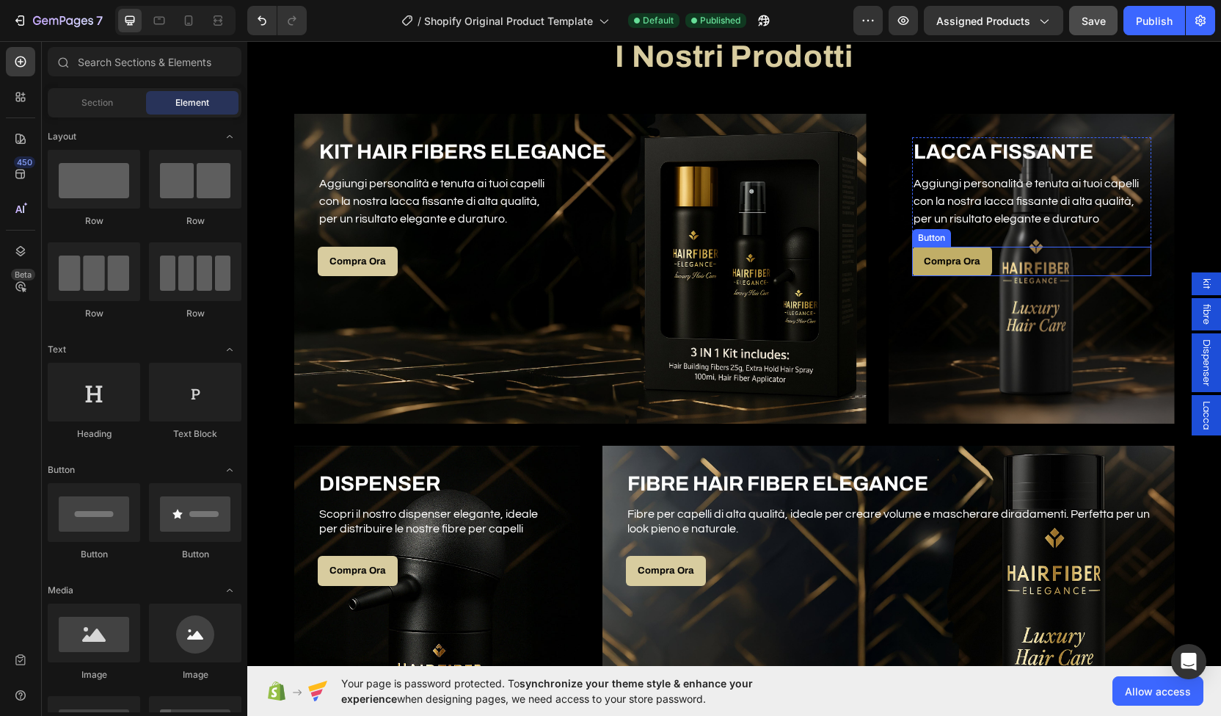
click at [948, 272] on link "Compra Ora" at bounding box center [952, 262] width 80 height 30
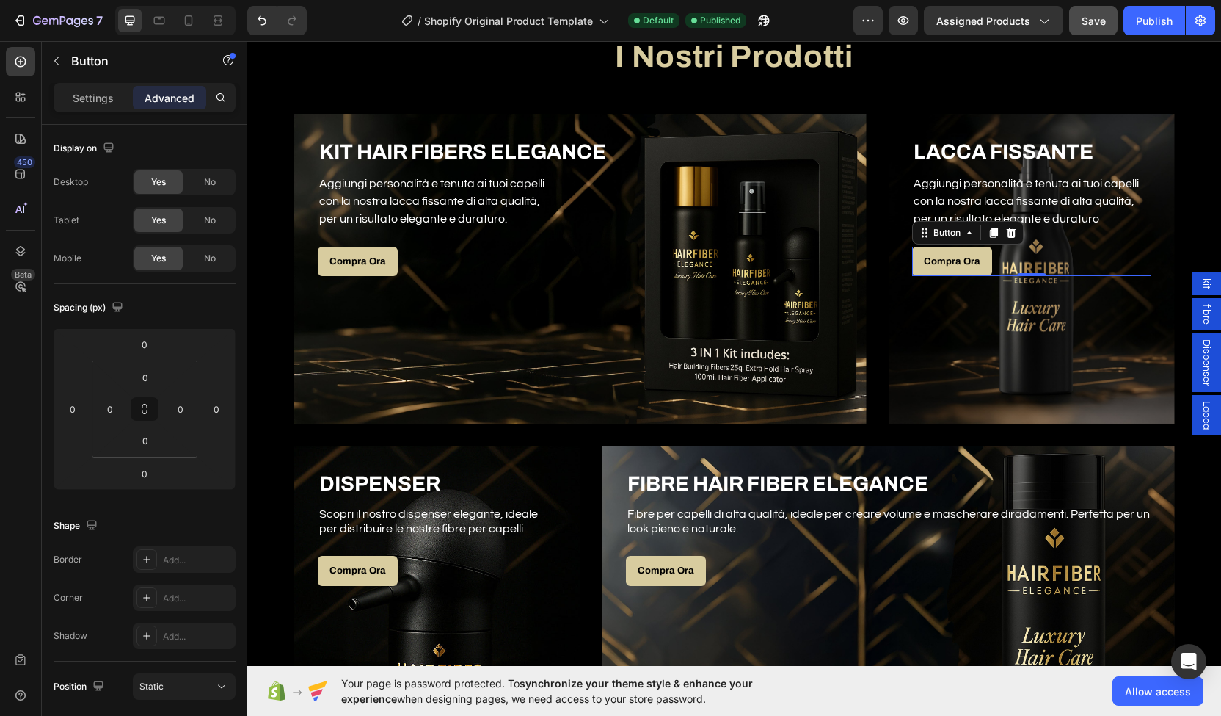
click at [1199, 412] on span "Lacca" at bounding box center [1206, 415] width 15 height 29
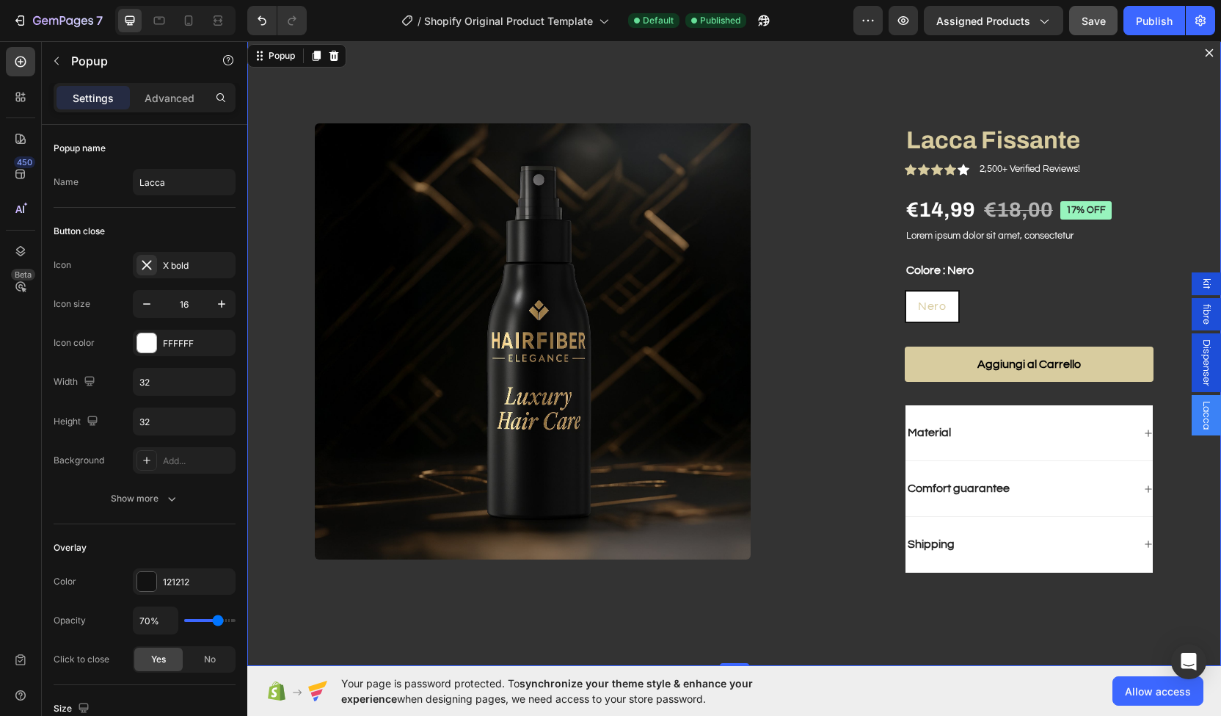
click at [1204, 57] on icon "Dialog content" at bounding box center [1210, 53] width 12 height 12
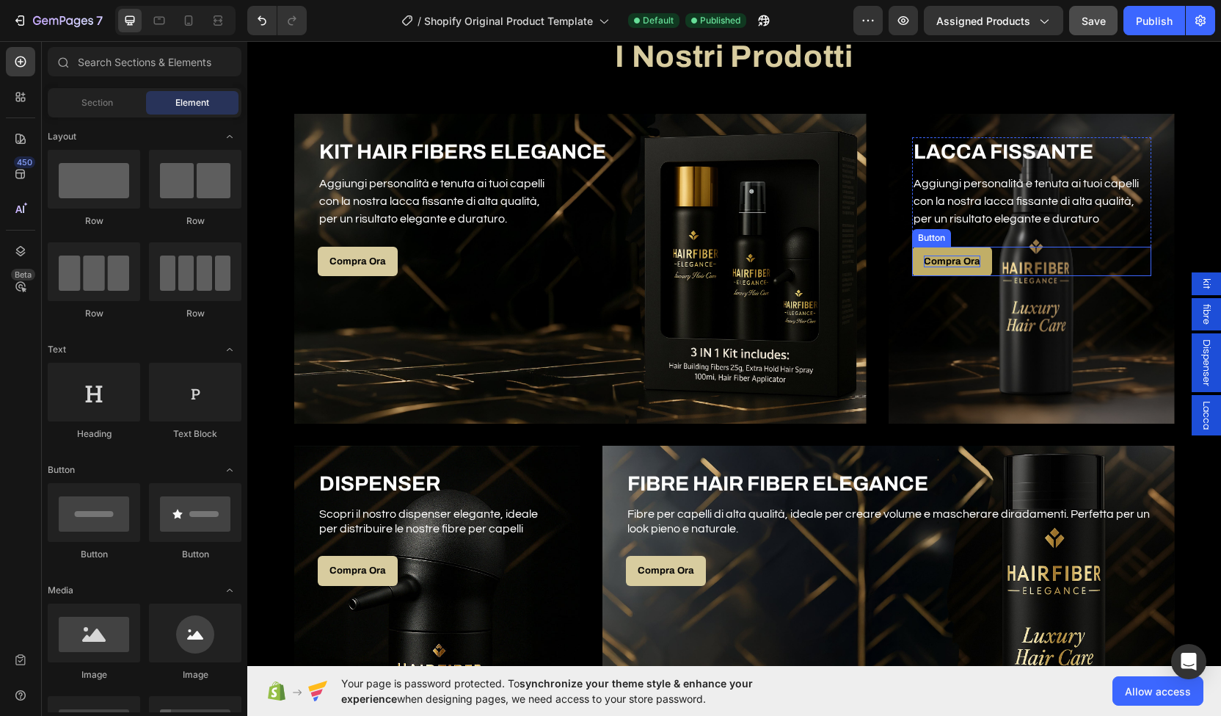
click at [960, 265] on p "Compra Ora" at bounding box center [952, 261] width 57 height 12
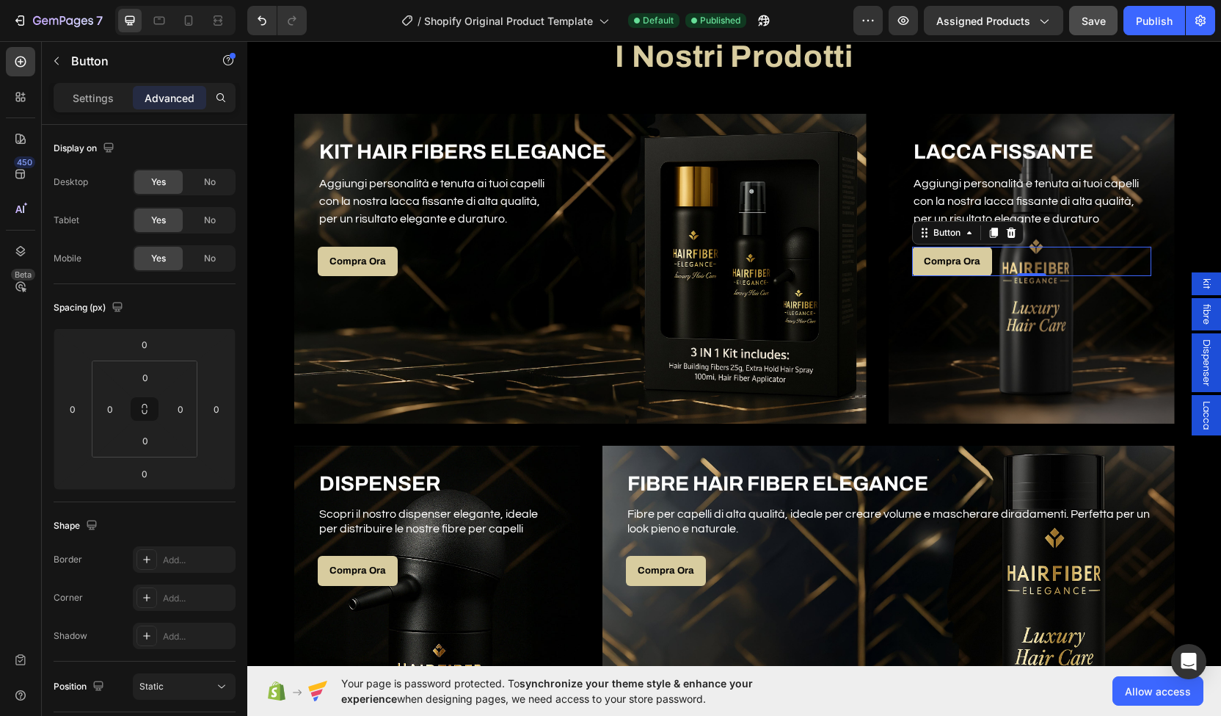
click at [1199, 410] on span "Lacca" at bounding box center [1206, 415] width 15 height 29
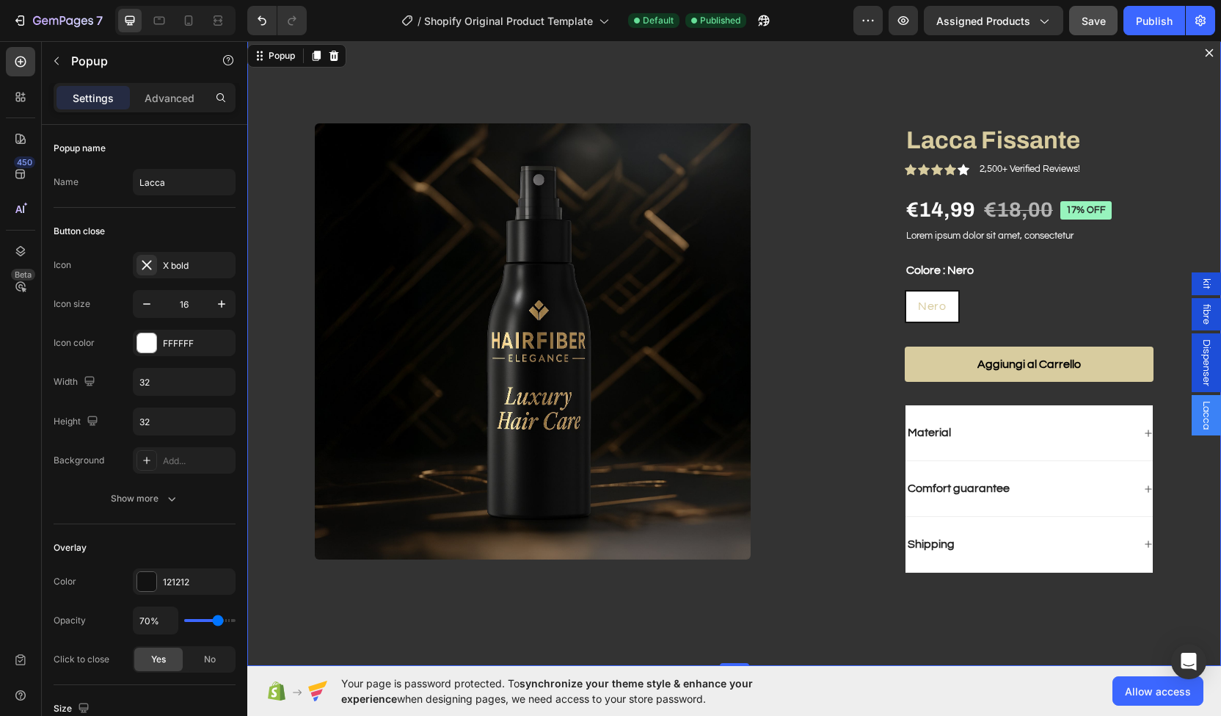
click at [1204, 58] on icon "Dialog content" at bounding box center [1210, 53] width 12 height 12
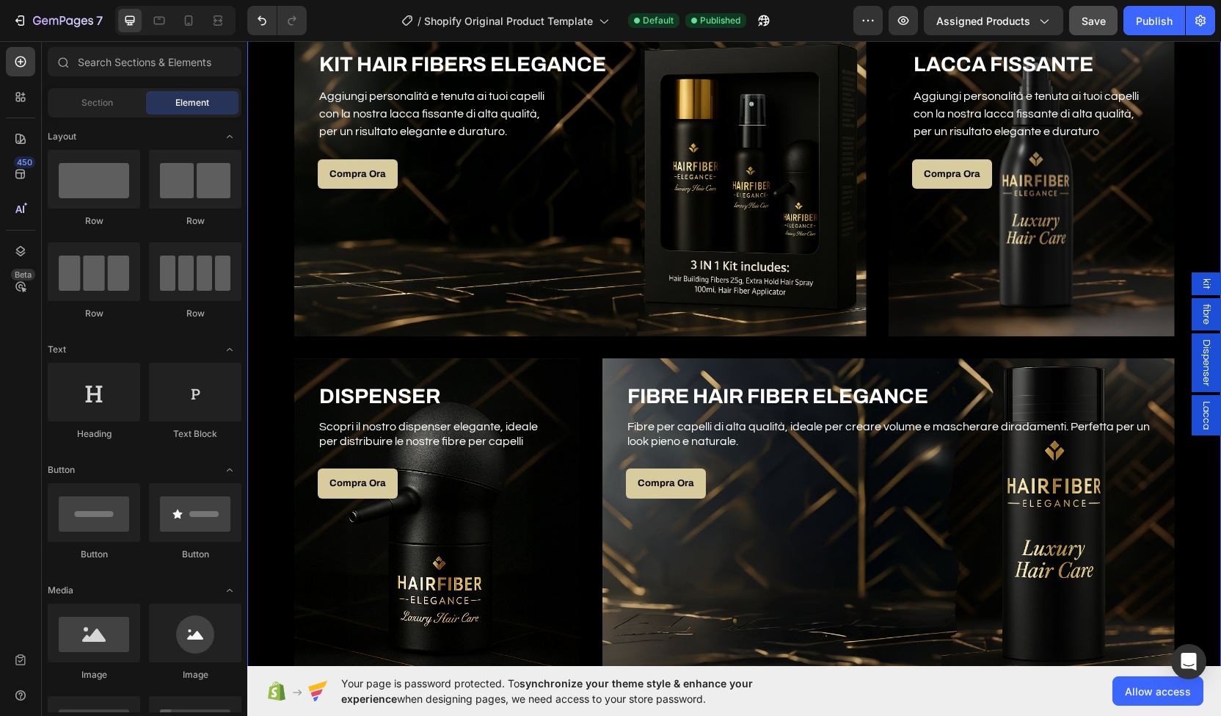
scroll to position [821, 0]
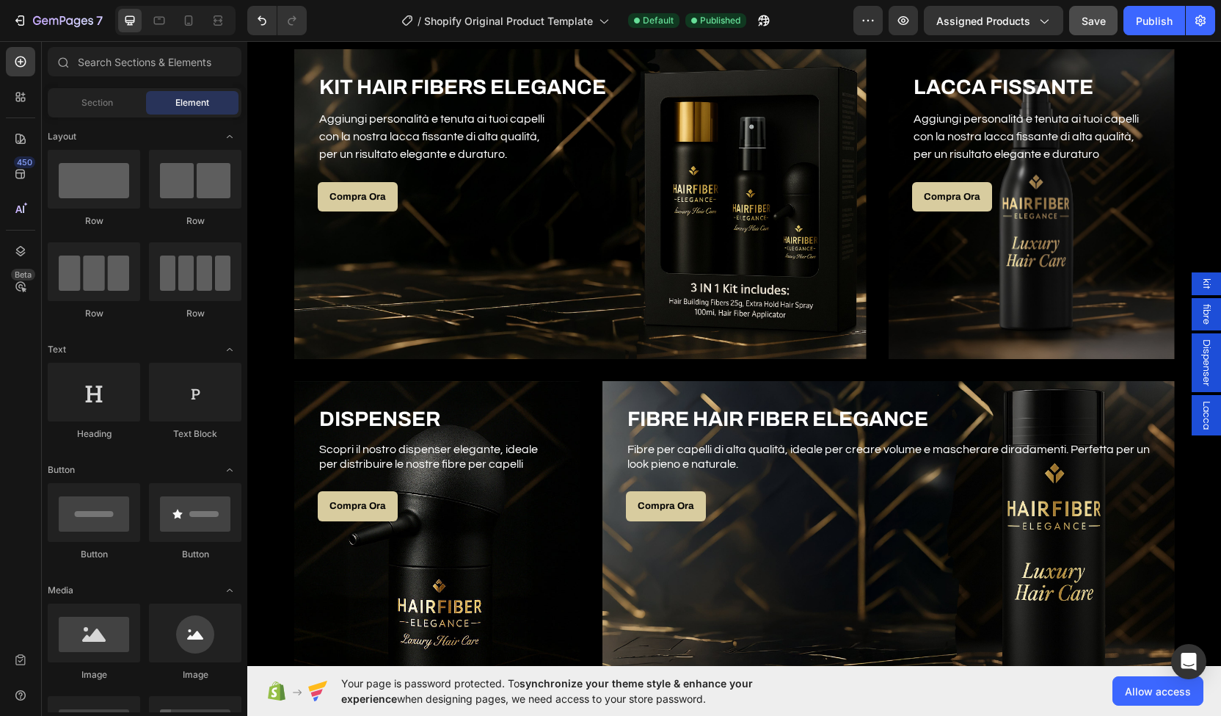
click at [1199, 355] on span "Dispenser" at bounding box center [1206, 362] width 15 height 47
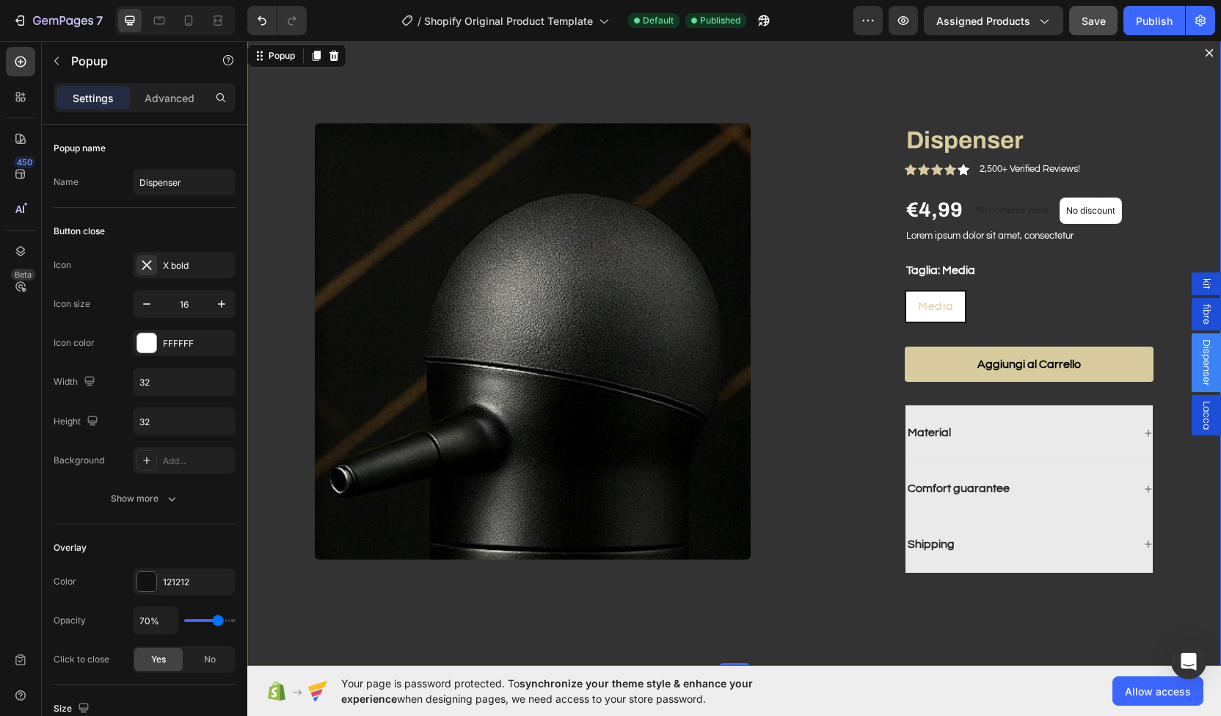
click at [1204, 57] on icon "Dialog content" at bounding box center [1210, 53] width 12 height 12
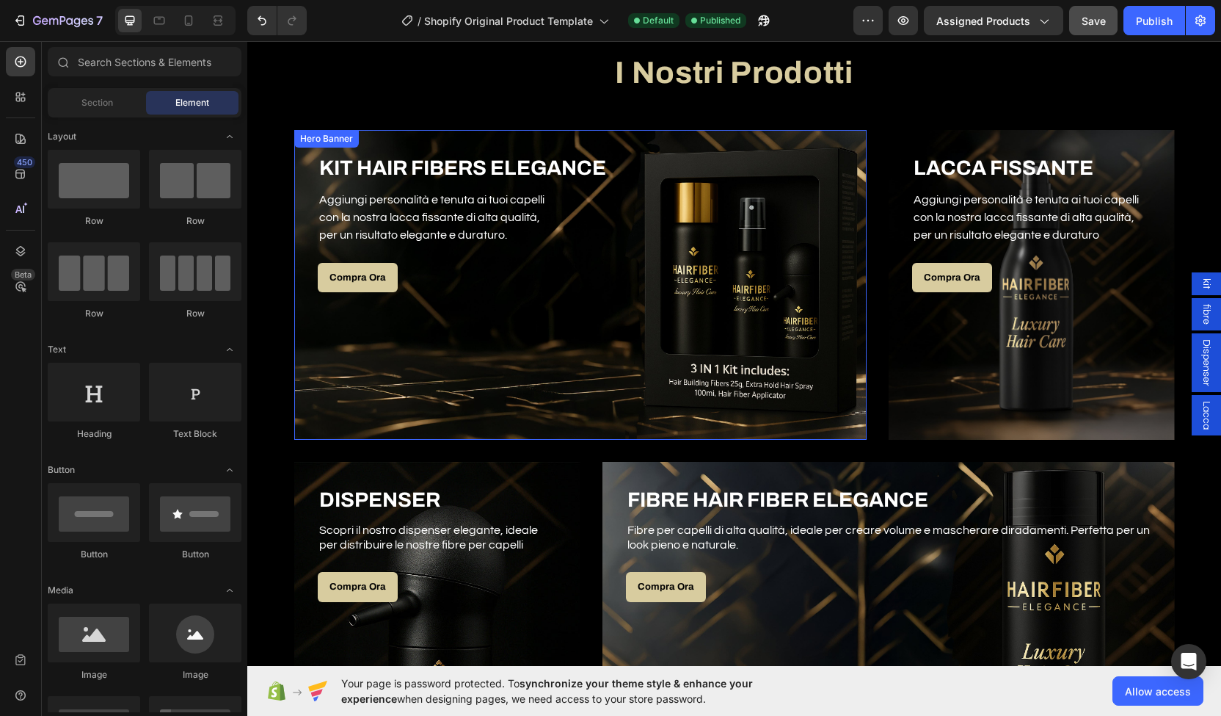
scroll to position [780, 0]
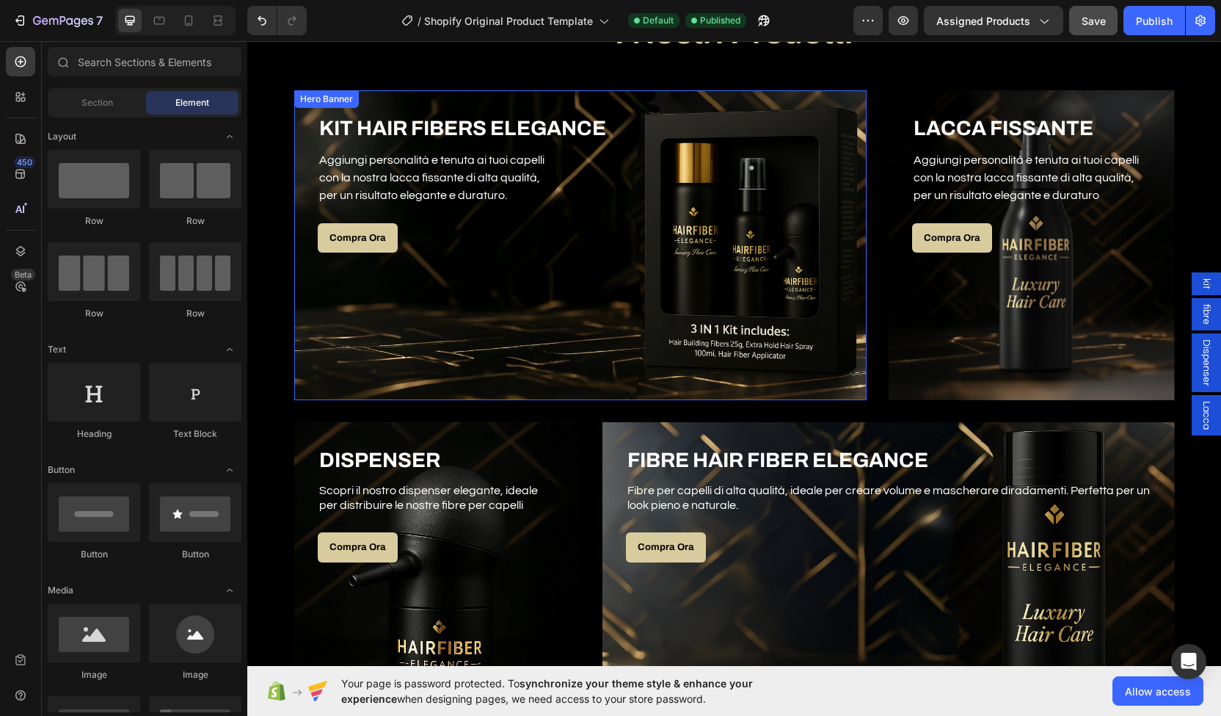
click at [756, 278] on div "Overlay" at bounding box center [580, 245] width 573 height 310
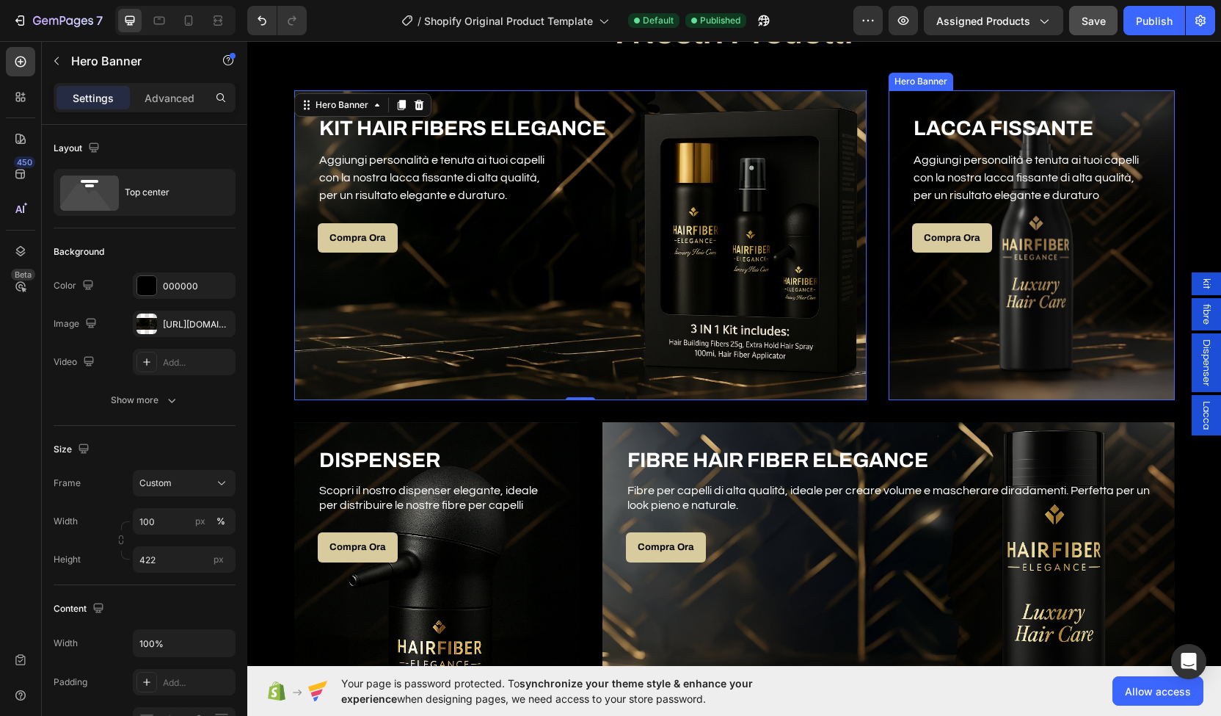
click at [957, 352] on div "Overlay" at bounding box center [1032, 245] width 286 height 310
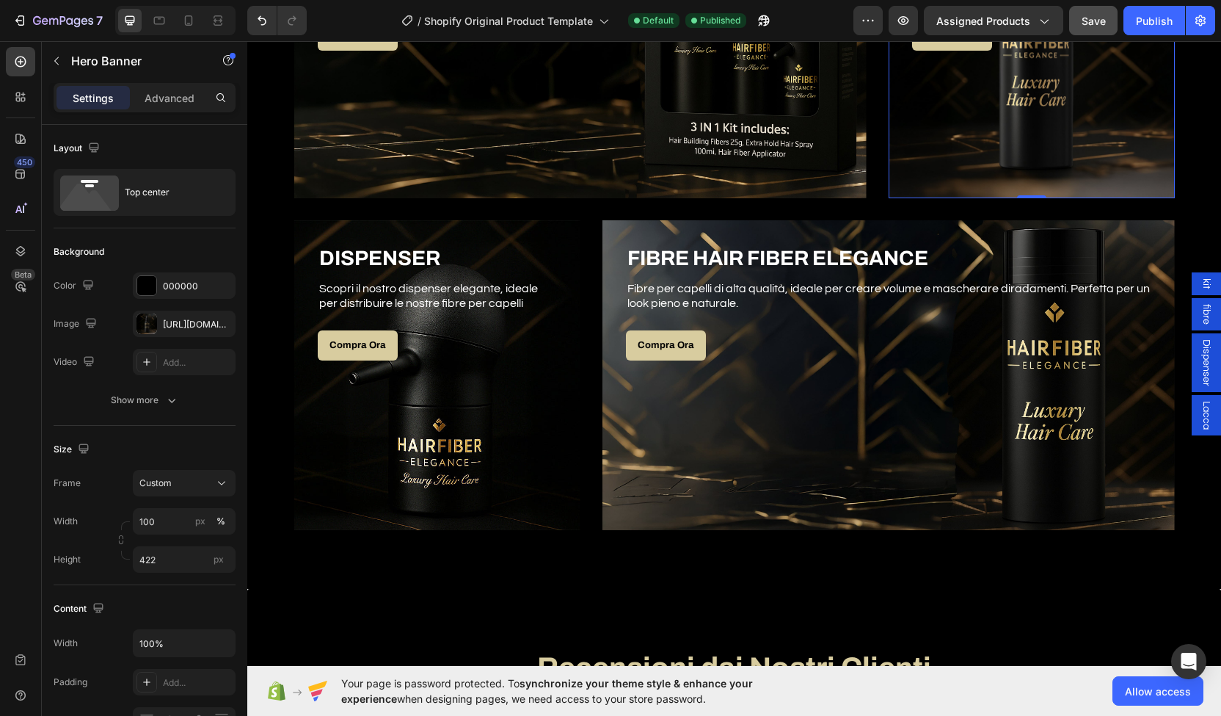
scroll to position [1022, 0]
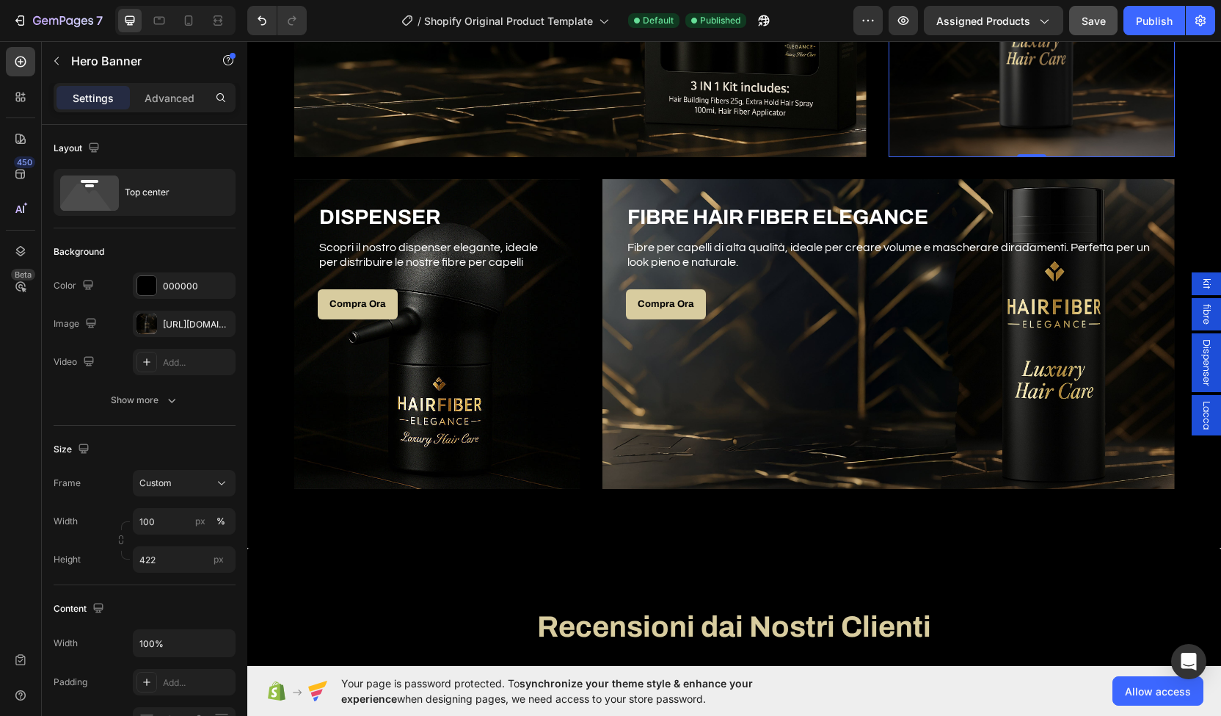
click at [957, 352] on div "Overlay" at bounding box center [889, 334] width 573 height 310
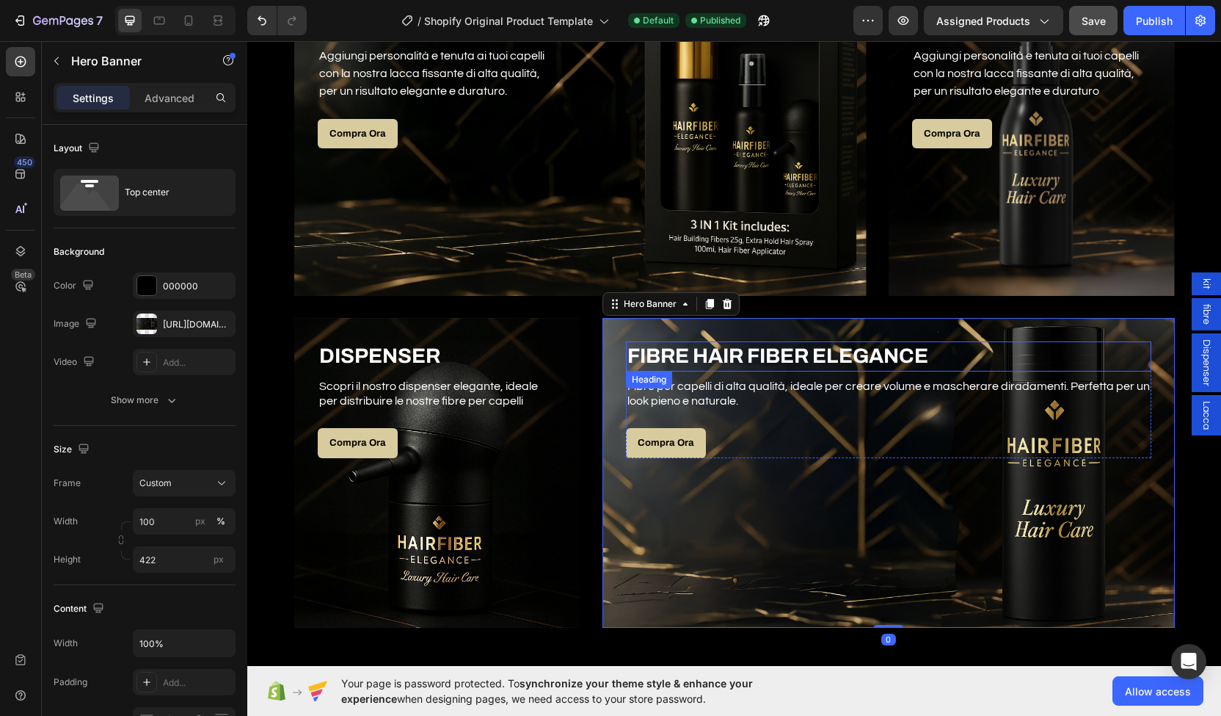
scroll to position [880, 0]
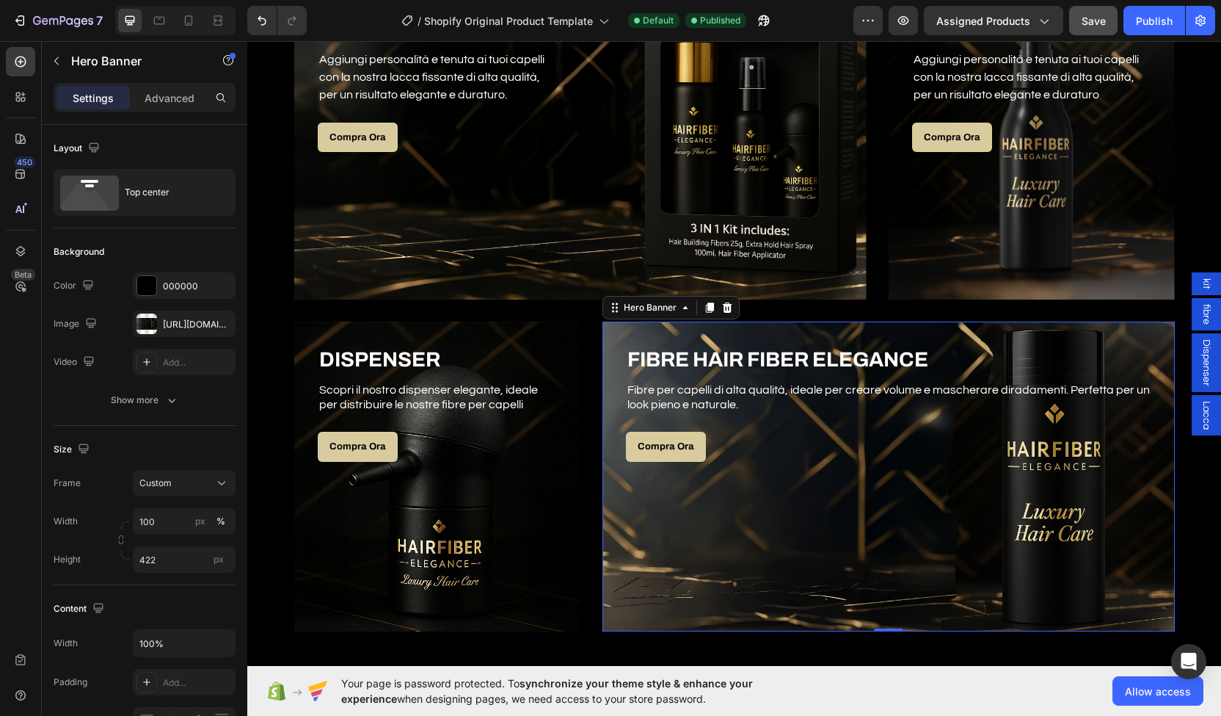
click at [1205, 281] on div "kit" at bounding box center [1206, 283] width 29 height 23
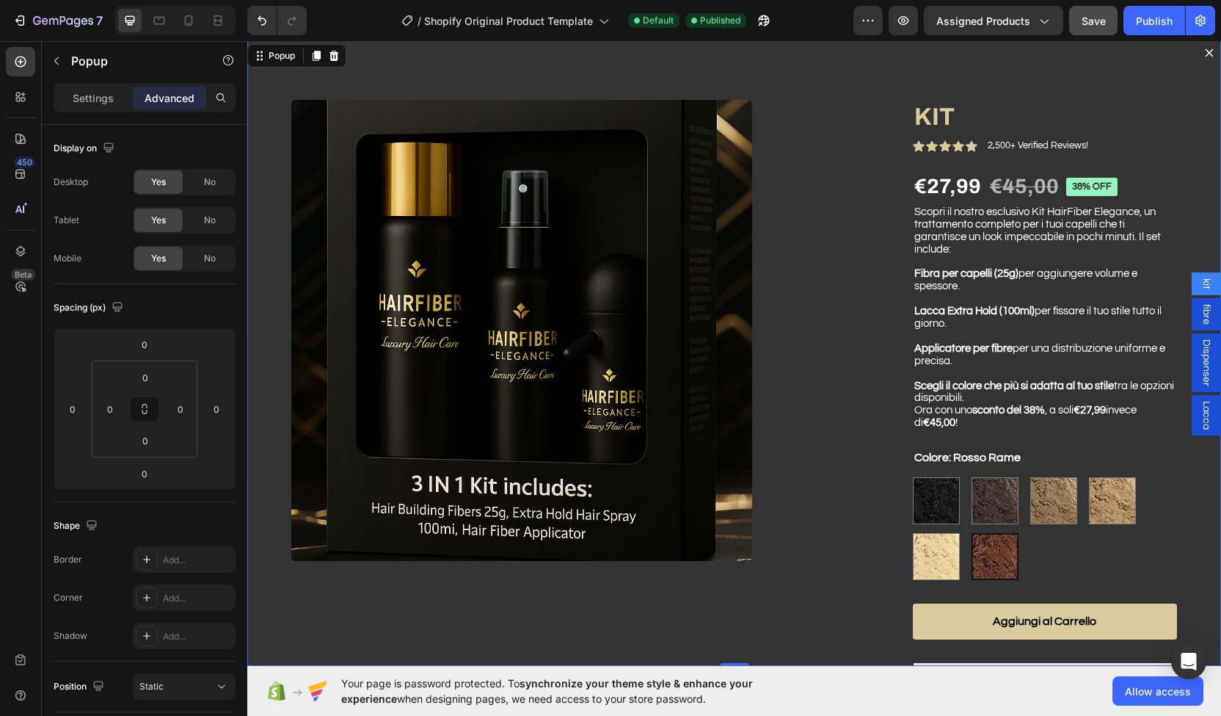
click at [1199, 410] on span "Lacca" at bounding box center [1206, 415] width 15 height 29
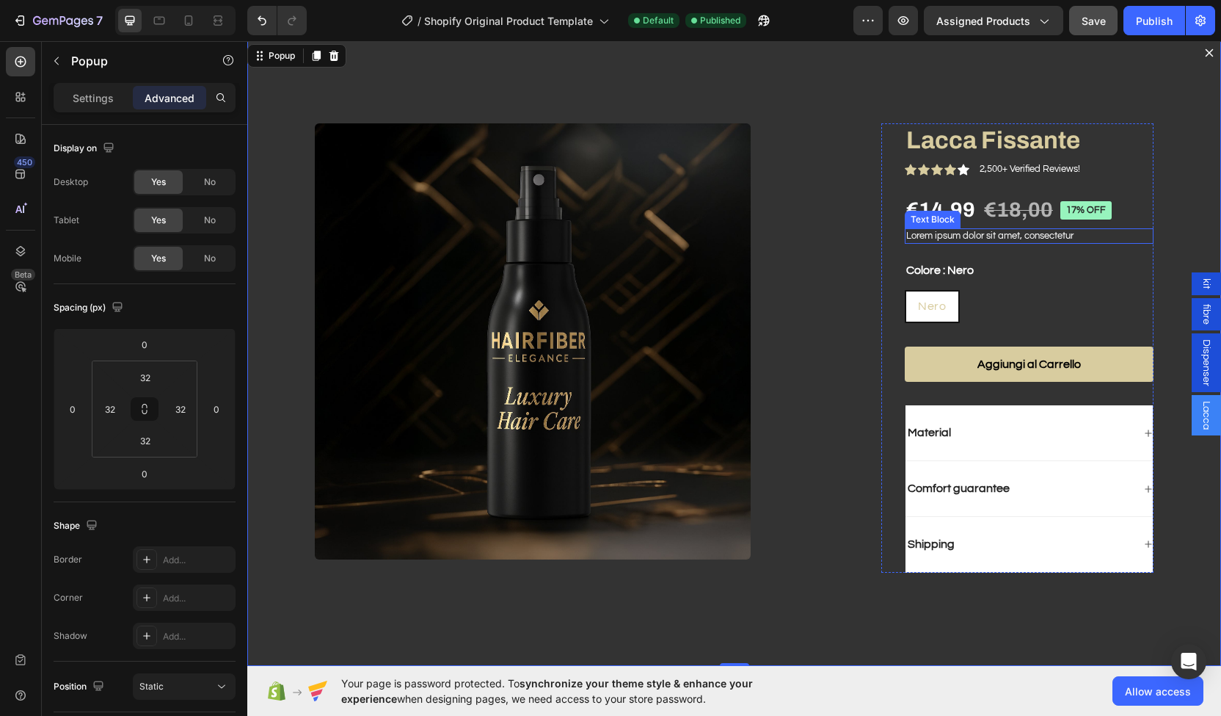
click at [1007, 237] on p "Lorem ipsum dolor sit amet, consectetur" at bounding box center [1030, 236] width 246 height 12
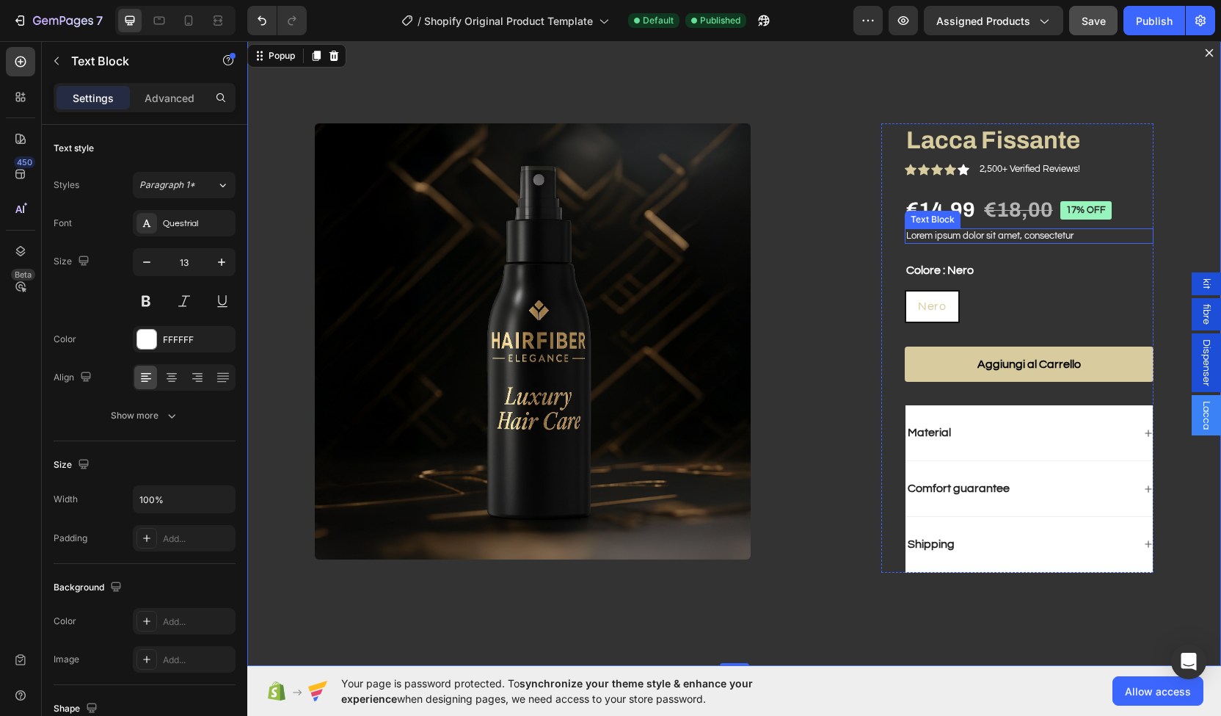
click at [1007, 237] on p "Lorem ipsum dolor sit amet, consectetur" at bounding box center [1030, 236] width 246 height 12
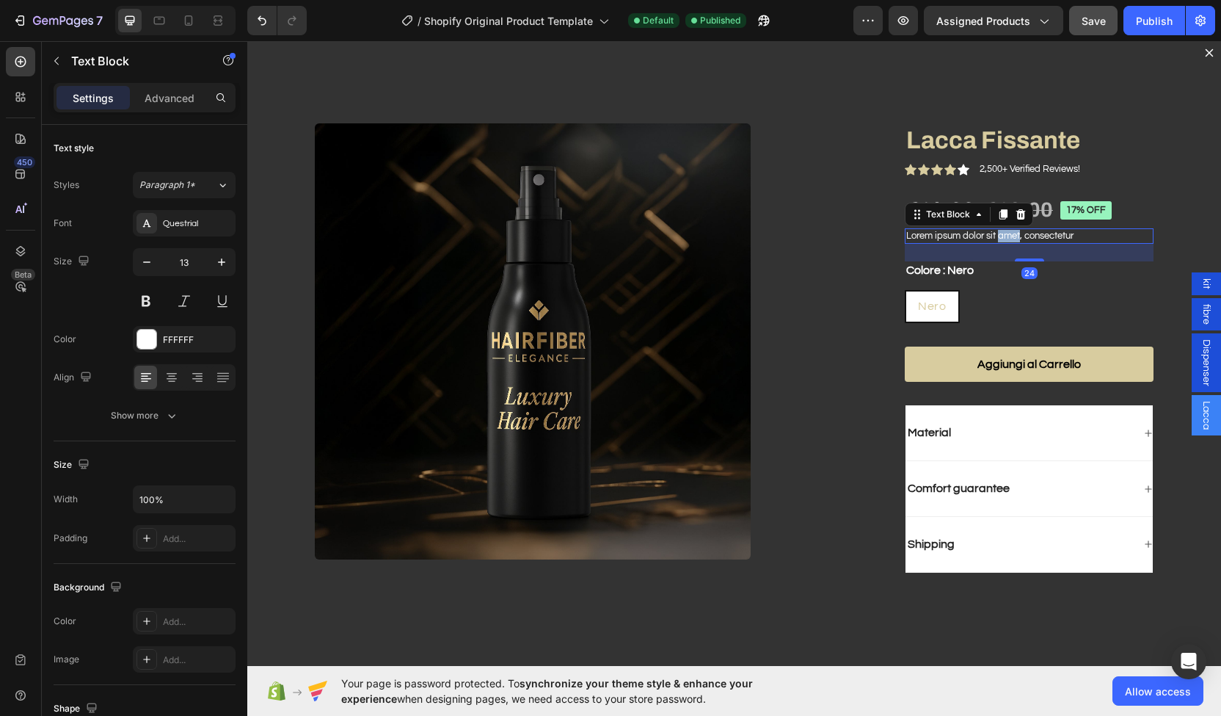
click at [1007, 237] on p "Lorem ipsum dolor sit amet, consectetur" at bounding box center [1030, 236] width 246 height 12
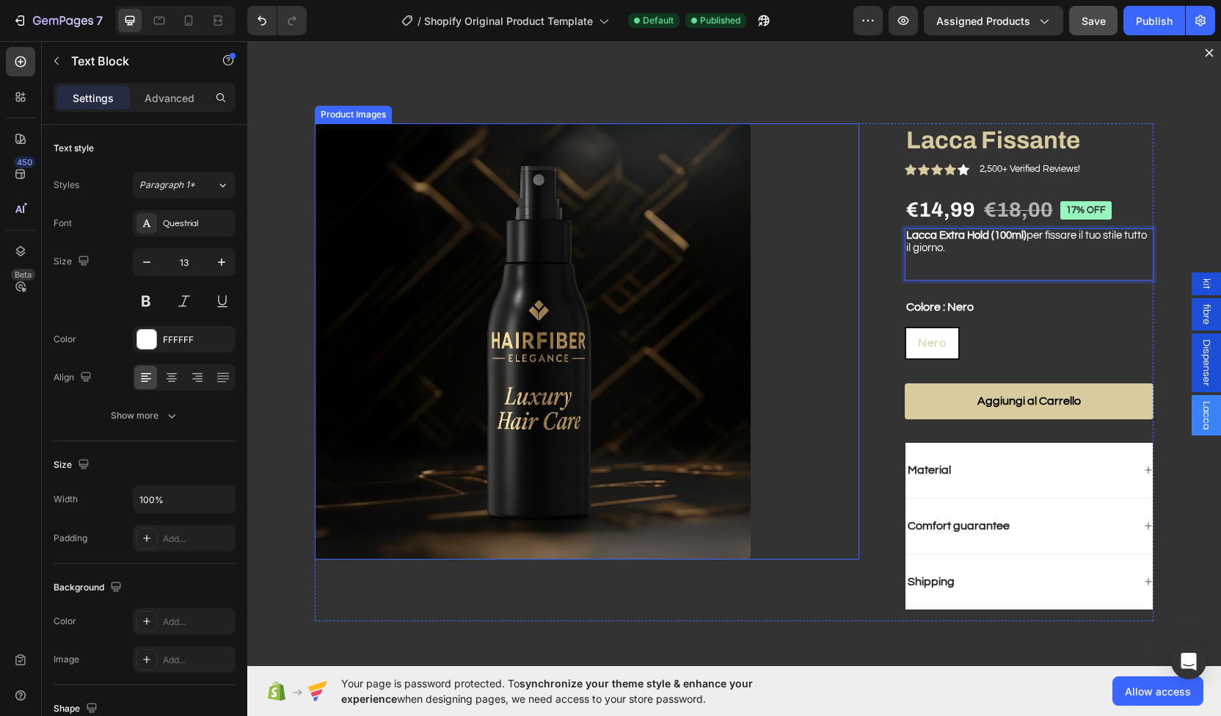
click at [828, 278] on div "Dialog body" at bounding box center [587, 341] width 545 height 436
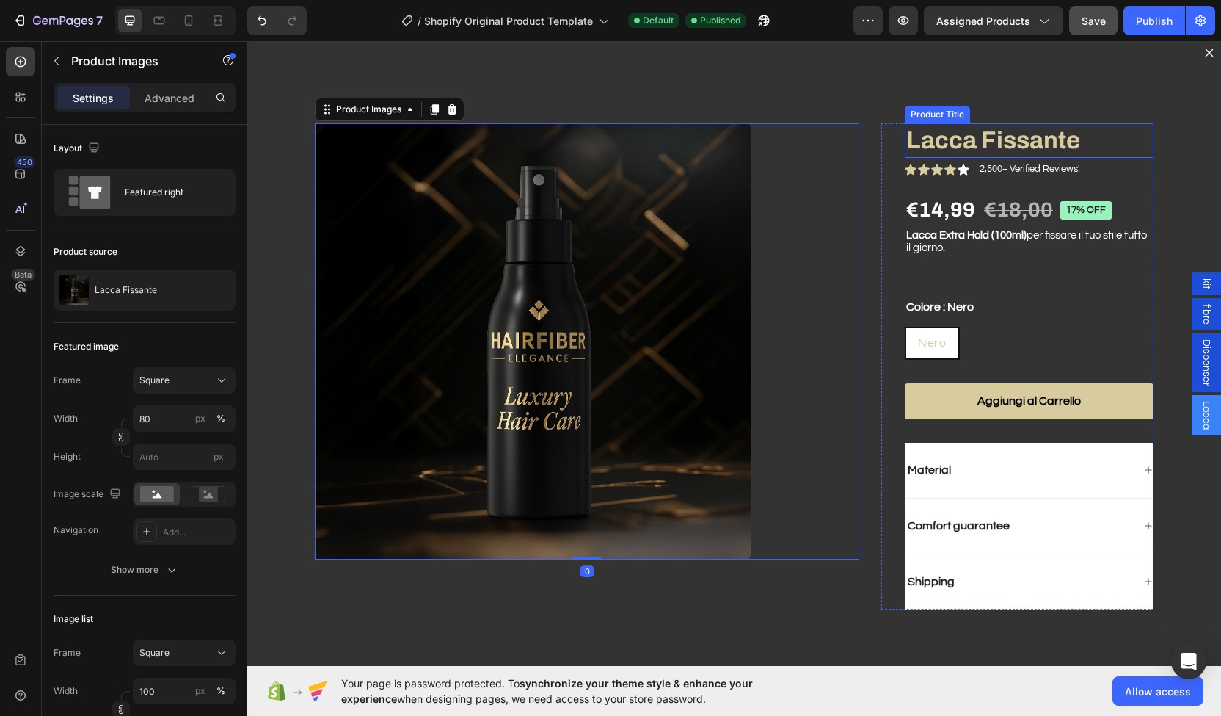
click at [929, 106] on div "Product Title" at bounding box center [937, 115] width 65 height 18
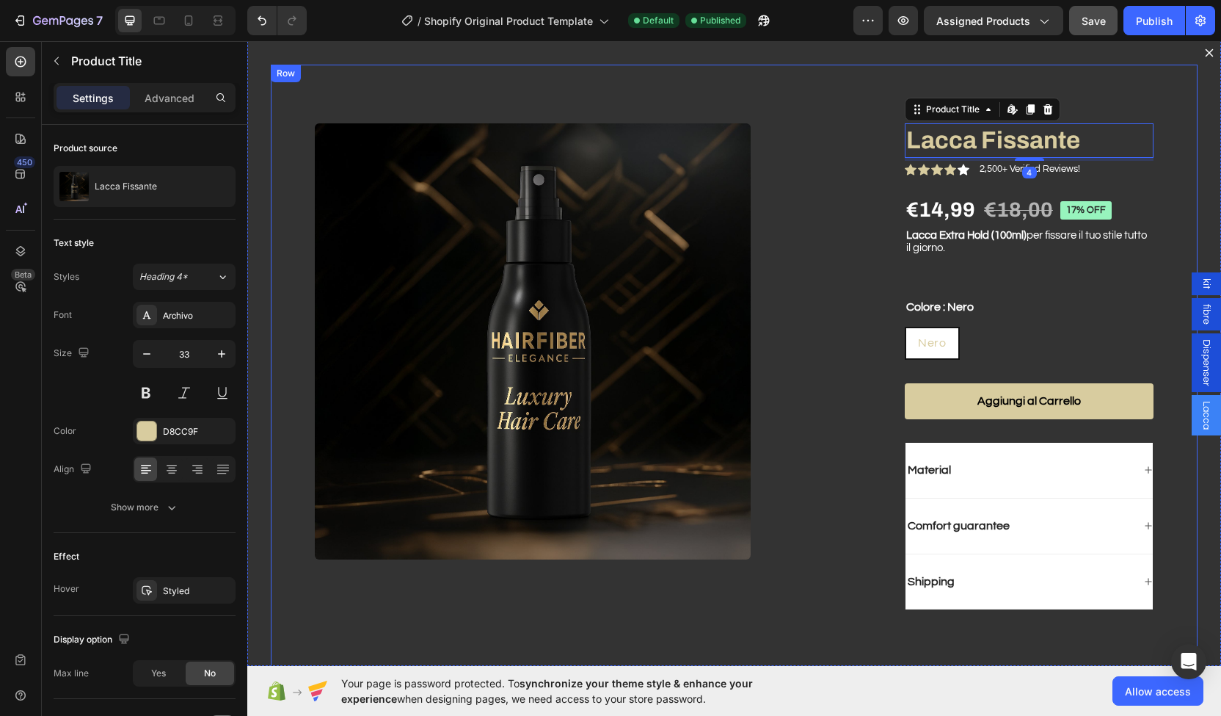
click at [939, 89] on div "Product Images Lacca Fissante Product Title Edit content in Shopify 4 Icon Icon…" at bounding box center [734, 366] width 927 height 603
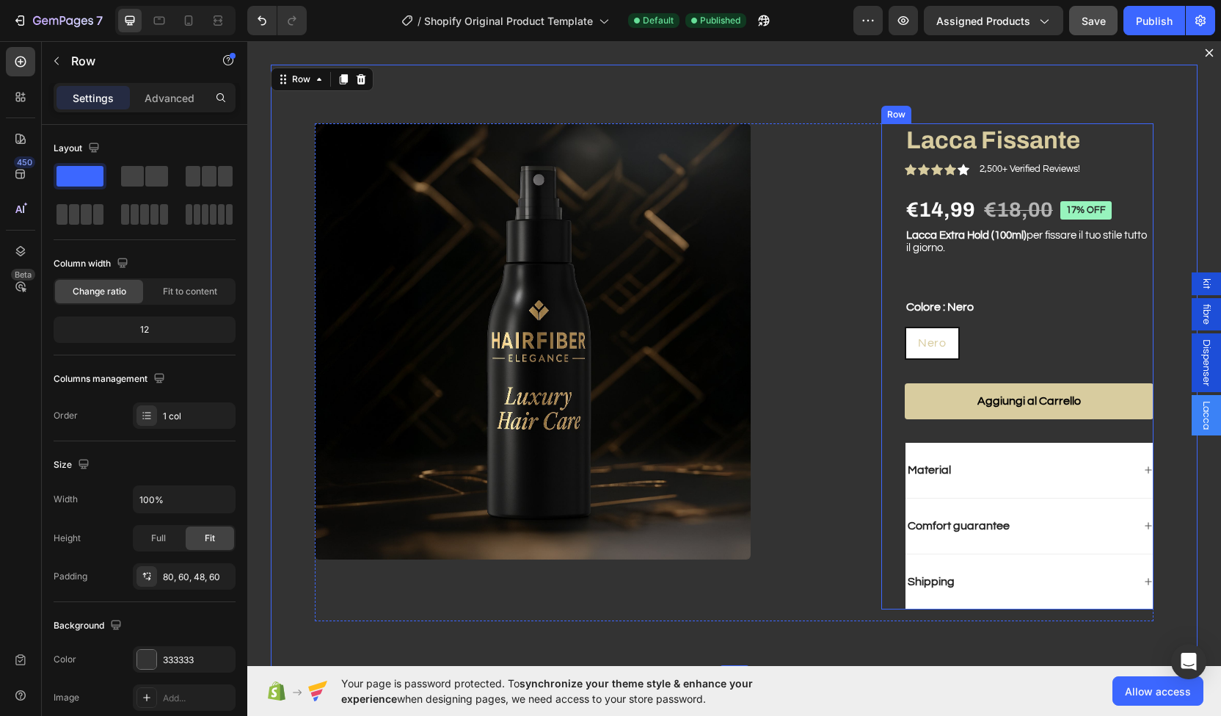
click at [931, 284] on div "Lacca Fissante Product Title Icon Icon Icon Icon Icon Icon List 2,500+ Verified…" at bounding box center [1029, 366] width 249 height 486
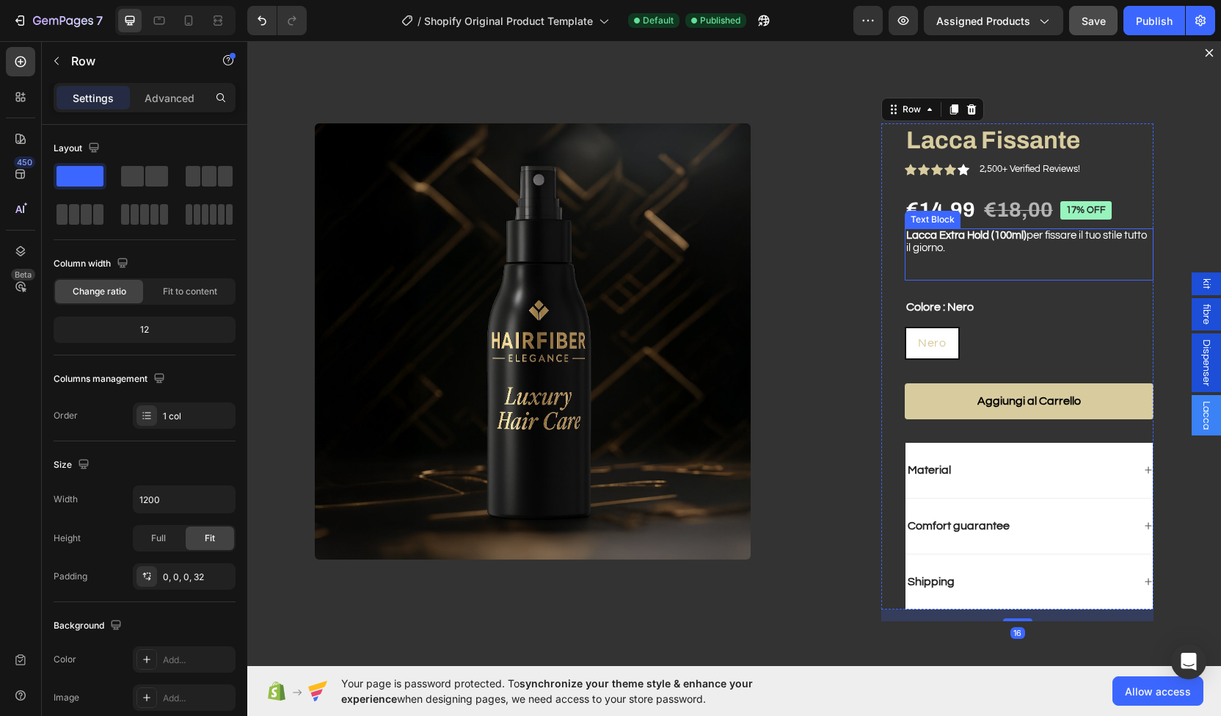
click at [948, 266] on p "Rich Text Editor. Editing area: main" at bounding box center [1030, 267] width 246 height 25
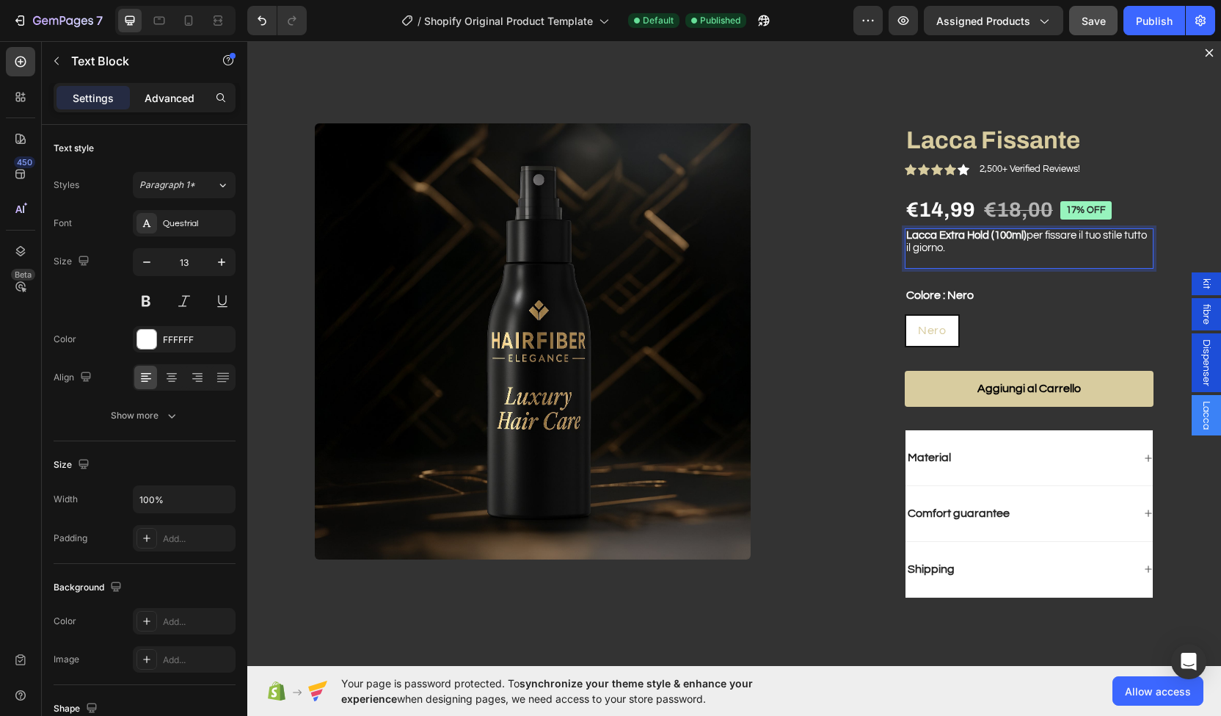
click at [175, 100] on p "Advanced" at bounding box center [170, 97] width 50 height 15
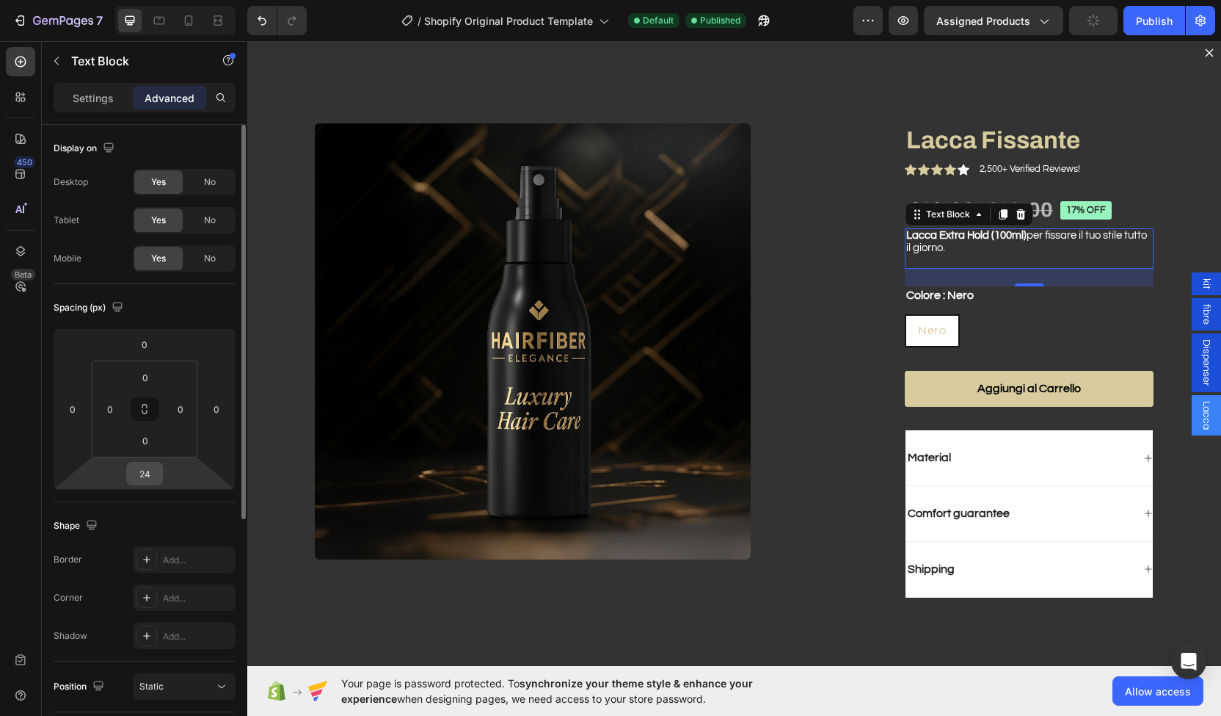
click at [131, 479] on input "24" at bounding box center [144, 473] width 29 height 22
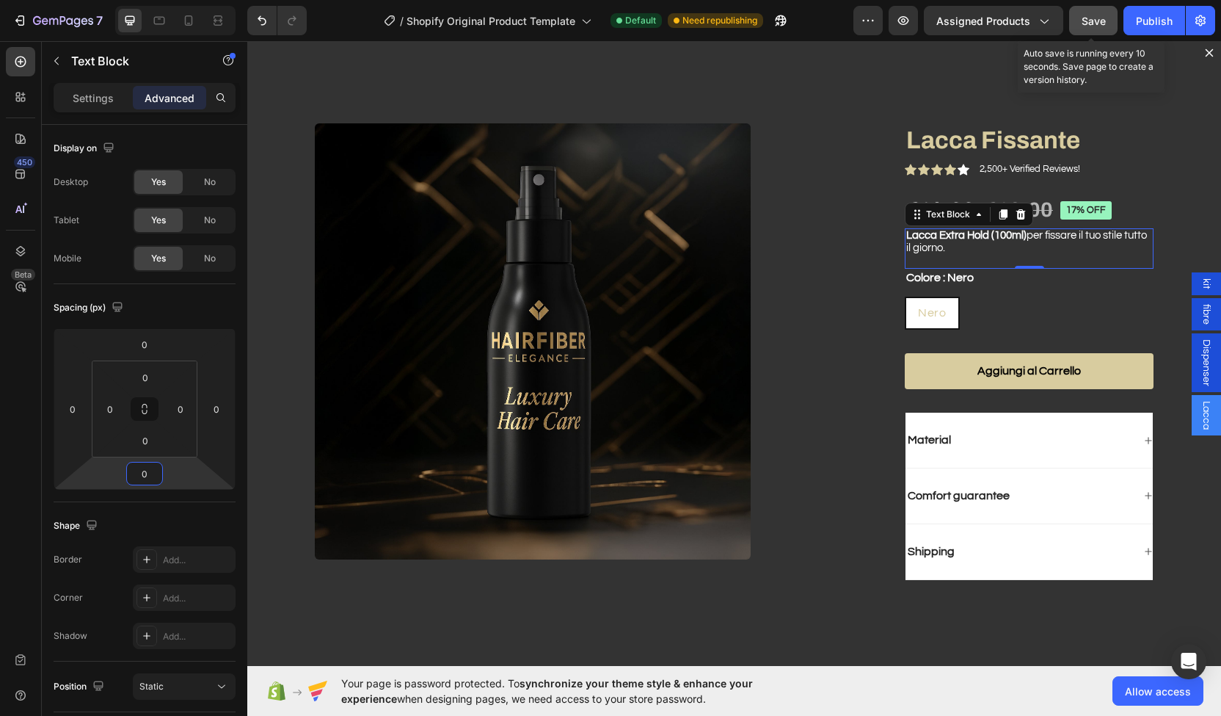
type input "0"
click at [1091, 21] on span "Save" at bounding box center [1094, 21] width 24 height 12
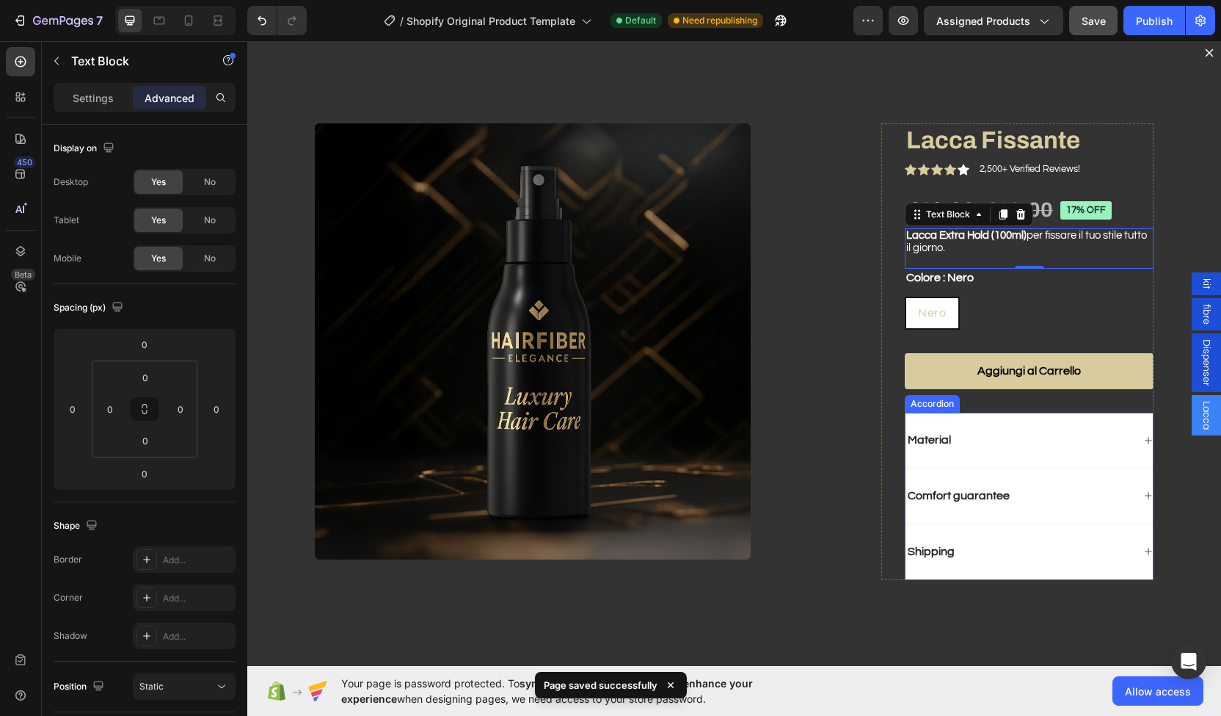
click at [1092, 421] on div "Material" at bounding box center [1029, 441] width 247 height 56
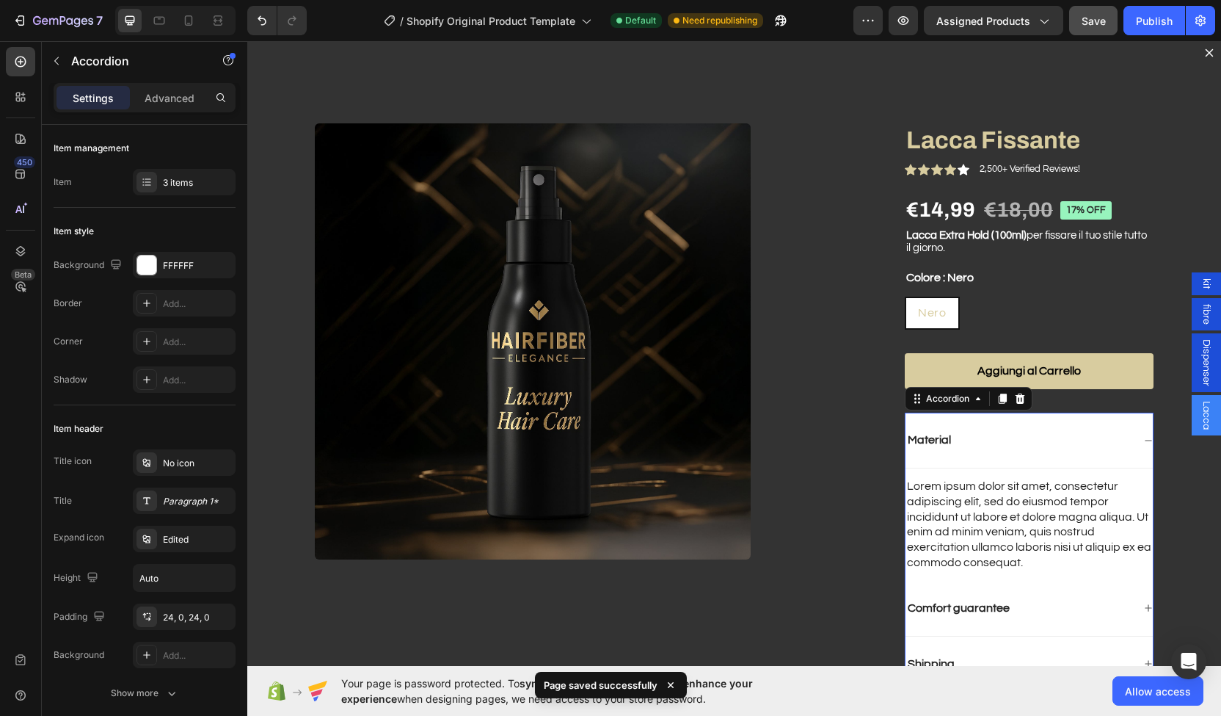
click at [1092, 421] on div "Material" at bounding box center [1029, 441] width 247 height 56
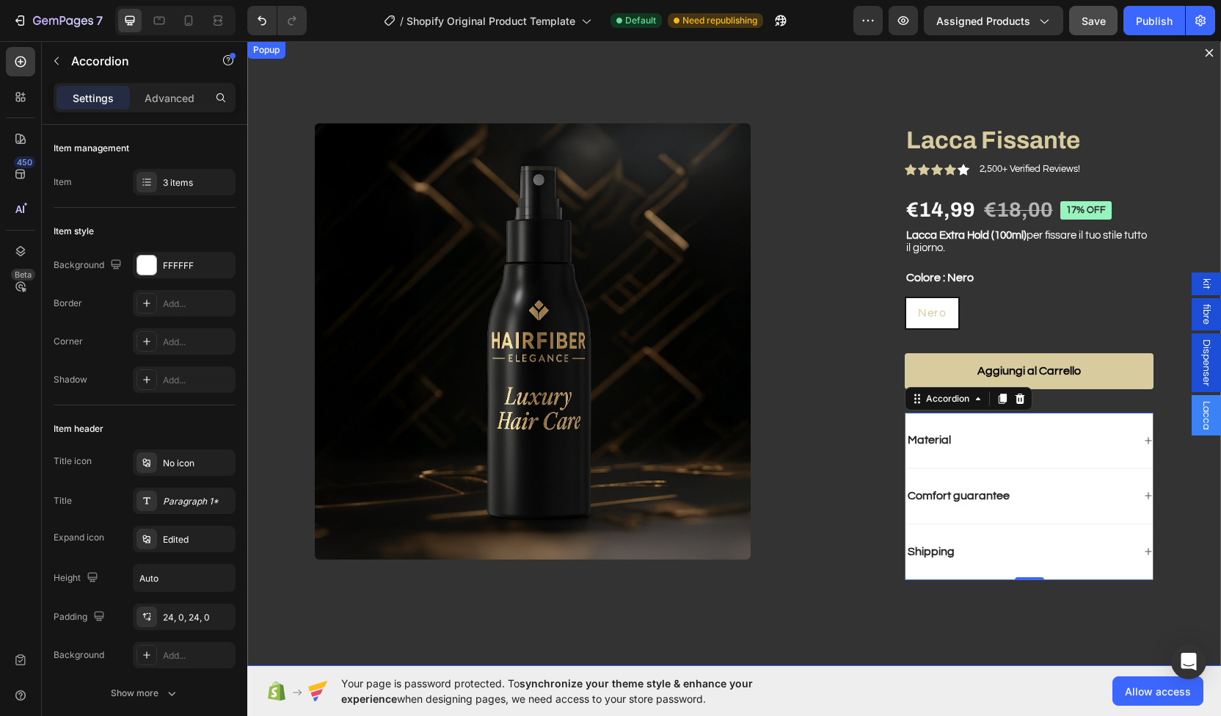
click at [1204, 55] on icon "Dialog content" at bounding box center [1210, 53] width 12 height 12
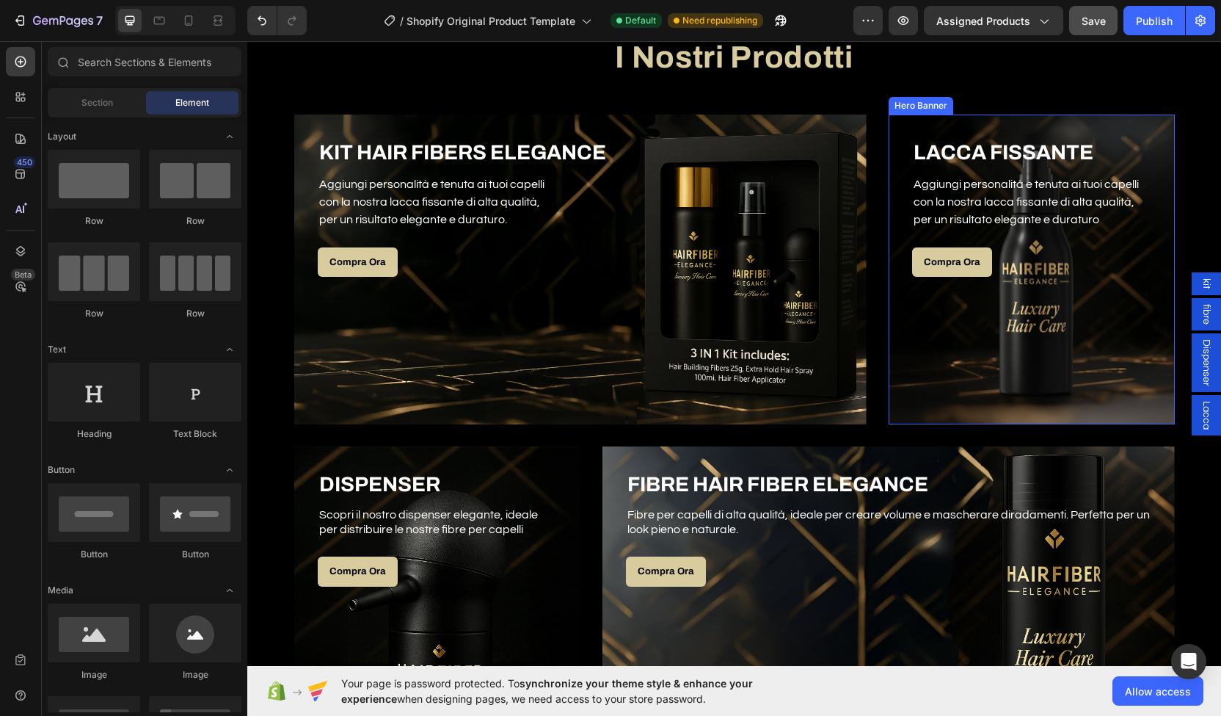
scroll to position [792, 0]
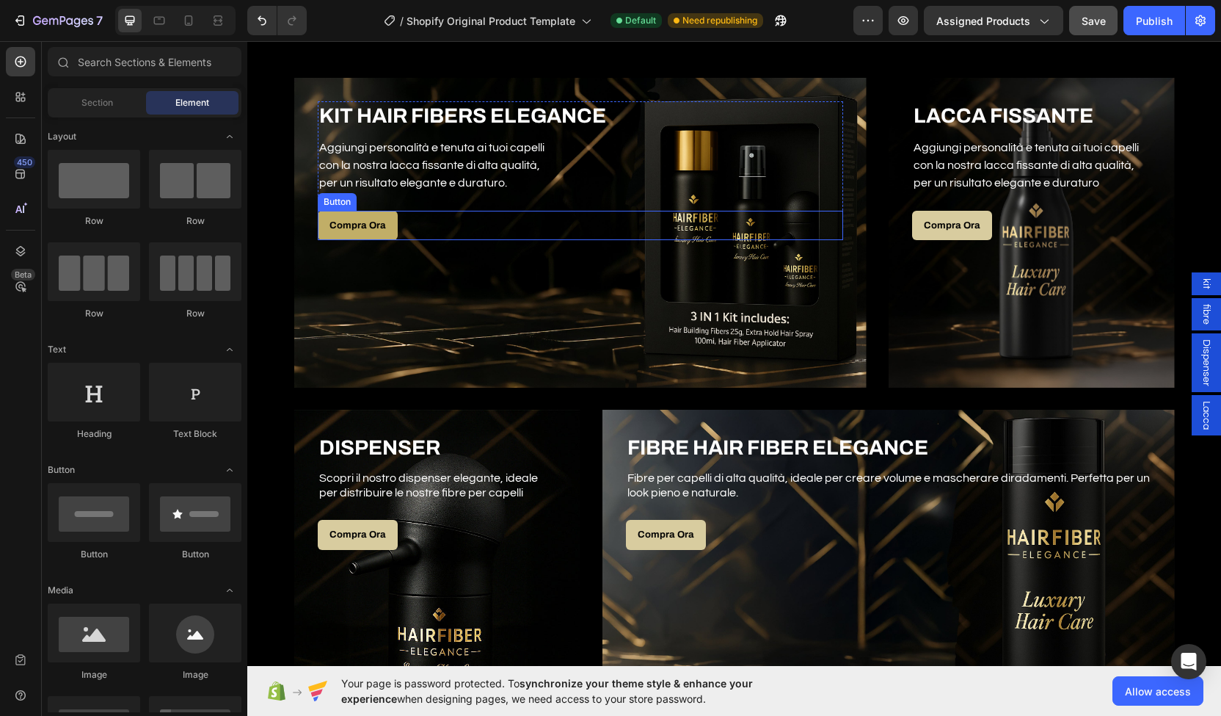
click at [370, 216] on link "Compra Ora" at bounding box center [358, 226] width 80 height 30
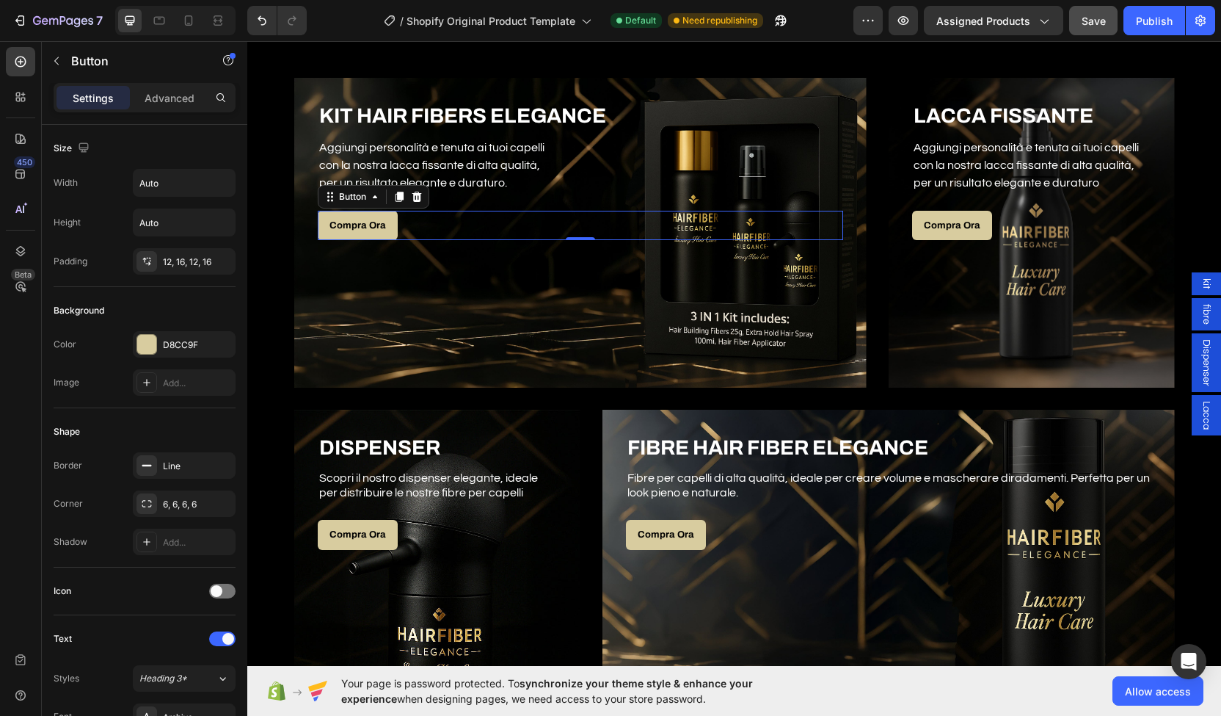
click at [1205, 278] on div "kit" at bounding box center [1206, 283] width 29 height 23
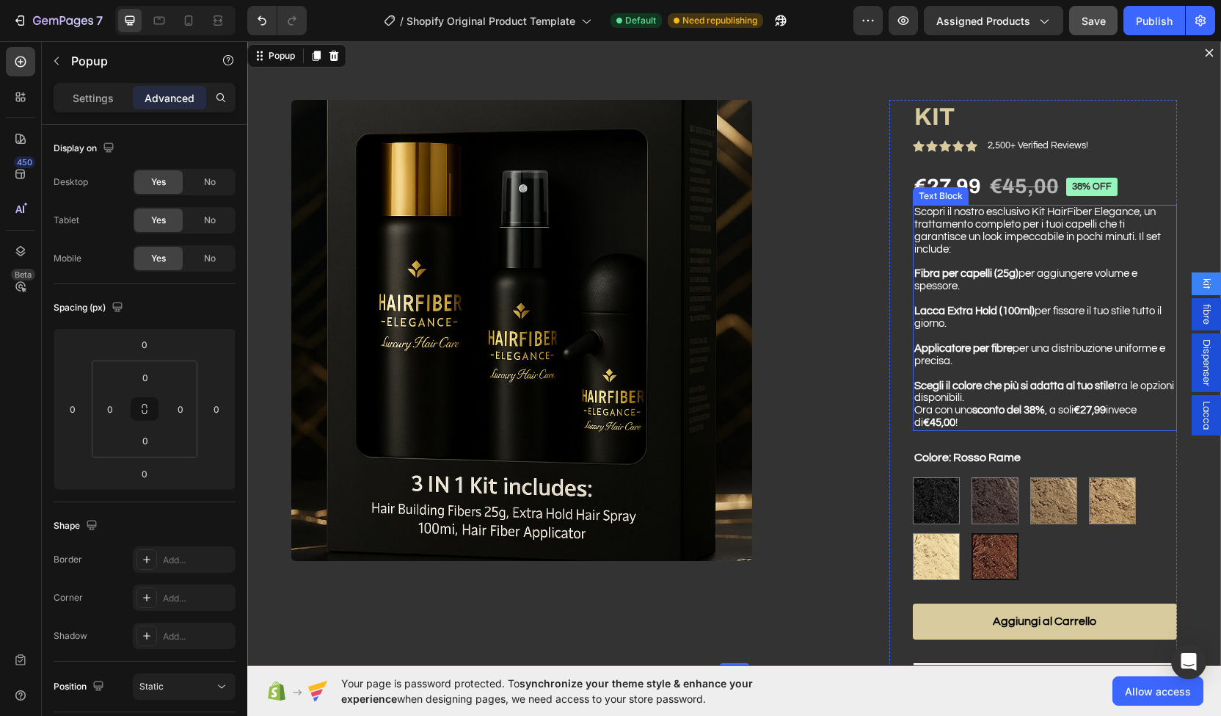
click at [984, 368] on p "Applicatore per fibre per una distribuzione uniforme e precisa." at bounding box center [1045, 355] width 261 height 25
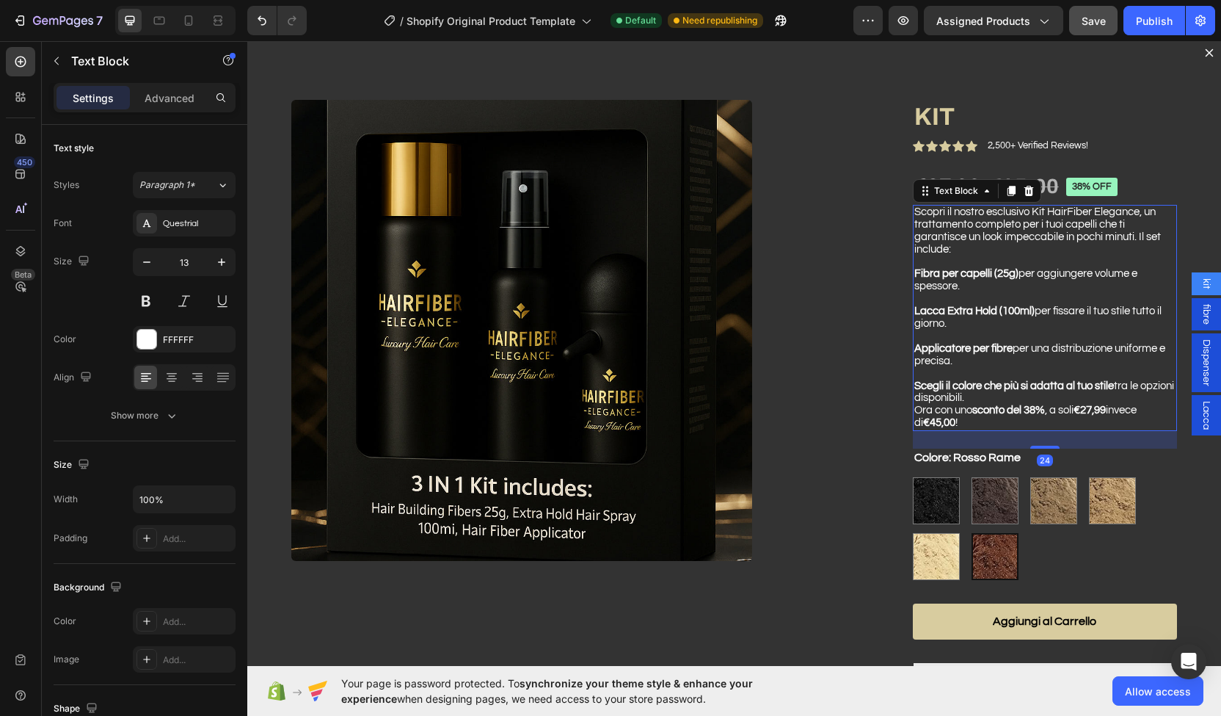
click at [984, 368] on p "Applicatore per fibre per una distribuzione uniforme e precisa." at bounding box center [1045, 355] width 261 height 25
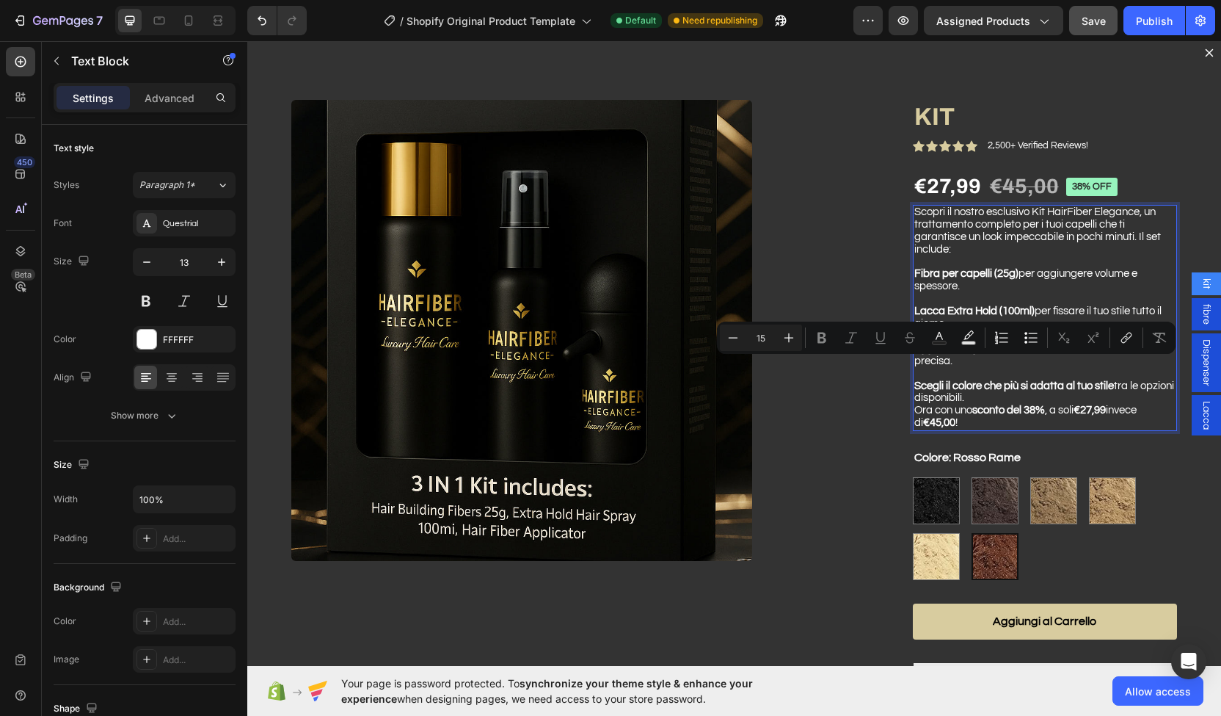
click at [959, 368] on p "Applicatore per fibre per una distribuzione uniforme e precisa." at bounding box center [1045, 355] width 261 height 25
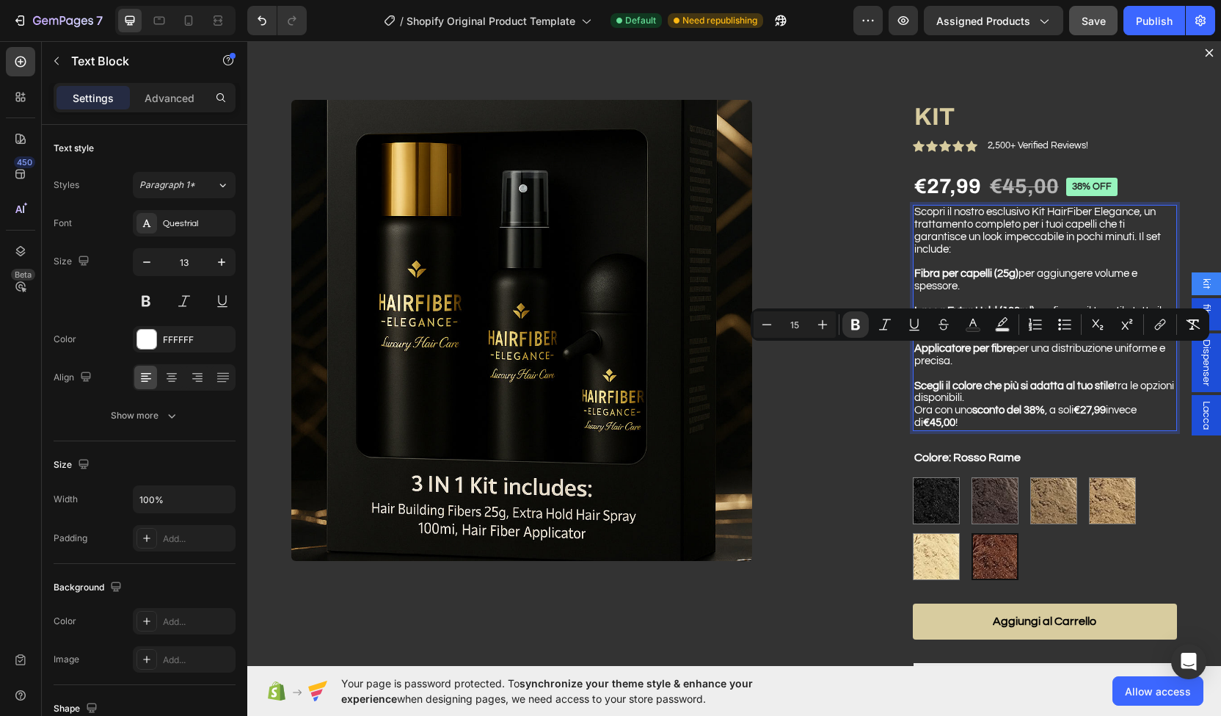
drag, startPoint x: 959, startPoint y: 368, endPoint x: 898, endPoint y: 351, distance: 62.5
click at [913, 351] on div "Scopri il nostro esclusivo Kit HairFiber Elegance, un trattamento completo per …" at bounding box center [1045, 318] width 264 height 226
copy span "Applicatore per fibre per una distribuzione uniforme e precisa."
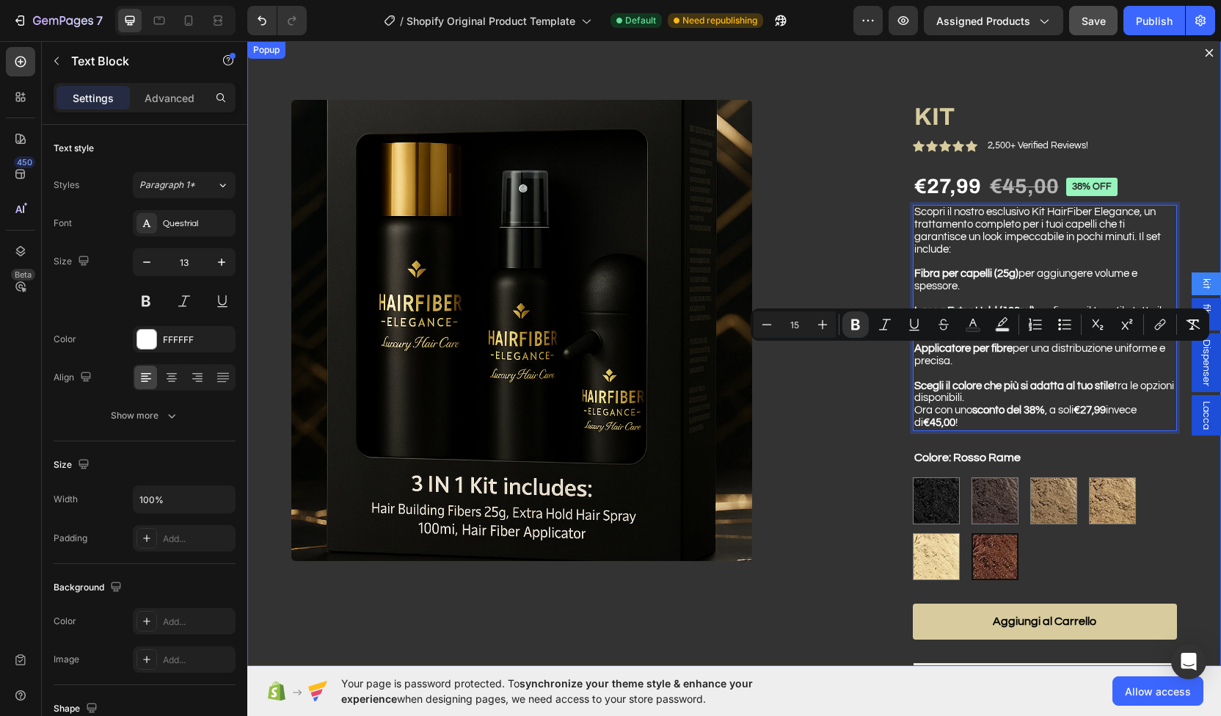
click at [1206, 56] on icon "Dialog content" at bounding box center [1210, 53] width 8 height 8
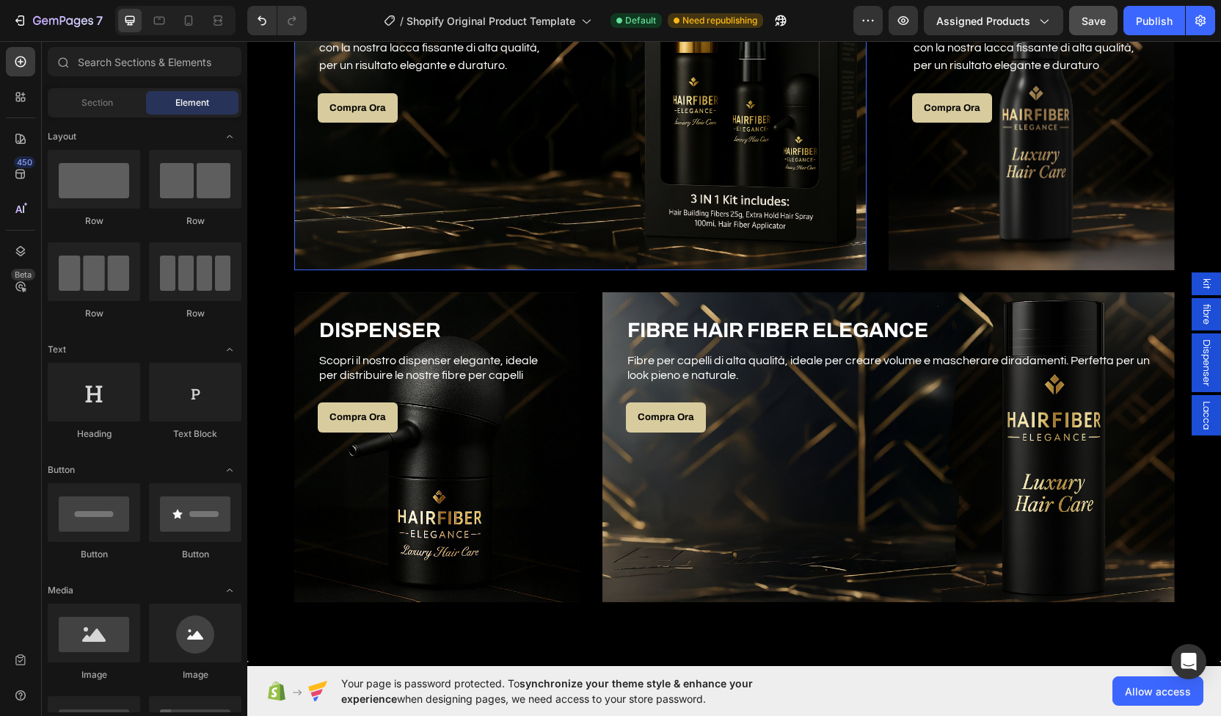
scroll to position [926, 0]
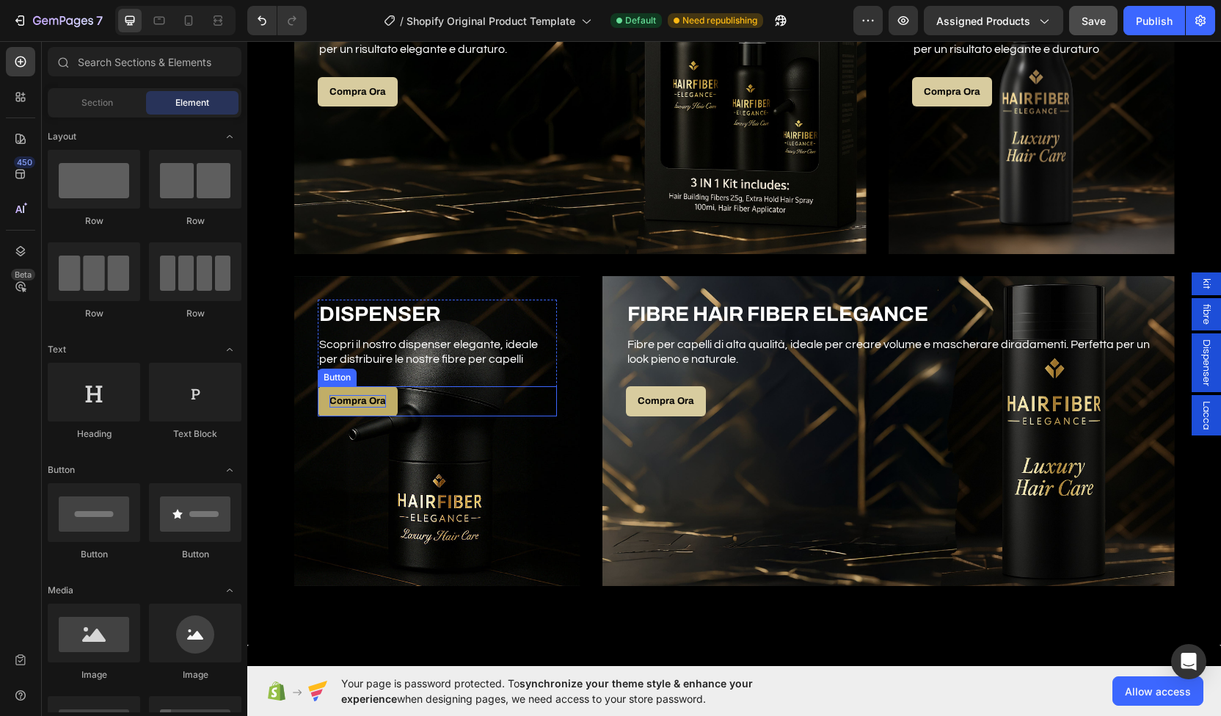
click at [360, 399] on p "Compra Ora" at bounding box center [358, 401] width 57 height 12
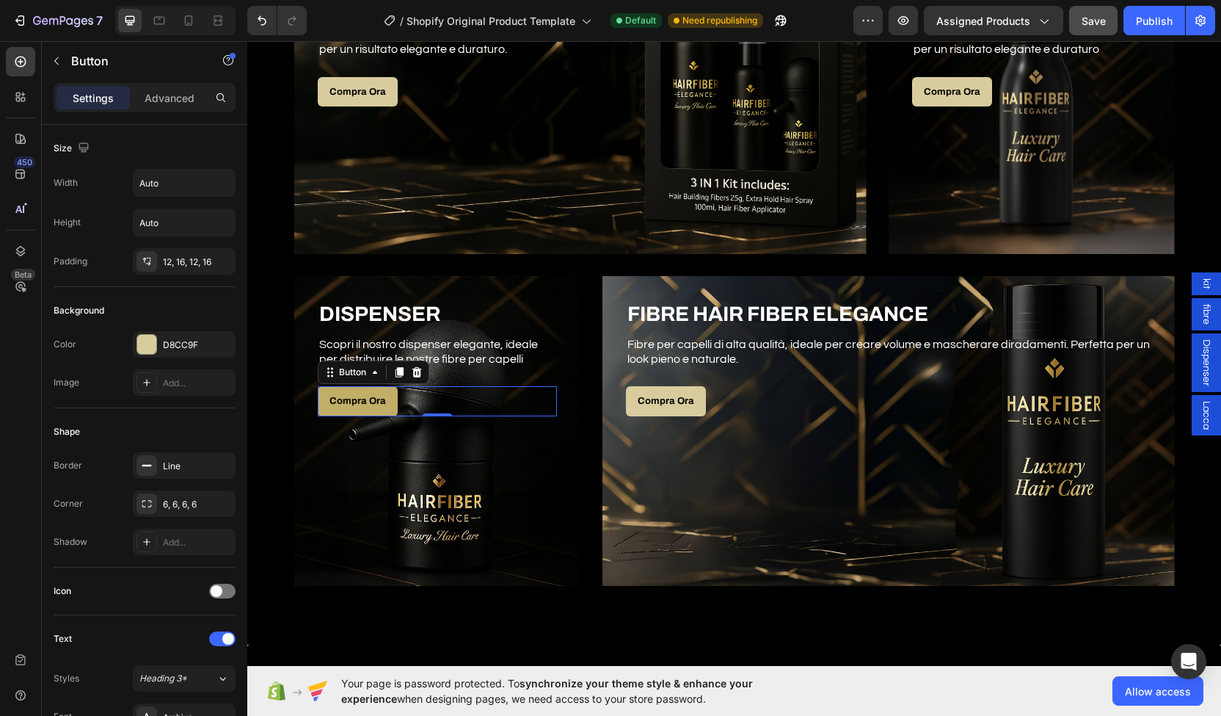
click at [386, 404] on link "Compra Ora" at bounding box center [358, 401] width 80 height 30
click at [1199, 368] on span "Dispenser" at bounding box center [1206, 362] width 15 height 47
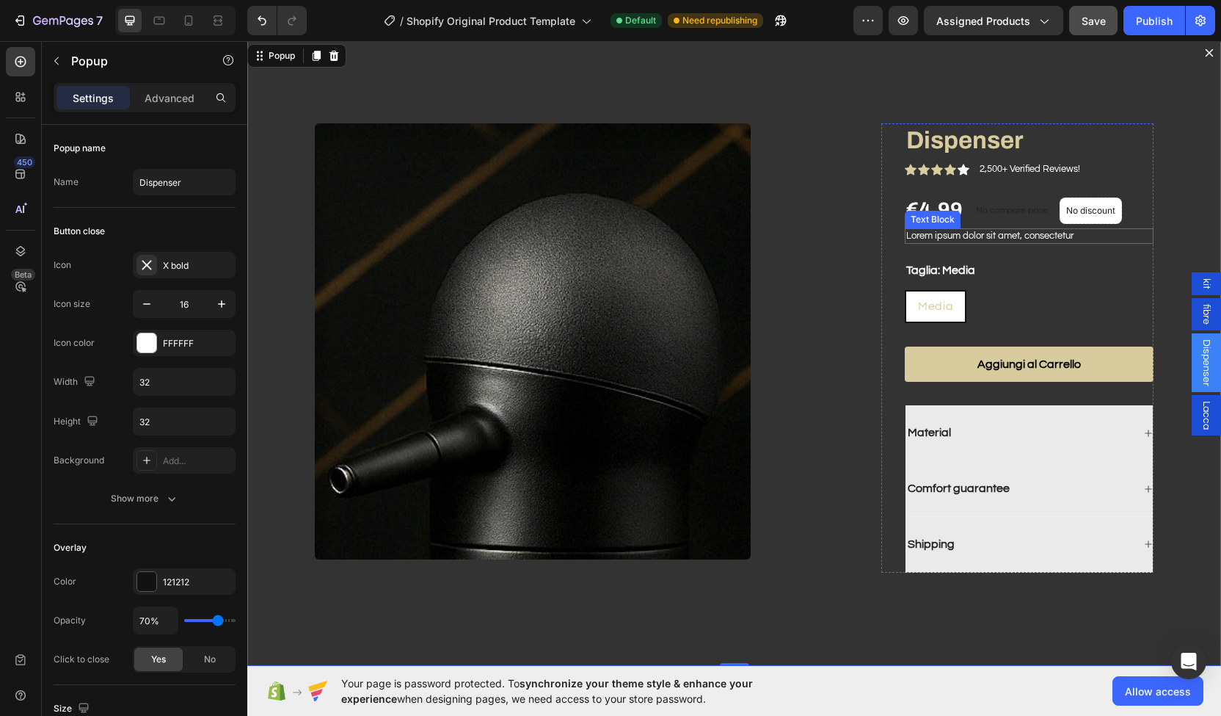
click at [960, 237] on p "Lorem ipsum dolor sit amet, consectetur" at bounding box center [1030, 236] width 246 height 12
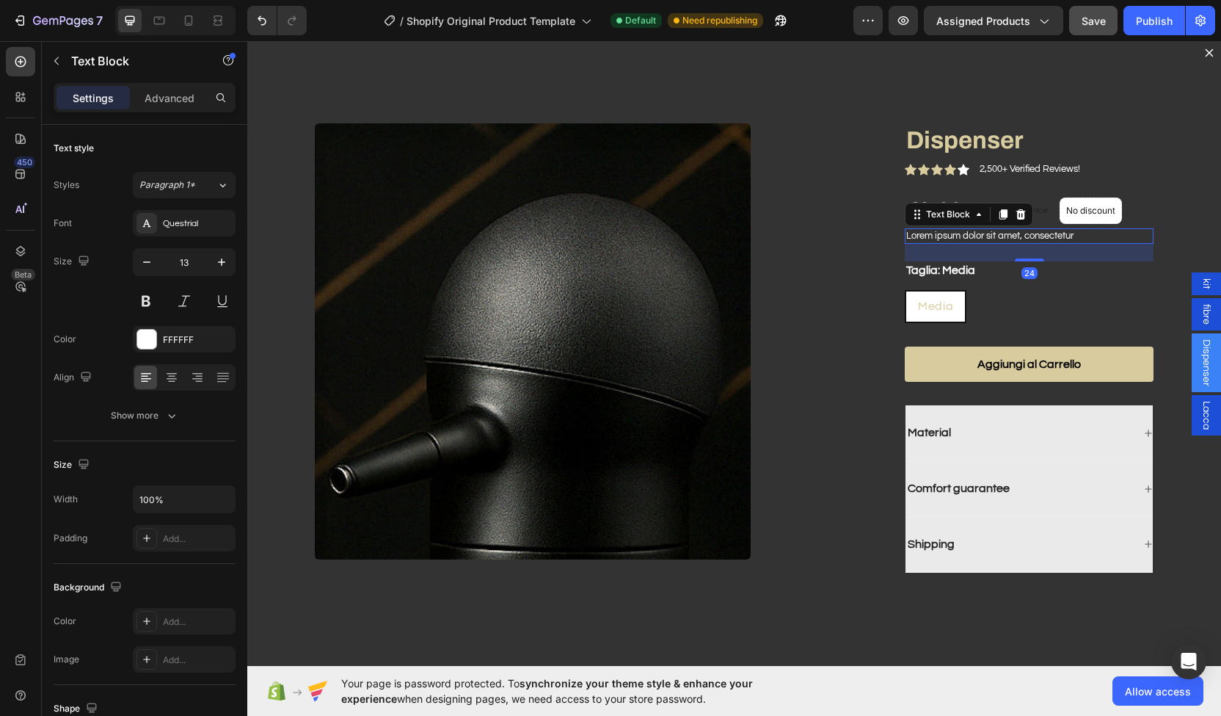
click at [960, 237] on p "Lorem ipsum dolor sit amet, consectetur" at bounding box center [1030, 236] width 246 height 12
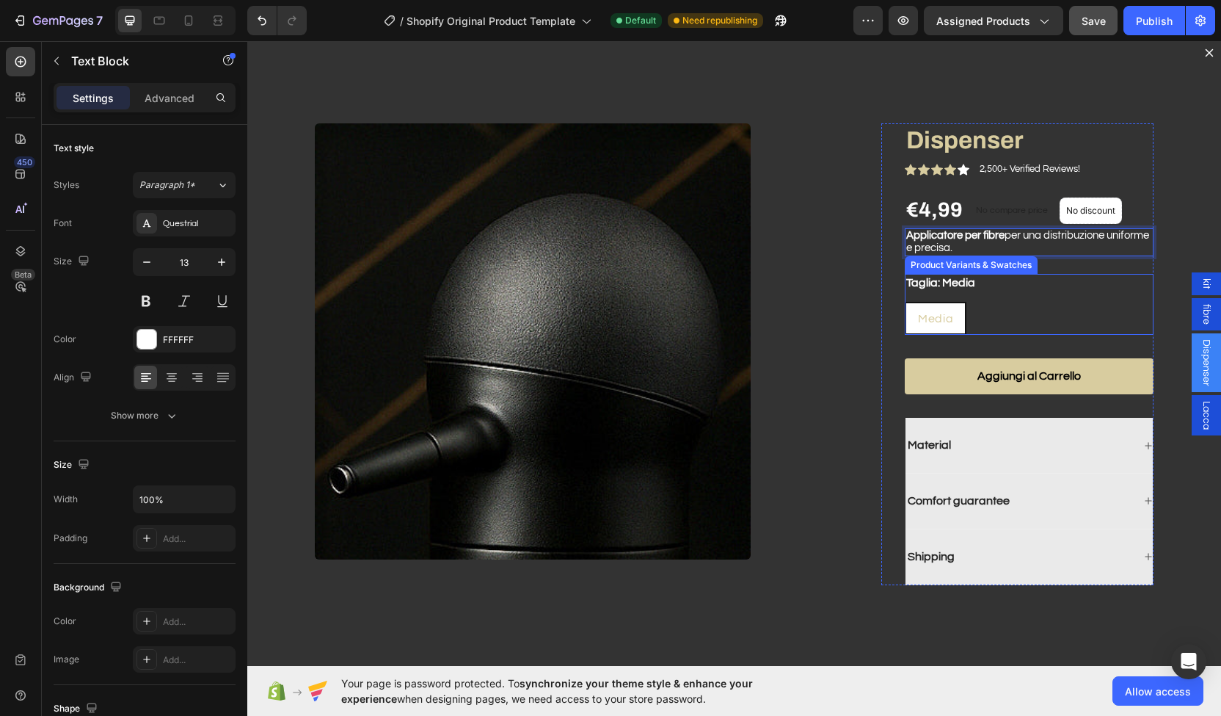
click at [987, 291] on div "Taglia: Media Media Media Media" at bounding box center [1029, 305] width 249 height 62
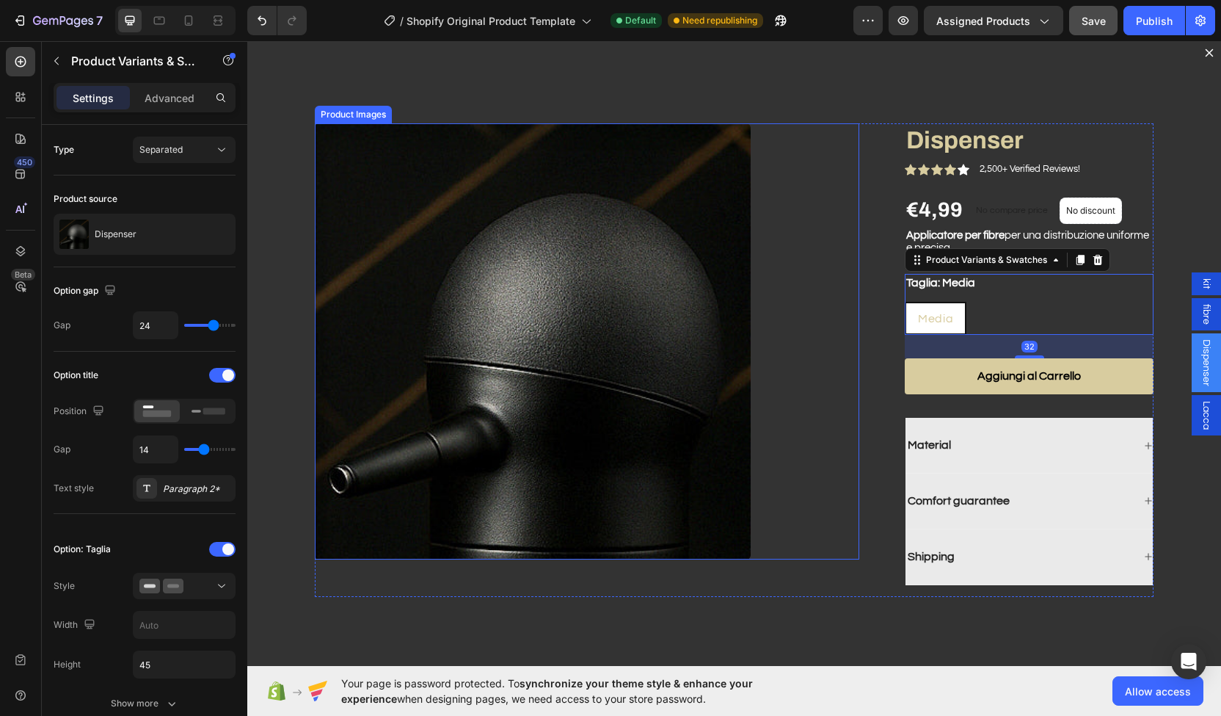
click at [827, 243] on div "Dialog body" at bounding box center [587, 341] width 545 height 436
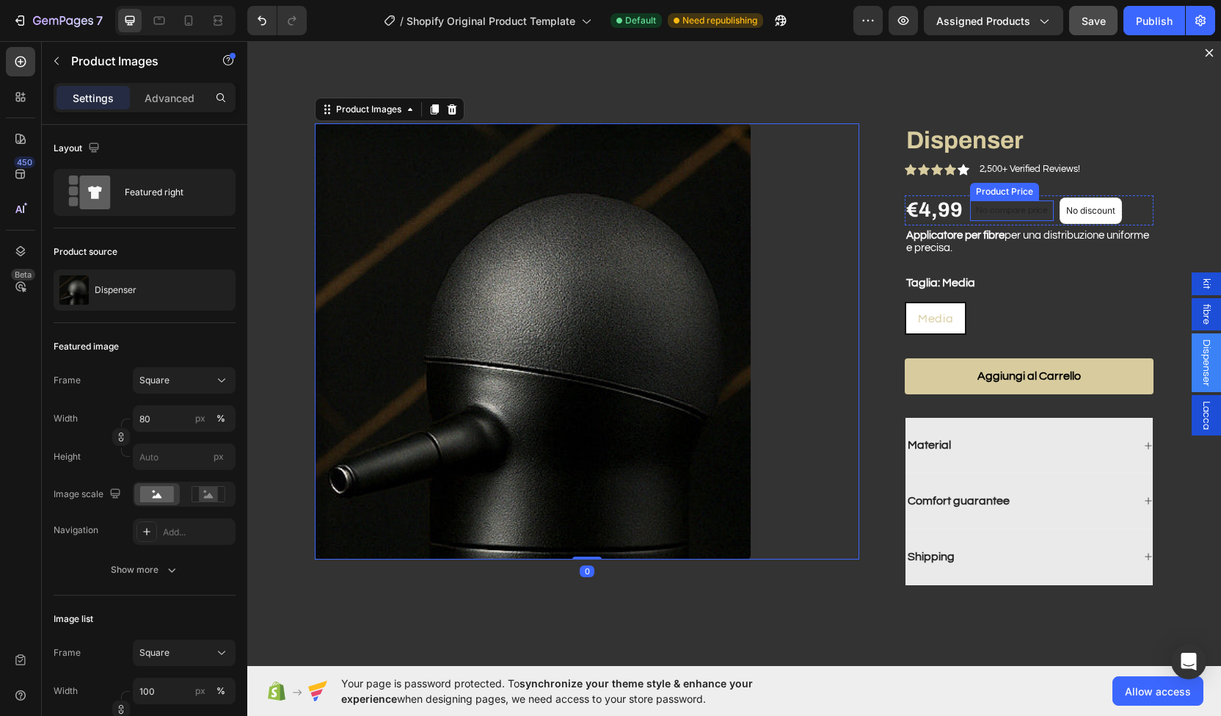
click at [986, 210] on p "No compare price" at bounding box center [1012, 210] width 72 height 9
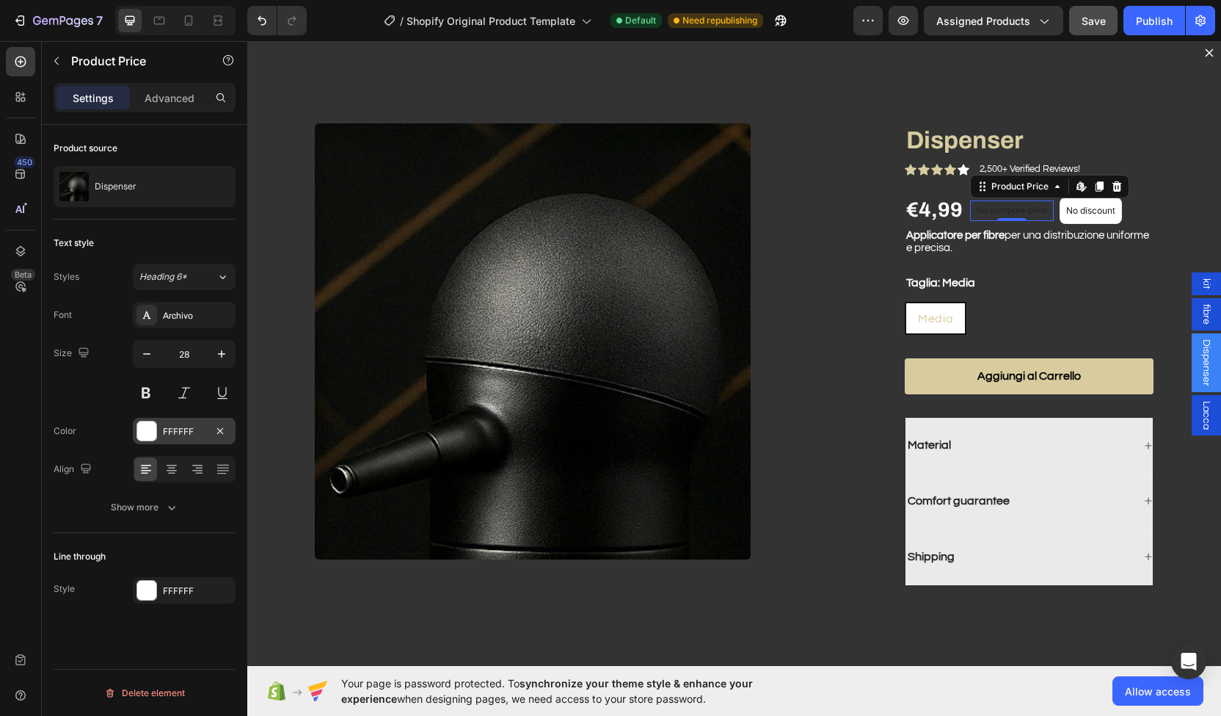
click at [158, 424] on div "FFFFFF" at bounding box center [184, 431] width 103 height 26
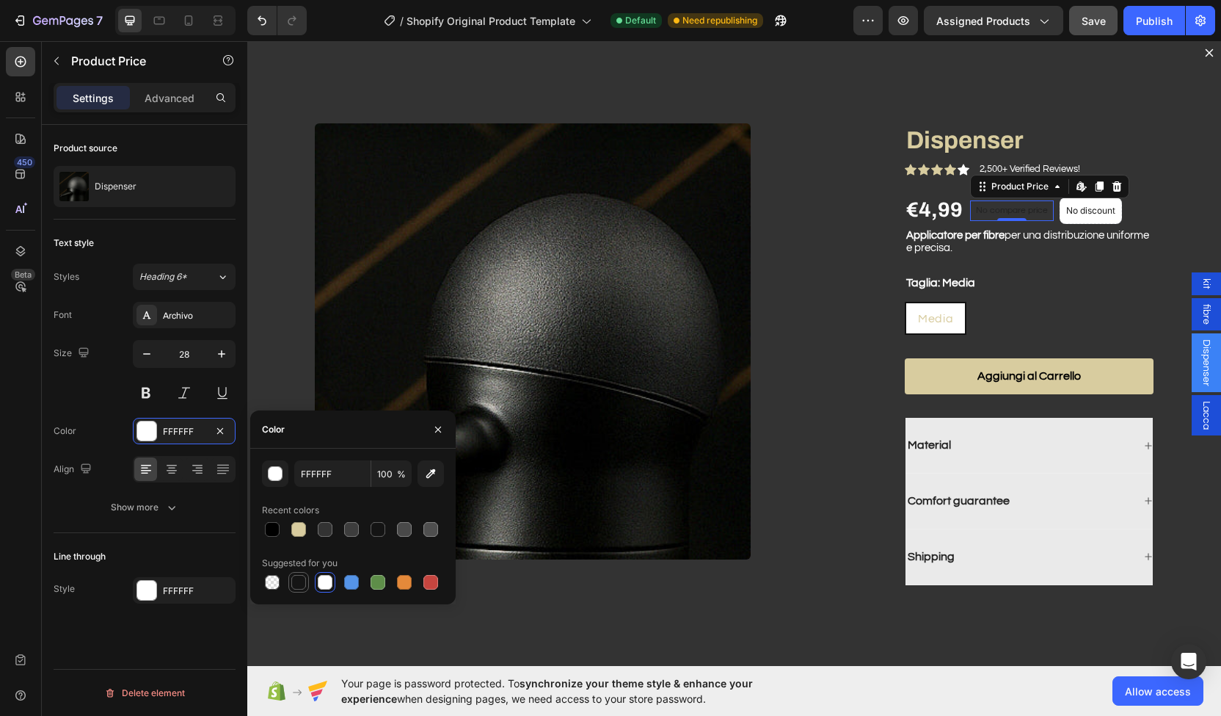
click at [305, 586] on div at bounding box center [298, 582] width 15 height 15
click at [326, 583] on div at bounding box center [325, 582] width 15 height 15
type input "FFFFFF"
click at [137, 366] on button "button" at bounding box center [147, 354] width 26 height 26
type input "27"
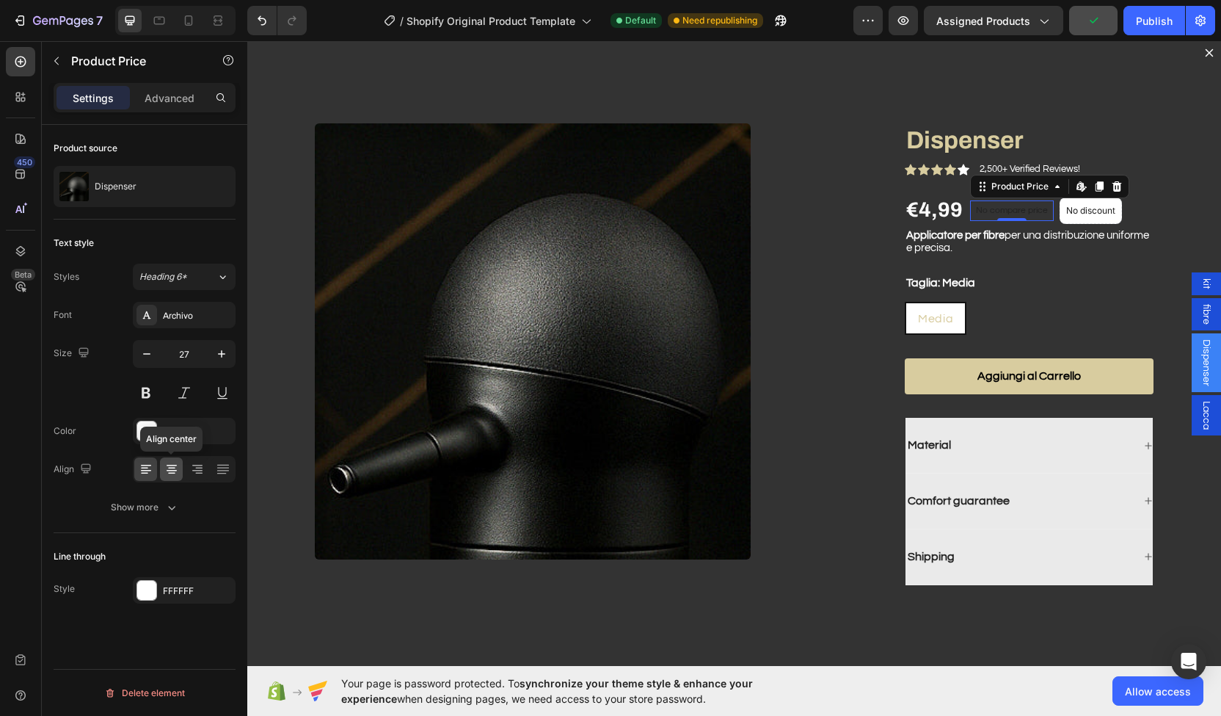
click at [171, 459] on div at bounding box center [171, 468] width 23 height 23
click at [172, 465] on icon at bounding box center [172, 465] width 10 height 1
click at [222, 473] on icon at bounding box center [222, 473] width 10 height 1
click at [198, 470] on icon at bounding box center [197, 470] width 10 height 1
click at [130, 468] on div "Align" at bounding box center [145, 469] width 182 height 26
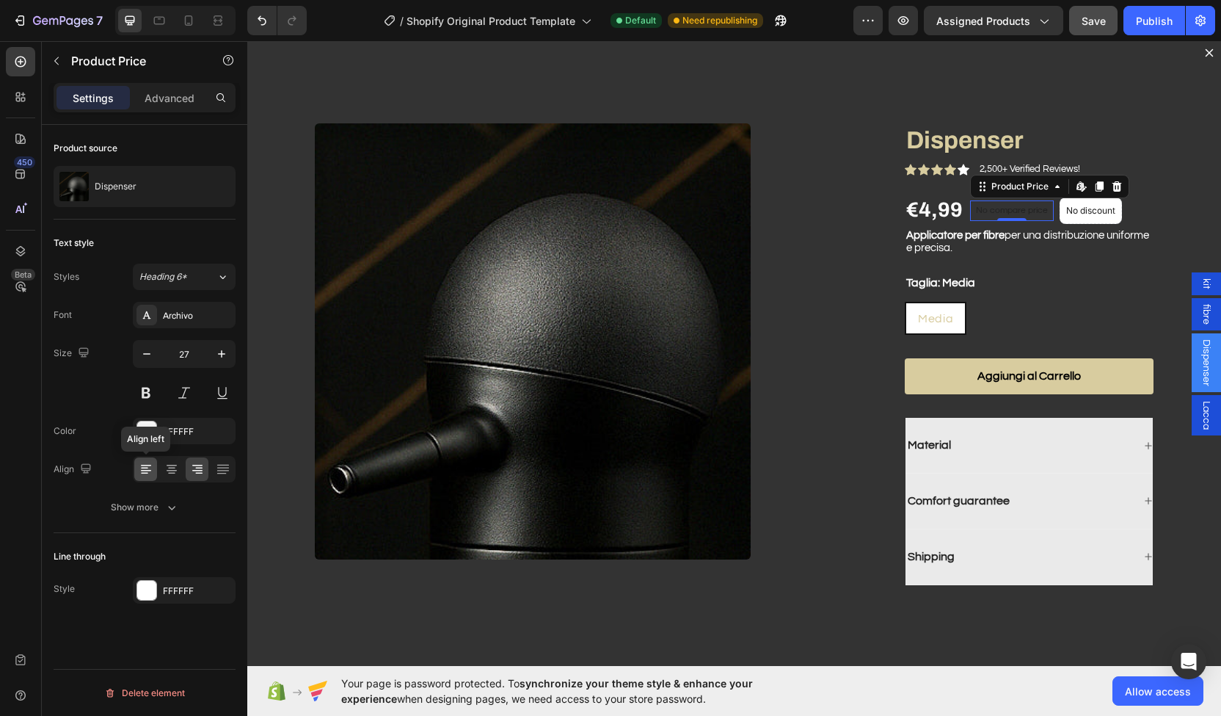
click at [134, 466] on div at bounding box center [145, 468] width 23 height 23
click at [1111, 181] on icon "Dialog body" at bounding box center [1117, 187] width 12 height 12
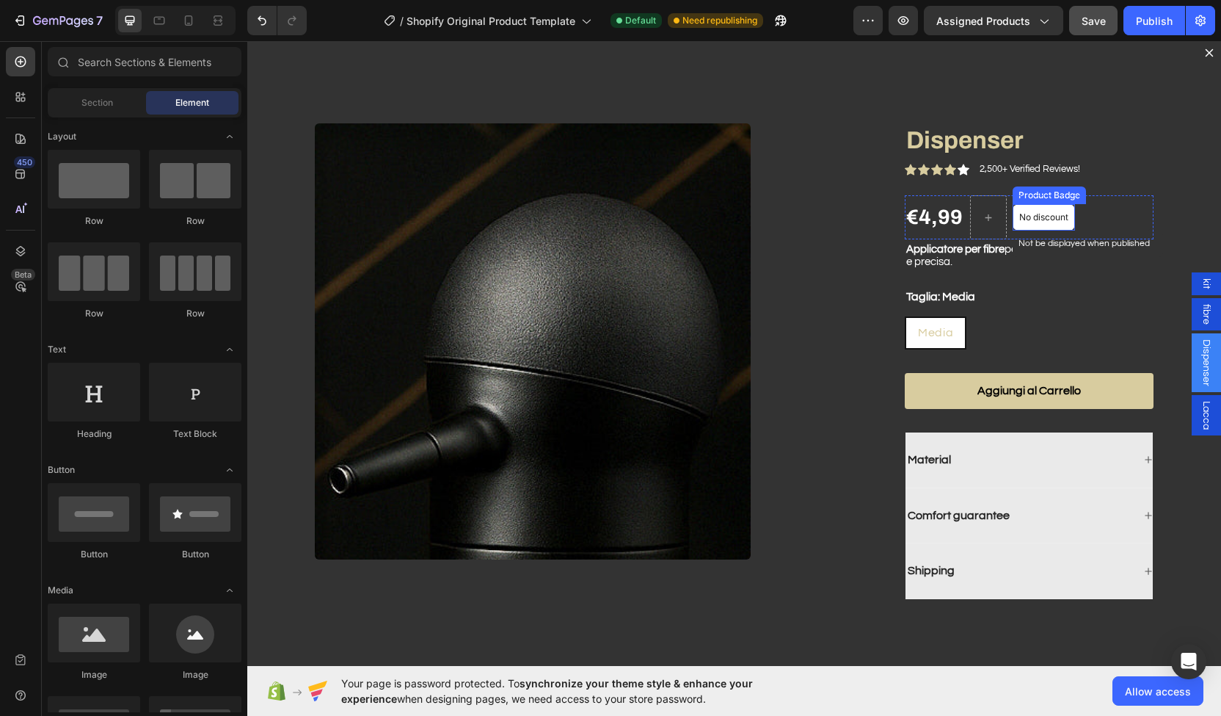
click at [1023, 216] on p "No discount" at bounding box center [1044, 217] width 49 height 13
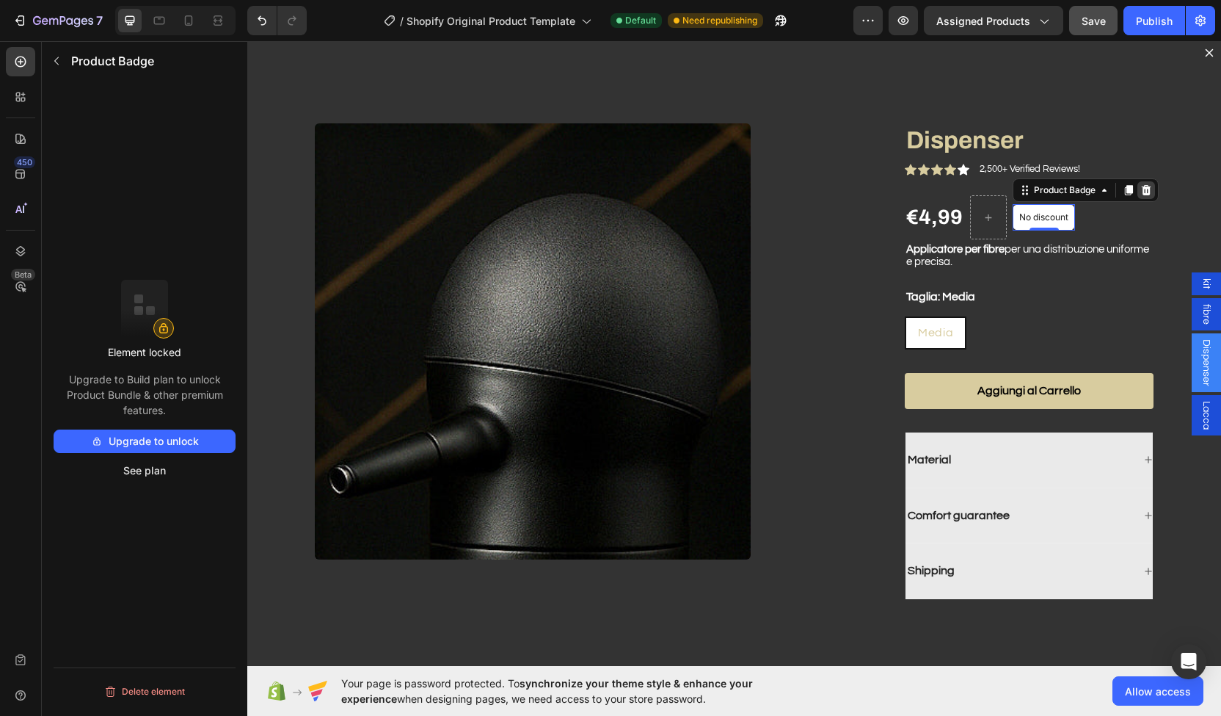
click at [1141, 190] on icon "Dialog body" at bounding box center [1147, 190] width 12 height 12
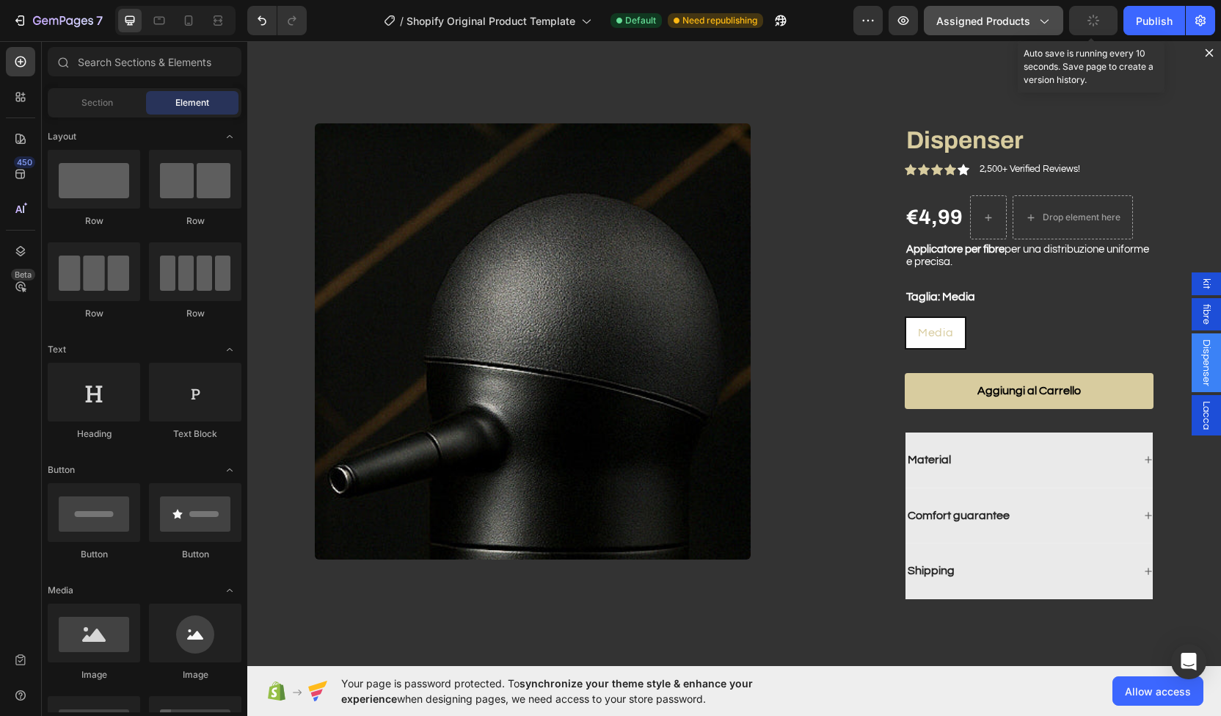
click at [1100, 24] on div "button" at bounding box center [1094, 21] width 12 height 12
click at [1092, 25] on icon "button" at bounding box center [1093, 20] width 15 height 15
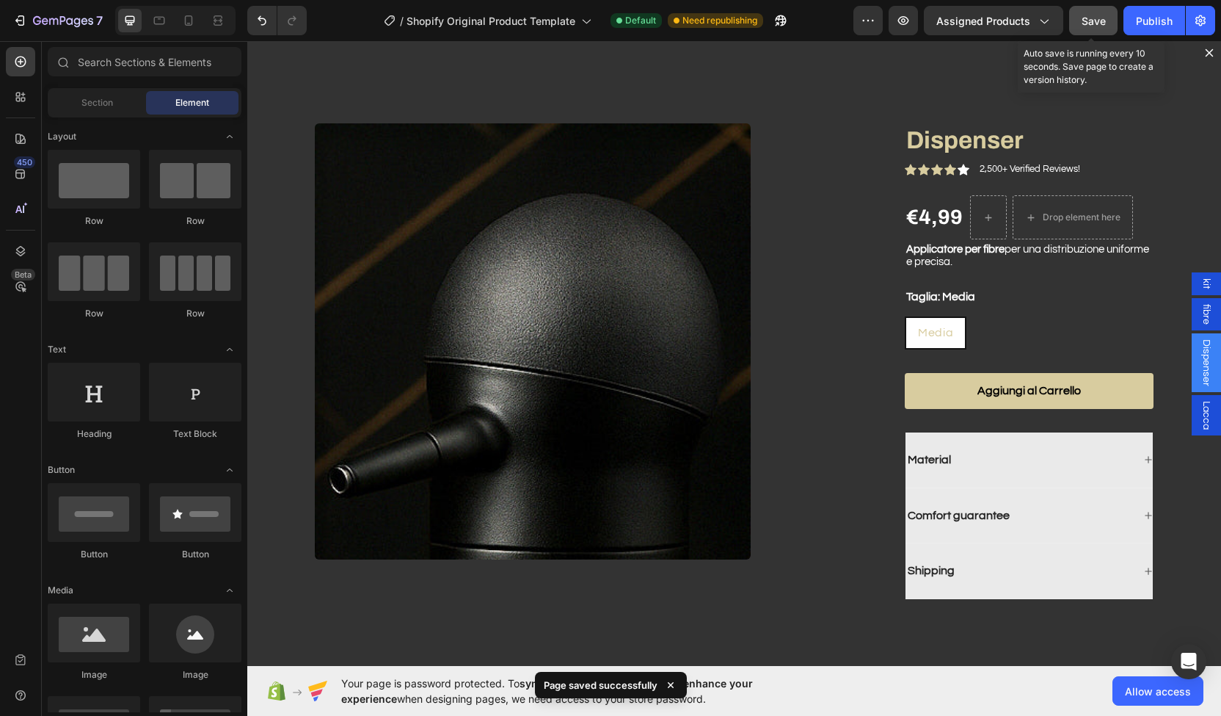
click at [1097, 15] on span "Save" at bounding box center [1094, 21] width 24 height 12
click at [177, 98] on span "Element" at bounding box center [192, 102] width 34 height 13
click at [103, 99] on span "Section" at bounding box center [97, 102] width 32 height 13
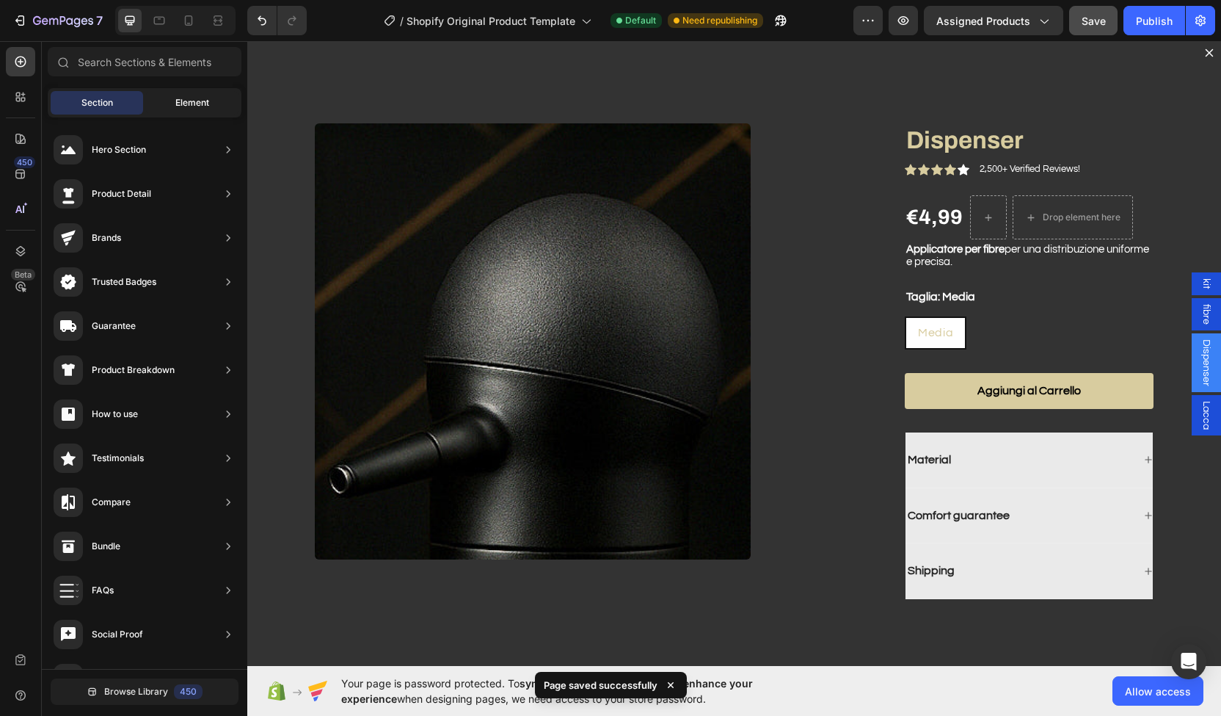
click at [208, 96] on span "Element" at bounding box center [192, 102] width 34 height 13
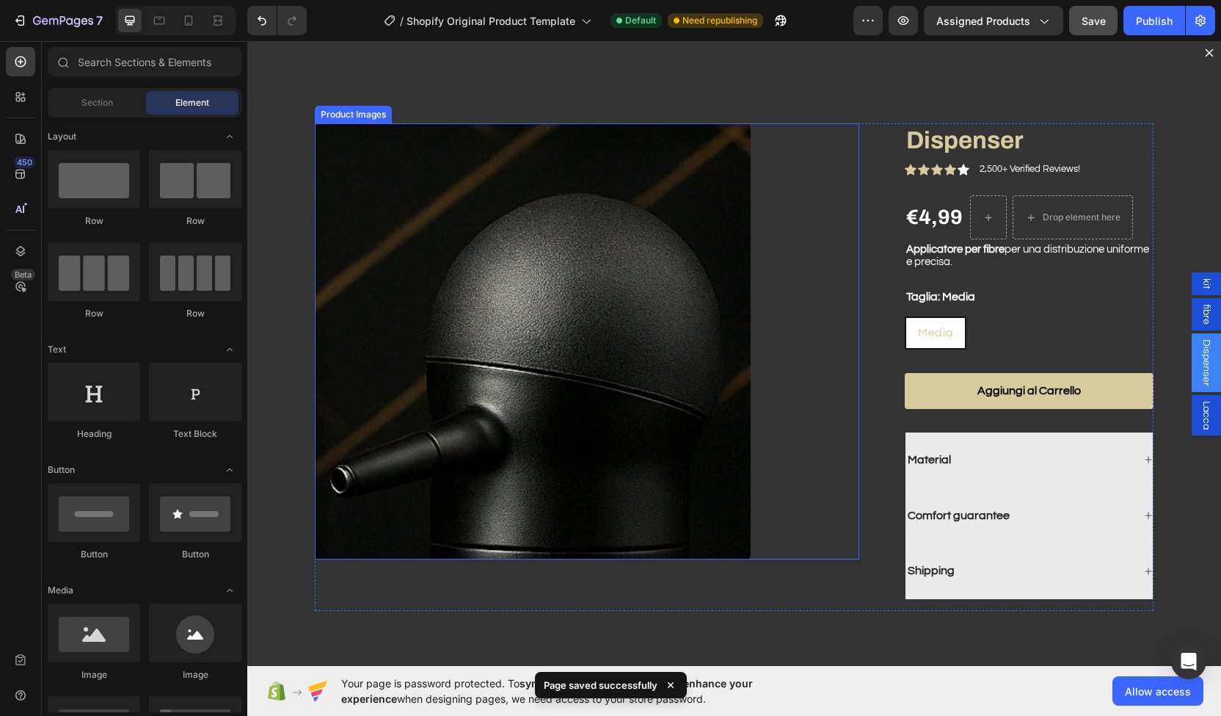
click at [532, 322] on img "Dialog body" at bounding box center [533, 341] width 436 height 436
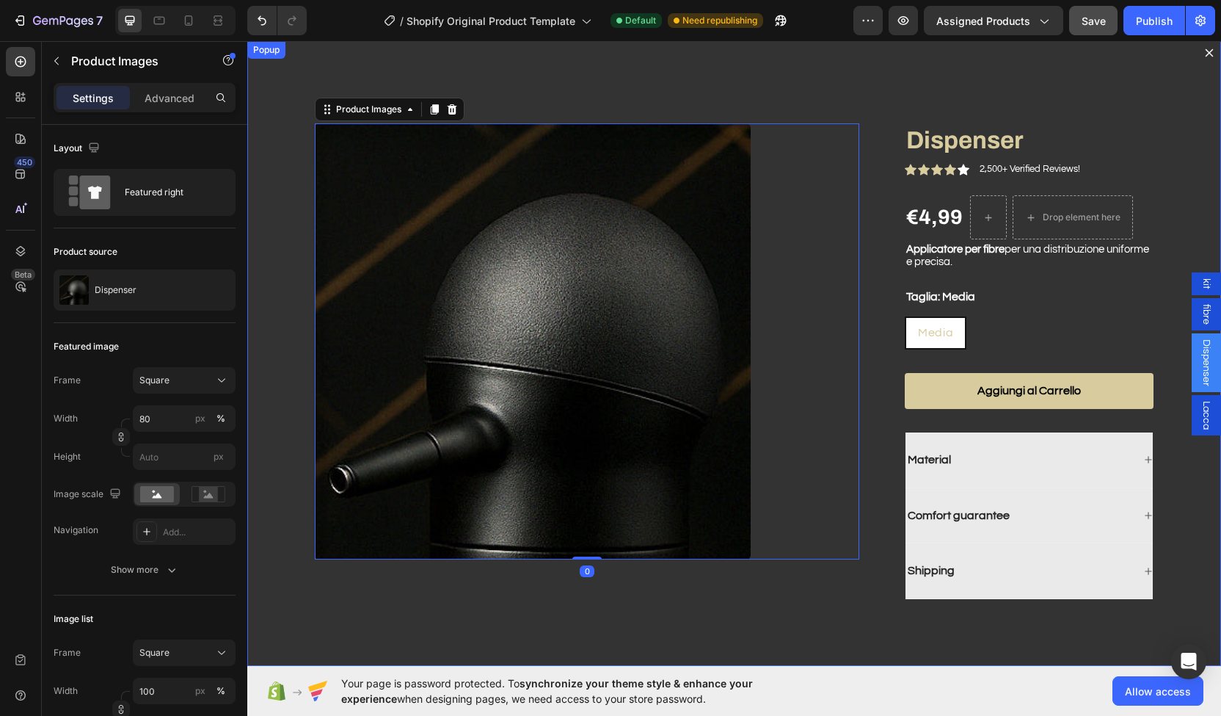
click at [602, 62] on div "Product Images 0 Dispenser Product Title Icon Icon Icon Icon Icon Icon List 2,5…" at bounding box center [734, 353] width 974 height 625
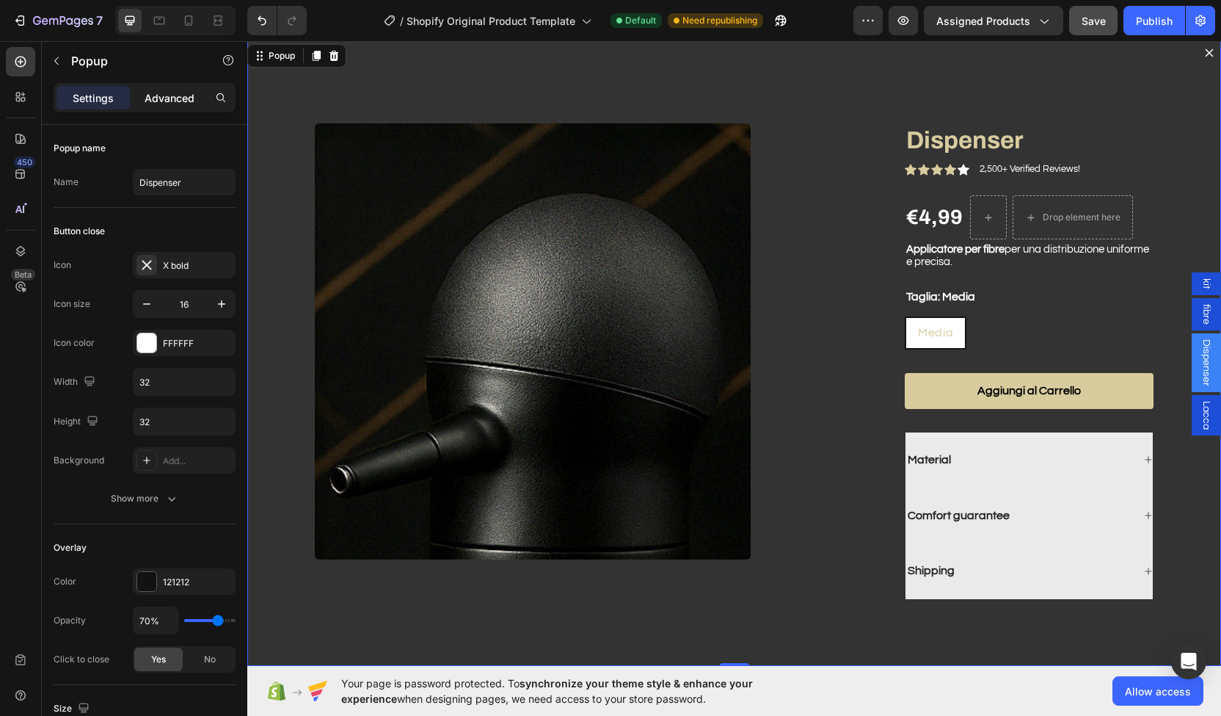
click at [193, 103] on p "Advanced" at bounding box center [170, 97] width 50 height 15
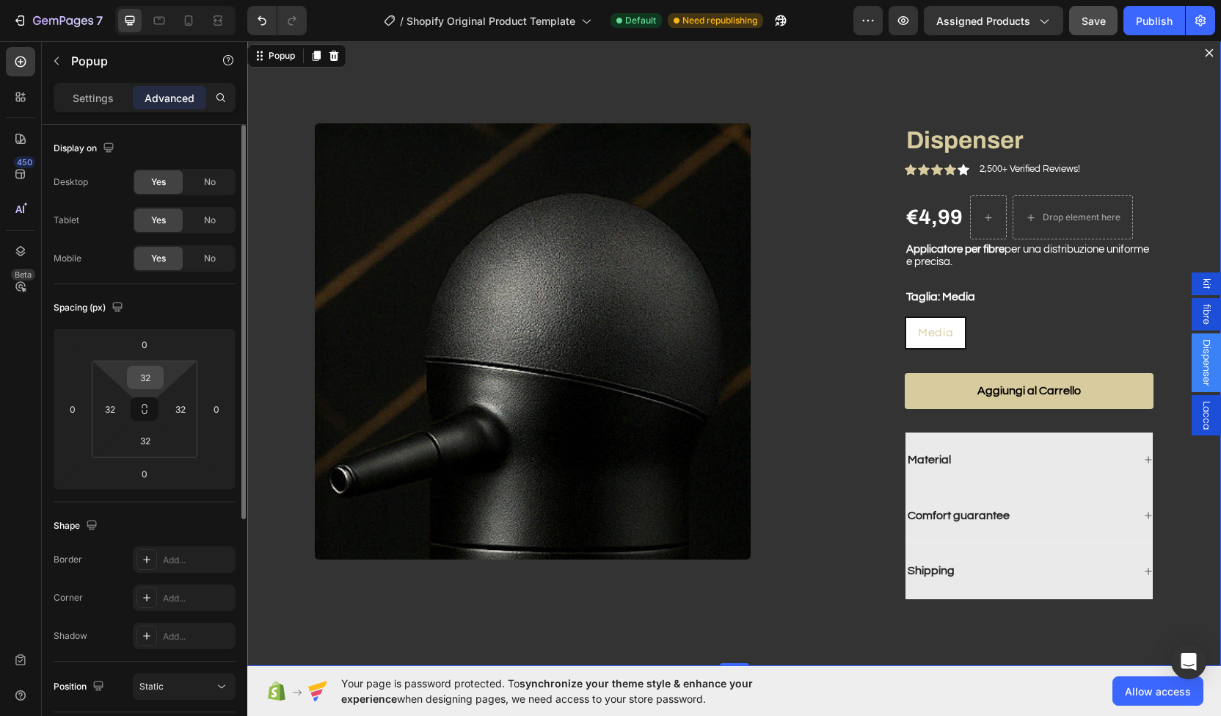
click at [159, 373] on input "32" at bounding box center [145, 377] width 29 height 22
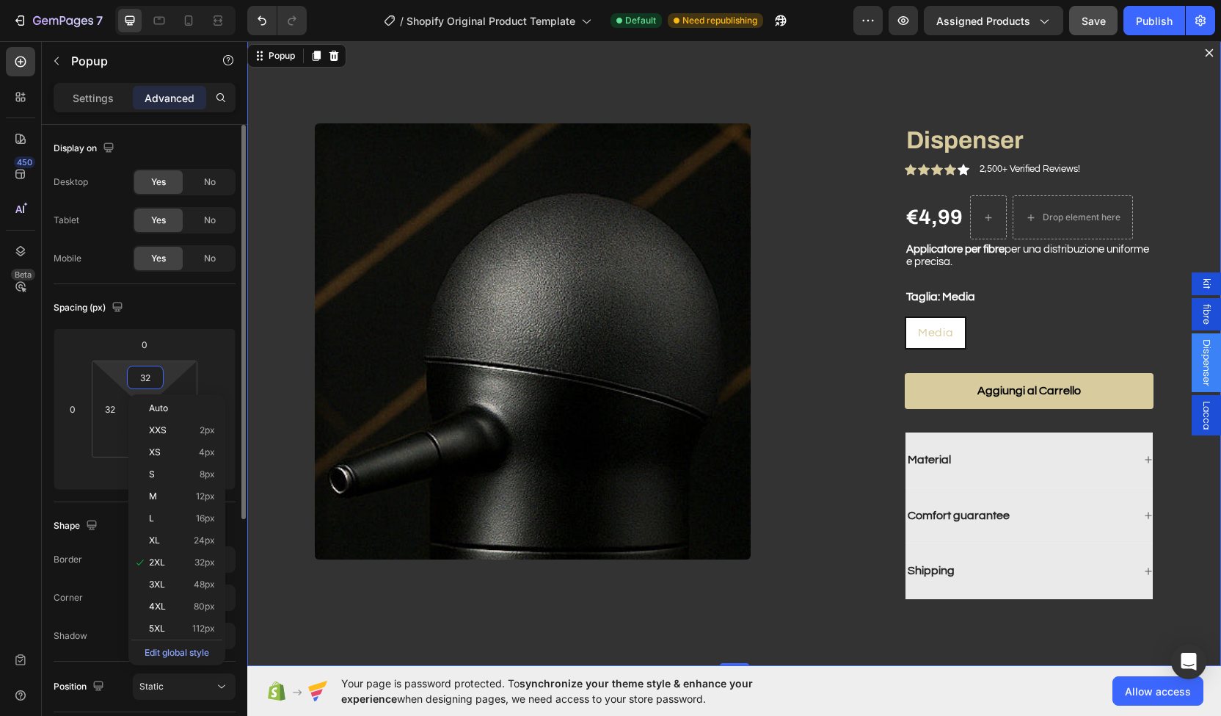
click at [159, 373] on input "32" at bounding box center [145, 377] width 29 height 22
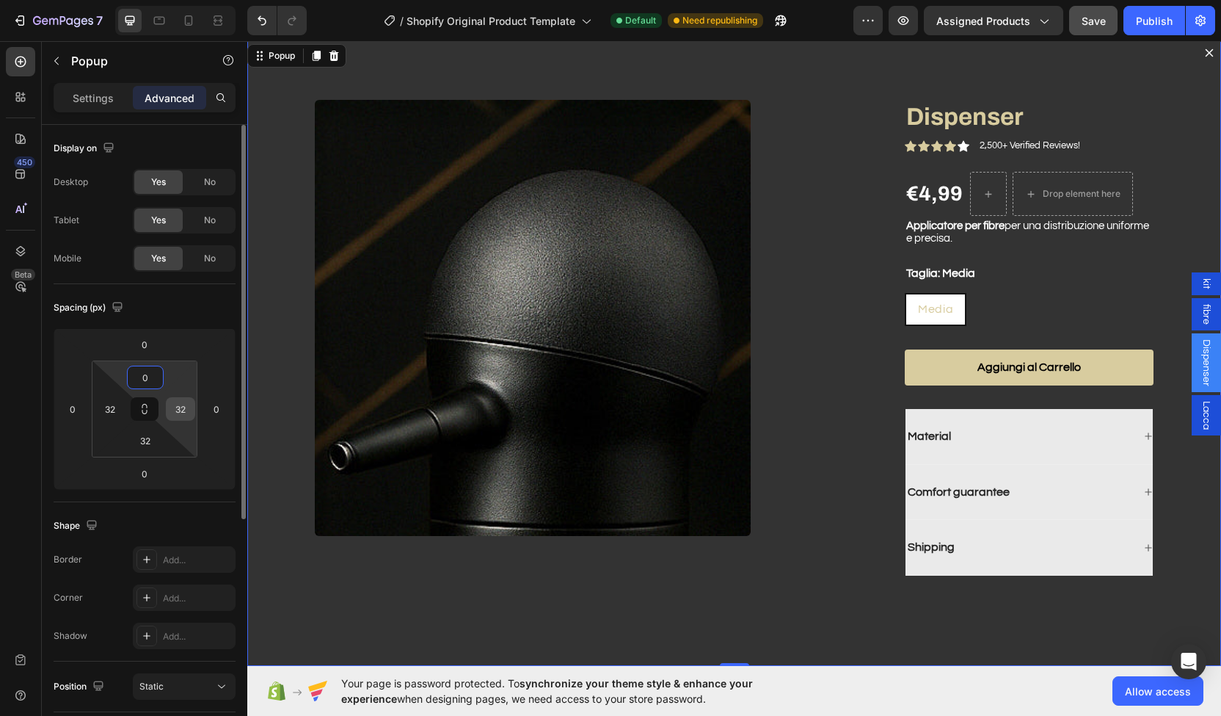
type input "0"
click at [178, 413] on input "32" at bounding box center [181, 409] width 22 height 22
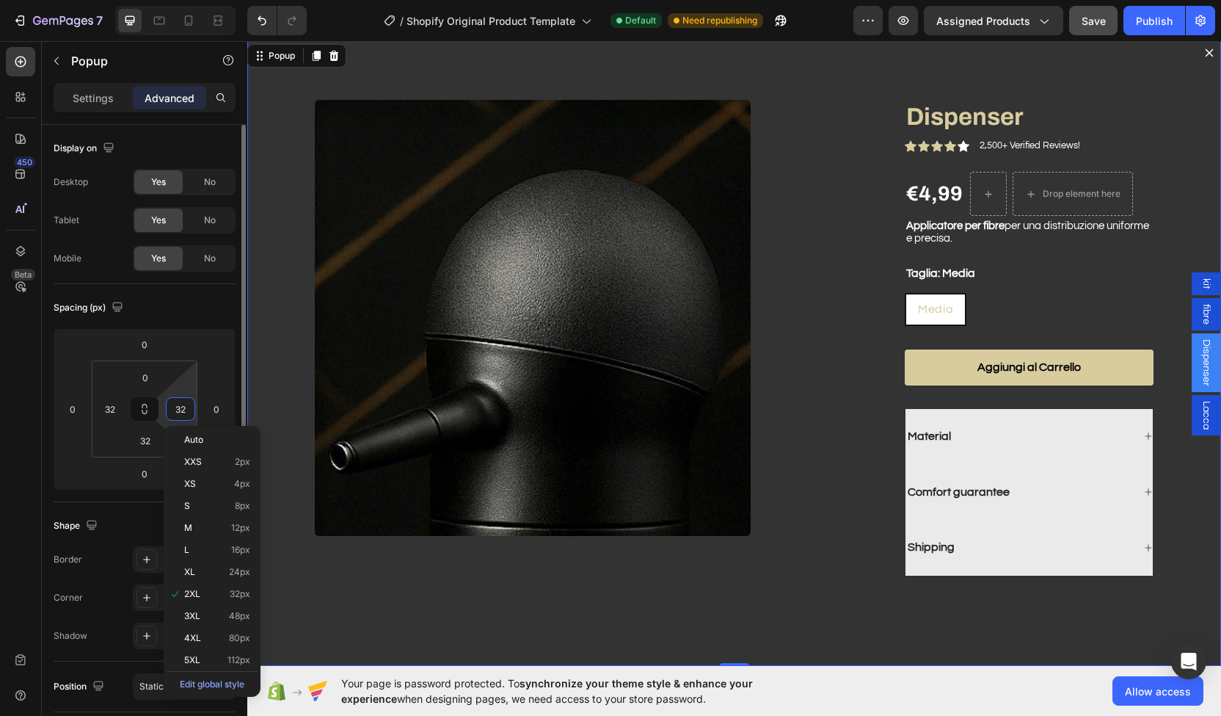
click at [178, 413] on input "32" at bounding box center [181, 409] width 22 height 22
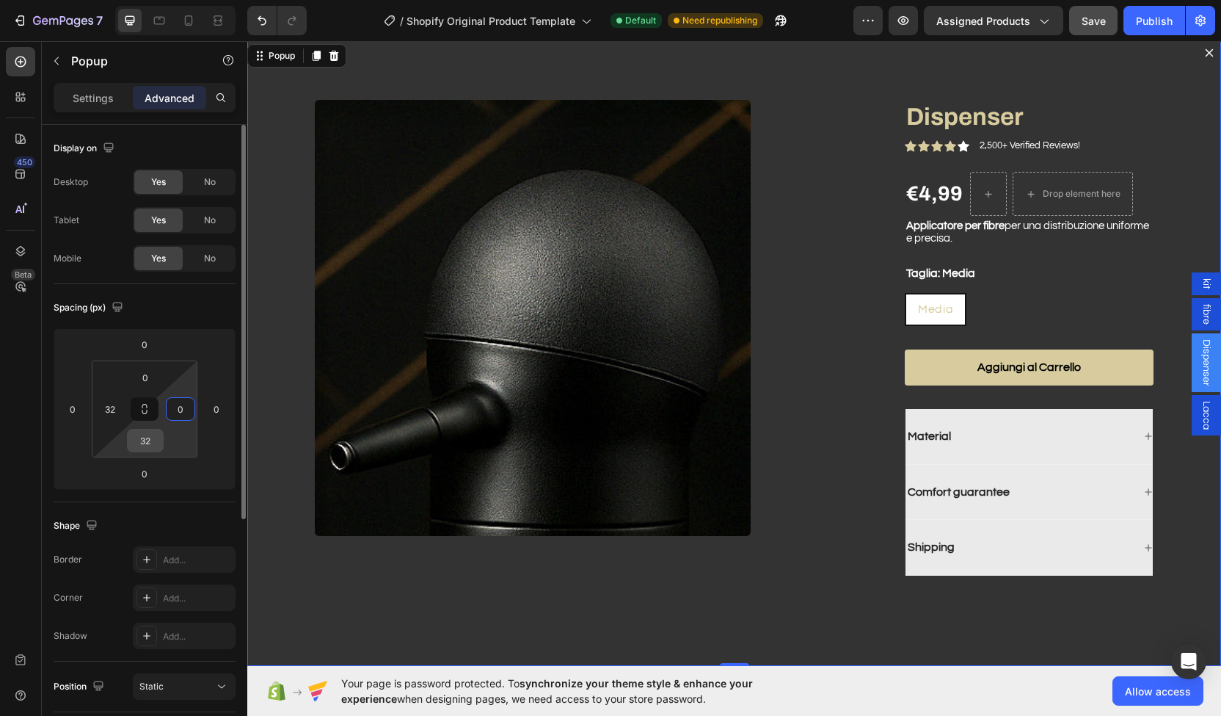
type input "0"
click at [145, 438] on input "32" at bounding box center [145, 440] width 29 height 22
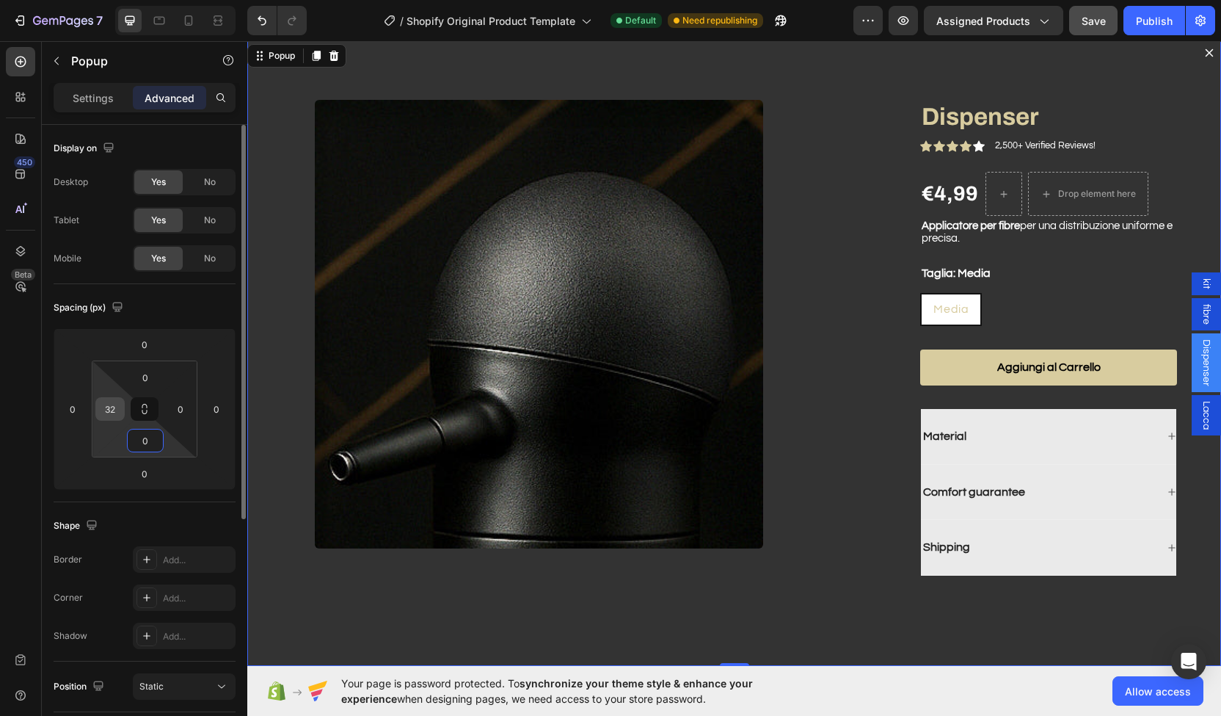
type input "0"
click at [109, 413] on input "32" at bounding box center [110, 409] width 22 height 22
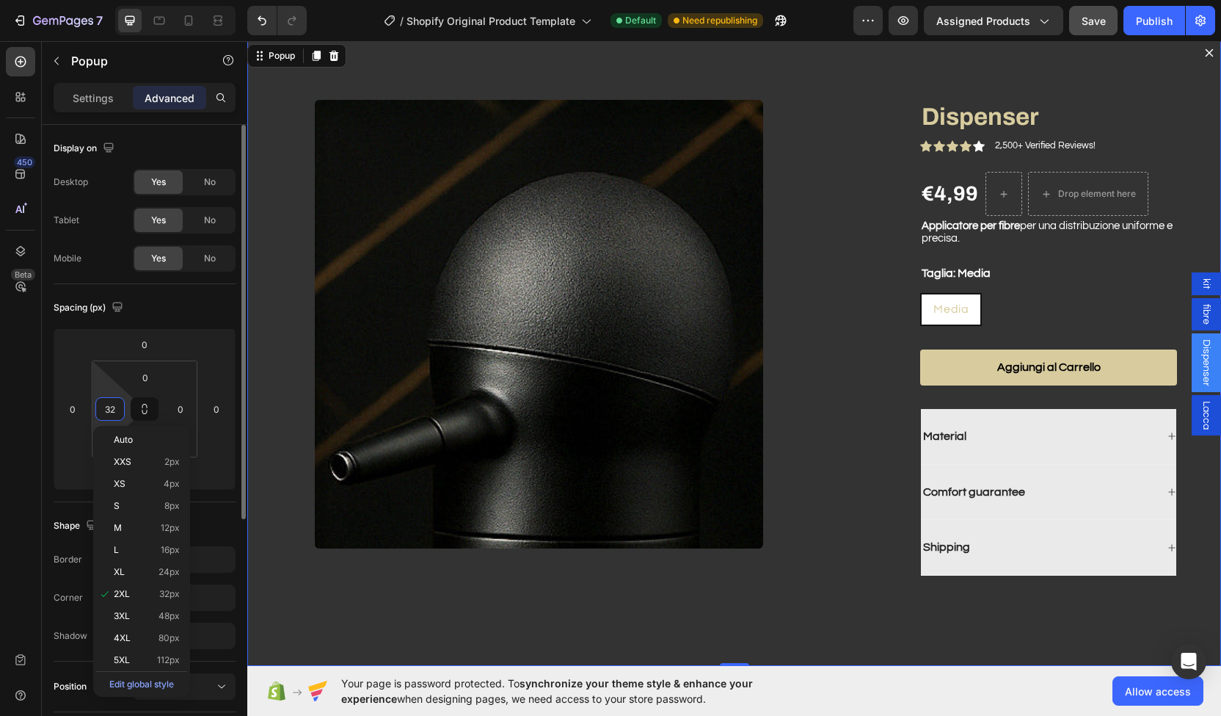
click at [109, 413] on input "32" at bounding box center [110, 409] width 22 height 22
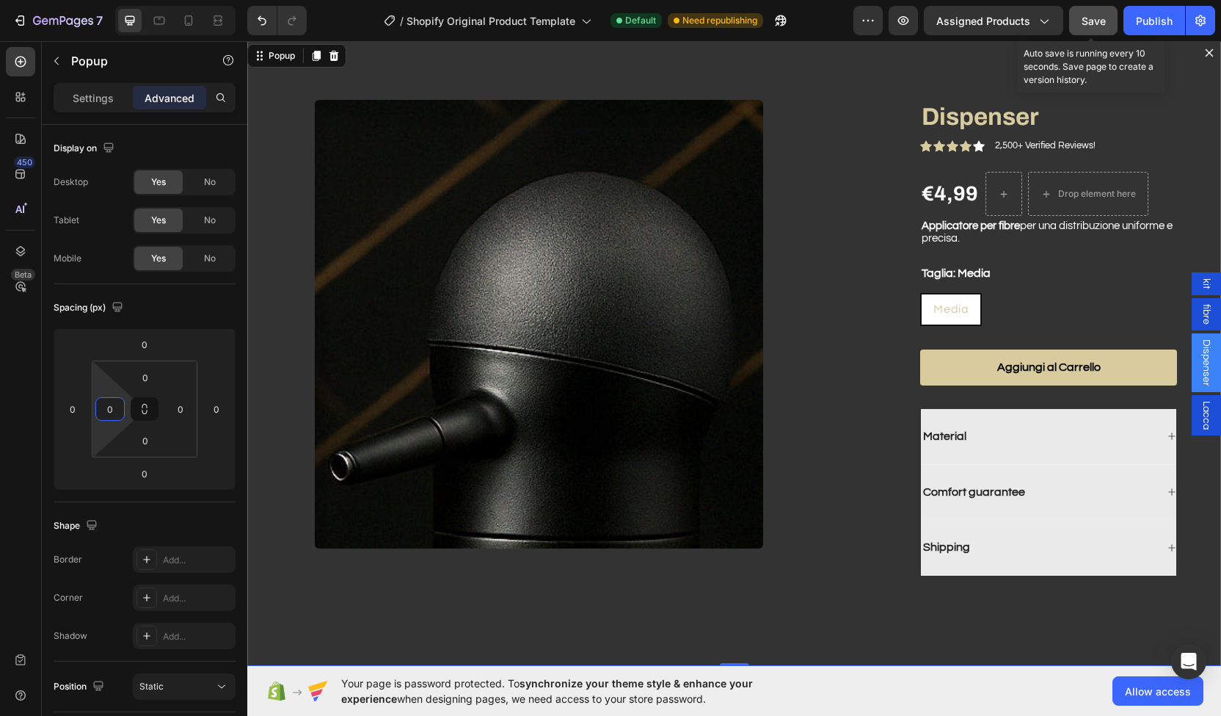
type input "0"
click at [1104, 29] on button "Save" at bounding box center [1093, 20] width 48 height 29
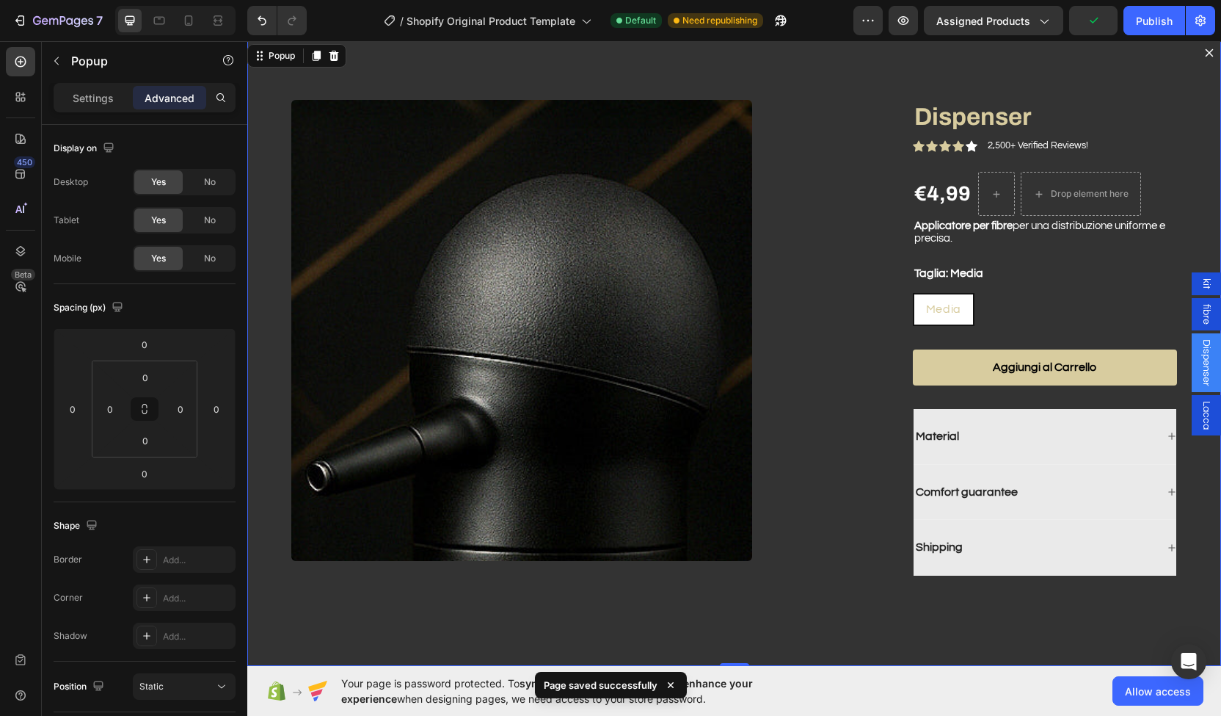
click at [1198, 59] on button "Dialog content" at bounding box center [1209, 52] width 23 height 23
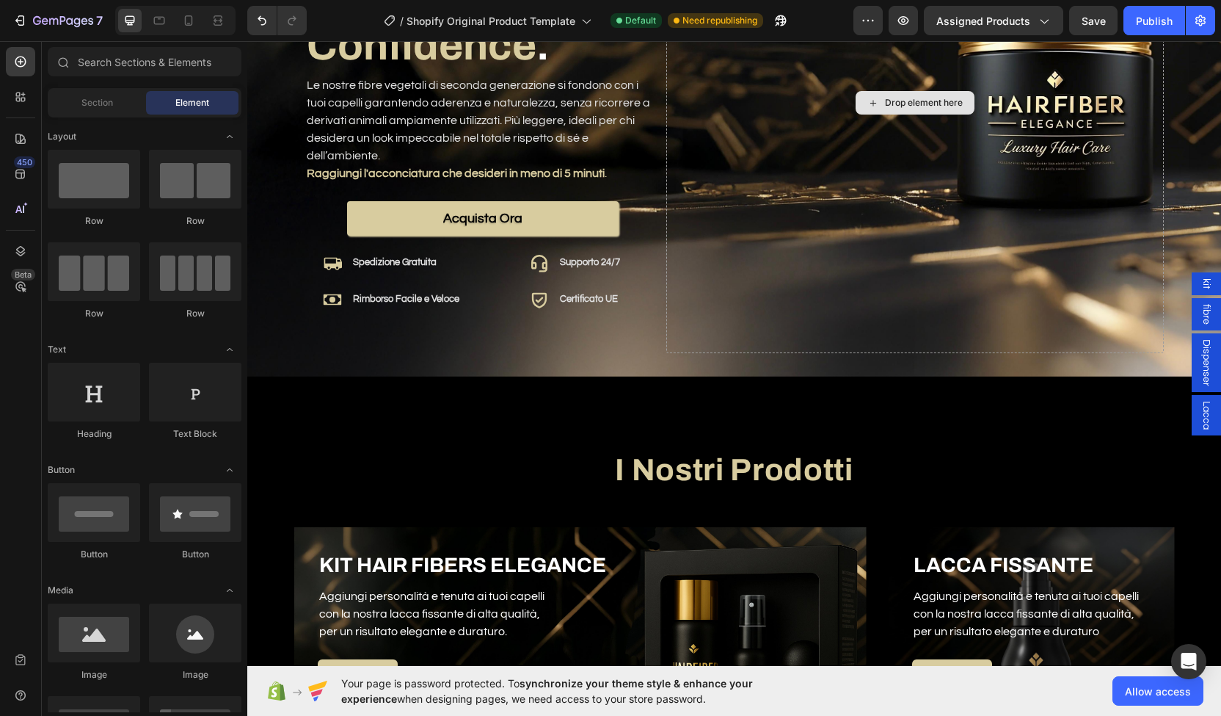
scroll to position [225, 0]
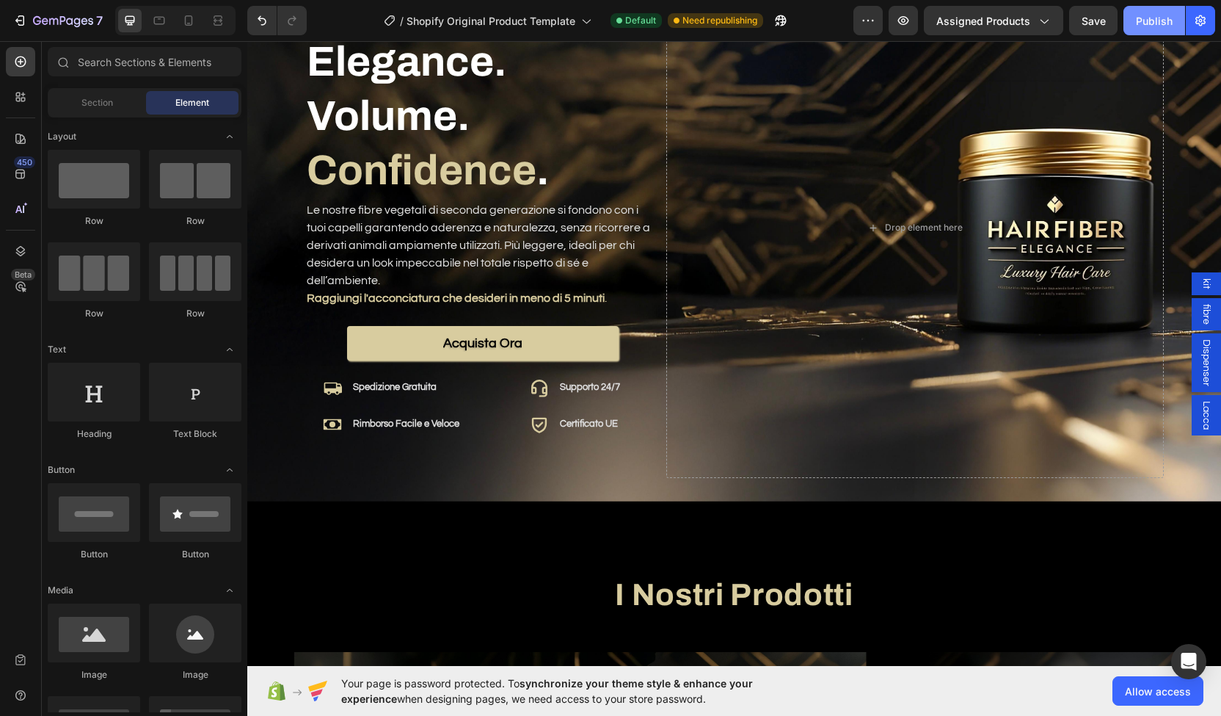
click at [1149, 17] on div "Publish" at bounding box center [1154, 20] width 37 height 15
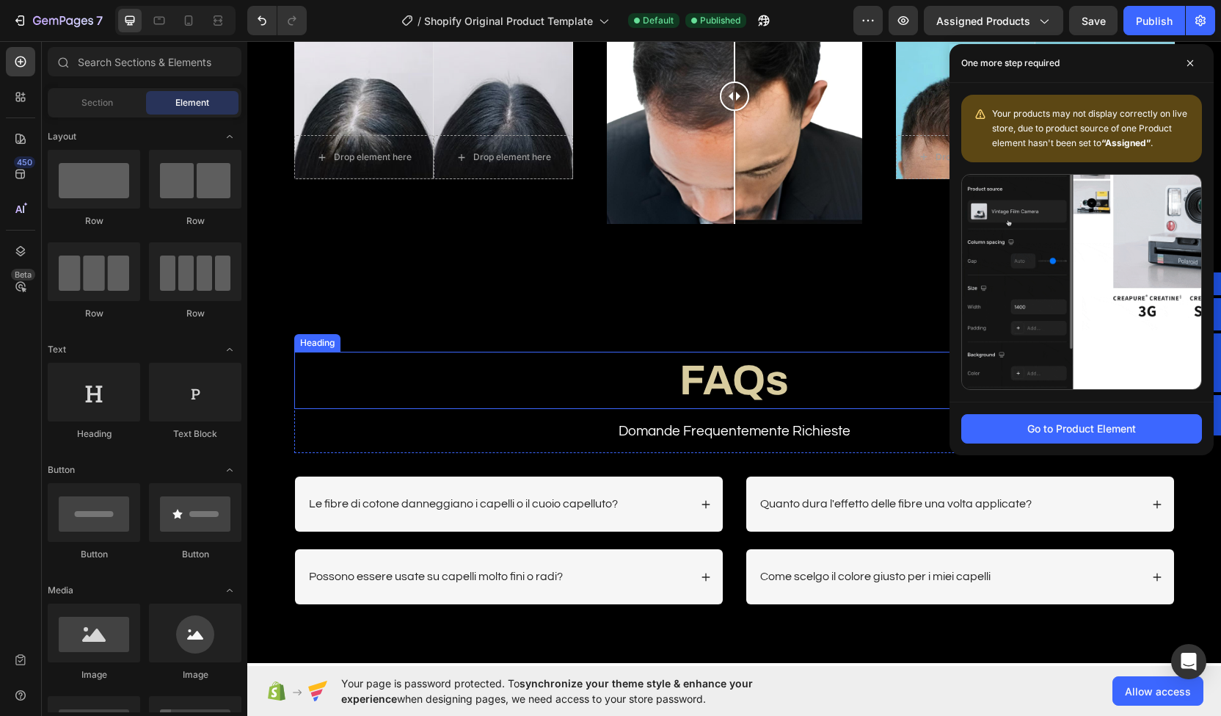
scroll to position [3186, 0]
